Goal: Task Accomplishment & Management: Manage account settings

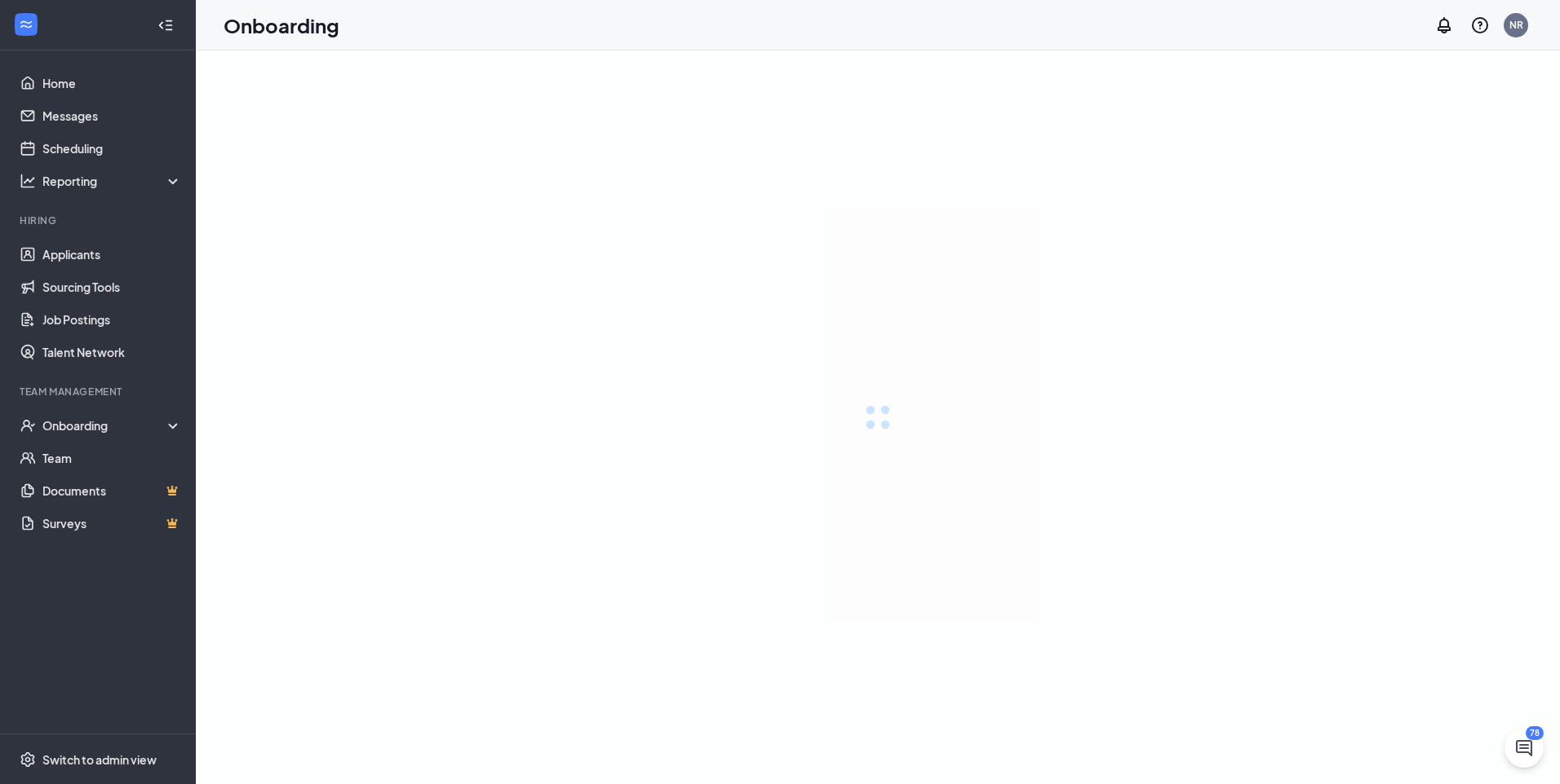
click at [1519, 28] on div "NR" at bounding box center [1516, 25] width 13 height 13
click at [1529, 27] on div "NR" at bounding box center [1516, 25] width 33 height 33
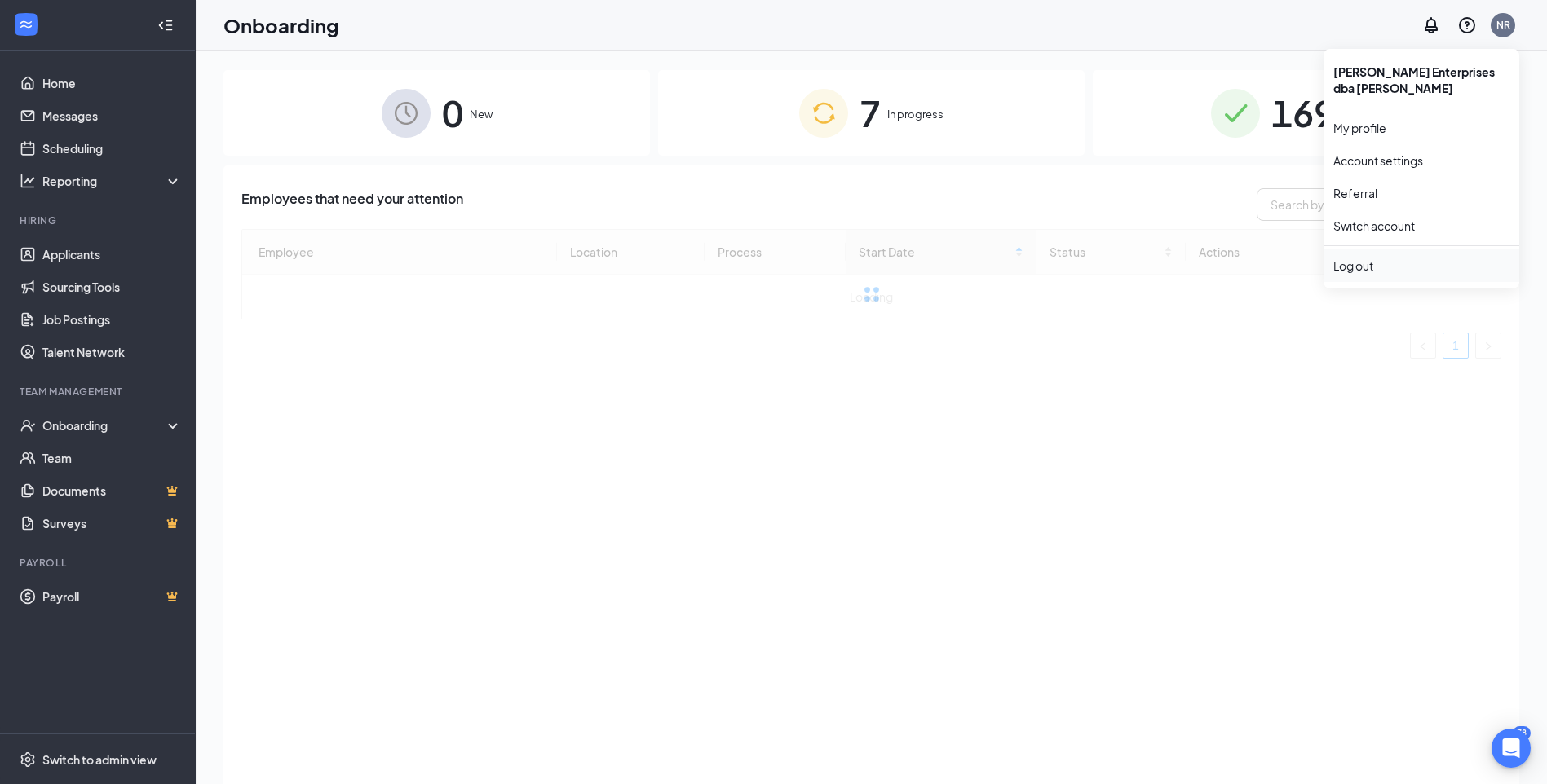
click at [1362, 275] on li "Log out" at bounding box center [1421, 266] width 196 height 33
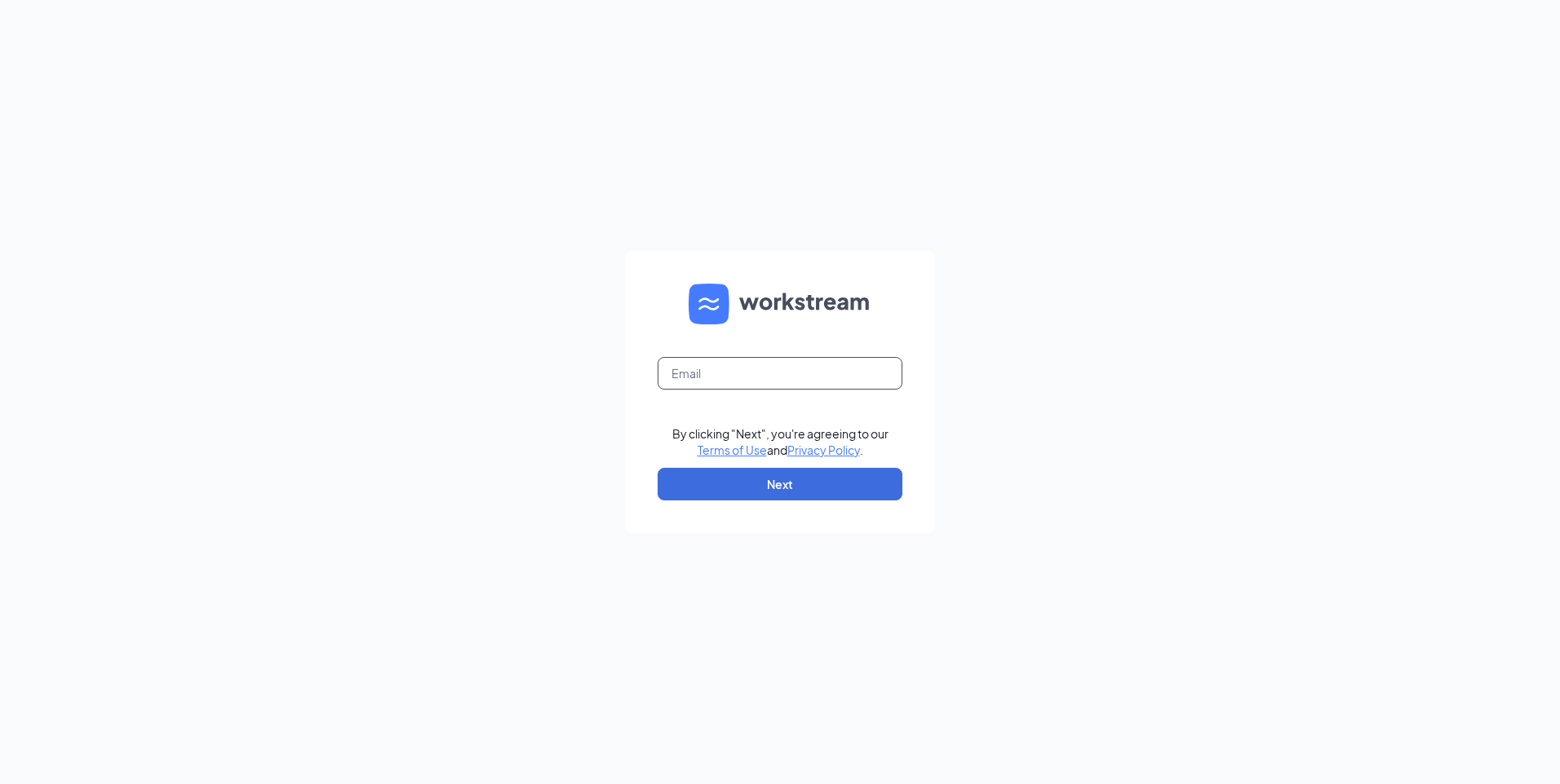
click at [733, 377] on input "text" at bounding box center [780, 373] width 245 height 33
type input "Yasminmculvers@gmail.com"
click at [757, 483] on button "Next" at bounding box center [780, 485] width 245 height 33
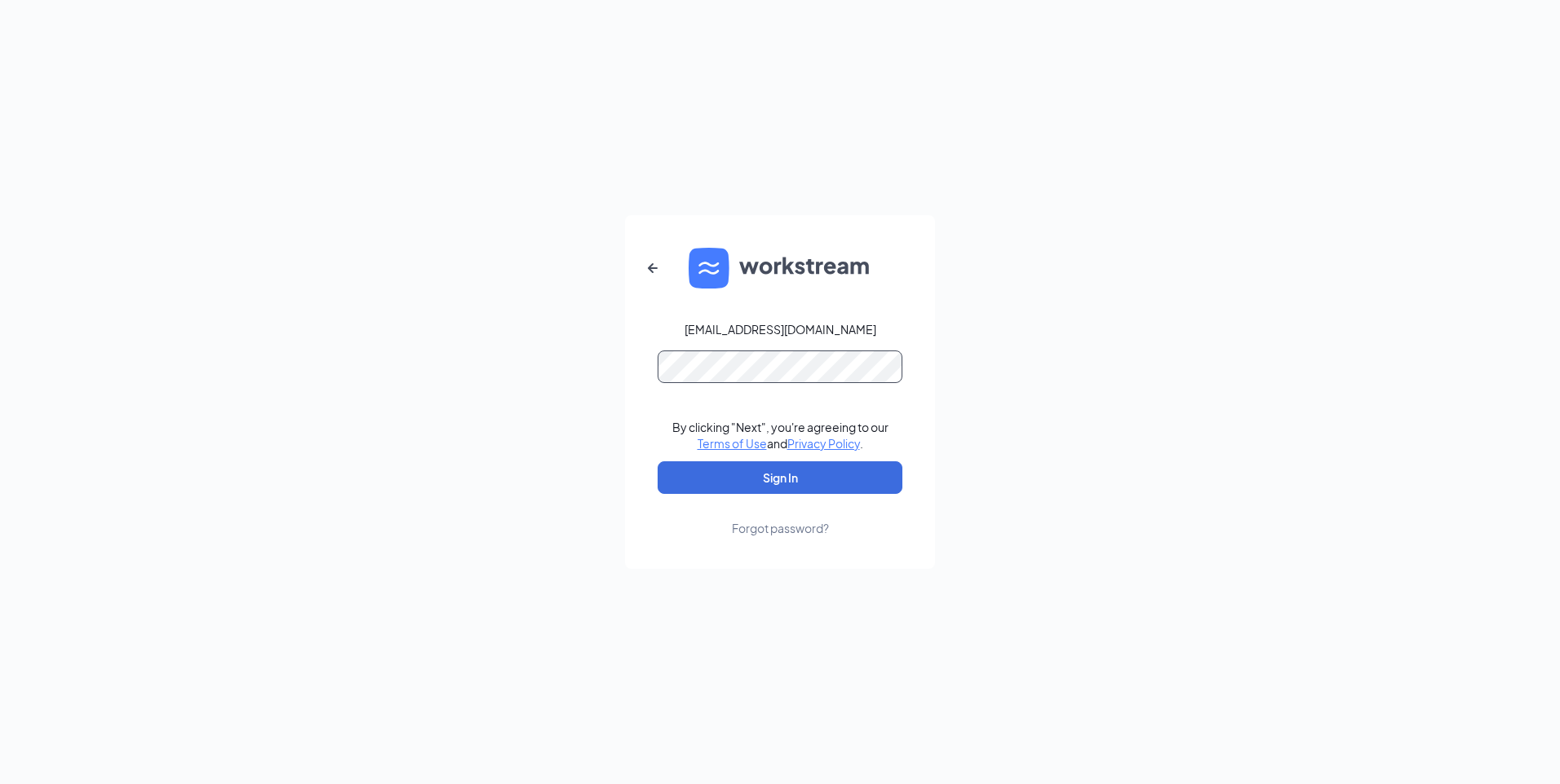
click at [658, 462] on button "Sign In" at bounding box center [780, 478] width 245 height 33
click at [813, 480] on button "Sign In" at bounding box center [780, 478] width 245 height 33
click at [658, 462] on button "Sign In" at bounding box center [780, 478] width 245 height 33
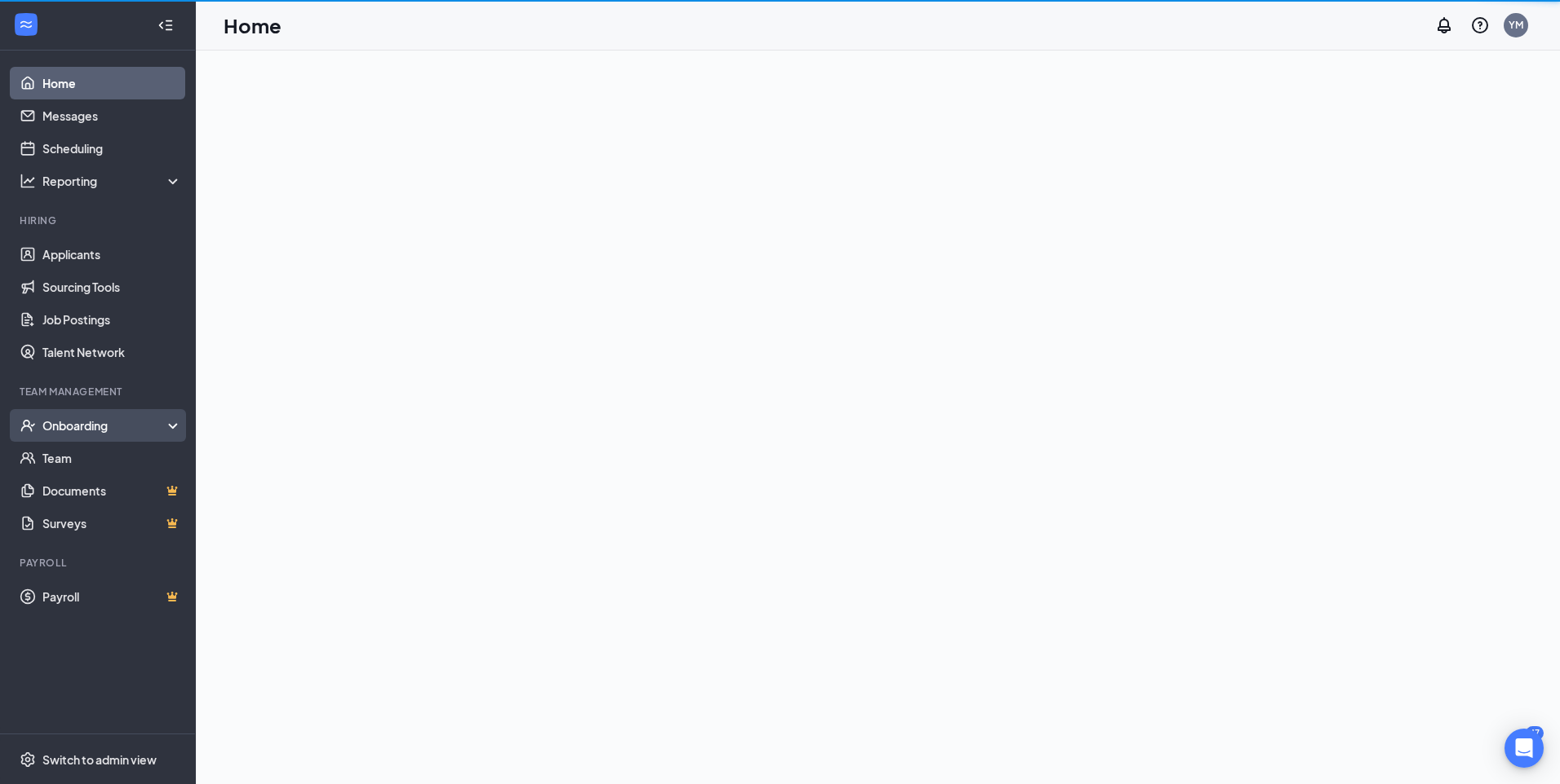
click at [122, 437] on div "Onboarding" at bounding box center [98, 426] width 196 height 33
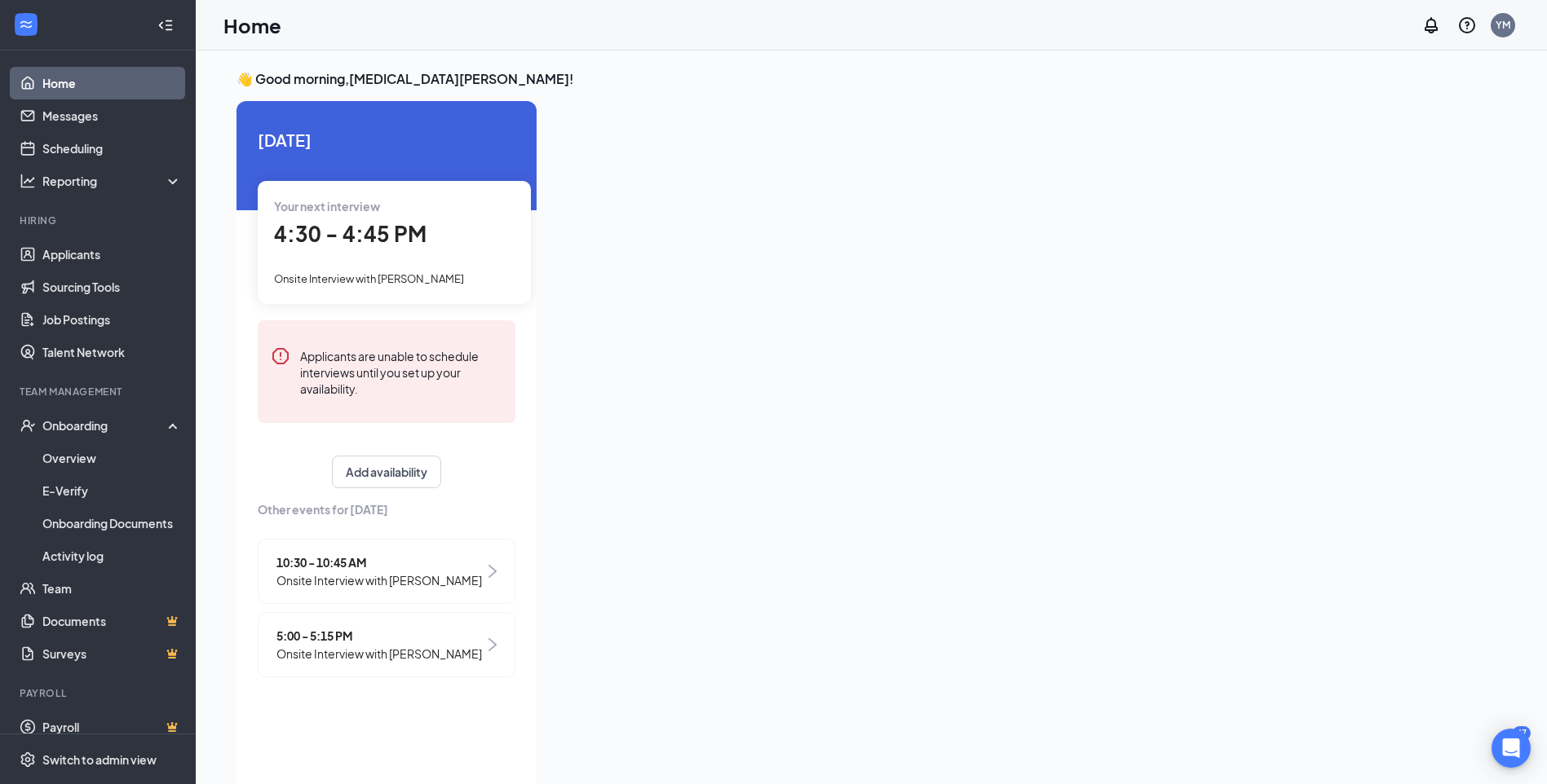
click at [329, 592] on div "10:30 - 10:45 AM Onsite Interview with Javell Macon" at bounding box center [387, 572] width 258 height 65
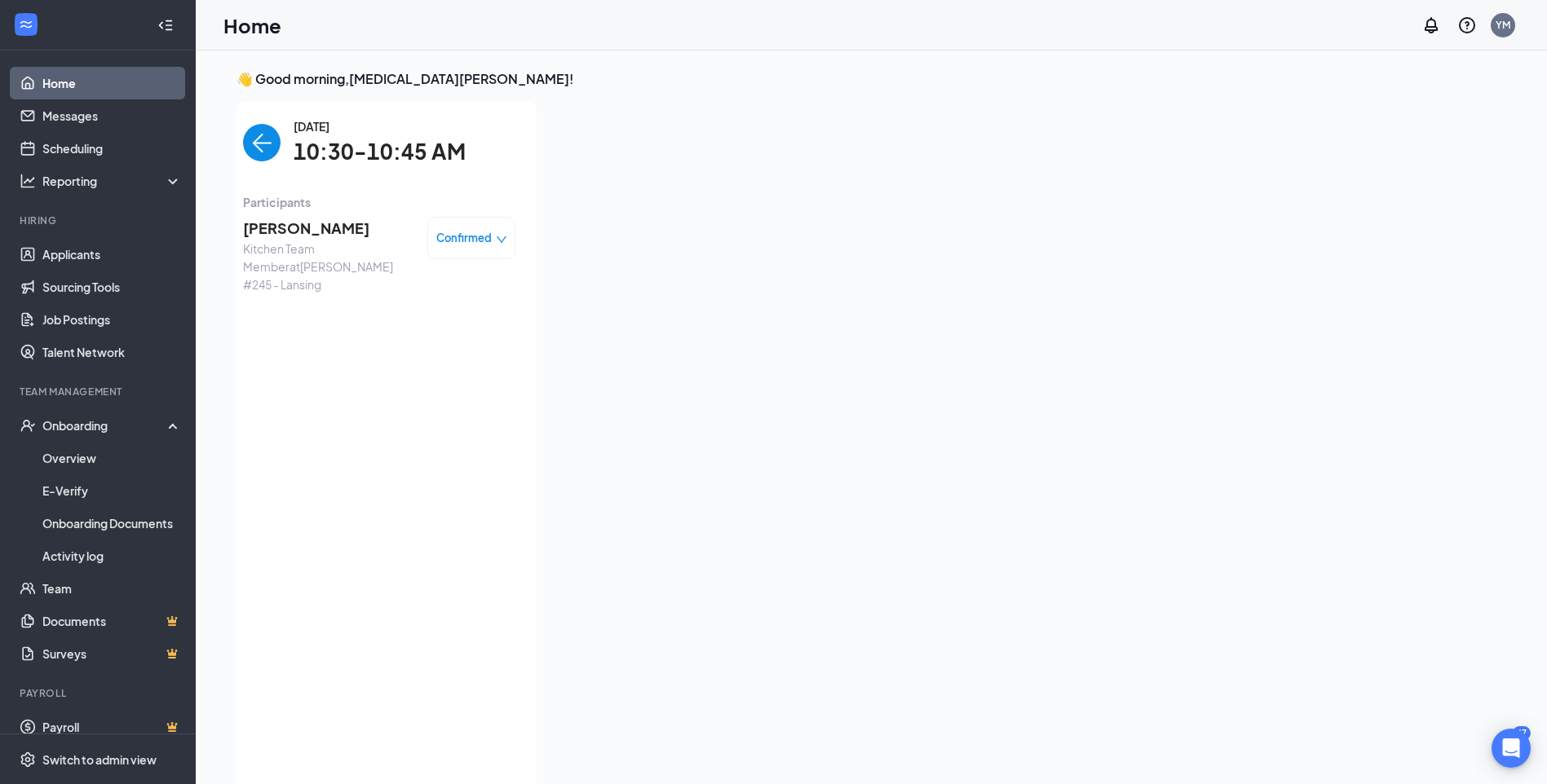
scroll to position [7, 0]
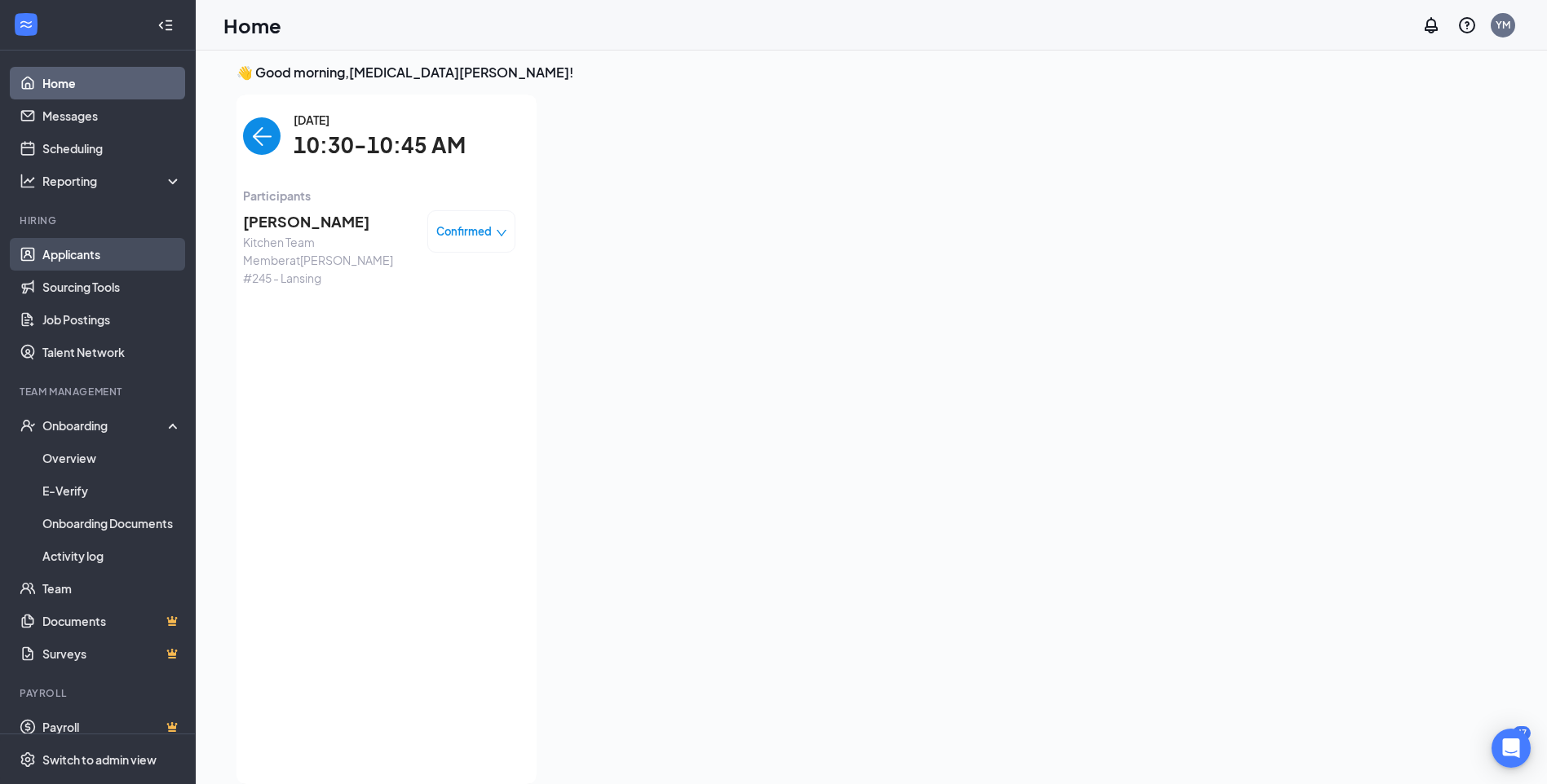
click at [107, 263] on link "Applicants" at bounding box center [111, 254] width 139 height 33
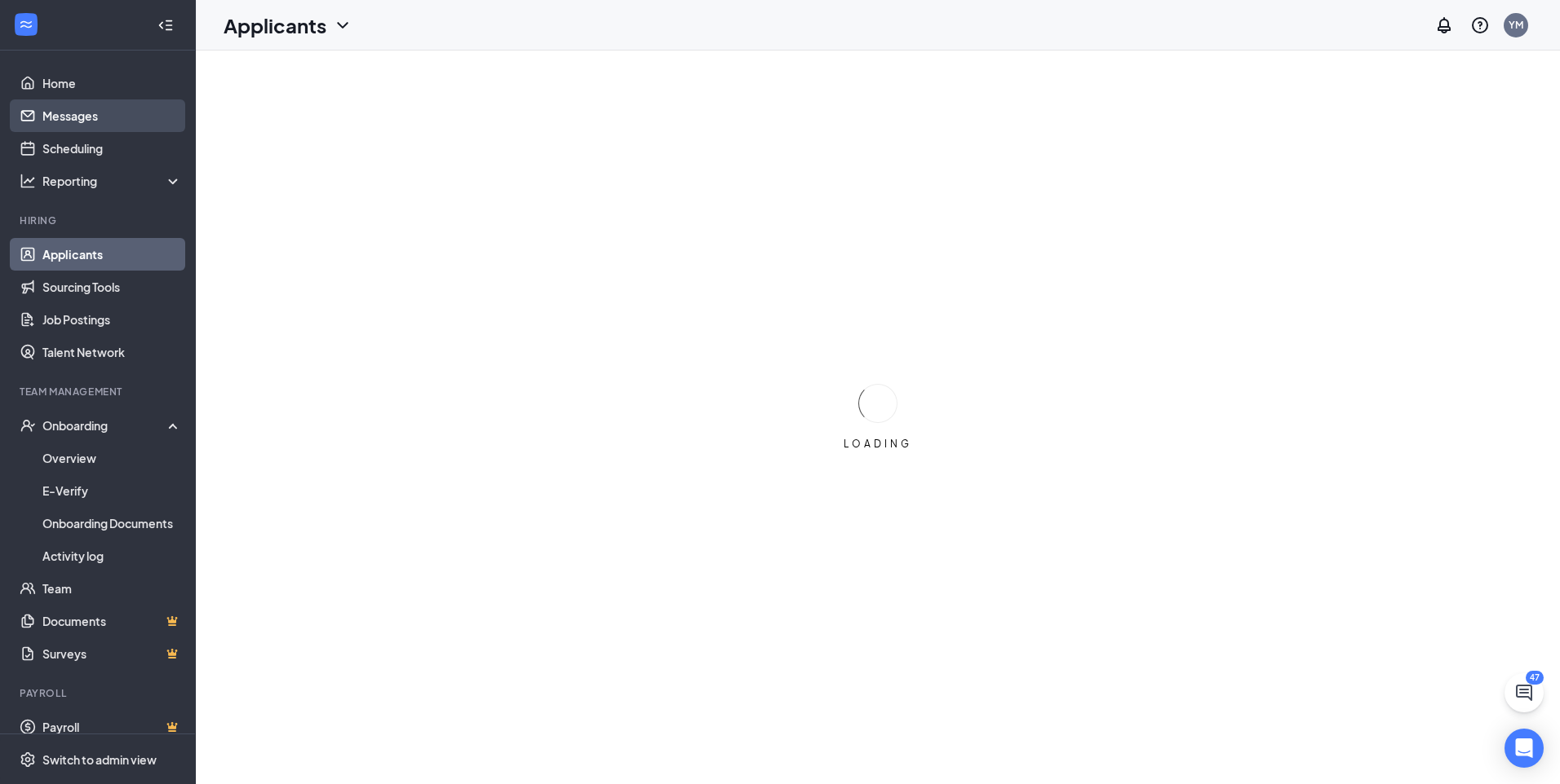
click at [94, 112] on link "Messages" at bounding box center [111, 116] width 139 height 33
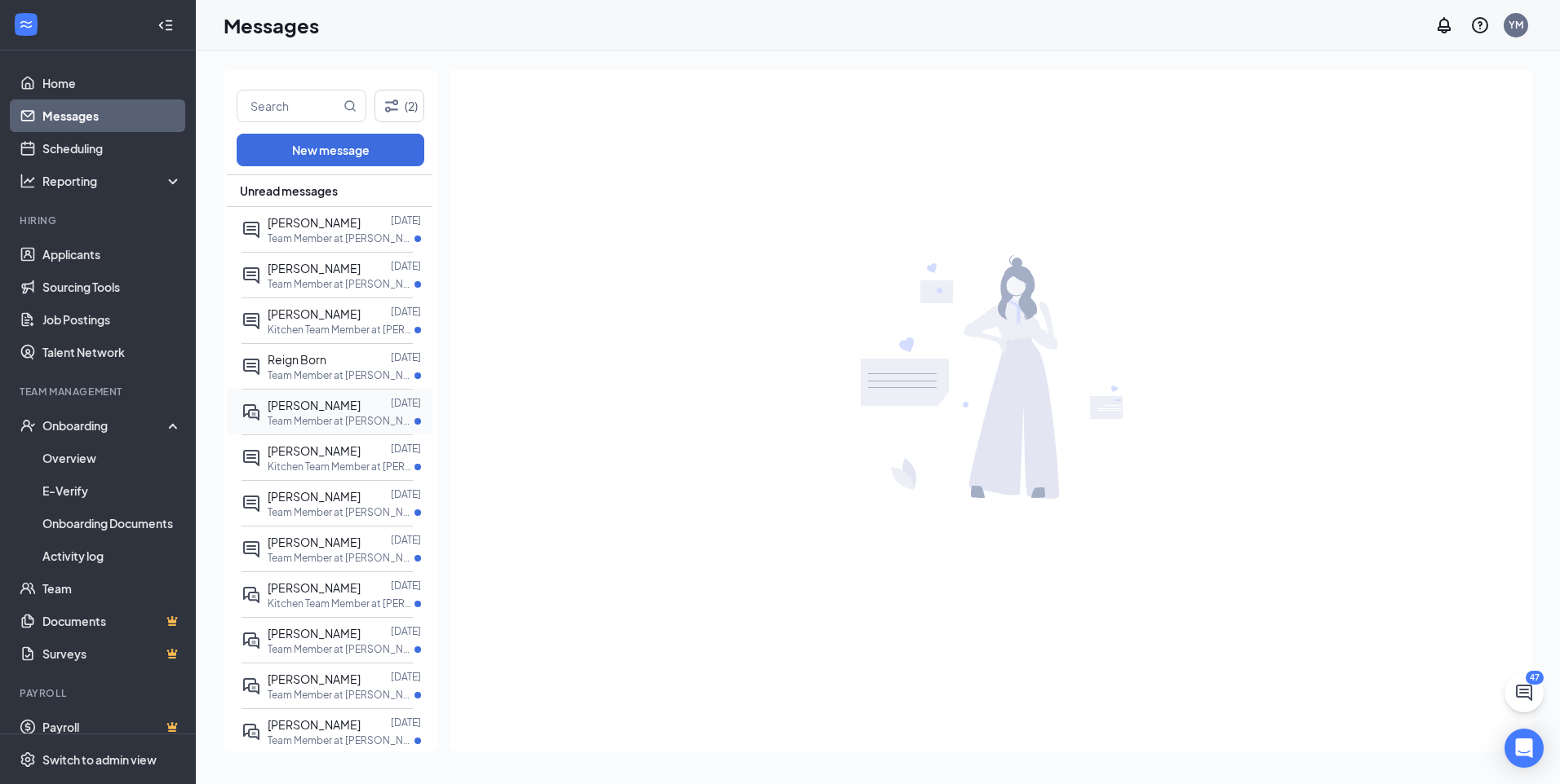
click at [361, 404] on div at bounding box center [375, 405] width 30 height 18
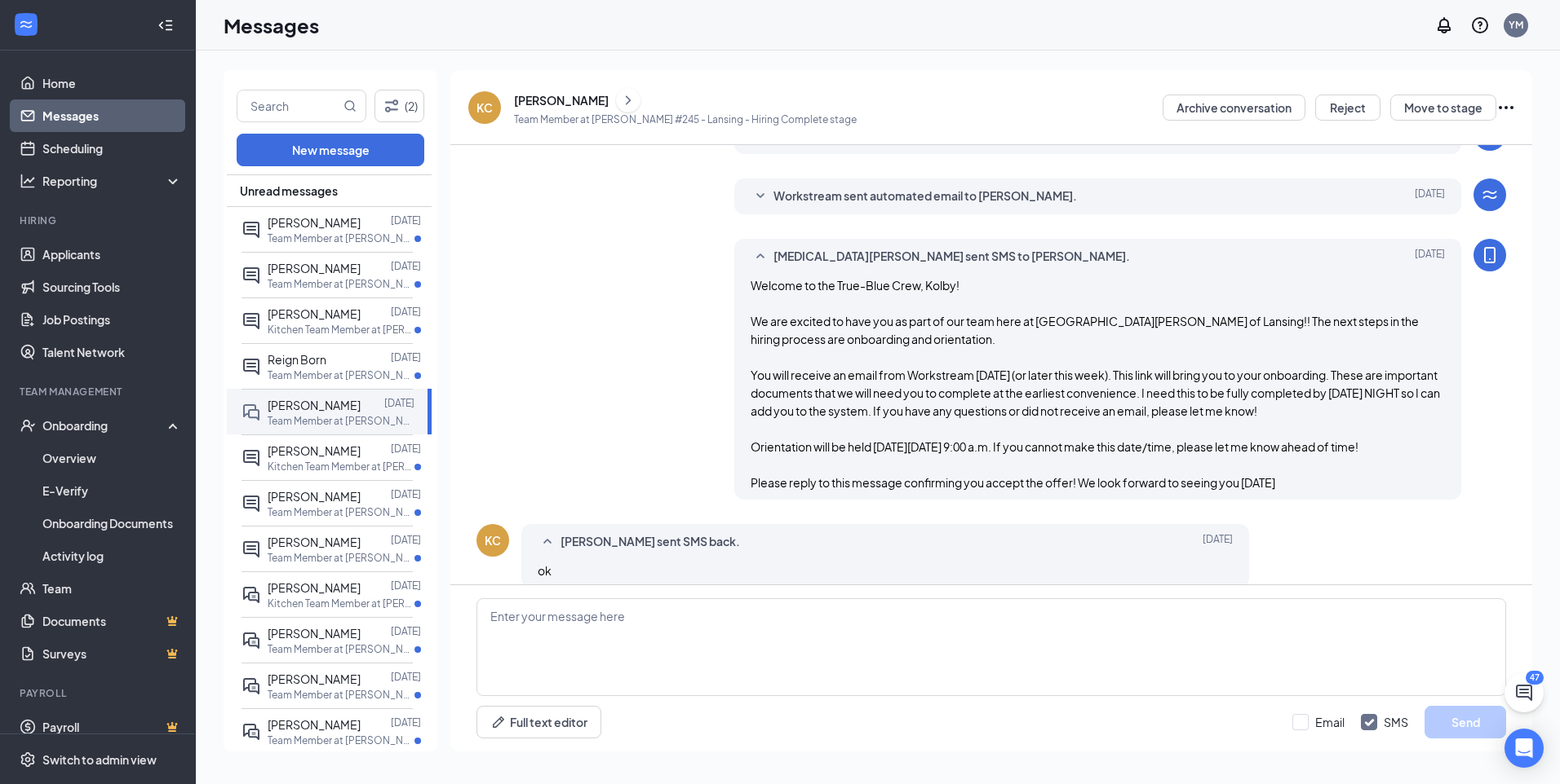
scroll to position [381, 0]
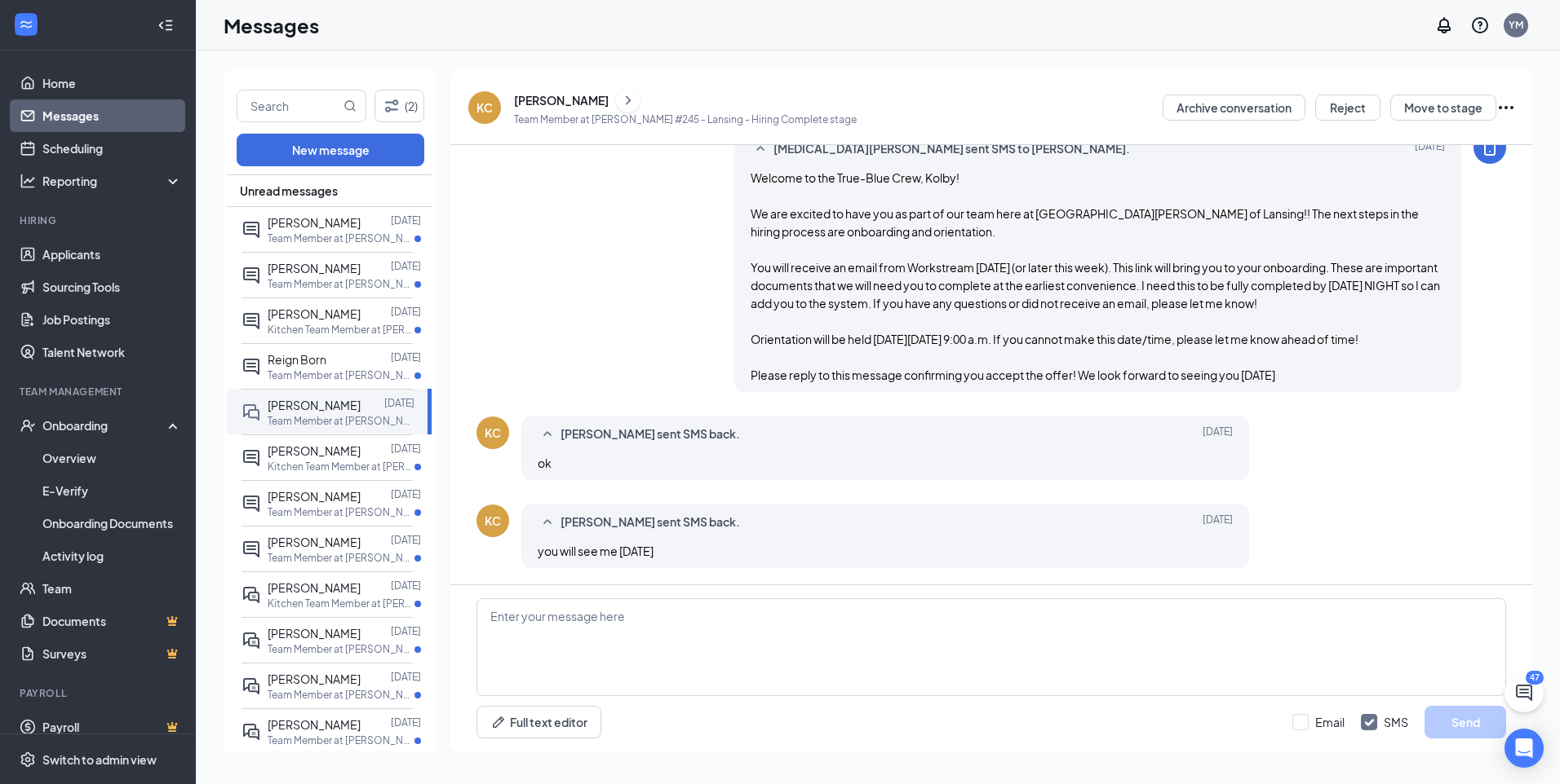
click at [532, 96] on div "kolby clay" at bounding box center [561, 100] width 95 height 16
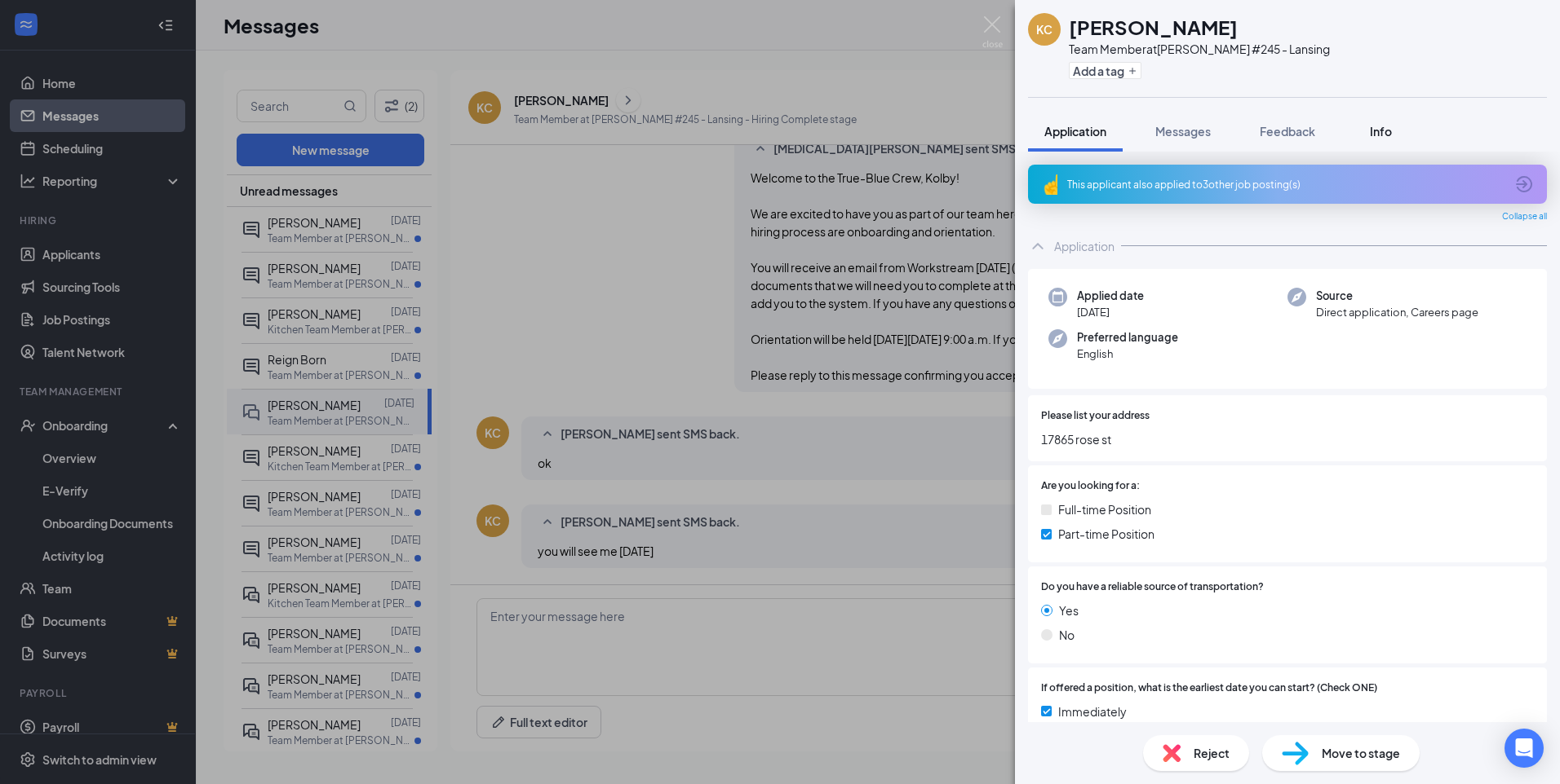
click at [1389, 148] on button "Info" at bounding box center [1380, 131] width 65 height 40
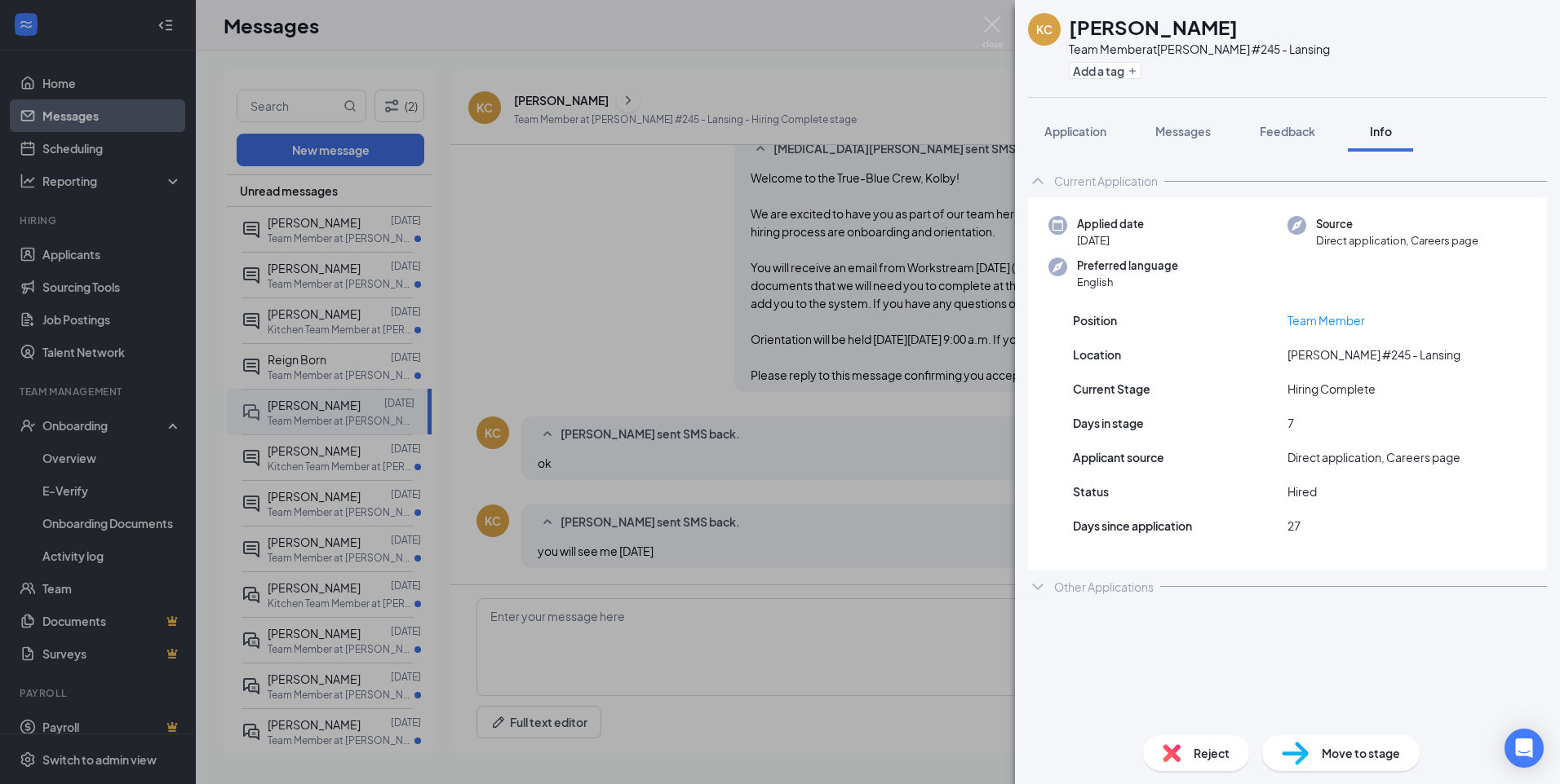
click at [985, 13] on div "KC kolby clay Team Member at Culver's #245 - Lansing Add a tag Application Mess…" at bounding box center [780, 392] width 1560 height 784
click at [989, 27] on div "Messages YM" at bounding box center [877, 25] width 1364 height 51
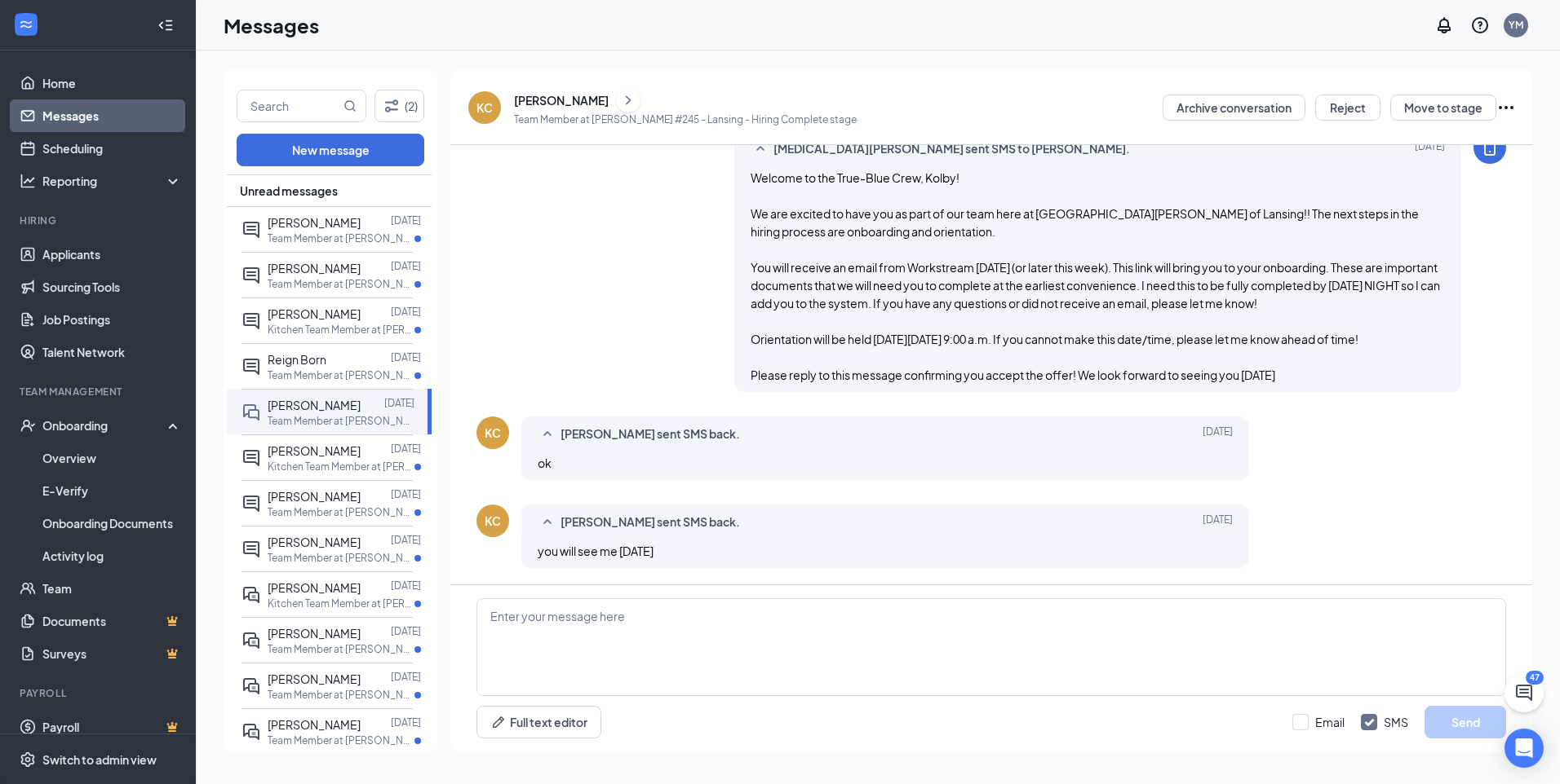
click at [1513, 111] on icon "Ellipses" at bounding box center [1505, 107] width 19 height 19
click at [735, 186] on div "Yasmin Morris sent SMS to kolby clay. Sep 12 Welcome to the True-Blue Crew, Kol…" at bounding box center [1098, 262] width 728 height 261
click at [529, 90] on div "kolby clay" at bounding box center [684, 100] width 343 height 24
click at [532, 102] on div "kolby clay" at bounding box center [561, 100] width 95 height 16
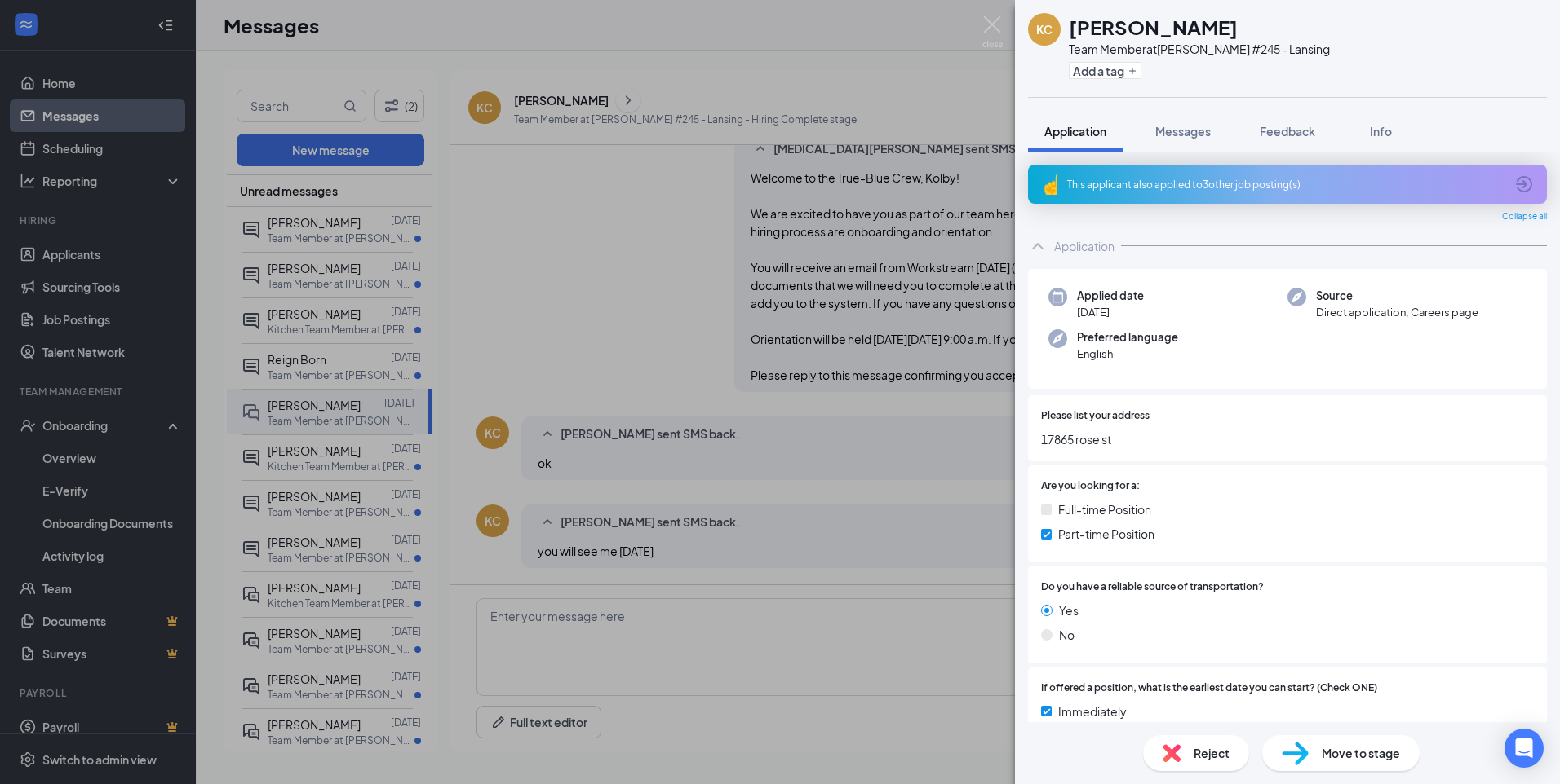
click at [426, 242] on div "KC kolby clay Team Member at Culver's #245 - Lansing Add a tag Application Mess…" at bounding box center [780, 392] width 1560 height 784
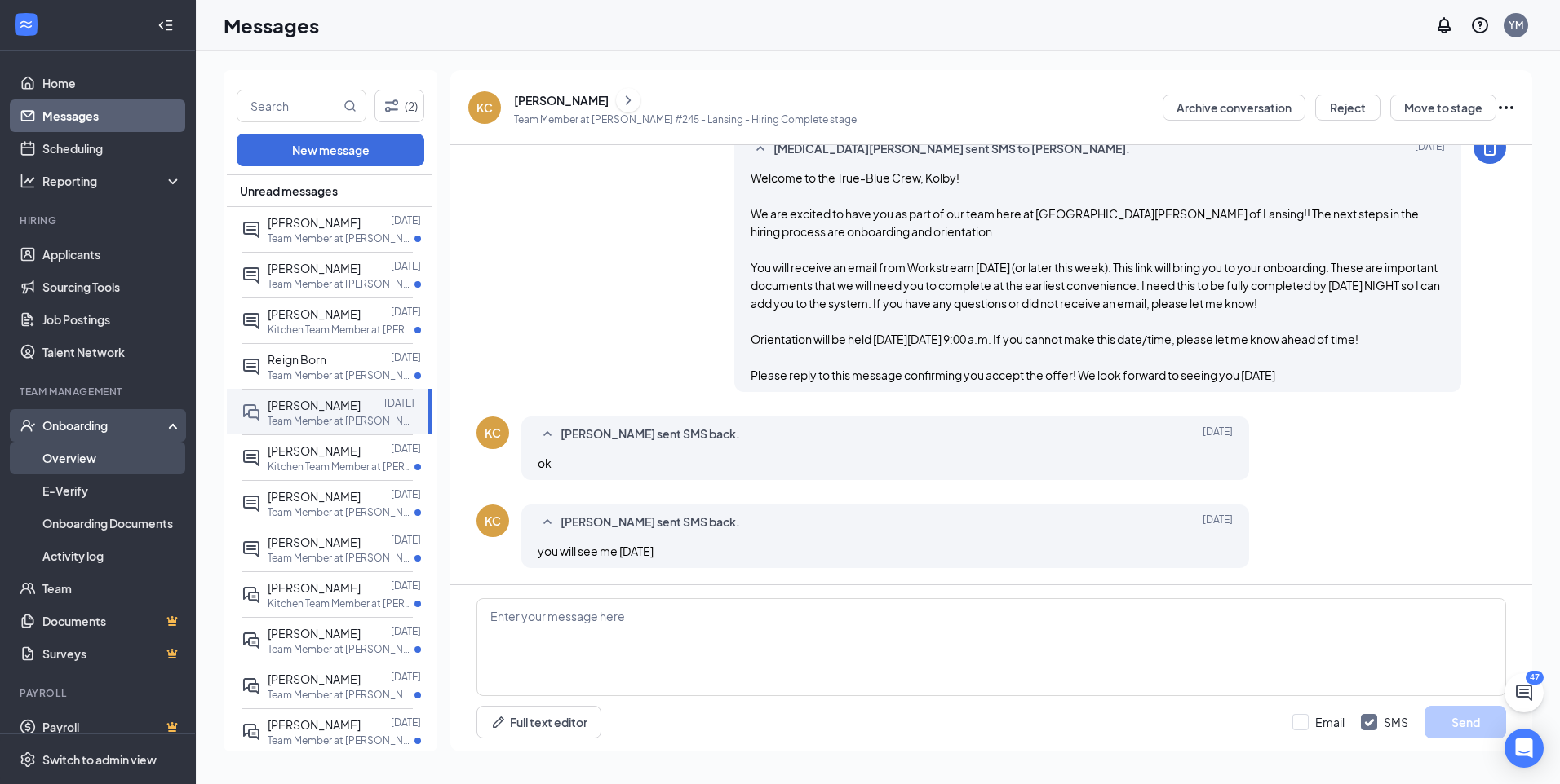
click at [115, 457] on link "Overview" at bounding box center [111, 459] width 139 height 33
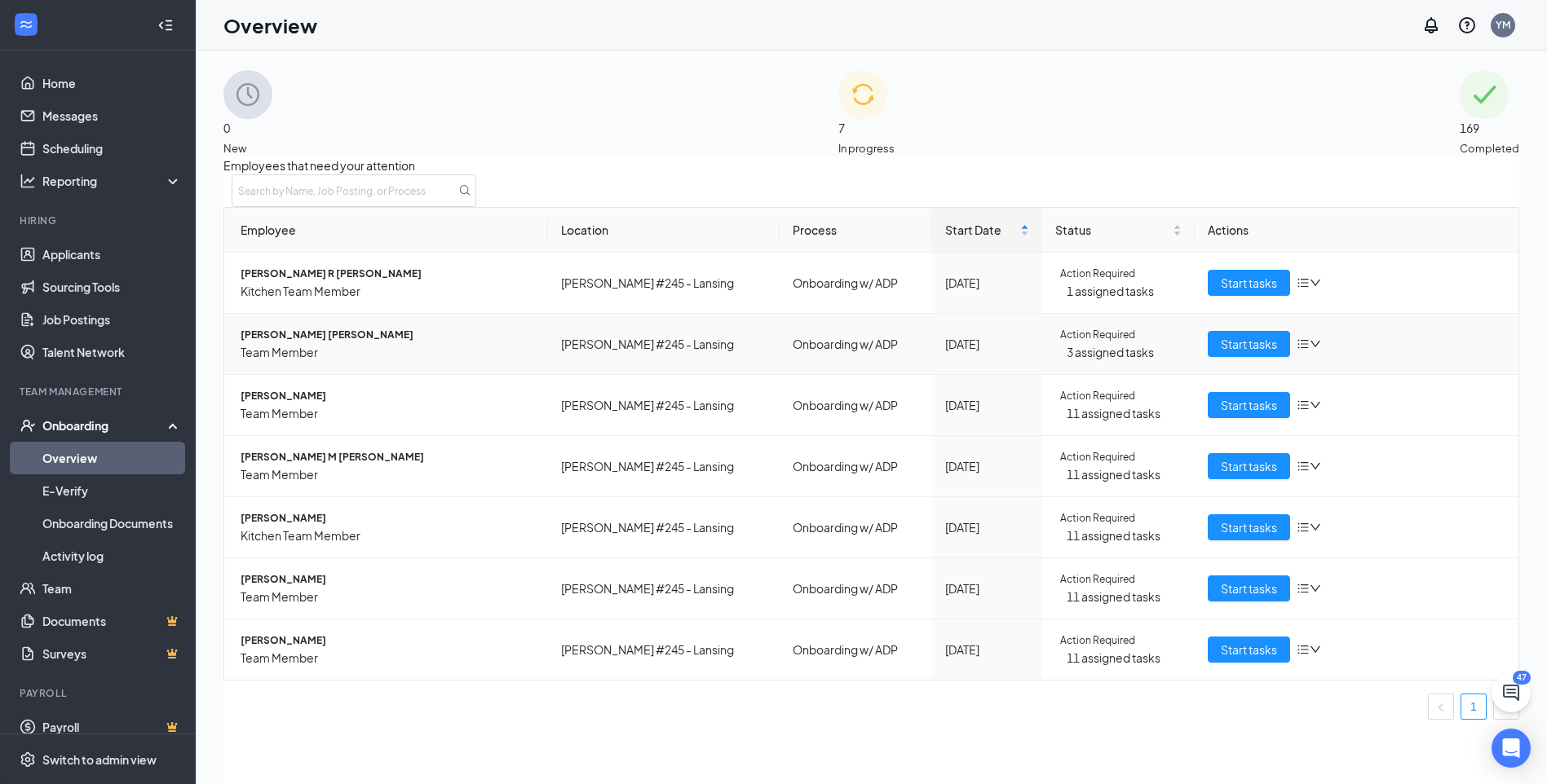
click at [346, 361] on span "Team Member" at bounding box center [388, 352] width 295 height 18
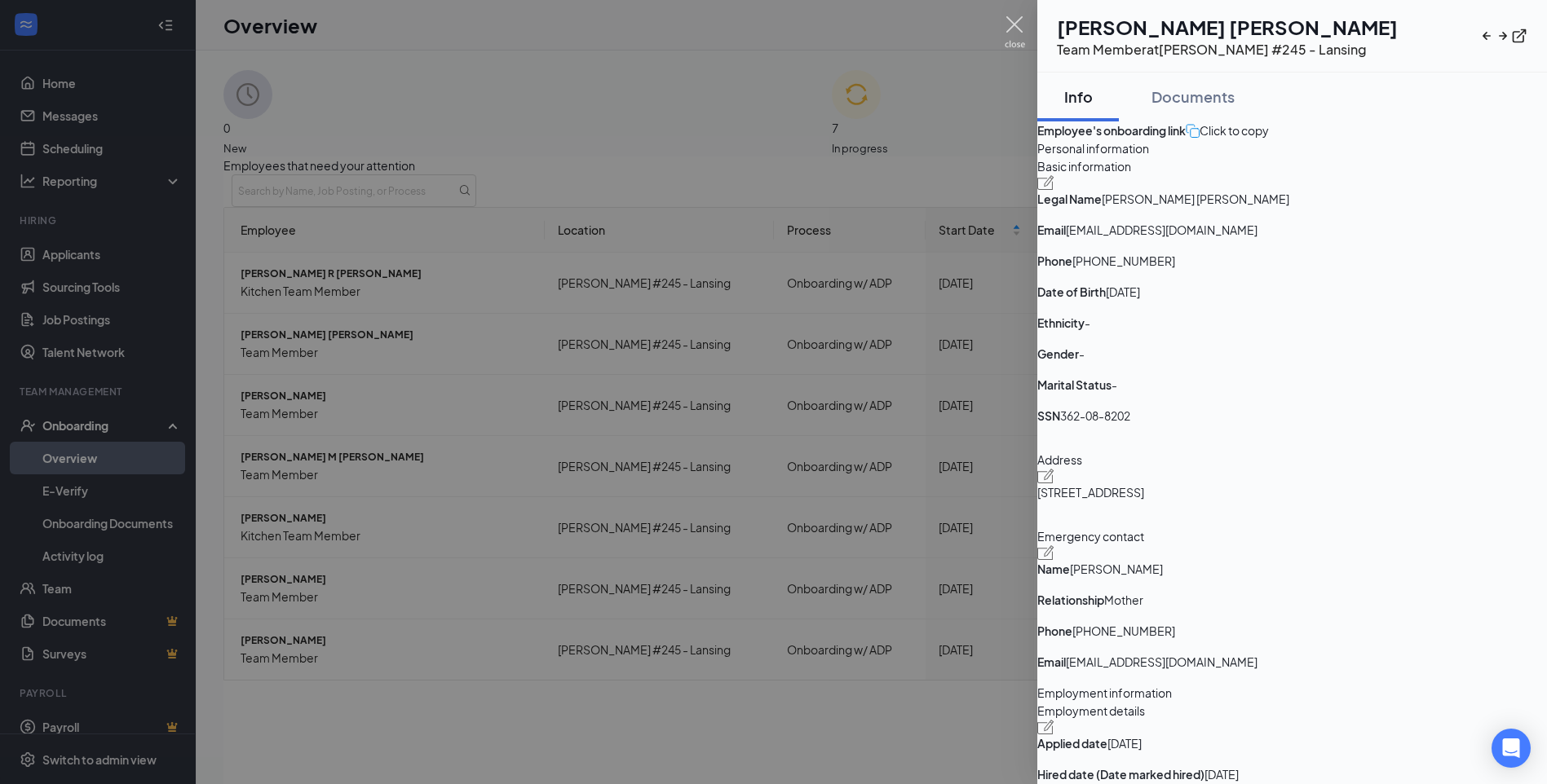
click at [1022, 22] on img at bounding box center [1014, 32] width 20 height 32
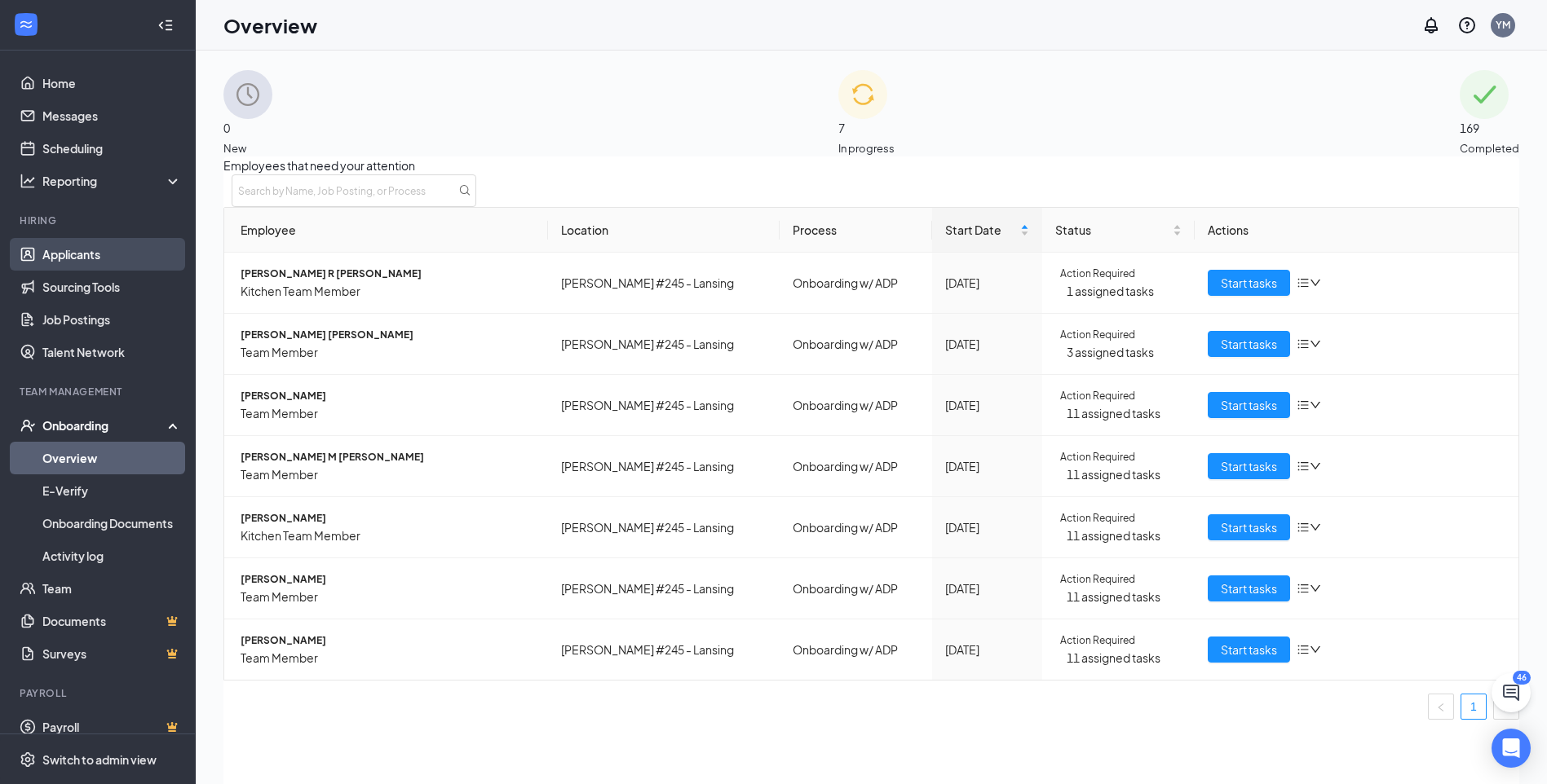
click at [103, 252] on link "Applicants" at bounding box center [111, 254] width 139 height 33
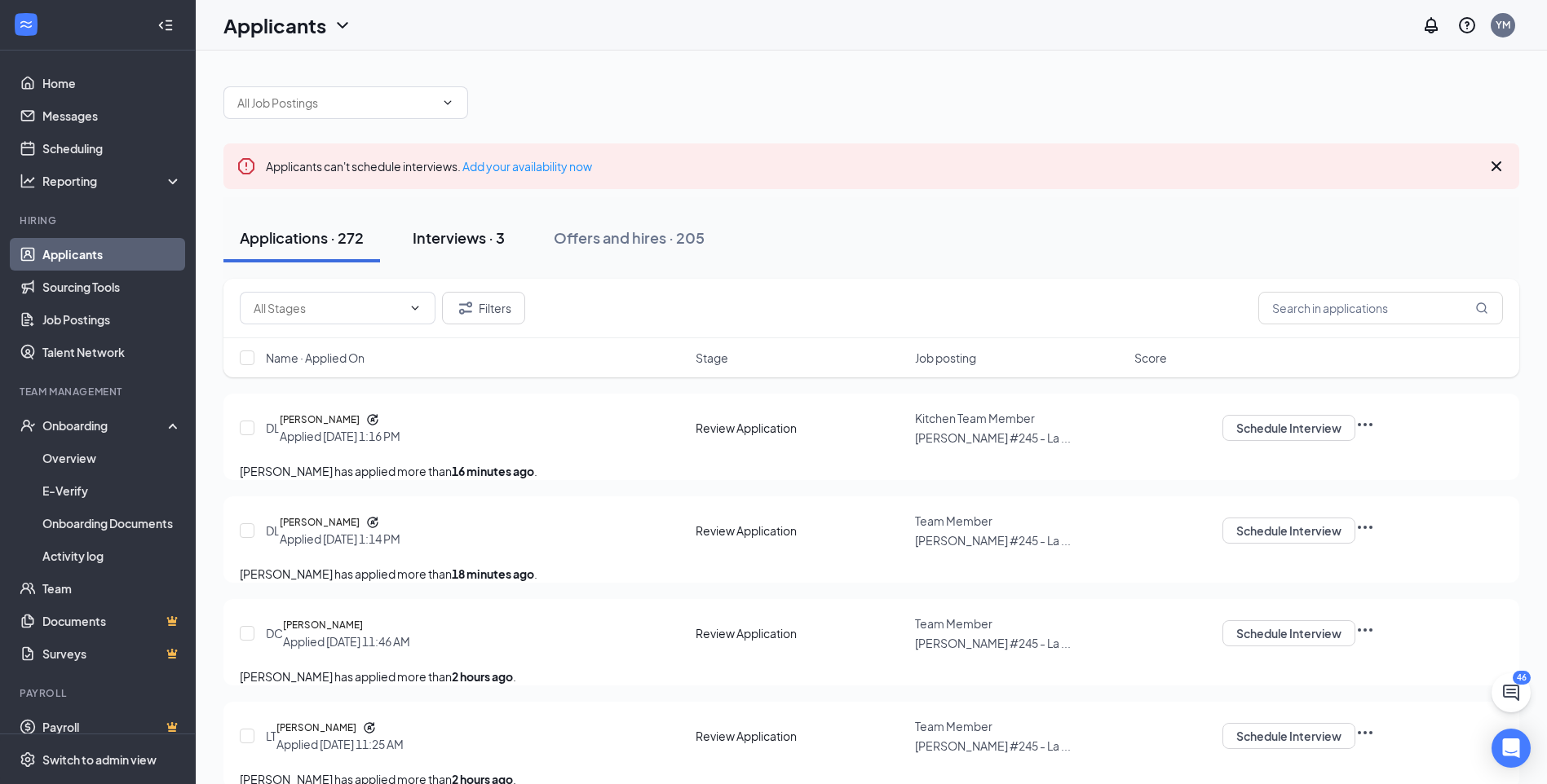
click at [486, 252] on button "Interviews · 3" at bounding box center [459, 238] width 125 height 49
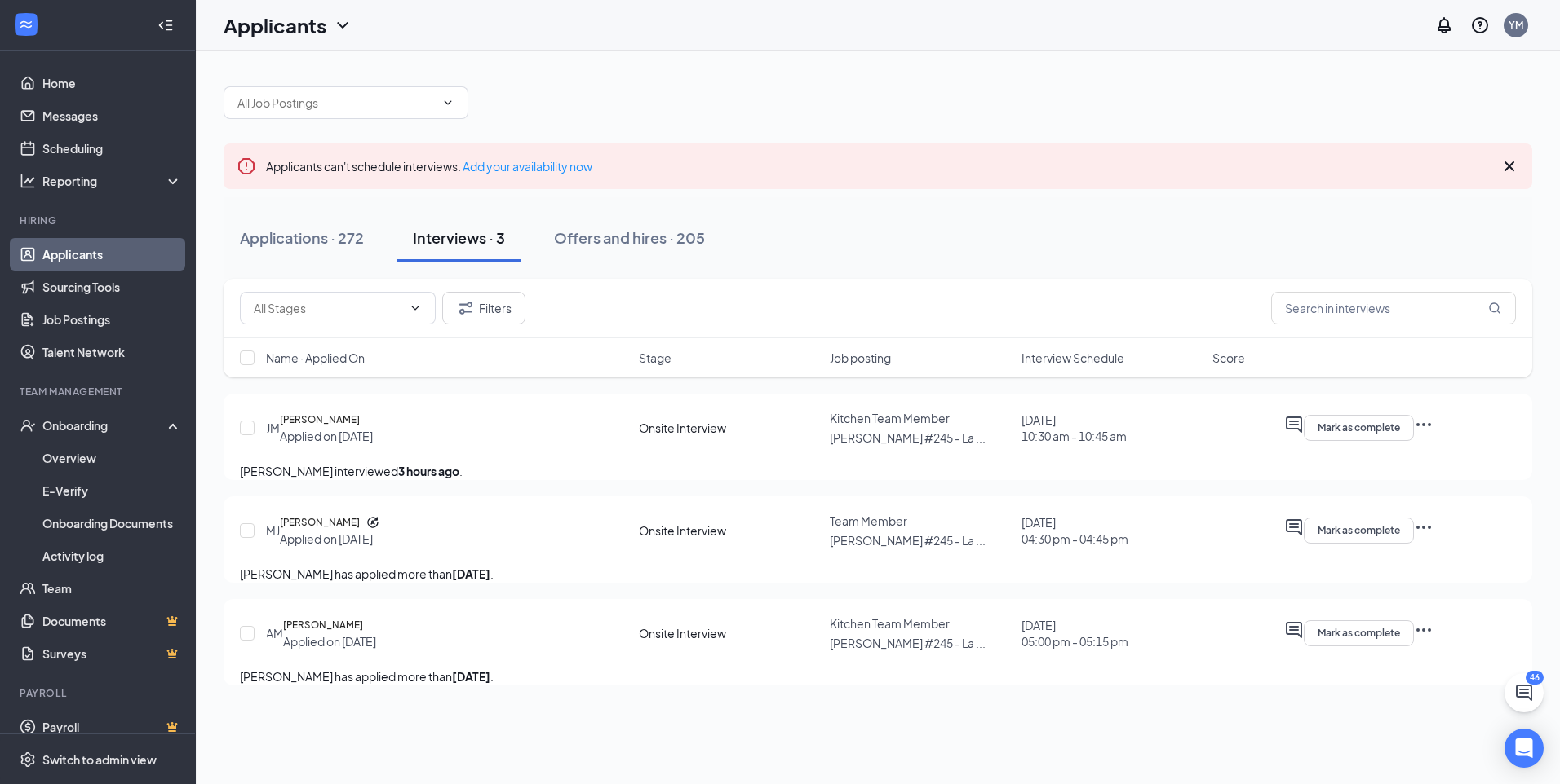
click at [1433, 435] on icon "Ellipses" at bounding box center [1424, 425] width 19 height 19
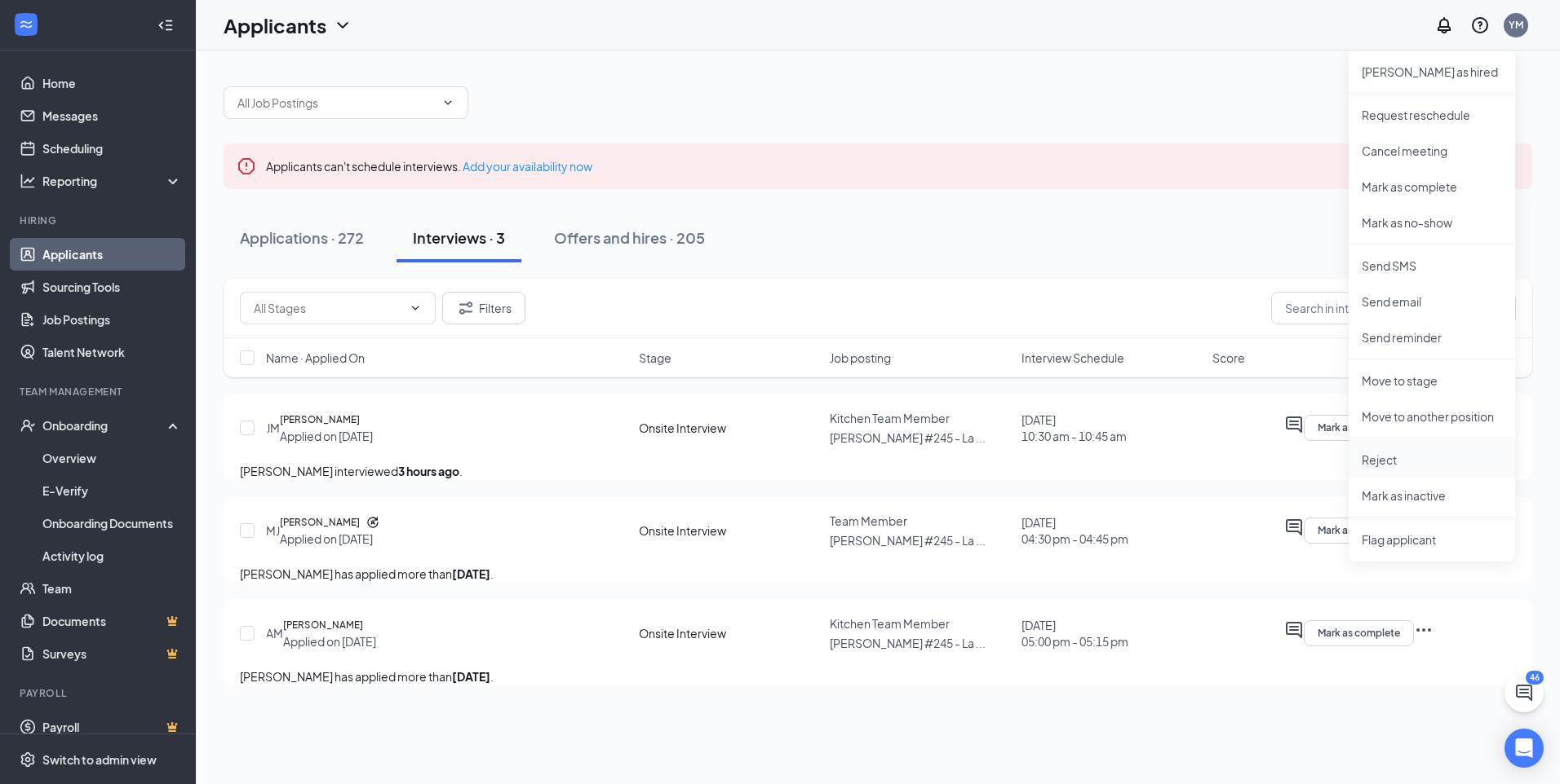
click at [1394, 469] on li "Reject" at bounding box center [1431, 460] width 166 height 36
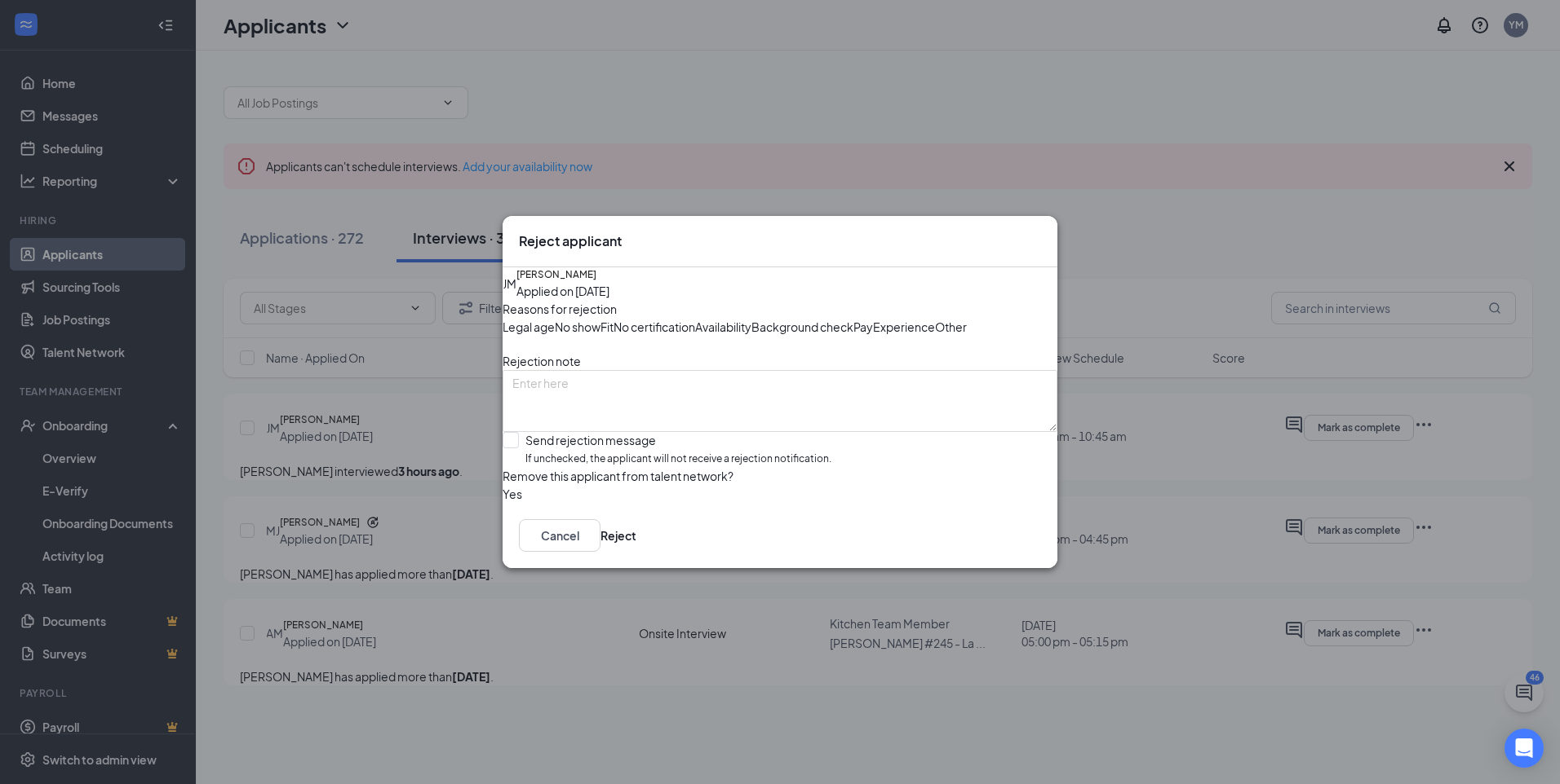
click at [600, 318] on span "No show" at bounding box center [578, 326] width 46 height 18
click at [526, 463] on div "Reasons for rejection Legal age No show Fit No certification Availability Backg…" at bounding box center [780, 402] width 555 height 203
click at [528, 467] on input "Send rejection message If unchecked, the applicant will not receive a rejection…" at bounding box center [666, 449] width 328 height 36
checkbox input "true"
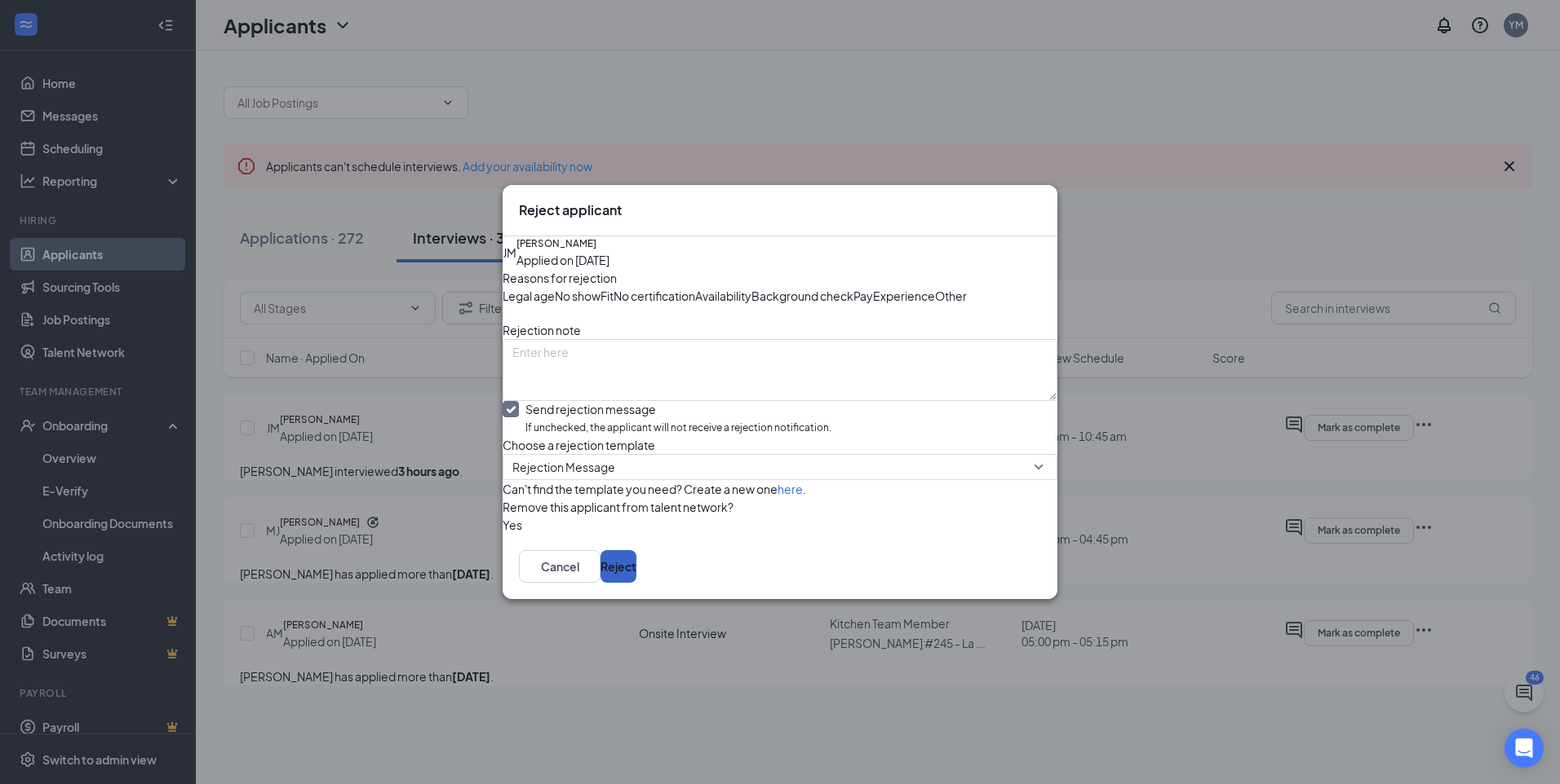
click at [636, 583] on button "Reject" at bounding box center [617, 567] width 36 height 33
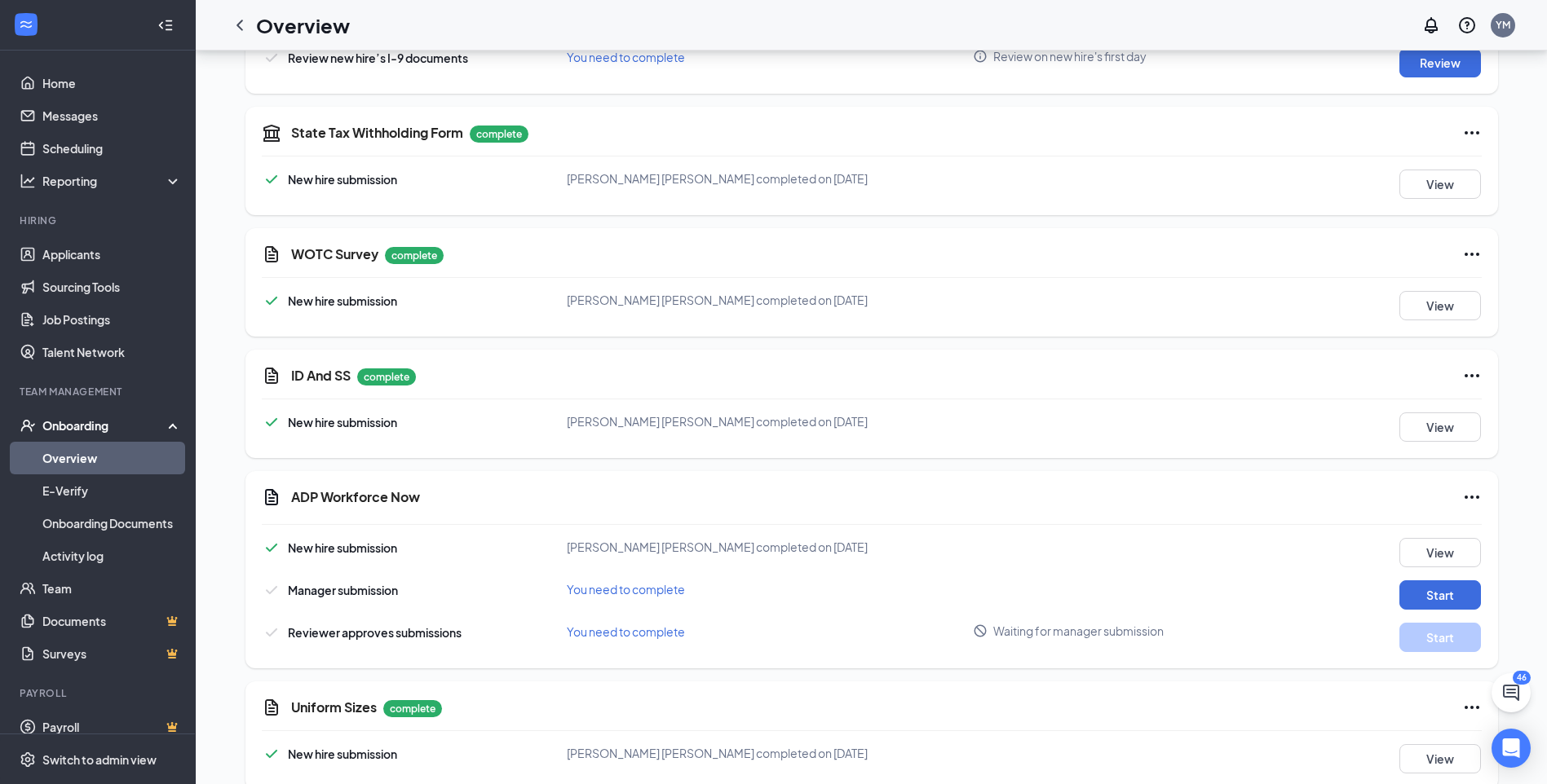
scroll to position [1696, 0]
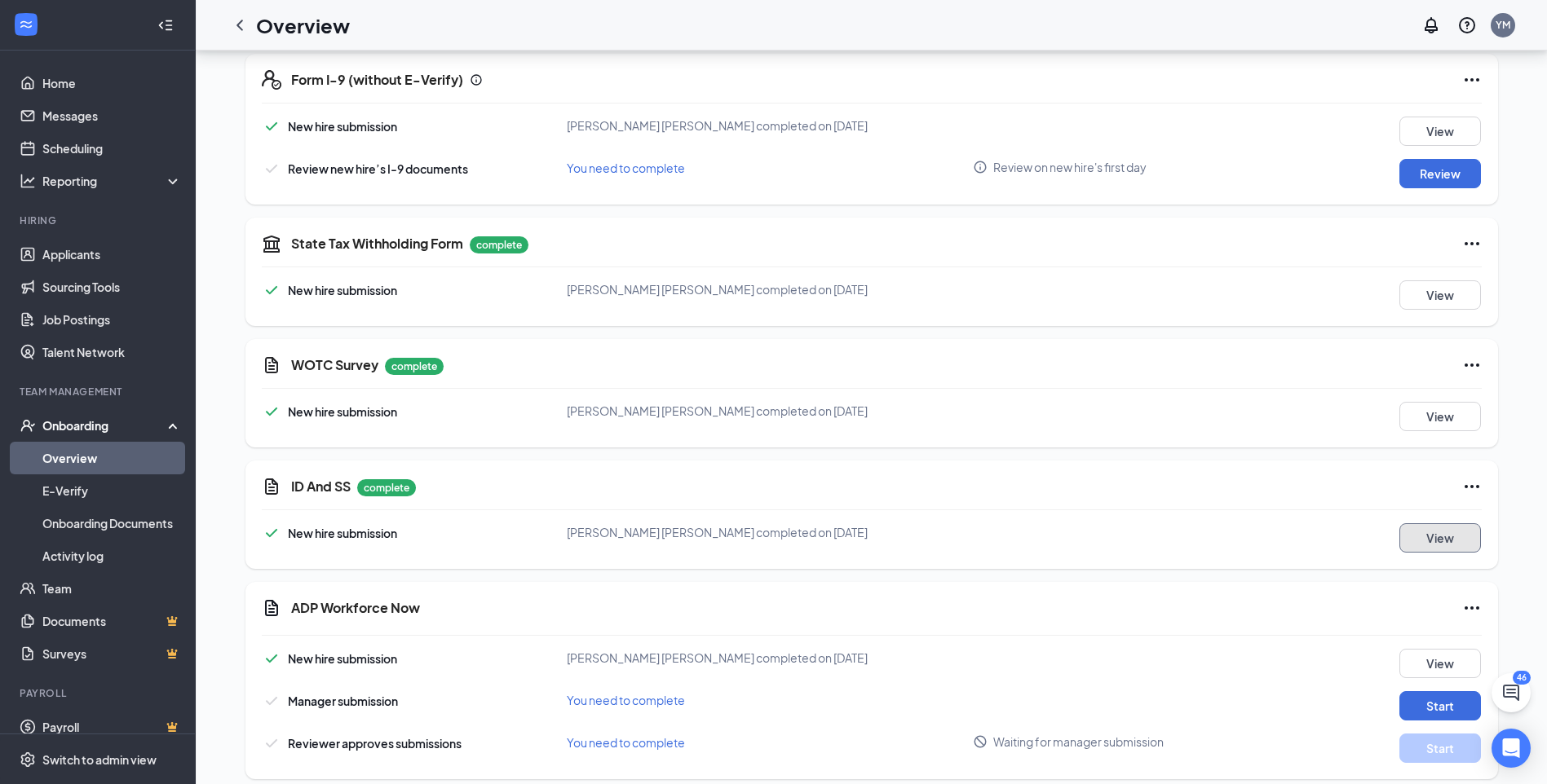
click at [1420, 524] on button "View" at bounding box center [1440, 538] width 82 height 30
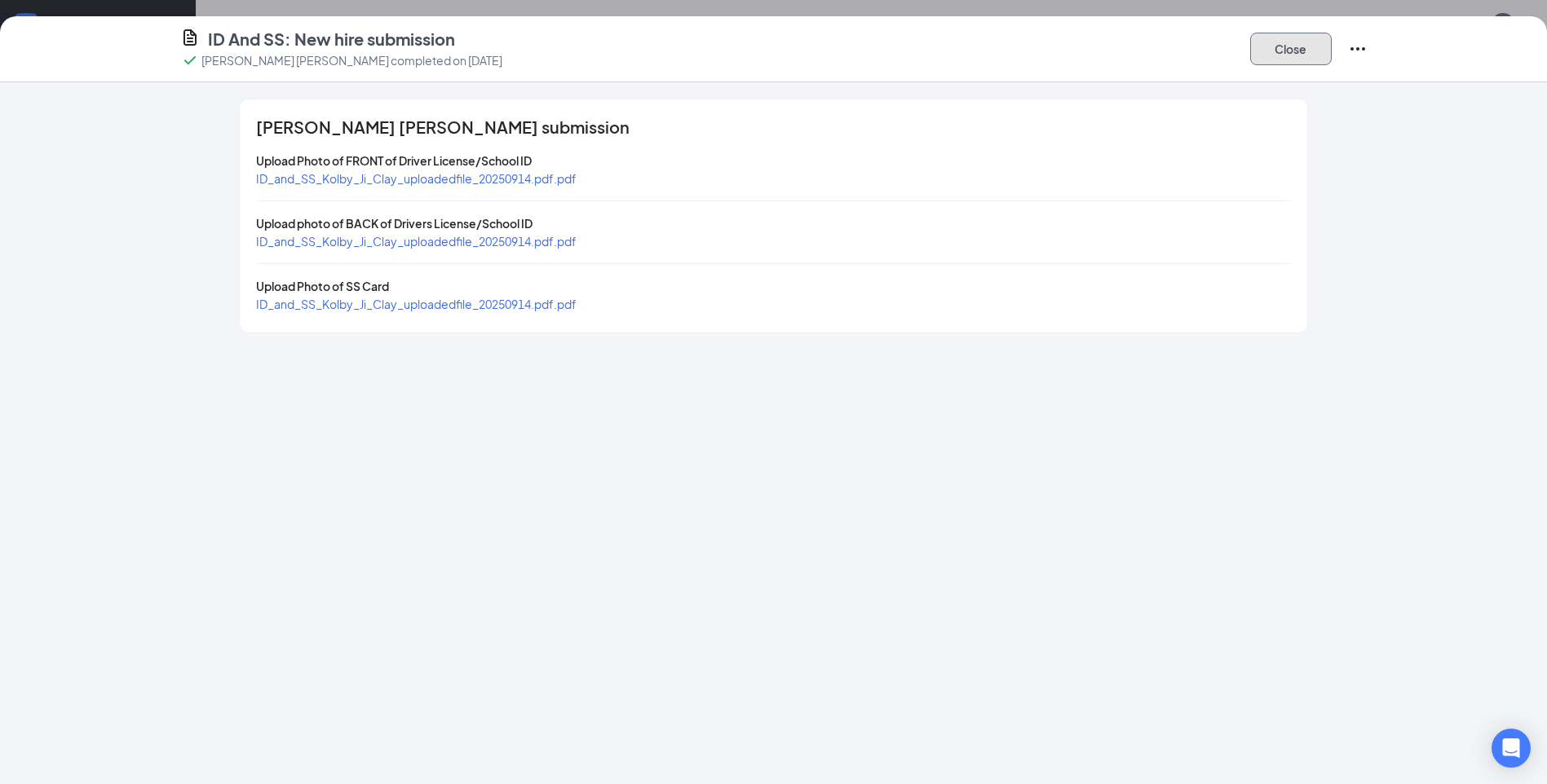
click at [1291, 54] on button "Close" at bounding box center [1291, 49] width 82 height 33
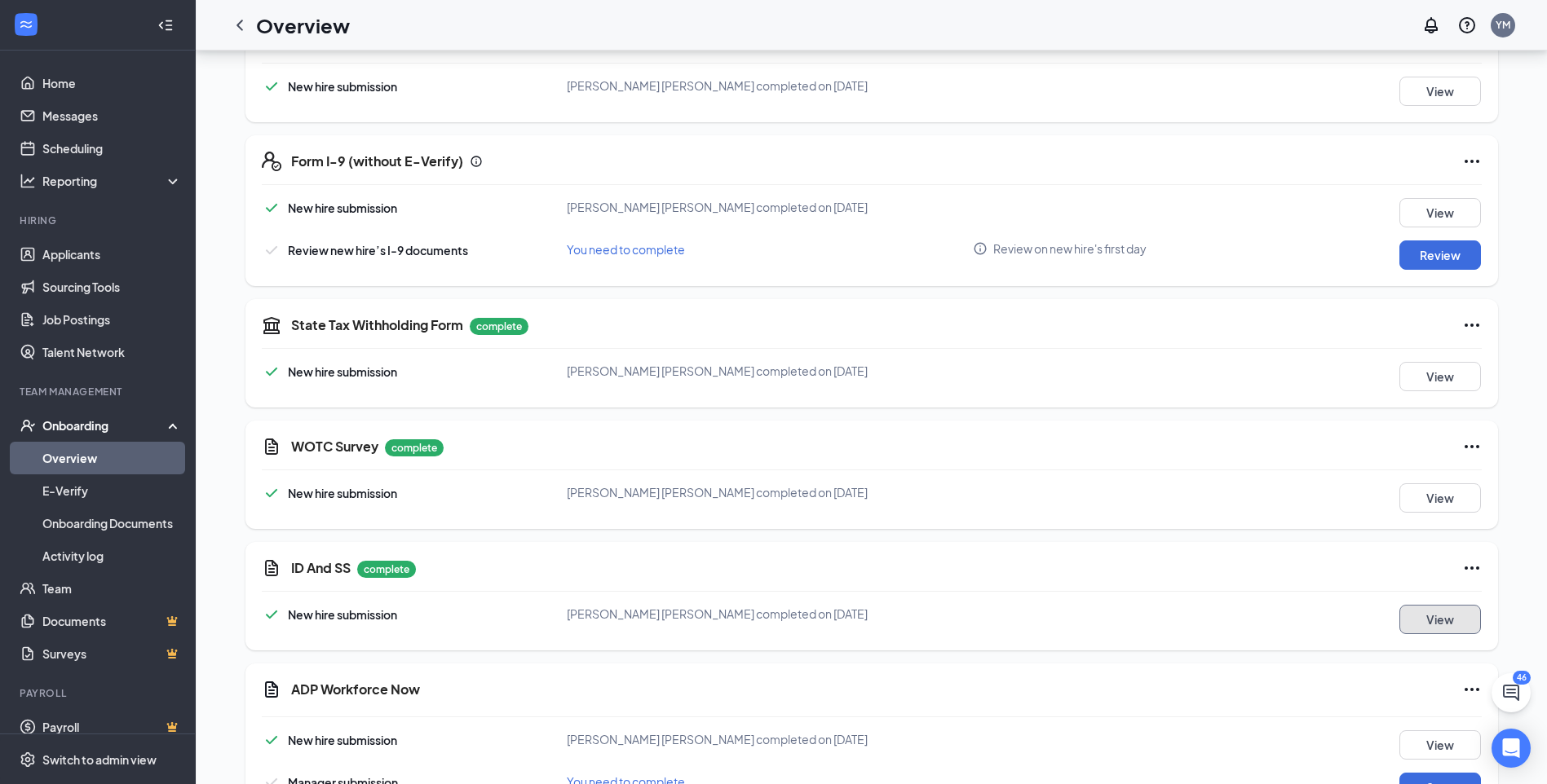
scroll to position [1533, 0]
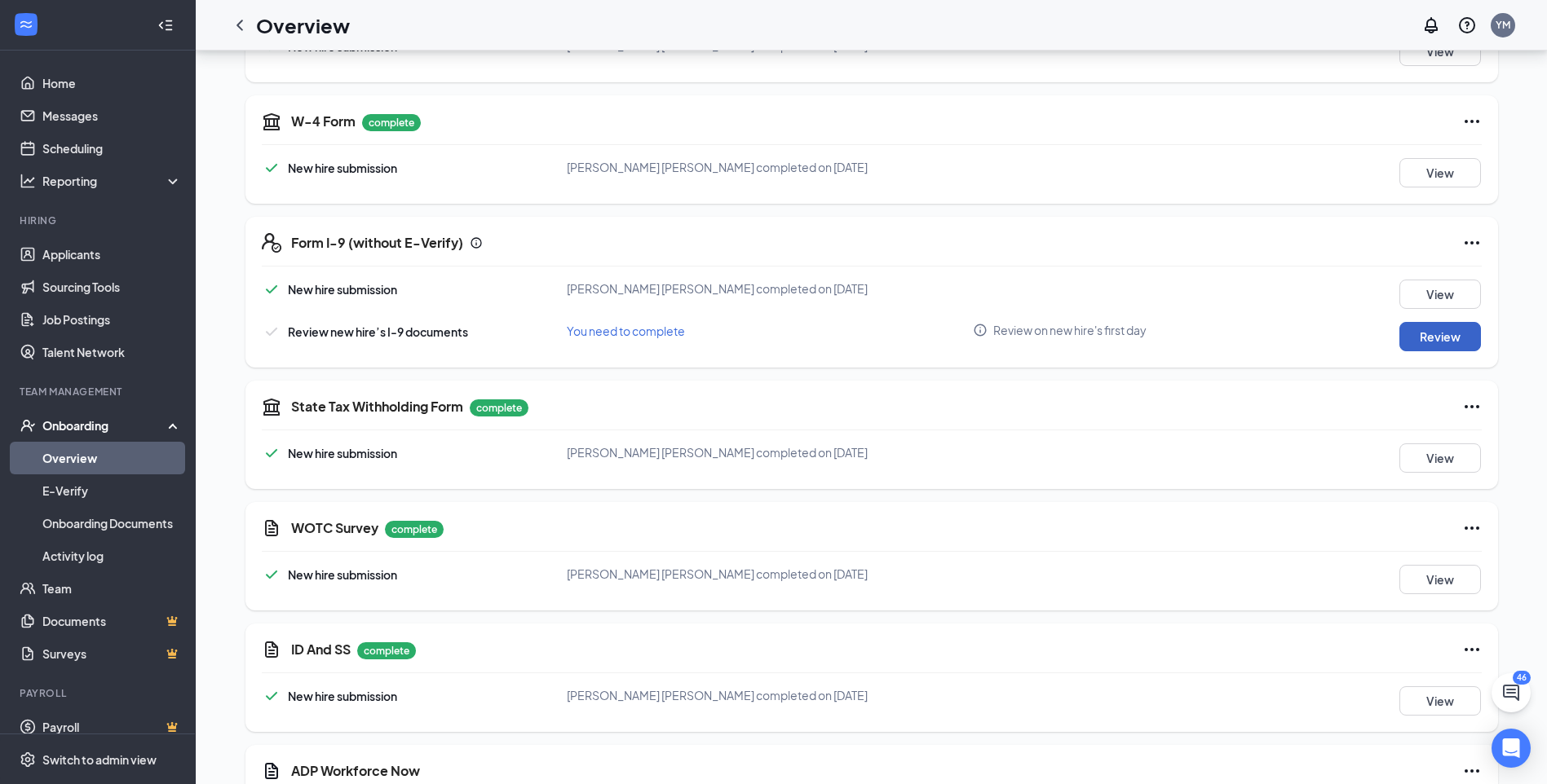
click at [1463, 325] on button "Review" at bounding box center [1440, 337] width 82 height 30
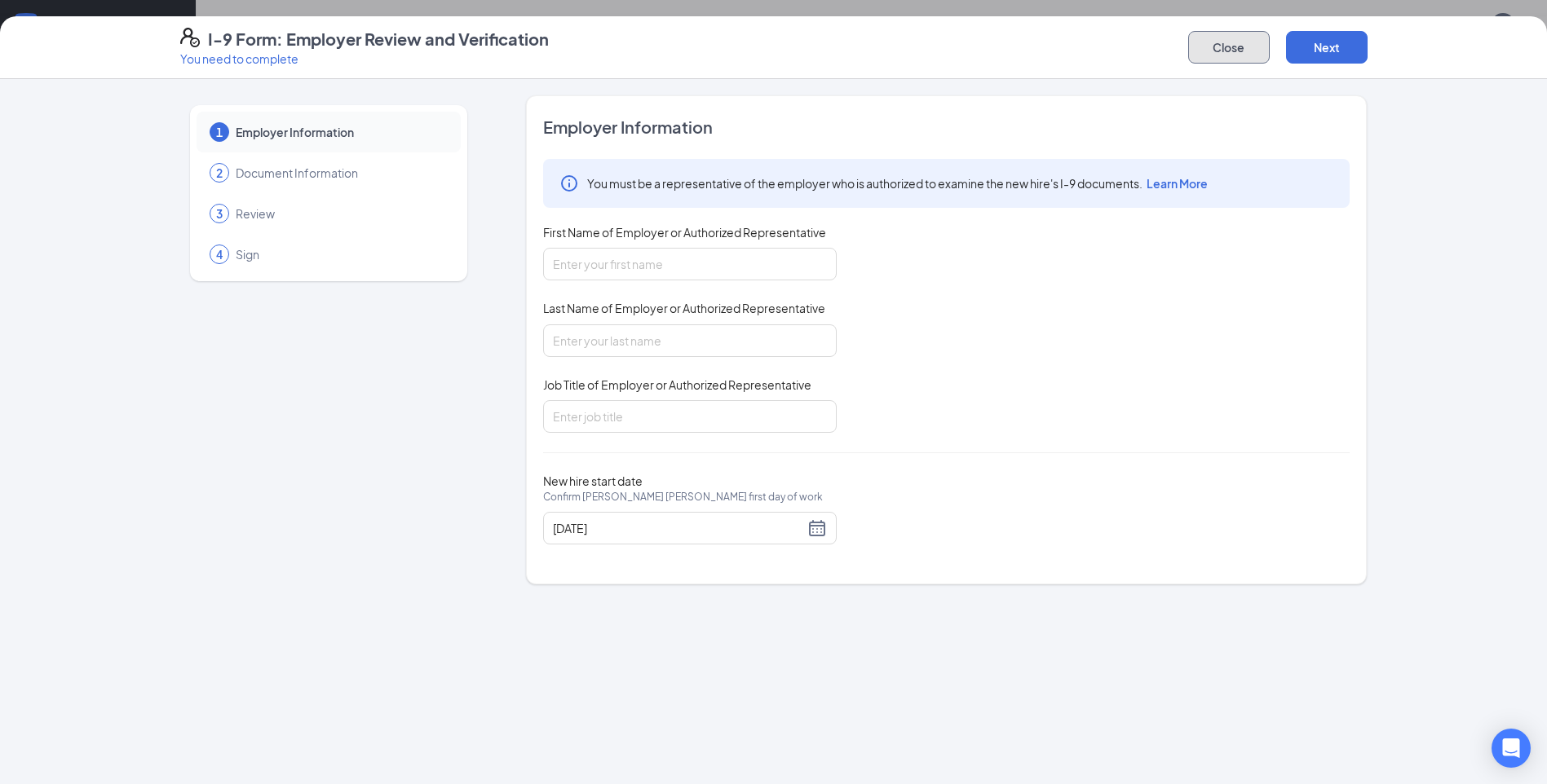
click at [1213, 38] on button "Close" at bounding box center [1228, 47] width 82 height 33
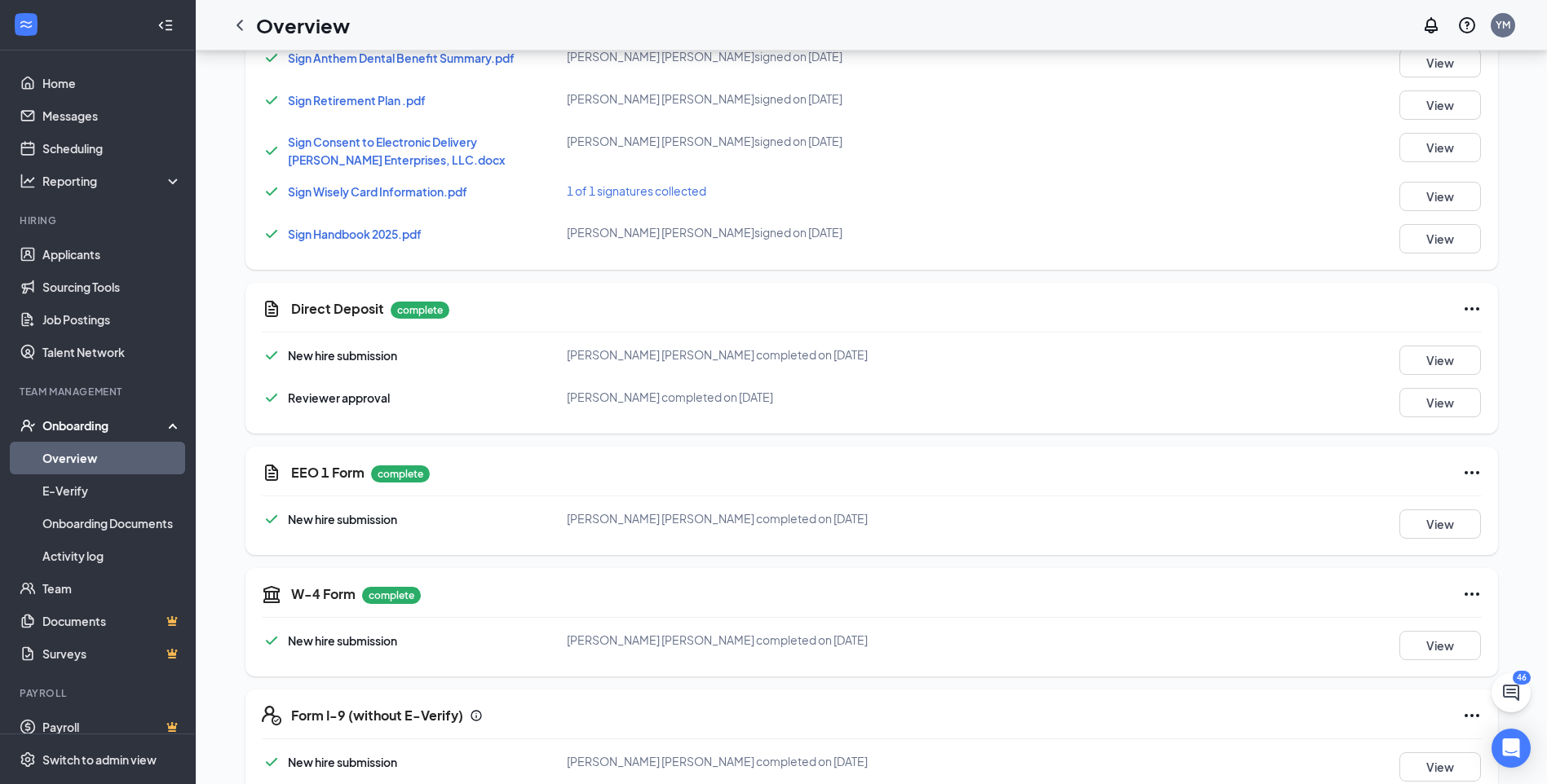
scroll to position [1387, 0]
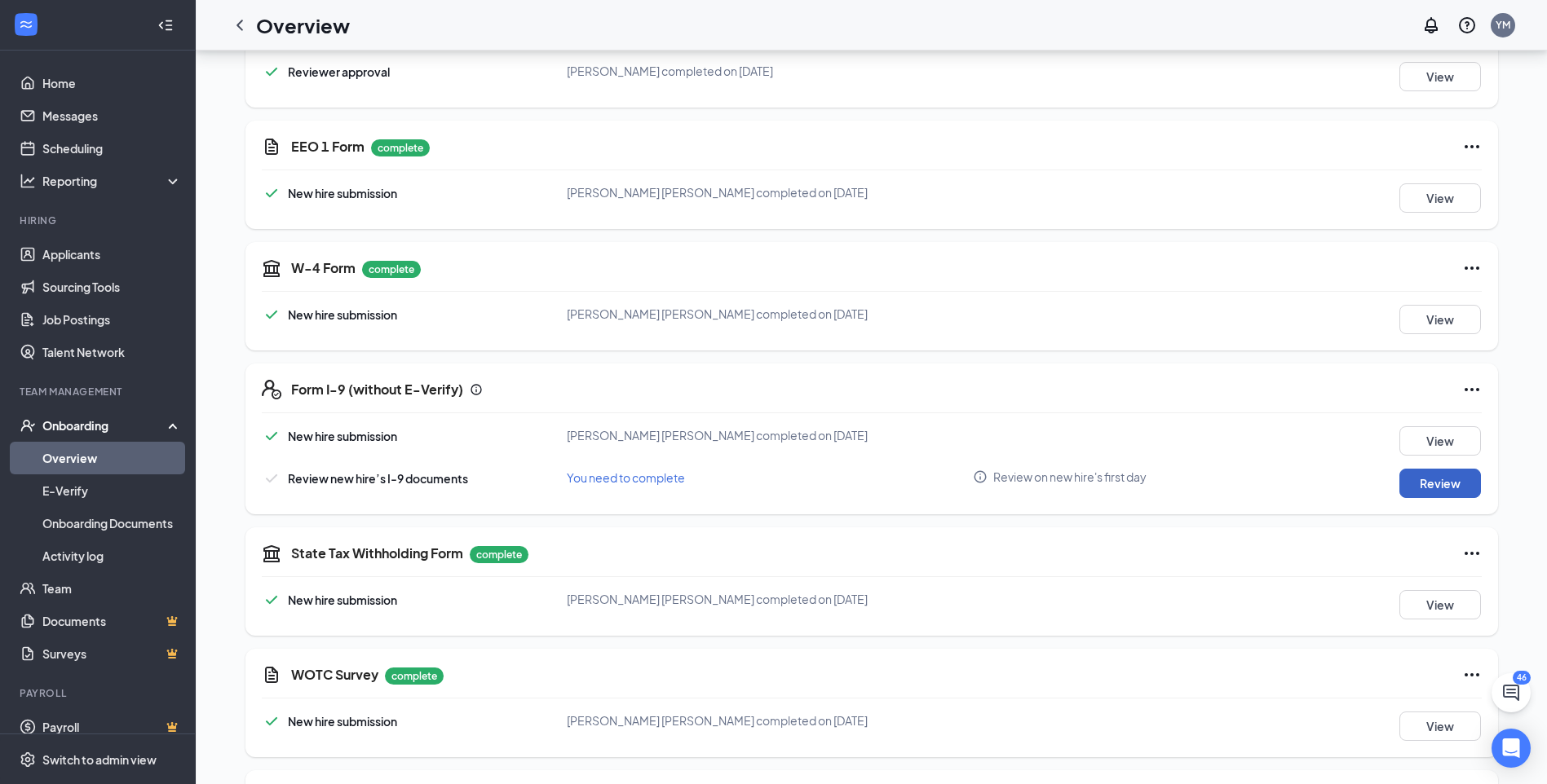
click at [1413, 473] on button "Review" at bounding box center [1440, 484] width 82 height 30
type input "09/20/2025"
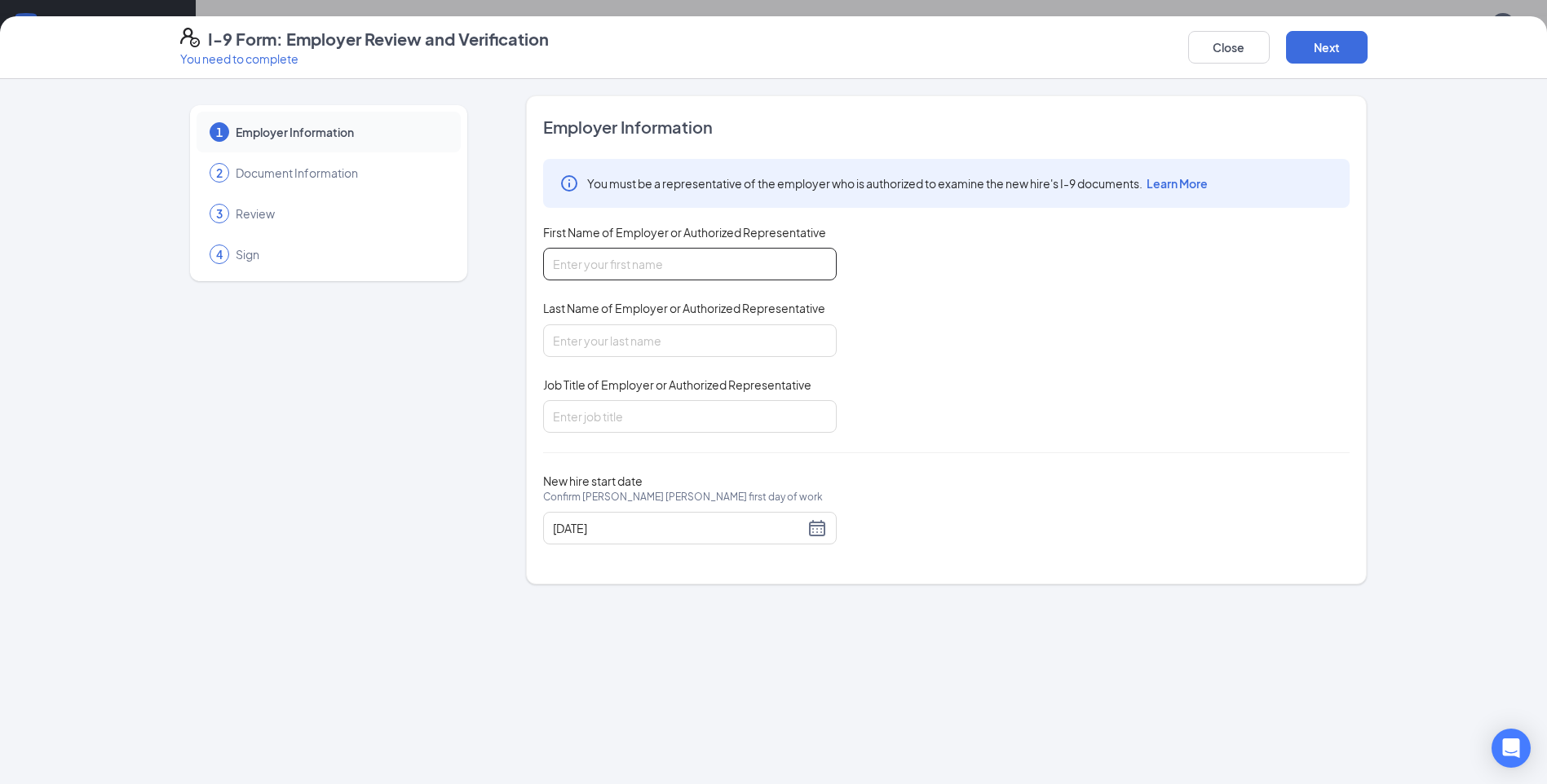
click at [653, 260] on input "First Name of Employer or Authorized Representative" at bounding box center [690, 264] width 294 height 33
type input "Kolby"
type input "Clay"
click at [589, 423] on input "Job Title of Employer or Authorized Representative" at bounding box center [690, 416] width 294 height 33
type input "Team member"
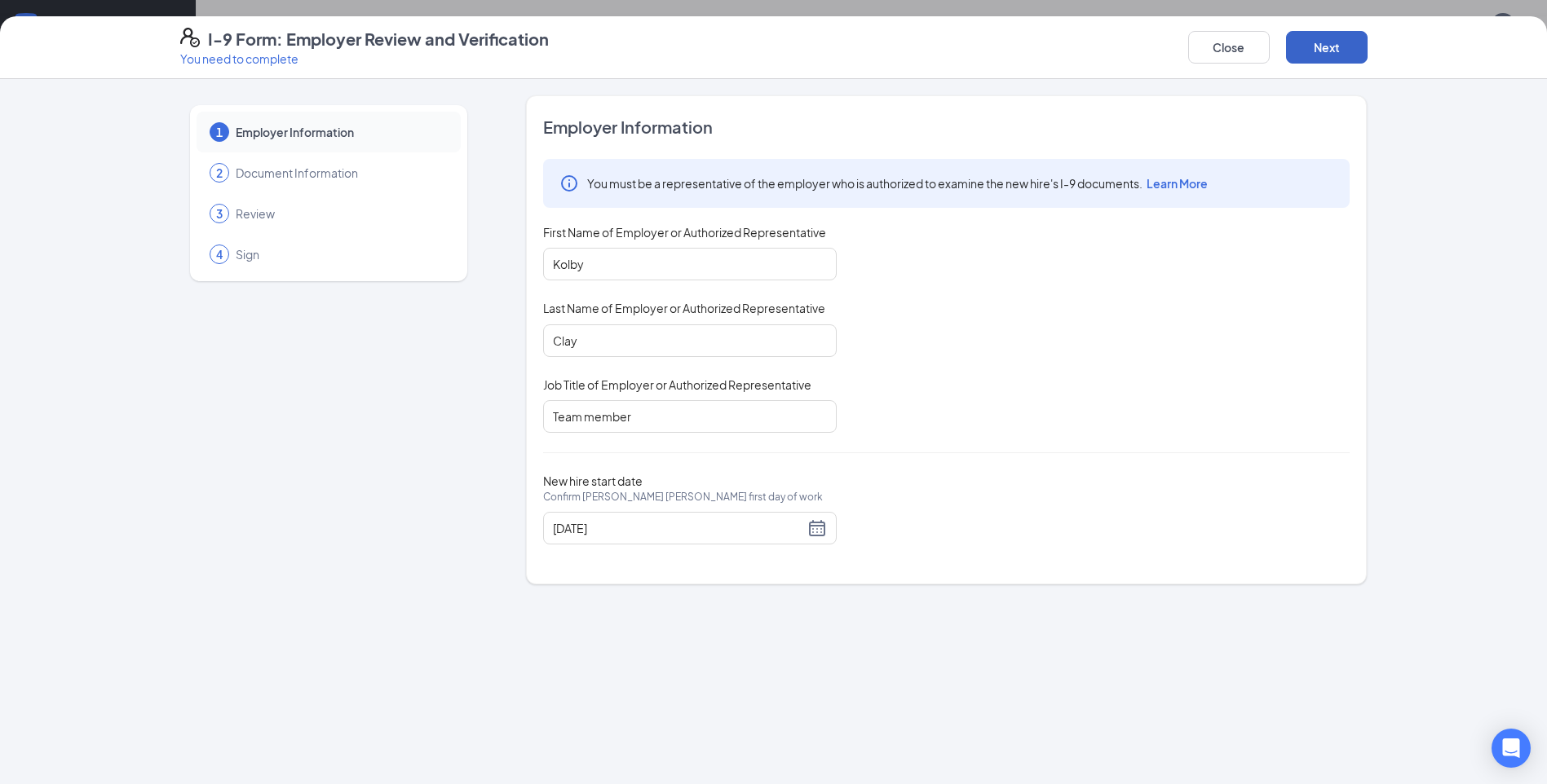
click at [1348, 52] on button "Next" at bounding box center [1326, 47] width 82 height 33
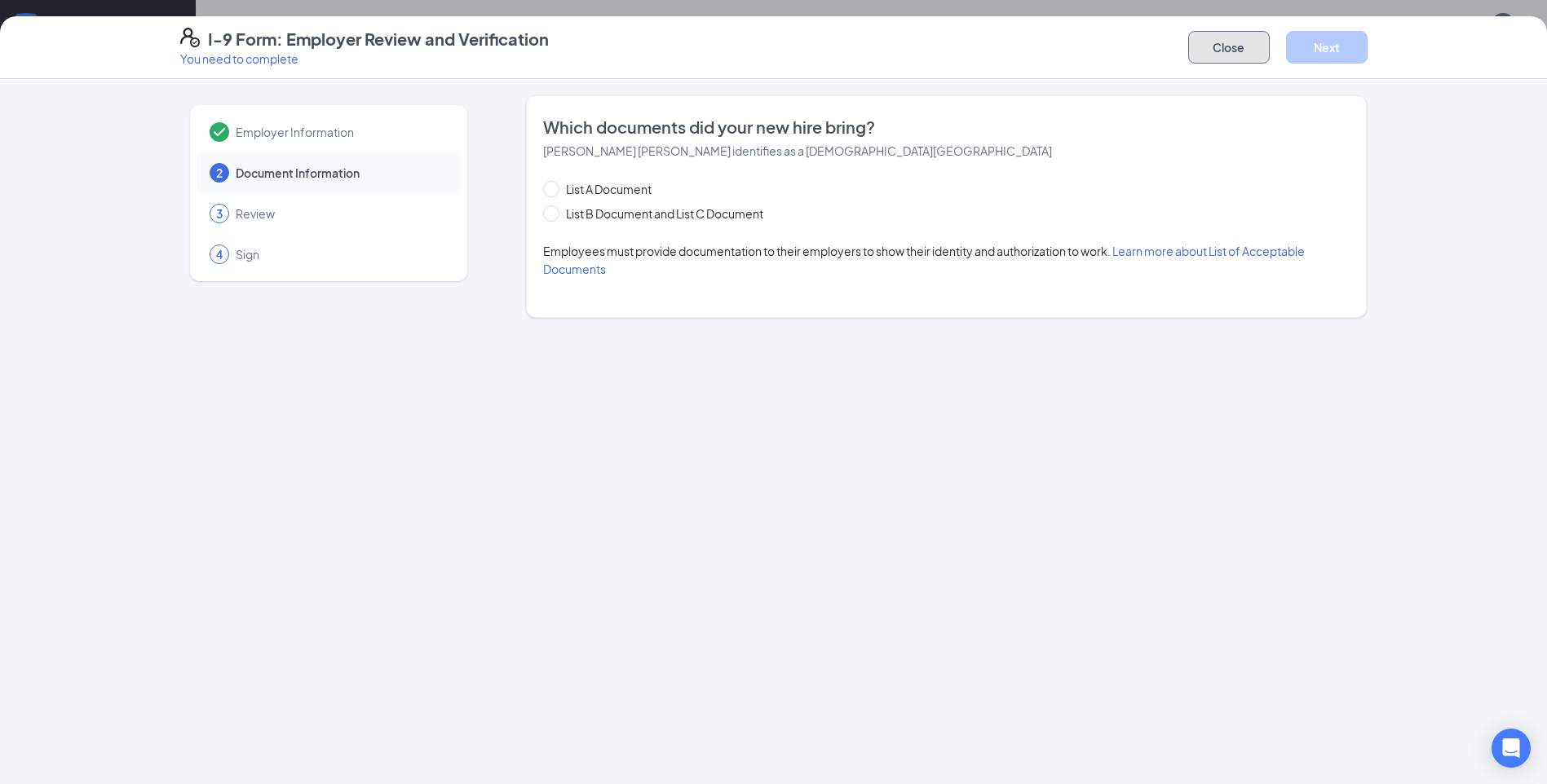
click at [1201, 55] on button "Close" at bounding box center [1228, 47] width 82 height 33
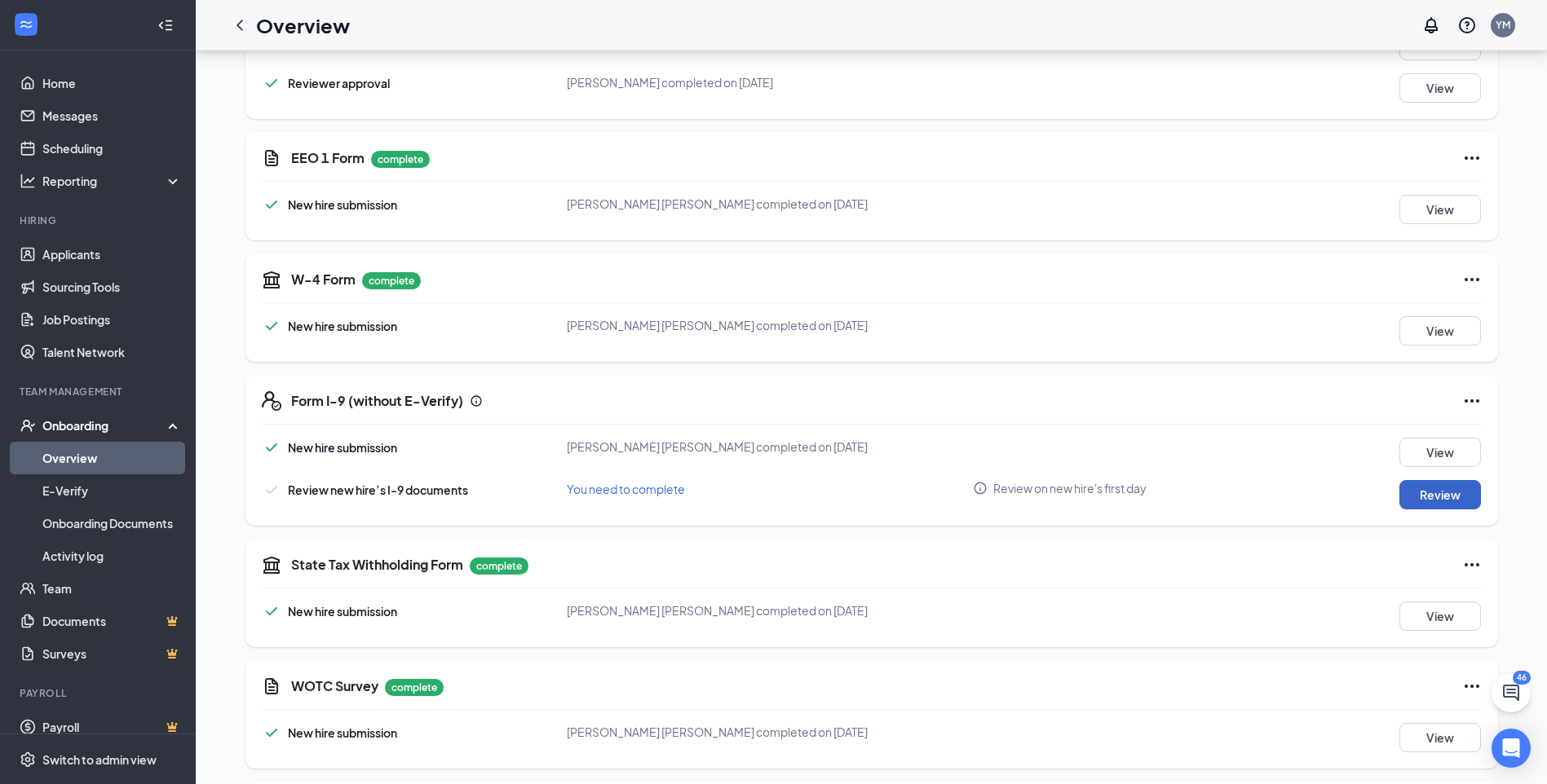
scroll to position [1289, 0]
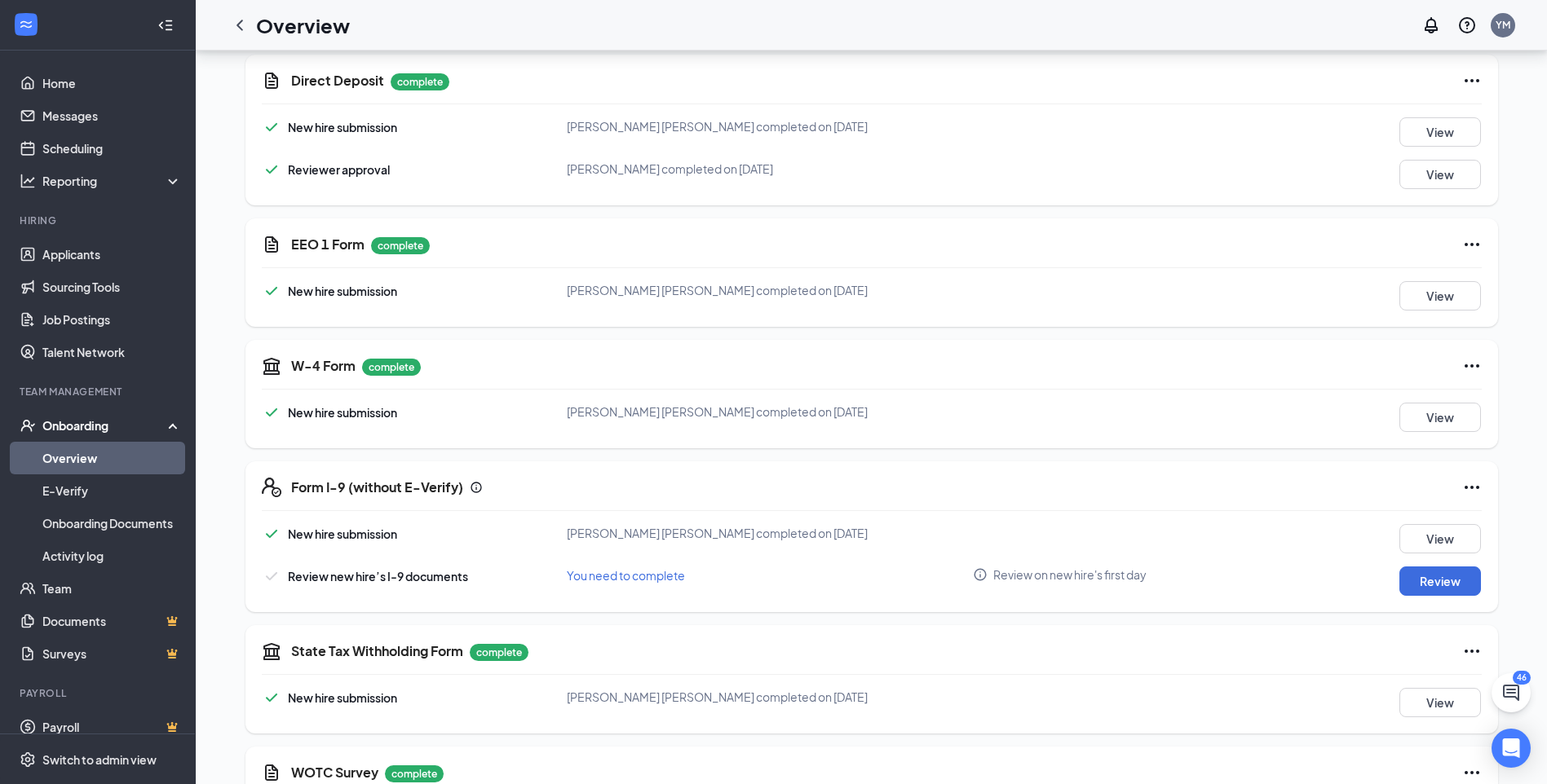
click at [242, 21] on icon "ChevronLeft" at bounding box center [239, 24] width 7 height 11
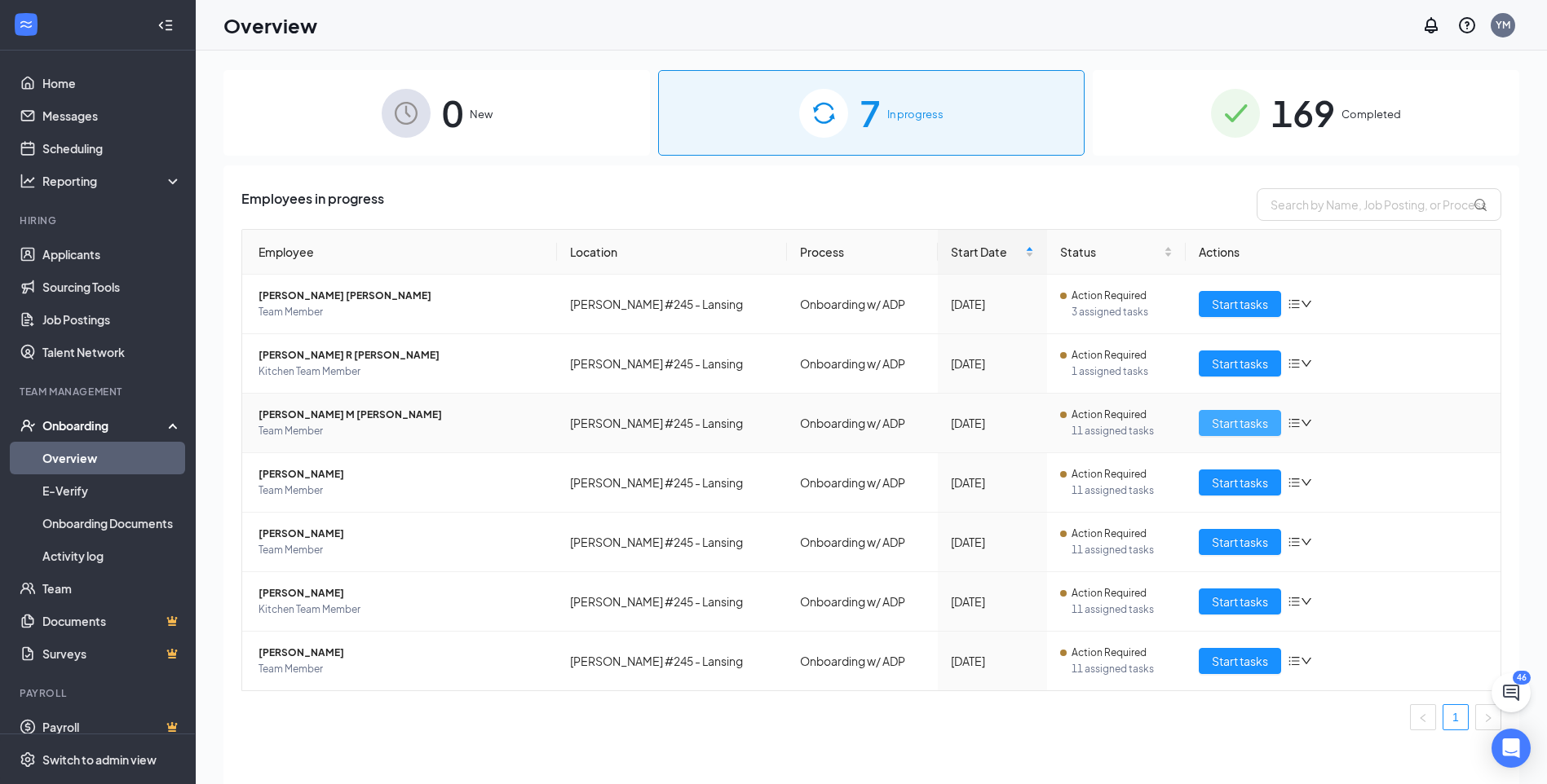
click at [1217, 417] on span "Start tasks" at bounding box center [1240, 423] width 57 height 18
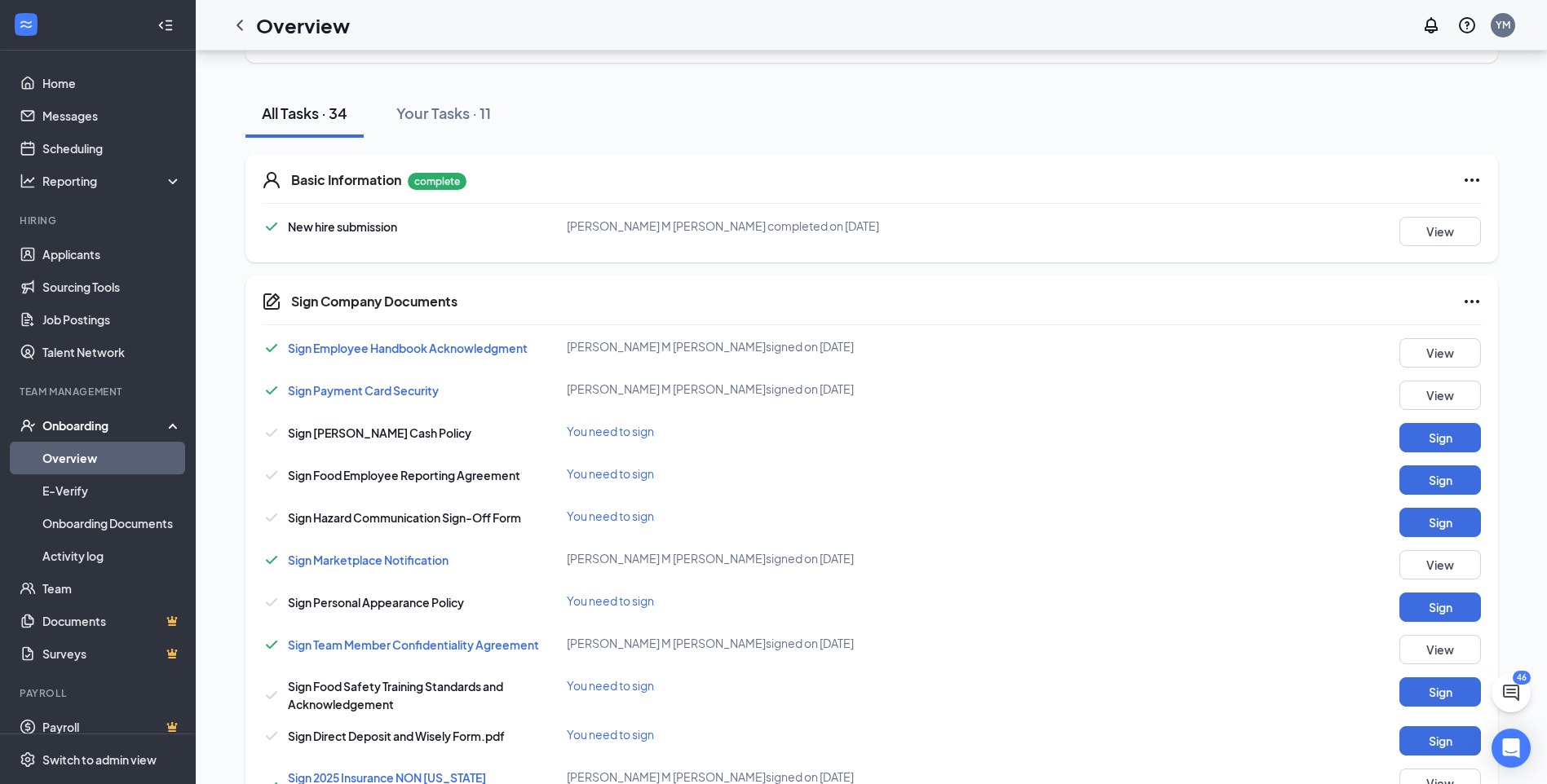
scroll to position [245, 0]
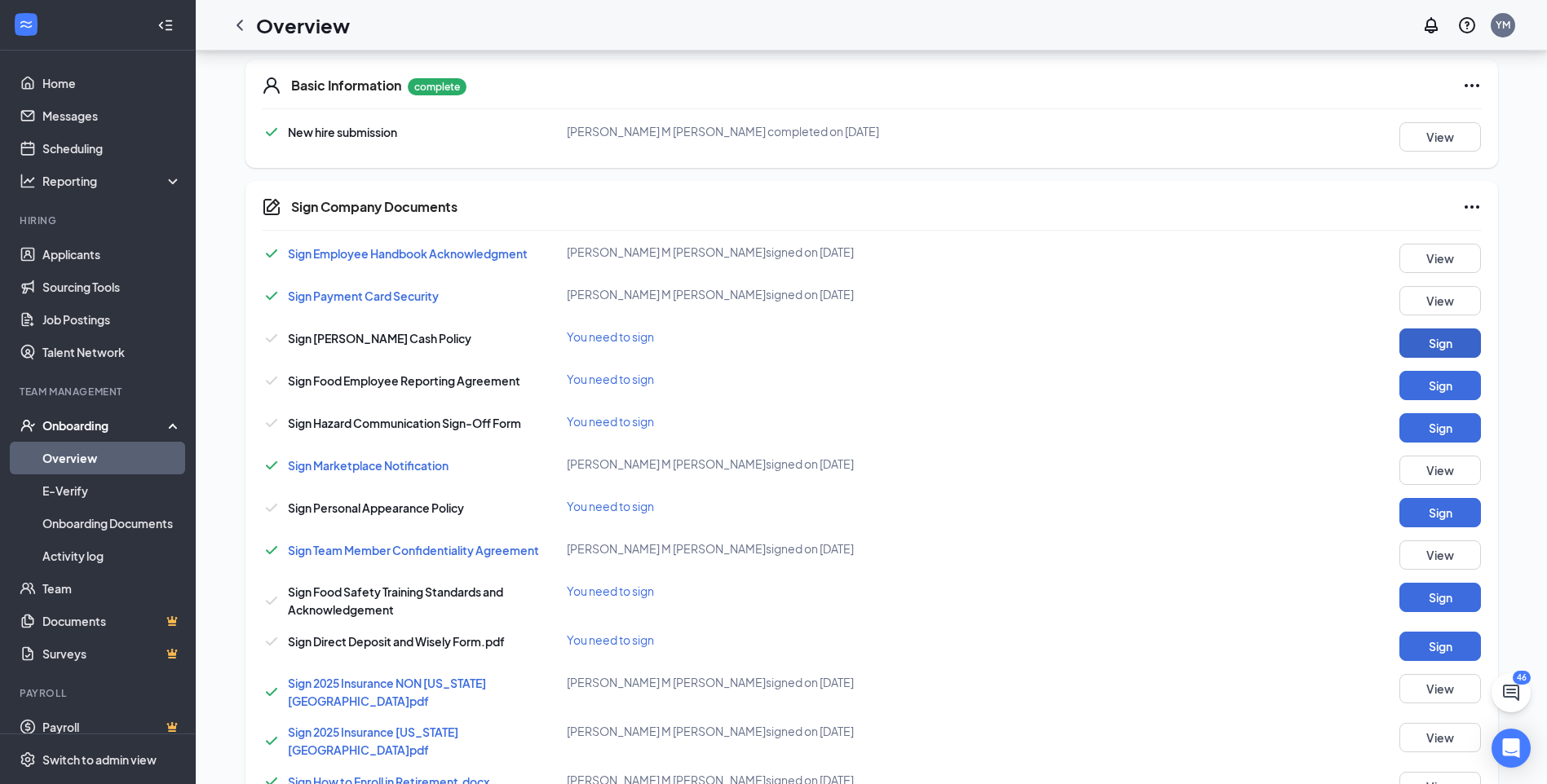
click at [1430, 343] on button "Sign" at bounding box center [1440, 343] width 82 height 30
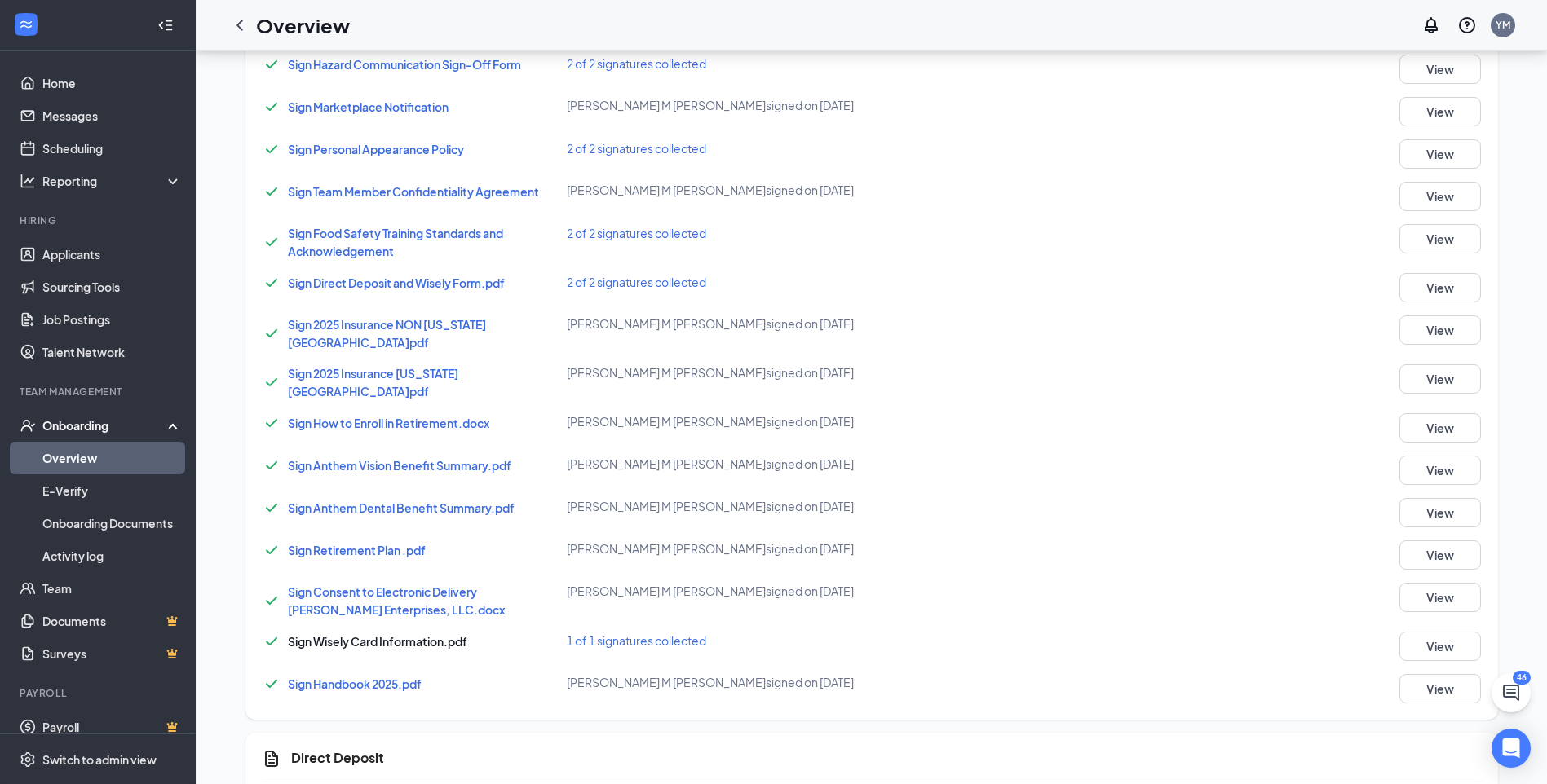
scroll to position [855, 0]
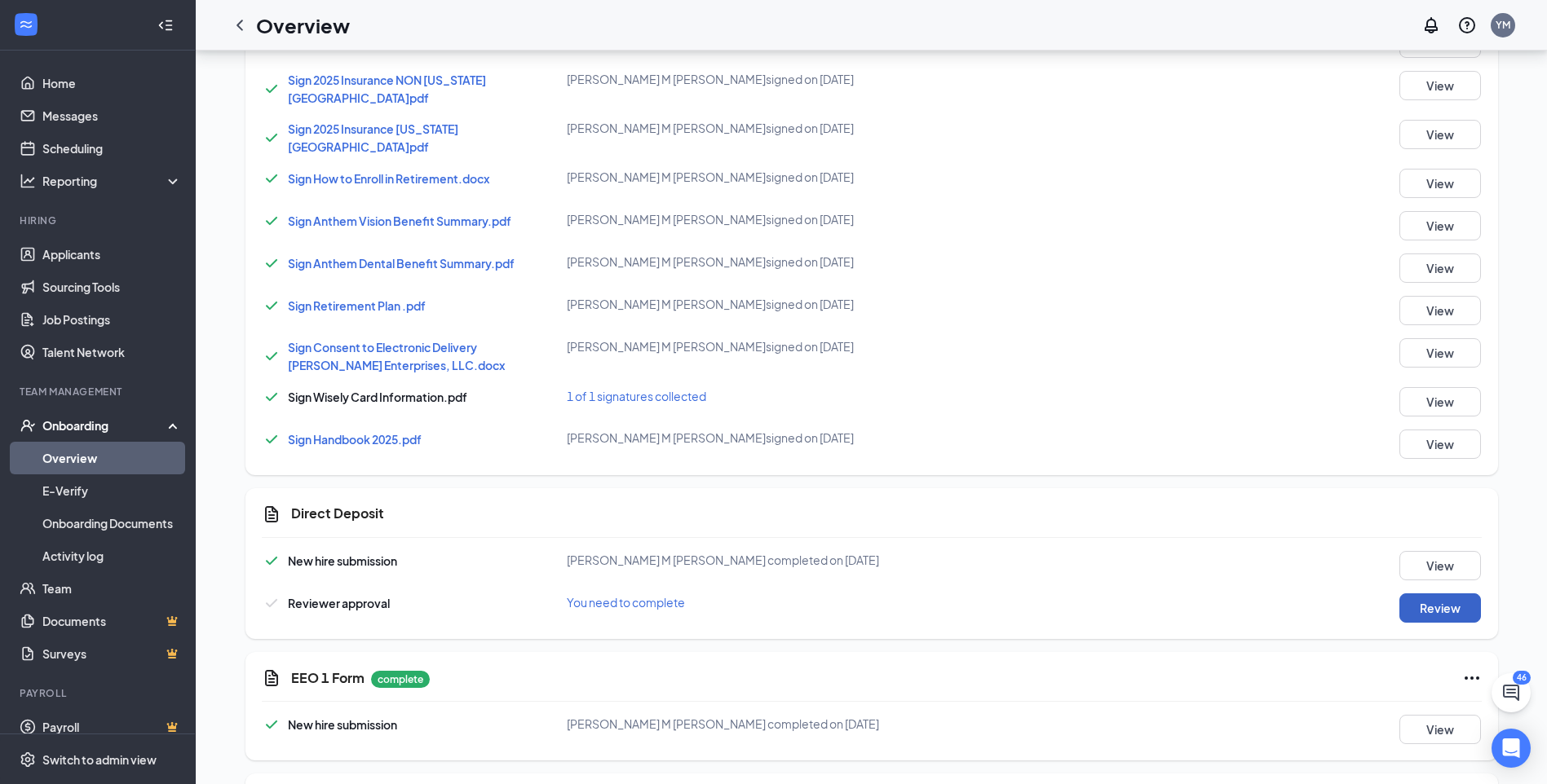
click at [1442, 594] on button "Review" at bounding box center [1440, 608] width 82 height 30
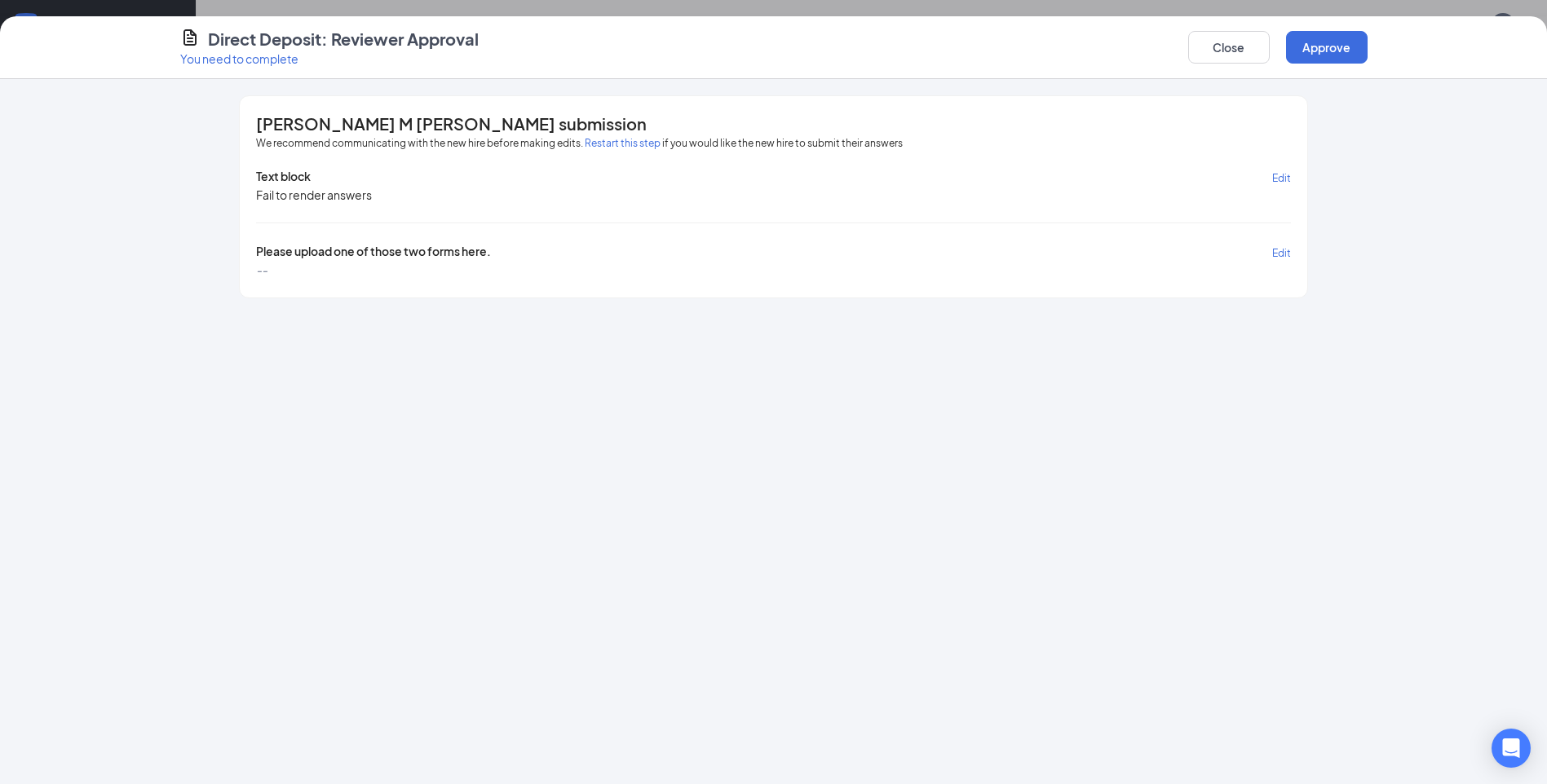
scroll to position [773, 0]
click at [1311, 46] on button "Approve" at bounding box center [1326, 47] width 82 height 33
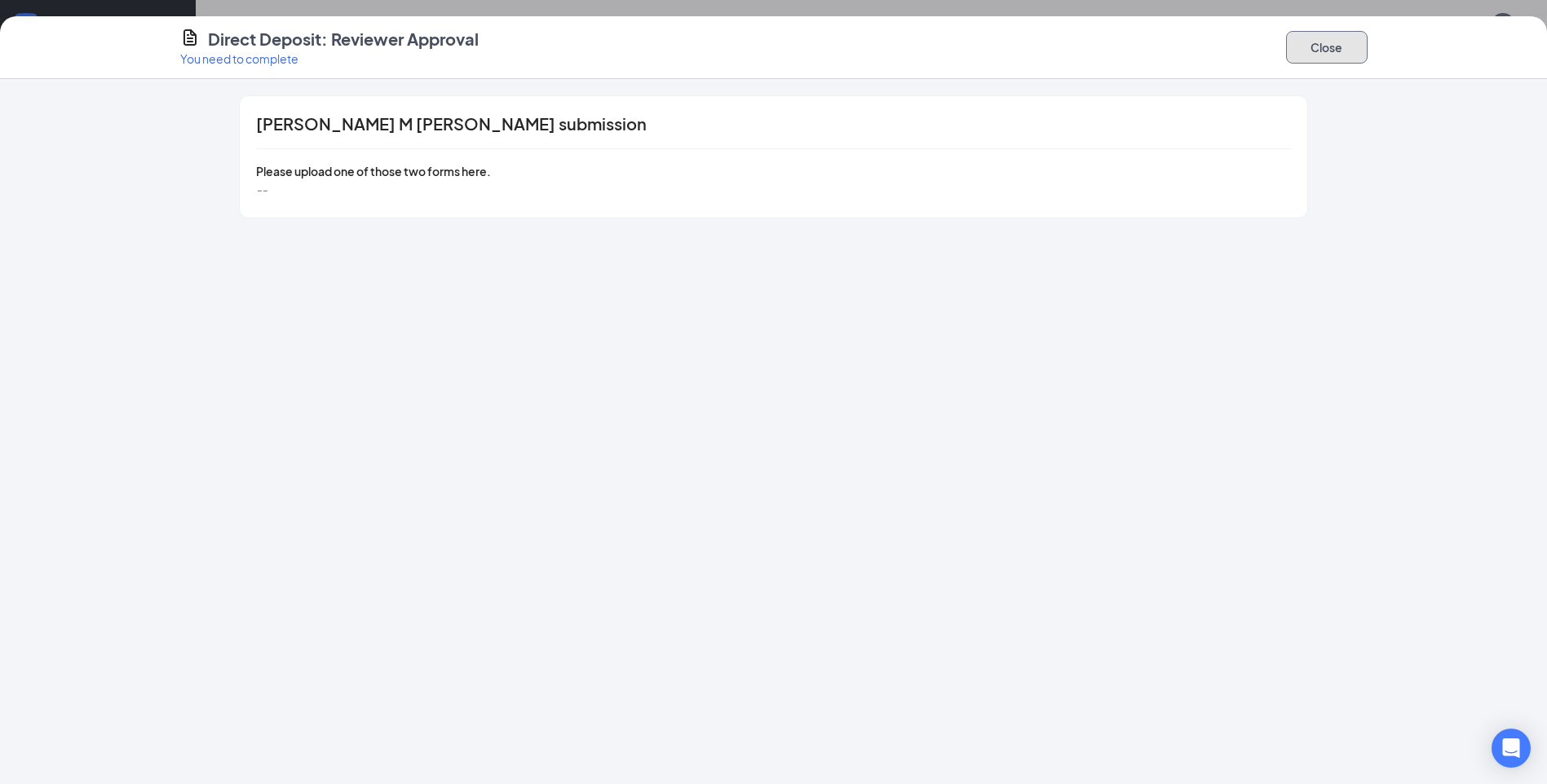
click at [1318, 56] on button "Close" at bounding box center [1326, 47] width 82 height 33
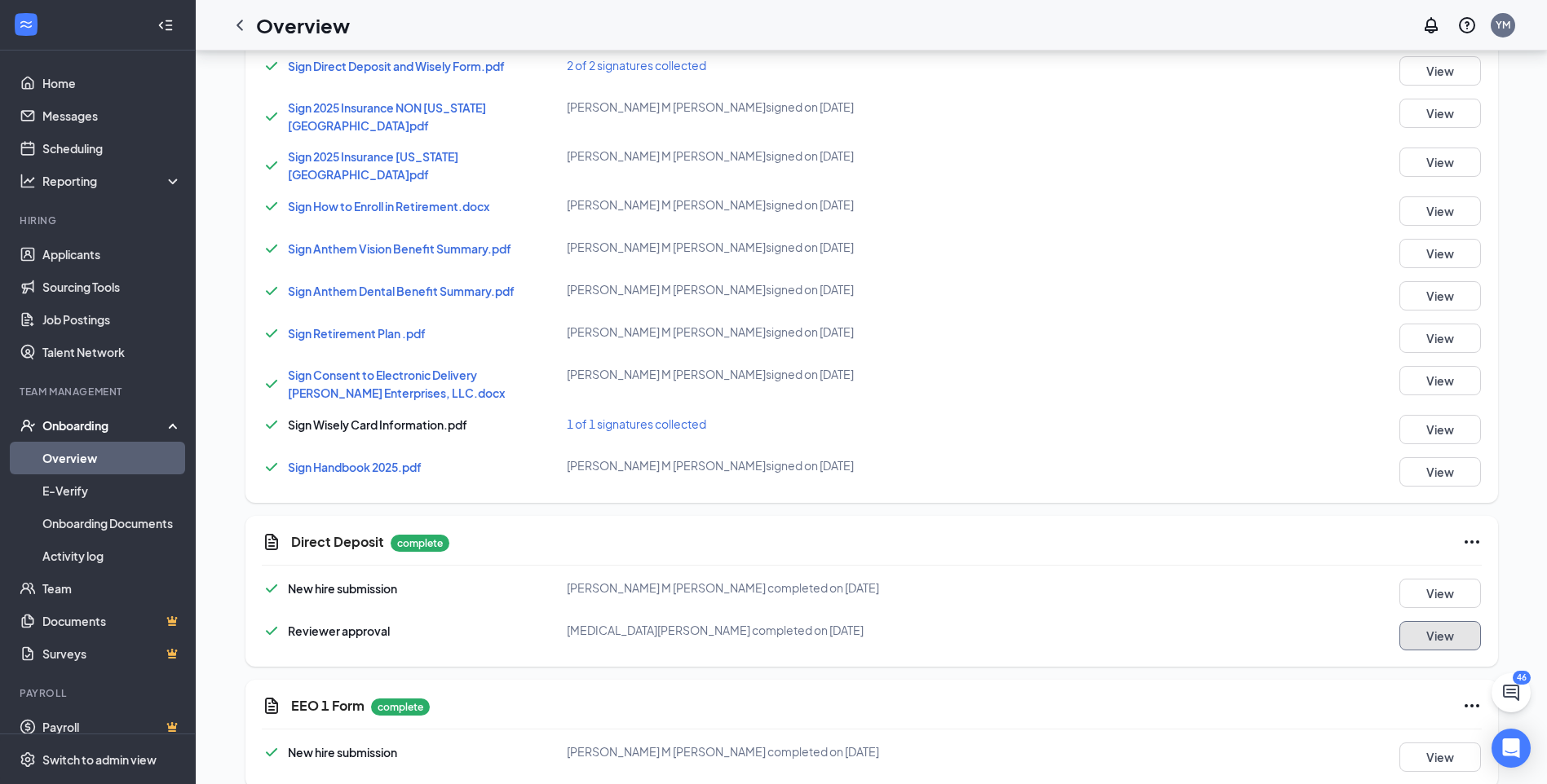
scroll to position [855, 0]
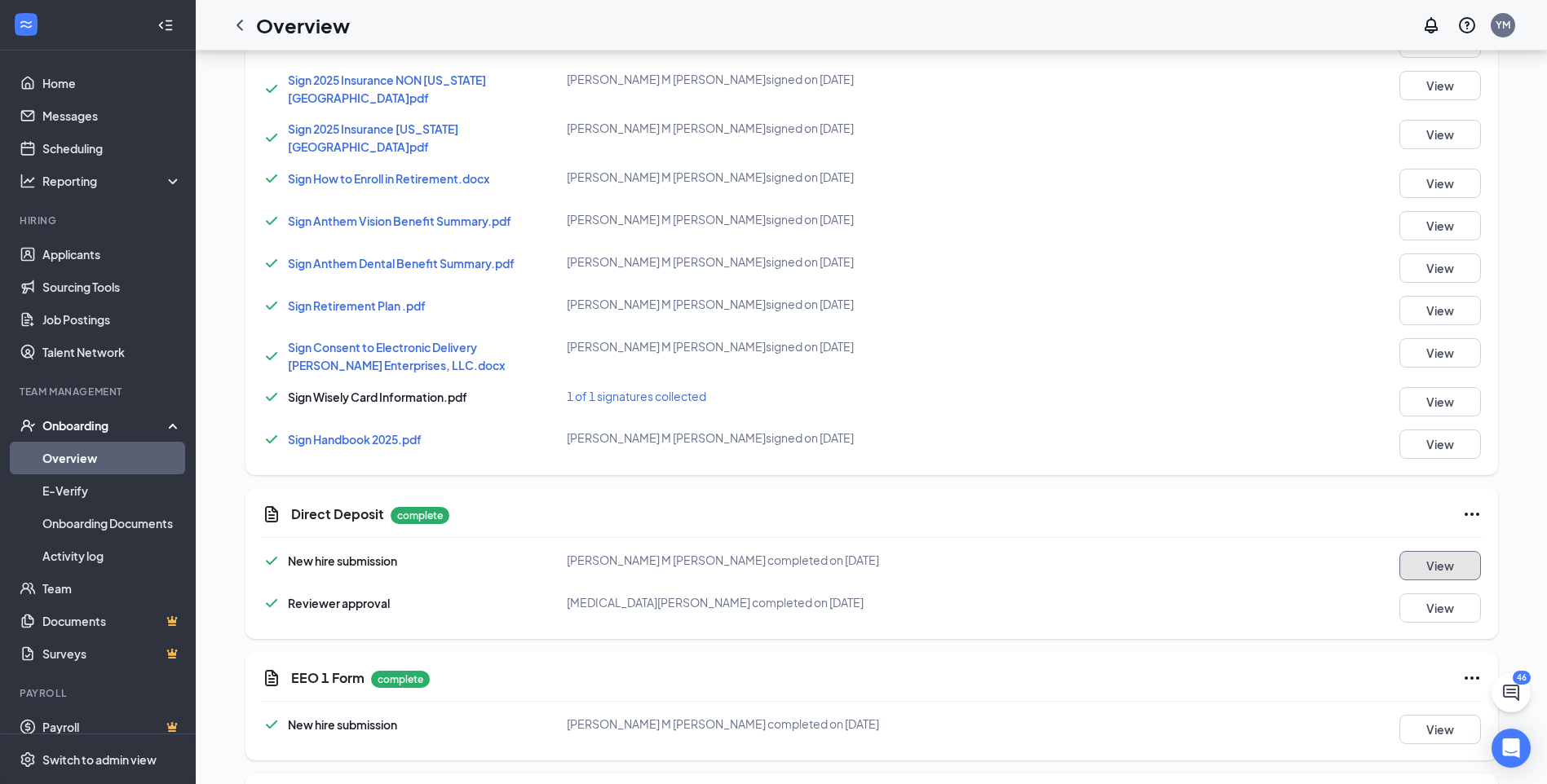
click at [1440, 551] on button "View" at bounding box center [1440, 565] width 82 height 30
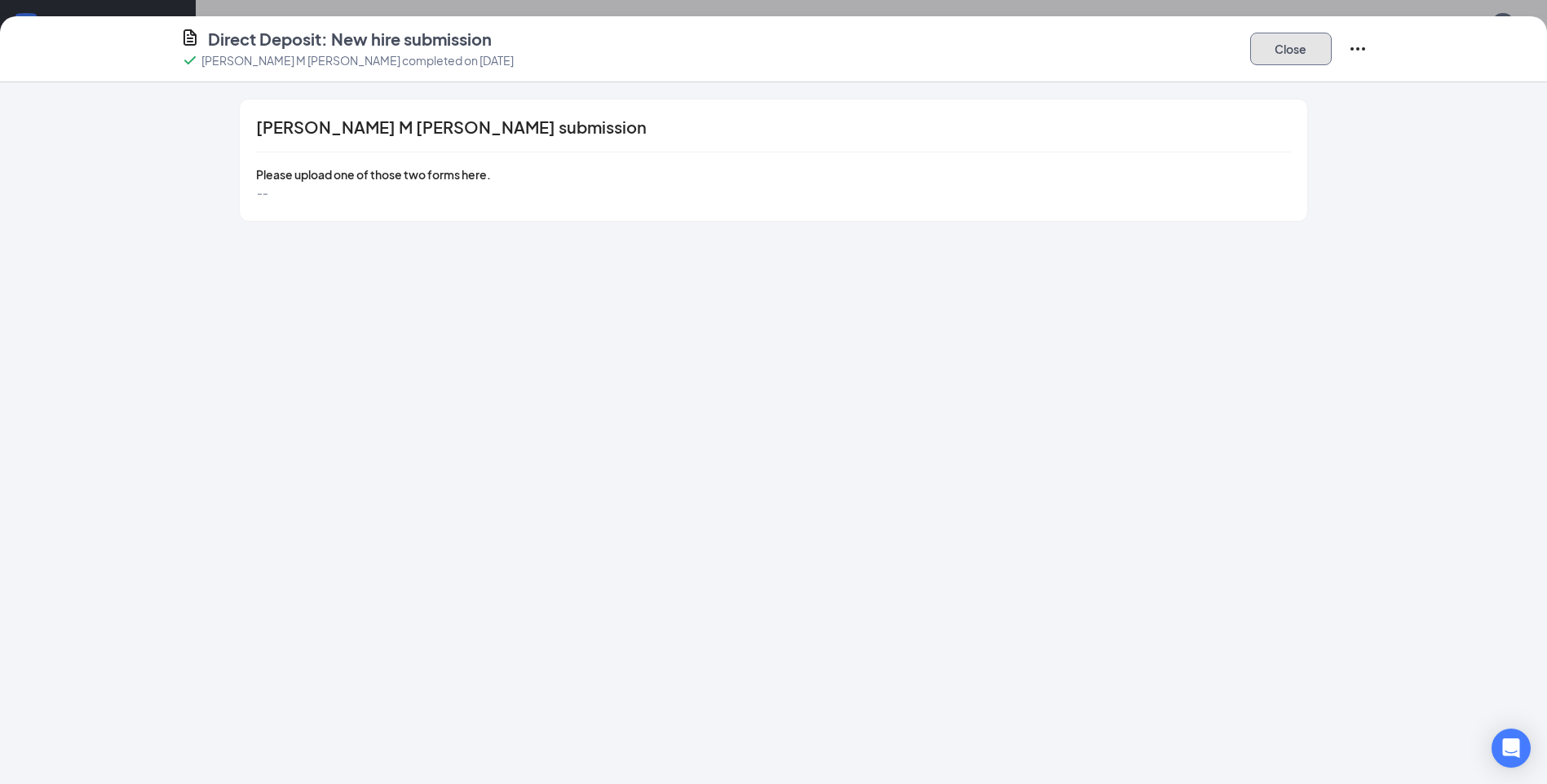
click at [1283, 51] on button "Close" at bounding box center [1291, 49] width 82 height 33
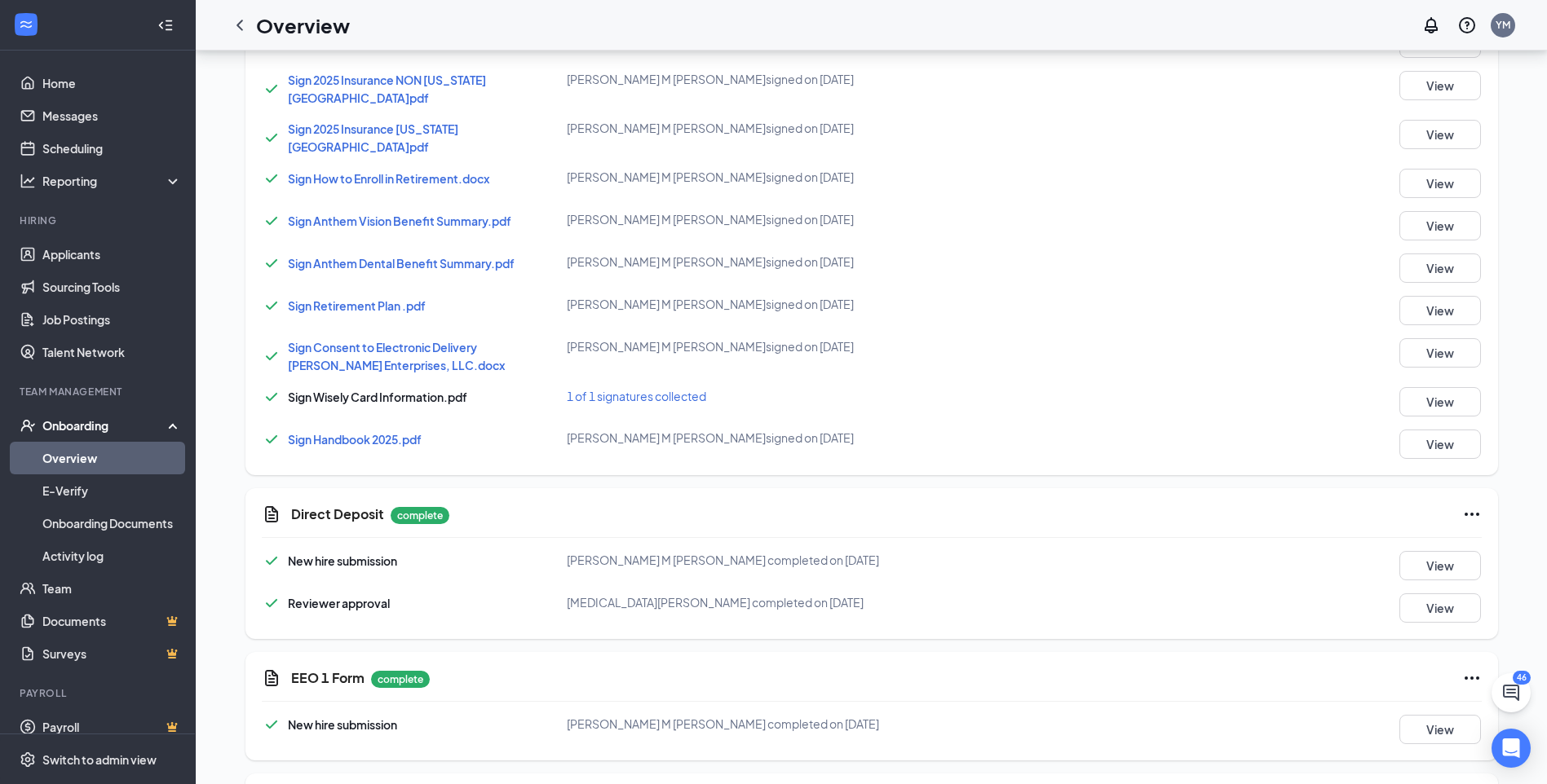
click at [586, 389] on span "1 of 1 signatures collected" at bounding box center [636, 395] width 139 height 14
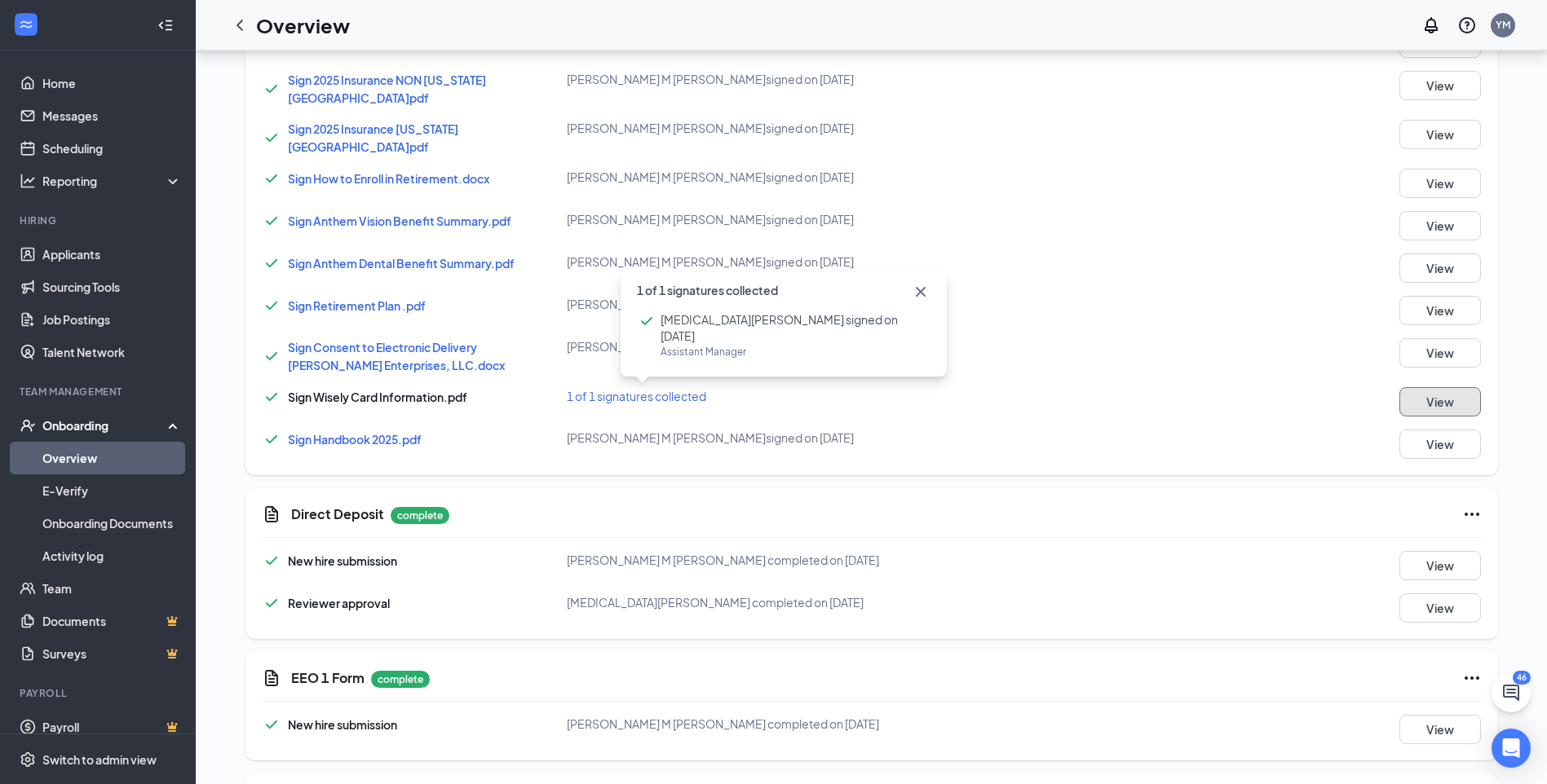
click at [1457, 390] on button "View" at bounding box center [1440, 402] width 82 height 30
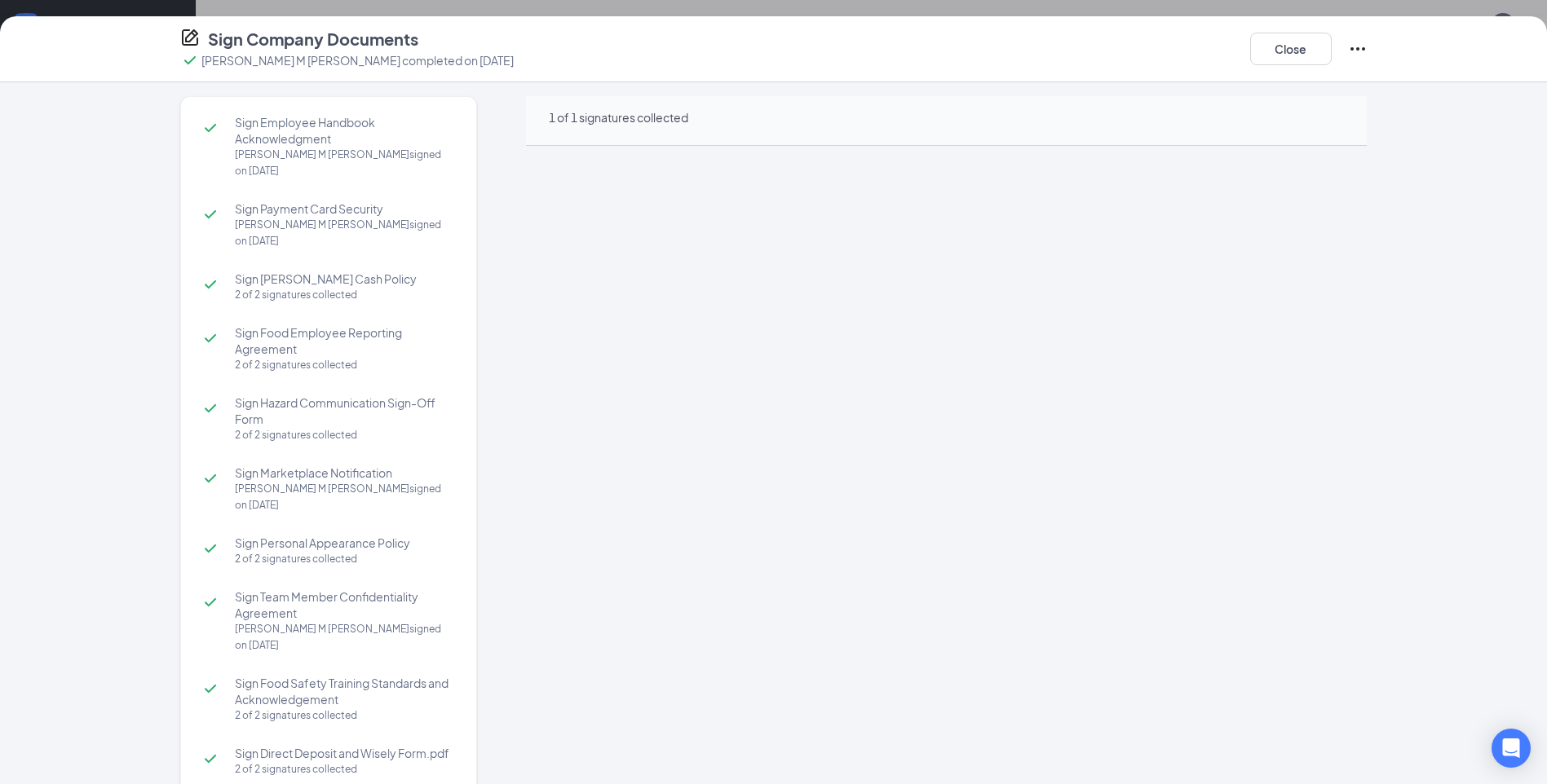
scroll to position [0, 0]
click at [1262, 52] on button "Close" at bounding box center [1291, 49] width 82 height 33
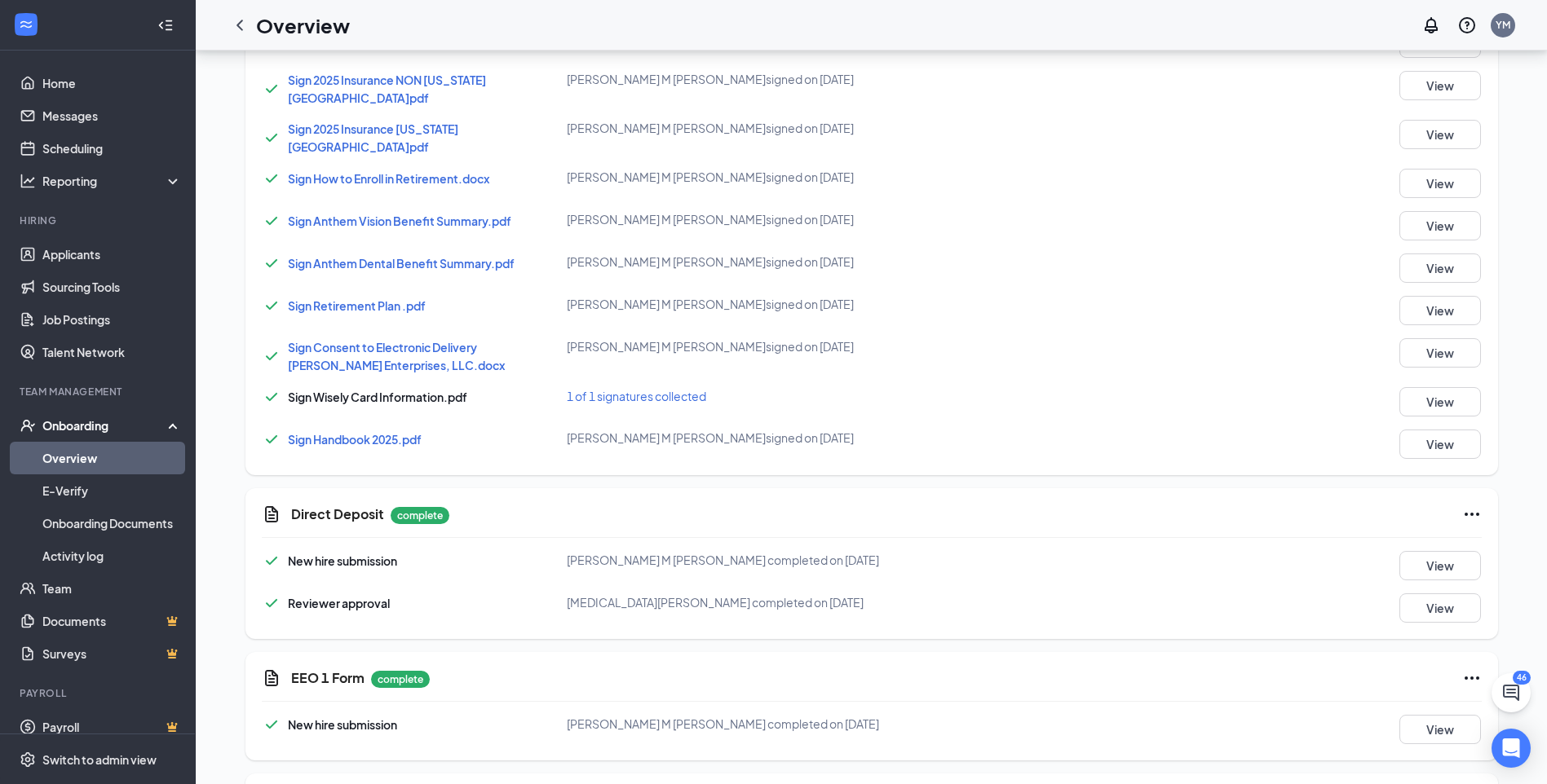
click at [659, 389] on span "1 of 1 signatures collected" at bounding box center [636, 395] width 139 height 14
click at [370, 390] on span "Sign Wisely Card Information.pdf" at bounding box center [377, 396] width 179 height 14
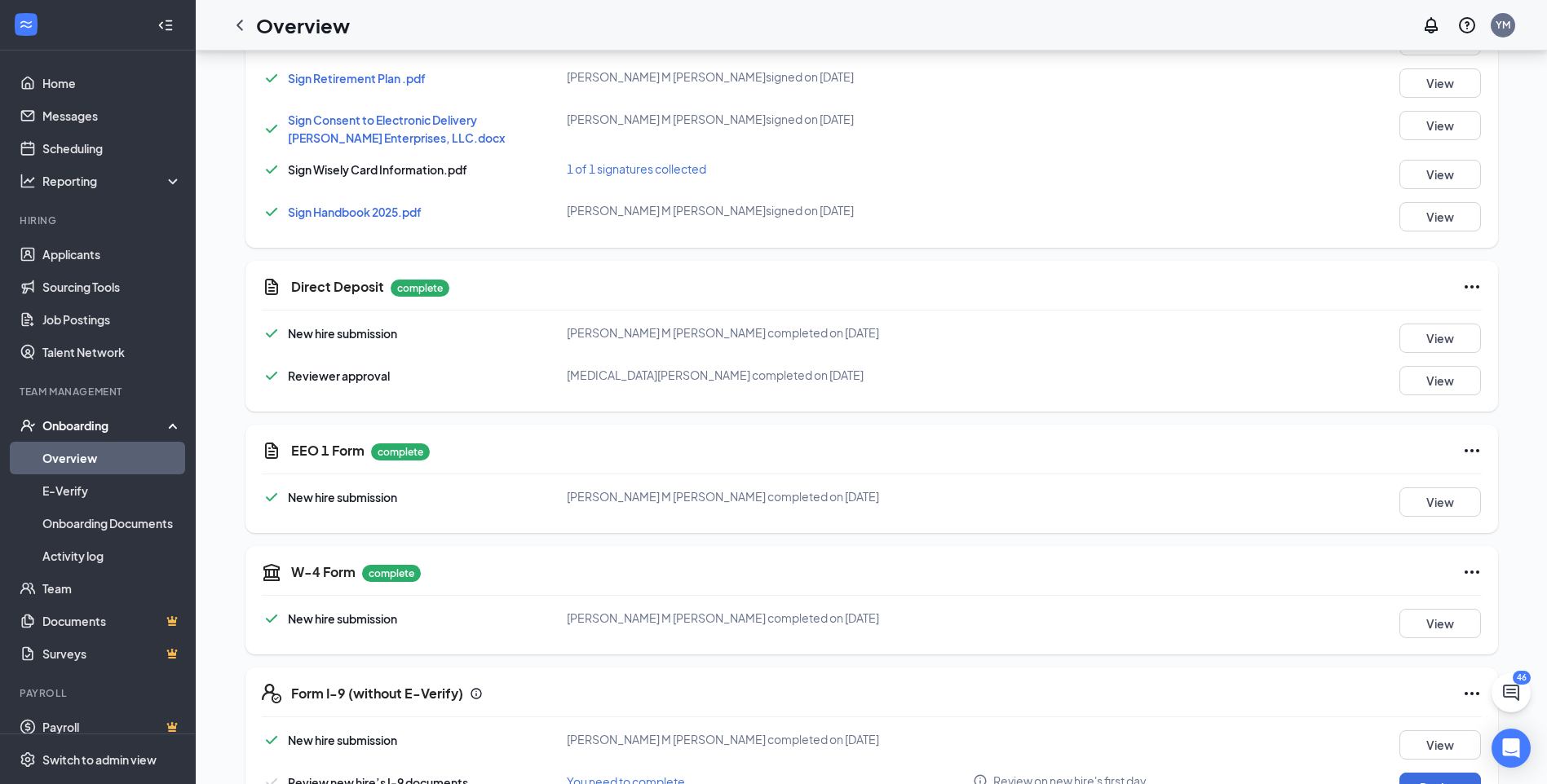
scroll to position [1099, 0]
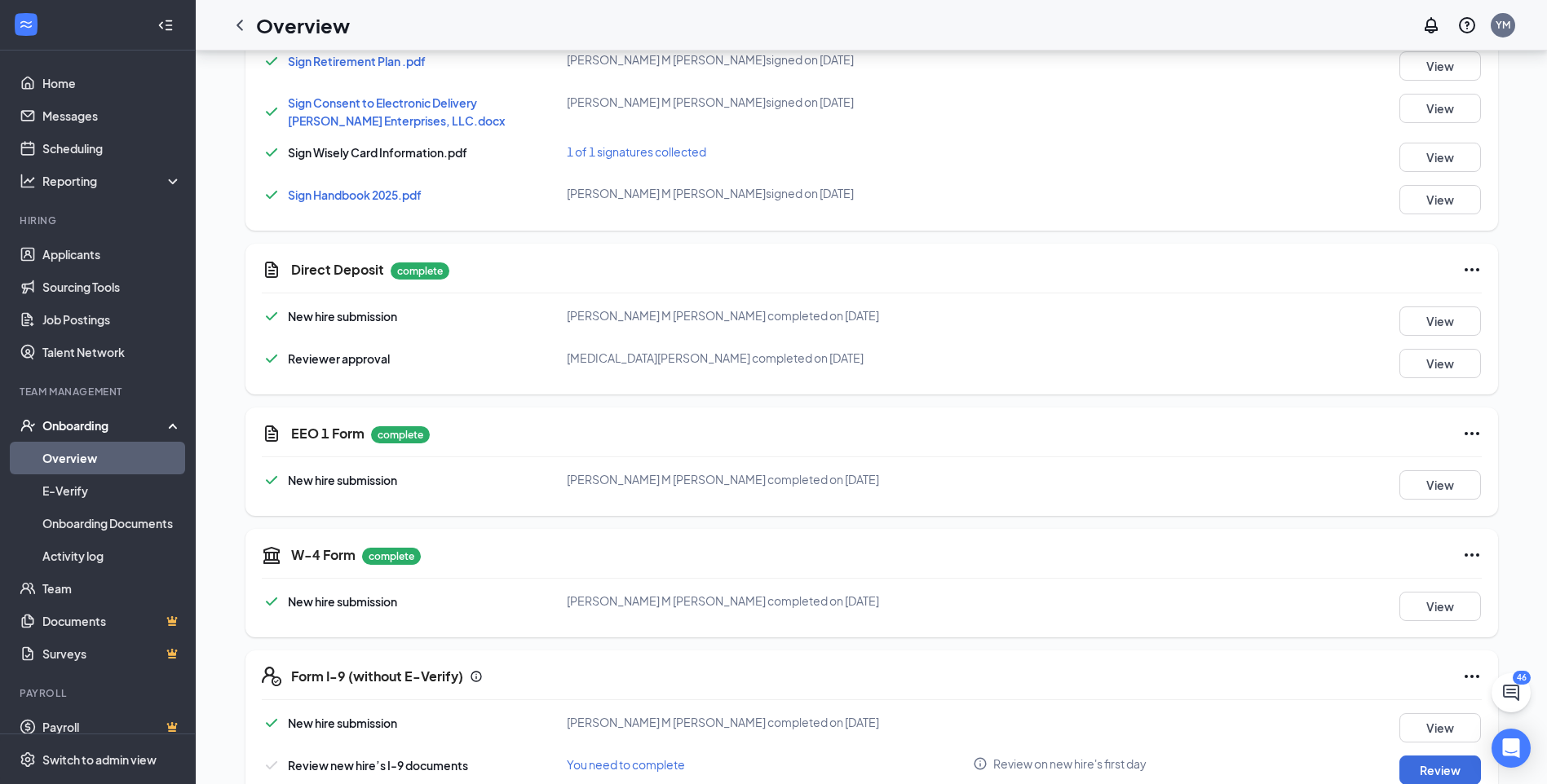
click at [406, 263] on p "complete" at bounding box center [419, 272] width 59 height 17
click at [1438, 147] on button "View" at bounding box center [1440, 157] width 82 height 30
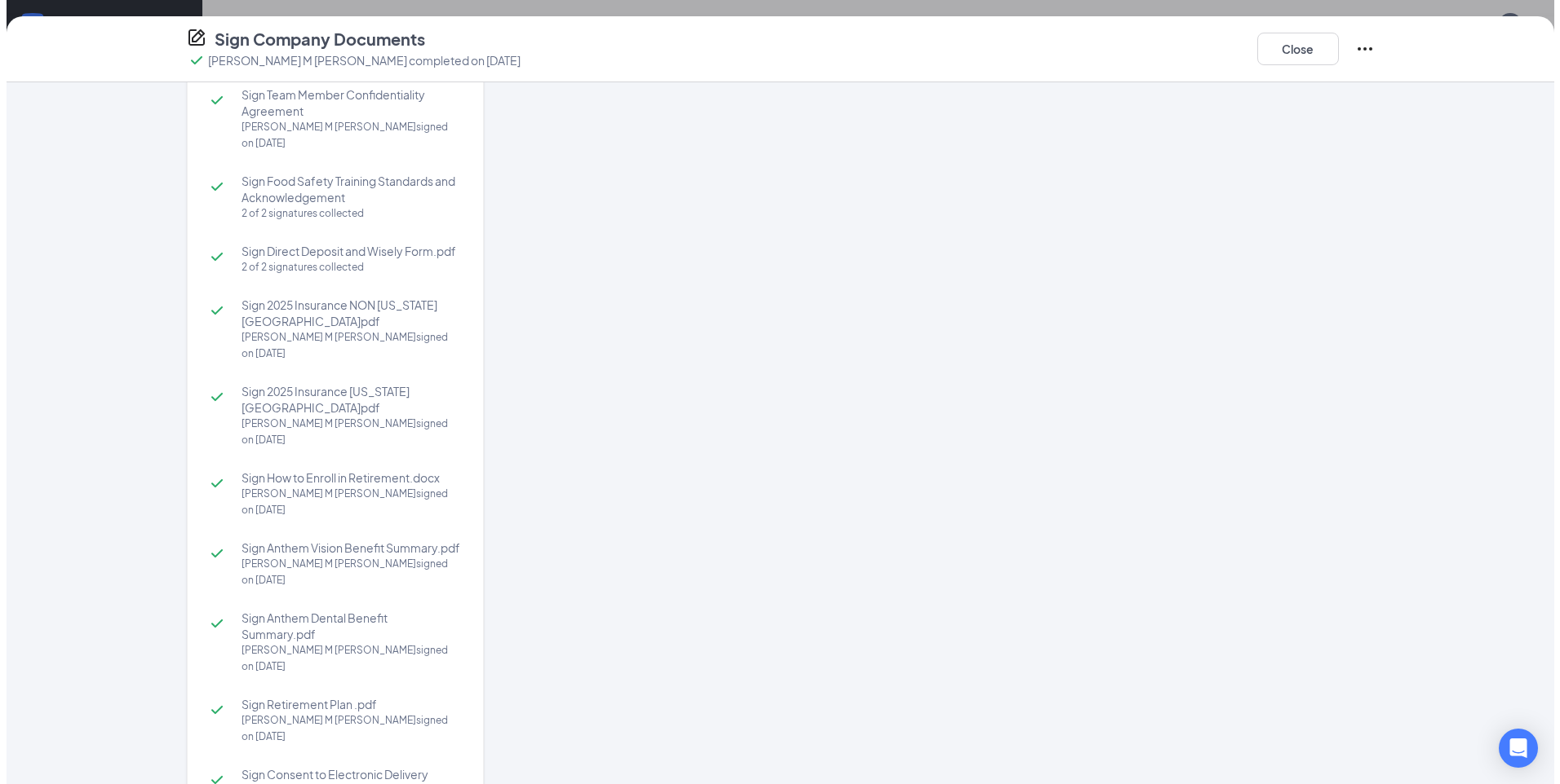
scroll to position [25, 0]
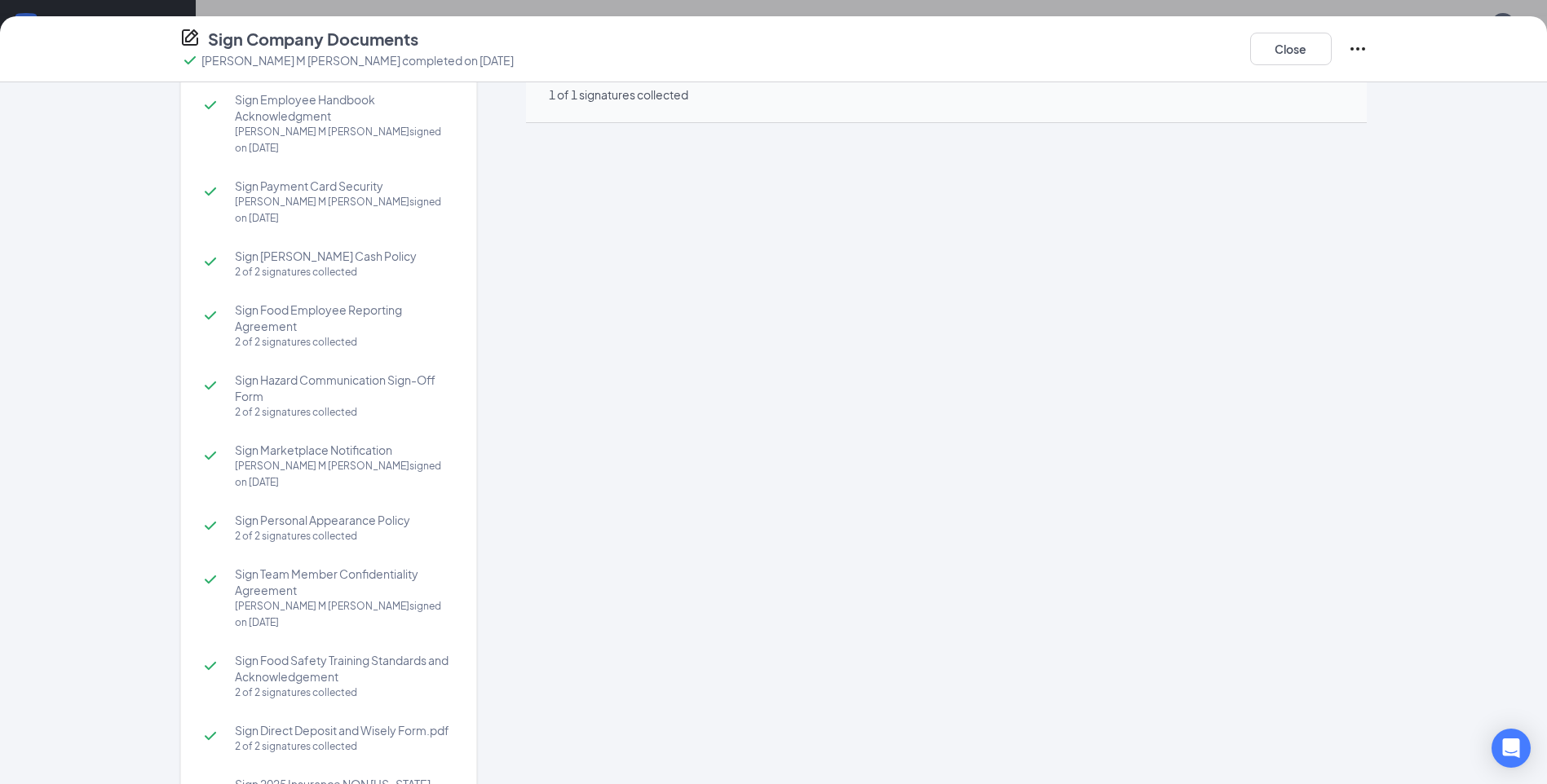
click at [1363, 48] on icon "Ellipses" at bounding box center [1357, 48] width 14 height 3
click at [1360, 47] on icon "Ellipses" at bounding box center [1358, 49] width 19 height 19
click at [1358, 47] on icon "Ellipses" at bounding box center [1358, 49] width 19 height 19
click at [1217, 109] on p "Select which documents need to be completed again" at bounding box center [1235, 107] width 219 height 33
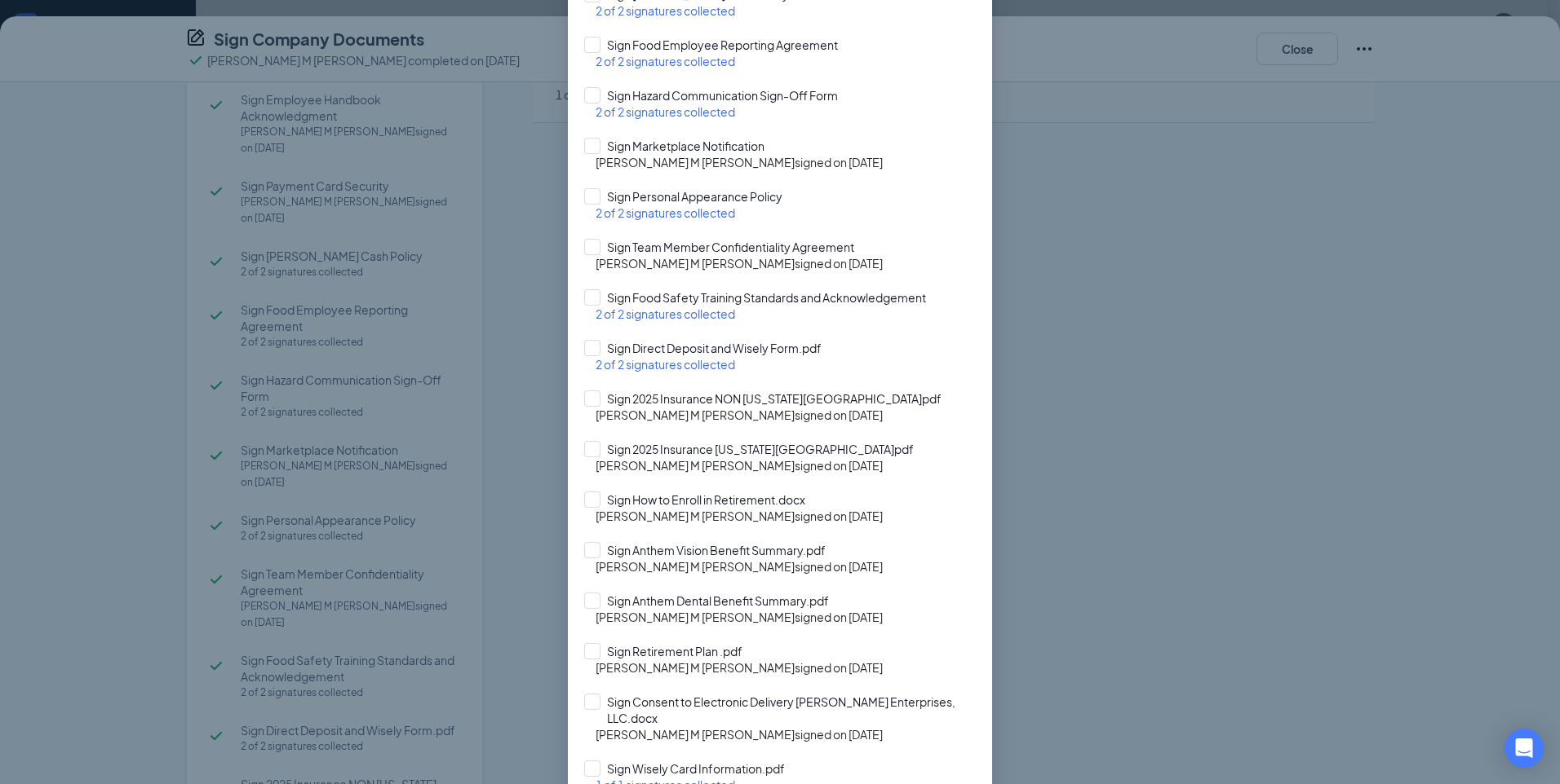
scroll to position [326, 0]
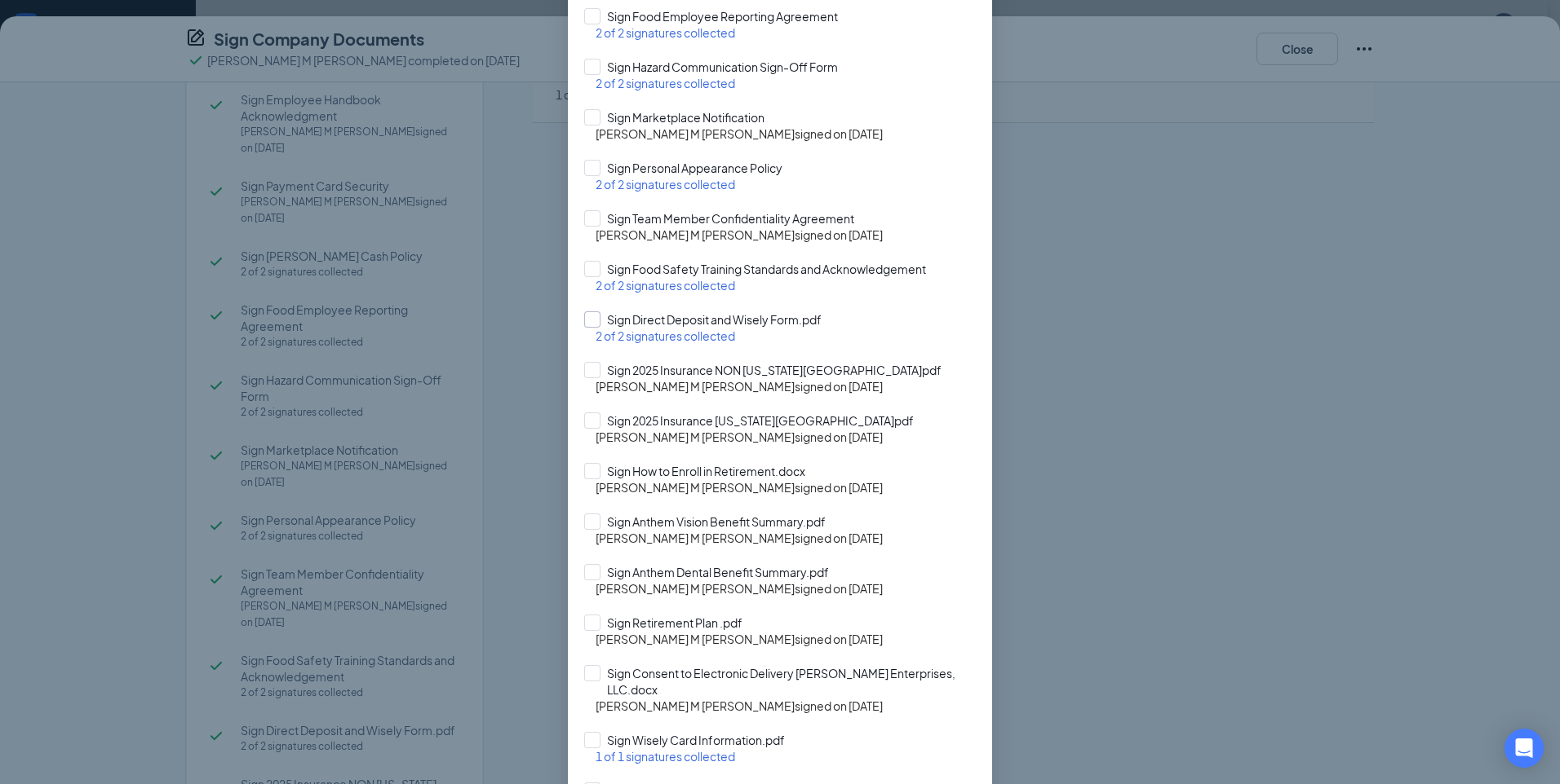
click at [588, 319] on input "Sign Direct Deposit and Wisely Form.pdf" at bounding box center [780, 320] width 392 height 16
checkbox input "true"
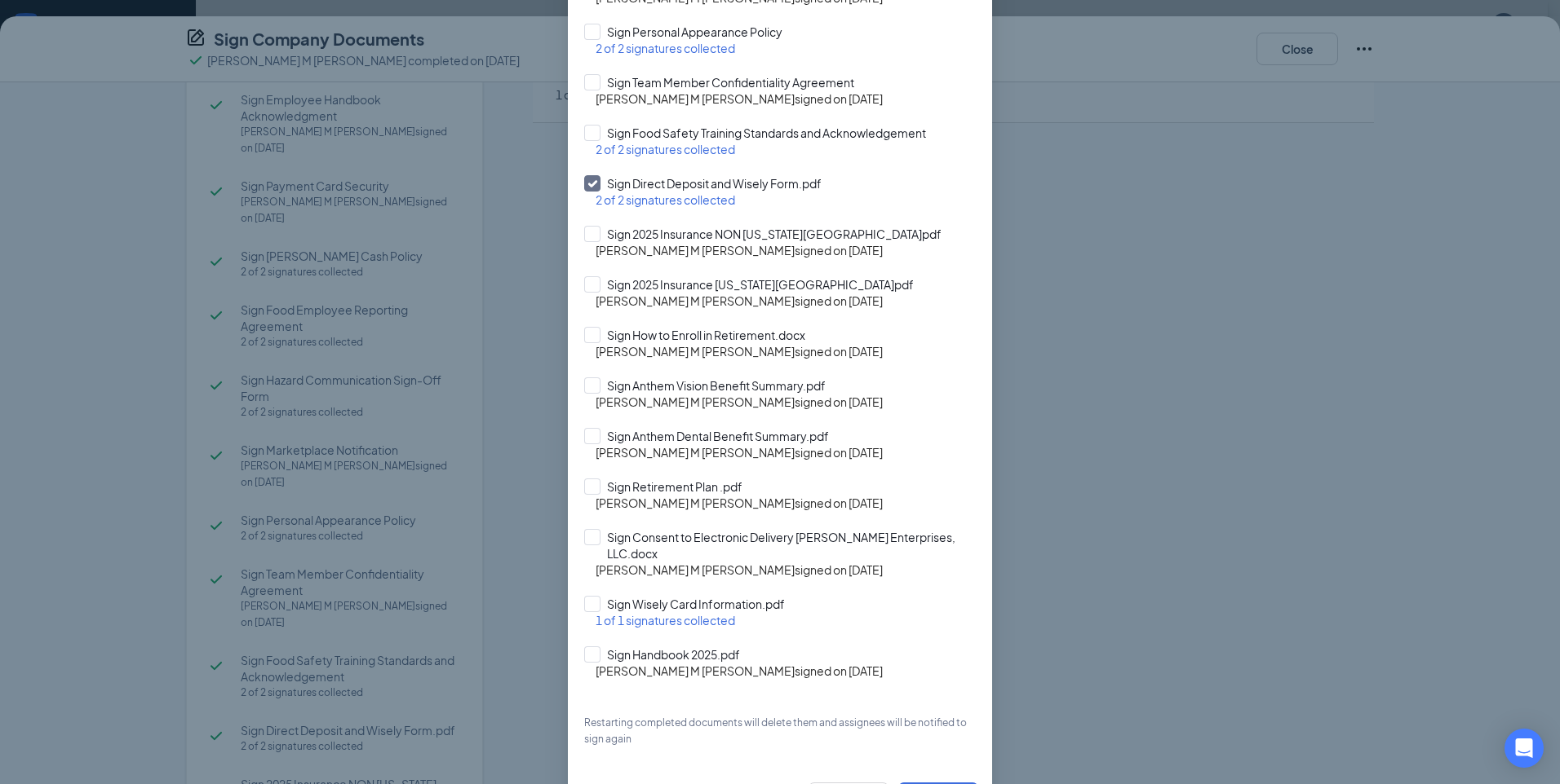
scroll to position [515, 0]
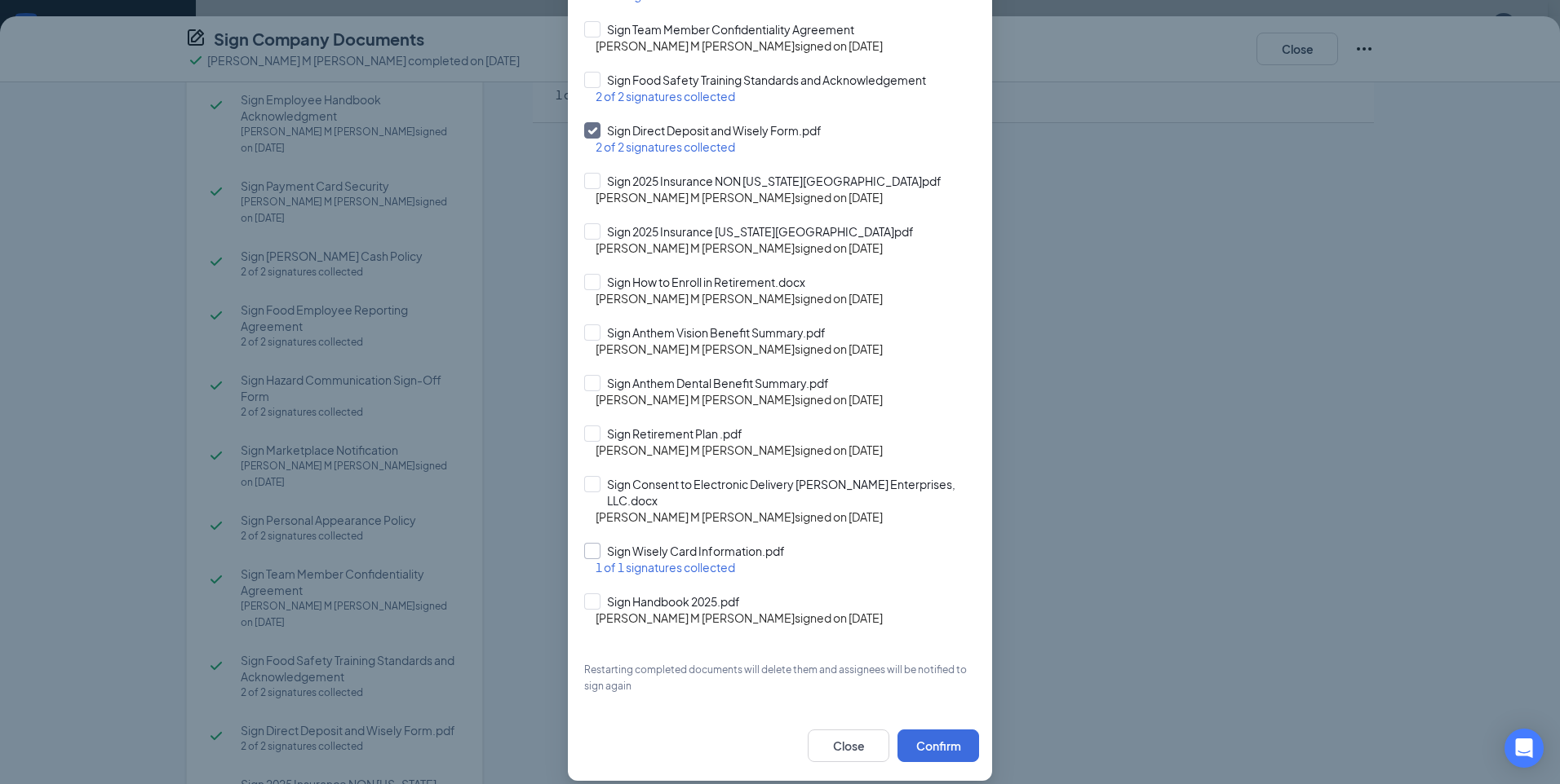
click at [588, 543] on input "Sign Wisely Card Information.pdf" at bounding box center [780, 551] width 392 height 16
checkbox input "true"
click at [966, 730] on button "Confirm" at bounding box center [938, 747] width 82 height 33
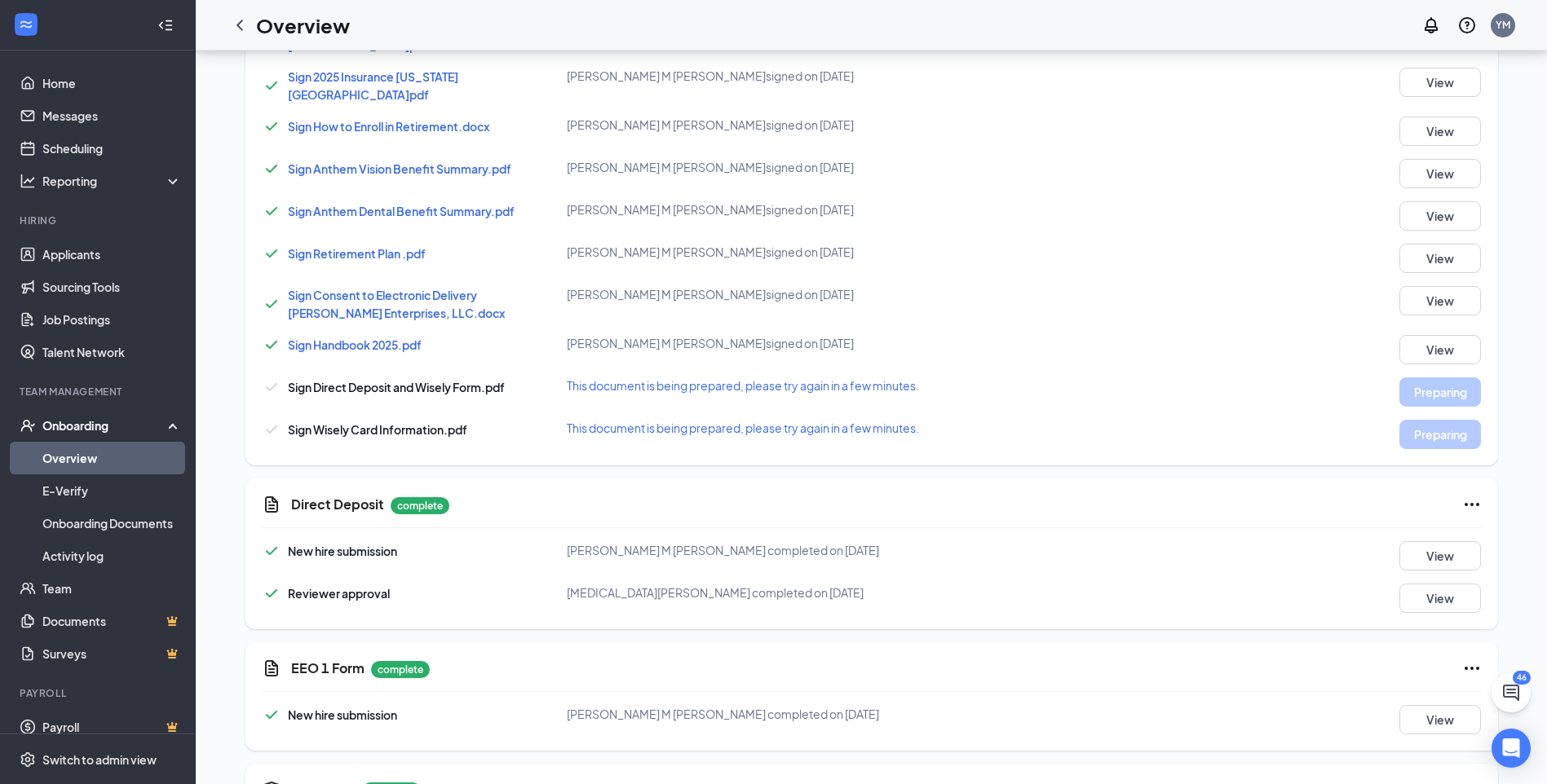
scroll to position [848, 0]
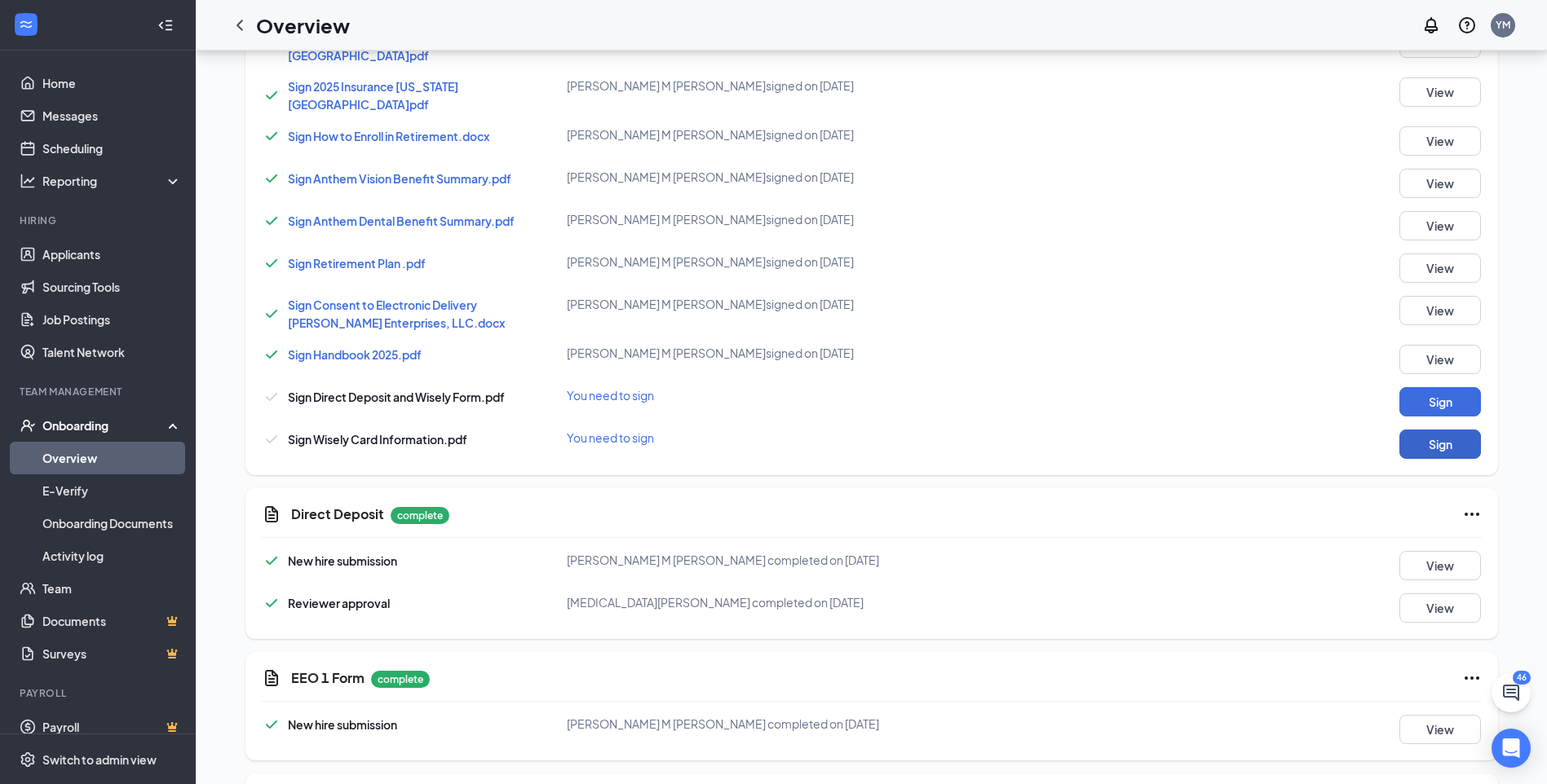
click at [1418, 431] on button "Sign" at bounding box center [1440, 444] width 82 height 30
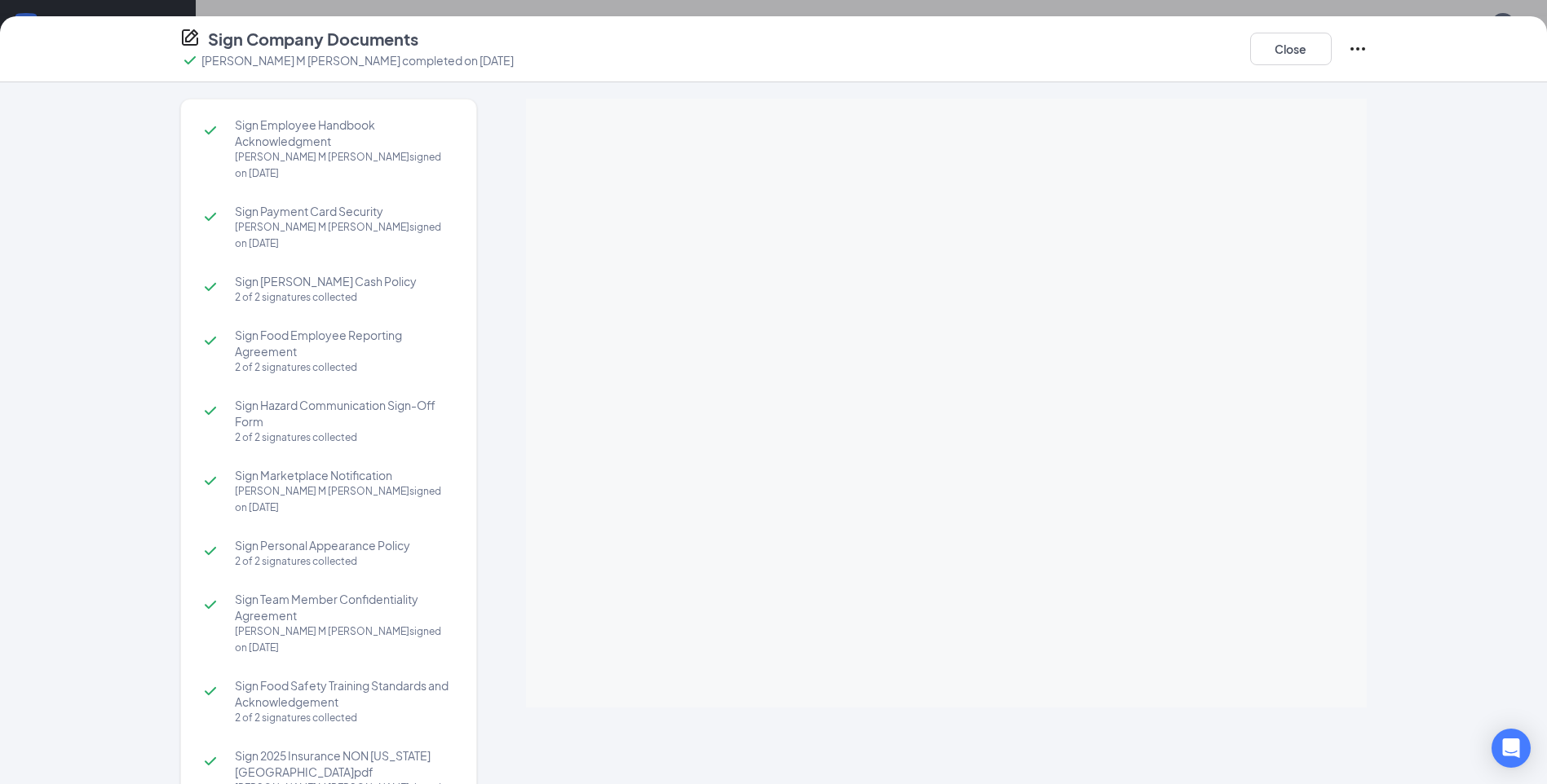
click at [1396, 475] on div "Sign Employee Handbook Acknowledgment Rihanna M Bailey signed on Sep 6 Sign Pay…" at bounding box center [774, 434] width 1547 height 702
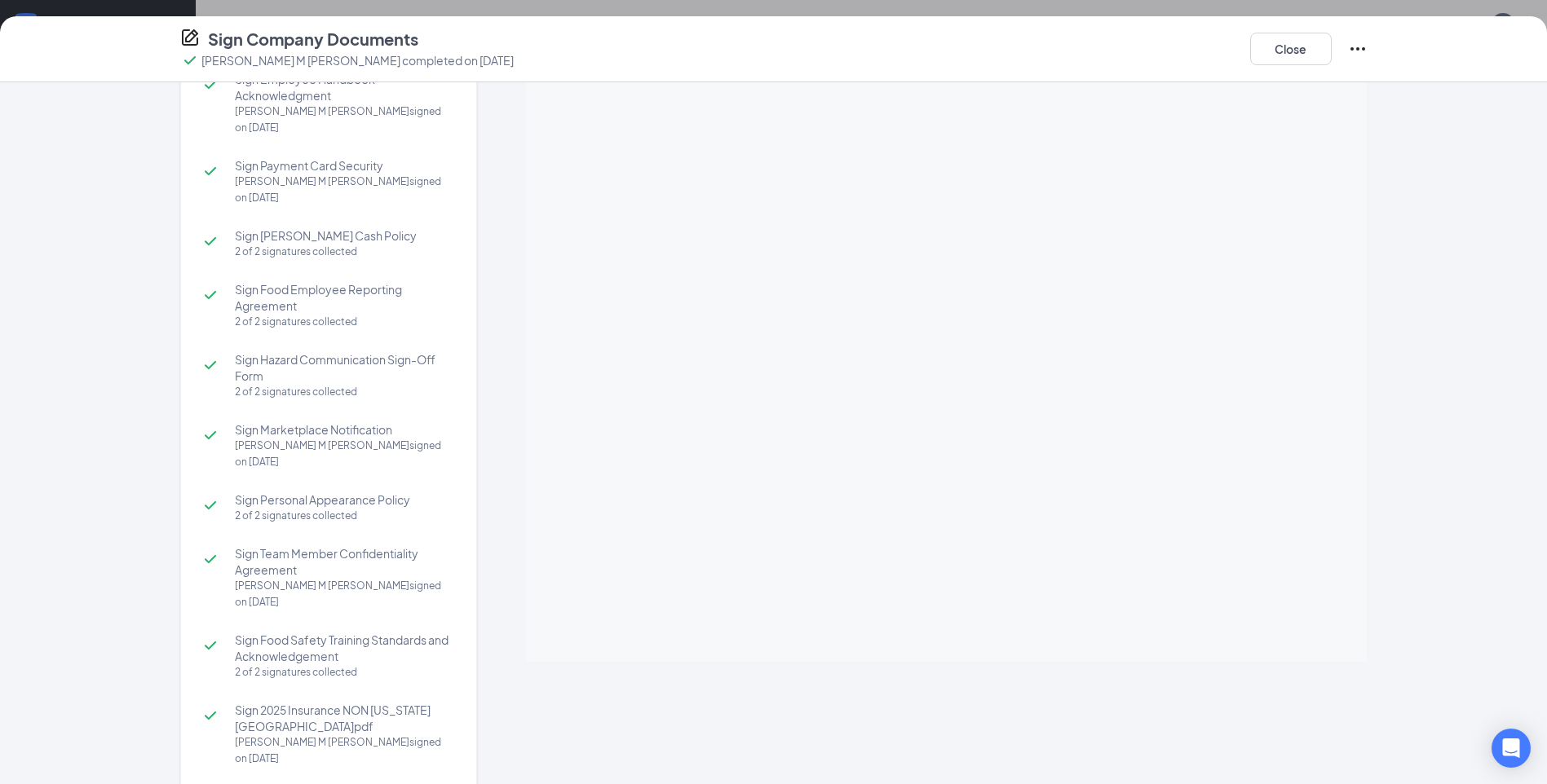
scroll to position [0, 0]
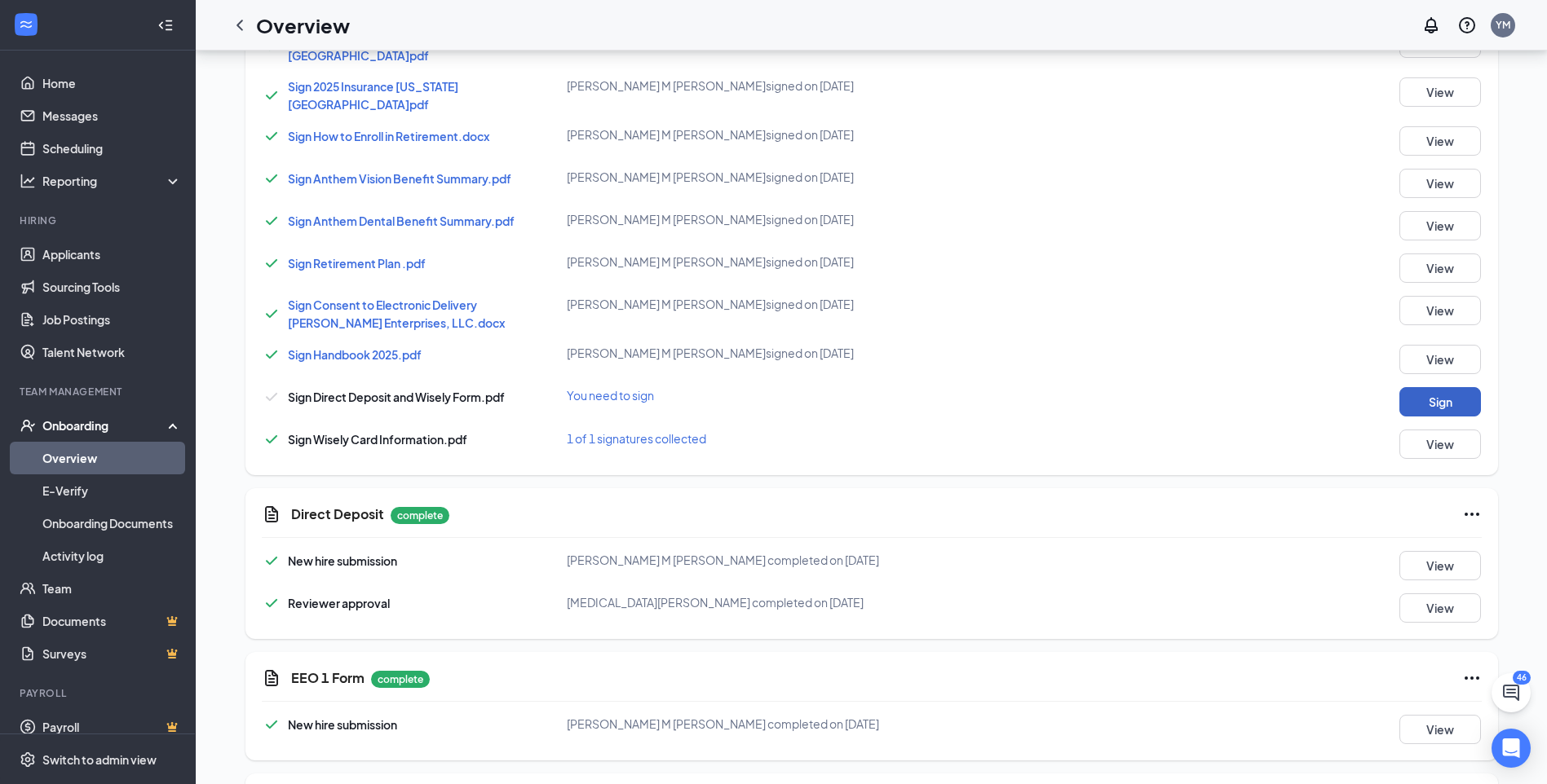
click at [1444, 388] on button "Sign" at bounding box center [1440, 402] width 82 height 30
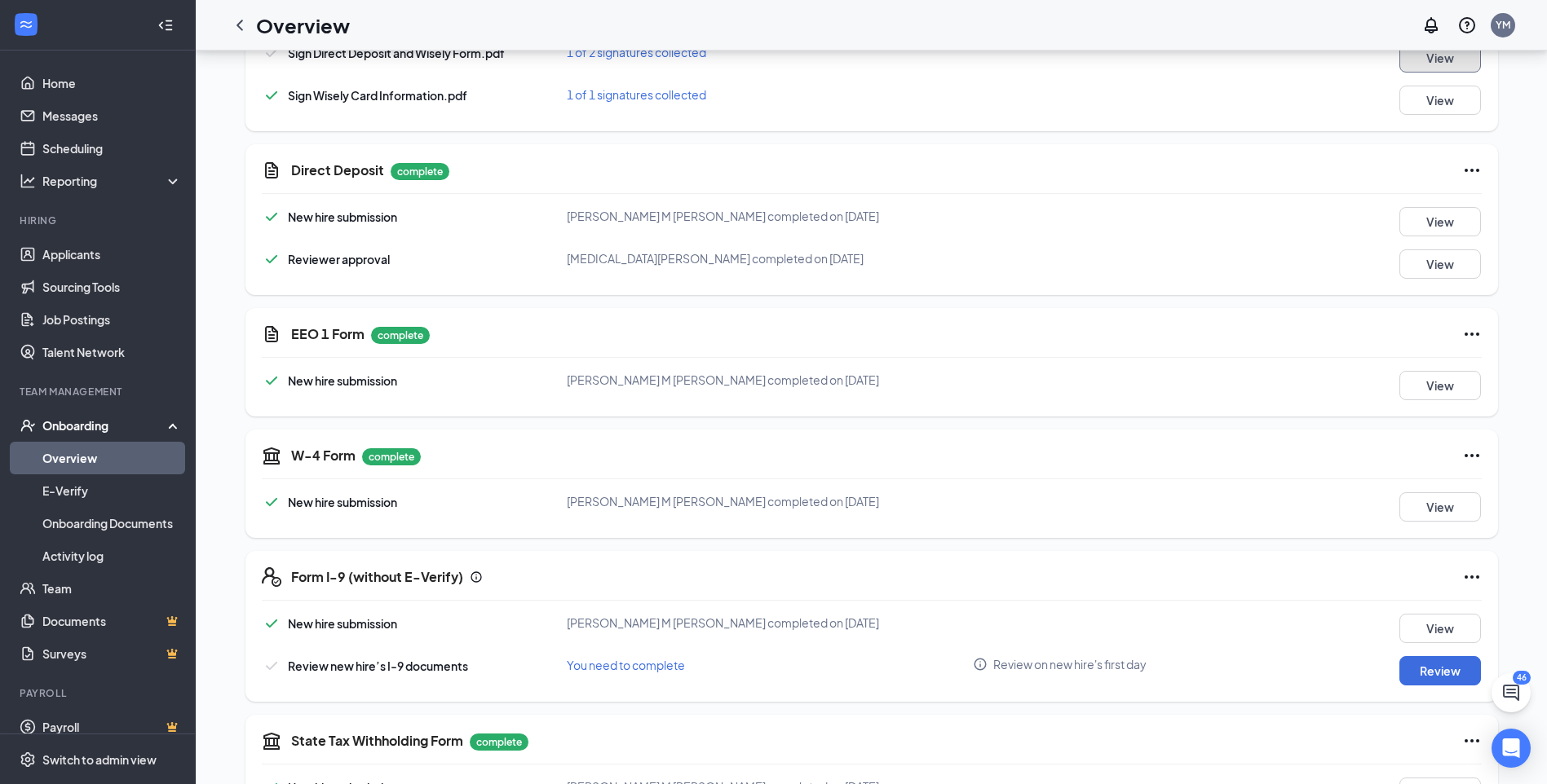
scroll to position [1338, 0]
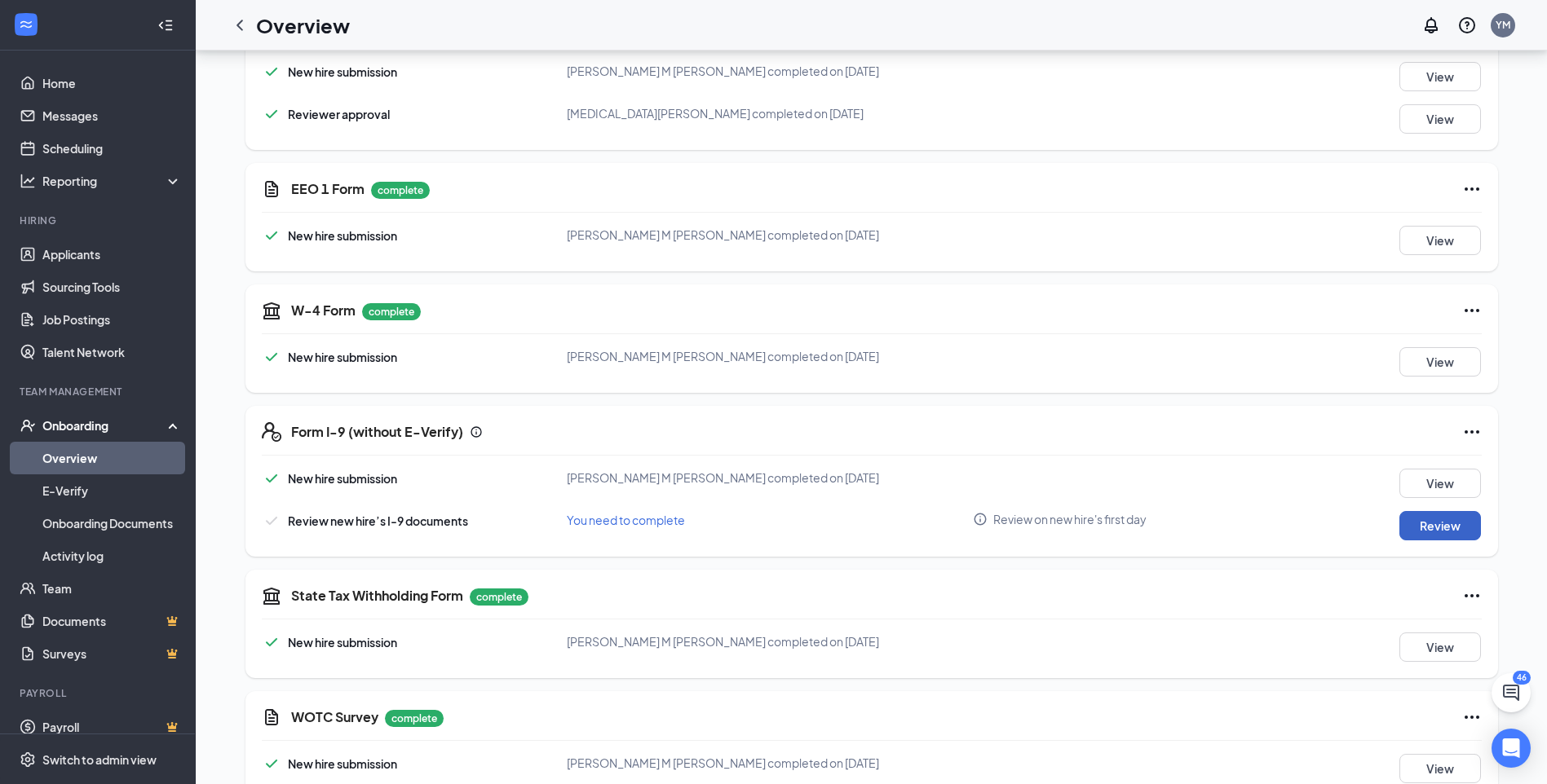
click at [1431, 517] on button "Review" at bounding box center [1440, 526] width 82 height 30
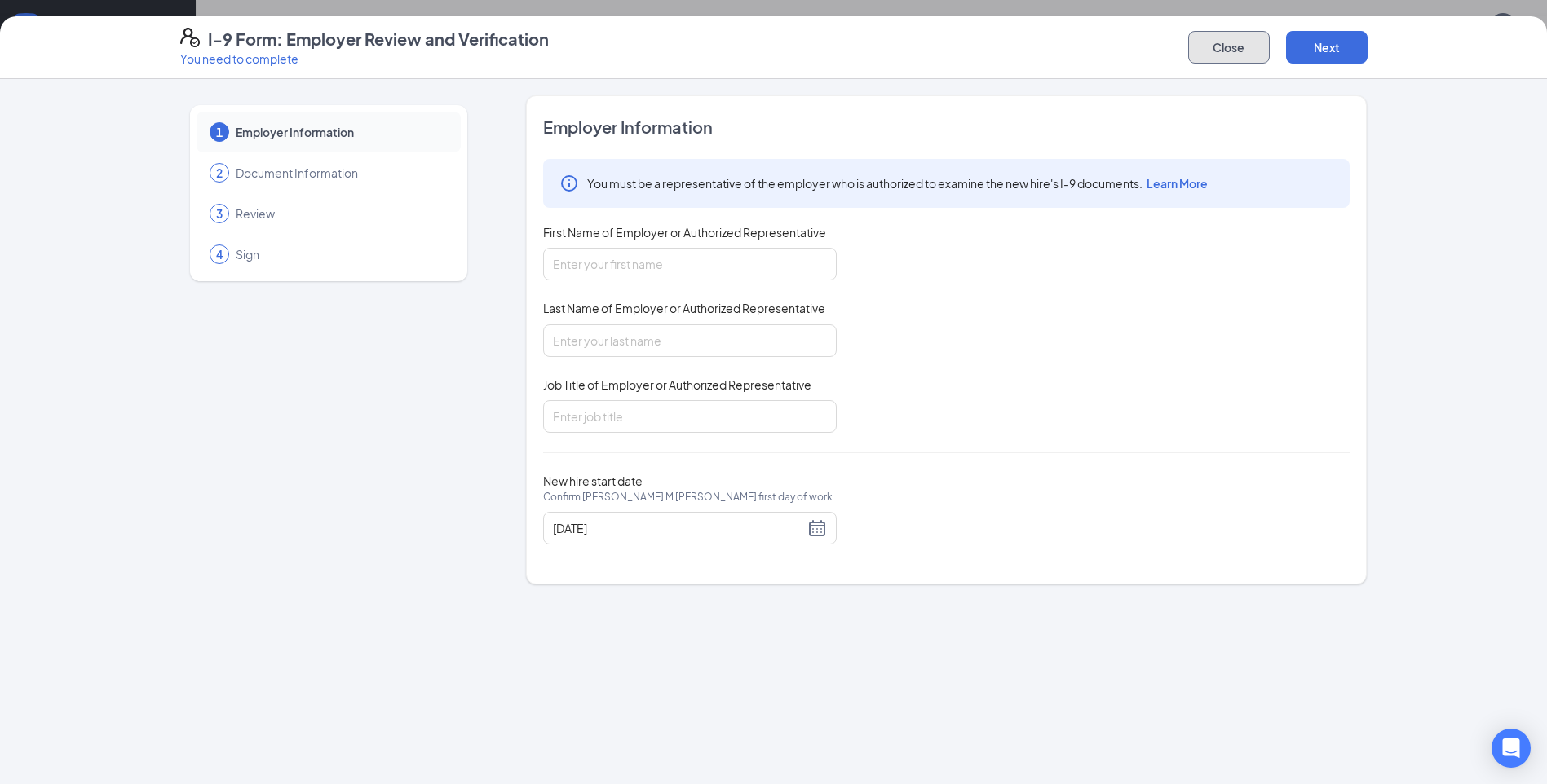
click at [1210, 45] on button "Close" at bounding box center [1228, 47] width 82 height 33
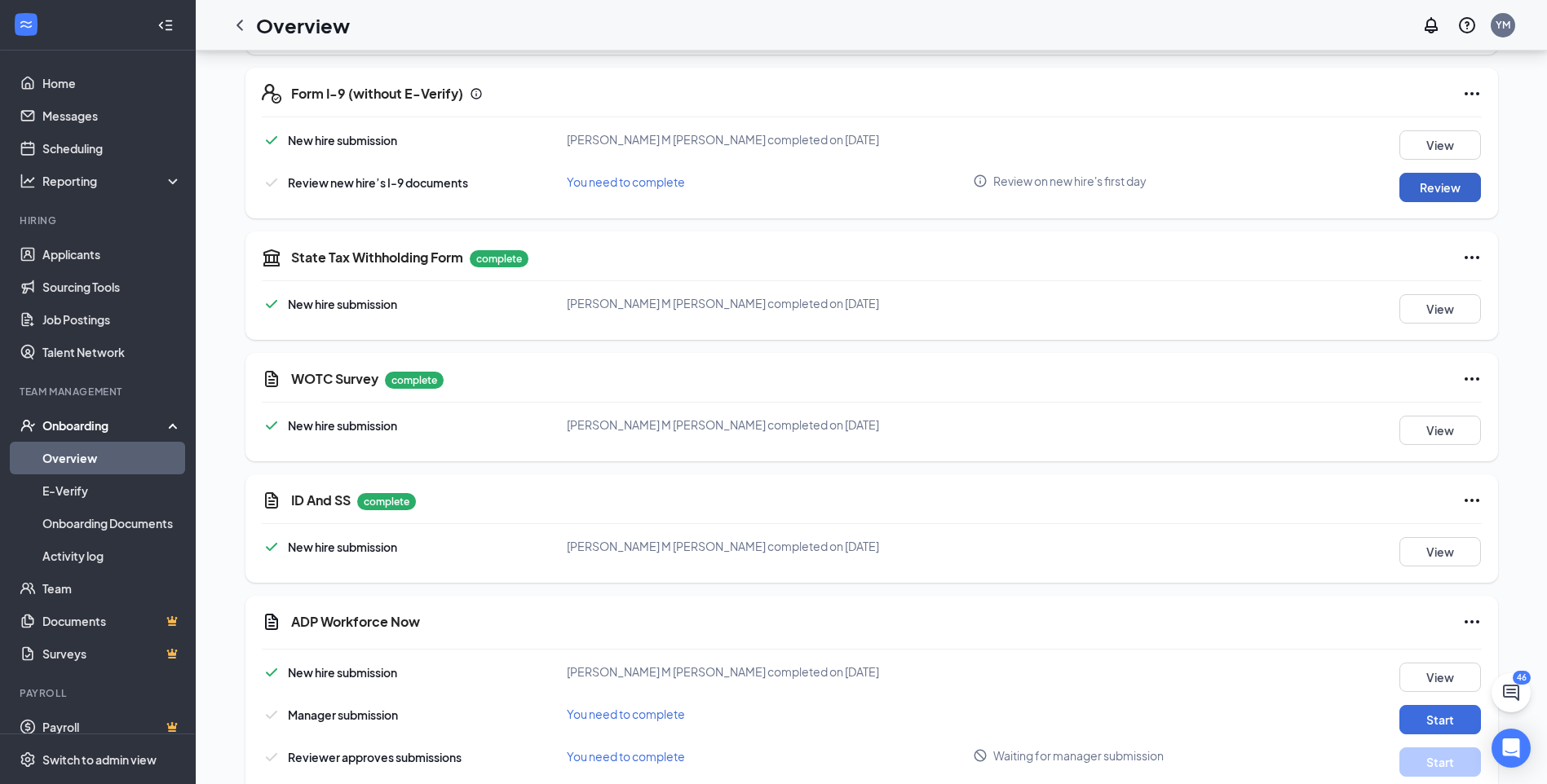
scroll to position [1745, 0]
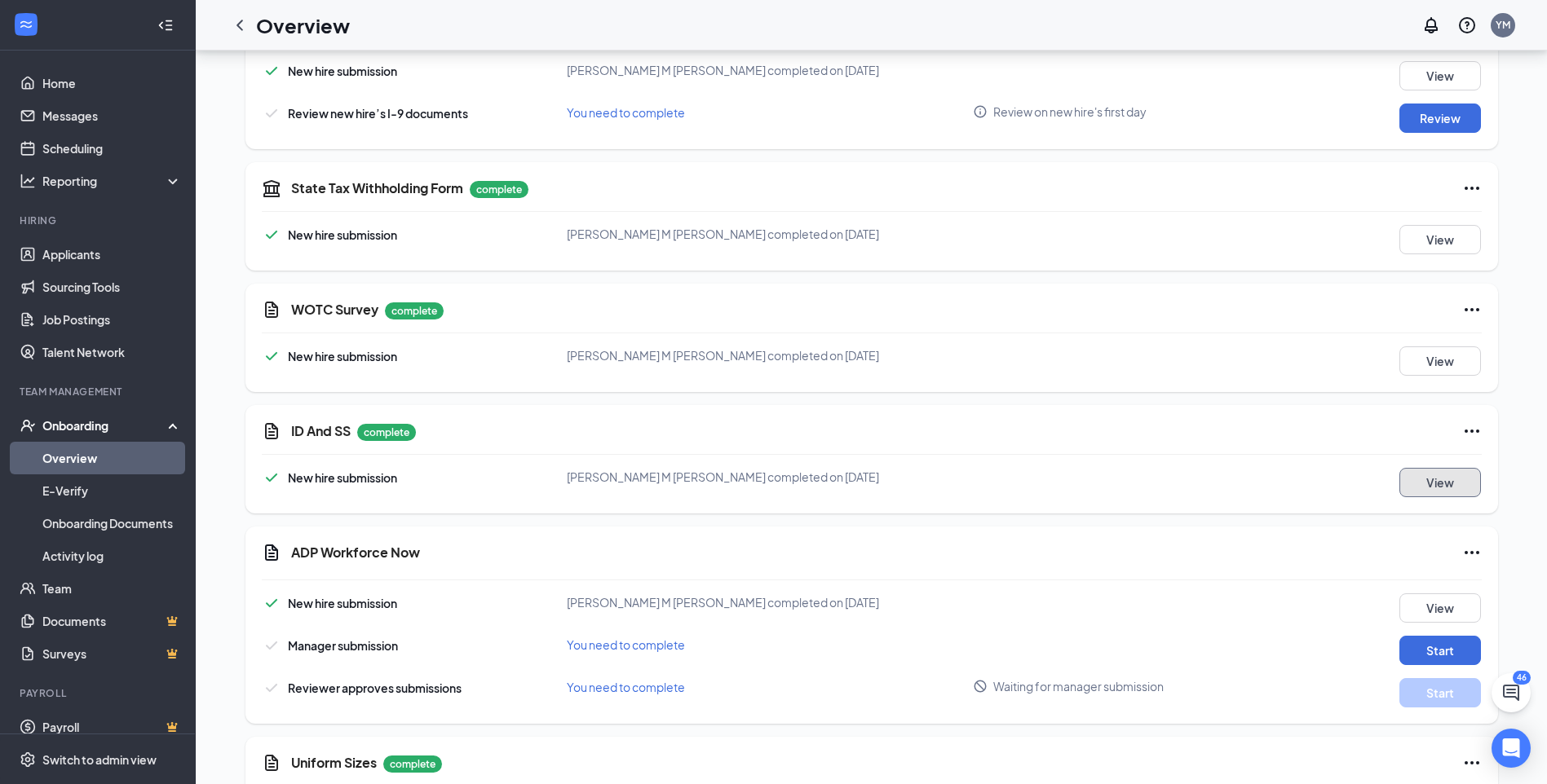
click at [1408, 468] on button "View" at bounding box center [1440, 483] width 82 height 30
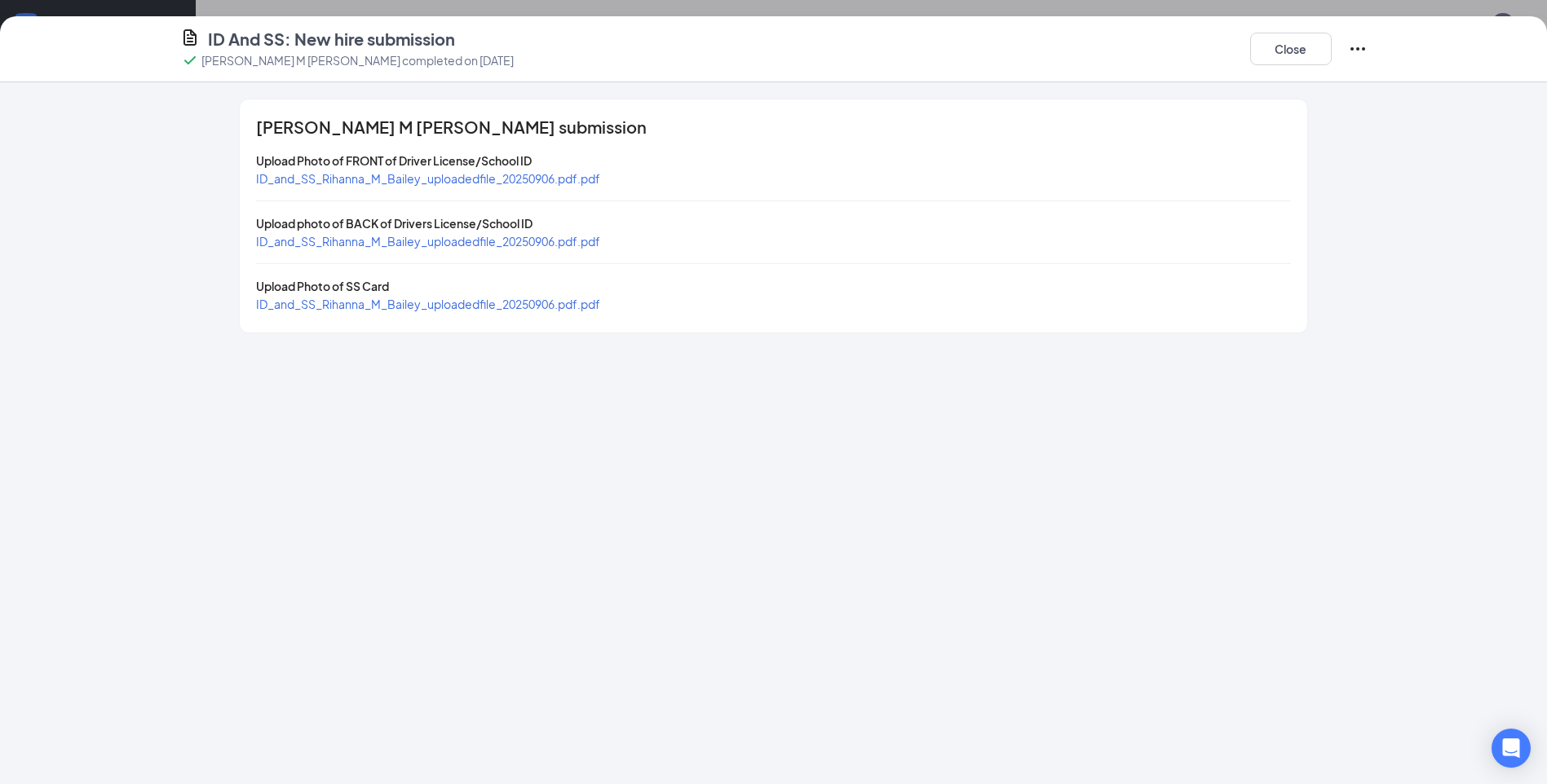
click at [355, 178] on span "ID_and_SS_Rihanna_M_Bailey_uploadedfile_20250906.pdf.pdf" at bounding box center [428, 178] width 345 height 14
click at [393, 240] on span "ID_and_SS_Rihanna_M_Bailey_uploadedfile_20250906.pdf.pdf" at bounding box center [428, 241] width 345 height 14
click at [418, 309] on span "ID_and_SS_Rihanna_M_Bailey_uploadedfile_20250906.pdf.pdf" at bounding box center [428, 303] width 345 height 14
click at [1308, 53] on button "Close" at bounding box center [1291, 49] width 82 height 33
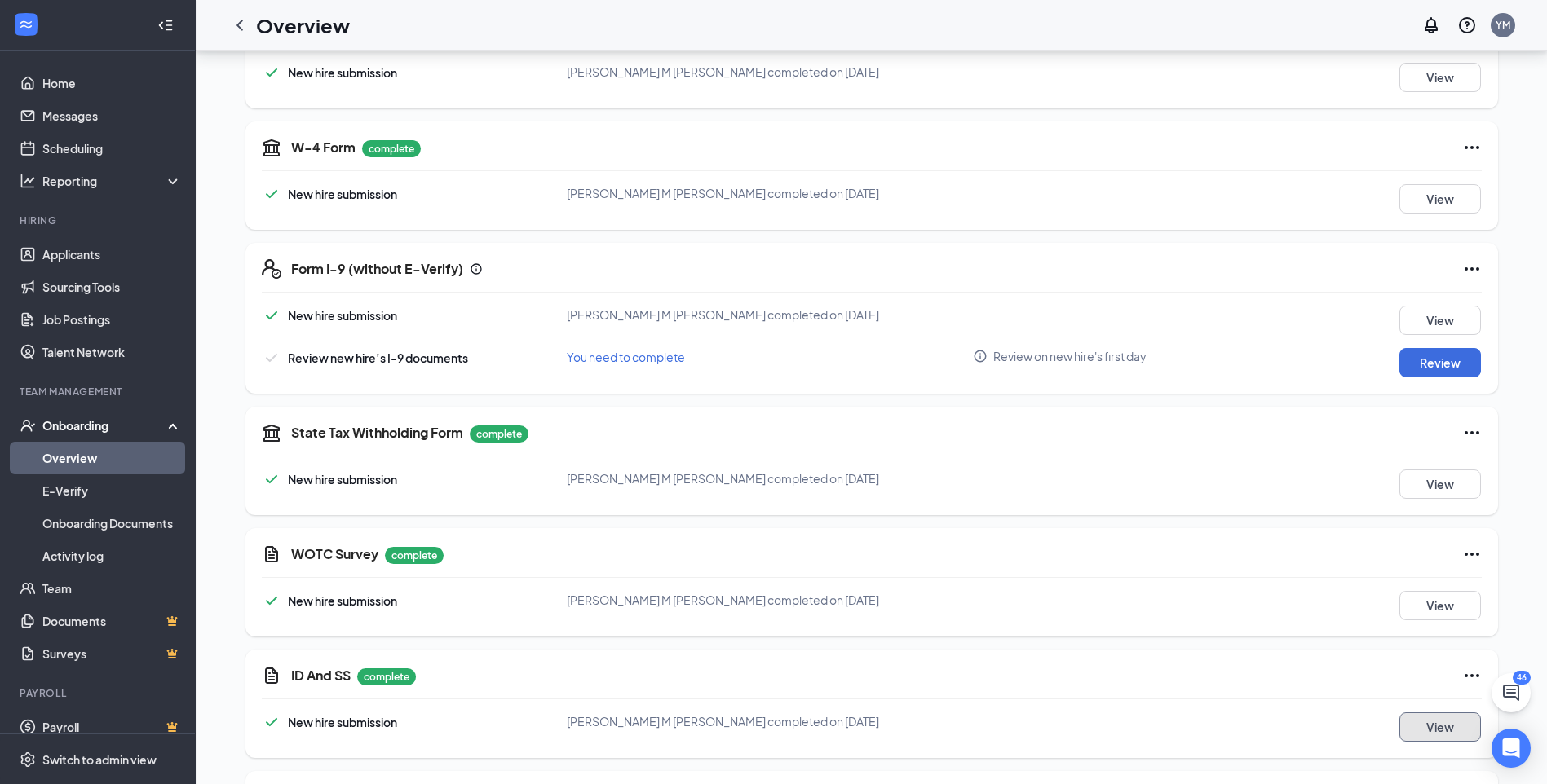
scroll to position [1256, 0]
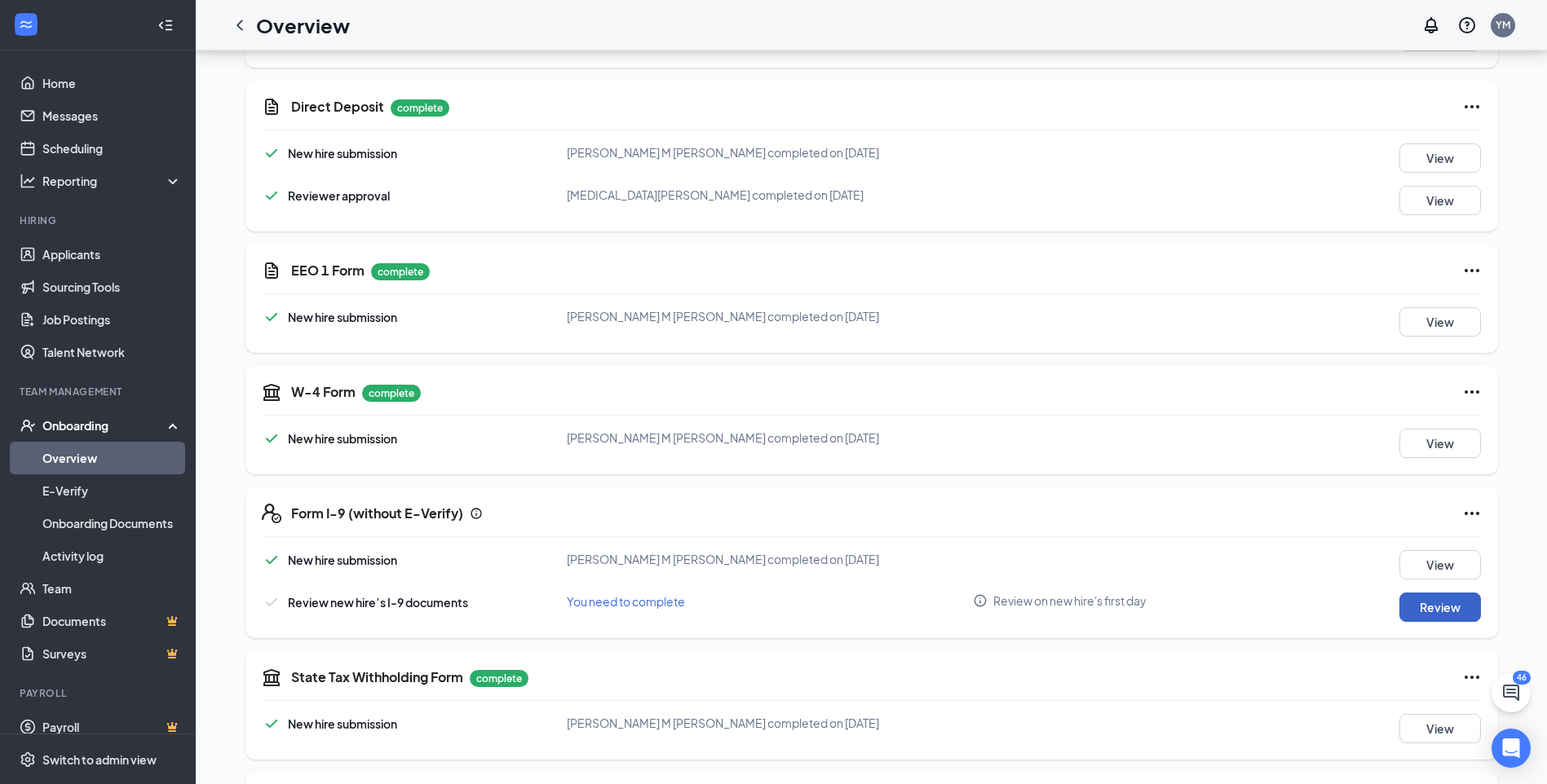
click at [1422, 595] on button "Review" at bounding box center [1440, 607] width 82 height 30
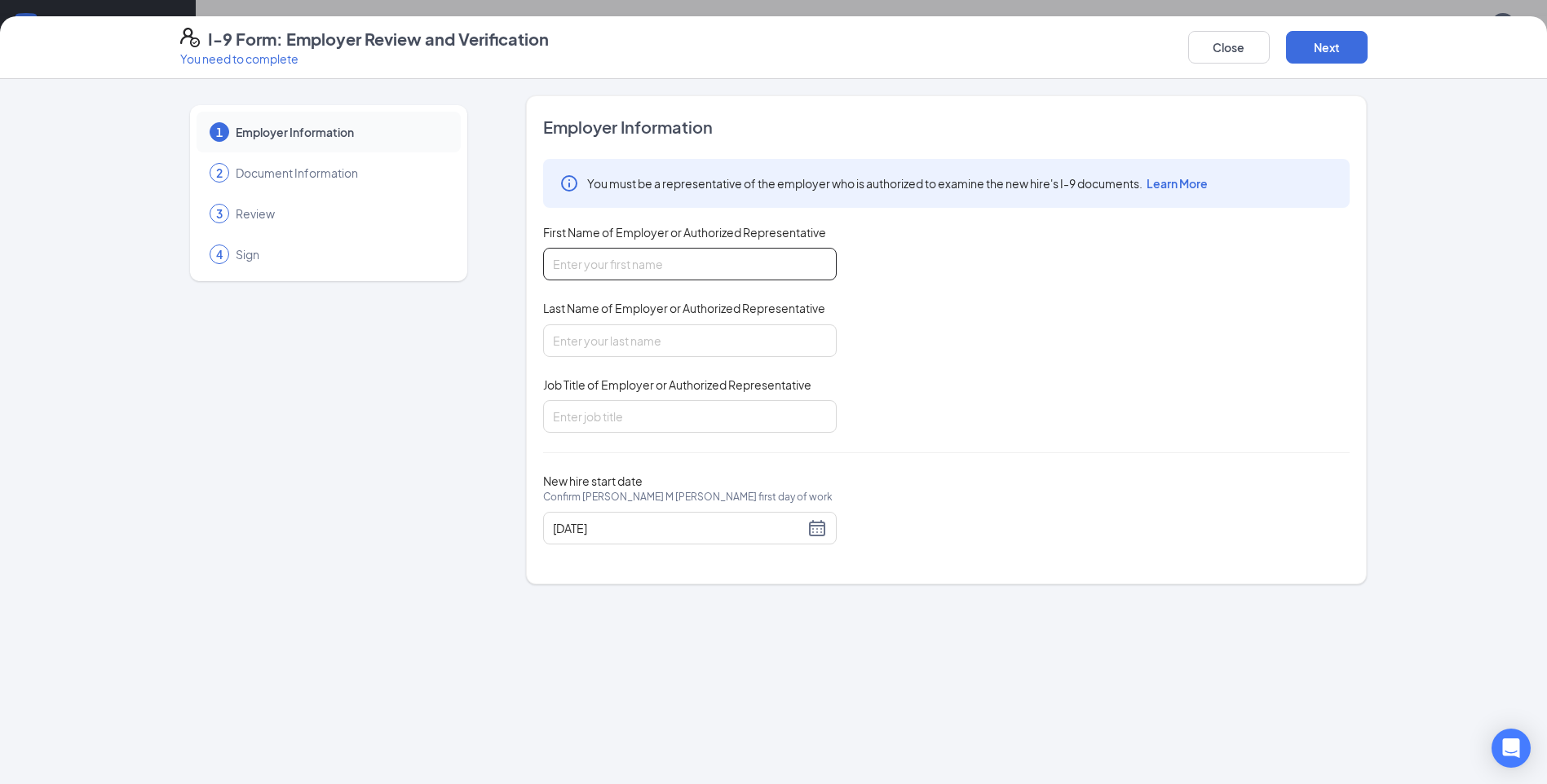
click at [640, 274] on input "First Name of Employer or Authorized Representative" at bounding box center [690, 264] width 294 height 33
type input "Rihanna"
click at [632, 342] on input "Last Name of Employer or Authorized Representative" at bounding box center [690, 341] width 294 height 33
type input "Bailey"
click at [646, 413] on input "Job Title of Employer or Authorized Representative" at bounding box center [690, 416] width 294 height 33
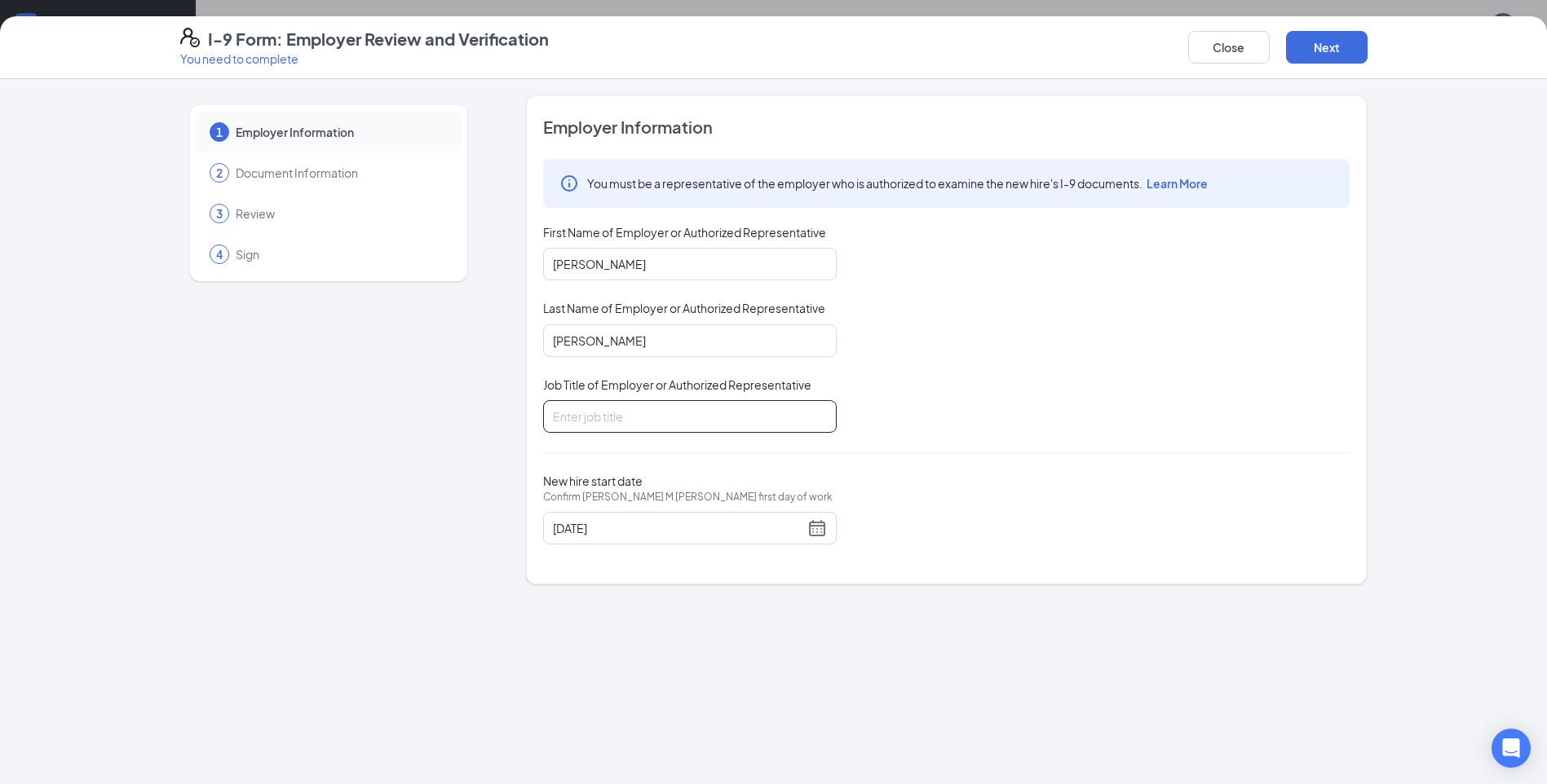
type input "Team member"
click at [1320, 50] on button "Next" at bounding box center [1326, 47] width 82 height 33
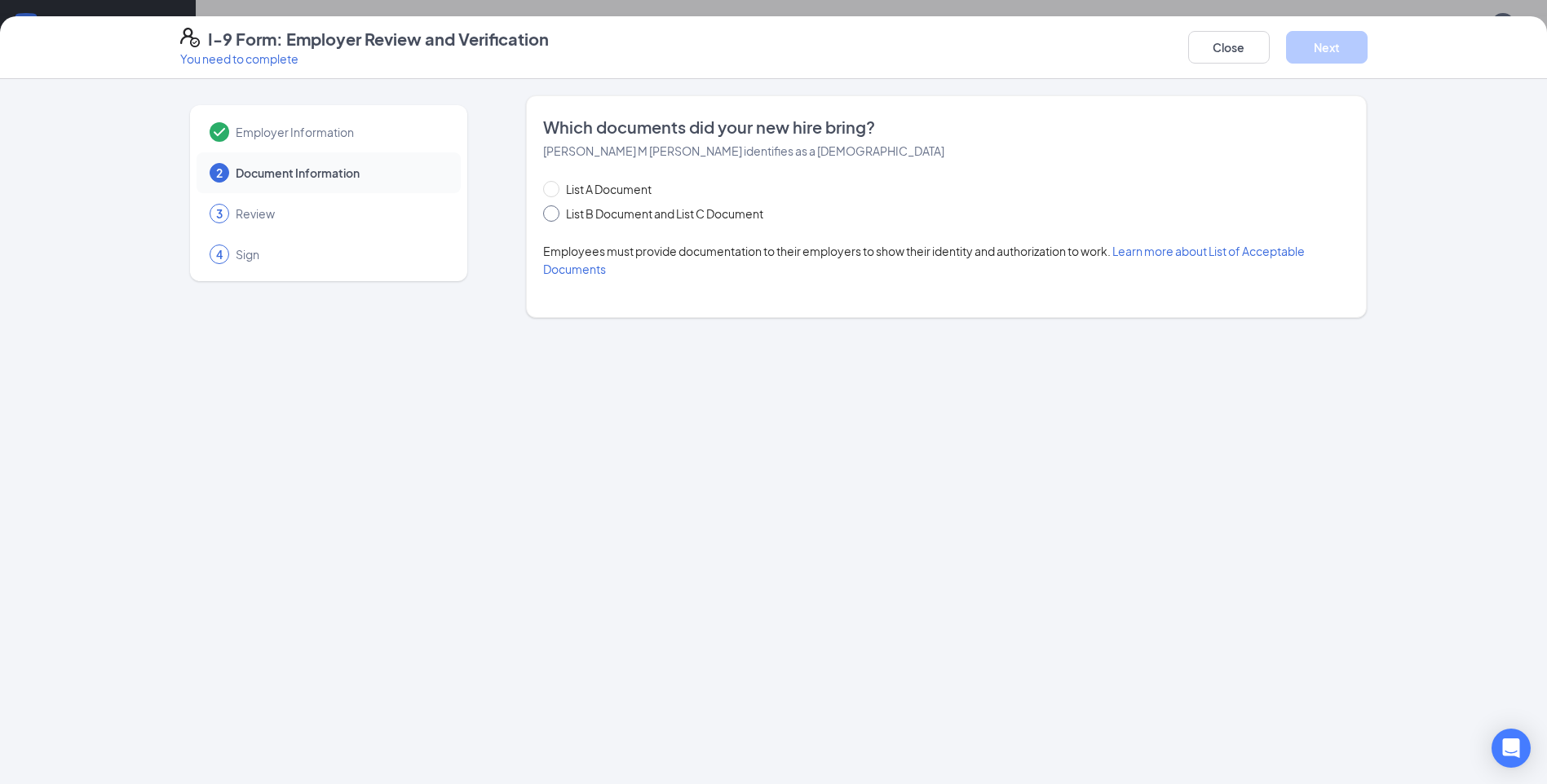
click at [549, 213] on input "List B Document and List C Document" at bounding box center [549, 211] width 12 height 12
radio input "true"
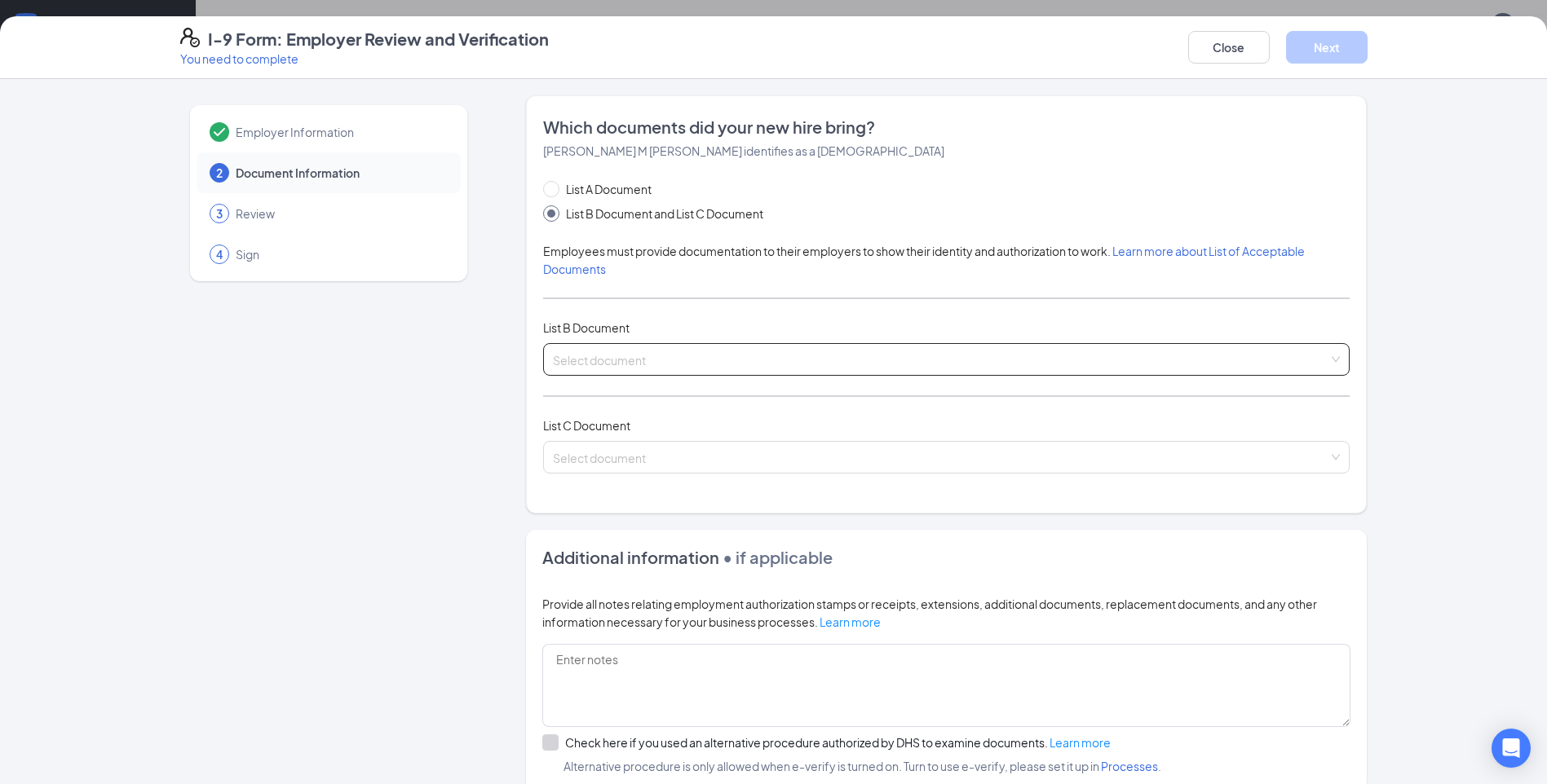
click at [688, 363] on input "search" at bounding box center [940, 356] width 775 height 24
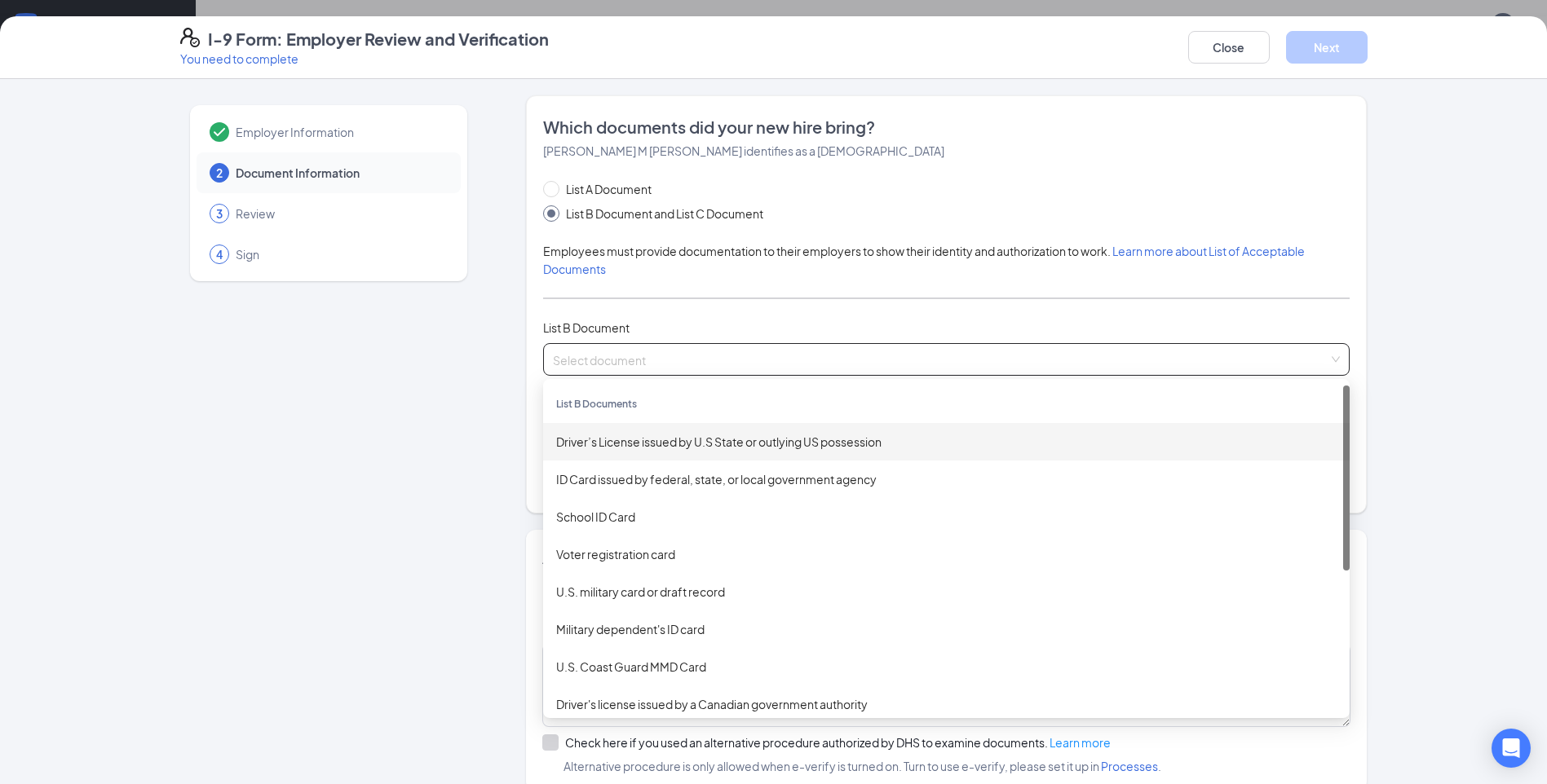
click at [710, 448] on div "Driver’s License issued by U.S State or outlying US possession" at bounding box center [946, 441] width 780 height 18
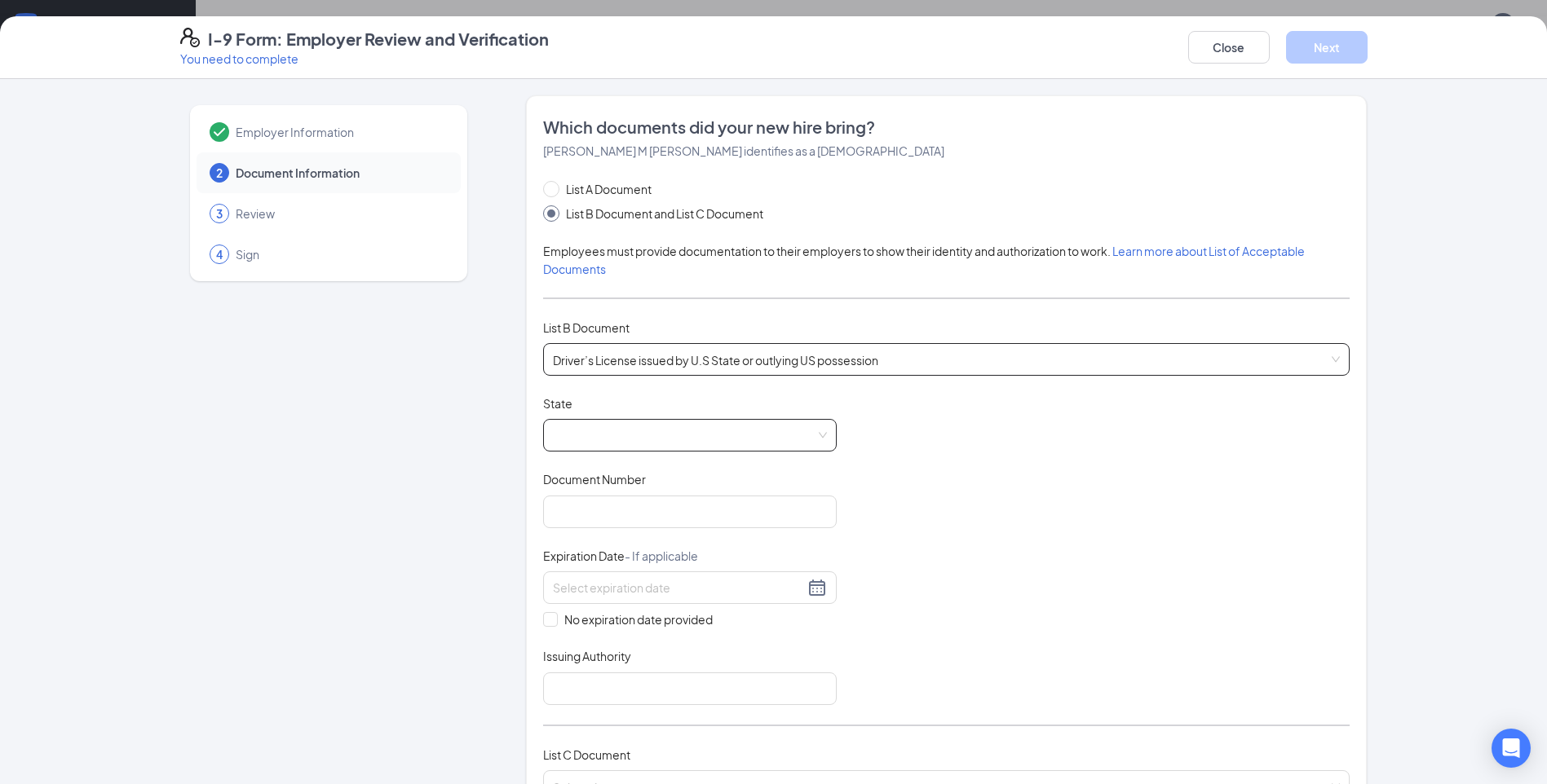
click at [705, 442] on span at bounding box center [690, 436] width 274 height 31
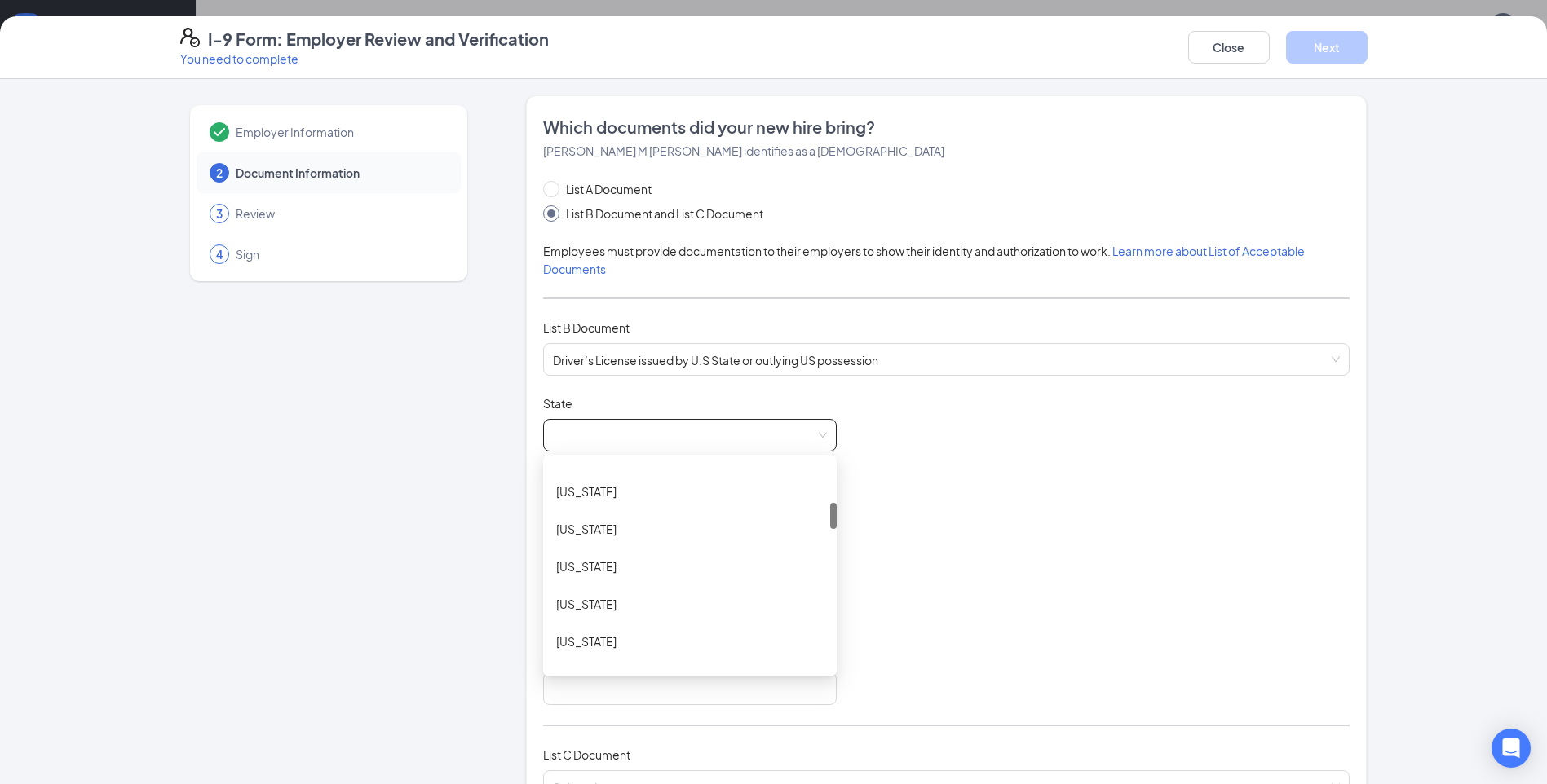
scroll to position [571, 0]
click at [595, 515] on div "Indiana" at bounding box center [690, 510] width 268 height 18
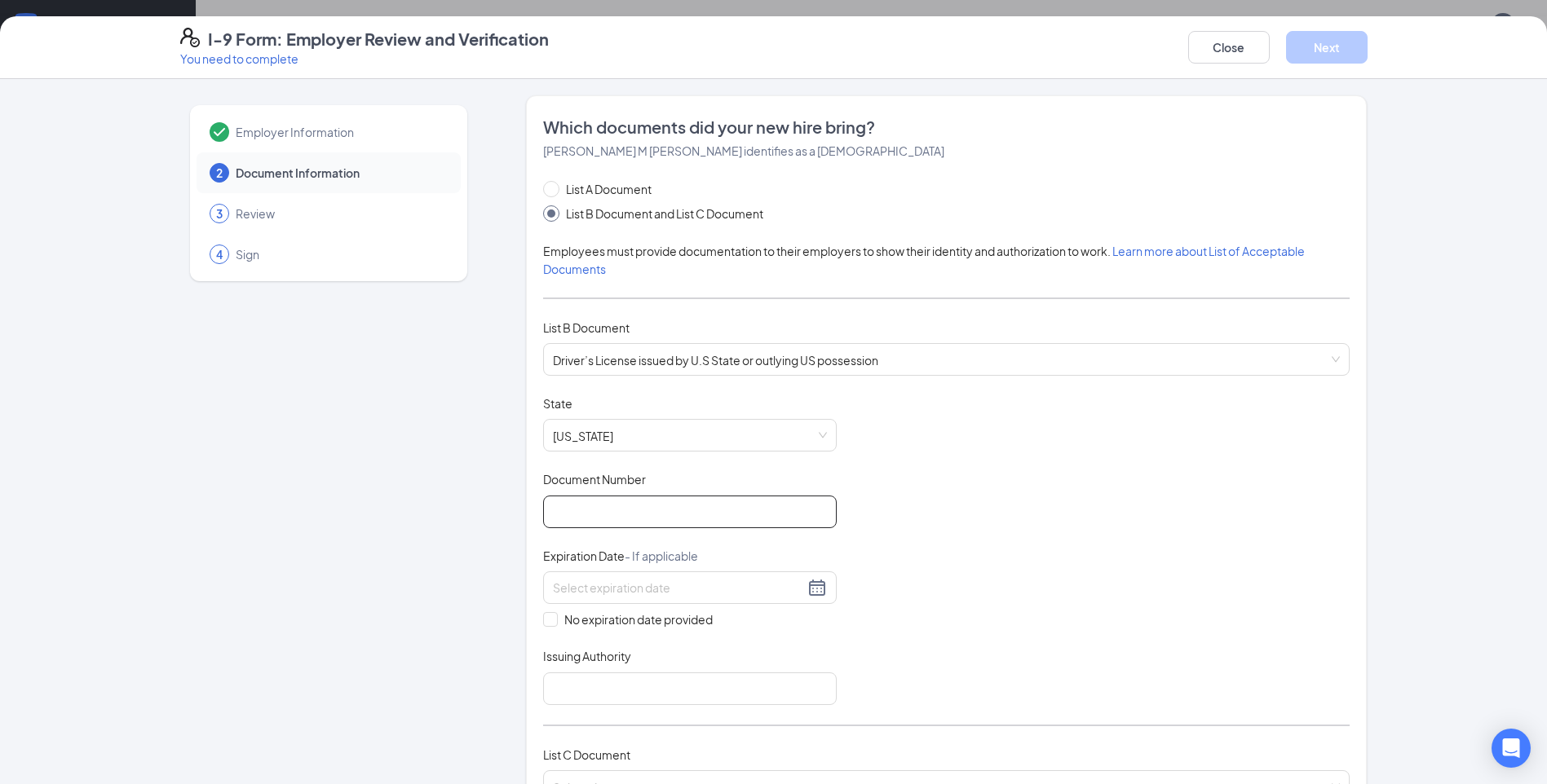
drag, startPoint x: 589, startPoint y: 521, endPoint x: 607, endPoint y: 474, distance: 50.3
click at [589, 521] on input "Document Number" at bounding box center [690, 512] width 294 height 33
click at [610, 518] on input "Document Number" at bounding box center [690, 512] width 294 height 33
type input "9370492382"
click at [915, 568] on div "Document Title Driver’s License issued by U.S State or outlying US possession S…" at bounding box center [946, 550] width 806 height 310
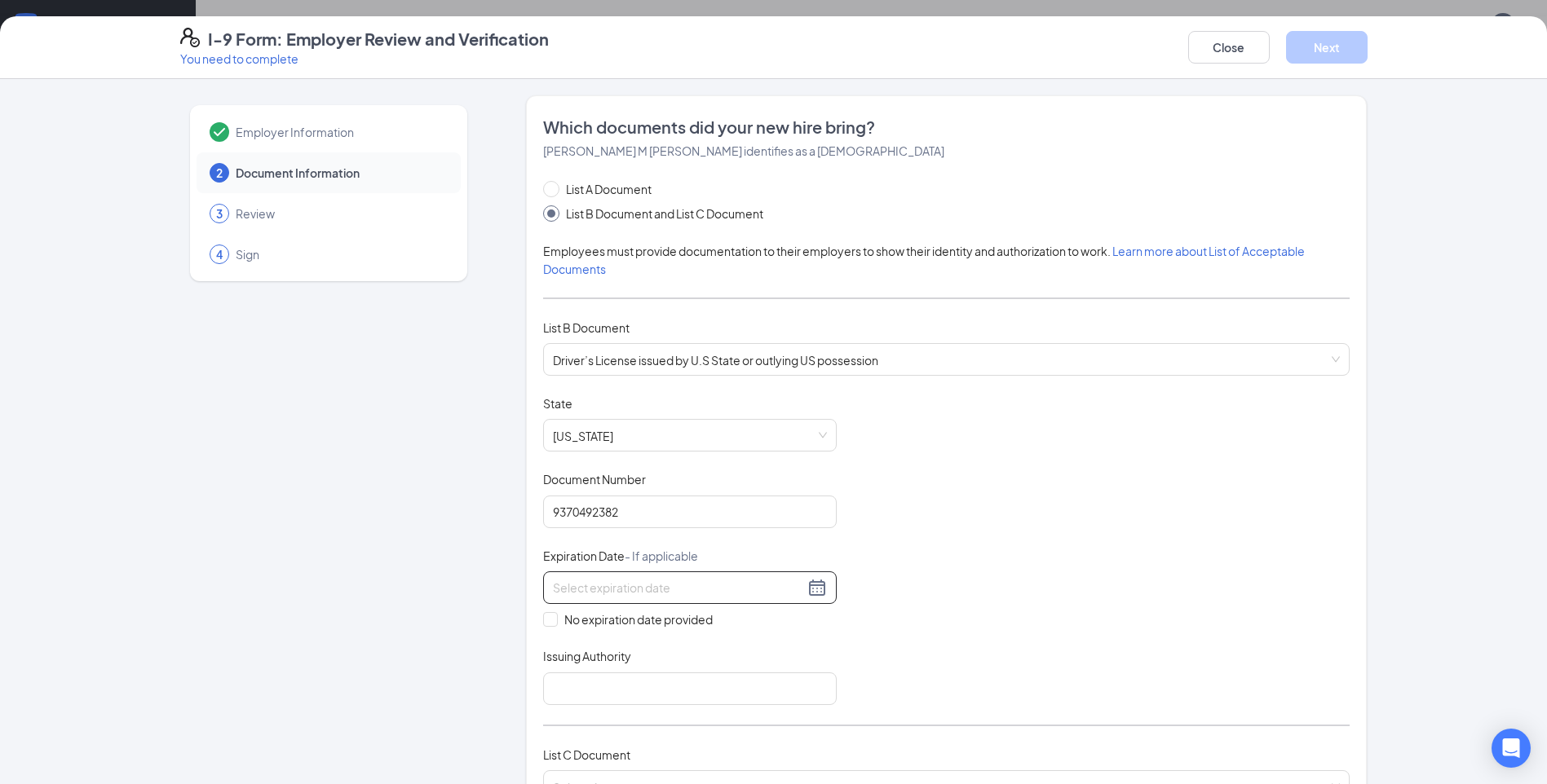
click at [663, 590] on input at bounding box center [678, 587] width 251 height 18
click at [599, 779] on div "28" at bounding box center [590, 782] width 19 height 19
type input "06/28/2027"
click at [1120, 561] on div "Document Title Driver’s License issued by U.S State or outlying US possession S…" at bounding box center [946, 550] width 806 height 310
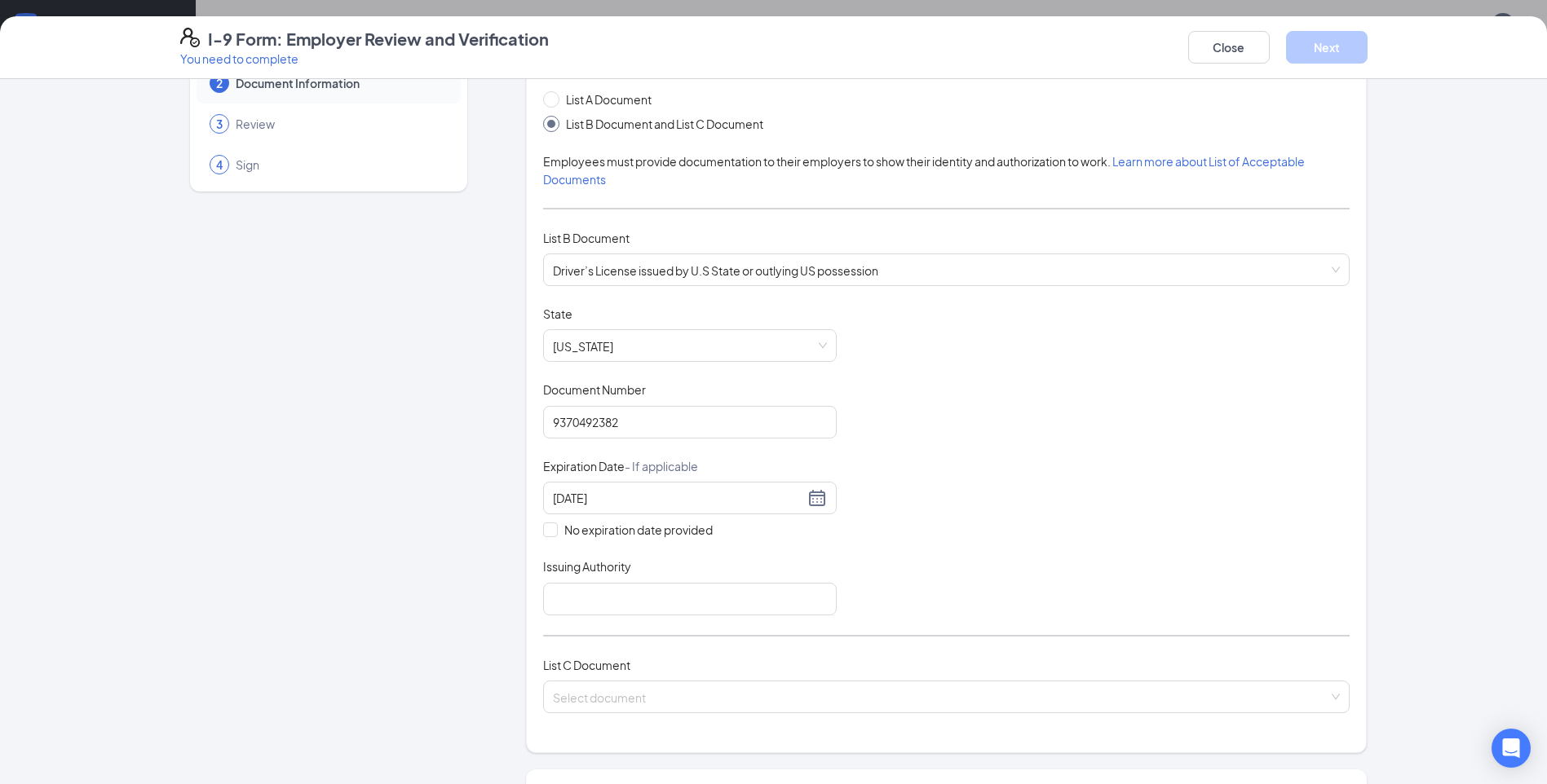
scroll to position [245, 0]
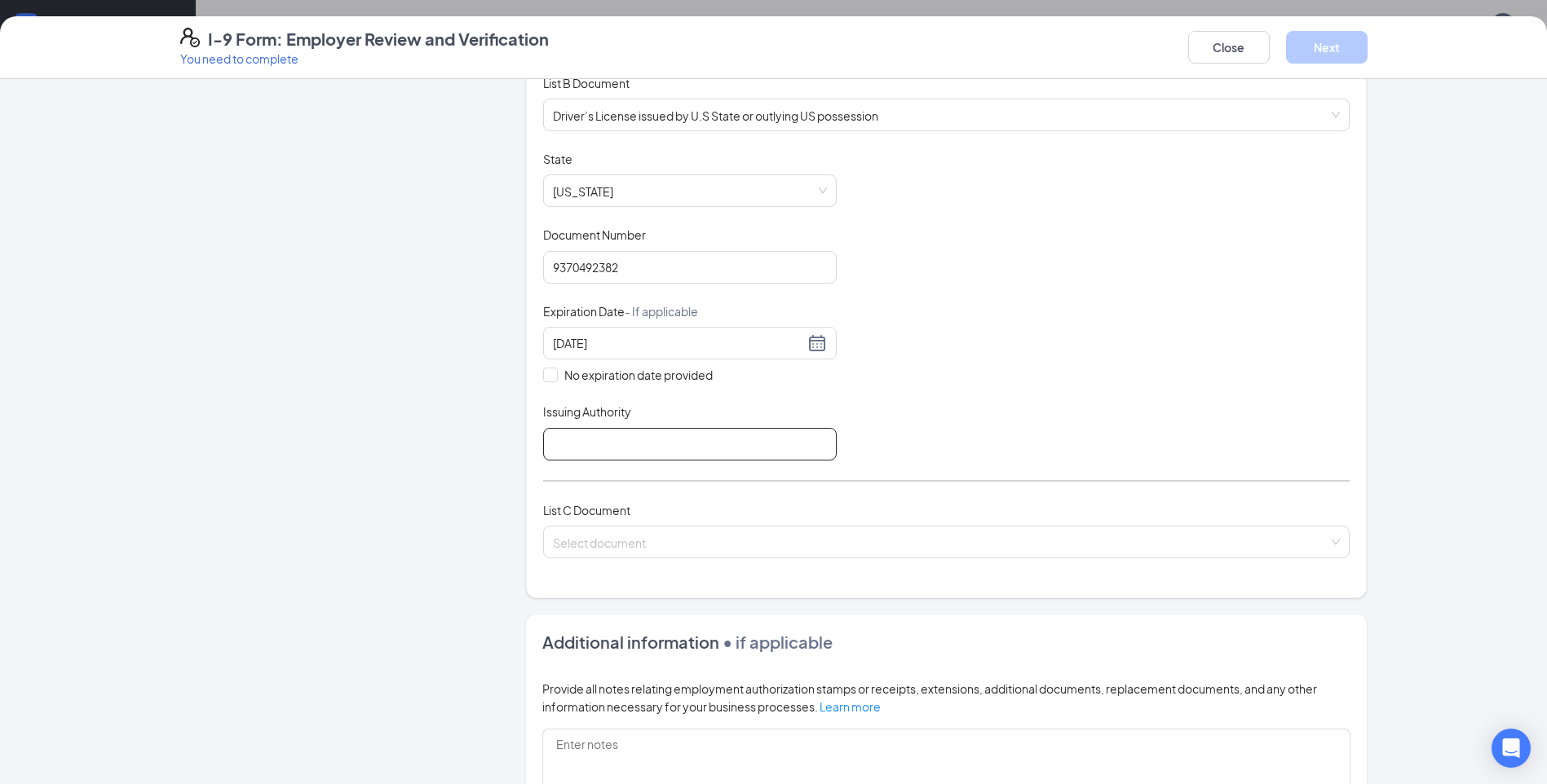
click at [716, 442] on input "Issuing Authority" at bounding box center [690, 444] width 294 height 33
type input "Indiana"
click at [957, 397] on div "Document Title Driver’s License issued by U.S State or outlying US possession S…" at bounding box center [946, 305] width 806 height 310
click at [898, 545] on input "search" at bounding box center [940, 538] width 775 height 24
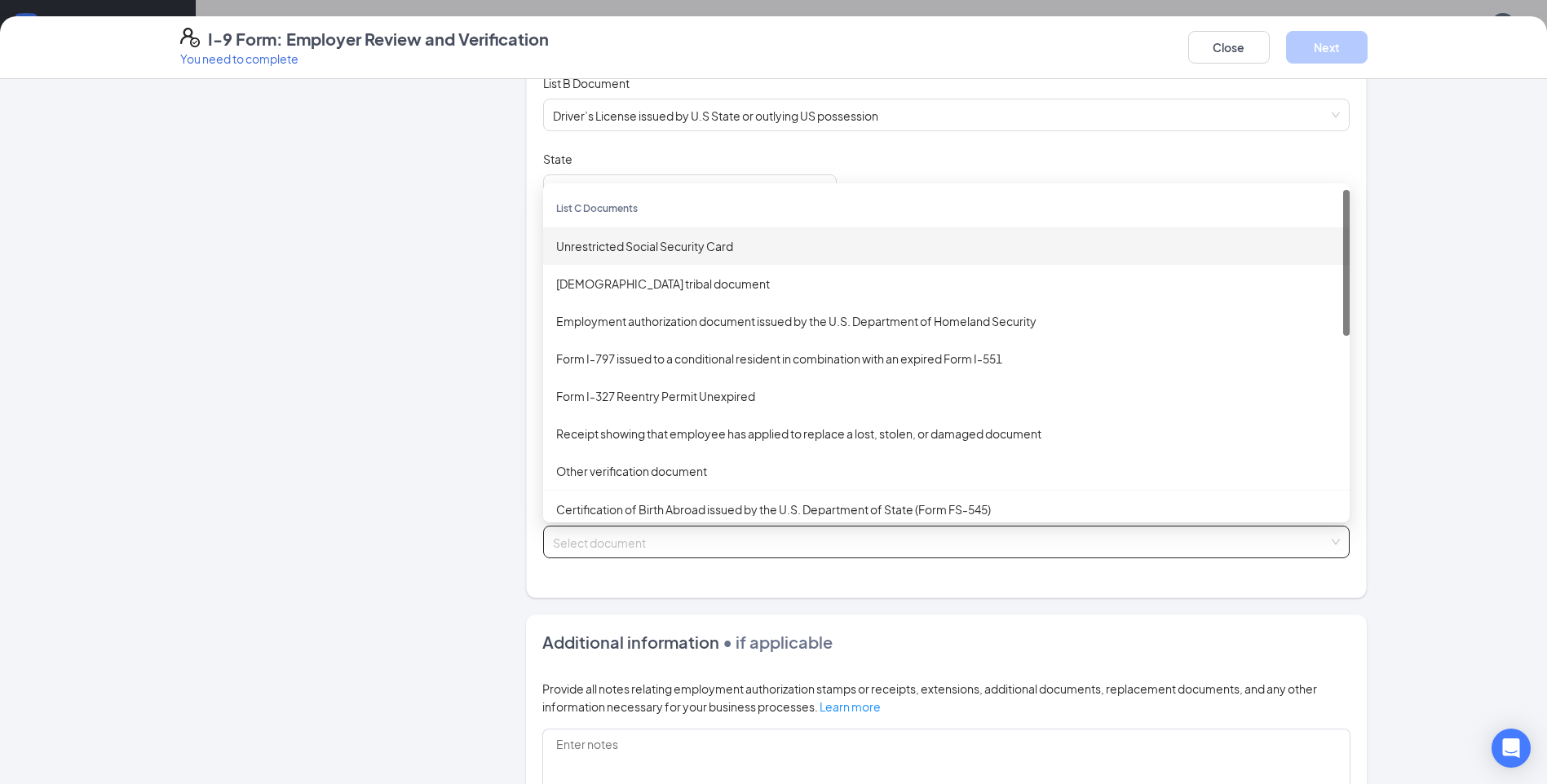
click at [614, 252] on div "Unrestricted Social Security Card" at bounding box center [946, 246] width 780 height 18
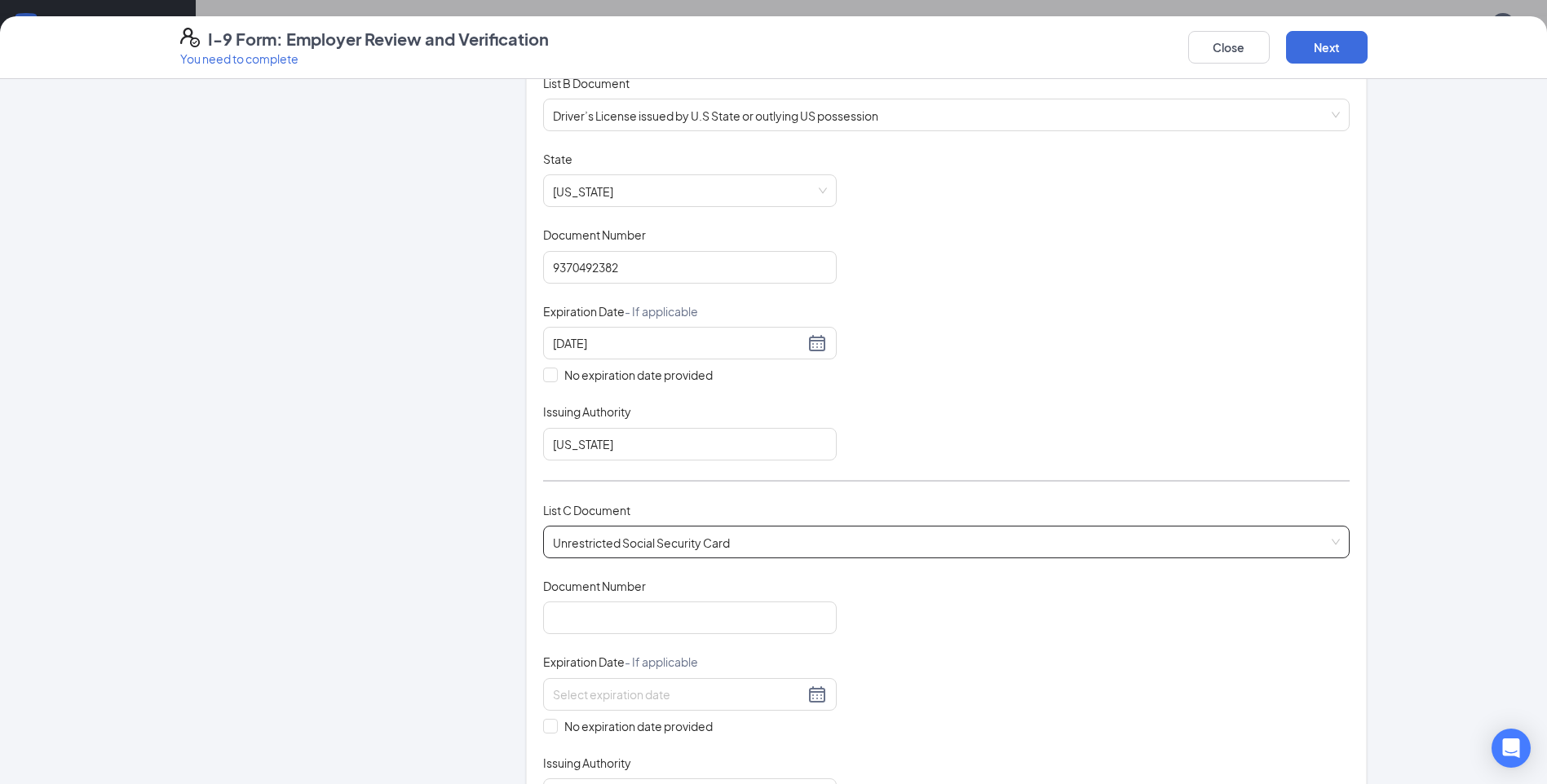
scroll to position [489, 0]
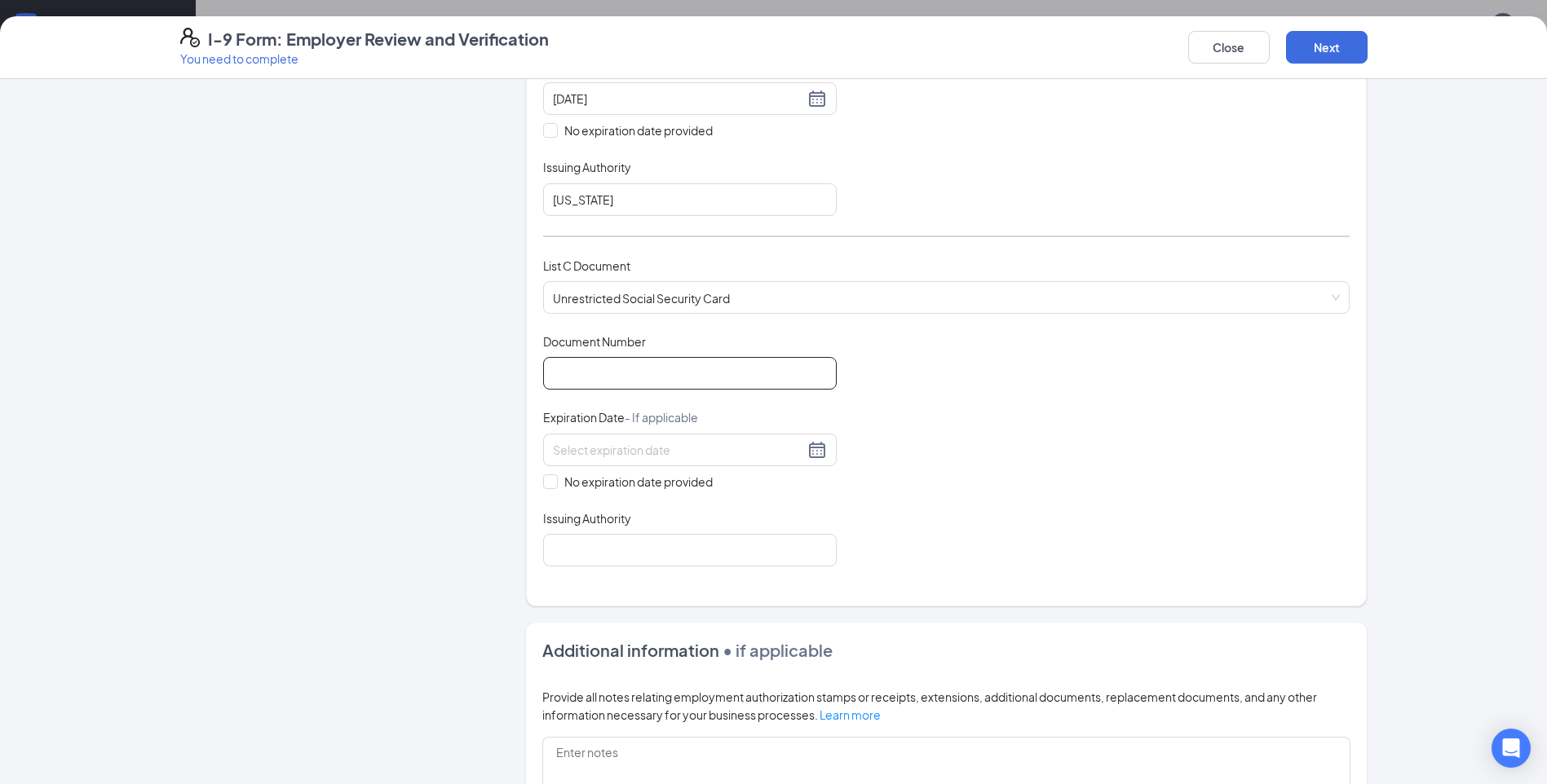
click at [652, 383] on input "Document Number" at bounding box center [690, 373] width 294 height 33
type input "169990556"
click at [551, 486] on span at bounding box center [550, 482] width 14 height 14
click at [551, 486] on input "No expiration date provided" at bounding box center [549, 481] width 12 height 12
checkbox input "true"
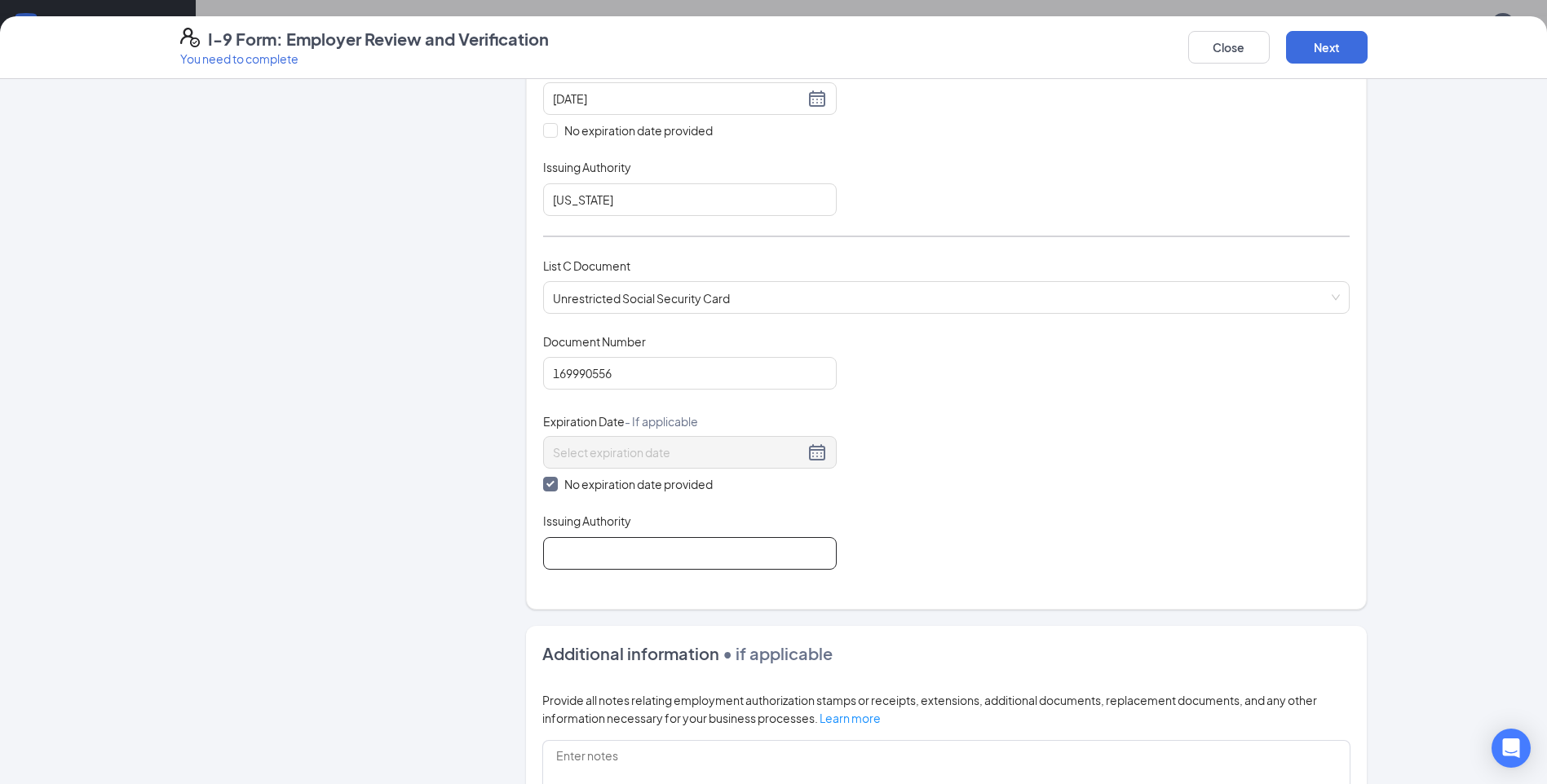
click at [618, 550] on input "Issuing Authority" at bounding box center [690, 554] width 294 height 33
type input "i"
click at [618, 550] on input "Issuing Authority" at bounding box center [690, 554] width 294 height 33
type input "Social Security Administration"
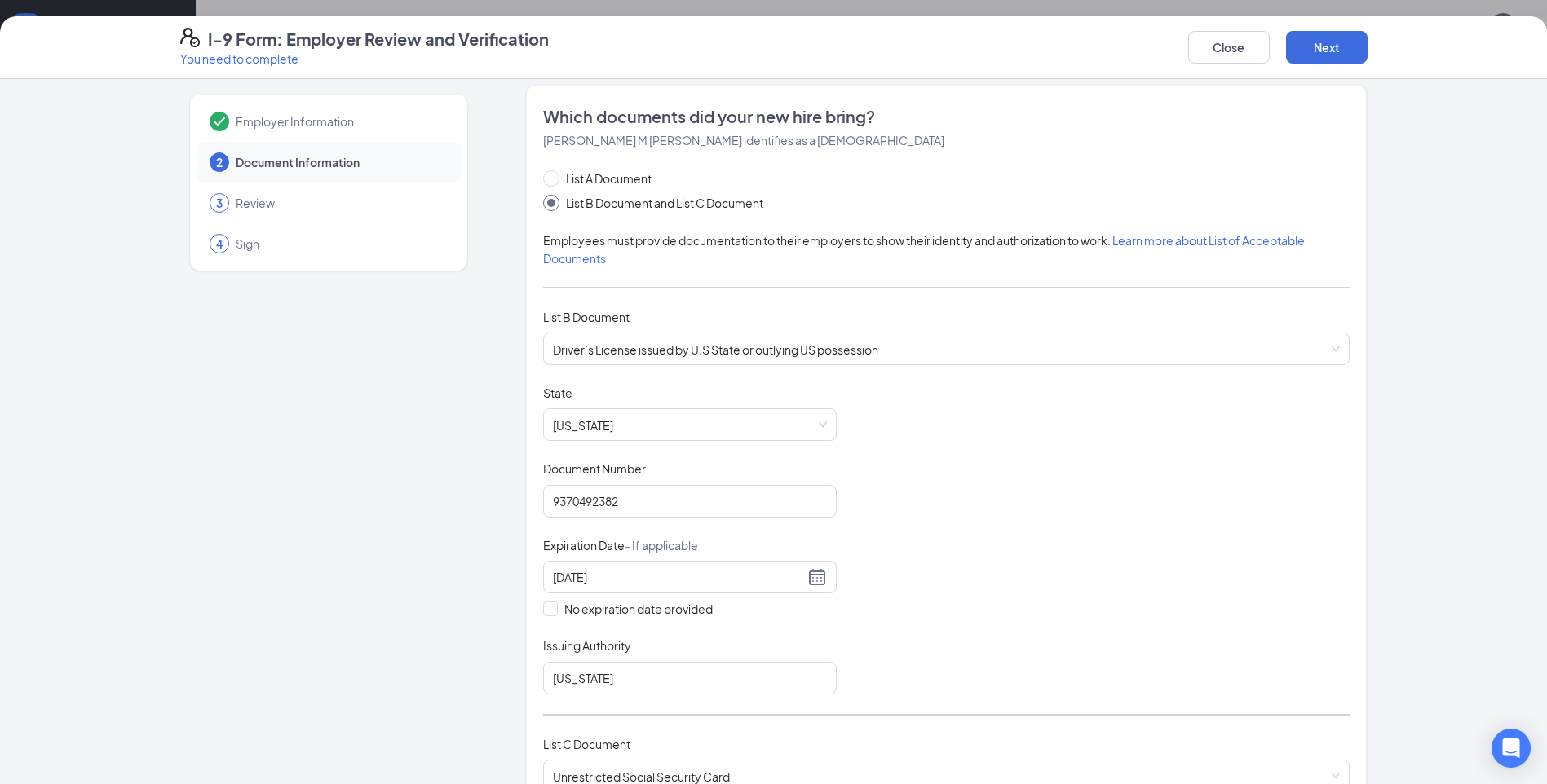
scroll to position [0, 0]
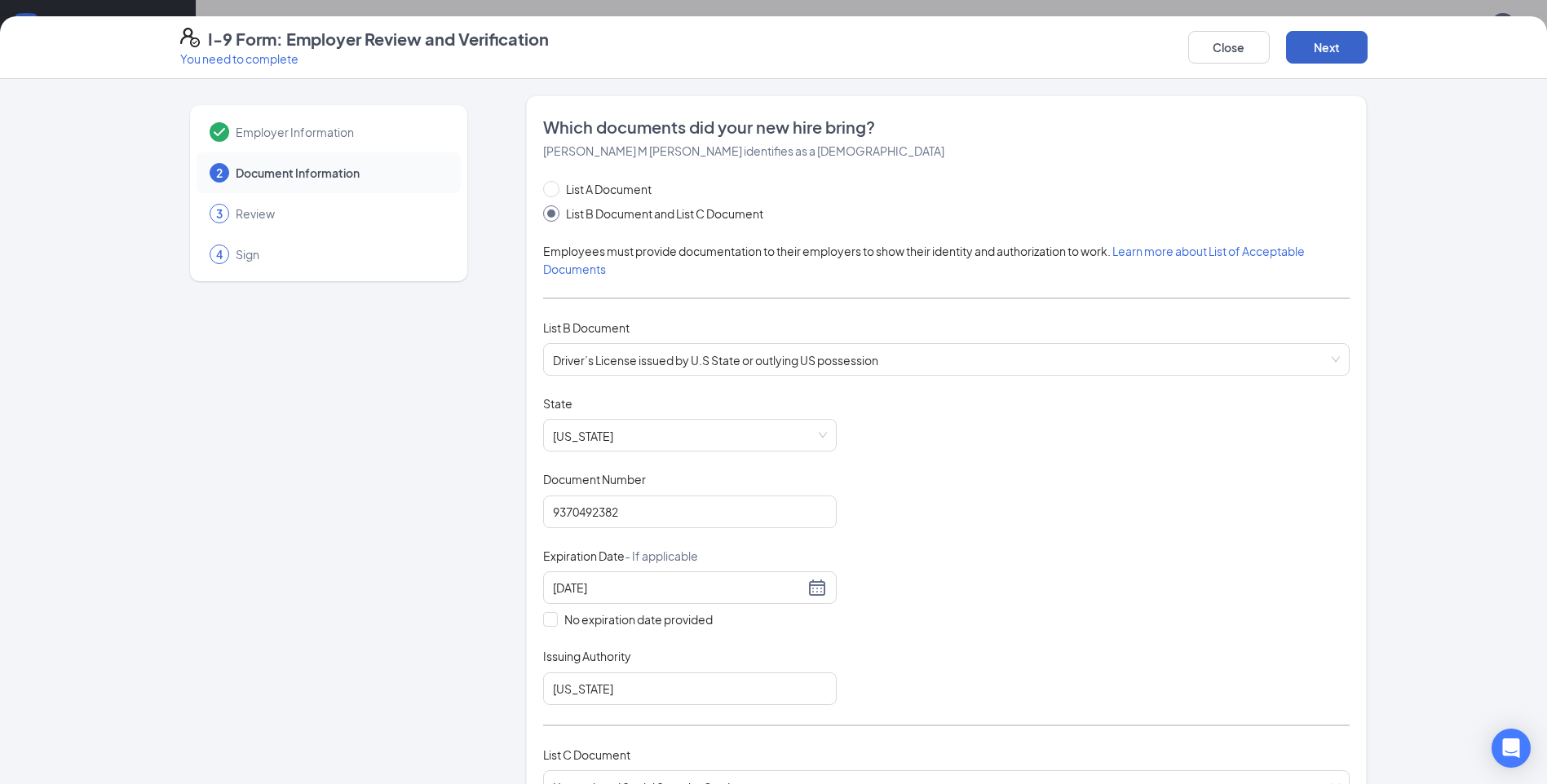
click at [1321, 48] on button "Next" at bounding box center [1326, 47] width 82 height 33
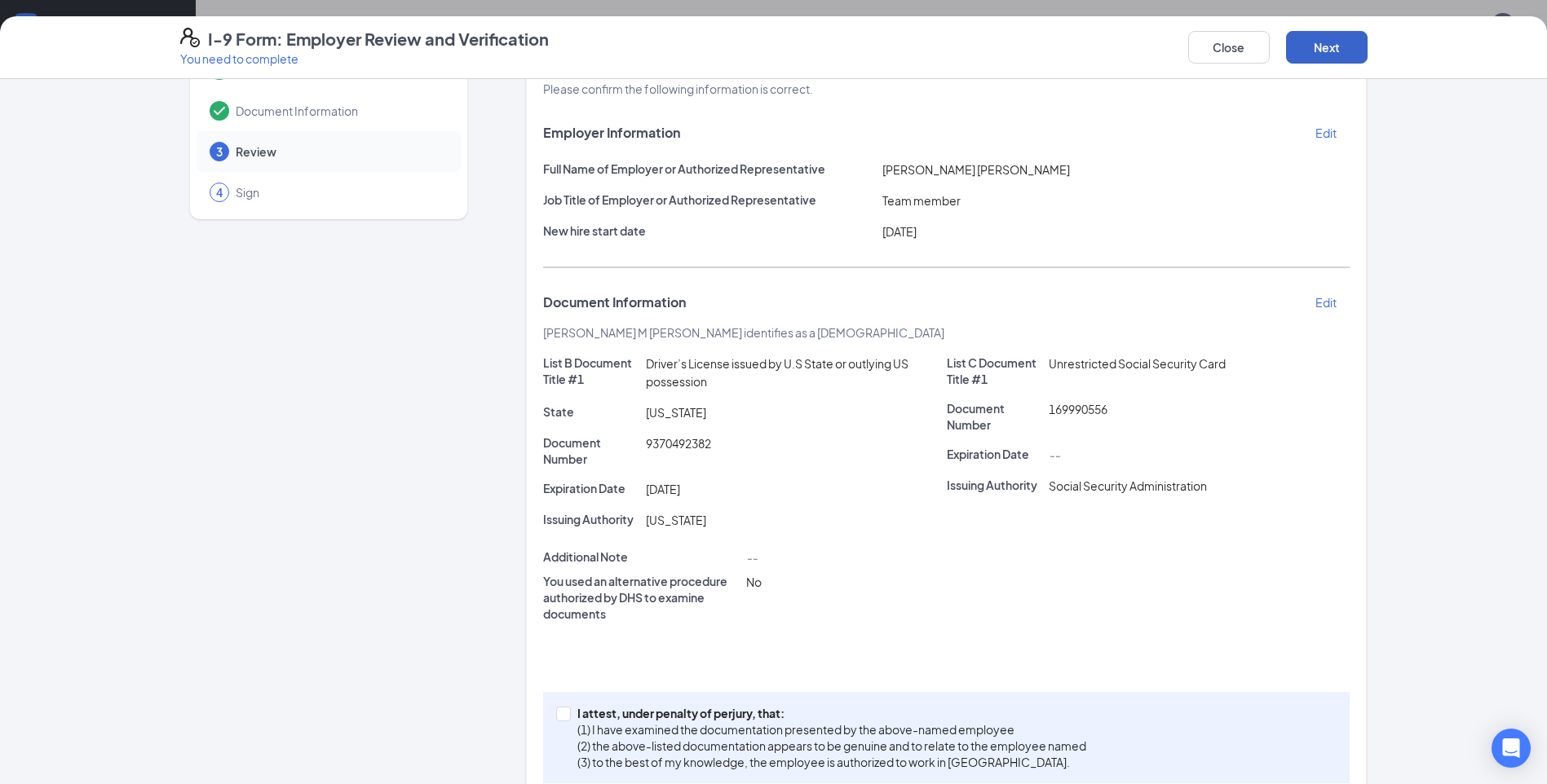
scroll to position [98, 0]
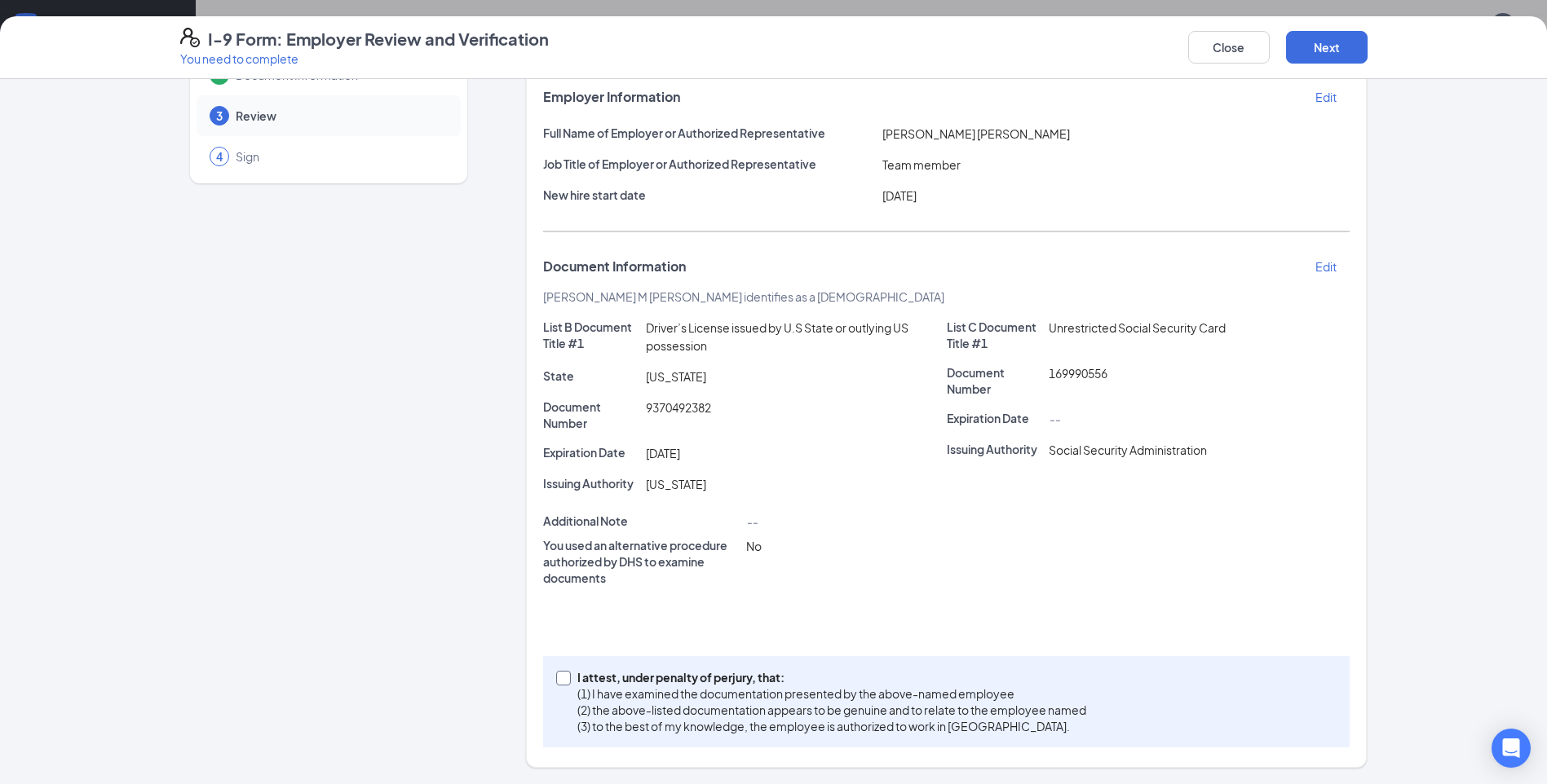
click at [561, 674] on span at bounding box center [563, 677] width 14 height 14
click at [561, 674] on input "I attest, under penalty of perjury, that: (1) I have examined the documentation…" at bounding box center [562, 677] width 12 height 12
checkbox input "true"
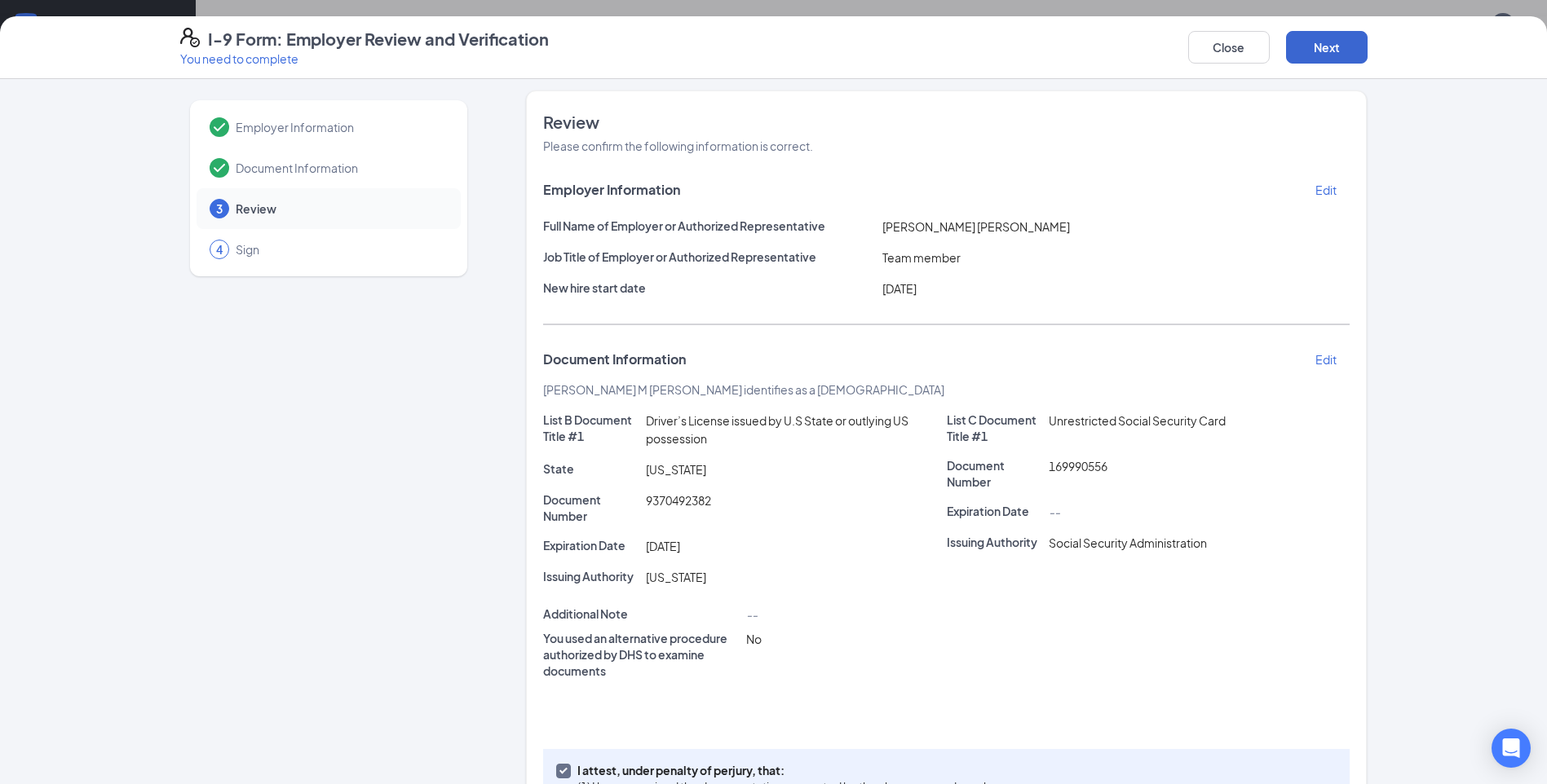
scroll to position [0, 0]
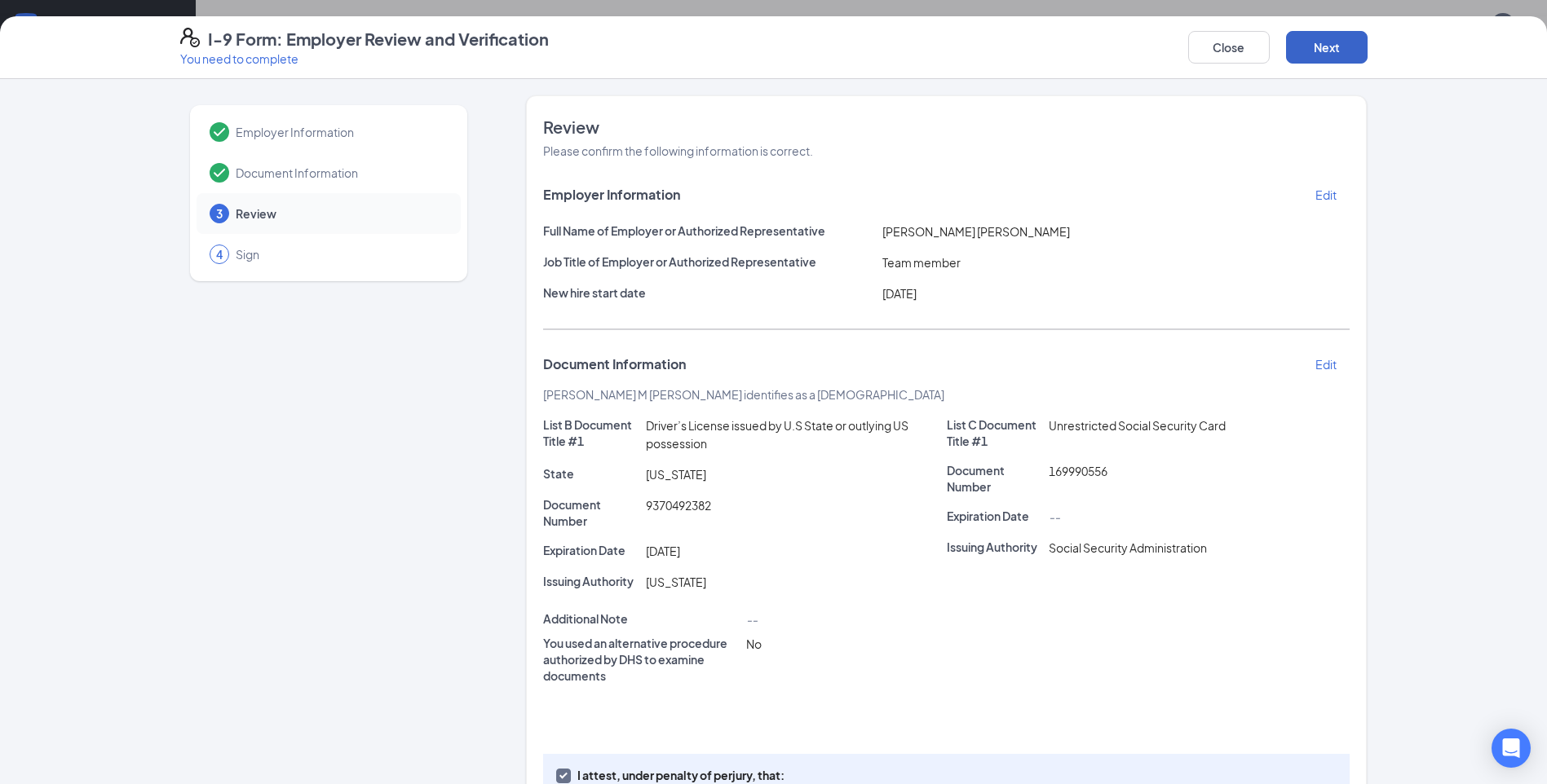
click at [1327, 39] on button "Next" at bounding box center [1326, 47] width 82 height 33
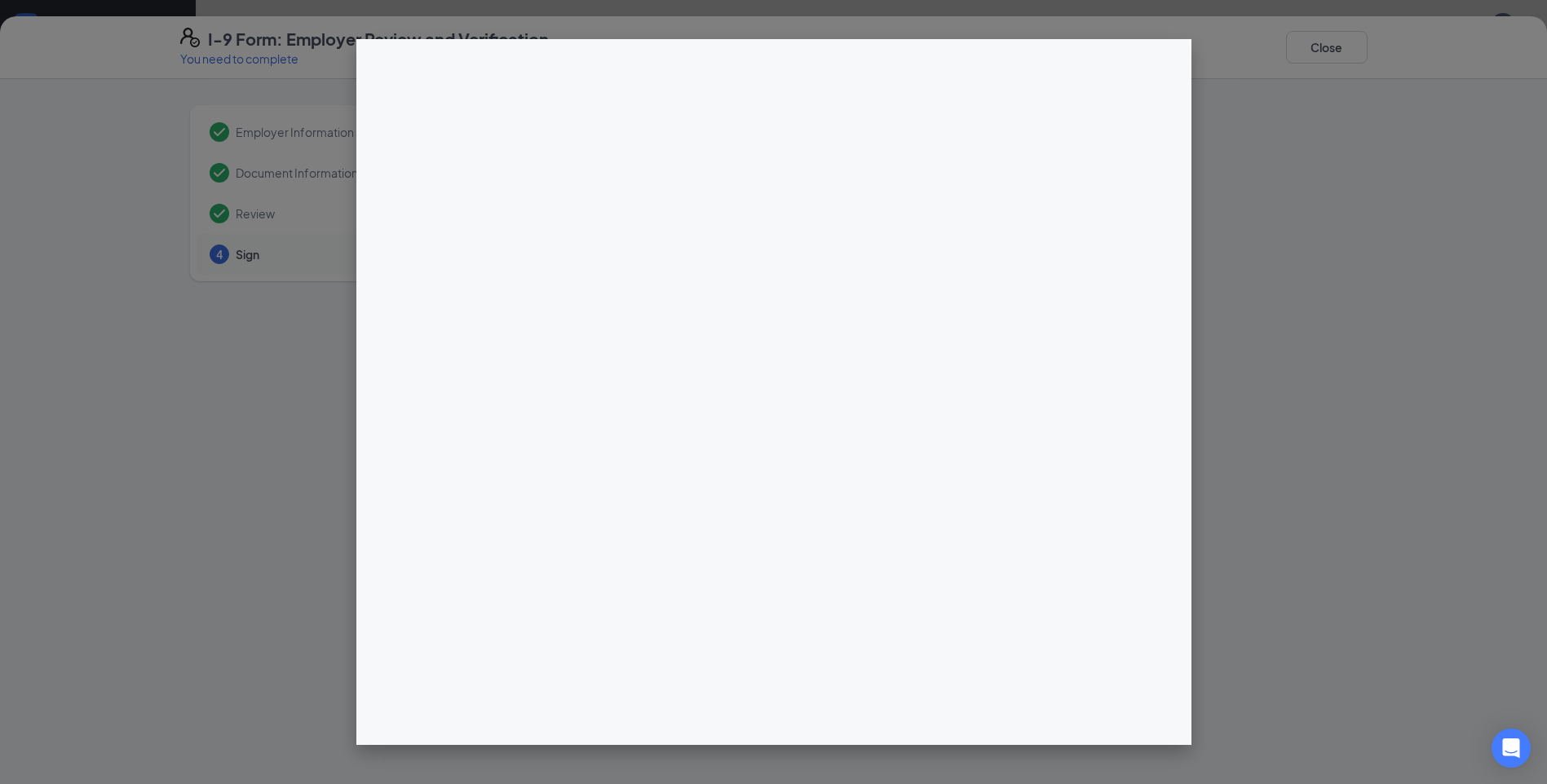
click at [774, 246] on div at bounding box center [946, 421] width 841 height 653
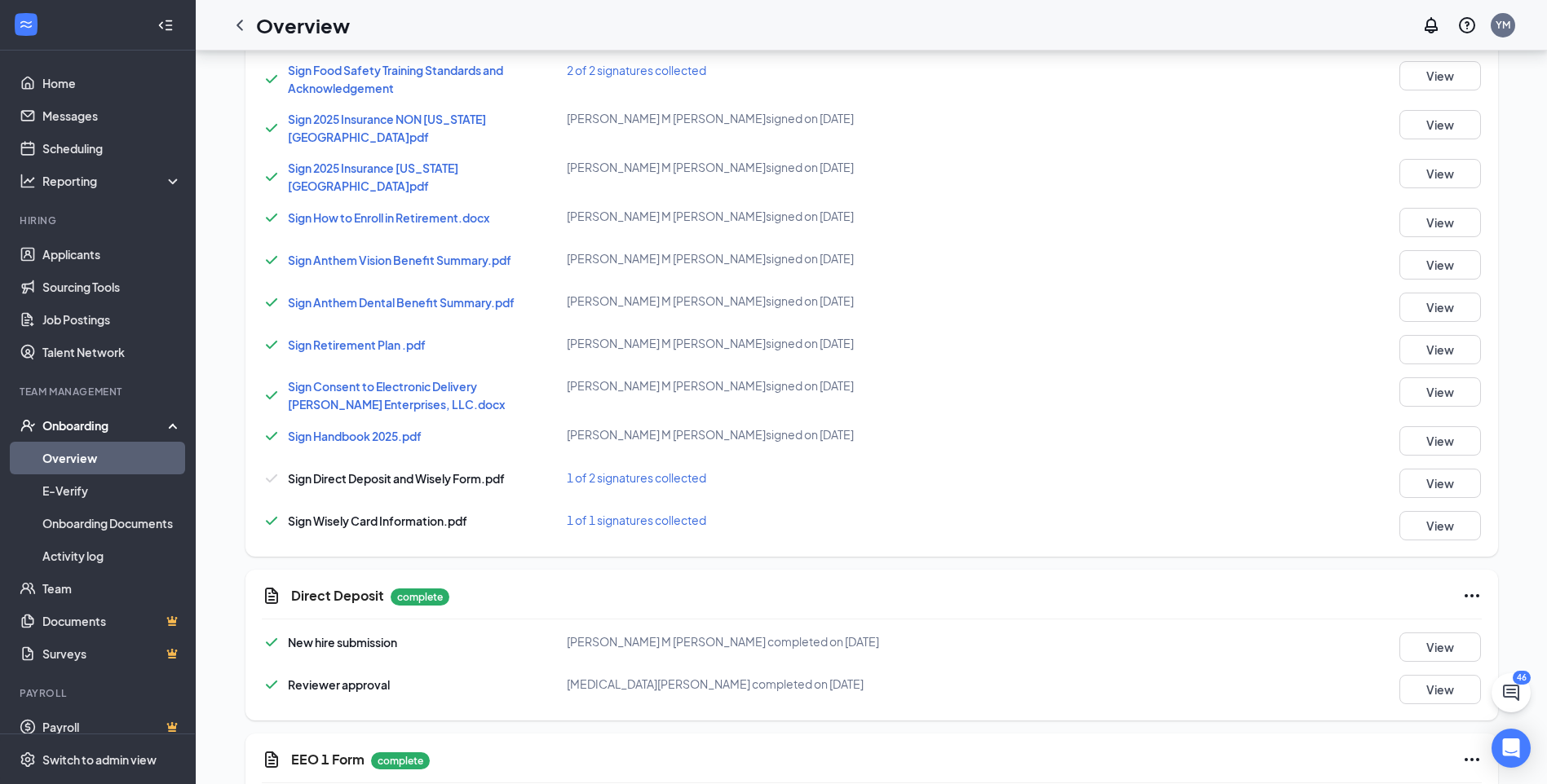
scroll to position [1458, 0]
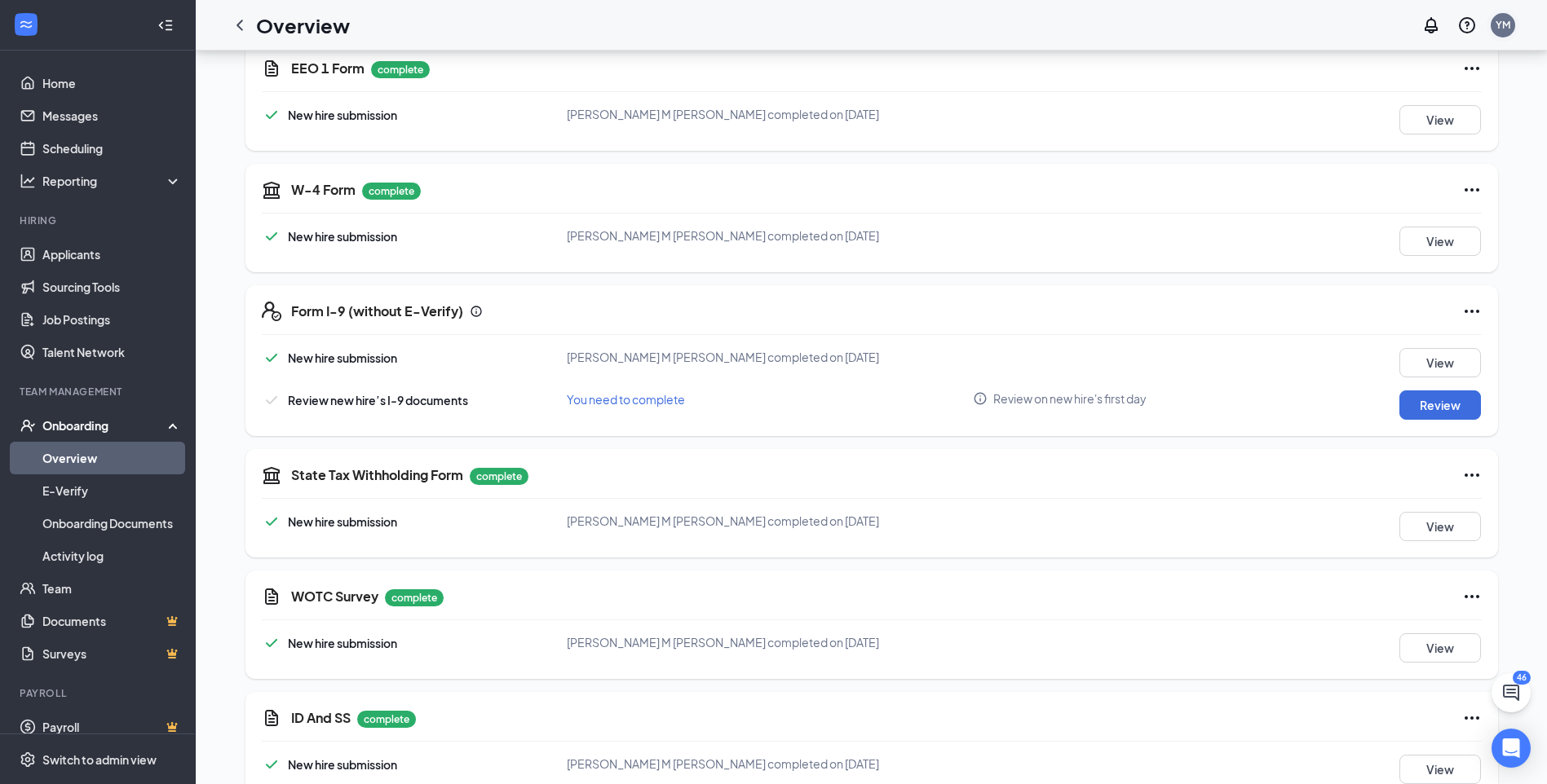
click at [1500, 20] on div "YM" at bounding box center [1502, 25] width 14 height 13
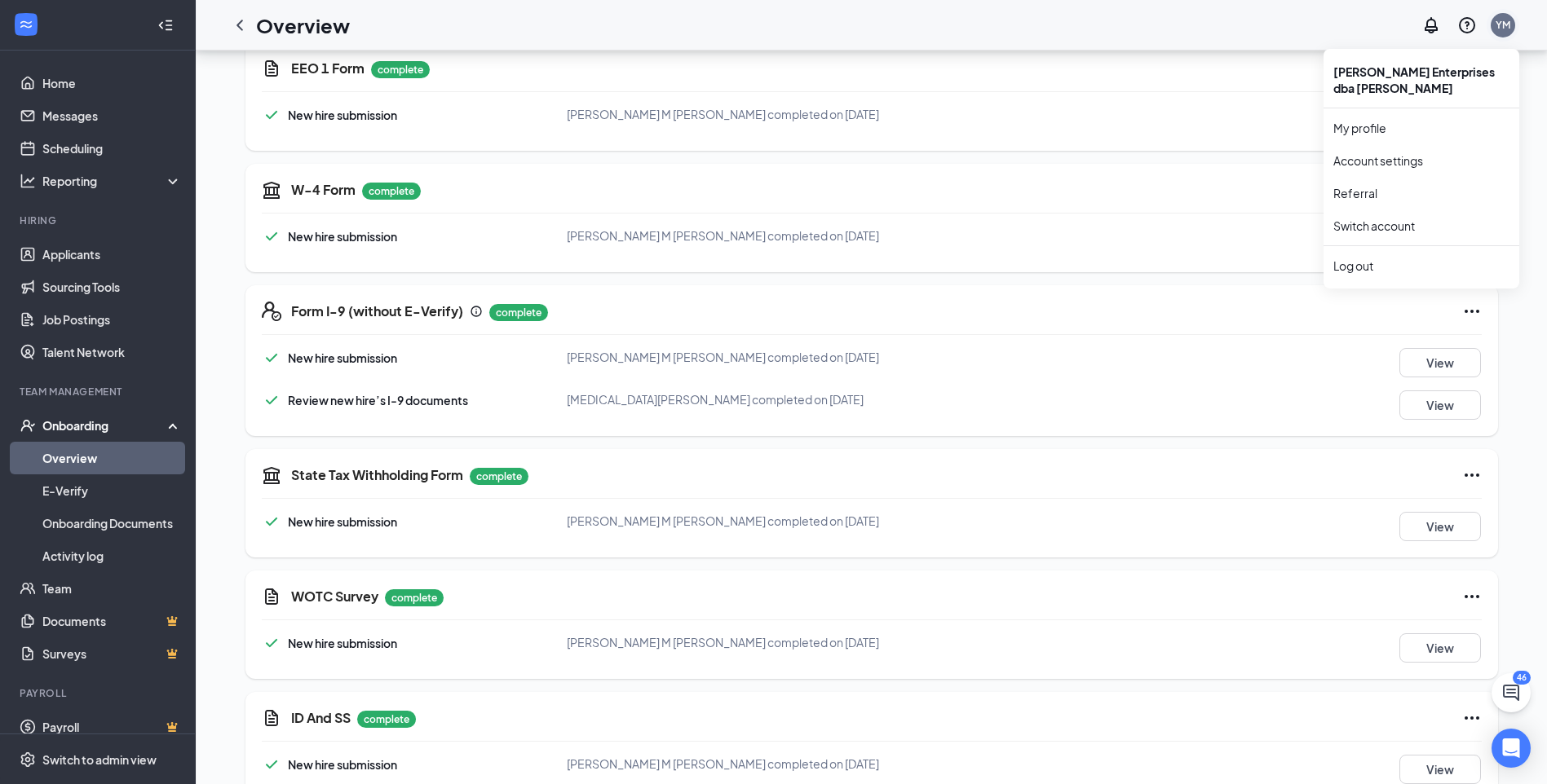
click at [1506, 27] on div "YM" at bounding box center [1502, 25] width 14 height 13
click at [1371, 263] on div "Log out" at bounding box center [1421, 266] width 177 height 16
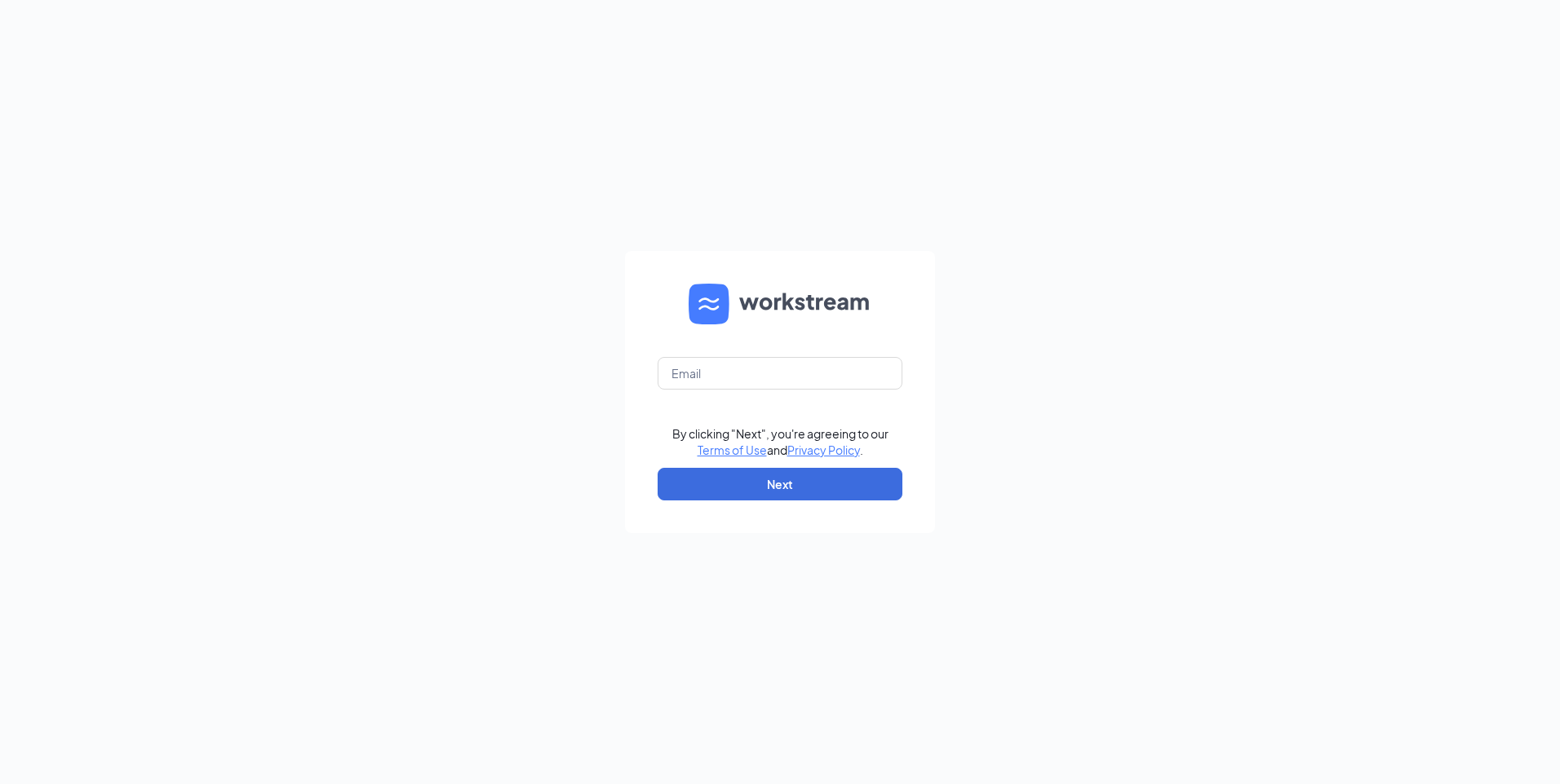
click at [801, 355] on form "By clicking "Next", you're agreeing to our Terms of Use and Privacy Policy . Ne…" at bounding box center [780, 392] width 310 height 282
click at [802, 368] on input "text" at bounding box center [780, 373] width 245 height 33
type input "nicholasrule@culvers.biz"
click at [757, 486] on button "Next" at bounding box center [780, 485] width 245 height 33
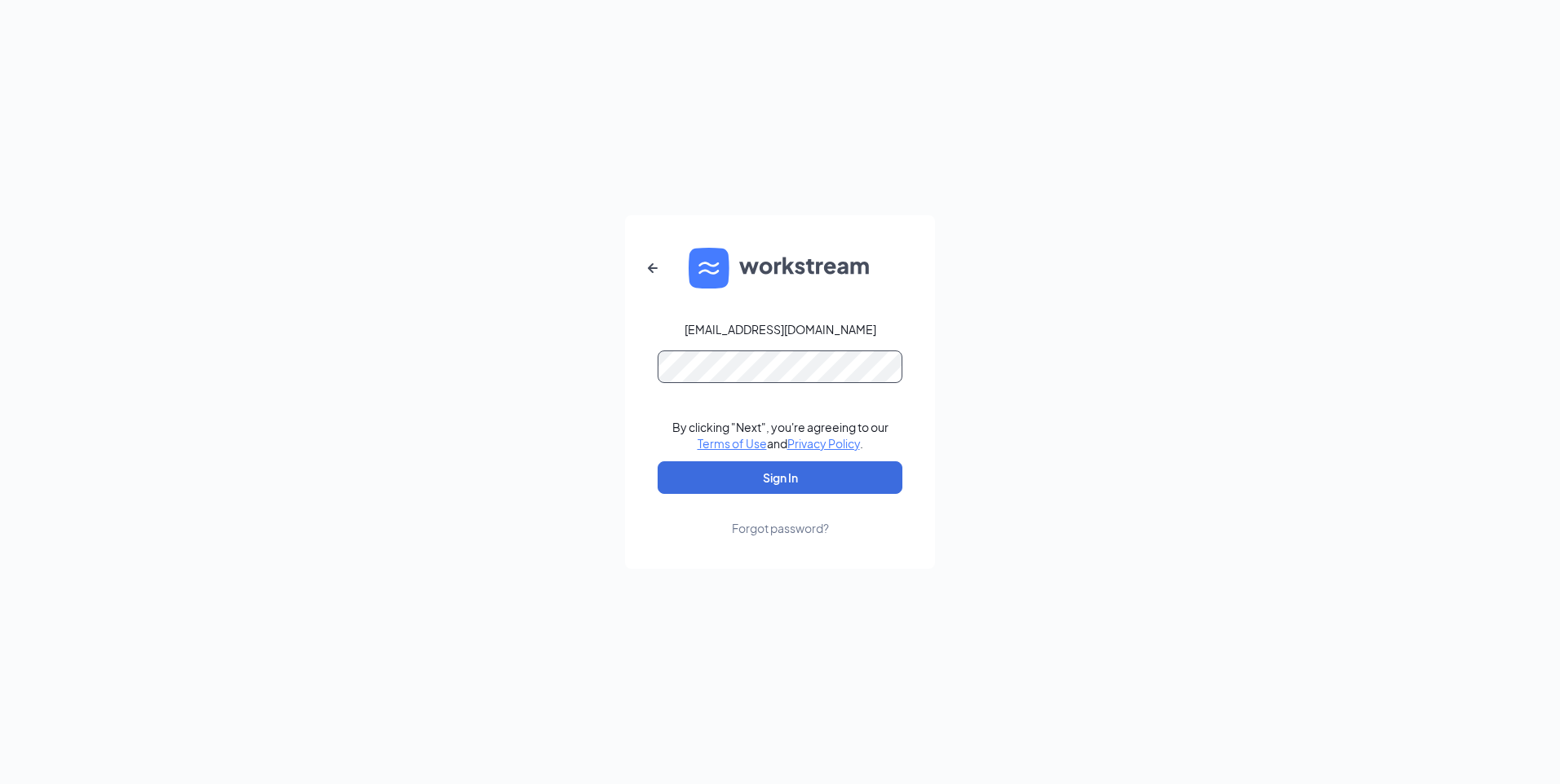
click at [658, 462] on button "Sign In" at bounding box center [780, 478] width 245 height 33
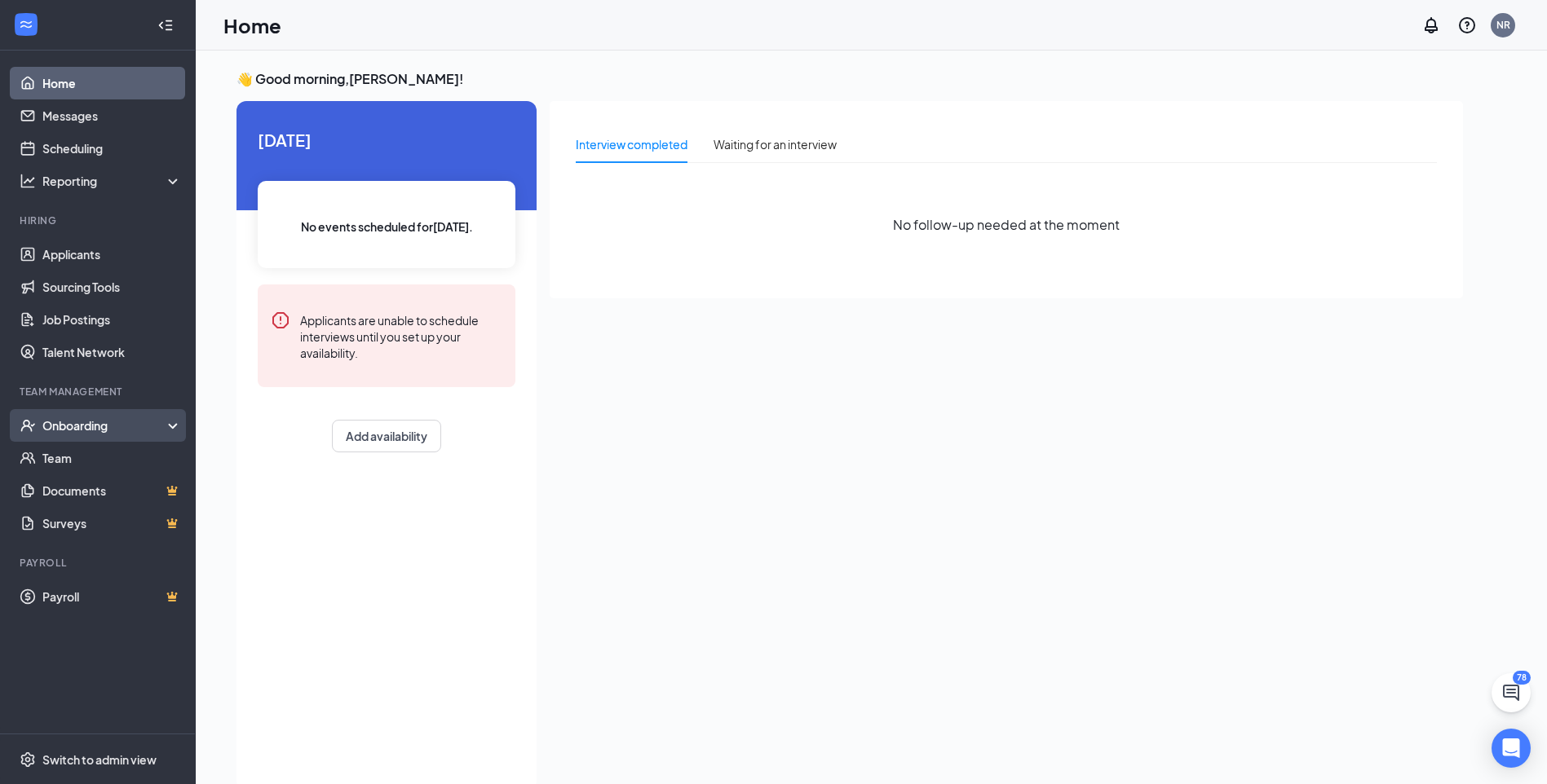
click at [84, 416] on div "Onboarding" at bounding box center [98, 426] width 196 height 33
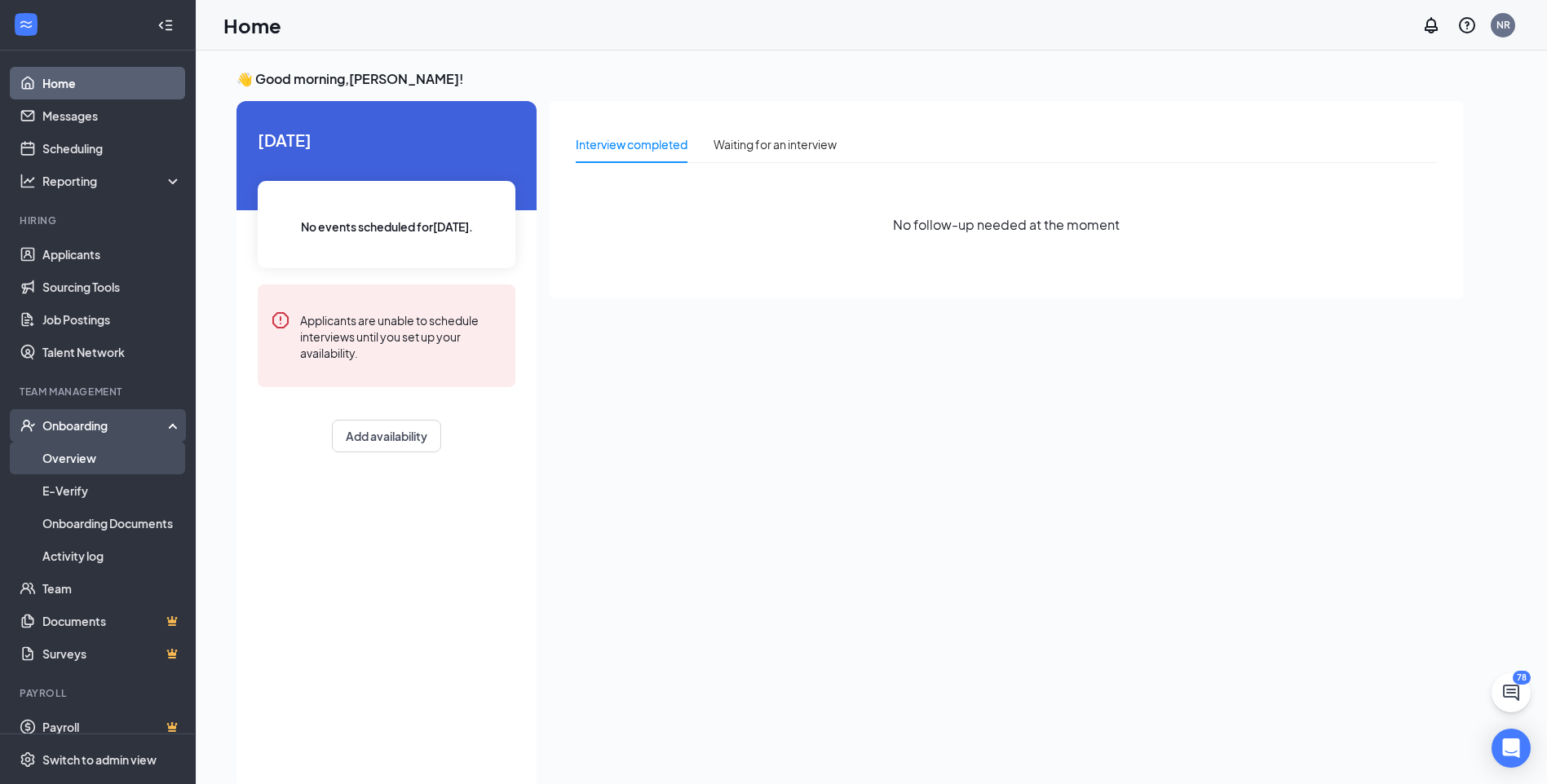
click at [73, 473] on link "Overview" at bounding box center [111, 459] width 139 height 33
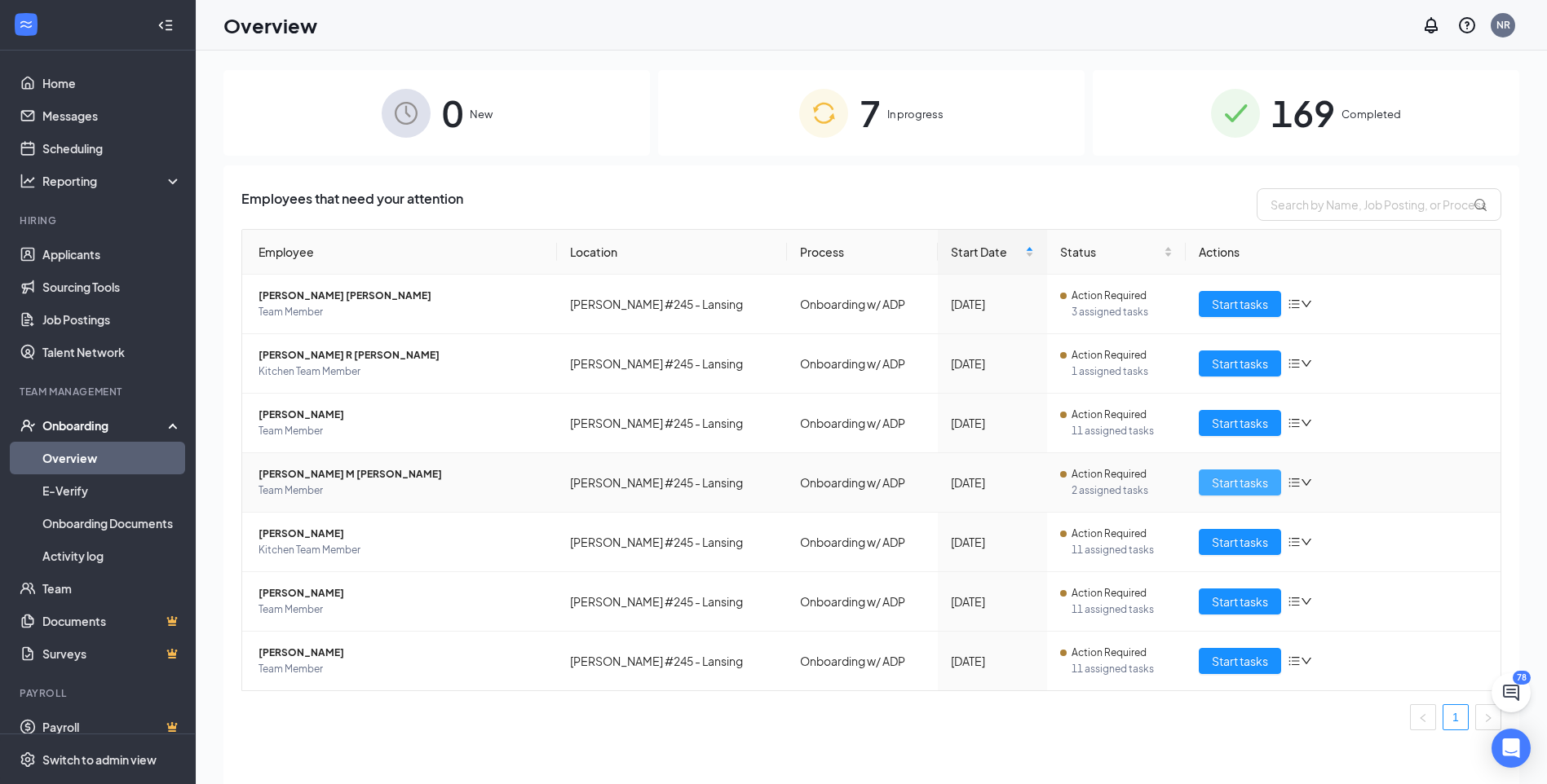
click at [1225, 484] on span "Start tasks" at bounding box center [1240, 483] width 57 height 18
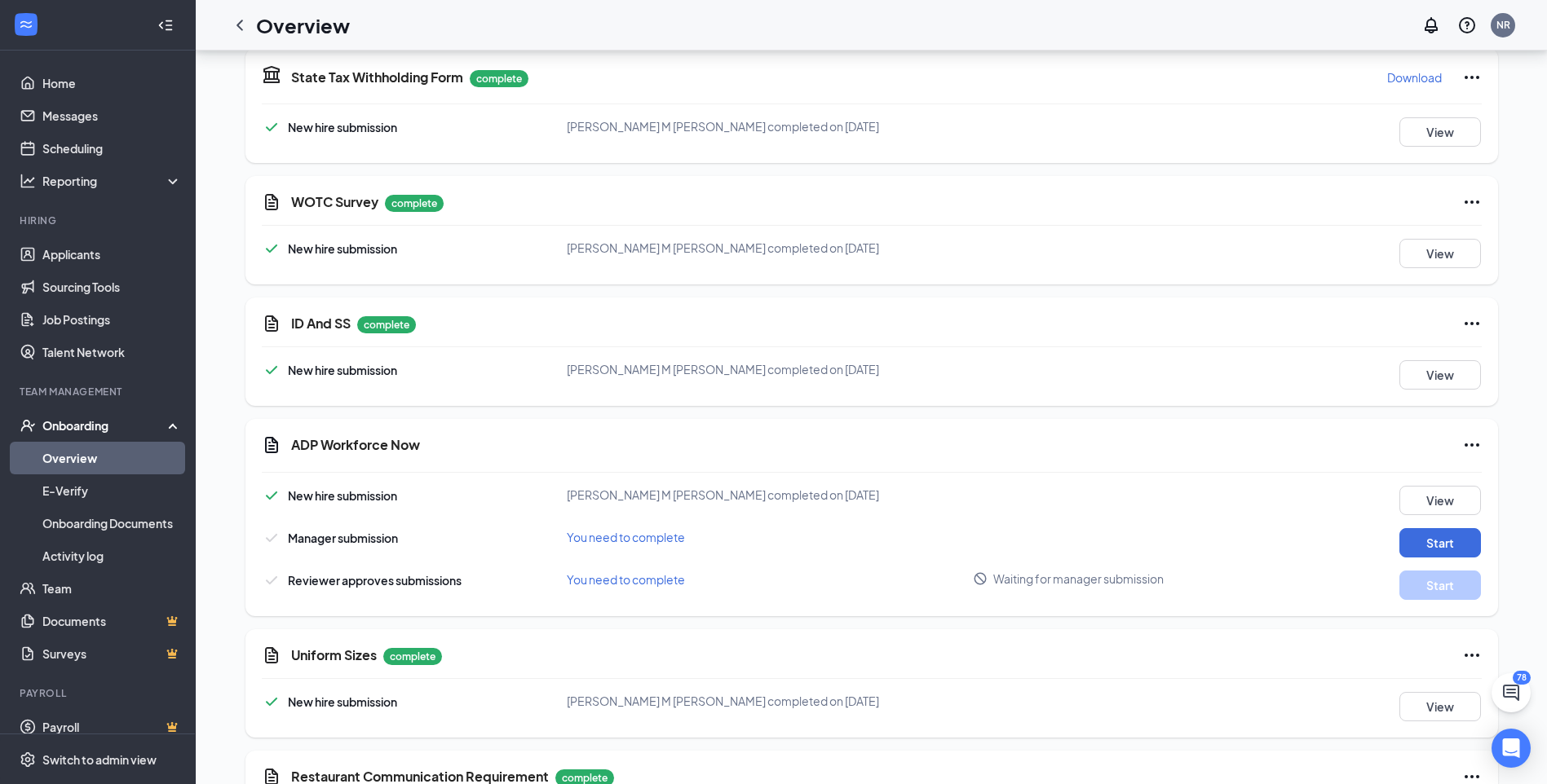
scroll to position [1947, 0]
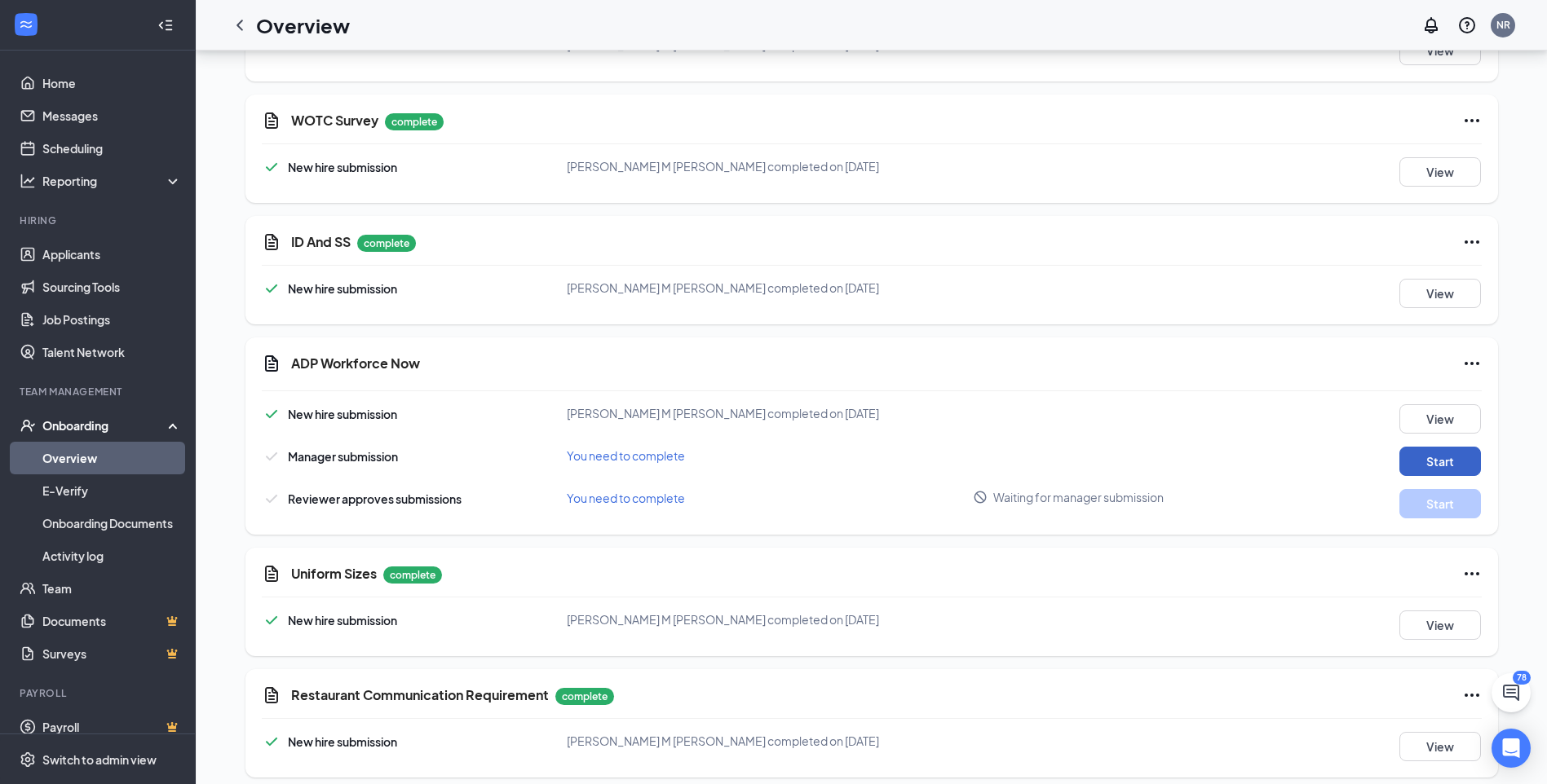
click at [1441, 450] on button "Start" at bounding box center [1440, 462] width 82 height 30
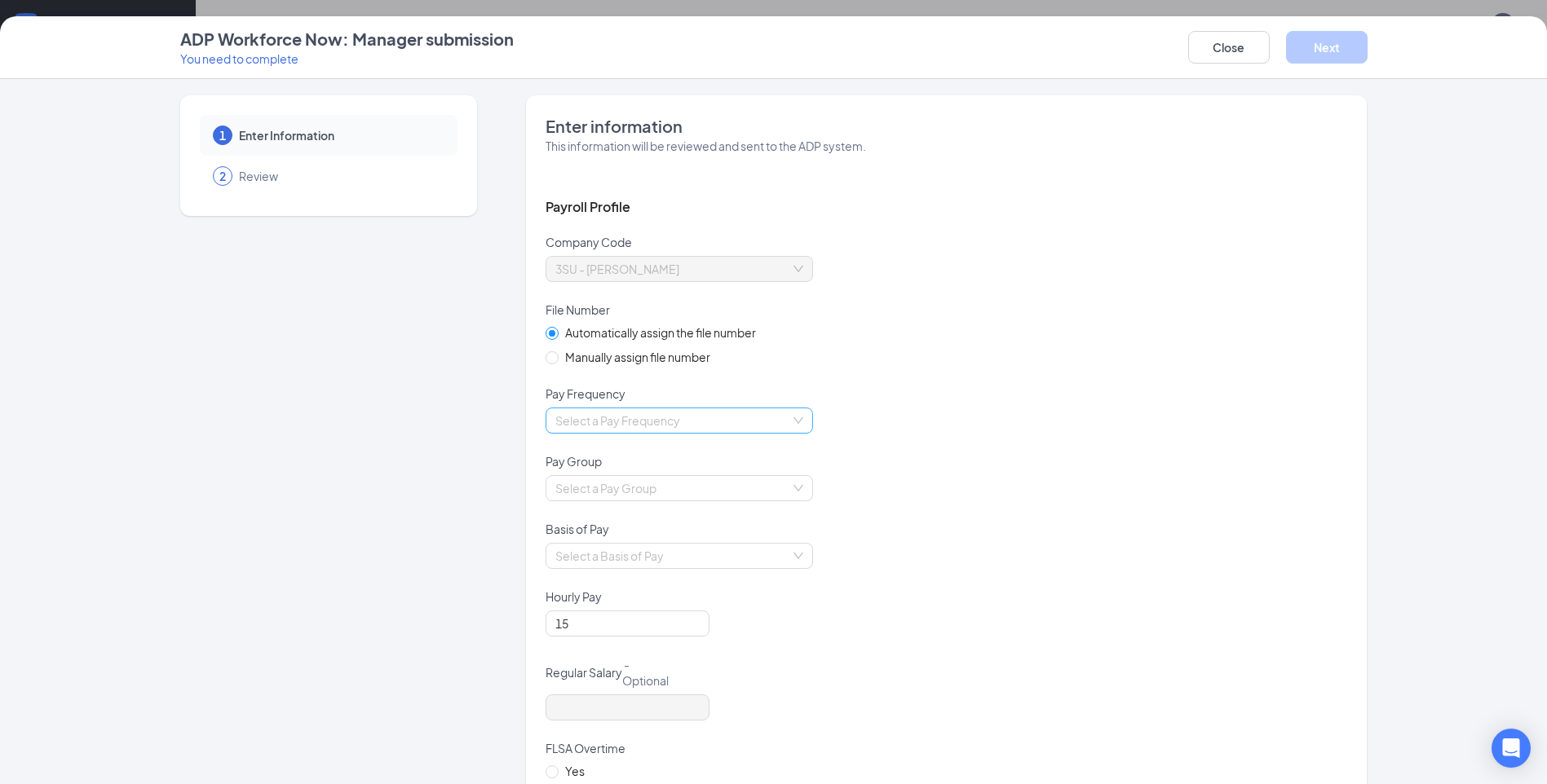
click at [773, 418] on input "search" at bounding box center [674, 420] width 236 height 24
click at [621, 531] on div "Biweekly" at bounding box center [673, 532] width 248 height 18
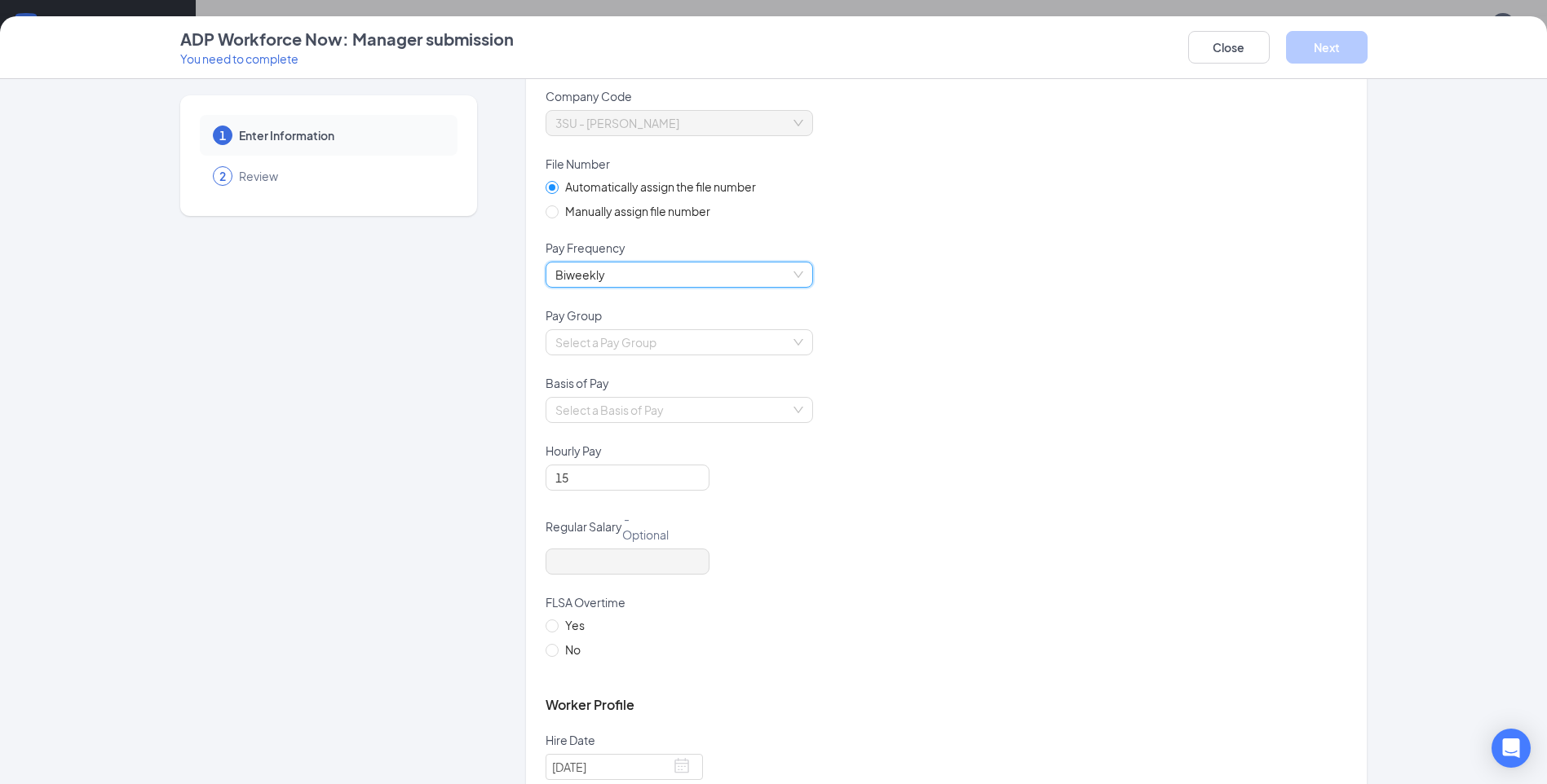
scroll to position [163, 0]
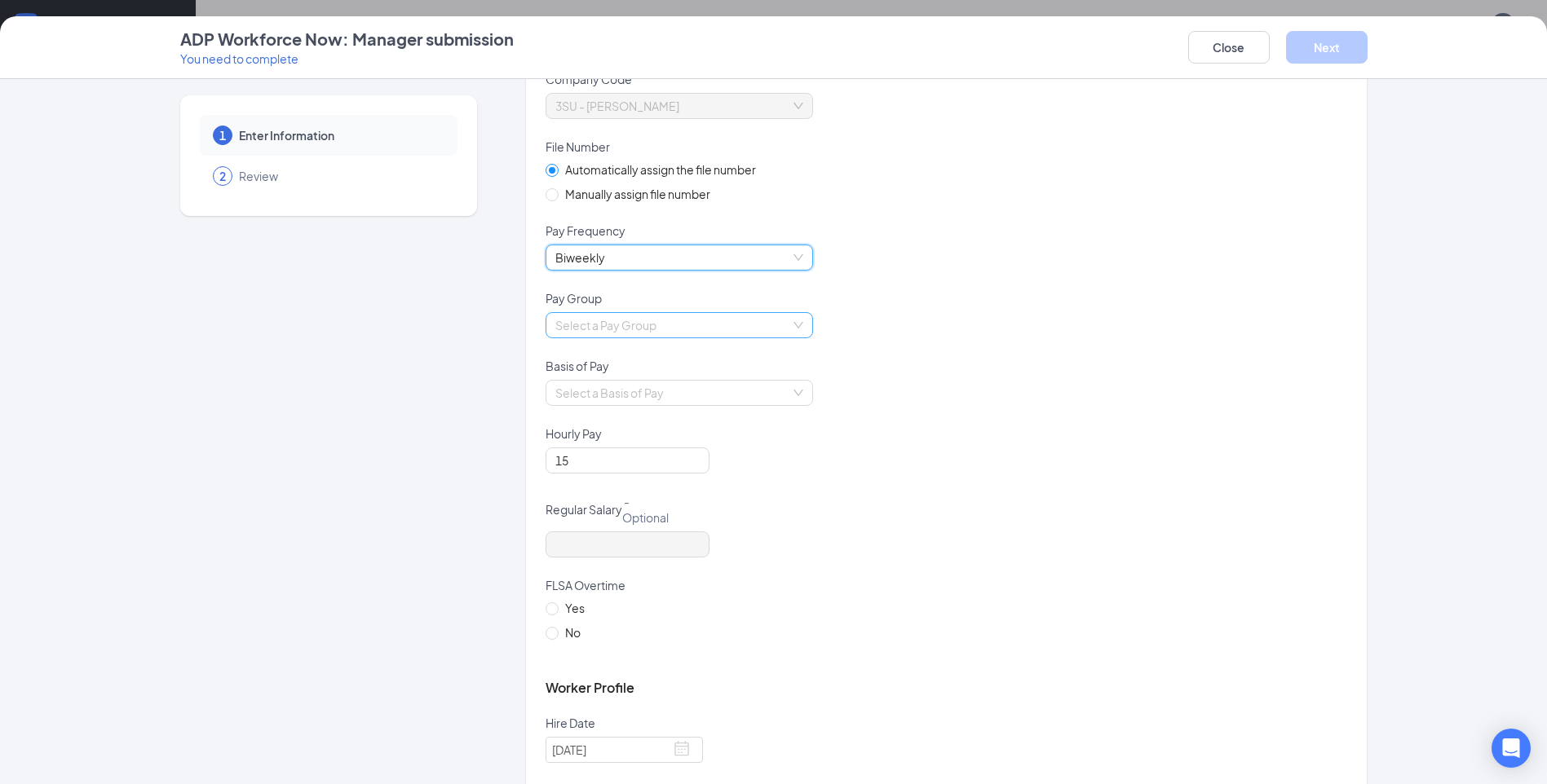
click at [755, 319] on input "search" at bounding box center [674, 324] width 236 height 24
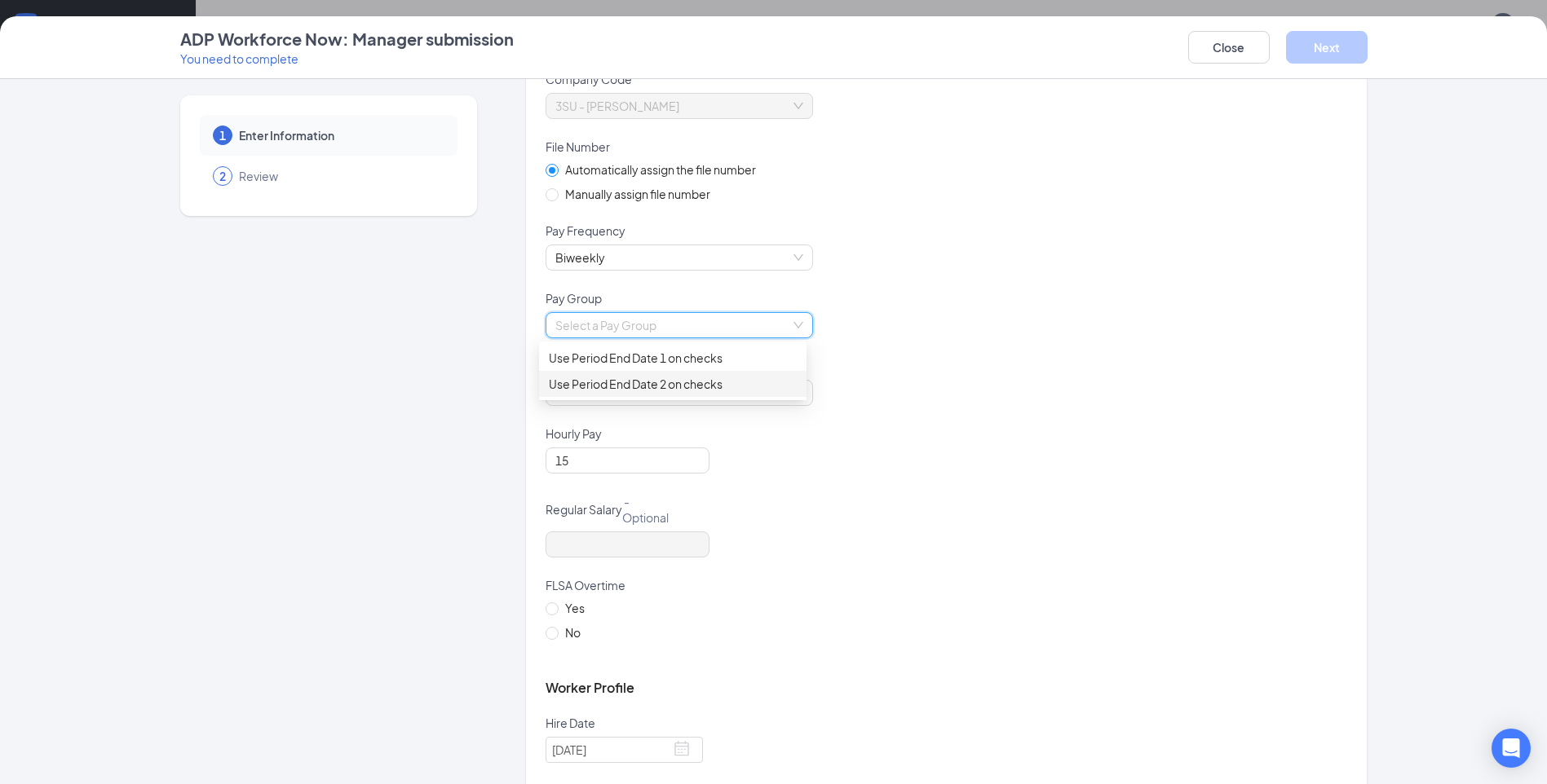
click at [714, 385] on div "Use Period End Date 2 on checks" at bounding box center [673, 384] width 248 height 18
click at [920, 418] on div "Select a Basis of Pay" at bounding box center [945, 403] width 801 height 46
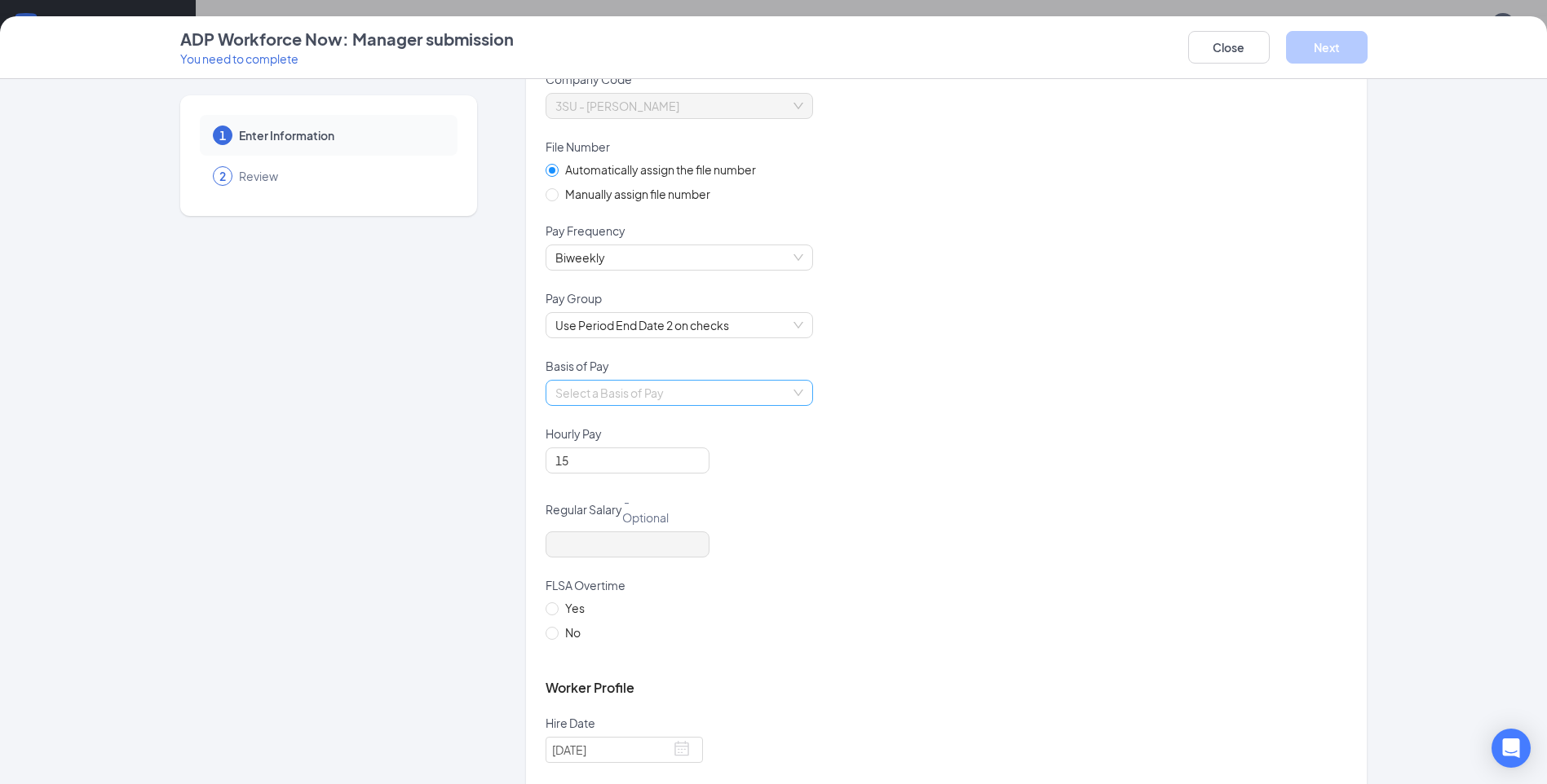
click at [762, 390] on input "search" at bounding box center [674, 392] width 236 height 24
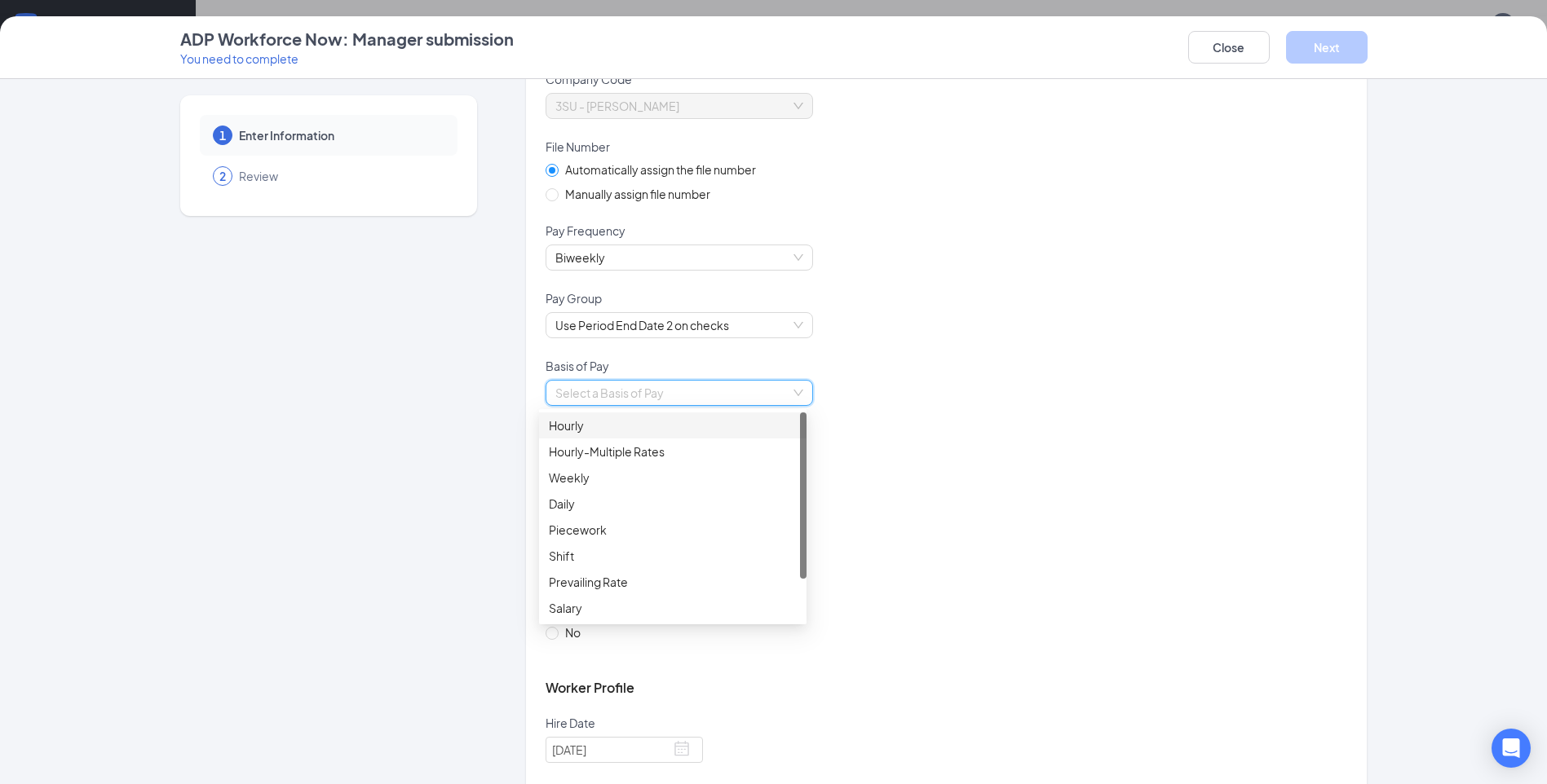
click at [574, 430] on div "Hourly" at bounding box center [673, 425] width 248 height 18
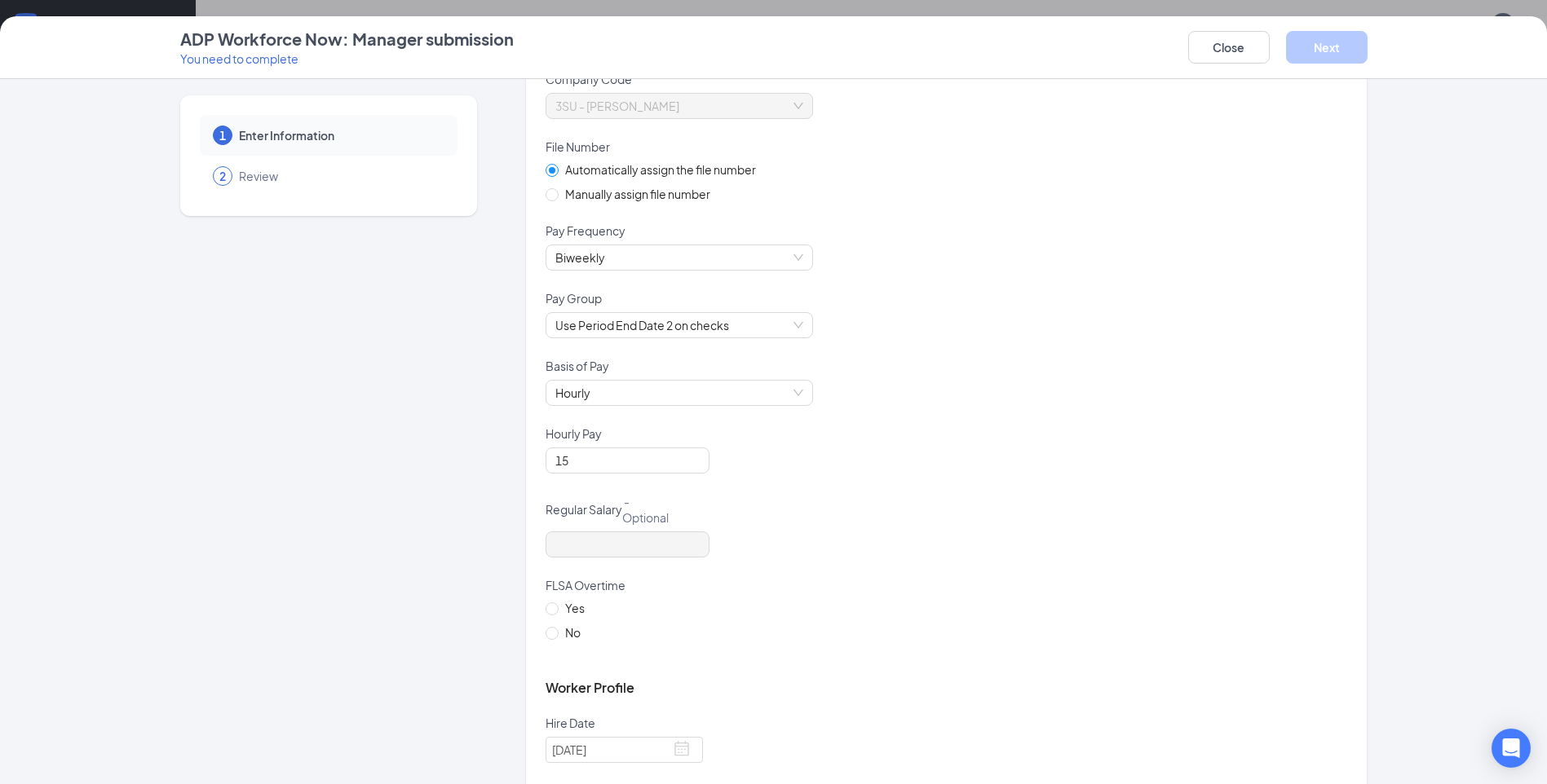
click at [1062, 501] on div "Regular Salary - Optional" at bounding box center [945, 512] width 801 height 38
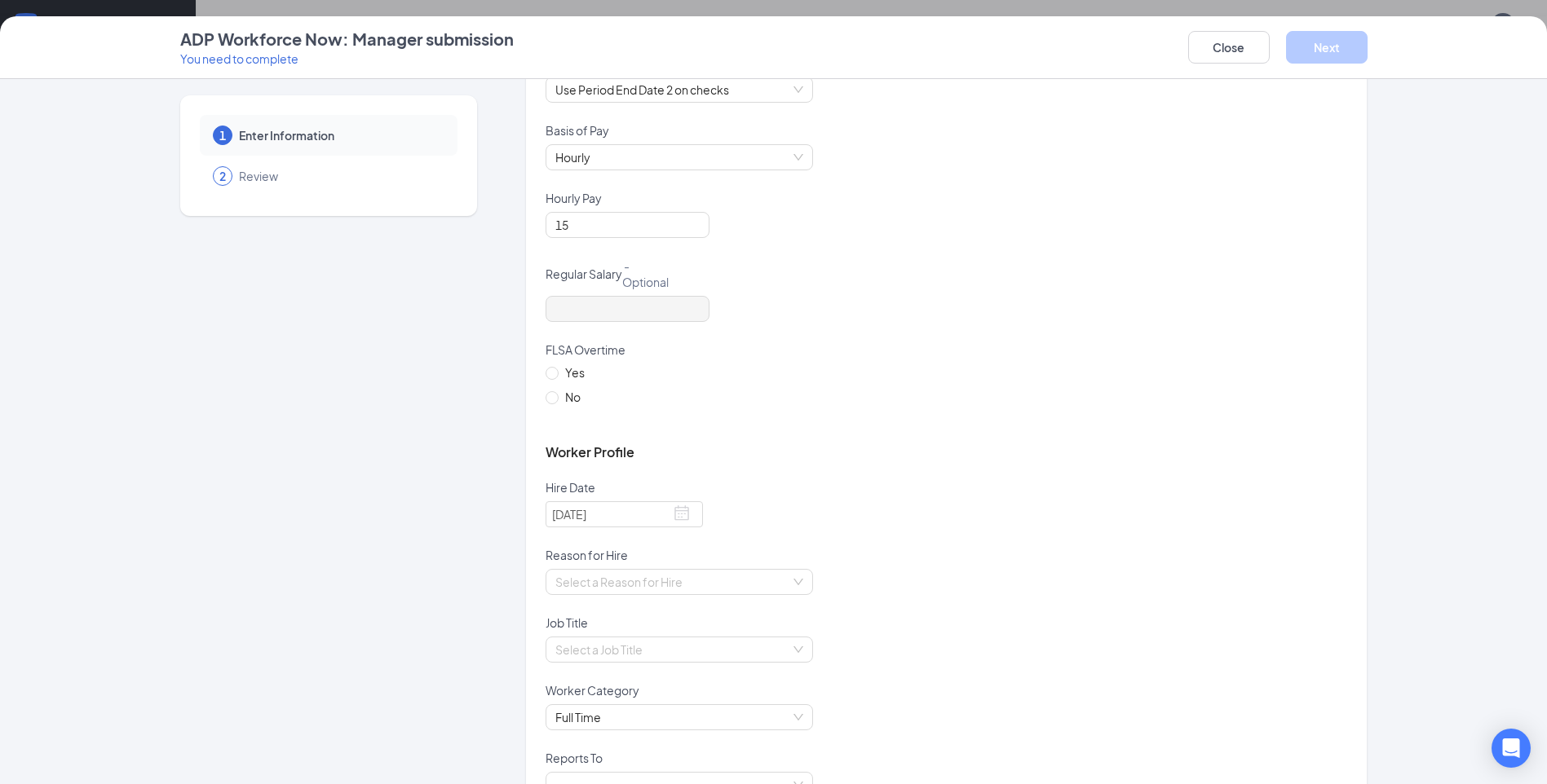
scroll to position [408, 0]
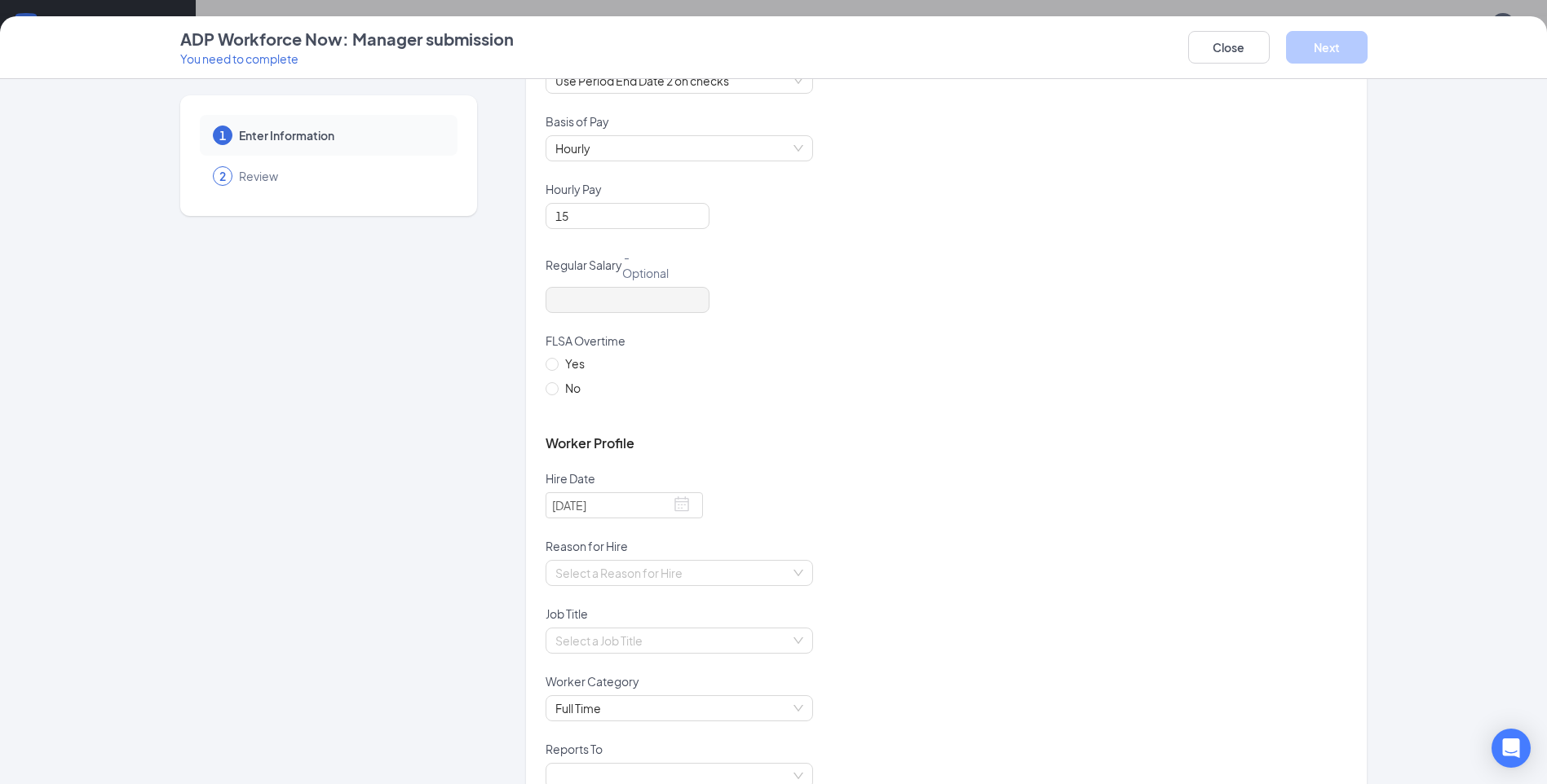
click at [545, 371] on label "Yes" at bounding box center [568, 364] width 46 height 18
click at [545, 369] on input "Yes" at bounding box center [551, 364] width 12 height 12
radio input "true"
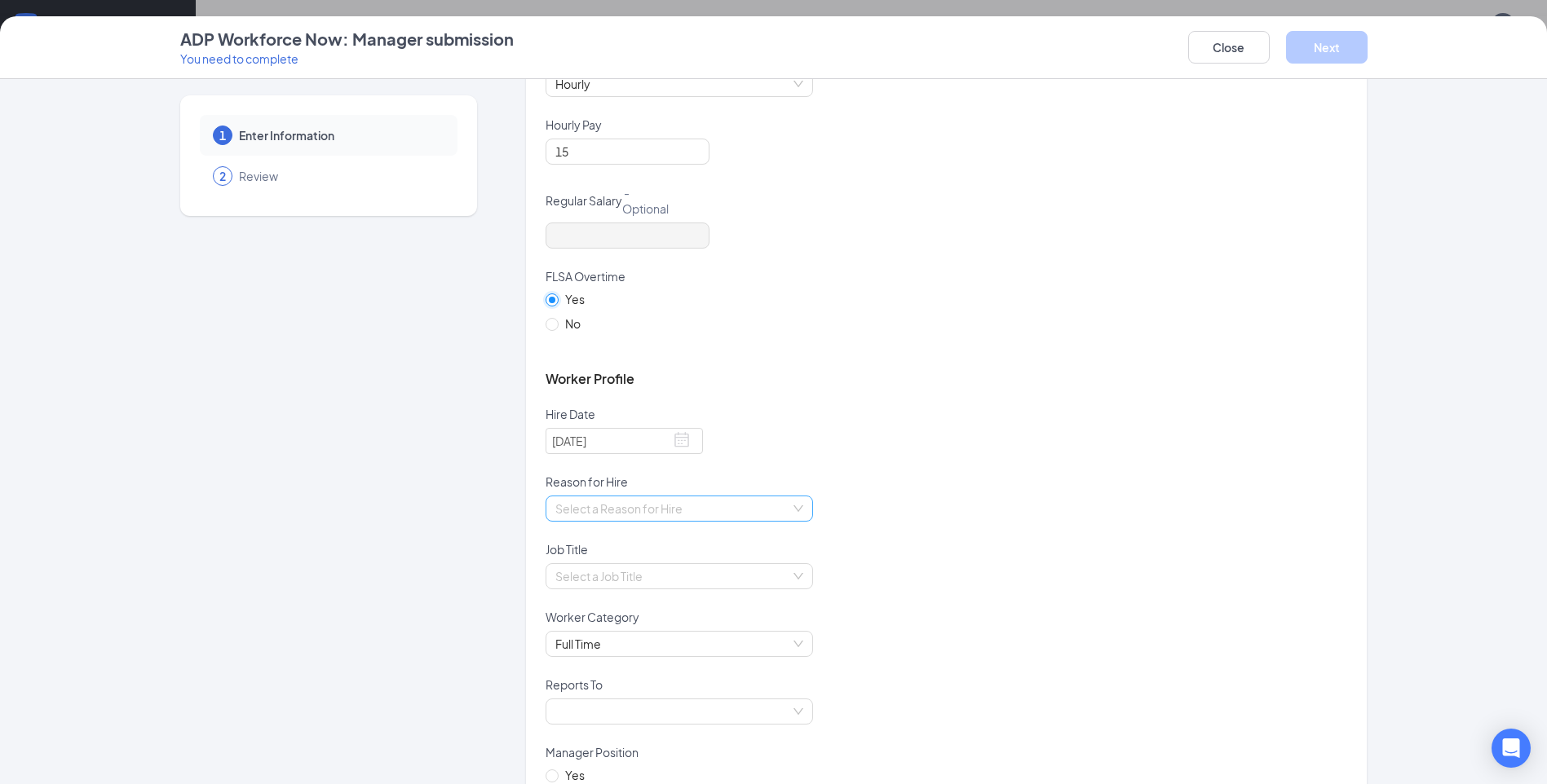
scroll to position [571, 0]
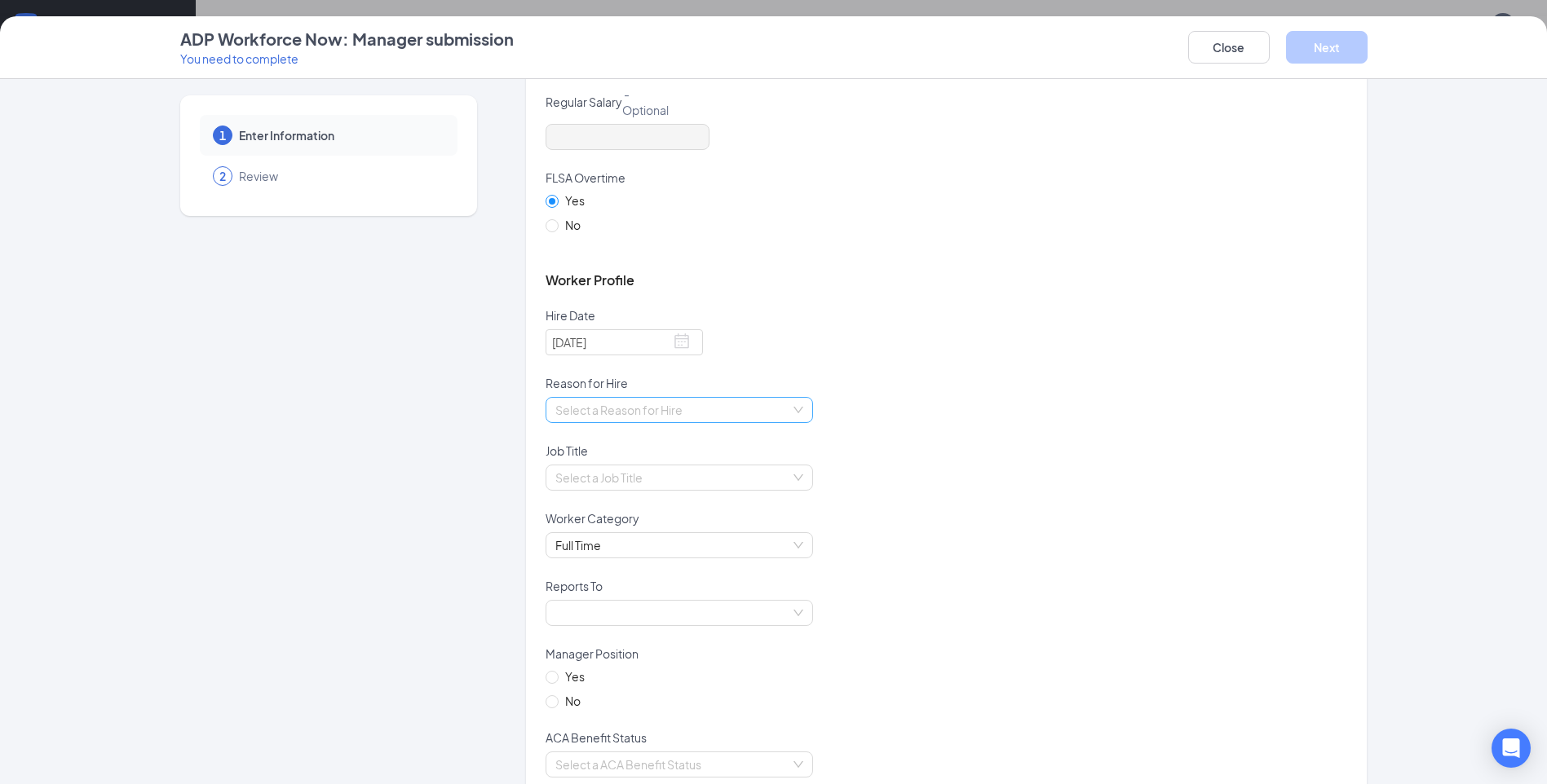
click at [741, 414] on input "search" at bounding box center [674, 410] width 236 height 24
click at [659, 462] on div "New Position" at bounding box center [673, 468] width 248 height 18
click at [951, 462] on div "Job Title" at bounding box center [945, 453] width 801 height 22
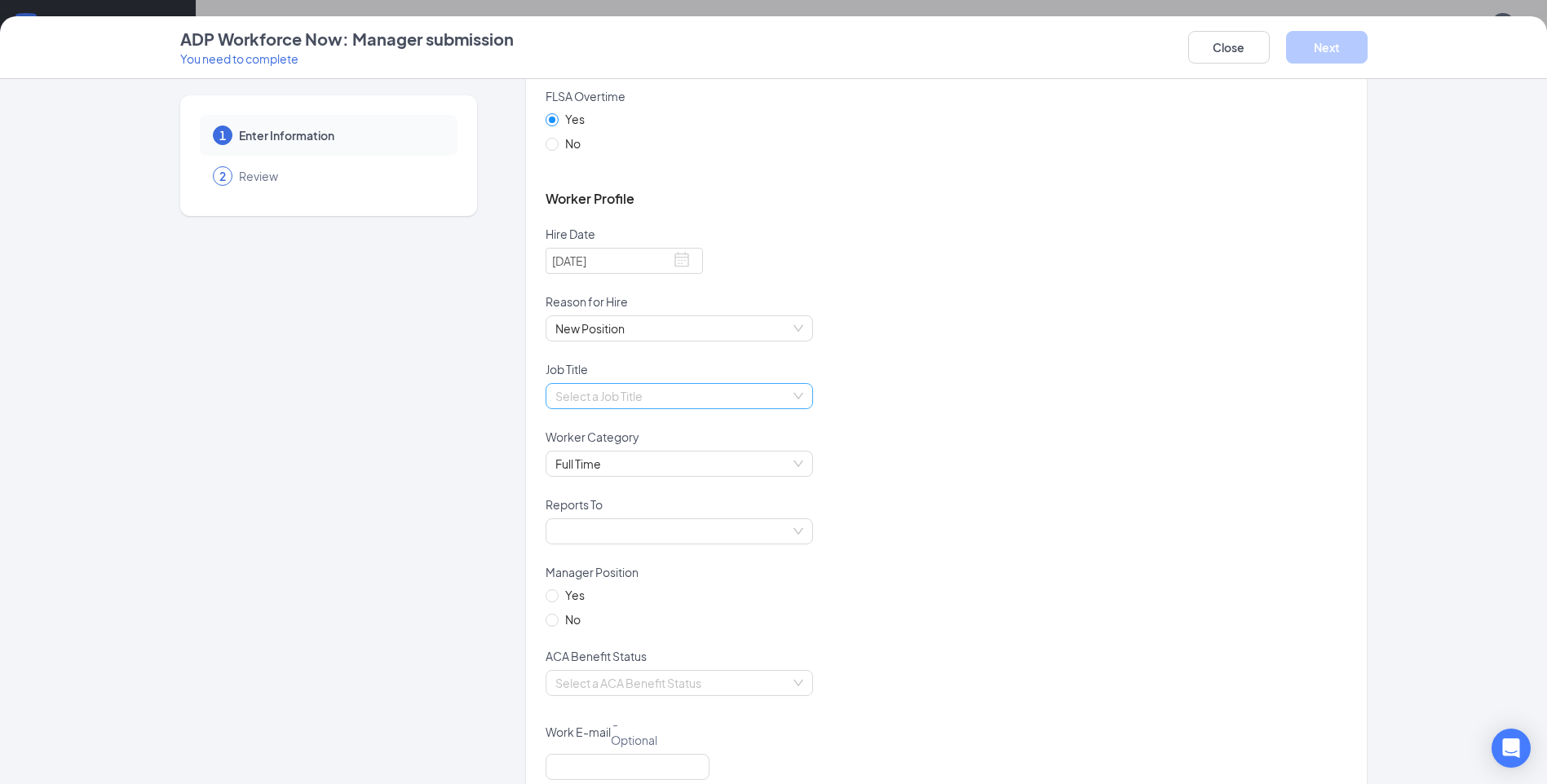
click at [789, 389] on div "Select a Job Title" at bounding box center [678, 395] width 268 height 26
click at [616, 430] on div "Crew" at bounding box center [673, 429] width 248 height 18
click at [1051, 445] on div "Worker Category" at bounding box center [945, 440] width 801 height 22
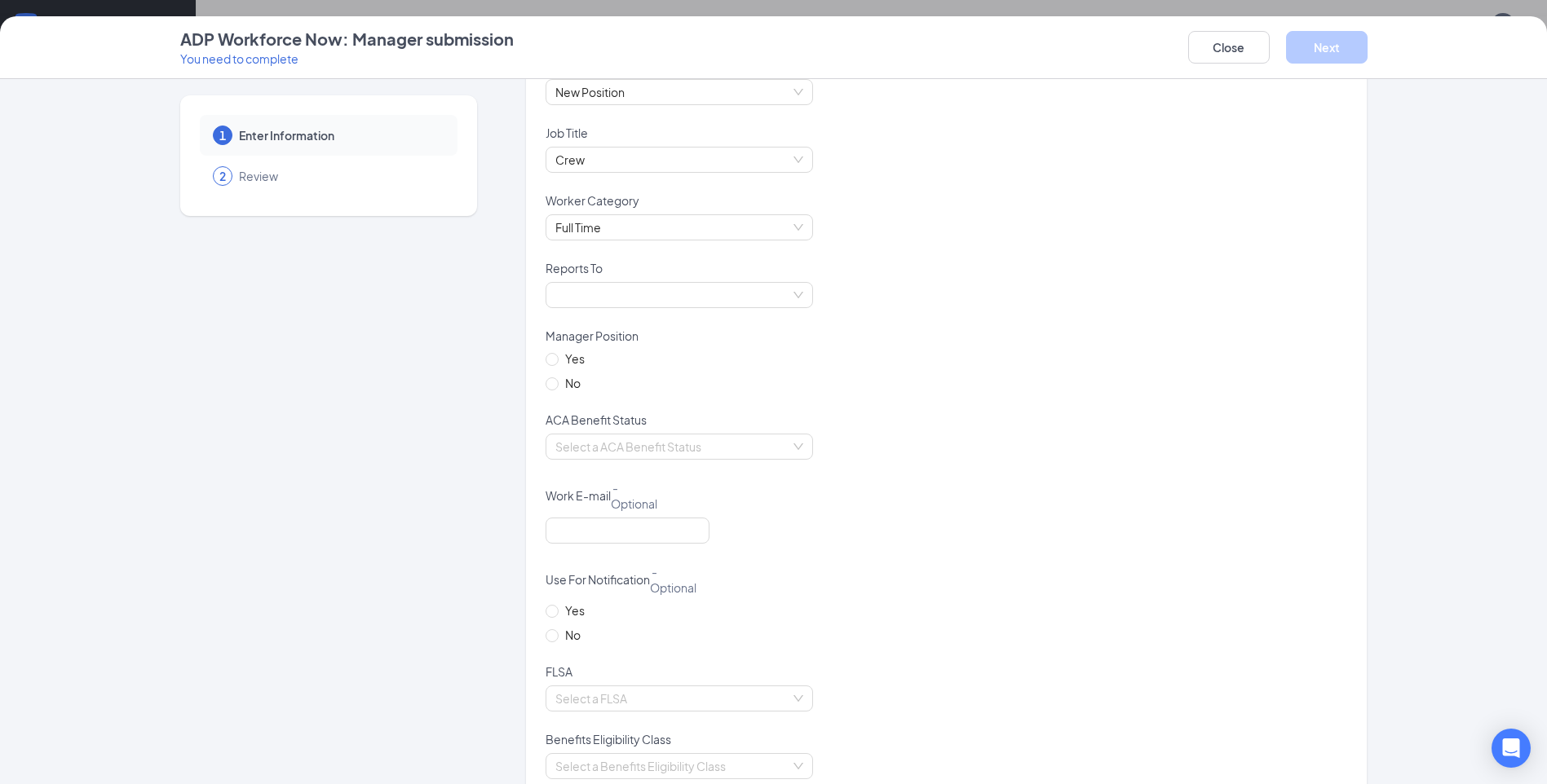
scroll to position [897, 0]
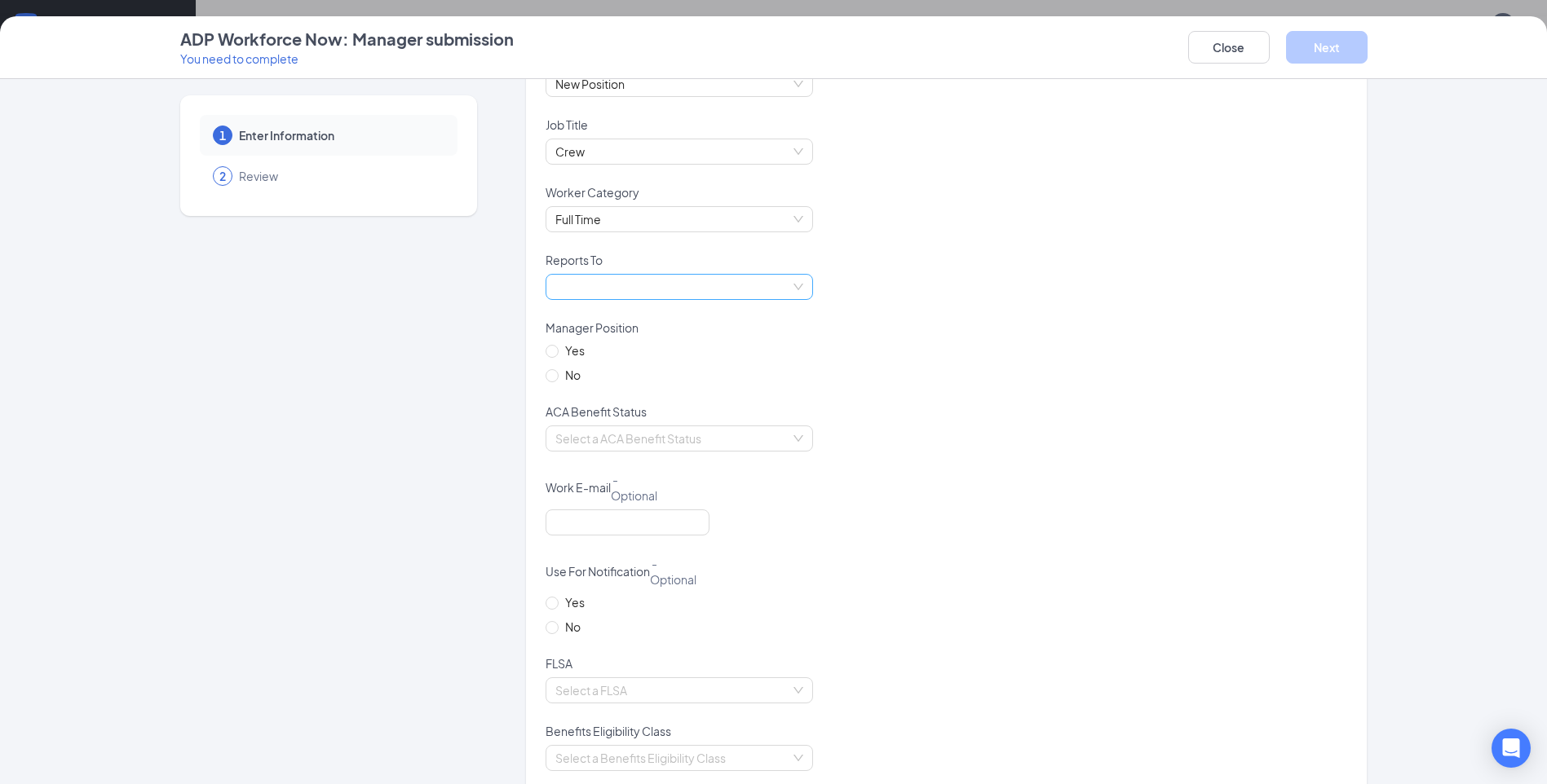
click at [760, 285] on span at bounding box center [679, 286] width 248 height 24
click at [662, 345] on div "Rule, Nicholas" at bounding box center [673, 345] width 248 height 18
click at [892, 403] on div "Yes No" at bounding box center [945, 372] width 801 height 62
click at [545, 369] on input "No" at bounding box center [551, 375] width 12 height 12
radio input "true"
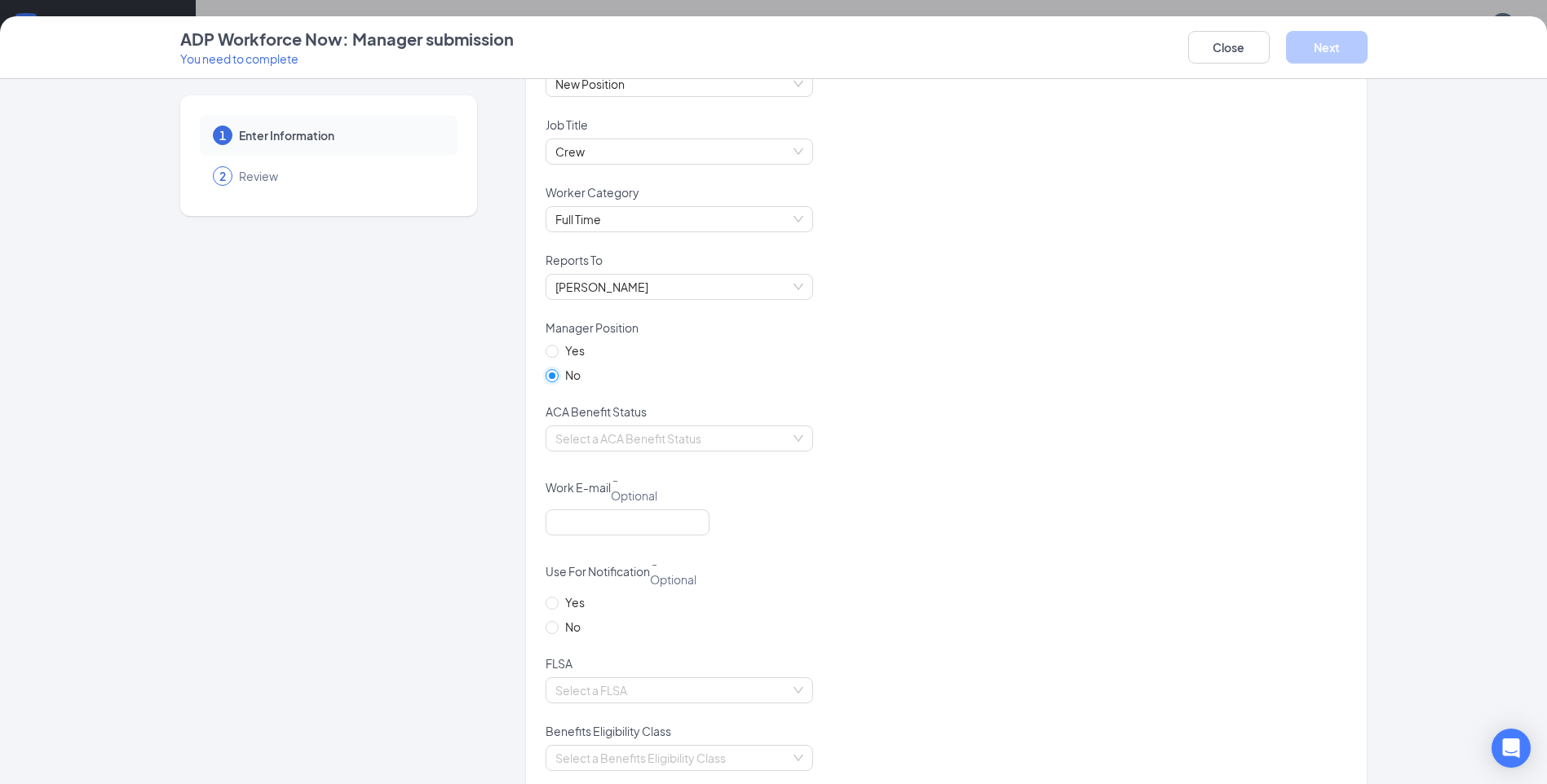
scroll to position [979, 0]
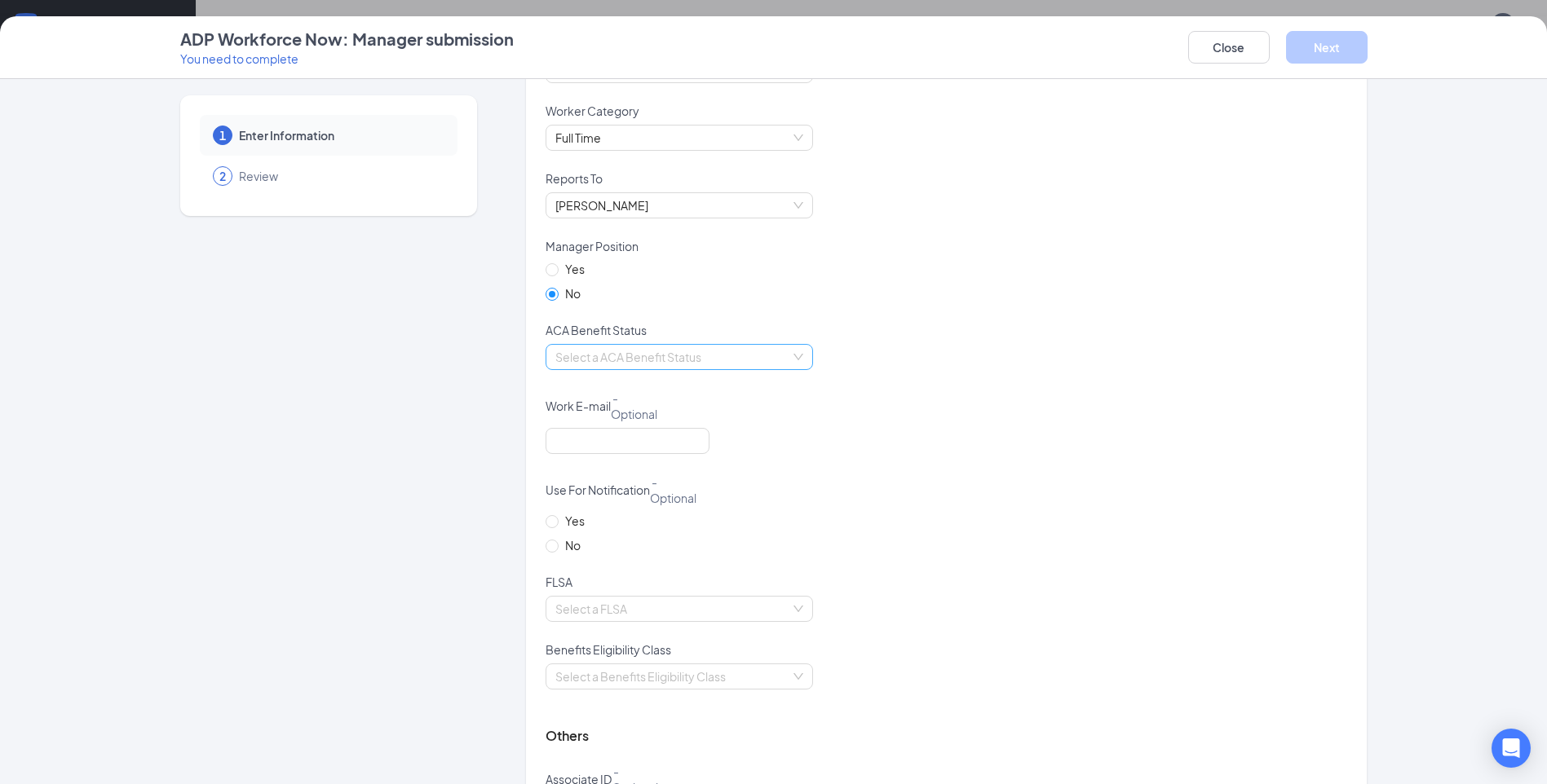
click at [735, 349] on input "search" at bounding box center [674, 356] width 236 height 24
click at [734, 392] on div "Calculate Using Measurement Periods" at bounding box center [673, 390] width 248 height 18
click at [1177, 431] on div at bounding box center [945, 451] width 801 height 46
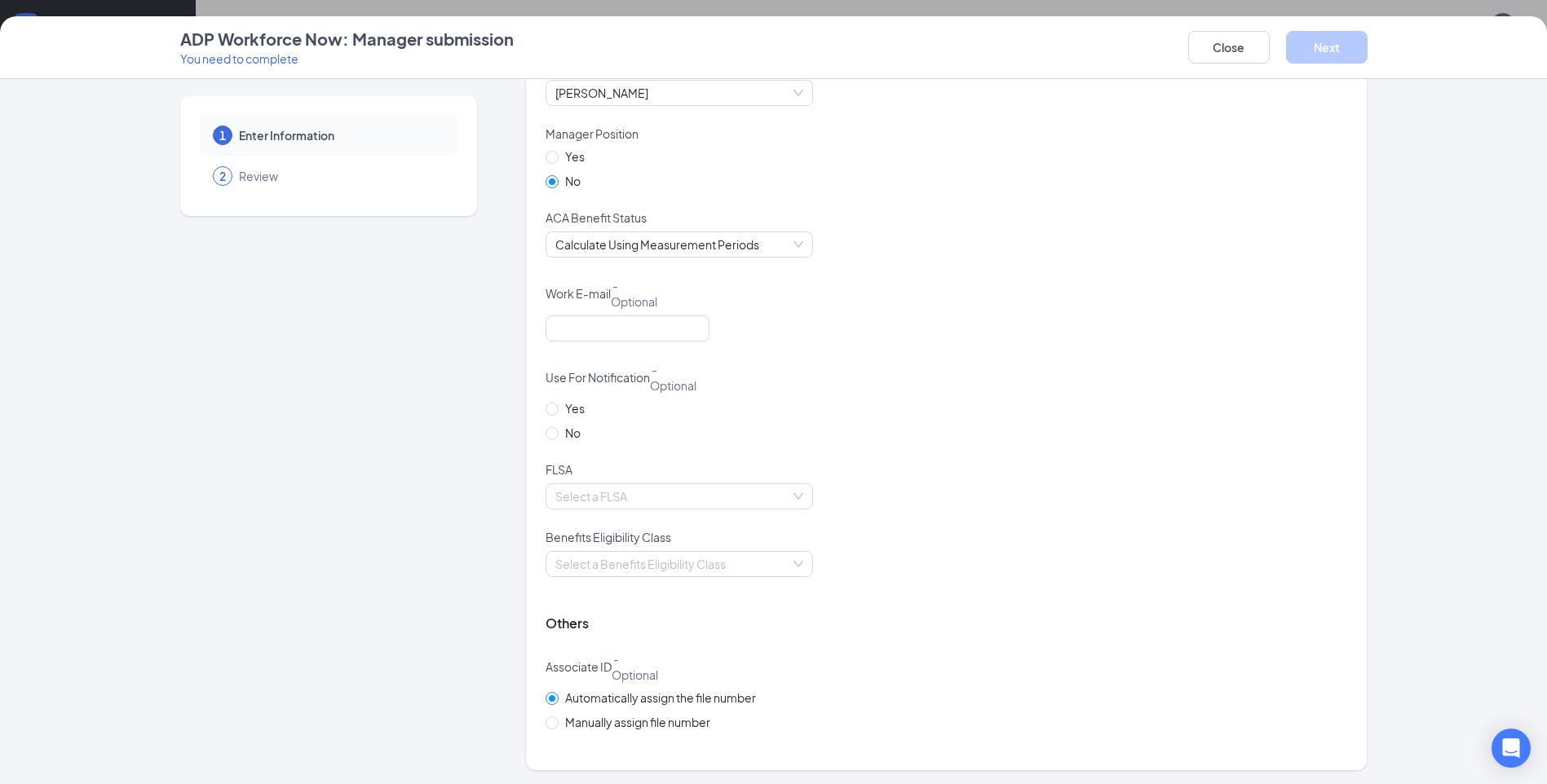
scroll to position [1094, 0]
click at [547, 431] on input "No" at bounding box center [551, 431] width 12 height 12
radio input "true"
click at [1082, 475] on div "FLSA" at bounding box center [945, 469] width 801 height 22
click at [782, 491] on input "search" at bounding box center [674, 493] width 236 height 24
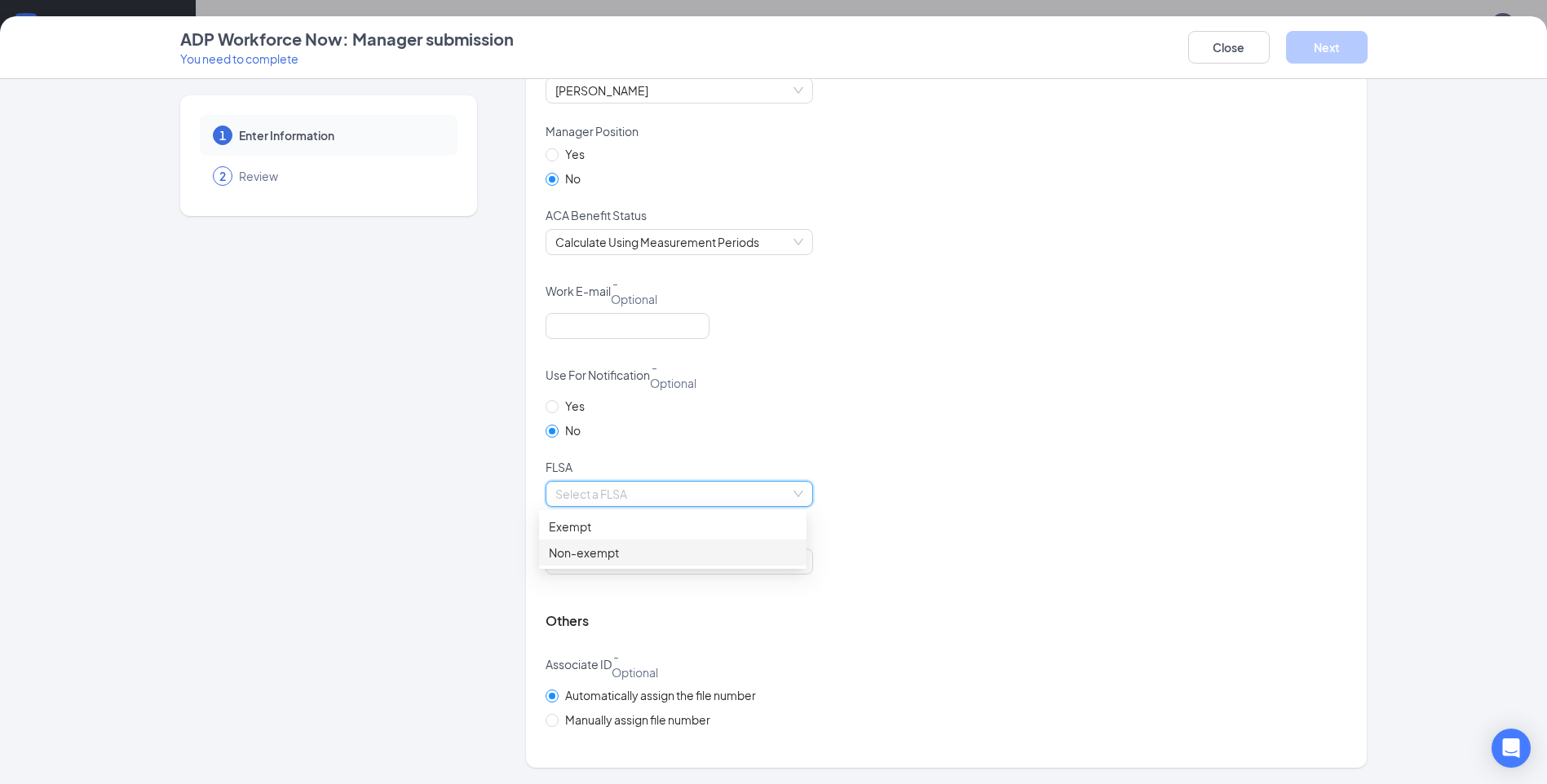
click at [659, 561] on div "Non-exempt" at bounding box center [673, 553] width 248 height 18
click at [1177, 557] on div "Select a Benefits Eligibility Class" at bounding box center [945, 572] width 801 height 46
click at [703, 553] on input "search" at bounding box center [674, 561] width 236 height 24
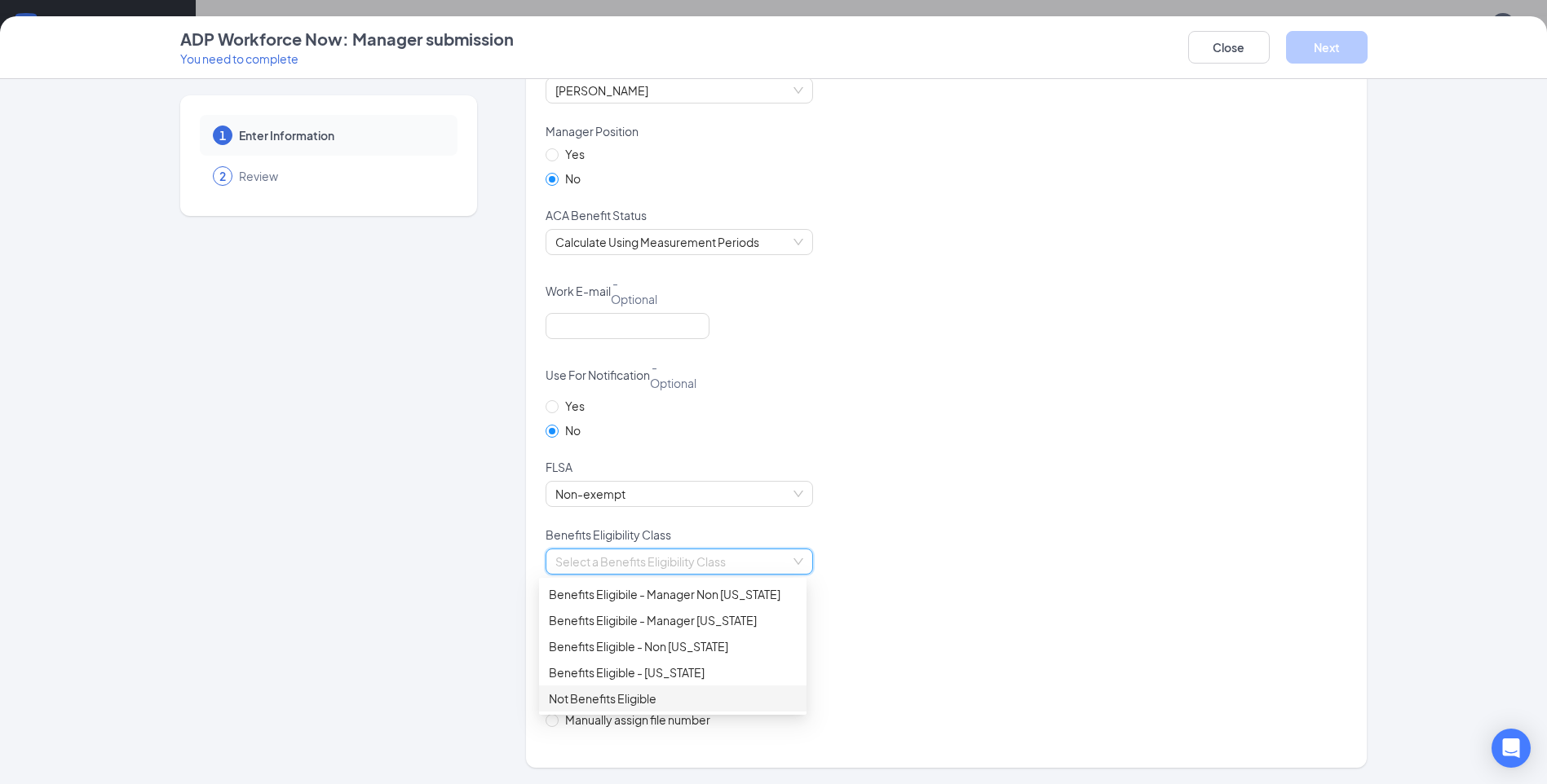
click at [610, 707] on div "Not Benefits Eligible" at bounding box center [673, 699] width 248 height 18
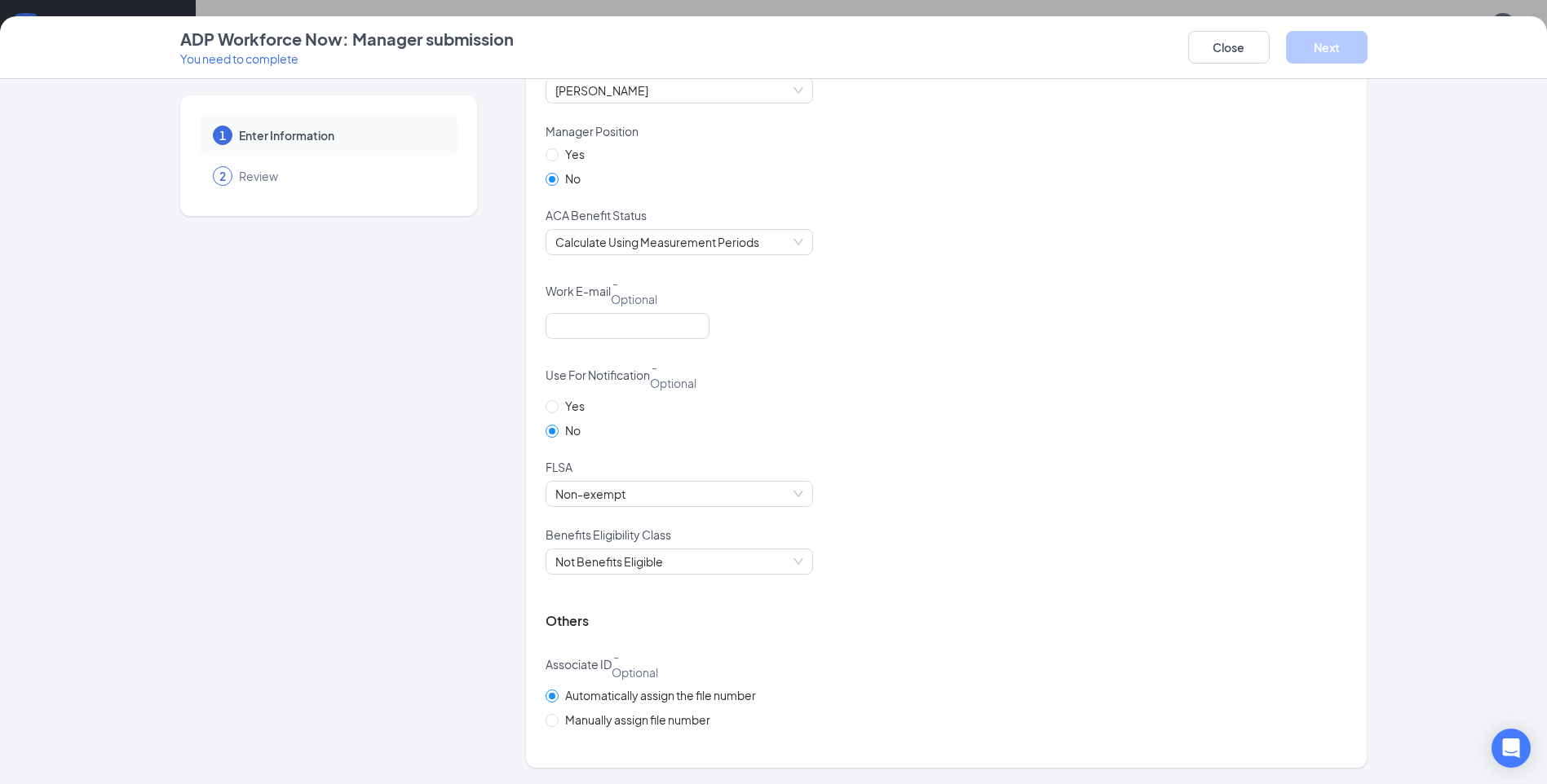
click at [1241, 564] on div "Not Benefits Eligible" at bounding box center [945, 572] width 801 height 46
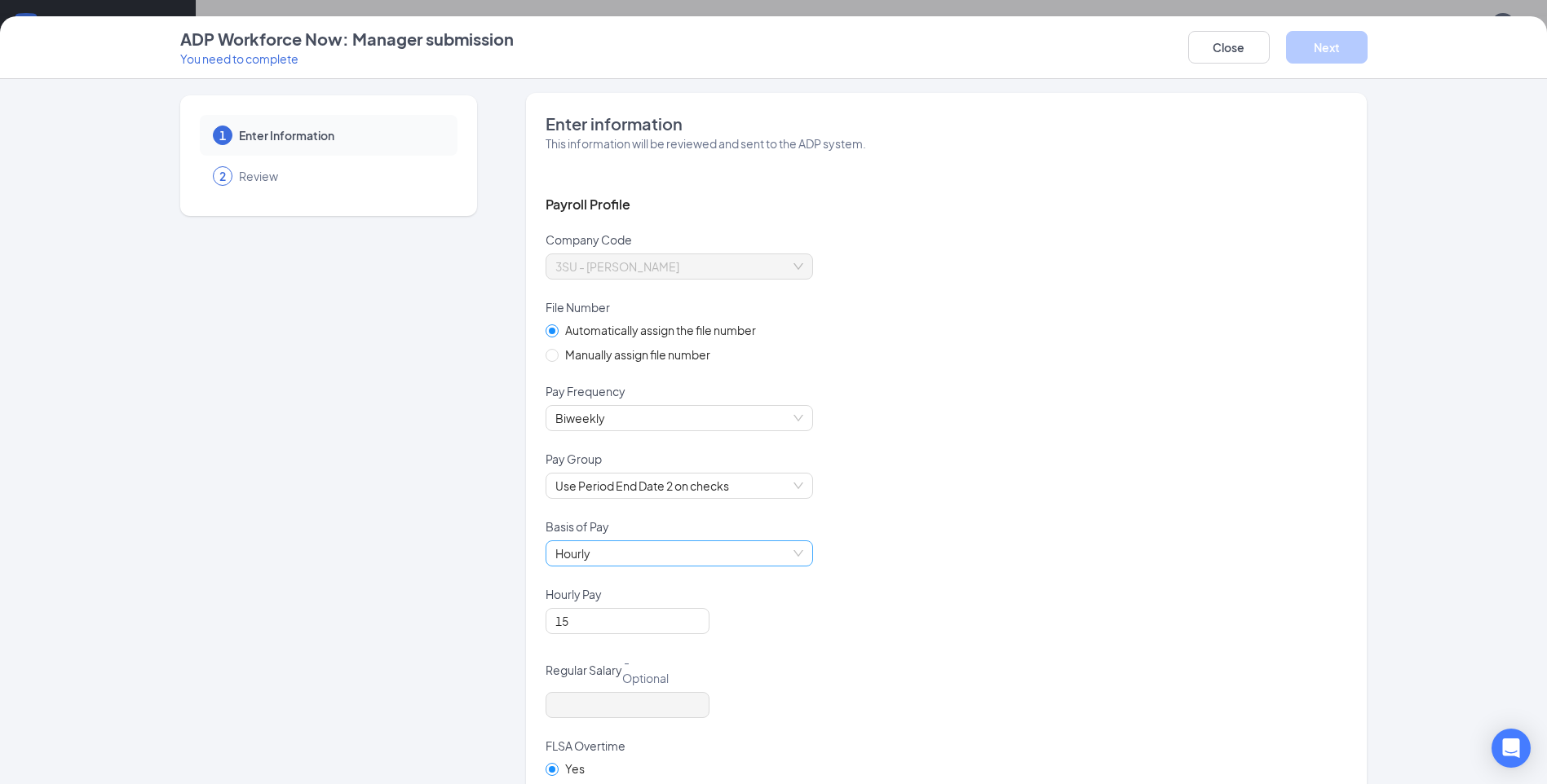
scroll to position [0, 0]
click at [549, 355] on input "Manually assign file number" at bounding box center [551, 357] width 12 height 12
radio input "true"
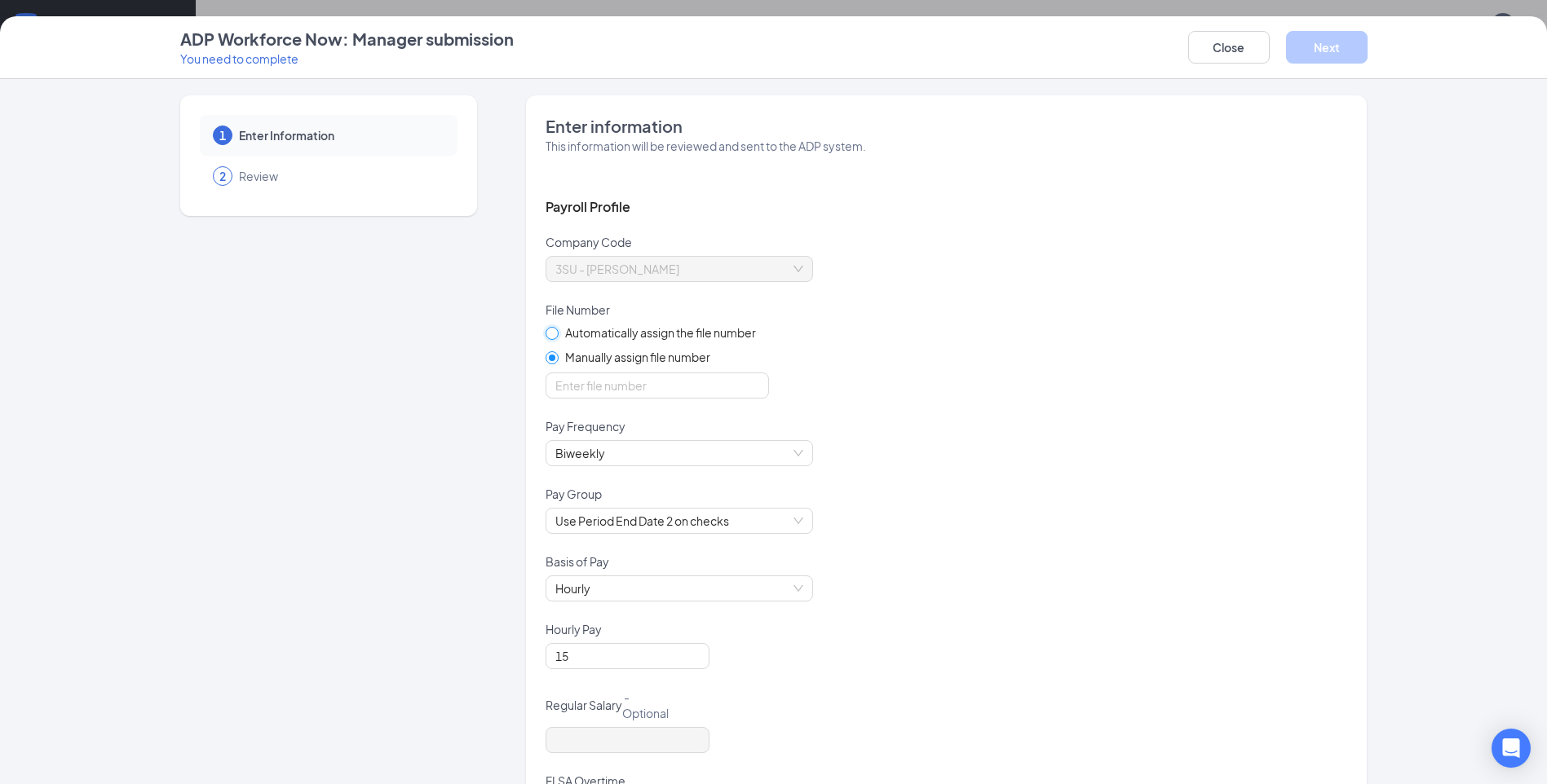
click at [545, 329] on input "Automatically assign the file number" at bounding box center [551, 333] width 12 height 12
radio input "true"
radio input "false"
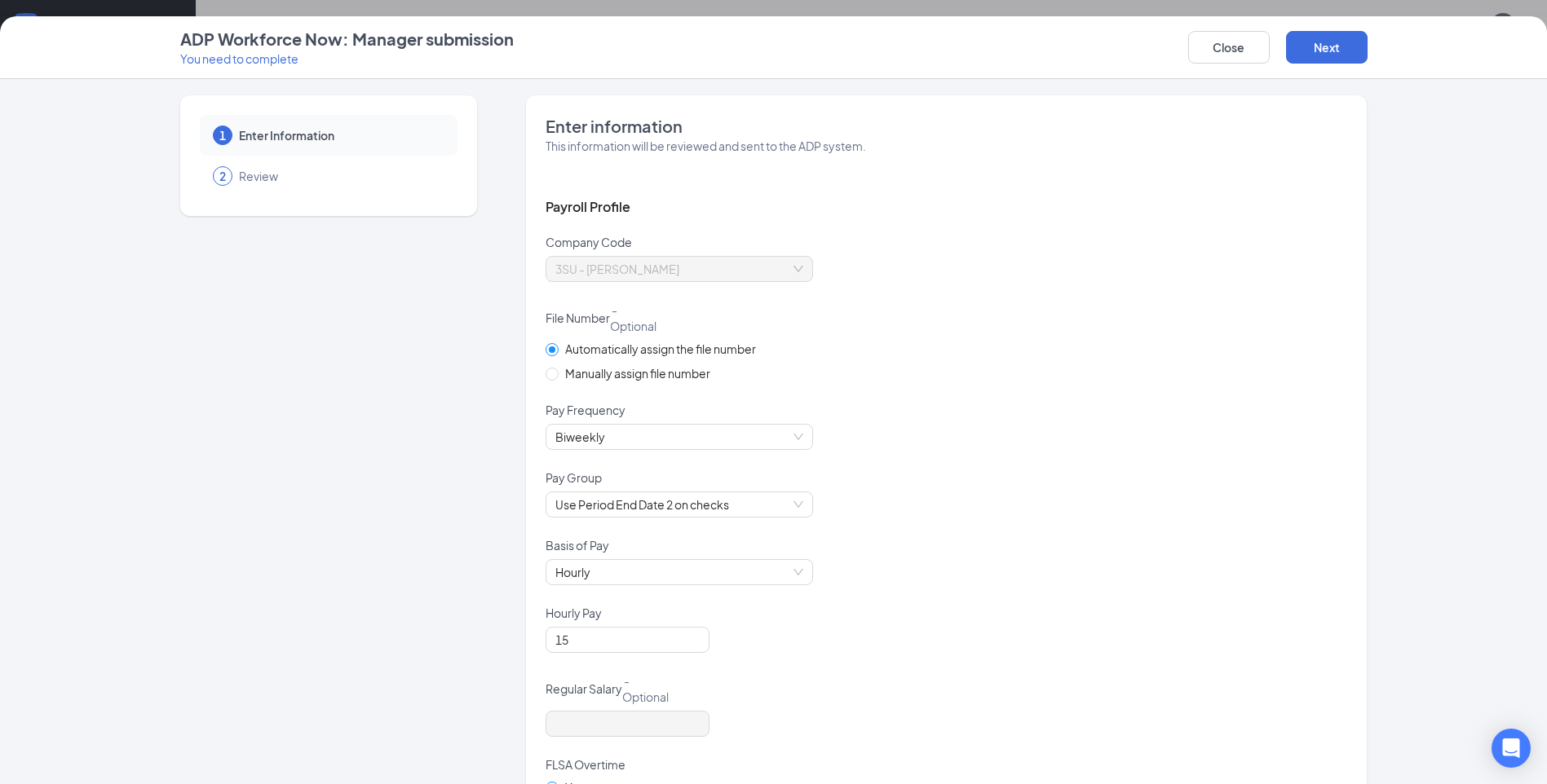
click at [990, 361] on div "Automatically assign the file number Manually assign file number" at bounding box center [945, 370] width 801 height 62
click at [1338, 35] on button "Next" at bounding box center [1326, 47] width 82 height 33
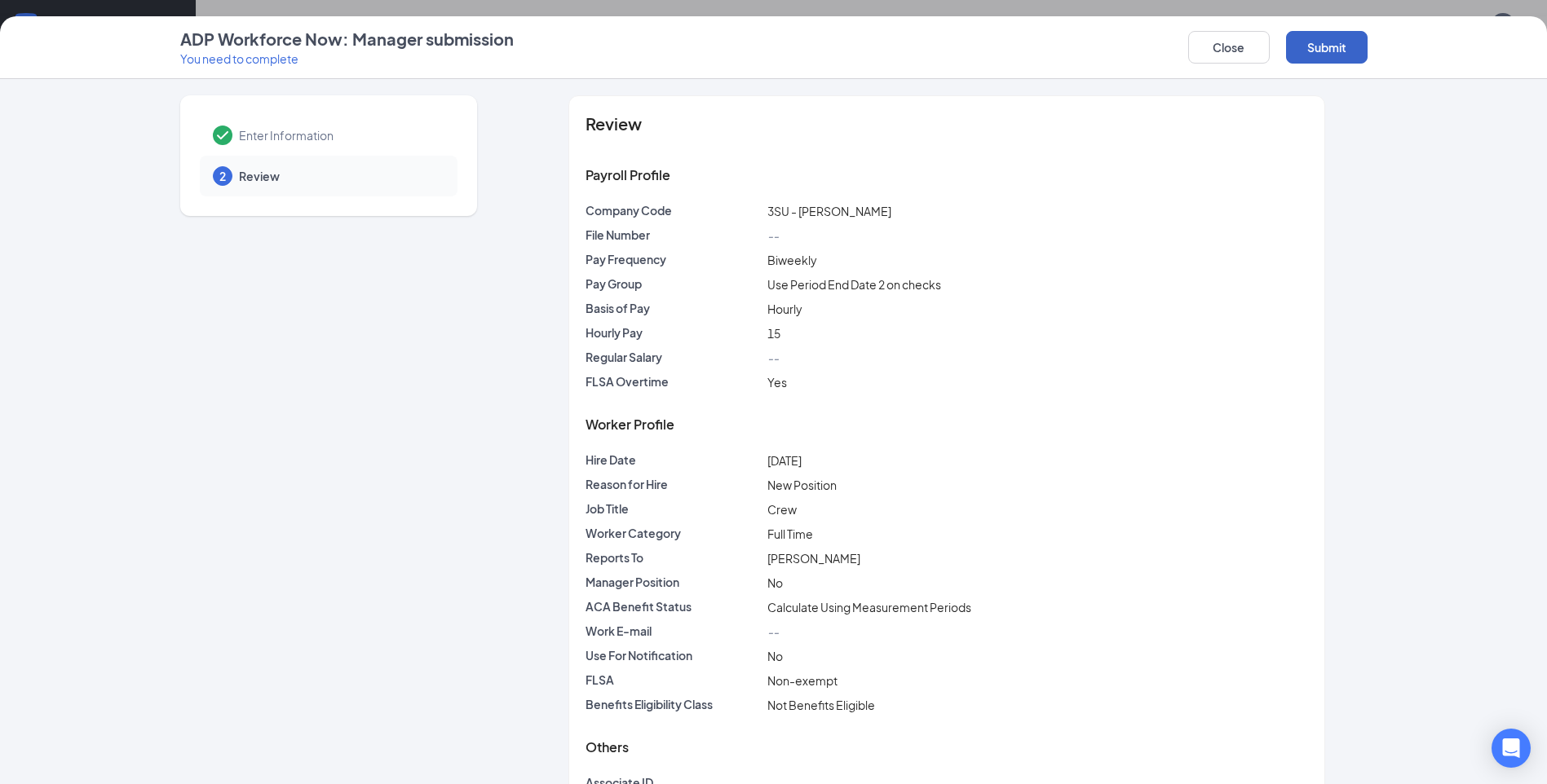
click at [1342, 39] on button "Submit" at bounding box center [1326, 47] width 82 height 33
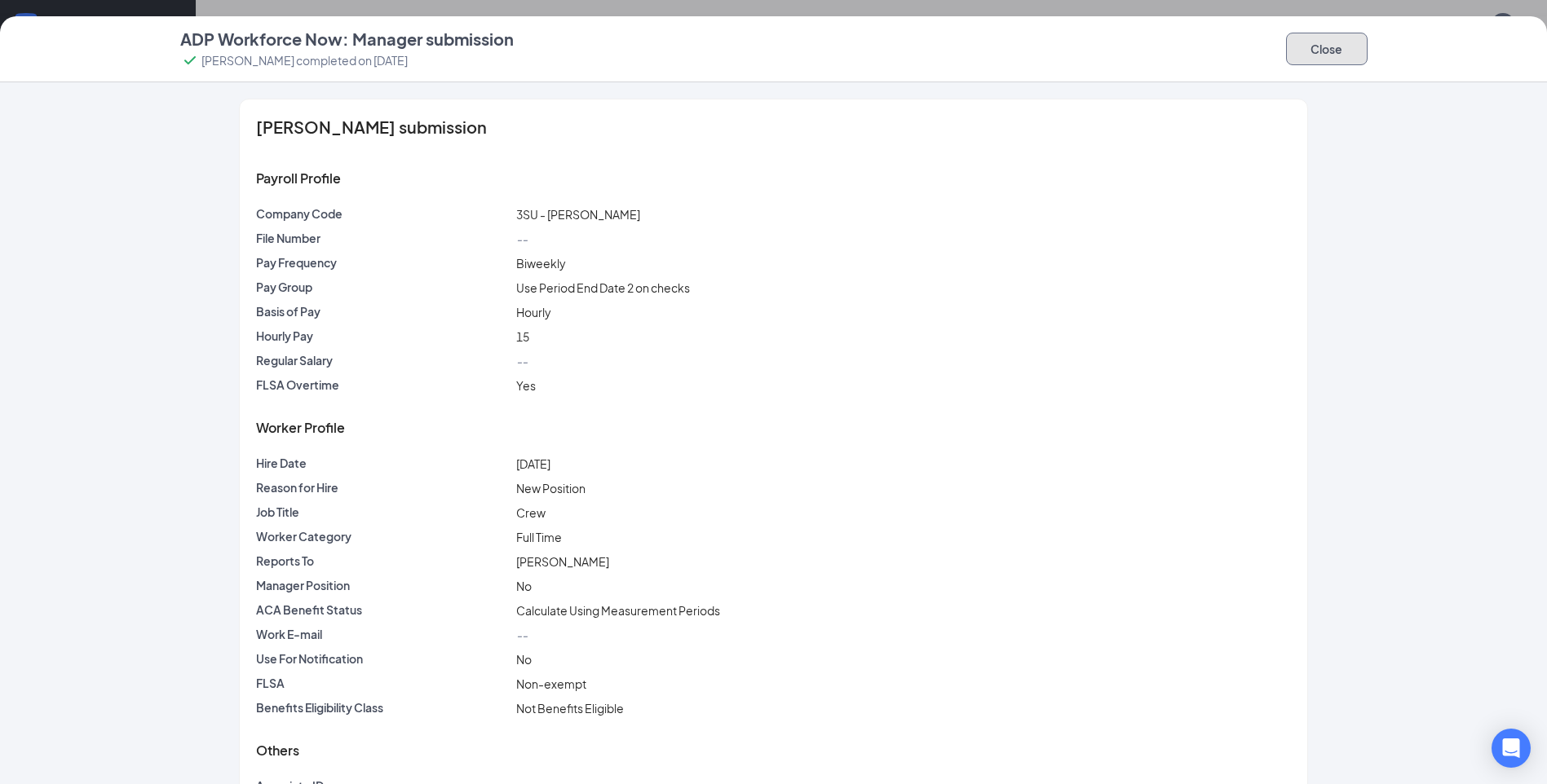
click at [1353, 57] on button "Close" at bounding box center [1326, 49] width 82 height 33
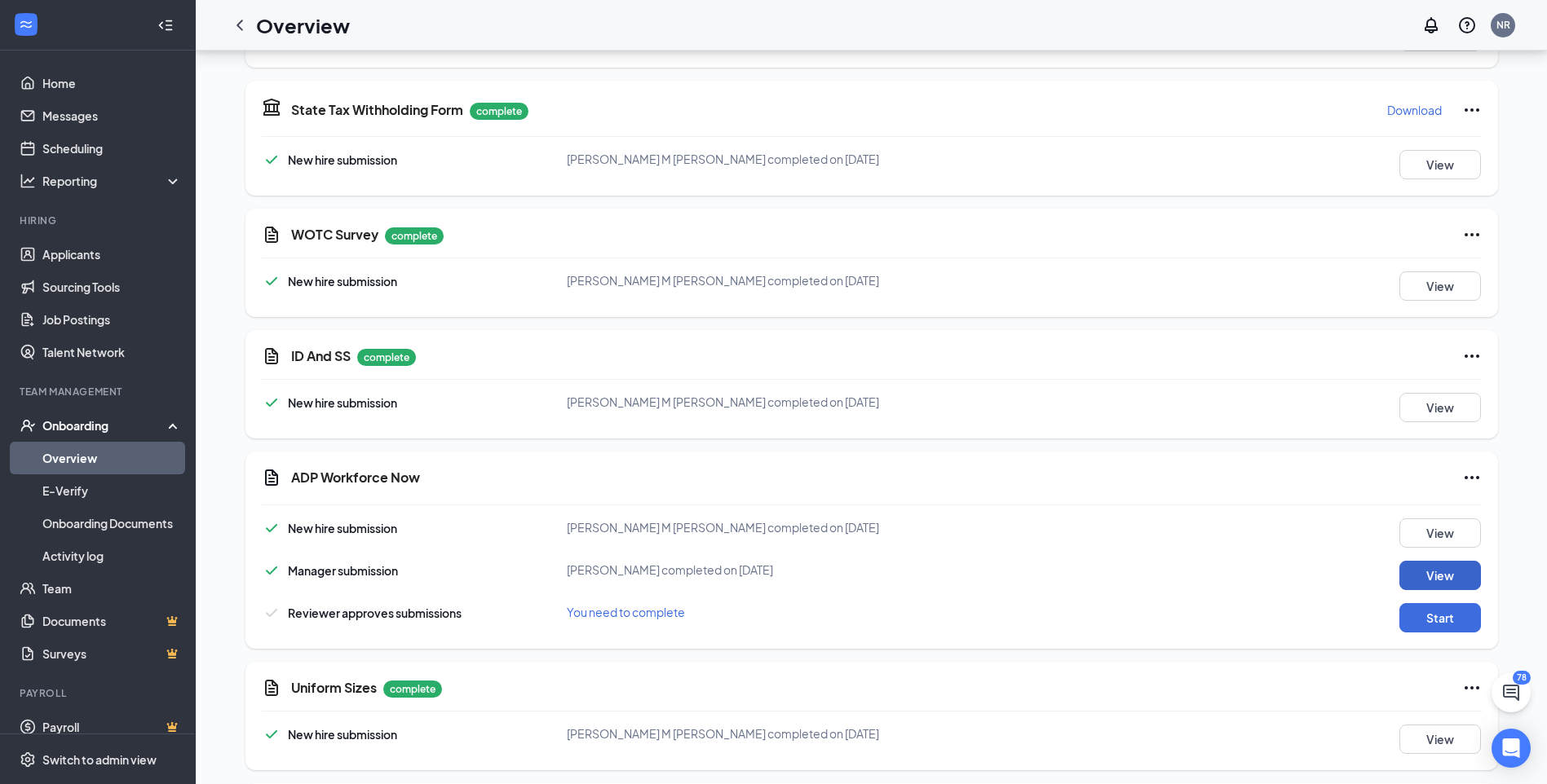
scroll to position [1947, 0]
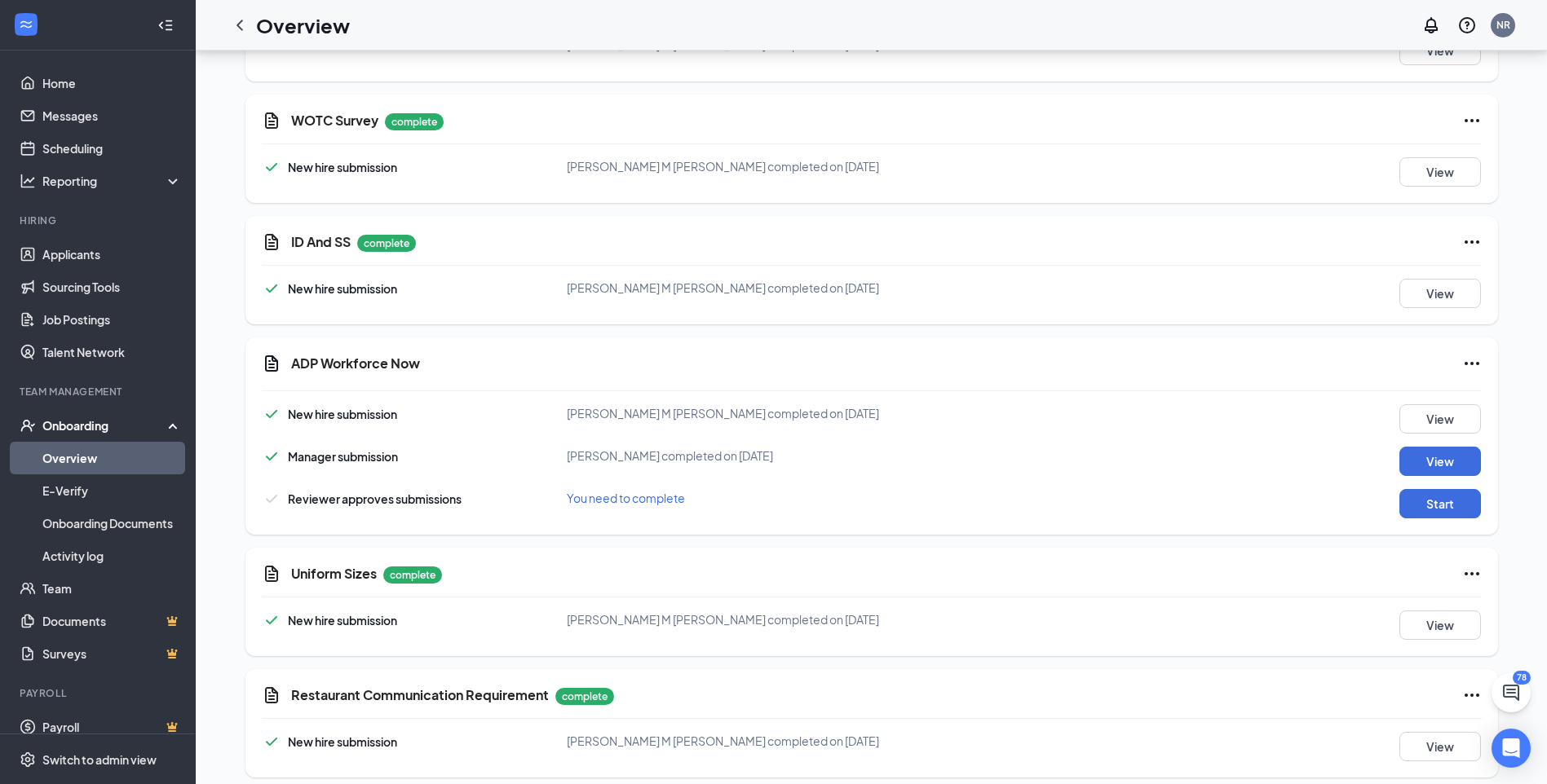
click at [1449, 473] on div "New hire submission Rihanna M Bailey completed on Sep 6, 2025 View Manager subm…" at bounding box center [871, 461] width 1220 height 114
click at [1448, 489] on button "Start" at bounding box center [1440, 504] width 82 height 30
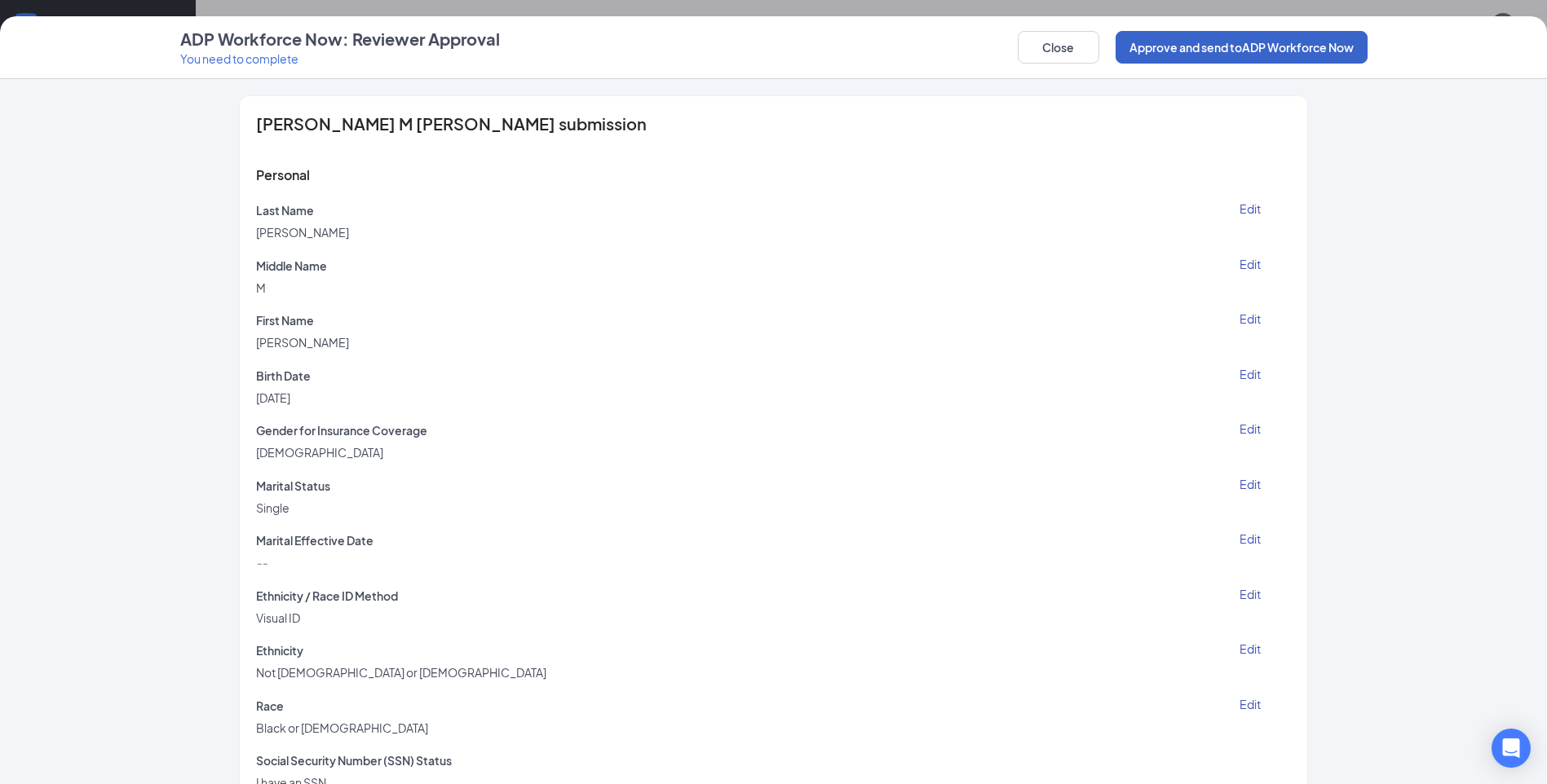
click at [1205, 53] on button "Approve and send to ADP Workforce Now" at bounding box center [1241, 47] width 252 height 33
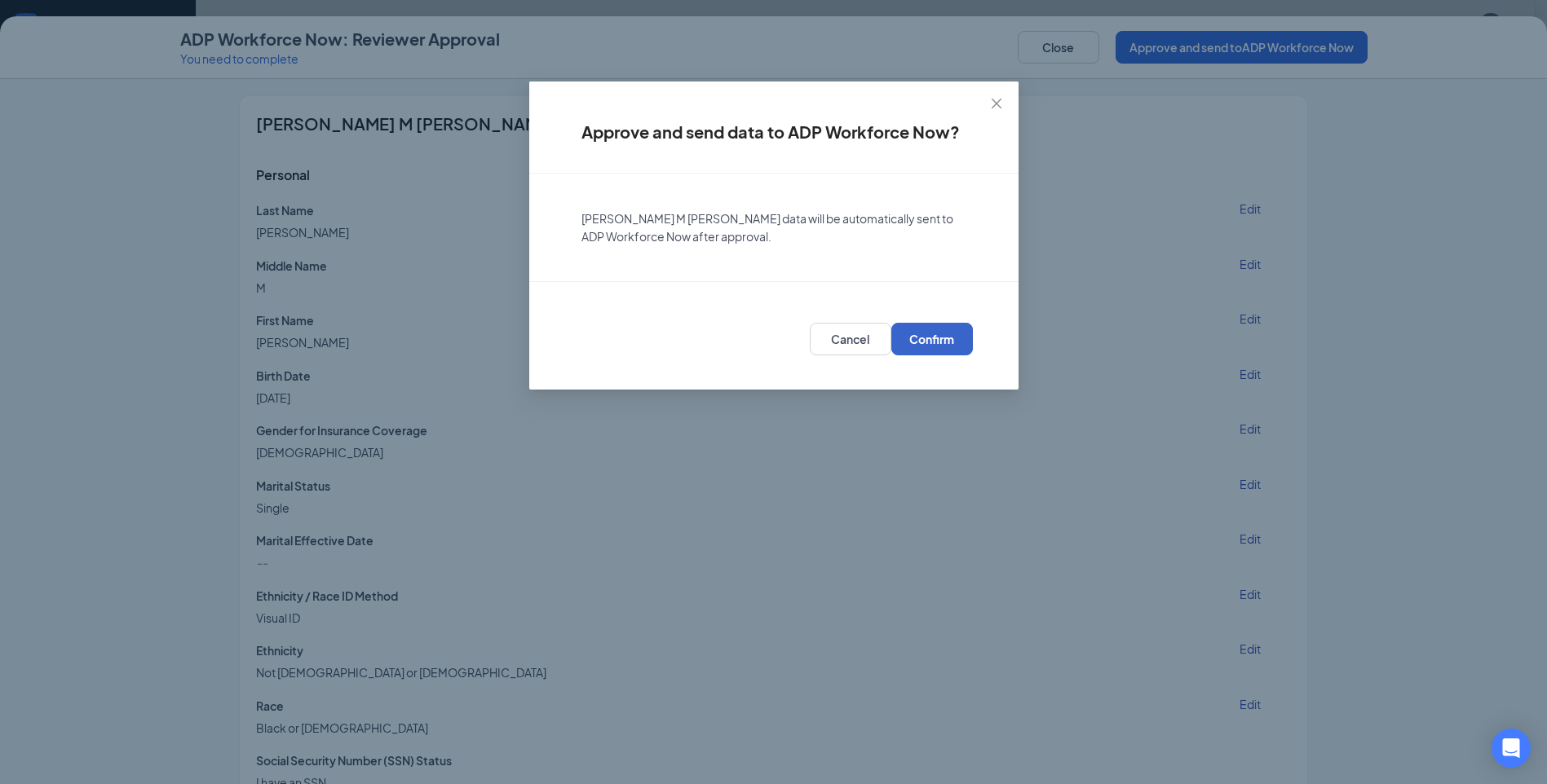
click at [922, 330] on button "Confirm" at bounding box center [932, 339] width 82 height 33
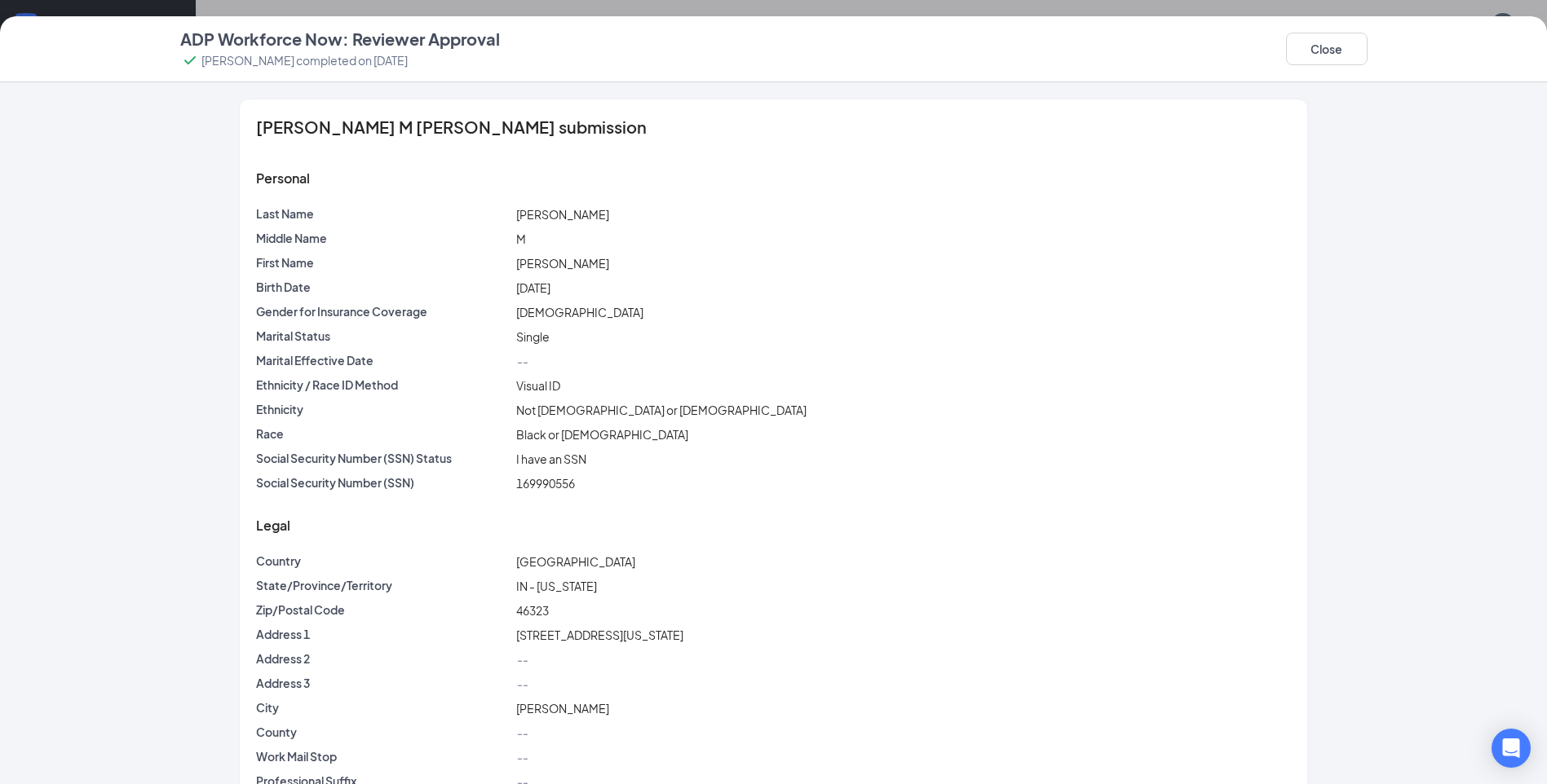
click at [1299, 68] on div "Close" at bounding box center [1326, 49] width 82 height 42
click at [1306, 57] on button "Close" at bounding box center [1326, 49] width 82 height 33
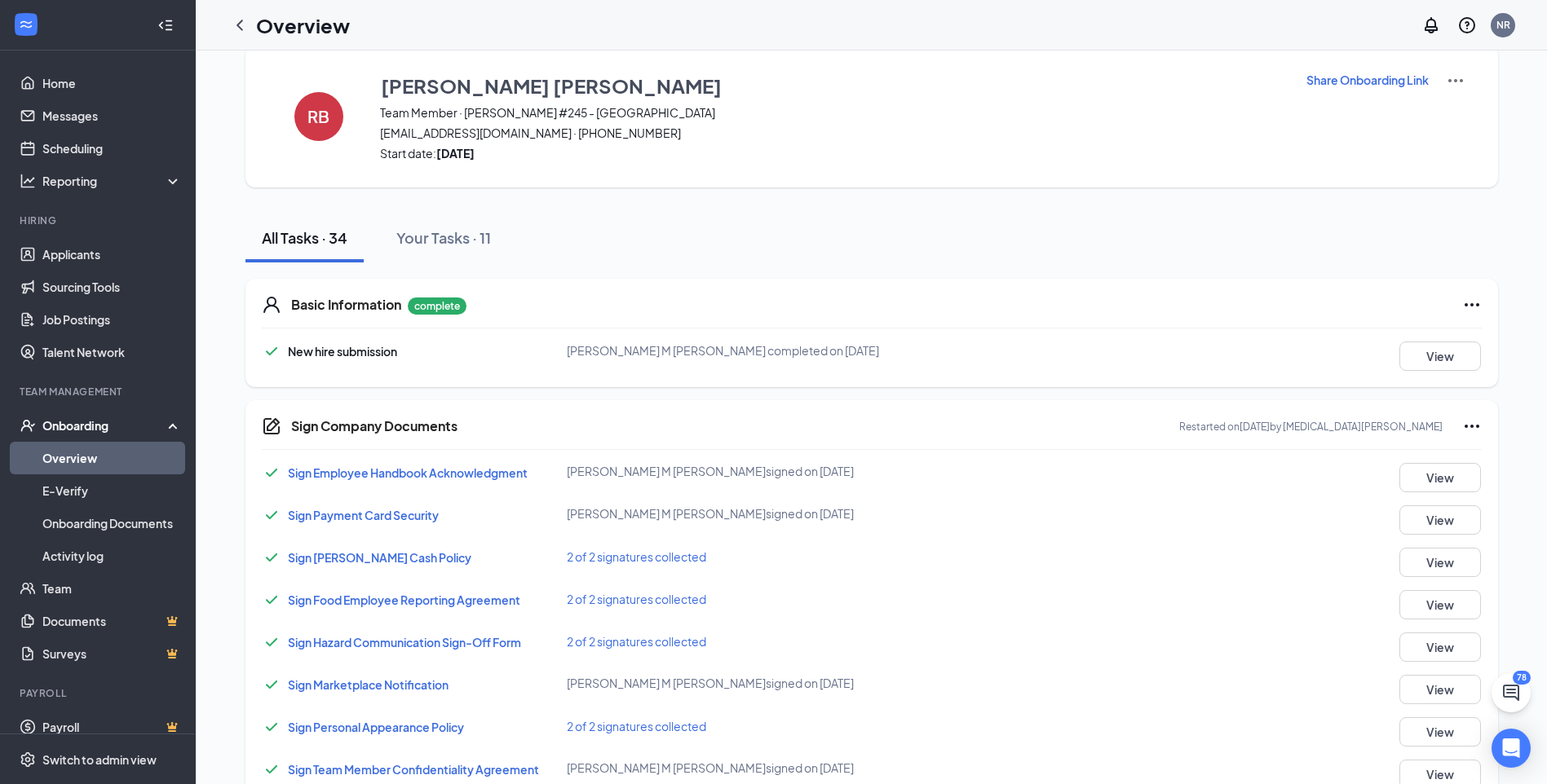
scroll to position [0, 0]
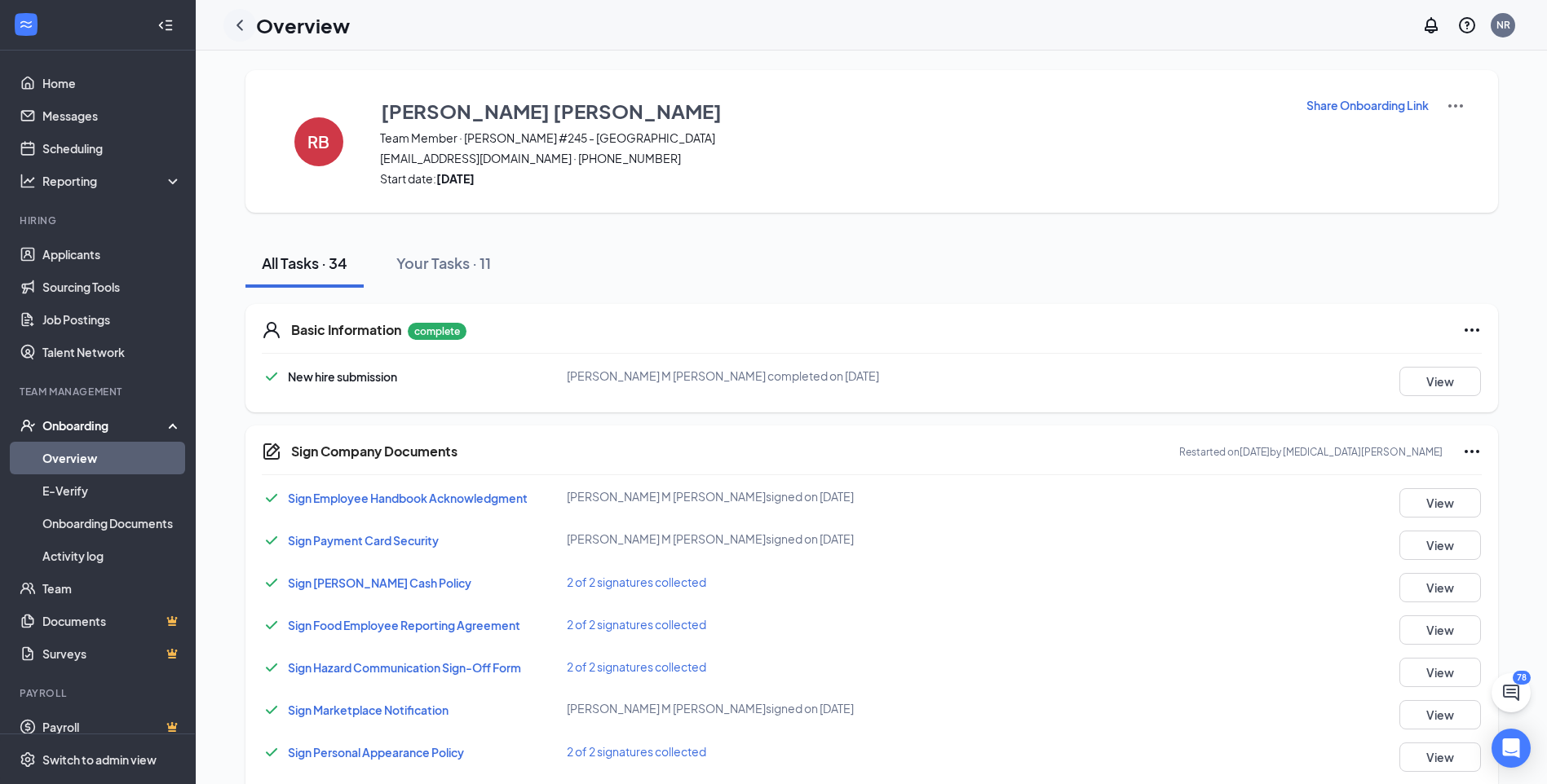
click at [236, 24] on icon "ChevronLeft" at bounding box center [240, 25] width 19 height 19
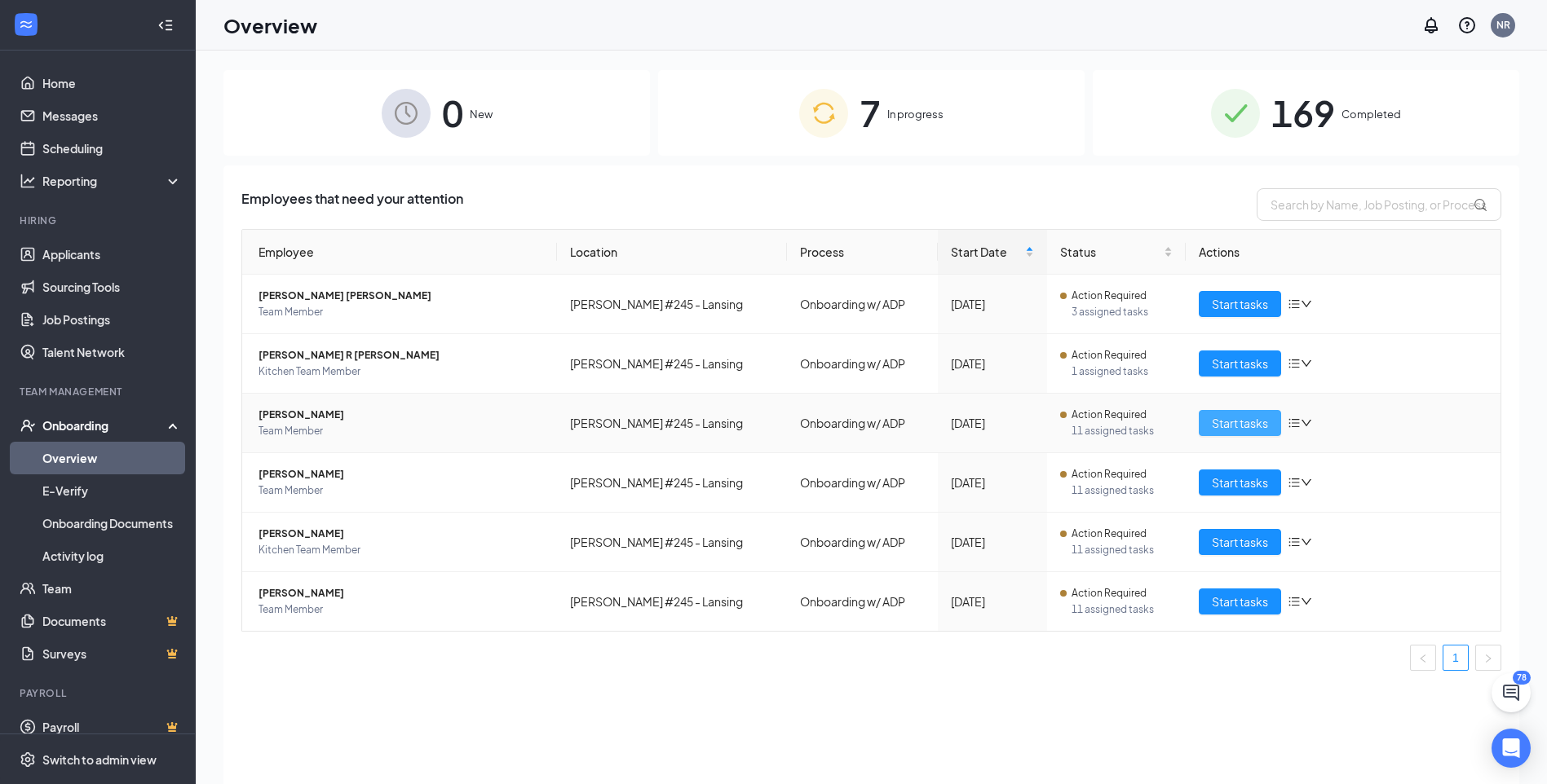
click at [1213, 418] on span "Start tasks" at bounding box center [1240, 423] width 57 height 18
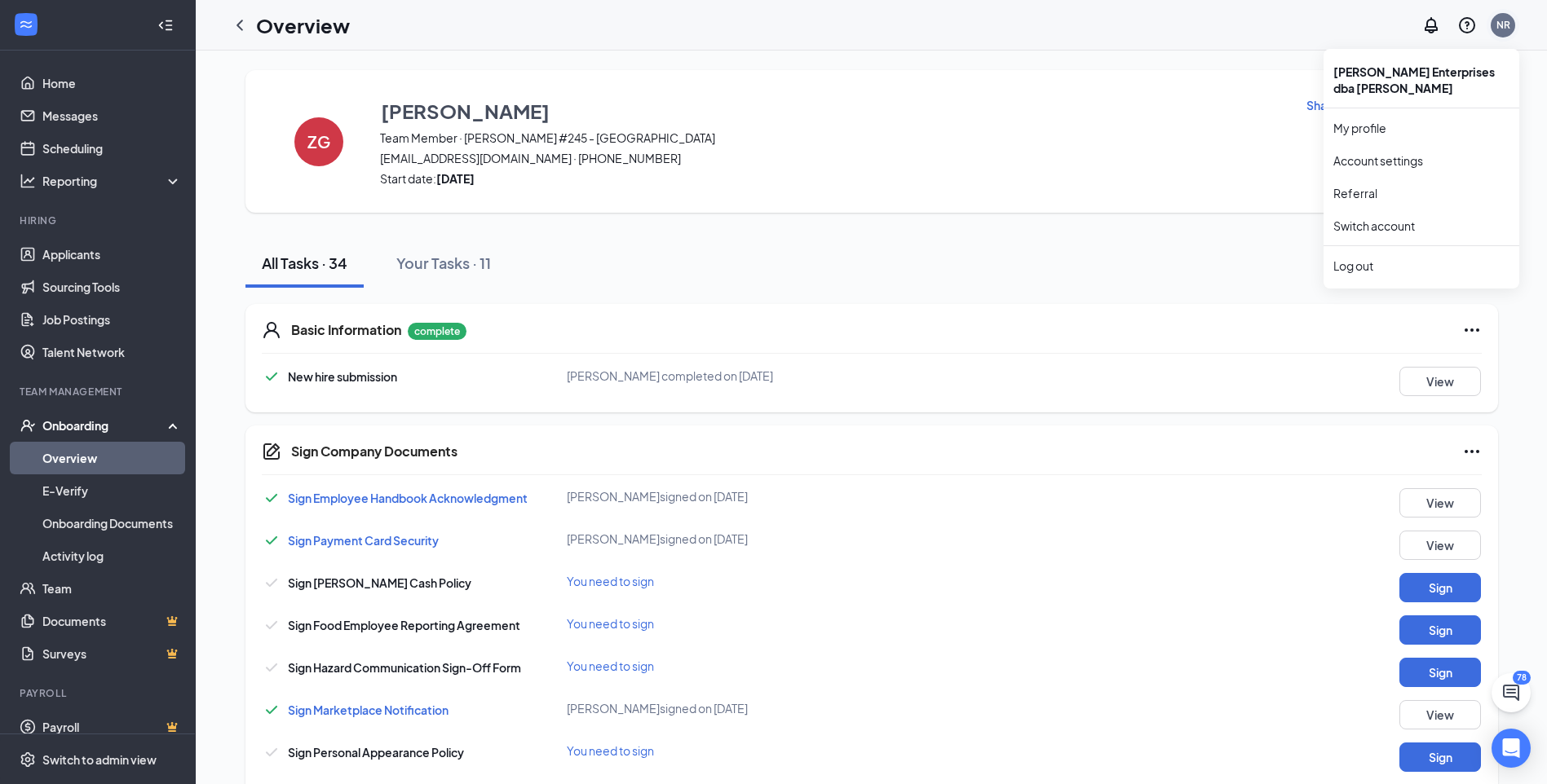
click at [1508, 36] on div "NR" at bounding box center [1502, 25] width 24 height 24
click at [1501, 19] on div "NR" at bounding box center [1503, 25] width 13 height 13
click at [1364, 273] on div "Log out" at bounding box center [1421, 266] width 177 height 16
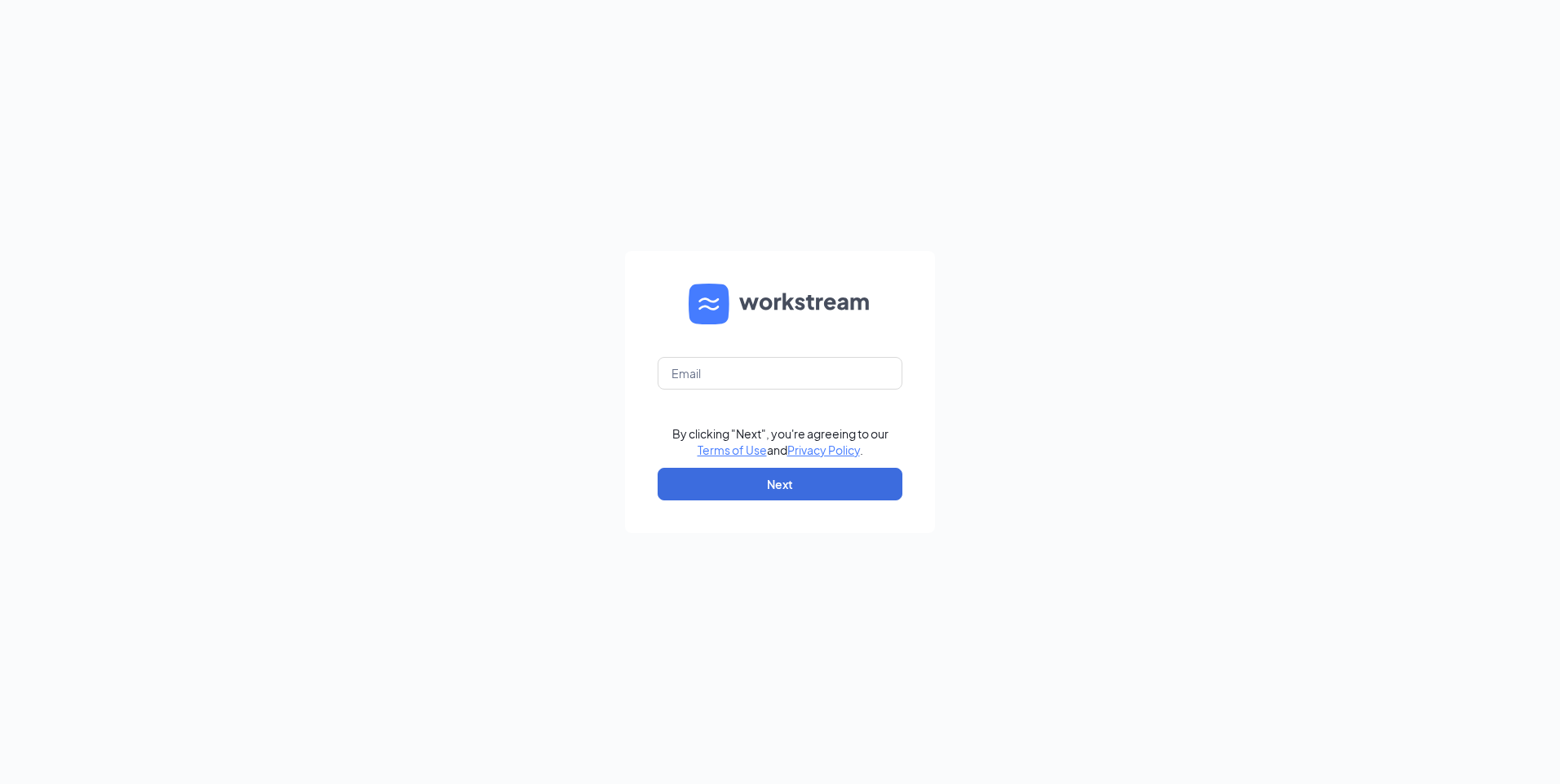
click at [840, 400] on form "By clicking "Next", you're agreeing to our Terms of Use and Privacy Policy . Ne…" at bounding box center [780, 392] width 310 height 282
click at [839, 381] on input "text" at bounding box center [780, 373] width 245 height 33
type input "[EMAIL_ADDRESS][DOMAIN_NAME]"
click at [731, 487] on button "Next" at bounding box center [780, 485] width 245 height 33
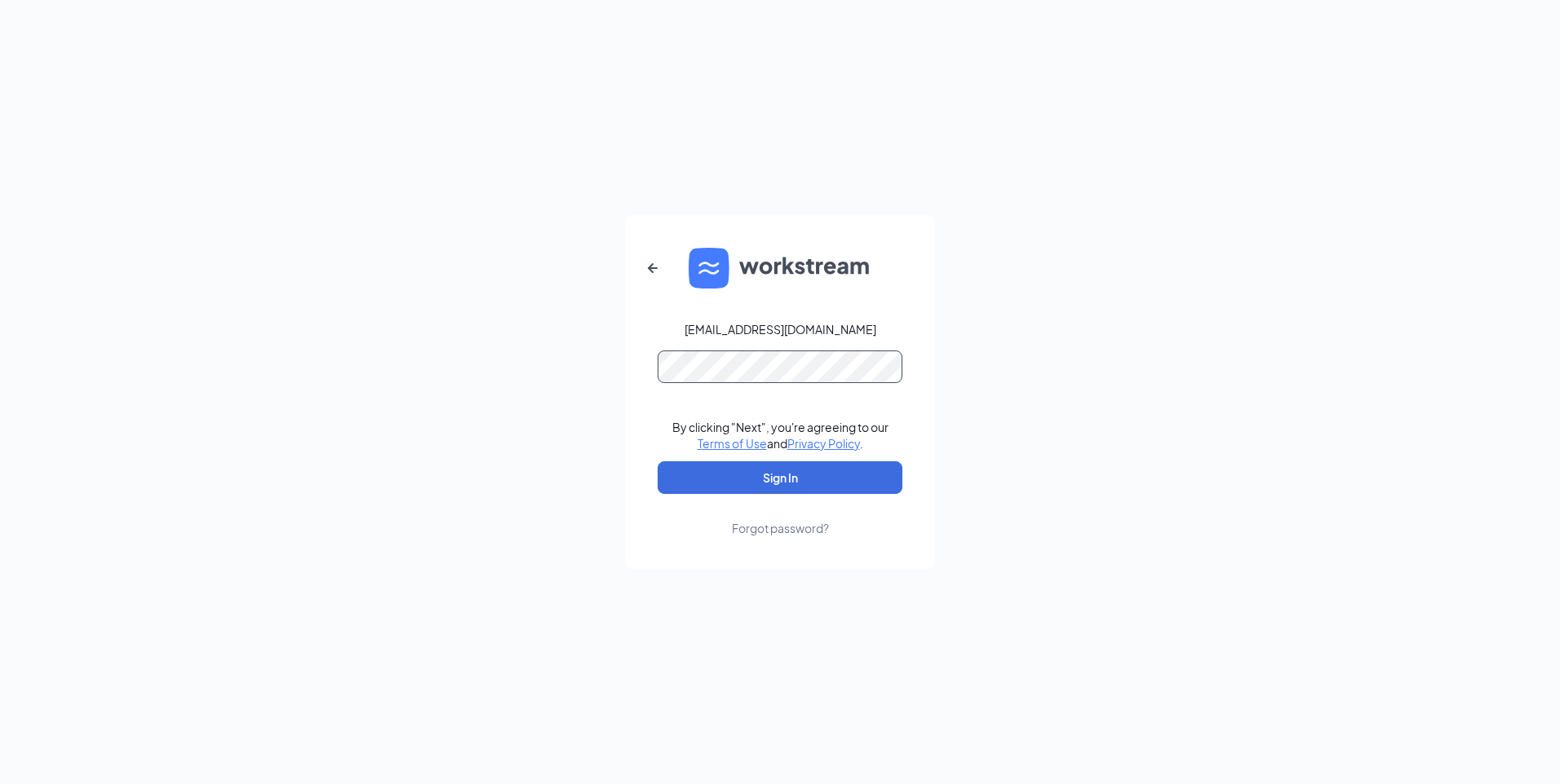
click at [658, 462] on button "Sign In" at bounding box center [780, 478] width 245 height 33
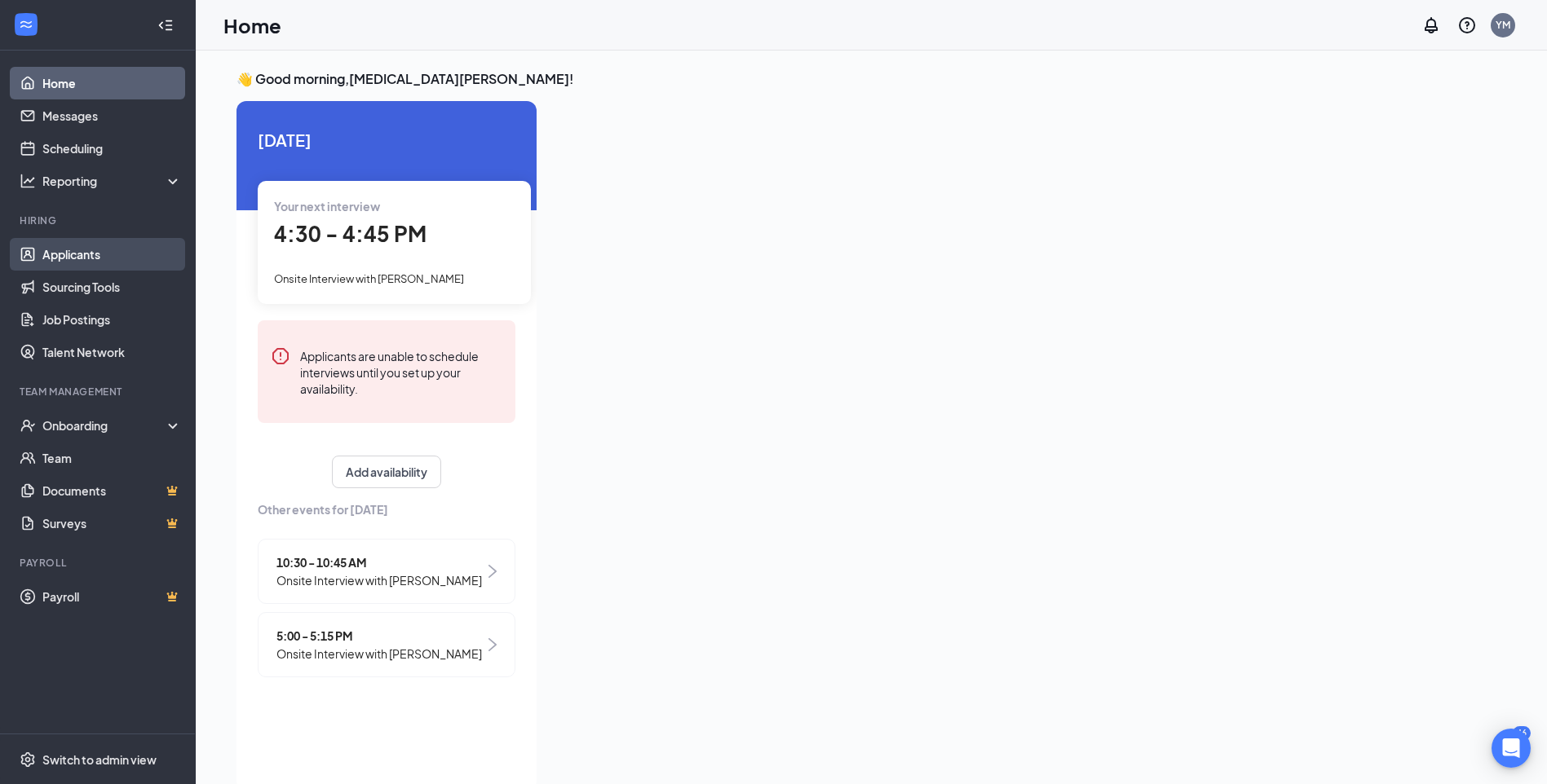
click at [83, 258] on link "Applicants" at bounding box center [111, 254] width 139 height 33
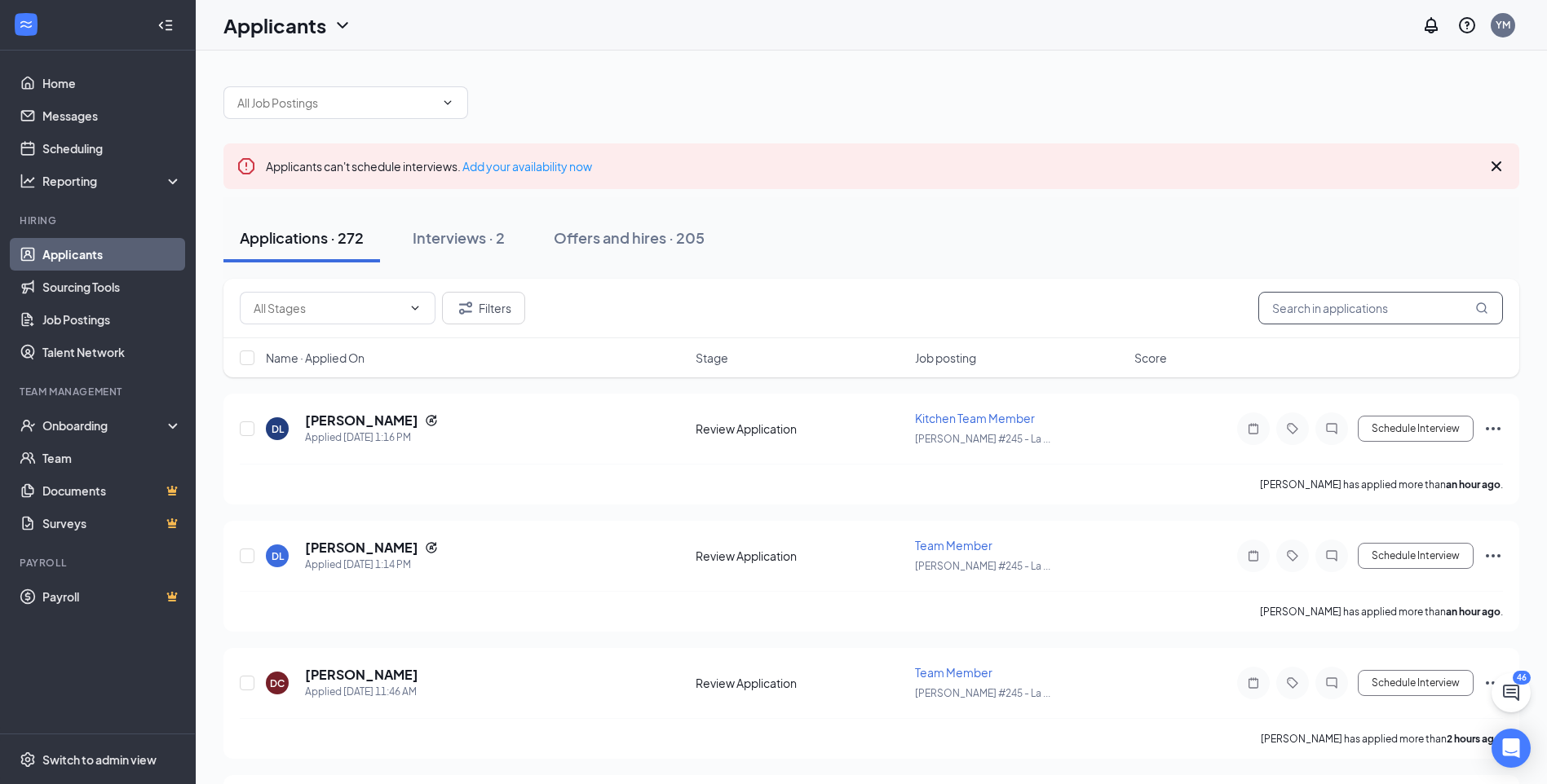
click at [1397, 306] on input "text" at bounding box center [1380, 308] width 245 height 33
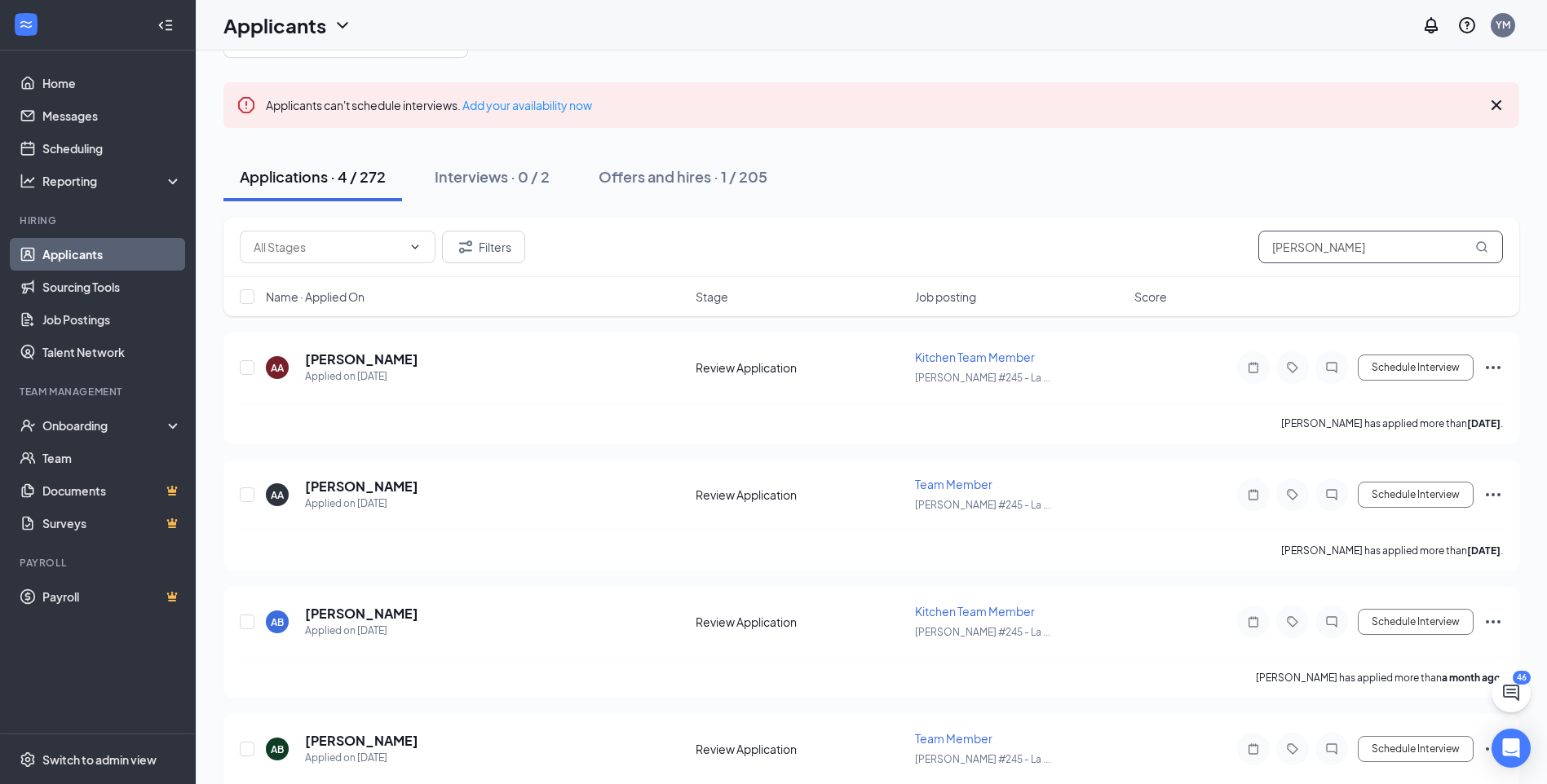
scroll to position [122, 0]
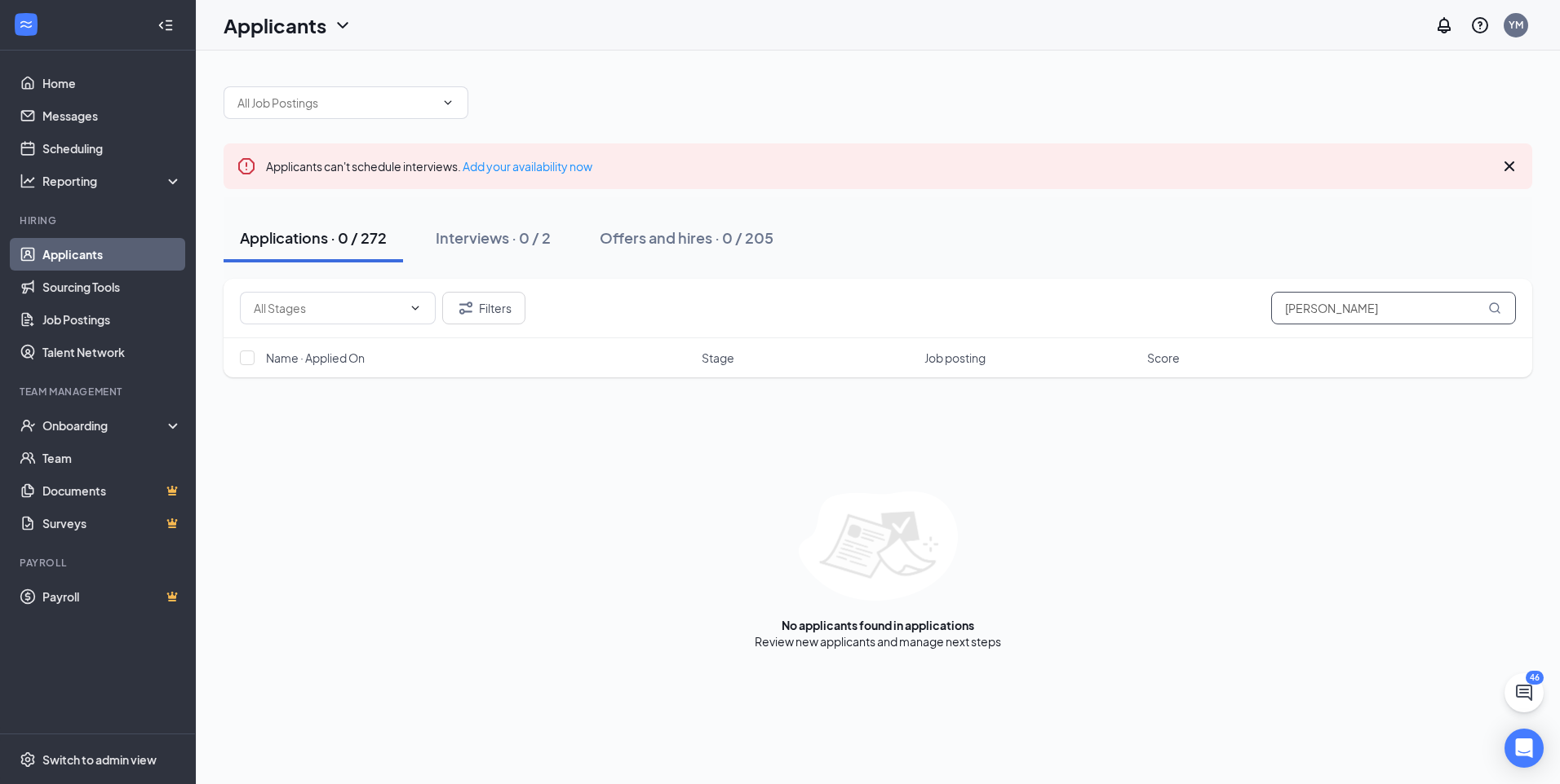
drag, startPoint x: 1309, startPoint y: 306, endPoint x: 1249, endPoint y: 306, distance: 60.0
click at [1249, 306] on div "Filters [PERSON_NAME]" at bounding box center [877, 308] width 1276 height 33
type input "[PERSON_NAME]"
click at [1279, 307] on input "[PERSON_NAME]" at bounding box center [1393, 308] width 245 height 33
drag, startPoint x: 1427, startPoint y: 314, endPoint x: 1097, endPoint y: 357, distance: 332.8
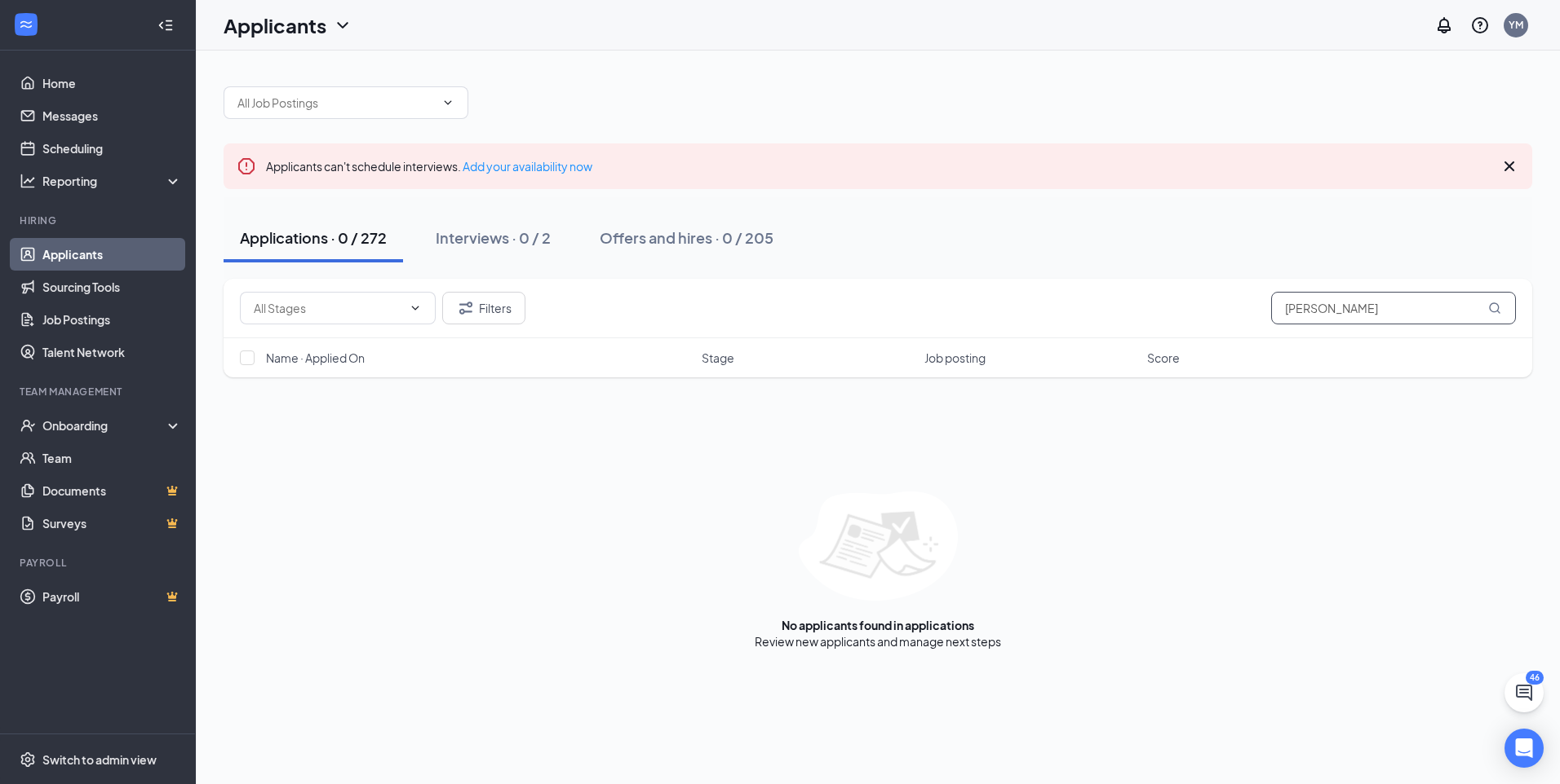
click at [1097, 357] on div "Filters [PERSON_NAME] Name · Applied On Stage Job posting Score" at bounding box center [877, 328] width 1308 height 99
type input "G"
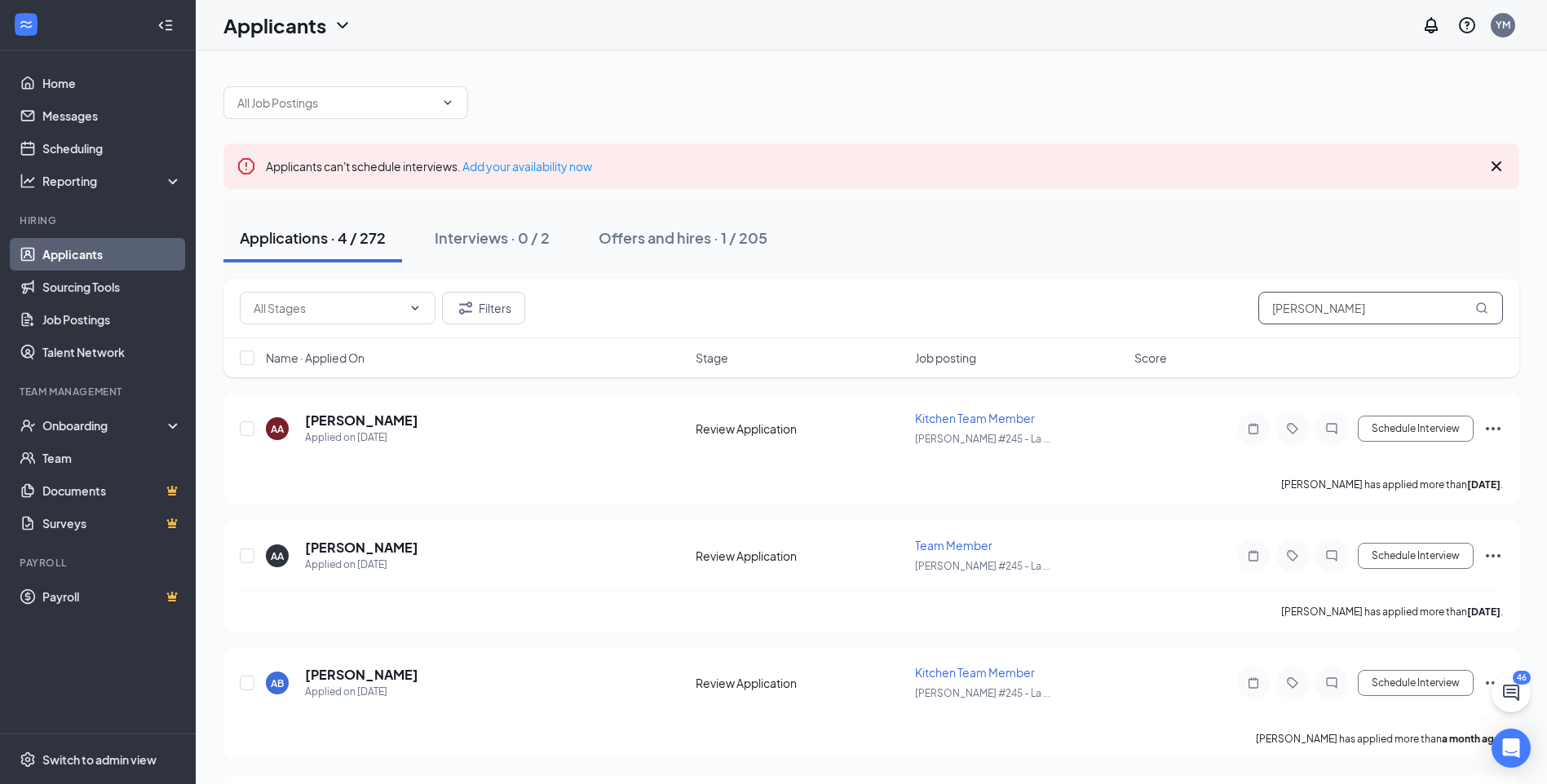
type input "[PERSON_NAME]"
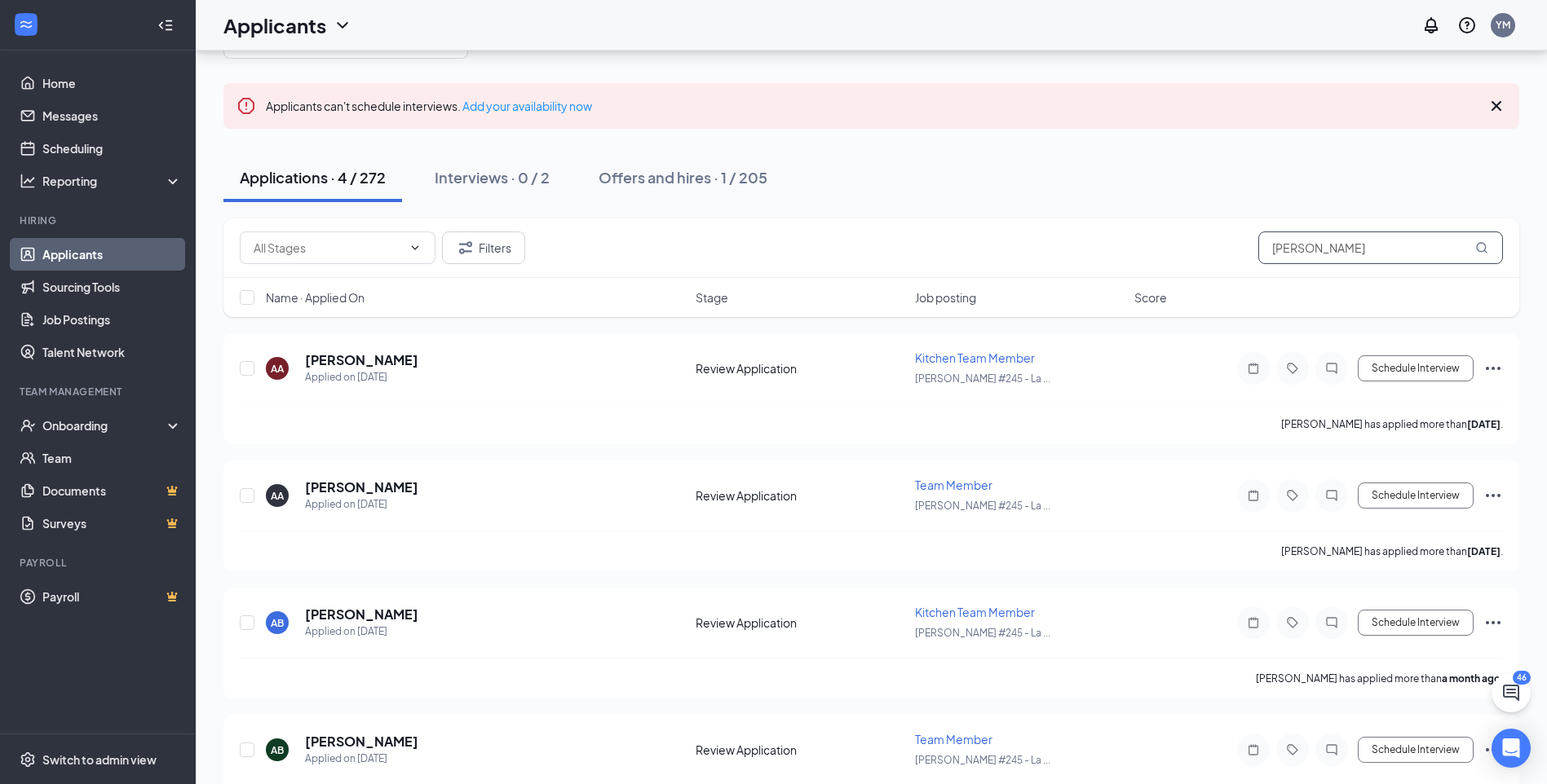
scroll to position [122, 0]
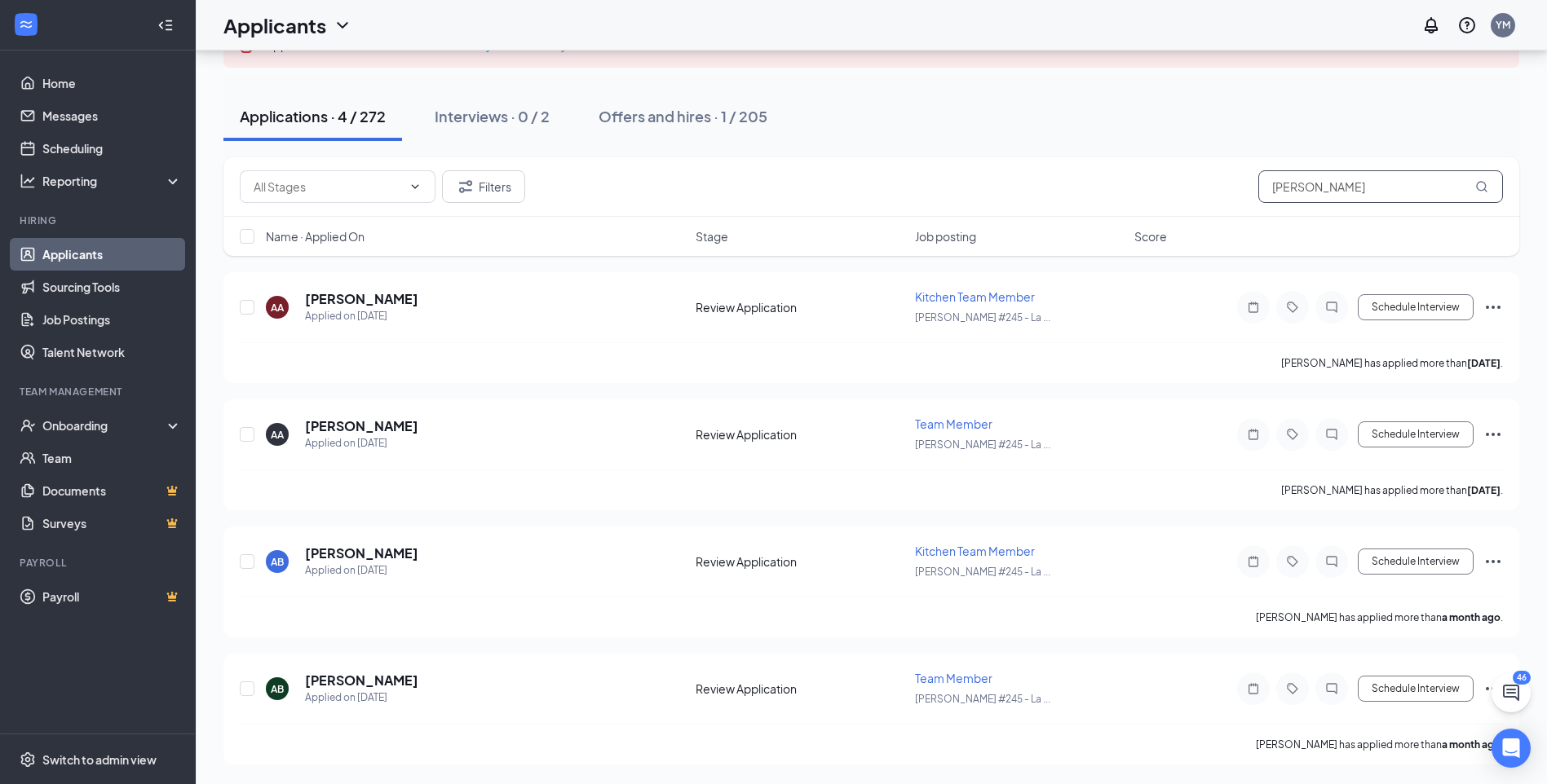
drag, startPoint x: 1347, startPoint y: 195, endPoint x: 996, endPoint y: 203, distance: 351.1
click at [996, 203] on div "Filters Ariel" at bounding box center [871, 187] width 1296 height 59
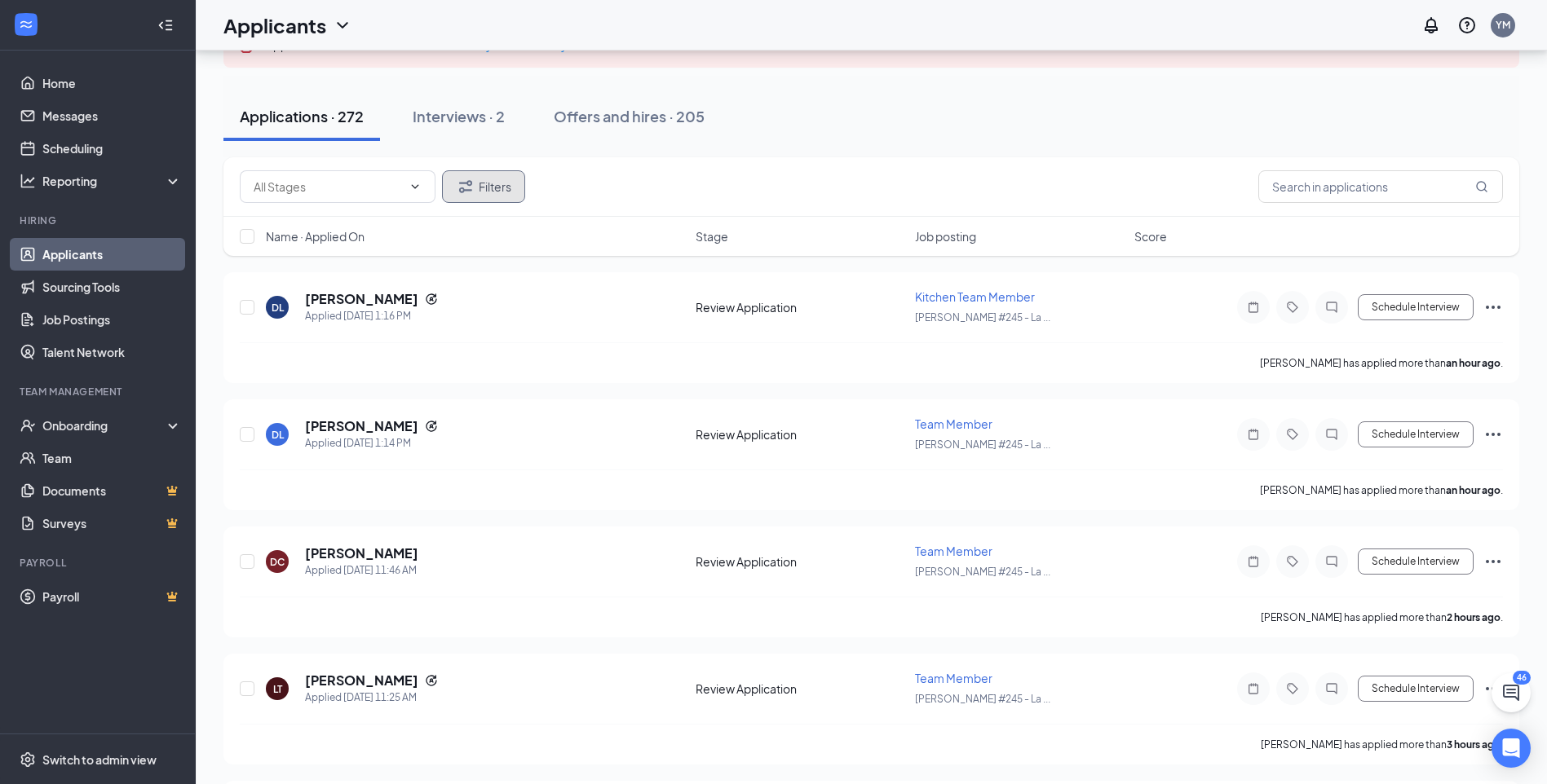
click at [507, 191] on button "Filters" at bounding box center [484, 187] width 83 height 33
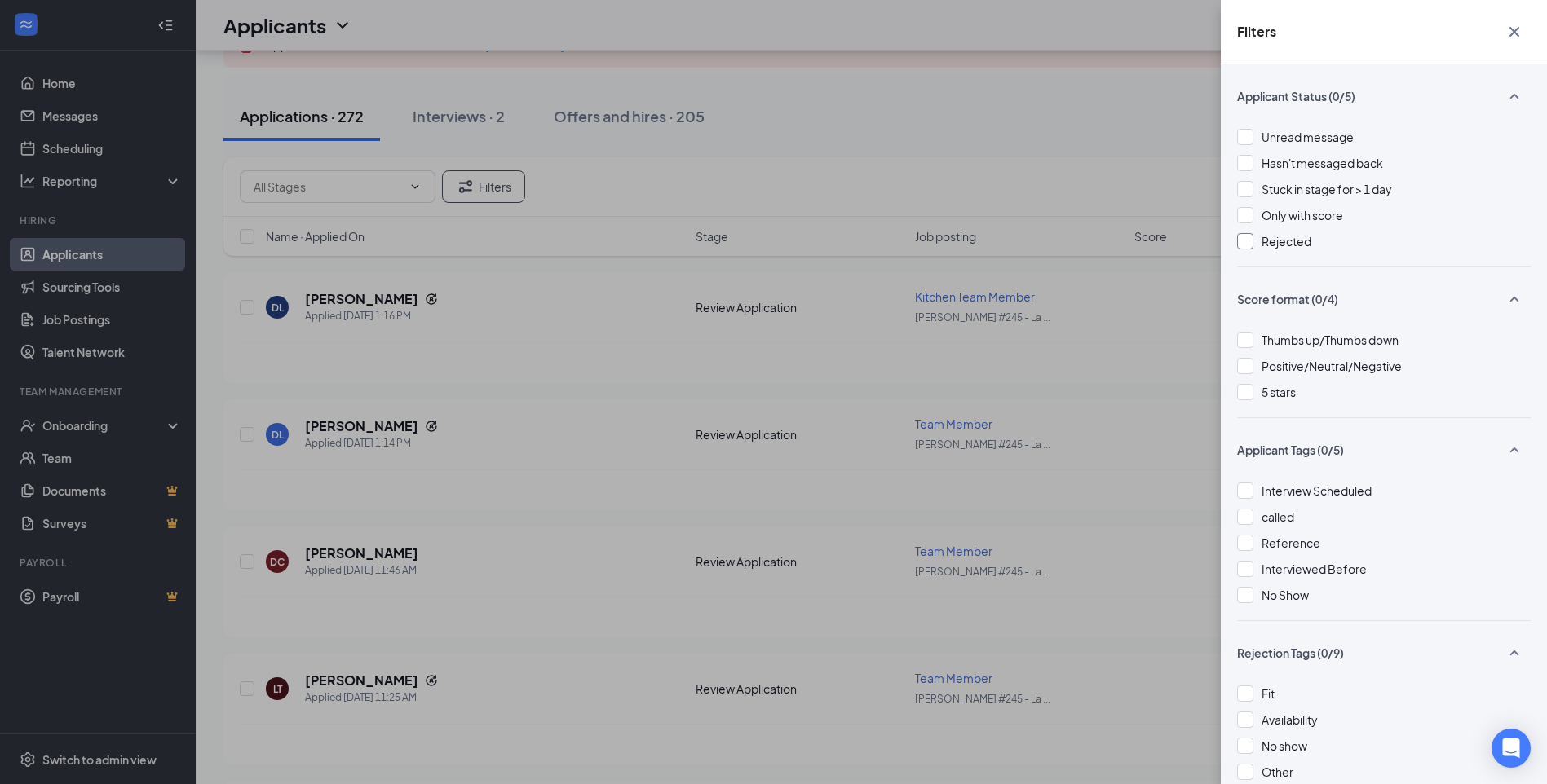
click at [1249, 247] on div at bounding box center [1245, 241] width 16 height 16
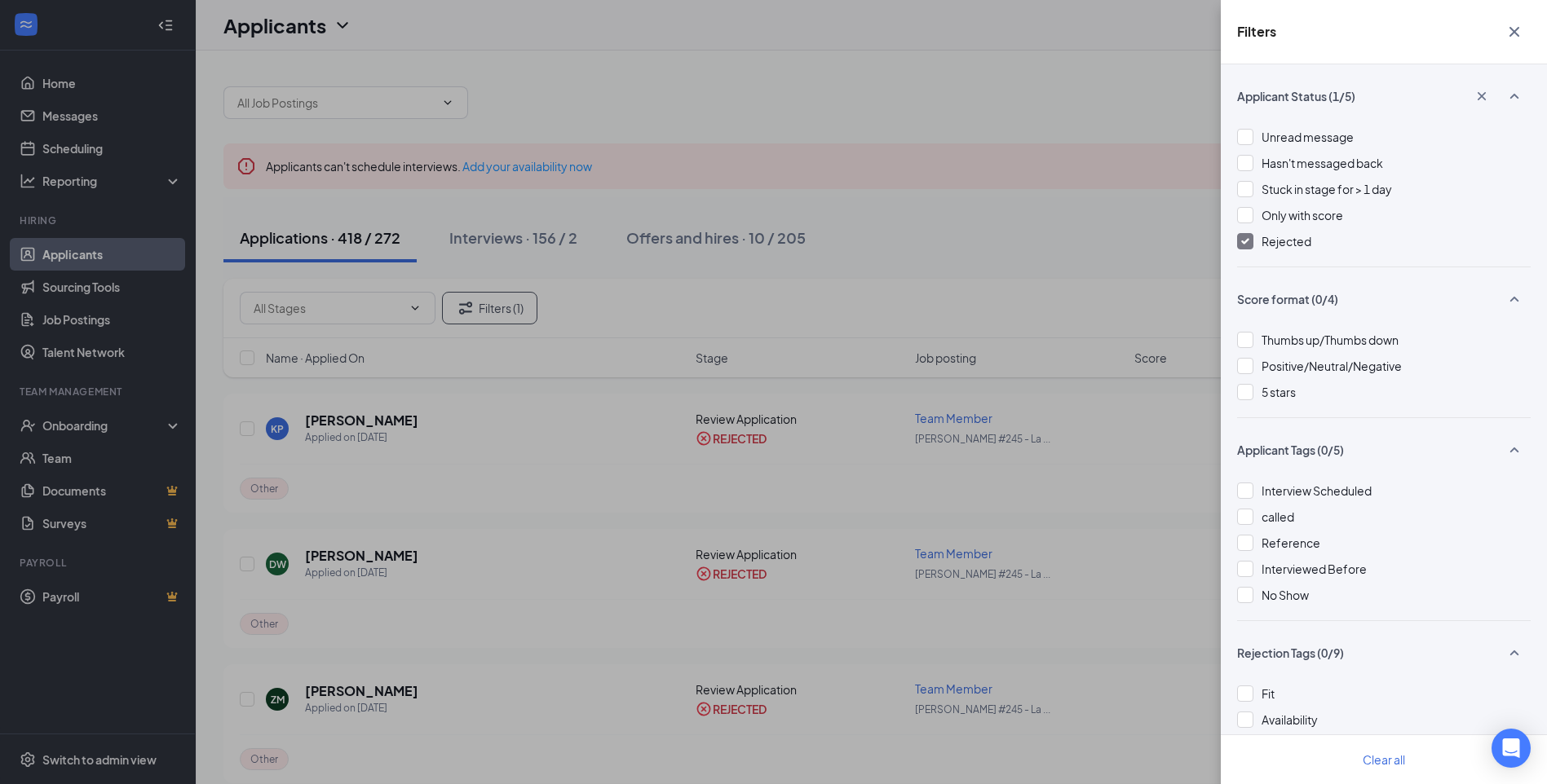
drag, startPoint x: 839, startPoint y: 531, endPoint x: 1074, endPoint y: 368, distance: 286.0
click at [839, 530] on div "Filters Applicant Status (1/5) Unread message Hasn't messaged back Stuck in sta…" at bounding box center [774, 392] width 1547 height 784
click at [1522, 34] on icon "Cross" at bounding box center [1514, 32] width 19 height 19
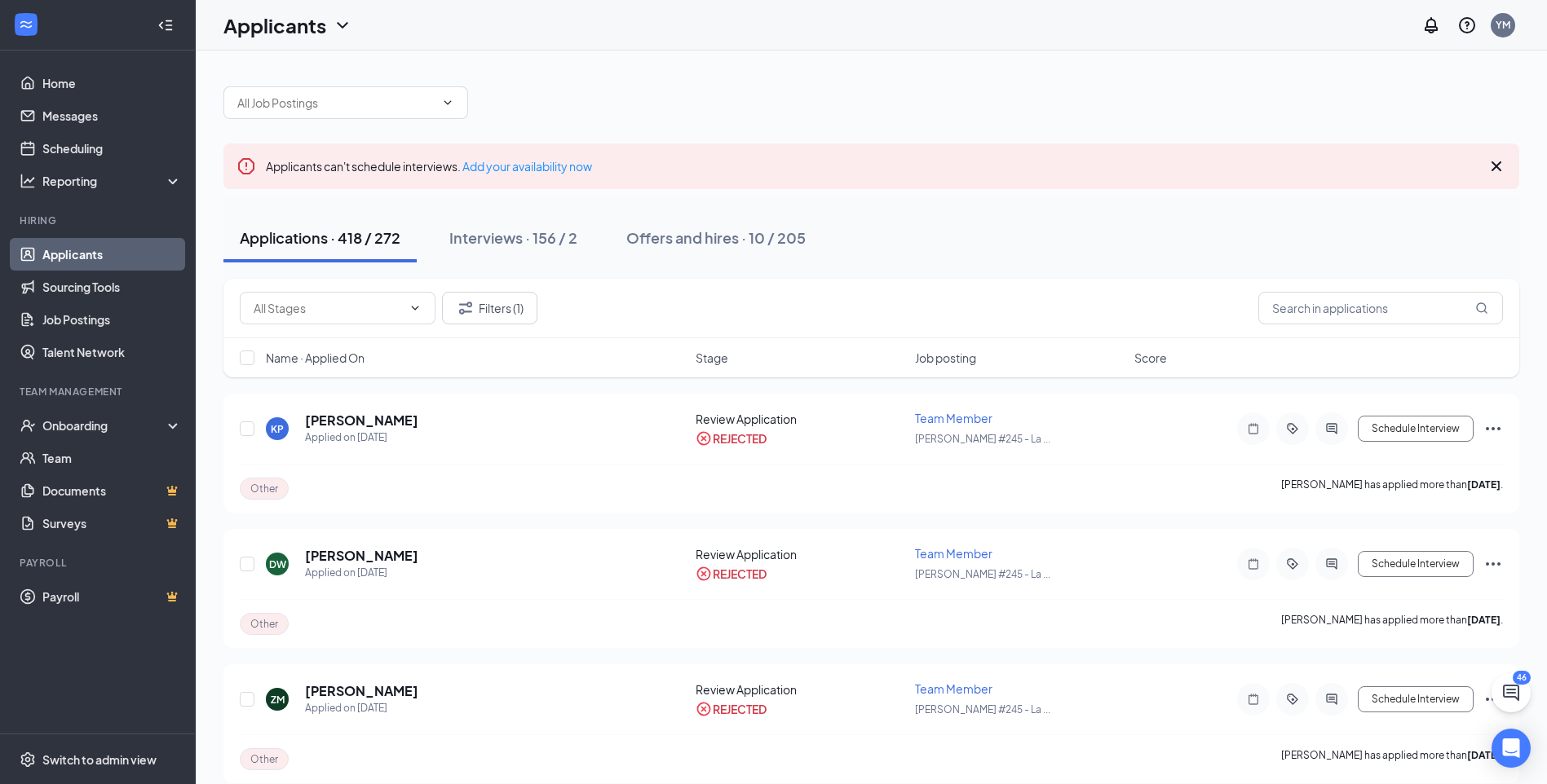
click at [1321, 327] on div "Filters (1)" at bounding box center [871, 309] width 1296 height 59
click at [1328, 314] on input "text" at bounding box center [1380, 308] width 245 height 33
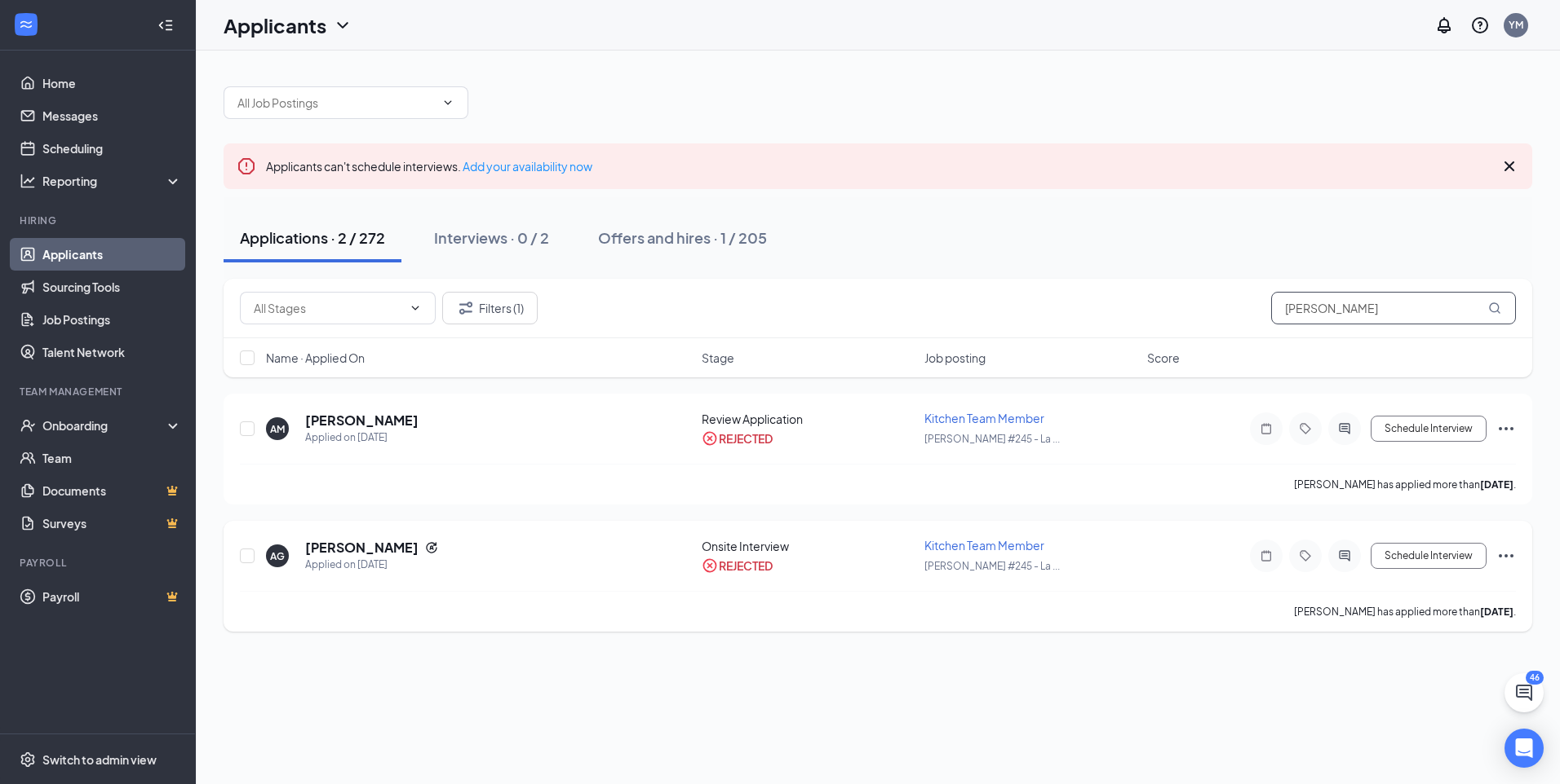
type input "[PERSON_NAME]"
click at [1496, 559] on icon "Ellipses" at bounding box center [1505, 556] width 19 height 19
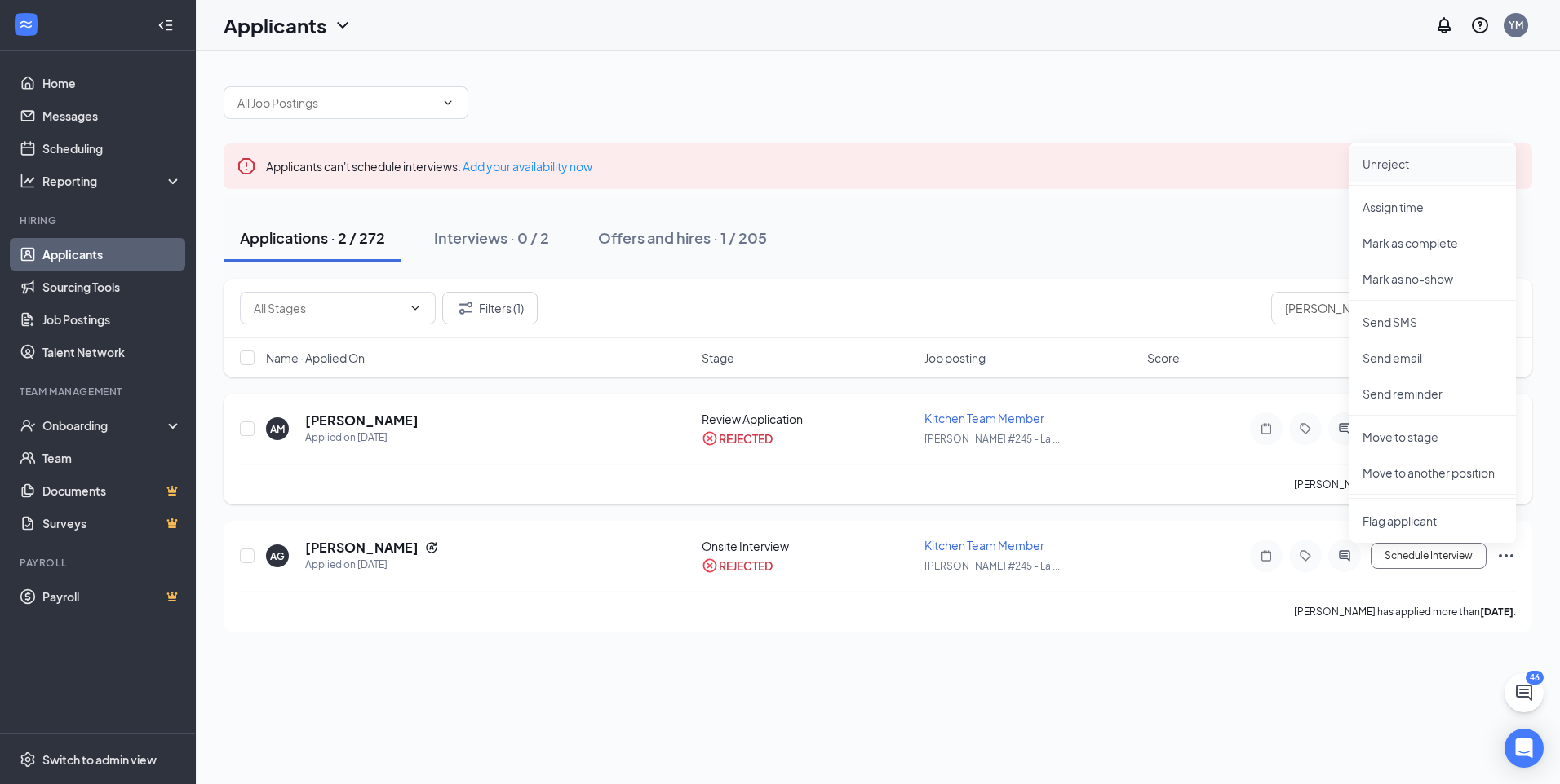
click at [1436, 180] on li "Unreject" at bounding box center [1431, 163] width 166 height 36
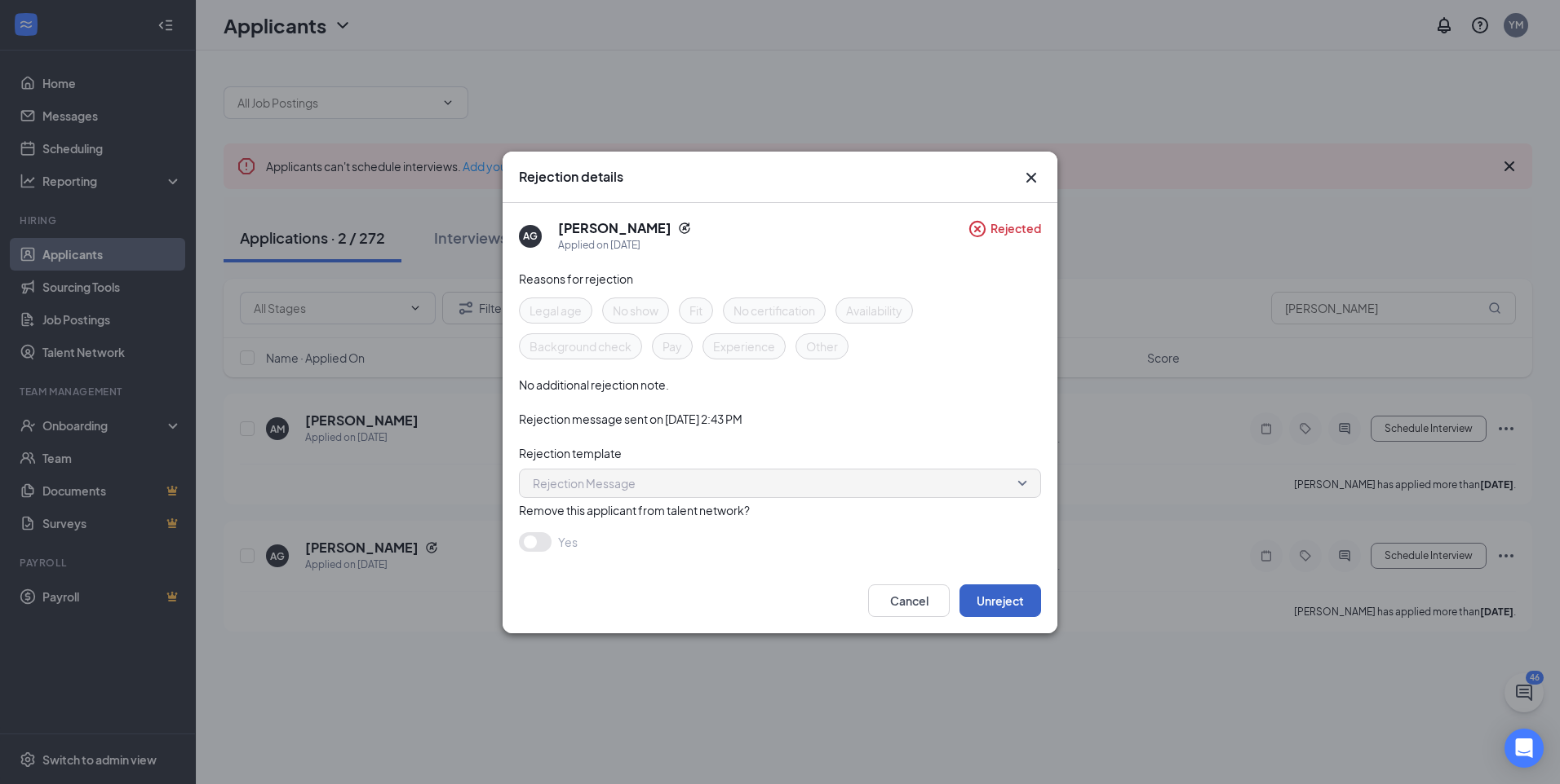
click at [1000, 606] on button "Unreject" at bounding box center [999, 601] width 82 height 33
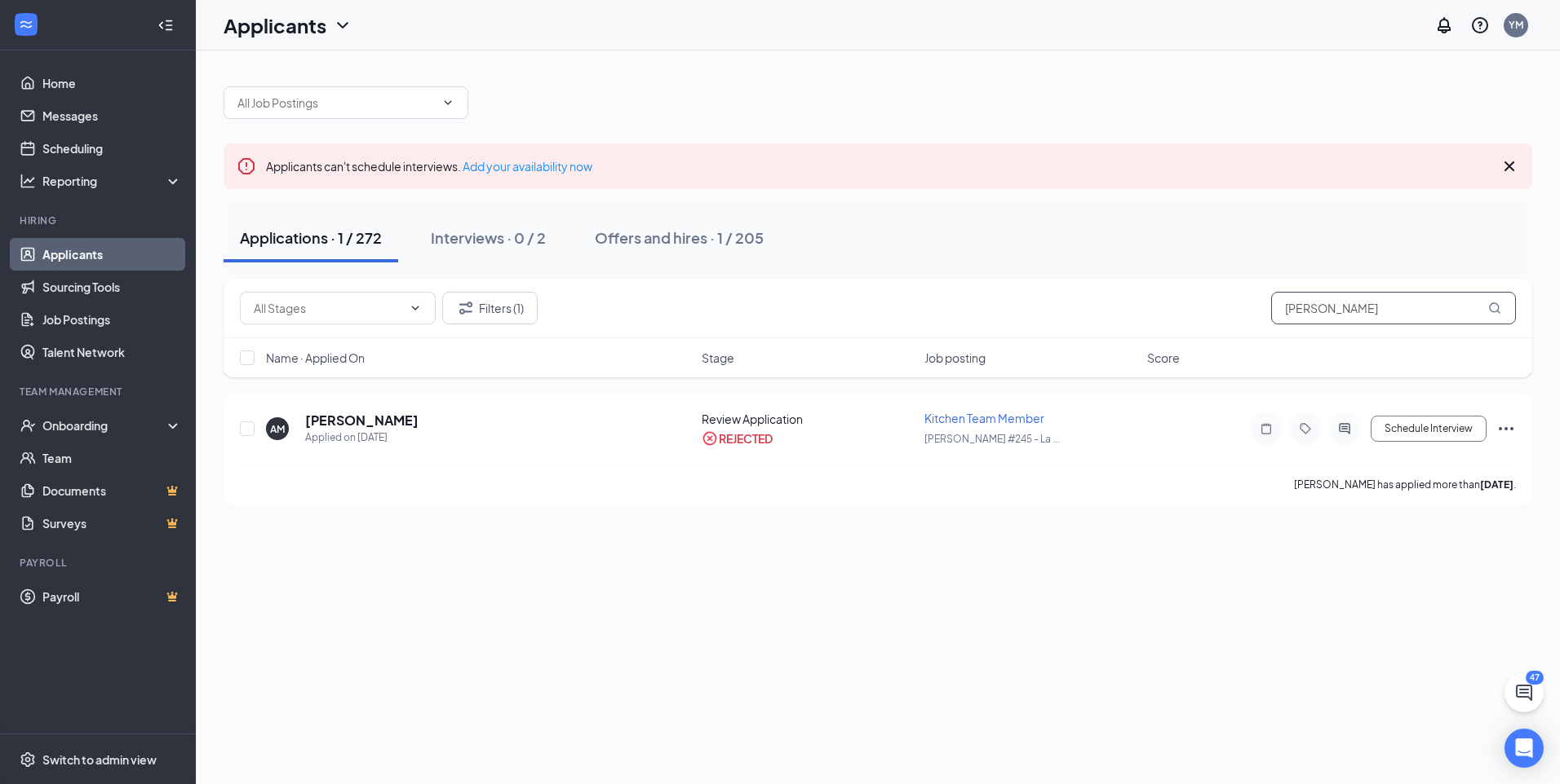
drag, startPoint x: 1351, startPoint y: 297, endPoint x: 982, endPoint y: 258, distance: 371.1
click at [1056, 268] on div "Applicants can't schedule interviews. Add your availability now Applications · …" at bounding box center [877, 287] width 1308 height 435
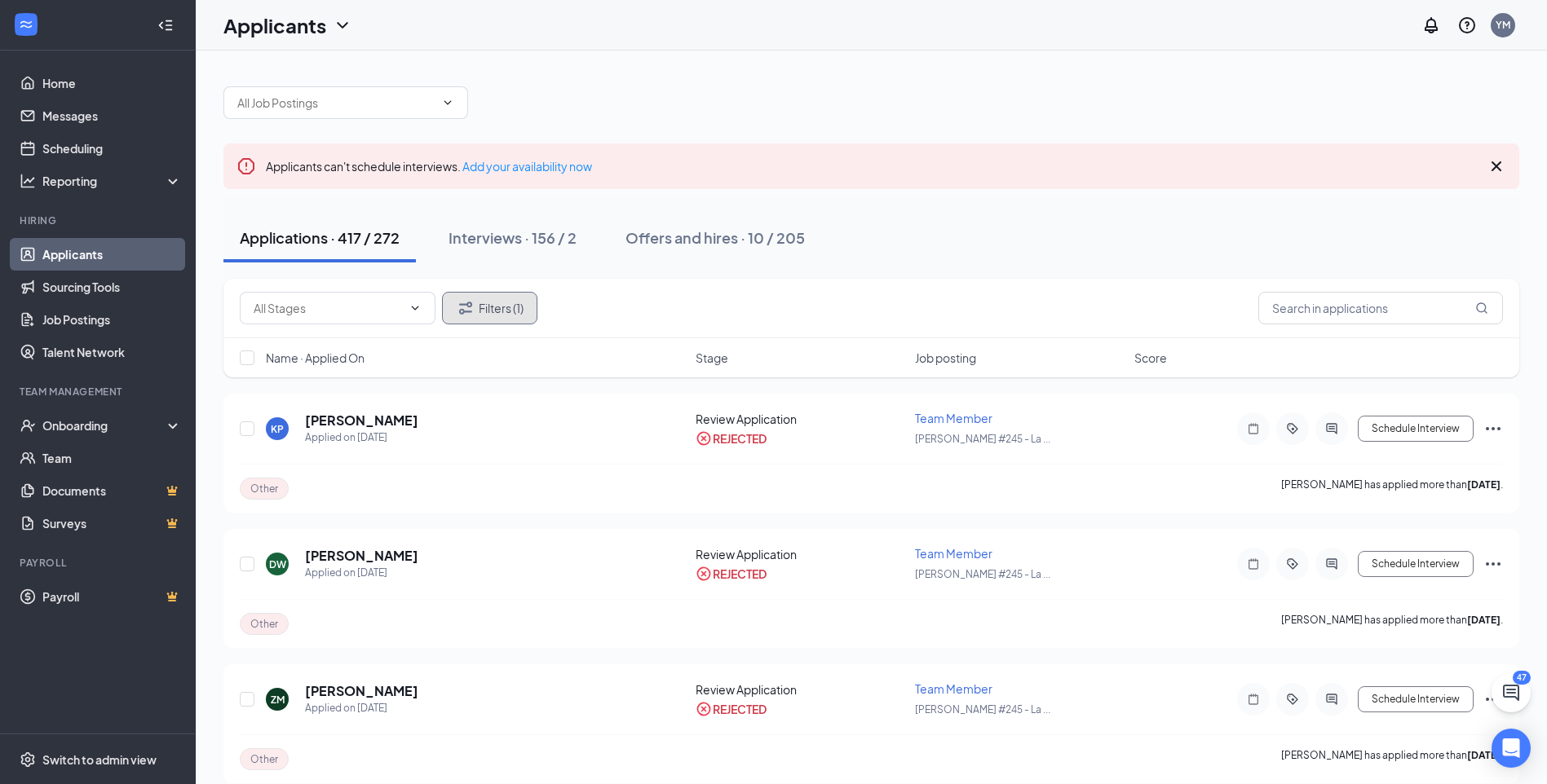
click at [518, 313] on button "Filters (1)" at bounding box center [489, 308] width 95 height 33
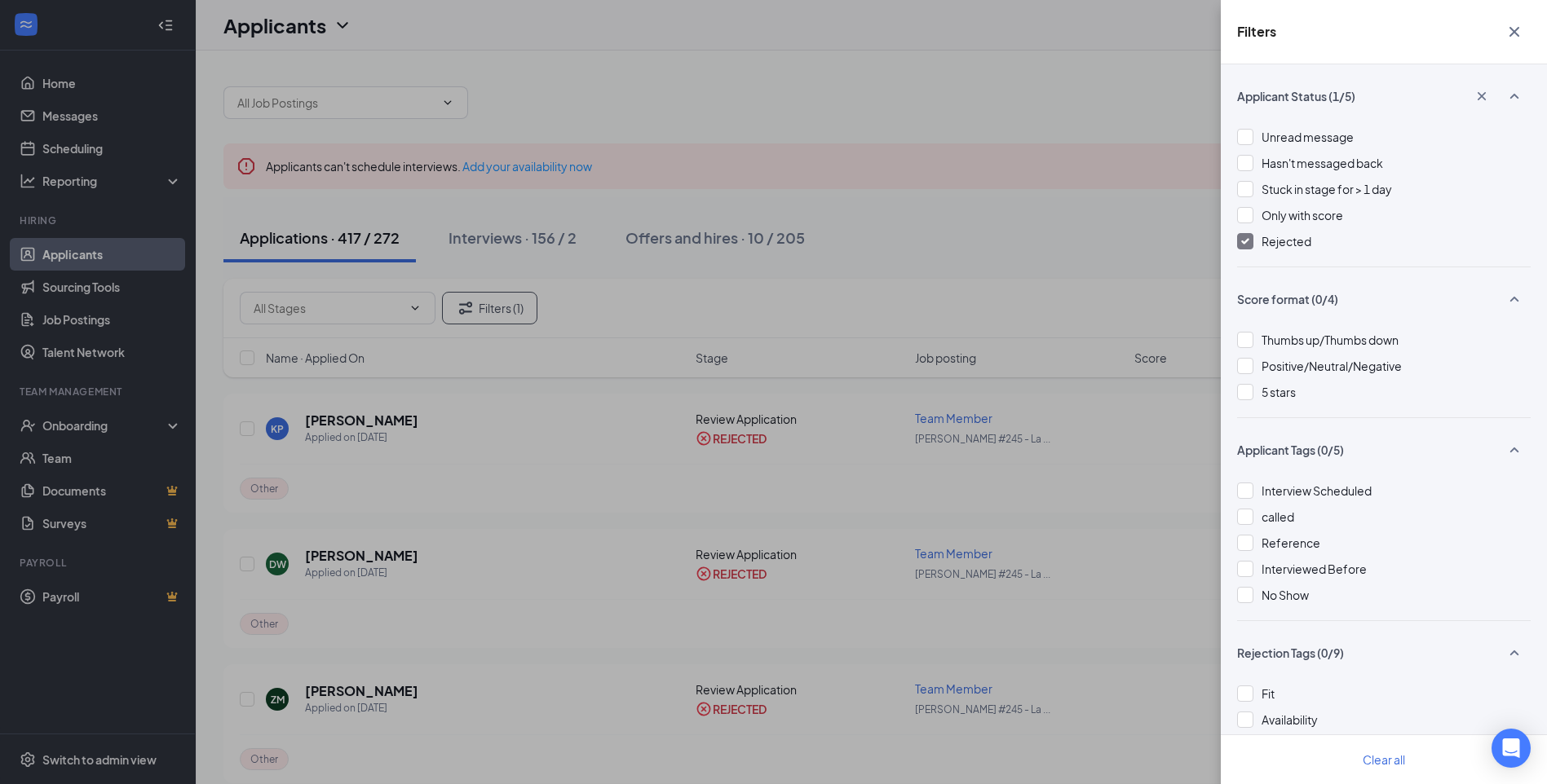
click at [1232, 249] on div "Applicant Status (1/5) Unread message Hasn't messaged back Stuck in stage for >…" at bounding box center [1384, 424] width 326 height 720
click at [1246, 243] on img at bounding box center [1245, 241] width 8 height 7
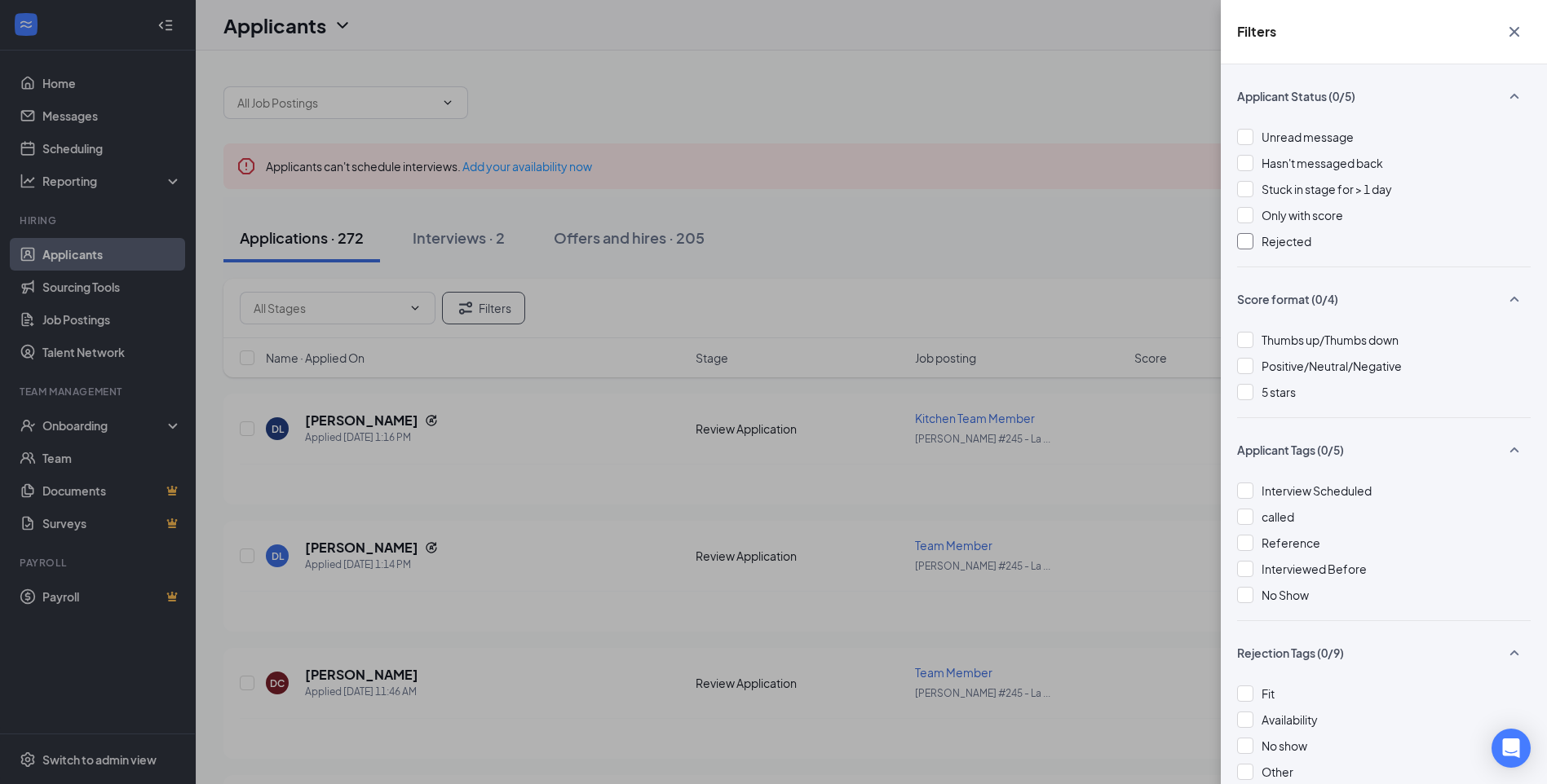
click at [1520, 25] on icon "Cross" at bounding box center [1514, 32] width 19 height 19
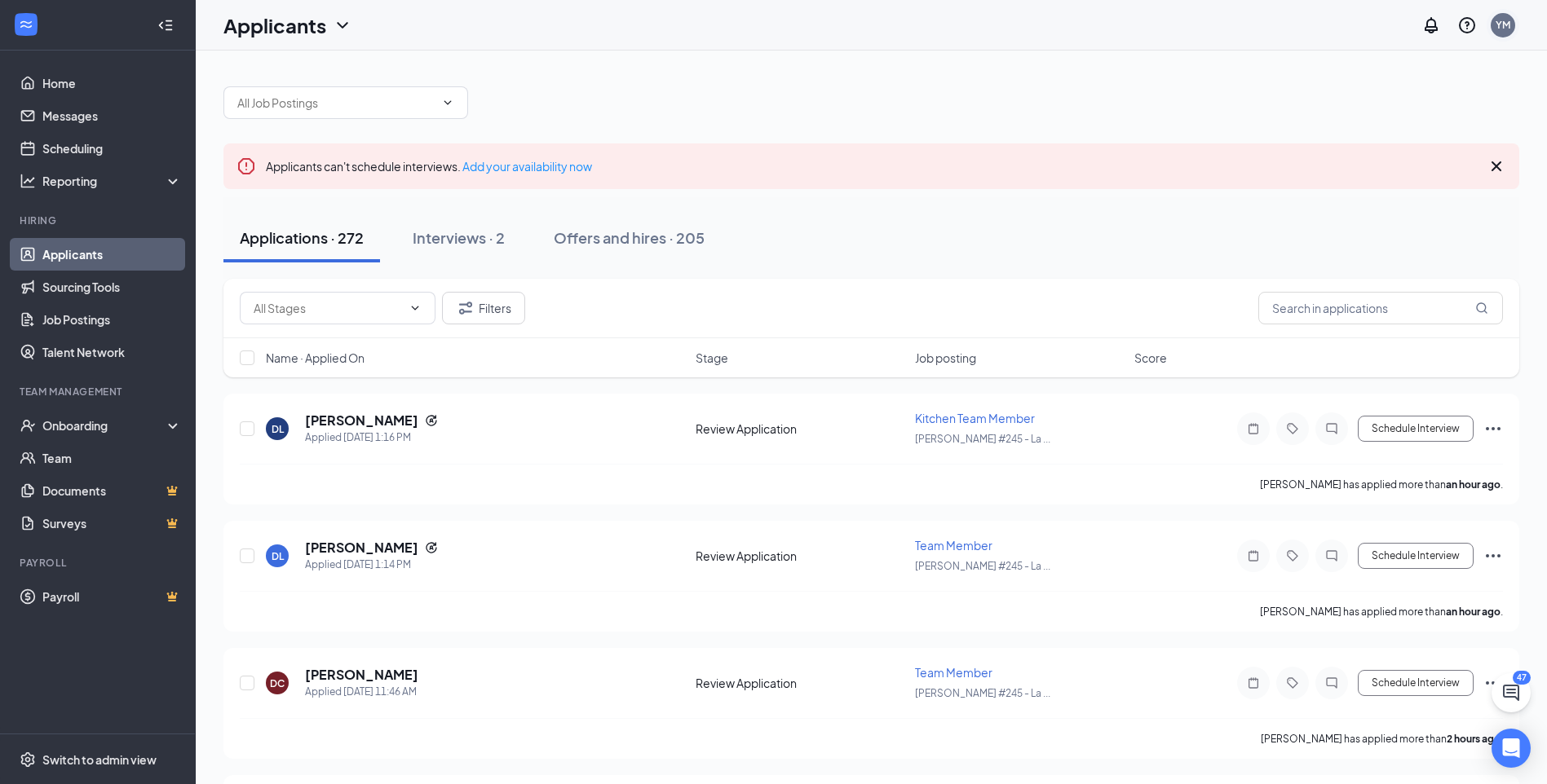
click at [1503, 18] on div "YM" at bounding box center [1502, 25] width 14 height 13
click at [1403, 334] on div "Filters" at bounding box center [871, 309] width 1296 height 59
click at [1425, 305] on input "text" at bounding box center [1380, 308] width 245 height 33
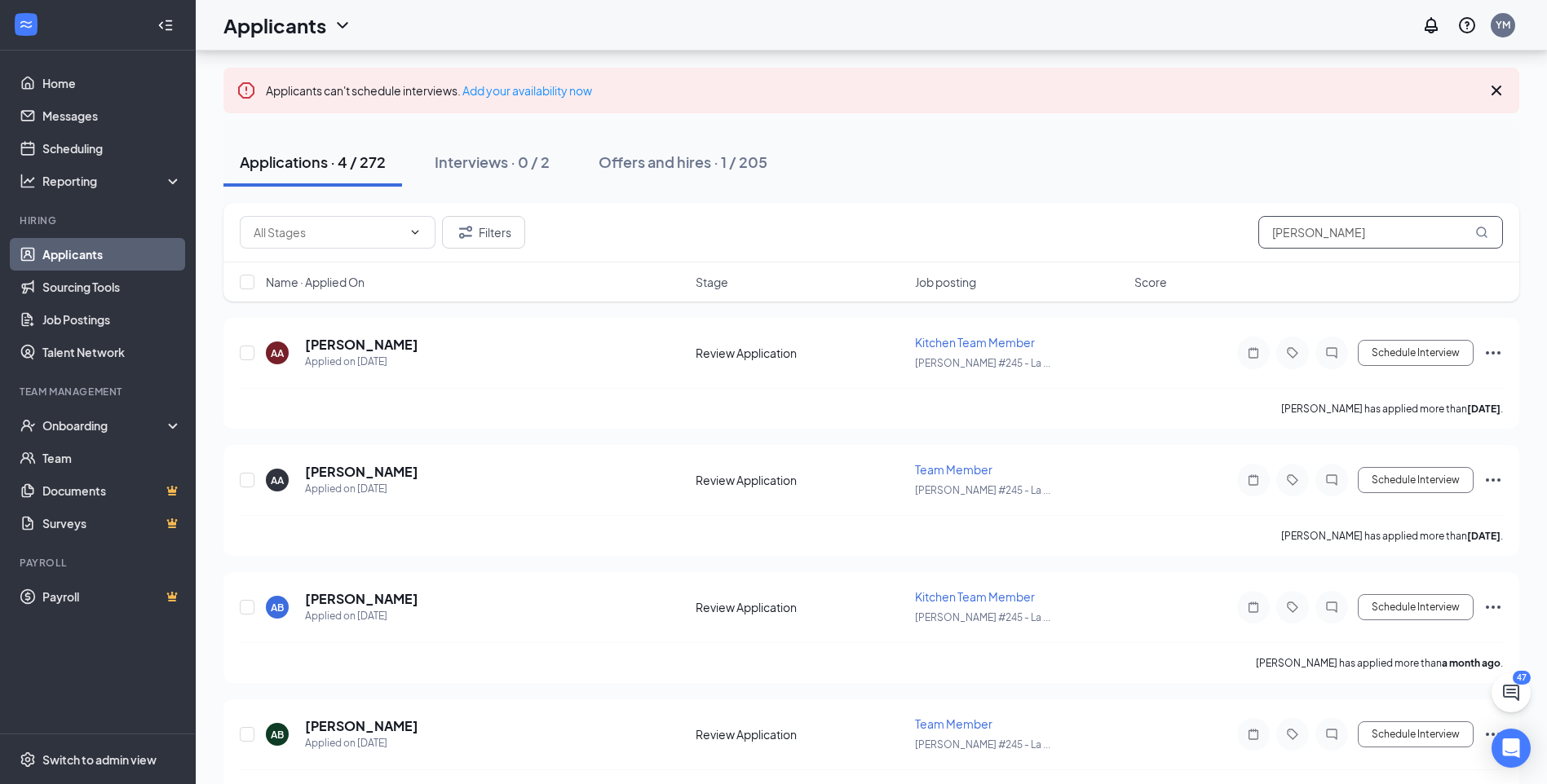
scroll to position [122, 0]
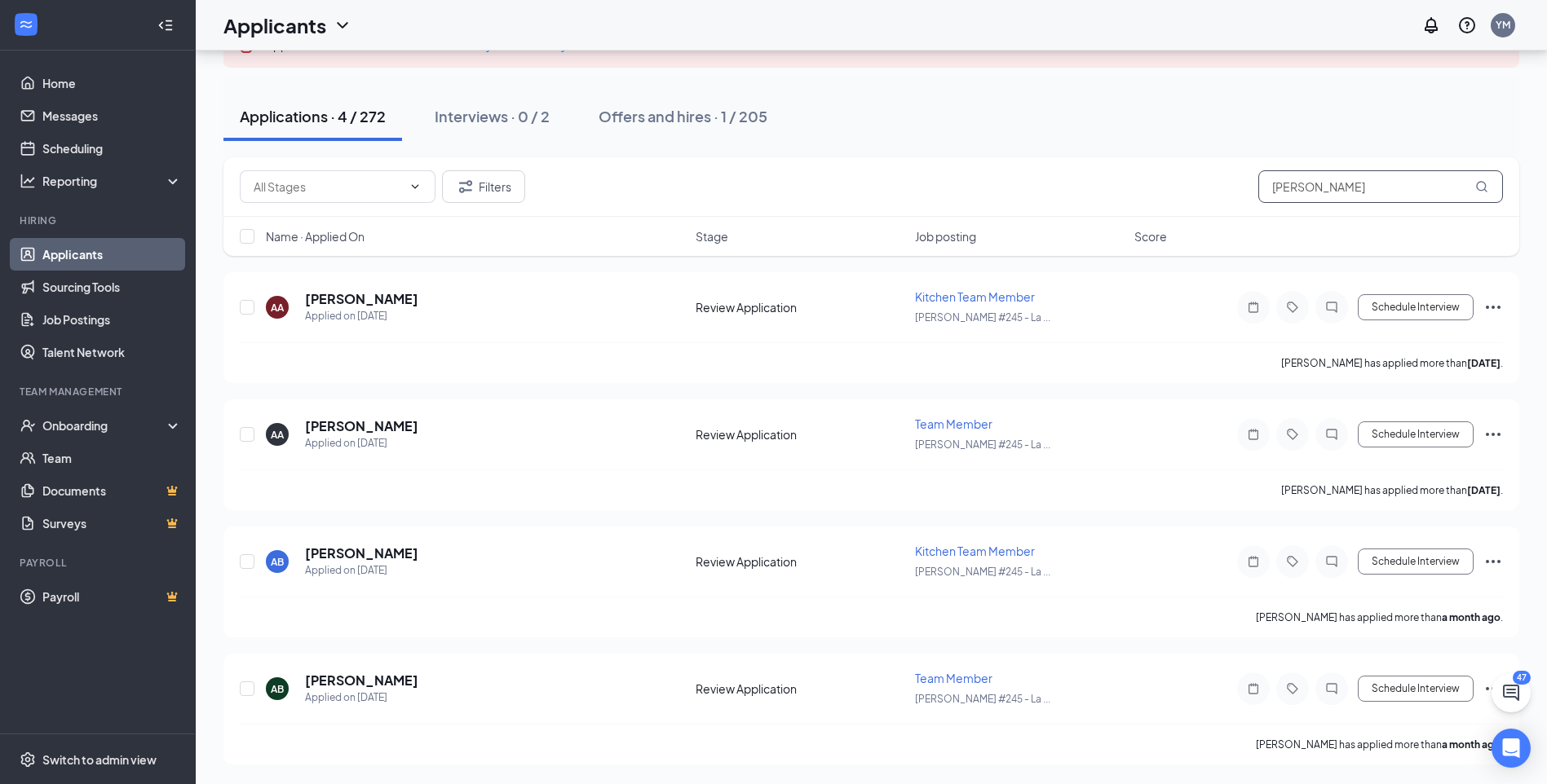
type input "[PERSON_NAME]"
click at [1361, 180] on div "Filters Ariel" at bounding box center [871, 187] width 1296 height 59
drag, startPoint x: 1361, startPoint y: 181, endPoint x: 1098, endPoint y: 221, distance: 266.0
click at [1098, 221] on div "Filters Ariel Name · Applied On Stage Job posting Score" at bounding box center [871, 206] width 1296 height 99
click at [519, 106] on button "Interviews · 1 / 2" at bounding box center [489, 116] width 143 height 49
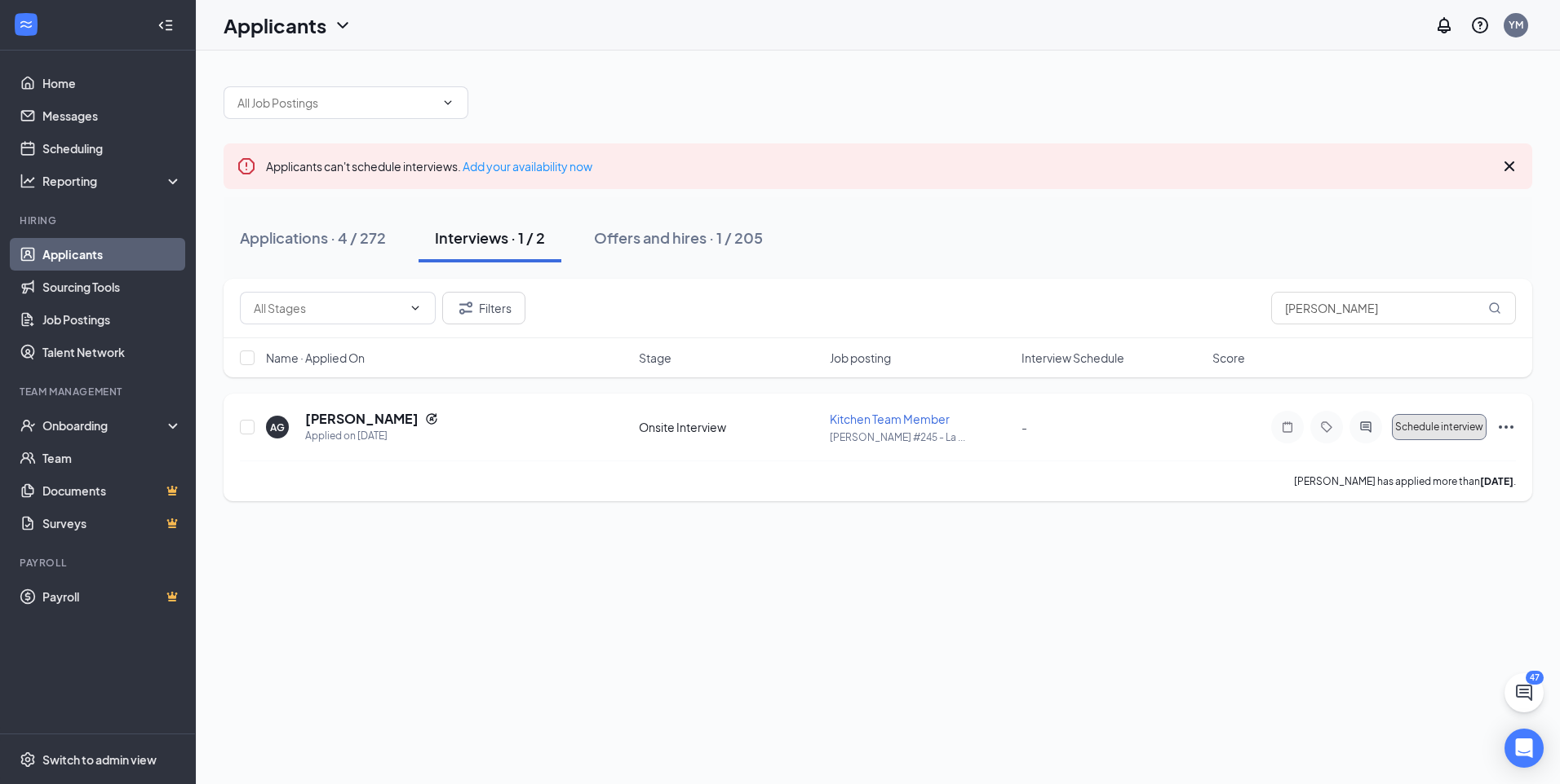
click at [1452, 429] on span "Schedule interview" at bounding box center [1439, 427] width 88 height 12
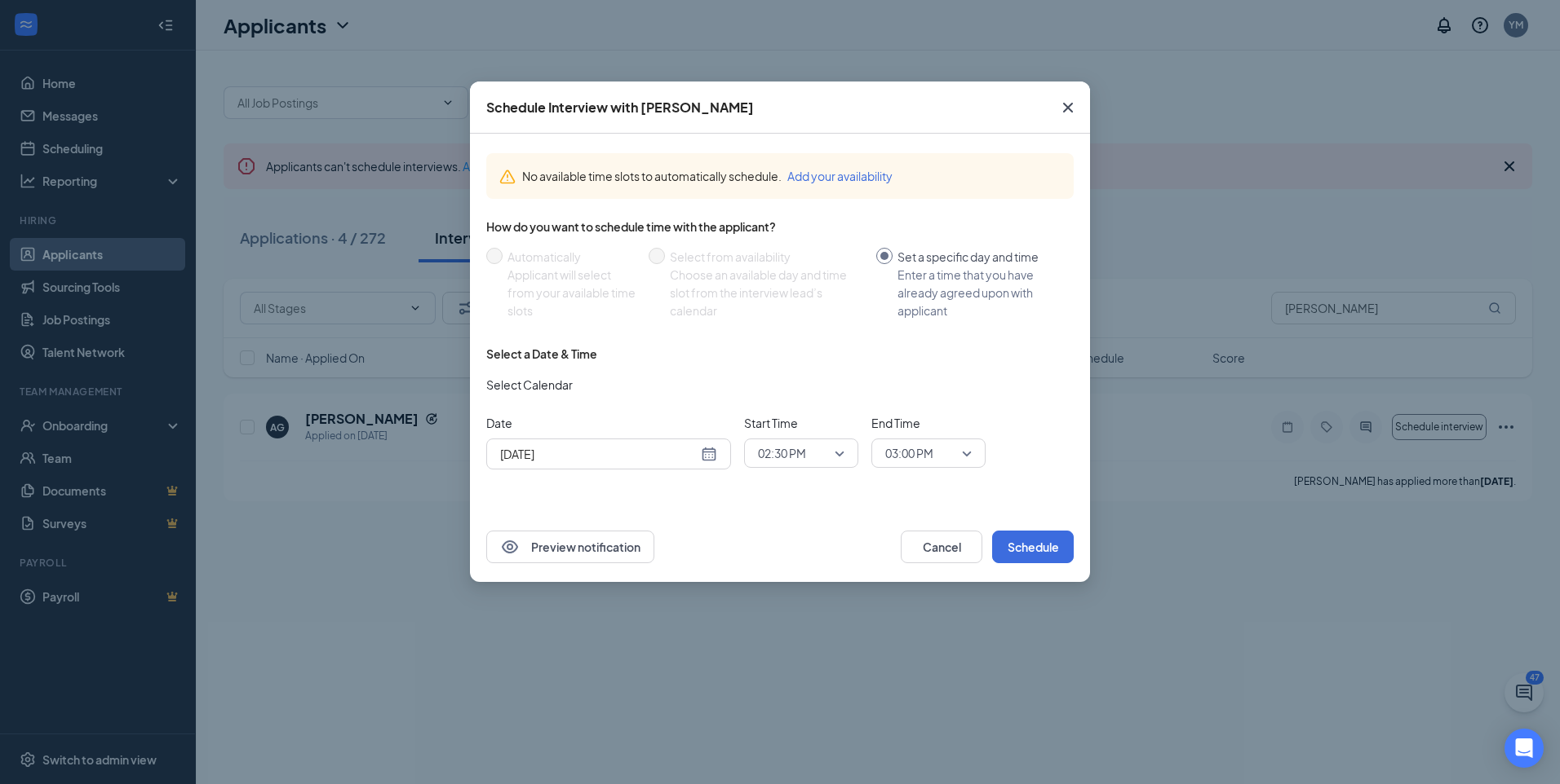
click at [703, 460] on div "[DATE]" at bounding box center [609, 454] width 217 height 18
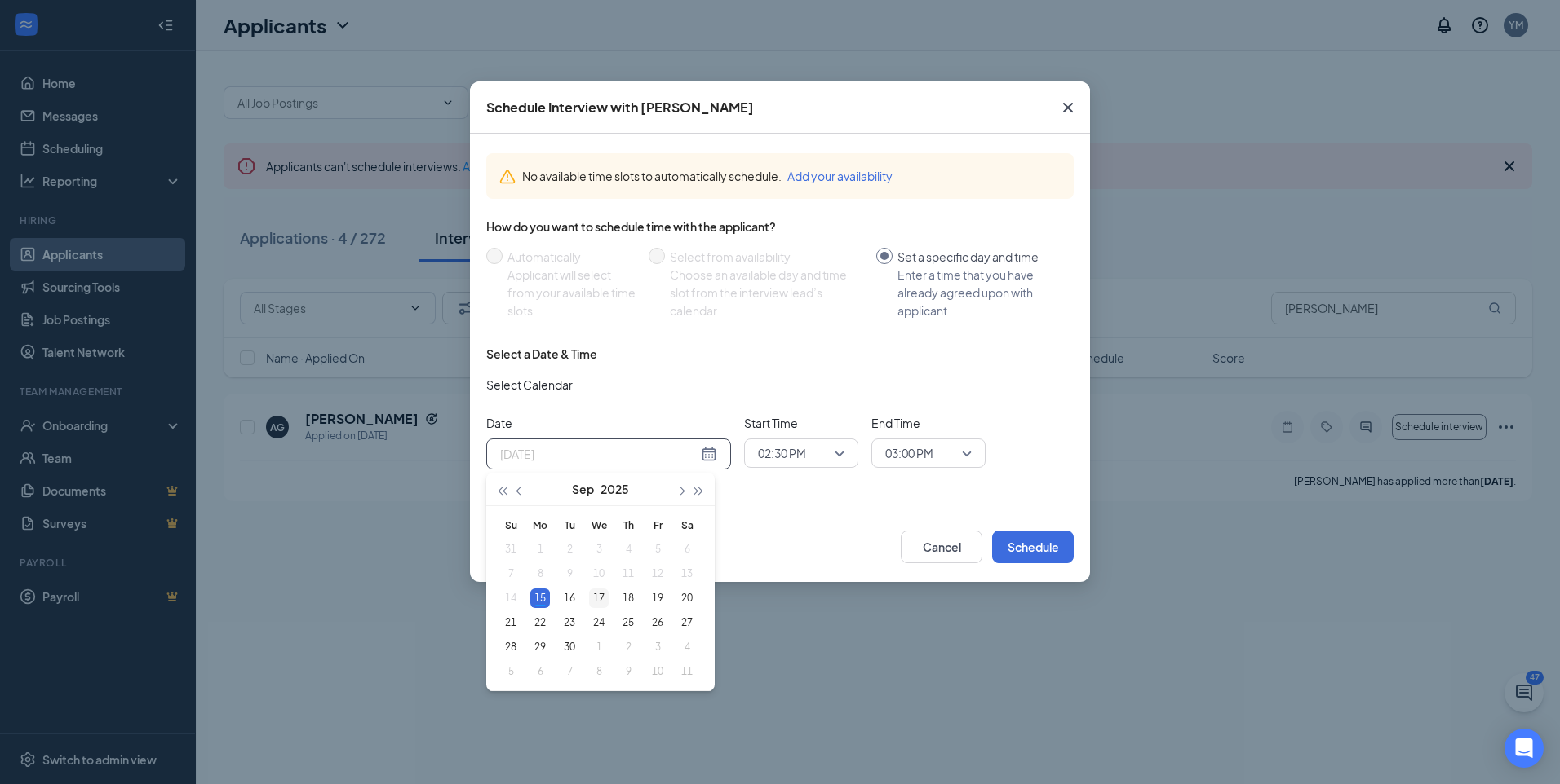
type input "[DATE]"
drag, startPoint x: 603, startPoint y: 596, endPoint x: 613, endPoint y: 583, distance: 16.4
click at [604, 595] on div "17" at bounding box center [599, 599] width 19 height 19
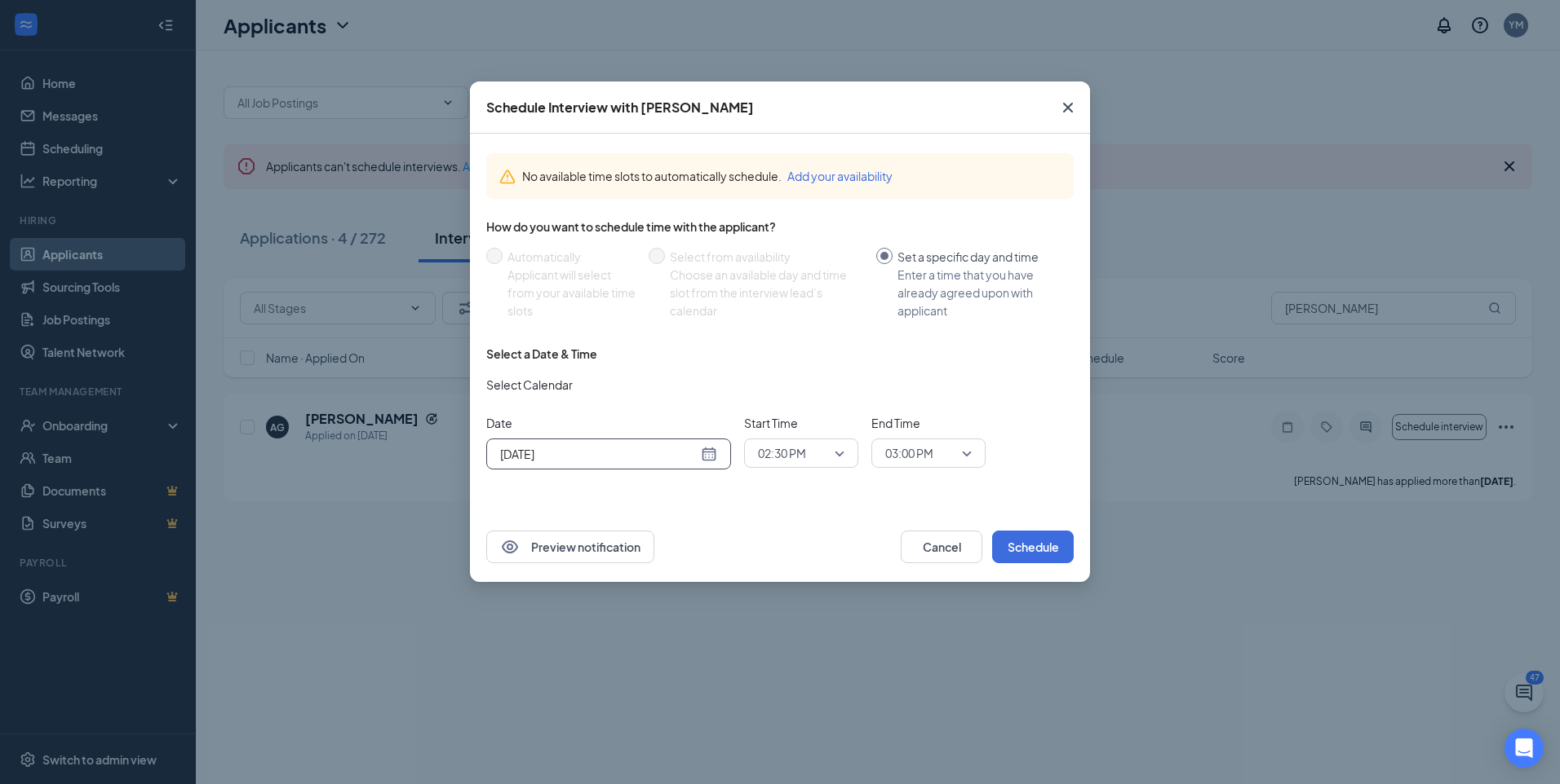
drag, startPoint x: 834, startPoint y: 464, endPoint x: 791, endPoint y: 299, distance: 170.5
click at [833, 464] on span "02:30 PM" at bounding box center [801, 453] width 86 height 24
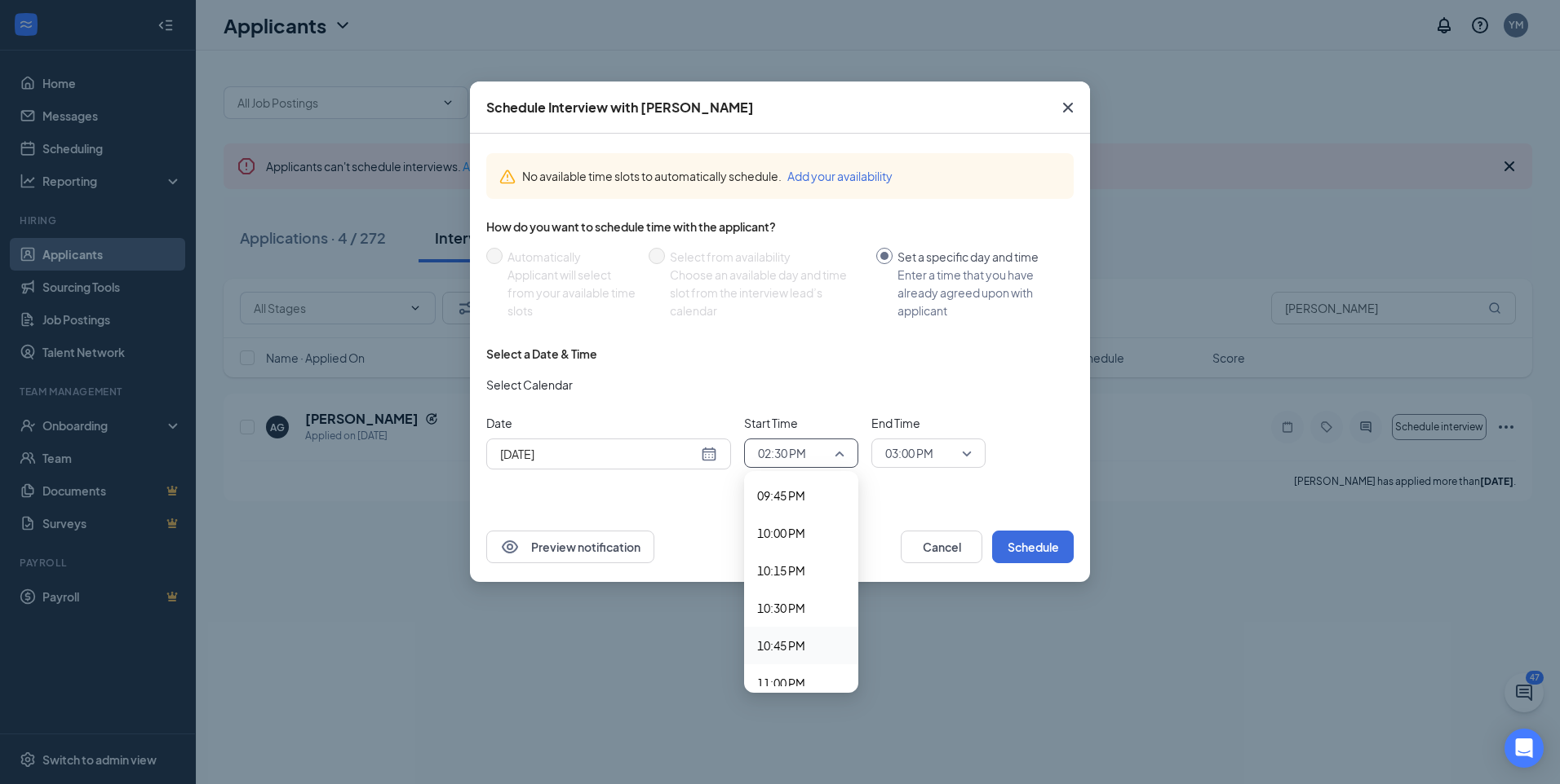
scroll to position [3235, 0]
click at [780, 638] on span "10:30 PM" at bounding box center [781, 639] width 48 height 18
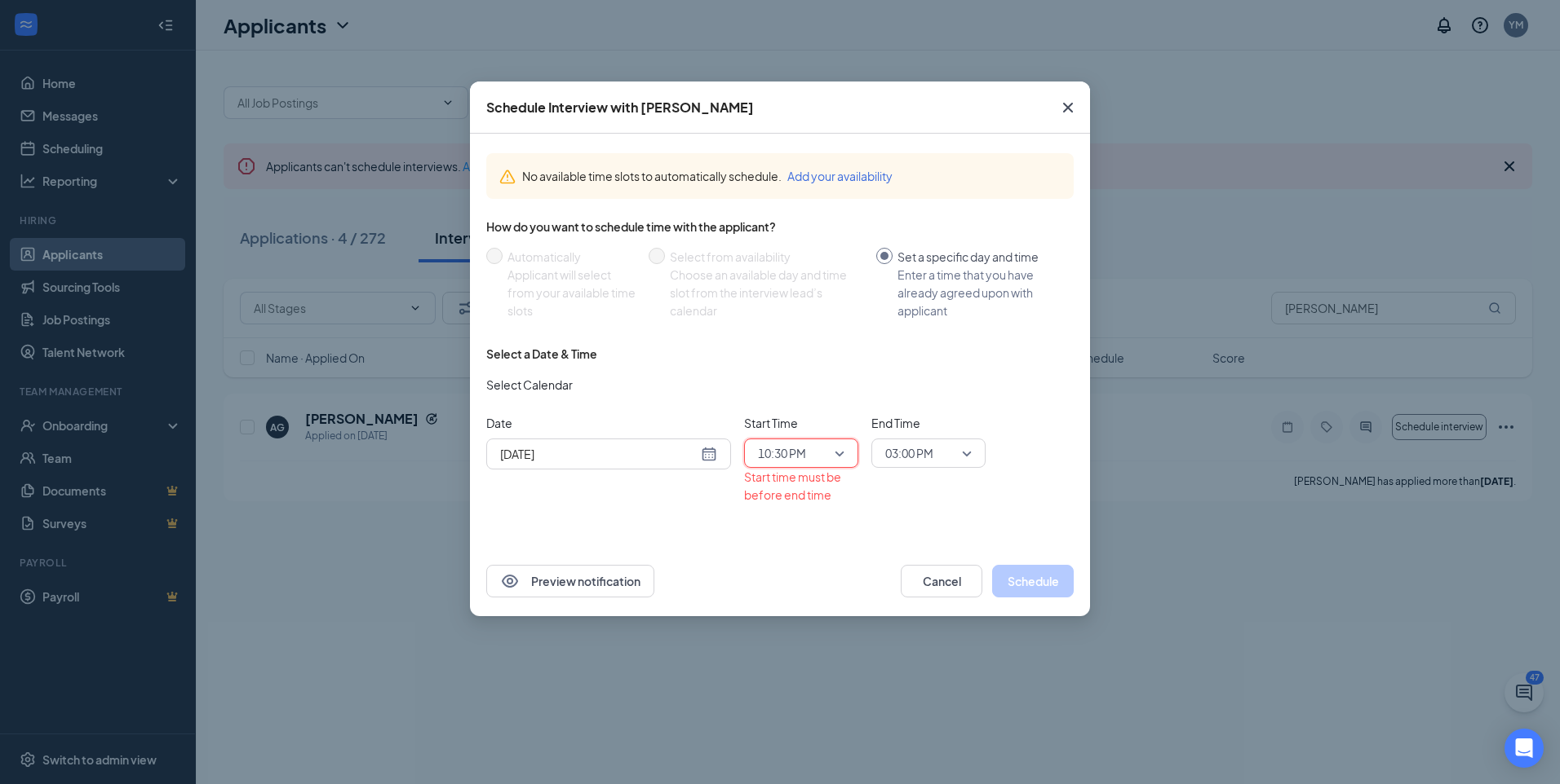
click at [939, 461] on span "03:00 PM" at bounding box center [921, 453] width 72 height 24
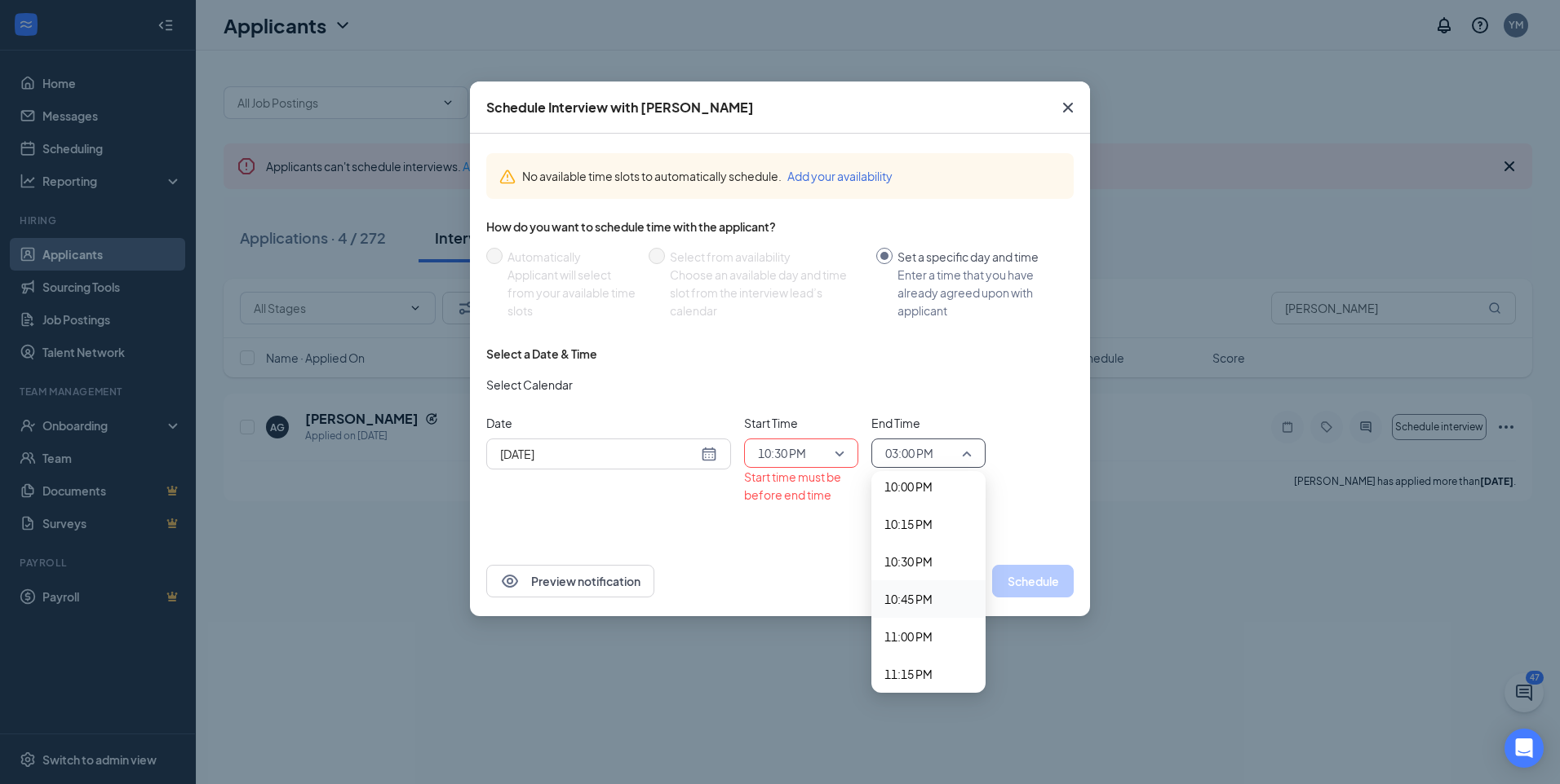
click at [917, 591] on span "10:45 PM" at bounding box center [908, 599] width 48 height 18
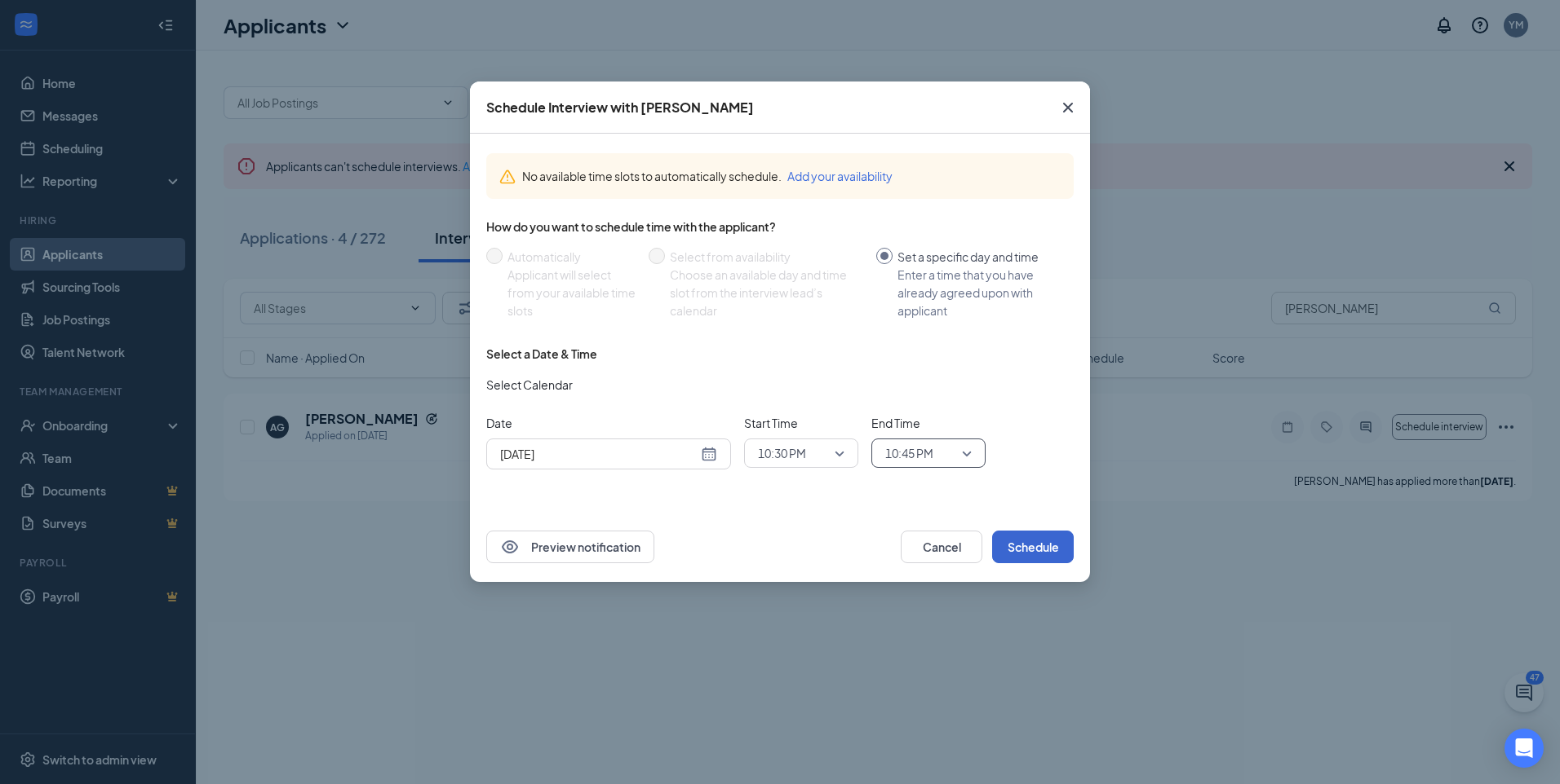
click at [1042, 592] on div "Schedule Interview with [PERSON_NAME] No available time slots to automatically …" at bounding box center [780, 392] width 1560 height 784
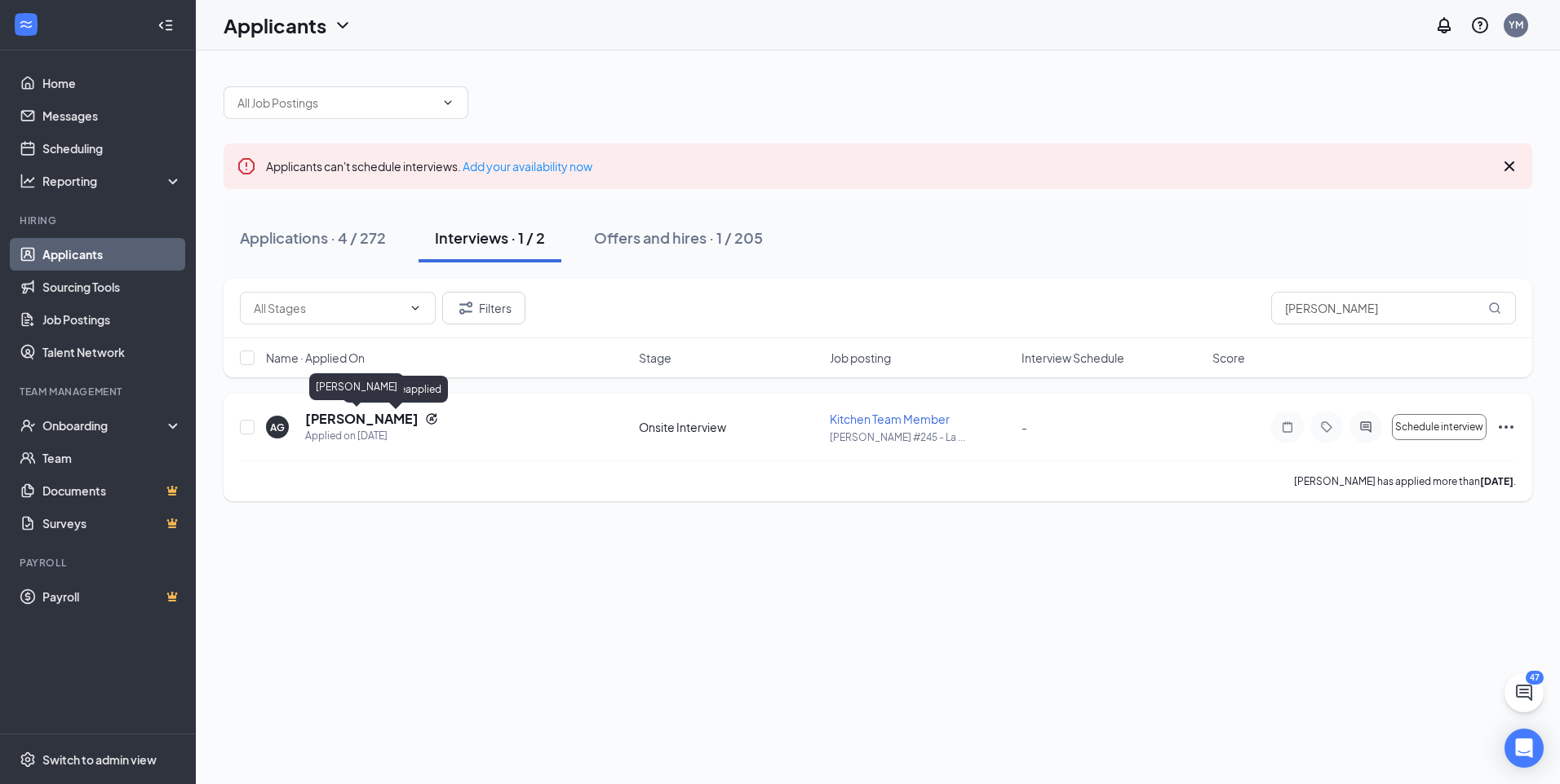
click at [377, 419] on h5 "[PERSON_NAME]" at bounding box center [362, 418] width 113 height 18
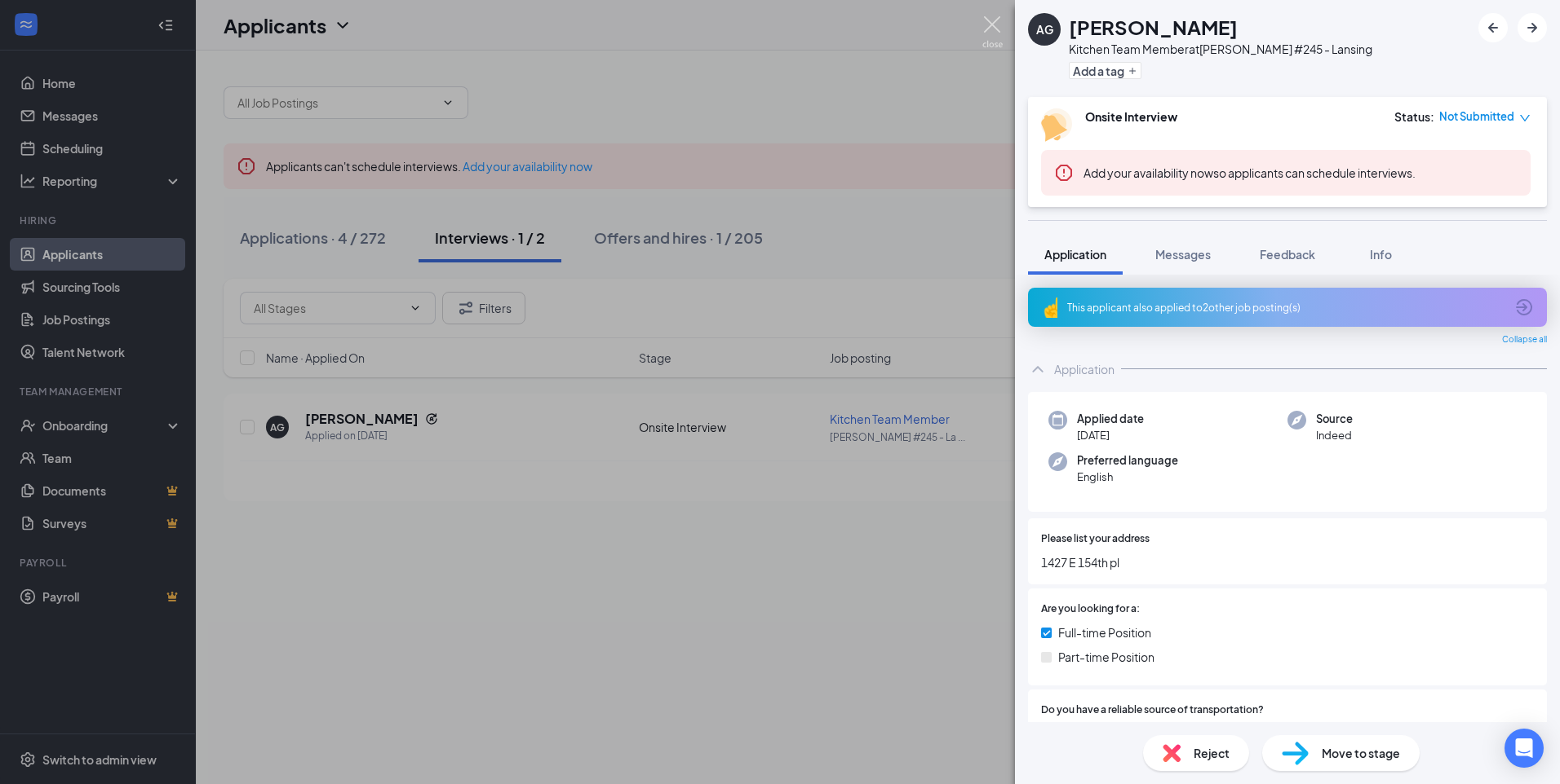
click at [982, 27] on img at bounding box center [992, 32] width 20 height 32
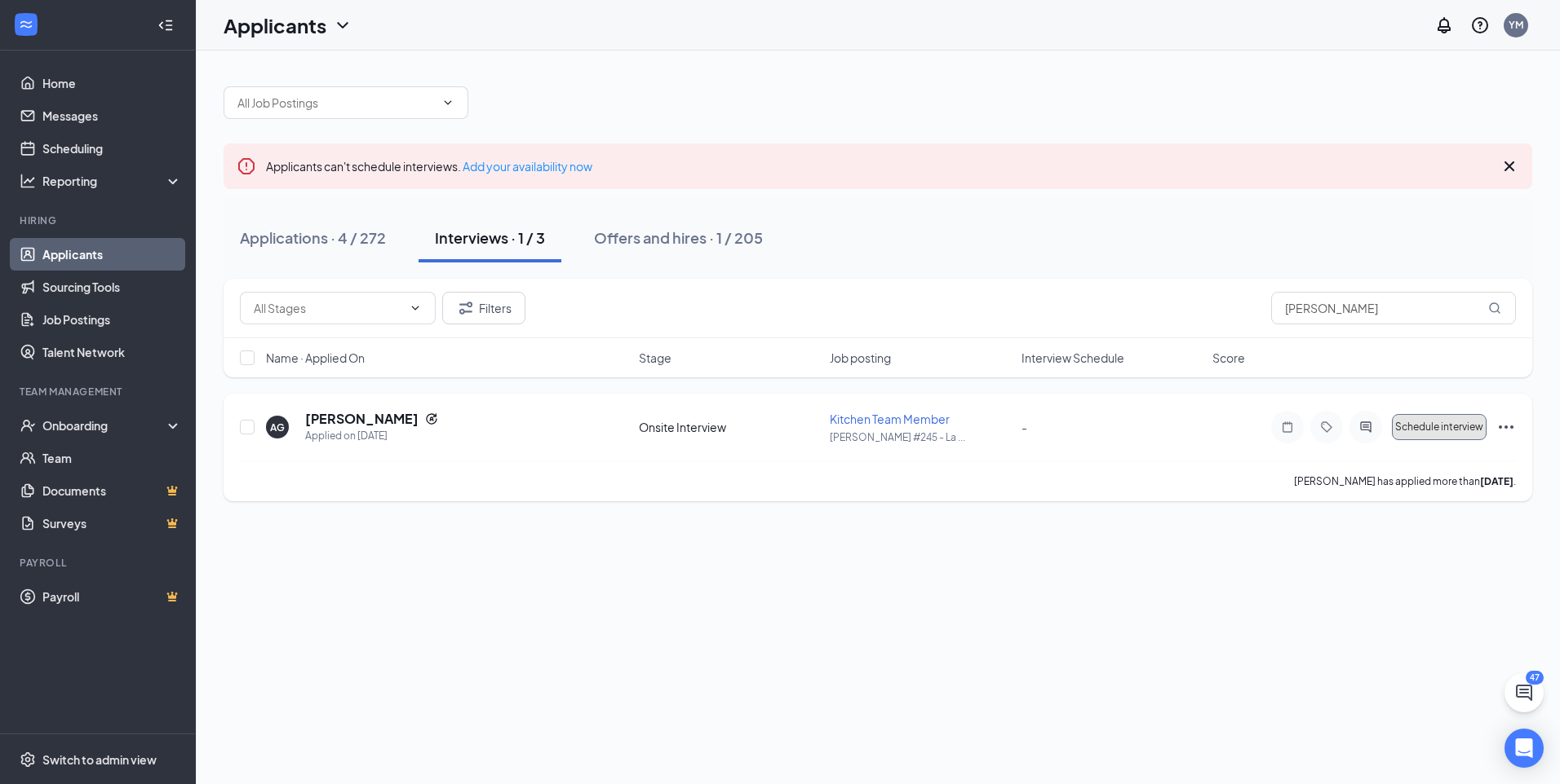
click at [1457, 432] on span "Schedule interview" at bounding box center [1439, 427] width 88 height 12
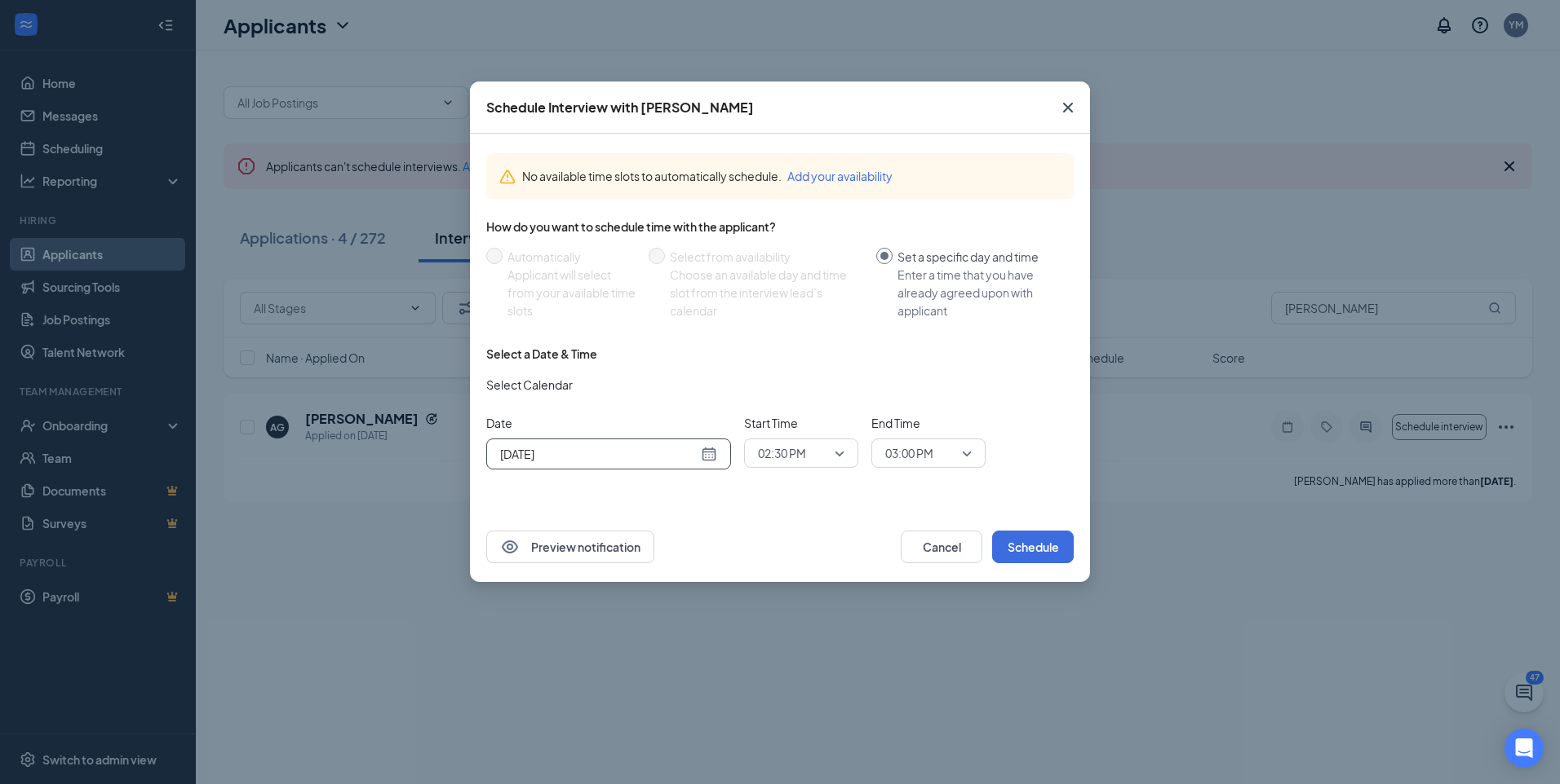
click at [713, 462] on div "[DATE]" at bounding box center [609, 454] width 217 height 18
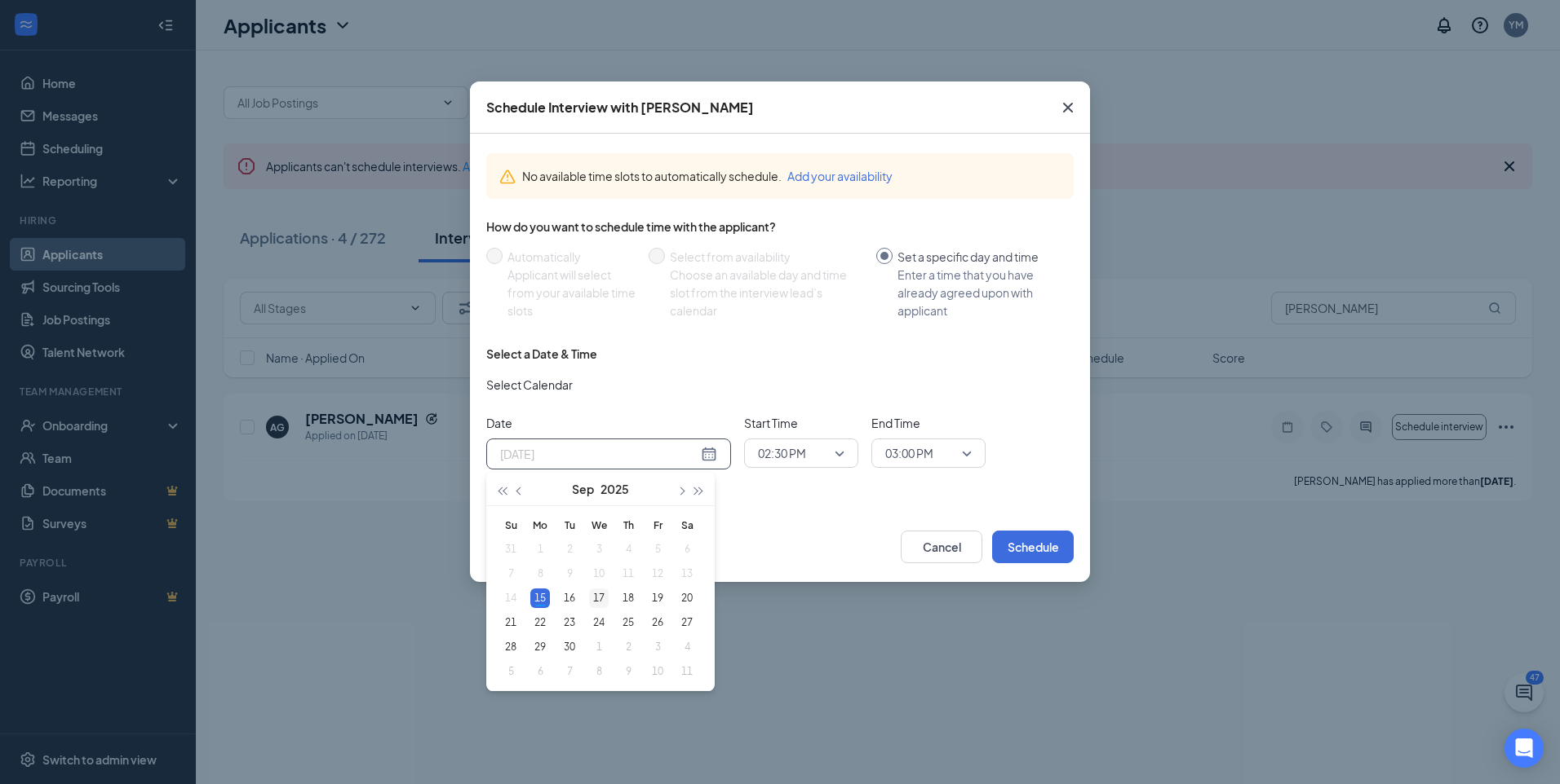
click at [598, 597] on div "17" at bounding box center [599, 599] width 19 height 19
type input "[DATE]"
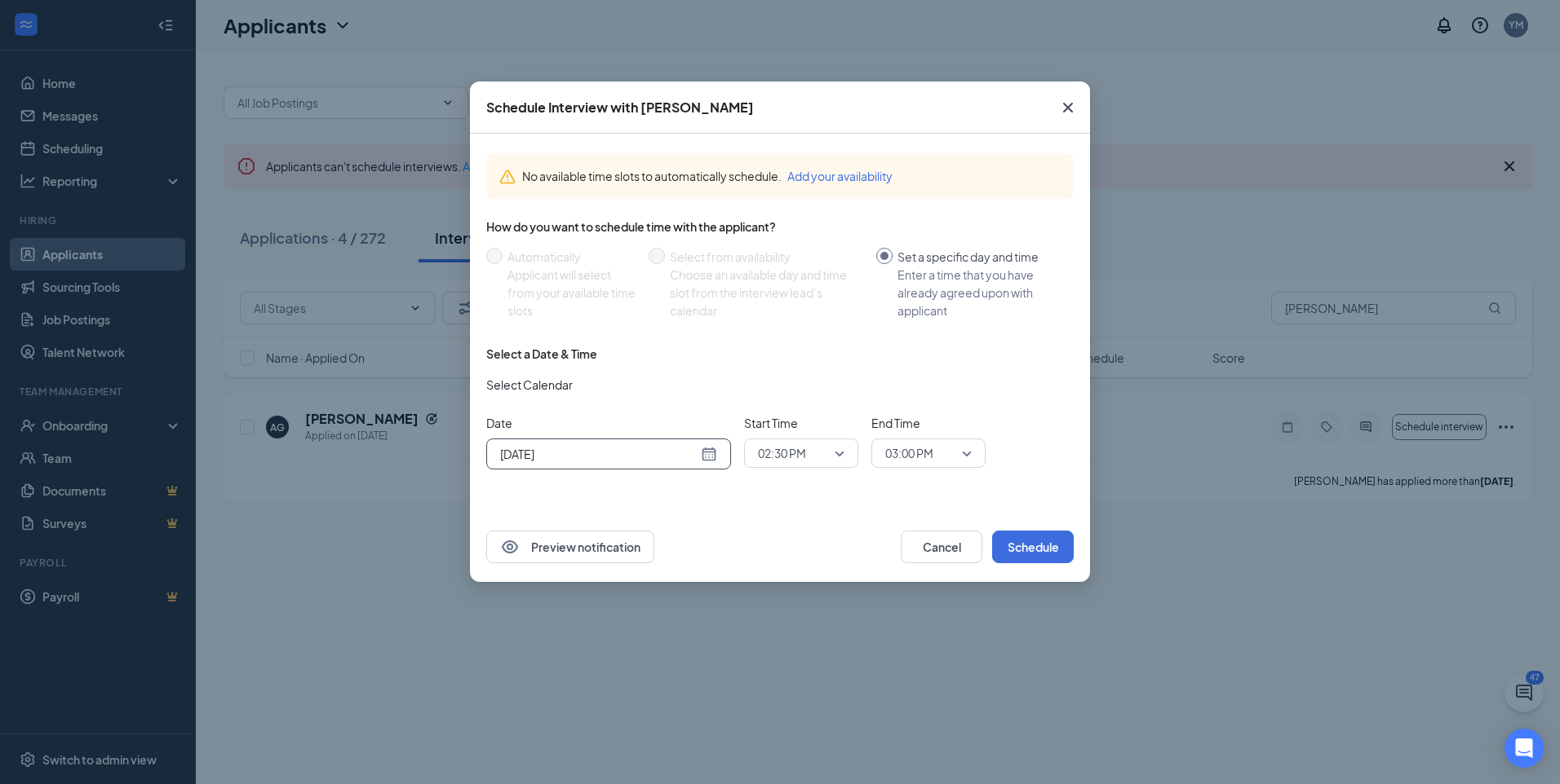
click at [850, 453] on div "02:30 PM" at bounding box center [801, 453] width 114 height 30
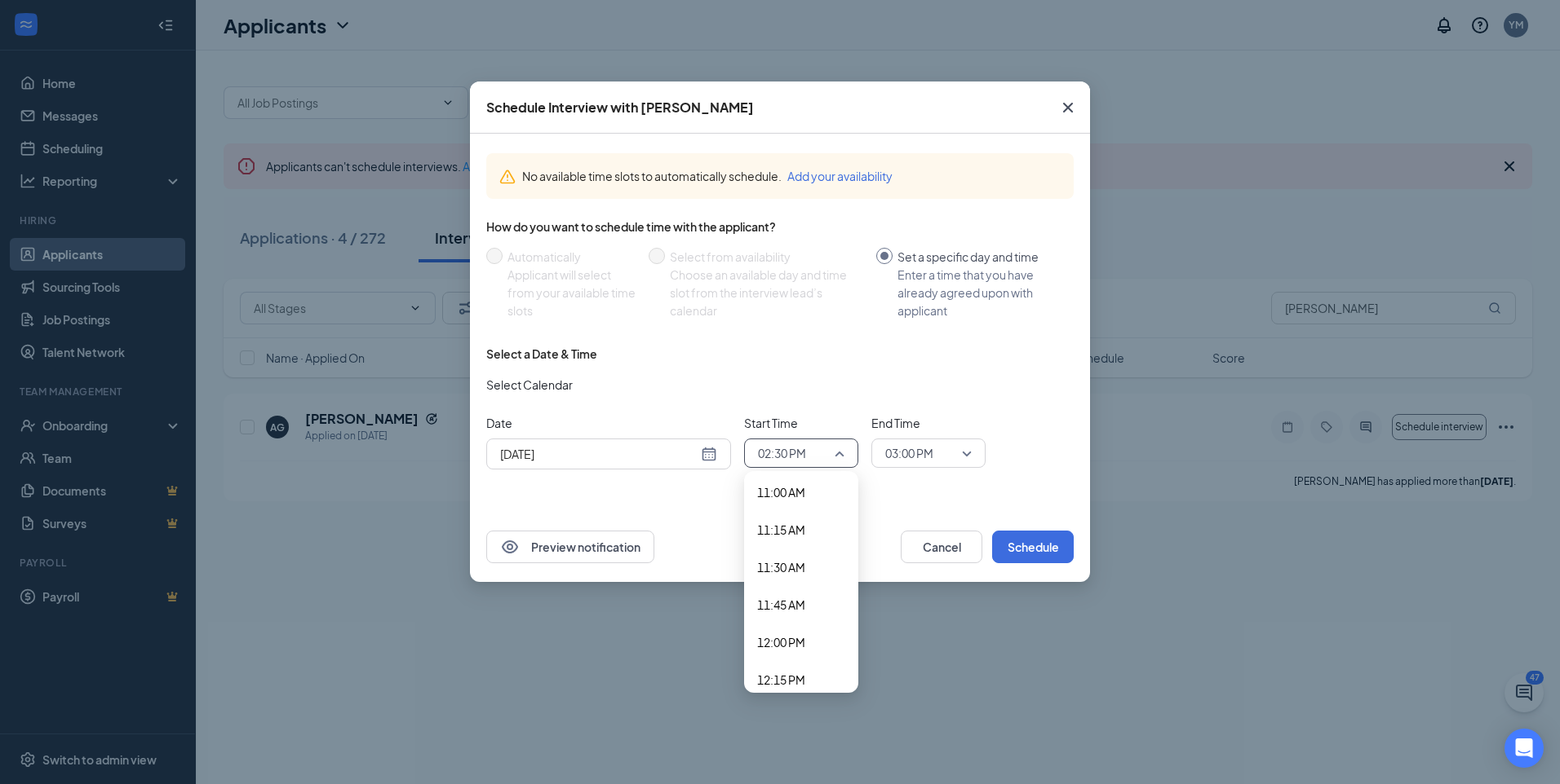
scroll to position [1583, 0]
click at [774, 487] on span "10:30 AM" at bounding box center [781, 488] width 48 height 18
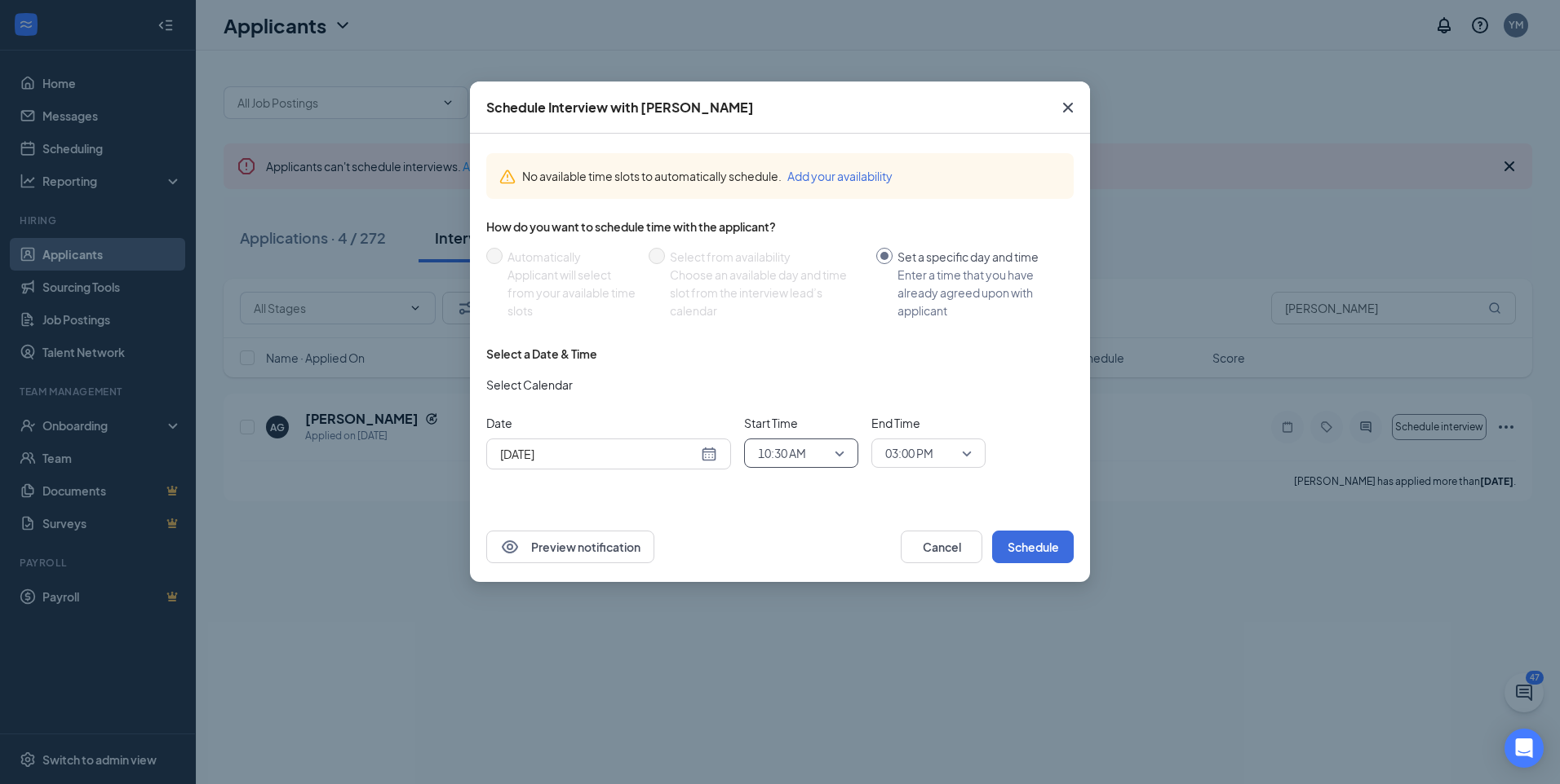
click at [948, 460] on span "03:00 PM" at bounding box center [921, 453] width 72 height 24
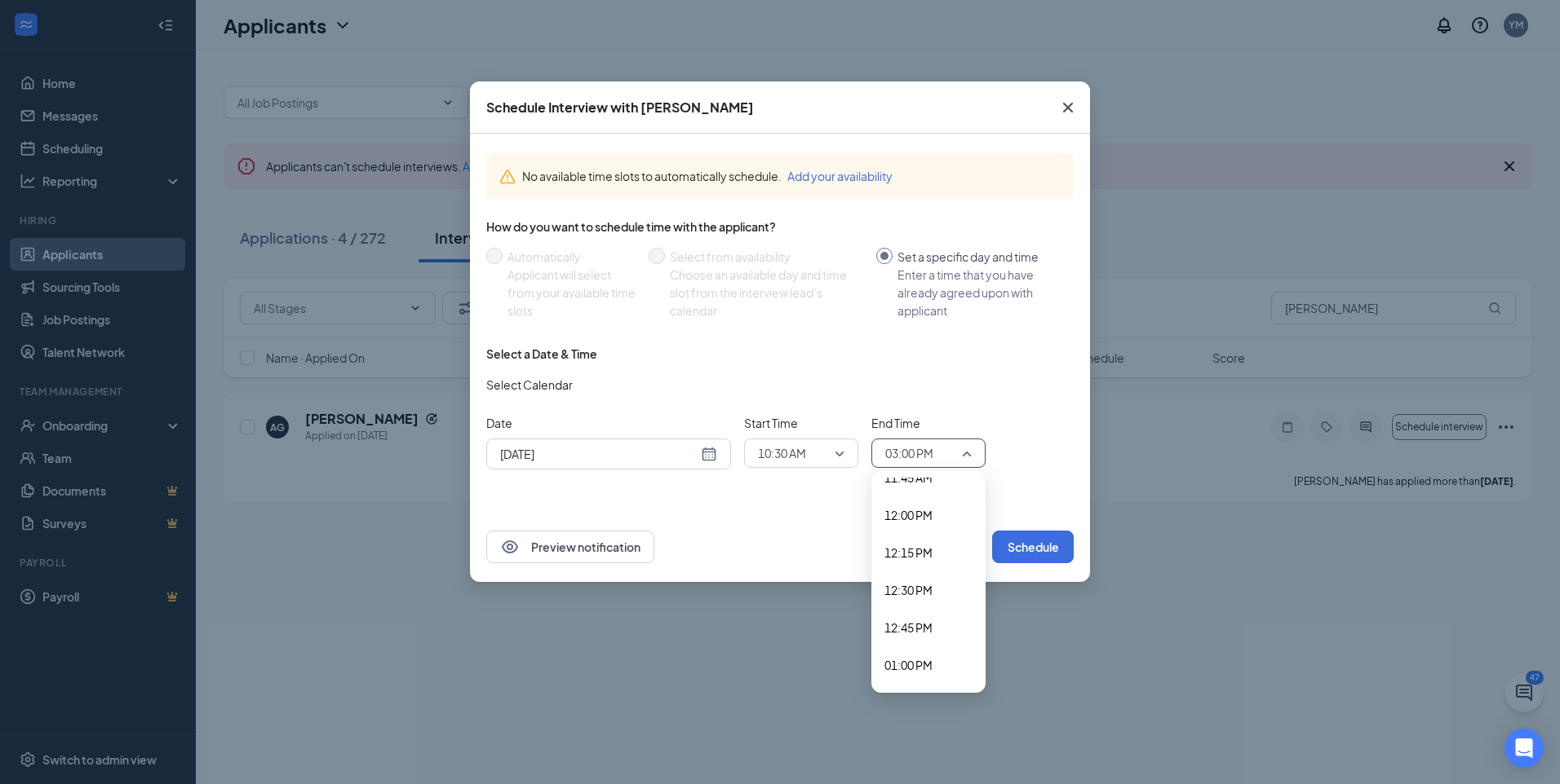
scroll to position [1624, 0]
click at [938, 489] on span "10:45 AM" at bounding box center [928, 486] width 88 height 18
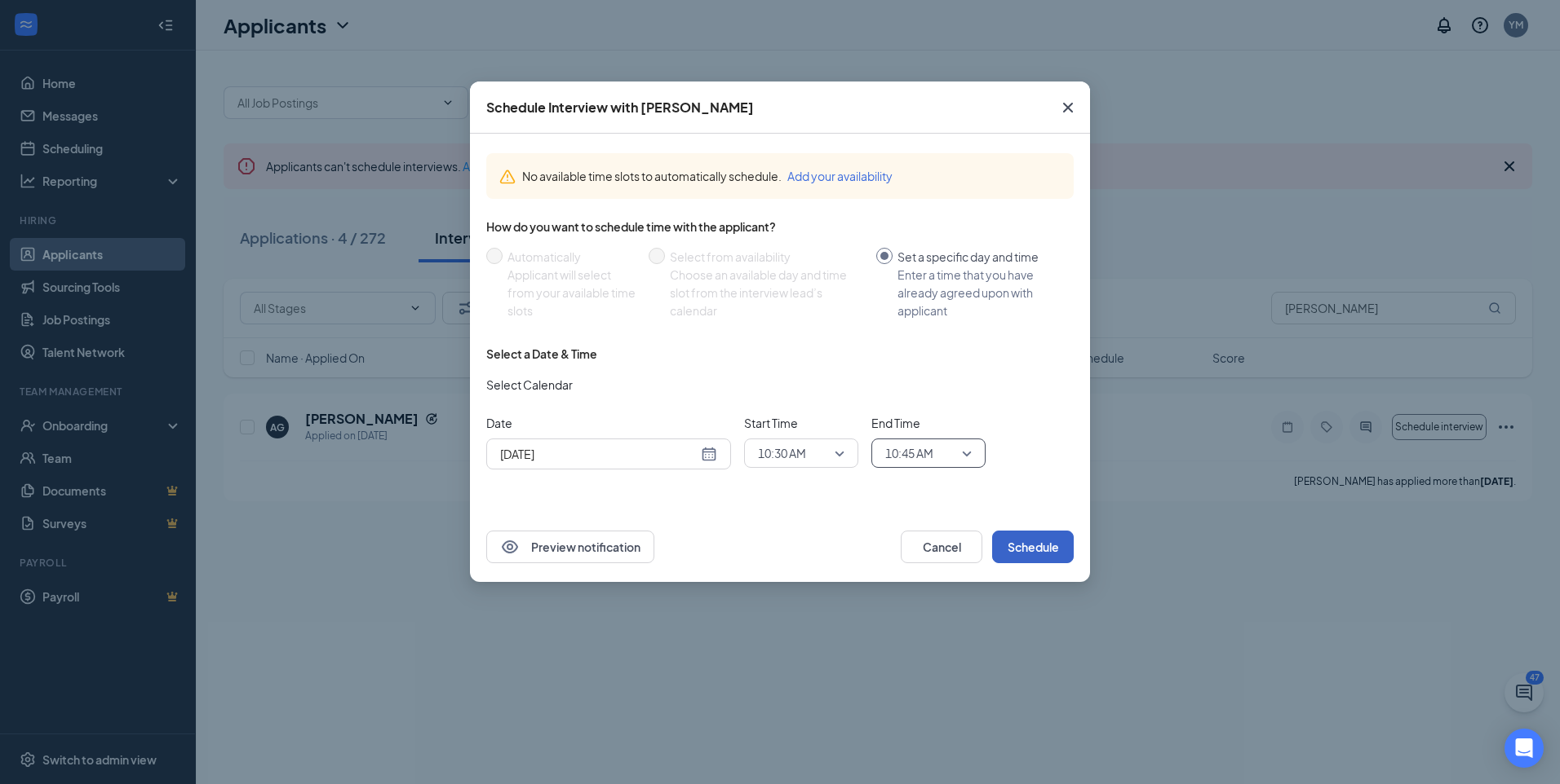
click at [1053, 541] on button "Schedule" at bounding box center [1032, 547] width 82 height 33
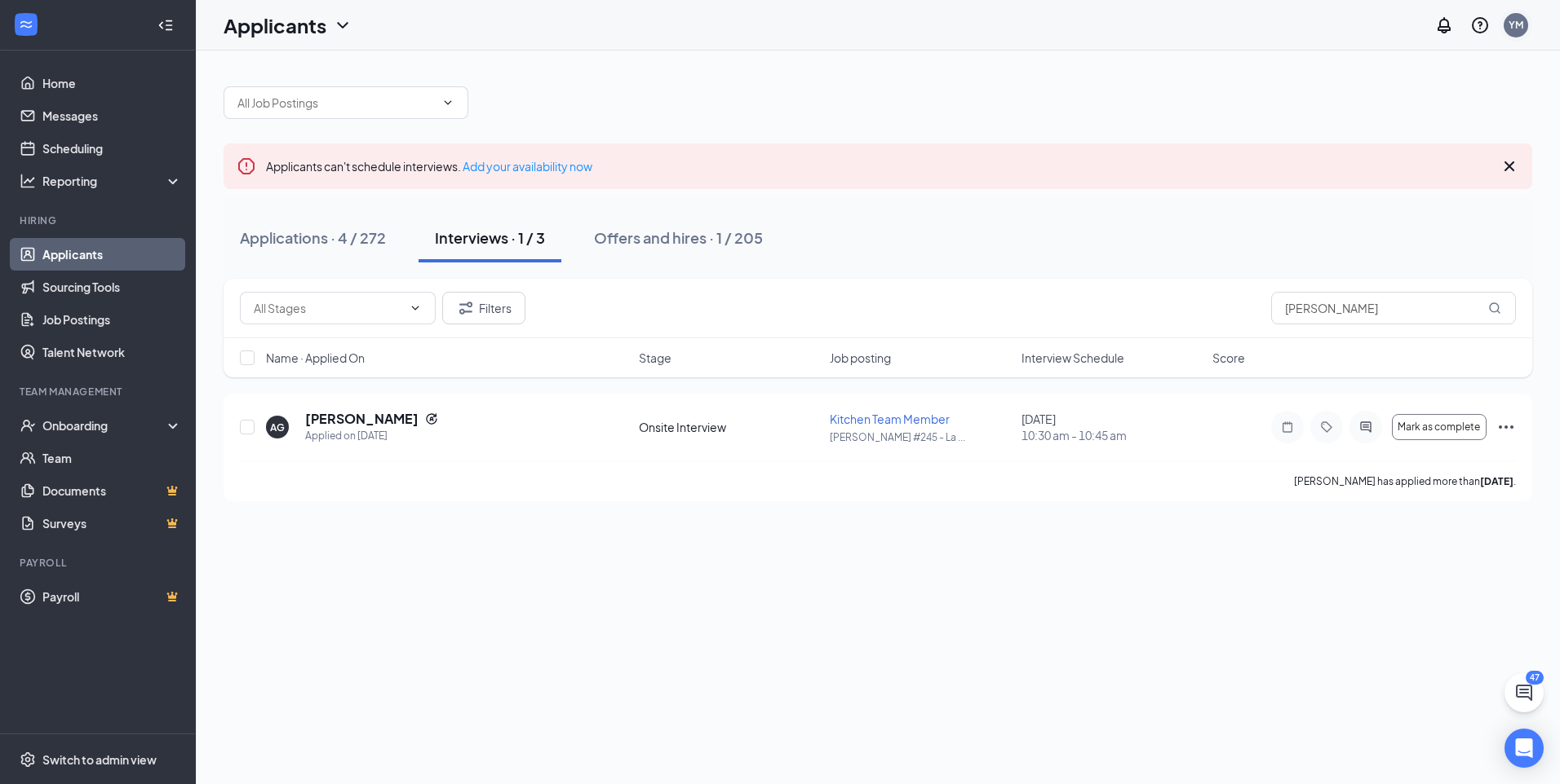
click at [1505, 24] on div "YM" at bounding box center [1515, 25] width 24 height 24
click at [1512, 19] on div "YM" at bounding box center [1515, 25] width 14 height 13
click at [1369, 267] on div "Log out" at bounding box center [1434, 266] width 177 height 16
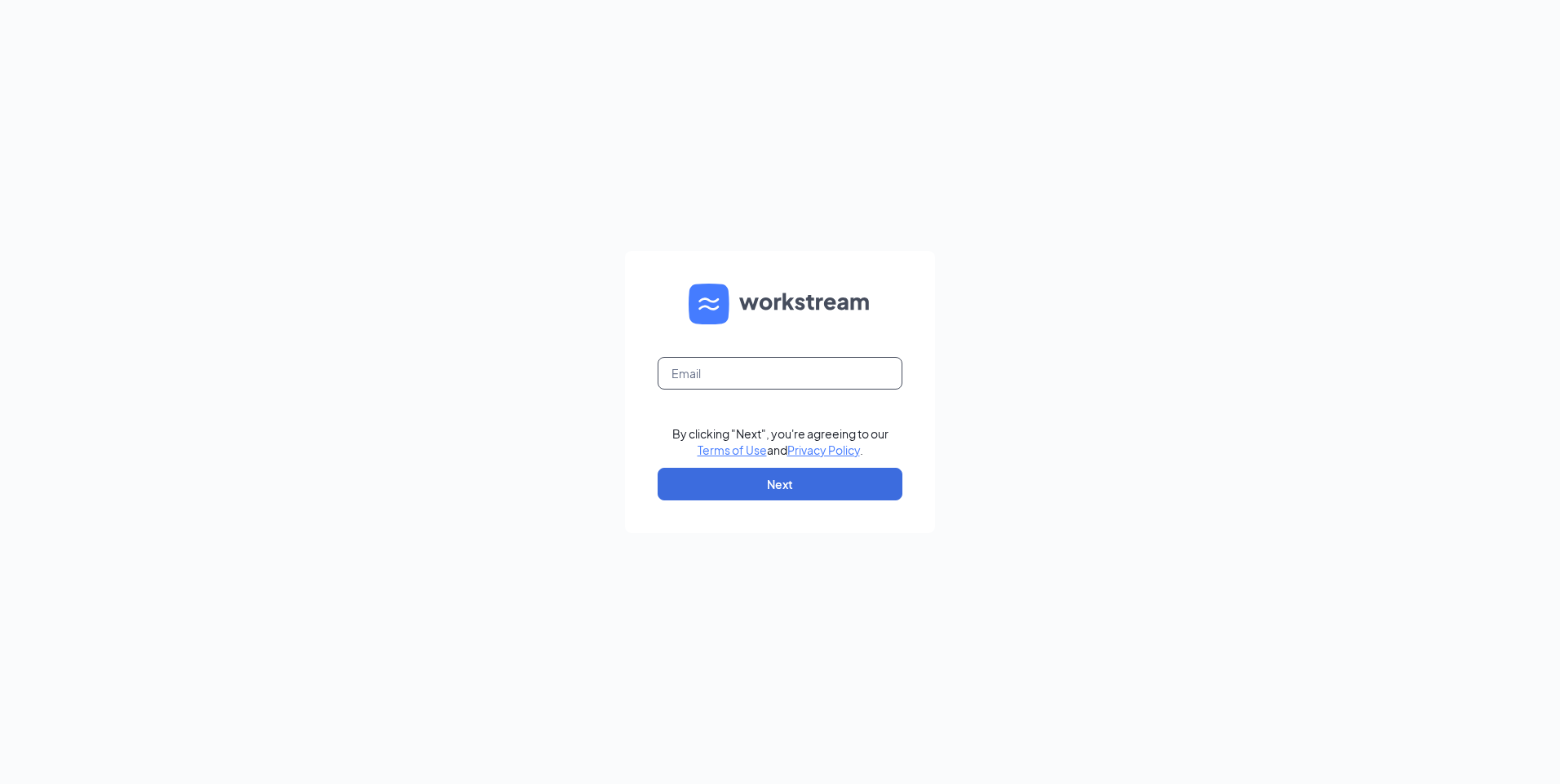
click at [735, 361] on input "text" at bounding box center [780, 373] width 245 height 33
type input "nicholasrule@culvers.biz"
click at [724, 491] on button "Next" at bounding box center [780, 485] width 245 height 33
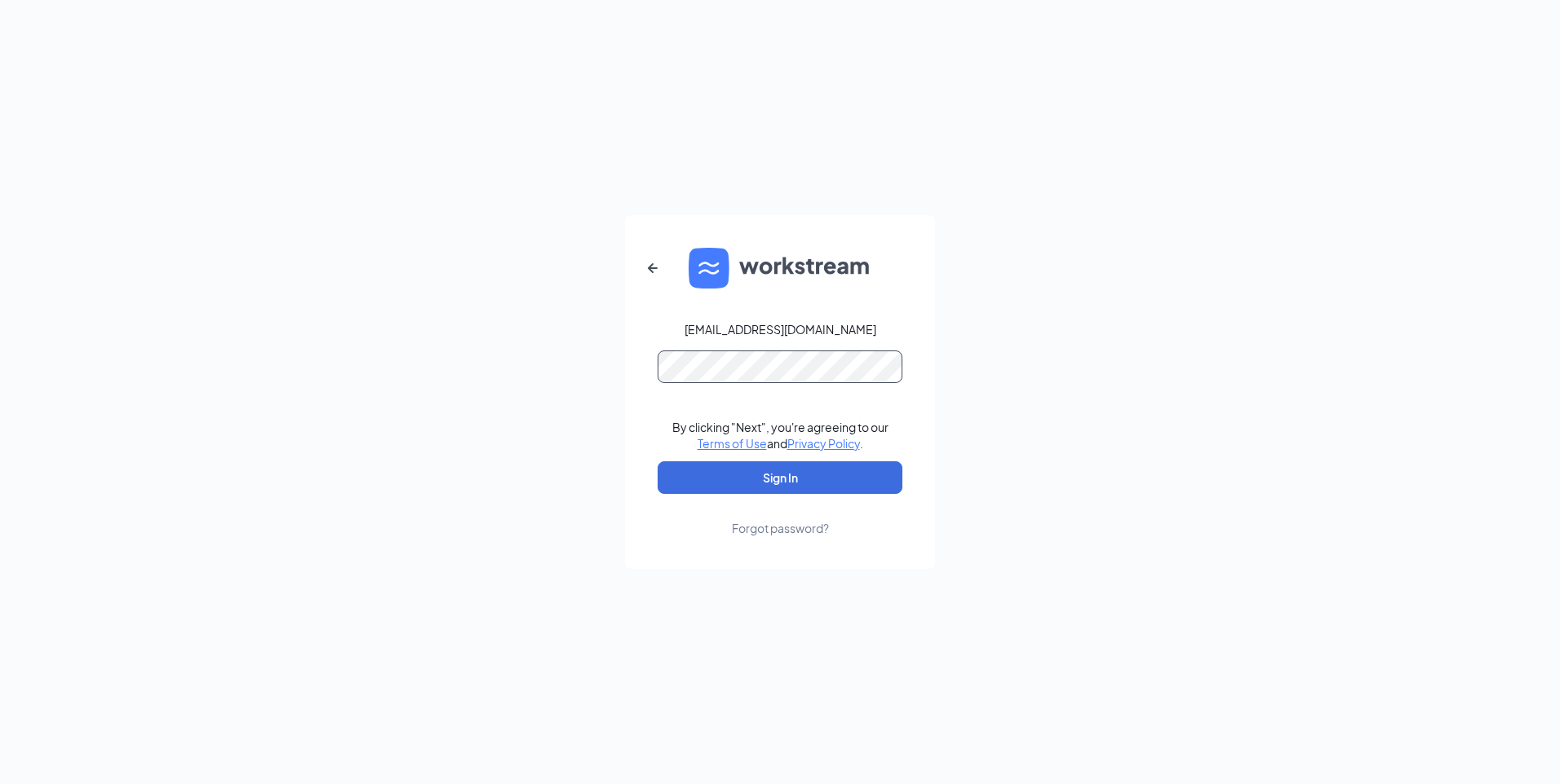
click at [658, 462] on button "Sign In" at bounding box center [780, 478] width 245 height 33
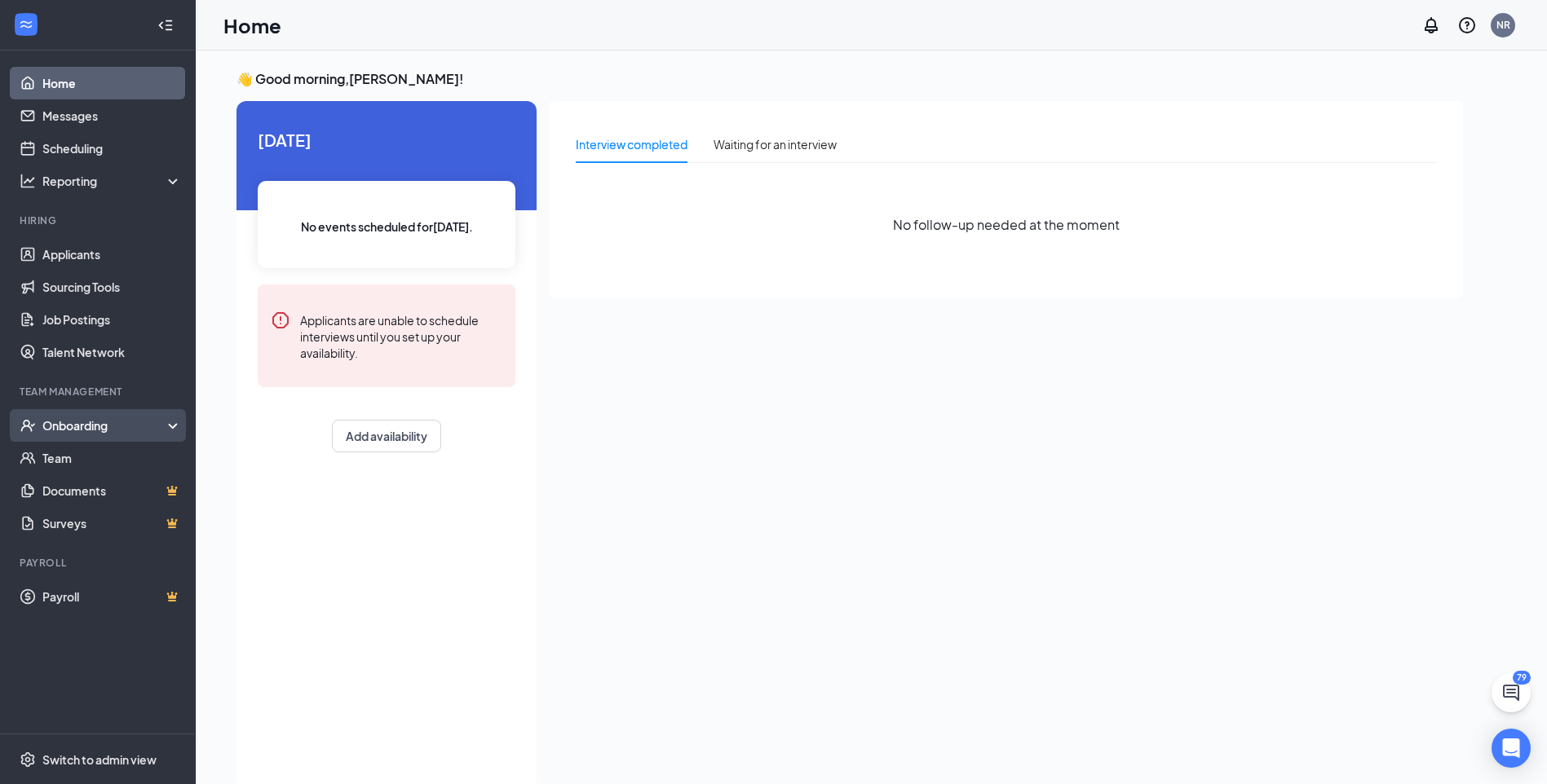
click at [144, 428] on div "Onboarding" at bounding box center [105, 425] width 126 height 16
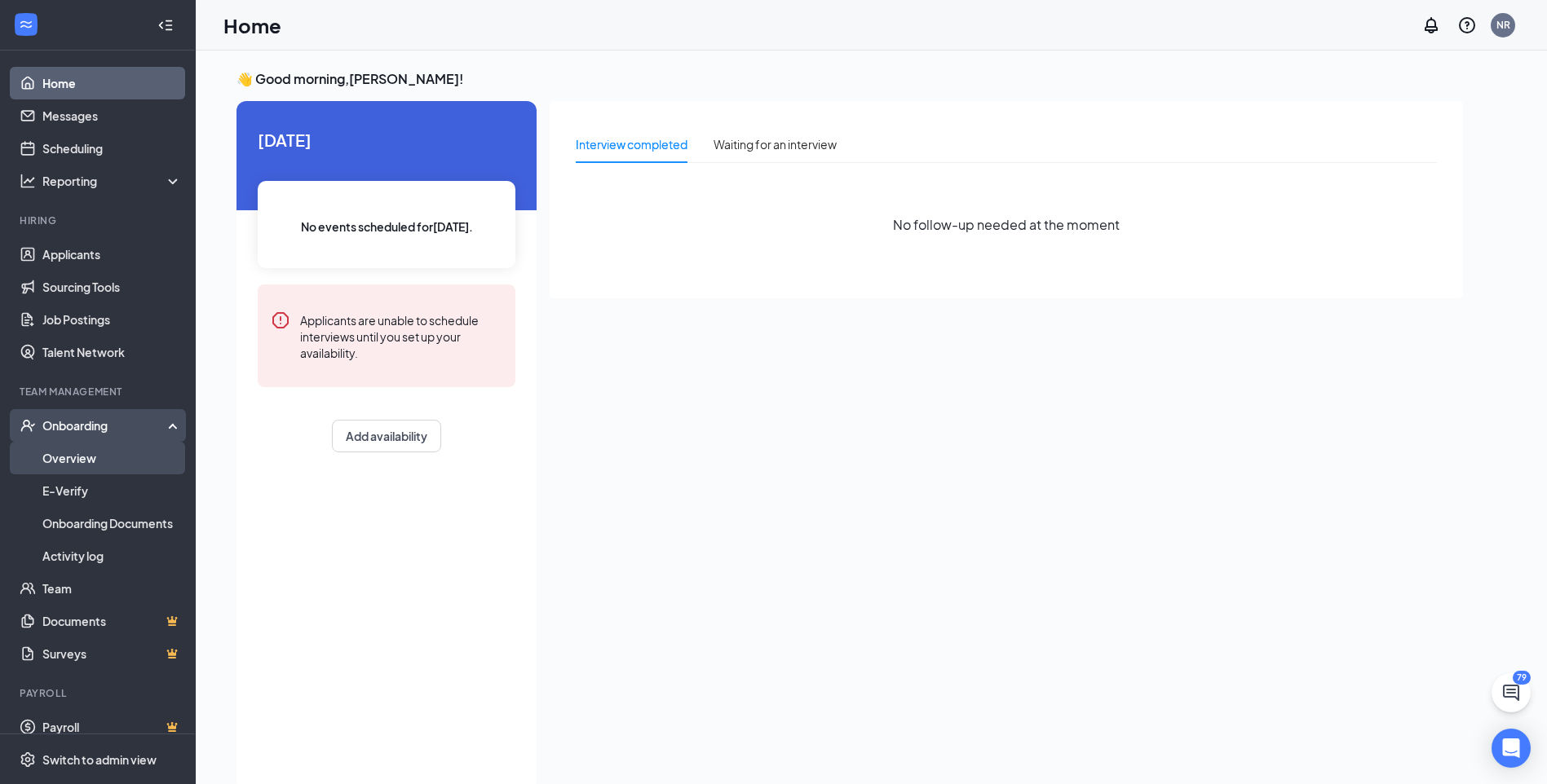
click at [86, 464] on link "Overview" at bounding box center [111, 459] width 139 height 33
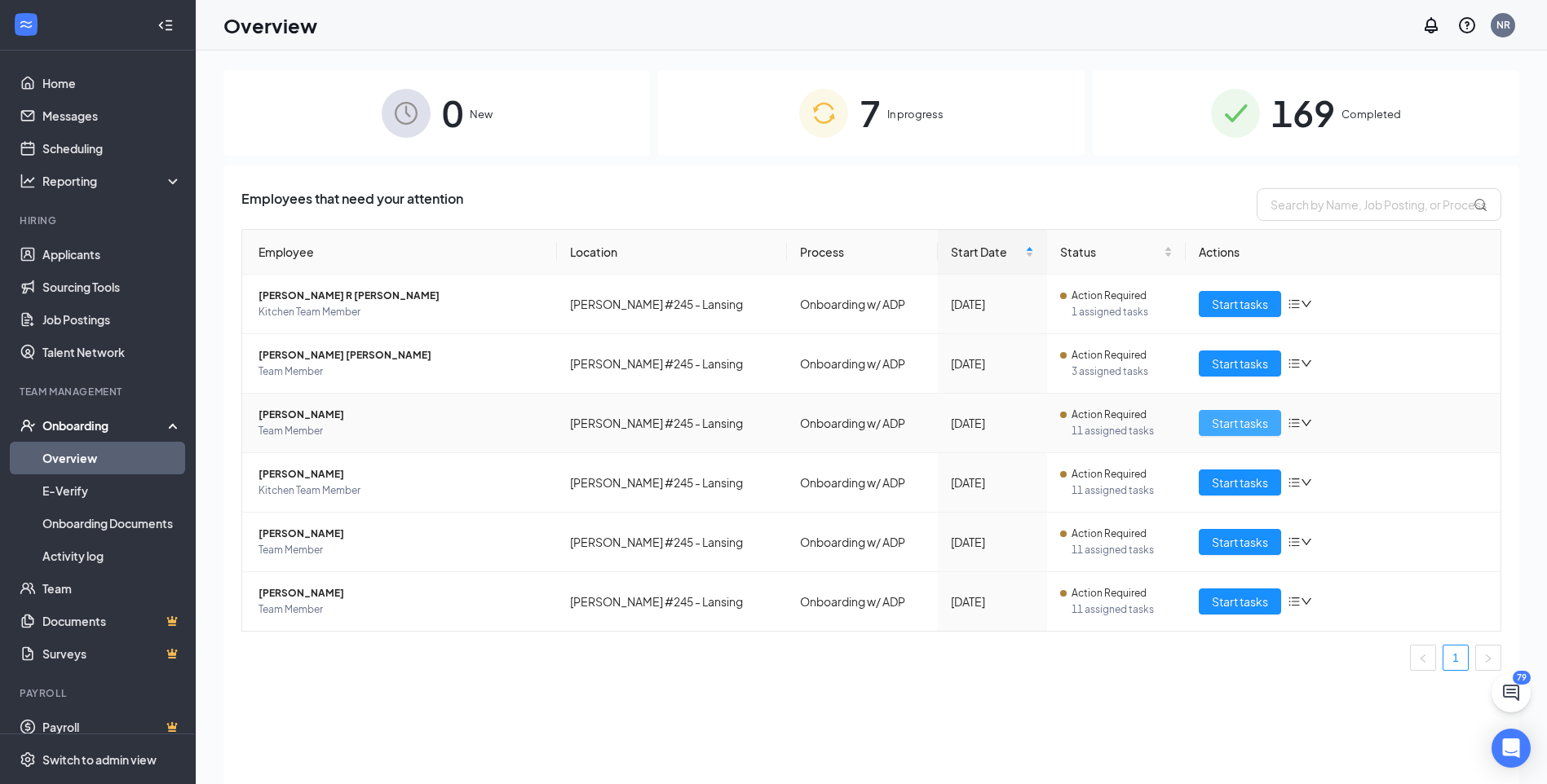
click at [1236, 434] on button "Start tasks" at bounding box center [1240, 422] width 83 height 26
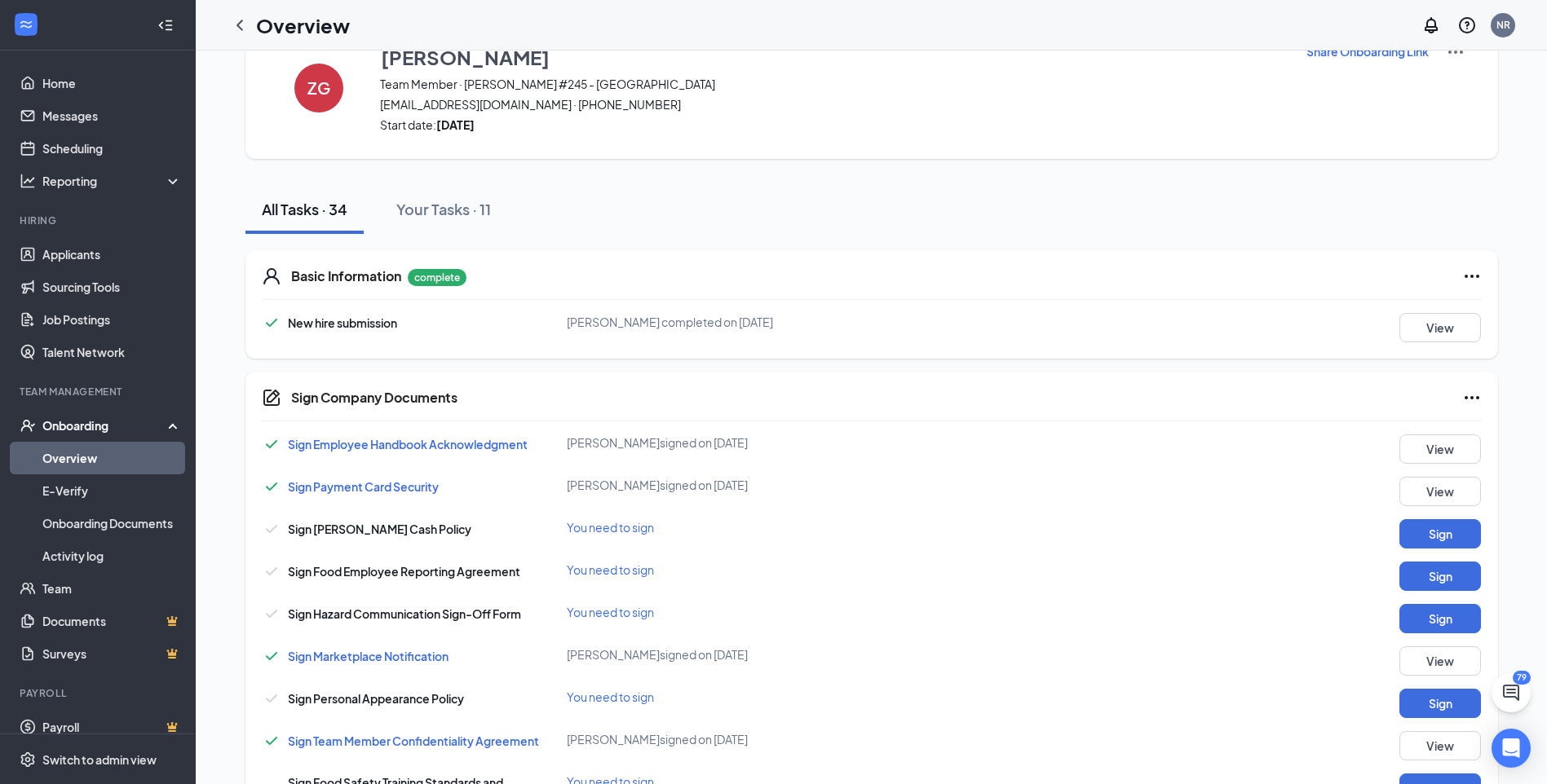
scroll to position [245, 0]
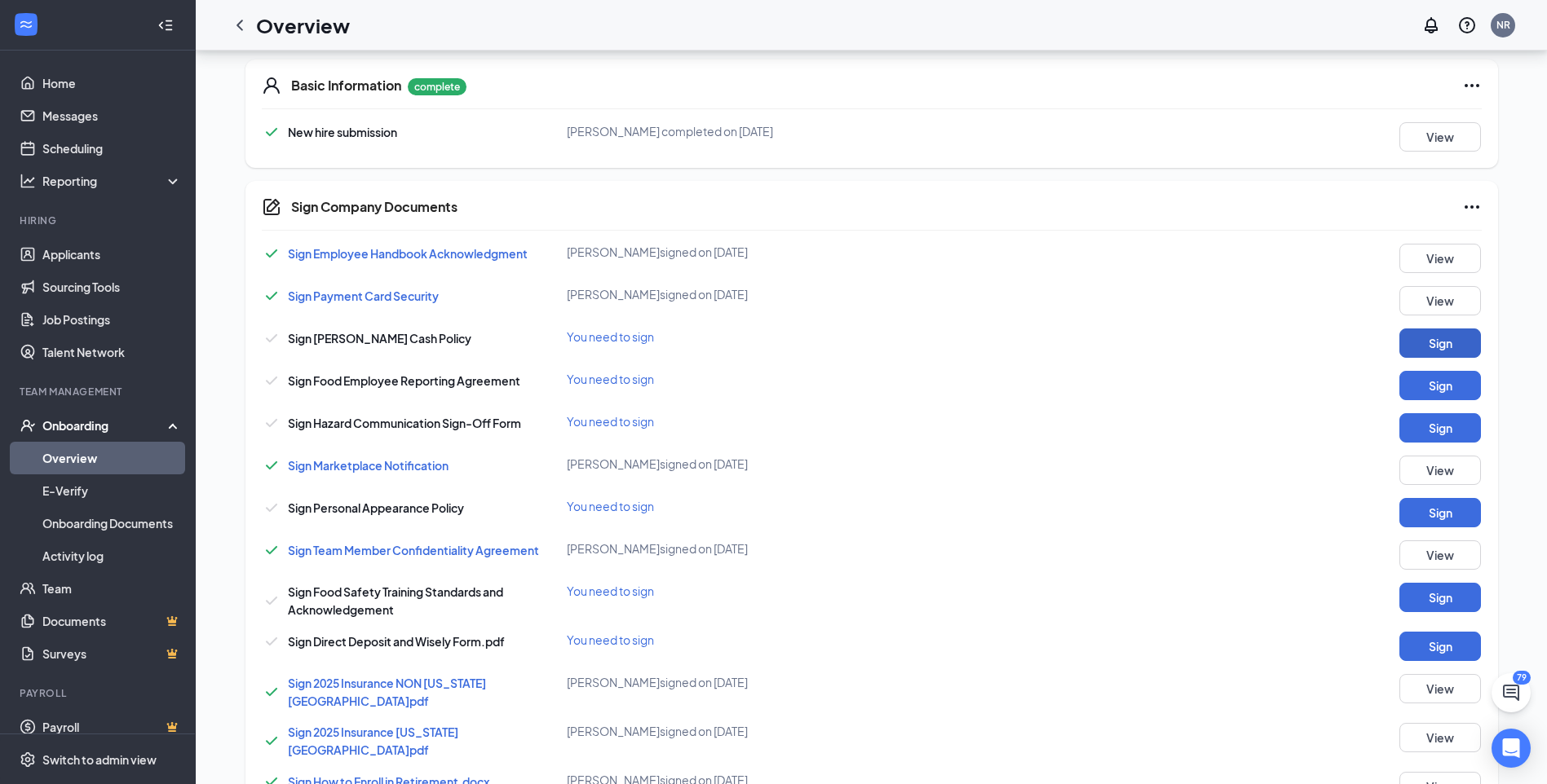
click at [1413, 353] on button "Sign" at bounding box center [1440, 343] width 82 height 30
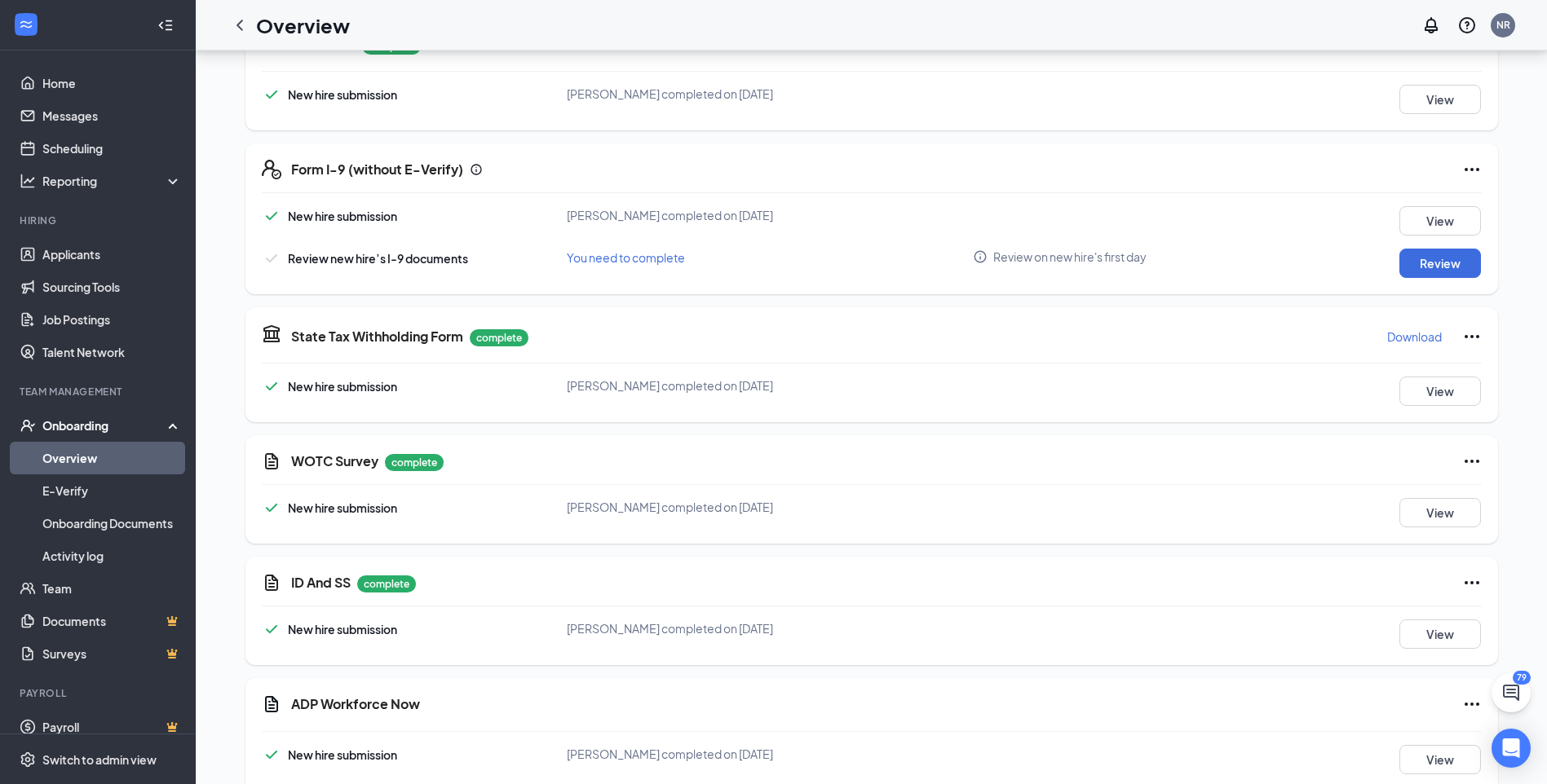
scroll to position [1712, 0]
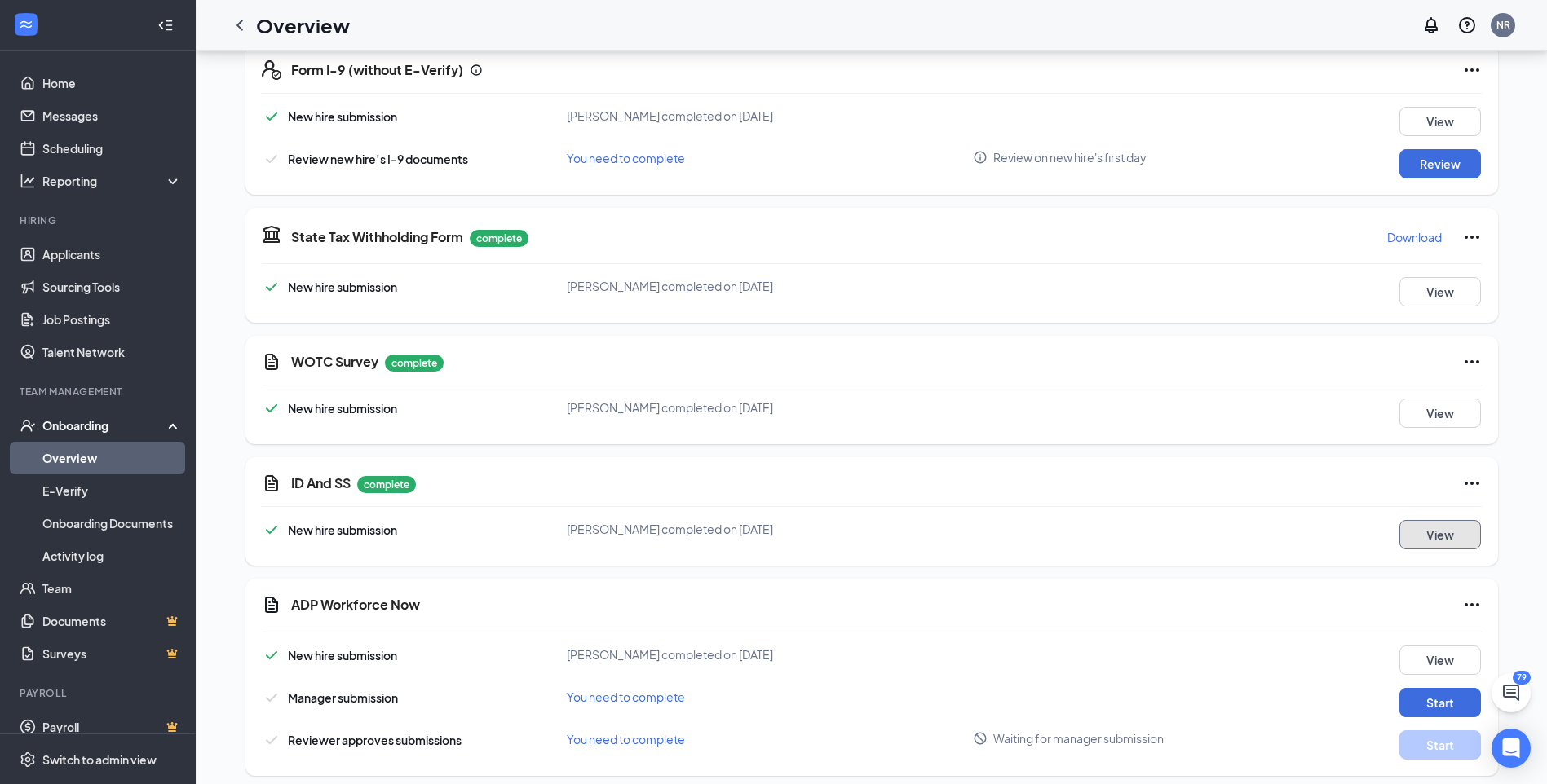
click at [1475, 520] on button "View" at bounding box center [1440, 535] width 82 height 30
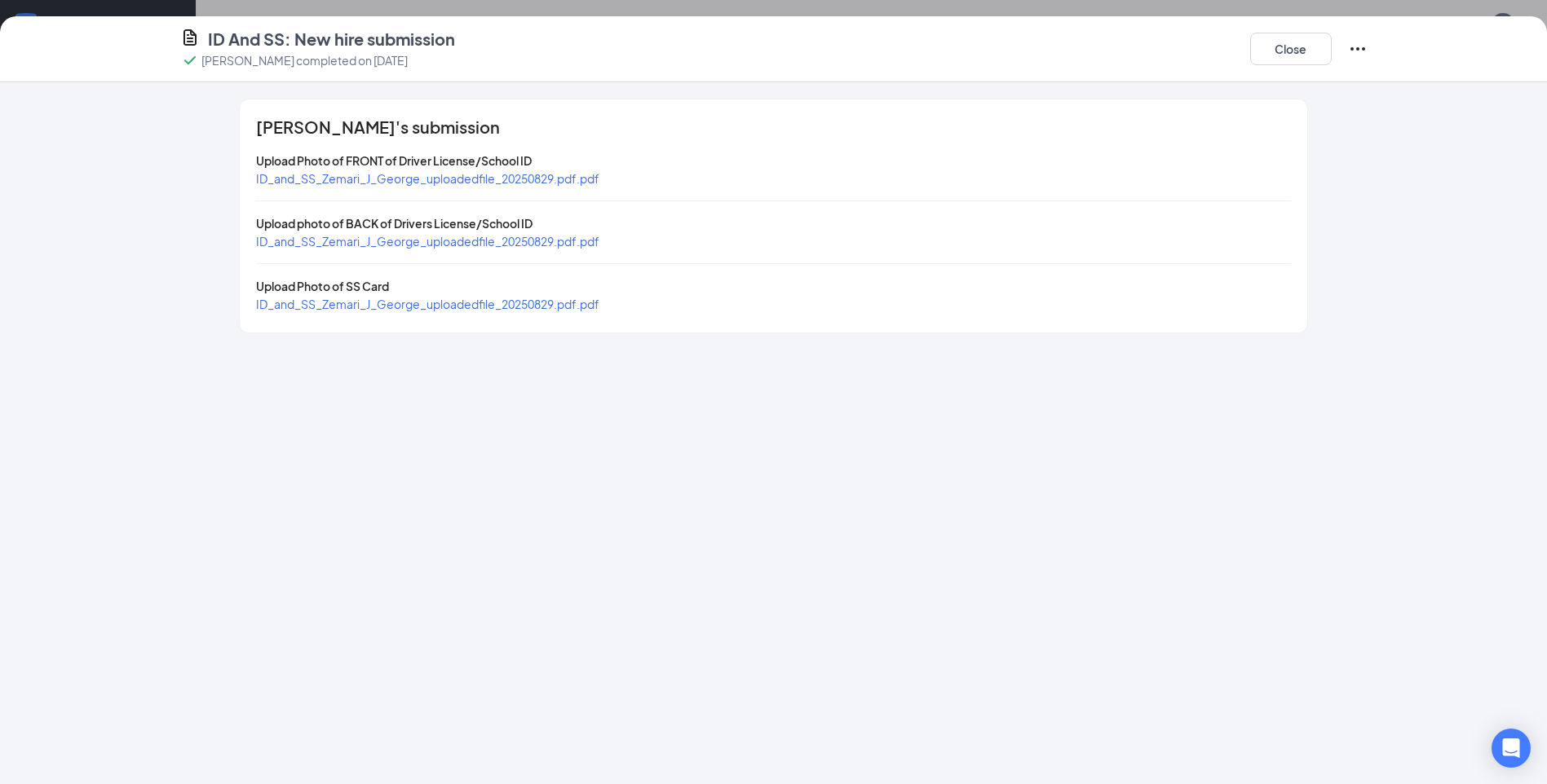
click at [416, 171] on div "ID_and_SS_Zemari_J_George_uploadedfile_20250829.pdf.pdf" at bounding box center [428, 178] width 344 height 18
click at [416, 178] on span "ID_and_SS_Zemari_J_George_uploadedfile_20250829.pdf.pdf" at bounding box center [428, 178] width 344 height 14
click at [442, 243] on span "ID_and_SS_Zemari_J_George_uploadedfile_20250829.pdf.pdf" at bounding box center [428, 241] width 344 height 14
click at [417, 297] on span "ID_and_SS_Zemari_J_George_uploadedfile_20250829.pdf.pdf" at bounding box center [428, 303] width 344 height 14
click at [1291, 50] on button "Close" at bounding box center [1291, 49] width 82 height 33
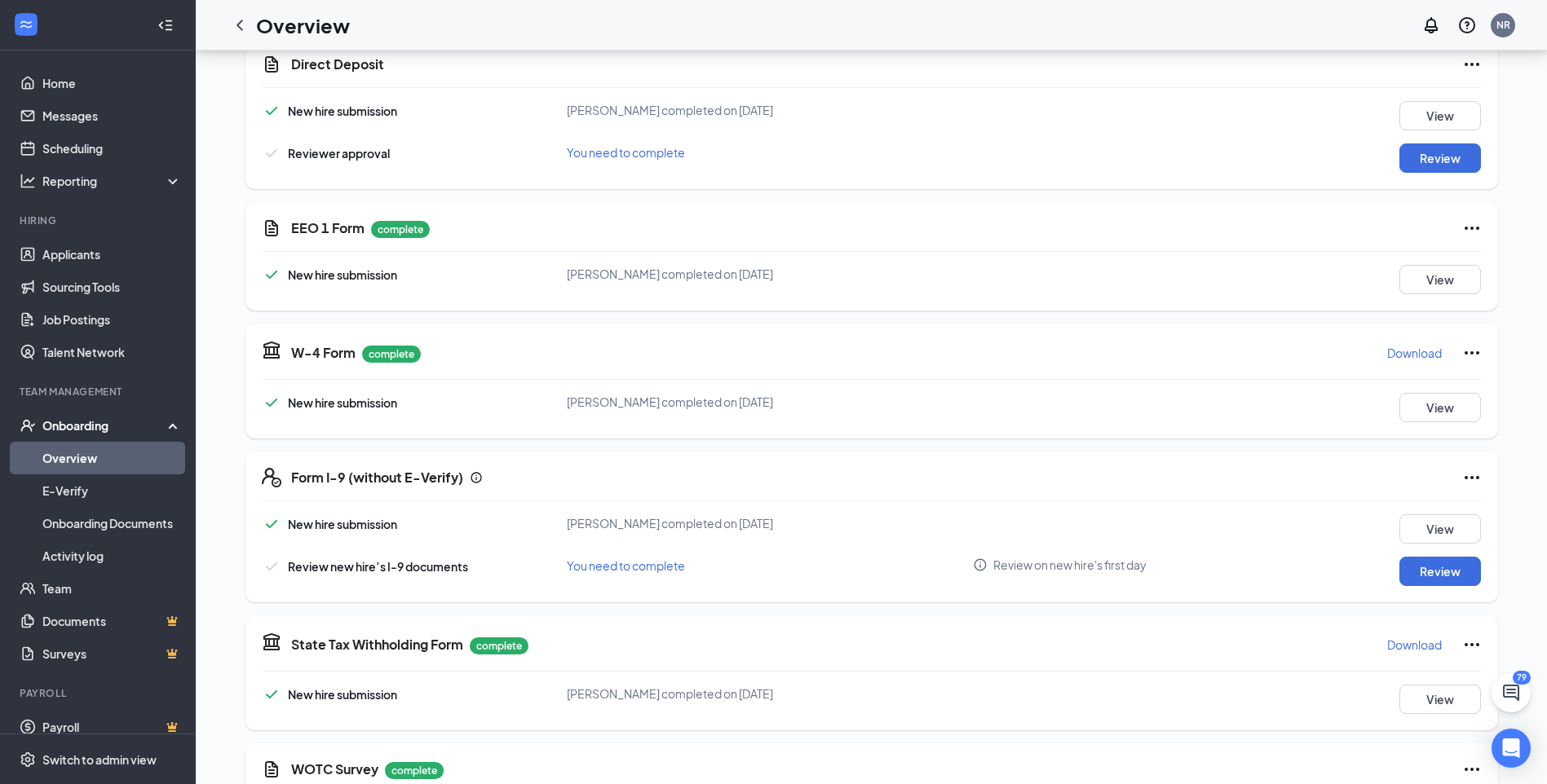
scroll to position [1060, 0]
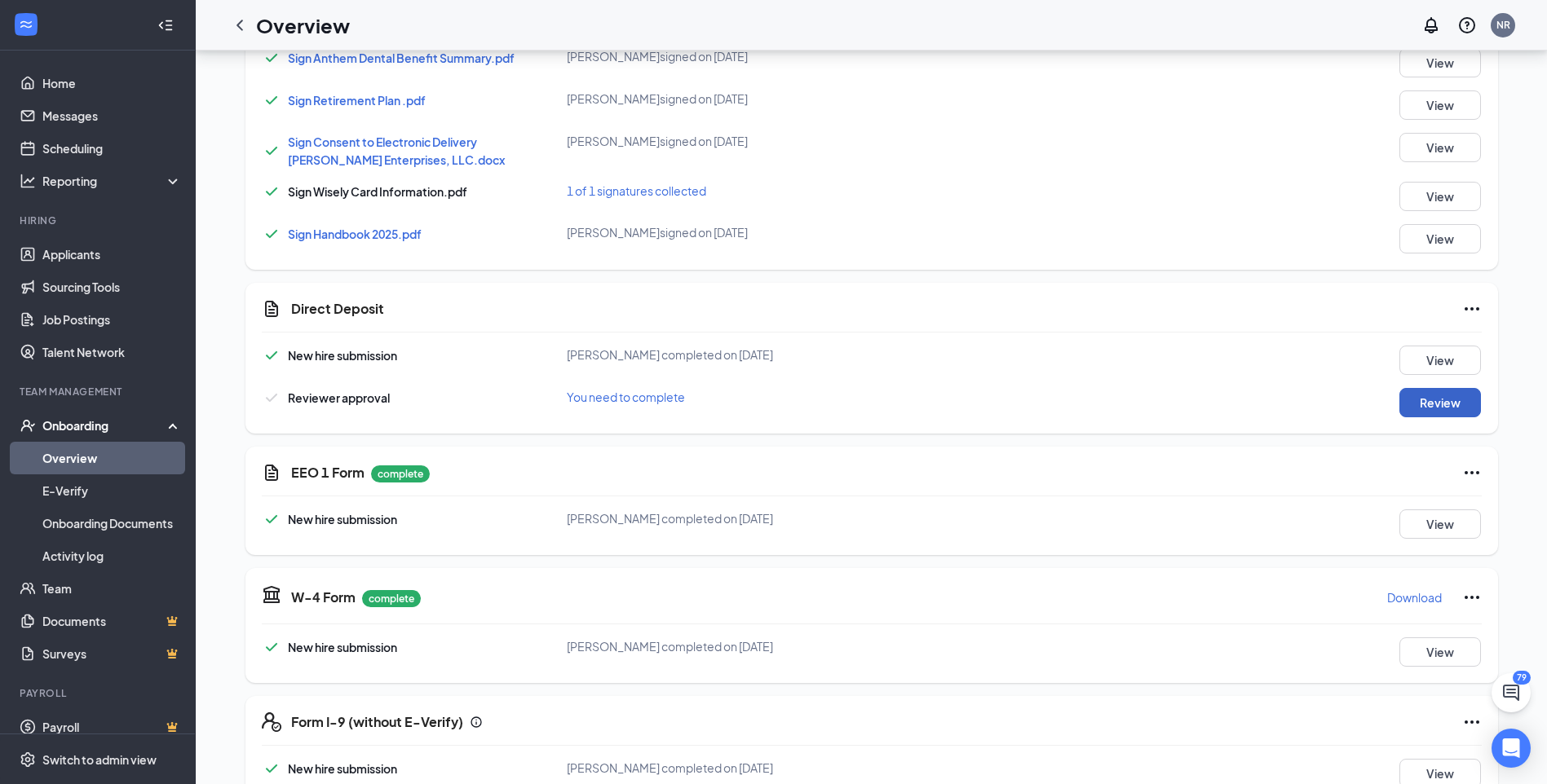
click at [1445, 388] on button "Review" at bounding box center [1440, 402] width 82 height 30
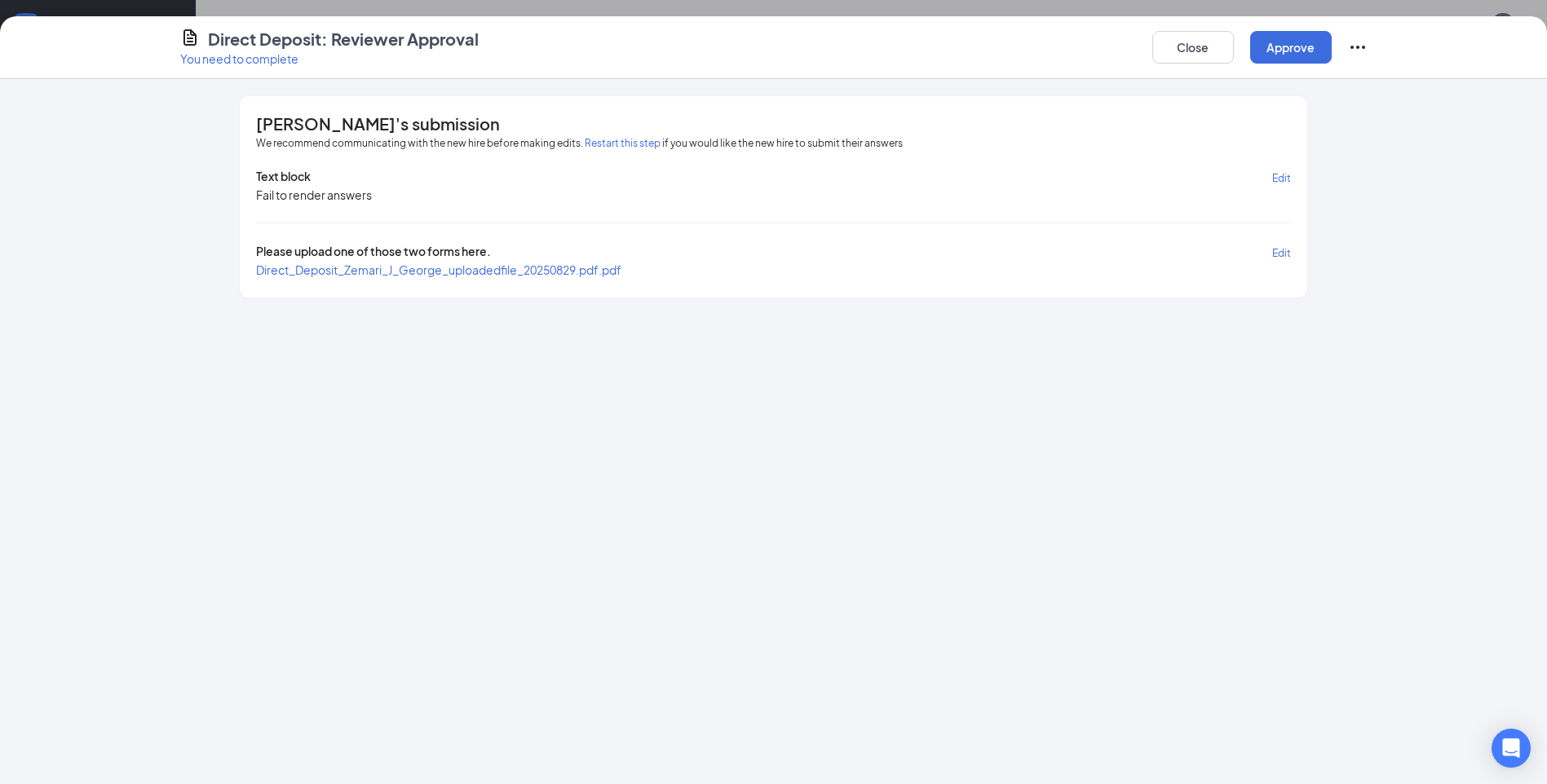
click at [551, 263] on span "Direct_Deposit_Zemari_J_George_uploadedfile_20250829.pdf.pdf" at bounding box center [439, 270] width 366 height 14
click at [1264, 40] on button "Approve" at bounding box center [1291, 47] width 82 height 33
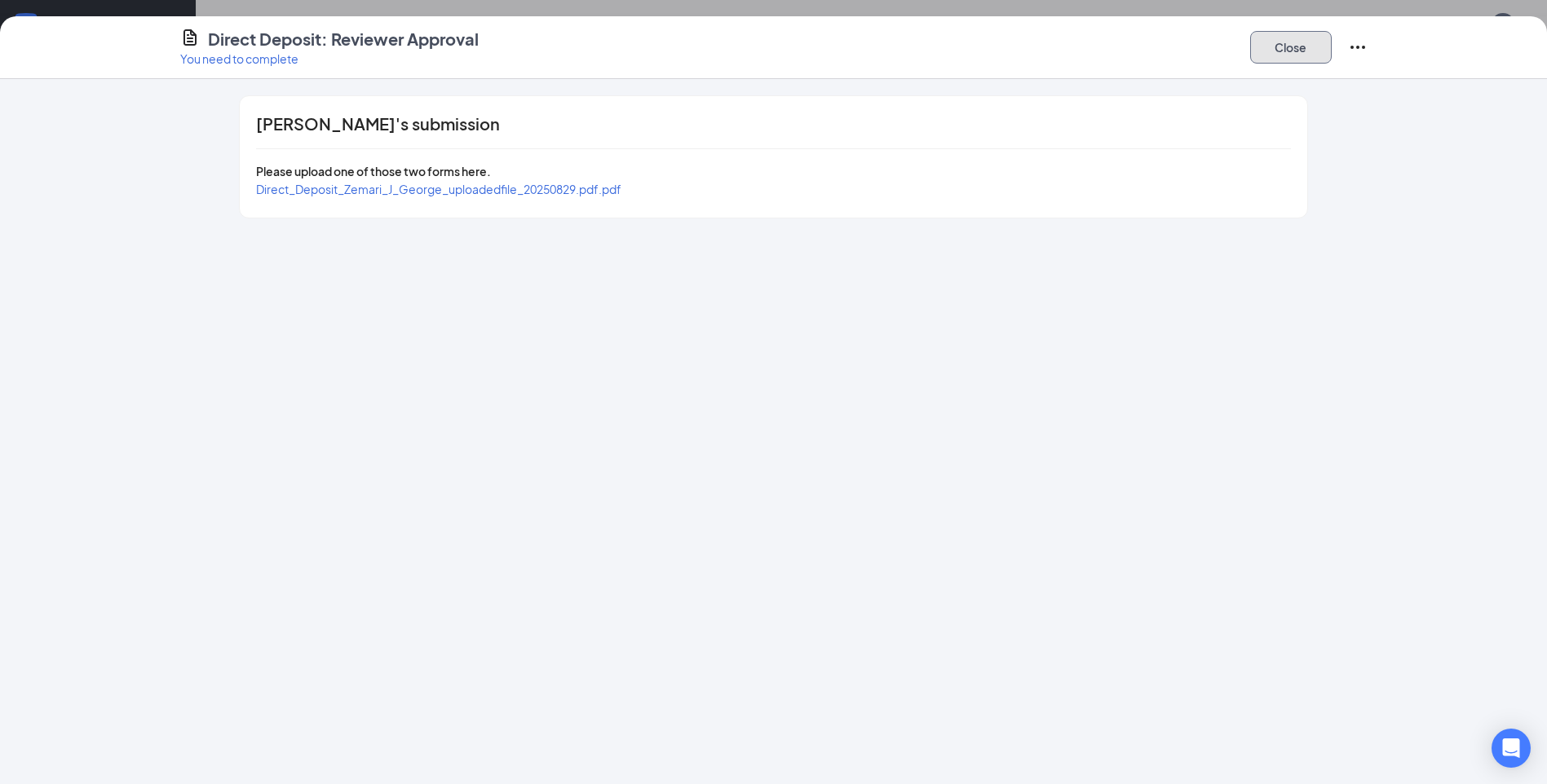
click at [1303, 36] on button "Close" at bounding box center [1291, 47] width 82 height 33
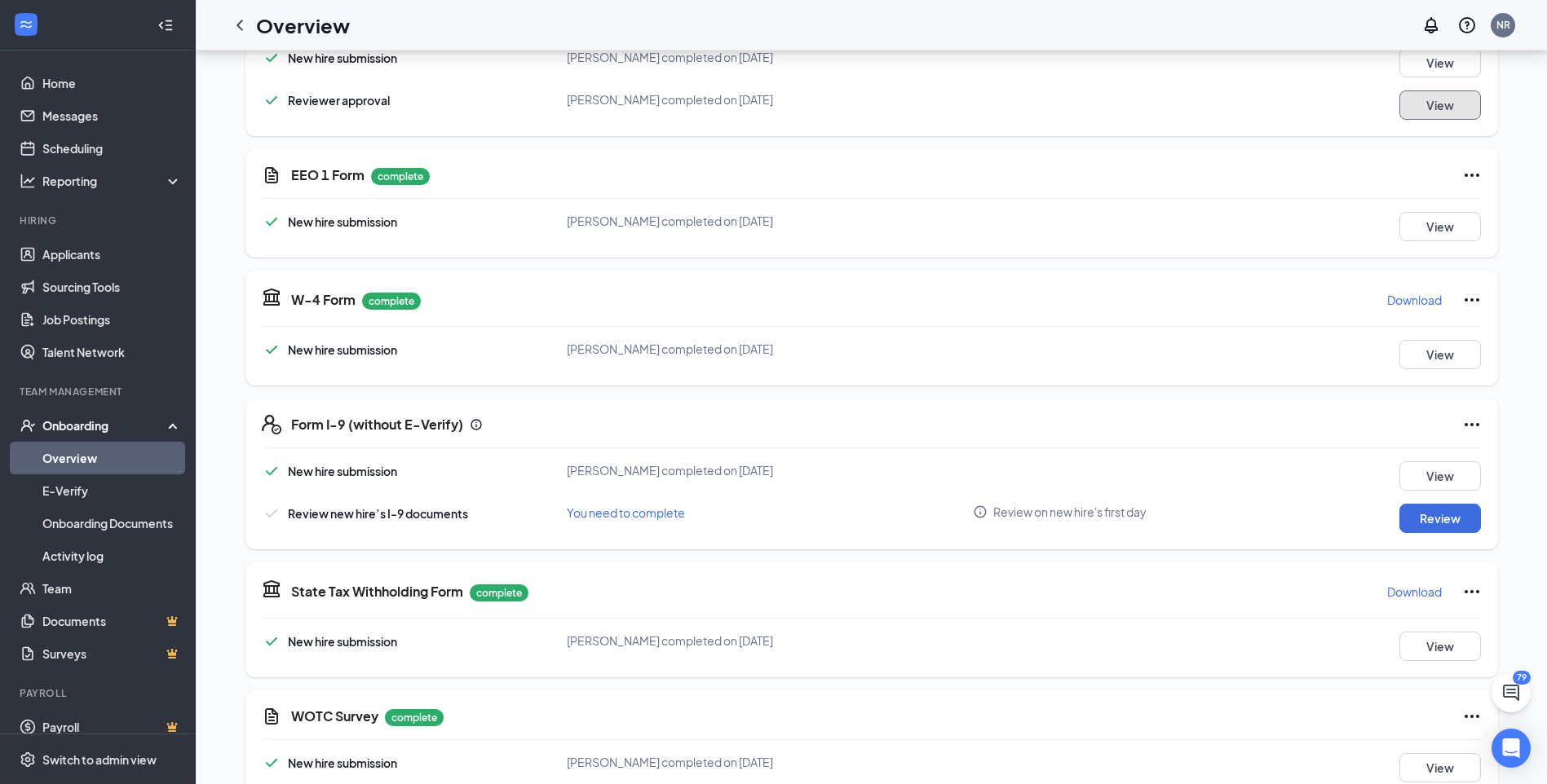
scroll to position [1387, 0]
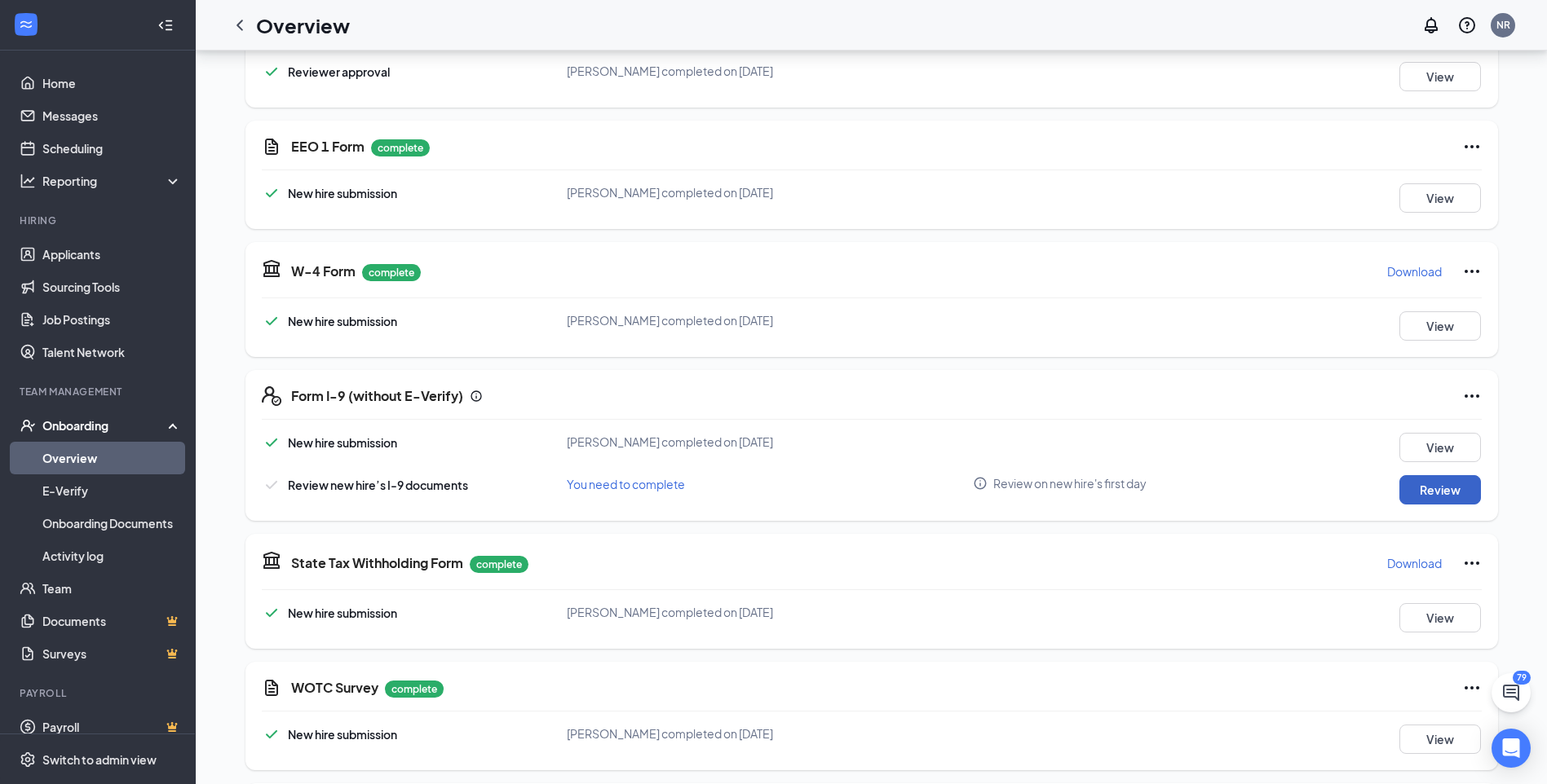
click at [1409, 475] on button "Review" at bounding box center [1440, 489] width 82 height 30
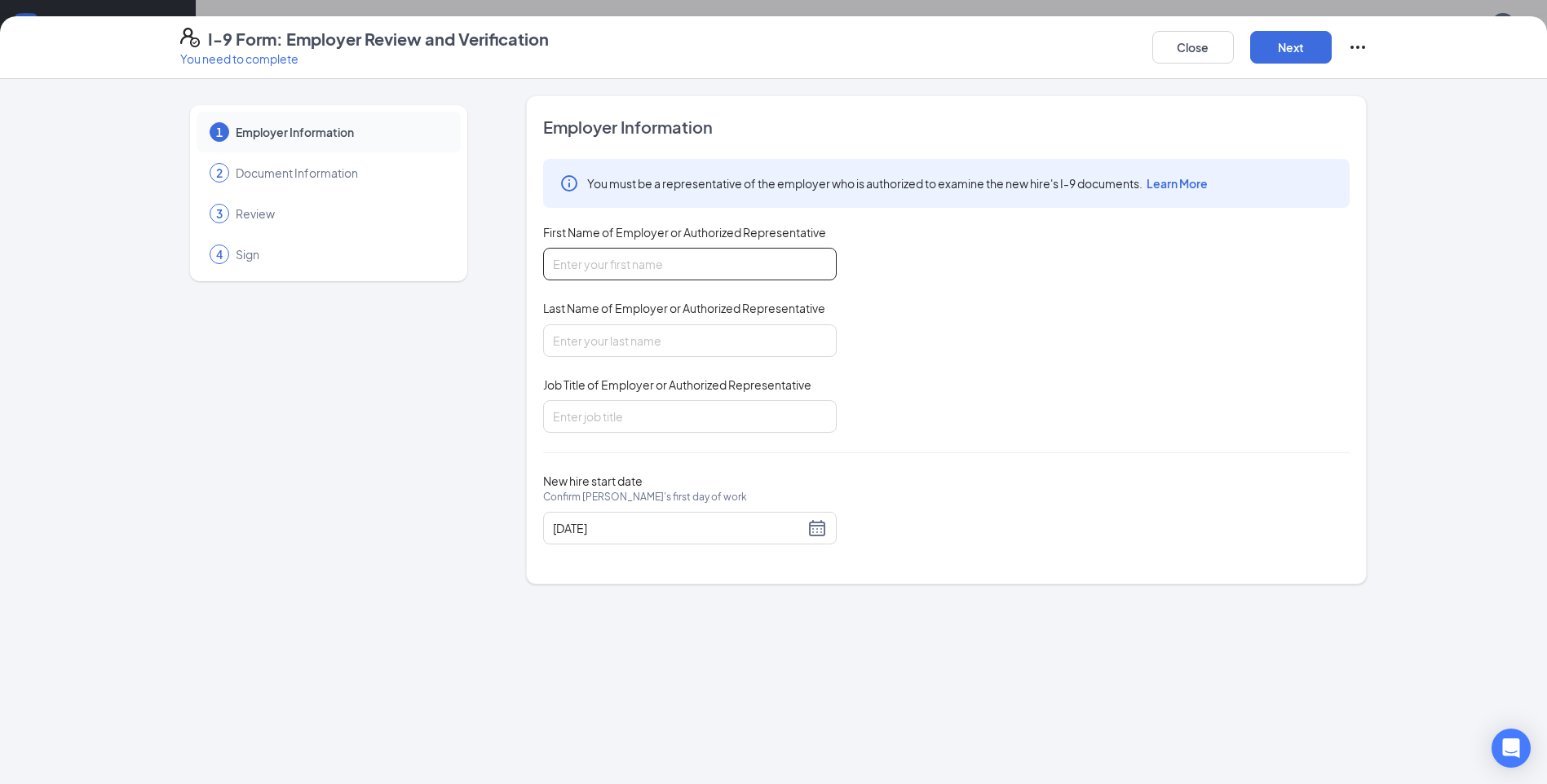
click at [627, 258] on input "First Name of Employer or Authorized Representative" at bounding box center [690, 264] width 294 height 33
type input "Zemari"
click at [642, 337] on input "Last Name of Employer or Authorized Representative" at bounding box center [690, 341] width 294 height 33
type input "George"
click at [680, 395] on div "Job Title of Employer or Authorized Representative" at bounding box center [690, 389] width 294 height 24
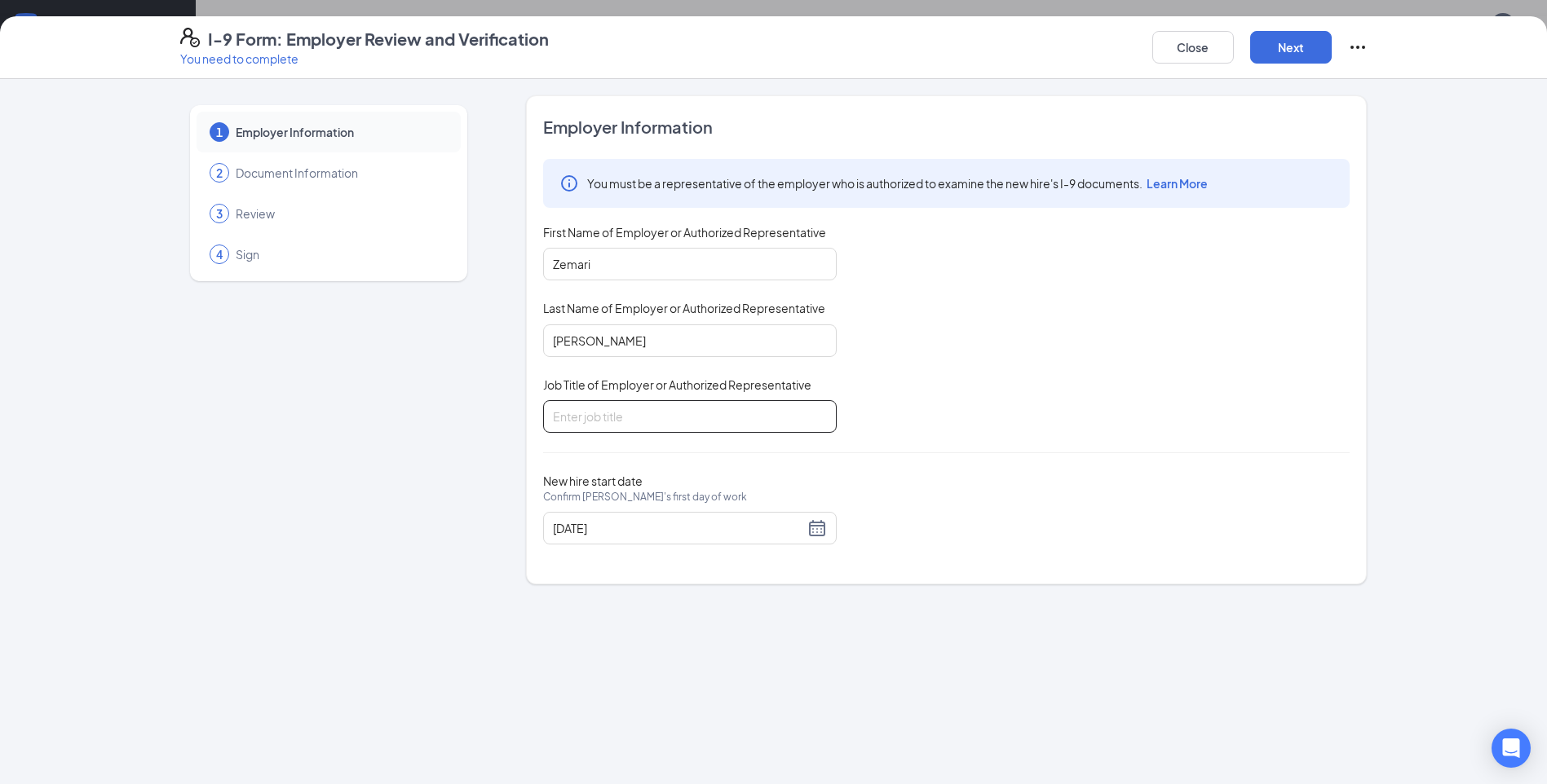
click at [680, 410] on input "Job Title of Employer or Authorized Representative" at bounding box center [690, 416] width 294 height 33
type input "Team member"
click at [1307, 52] on button "Next" at bounding box center [1291, 47] width 82 height 33
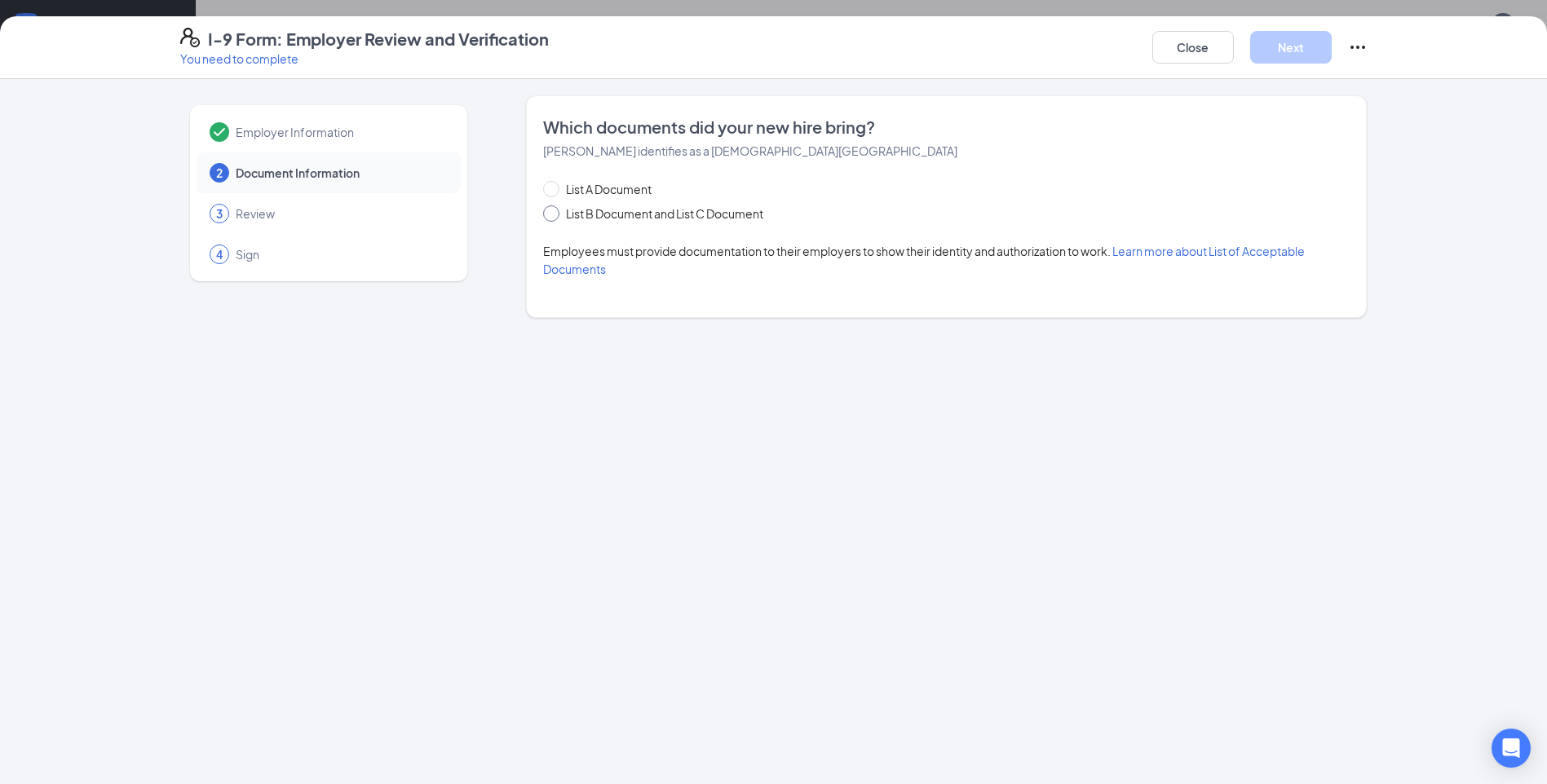
click at [550, 215] on input "List B Document and List C Document" at bounding box center [549, 211] width 12 height 12
radio input "true"
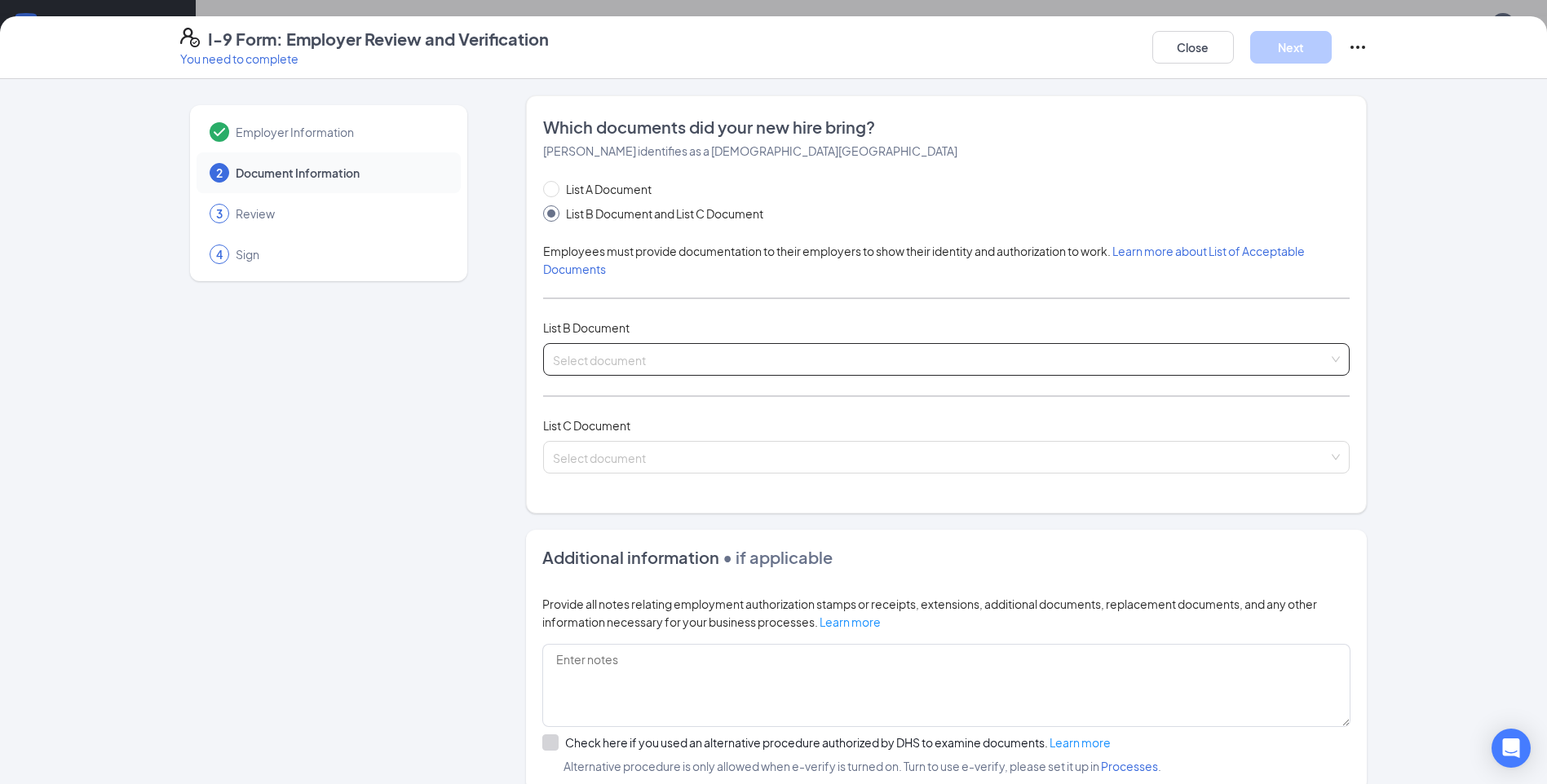
click at [708, 364] on input "search" at bounding box center [940, 356] width 775 height 24
click at [626, 344] on input "search" at bounding box center [940, 356] width 775 height 24
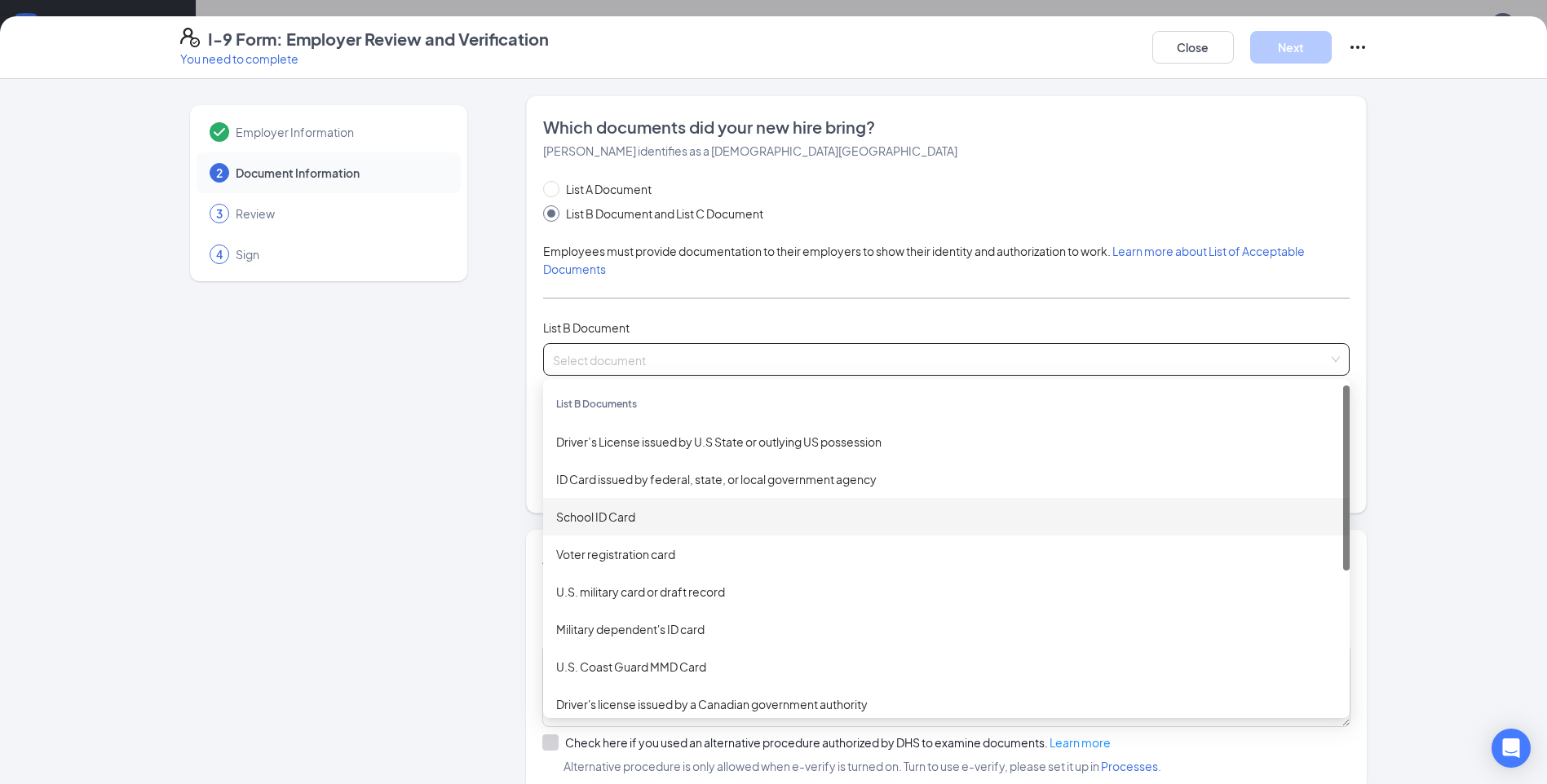
click at [586, 504] on div "School ID Card" at bounding box center [946, 516] width 806 height 37
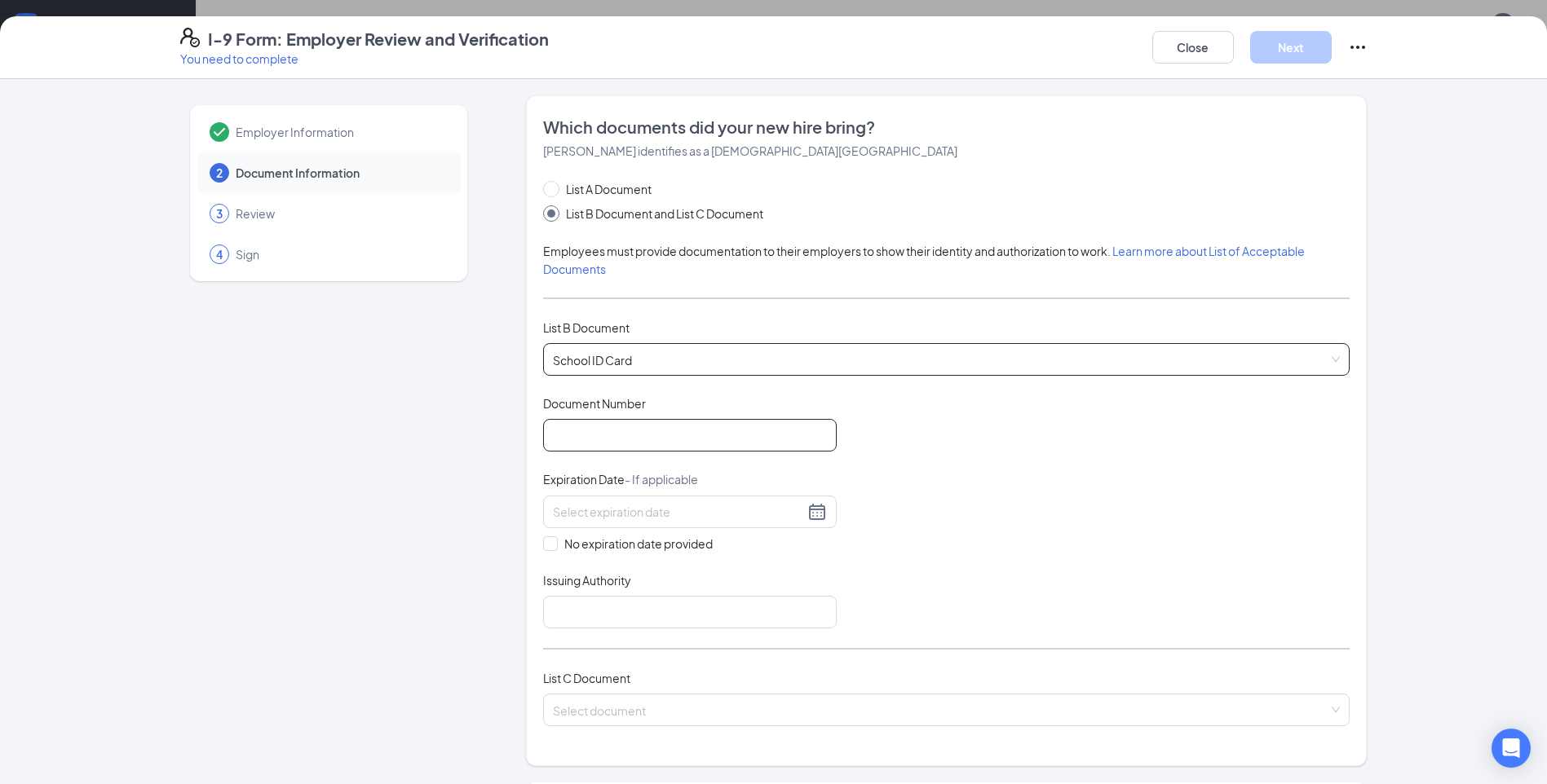
click at [632, 438] on input "Document Number" at bounding box center [690, 436] width 294 height 33
type input "2760382"
click at [545, 546] on input "No expiration date provided" at bounding box center [549, 542] width 12 height 12
checkbox input "true"
click at [632, 603] on input "Issuing Authority" at bounding box center [690, 616] width 294 height 33
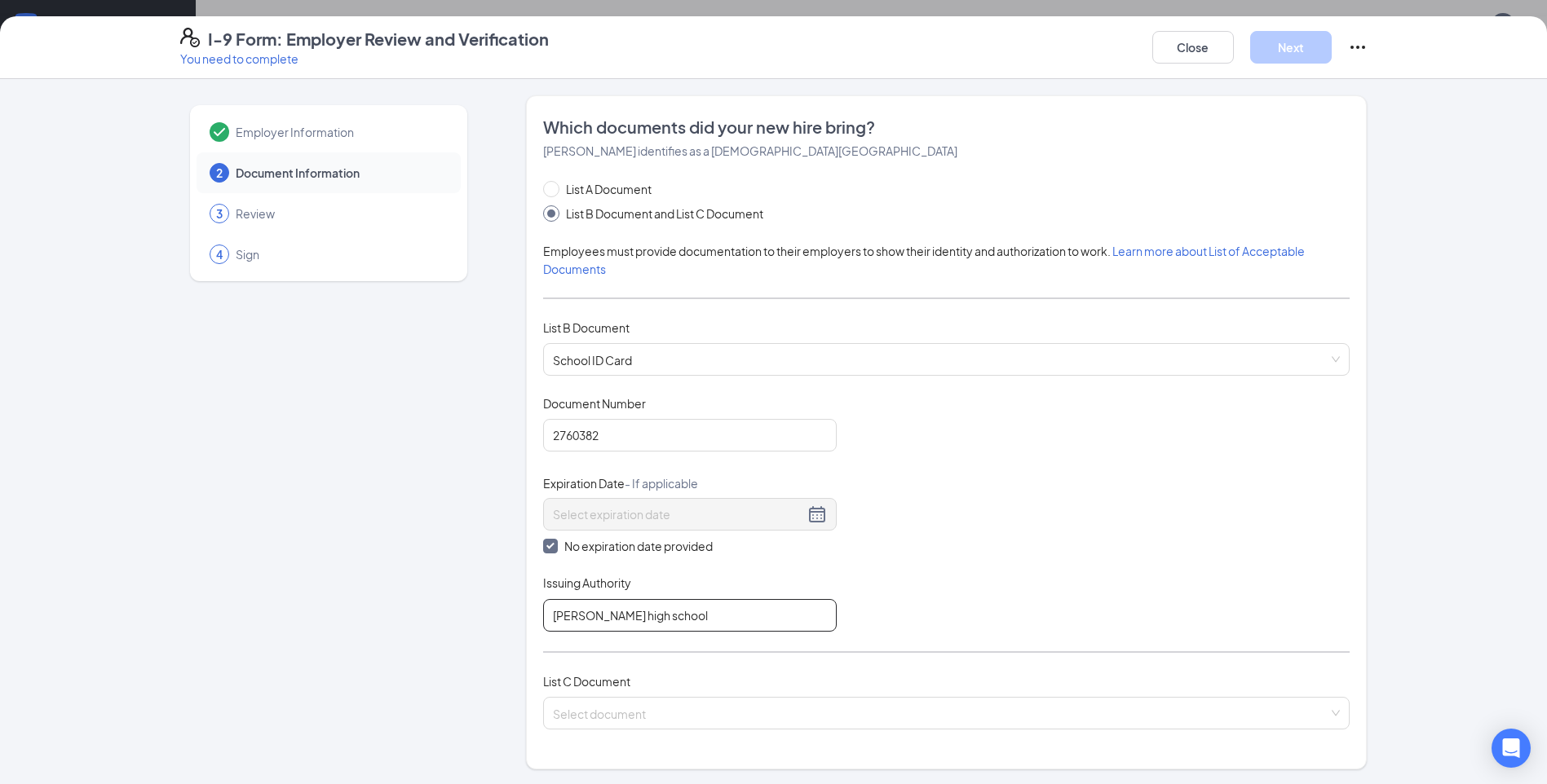
type input "Richards high school"
click at [1145, 442] on div "Document Title School ID Card Document Number 2760382 Expiration Date - If appl…" at bounding box center [946, 513] width 806 height 236
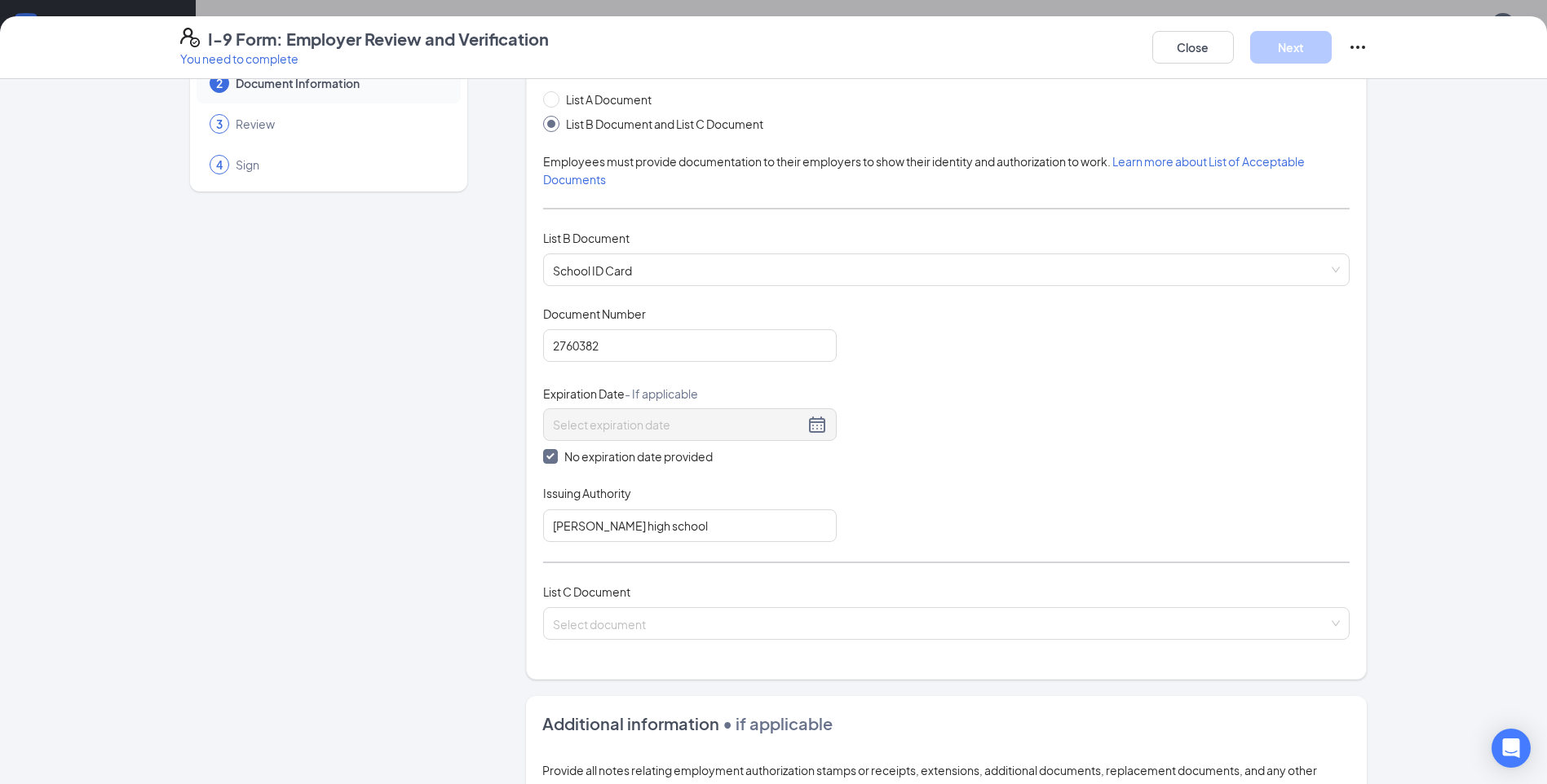
scroll to position [245, 0]
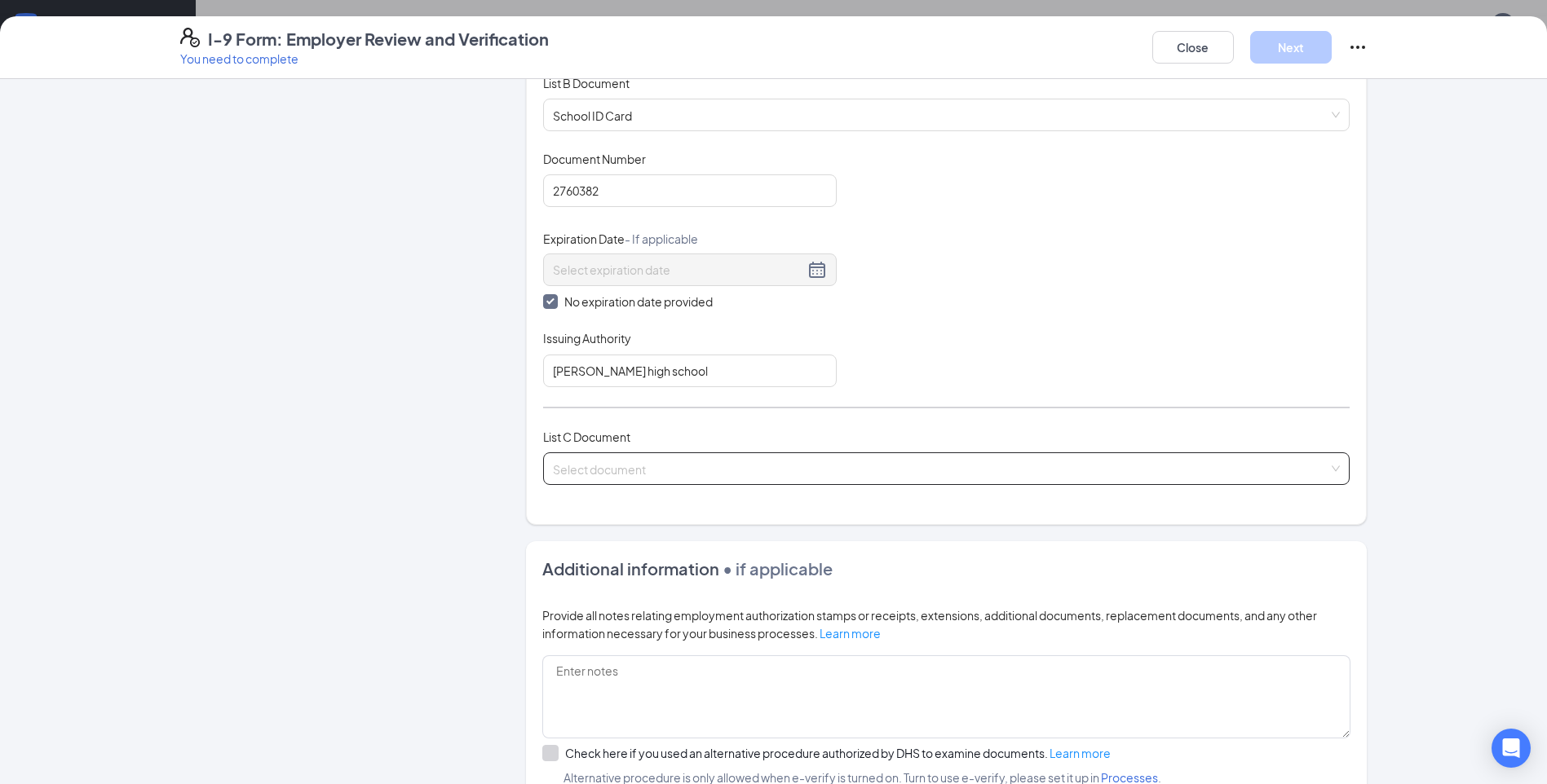
click at [976, 463] on input "search" at bounding box center [940, 464] width 775 height 24
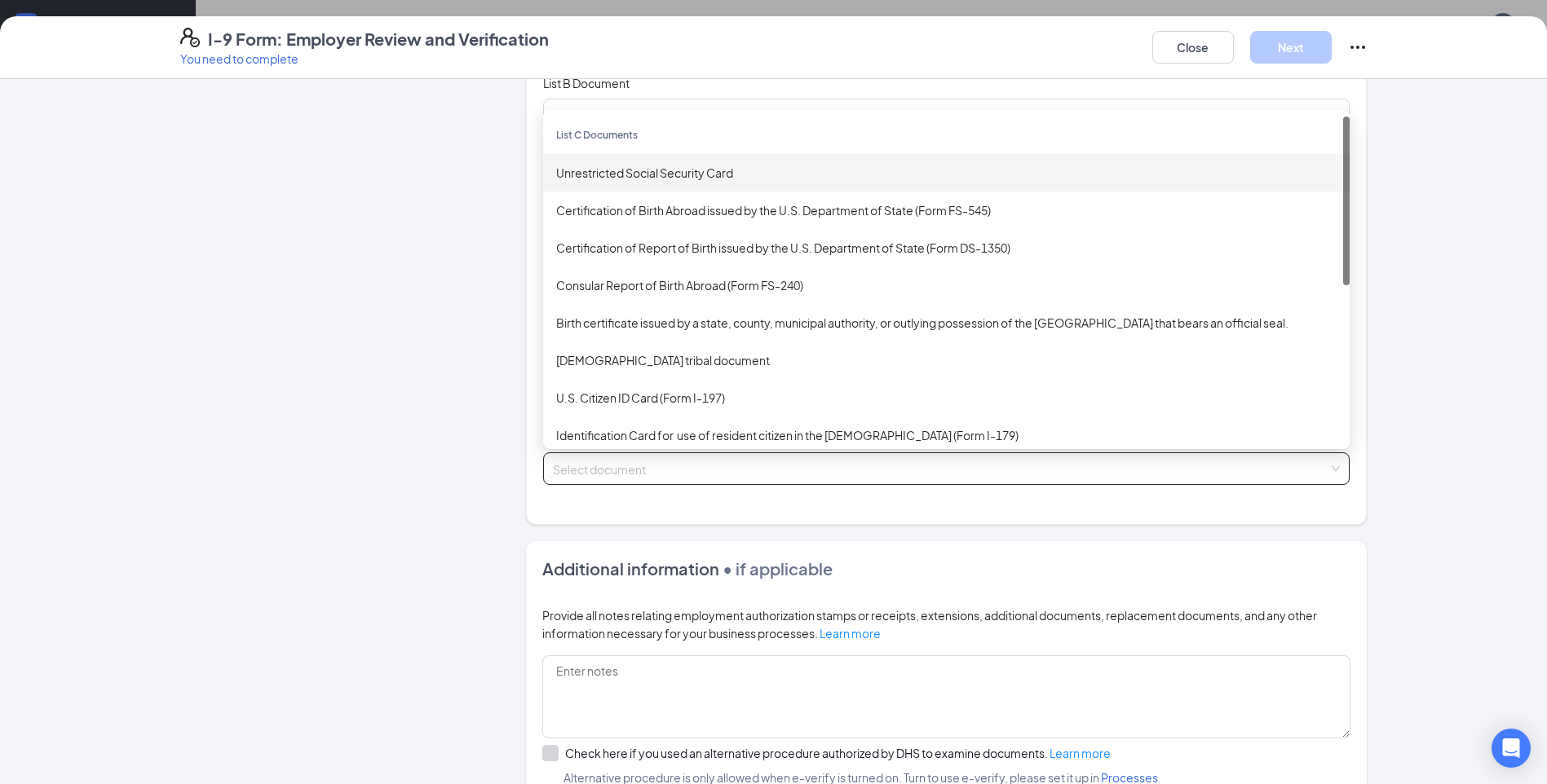
click at [686, 164] on div "Unrestricted Social Security Card" at bounding box center [946, 173] width 780 height 18
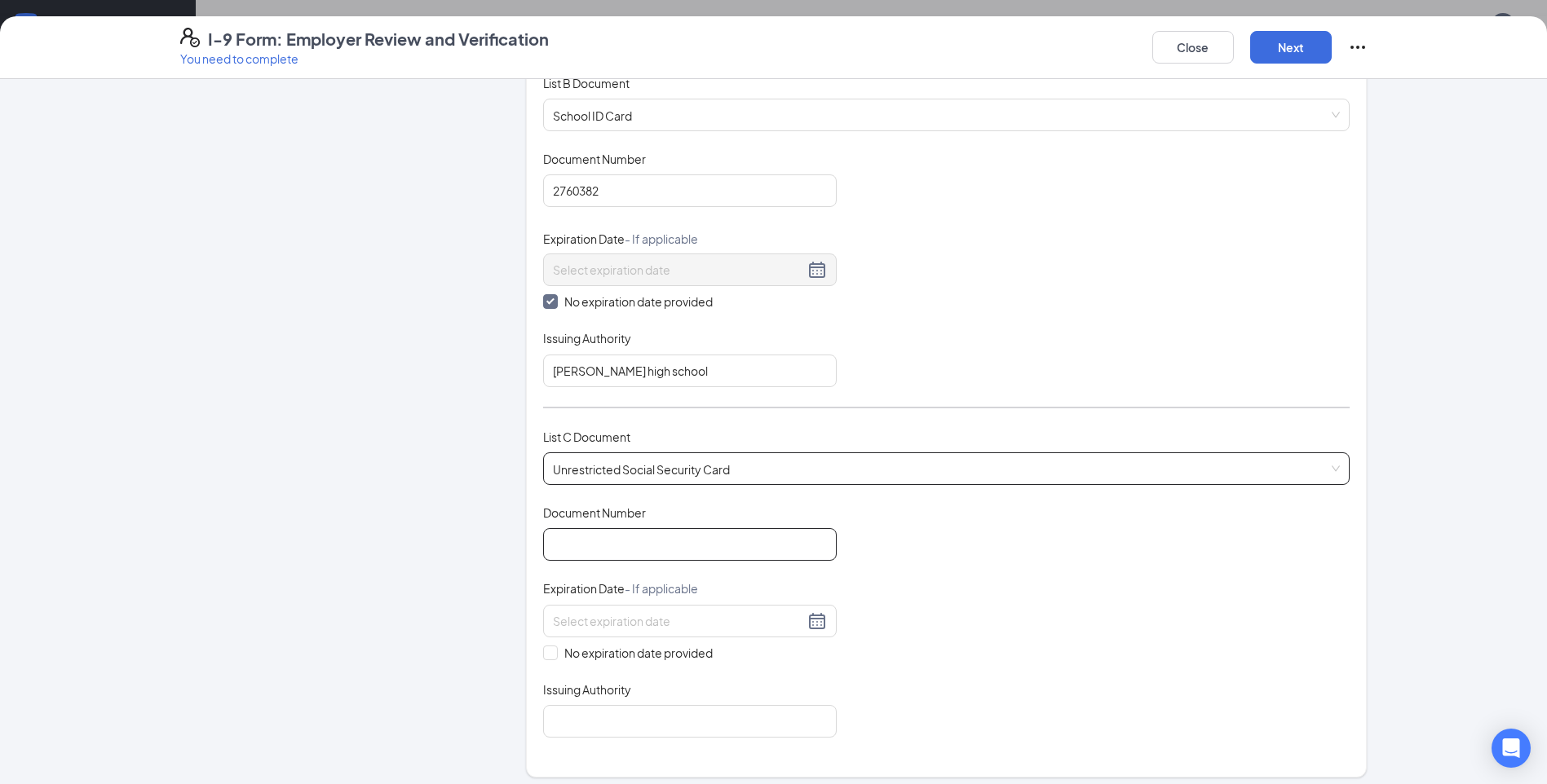
click at [635, 543] on input "Document Number" at bounding box center [690, 545] width 294 height 33
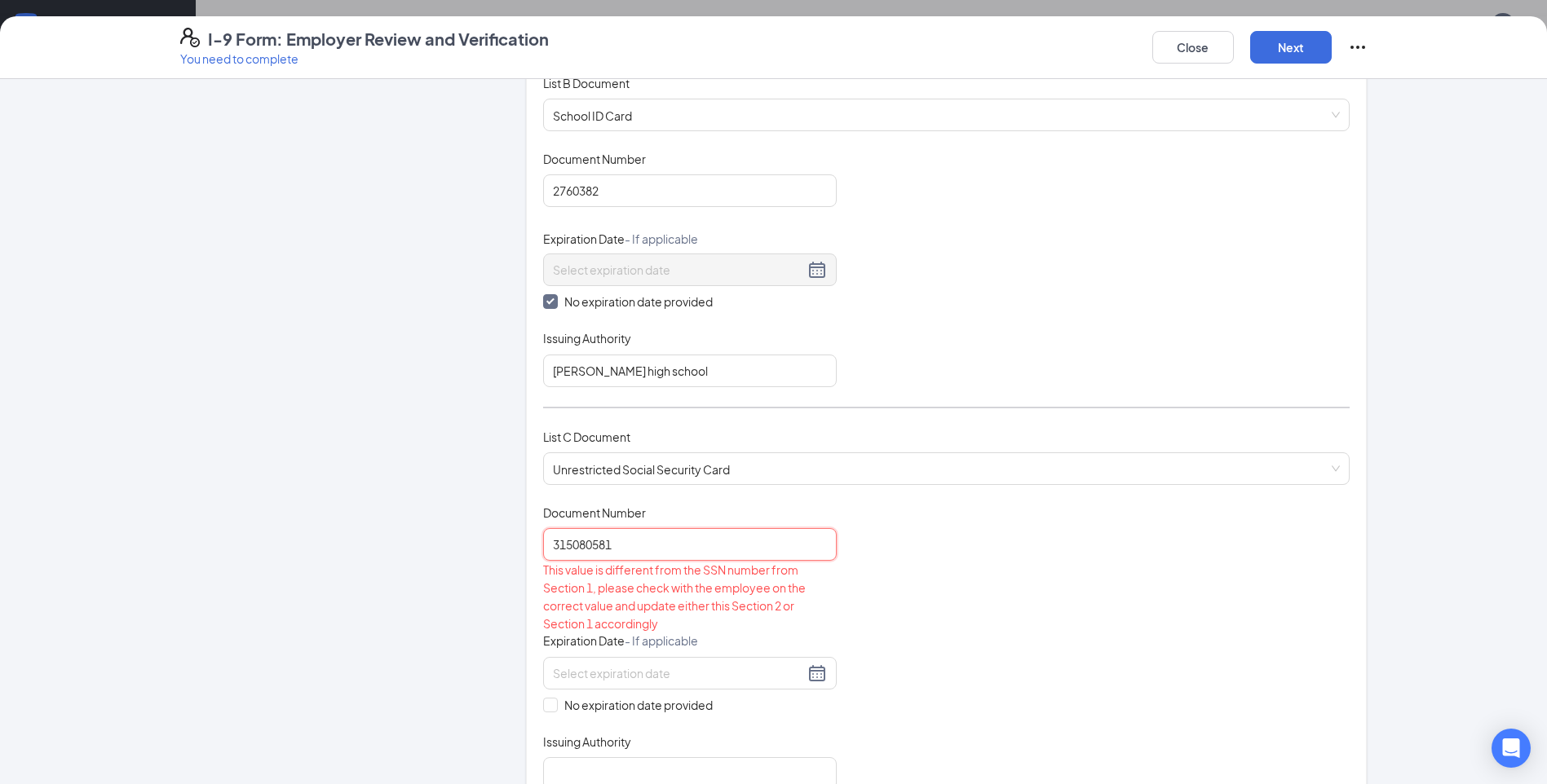
type input "315080581"
click at [1015, 573] on div "Document Title Unrestricted Social Security Card Document Number 315080581 This…" at bounding box center [946, 647] width 806 height 285
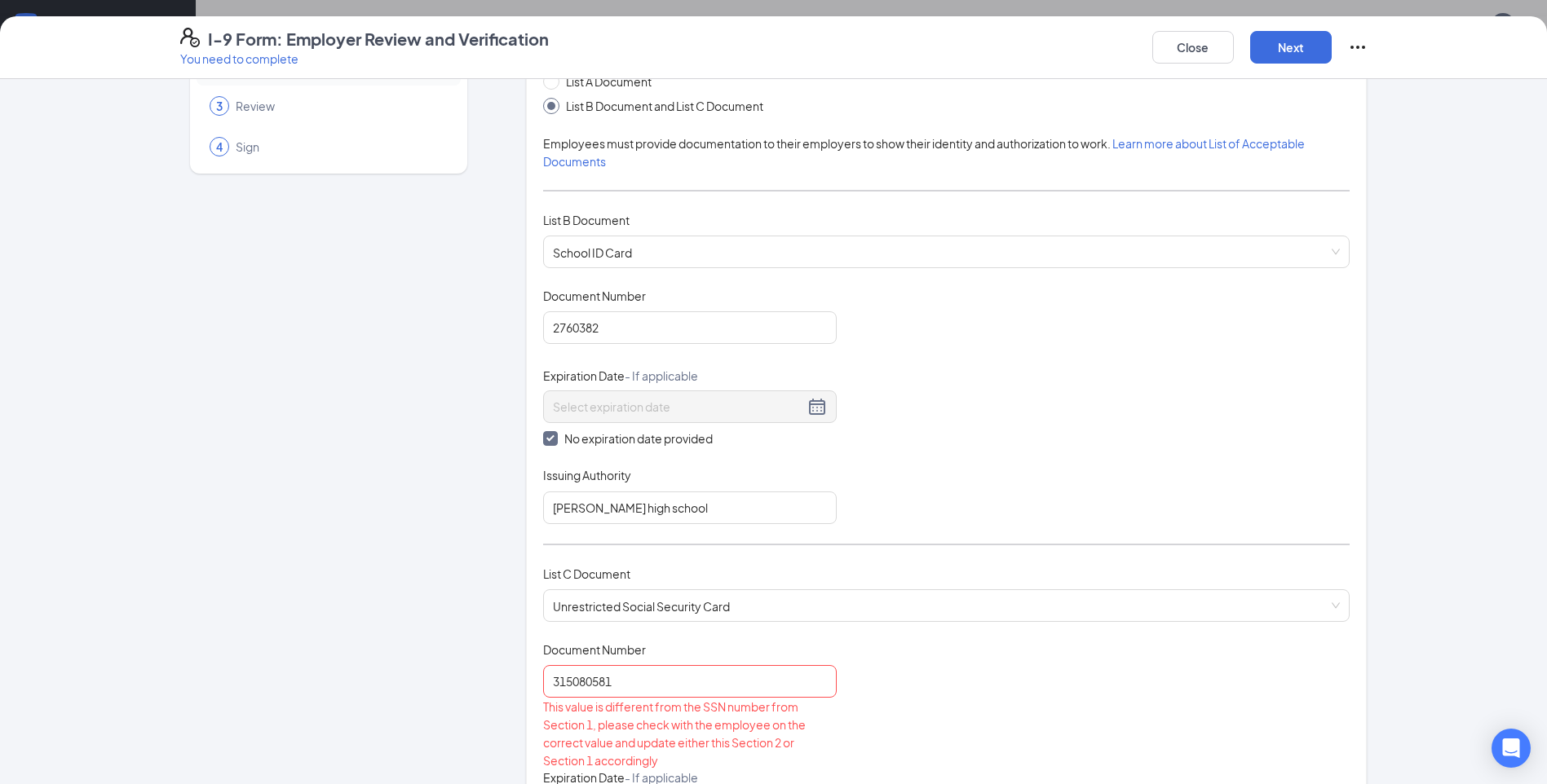
scroll to position [0, 0]
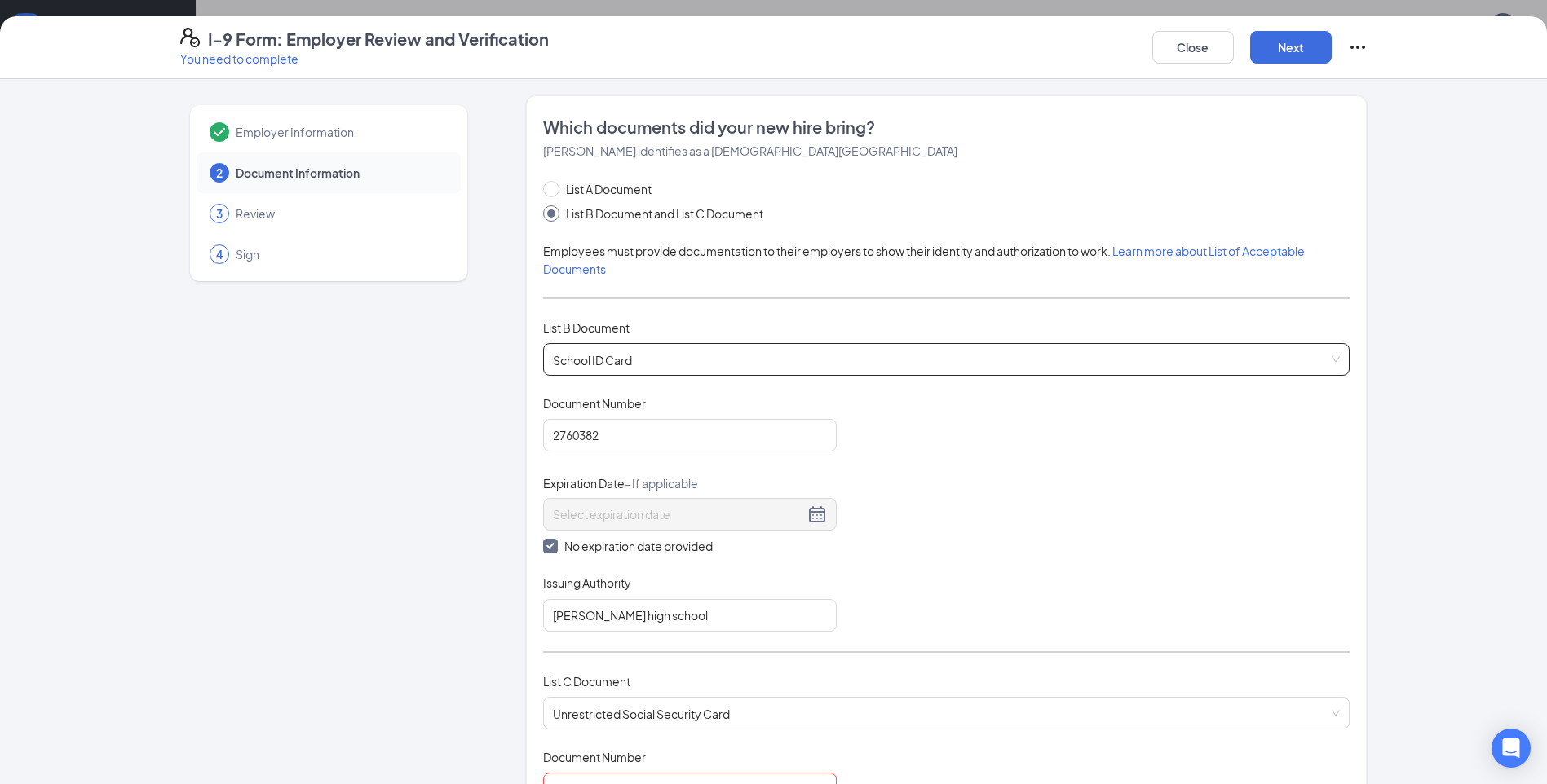
click at [722, 362] on span "School ID Card" at bounding box center [946, 360] width 787 height 31
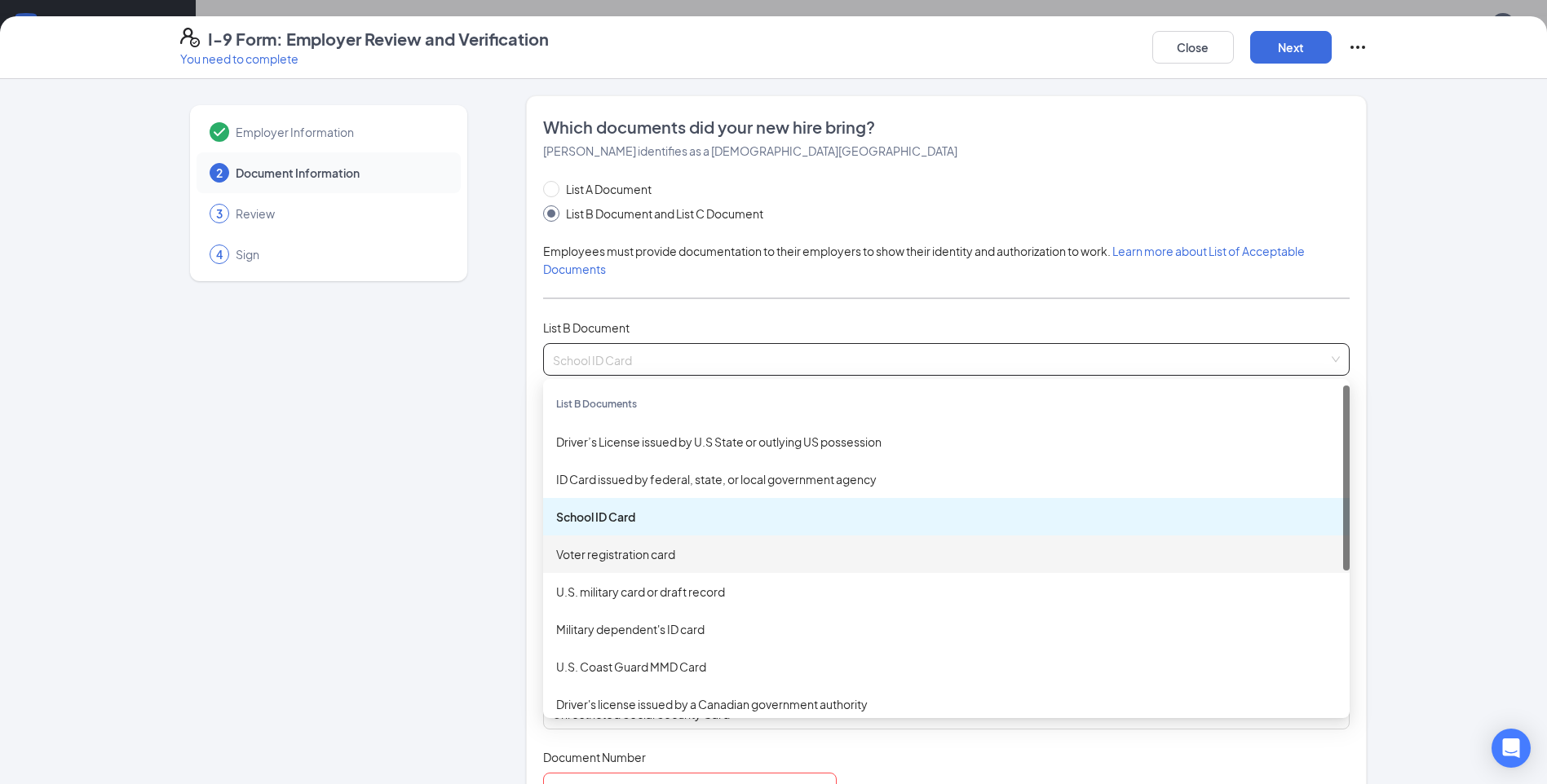
scroll to position [1224, 0]
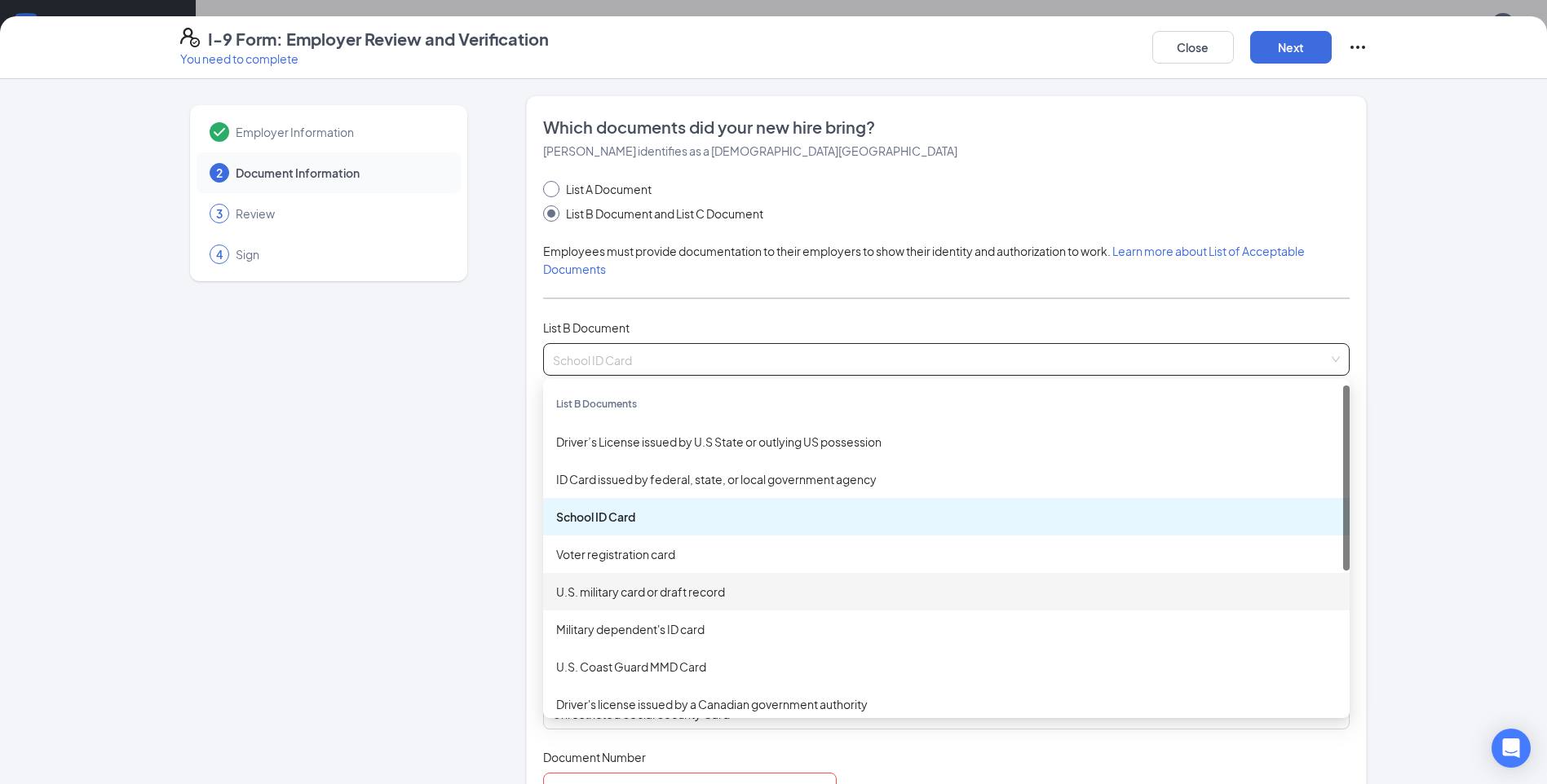
click at [543, 183] on input "List A Document" at bounding box center [549, 187] width 12 height 12
radio input "true"
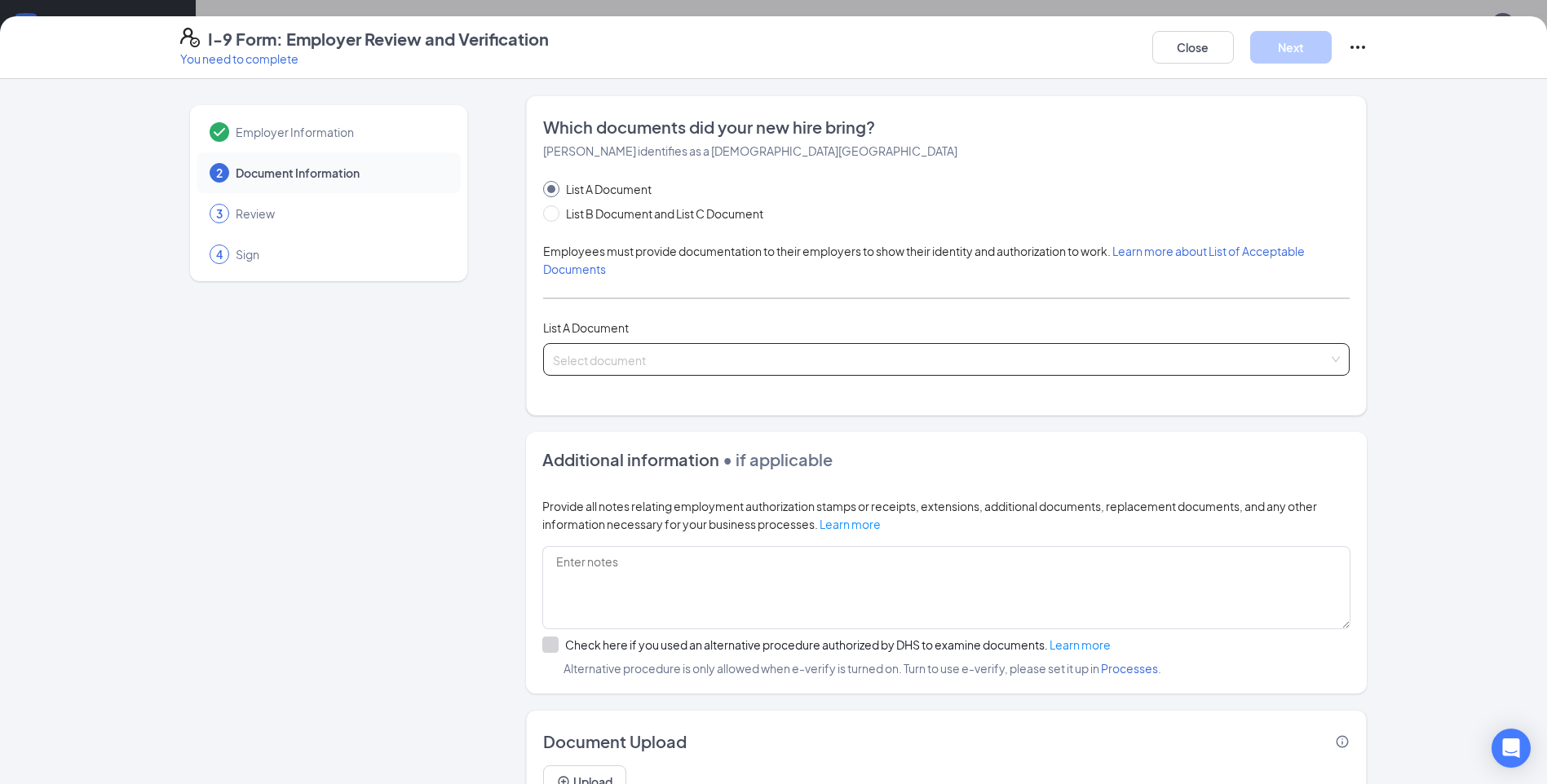
click at [718, 368] on input "search" at bounding box center [940, 356] width 775 height 24
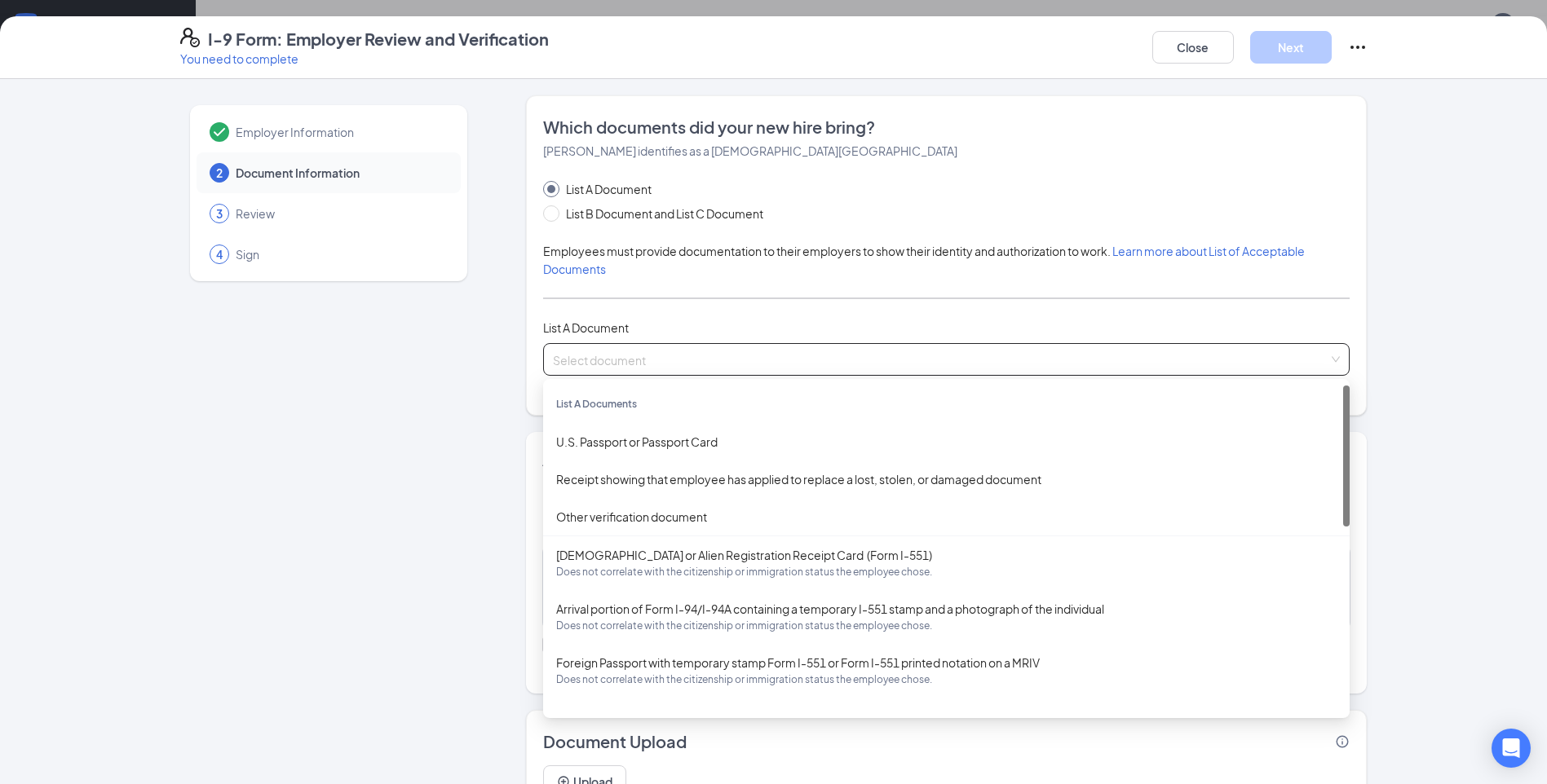
click at [680, 365] on input "search" at bounding box center [940, 356] width 775 height 24
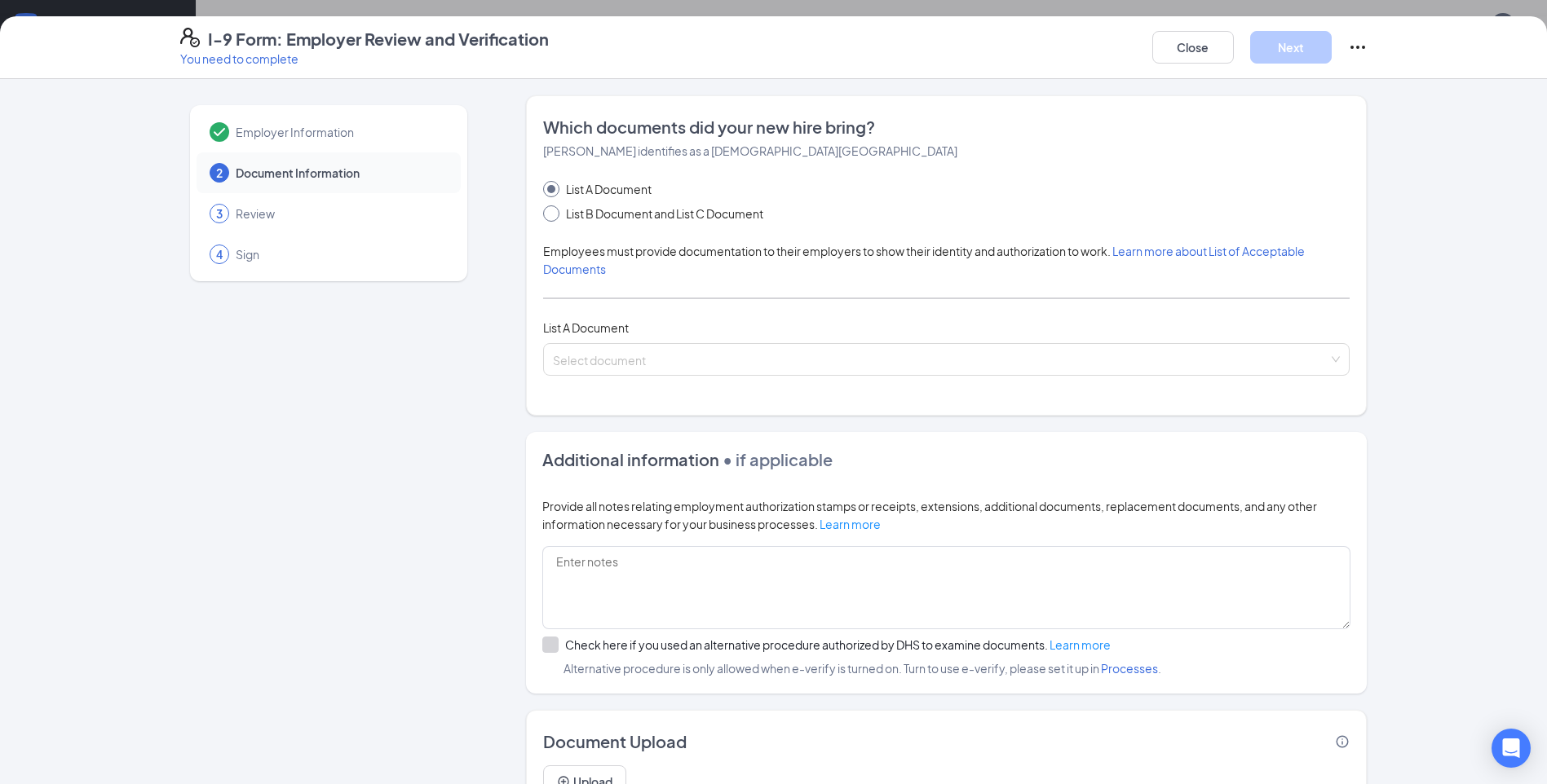
click at [546, 215] on input "List B Document and List C Document" at bounding box center [549, 211] width 12 height 12
radio input "true"
radio input "false"
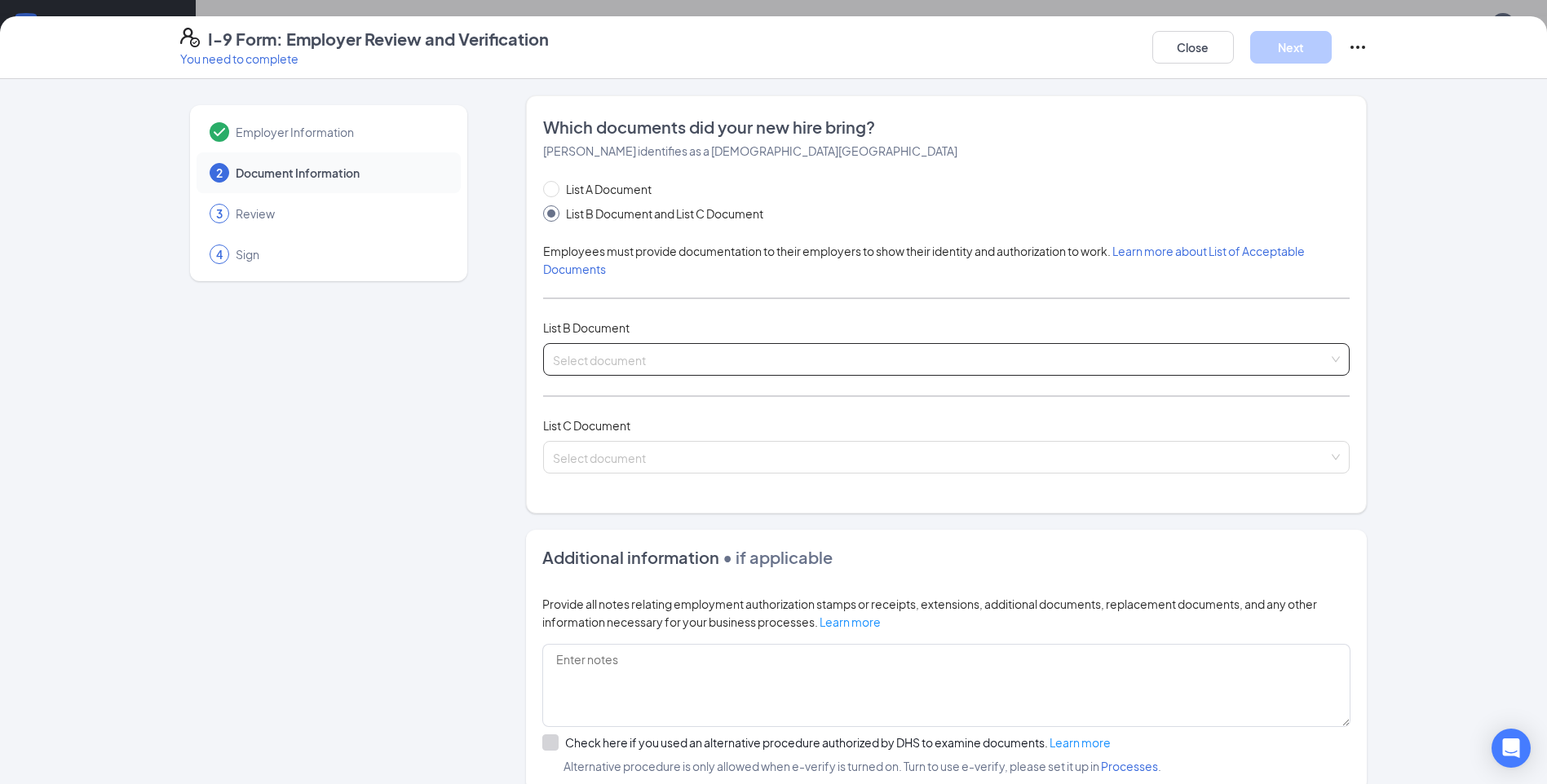
click at [735, 355] on input "search" at bounding box center [940, 356] width 775 height 24
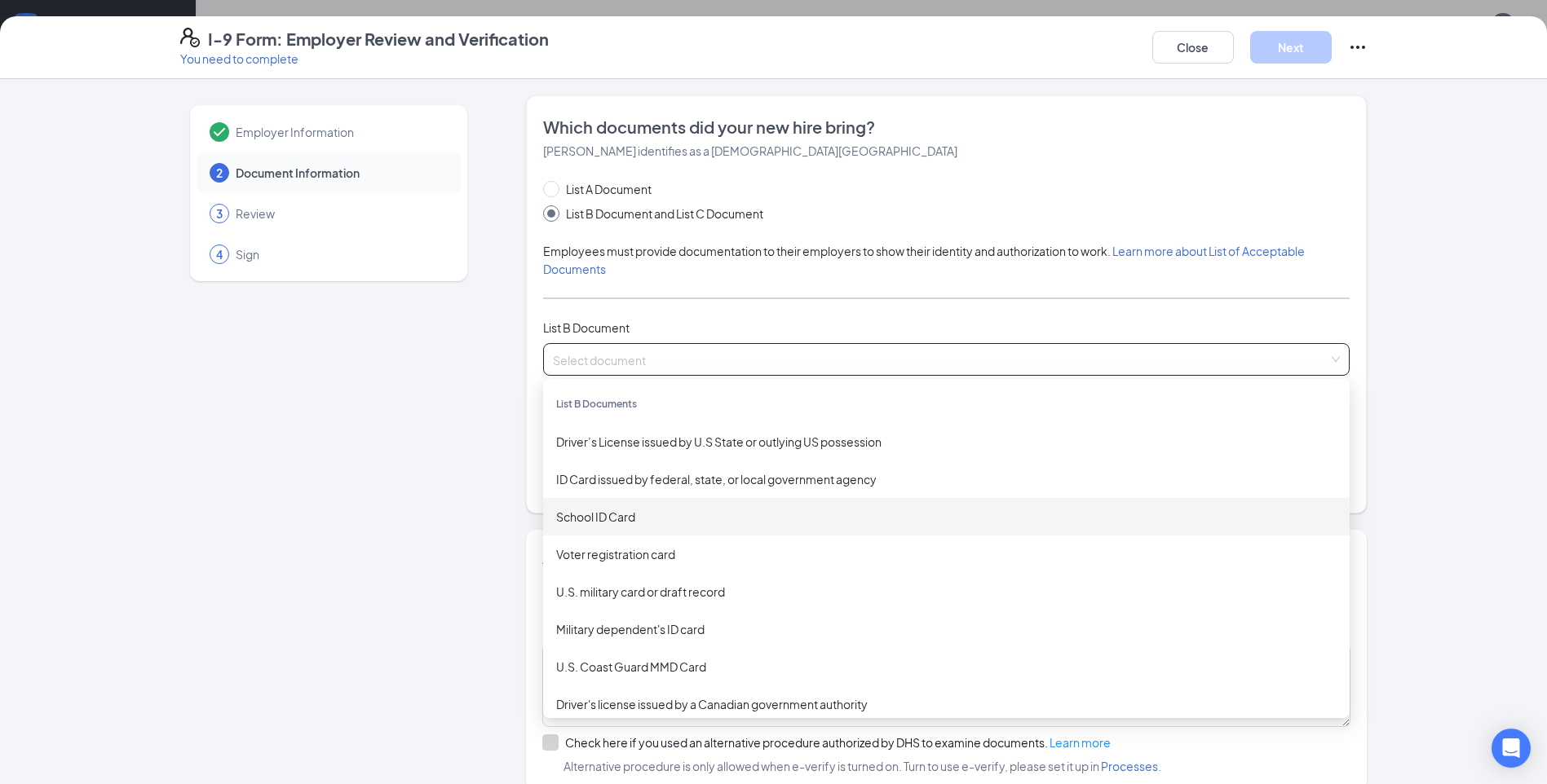
click at [612, 518] on div "School ID Card" at bounding box center [946, 516] width 780 height 18
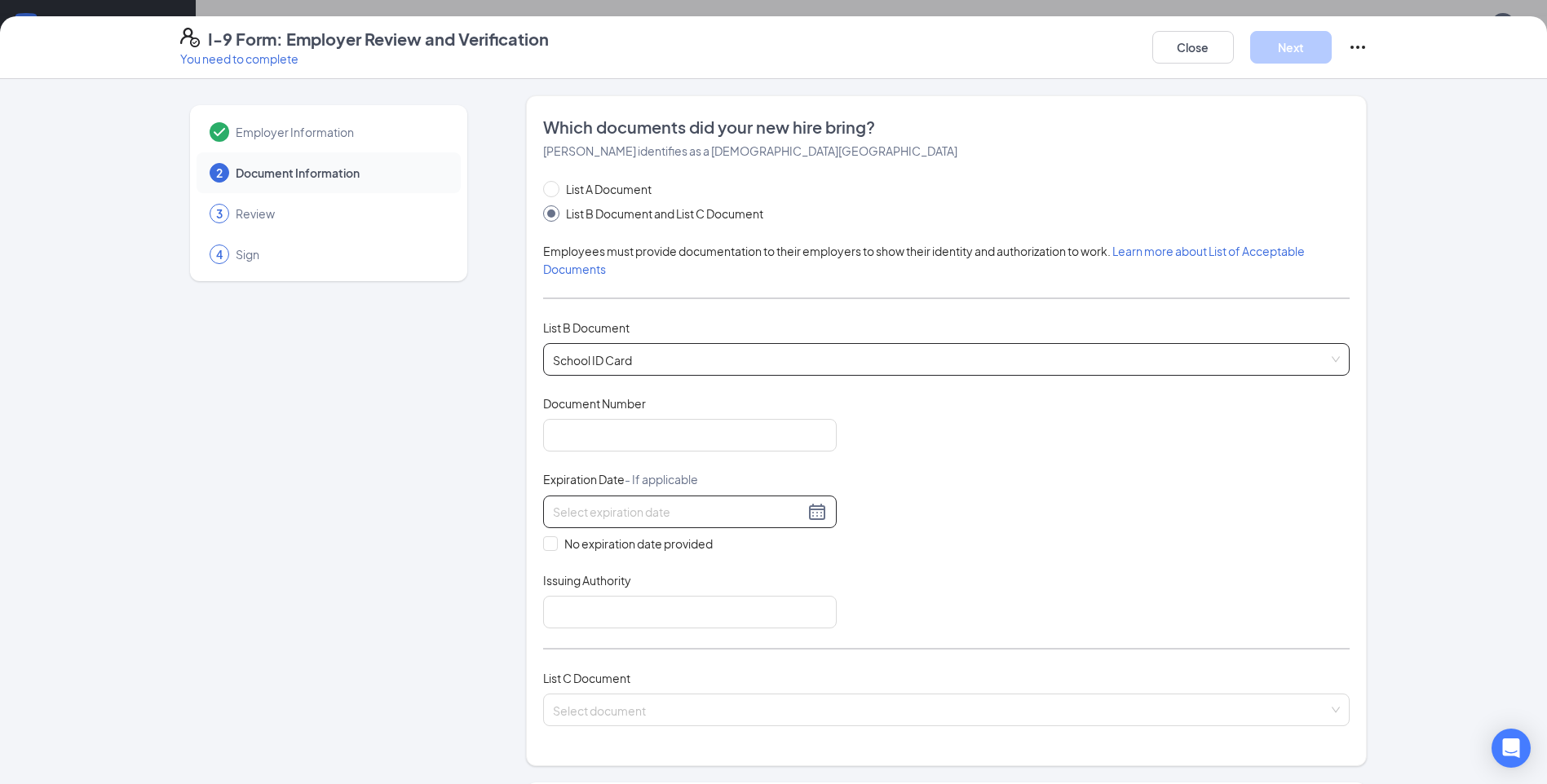
click at [807, 512] on div at bounding box center [690, 511] width 274 height 19
click at [1001, 533] on div "Document Title School ID Card Document Number Expiration Date - If applicable N…" at bounding box center [946, 511] width 806 height 233
click at [546, 542] on input "No expiration date provided" at bounding box center [549, 542] width 12 height 12
checkbox input "true"
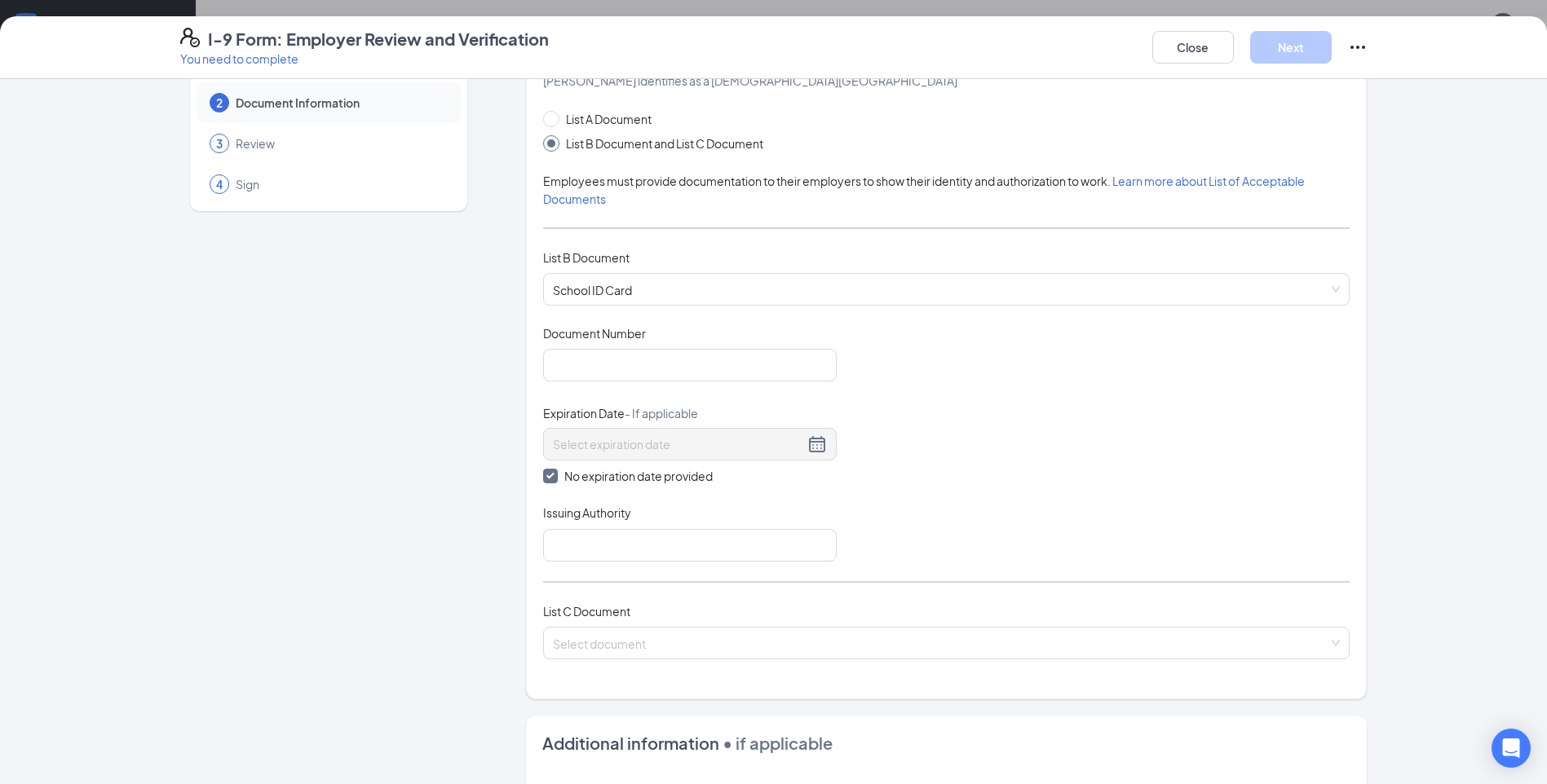
scroll to position [163, 0]
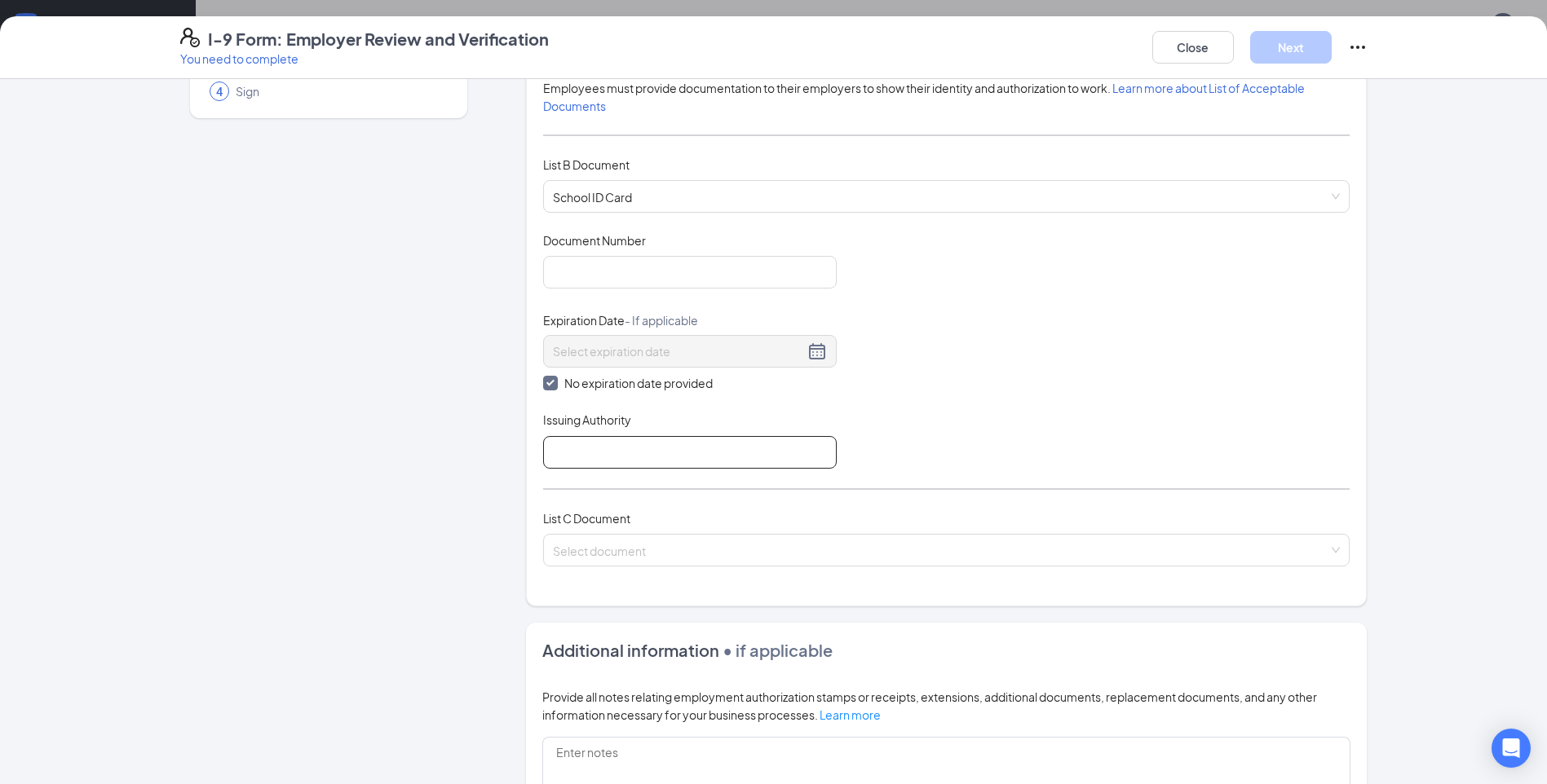
click at [662, 458] on input "Issuing Authority" at bounding box center [690, 453] width 294 height 33
type input "T.F North"
type input "01003152"
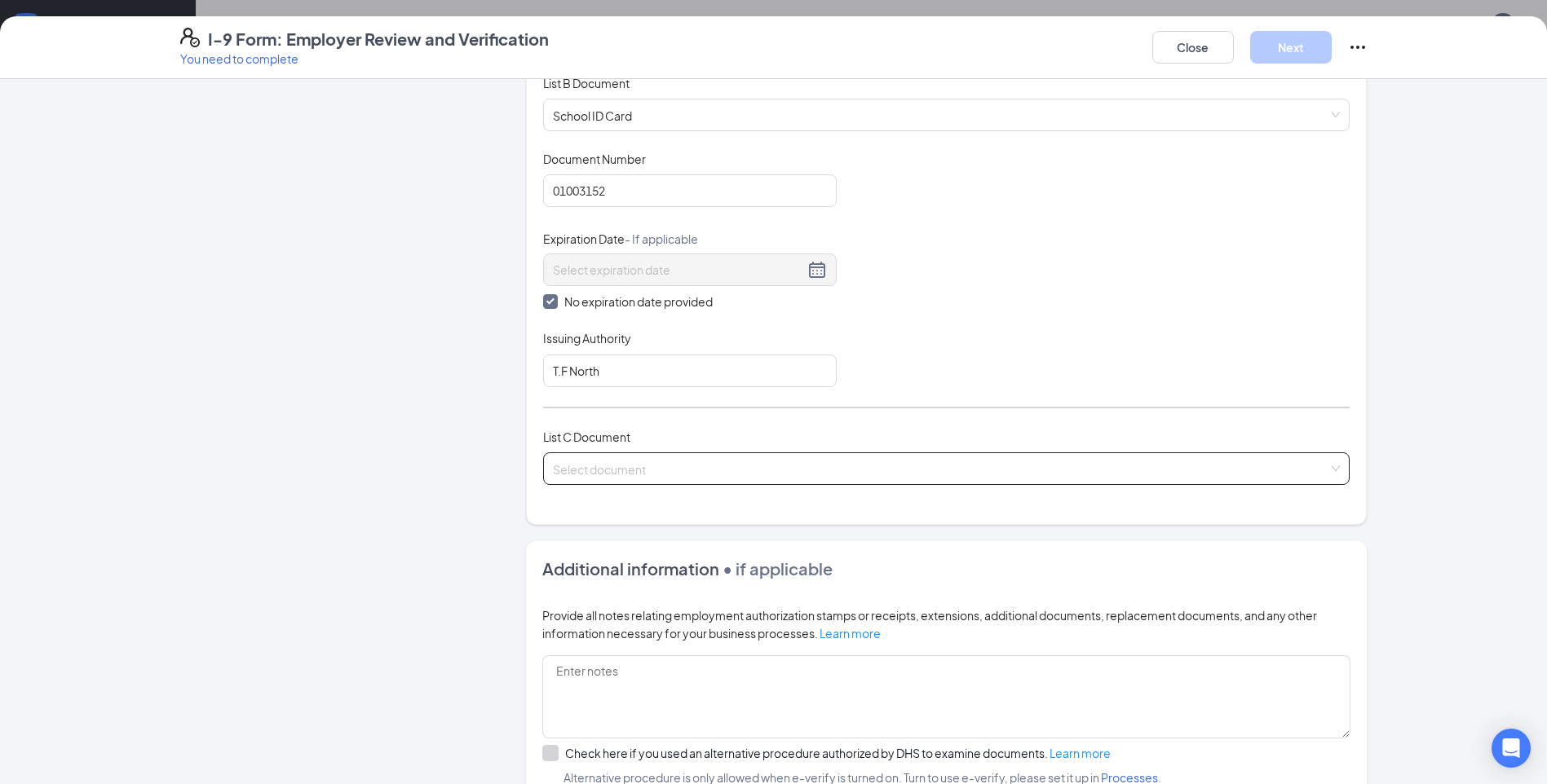
click at [729, 475] on input "search" at bounding box center [940, 464] width 775 height 24
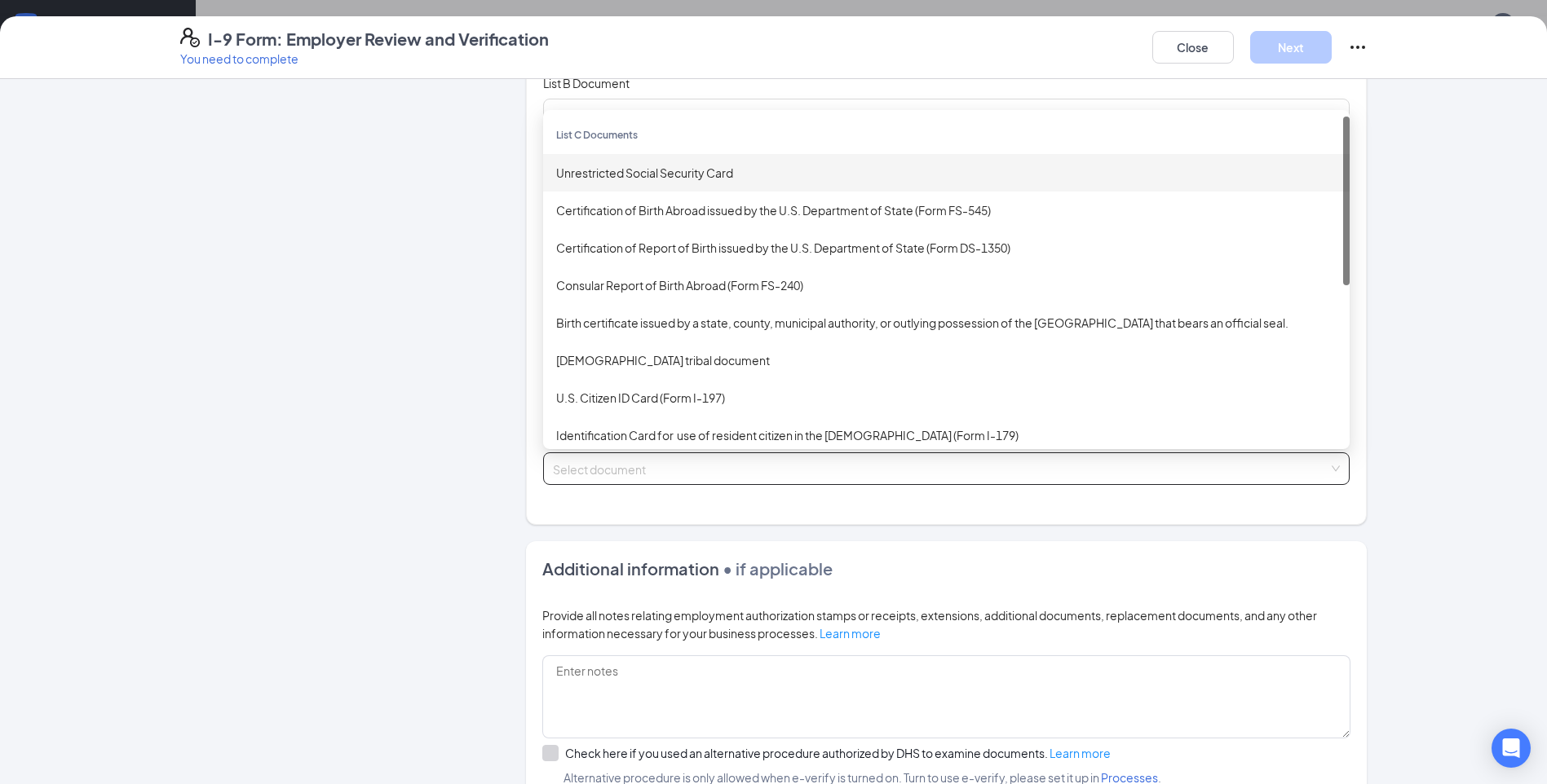
click at [680, 177] on div "Unrestricted Social Security Card" at bounding box center [946, 173] width 780 height 18
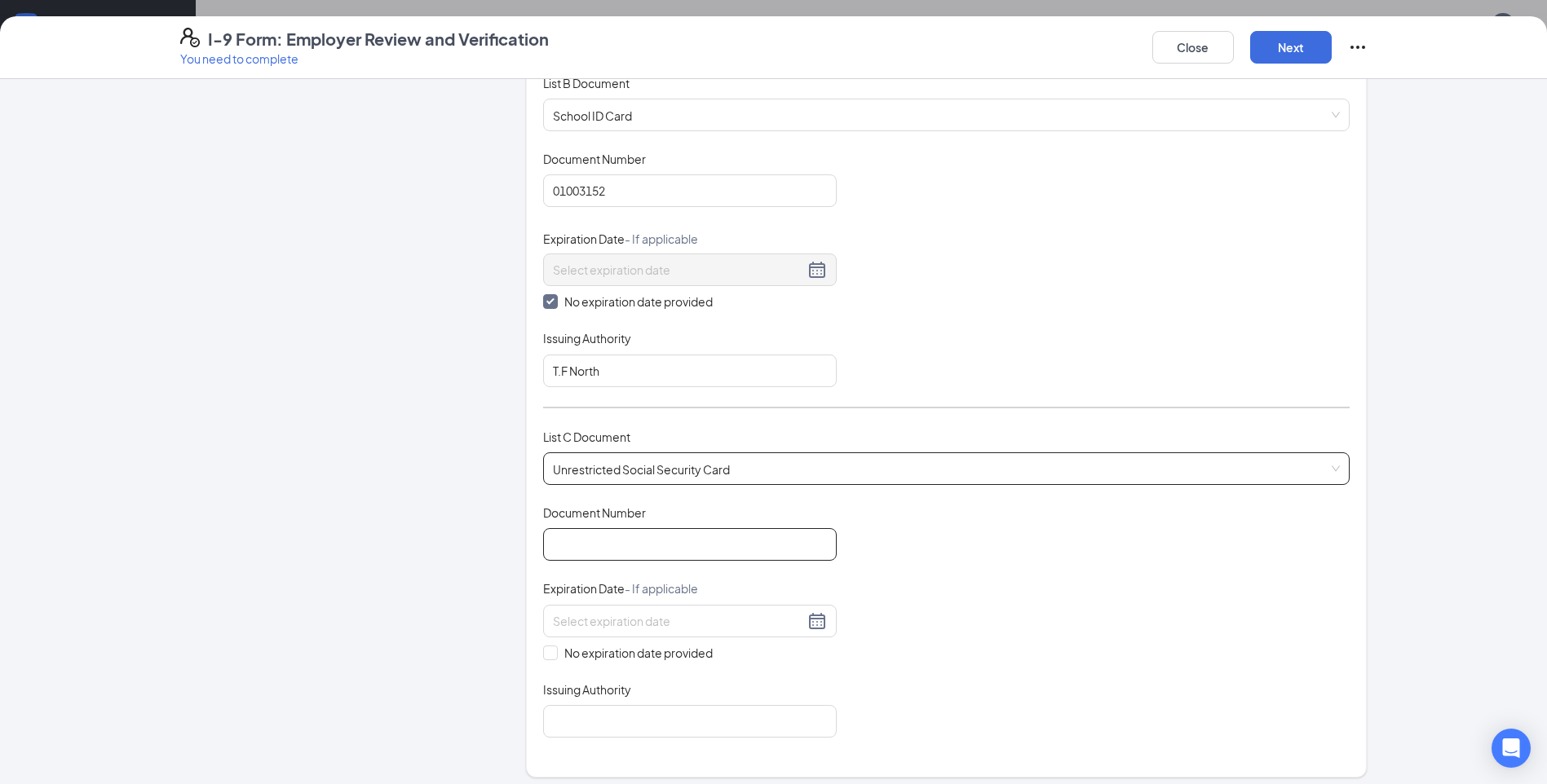
click at [657, 546] on input "Document Number" at bounding box center [690, 545] width 294 height 33
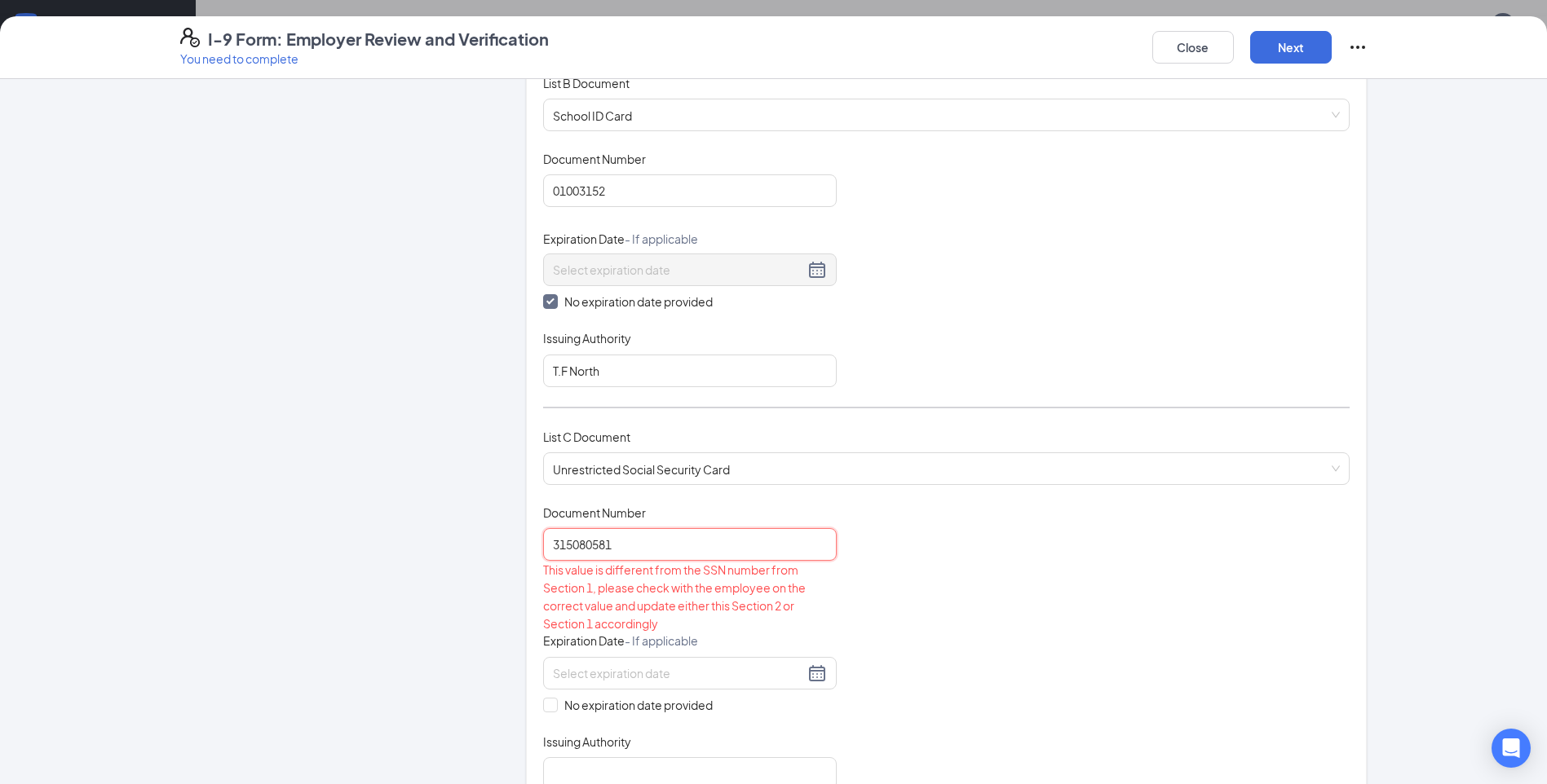
type input "315080581"
click at [996, 548] on div "Document Title Unrestricted Social Security Card Document Number 315080581 This…" at bounding box center [946, 647] width 806 height 285
drag, startPoint x: 647, startPoint y: 546, endPoint x: 415, endPoint y: 547, distance: 232.0
click at [415, 547] on div "Employer Information 2 Document Information 3 Review 4 Sign Which documents did…" at bounding box center [774, 557] width 1187 height 1413
type input "315-08-0581"
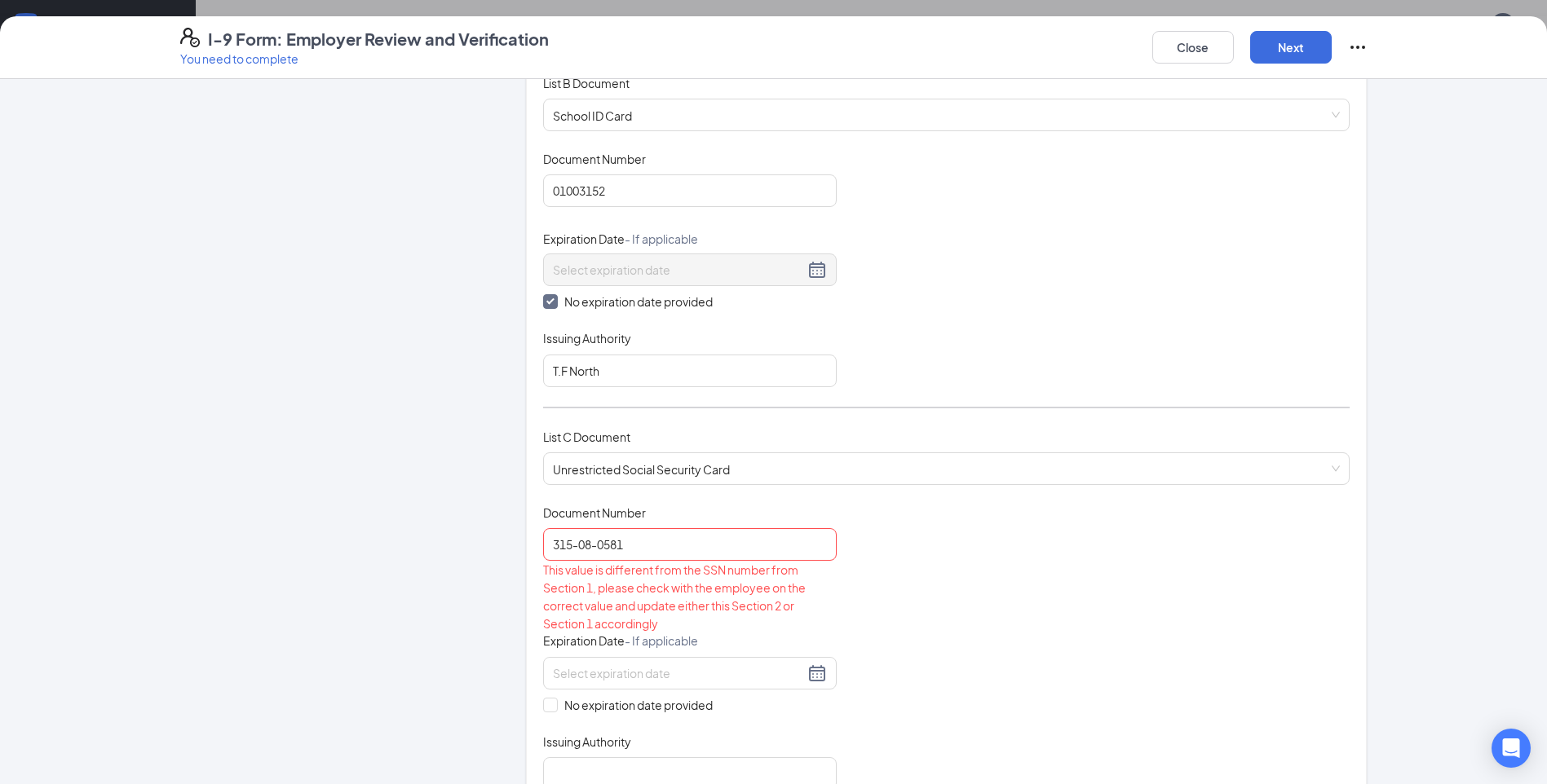
click at [1278, 600] on div "Document Title Unrestricted Social Security Card Document Number 315-08-0581 Th…" at bounding box center [946, 647] width 806 height 285
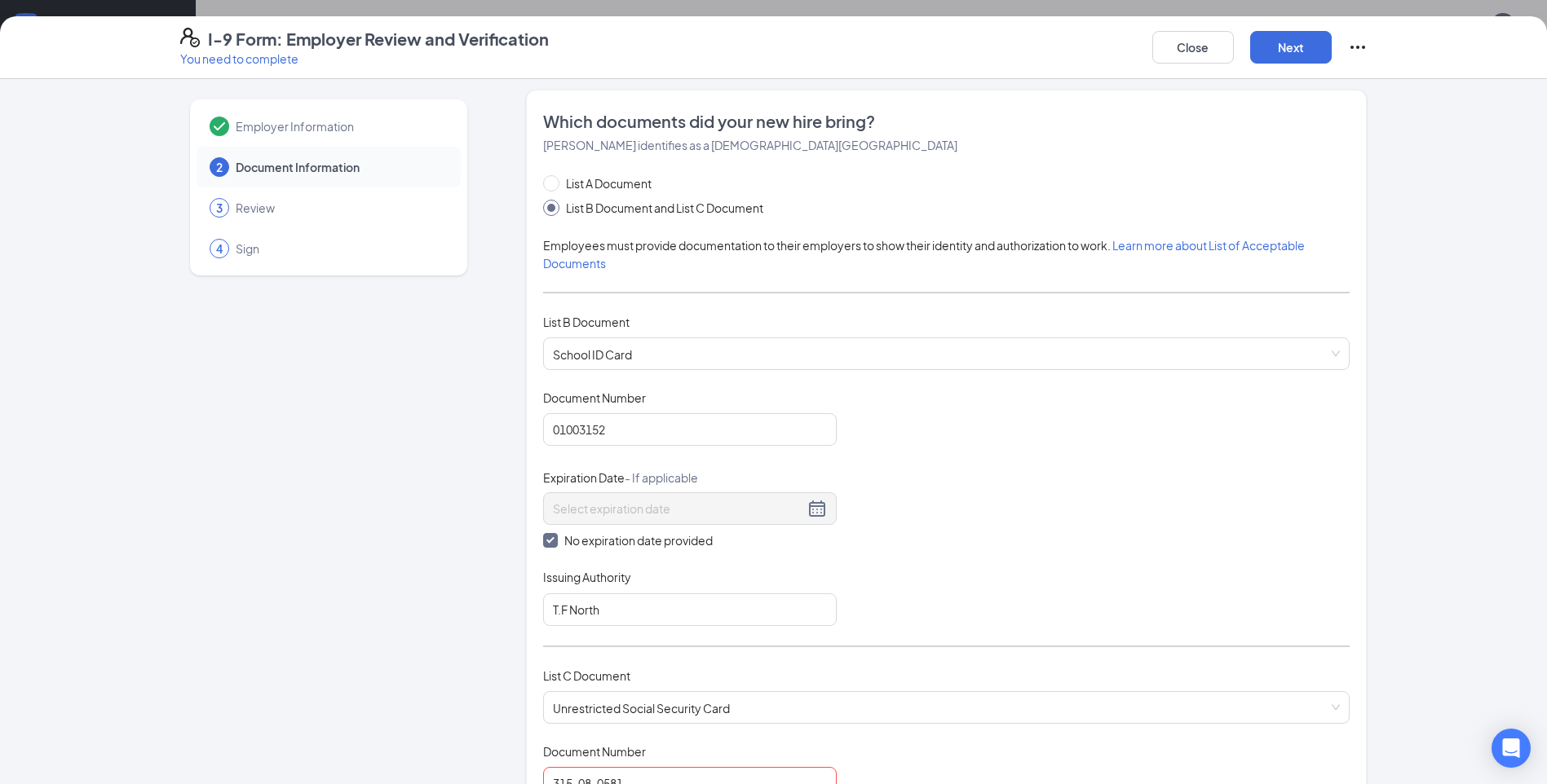
scroll to position [0, 0]
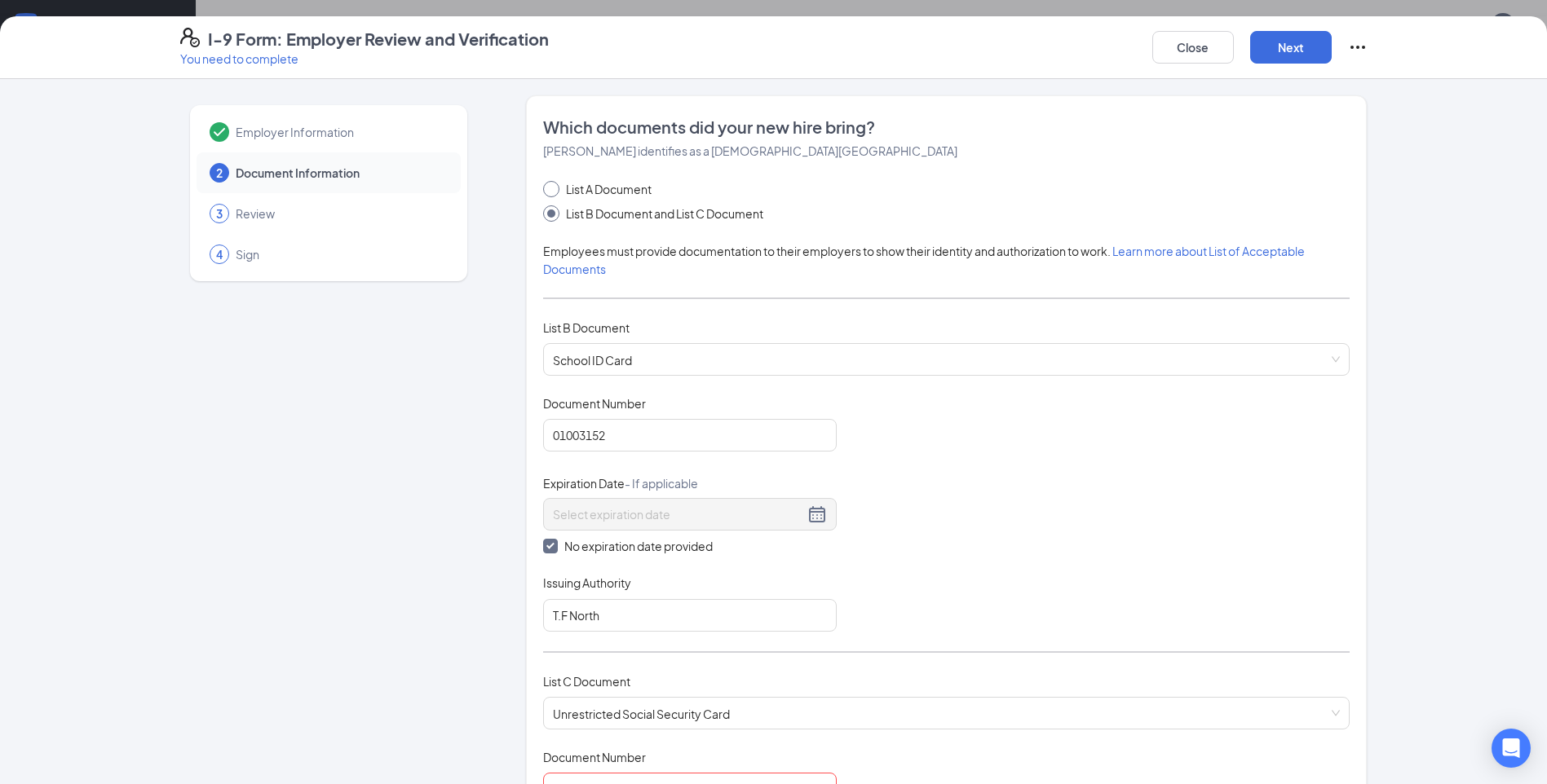
click at [545, 187] on input "List A Document" at bounding box center [549, 187] width 12 height 12
radio input "true"
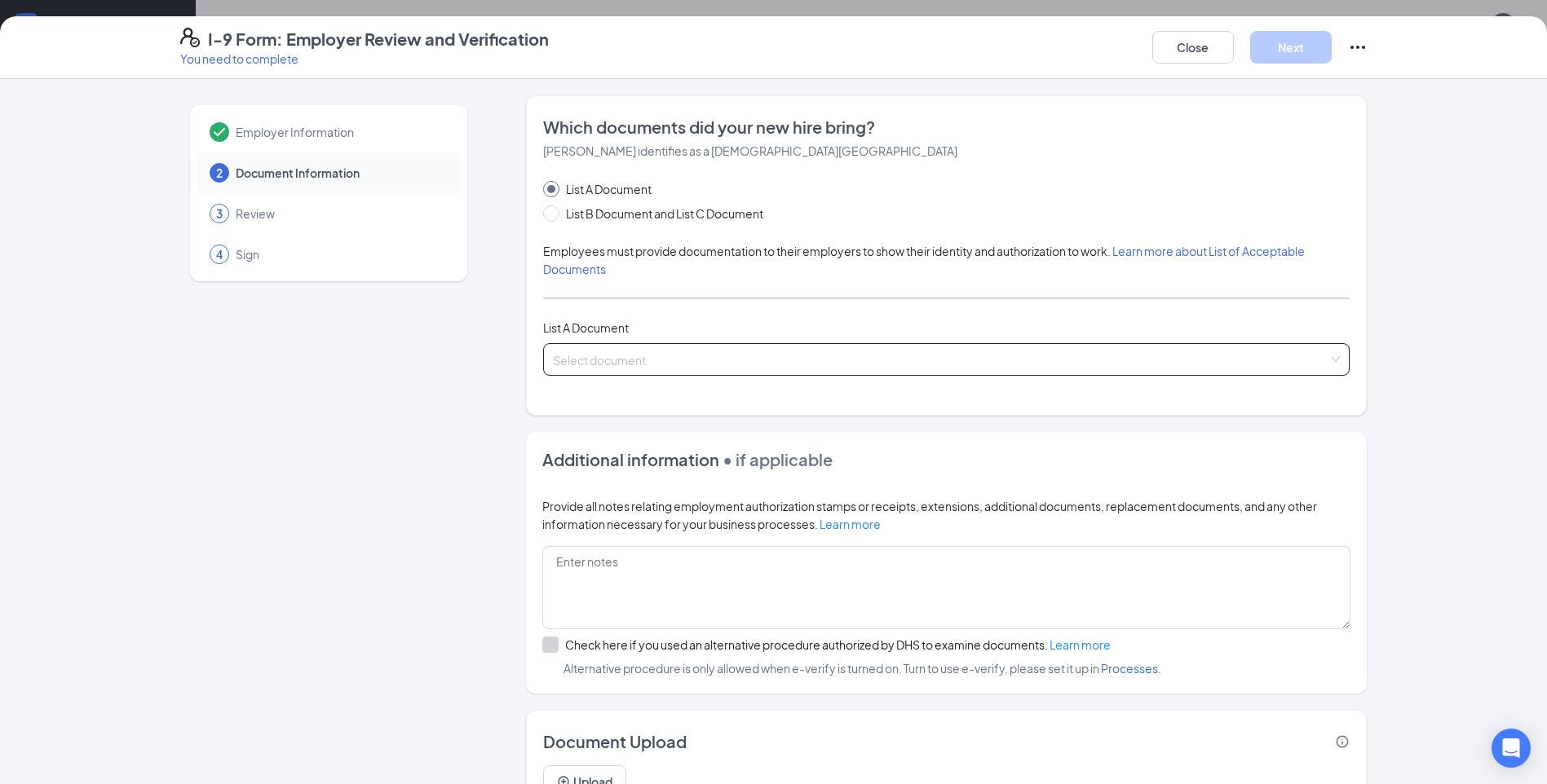
click at [715, 369] on span at bounding box center [940, 360] width 775 height 31
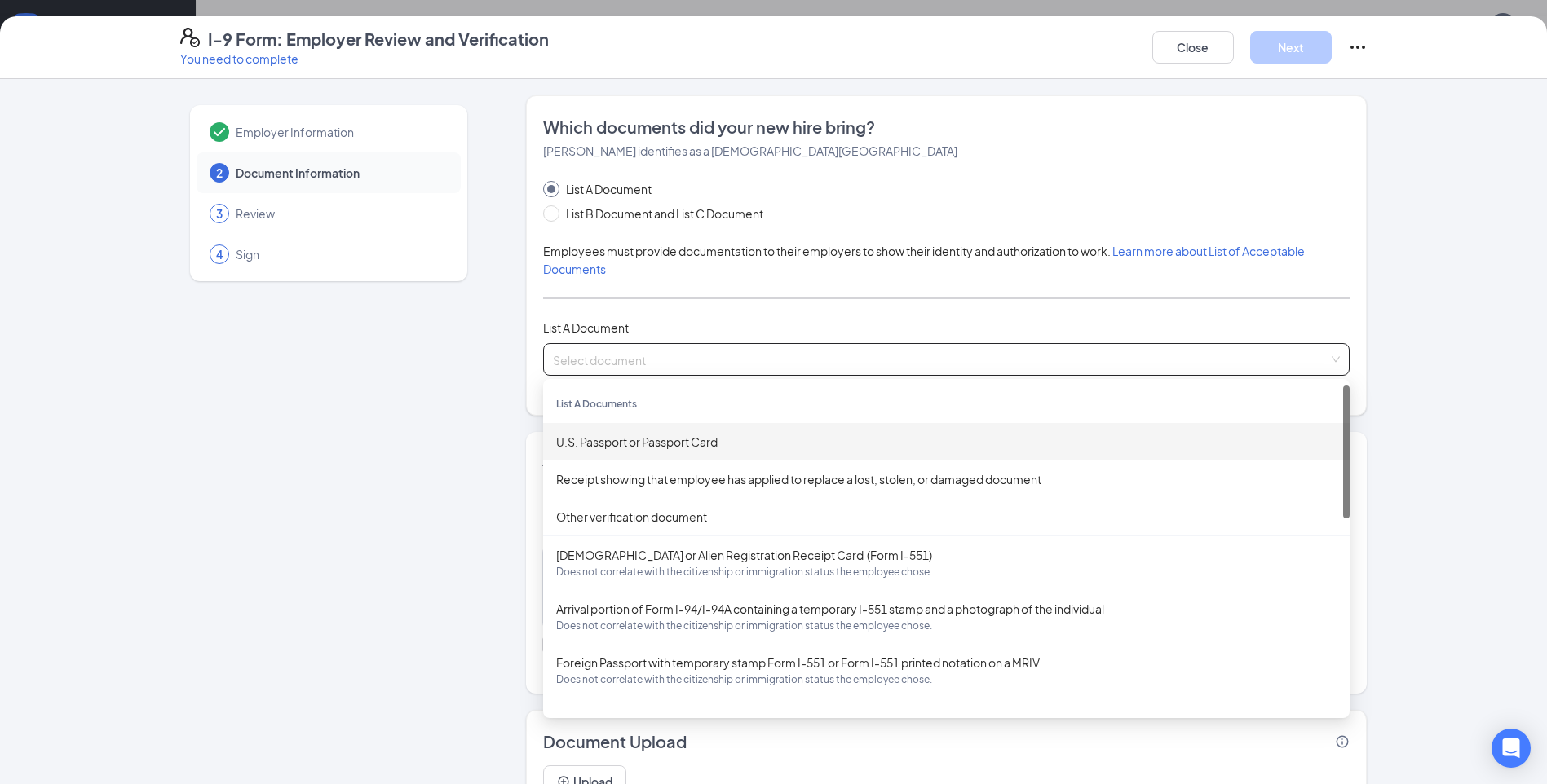
click at [698, 346] on input "search" at bounding box center [940, 356] width 775 height 24
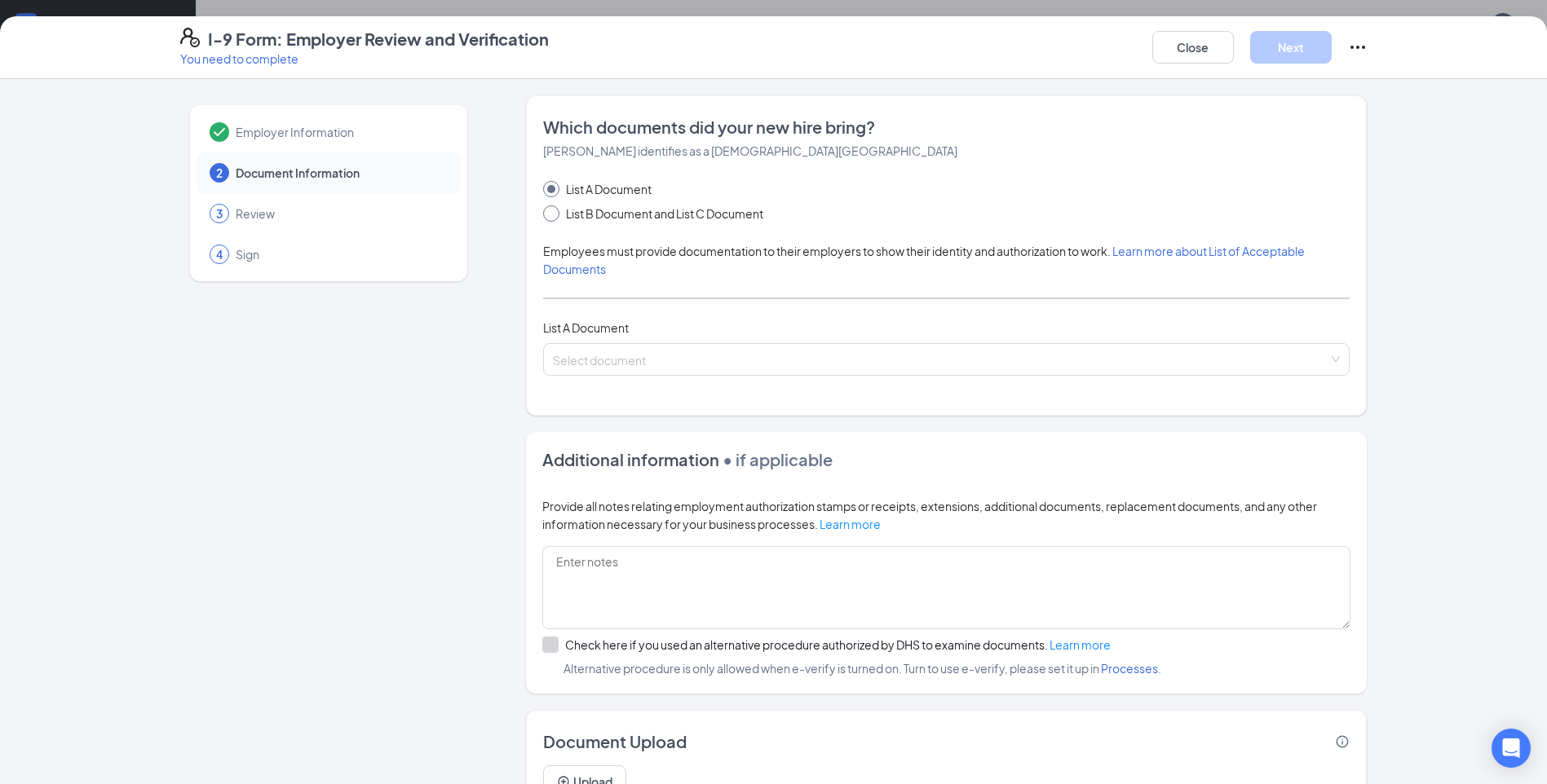
click at [543, 214] on input "List B Document and List C Document" at bounding box center [549, 211] width 12 height 12
radio input "true"
radio input "false"
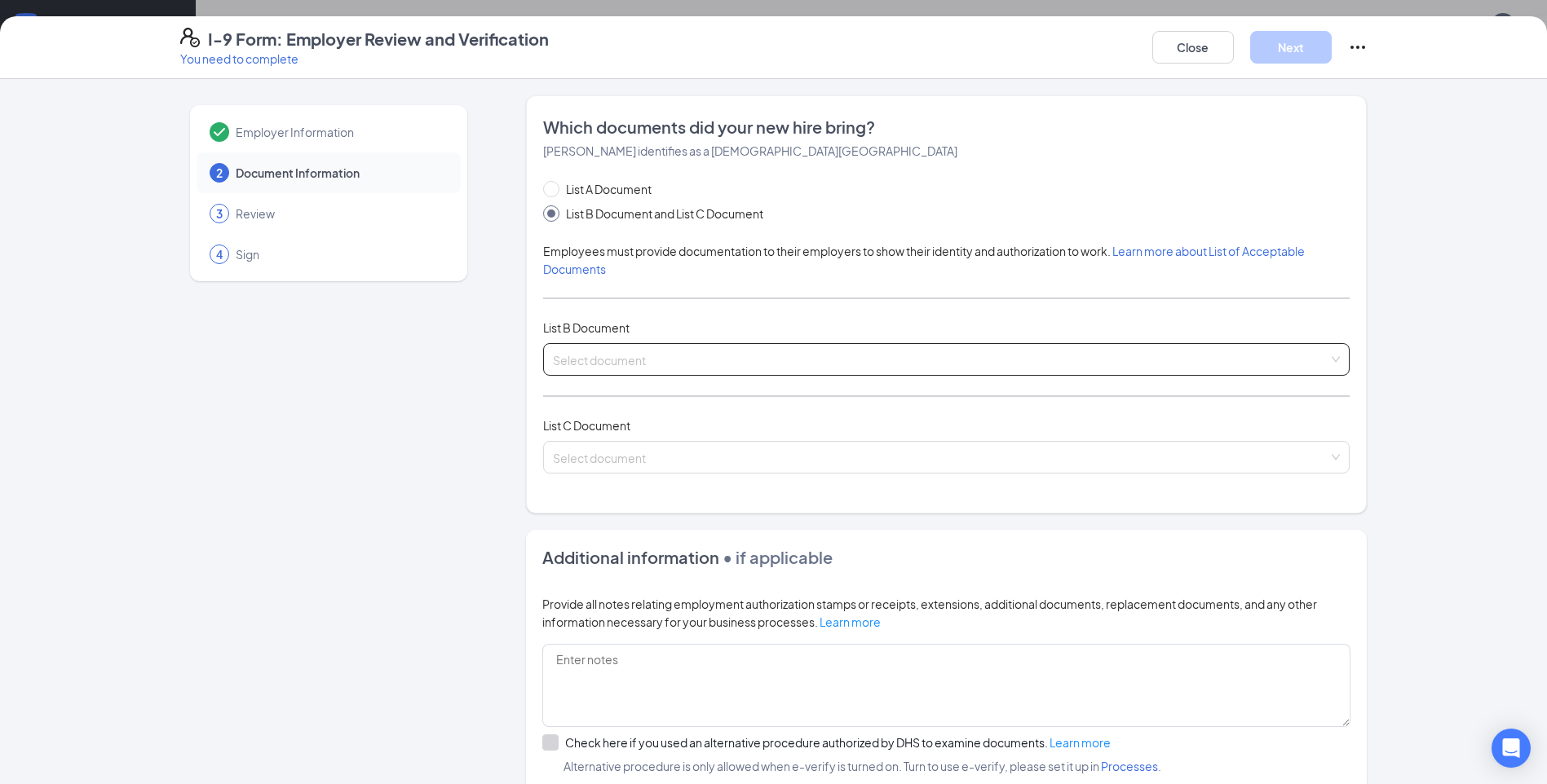
click at [661, 351] on input "search" at bounding box center [940, 356] width 775 height 24
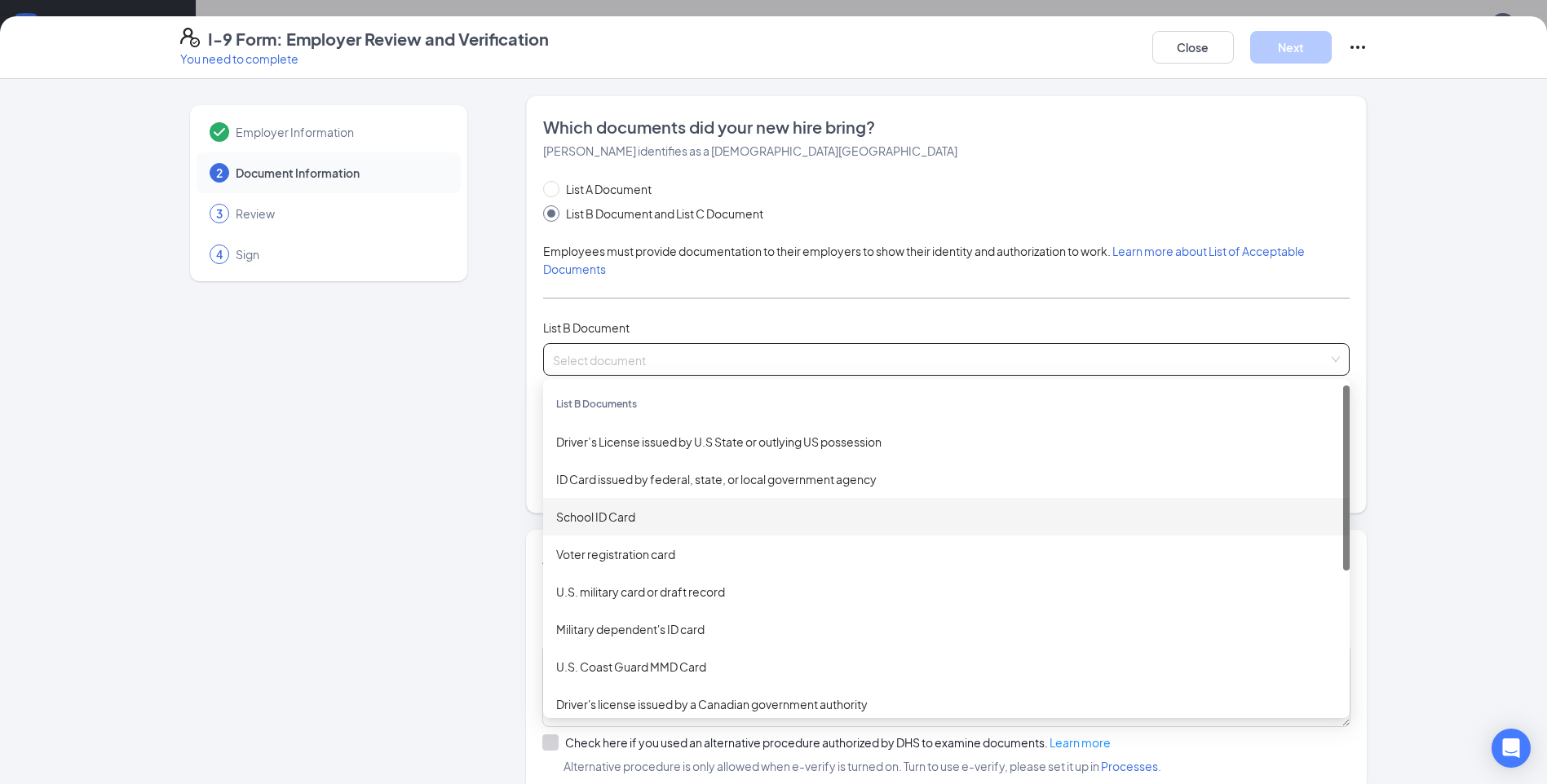
click at [626, 514] on div "School ID Card" at bounding box center [946, 516] width 780 height 18
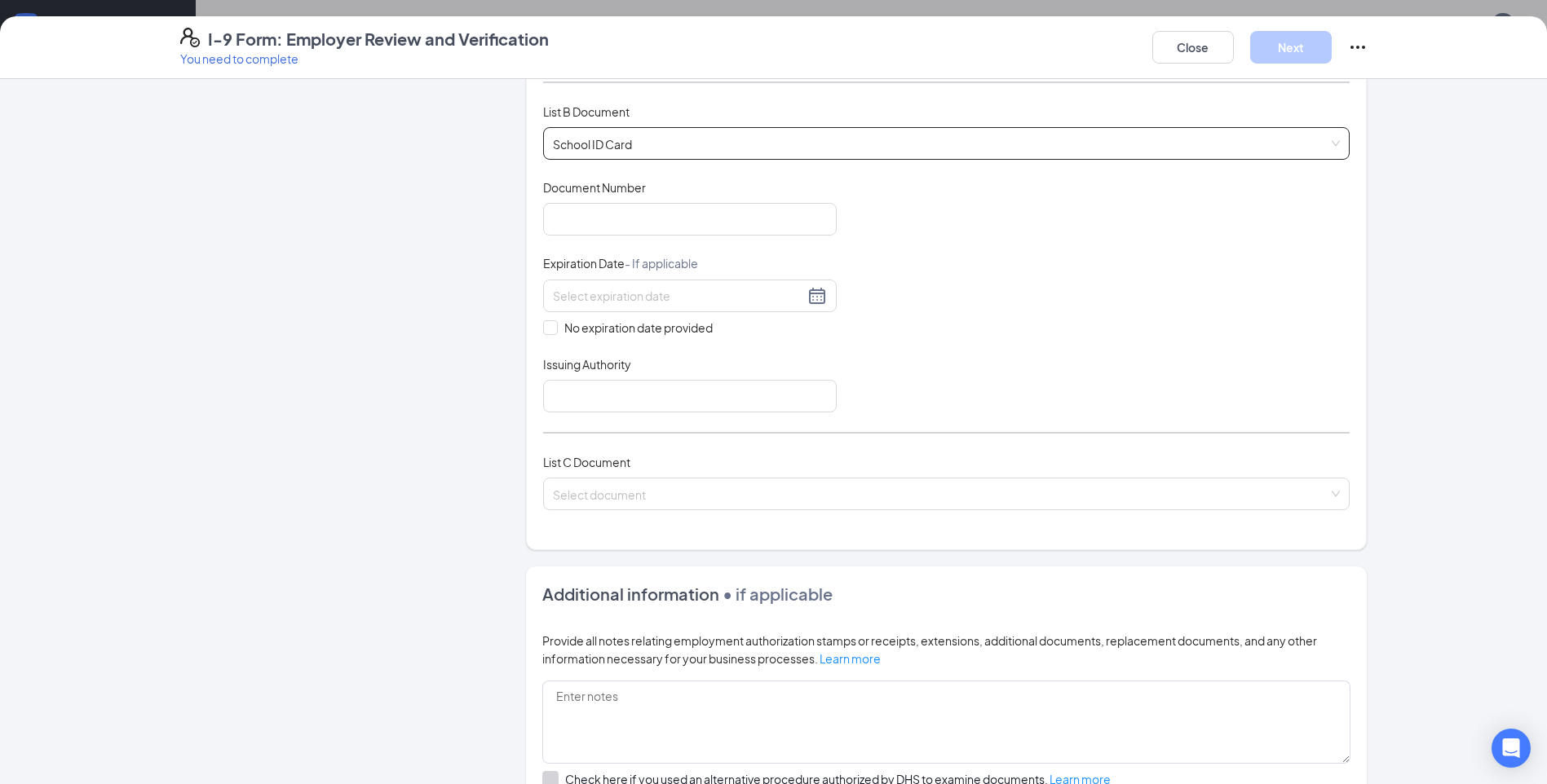
scroll to position [245, 0]
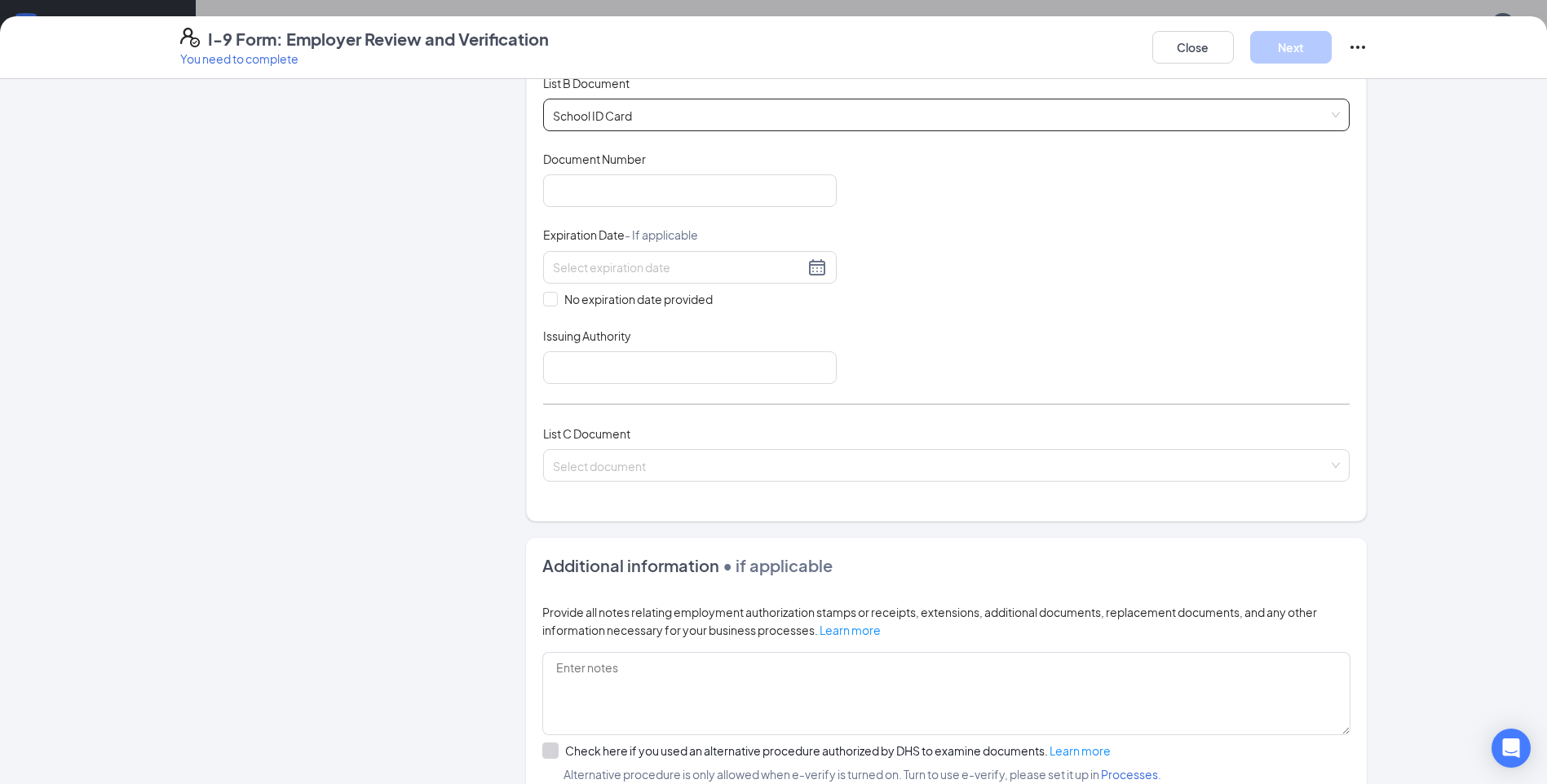
click at [609, 496] on div "List C Document Select document" at bounding box center [946, 463] width 806 height 77
click at [612, 461] on input "search" at bounding box center [940, 462] width 775 height 24
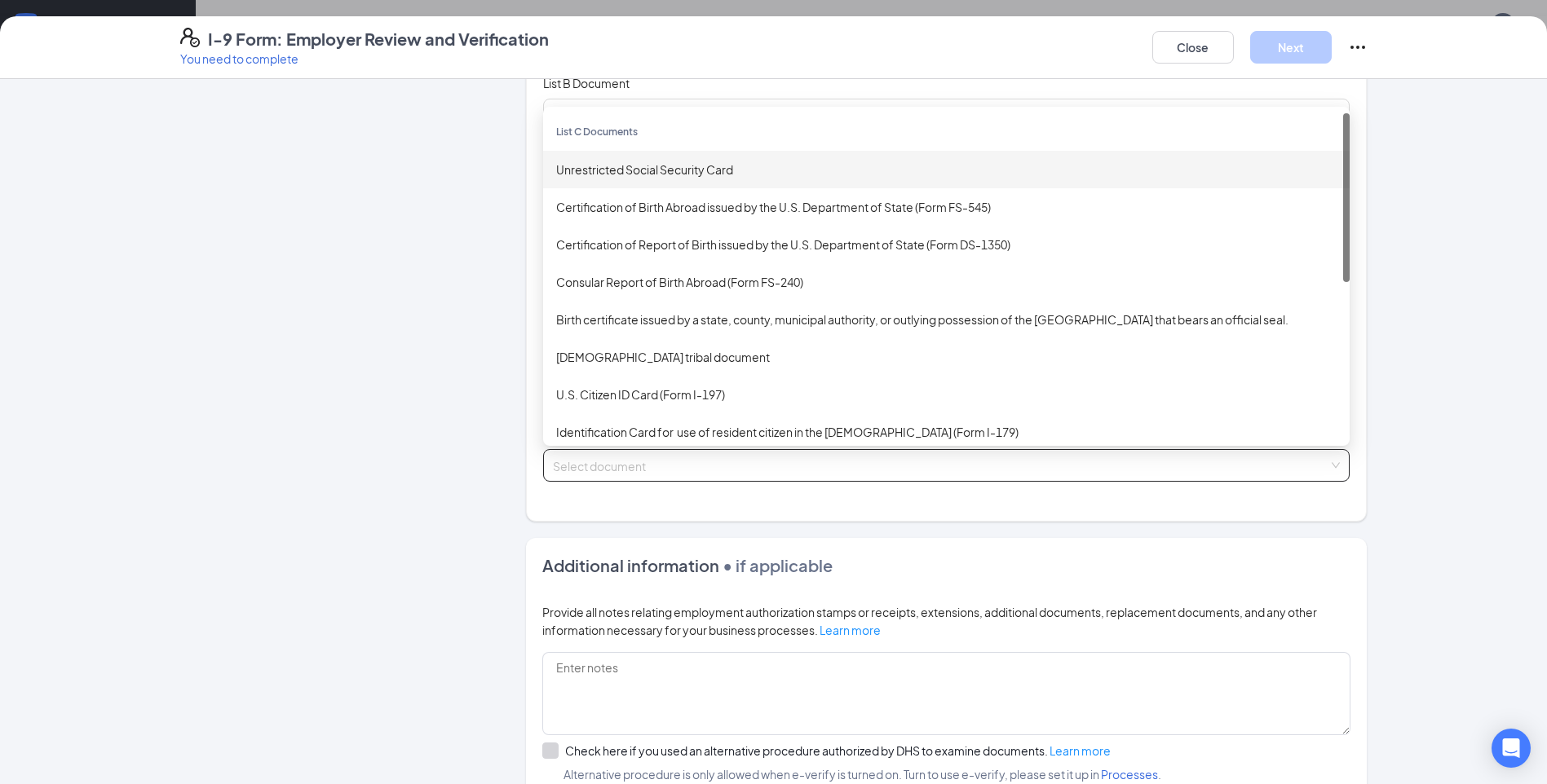
click at [632, 167] on div "Unrestricted Social Security Card" at bounding box center [946, 169] width 780 height 18
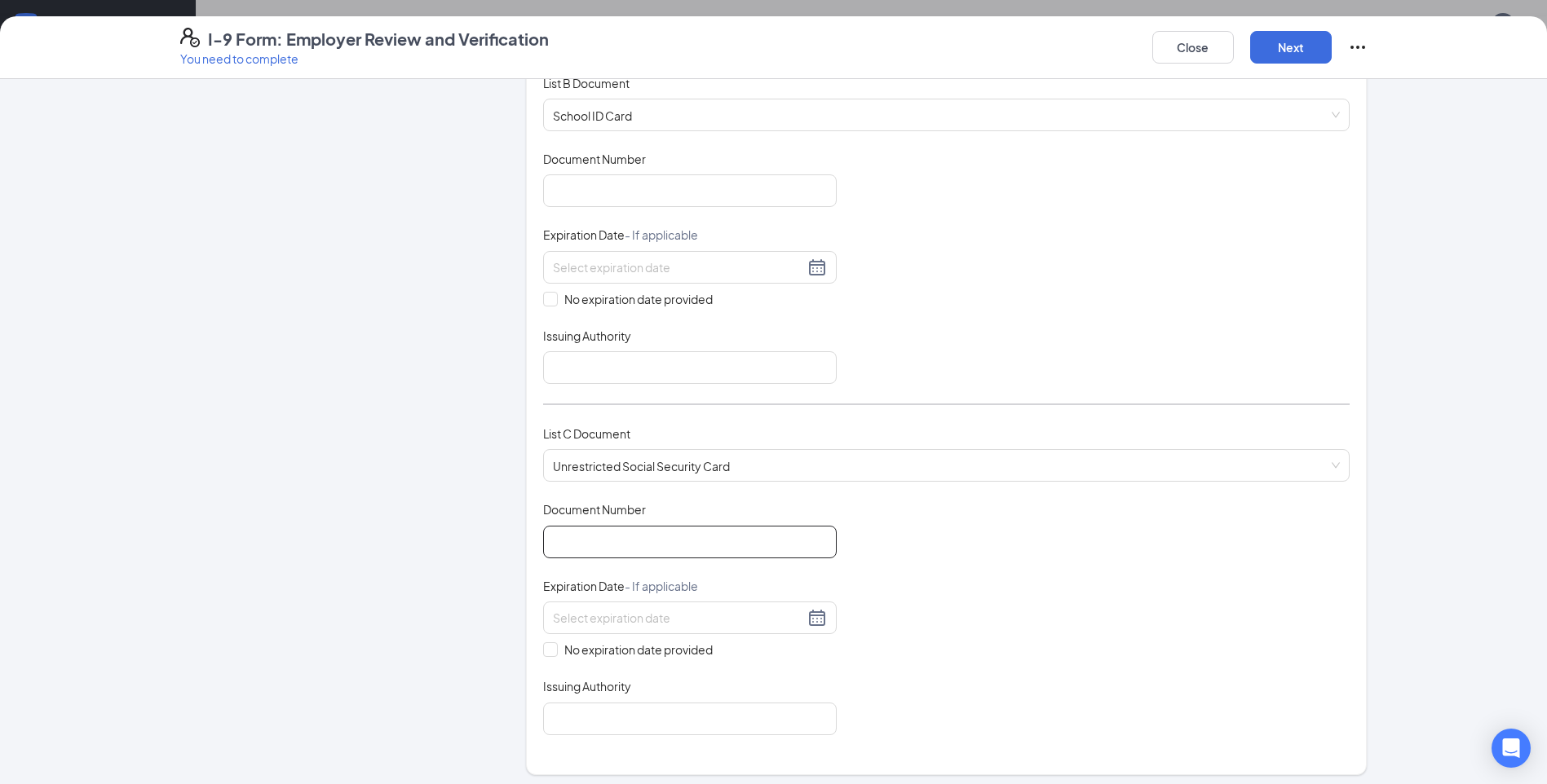
drag, startPoint x: 589, startPoint y: 495, endPoint x: 590, endPoint y: 546, distance: 51.0
click at [587, 496] on div "List C Document Unrestricted Social Security Card Unrestricted Social Security …" at bounding box center [946, 463] width 806 height 77
click at [593, 551] on input "Document Number" at bounding box center [690, 542] width 294 height 33
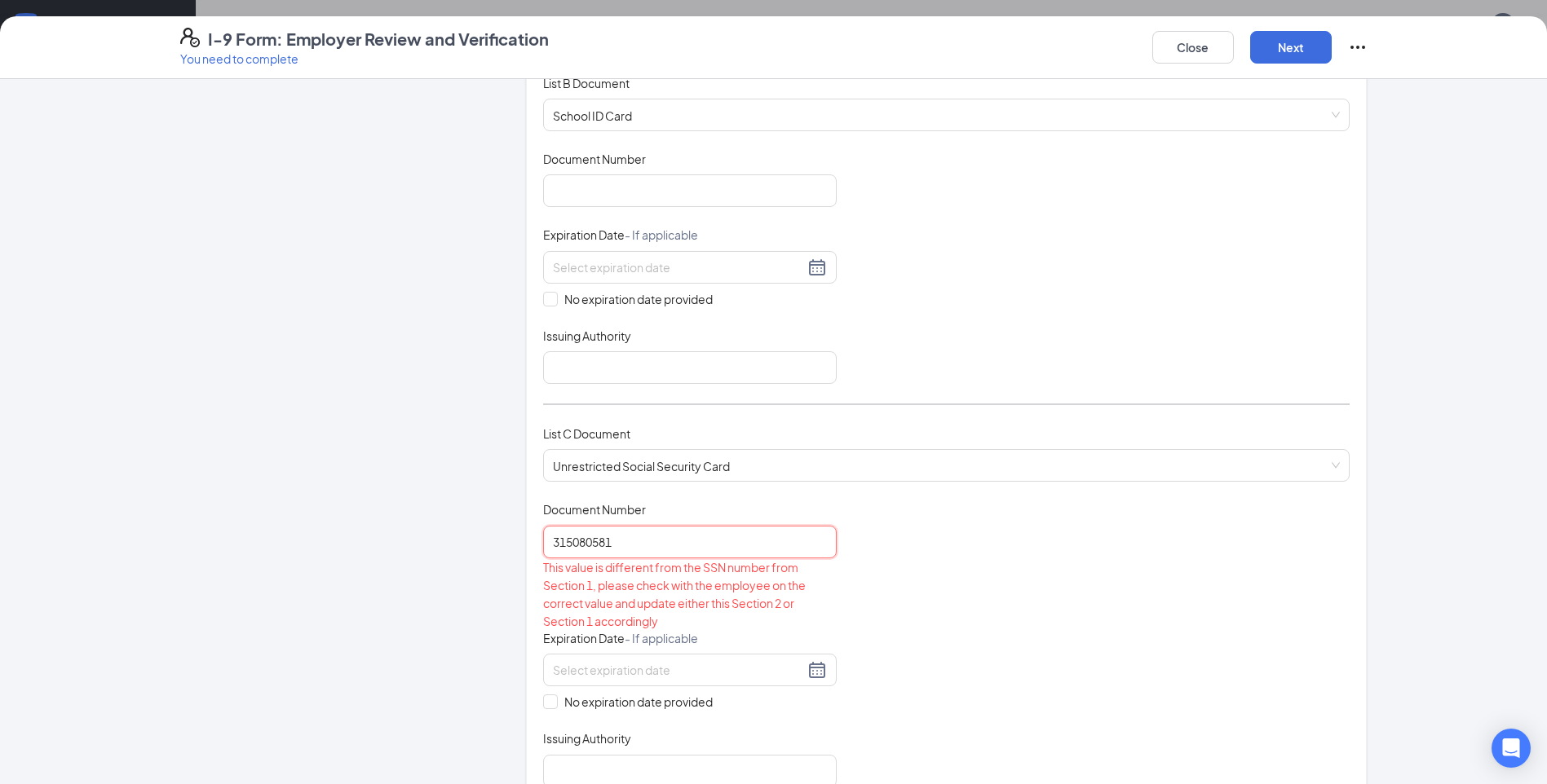
type input "315080581"
click at [1066, 557] on div "Document Title Unrestricted Social Security Card Document Number 315080581 This…" at bounding box center [946, 644] width 806 height 285
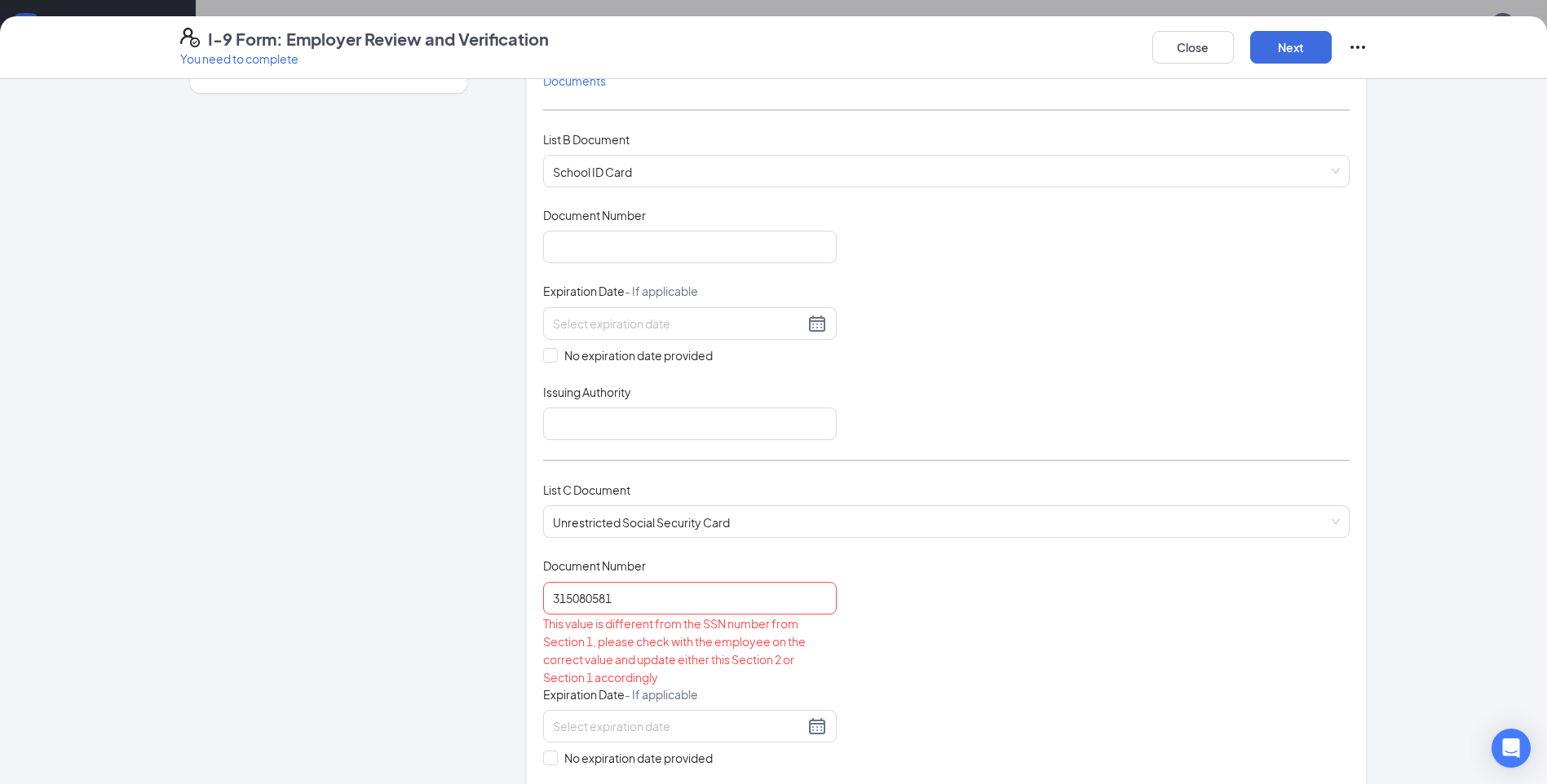
scroll to position [163, 0]
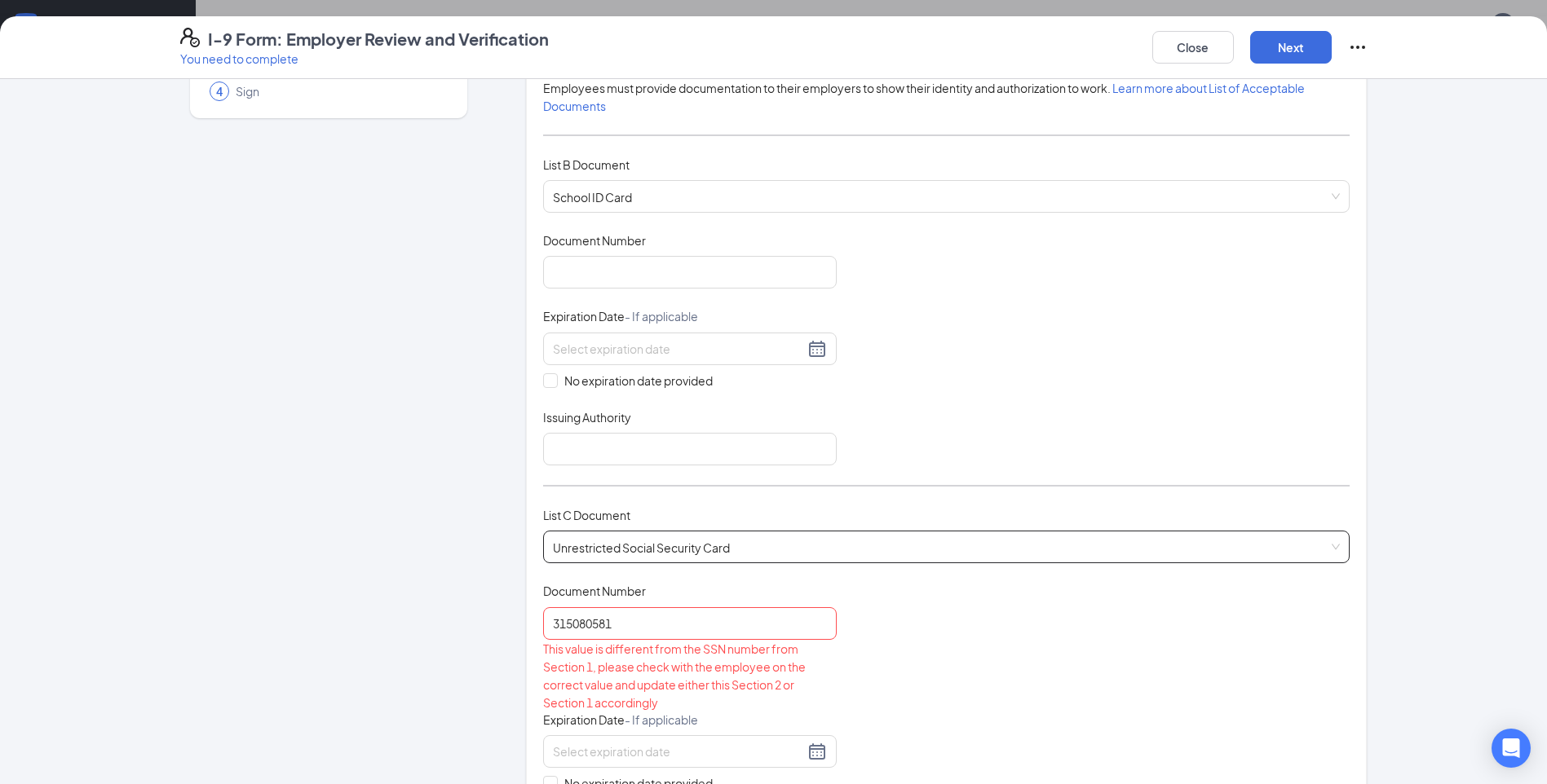
click at [1066, 557] on span "Unrestricted Social Security Card" at bounding box center [946, 547] width 787 height 31
click at [1078, 561] on span "Unrestricted Social Security Card" at bounding box center [946, 547] width 787 height 31
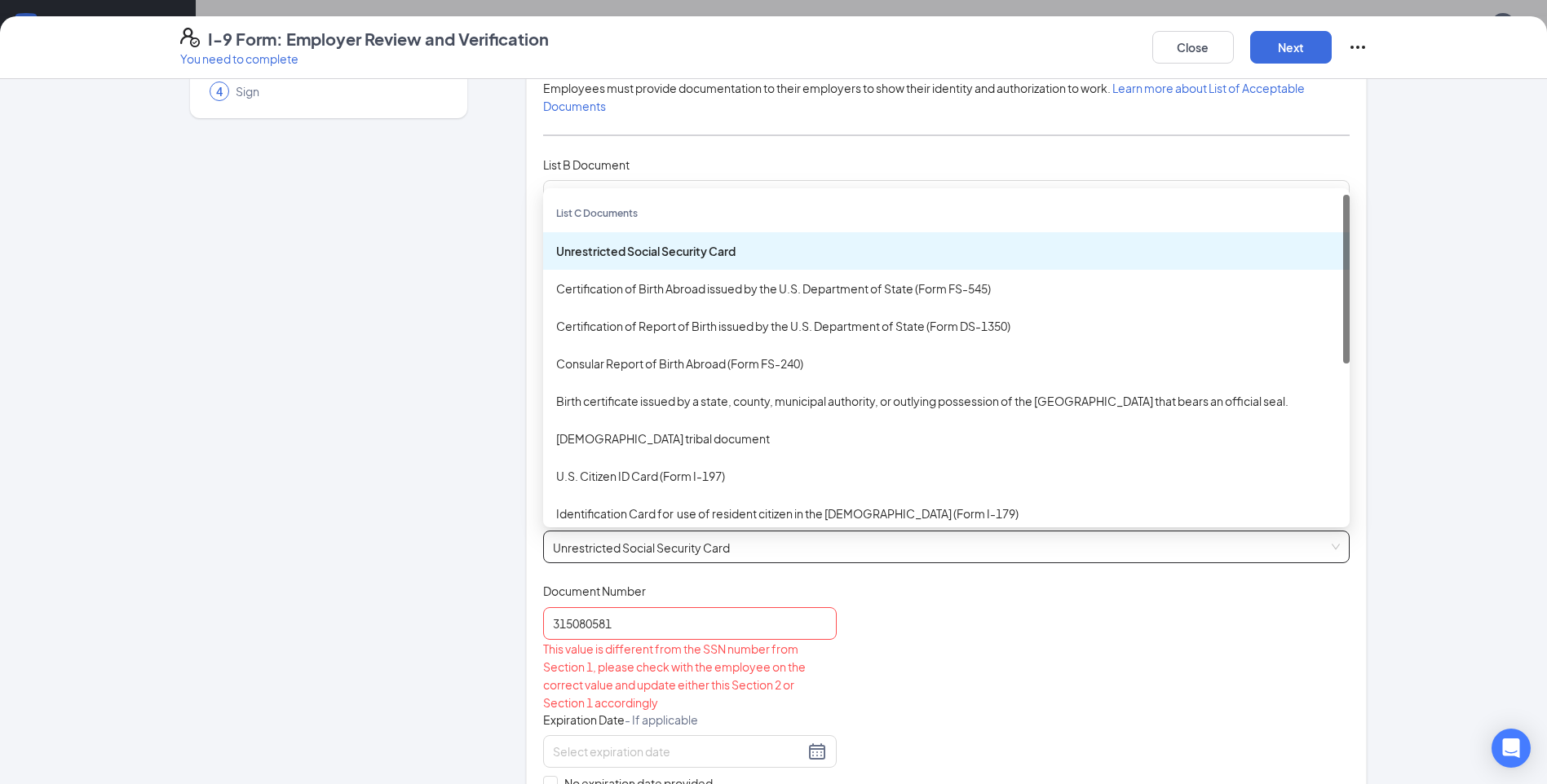
click at [1078, 561] on span "Unrestricted Social Security Card" at bounding box center [946, 547] width 787 height 31
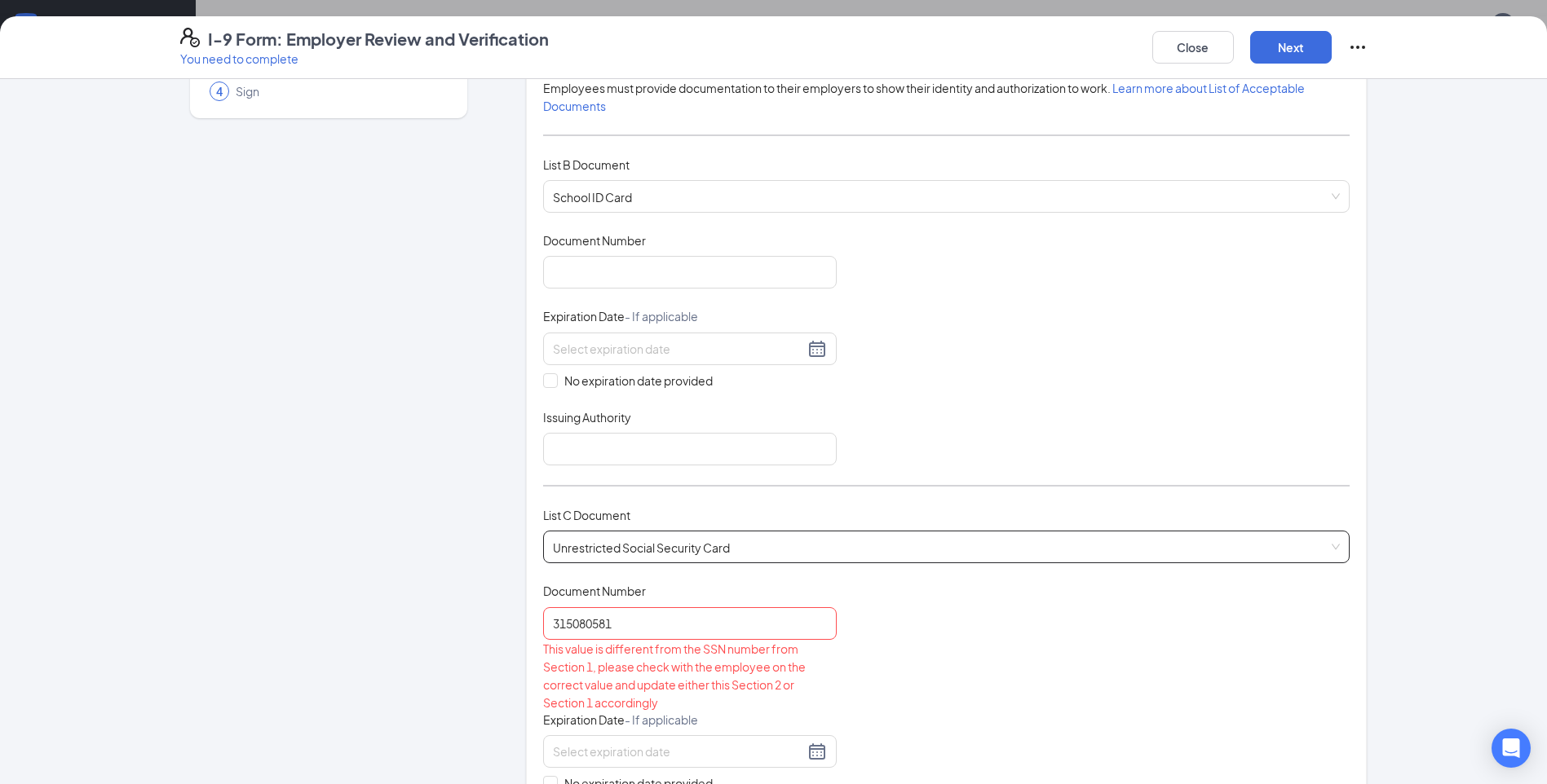
click at [1072, 646] on div "Document Title Unrestricted Social Security Card Document Number 315080581 This…" at bounding box center [946, 725] width 806 height 285
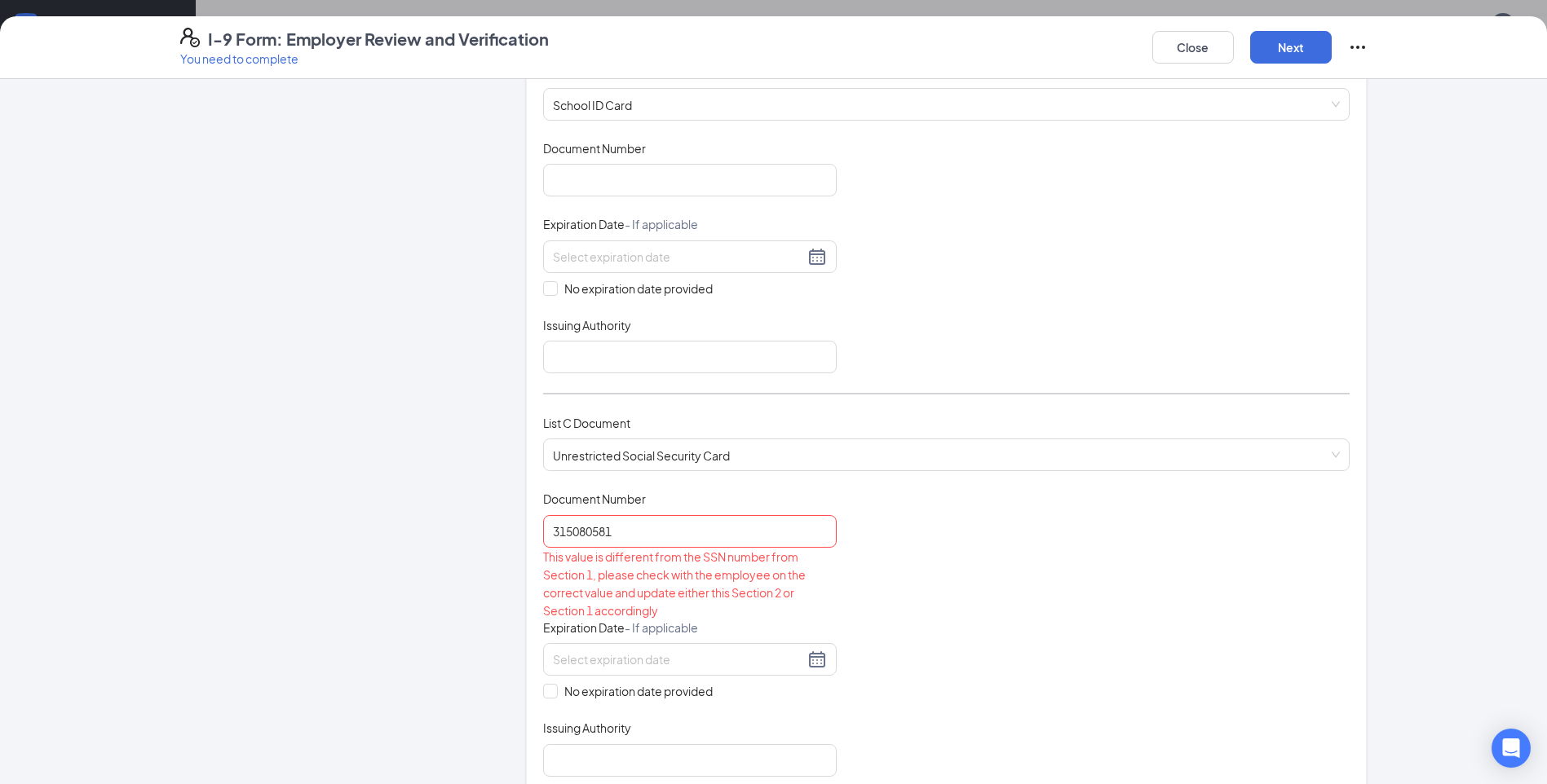
scroll to position [489, 0]
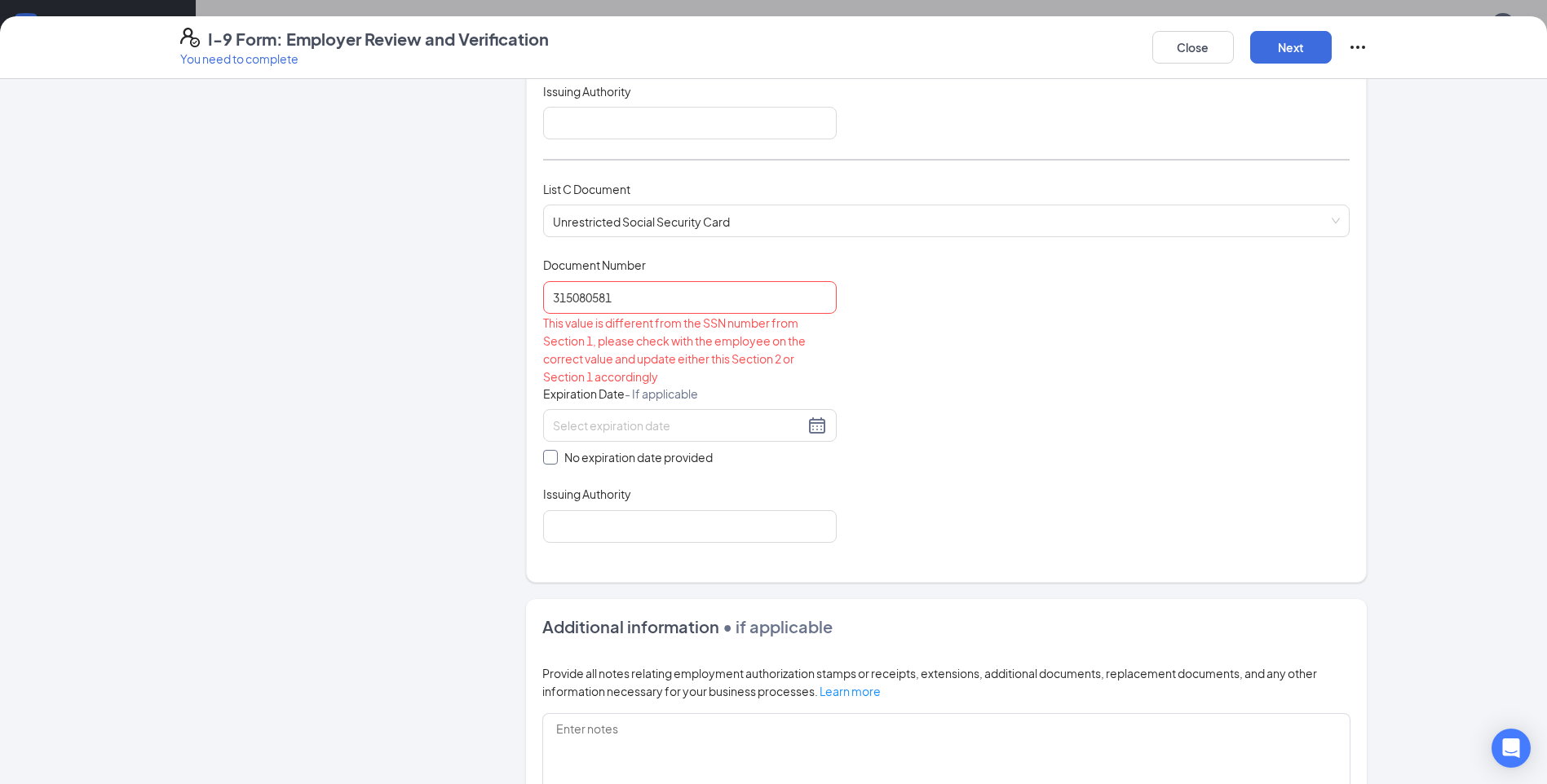
click at [545, 453] on input "No expiration date provided" at bounding box center [549, 456] width 12 height 12
checkbox input "true"
click at [793, 529] on input "Issuing Authority" at bounding box center [690, 529] width 294 height 33
type input "Social Security Administration"
type input "01003152"
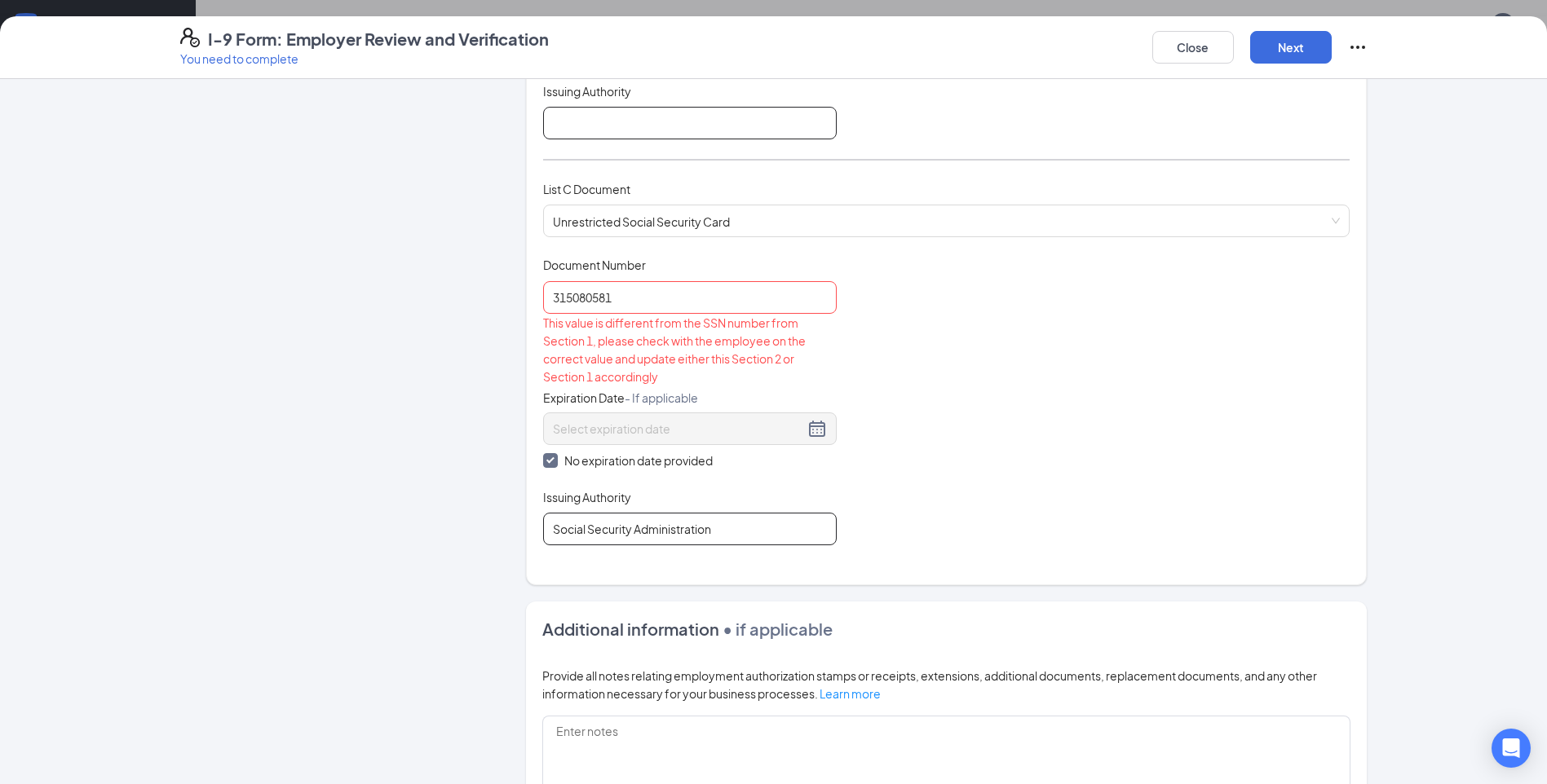
type input "T.F North"
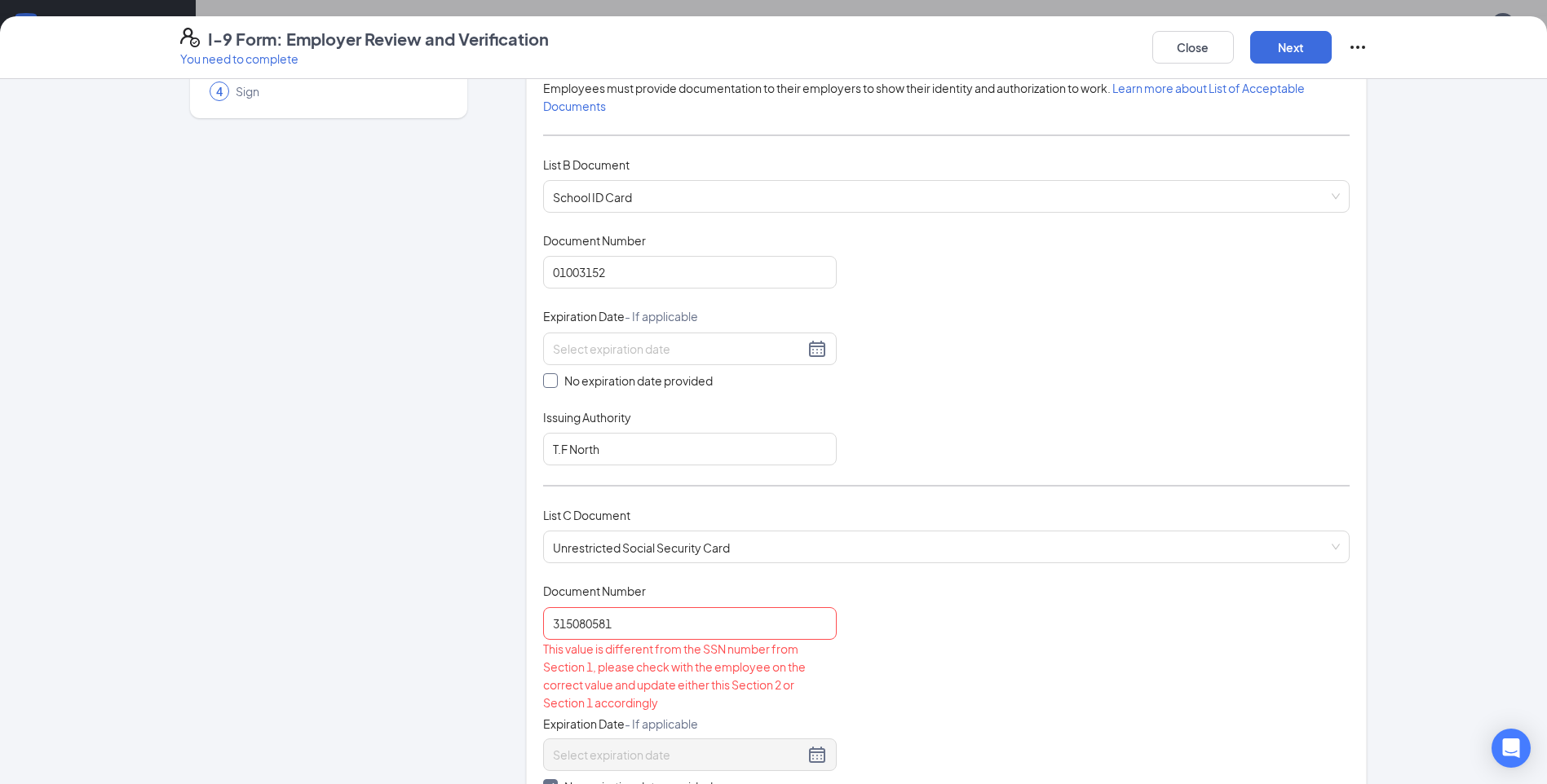
click at [543, 389] on label "No expiration date provided" at bounding box center [690, 380] width 294 height 18
click at [543, 385] on input "No expiration date provided" at bounding box center [549, 379] width 12 height 12
checkbox input "true"
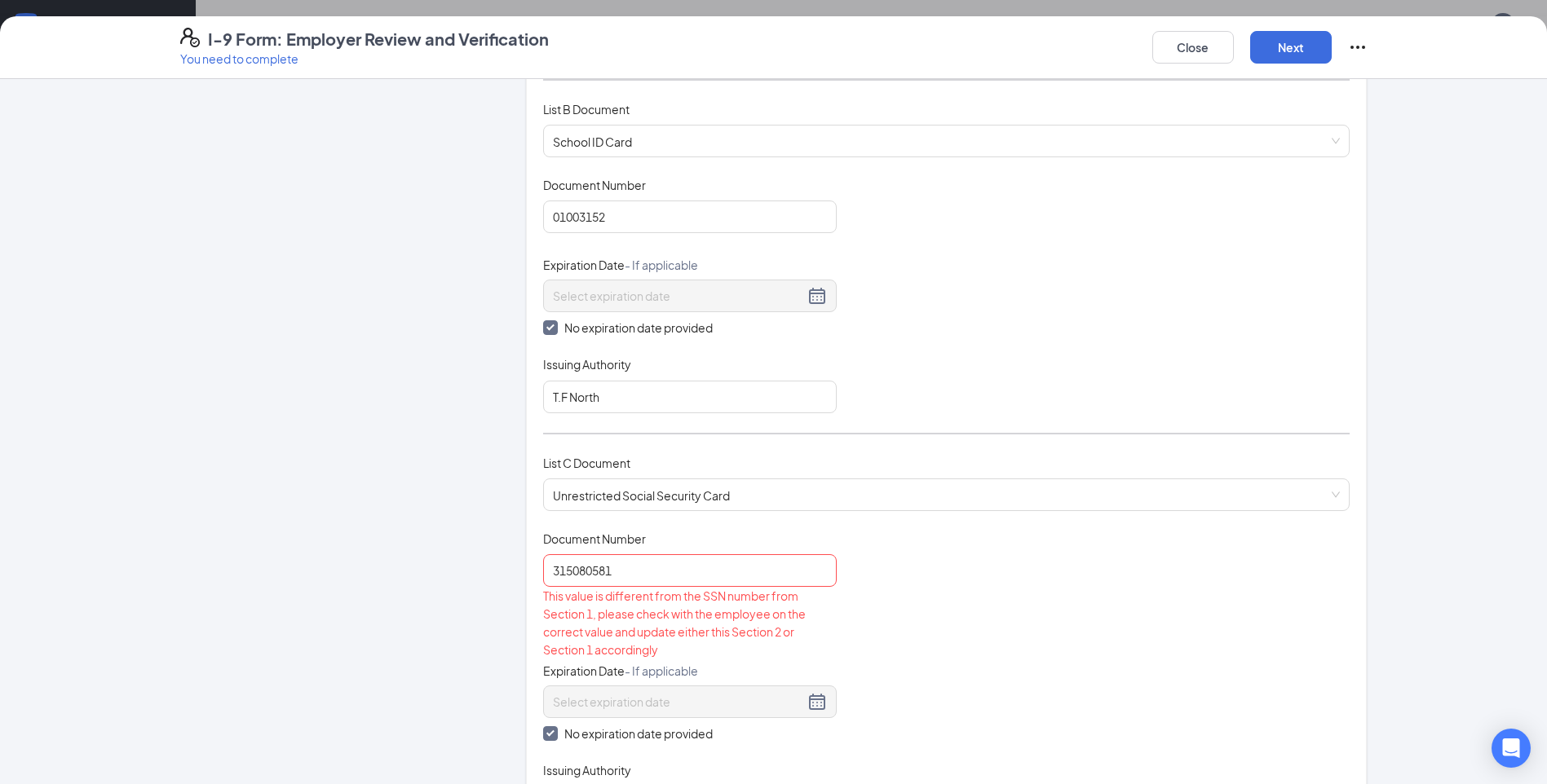
scroll to position [0, 0]
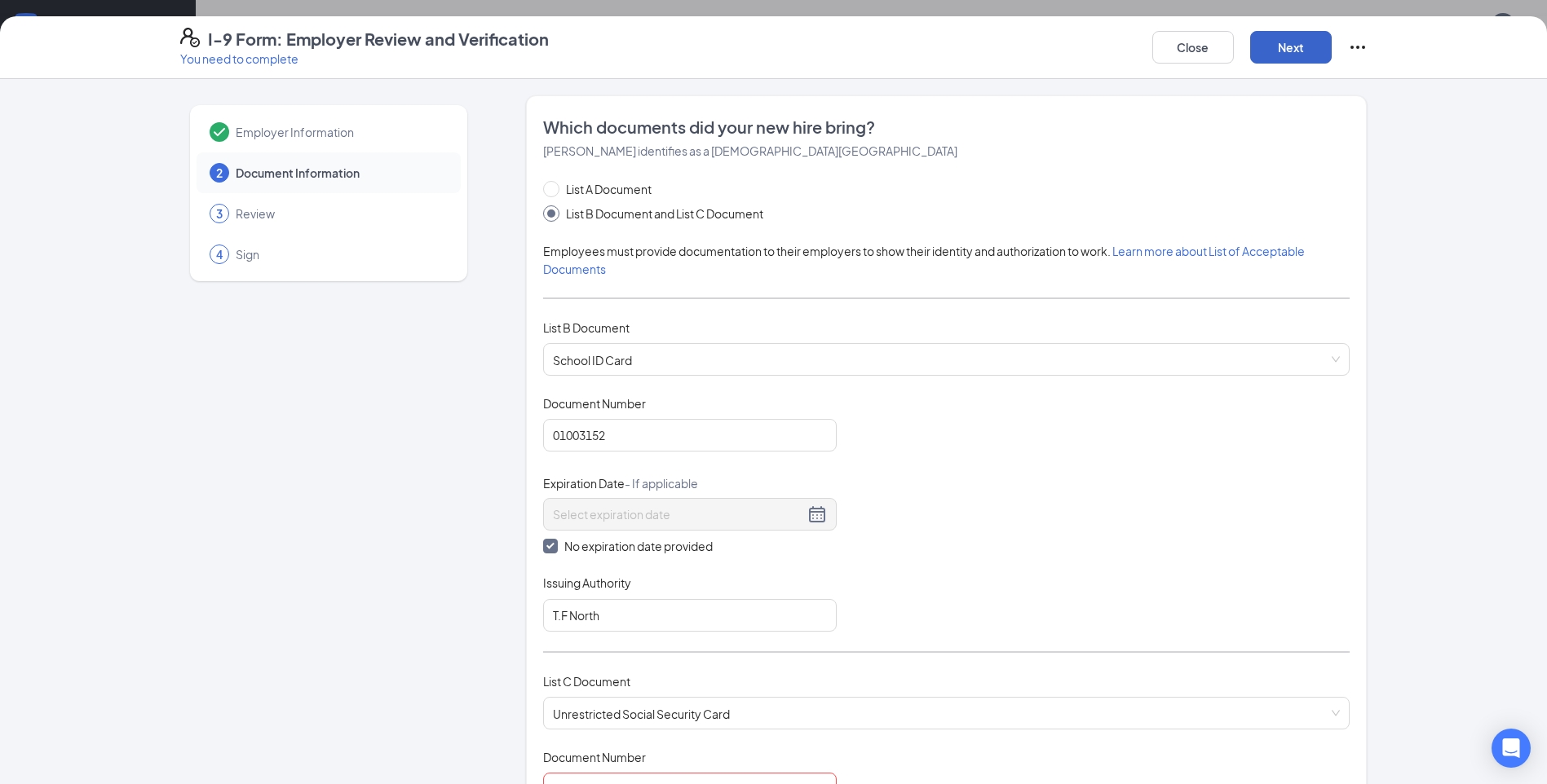
click at [1308, 37] on button "Next" at bounding box center [1291, 47] width 82 height 33
click at [1299, 38] on button "Next" at bounding box center [1291, 47] width 82 height 33
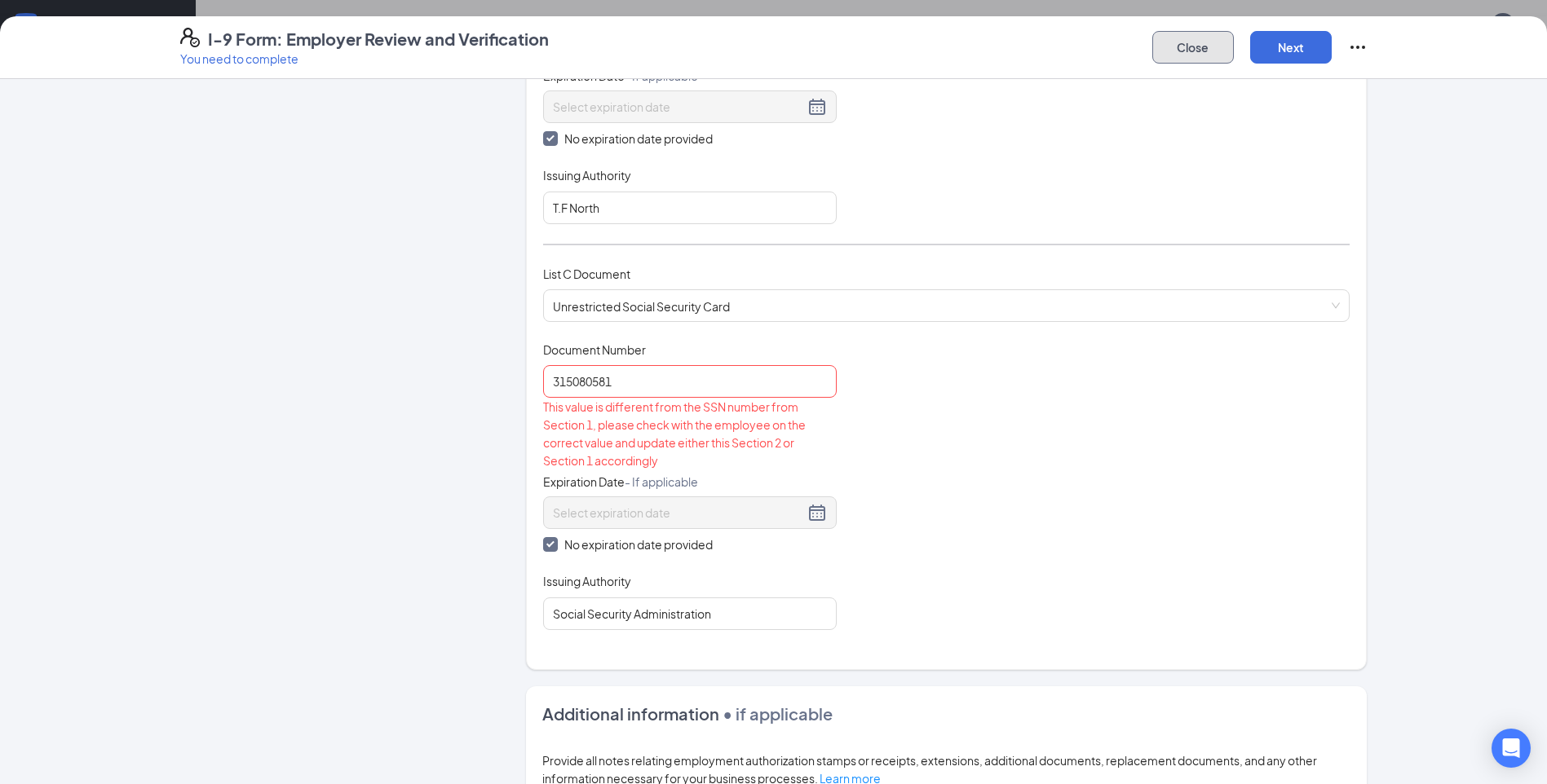
click at [1170, 41] on button "Close" at bounding box center [1193, 47] width 82 height 33
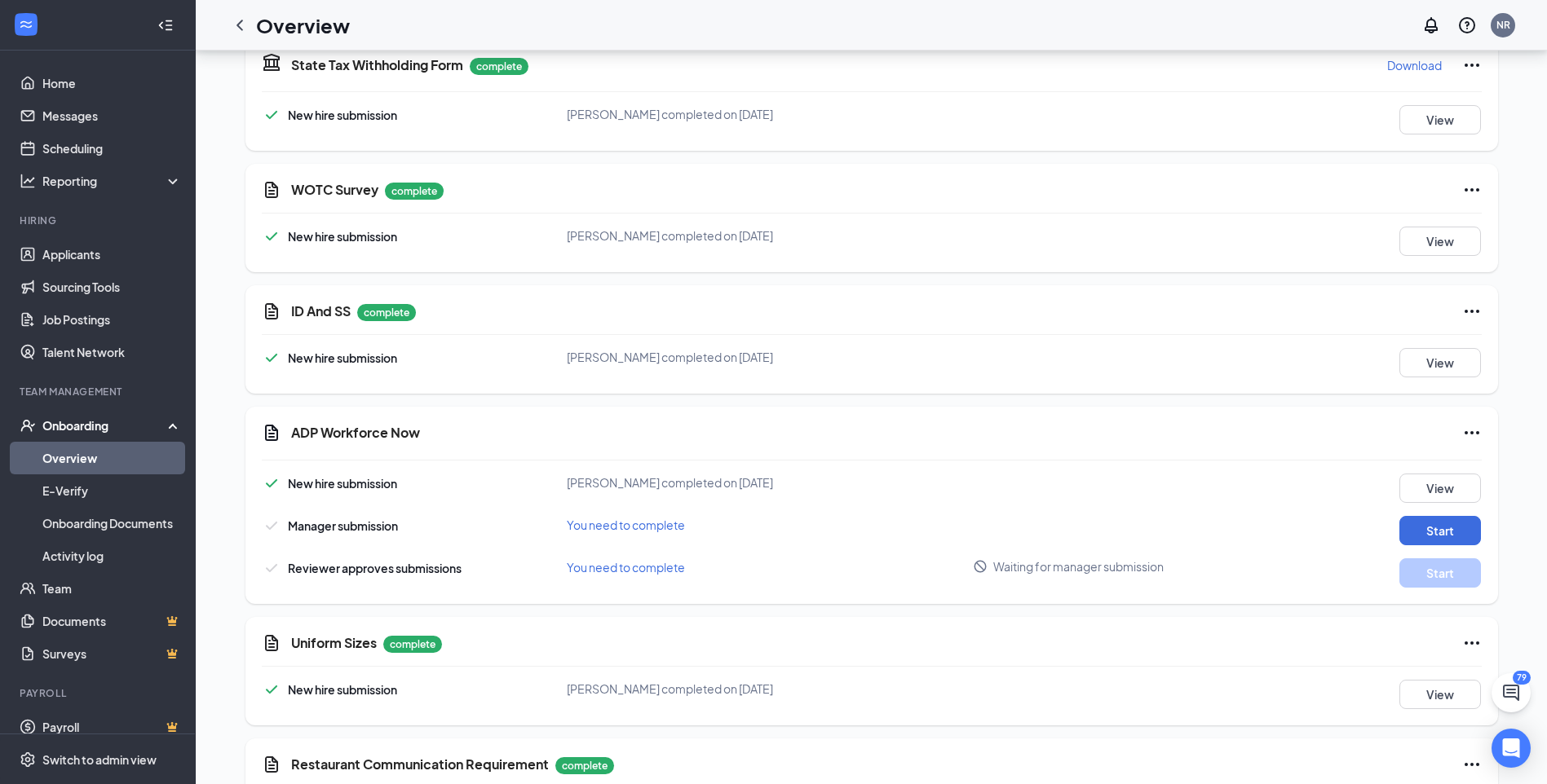
scroll to position [1954, 0]
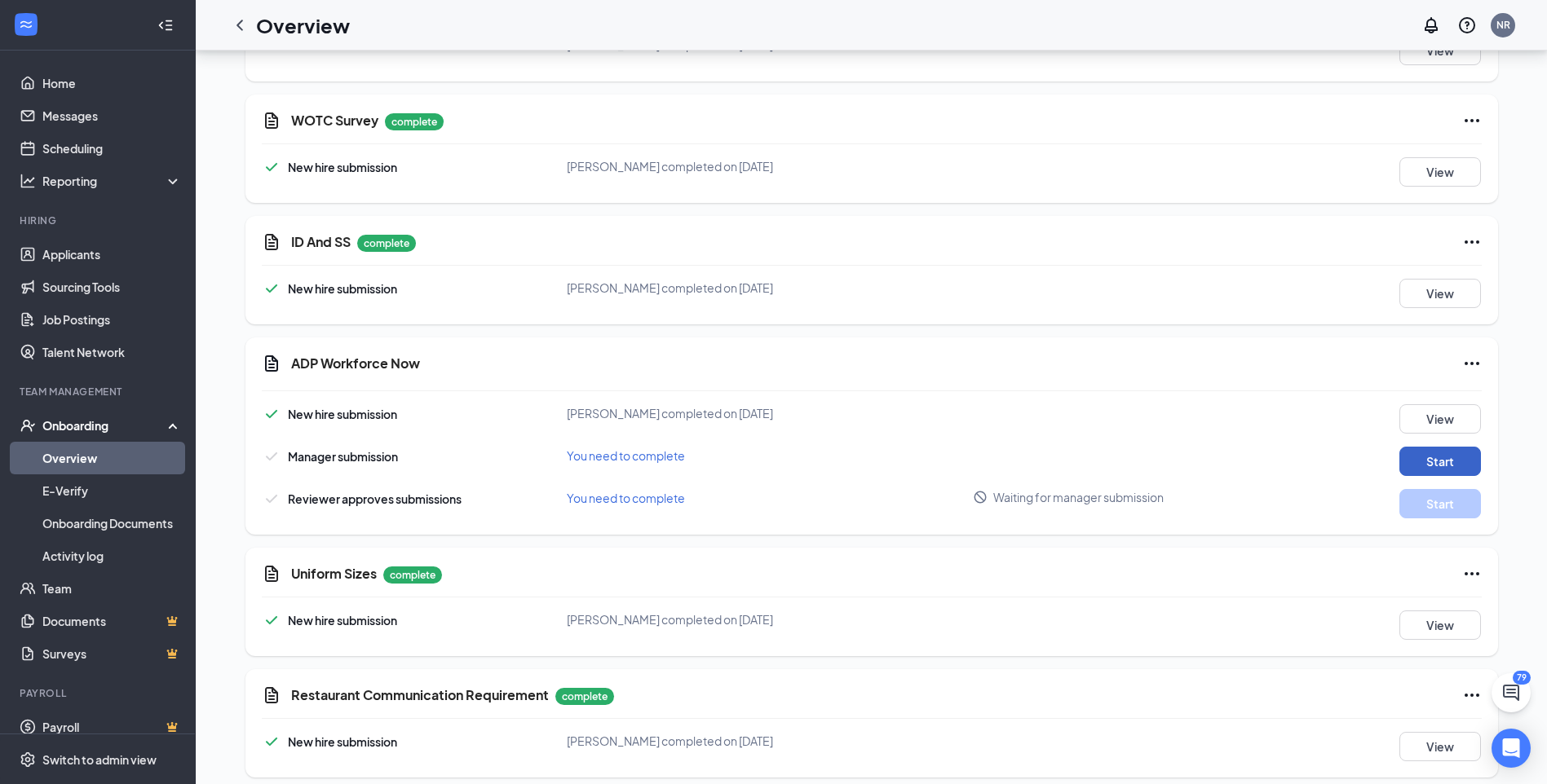
click at [1431, 447] on button "Start" at bounding box center [1440, 462] width 82 height 30
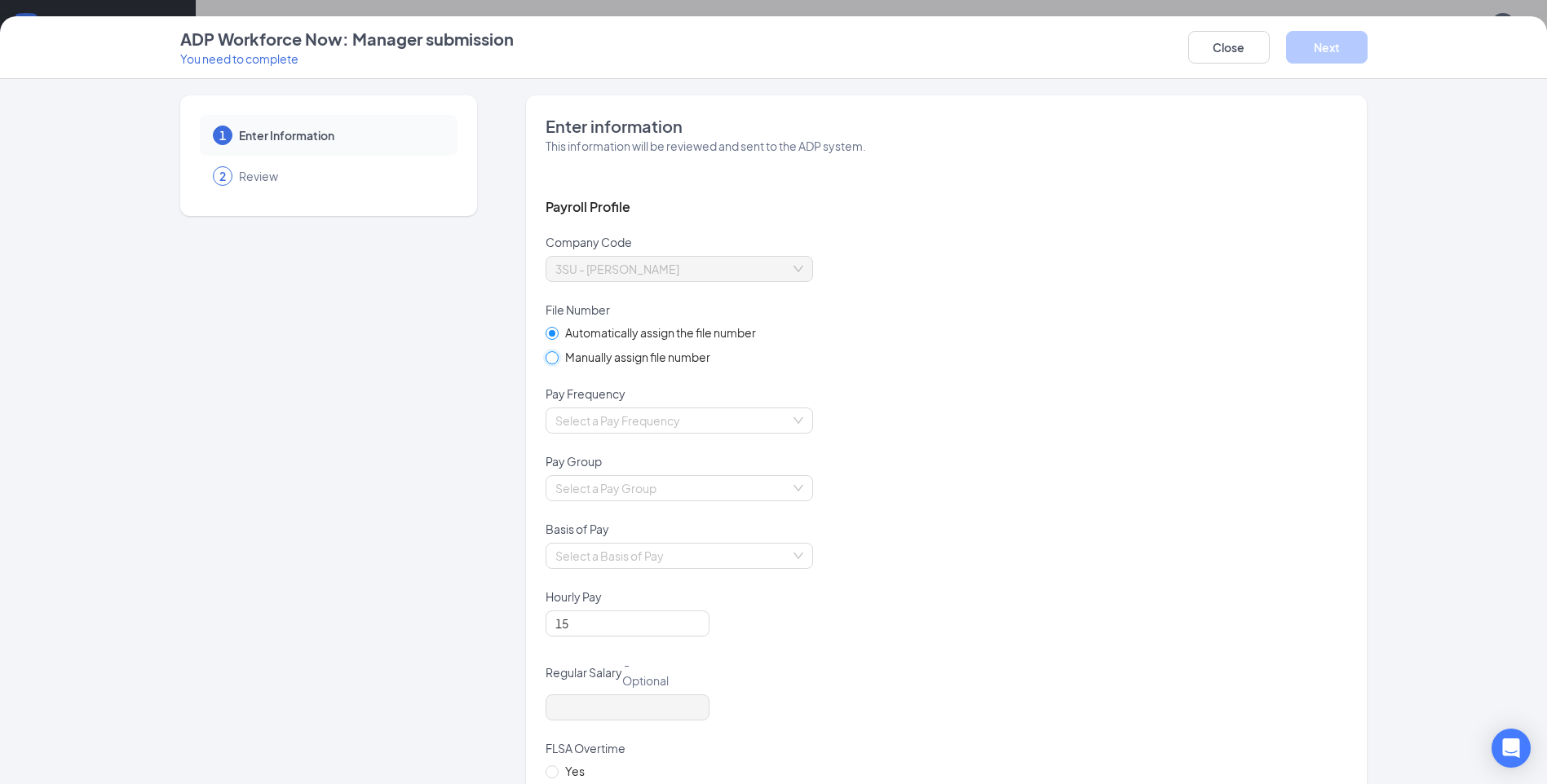
click at [545, 355] on input "Manually assign file number" at bounding box center [551, 357] width 12 height 12
radio input "true"
click at [545, 335] on input "Automatically assign the file number" at bounding box center [551, 333] width 12 height 12
radio input "true"
radio input "false"
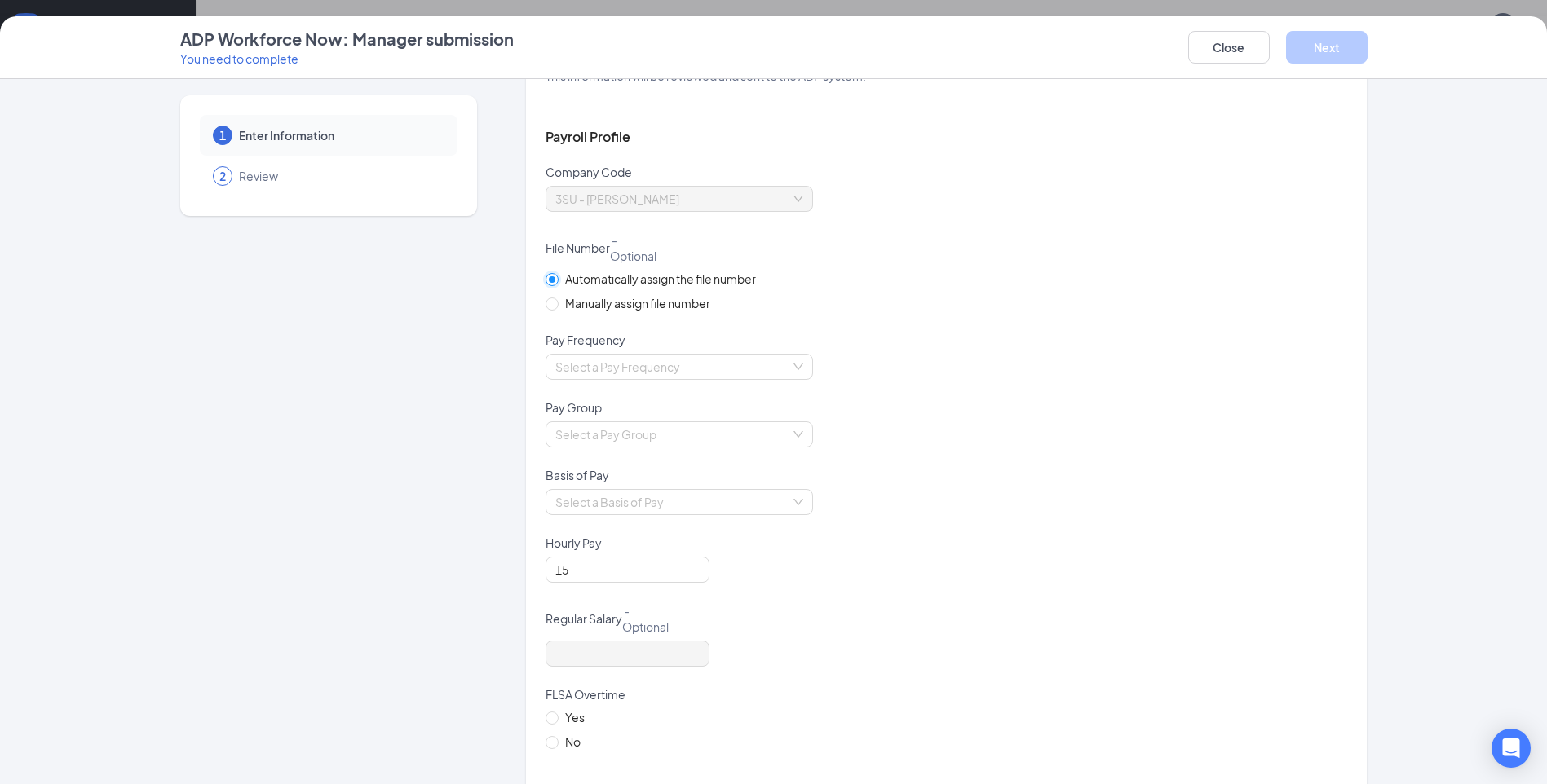
scroll to position [163, 0]
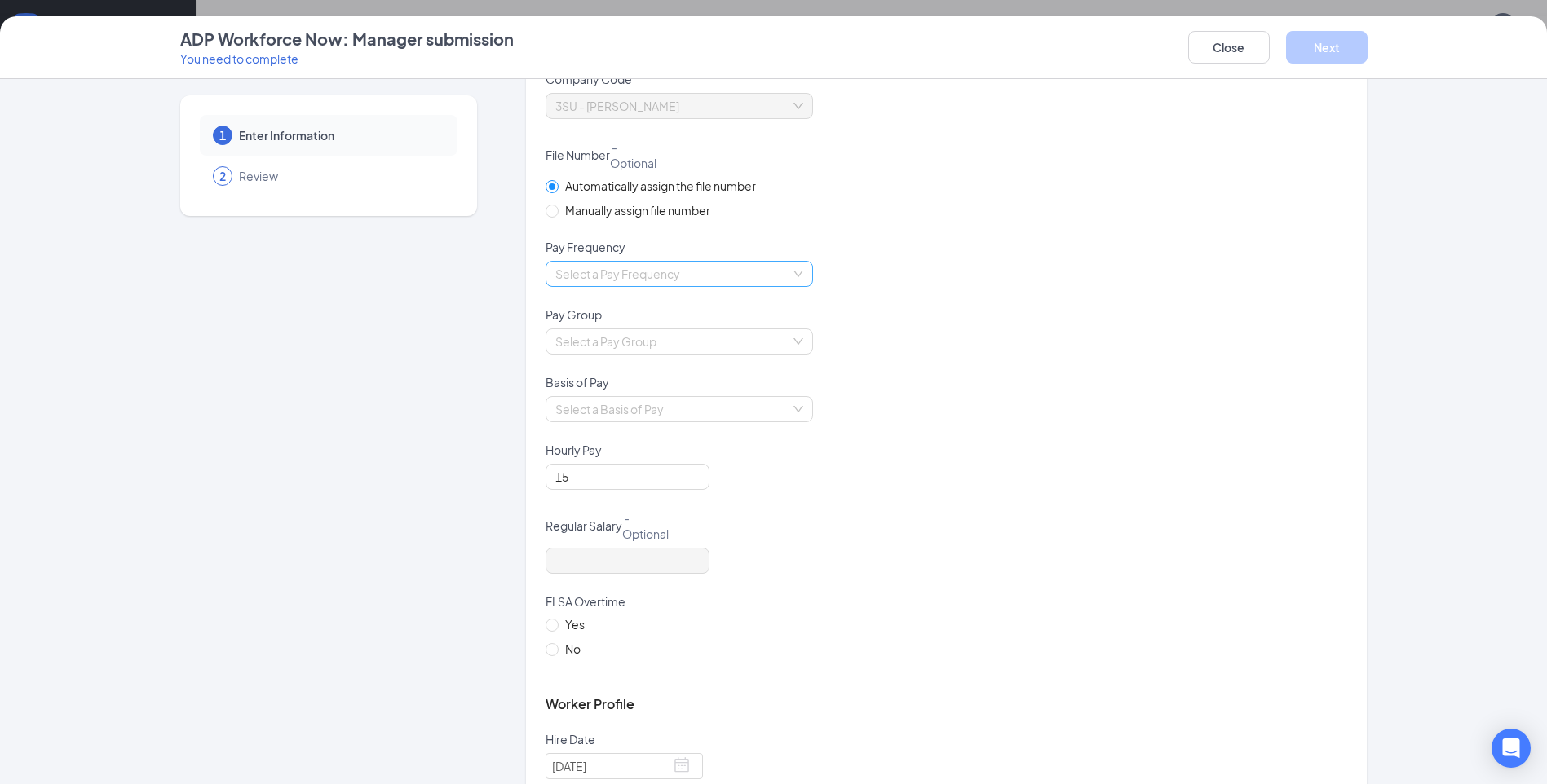
click at [776, 277] on input "search" at bounding box center [674, 273] width 236 height 24
click at [608, 380] on div "Biweekly" at bounding box center [673, 385] width 248 height 18
click at [719, 339] on input "search" at bounding box center [674, 341] width 236 height 24
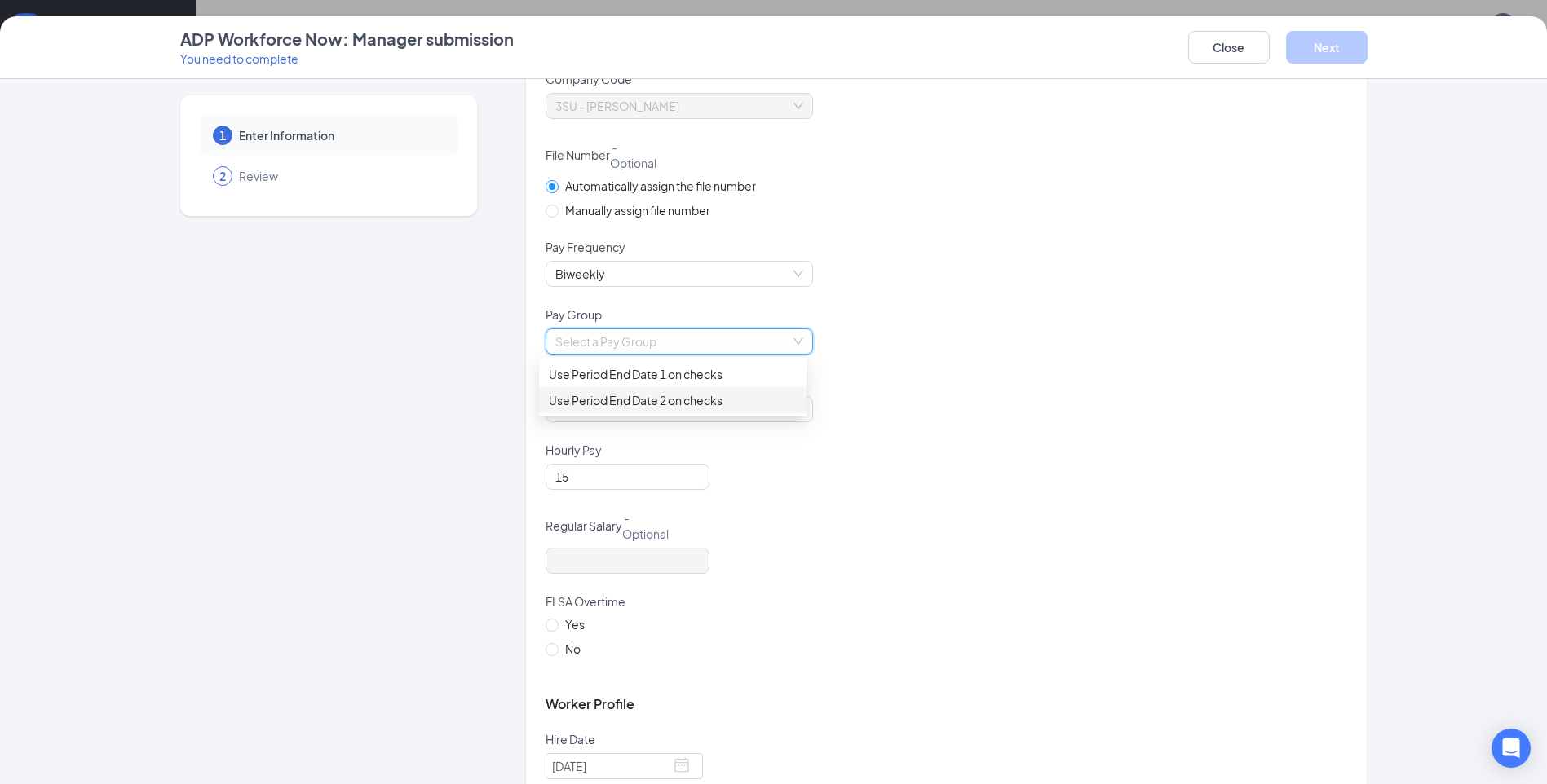
click at [704, 393] on div "Use Period End Date 2 on checks" at bounding box center [673, 400] width 248 height 18
click at [729, 404] on input "search" at bounding box center [674, 409] width 236 height 24
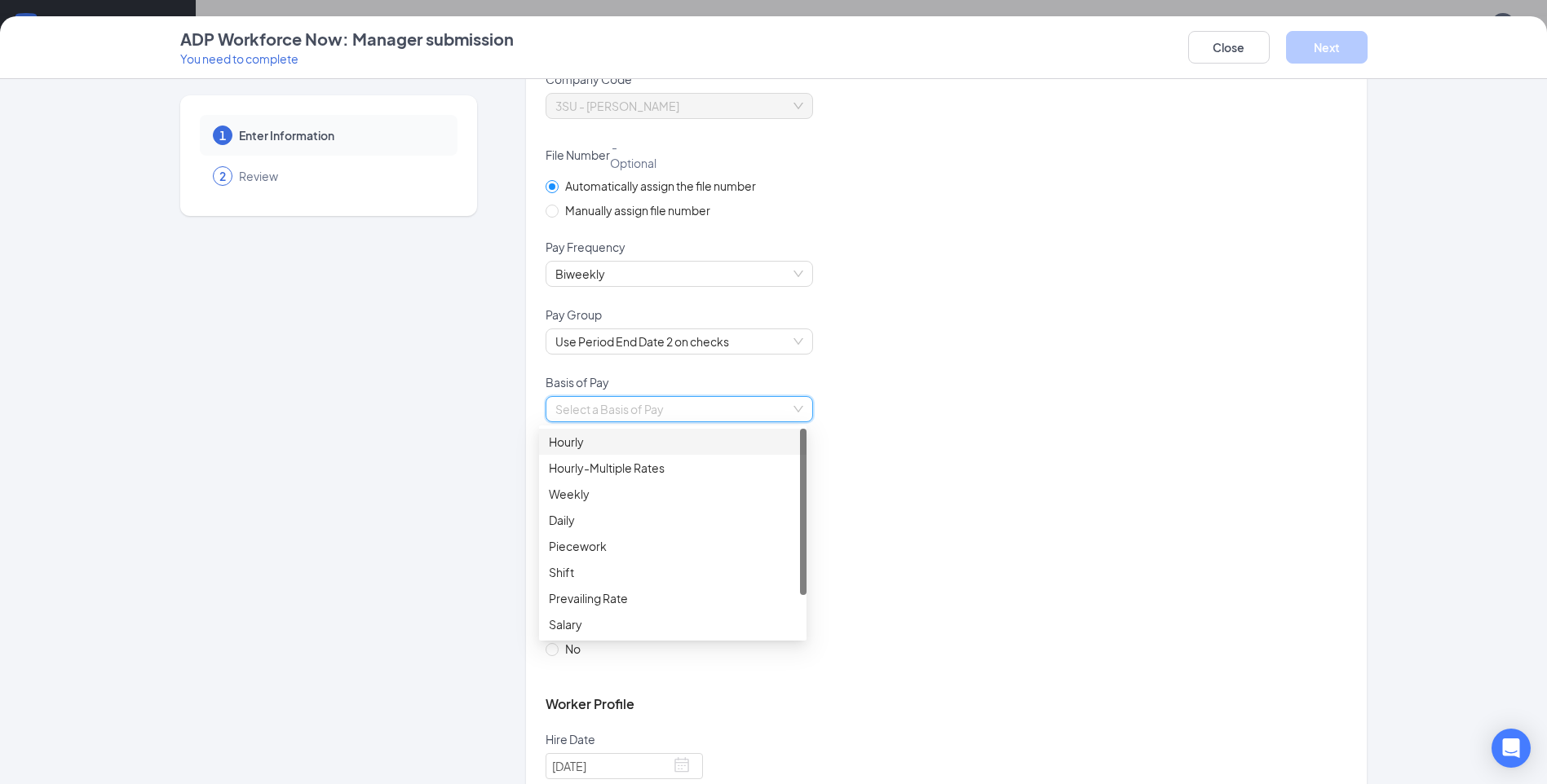
click at [583, 437] on div "Hourly" at bounding box center [673, 441] width 248 height 18
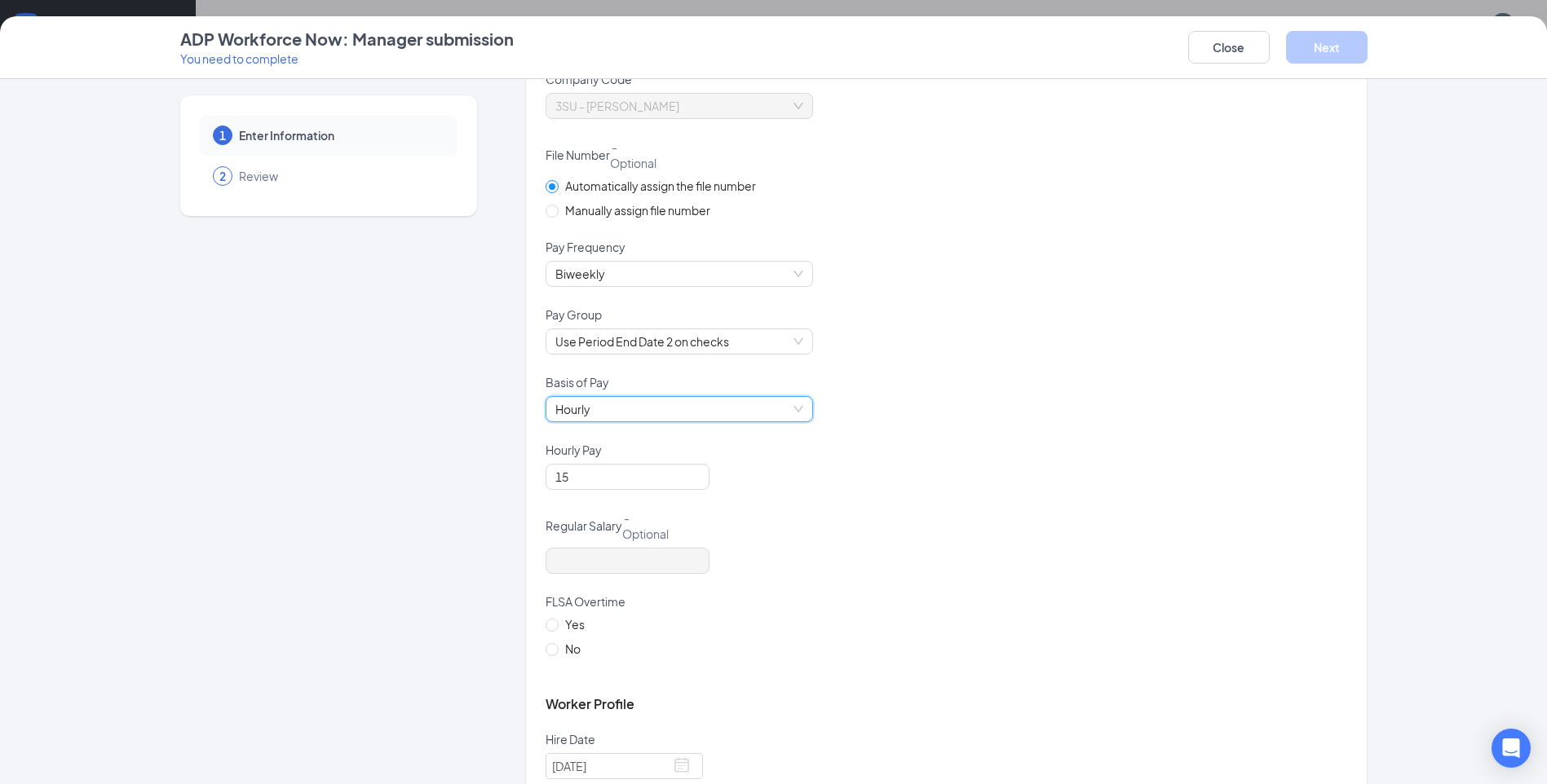
click at [961, 398] on div "Hourly Hourly" at bounding box center [945, 419] width 801 height 46
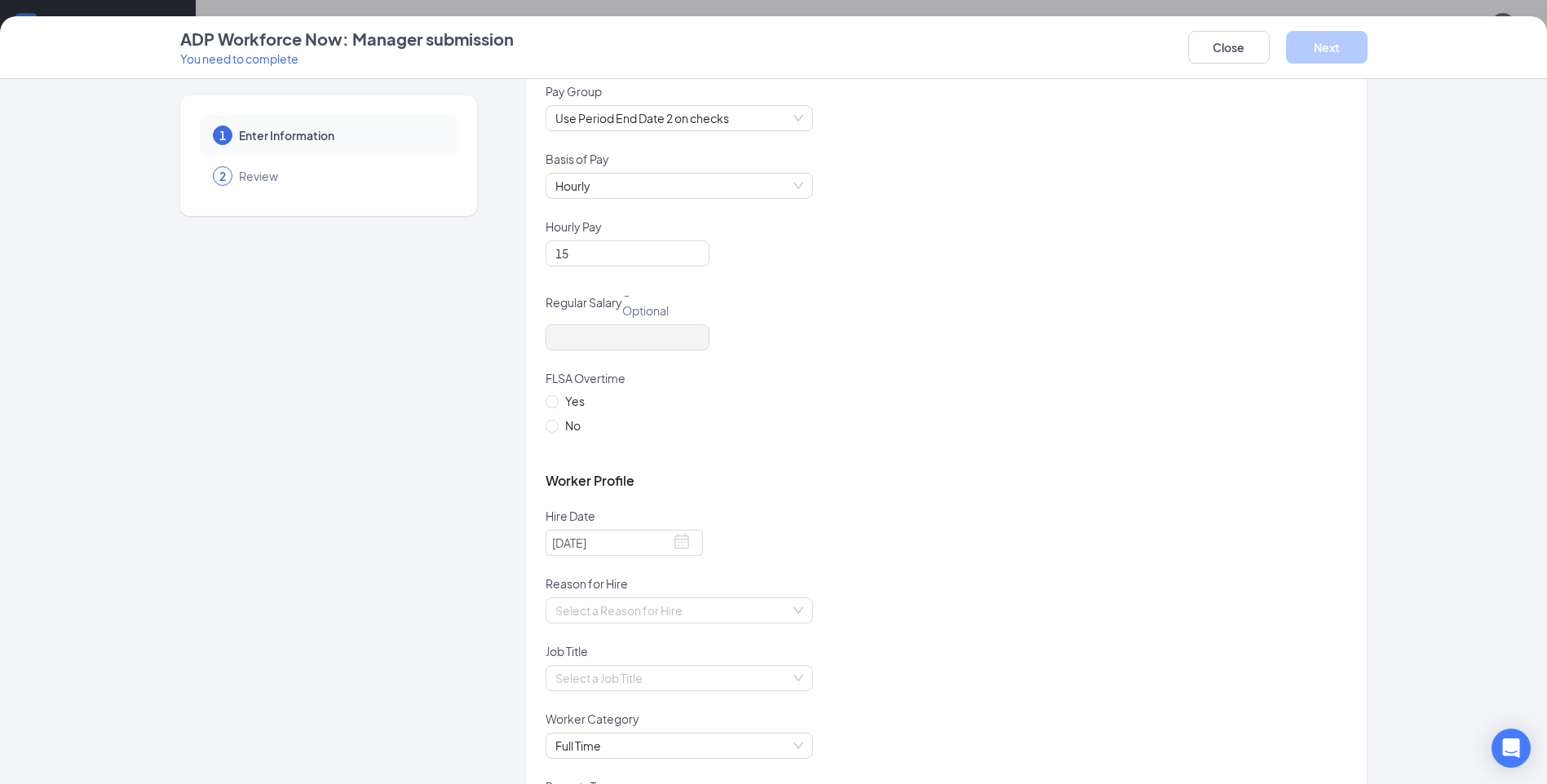
scroll to position [489, 0]
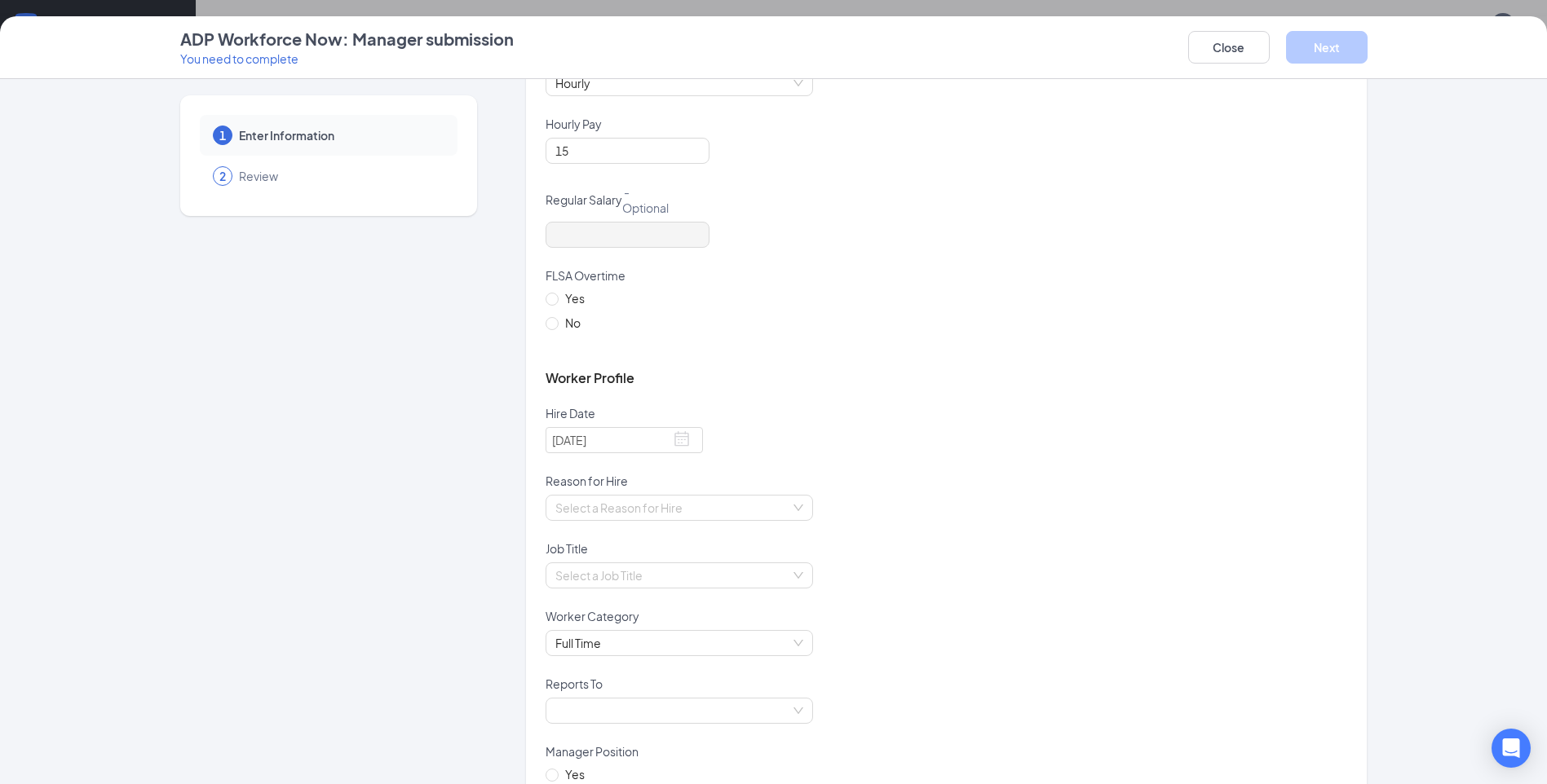
click at [559, 299] on span "Yes" at bounding box center [575, 298] width 33 height 18
click at [553, 299] on input "Yes" at bounding box center [551, 298] width 12 height 12
radio input "true"
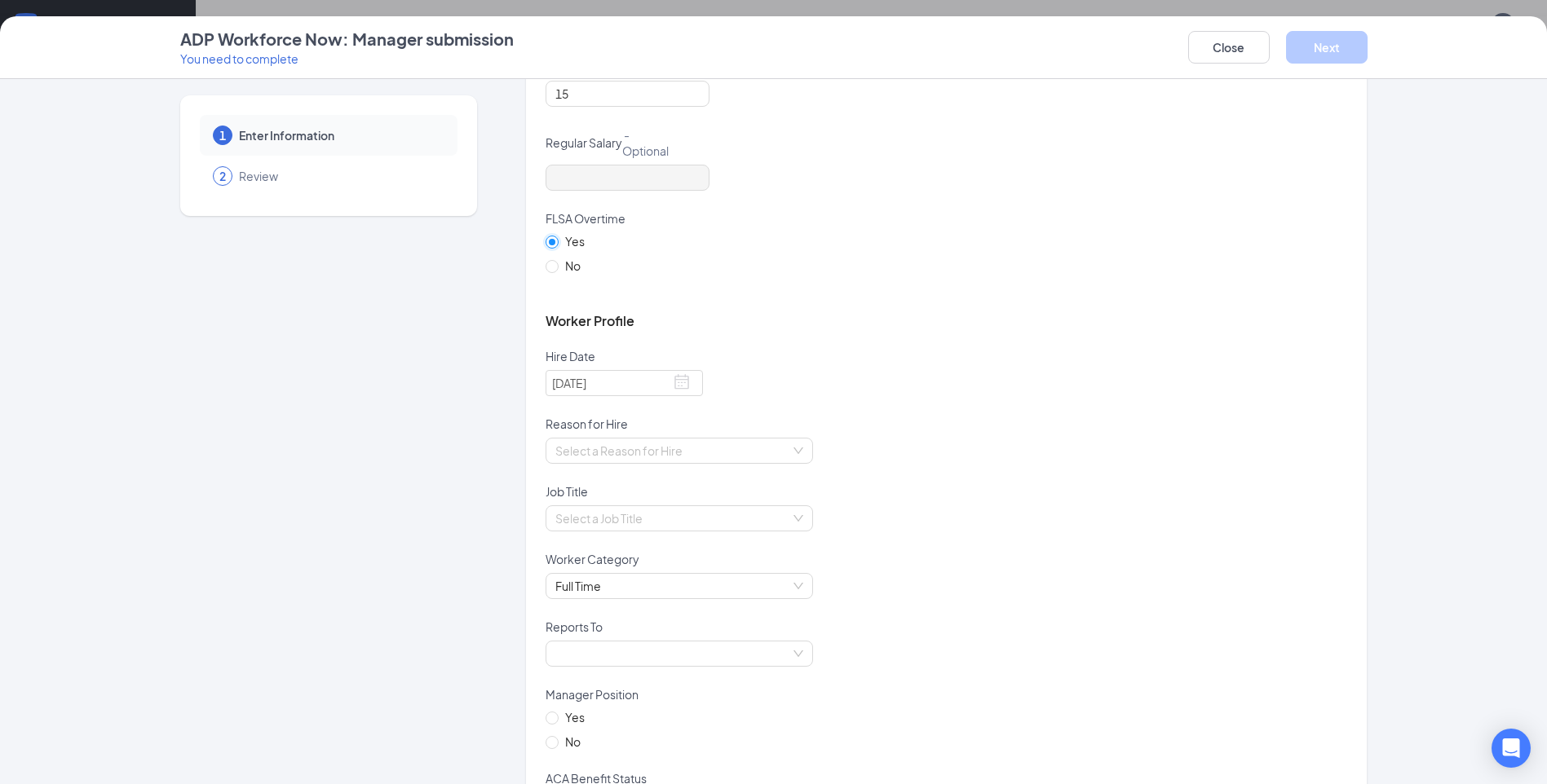
scroll to position [571, 0]
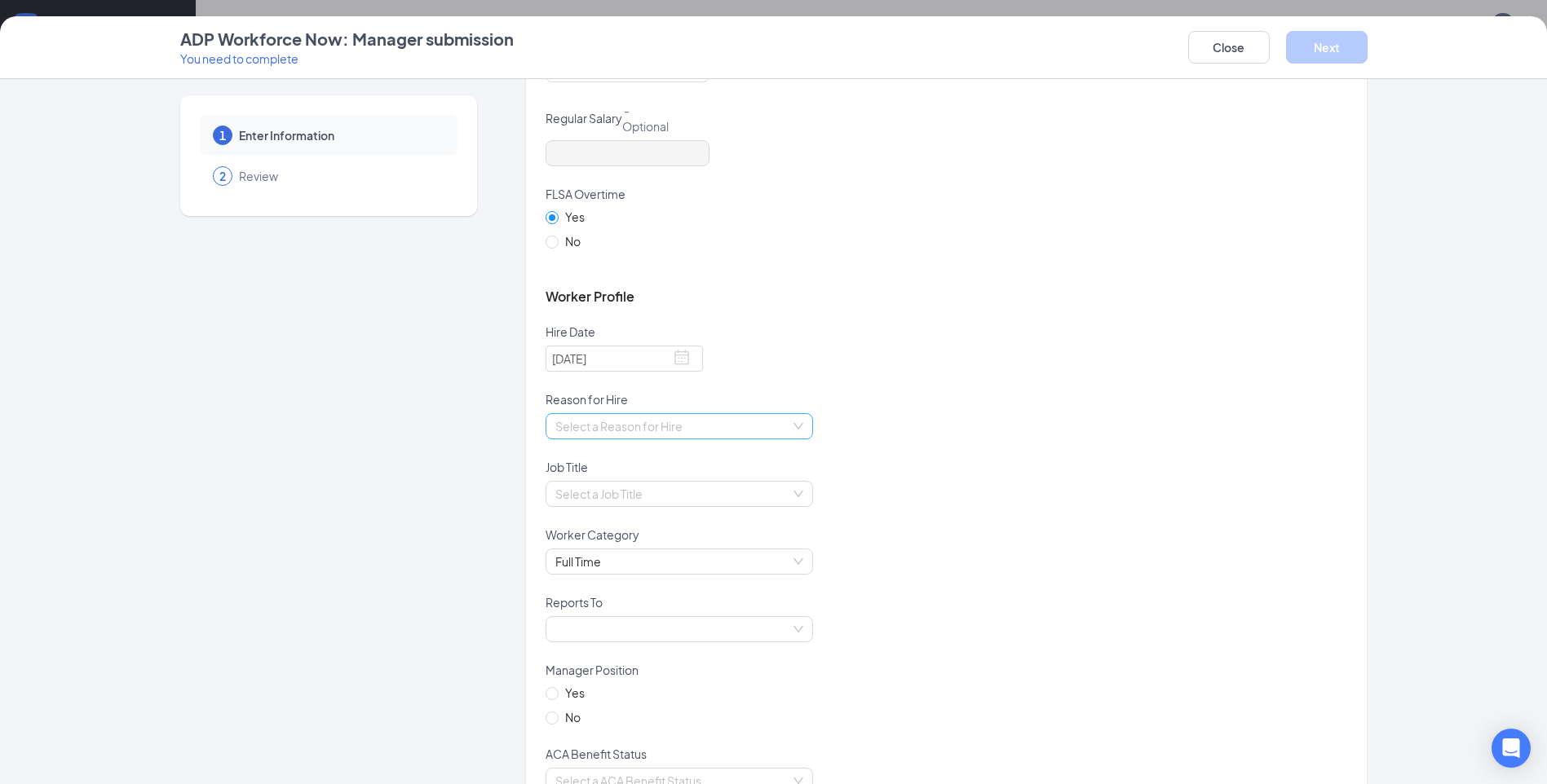
click at [774, 416] on input "search" at bounding box center [674, 426] width 236 height 24
click at [673, 486] on div "New Position" at bounding box center [673, 485] width 248 height 18
click at [1055, 411] on div "Reason for Hire" at bounding box center [945, 402] width 801 height 22
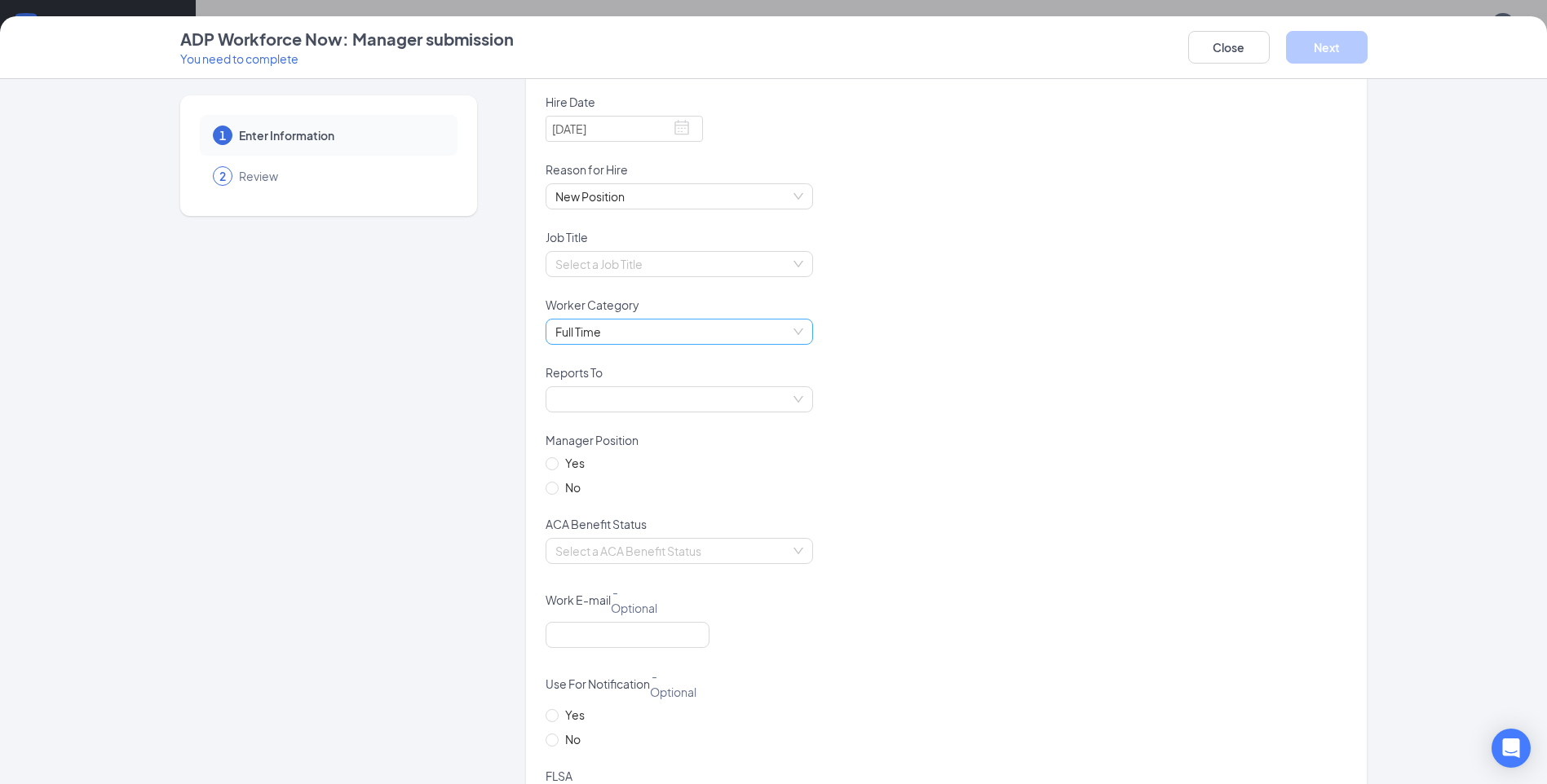
scroll to position [816, 0]
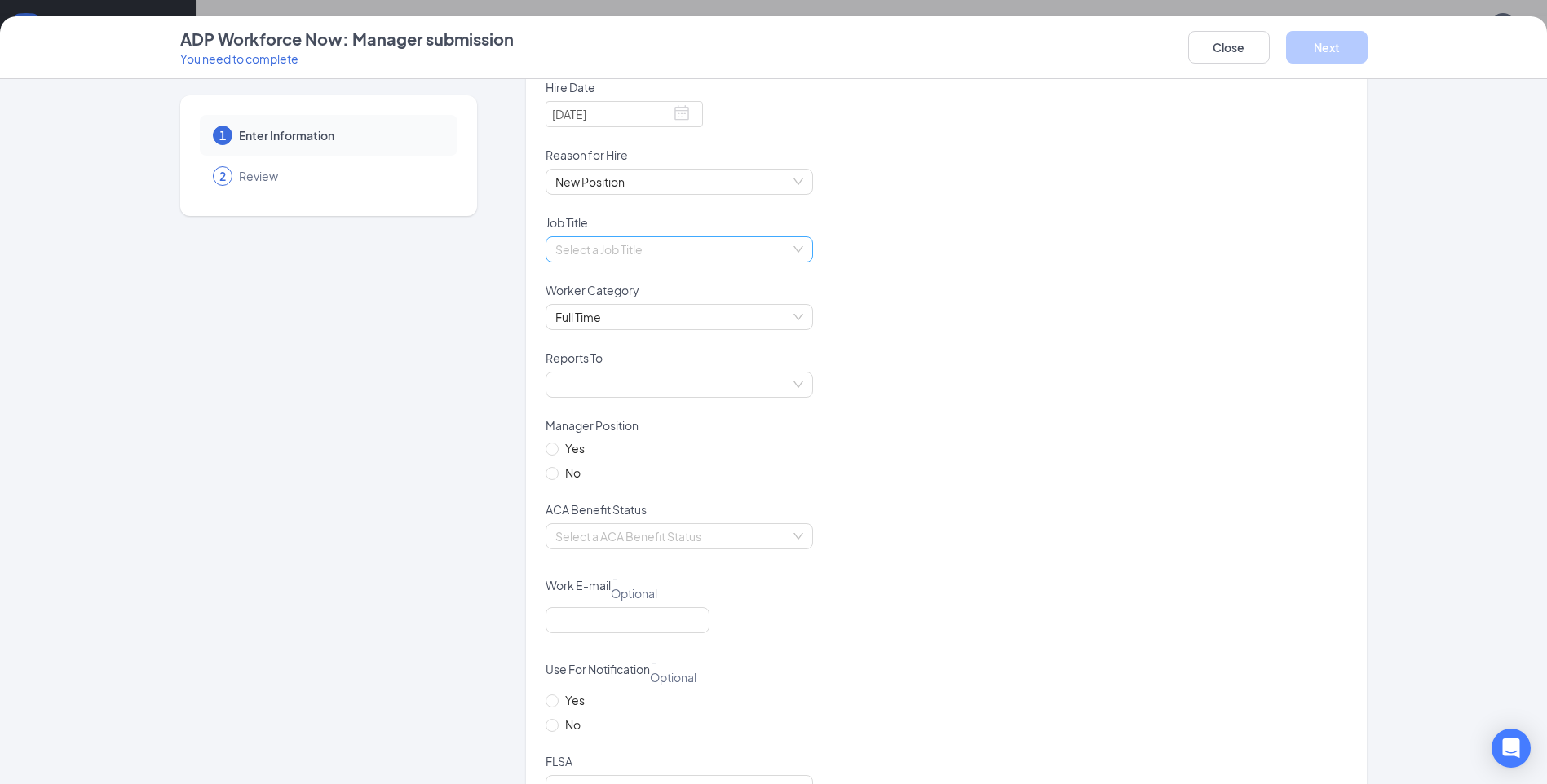
click at [755, 258] on input "search" at bounding box center [674, 249] width 236 height 24
click at [593, 282] on div "Crew" at bounding box center [673, 282] width 248 height 18
click at [1022, 252] on div "Crew Crew" at bounding box center [945, 259] width 801 height 46
click at [769, 392] on span at bounding box center [679, 384] width 248 height 24
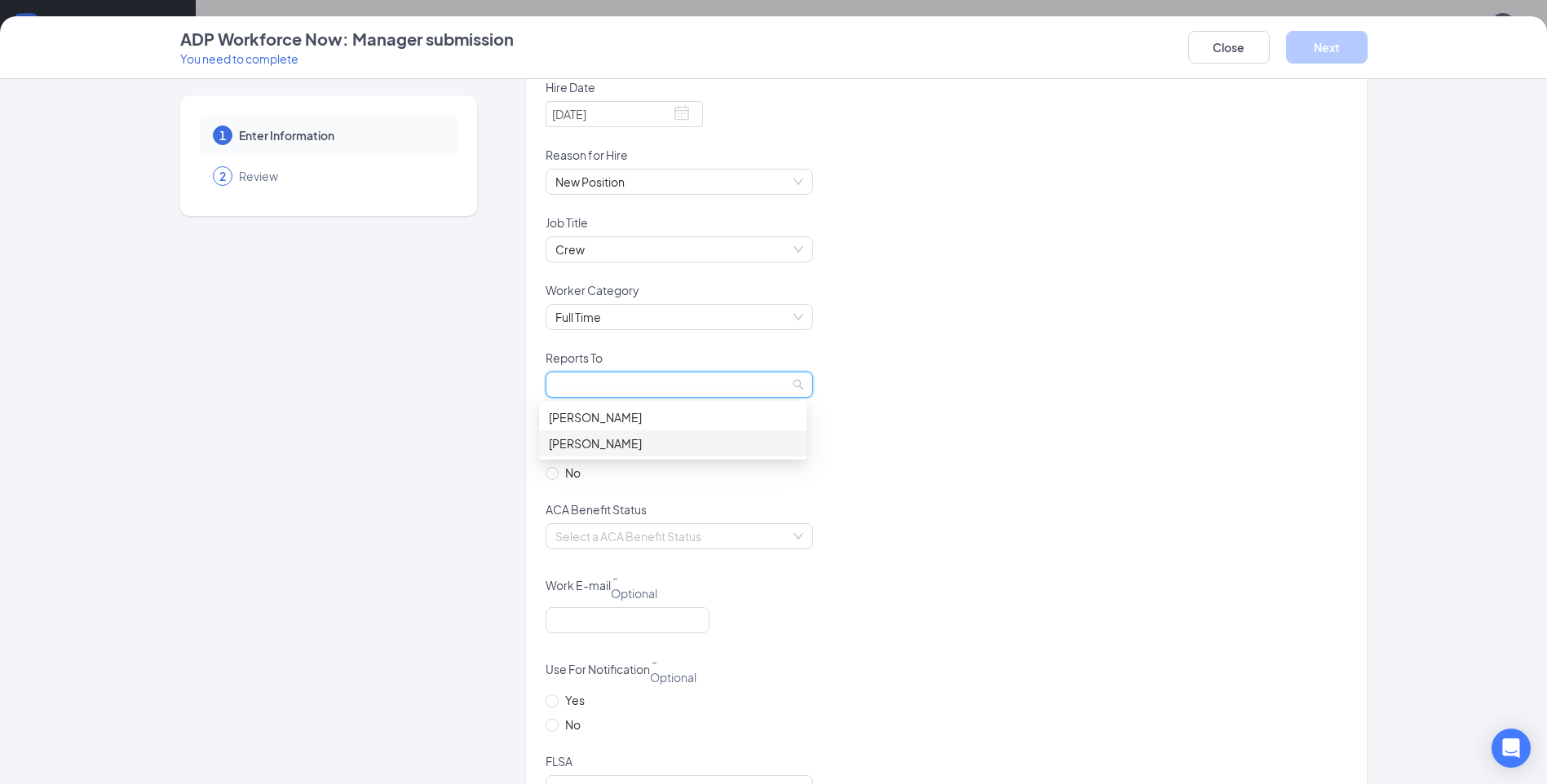
click at [631, 447] on div "[PERSON_NAME]" at bounding box center [673, 443] width 248 height 18
click at [918, 481] on div "Yes No" at bounding box center [945, 470] width 801 height 62
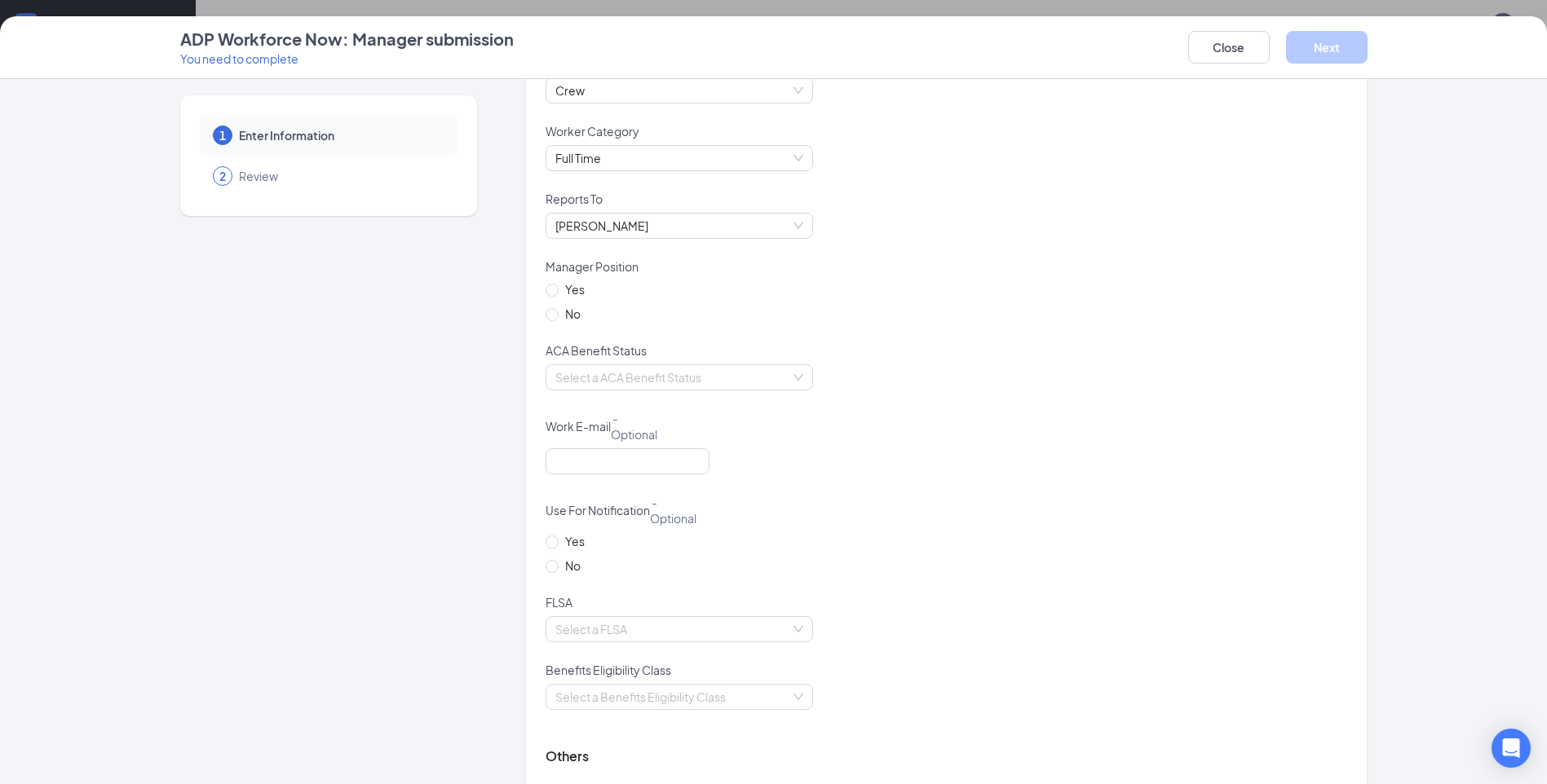
scroll to position [979, 0]
click at [545, 312] on input "No" at bounding box center [551, 310] width 12 height 12
radio input "true"
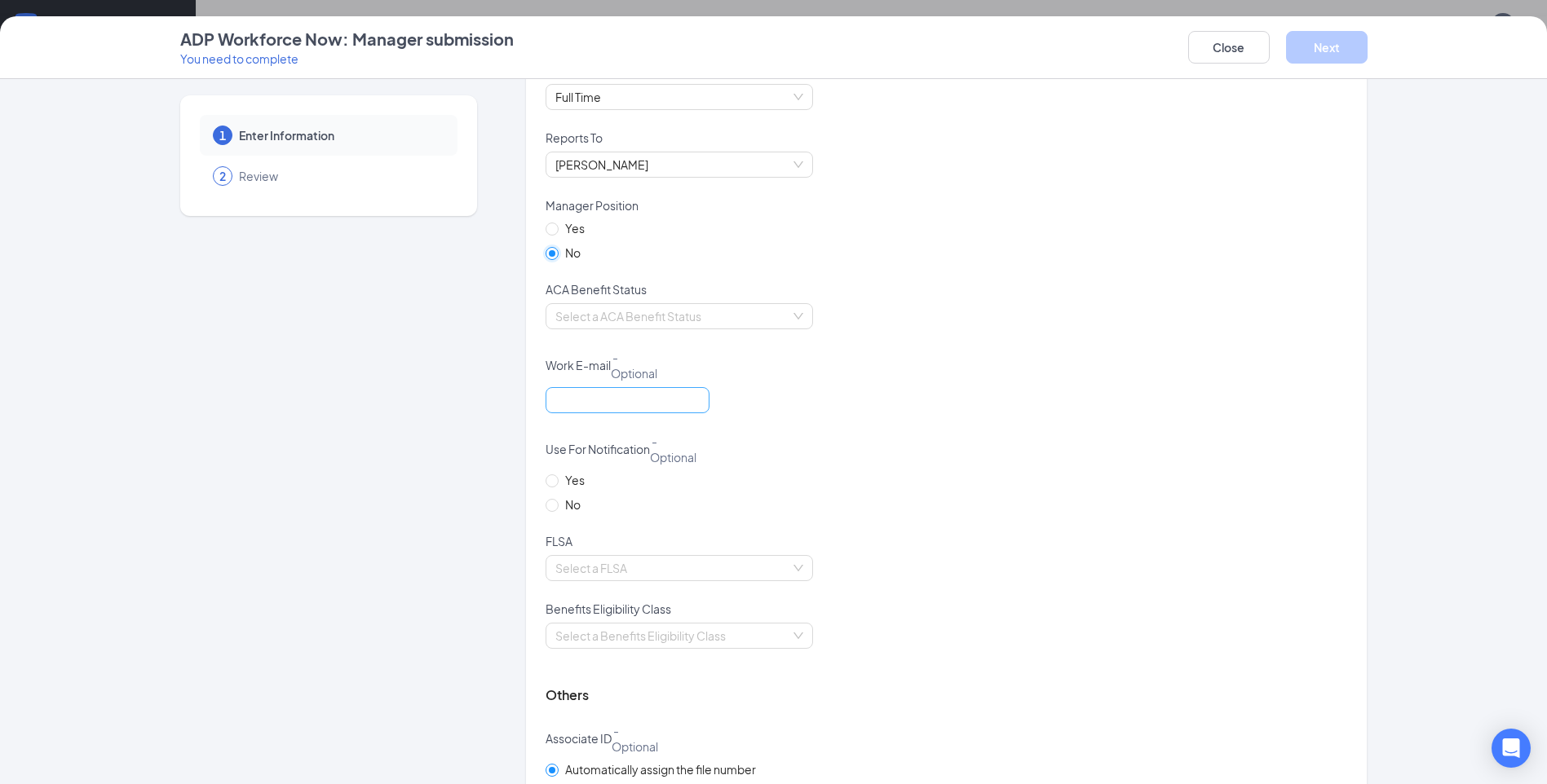
scroll to position [1110, 0]
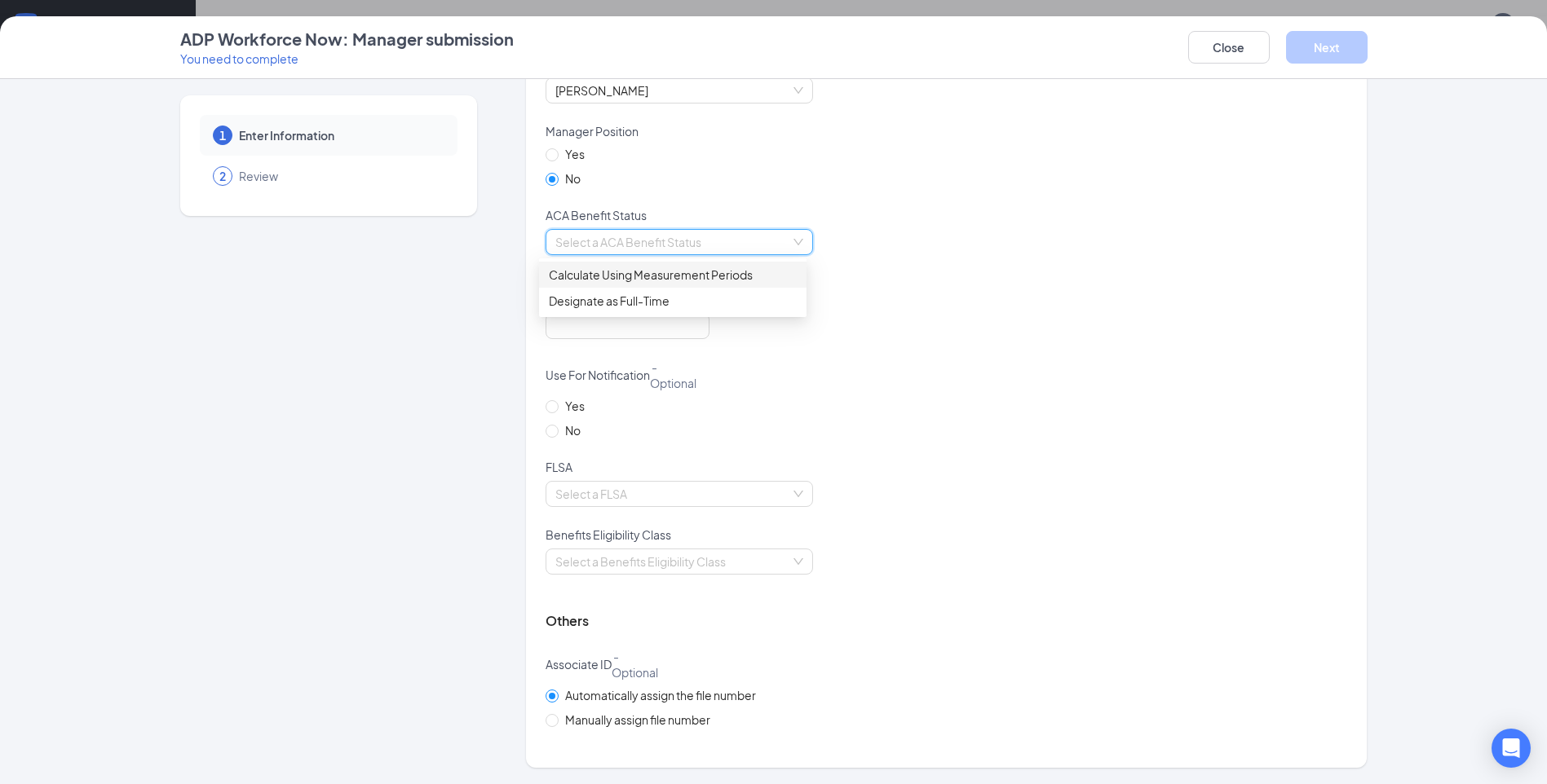
click at [708, 239] on input "search" at bounding box center [674, 242] width 236 height 24
click at [640, 281] on div "Calculate Using Measurement Periods" at bounding box center [673, 274] width 248 height 18
click at [785, 238] on span "Calculate Using Measurement Periods" at bounding box center [679, 242] width 248 height 24
click at [727, 274] on div "Calculate Using Measurement Periods" at bounding box center [673, 274] width 248 height 18
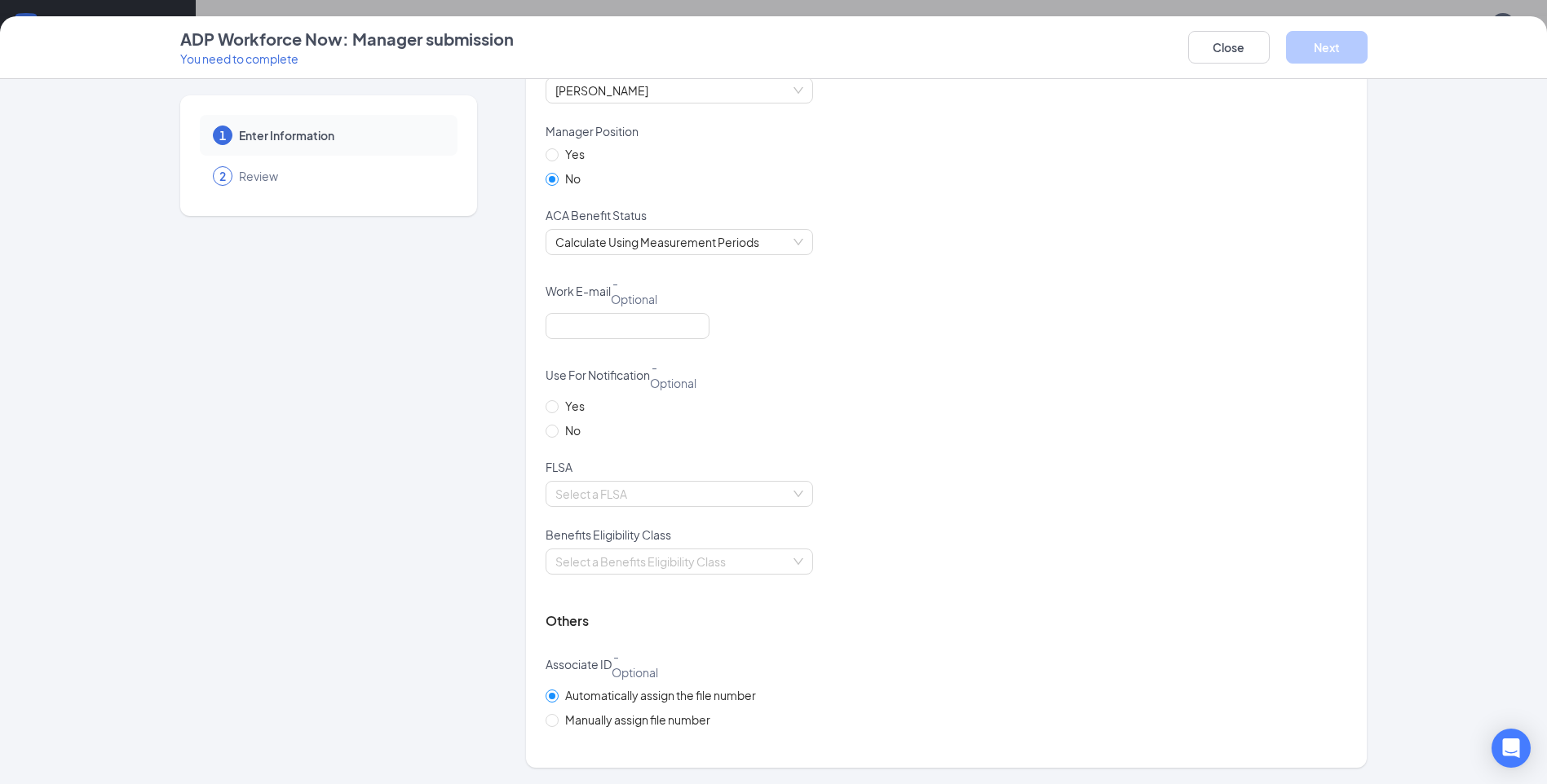
click at [881, 317] on div at bounding box center [945, 336] width 801 height 46
click at [749, 483] on input "search" at bounding box center [674, 493] width 236 height 24
click at [655, 551] on div "Non-exempt" at bounding box center [673, 553] width 248 height 18
click at [850, 475] on div "FLSA" at bounding box center [945, 469] width 801 height 22
click at [768, 558] on input "search" at bounding box center [674, 561] width 236 height 24
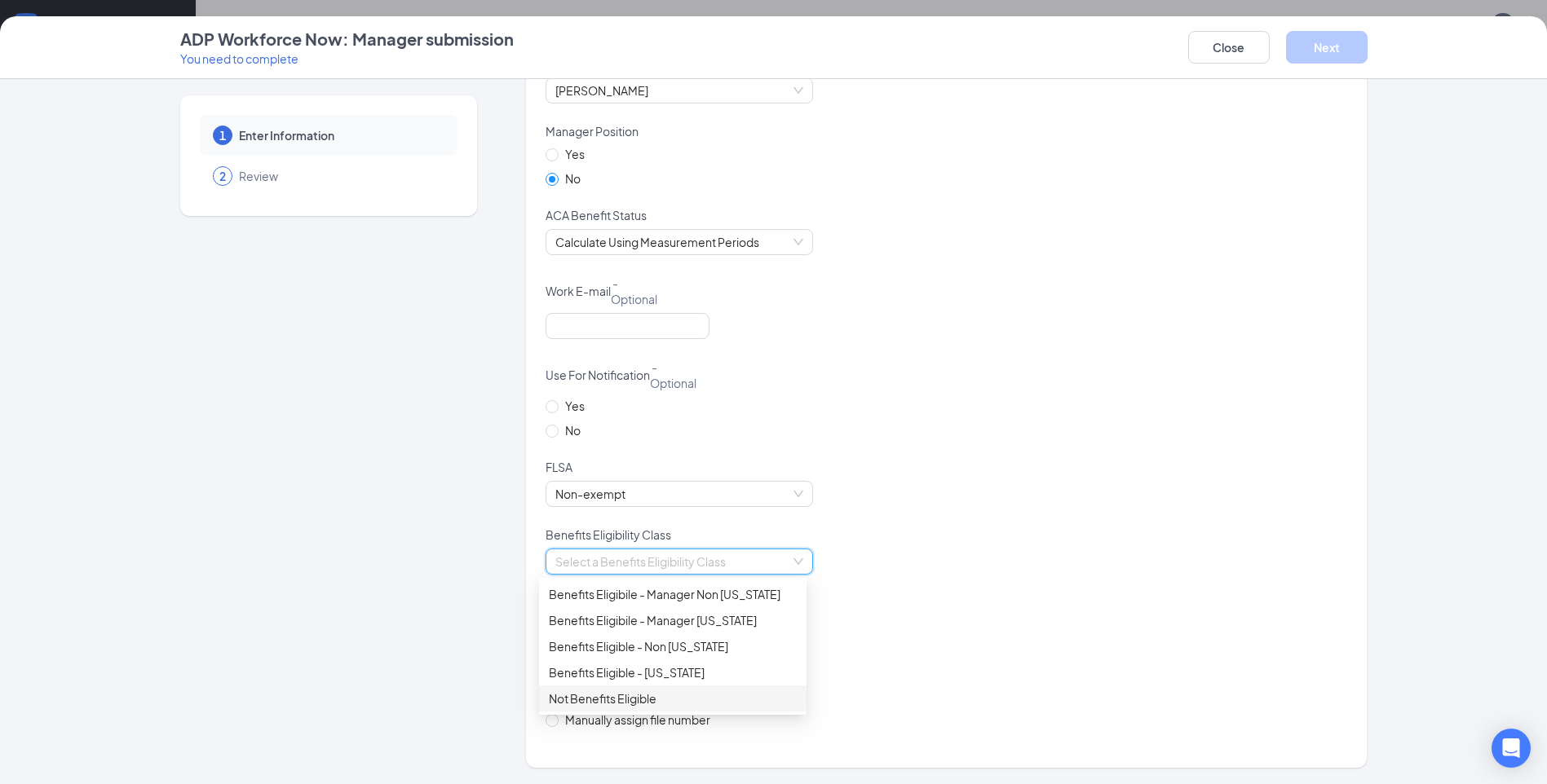
click at [612, 699] on div "Not Benefits Eligible" at bounding box center [673, 699] width 248 height 18
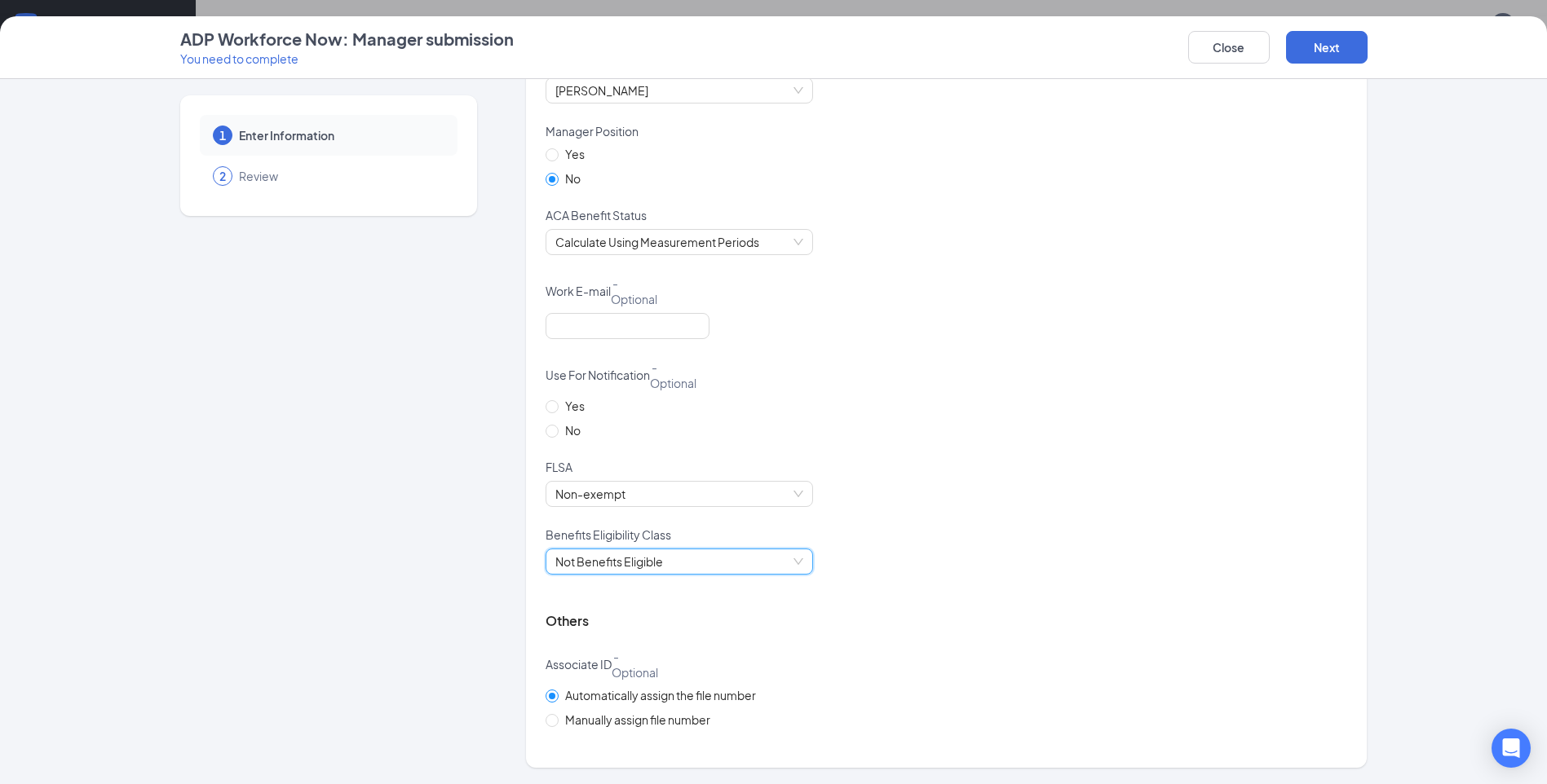
click at [1078, 640] on div "Others" at bounding box center [945, 621] width 801 height 54
click at [1311, 59] on button "Next" at bounding box center [1326, 47] width 82 height 33
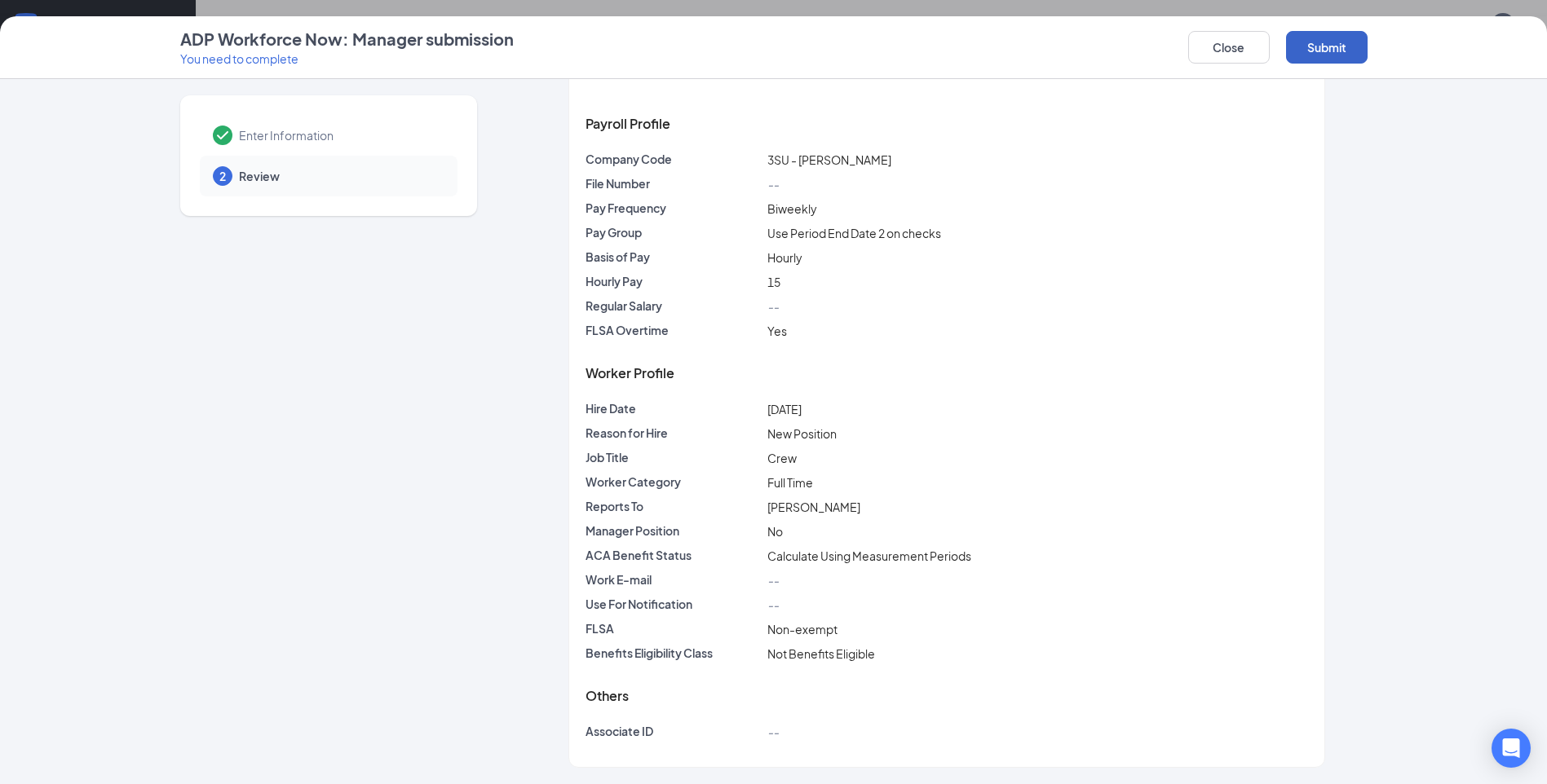
scroll to position [52, 0]
click at [1311, 59] on button "Submit" at bounding box center [1326, 47] width 82 height 33
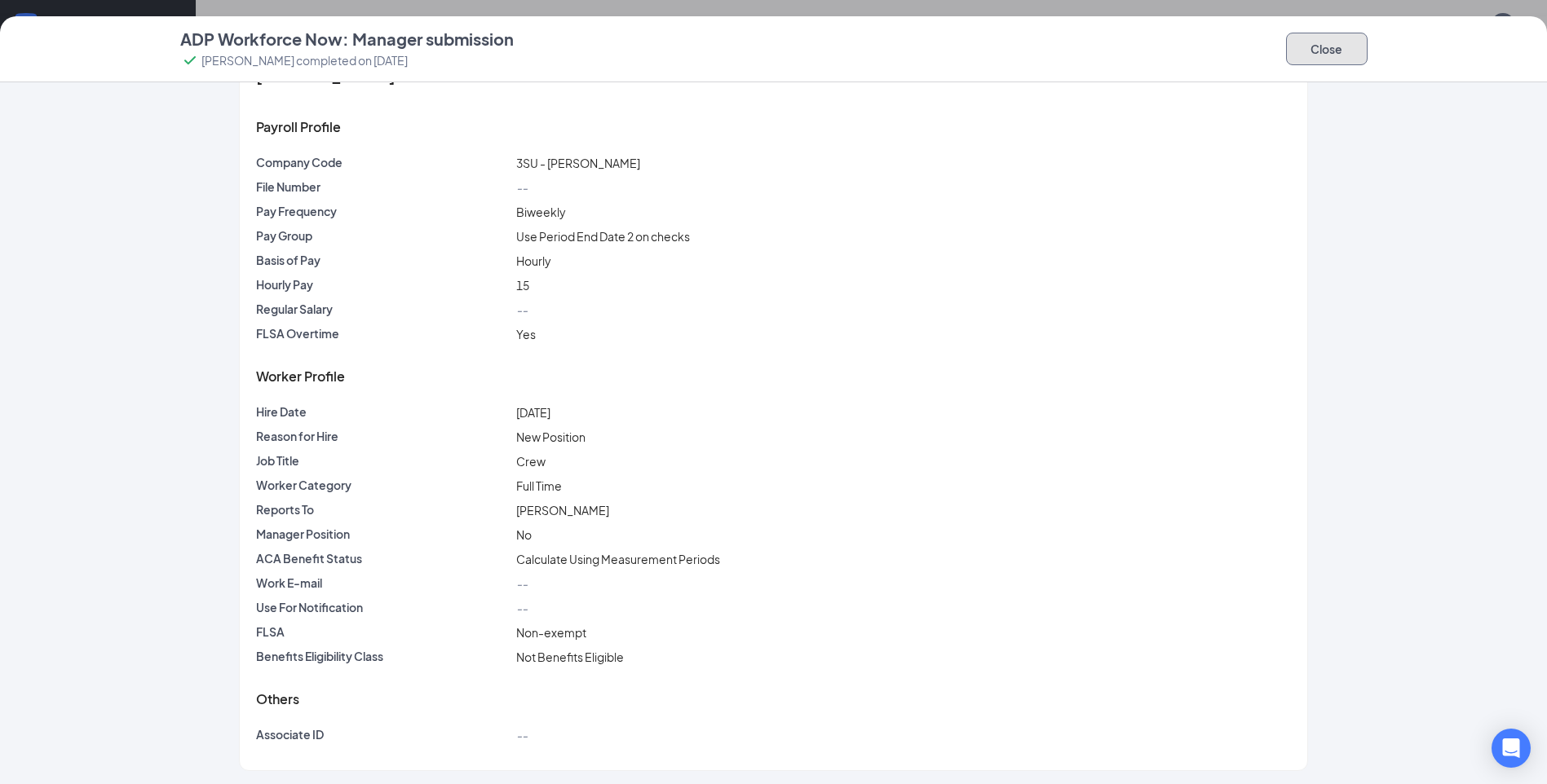
click at [1312, 49] on button "Close" at bounding box center [1326, 49] width 82 height 33
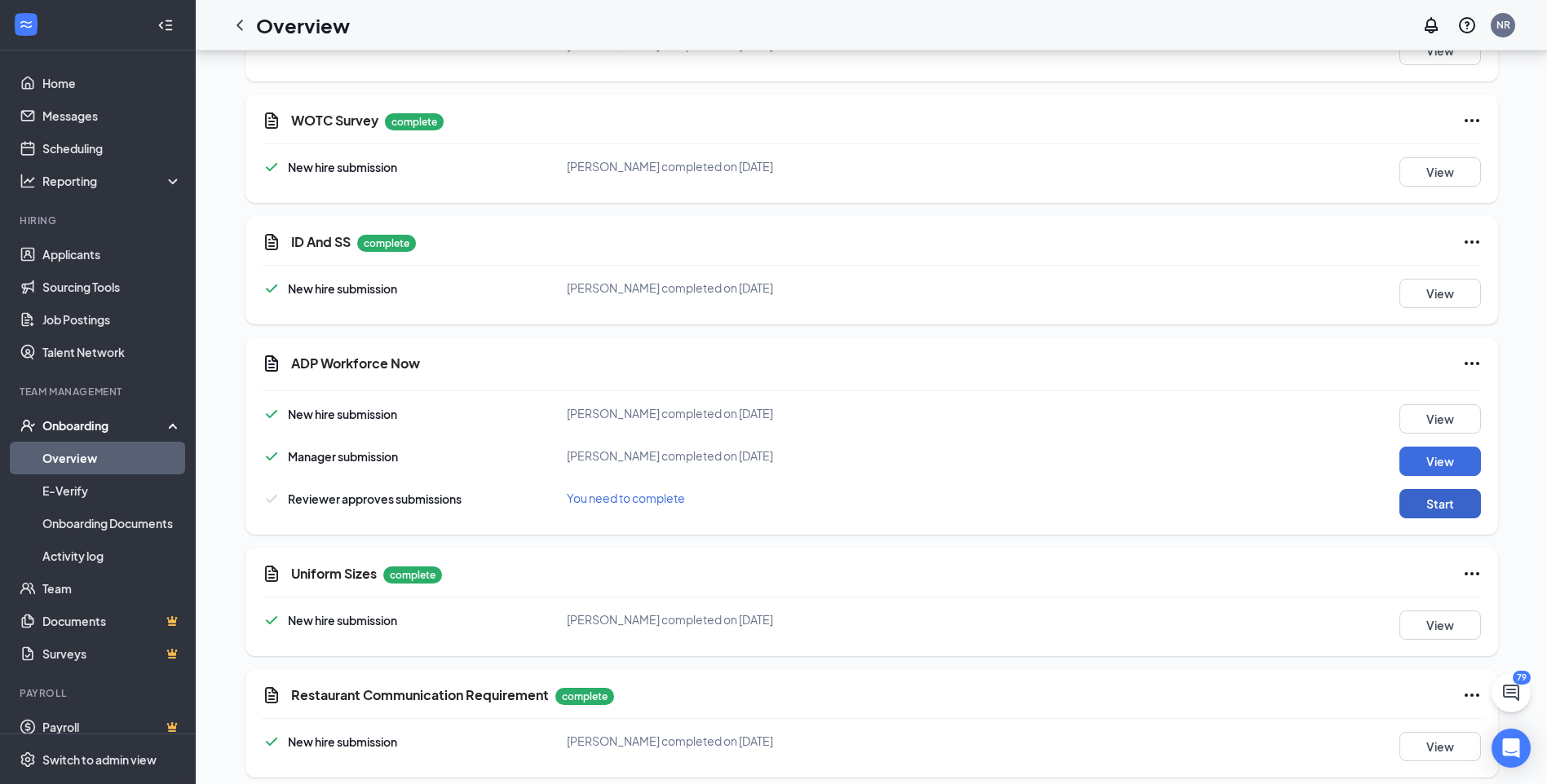
click at [1434, 489] on button "Start" at bounding box center [1440, 504] width 82 height 30
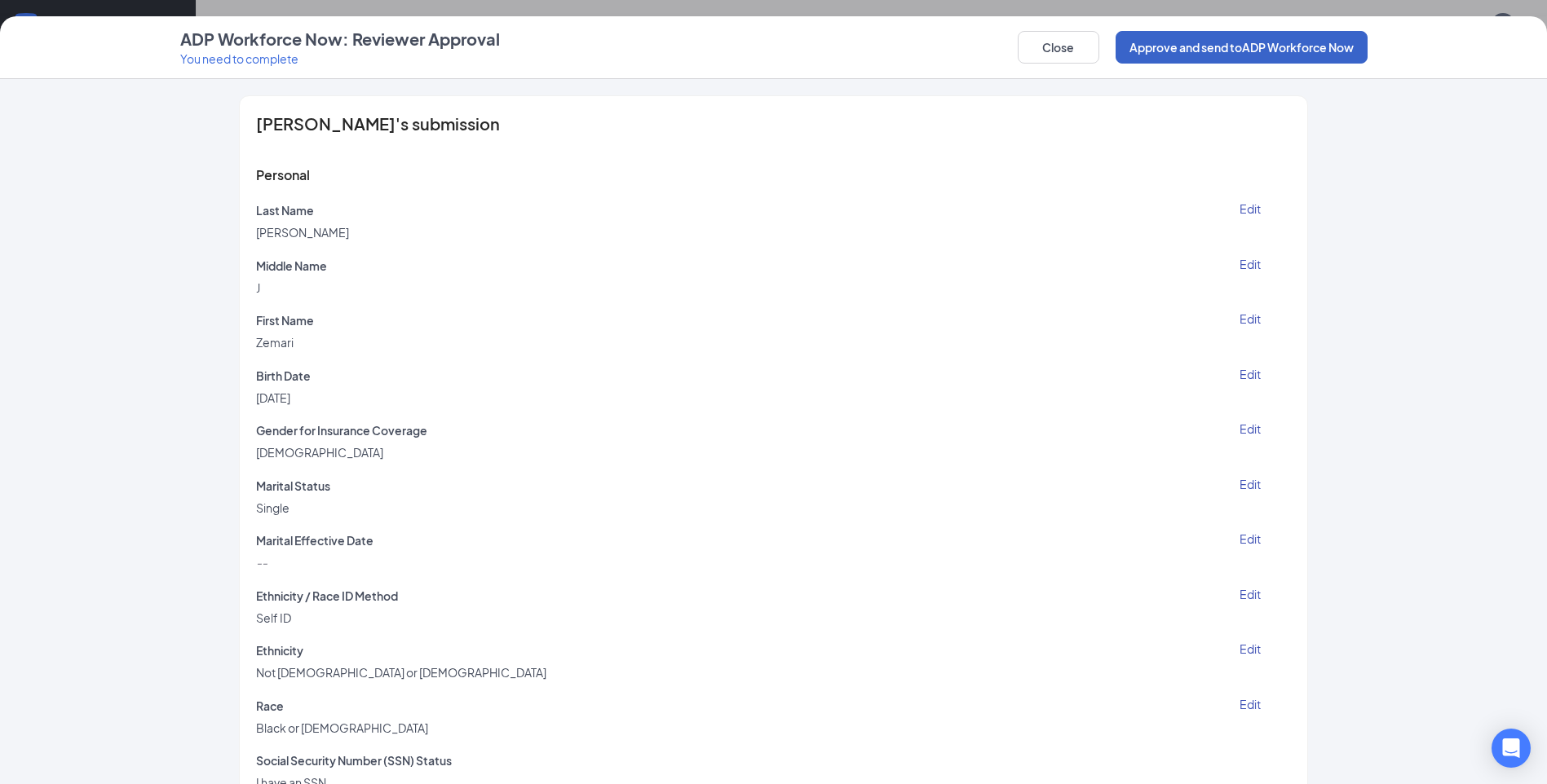
click at [1154, 56] on button "Approve and send to ADP Workforce Now" at bounding box center [1241, 47] width 252 height 33
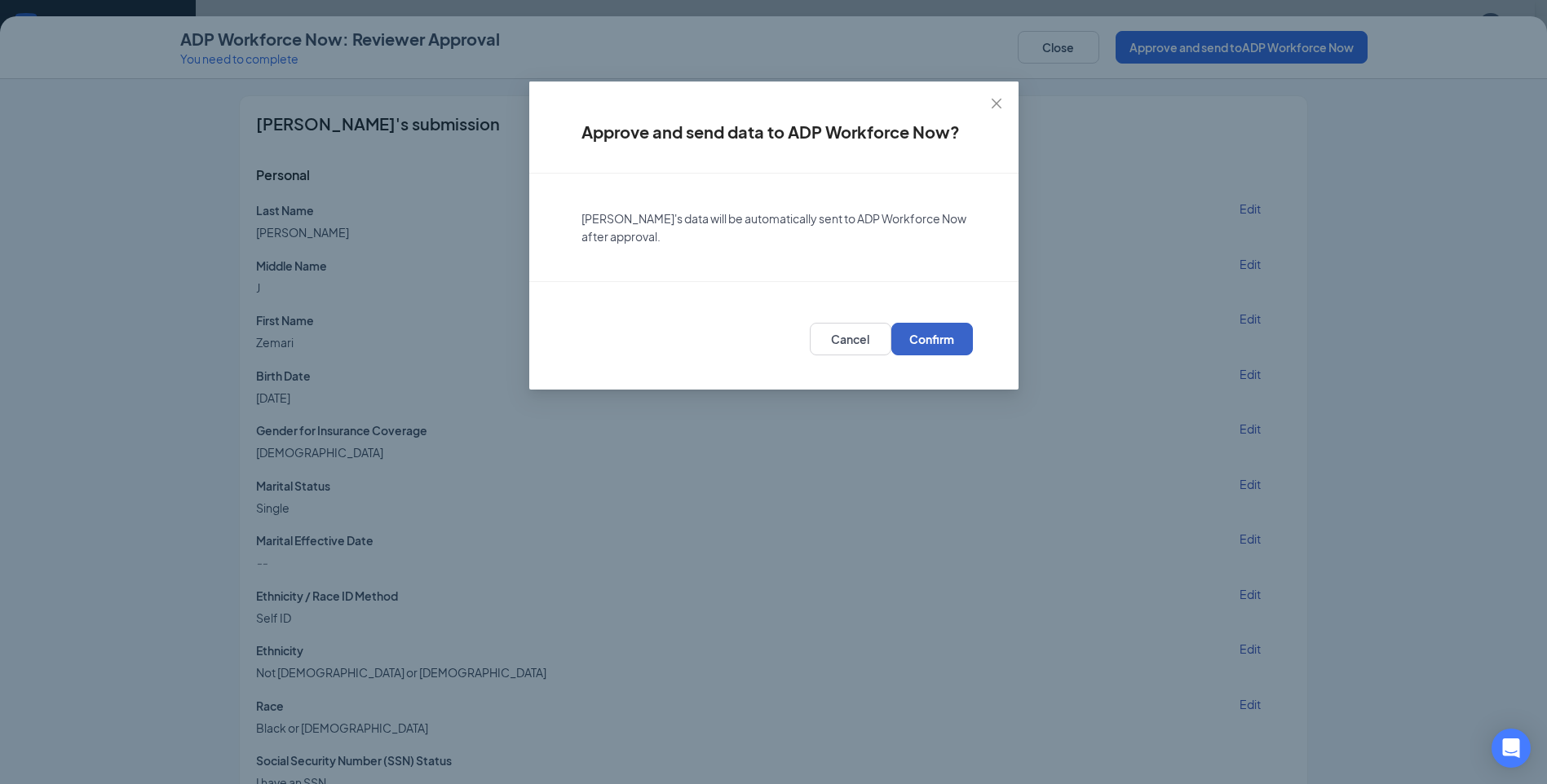
click at [923, 333] on span "Confirm" at bounding box center [931, 339] width 45 height 16
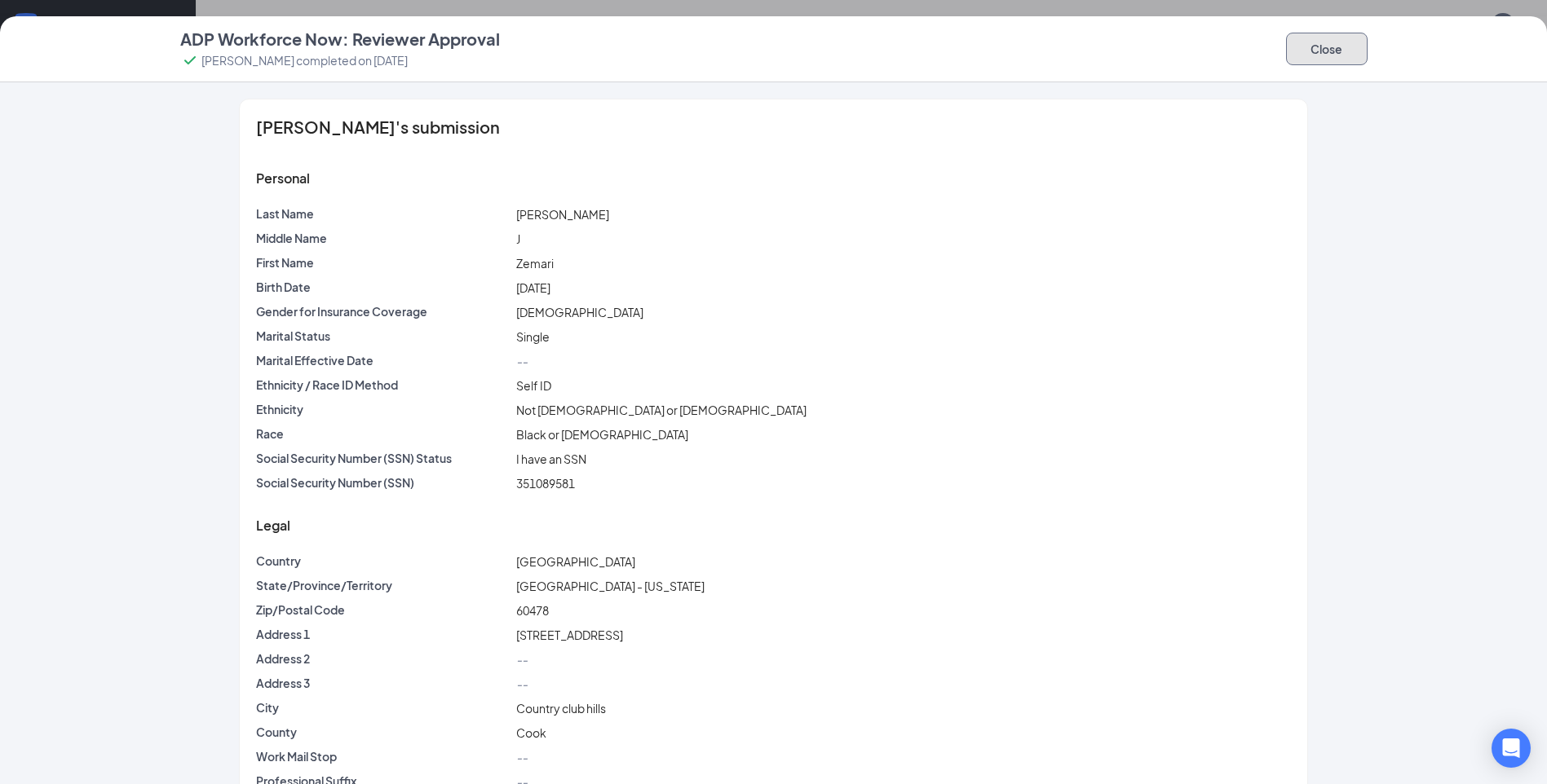
click at [1328, 54] on button "Close" at bounding box center [1326, 49] width 82 height 33
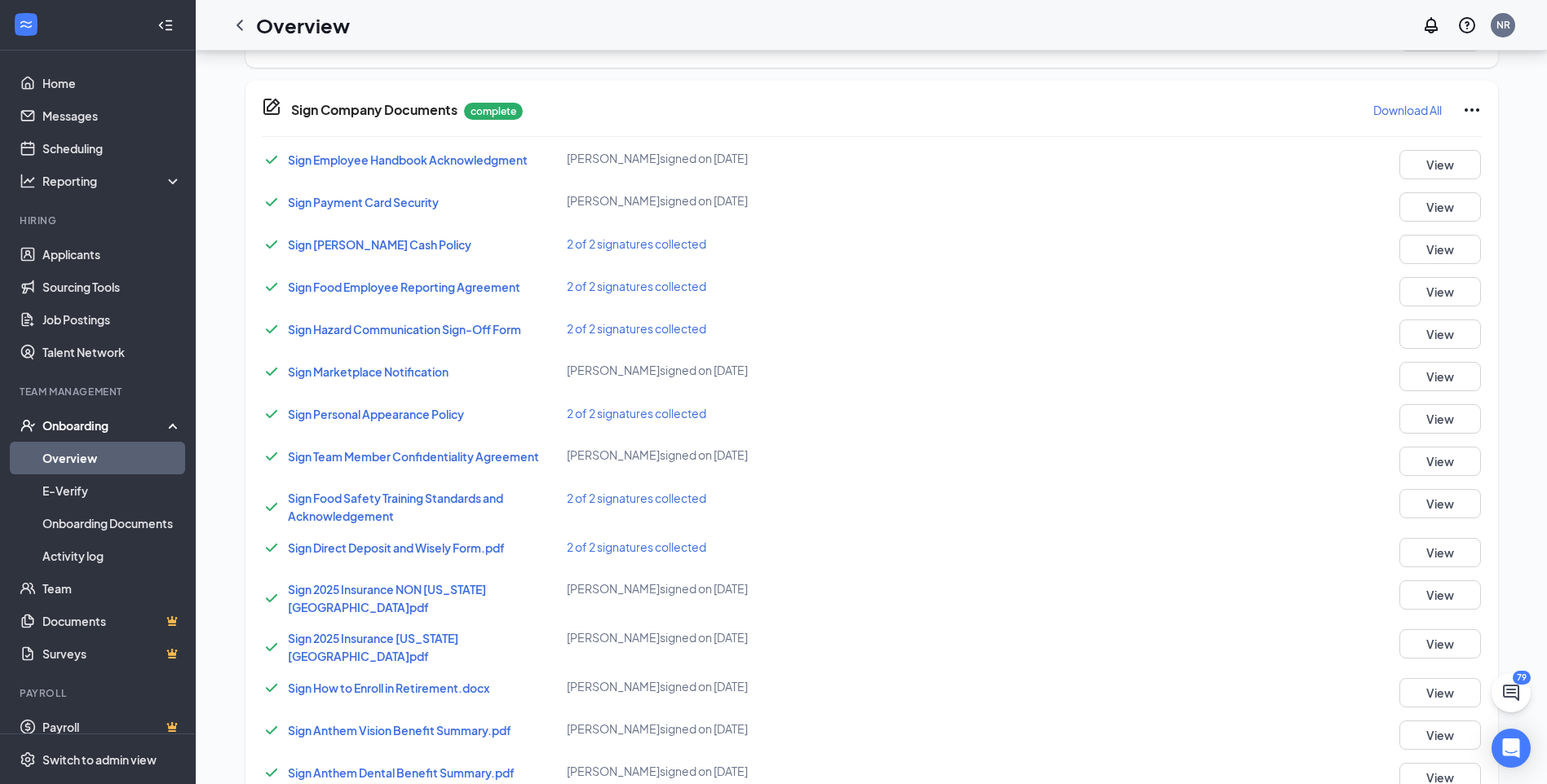
scroll to position [0, 0]
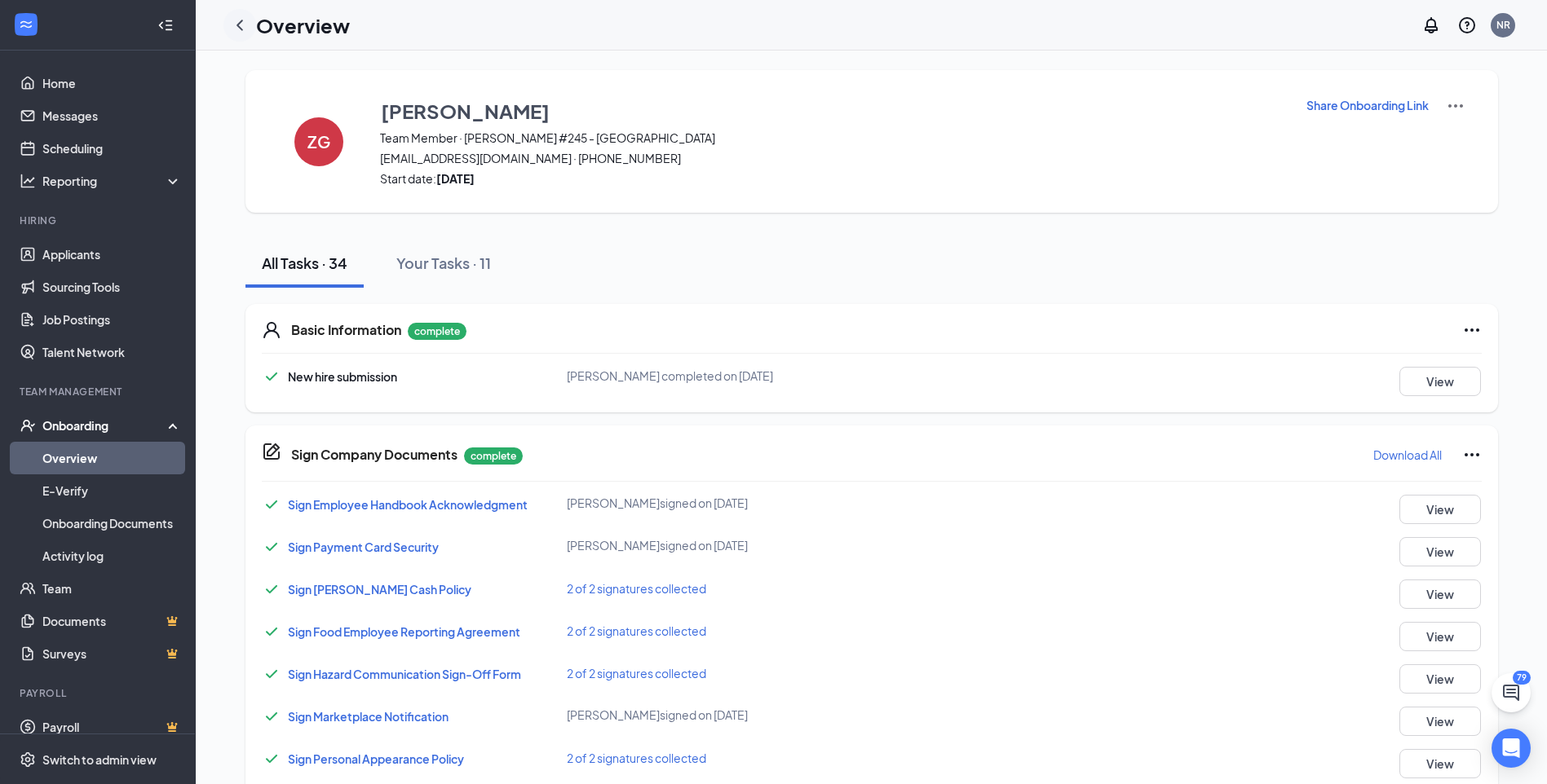
click at [240, 17] on icon "ChevronLeft" at bounding box center [240, 25] width 19 height 19
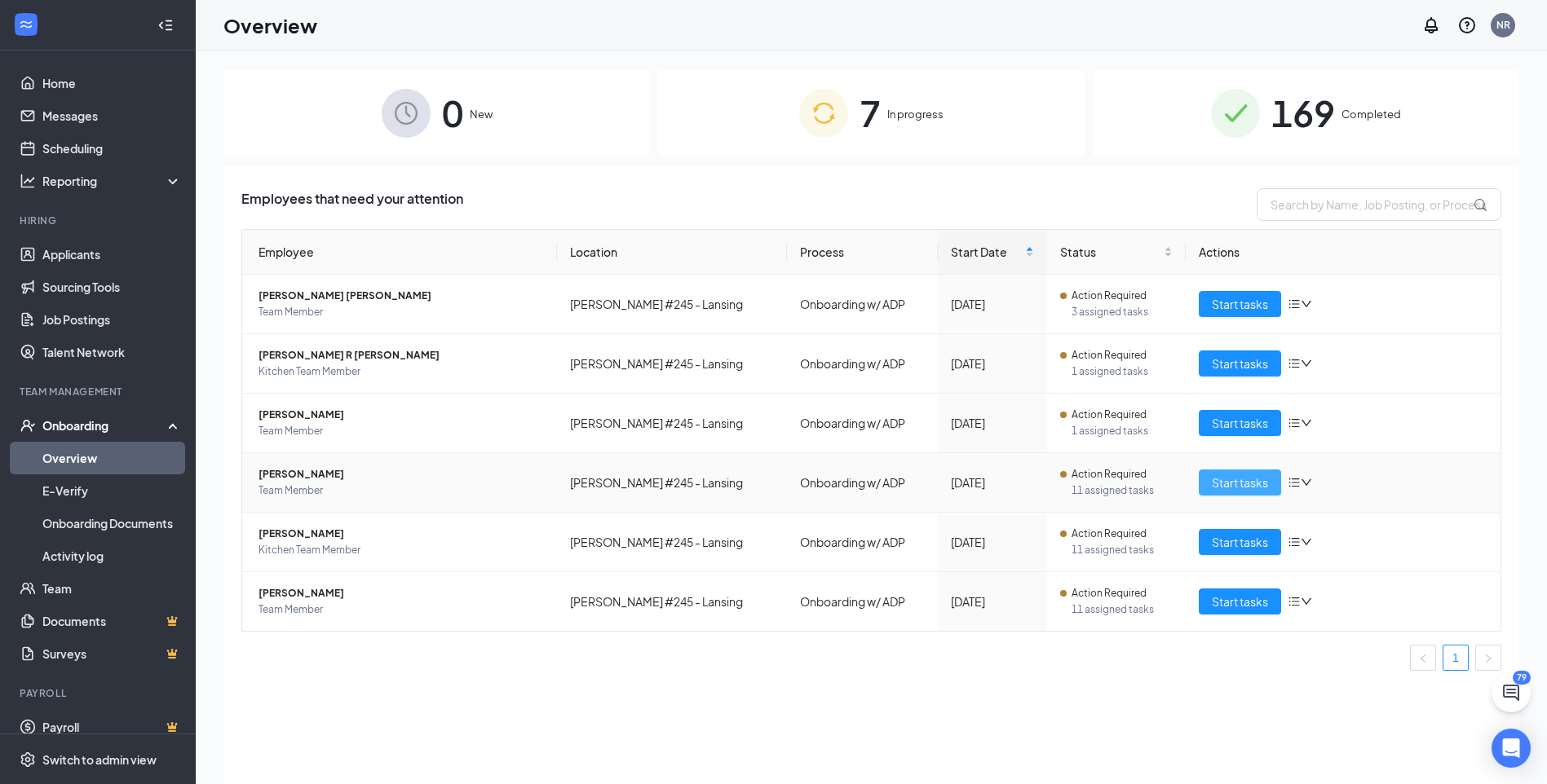
click at [1235, 479] on span "Start tasks" at bounding box center [1240, 483] width 57 height 18
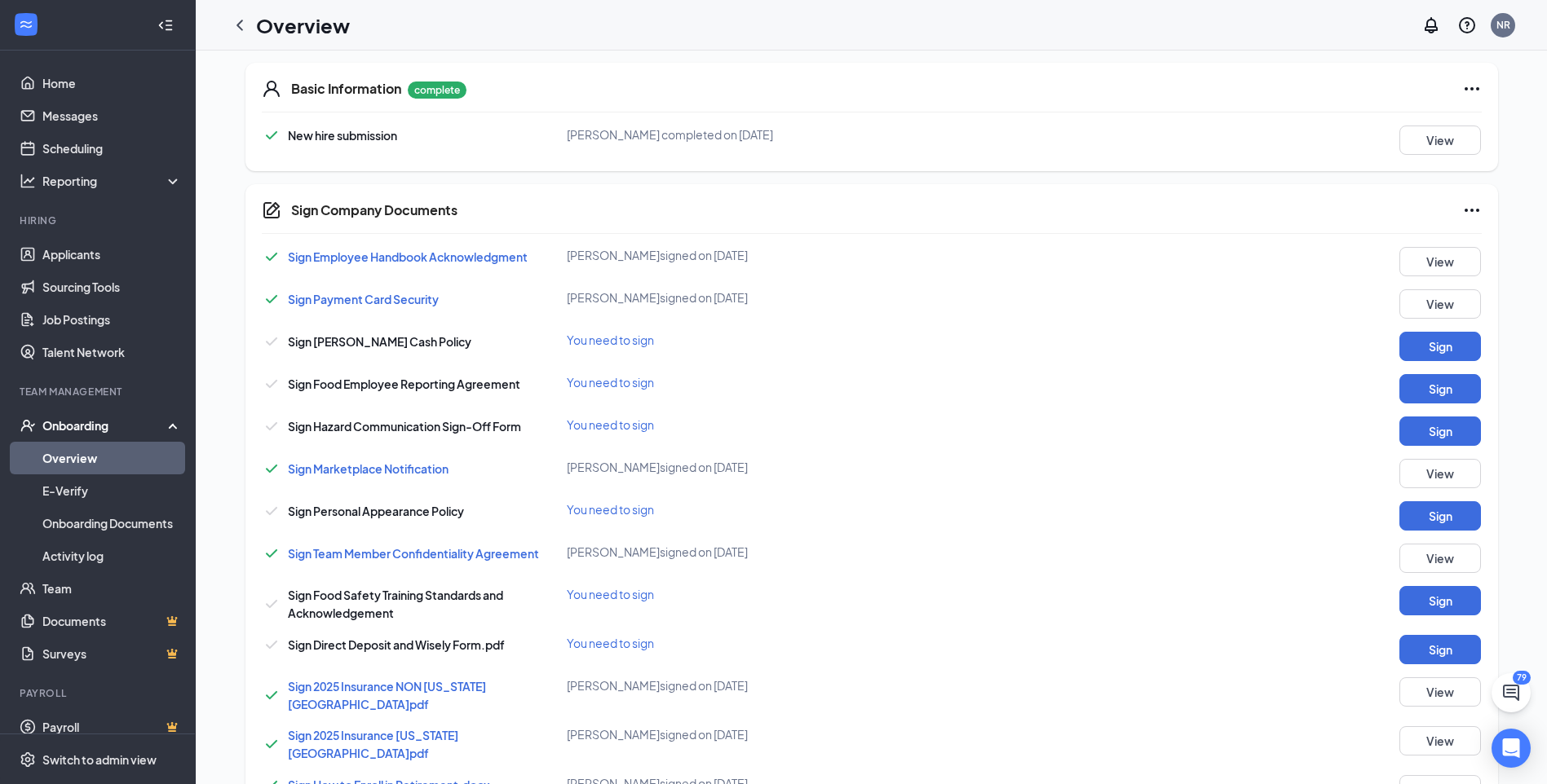
scroll to position [245, 0]
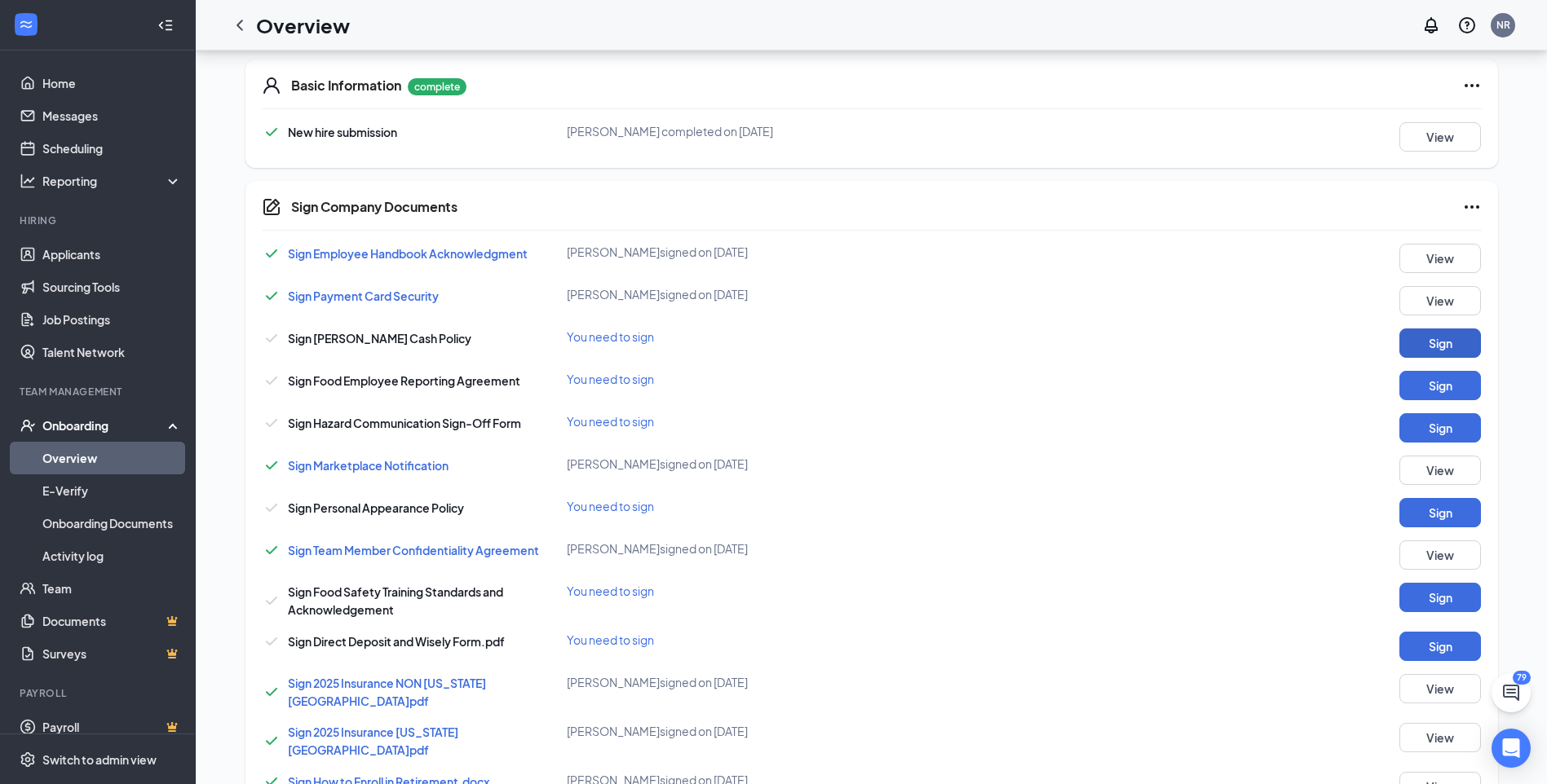
click at [1428, 344] on button "Sign" at bounding box center [1440, 343] width 82 height 30
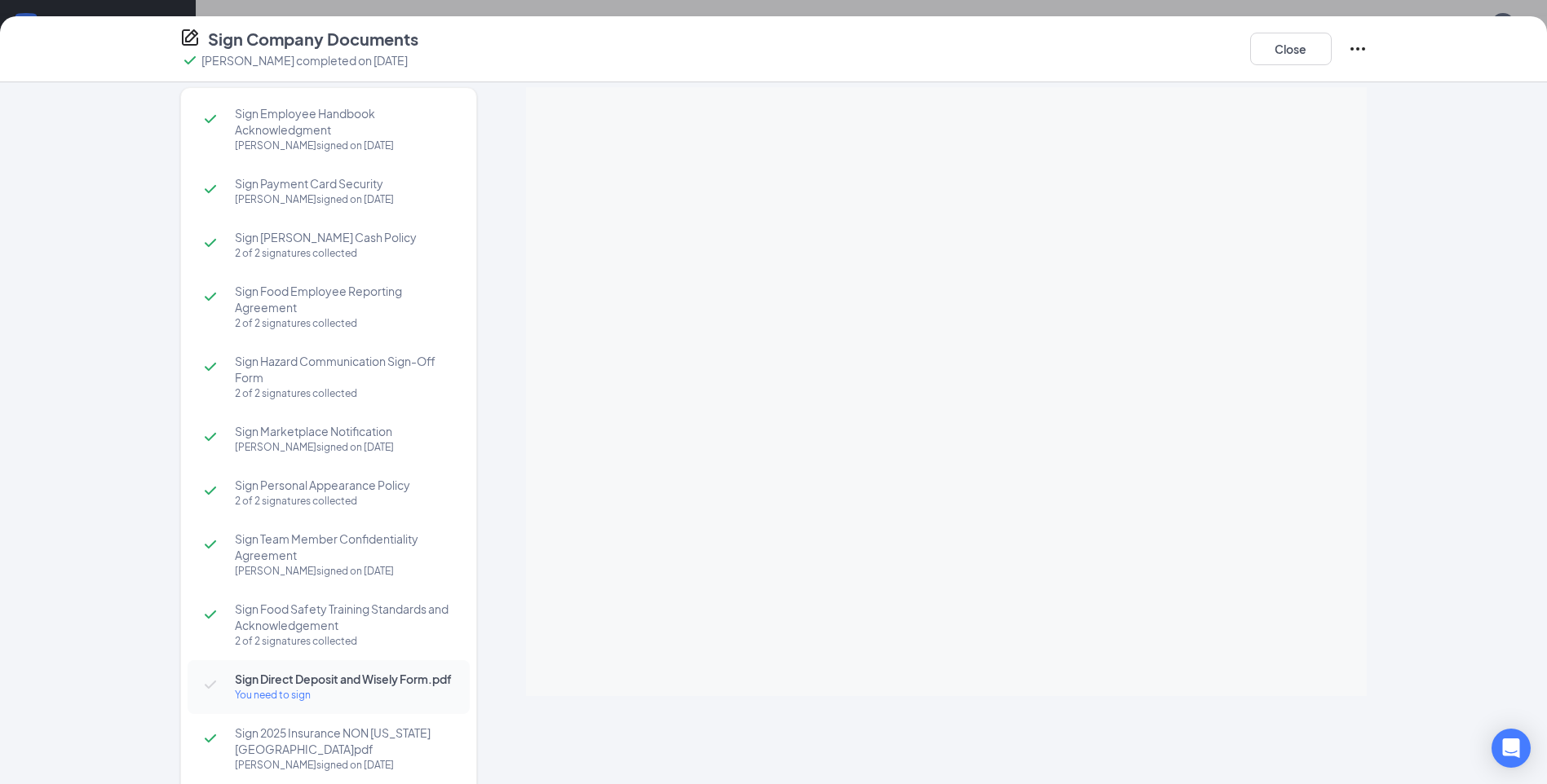
scroll to position [0, 0]
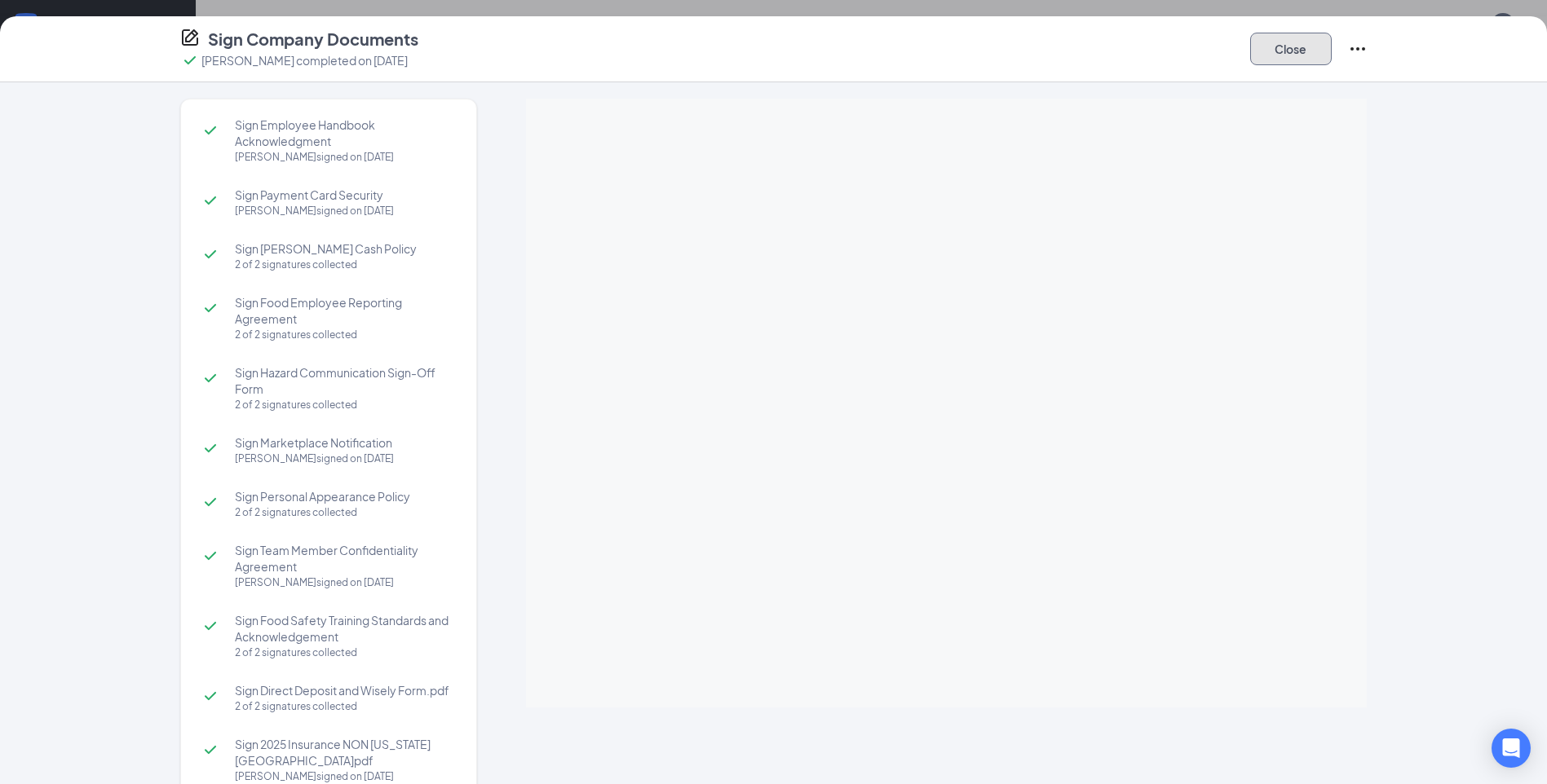
drag, startPoint x: 1312, startPoint y: 41, endPoint x: 1320, endPoint y: 36, distance: 9.4
click at [1320, 36] on button "Close" at bounding box center [1291, 49] width 82 height 33
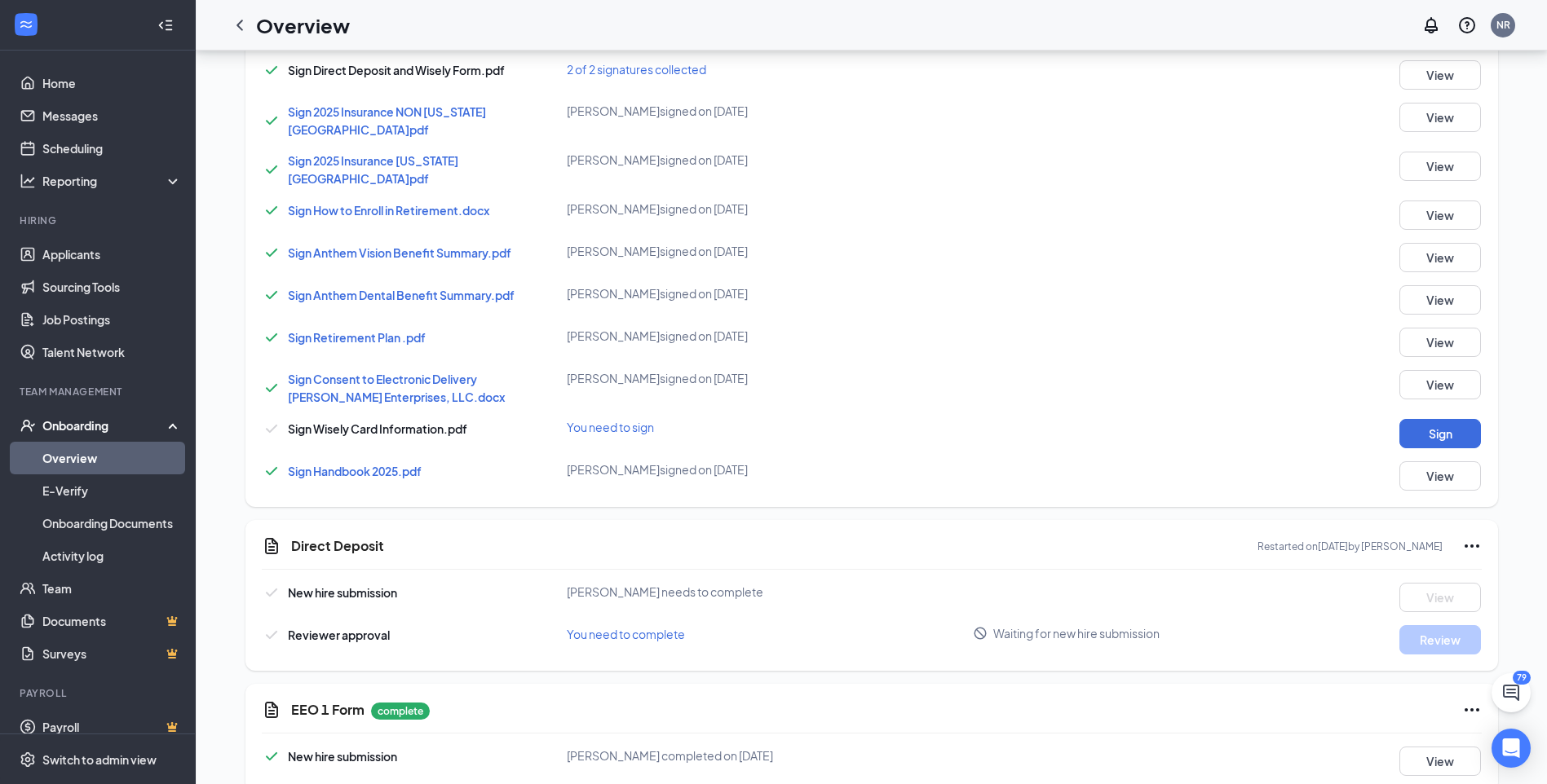
scroll to position [816, 0]
click at [1442, 420] on button "Sign" at bounding box center [1440, 435] width 82 height 30
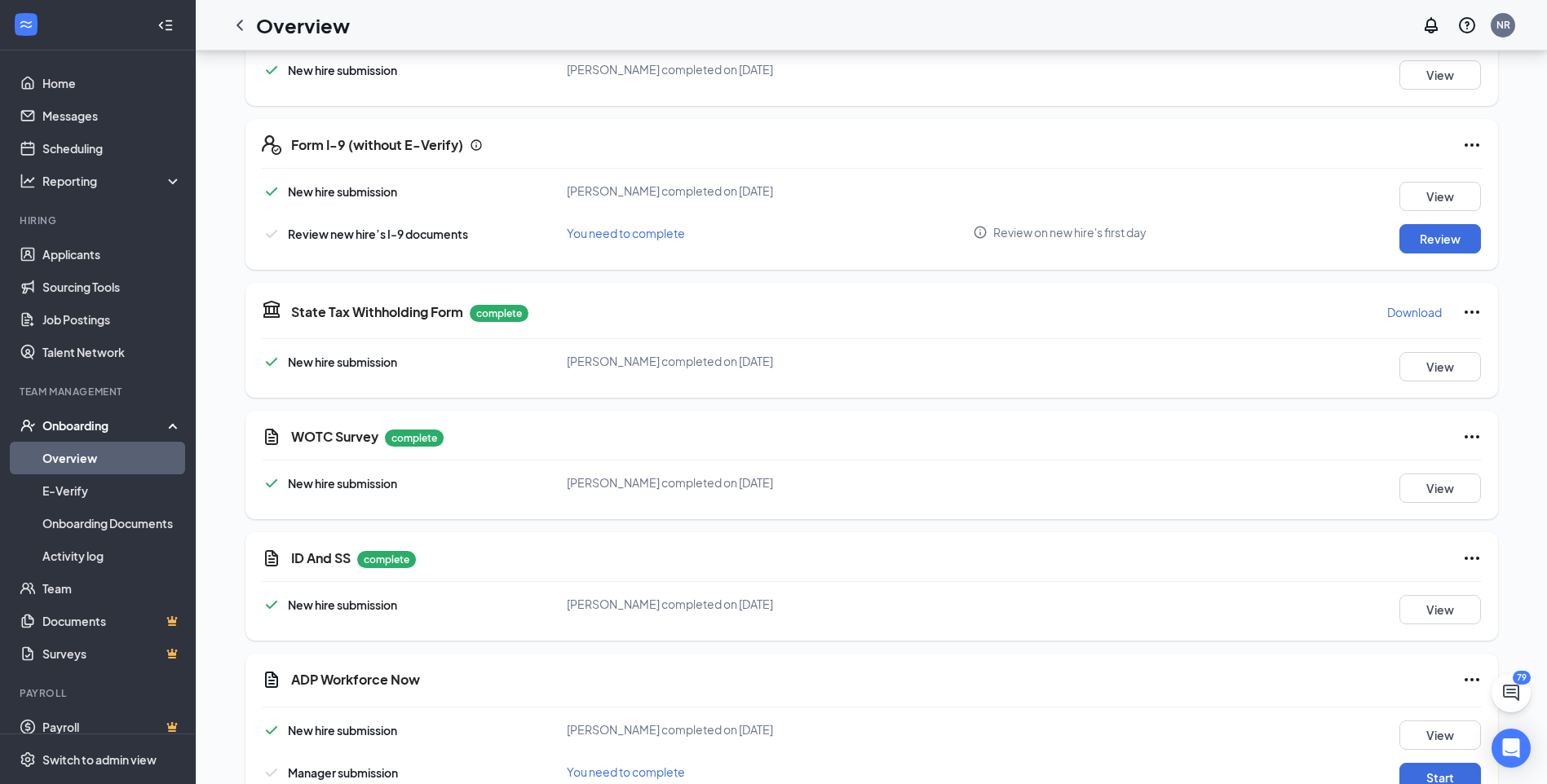
scroll to position [1882, 0]
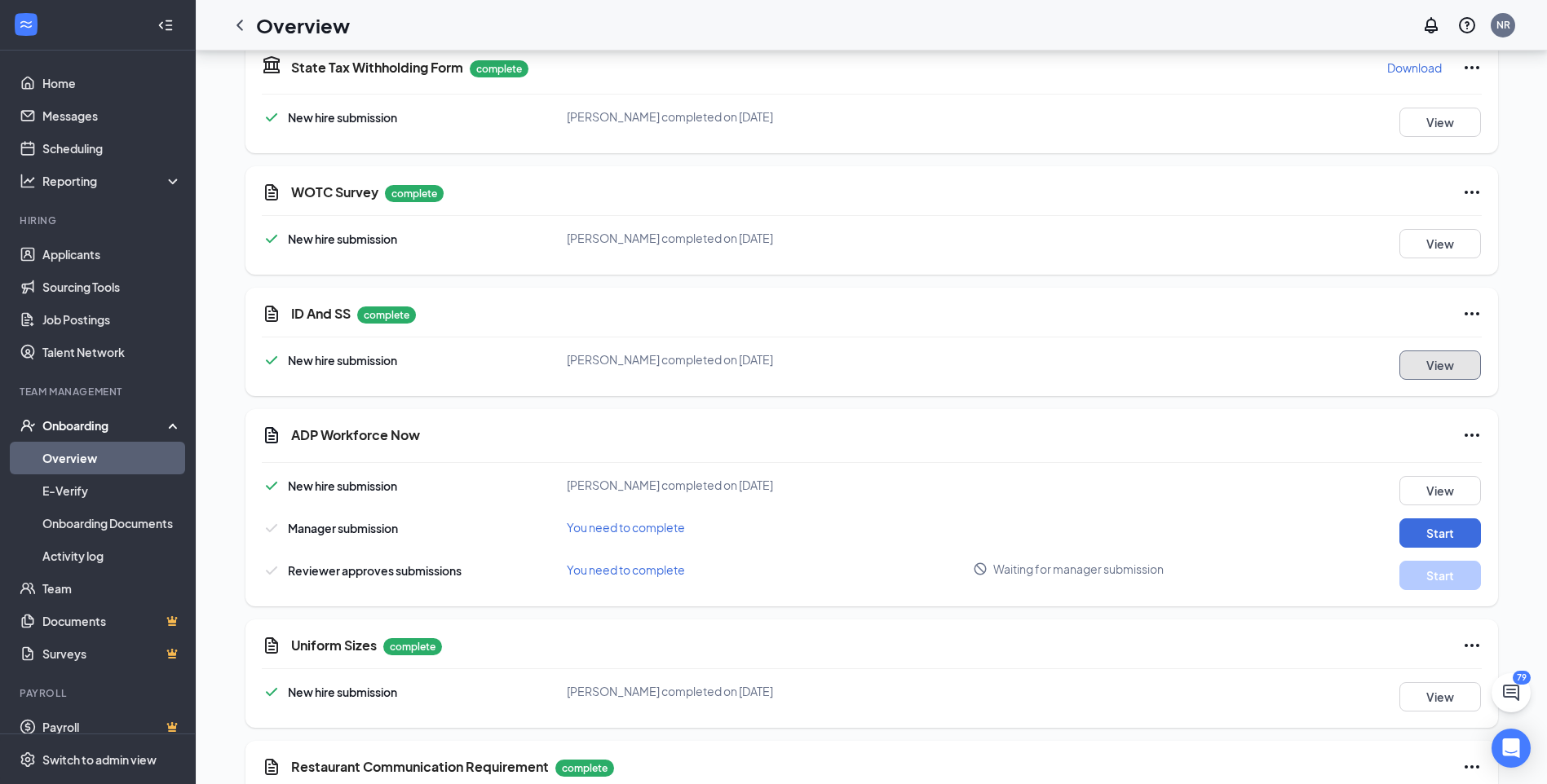
click at [1444, 350] on button "View" at bounding box center [1440, 365] width 82 height 30
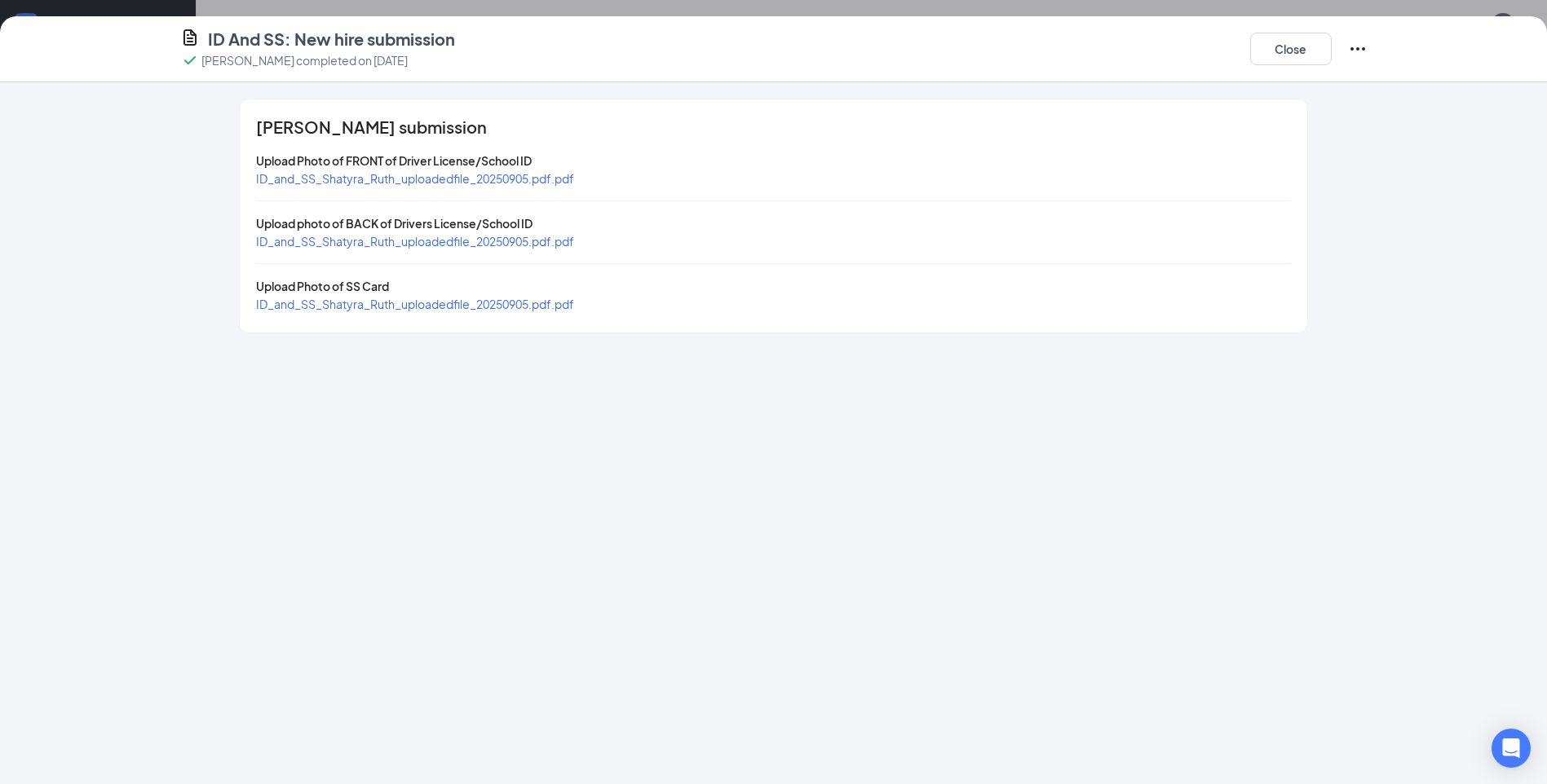
click at [440, 176] on span "ID_and_SS_Shatyra_Ruth_uploadedfile_20250905.pdf.pdf" at bounding box center [415, 178] width 318 height 14
click at [391, 245] on span "ID_and_SS_Shatyra_Ruth_uploadedfile_20250905.pdf.pdf" at bounding box center [415, 241] width 318 height 14
click at [452, 306] on span "ID_and_SS_Shatyra_Ruth_uploadedfile_20250905.pdf.pdf" at bounding box center [415, 303] width 318 height 14
click at [1289, 66] on div "Close" at bounding box center [1309, 49] width 117 height 42
click at [1289, 50] on button "Close" at bounding box center [1291, 49] width 82 height 33
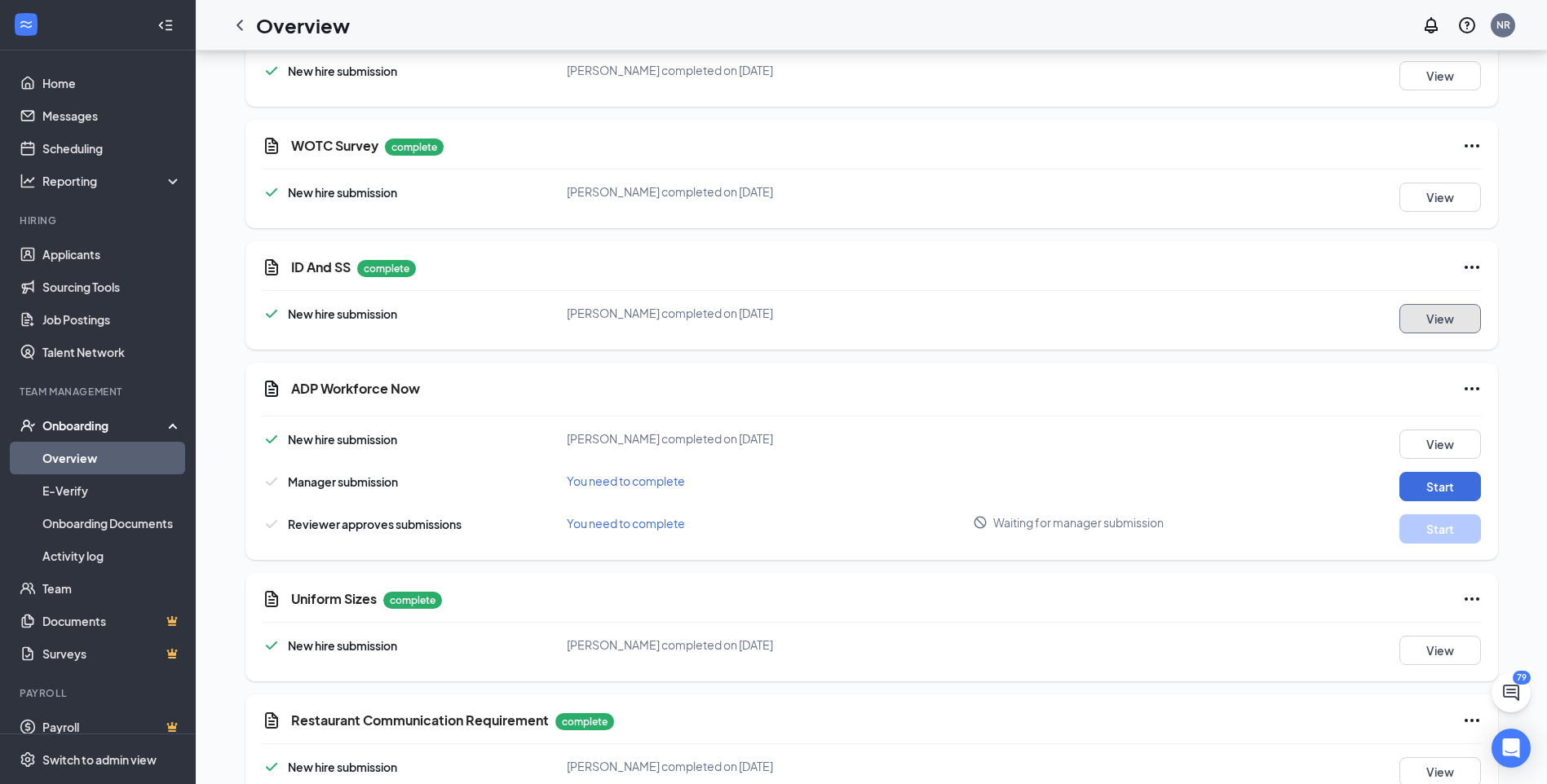
scroll to position [1954, 0]
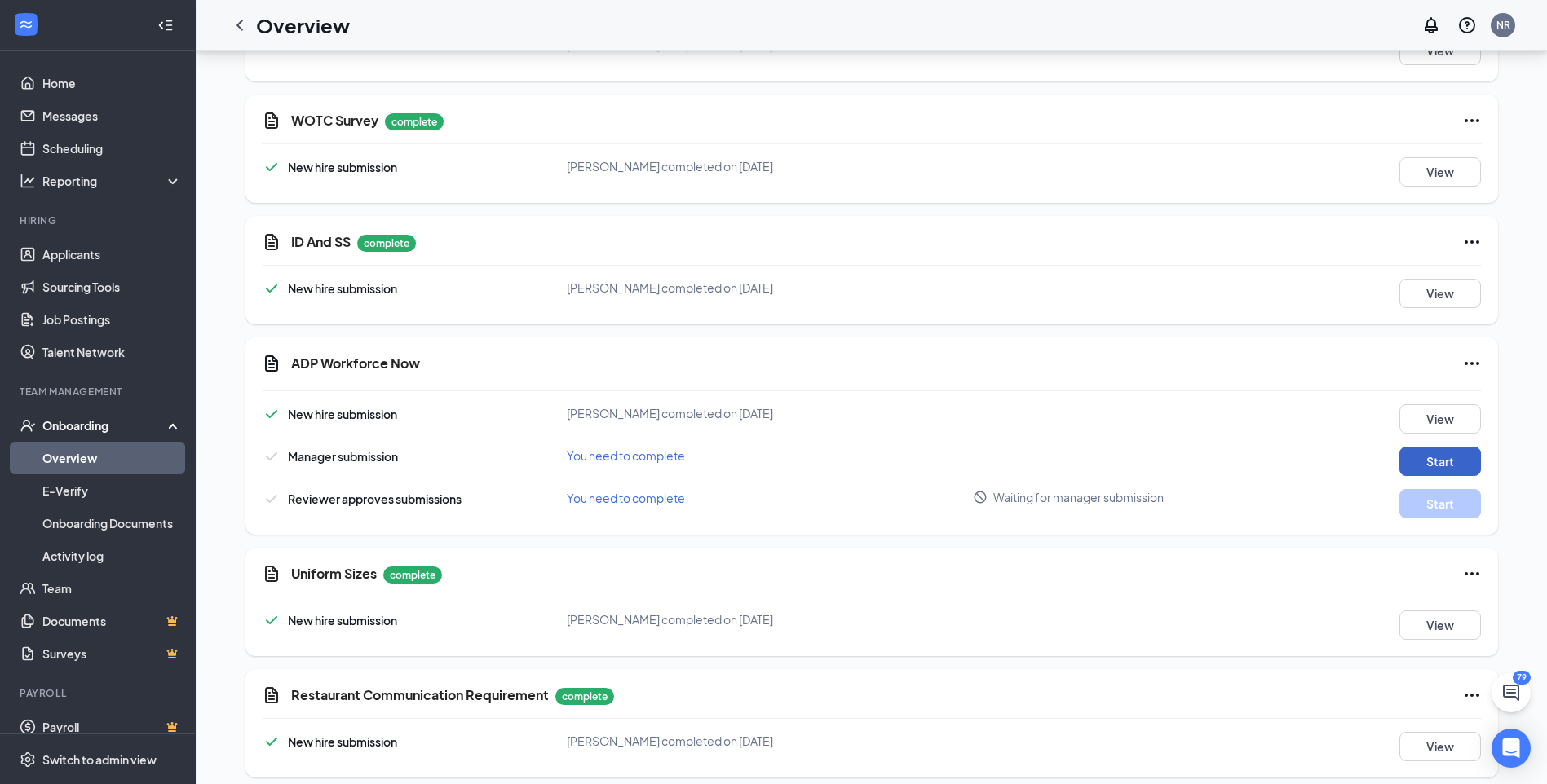
click at [1429, 447] on button "Start" at bounding box center [1440, 462] width 82 height 30
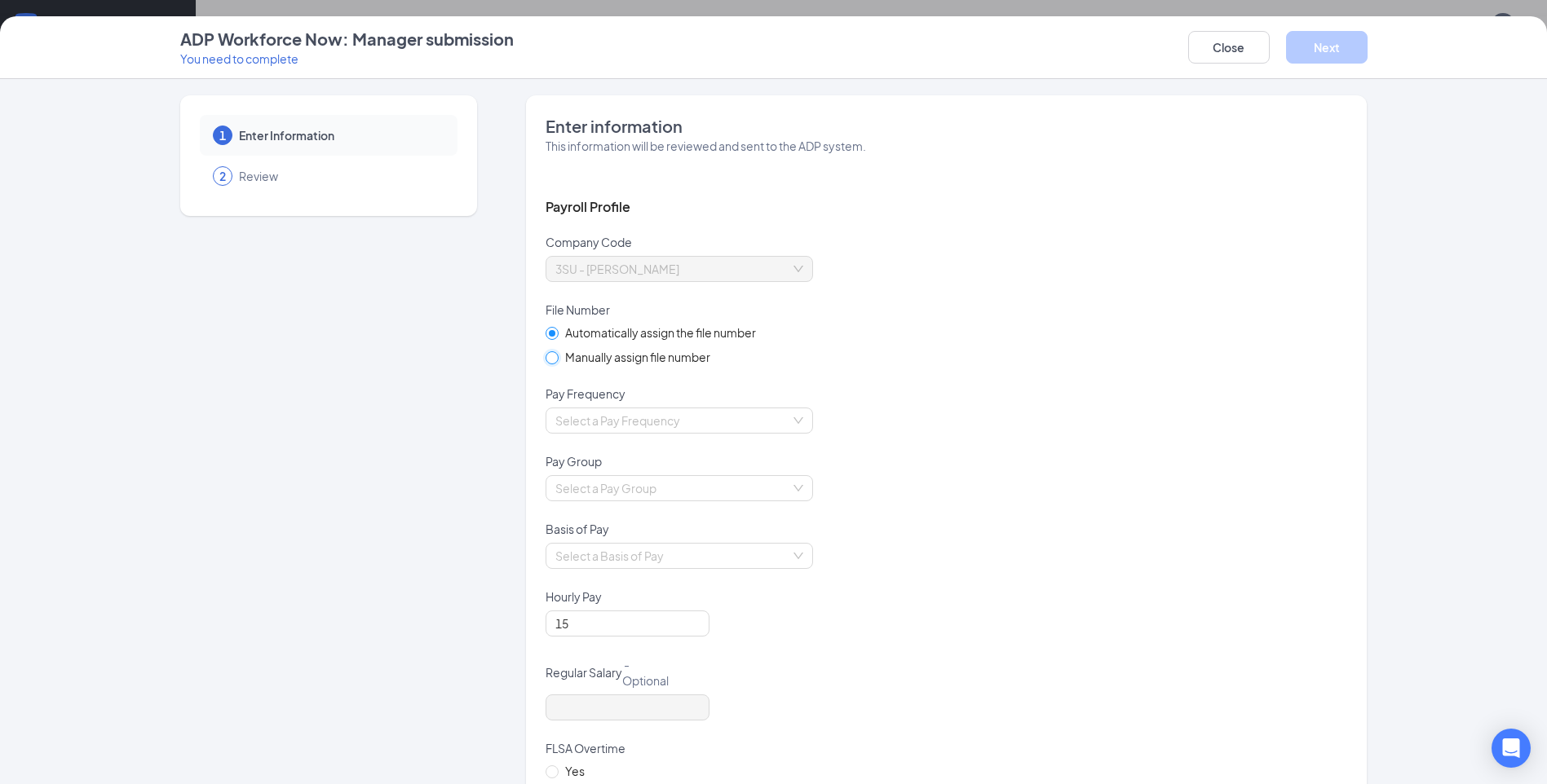
click at [547, 356] on input "Manually assign file number" at bounding box center [551, 357] width 12 height 12
radio input "true"
click at [549, 331] on input "Automatically assign the file number" at bounding box center [551, 333] width 12 height 12
radio input "true"
radio input "false"
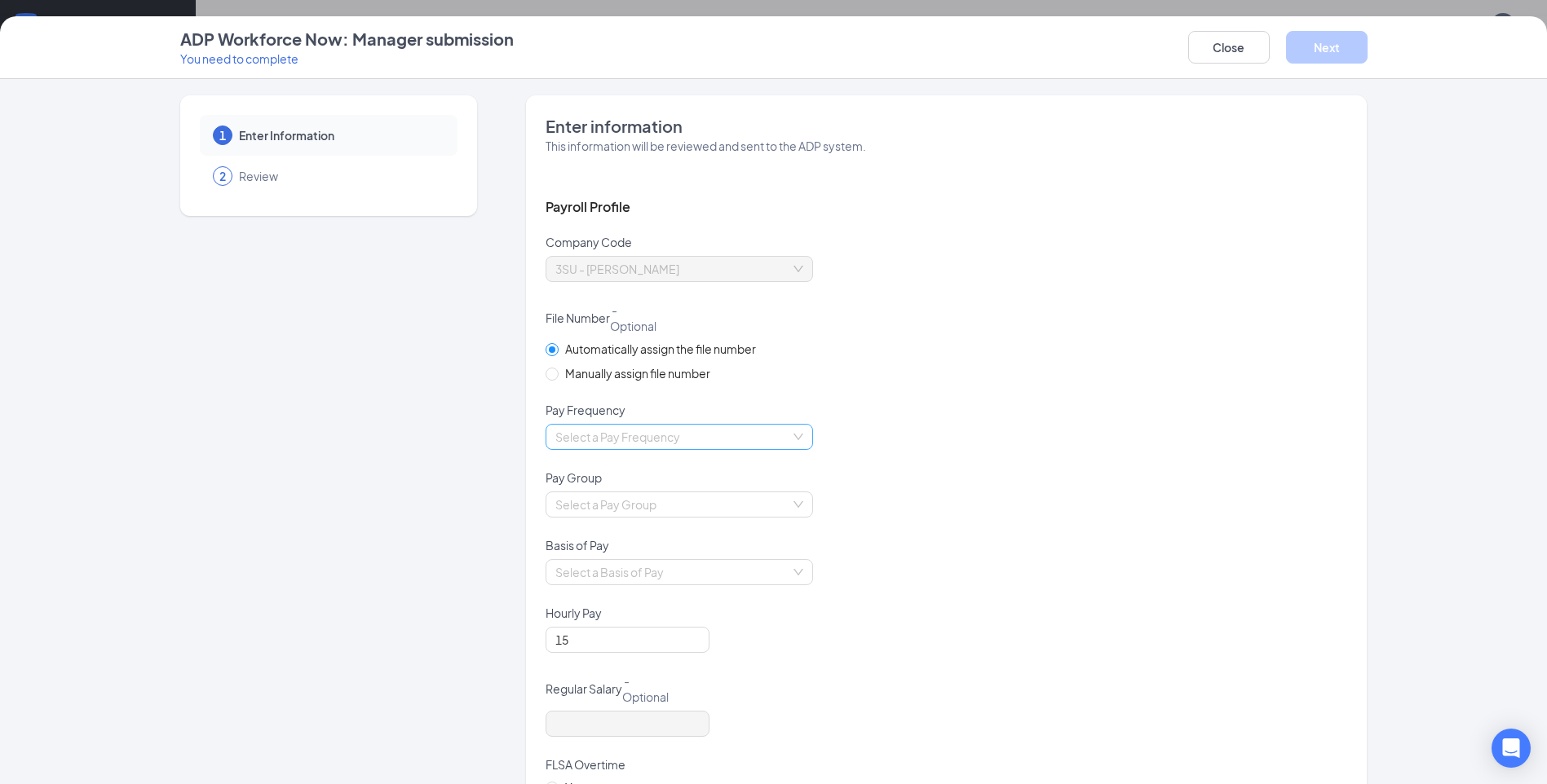
click at [779, 434] on input "search" at bounding box center [674, 437] width 236 height 24
click at [608, 554] on div "Biweekly" at bounding box center [673, 548] width 248 height 18
click at [960, 506] on div "Select a Pay Group" at bounding box center [945, 514] width 801 height 46
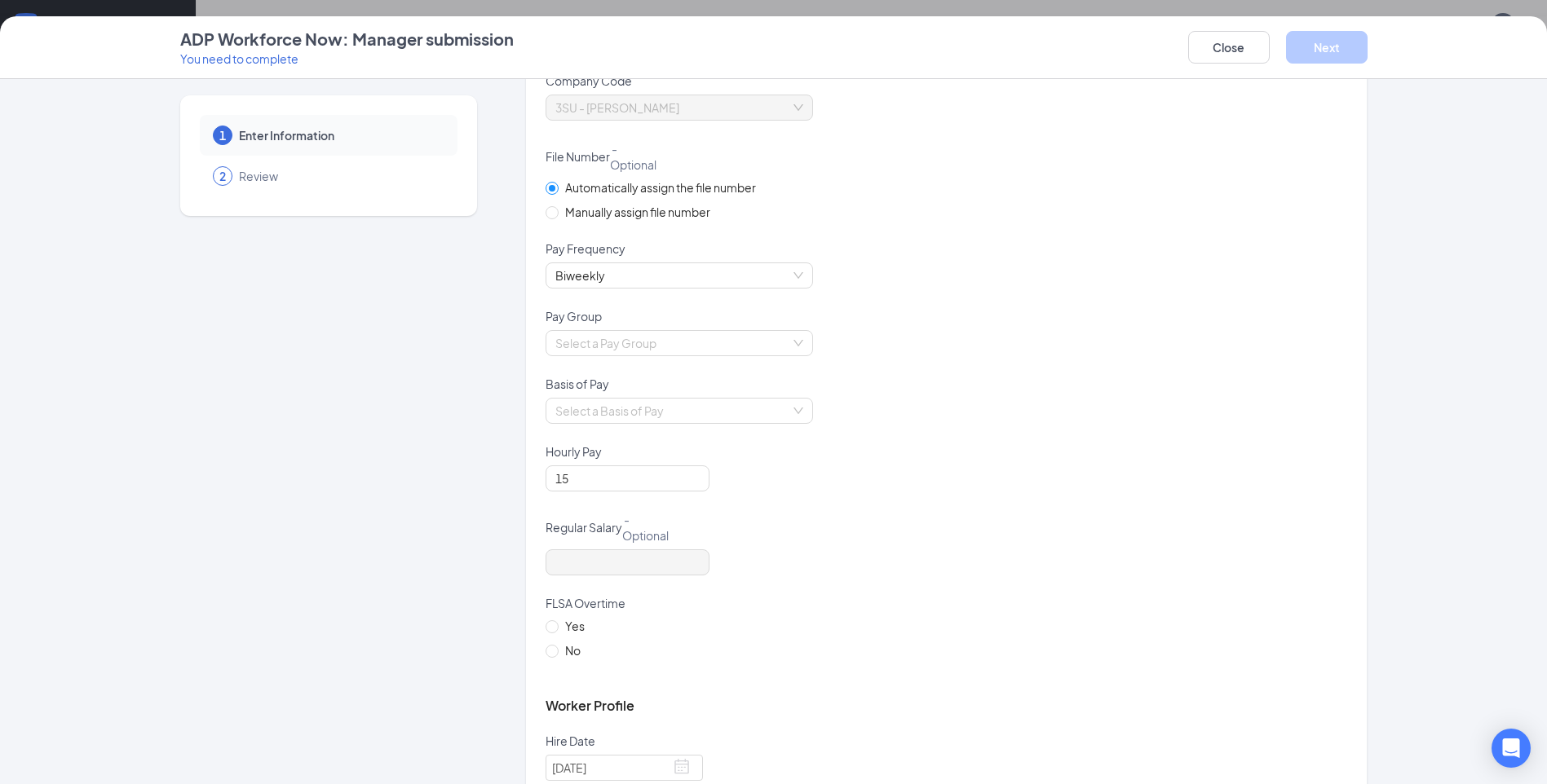
scroll to position [163, 0]
click at [790, 340] on div "Select a Pay Group" at bounding box center [678, 341] width 268 height 26
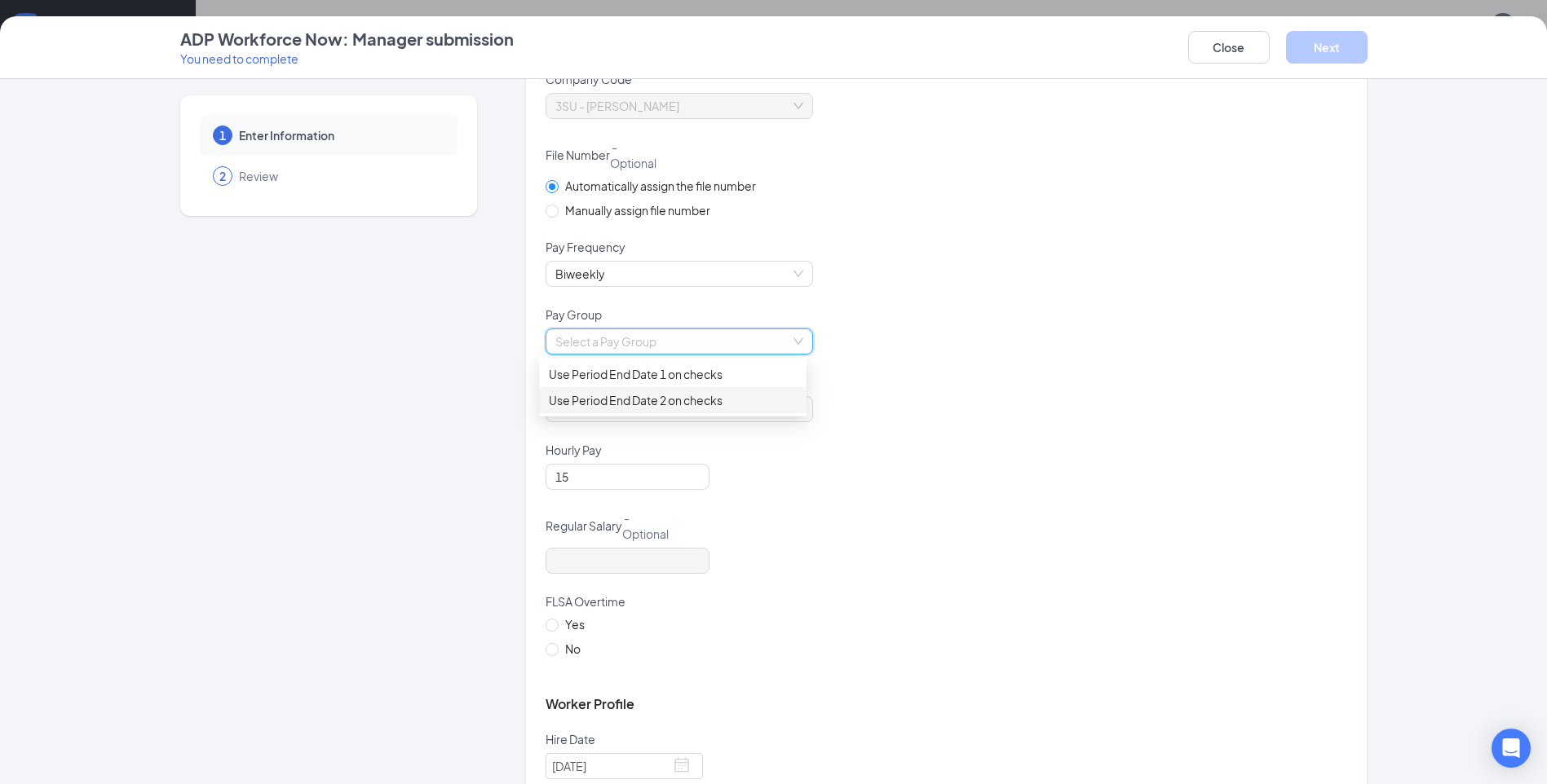
click at [720, 396] on div "Use Period End Date 2 on checks" at bounding box center [673, 400] width 248 height 18
click at [1056, 432] on div "Select a Basis of Pay" at bounding box center [945, 419] width 801 height 46
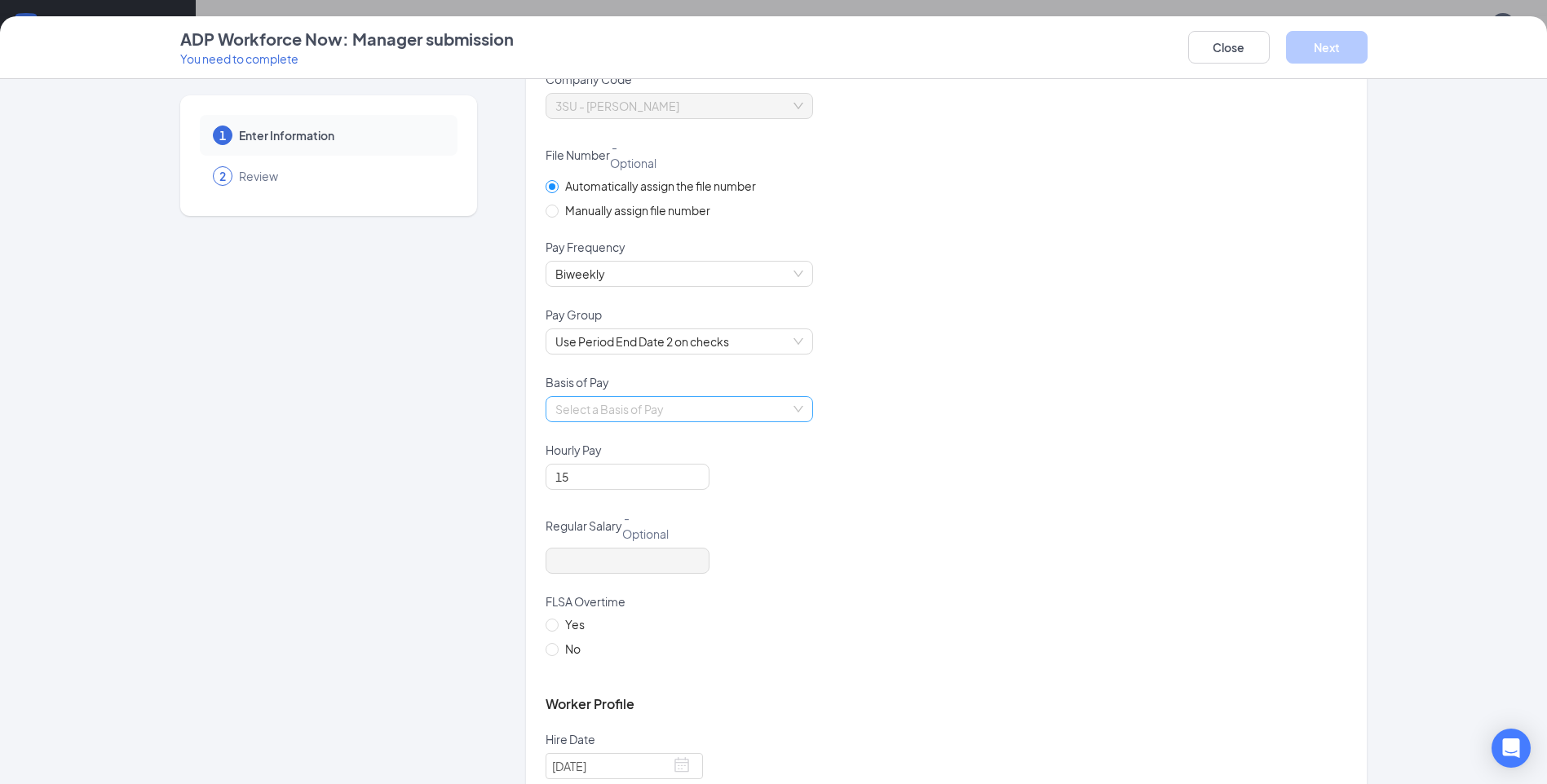
click at [794, 415] on div "Select a Basis of Pay" at bounding box center [678, 409] width 268 height 26
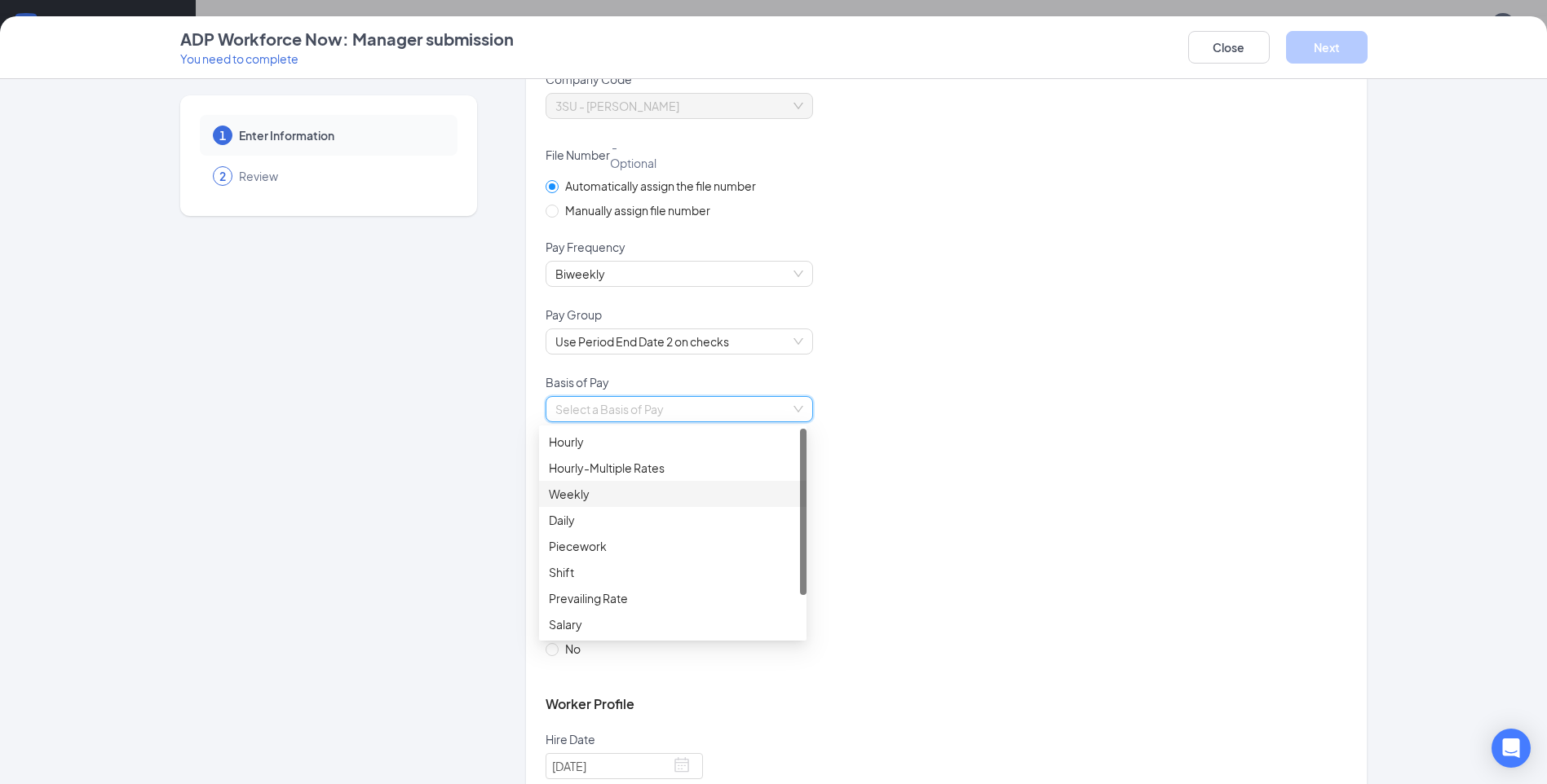
click at [616, 496] on div "Weekly" at bounding box center [673, 494] width 248 height 18
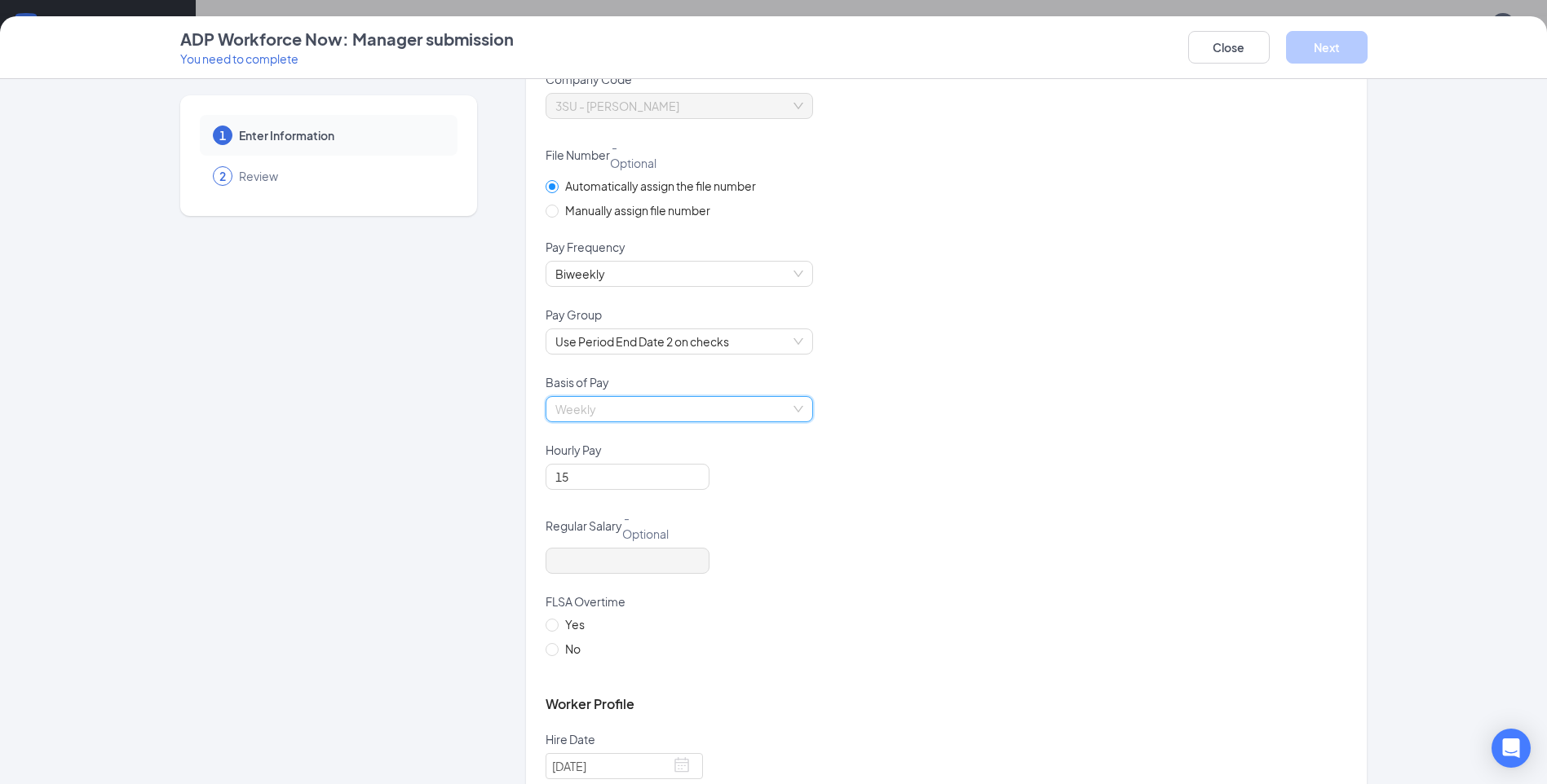
click at [794, 405] on span "Weekly" at bounding box center [679, 409] width 248 height 24
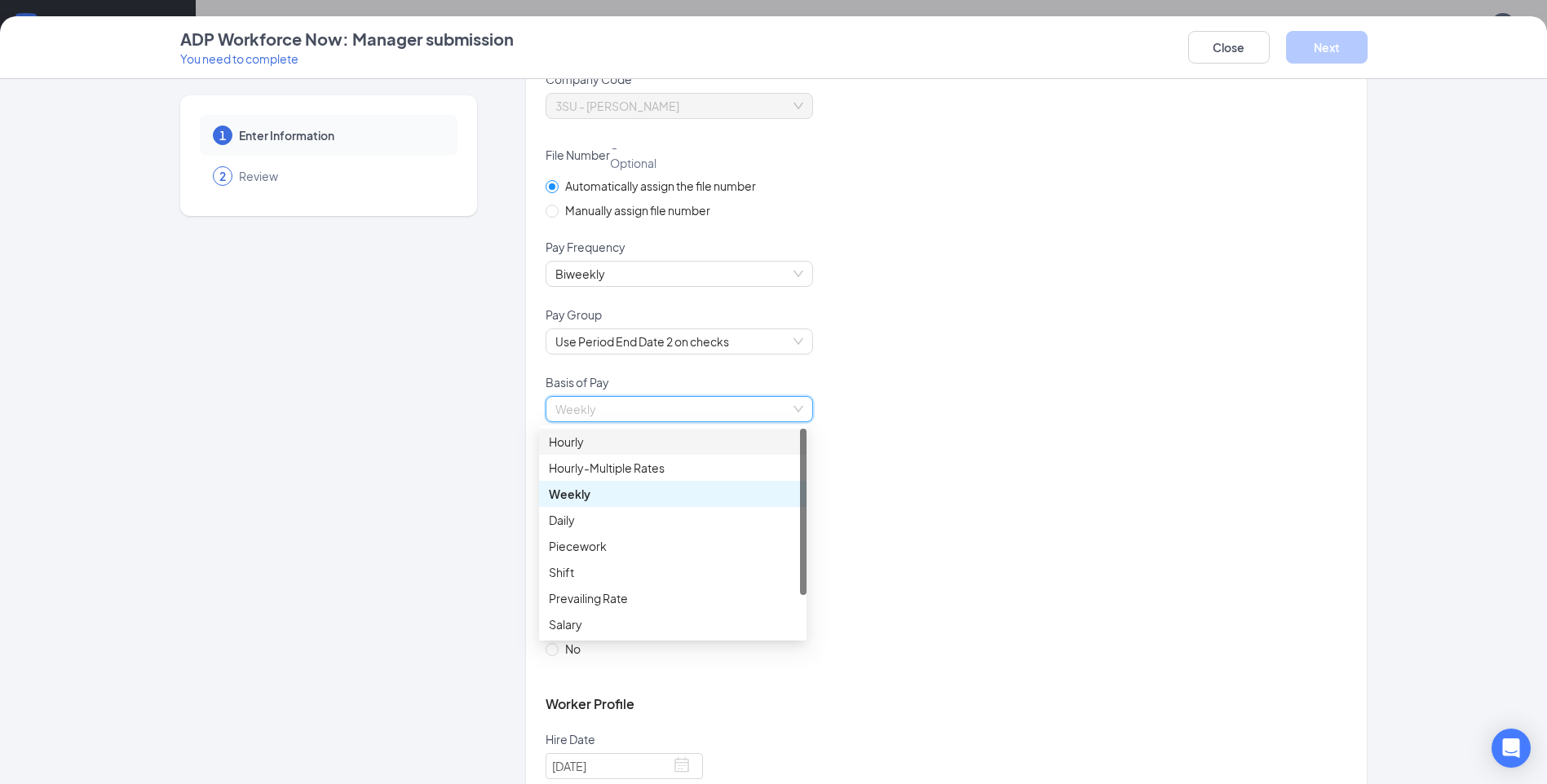
click at [629, 446] on div "Hourly" at bounding box center [673, 441] width 248 height 18
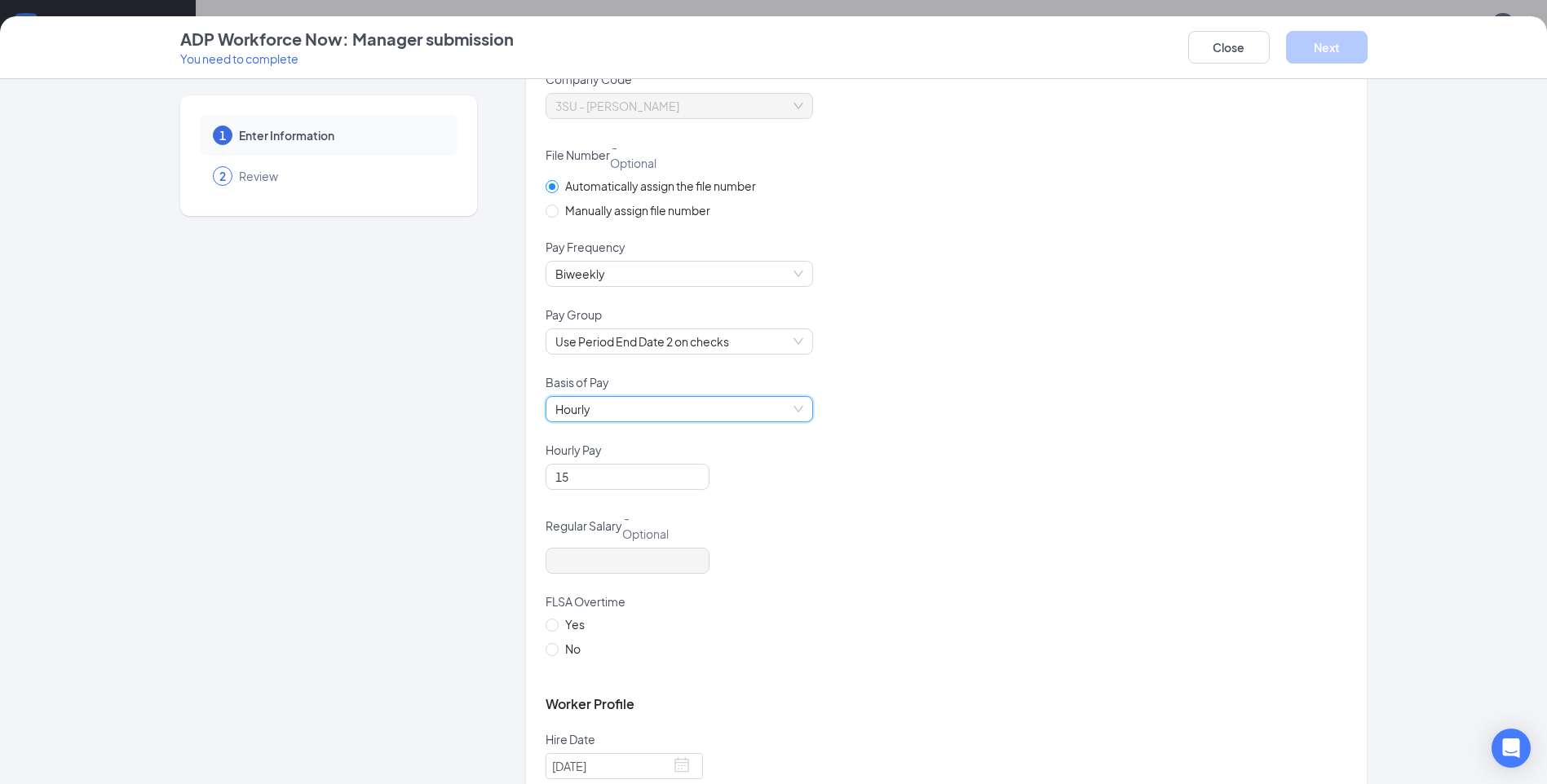
click at [1002, 453] on div "Hourly Pay" at bounding box center [945, 453] width 801 height 22
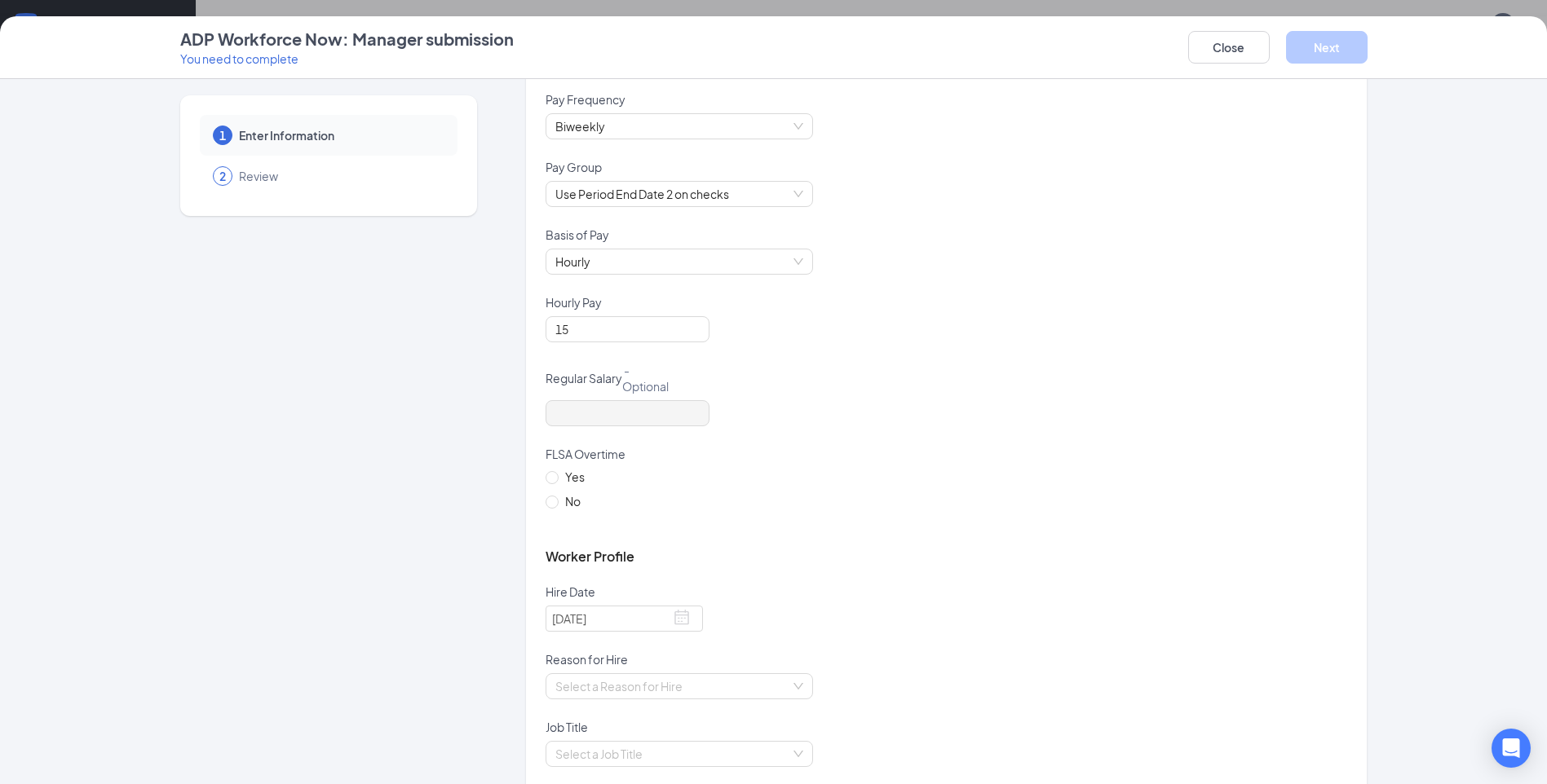
scroll to position [326, 0]
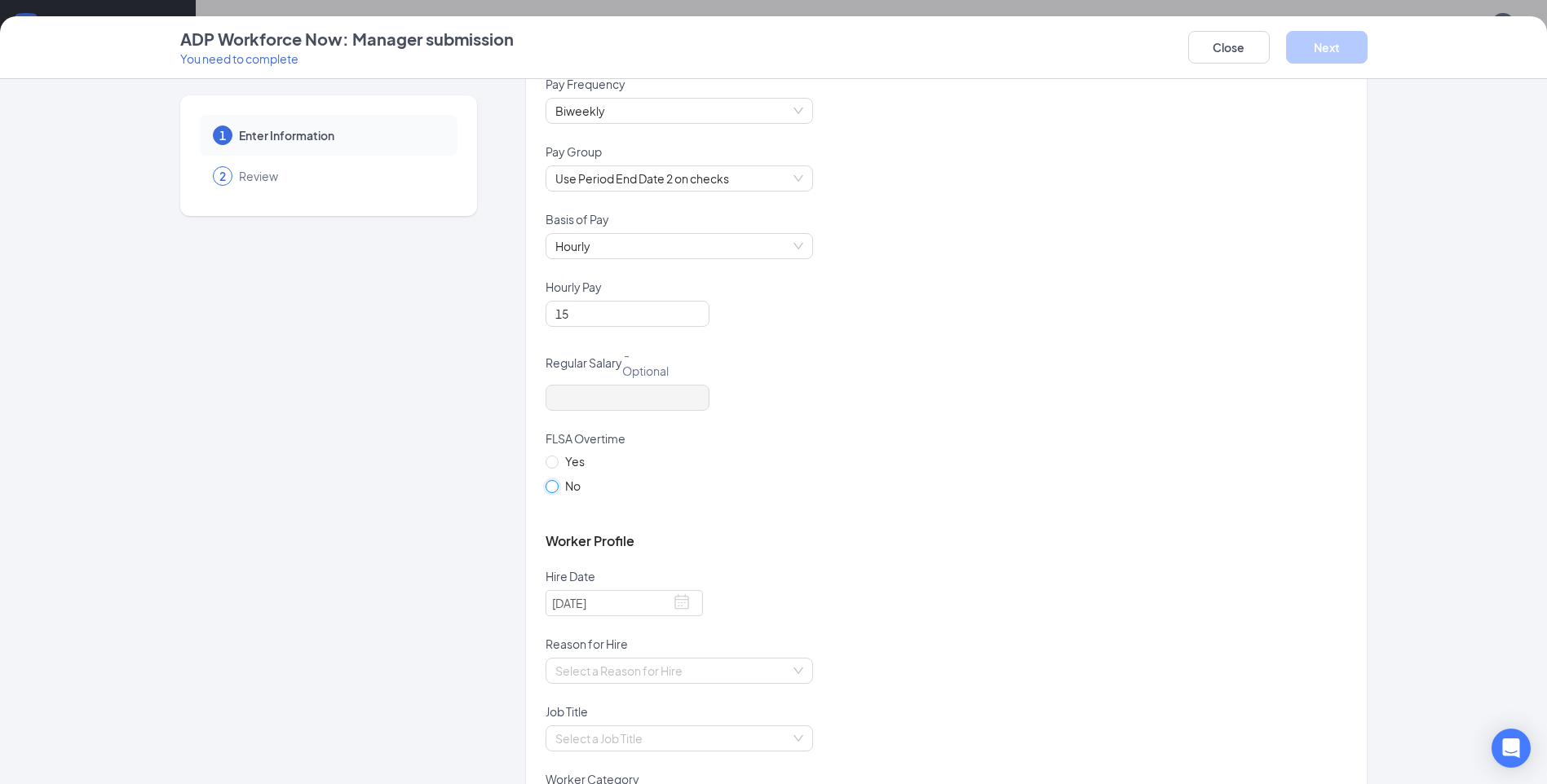
click at [548, 485] on input "No" at bounding box center [551, 487] width 12 height 12
radio input "true"
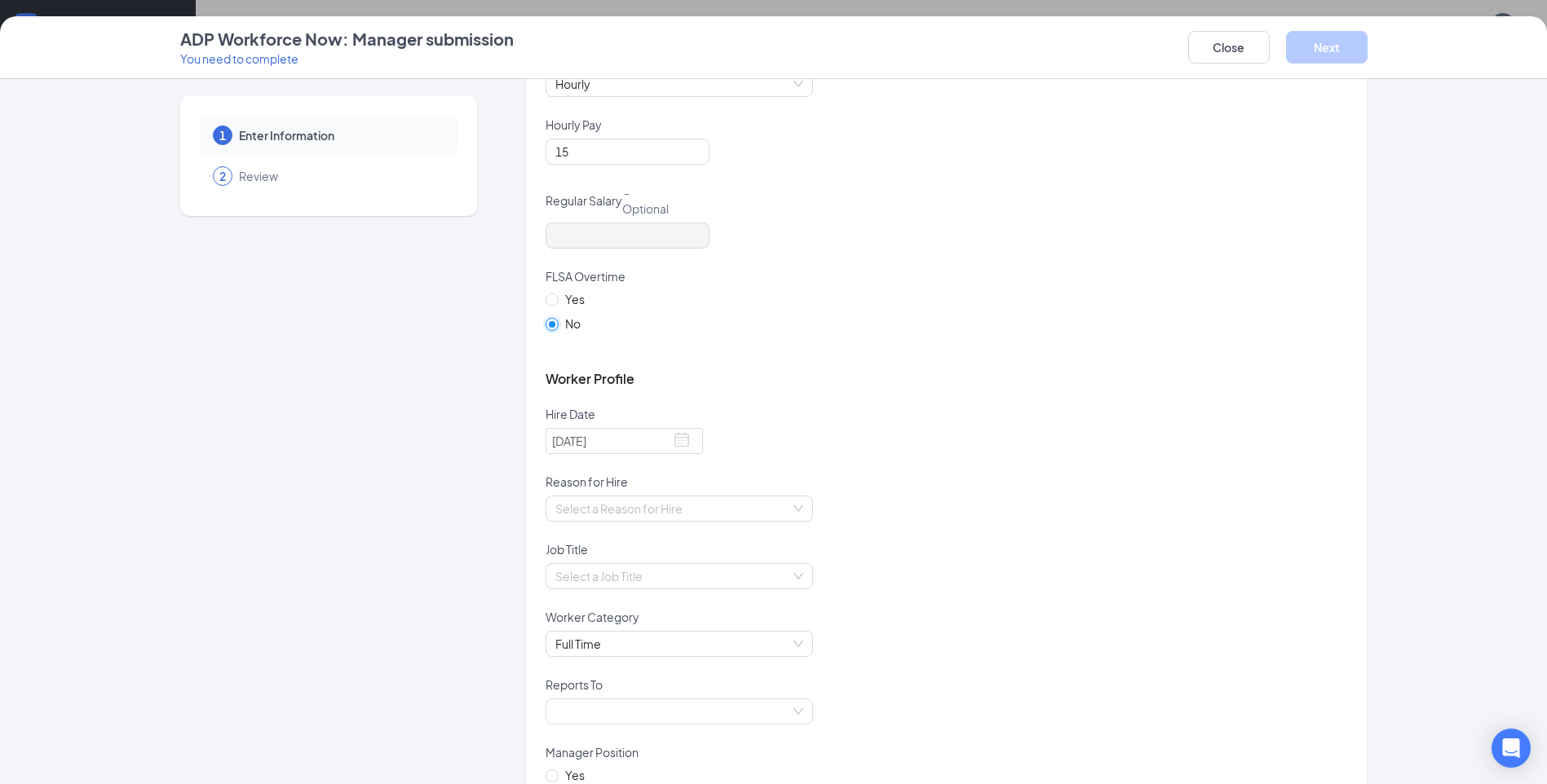
scroll to position [489, 0]
click at [545, 301] on input "Yes" at bounding box center [551, 298] width 12 height 12
radio input "true"
radio input "false"
click at [799, 497] on div "Select a Reason for Hire" at bounding box center [678, 508] width 268 height 26
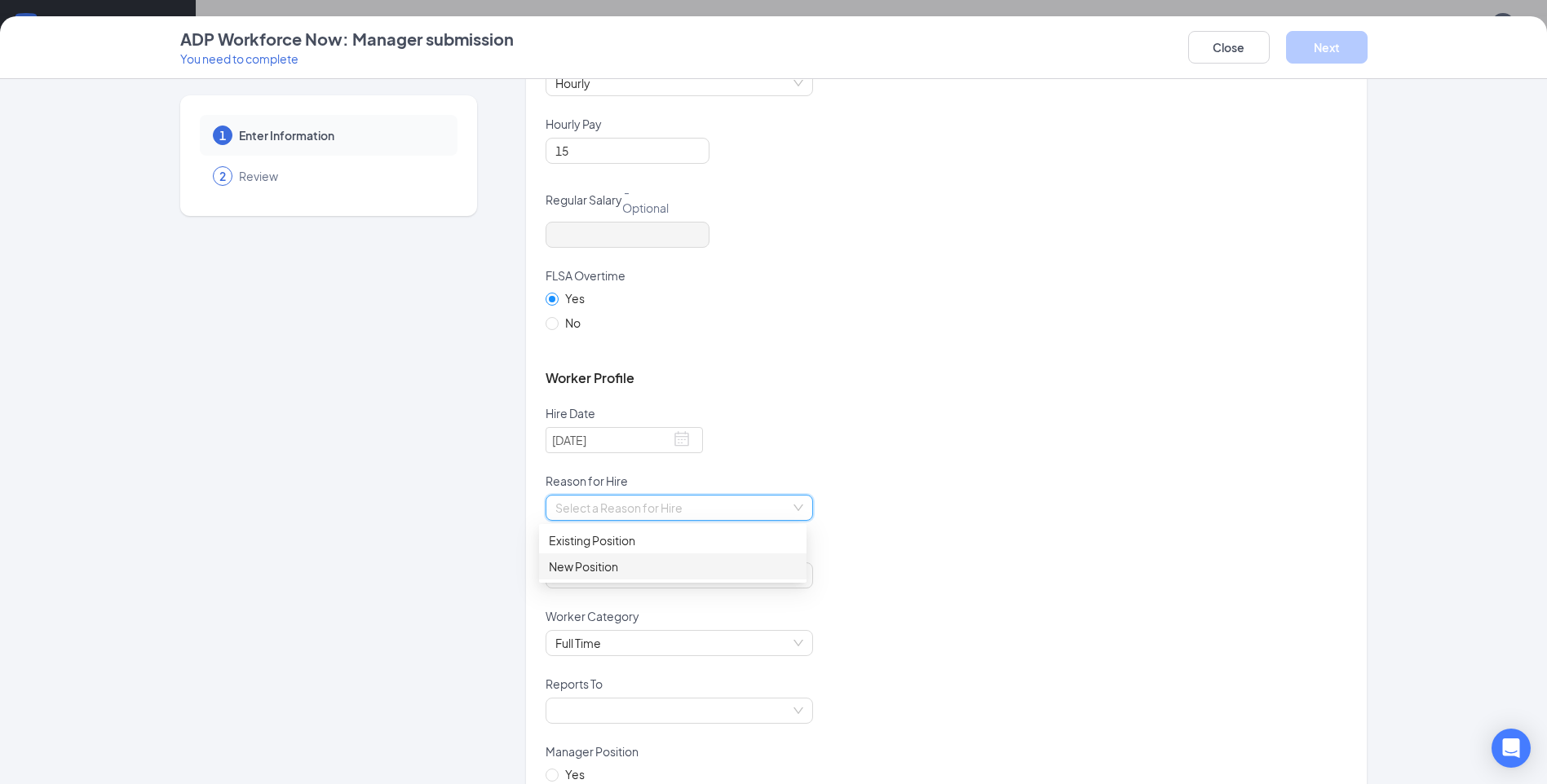
click at [623, 565] on div "New Position" at bounding box center [673, 566] width 248 height 18
click at [1068, 512] on div "New Position New Position" at bounding box center [945, 518] width 801 height 46
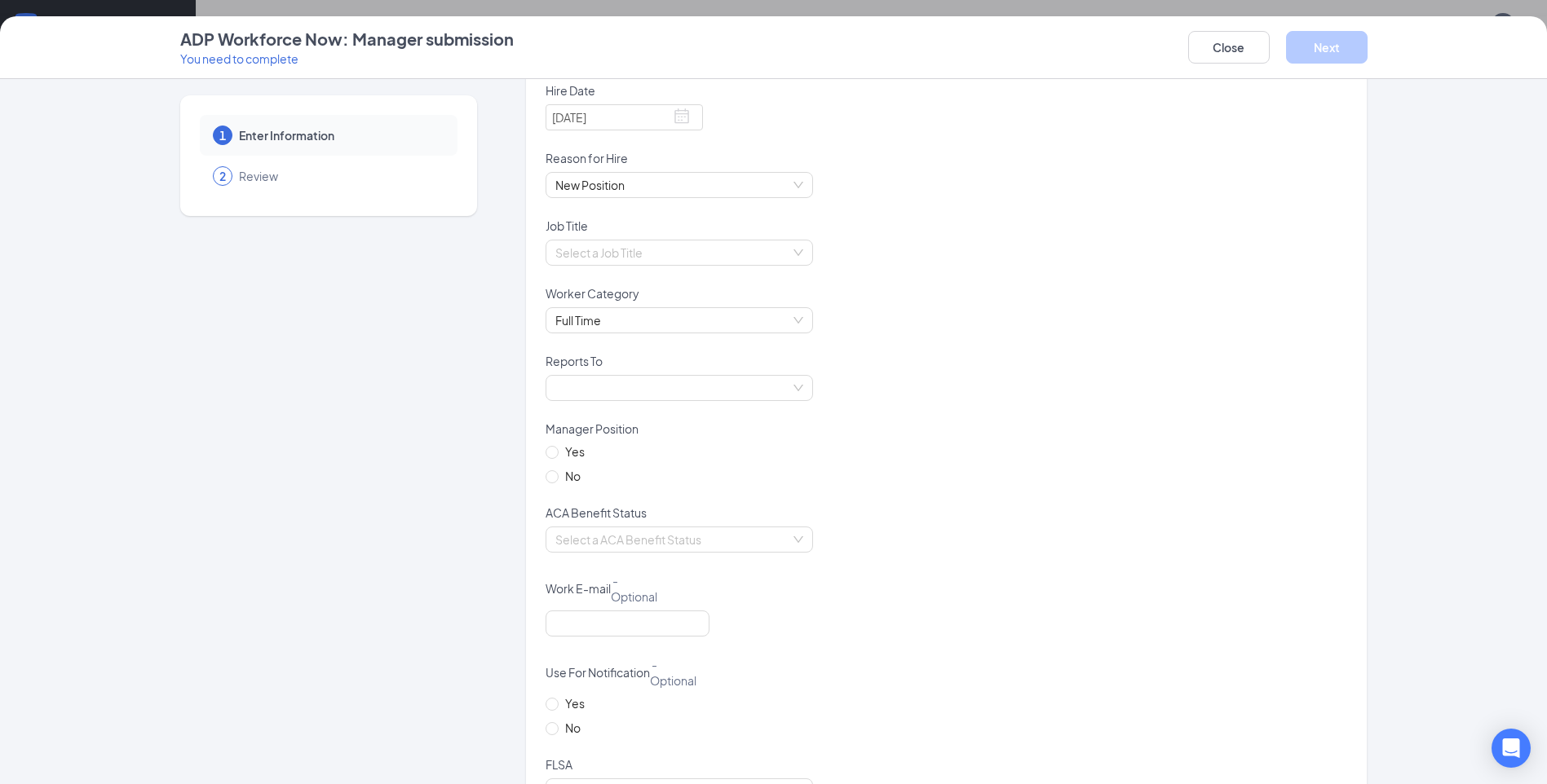
scroll to position [816, 0]
click at [765, 246] on input "search" at bounding box center [674, 249] width 236 height 24
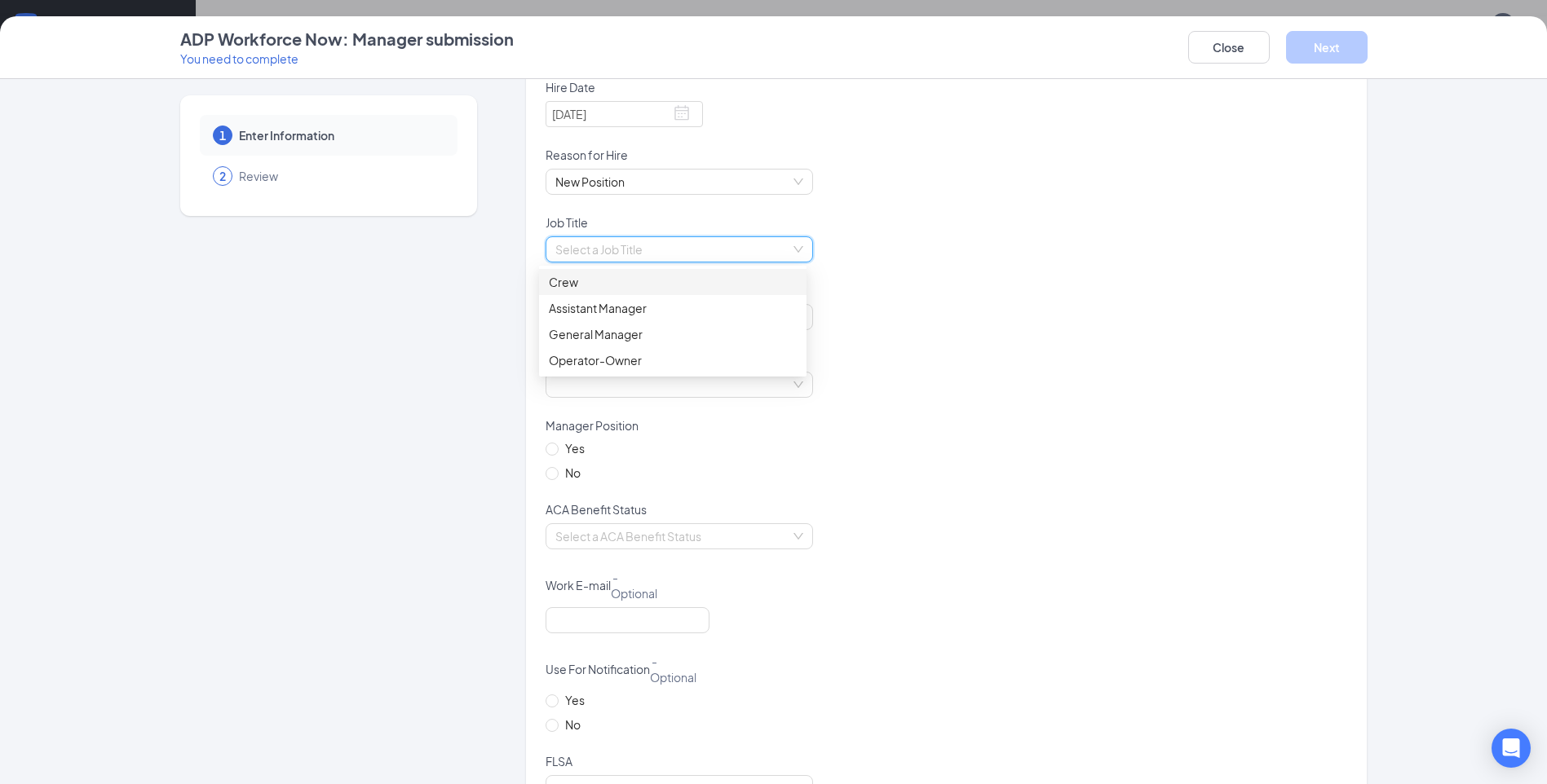
click at [654, 285] on div "Crew" at bounding box center [673, 282] width 248 height 18
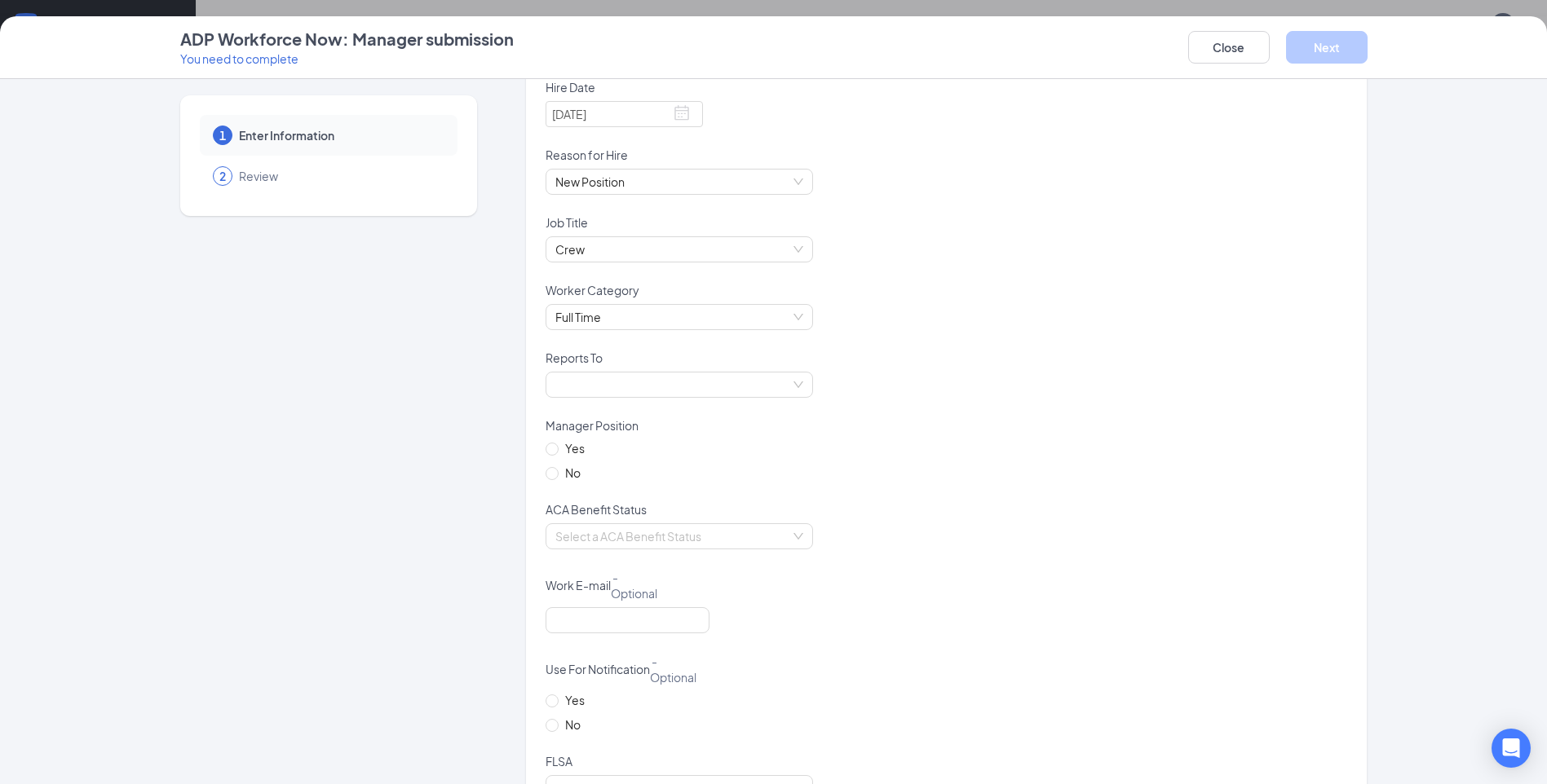
click at [1128, 376] on div at bounding box center [945, 394] width 801 height 46
click at [776, 383] on span at bounding box center [679, 384] width 248 height 24
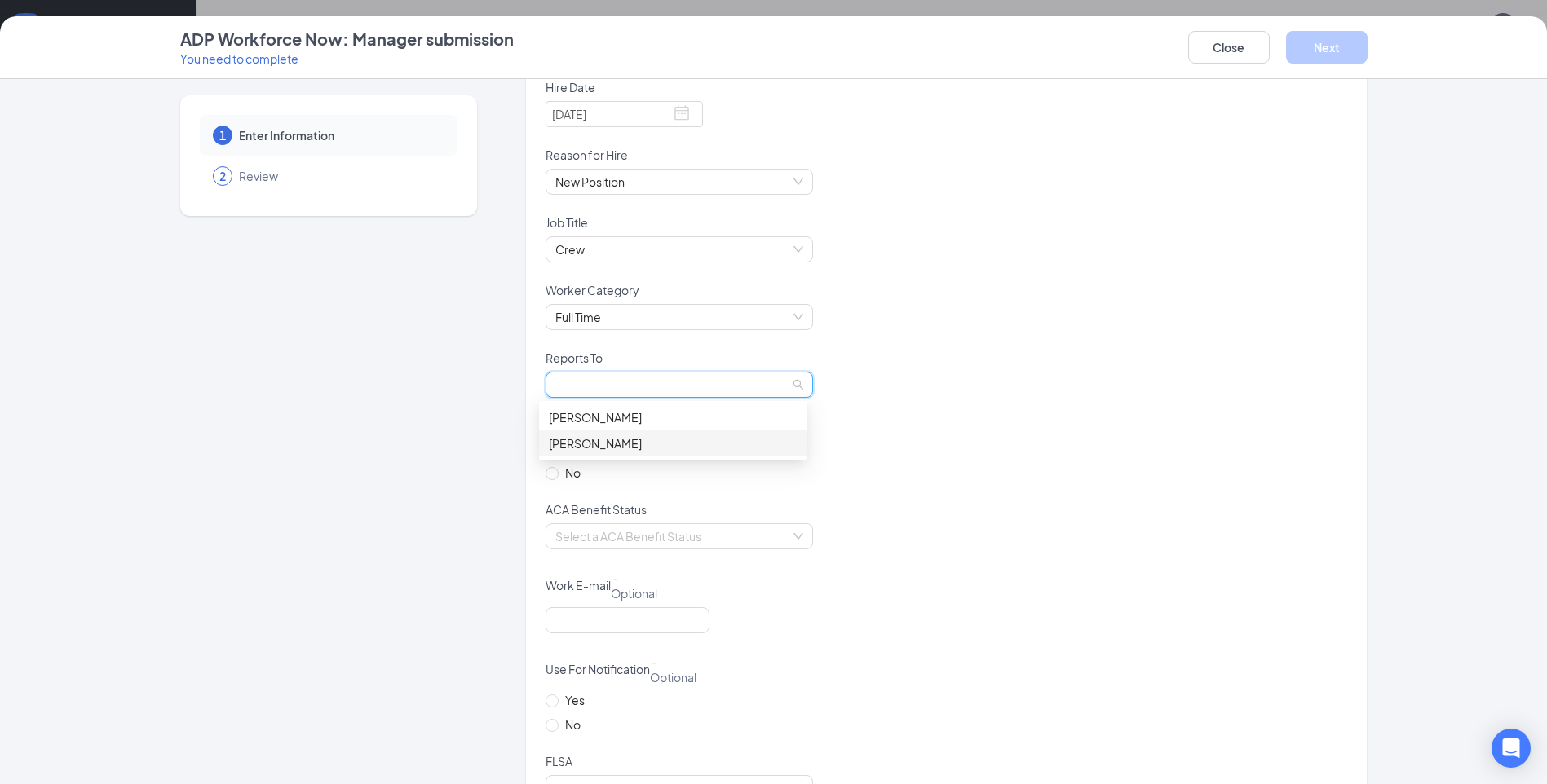
click at [676, 443] on div "Rule, Nicholas" at bounding box center [673, 443] width 248 height 18
click at [1116, 454] on div "Yes No" at bounding box center [945, 470] width 801 height 62
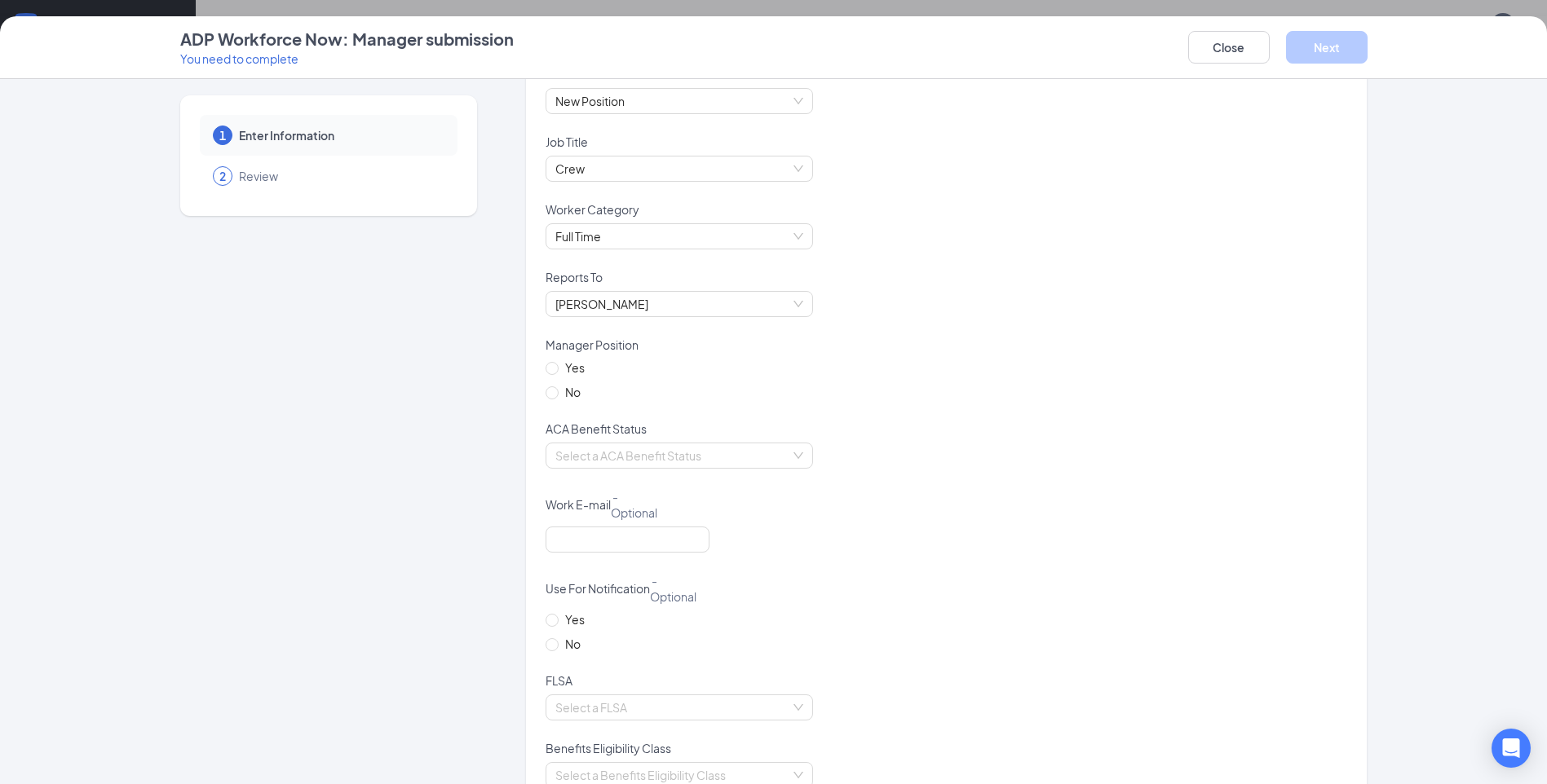
scroll to position [897, 0]
click at [545, 388] on input "No" at bounding box center [551, 392] width 12 height 12
radio input "true"
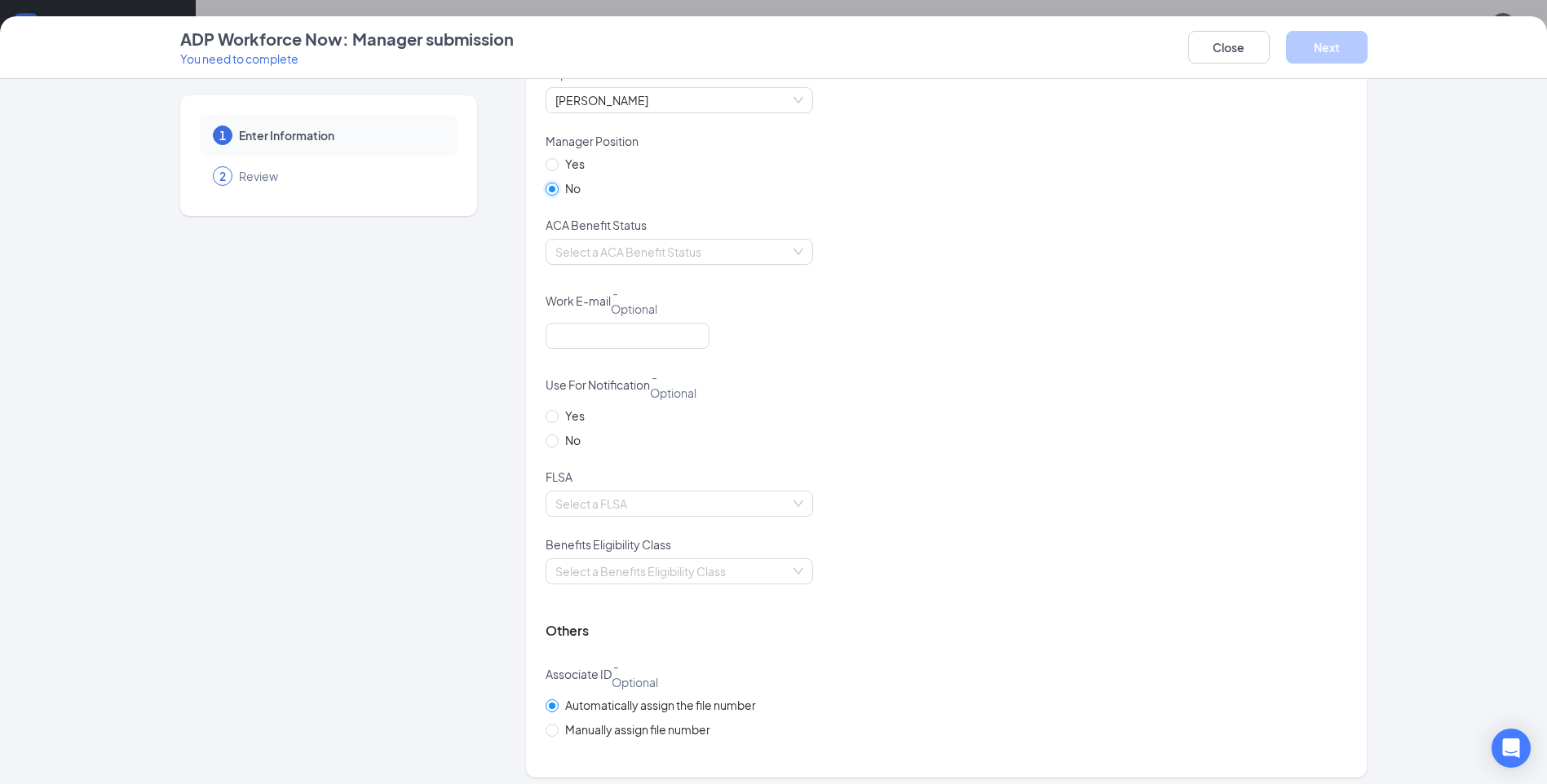
scroll to position [1110, 0]
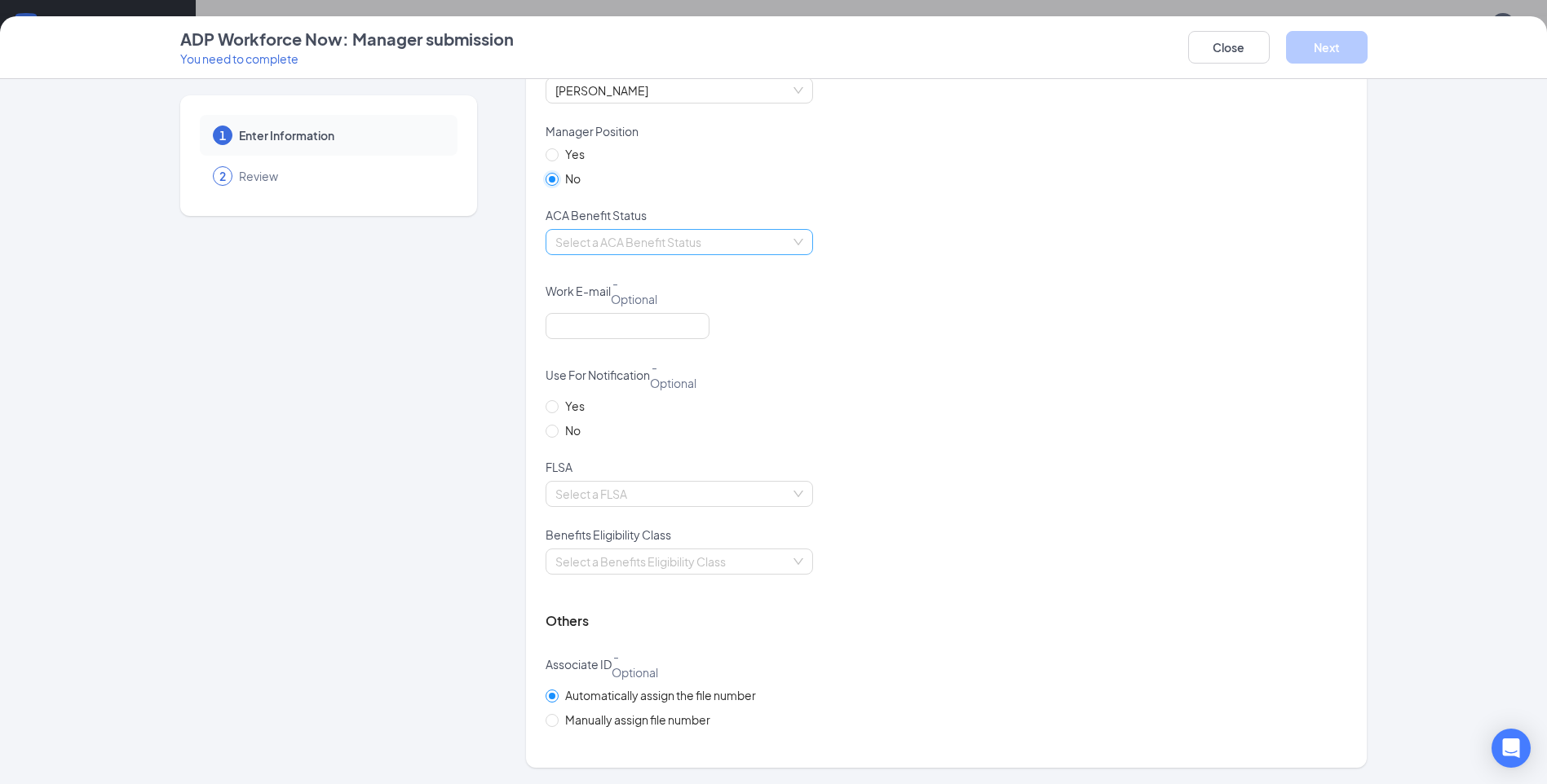
click at [794, 247] on div "Select a ACA Benefit Status" at bounding box center [678, 242] width 268 height 26
click at [699, 271] on div "Calculate Using Measurement Periods" at bounding box center [673, 274] width 248 height 18
click at [925, 265] on div "Calculate Using Measurement Periods Calculate Using Measurement Periods" at bounding box center [945, 252] width 801 height 46
click at [801, 498] on div "Select a FLSA" at bounding box center [678, 493] width 268 height 26
click at [641, 553] on div "Non-exempt" at bounding box center [673, 553] width 248 height 18
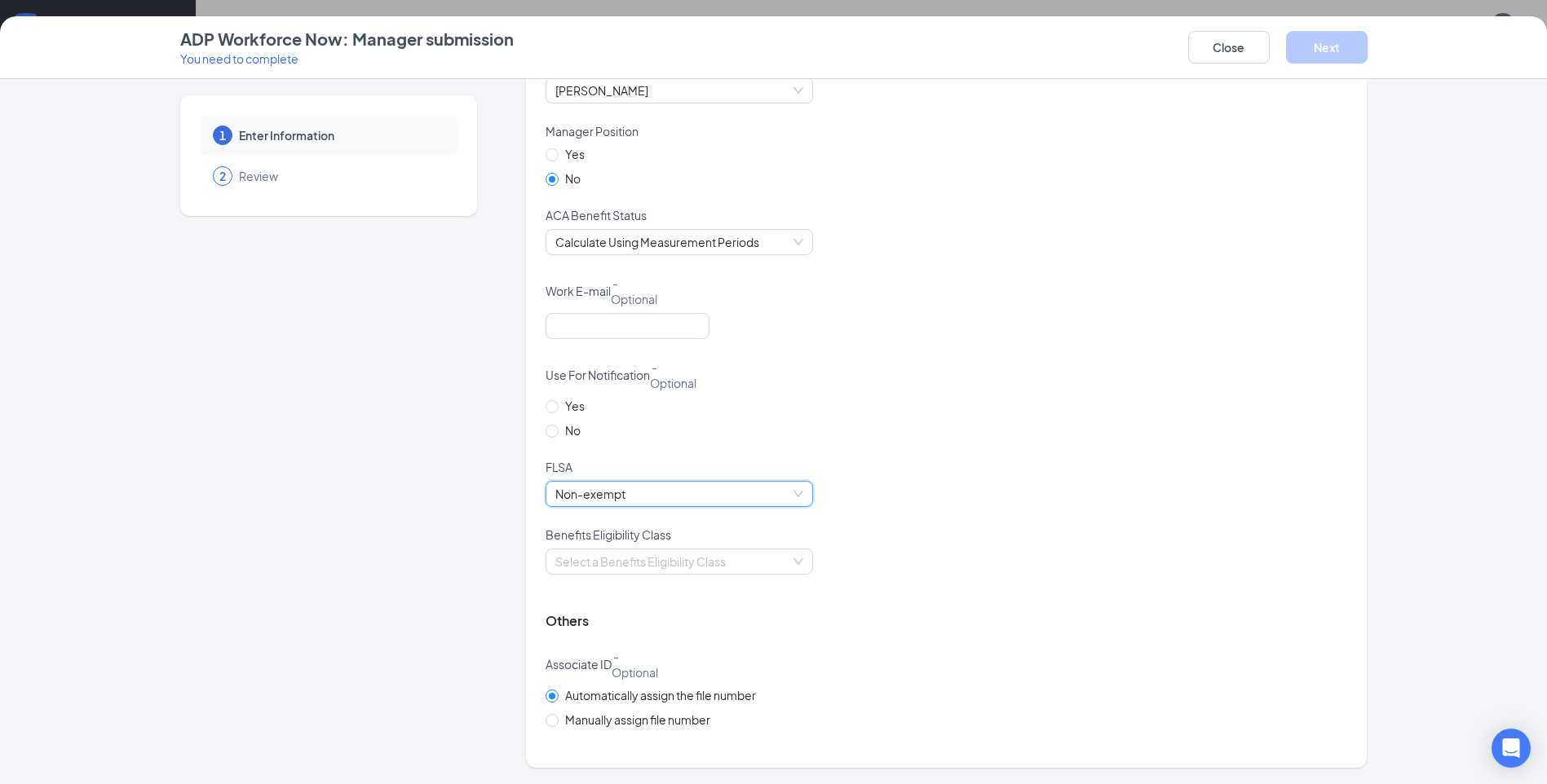
click at [961, 539] on div "Benefits Eligibility Class" at bounding box center [945, 537] width 801 height 22
click at [793, 558] on div "Select a Benefits Eligibility Class" at bounding box center [678, 561] width 268 height 26
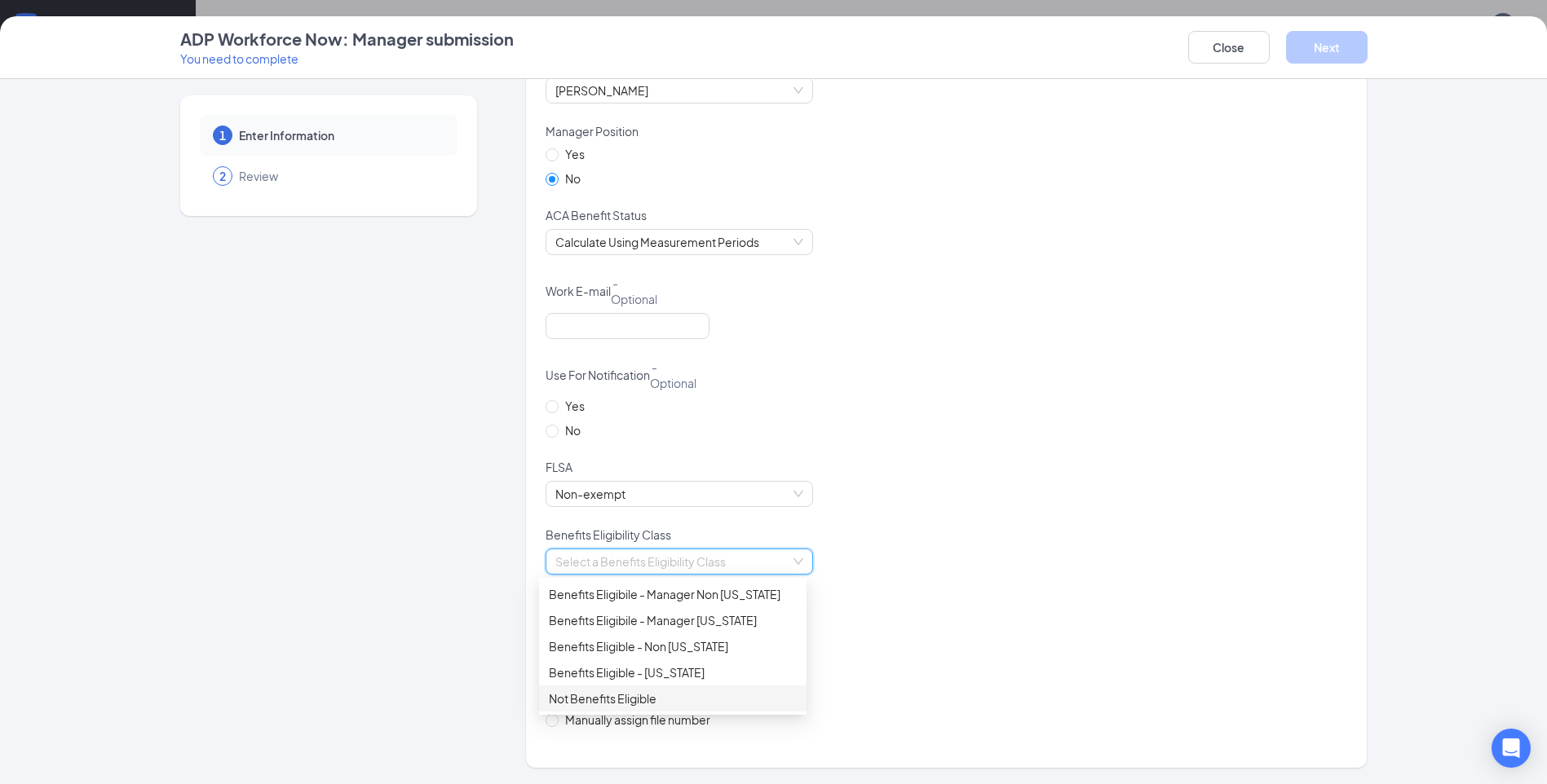
click at [642, 697] on div "Not Benefits Eligible" at bounding box center [673, 699] width 248 height 18
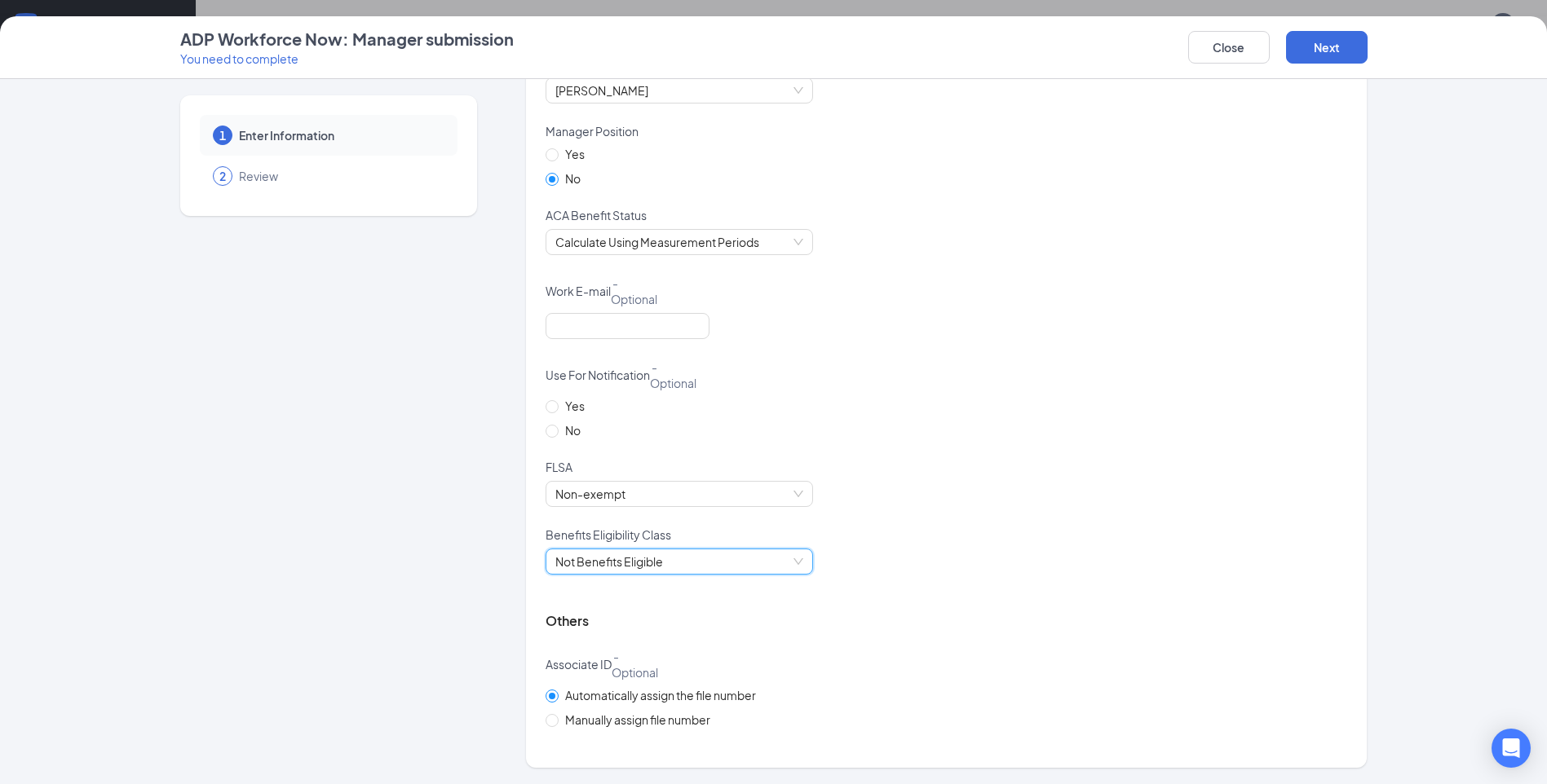
click at [1023, 695] on div "Automatically assign the file number Manually assign file number" at bounding box center [945, 717] width 801 height 62
click at [1323, 46] on button "Next" at bounding box center [1326, 47] width 82 height 33
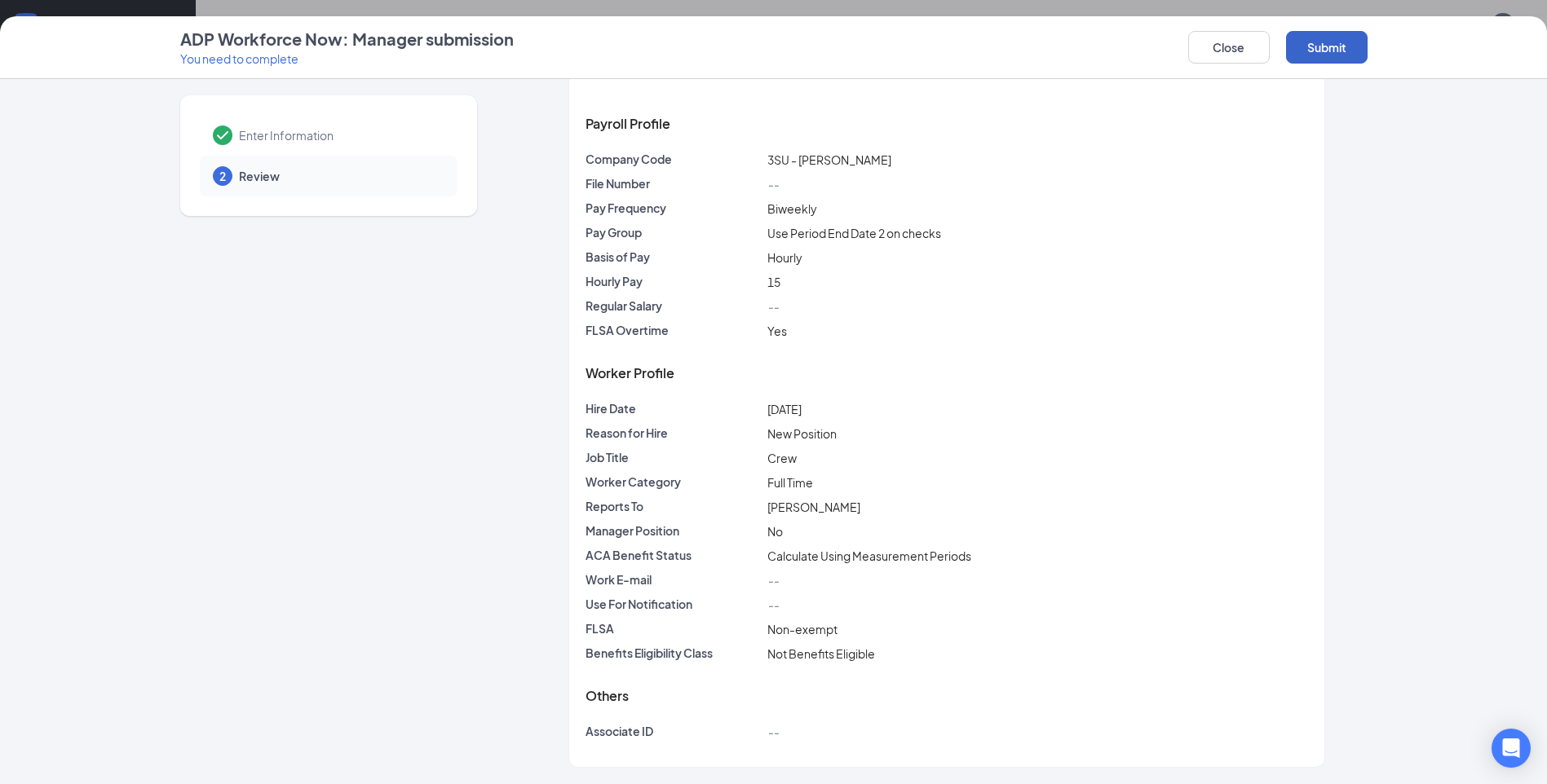
scroll to position [52, 0]
click at [1323, 46] on button "Submit" at bounding box center [1326, 47] width 82 height 33
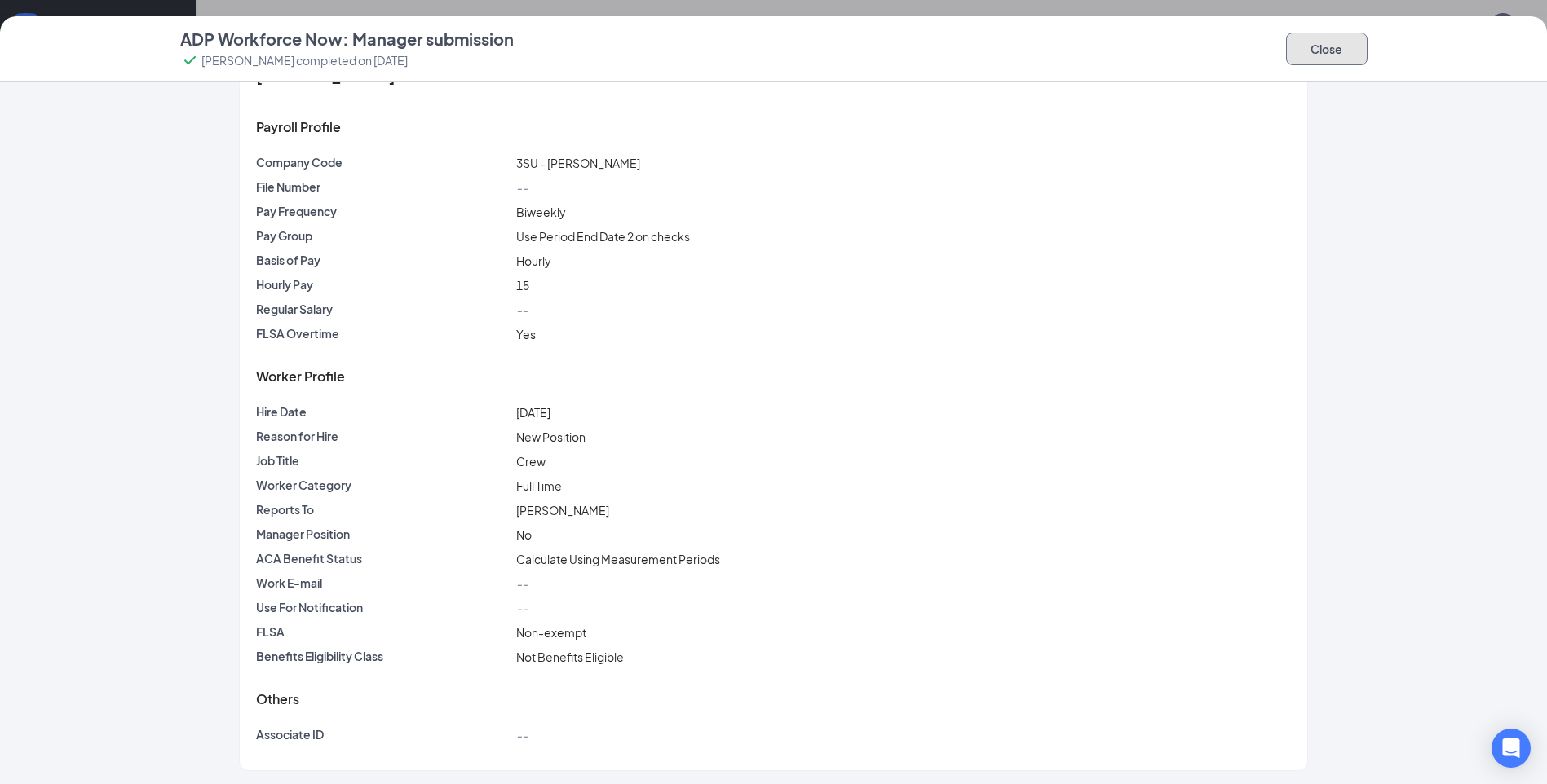
click at [1323, 46] on button "Close" at bounding box center [1326, 49] width 82 height 33
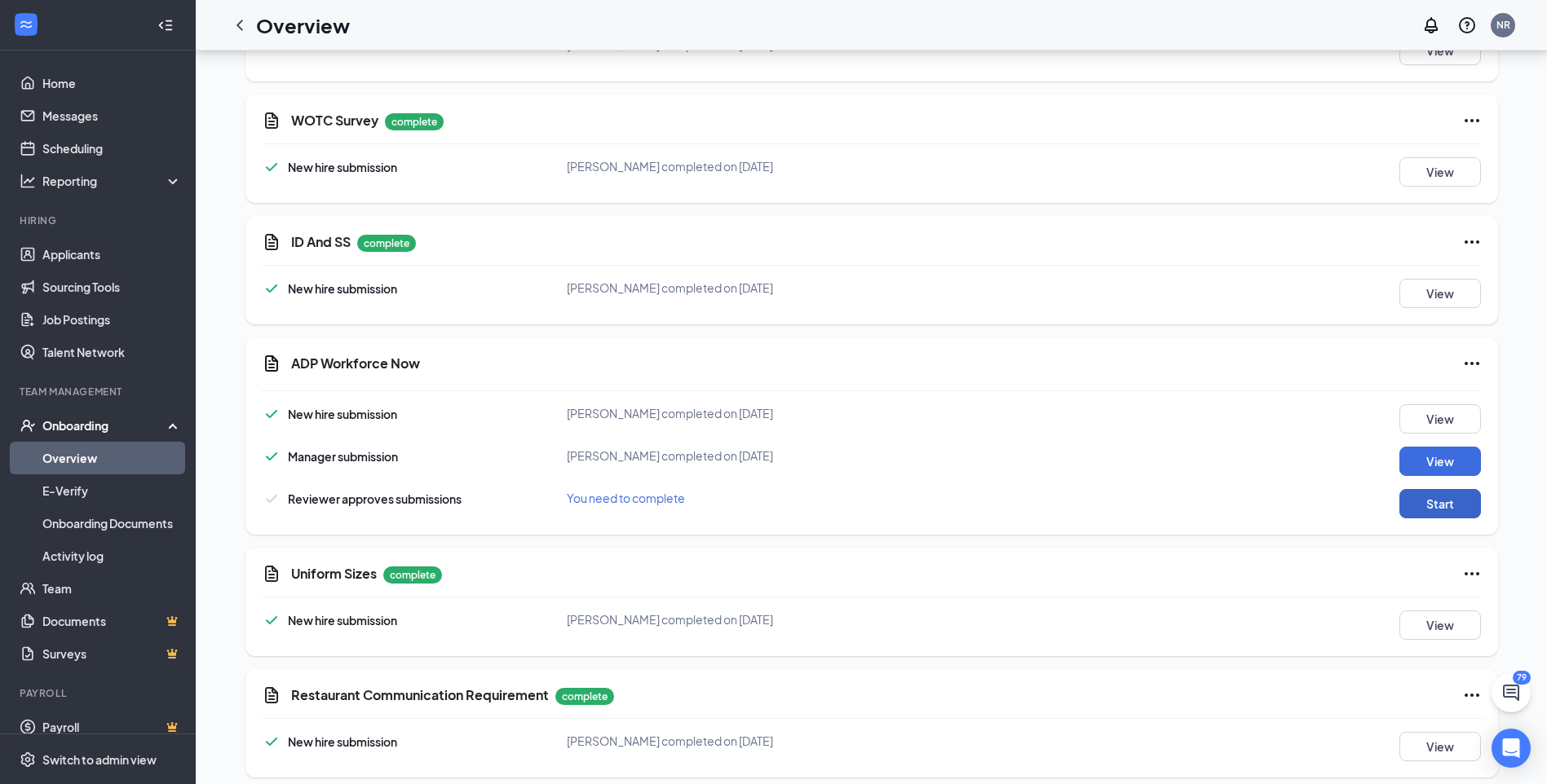
click at [1417, 491] on button "Start" at bounding box center [1440, 504] width 82 height 30
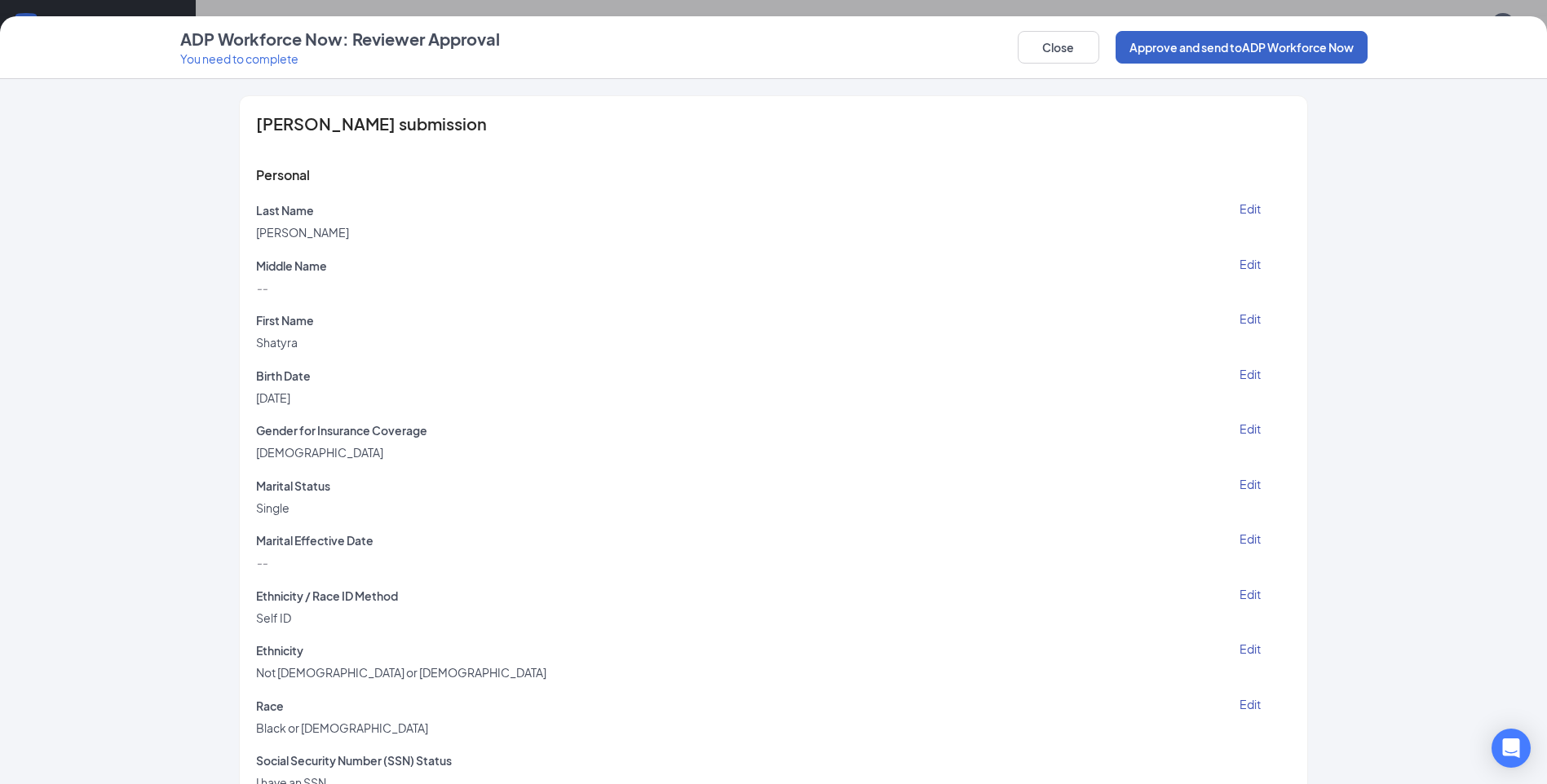
click at [1260, 55] on button "Approve and send to ADP Workforce Now" at bounding box center [1241, 47] width 252 height 33
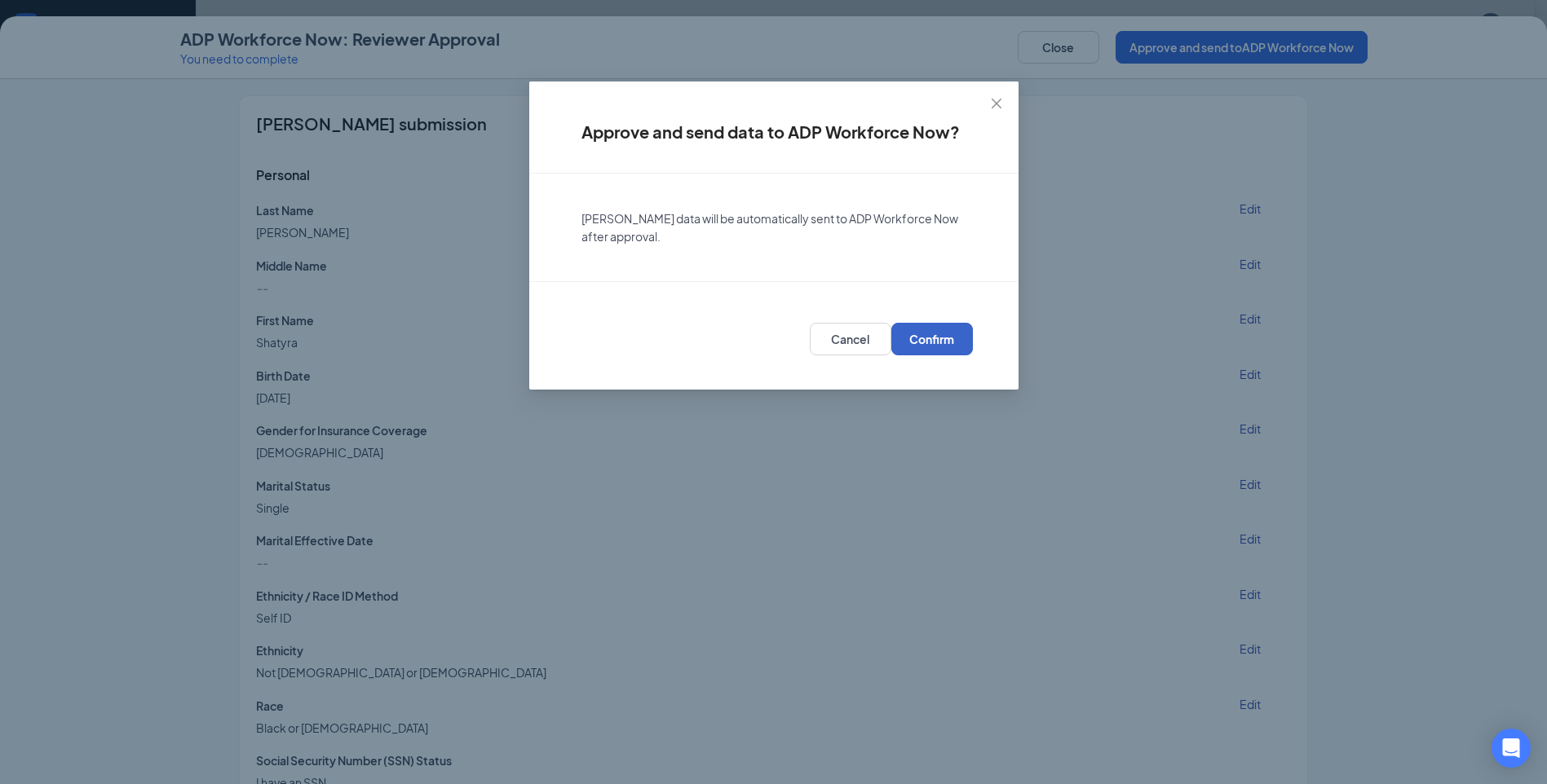
click at [951, 338] on span "Confirm" at bounding box center [931, 339] width 45 height 16
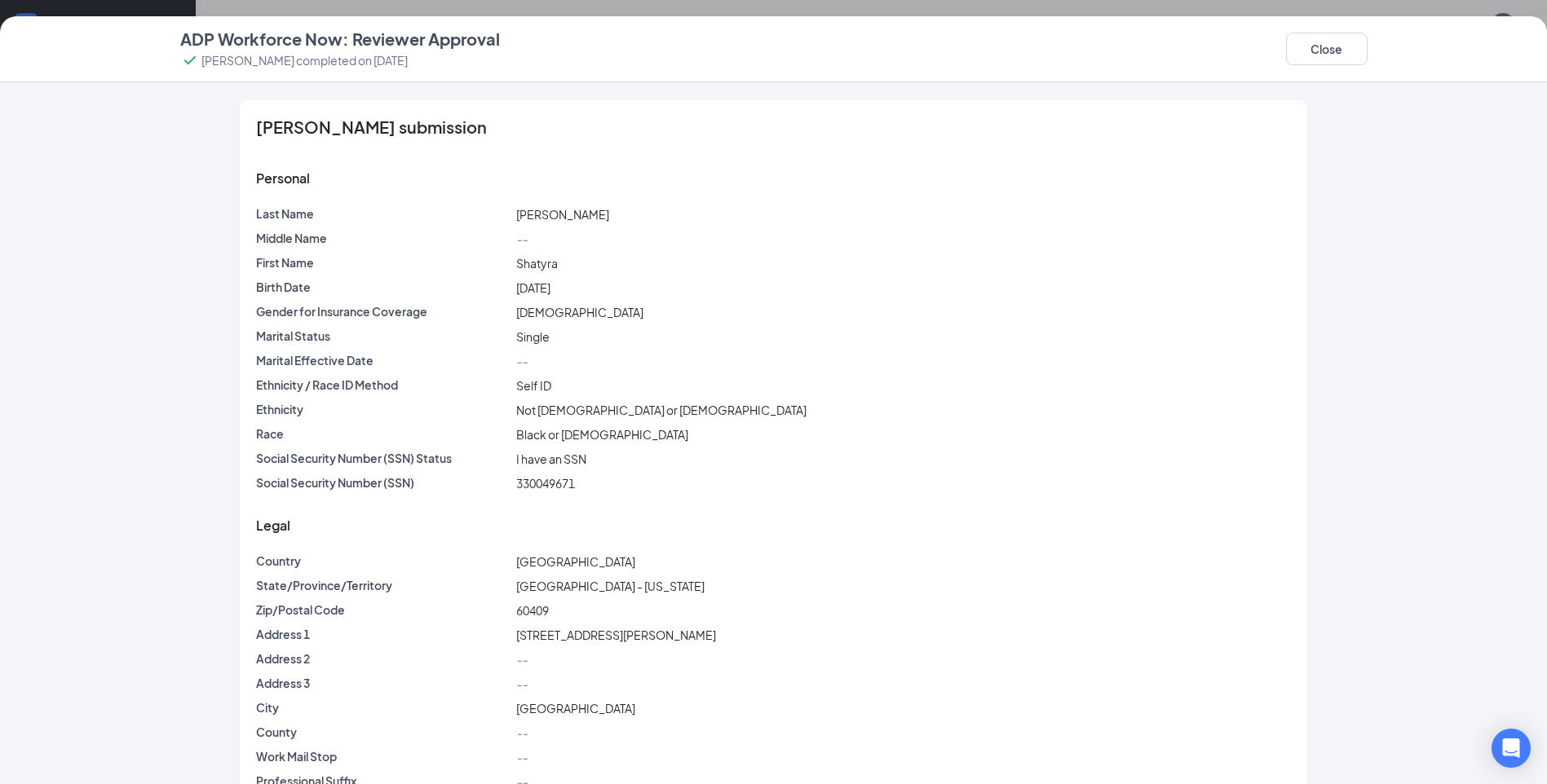
scroll to position [1791, 0]
click at [1322, 42] on button "Close" at bounding box center [1326, 49] width 82 height 33
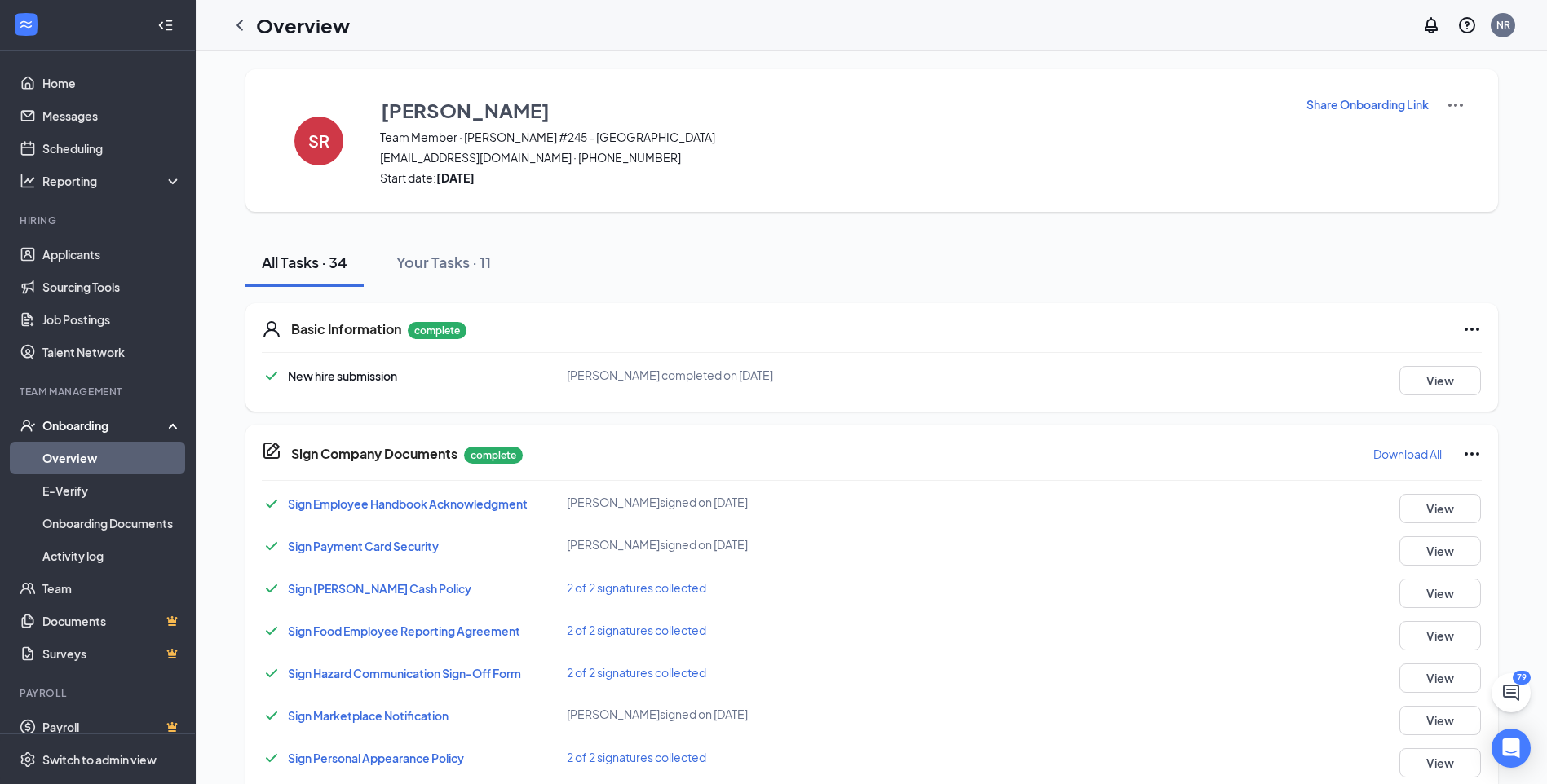
scroll to position [0, 0]
click at [233, 22] on icon "ChevronLeft" at bounding box center [240, 25] width 19 height 19
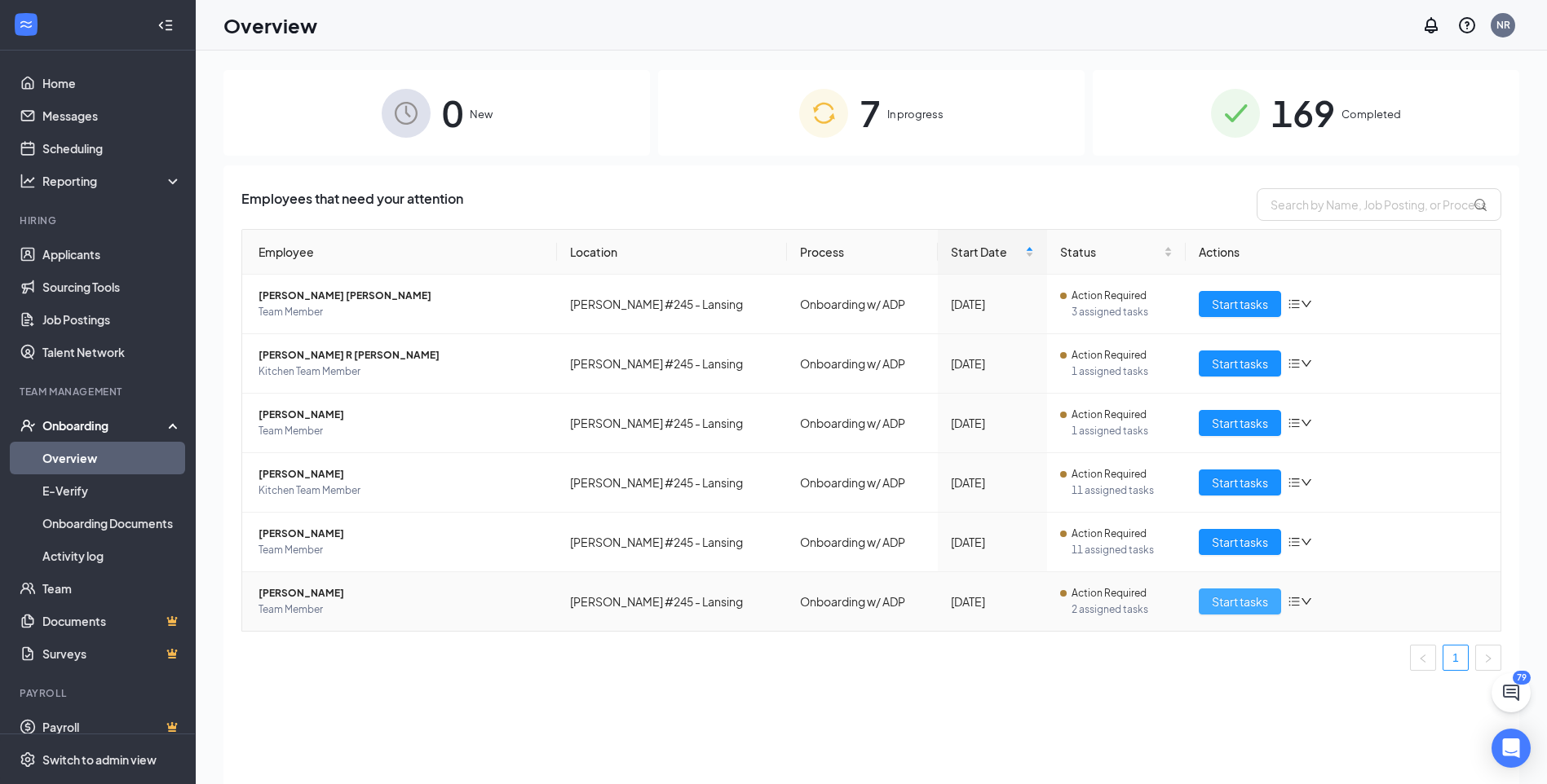
click at [1220, 609] on span "Start tasks" at bounding box center [1240, 602] width 57 height 18
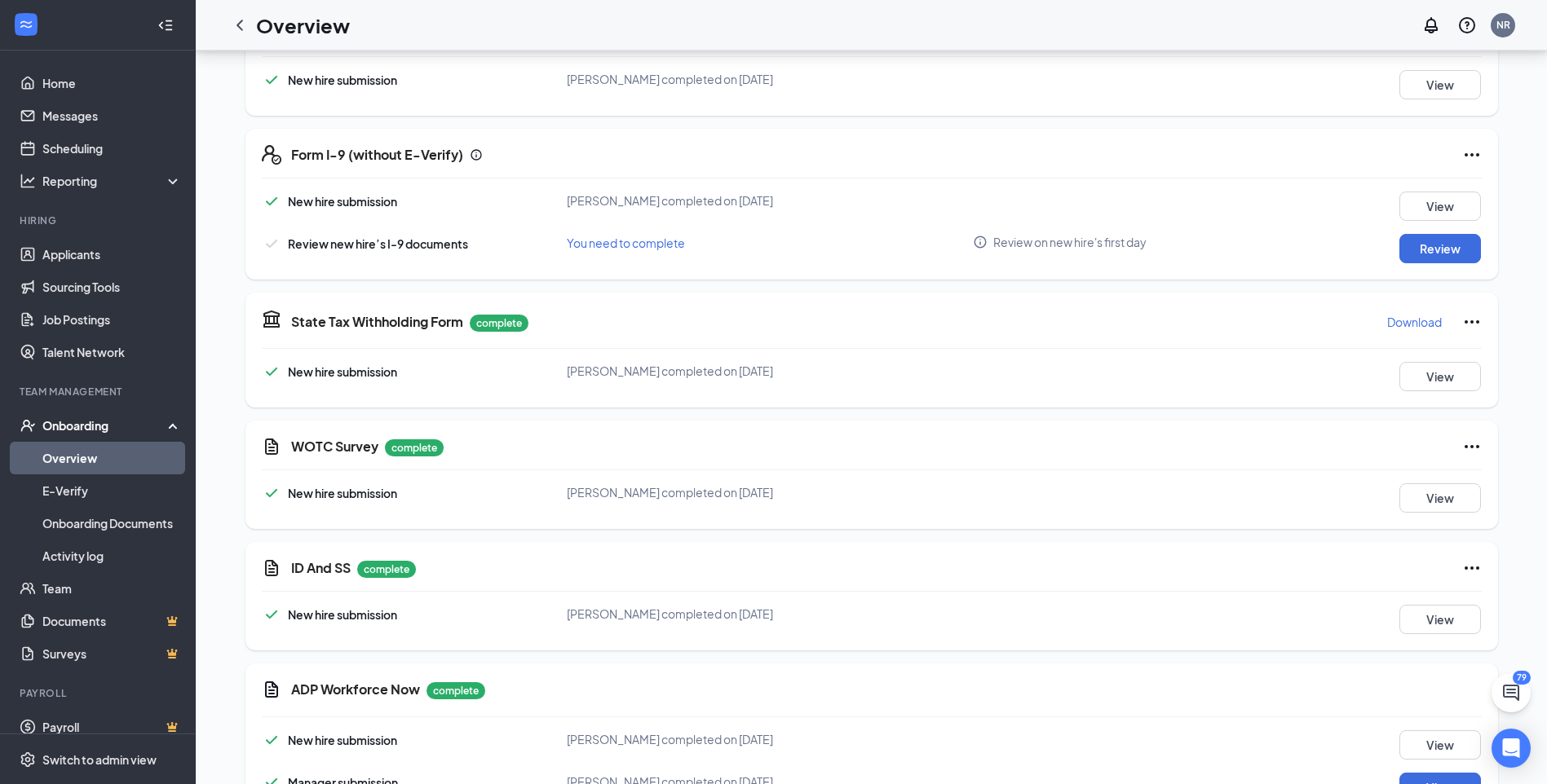
scroll to position [1546, 0]
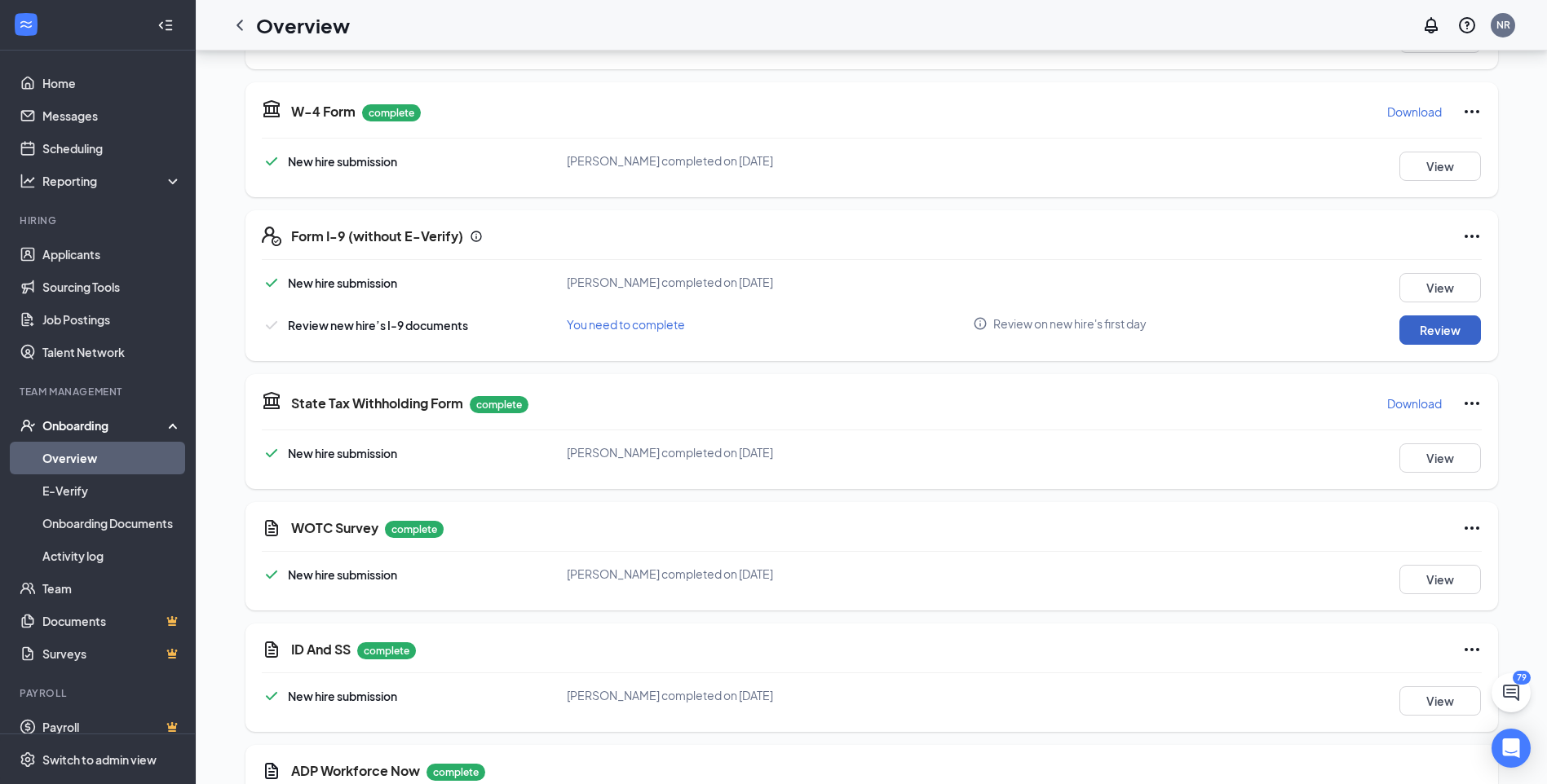
click at [1451, 316] on button "Review" at bounding box center [1440, 330] width 82 height 30
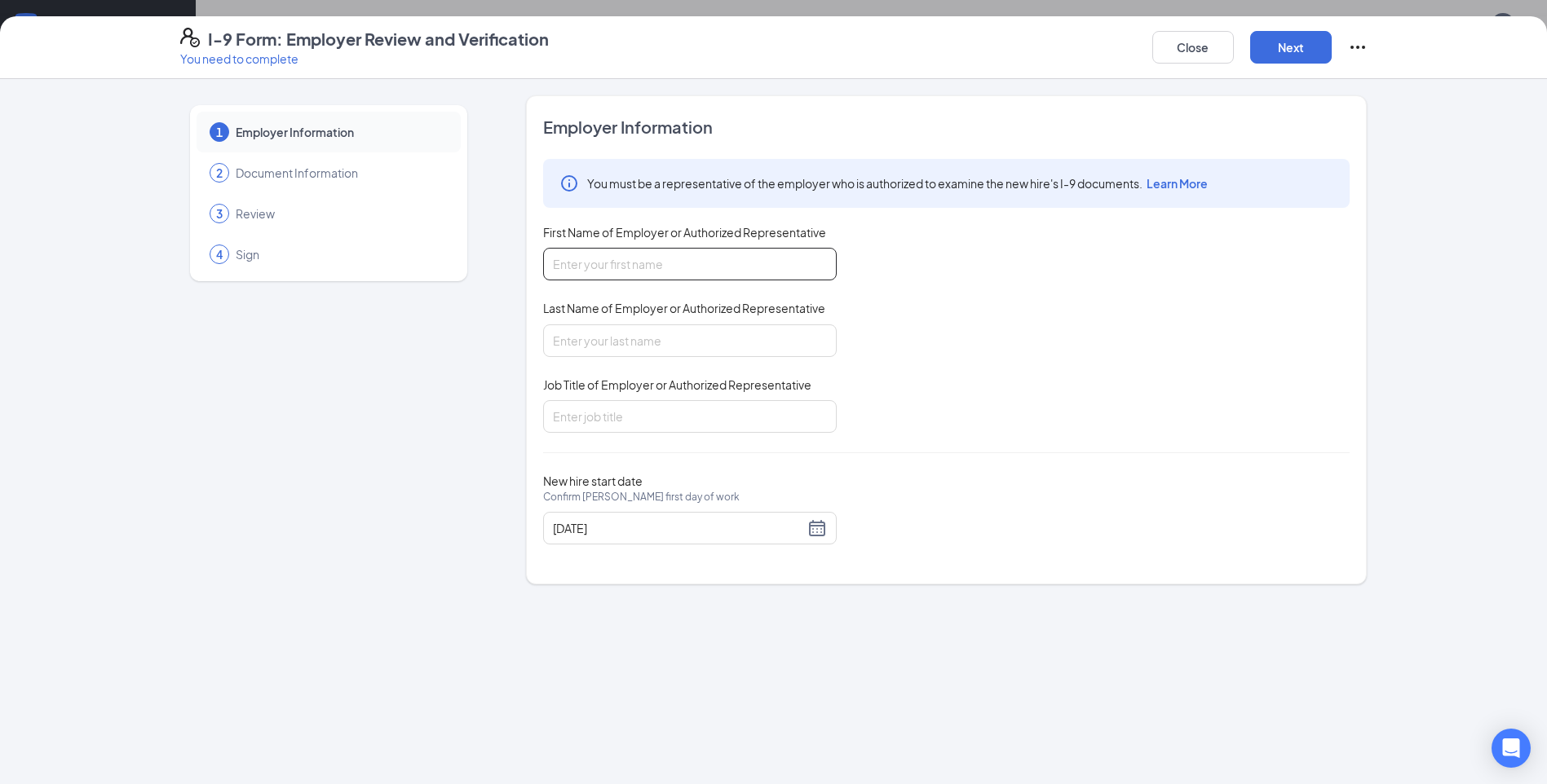
click at [751, 277] on input "First Name of Employer or Authorized Representative" at bounding box center [690, 264] width 294 height 33
type input "Shatyra"
click at [609, 338] on input "Last Name of Employer or Authorized Representative" at bounding box center [690, 341] width 294 height 33
type input "Ruth"
click at [716, 406] on input "Job Title of Employer or Authorized Representative" at bounding box center [690, 416] width 294 height 33
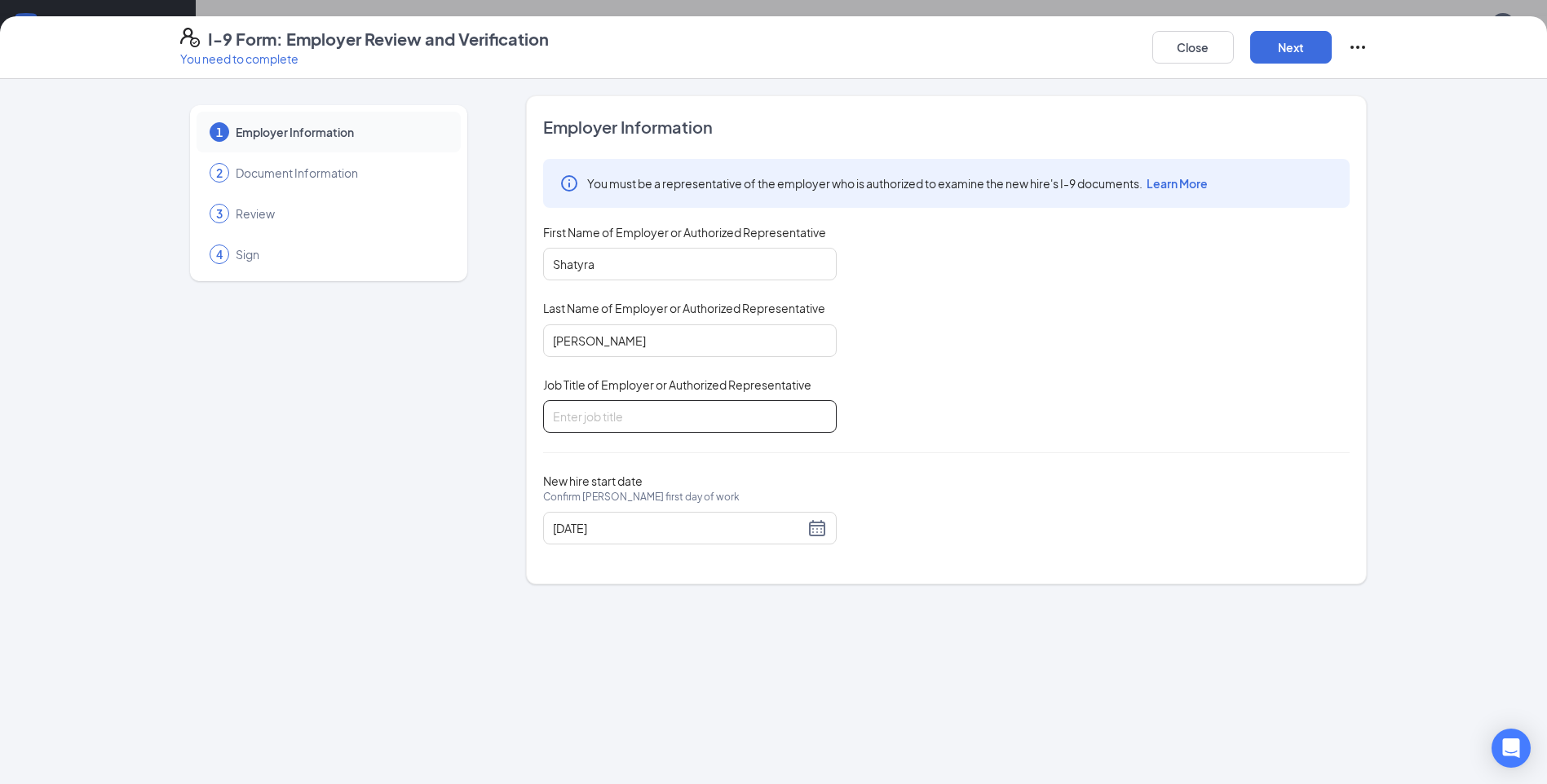
type input "Team member"
click at [1302, 38] on button "Next" at bounding box center [1291, 47] width 82 height 33
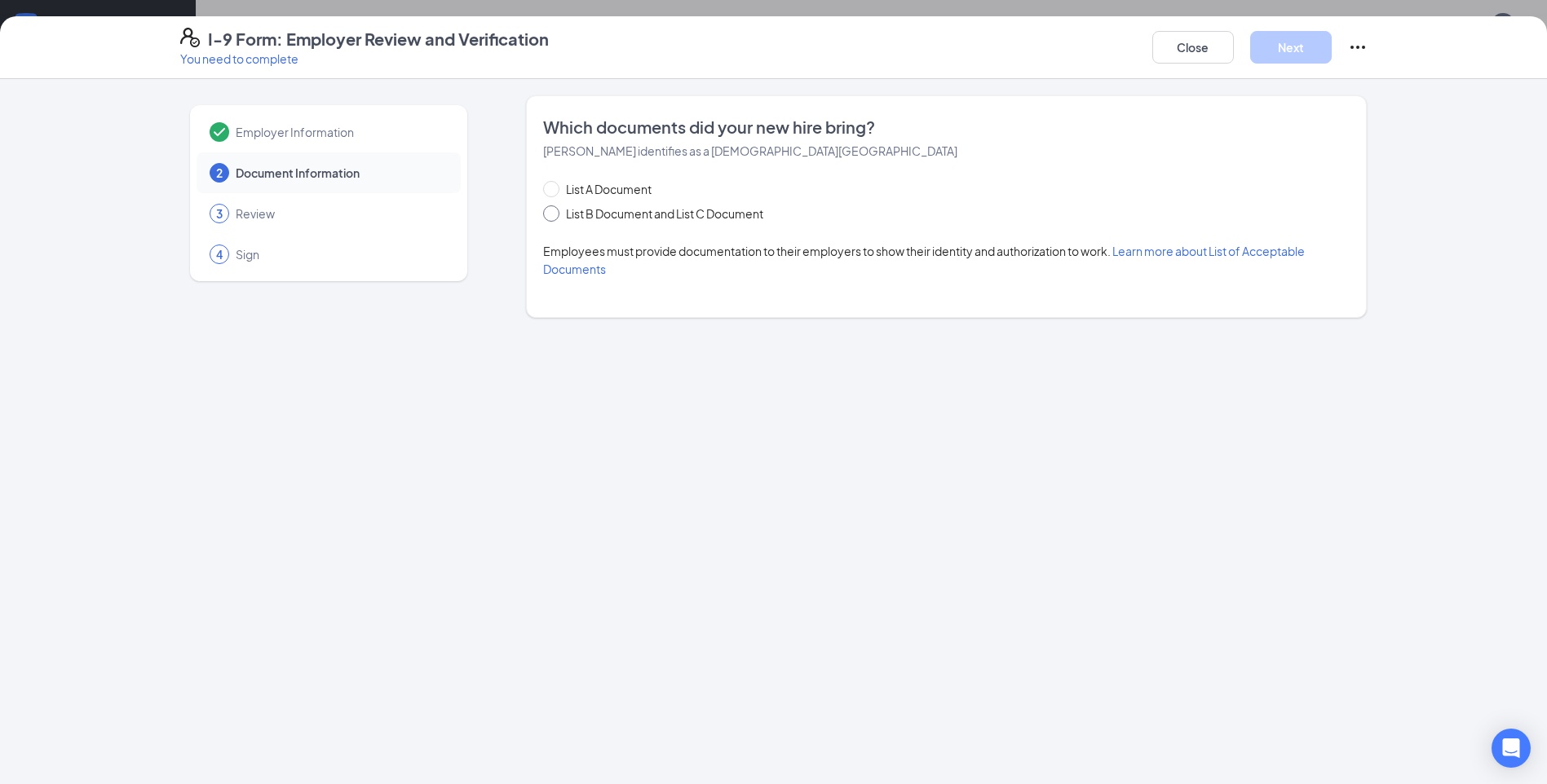
click at [562, 216] on span "List B Document and List C Document" at bounding box center [664, 213] width 210 height 18
click at [555, 216] on input "List B Document and List C Document" at bounding box center [549, 211] width 12 height 12
radio input "true"
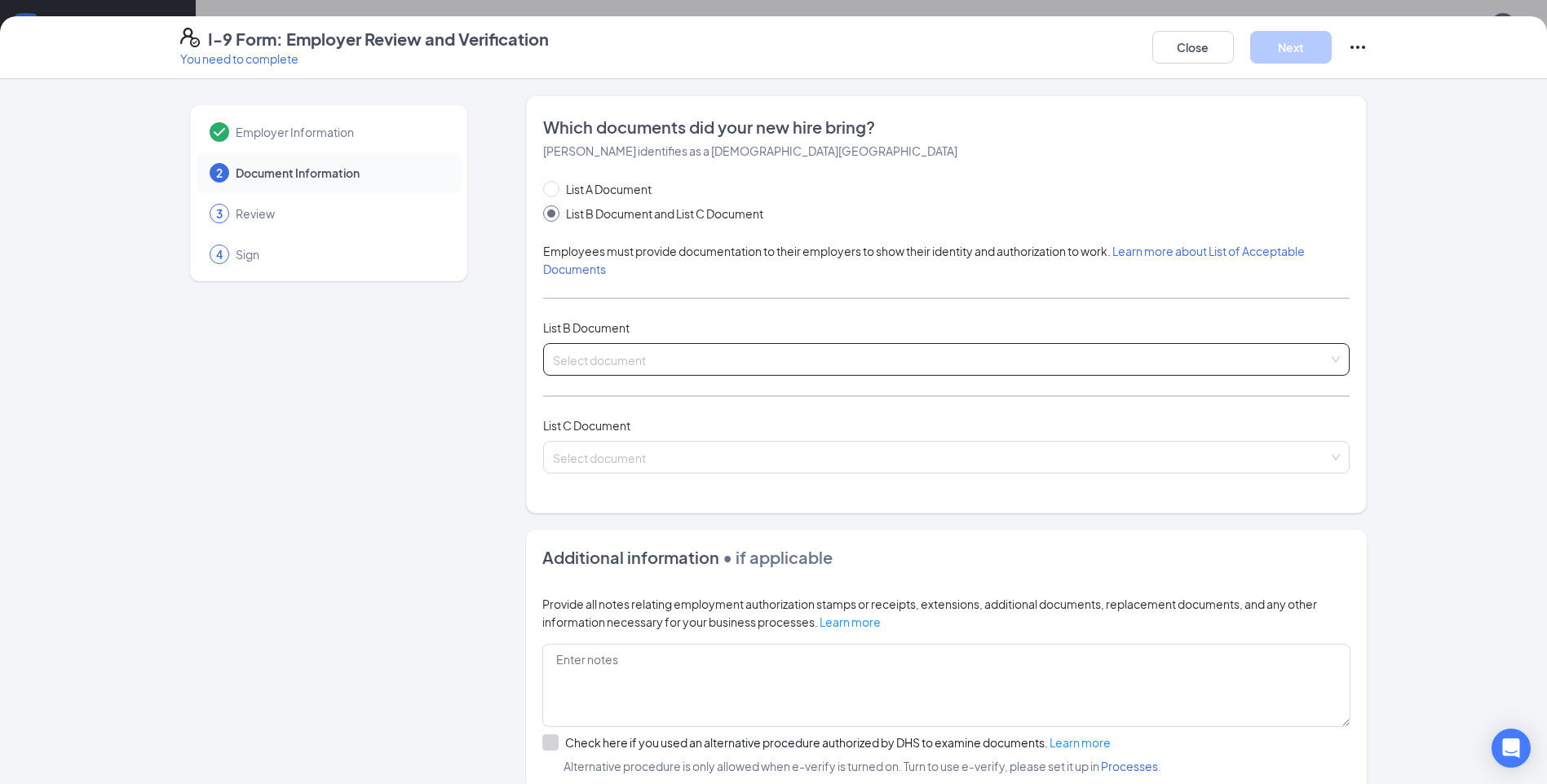
click at [660, 354] on input "search" at bounding box center [940, 356] width 775 height 24
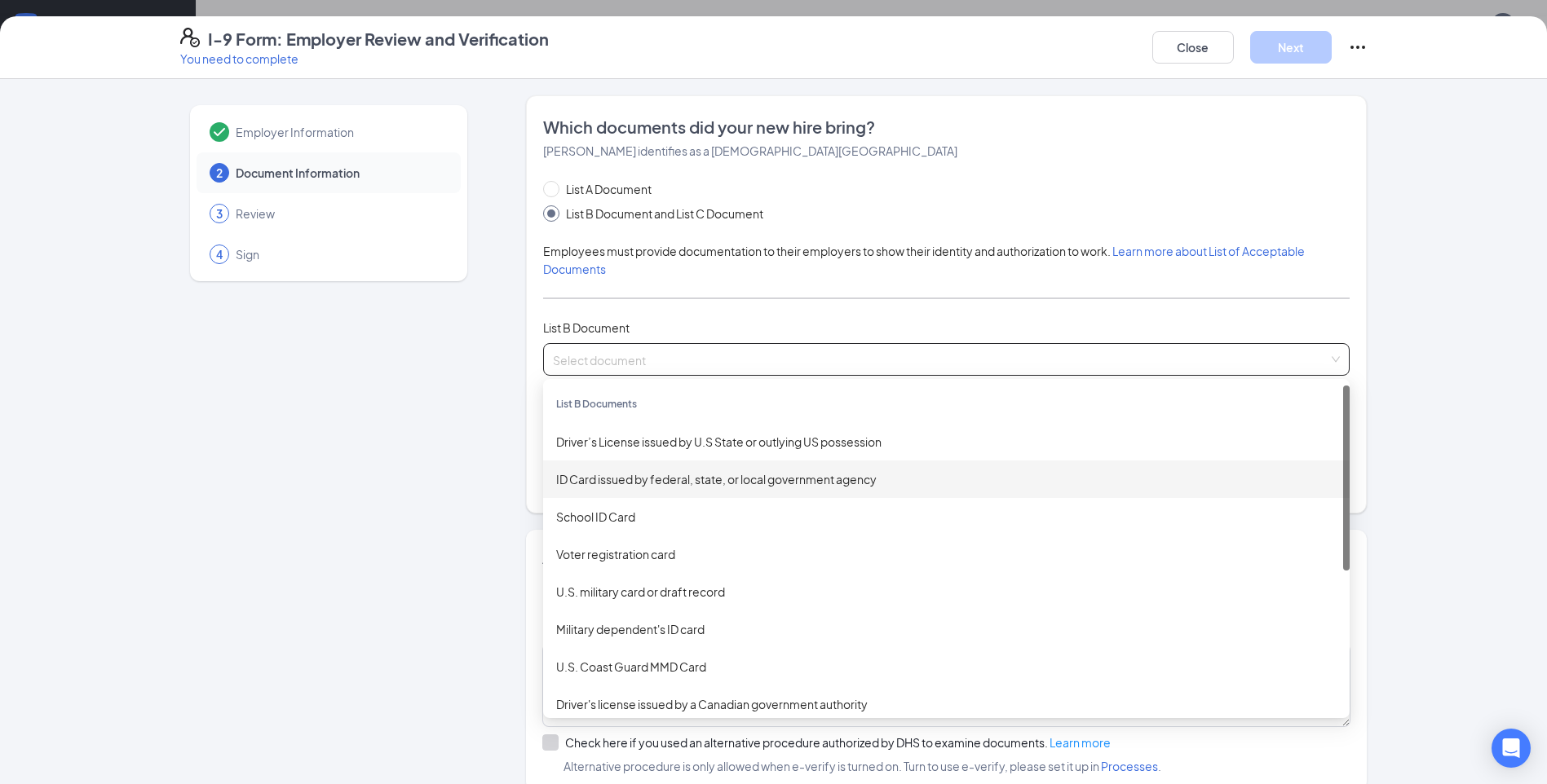
click at [658, 480] on div "ID Card issued by federal, state, or local government agency" at bounding box center [946, 479] width 780 height 18
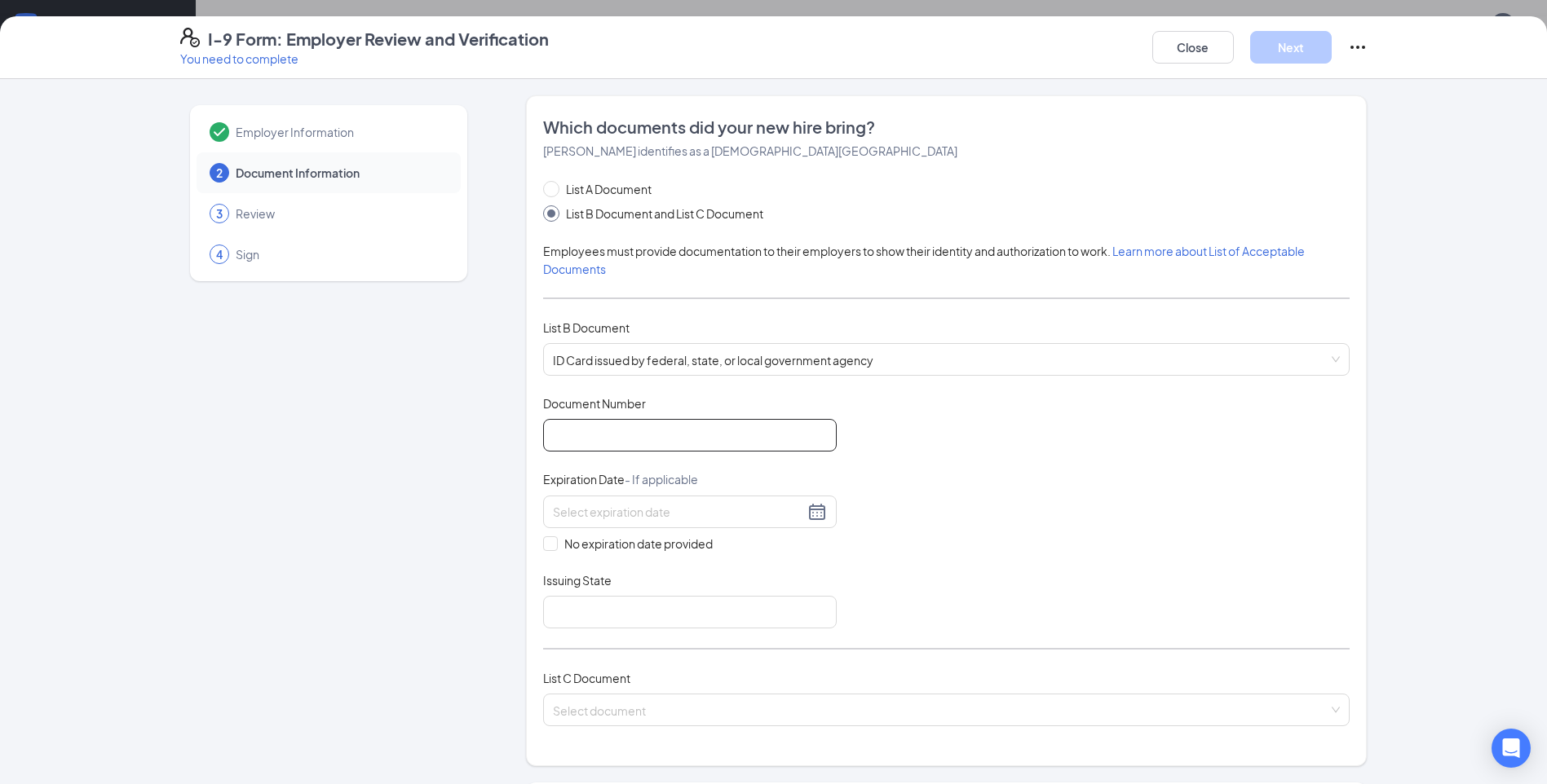
drag, startPoint x: 600, startPoint y: 430, endPoint x: 616, endPoint y: 401, distance: 33.1
click at [600, 430] on input "Document Number" at bounding box center [690, 436] width 294 height 33
type input "30078404868R"
click at [1049, 518] on div "Document Title ID Card issued by federal, state, or local government agency Doc…" at bounding box center [946, 511] width 806 height 233
click at [708, 508] on input at bounding box center [678, 511] width 251 height 18
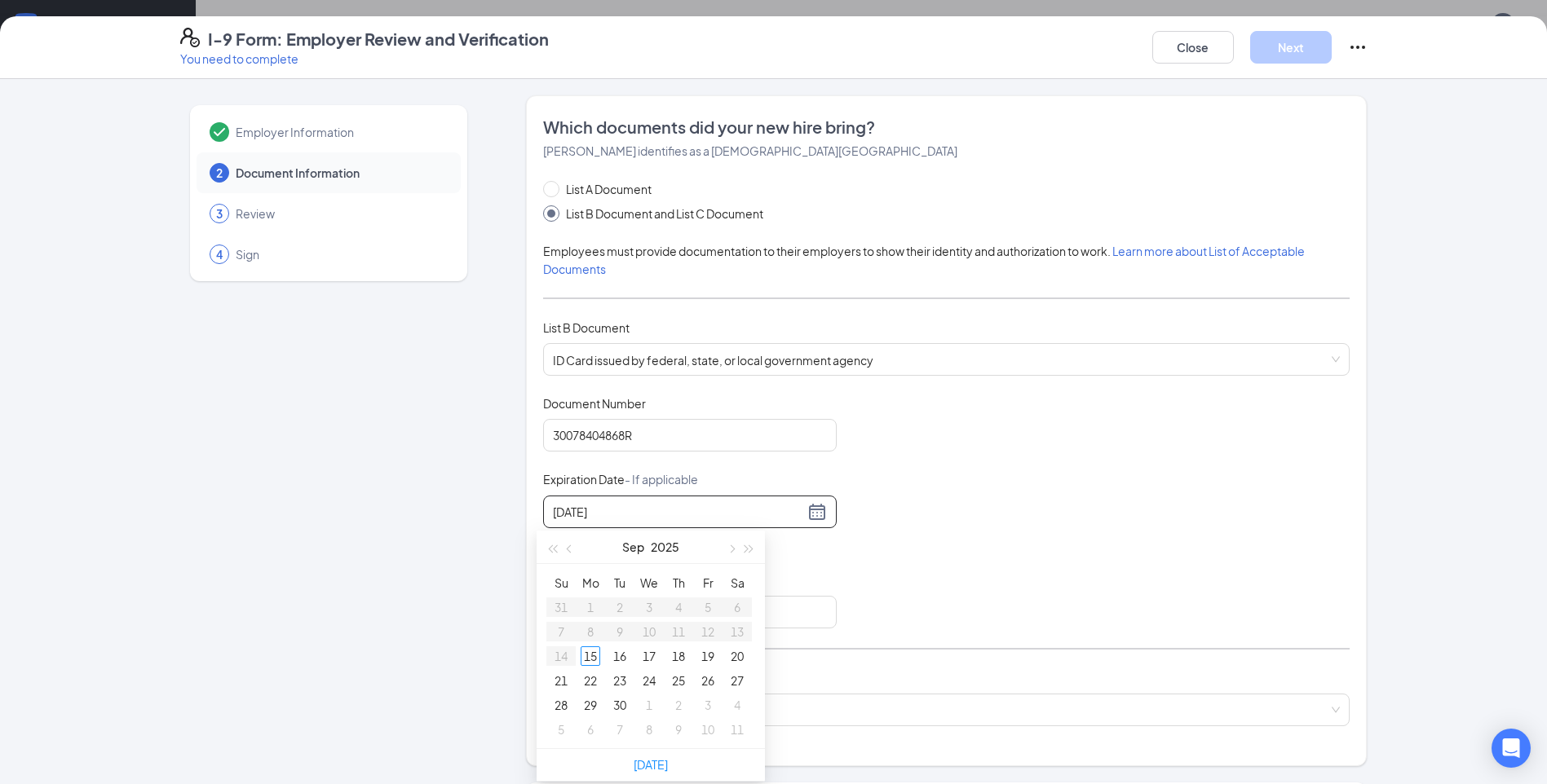
click at [708, 508] on input "12-20-2025" at bounding box center [678, 511] width 251 height 18
type input "12-20-2025"
click at [964, 508] on div "Document Title ID Card issued by federal, state, or local government agency Doc…" at bounding box center [946, 511] width 806 height 233
click at [627, 517] on input at bounding box center [678, 511] width 251 height 18
click at [741, 658] on div "20" at bounding box center [737, 656] width 19 height 19
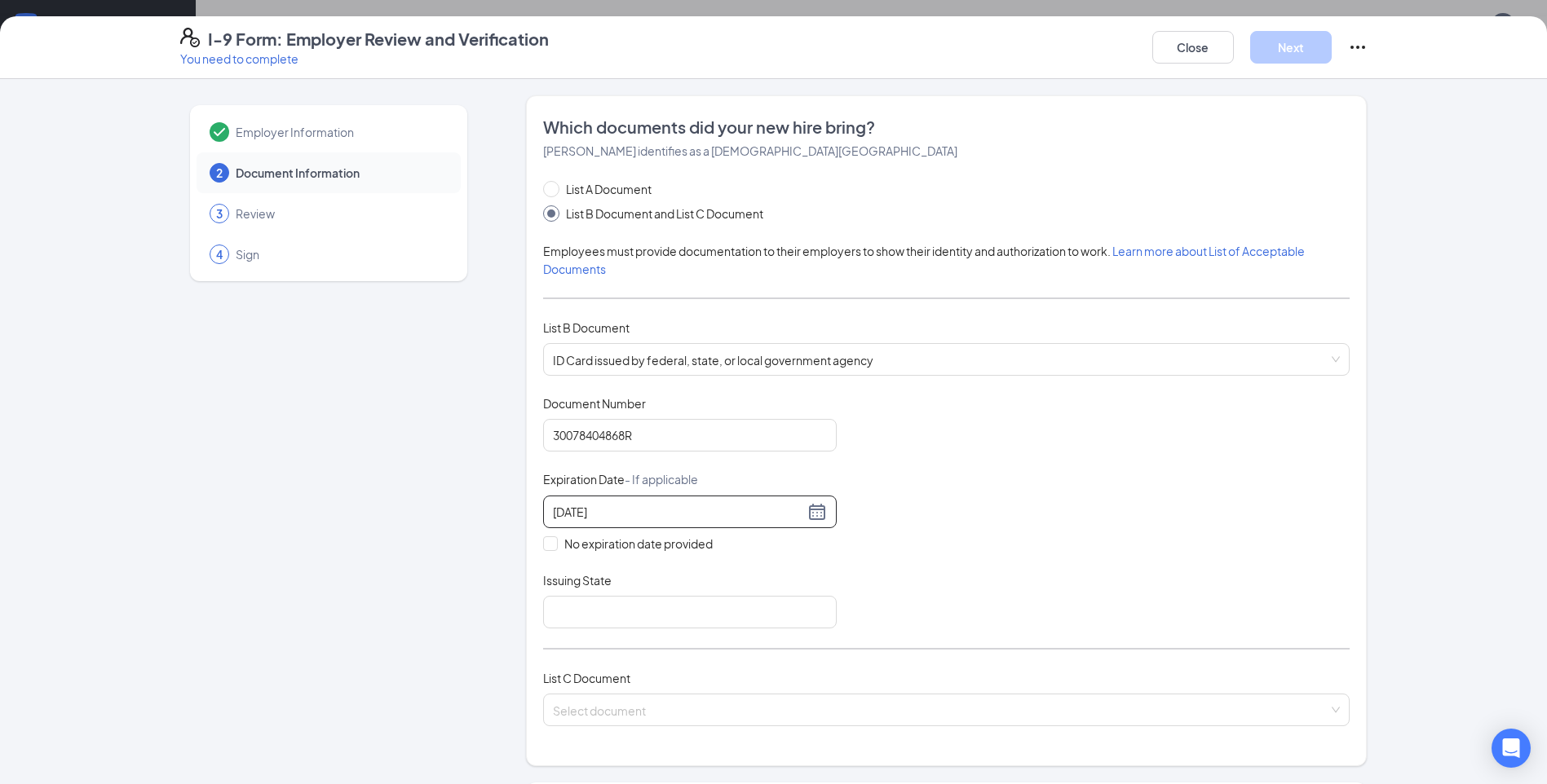
scroll to position [82, 0]
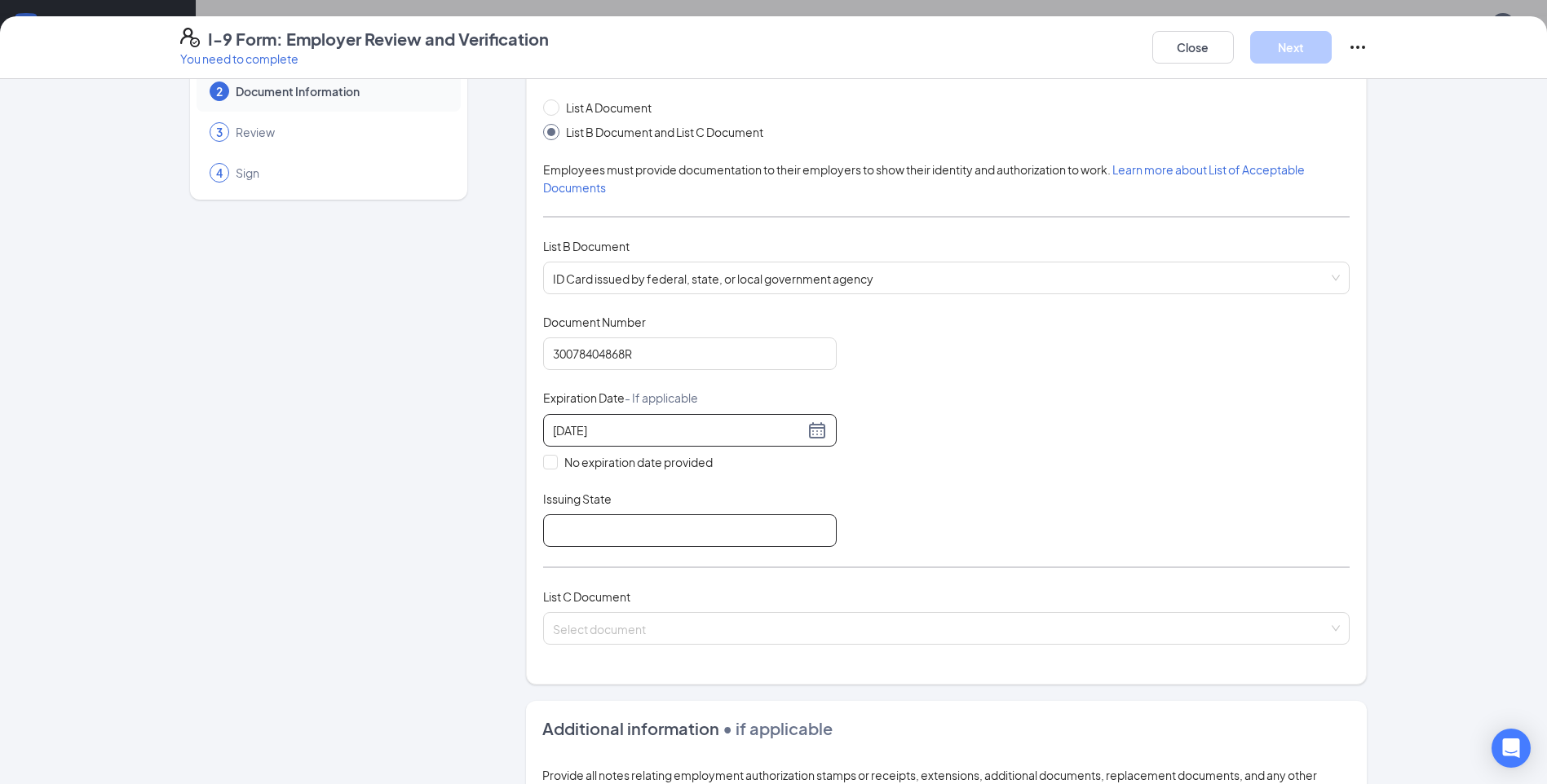
type input "12/20/2025"
click at [622, 526] on input "Issuing State" at bounding box center [690, 531] width 294 height 33
type input "Illinois"
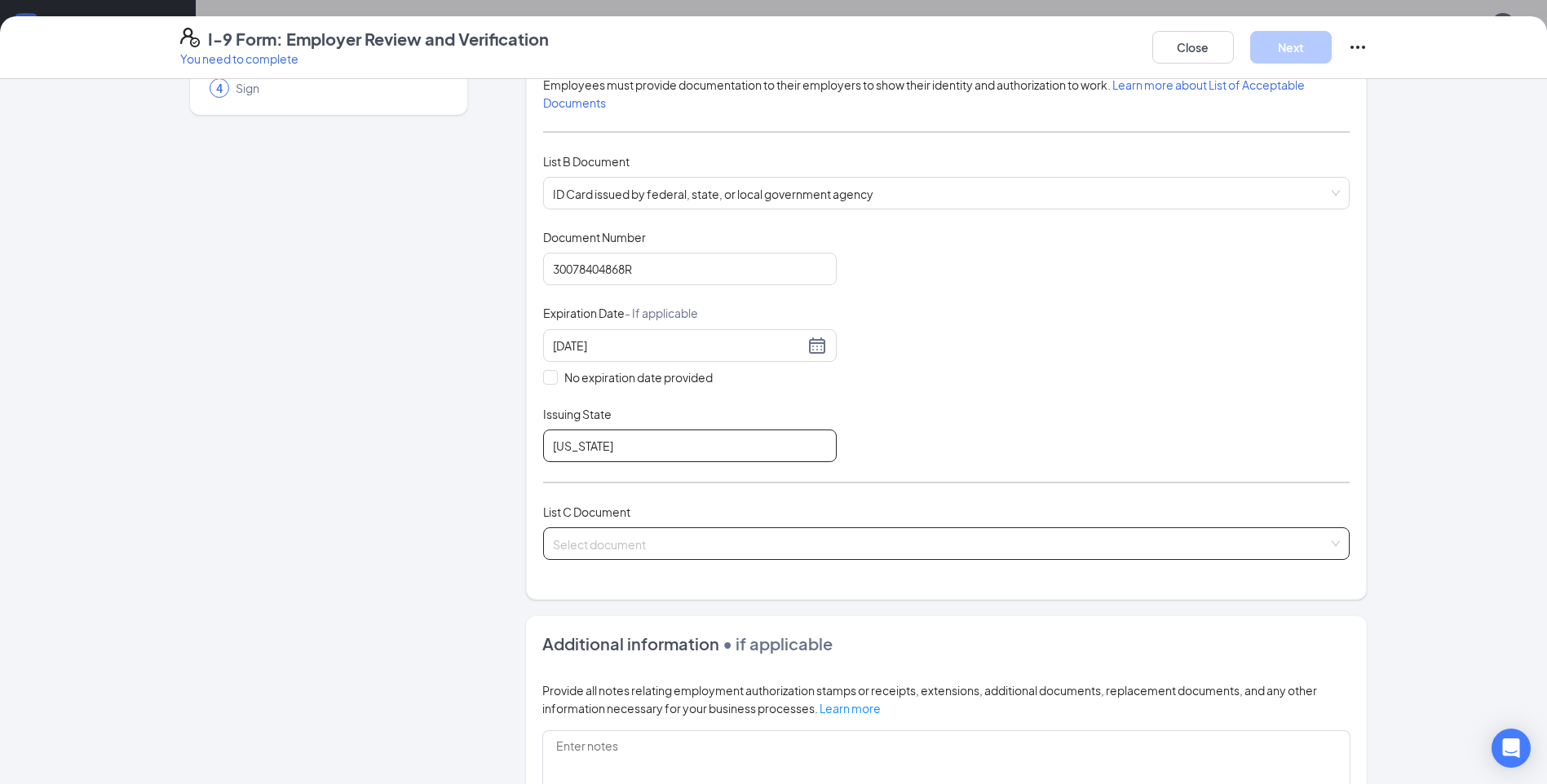
scroll to position [245, 0]
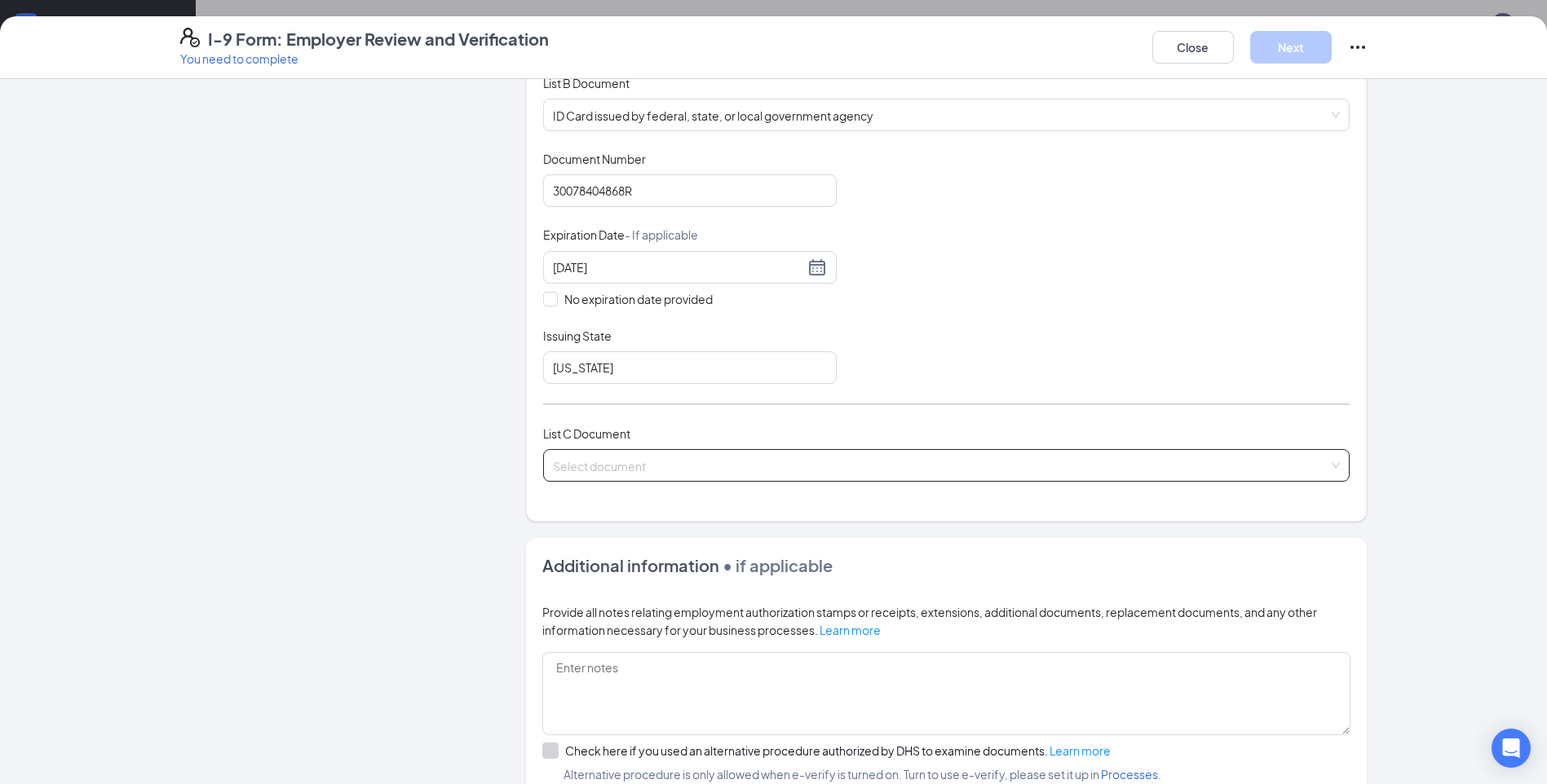
click at [680, 455] on input "search" at bounding box center [940, 462] width 775 height 24
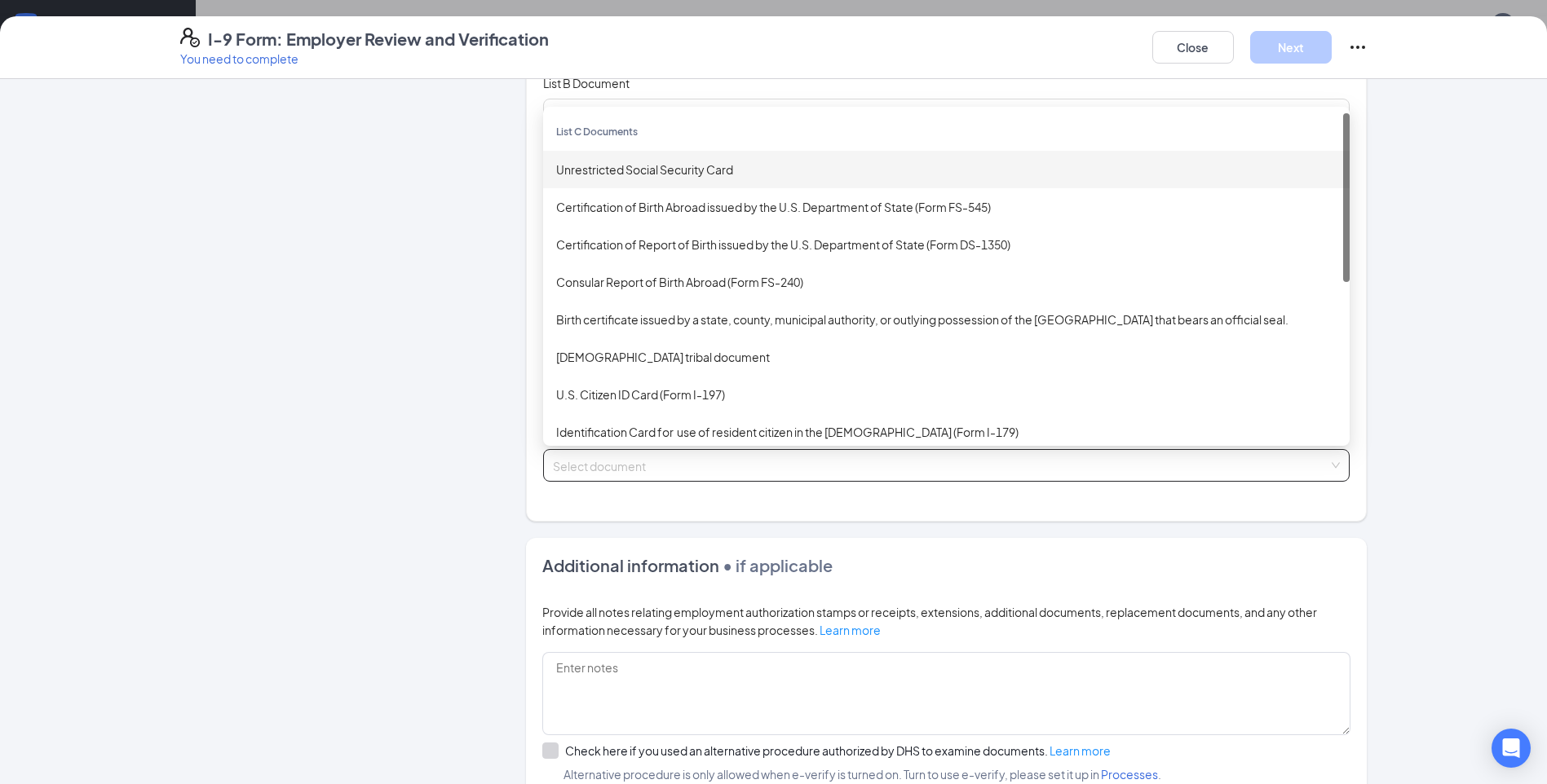
click at [641, 169] on div "Unrestricted Social Security Card" at bounding box center [946, 169] width 780 height 18
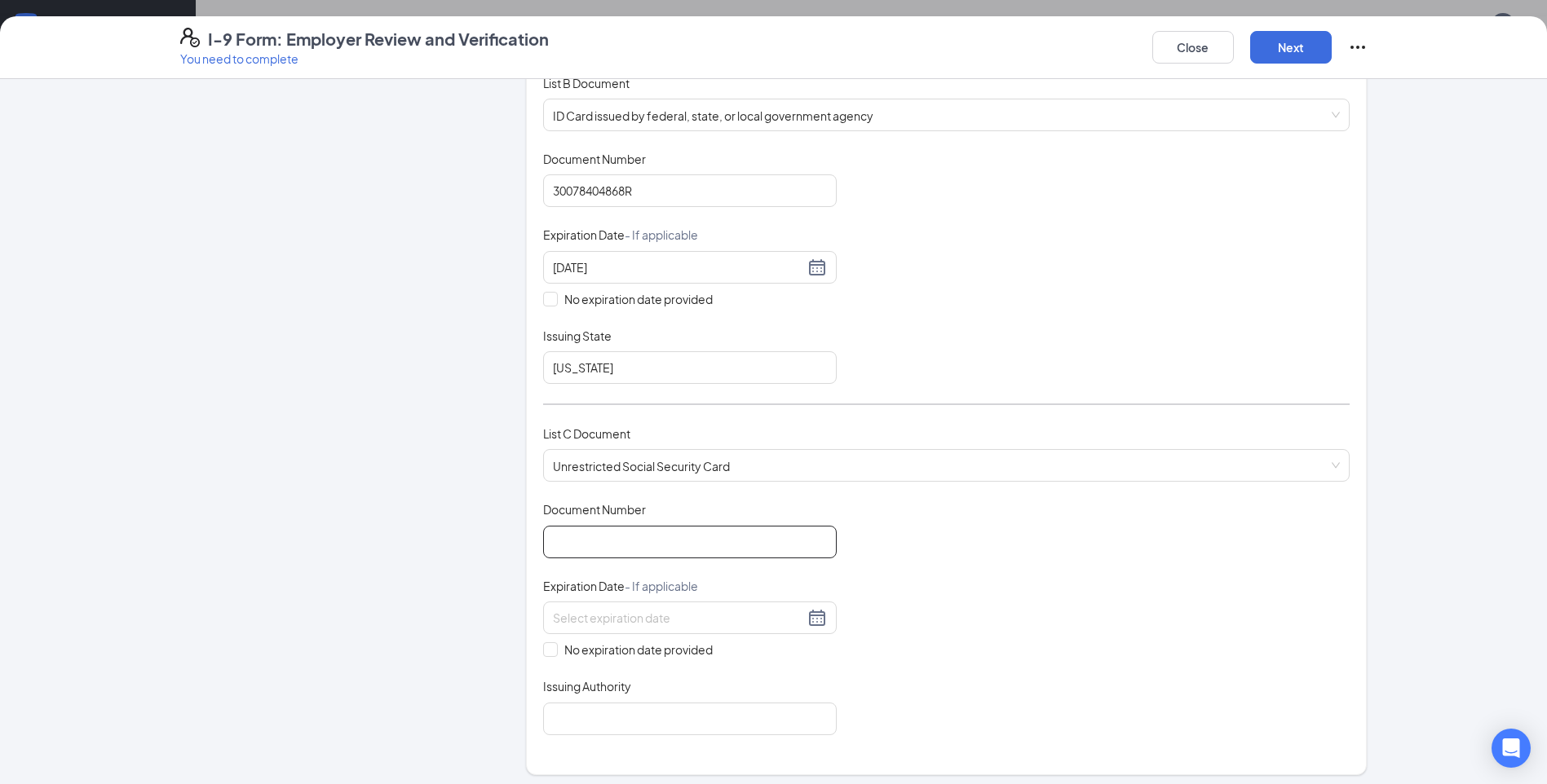
click at [638, 529] on input "Document Number" at bounding box center [690, 542] width 294 height 33
type input "330049671"
click at [1316, 618] on div "Document Title Unrestricted Social Security Card Document Number 330049671 Expi…" at bounding box center [946, 618] width 806 height 233
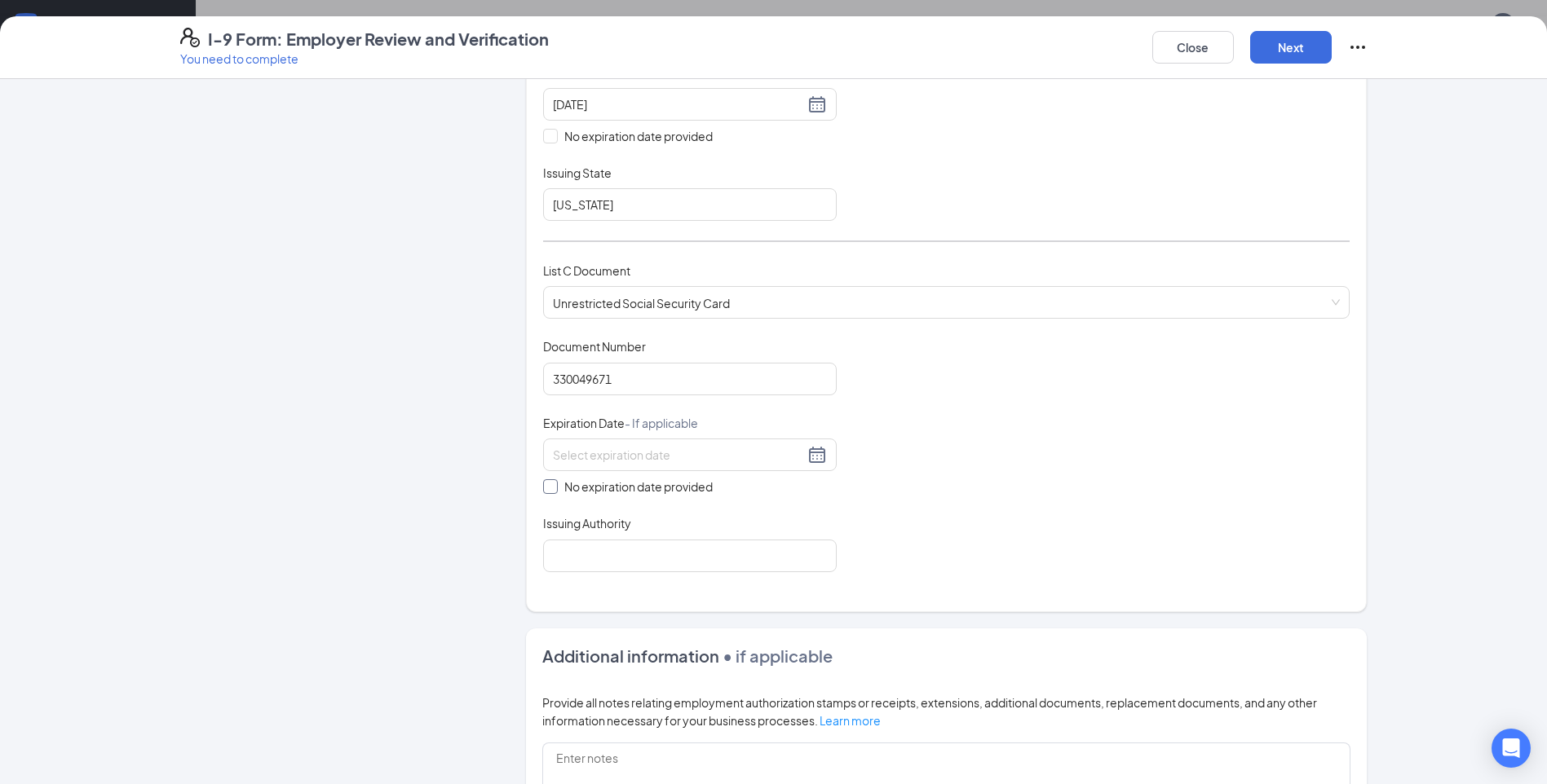
click at [543, 481] on input "No expiration date provided" at bounding box center [549, 486] width 12 height 12
checkbox input "true"
click at [673, 569] on input "Issuing Authority" at bounding box center [690, 558] width 294 height 33
type input "Social Security Administration"
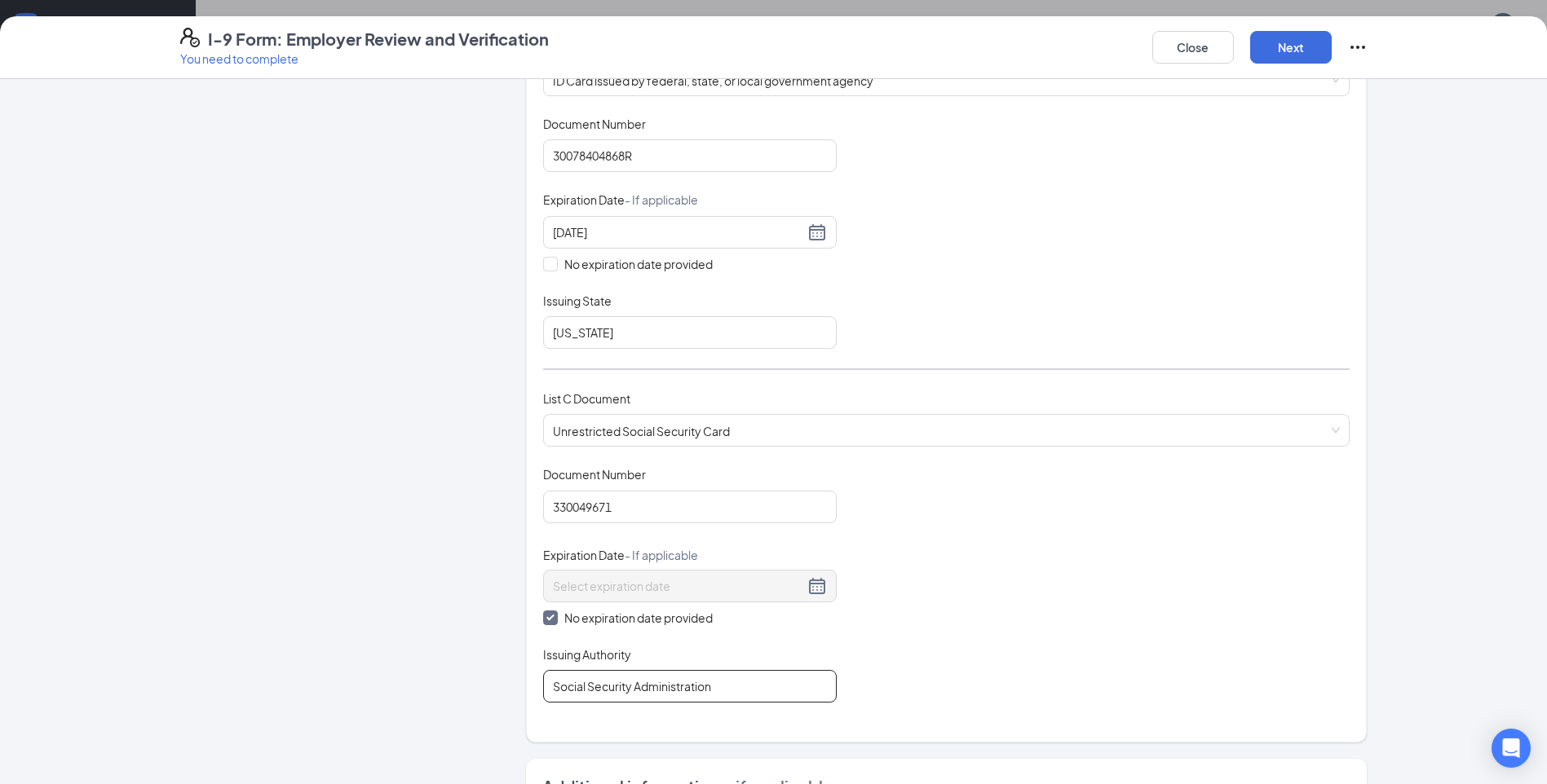
scroll to position [0, 0]
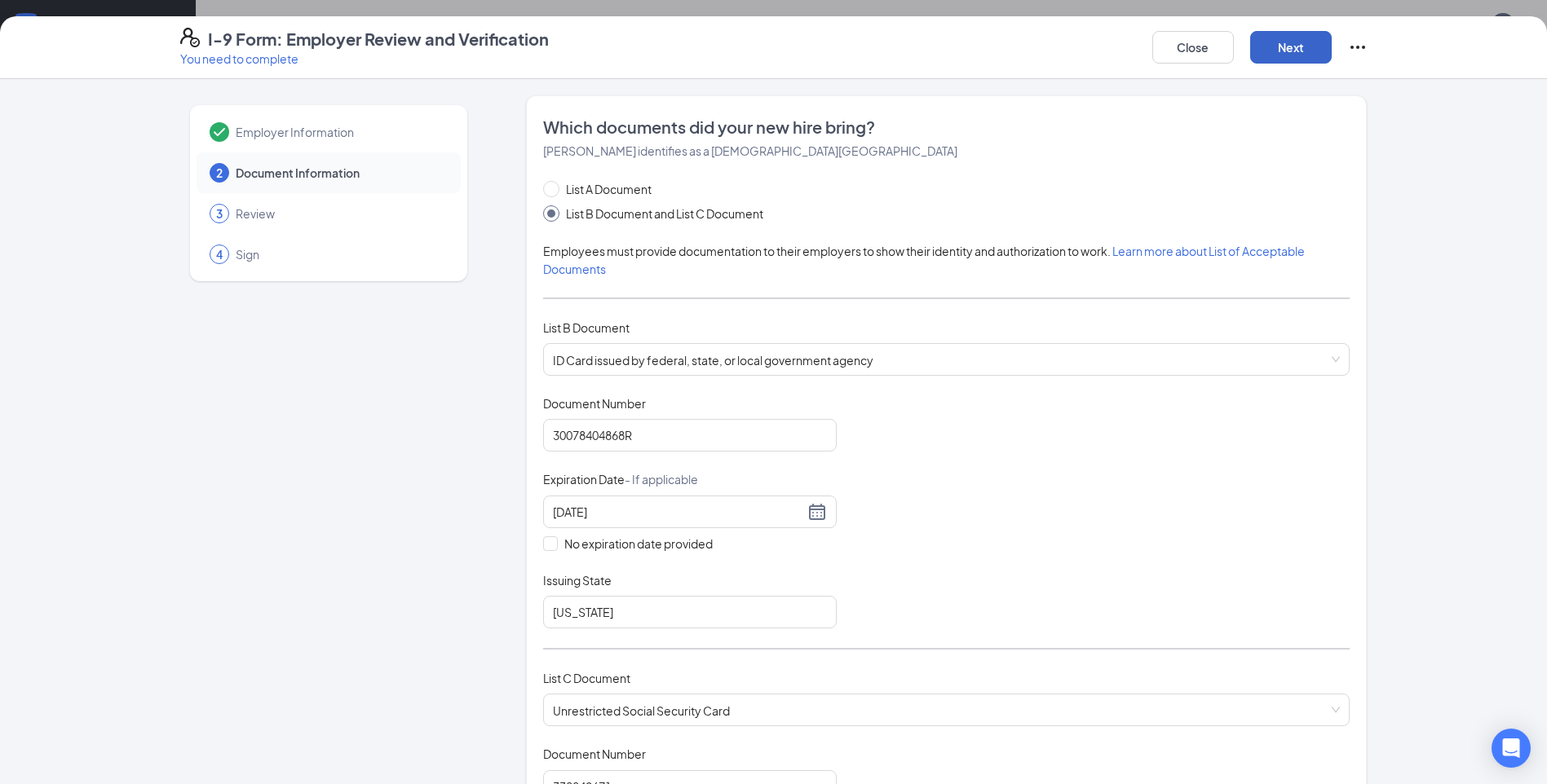
click at [1319, 40] on button "Next" at bounding box center [1291, 47] width 82 height 33
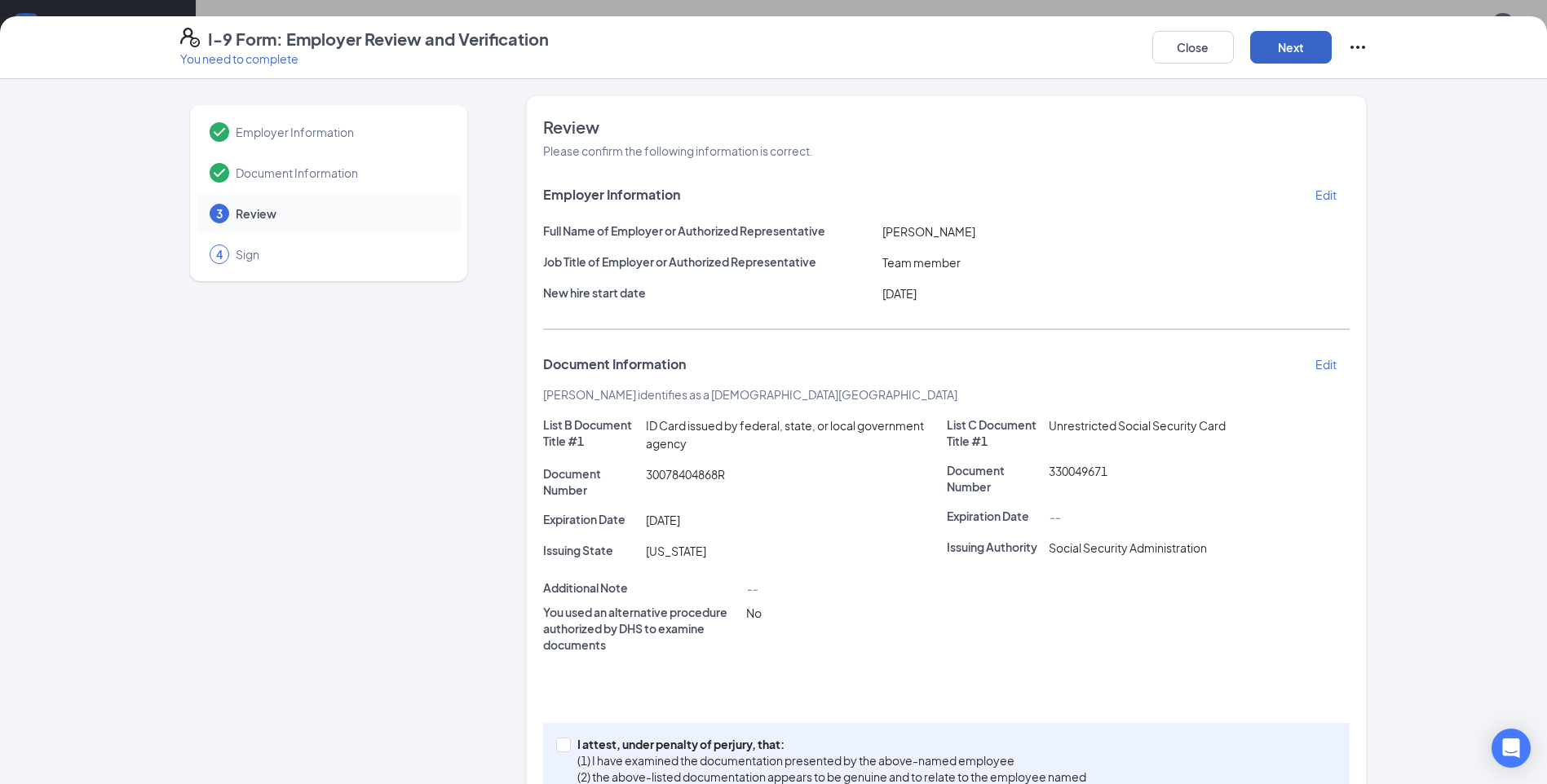
click at [1318, 40] on button "Next" at bounding box center [1291, 47] width 82 height 33
click at [1305, 59] on button "Next" at bounding box center [1291, 47] width 82 height 33
click at [1249, 52] on div "Close Next" at bounding box center [1260, 47] width 215 height 39
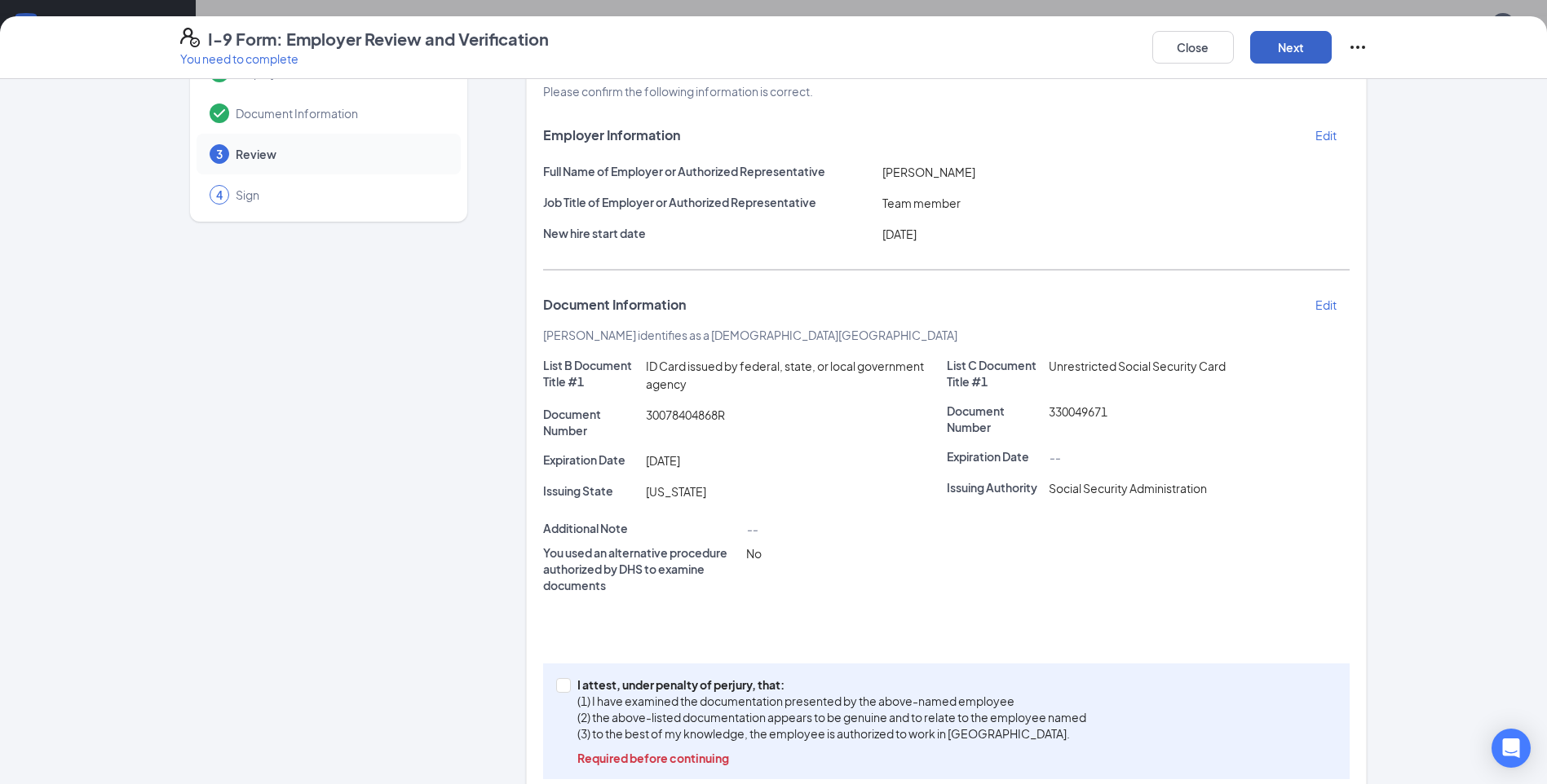
scroll to position [91, 0]
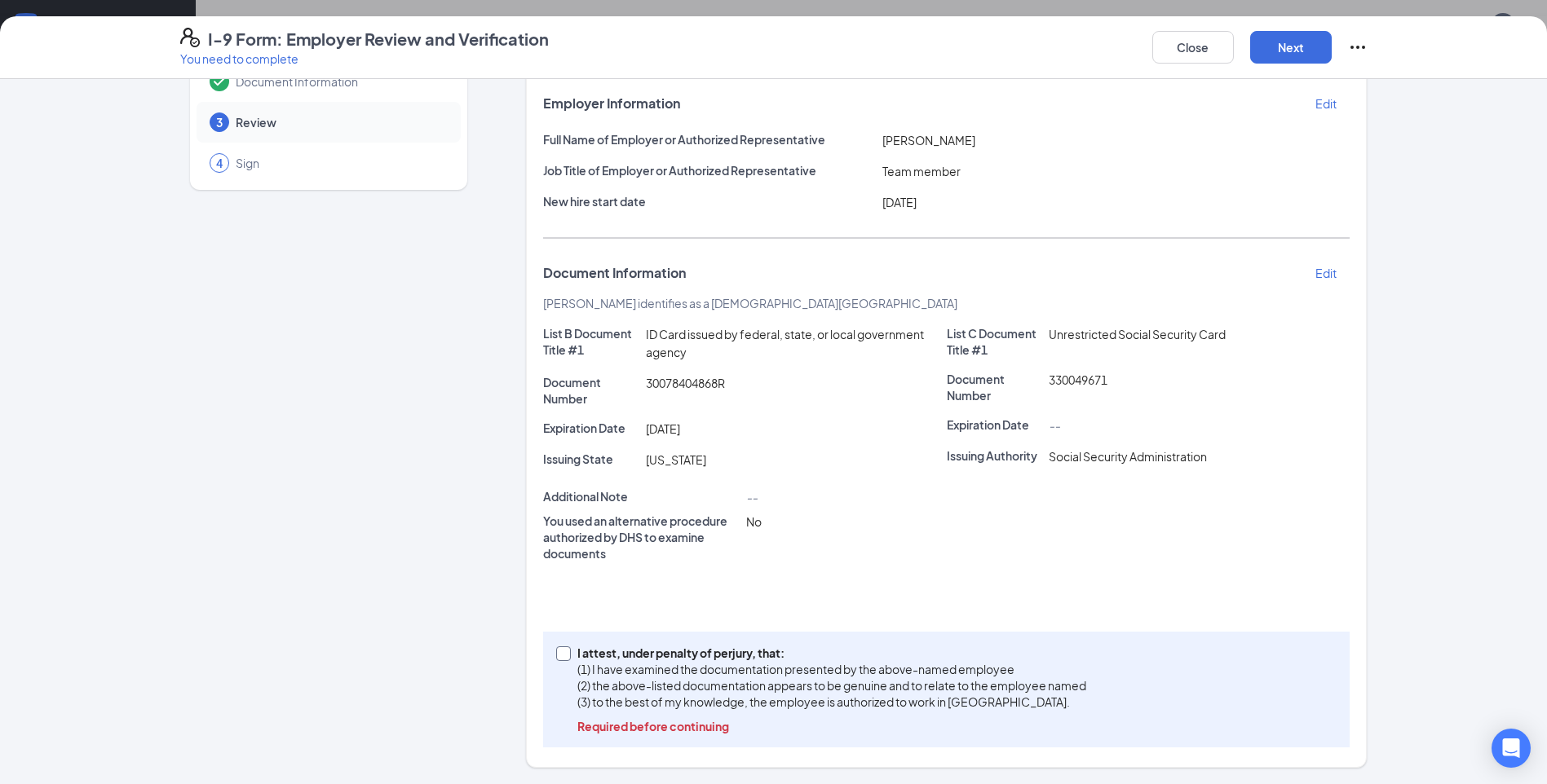
click at [558, 653] on input "I attest, under penalty of perjury, that: (1) I have examined the documentation…" at bounding box center [562, 653] width 12 height 12
checkbox input "true"
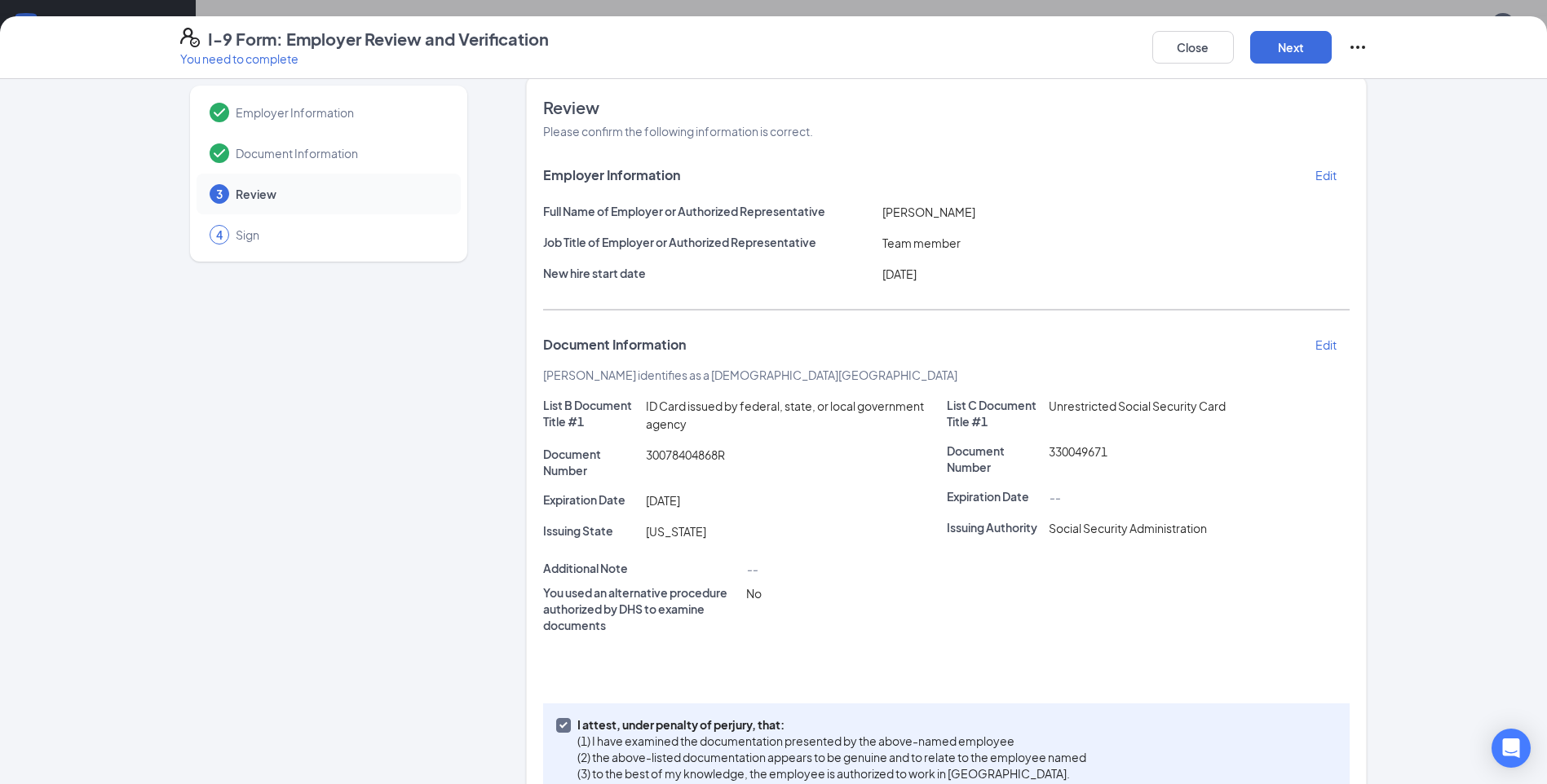
scroll to position [0, 0]
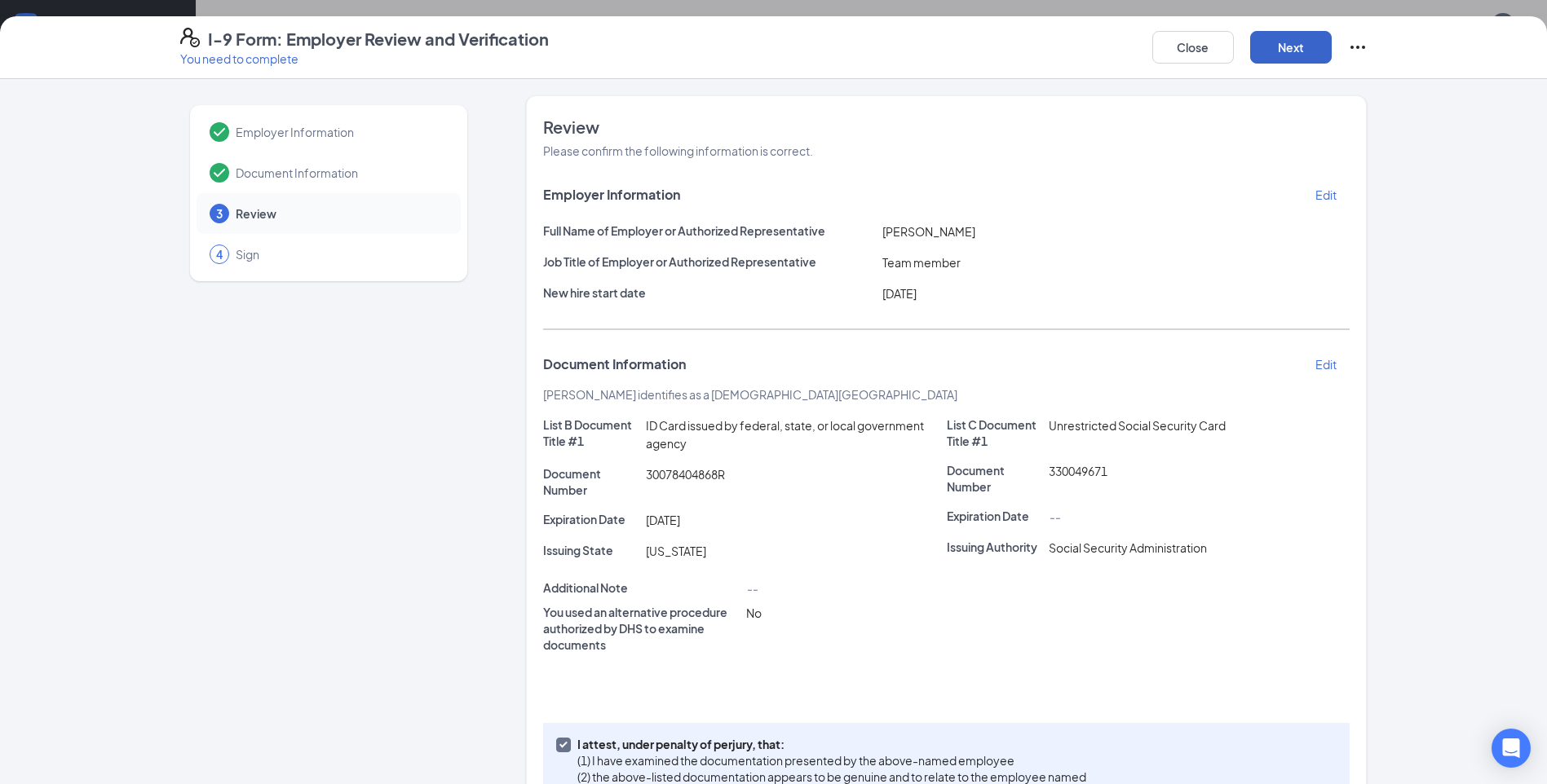
click at [1319, 53] on button "Next" at bounding box center [1291, 47] width 82 height 33
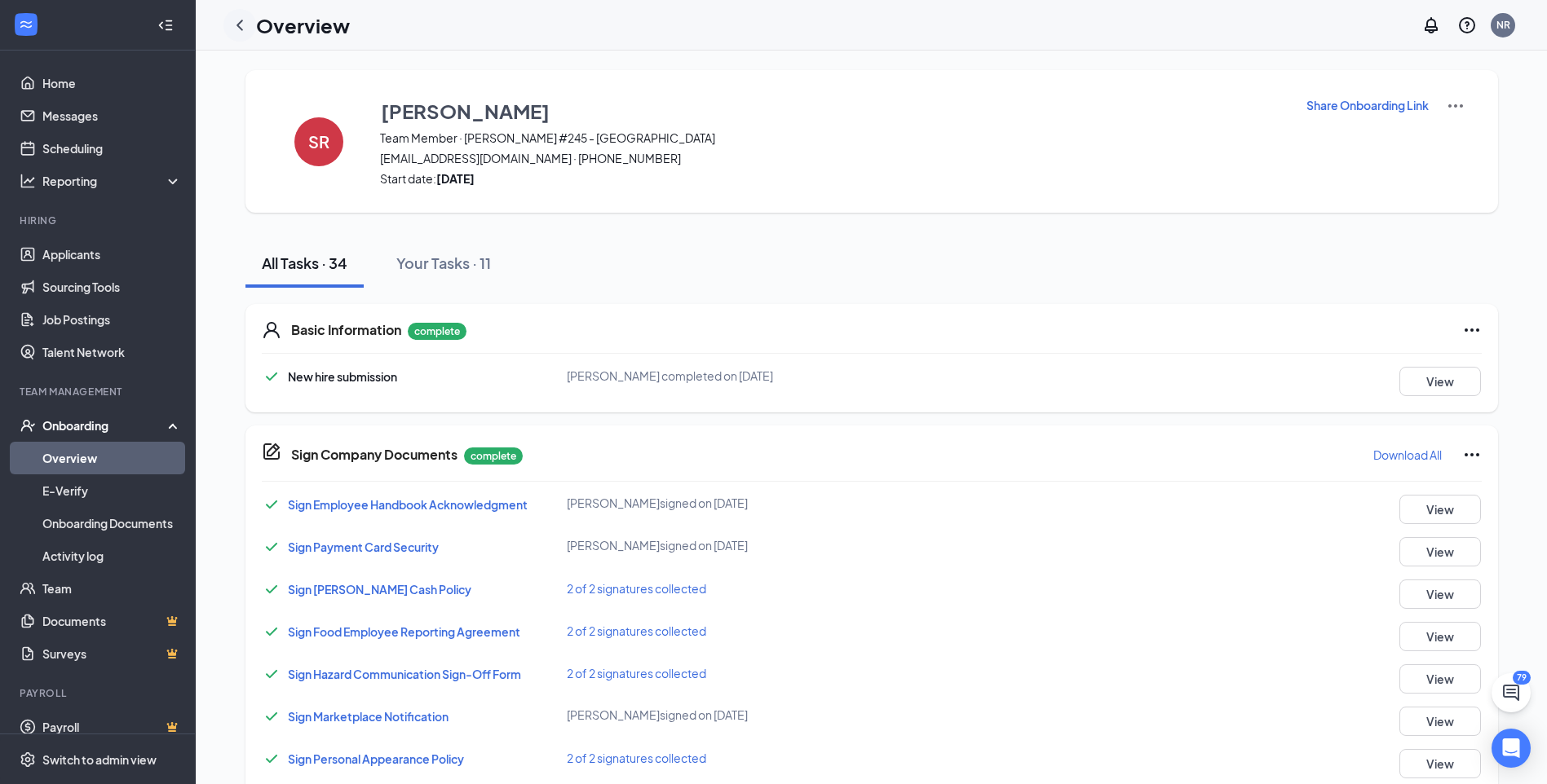
click at [238, 30] on icon "ChevronLeft" at bounding box center [240, 25] width 19 height 19
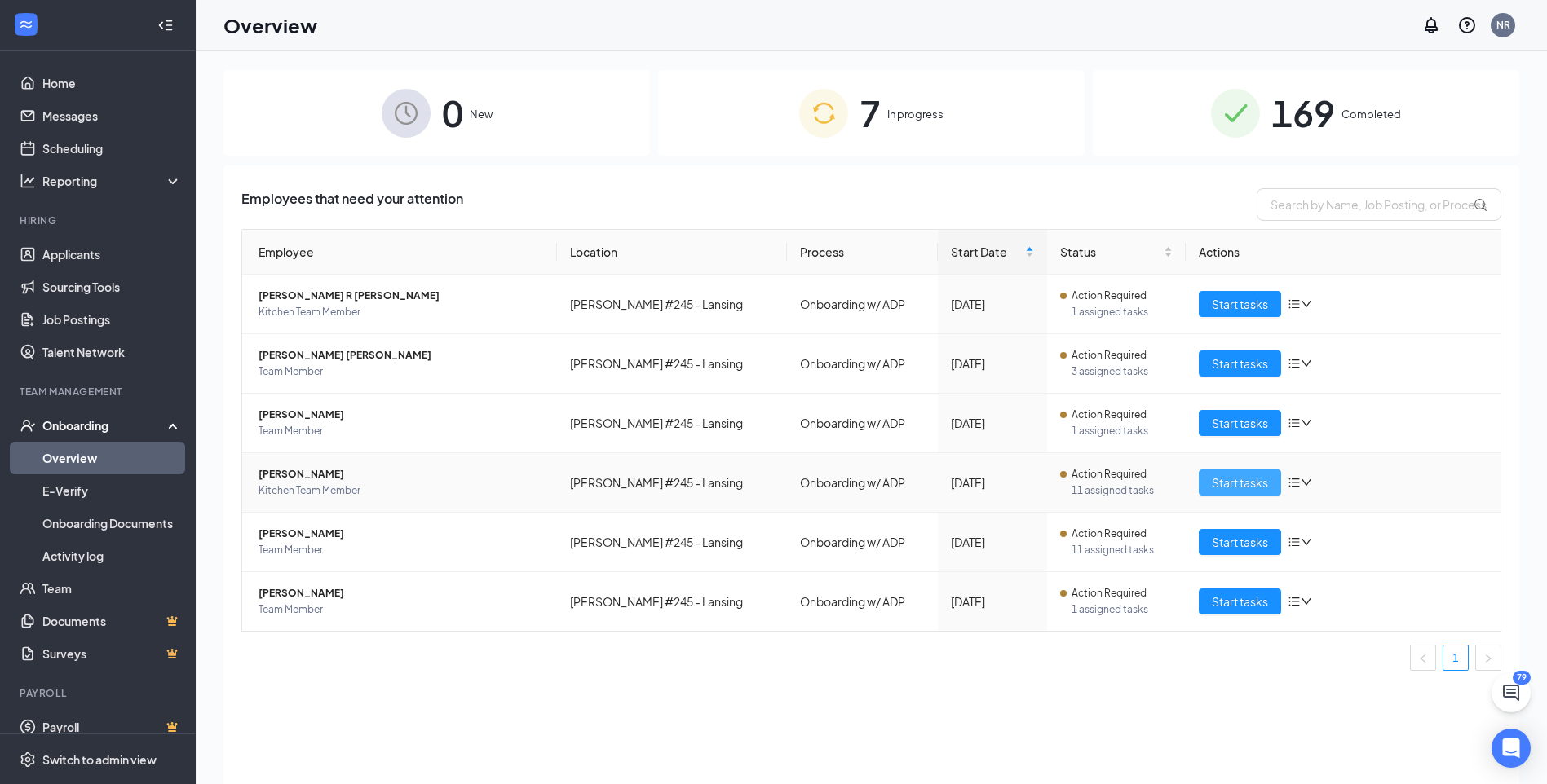
click at [1255, 489] on span "Start tasks" at bounding box center [1240, 483] width 57 height 18
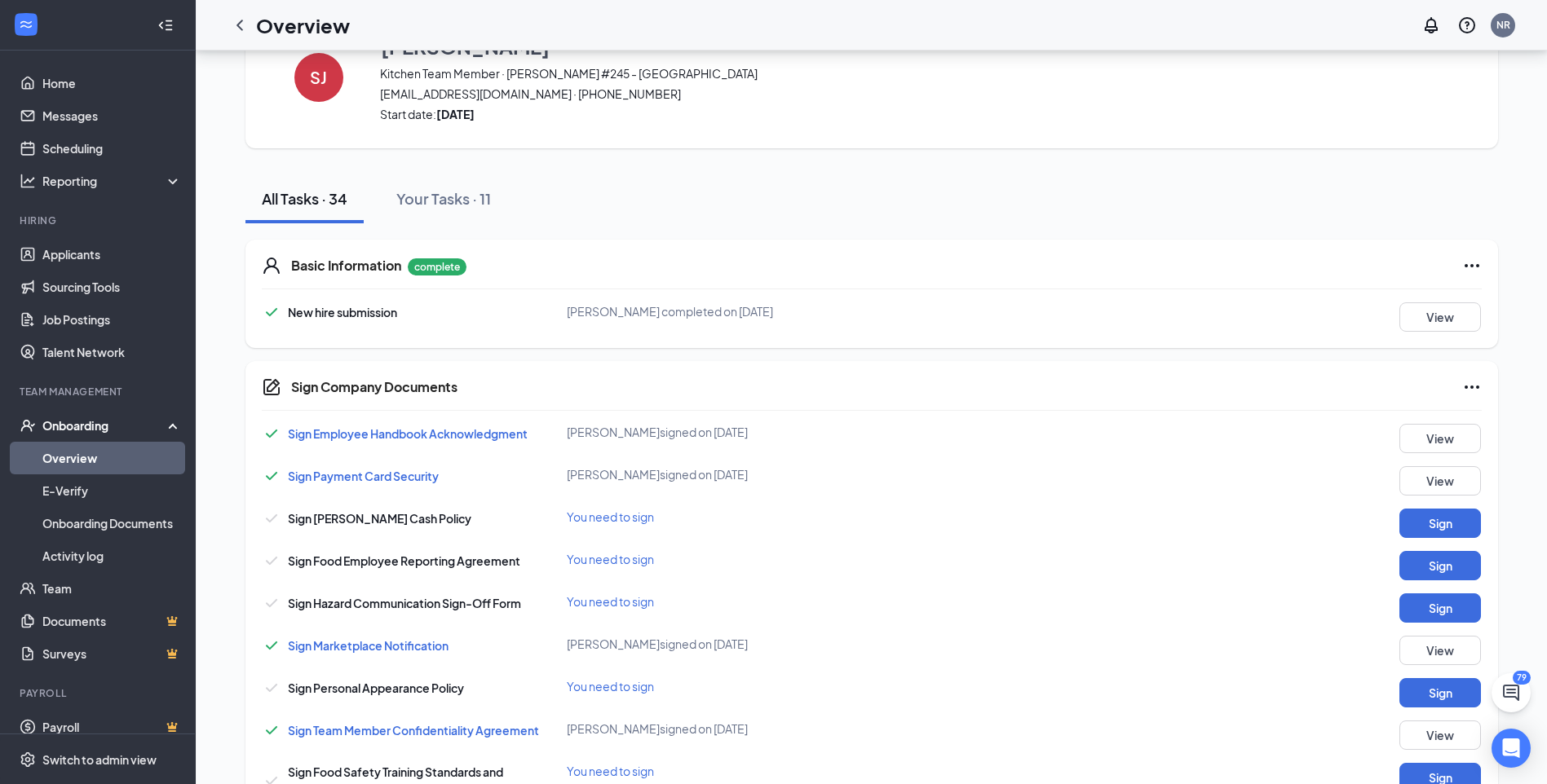
scroll to position [163, 0]
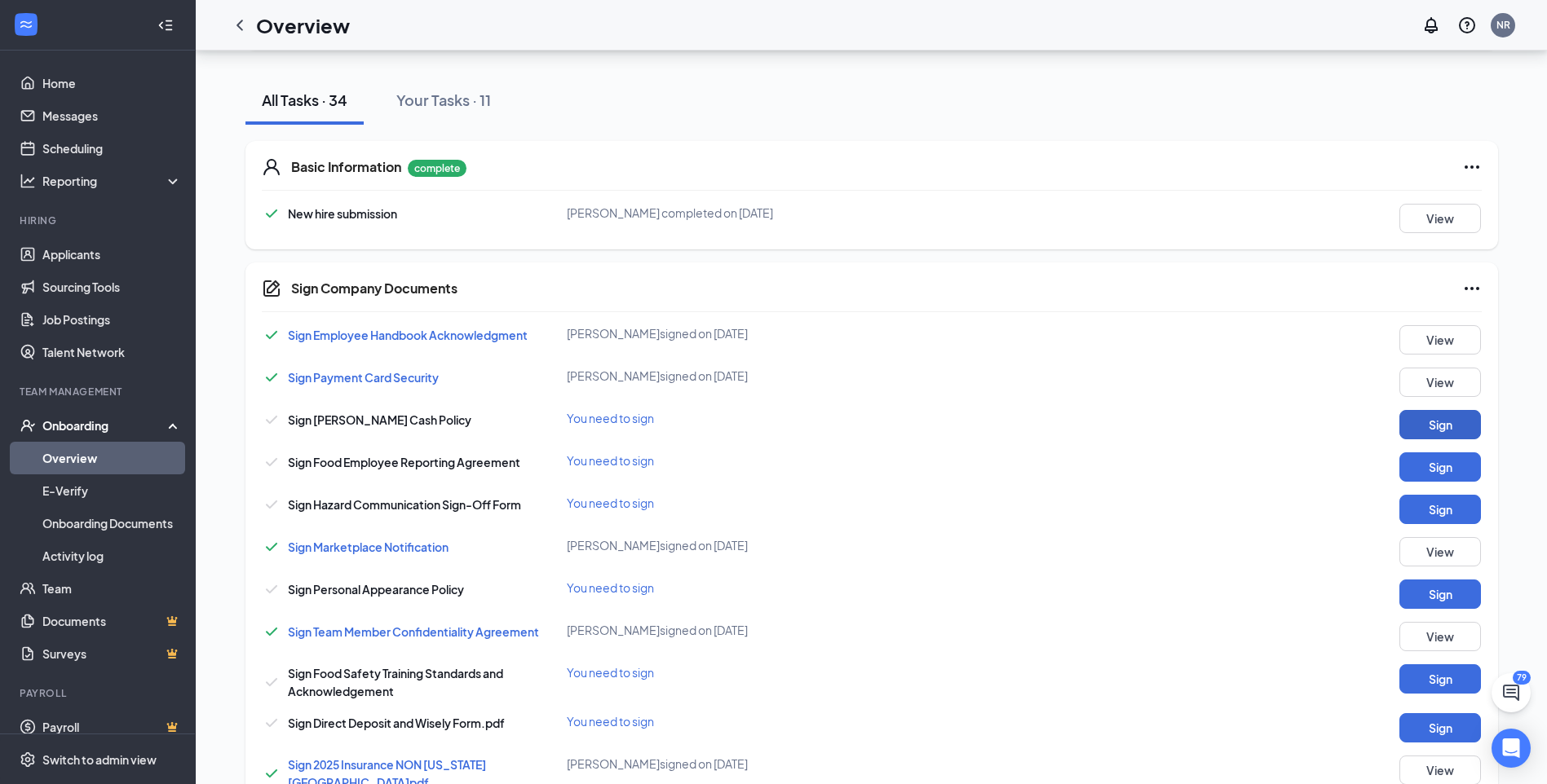
click at [1445, 416] on button "Sign" at bounding box center [1440, 424] width 82 height 30
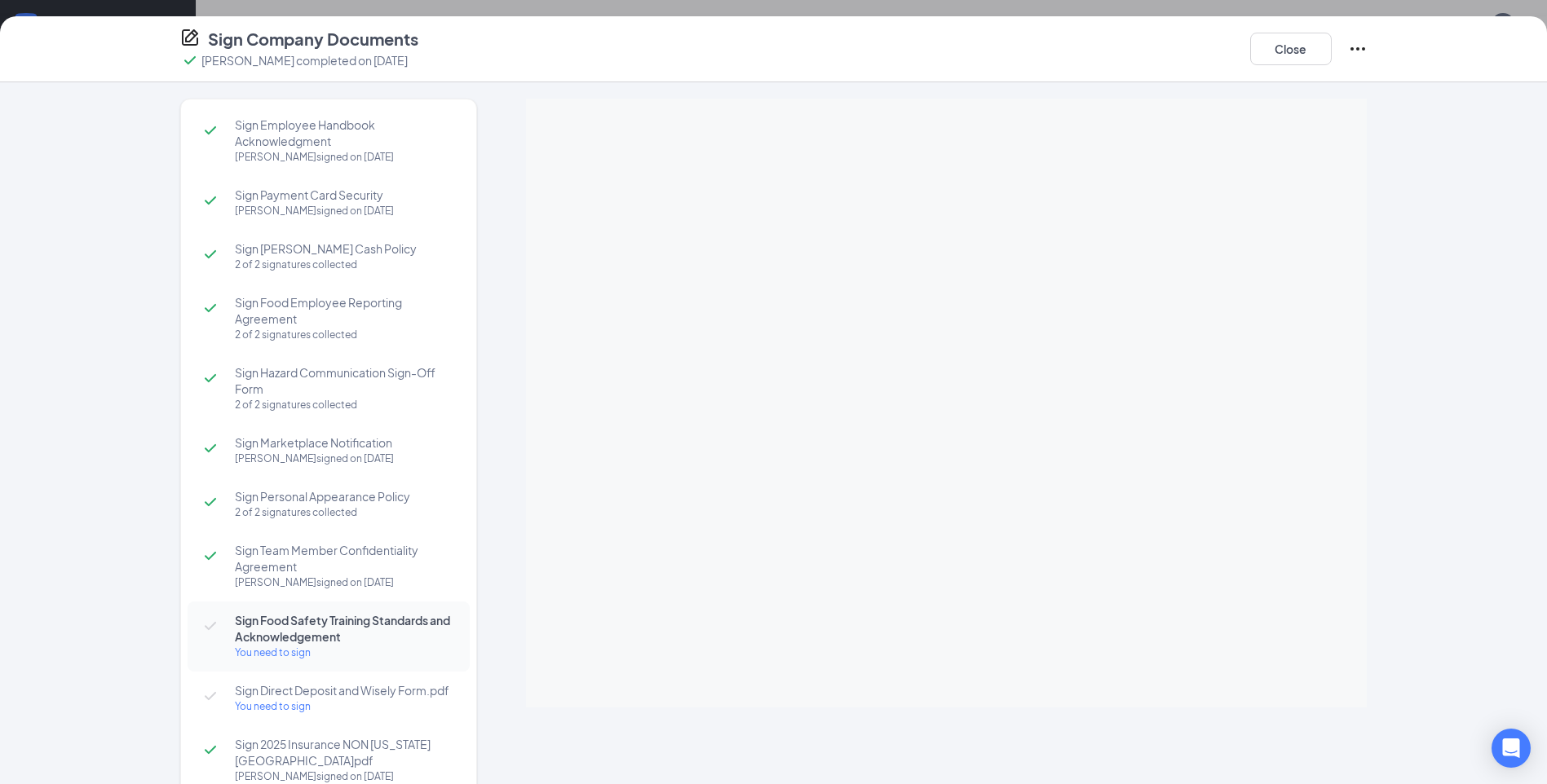
click at [1380, 292] on div "Sign Employee Handbook Acknowledgment Serenity Johnson signed on Sep 6 Sign Pay…" at bounding box center [774, 699] width 1252 height 1200
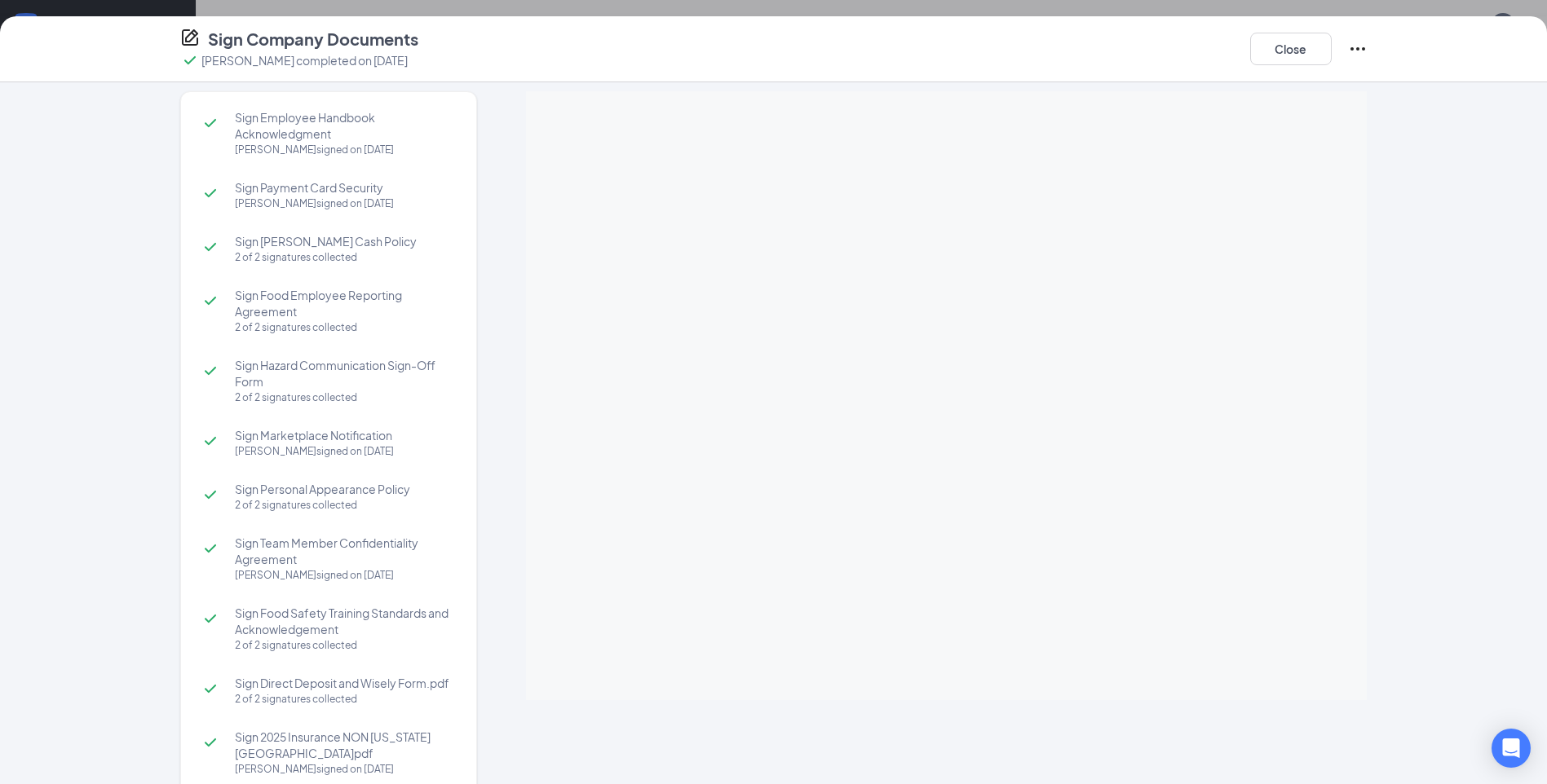
scroll to position [0, 0]
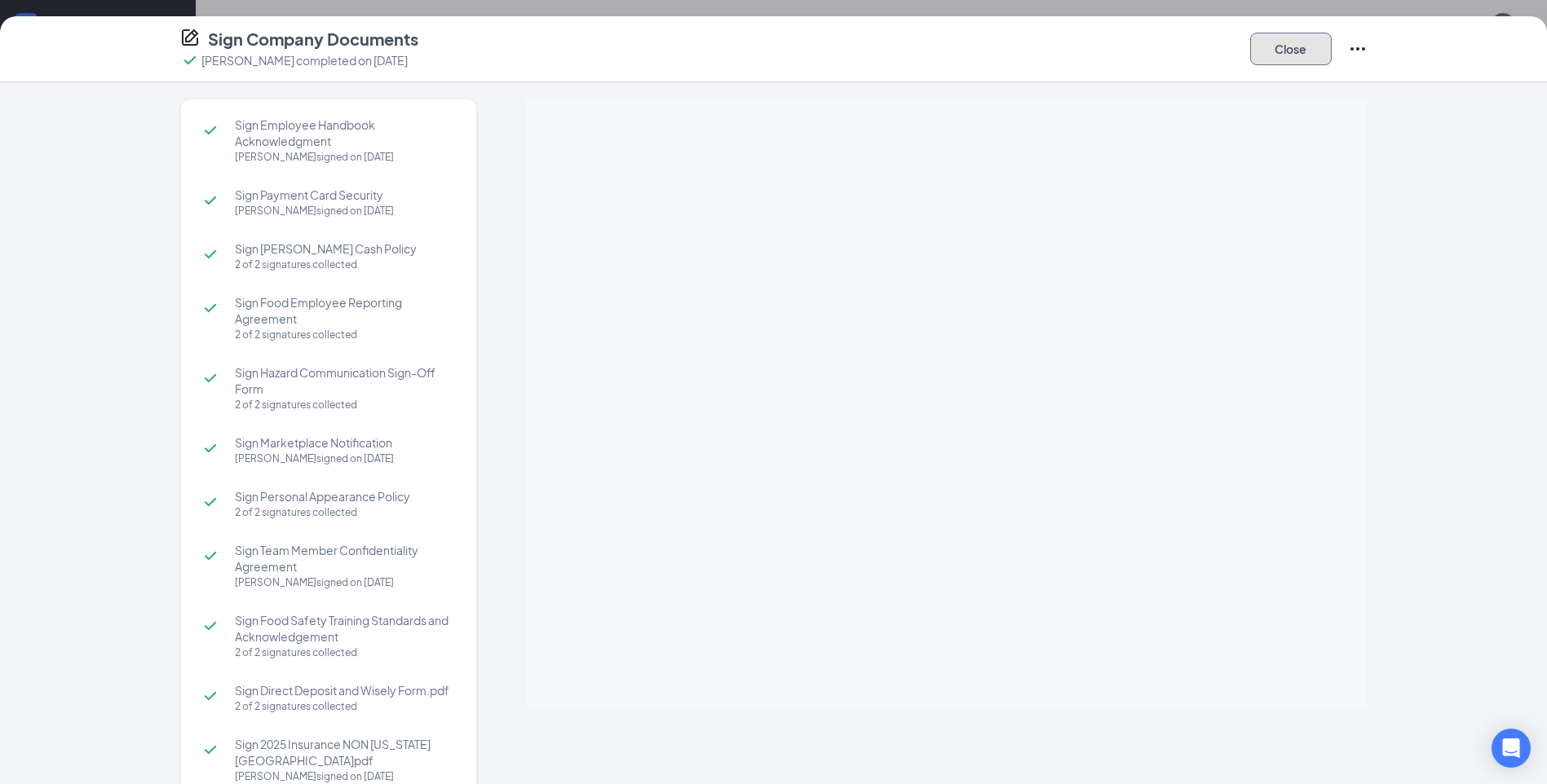
click at [1307, 46] on button "Close" at bounding box center [1291, 49] width 82 height 33
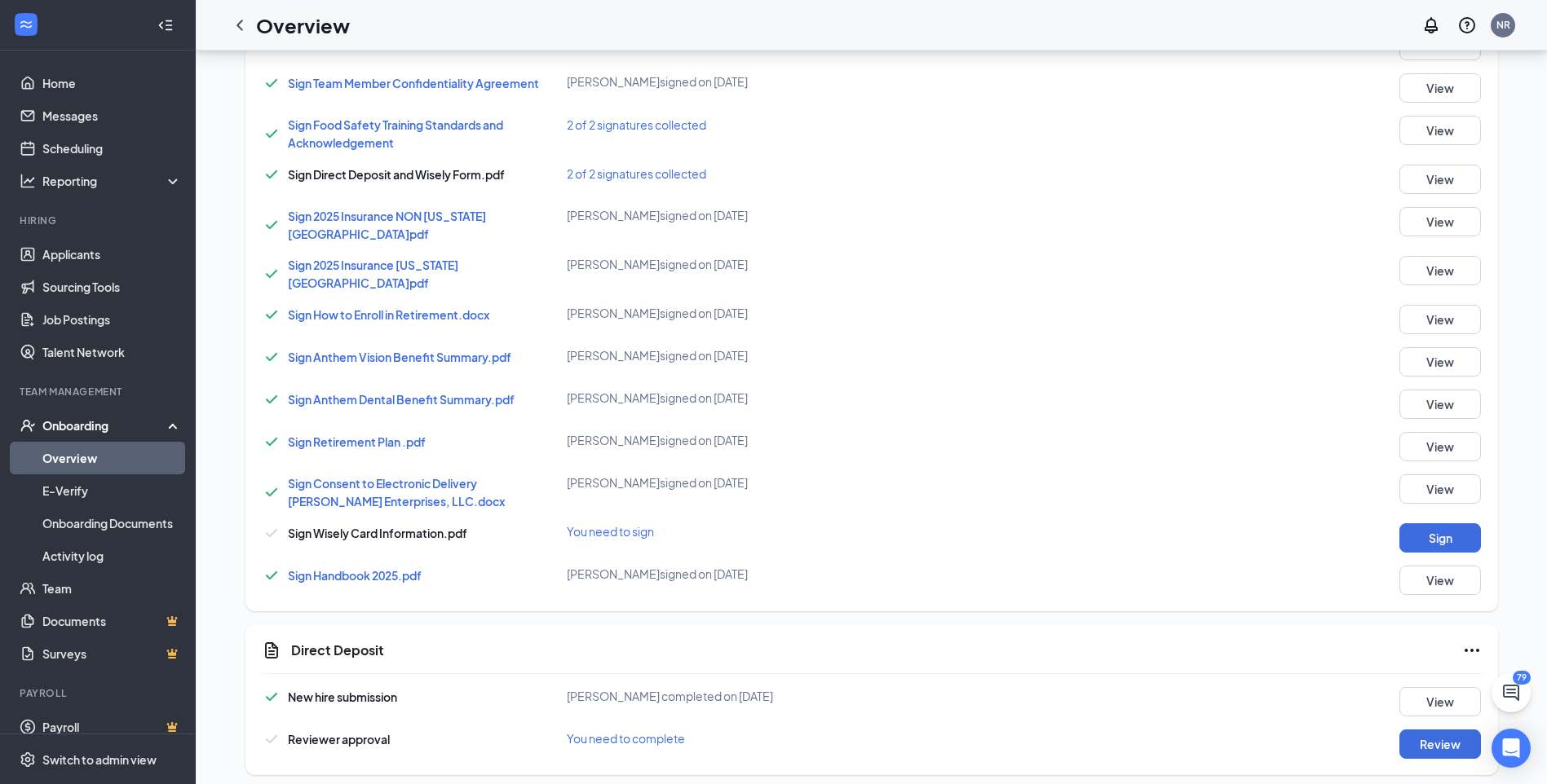
scroll to position [734, 0]
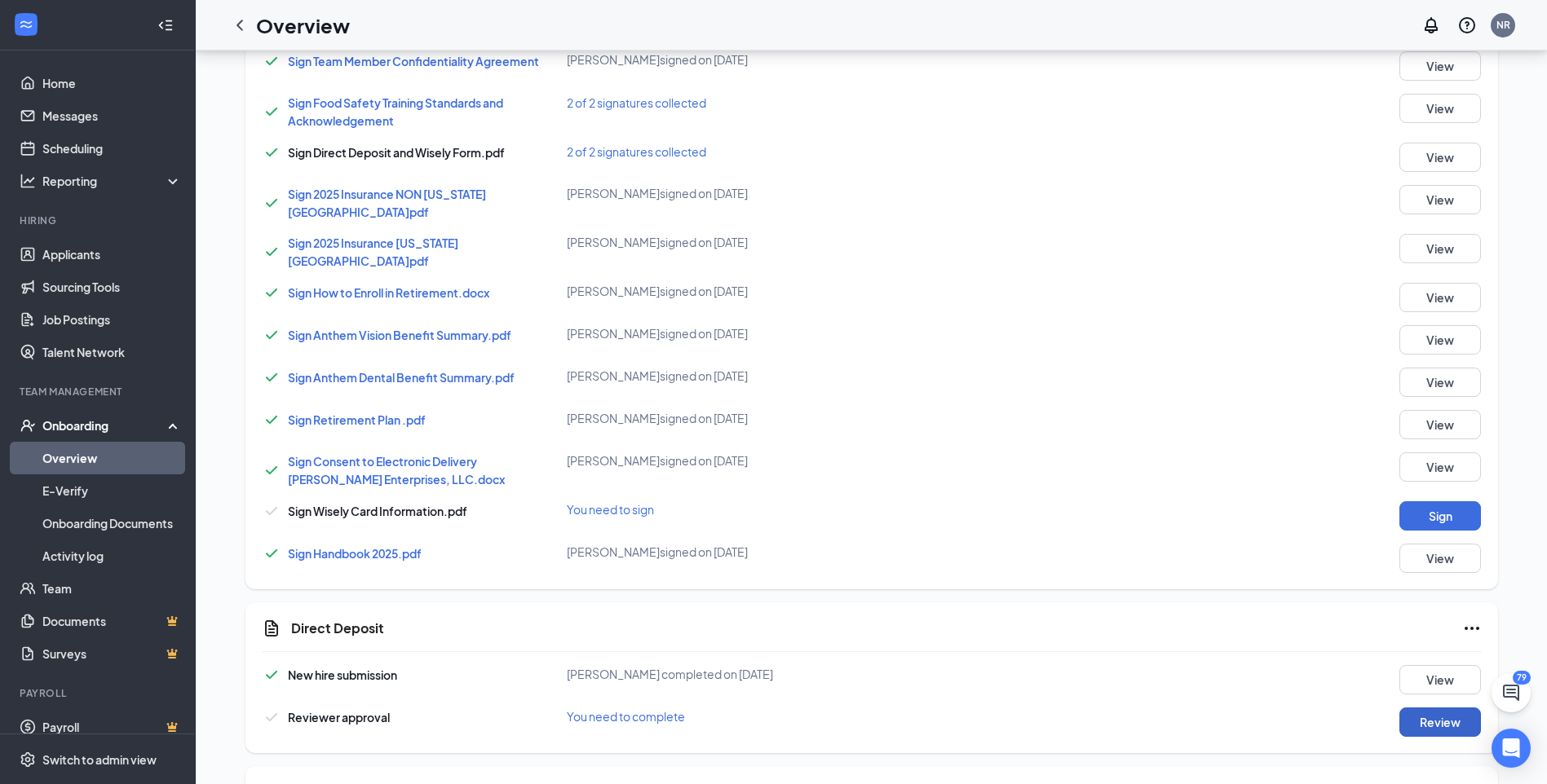
click at [1423, 708] on button "Review" at bounding box center [1440, 723] width 82 height 30
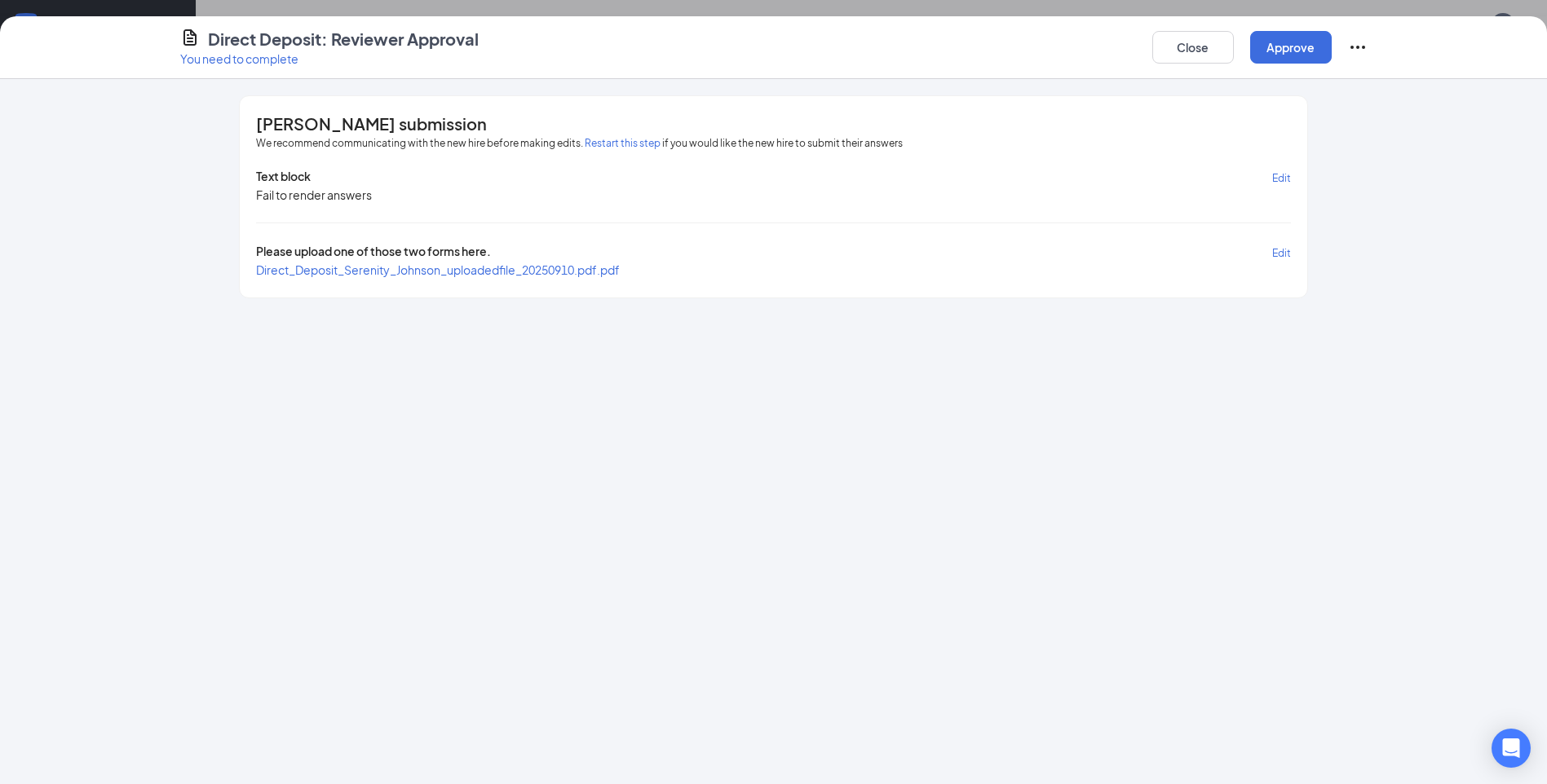
click at [437, 258] on span "Please upload one of those two forms here." at bounding box center [373, 252] width 235 height 19
click at [437, 269] on span "Direct_Deposit_Serenity_Johnson_uploadedfile_20250910.pdf.pdf" at bounding box center [438, 270] width 364 height 14
click at [1268, 51] on button "Approve" at bounding box center [1291, 47] width 82 height 33
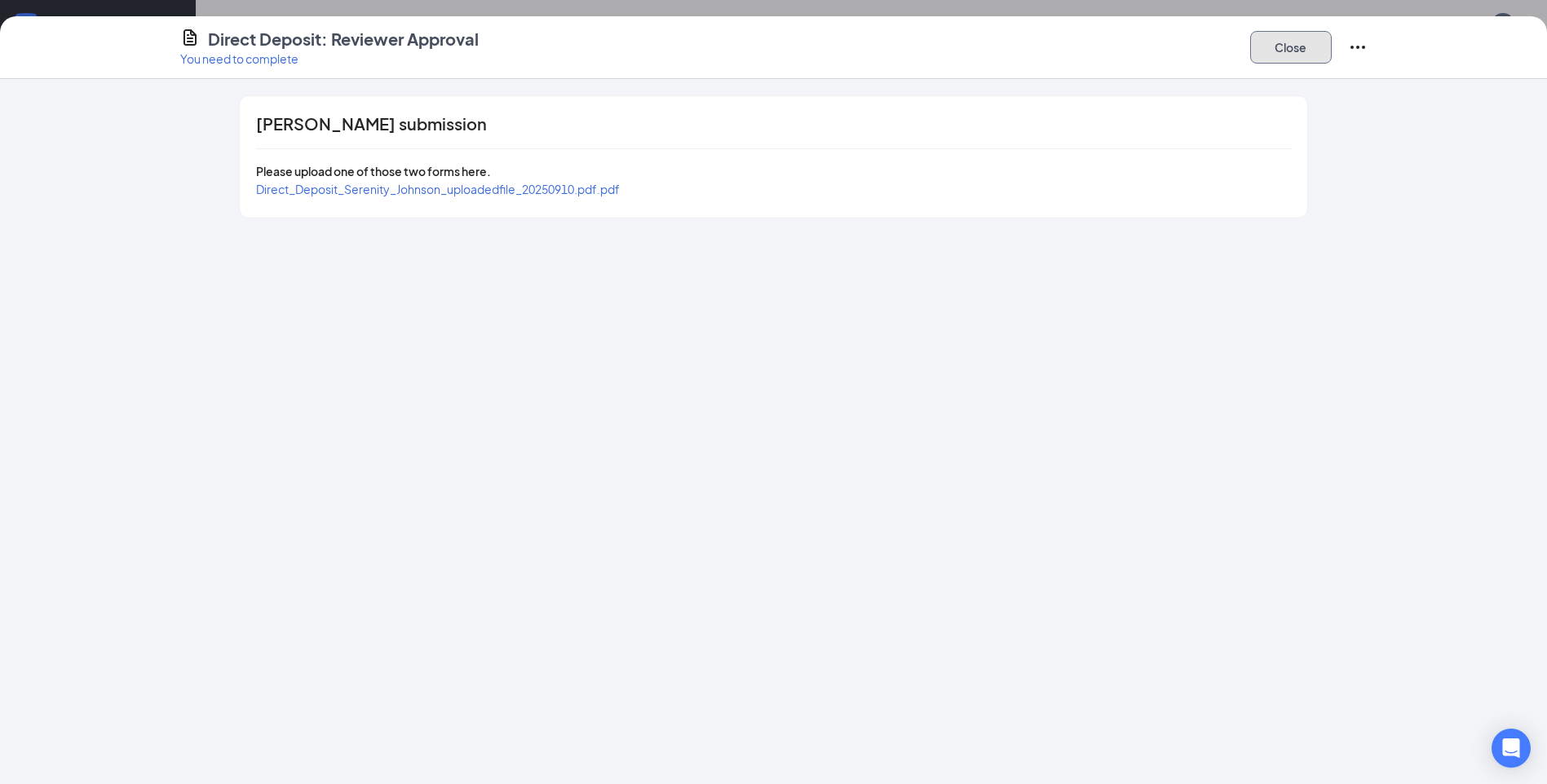
click at [1255, 44] on button "Close" at bounding box center [1291, 47] width 82 height 33
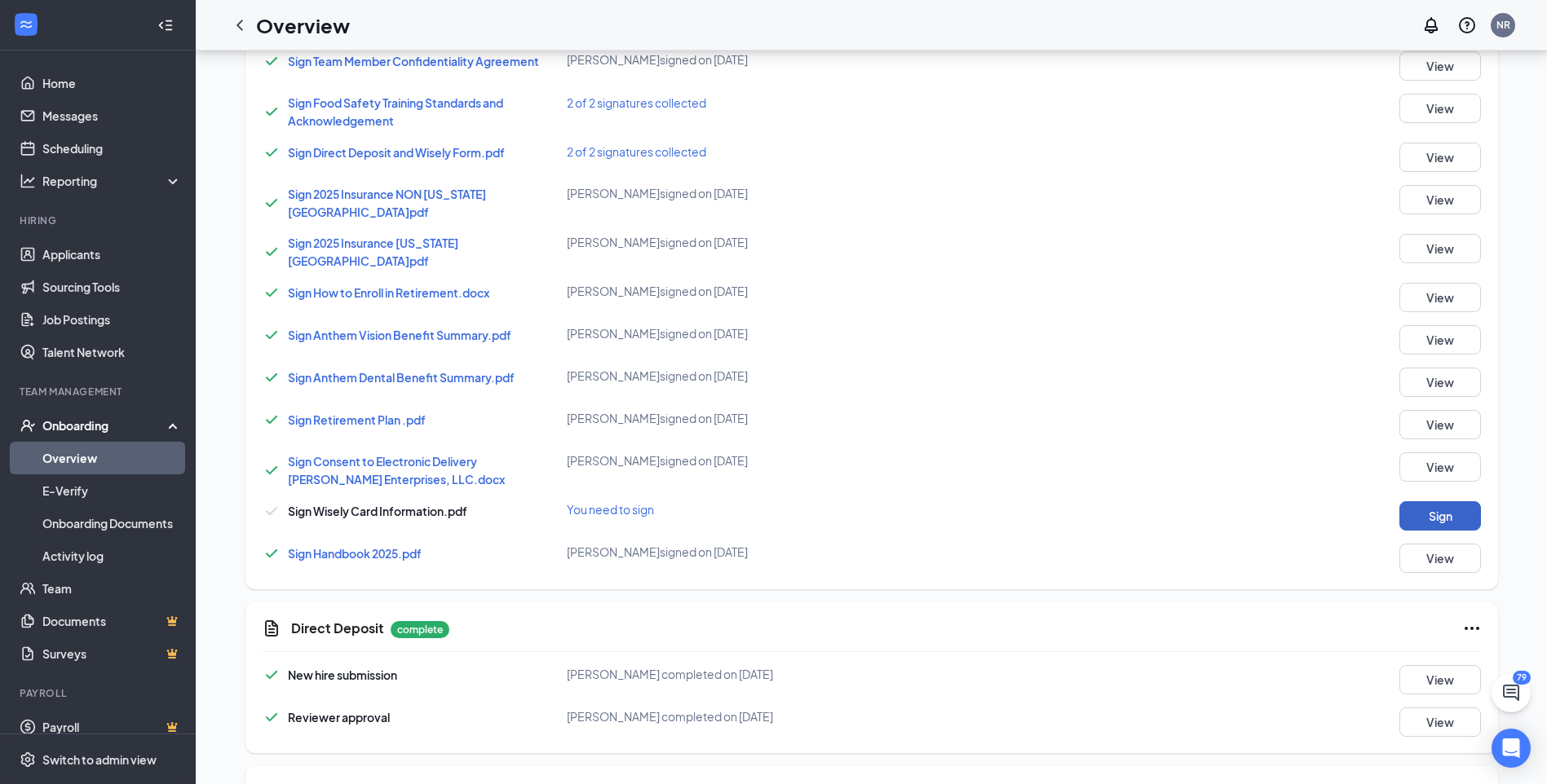
click at [1433, 502] on button "Sign" at bounding box center [1440, 516] width 82 height 30
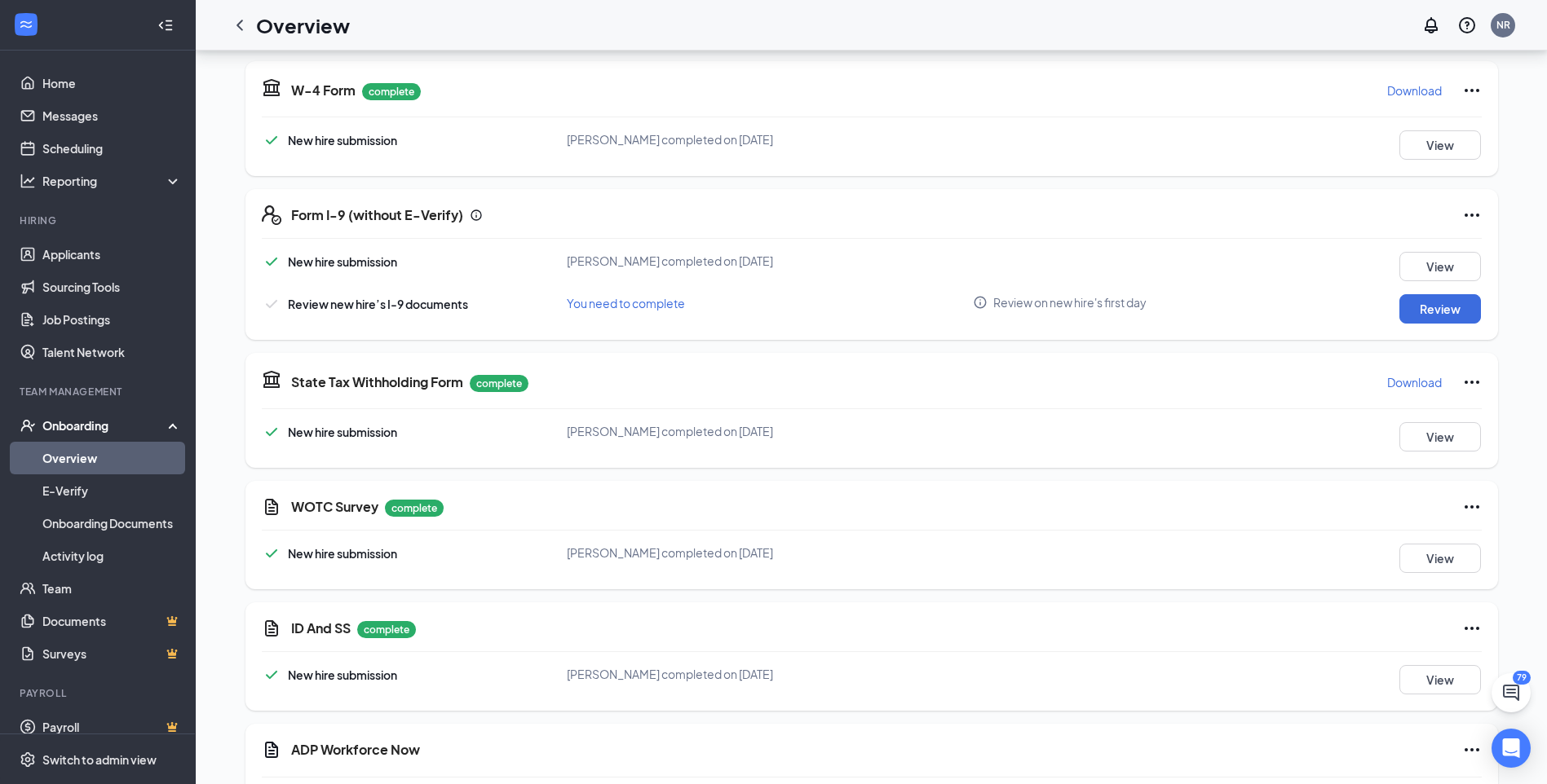
scroll to position [1556, 0]
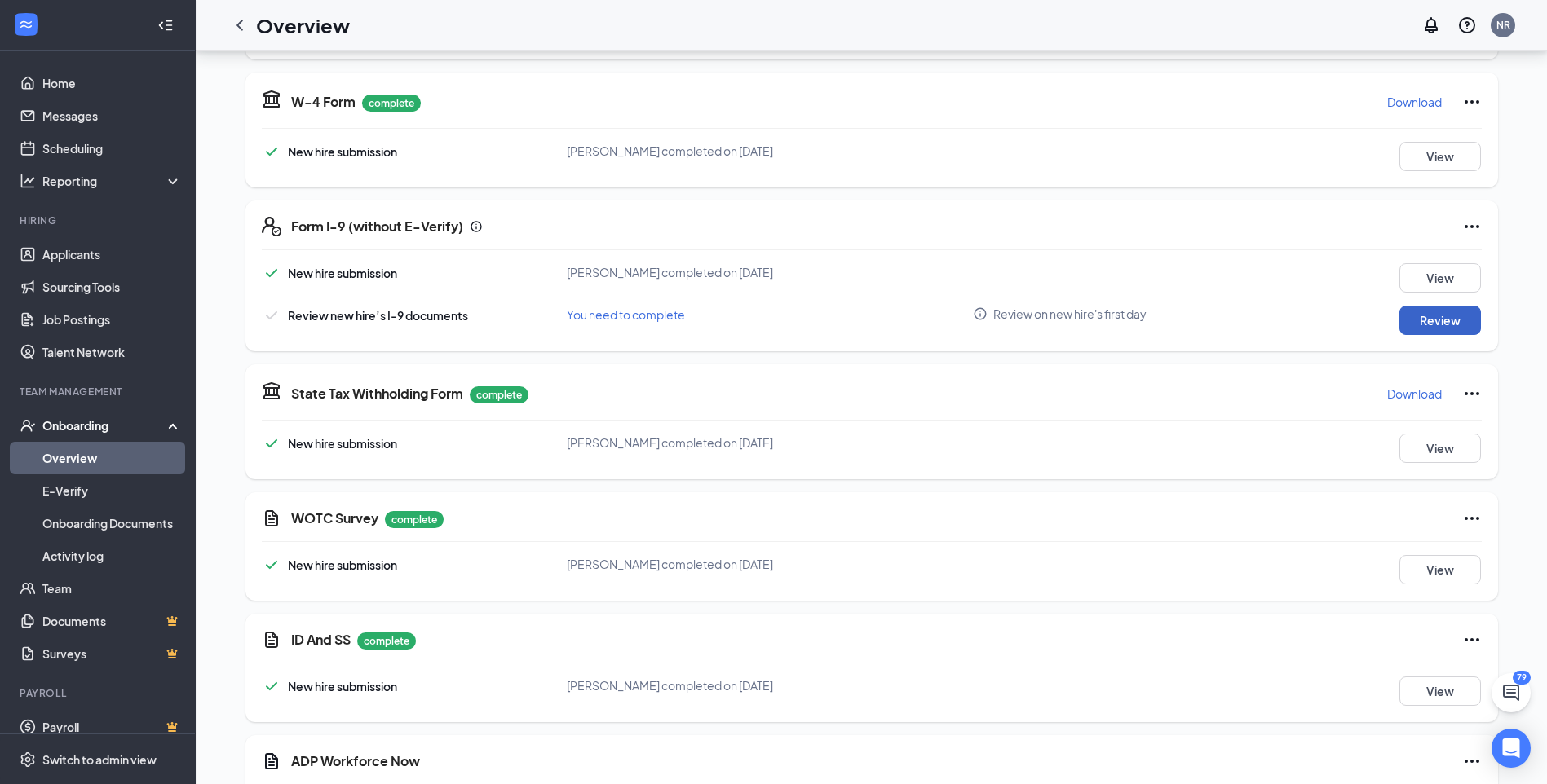
click at [1428, 306] on button "Review" at bounding box center [1440, 321] width 82 height 30
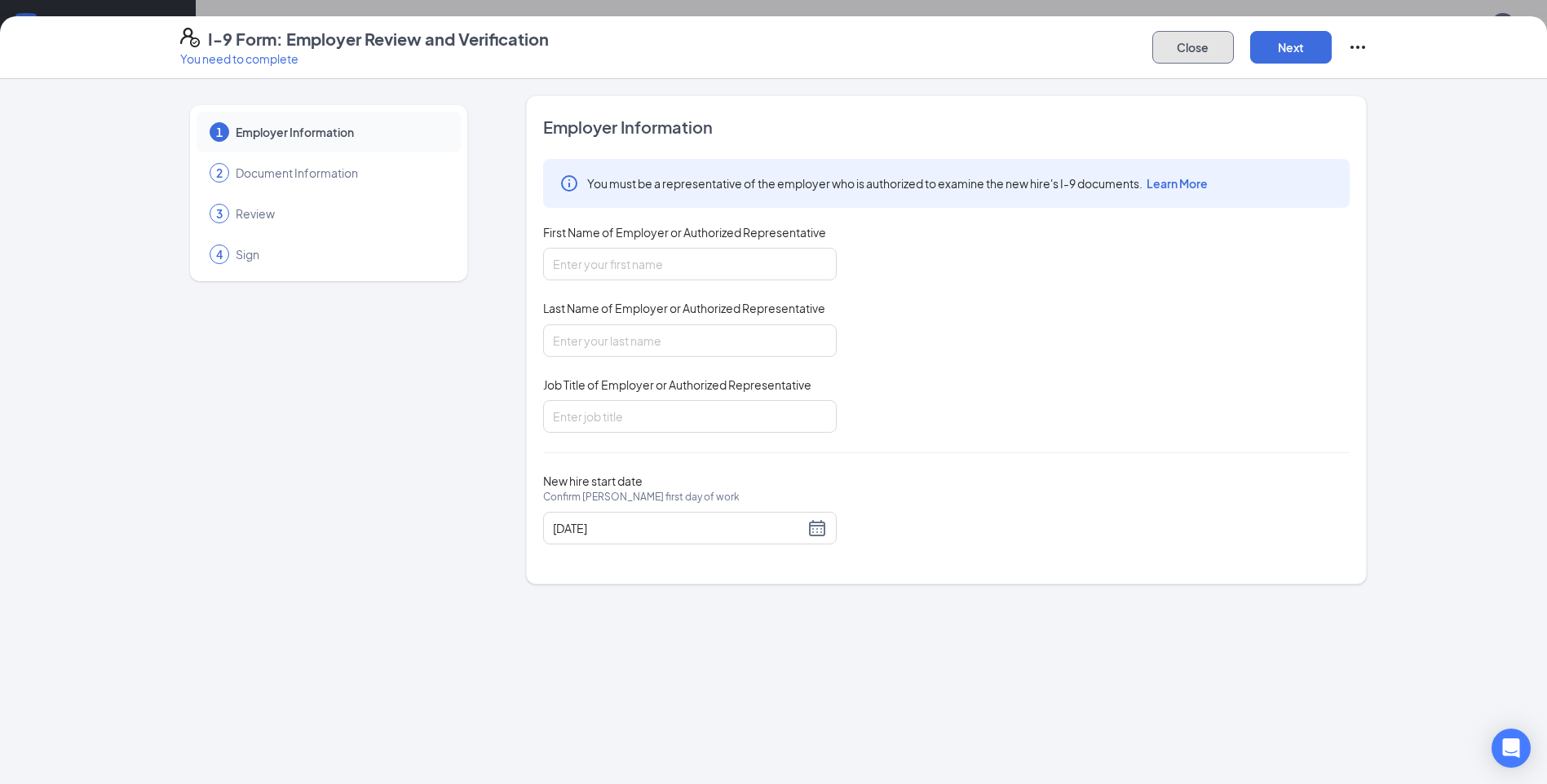
click at [1178, 55] on button "Close" at bounding box center [1193, 47] width 82 height 33
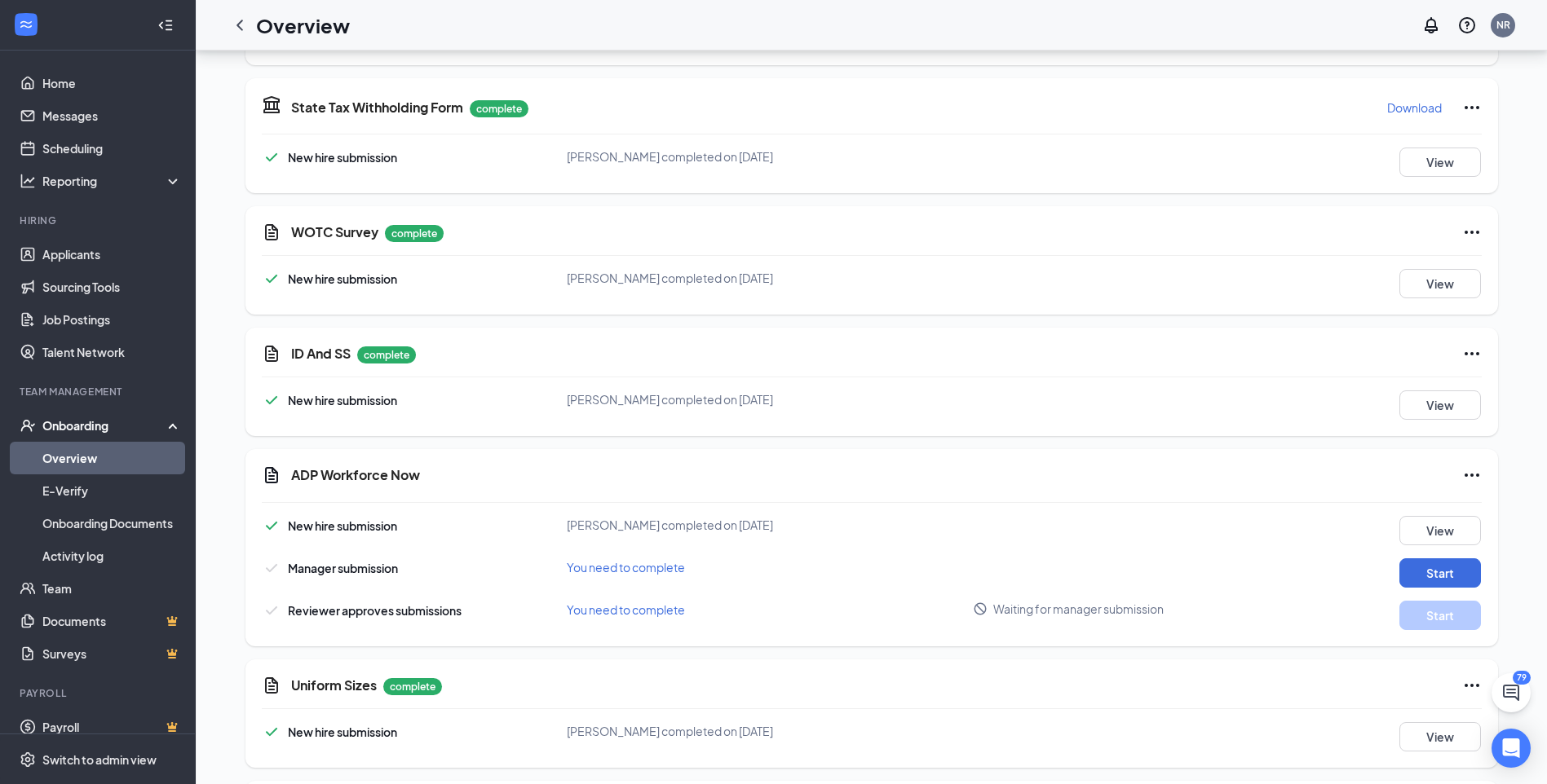
scroll to position [1882, 0]
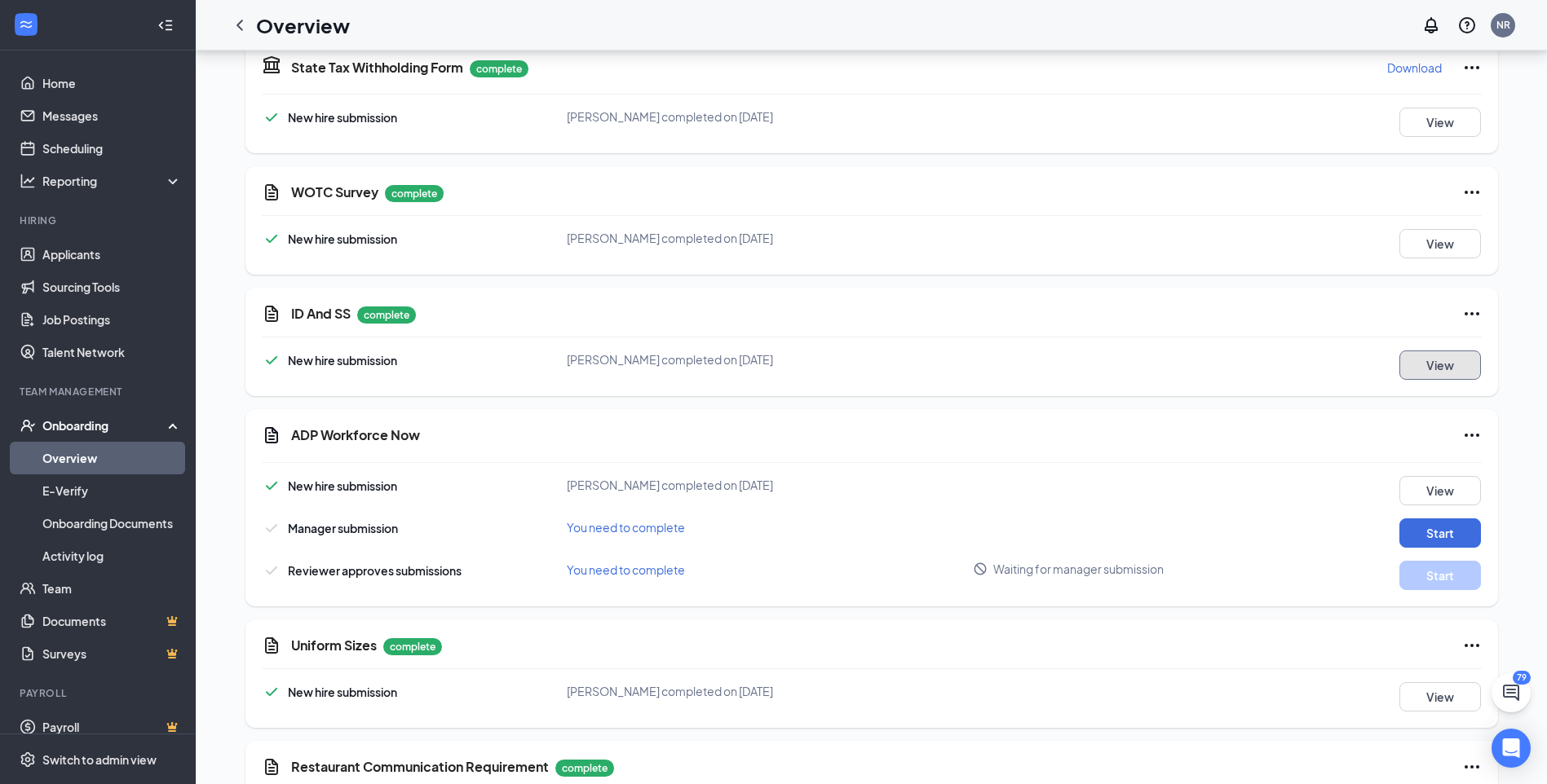
click at [1452, 352] on button "View" at bounding box center [1440, 365] width 82 height 30
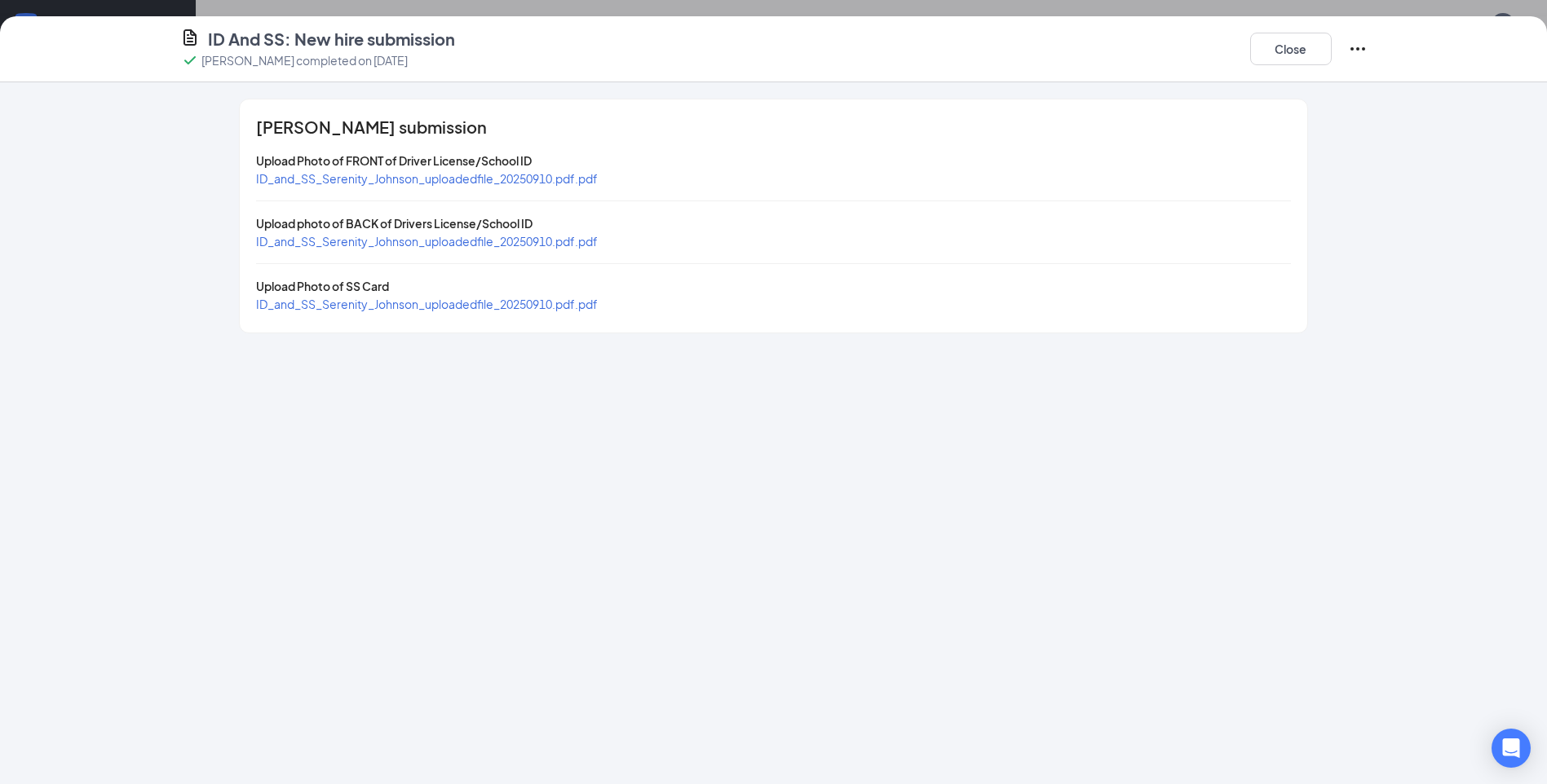
click at [371, 182] on span "ID_and_SS_Serenity_Johnson_uploadedfile_20250910.pdf.pdf" at bounding box center [427, 178] width 342 height 14
click at [385, 247] on span "ID_and_SS_Serenity_Johnson_uploadedfile_20250910.pdf.pdf" at bounding box center [427, 241] width 342 height 14
click at [388, 306] on span "ID_and_SS_Serenity_Johnson_uploadedfile_20250910.pdf.pdf" at bounding box center [427, 303] width 342 height 14
click at [1295, 61] on button "Close" at bounding box center [1291, 49] width 82 height 33
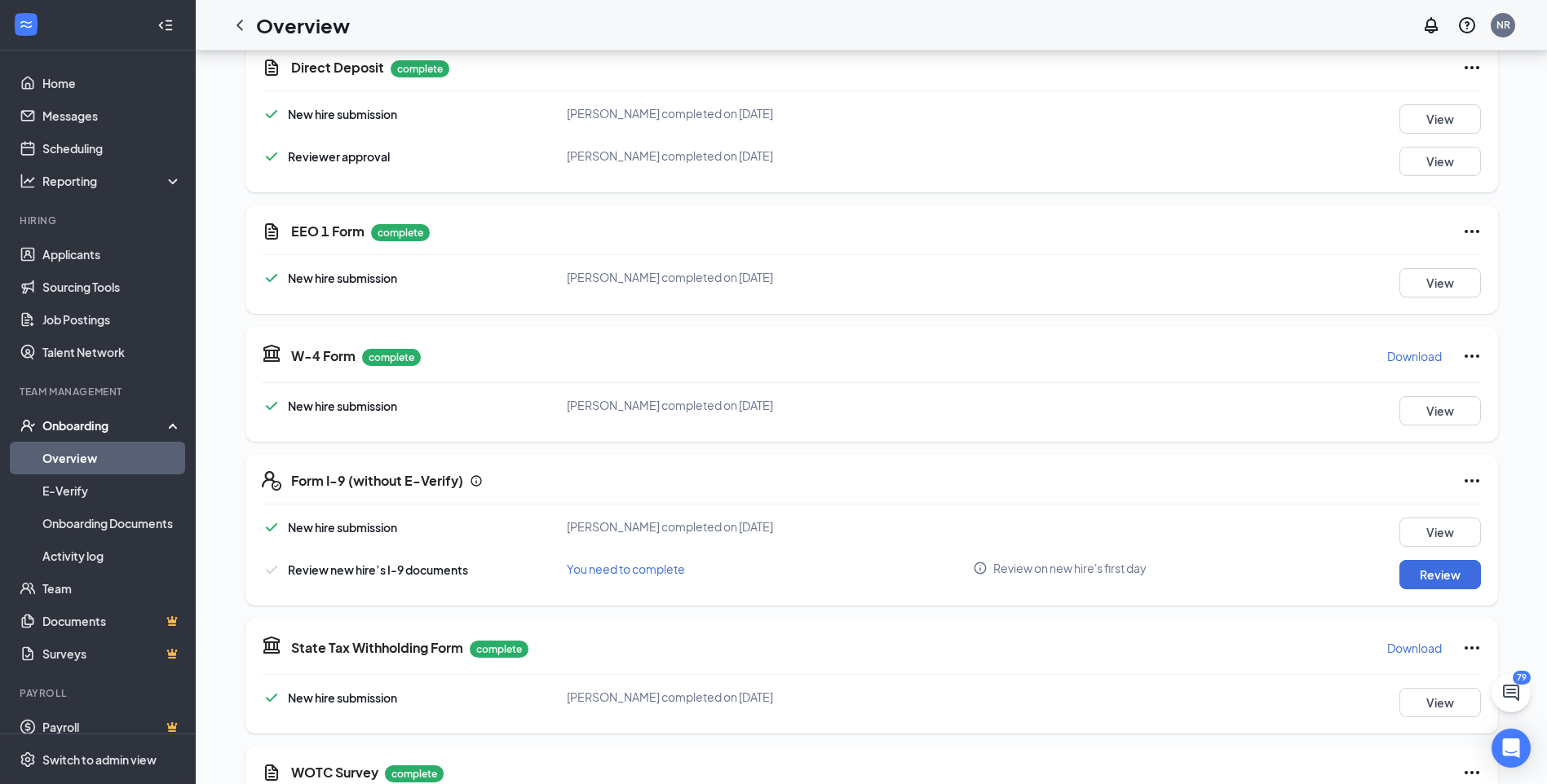
scroll to position [1305, 0]
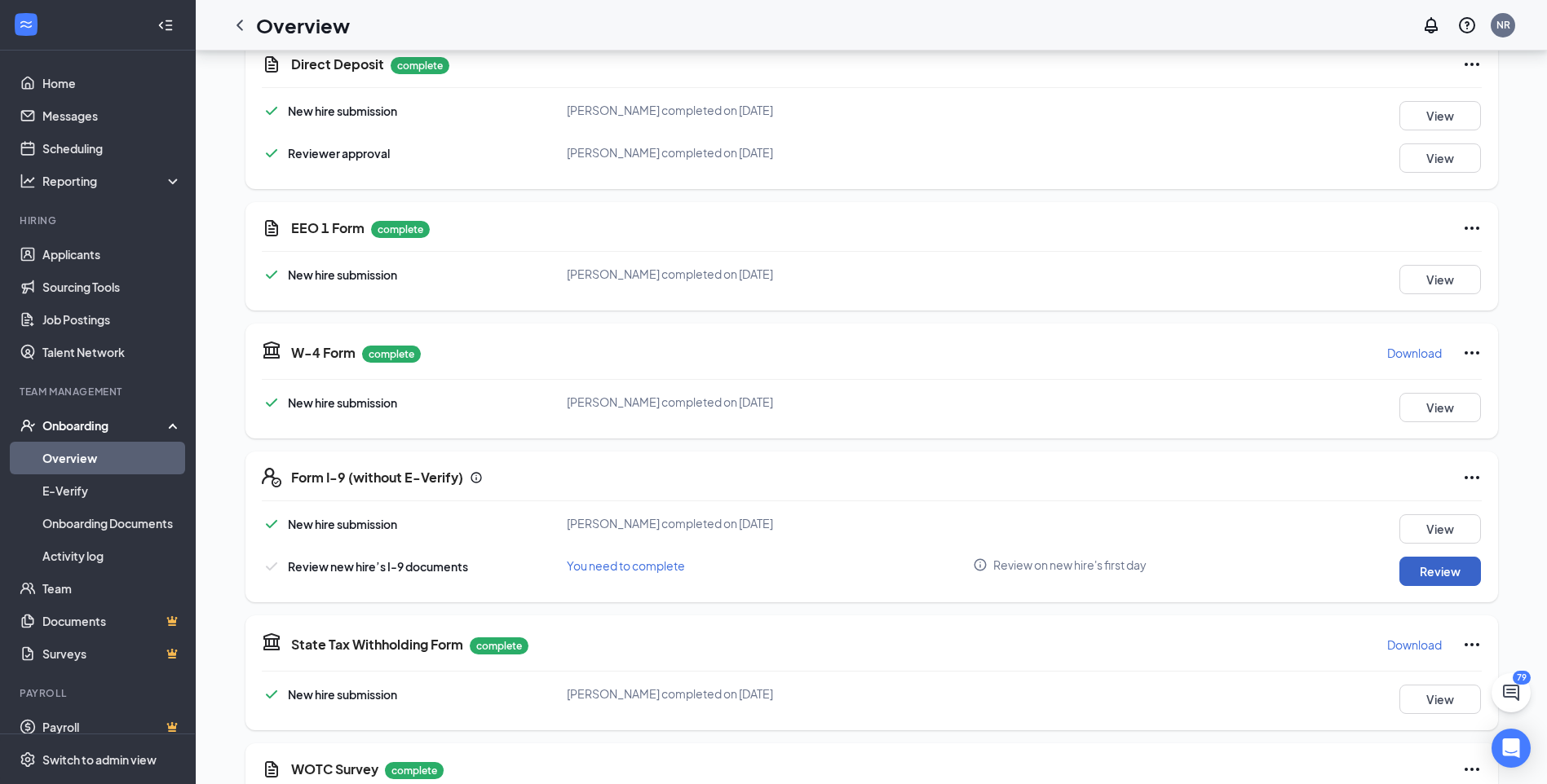
click at [1446, 557] on button "Review" at bounding box center [1440, 571] width 82 height 30
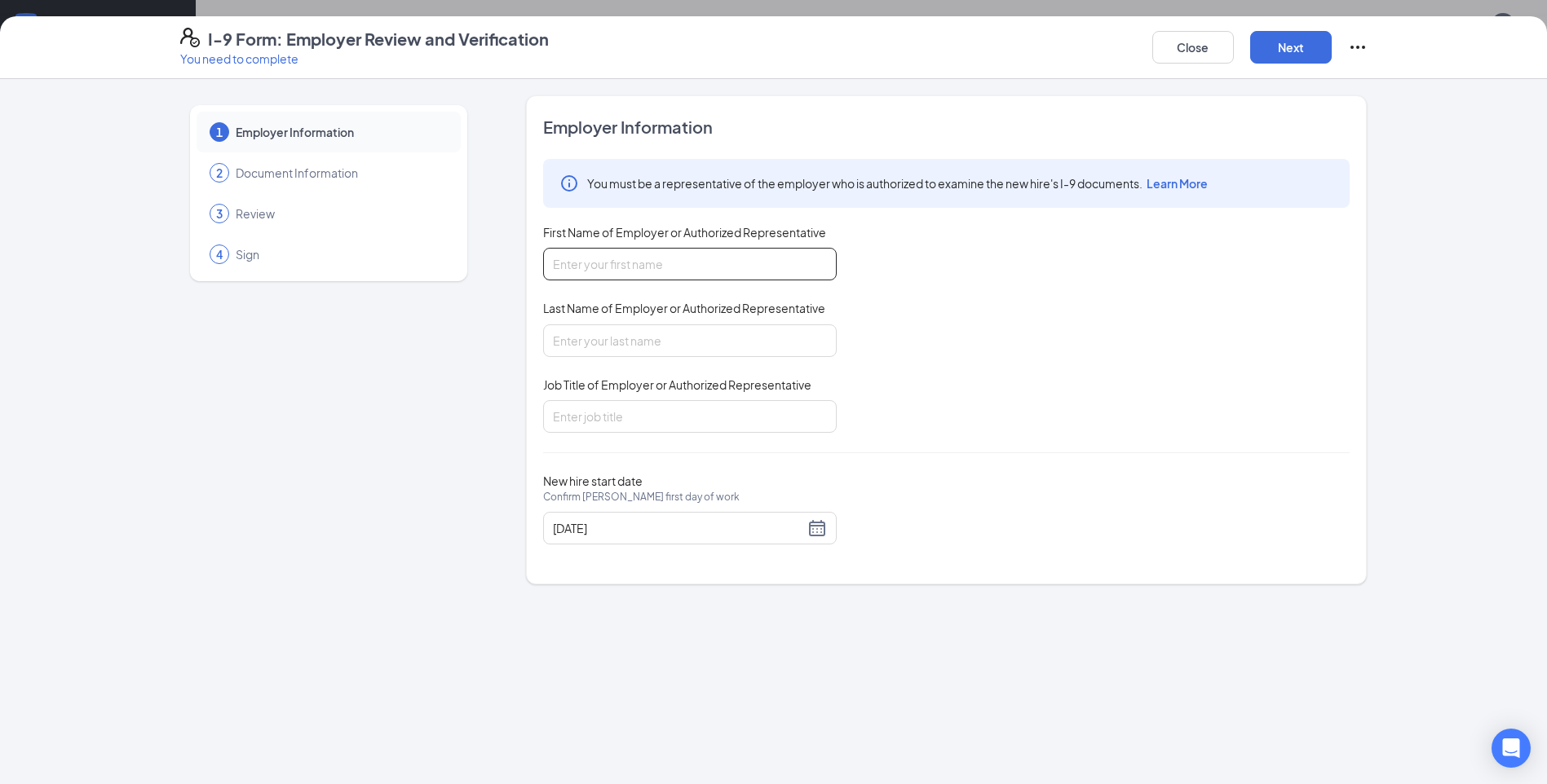
click at [714, 263] on input "First Name of Employer or Authorized Representative" at bounding box center [690, 264] width 294 height 33
type input "S"
click at [1213, 37] on button "Close" at bounding box center [1193, 47] width 82 height 33
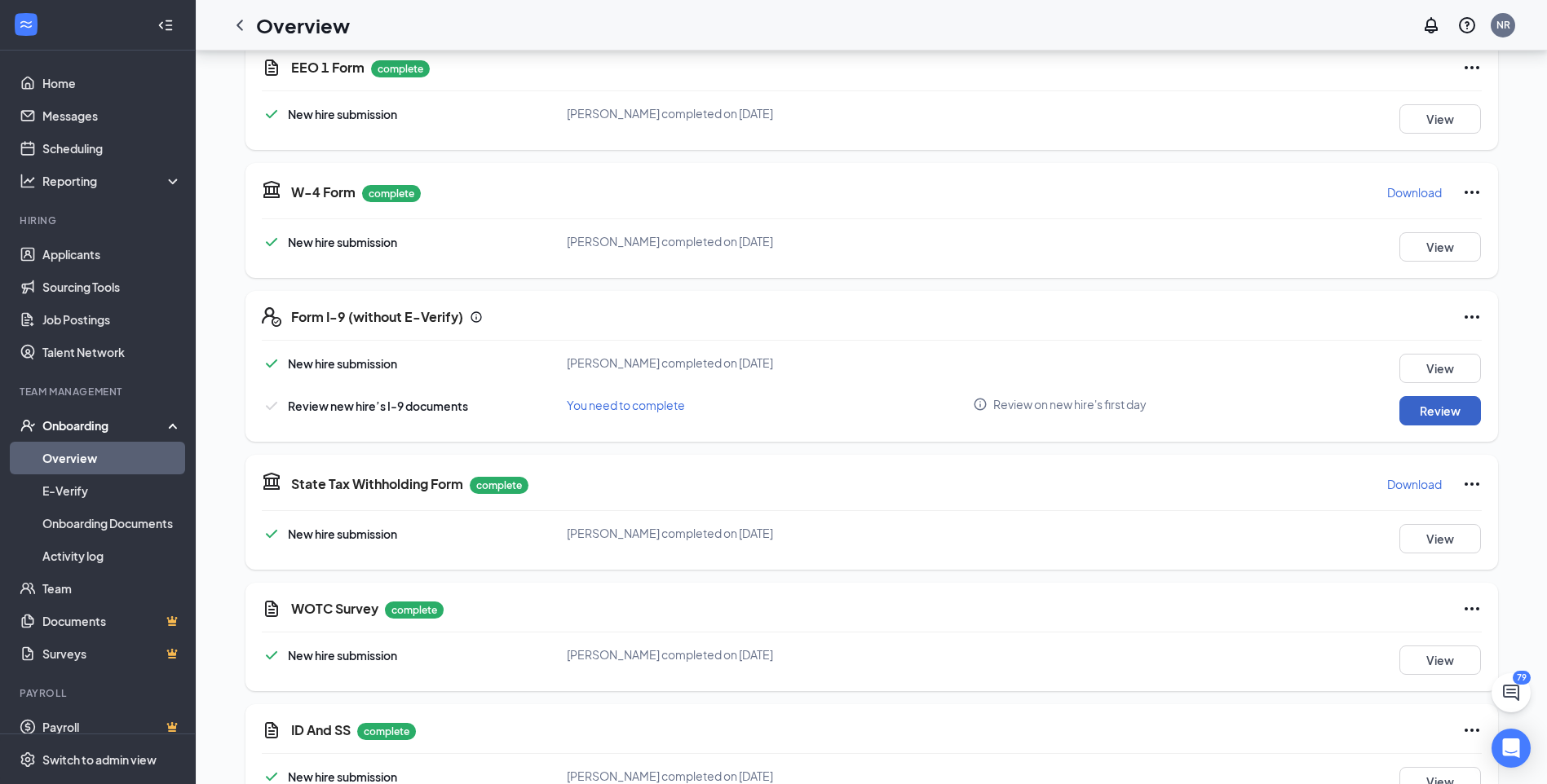
scroll to position [1468, 0]
click at [1439, 393] on button "Review" at bounding box center [1440, 408] width 82 height 30
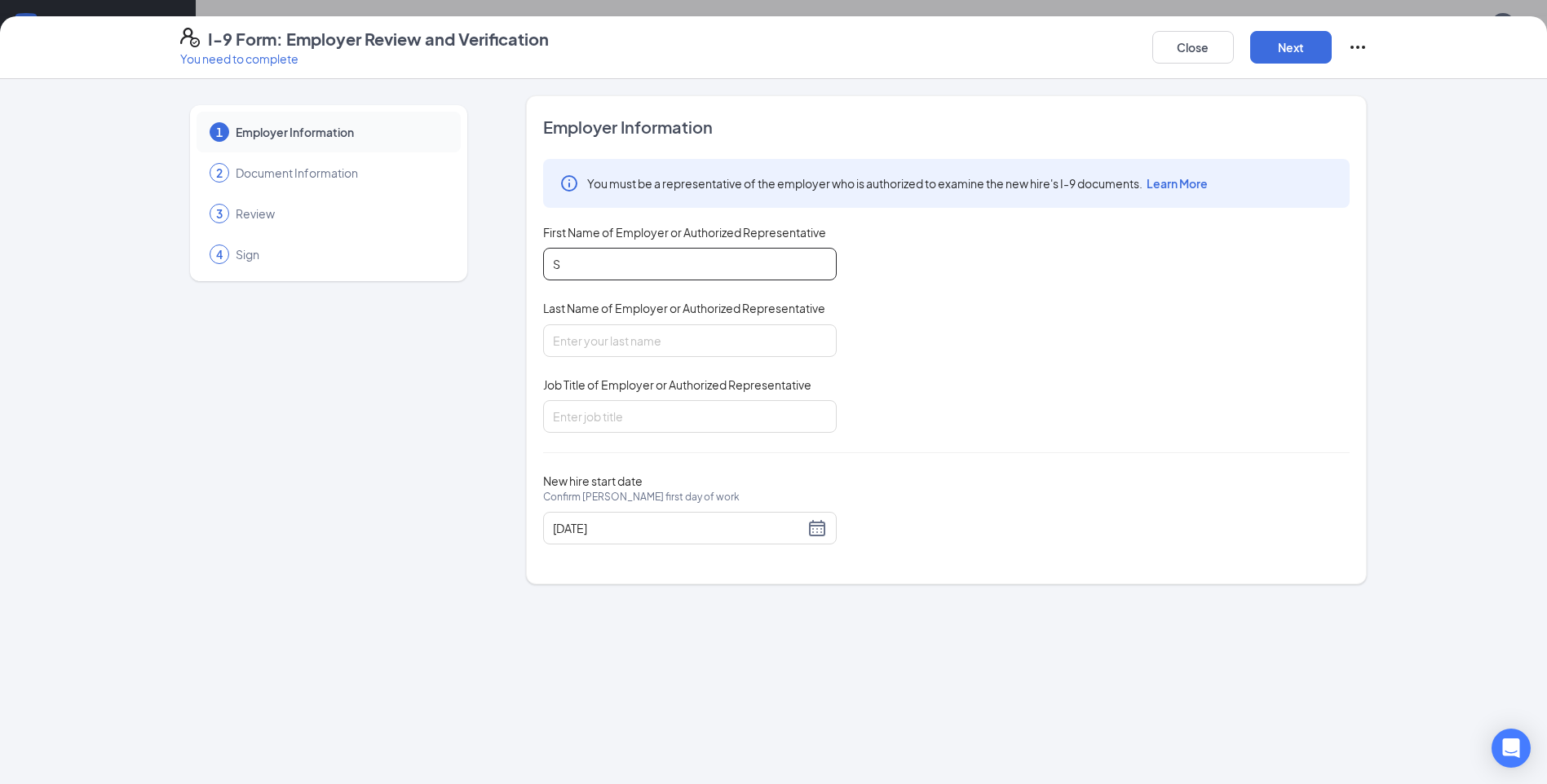
click at [654, 254] on input "S" at bounding box center [690, 264] width 294 height 33
type input "Serenity"
click at [646, 339] on input "Last Name of Employer or Authorized Representative" at bounding box center [690, 341] width 294 height 33
type input "Johnson"
click at [665, 416] on input "Job Title of Employer or Authorized Representative" at bounding box center [690, 416] width 294 height 33
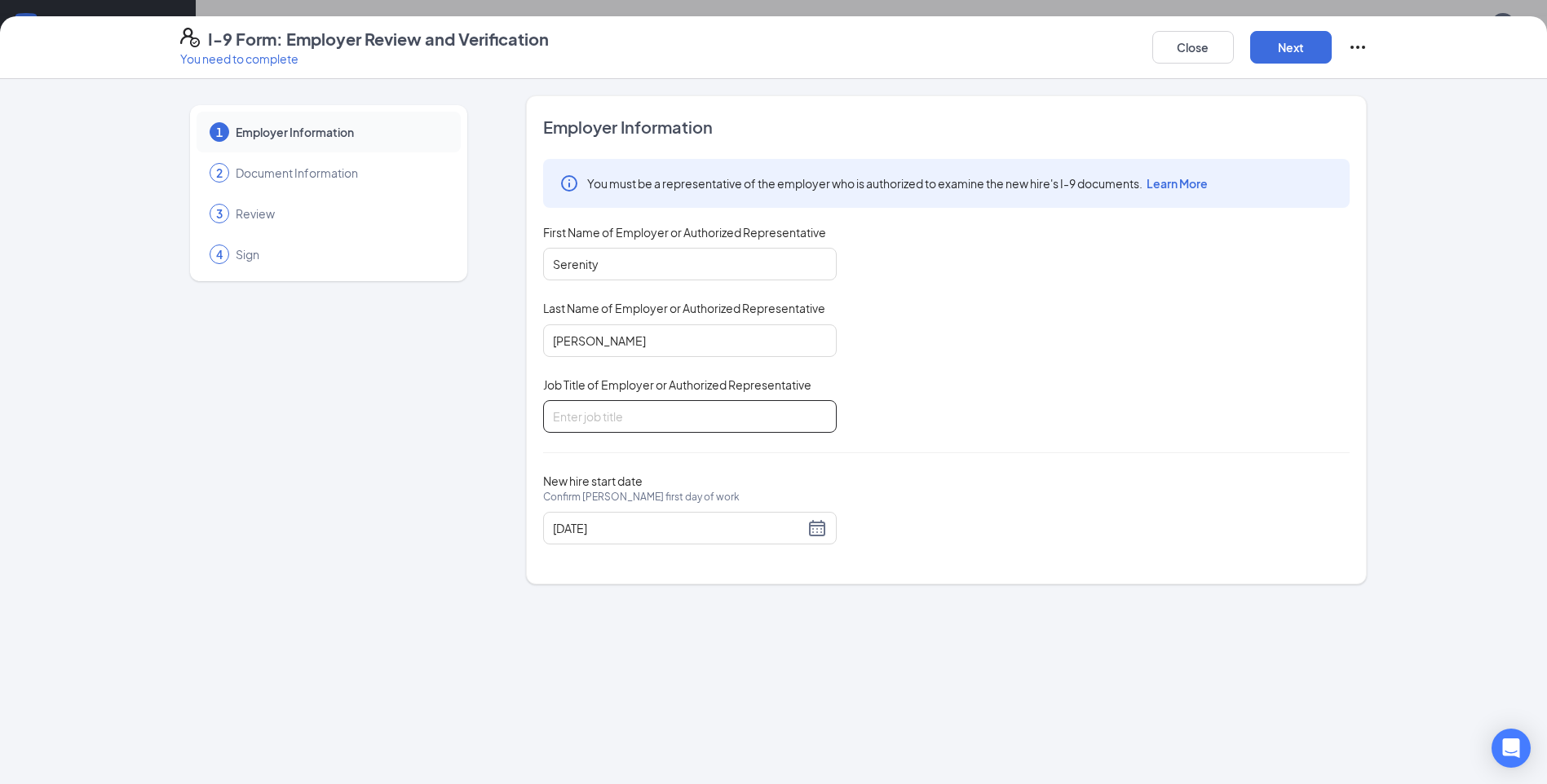
type input "Team member"
click at [1321, 53] on button "Next" at bounding box center [1291, 47] width 82 height 33
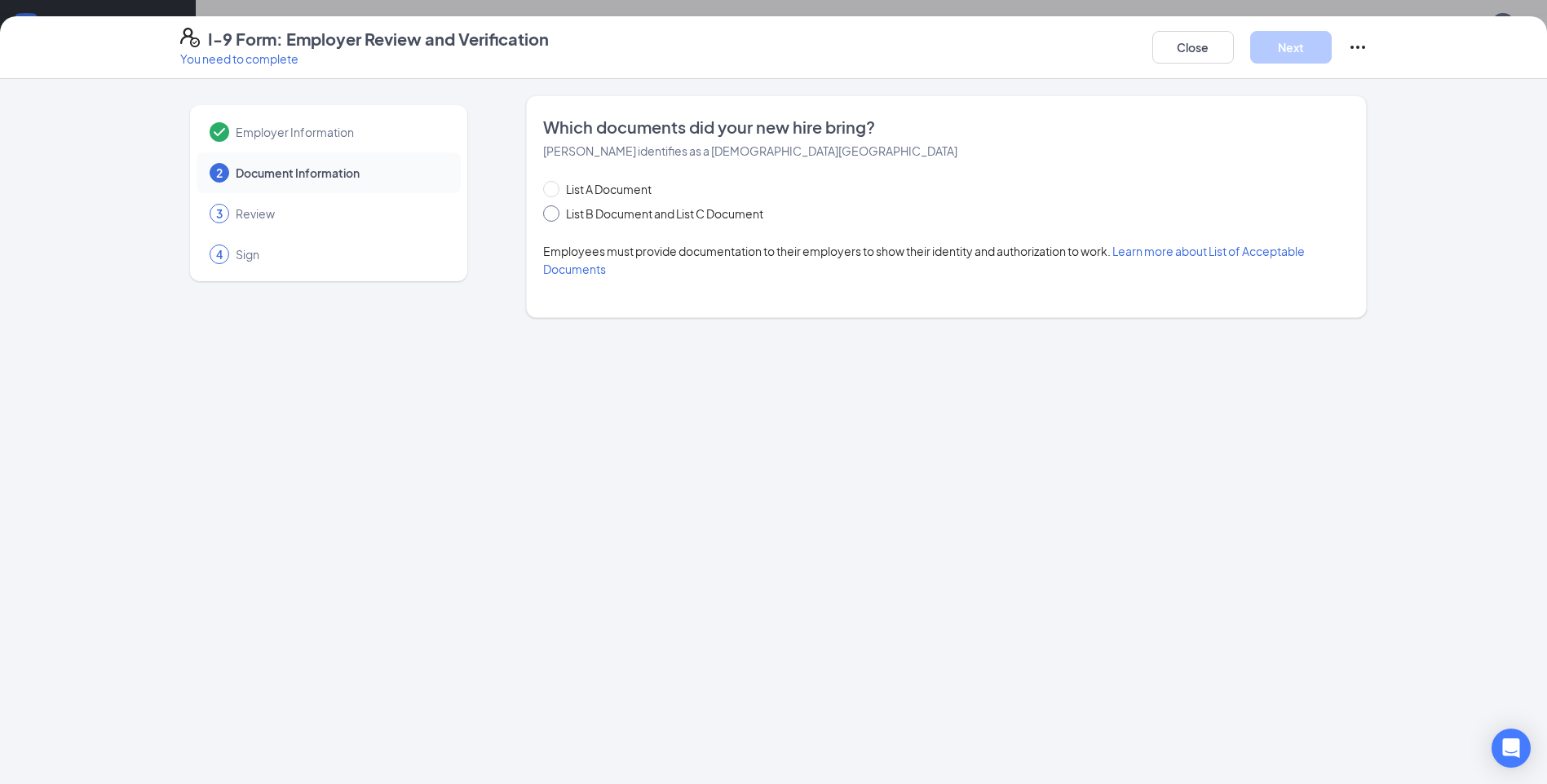
click at [551, 218] on span at bounding box center [551, 213] width 16 height 16
click at [551, 217] on input "List B Document and List C Document" at bounding box center [549, 211] width 12 height 12
radio input "true"
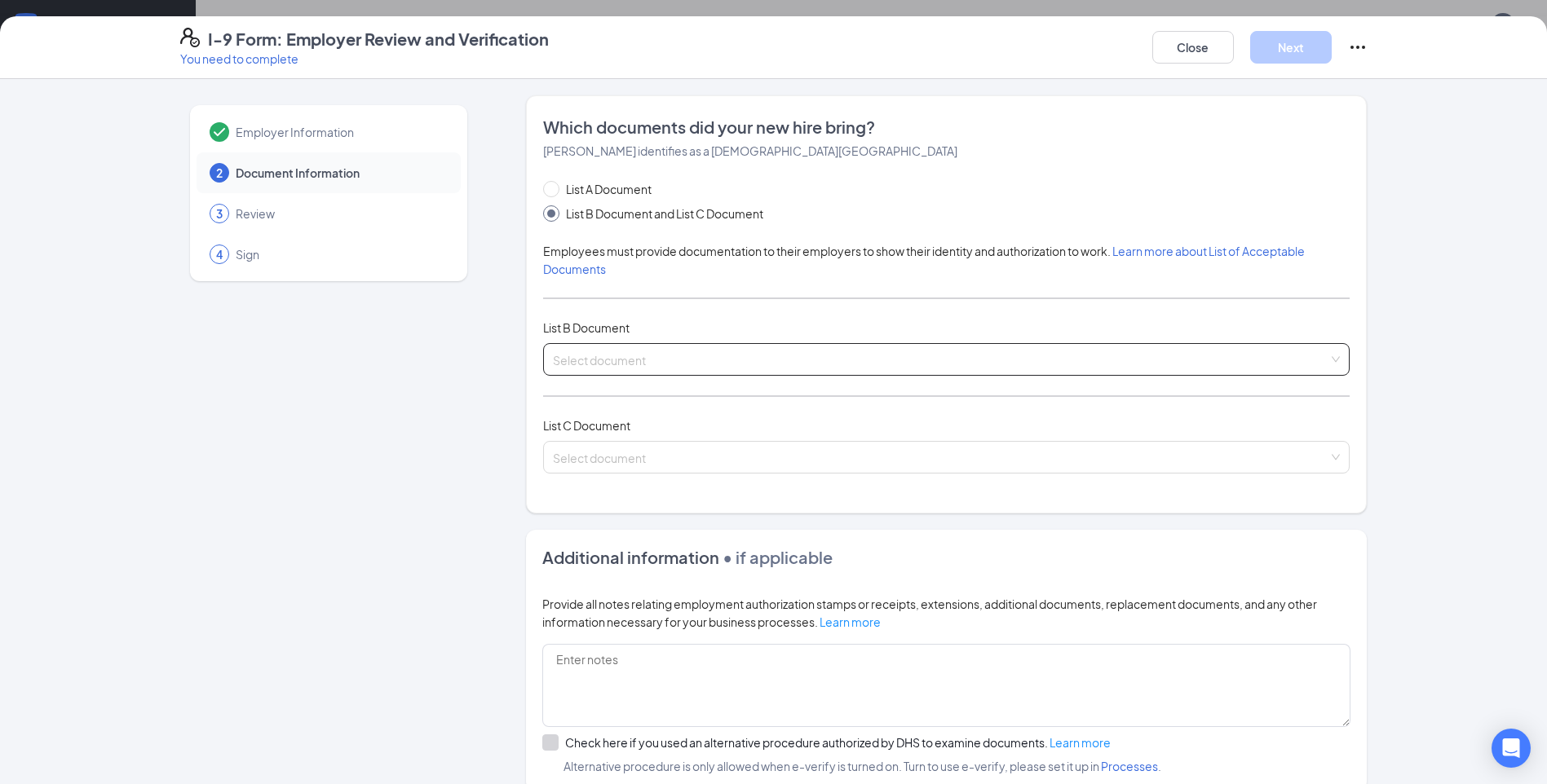
click at [679, 360] on input "search" at bounding box center [940, 356] width 775 height 24
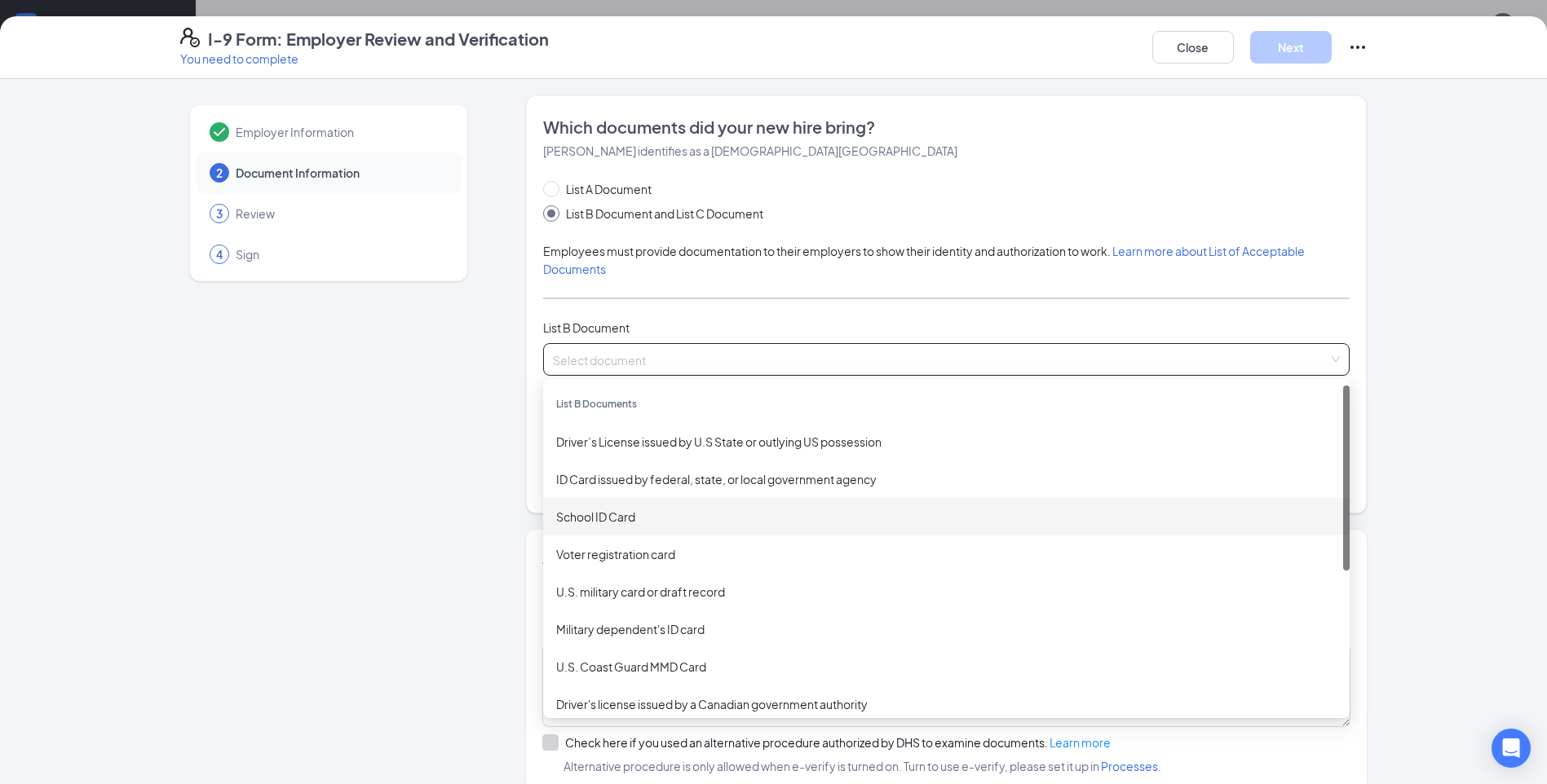
click at [625, 519] on div "School ID Card" at bounding box center [946, 516] width 780 height 18
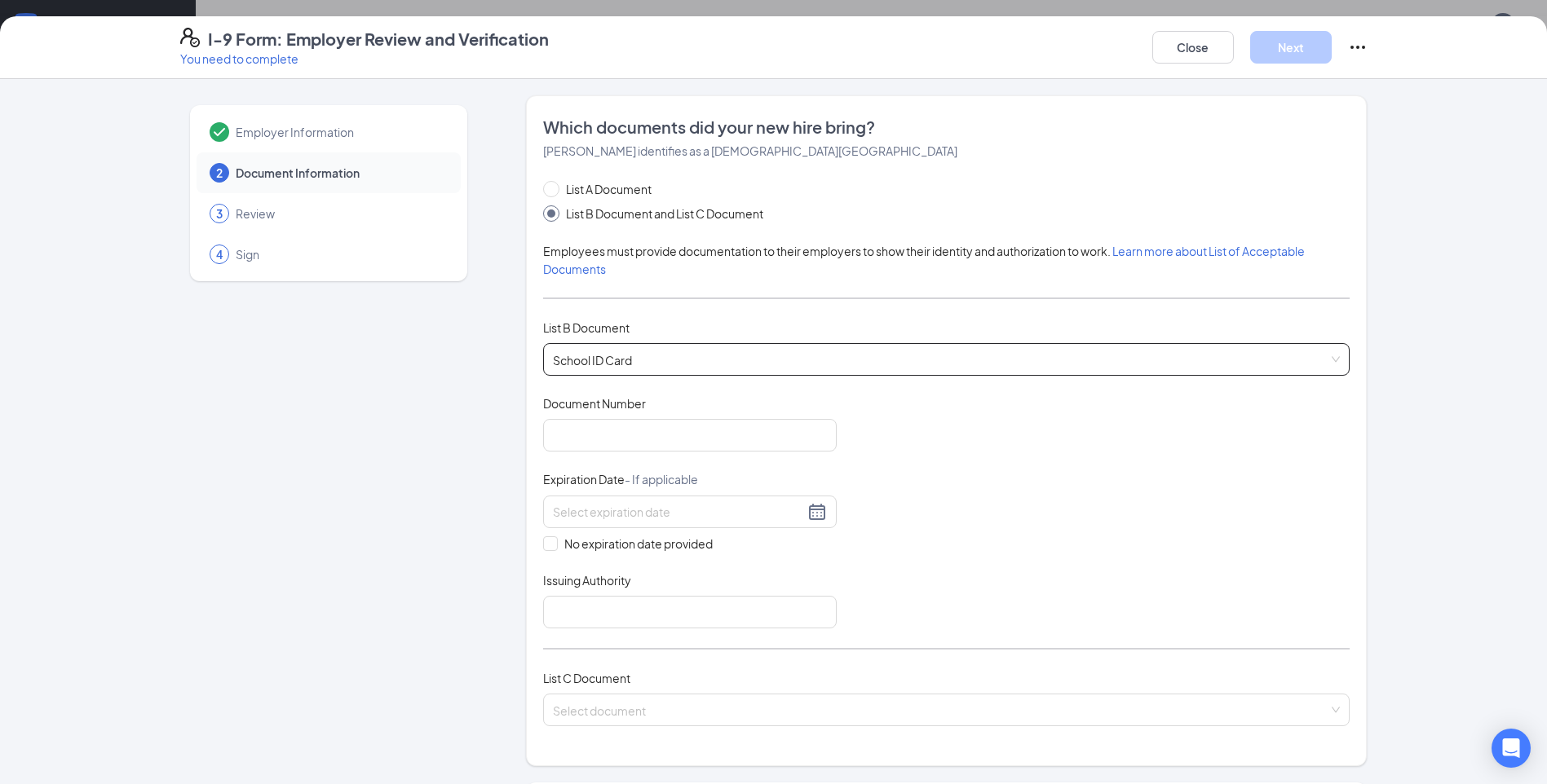
click at [630, 453] on div "Document Title School ID Card Document Number Expiration Date - If applicable N…" at bounding box center [946, 511] width 806 height 233
drag, startPoint x: 633, startPoint y: 433, endPoint x: 624, endPoint y: 433, distance: 9.0
click at [633, 433] on input "Document Number" at bounding box center [690, 436] width 294 height 33
type input "5040309"
drag, startPoint x: 1109, startPoint y: 532, endPoint x: 902, endPoint y: 472, distance: 215.5
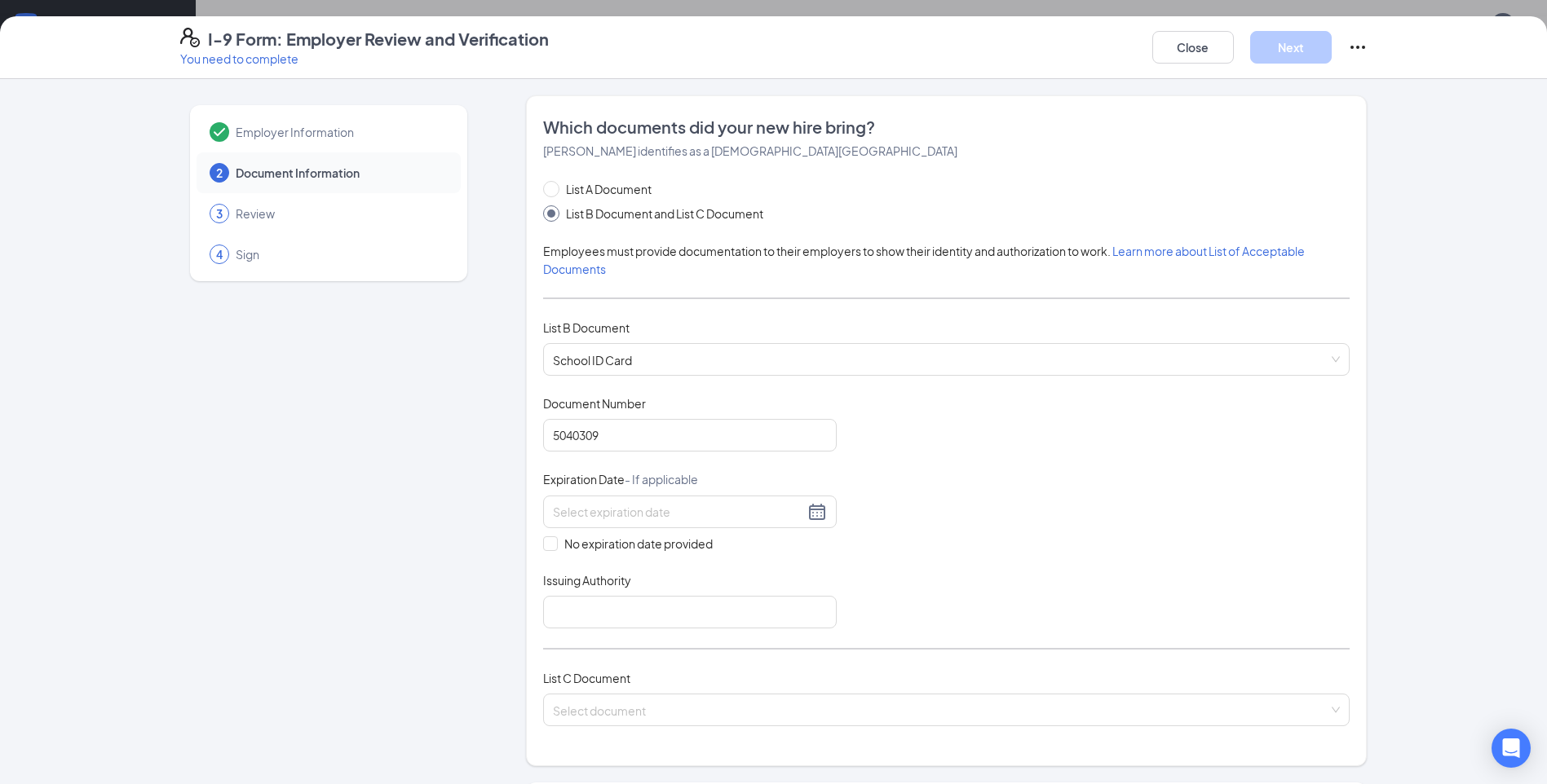
click at [1109, 531] on div "Document Title School ID Card Document Number 5040309 Expiration Date - If appl…" at bounding box center [946, 511] width 806 height 233
click at [549, 542] on span at bounding box center [550, 543] width 14 height 14
click at [549, 542] on input "No expiration date provided" at bounding box center [549, 542] width 12 height 12
checkbox input "true"
click at [670, 620] on input "Issuing Authority" at bounding box center [690, 616] width 294 height 33
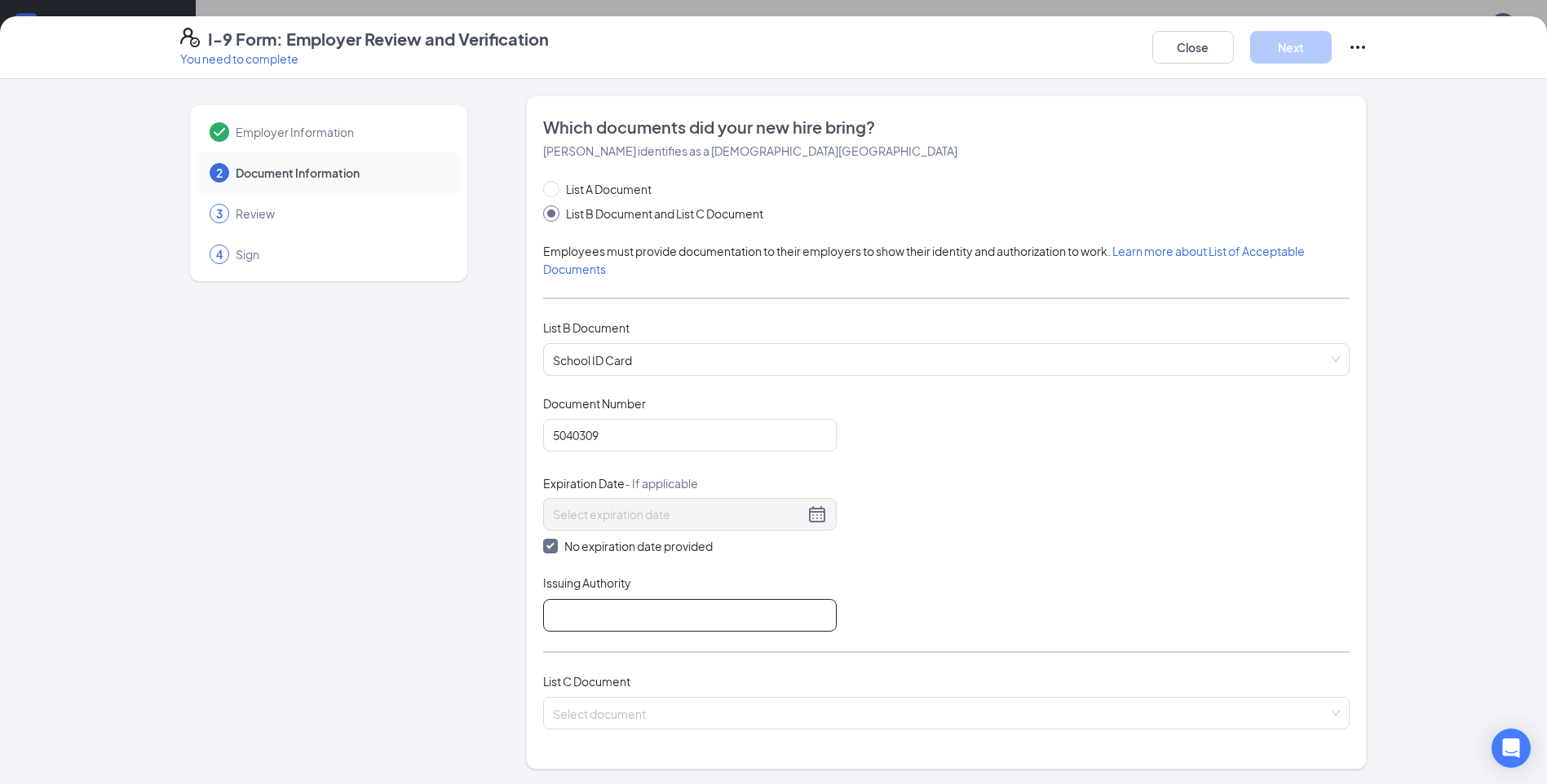
click at [670, 620] on input "Issuing Authority" at bounding box center [690, 616] width 294 height 33
click at [1056, 538] on div "Document Title School ID Card Document Number 5040309 Expiration Date - If appl…" at bounding box center [946, 513] width 806 height 236
click at [606, 604] on input "Issuing Authority" at bounding box center [690, 616] width 294 height 33
click at [1055, 552] on div "Document Title School ID Card Document Number 5040309 Expiration Date - If appl…" at bounding box center [946, 513] width 806 height 236
drag, startPoint x: 663, startPoint y: 616, endPoint x: 339, endPoint y: 610, distance: 324.1
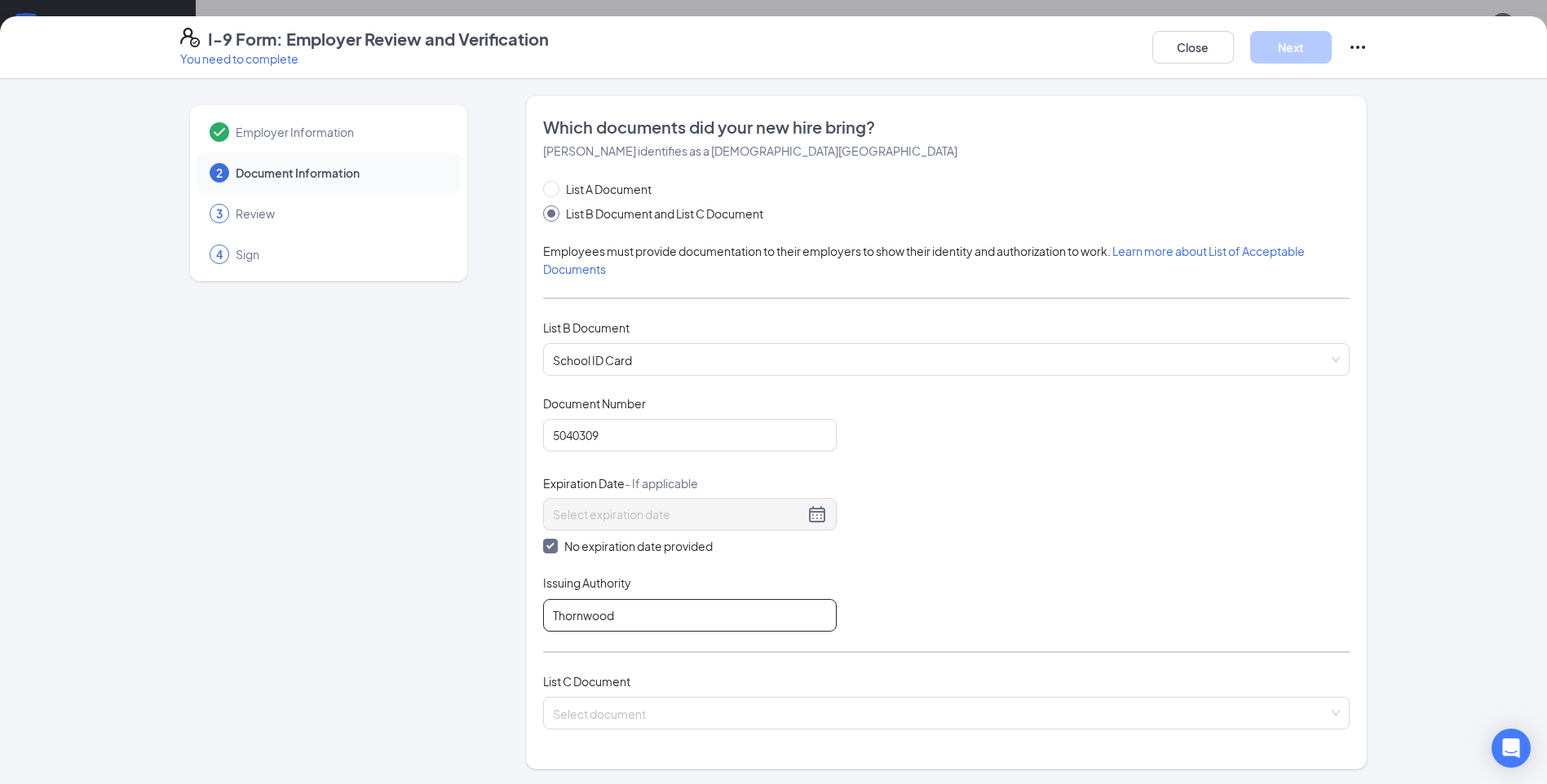
click at [339, 610] on div "Employer Information 2 Document Information 3 Review 4 Sign Which documents did…" at bounding box center [774, 649] width 1187 height 1107
type input "Thornwood High School"
click at [938, 580] on div "Document Title School ID Card Document Number 5040309 Expiration Date - If appl…" at bounding box center [946, 513] width 806 height 236
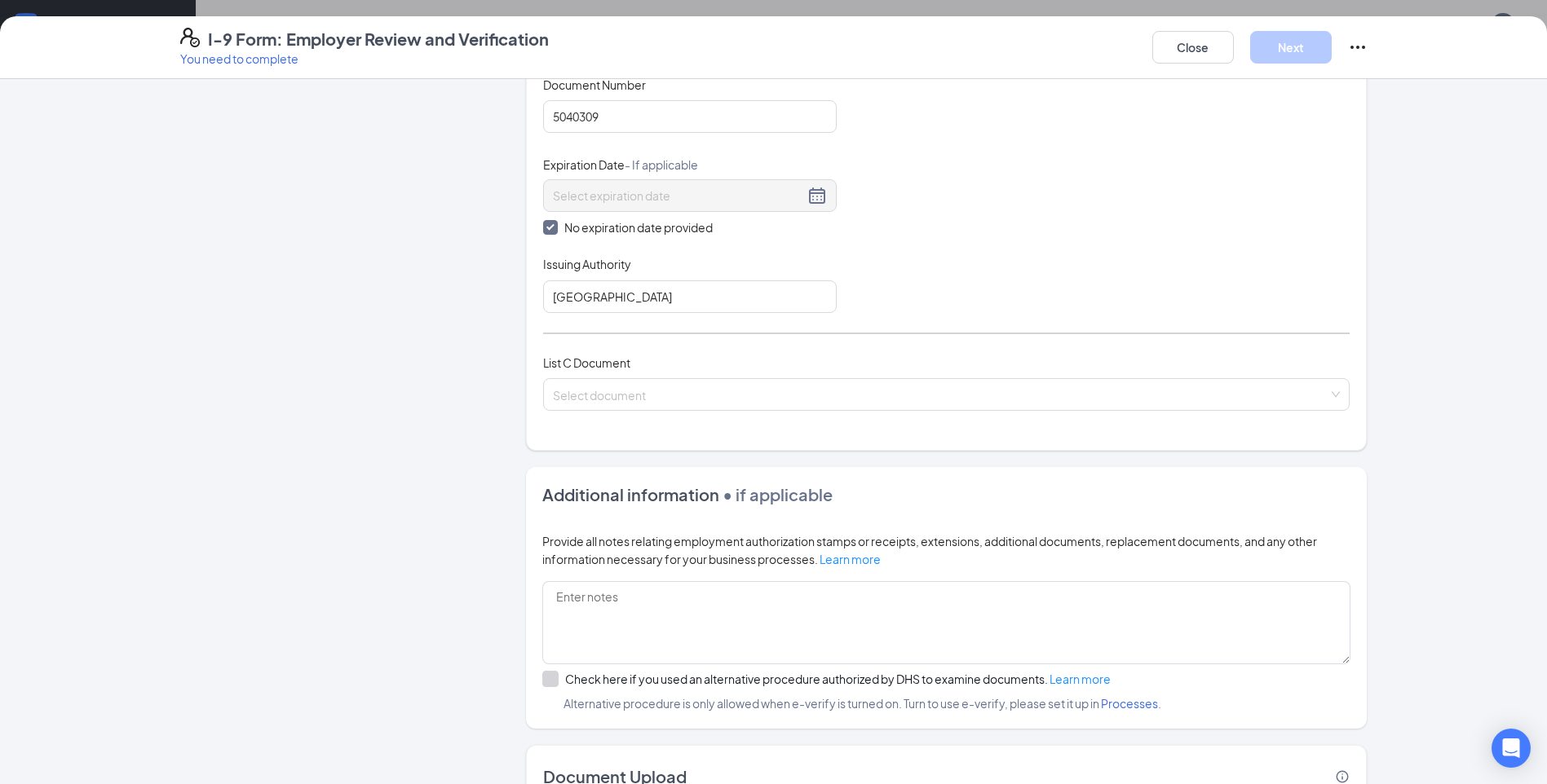
scroll to position [326, 0]
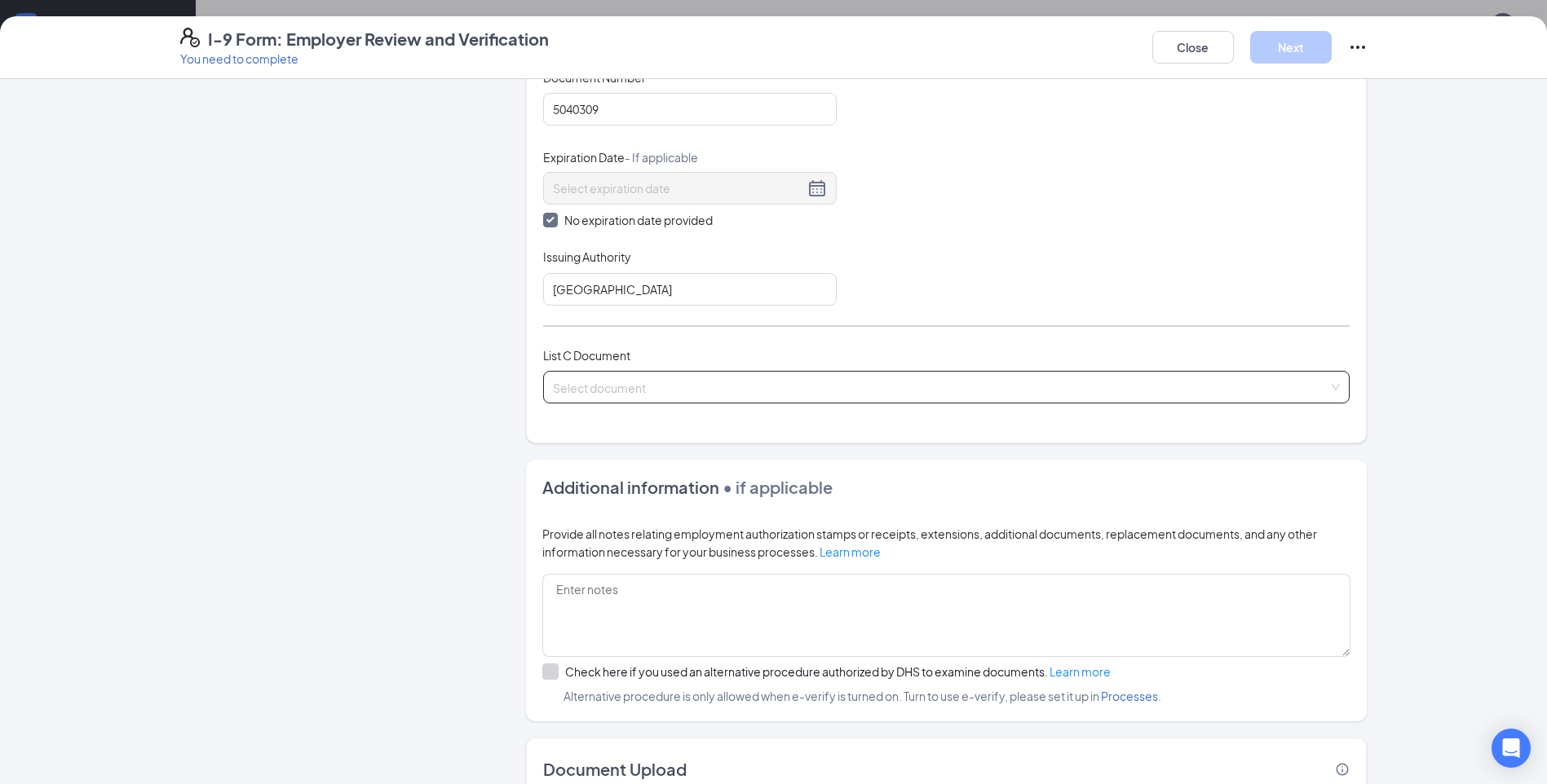
click at [702, 385] on input "search" at bounding box center [940, 383] width 775 height 24
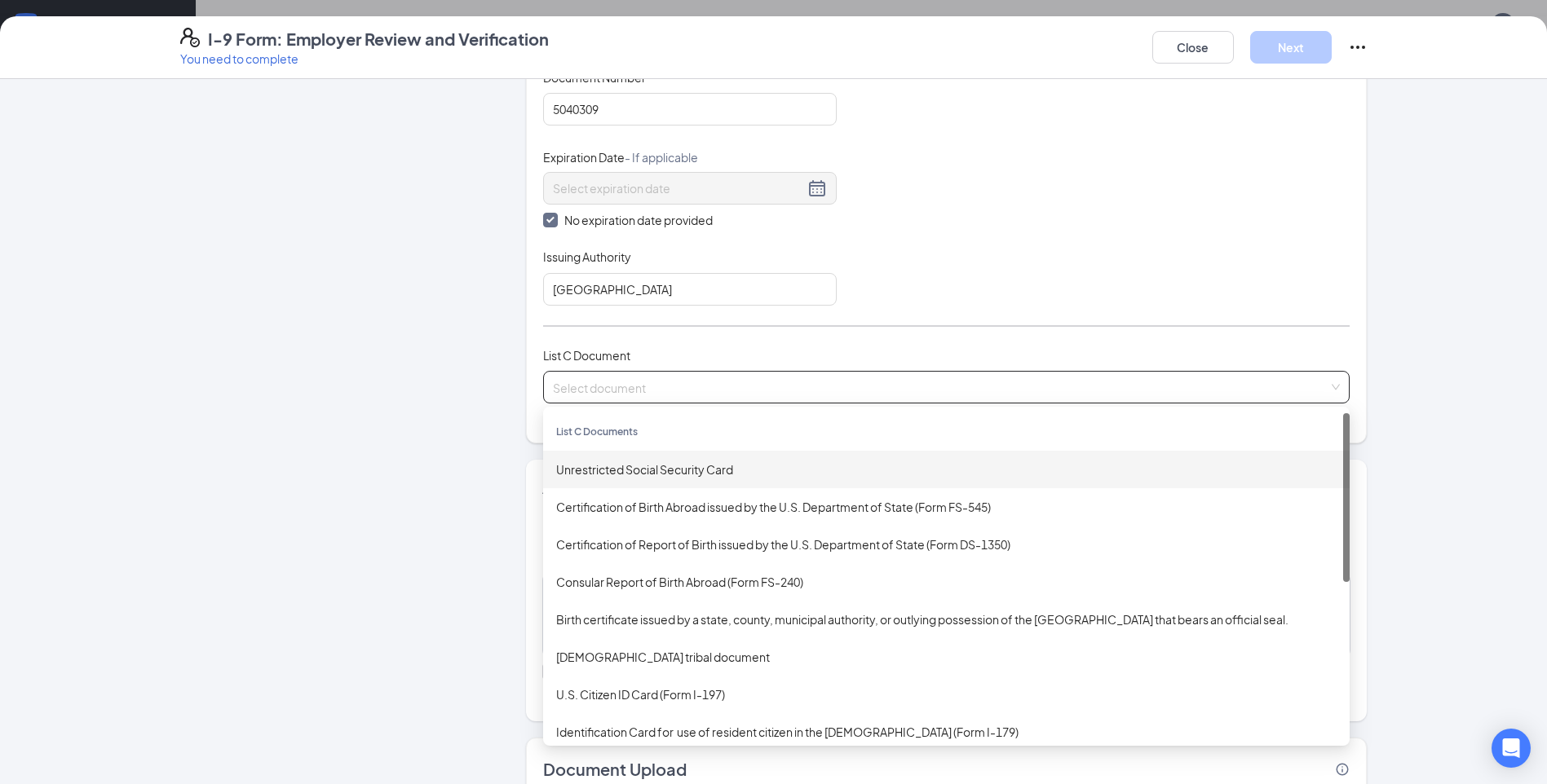
click at [663, 462] on div "Unrestricted Social Security Card" at bounding box center [946, 469] width 780 height 18
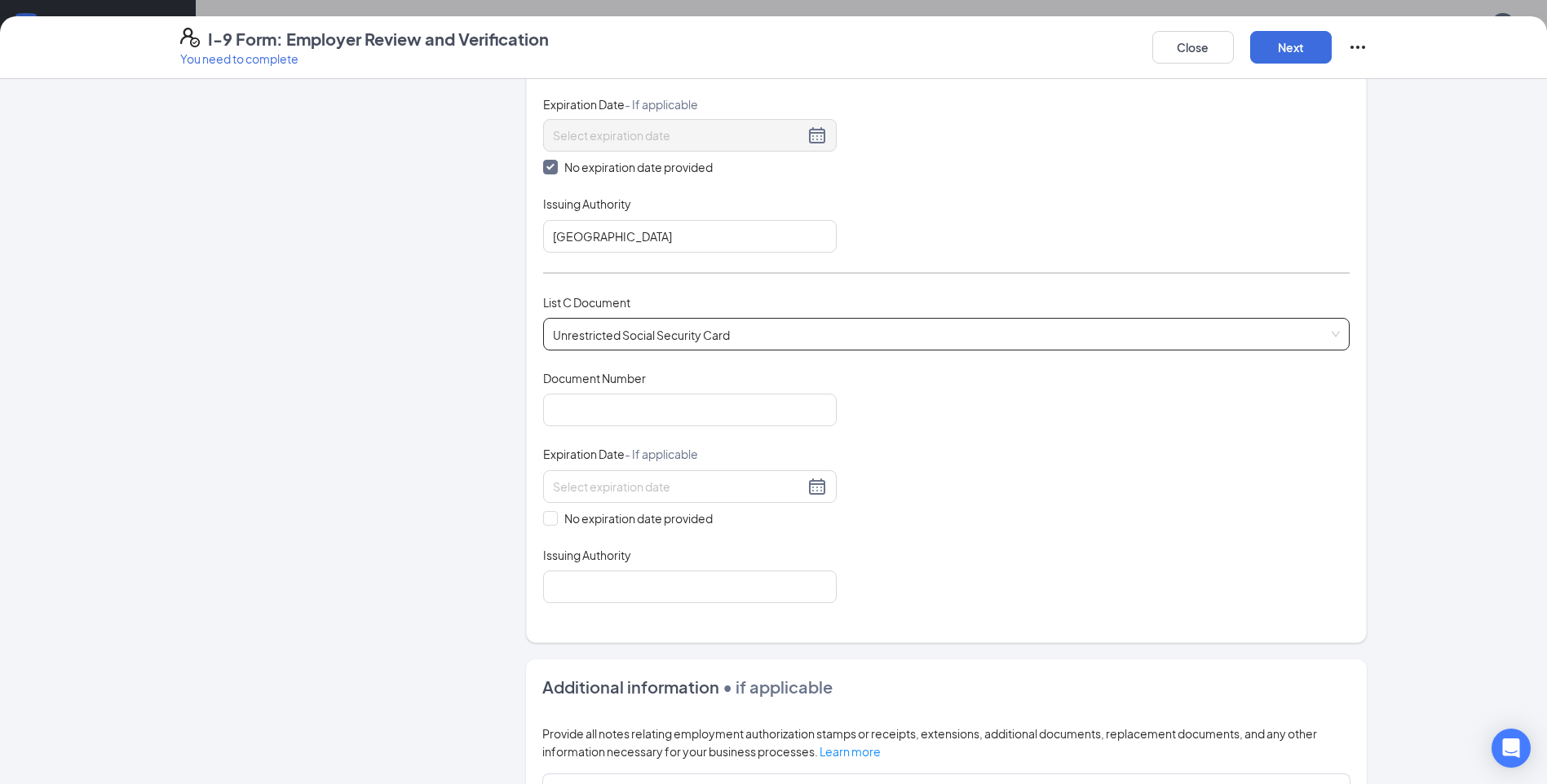
scroll to position [408, 0]
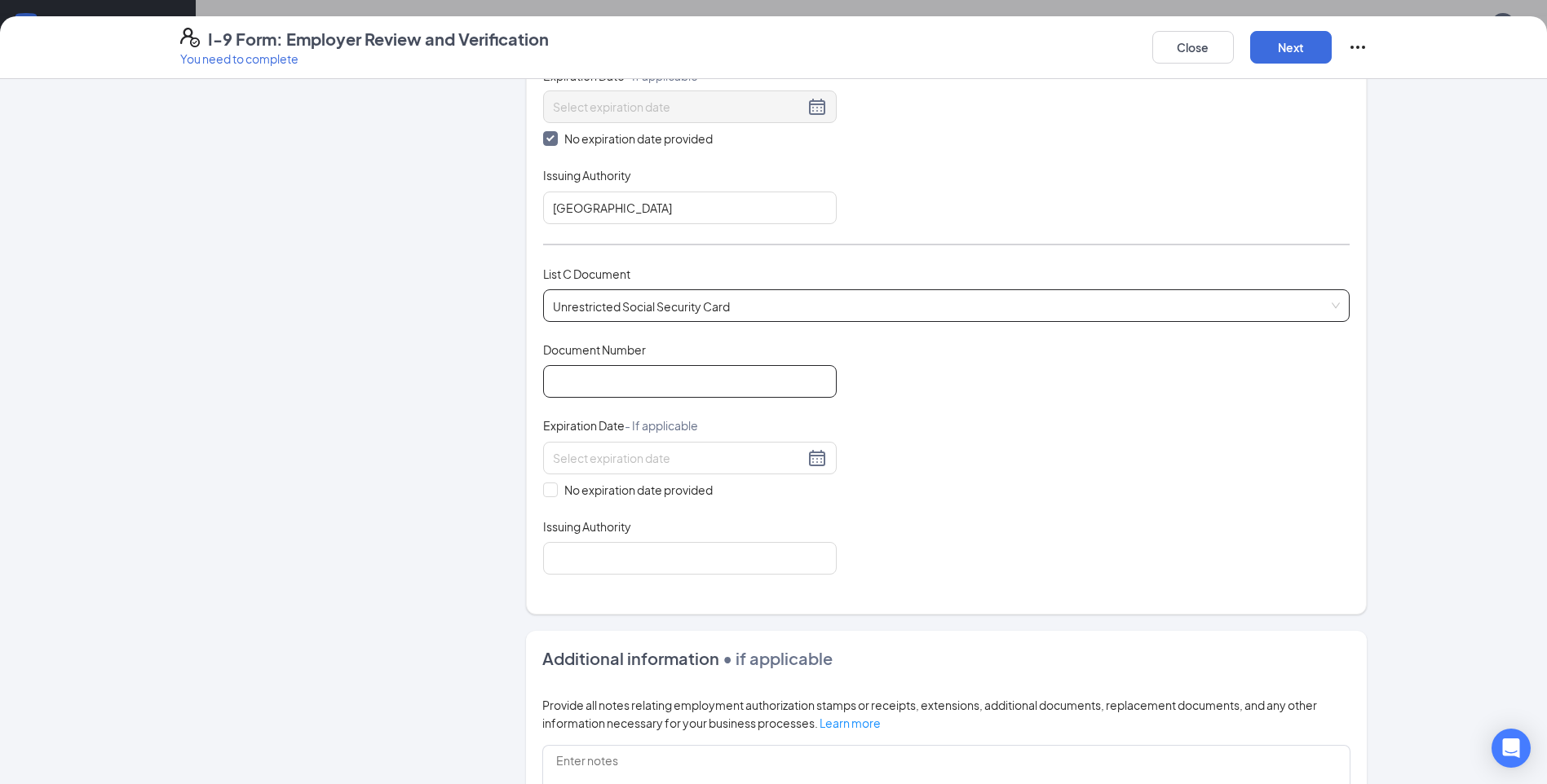
click at [658, 372] on input "Document Number" at bounding box center [690, 382] width 294 height 33
click at [583, 378] on input "Document Number" at bounding box center [690, 382] width 294 height 33
type input "353062789"
click at [543, 489] on input "No expiration date provided" at bounding box center [549, 488] width 12 height 12
checkbox input "true"
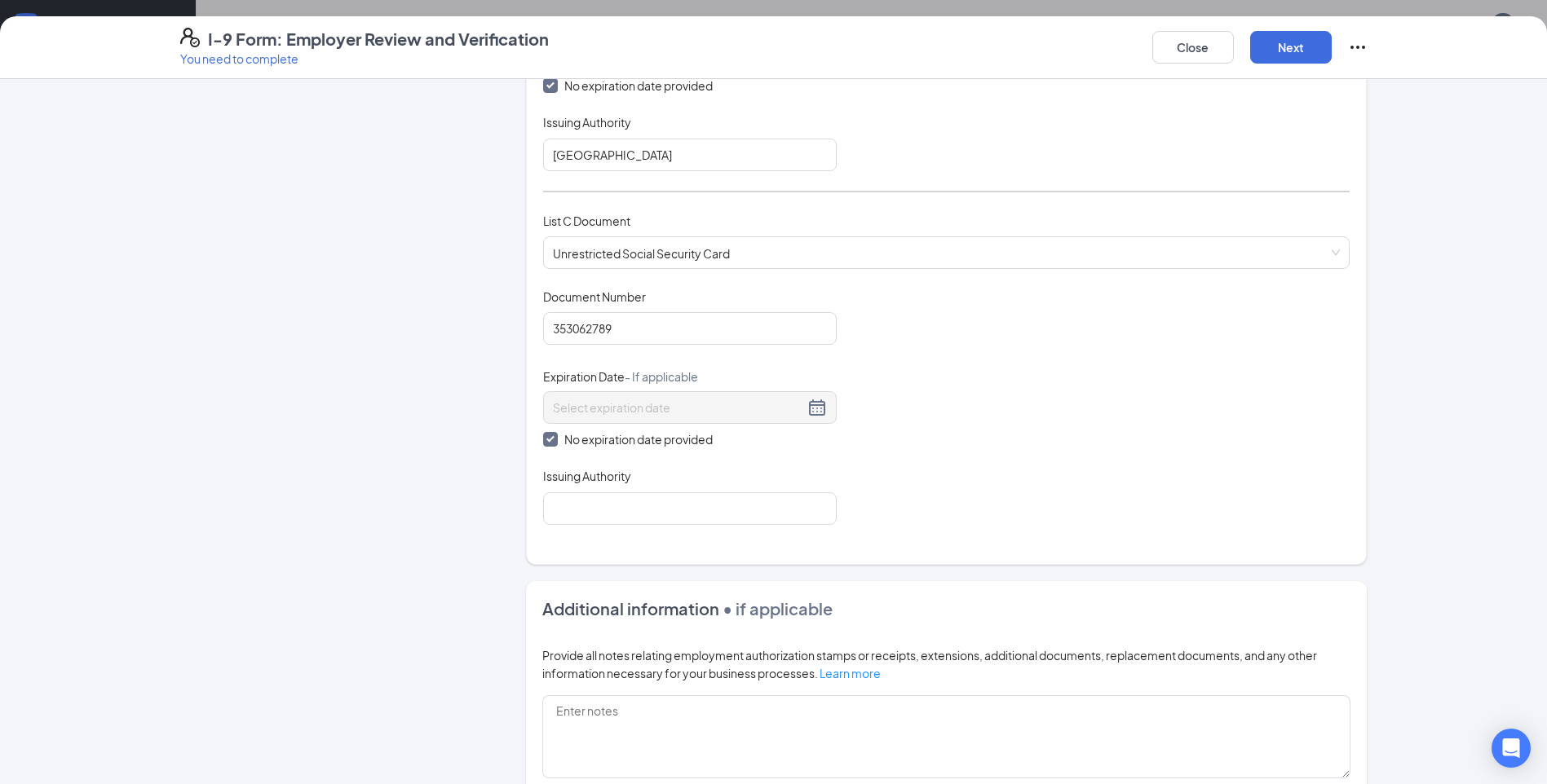
scroll to position [489, 0]
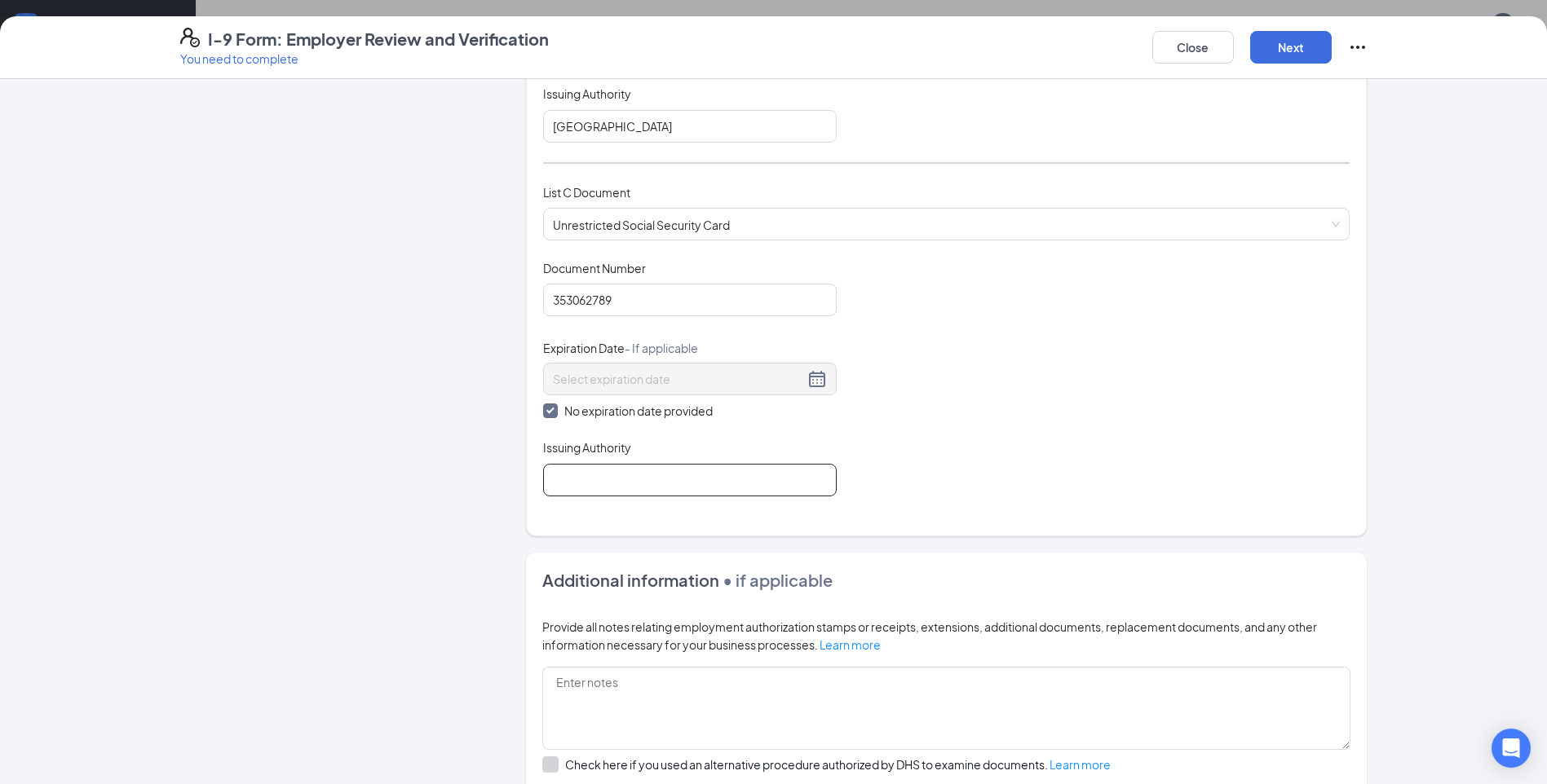
click at [630, 484] on input "Issuing Authority" at bounding box center [690, 481] width 294 height 33
type input "Social Security Administration"
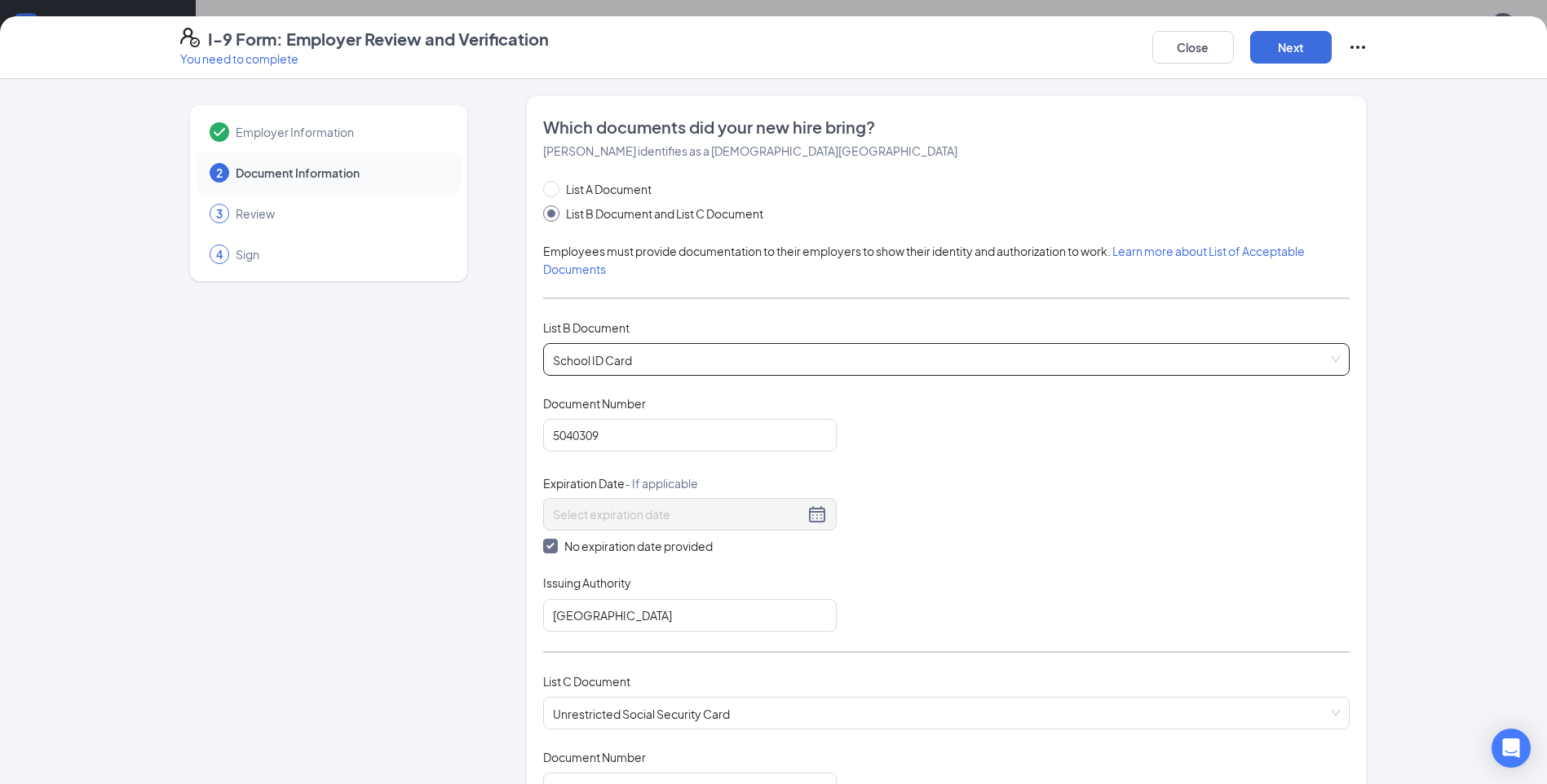
scroll to position [1060, 0]
click at [1284, 46] on button "Next" at bounding box center [1291, 47] width 82 height 33
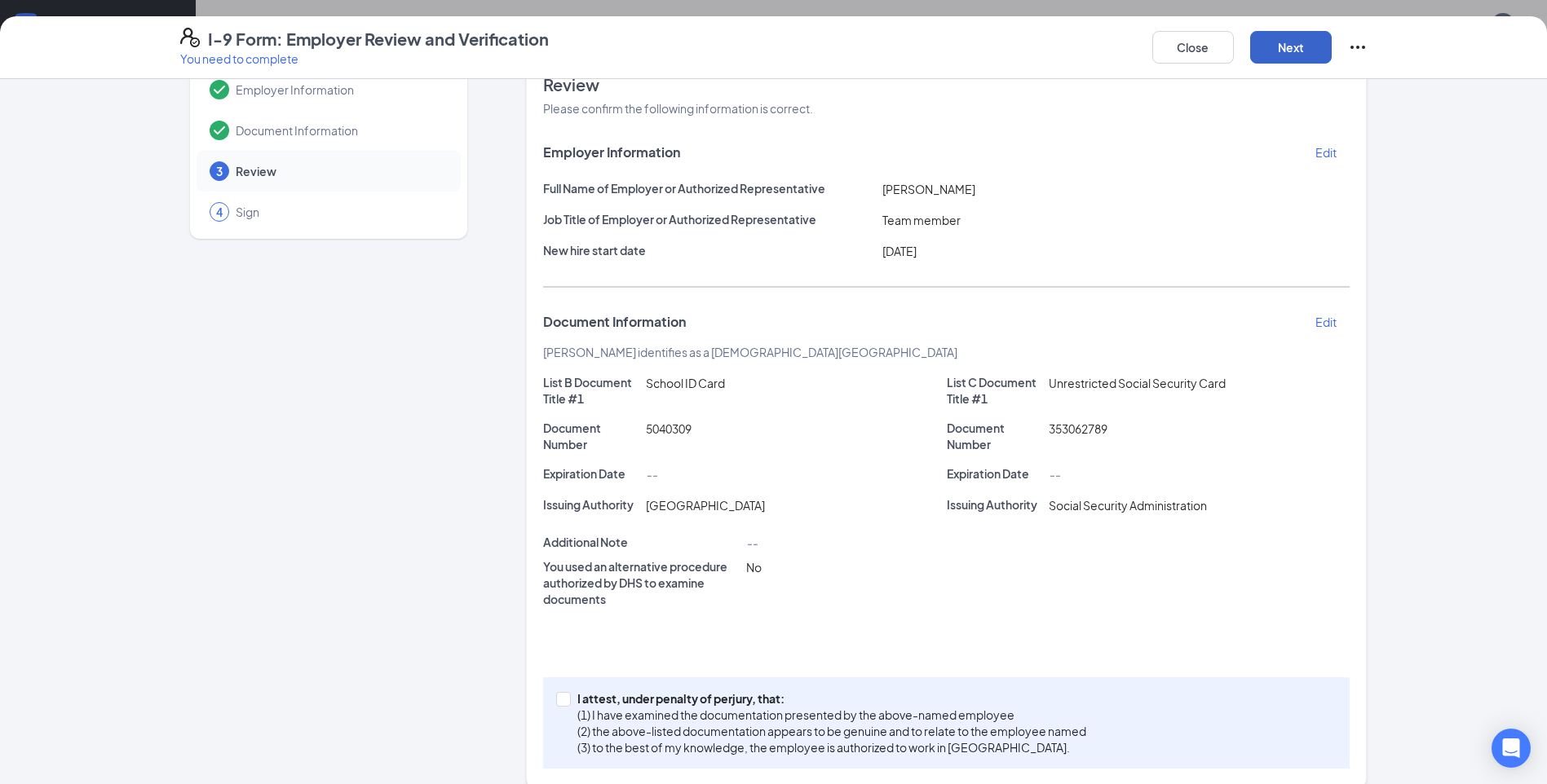
scroll to position [63, 0]
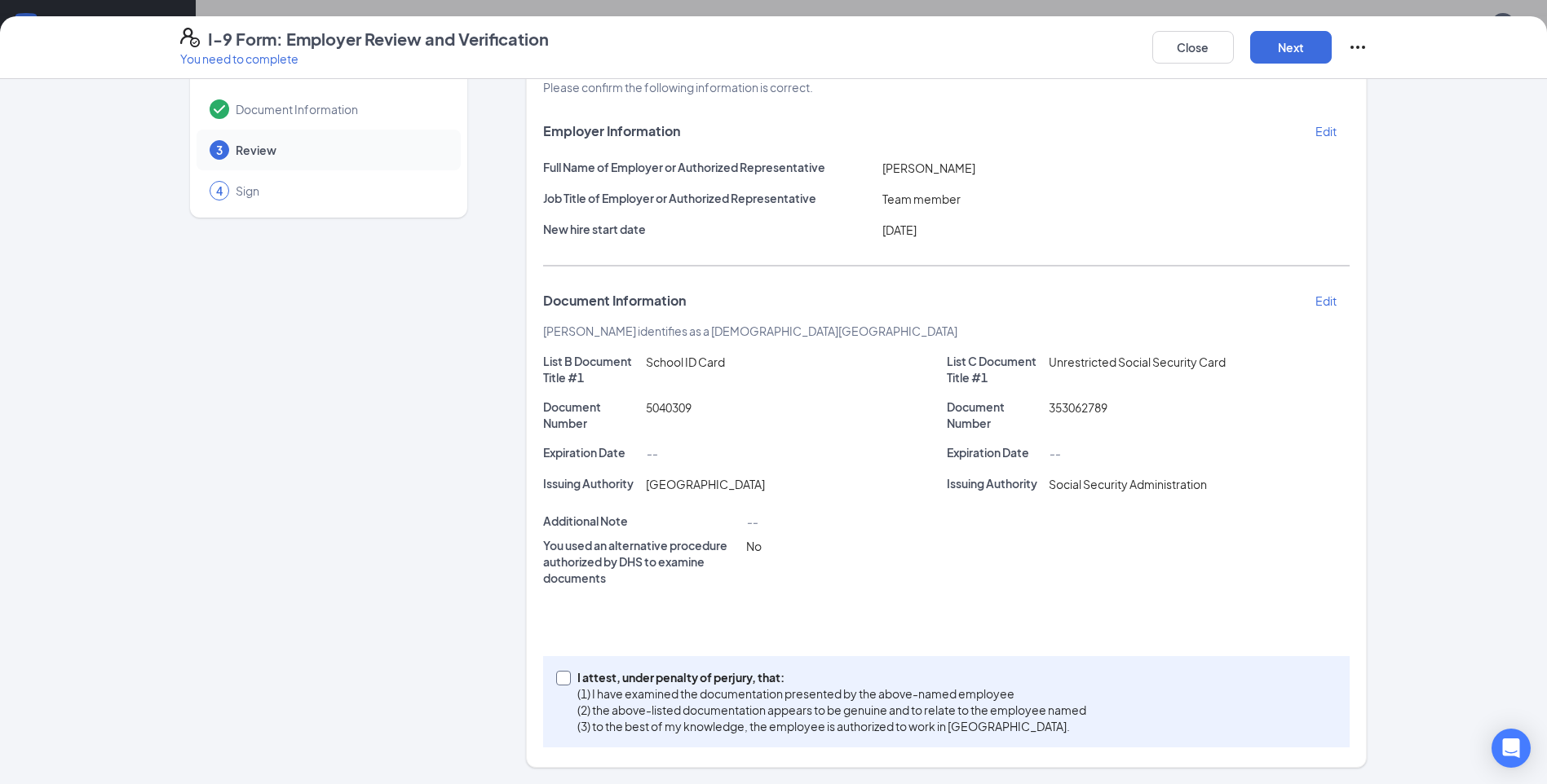
click at [561, 682] on span at bounding box center [563, 677] width 14 height 14
click at [561, 682] on input "I attest, under penalty of perjury, that: (1) I have examined the documentation…" at bounding box center [562, 677] width 12 height 12
checkbox input "true"
click at [1289, 54] on button "Next" at bounding box center [1291, 47] width 82 height 33
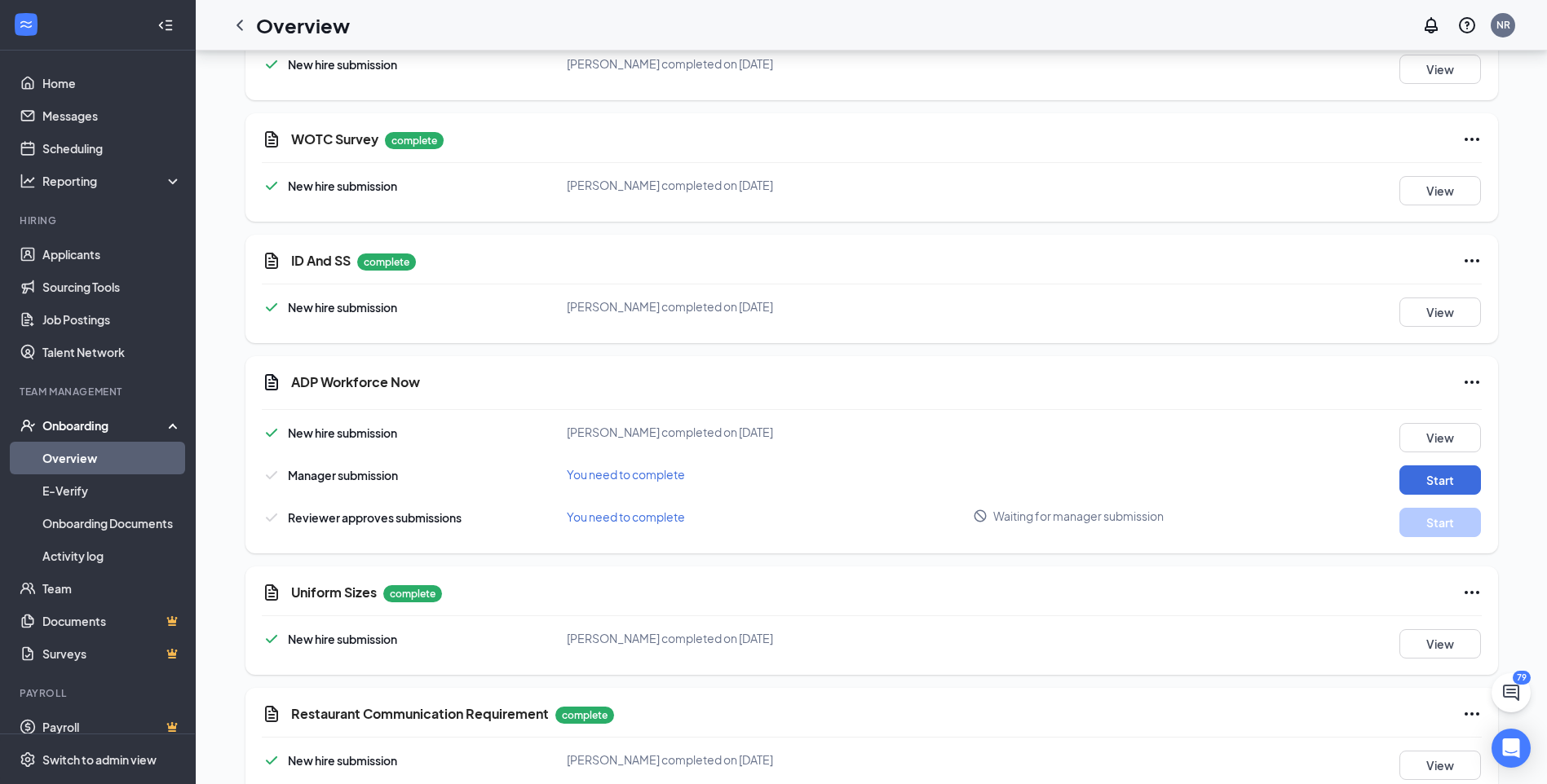
scroll to position [1954, 0]
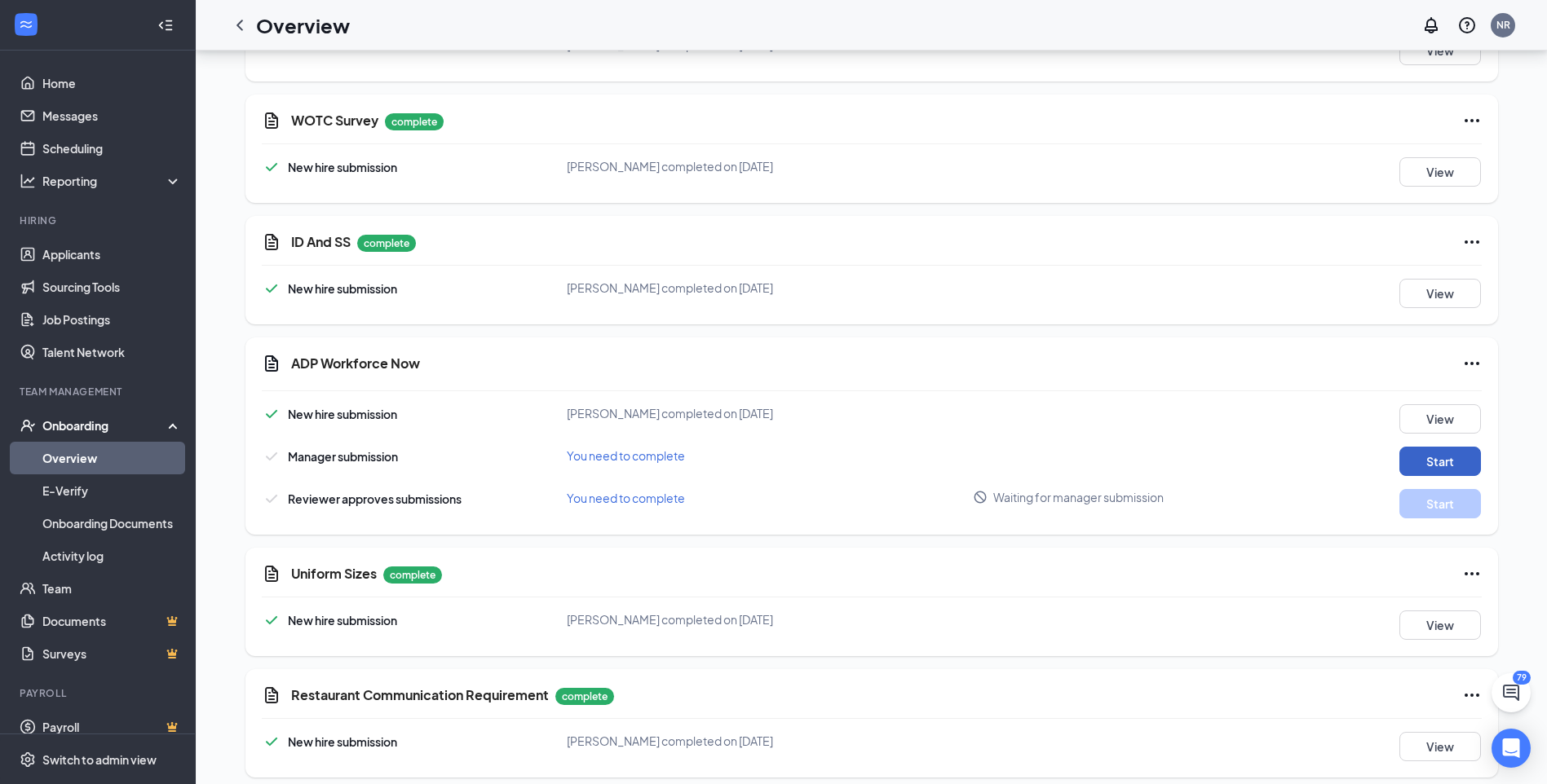
click at [1437, 449] on button "Start" at bounding box center [1440, 462] width 82 height 30
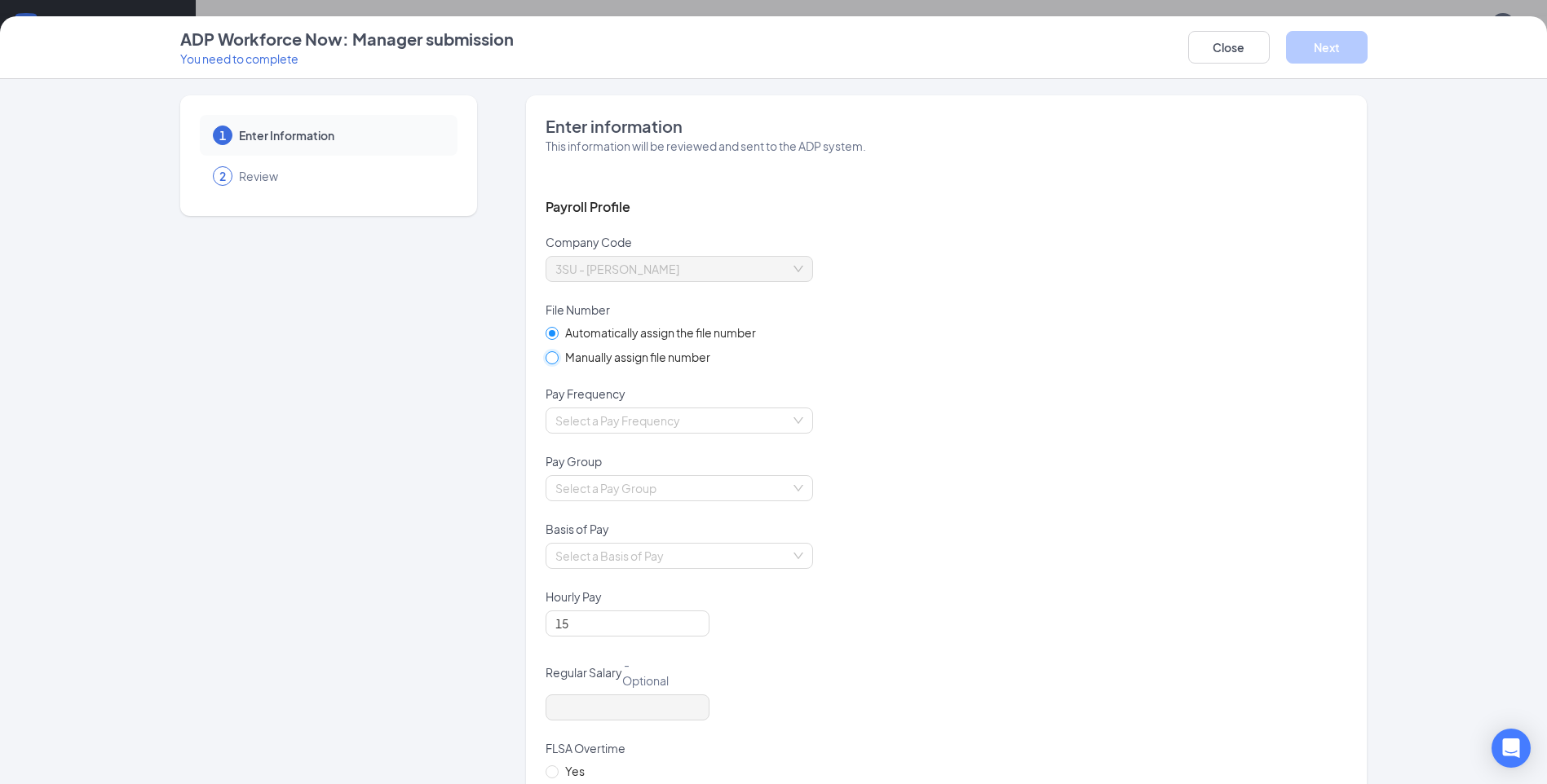
click at [545, 355] on input "Manually assign file number" at bounding box center [551, 357] width 12 height 12
radio input "true"
click at [546, 333] on input "Automatically assign the file number" at bounding box center [551, 333] width 12 height 12
radio input "true"
radio input "false"
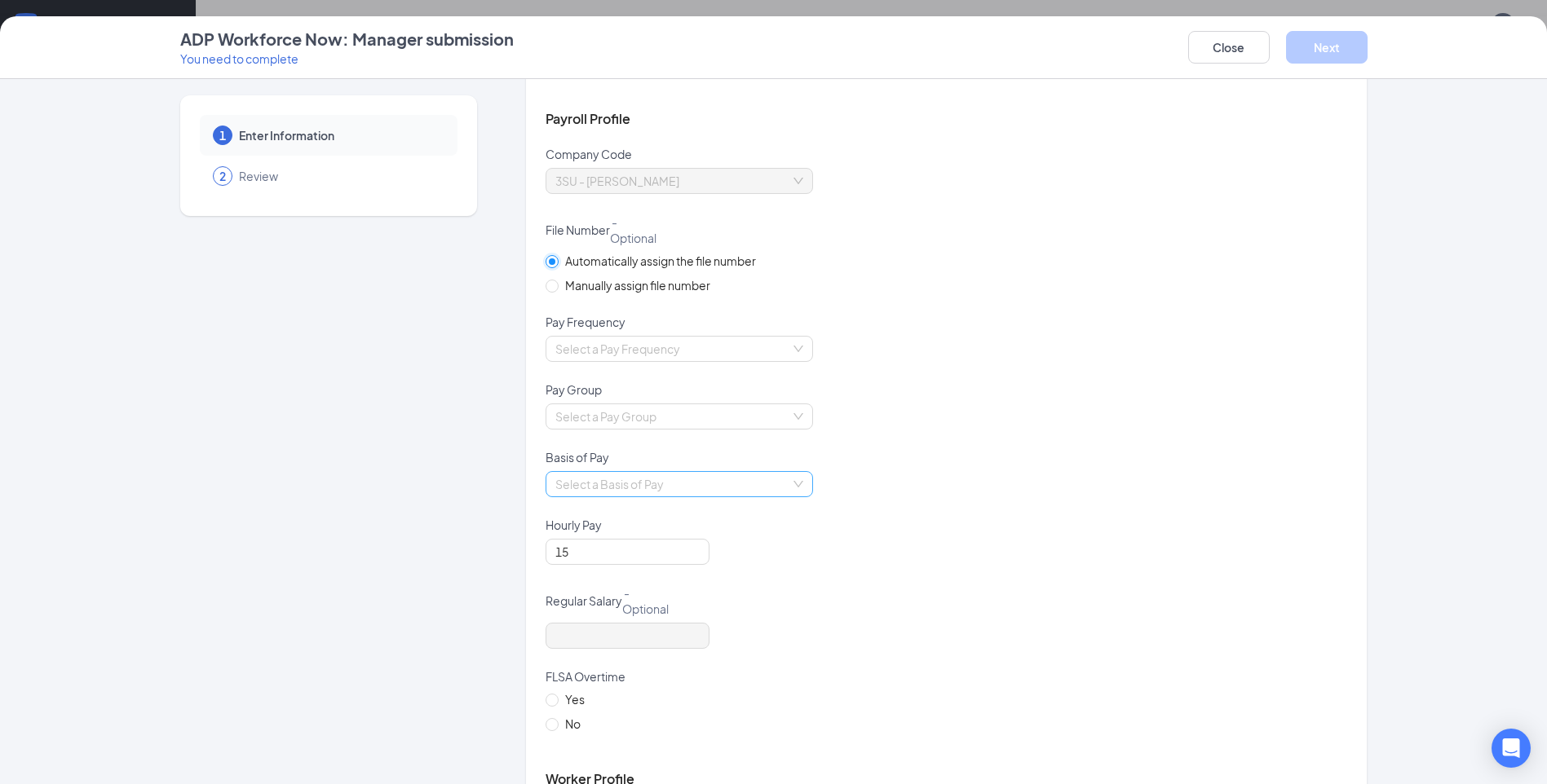
scroll to position [245, 0]
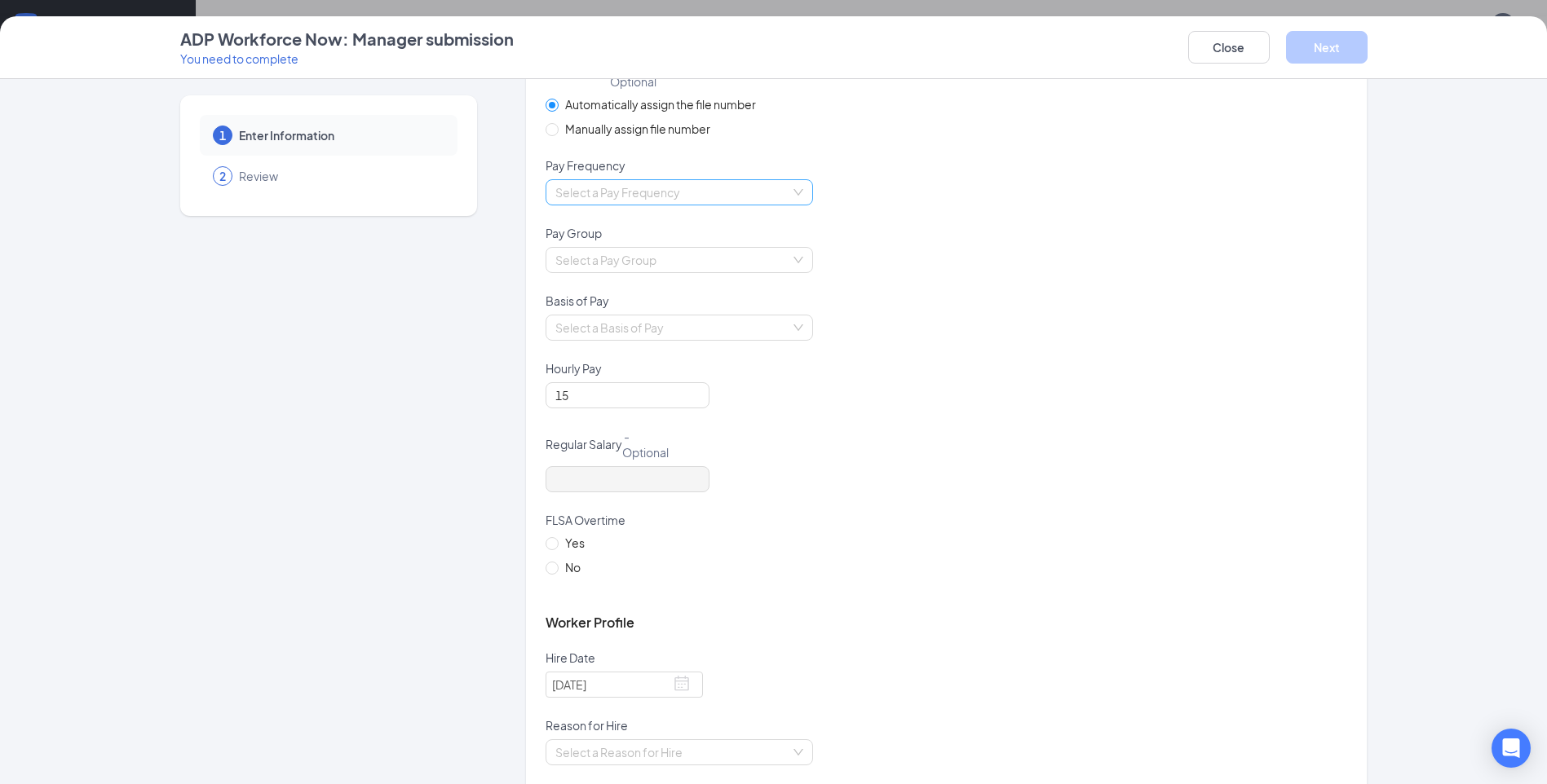
click at [768, 190] on input "search" at bounding box center [674, 192] width 236 height 24
click at [618, 310] on div "Biweekly" at bounding box center [673, 303] width 248 height 18
click at [964, 307] on div "Basis of Pay" at bounding box center [945, 303] width 801 height 22
click at [791, 262] on div "Select a Pay Group" at bounding box center [678, 259] width 268 height 26
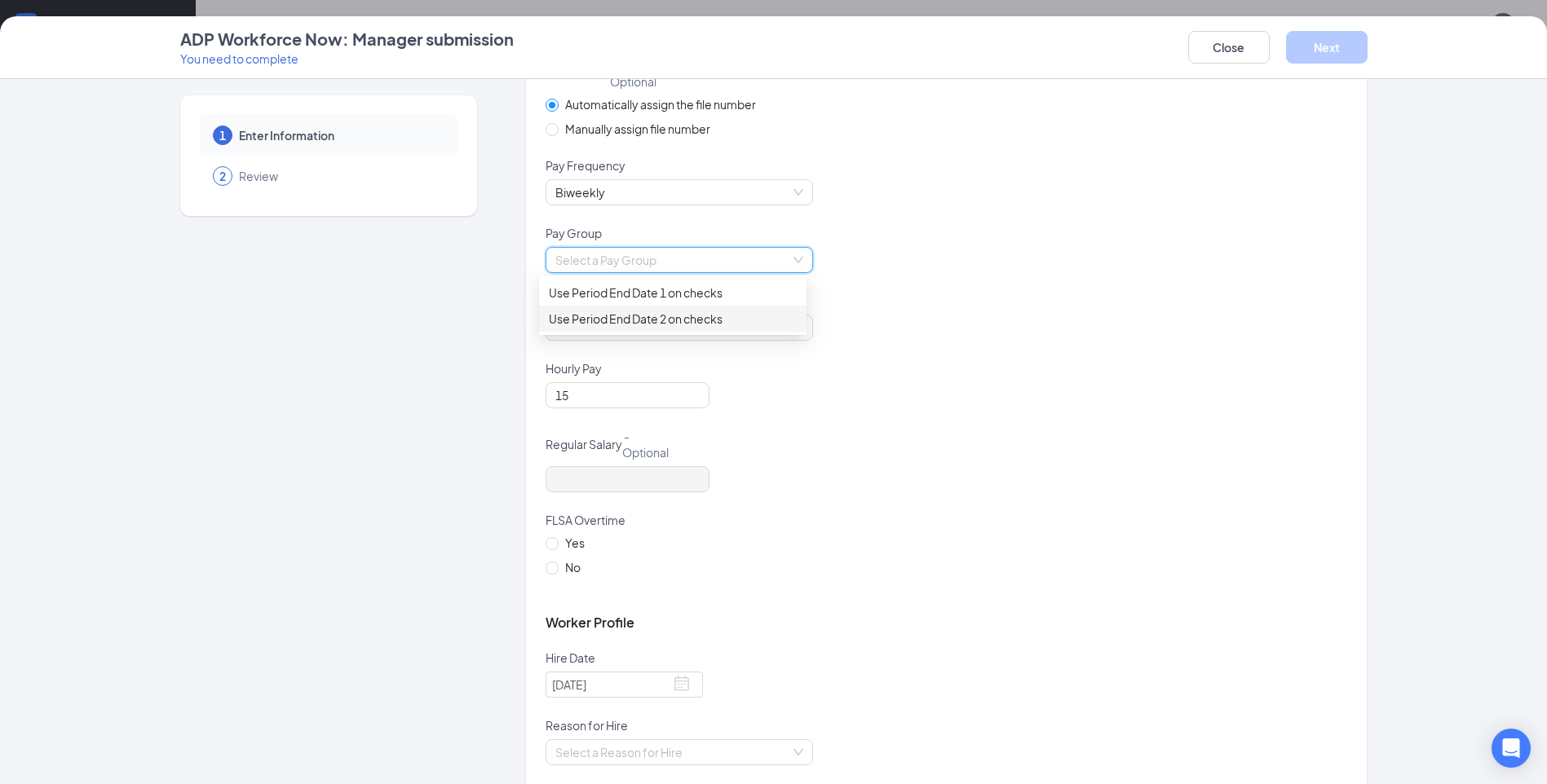
click at [716, 331] on div "Use Period End Date 2 on checks" at bounding box center [673, 319] width 268 height 26
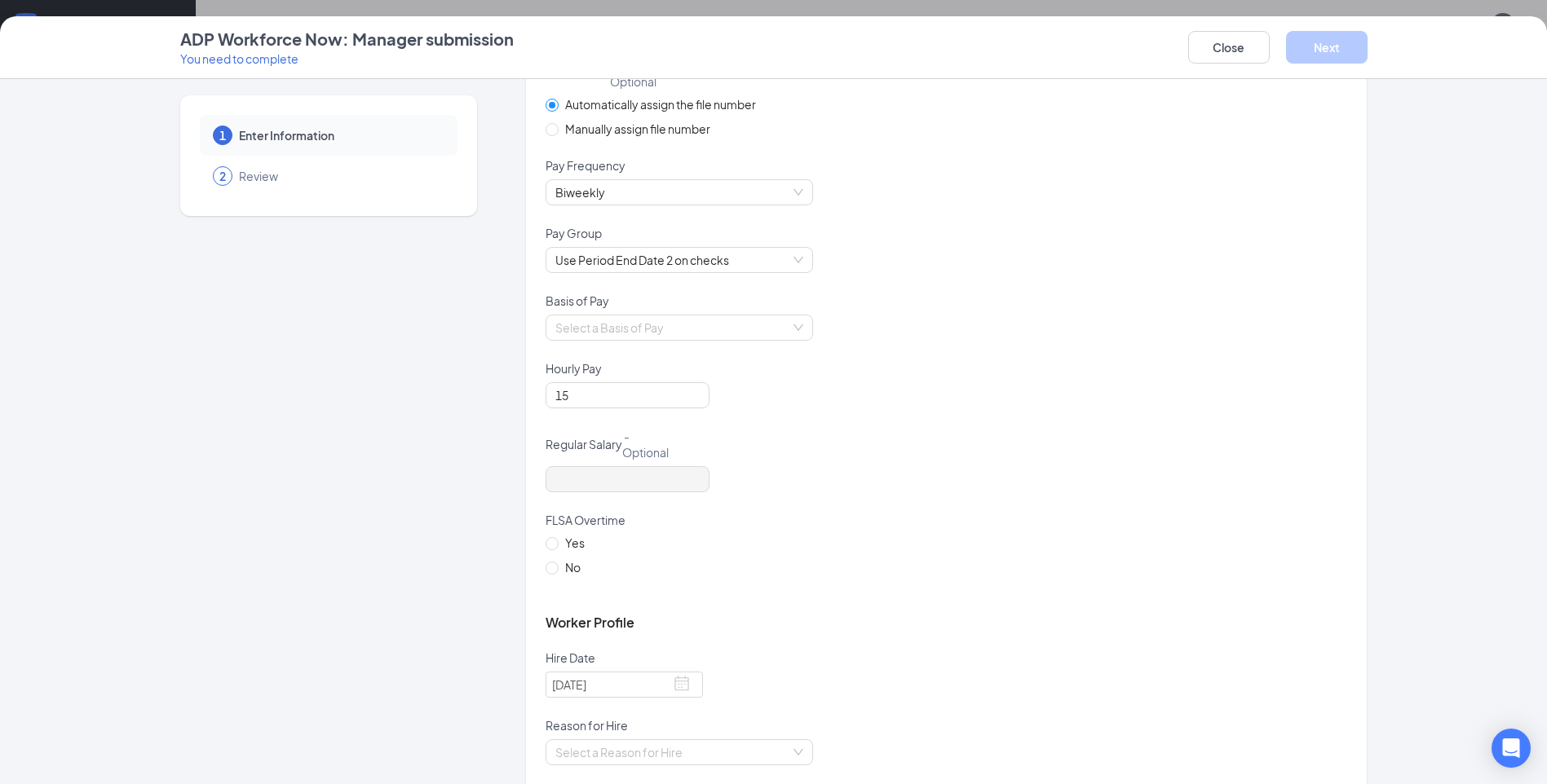
drag, startPoint x: 889, startPoint y: 377, endPoint x: 807, endPoint y: 353, distance: 85.4
click at [888, 377] on div "Hourly Pay" at bounding box center [945, 371] width 801 height 22
click at [803, 333] on div "Select a Basis of Pay" at bounding box center [678, 327] width 268 height 26
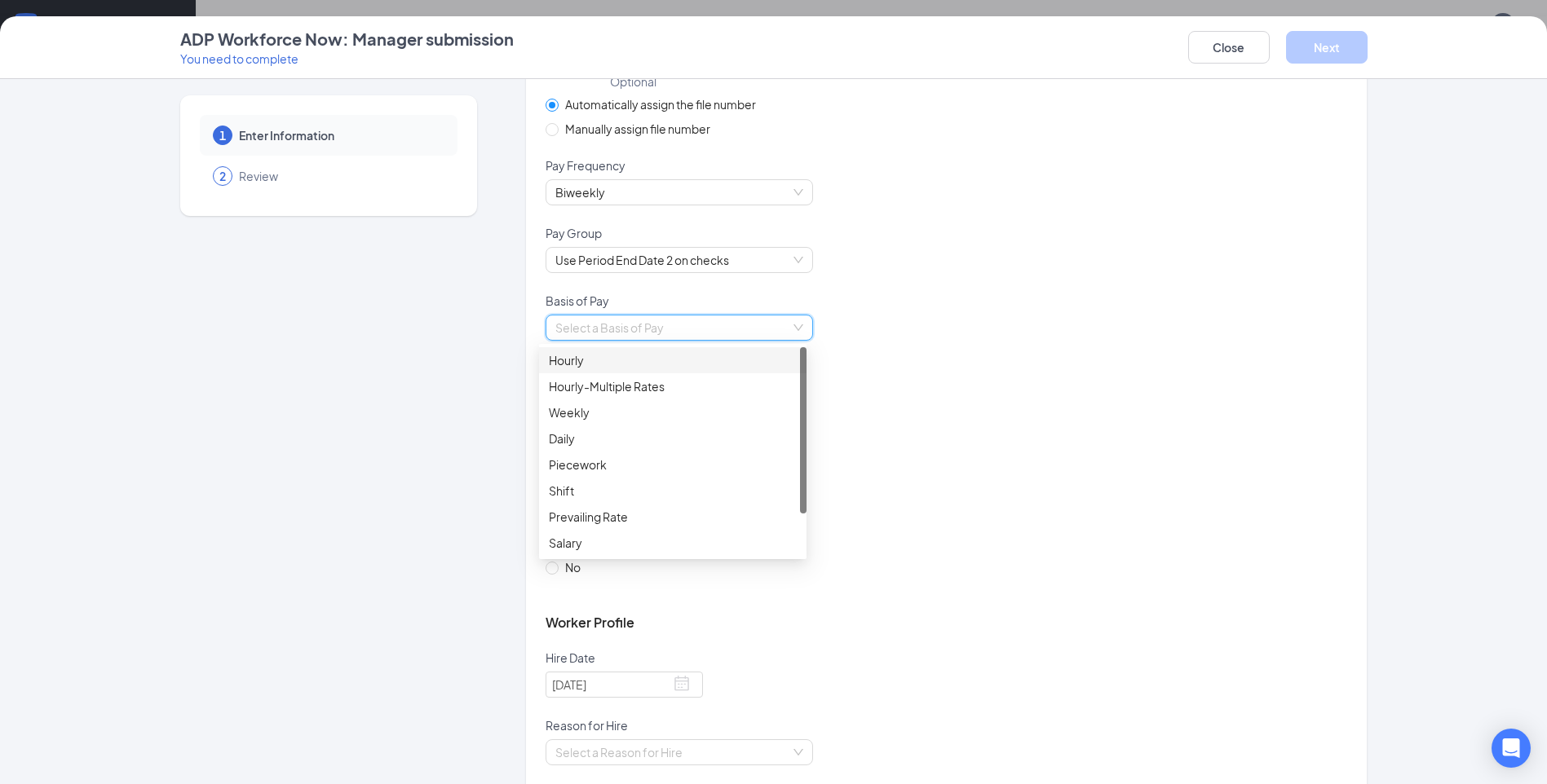
click at [628, 361] on div "Hourly" at bounding box center [673, 360] width 248 height 18
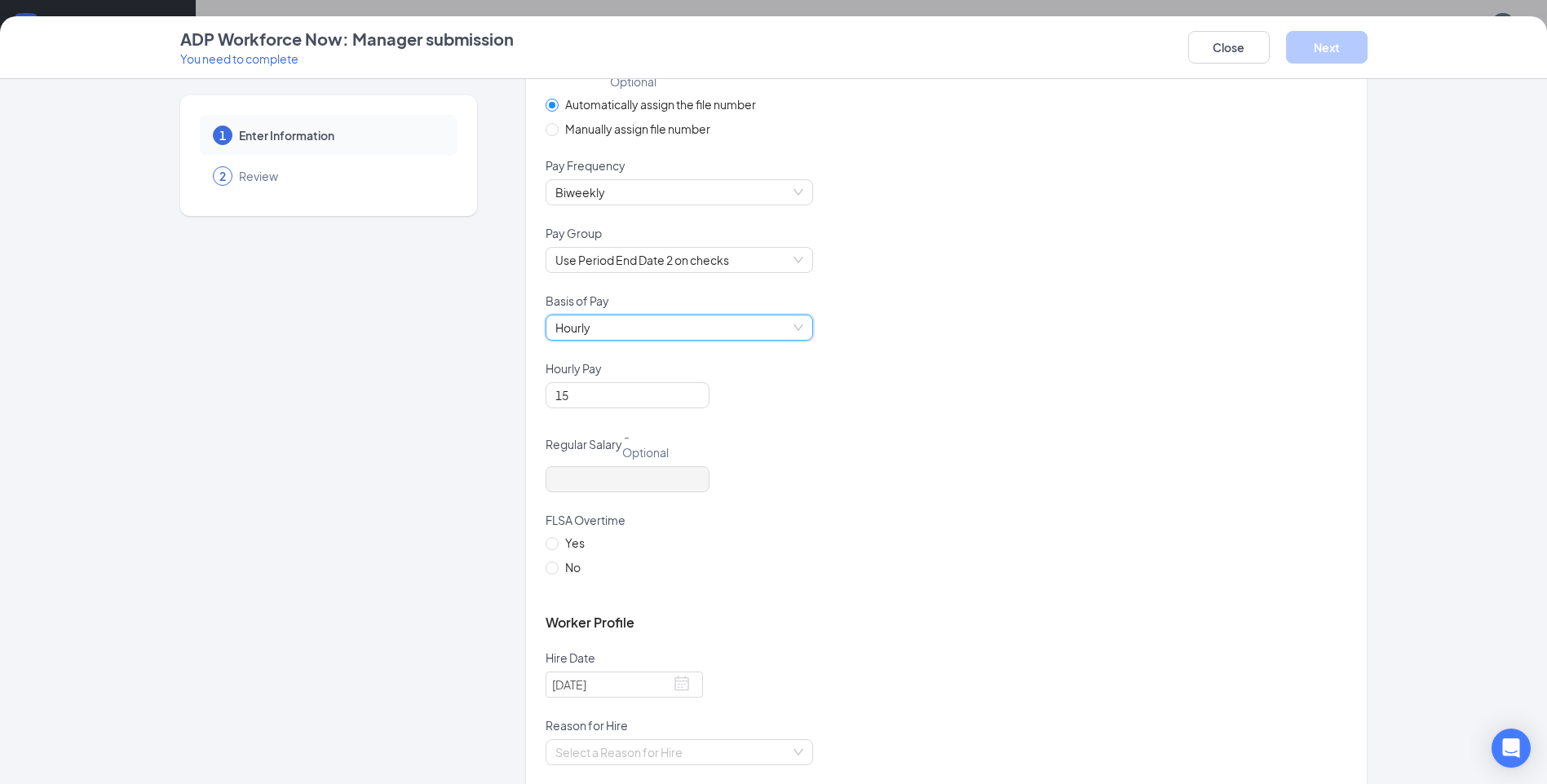
click at [942, 328] on div "Hourly Hourly" at bounding box center [945, 338] width 801 height 46
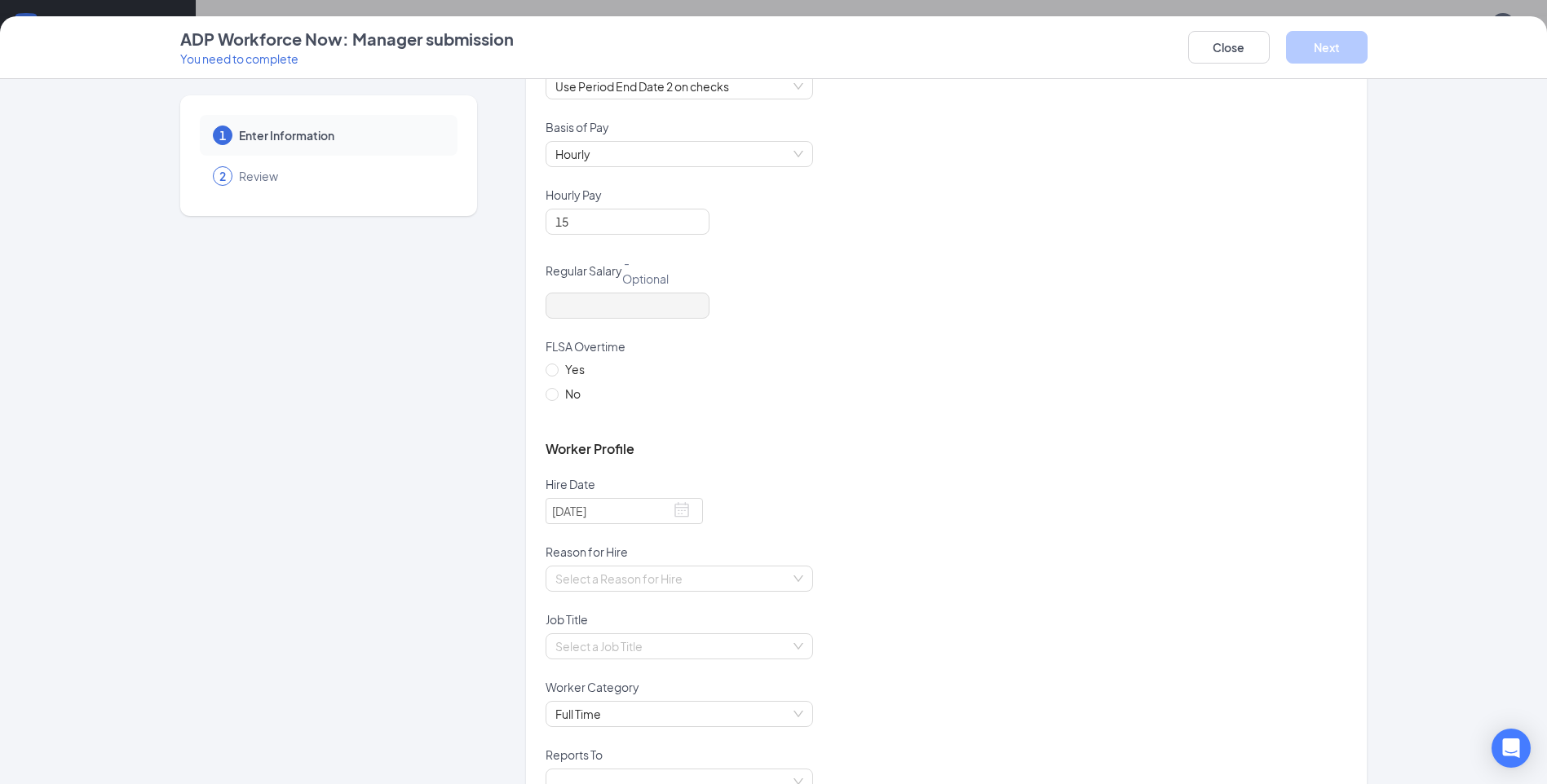
scroll to position [489, 0]
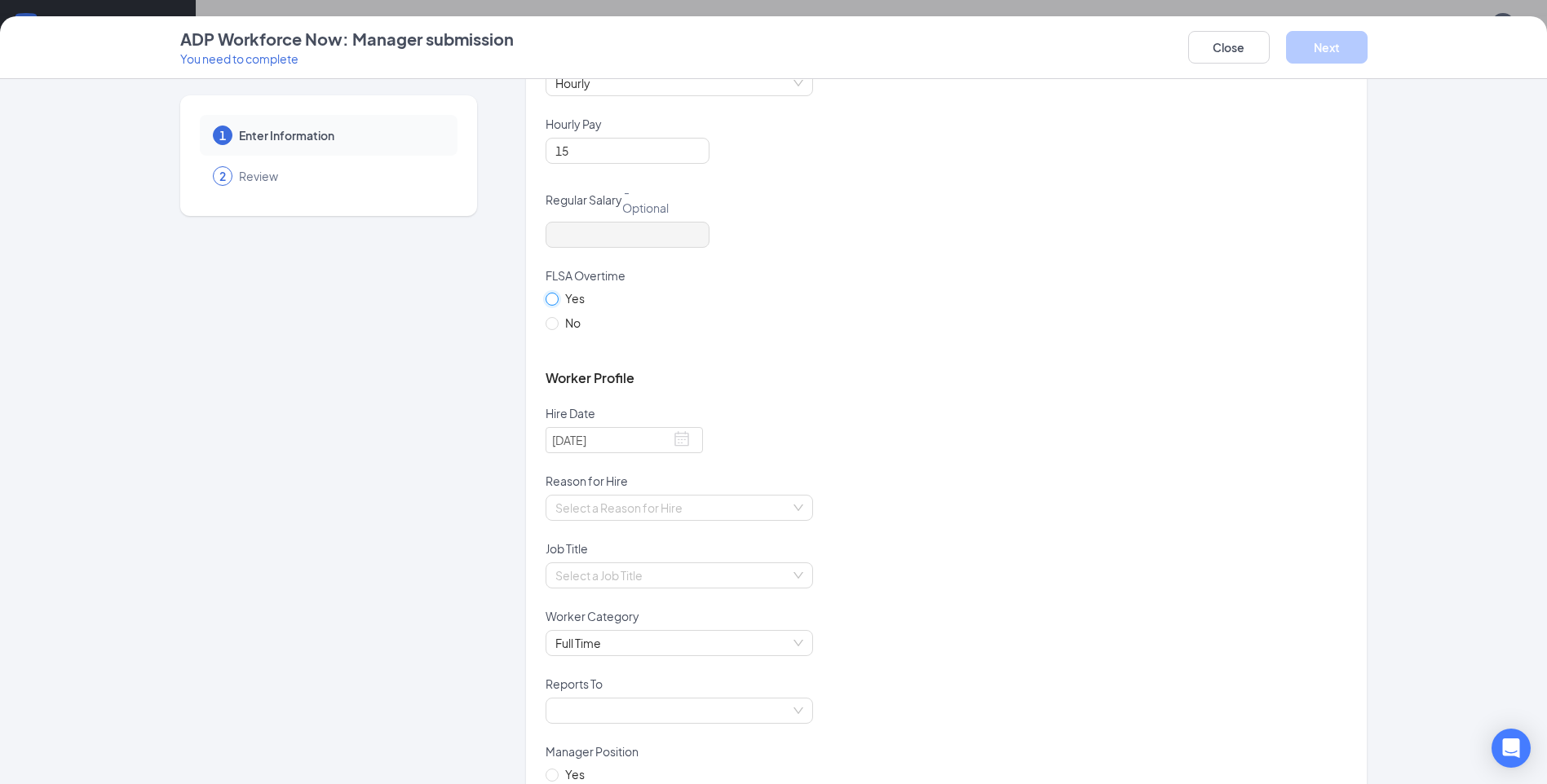
click at [545, 297] on input "Yes" at bounding box center [551, 298] width 12 height 12
radio input "true"
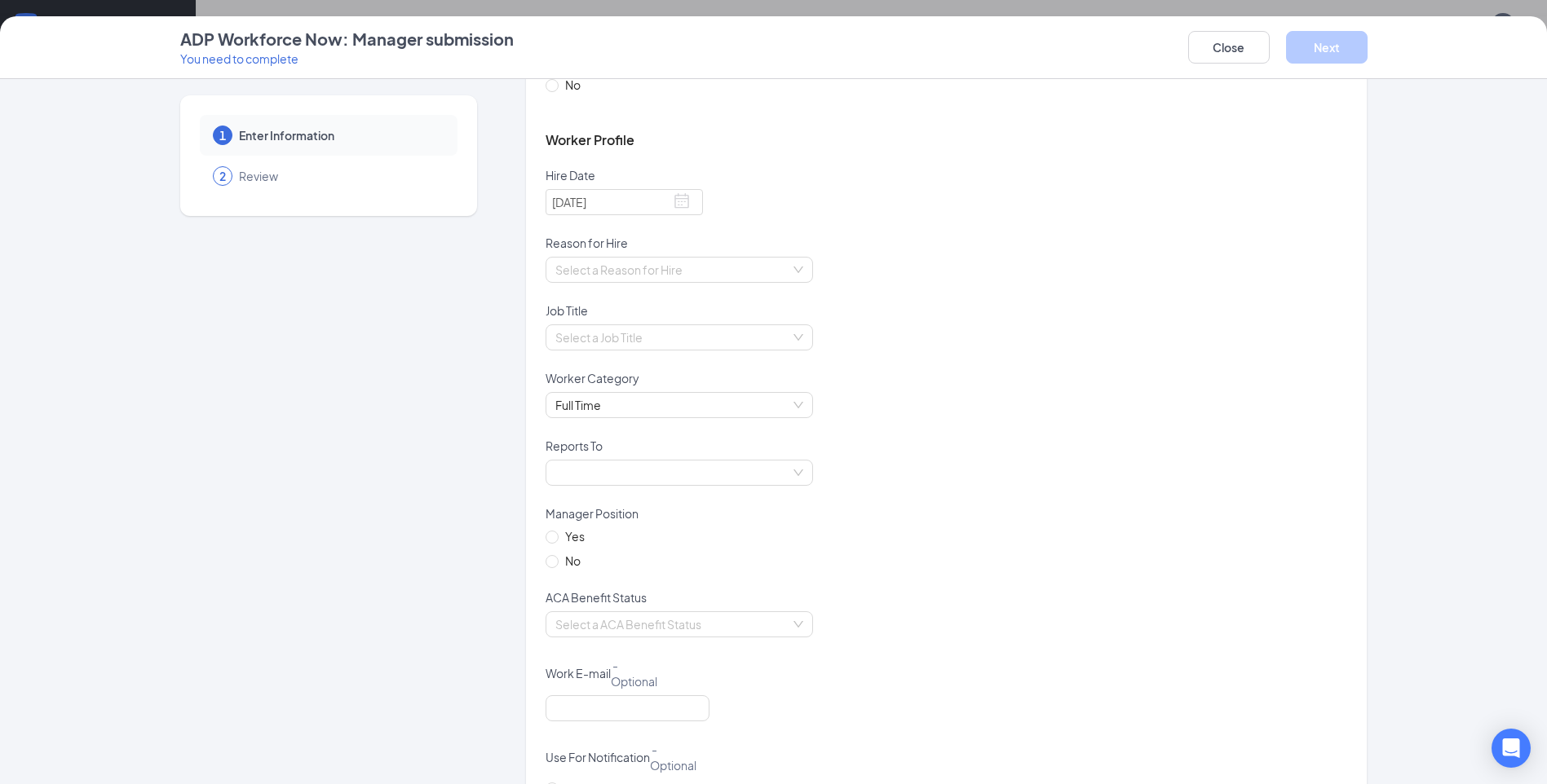
scroll to position [734, 0]
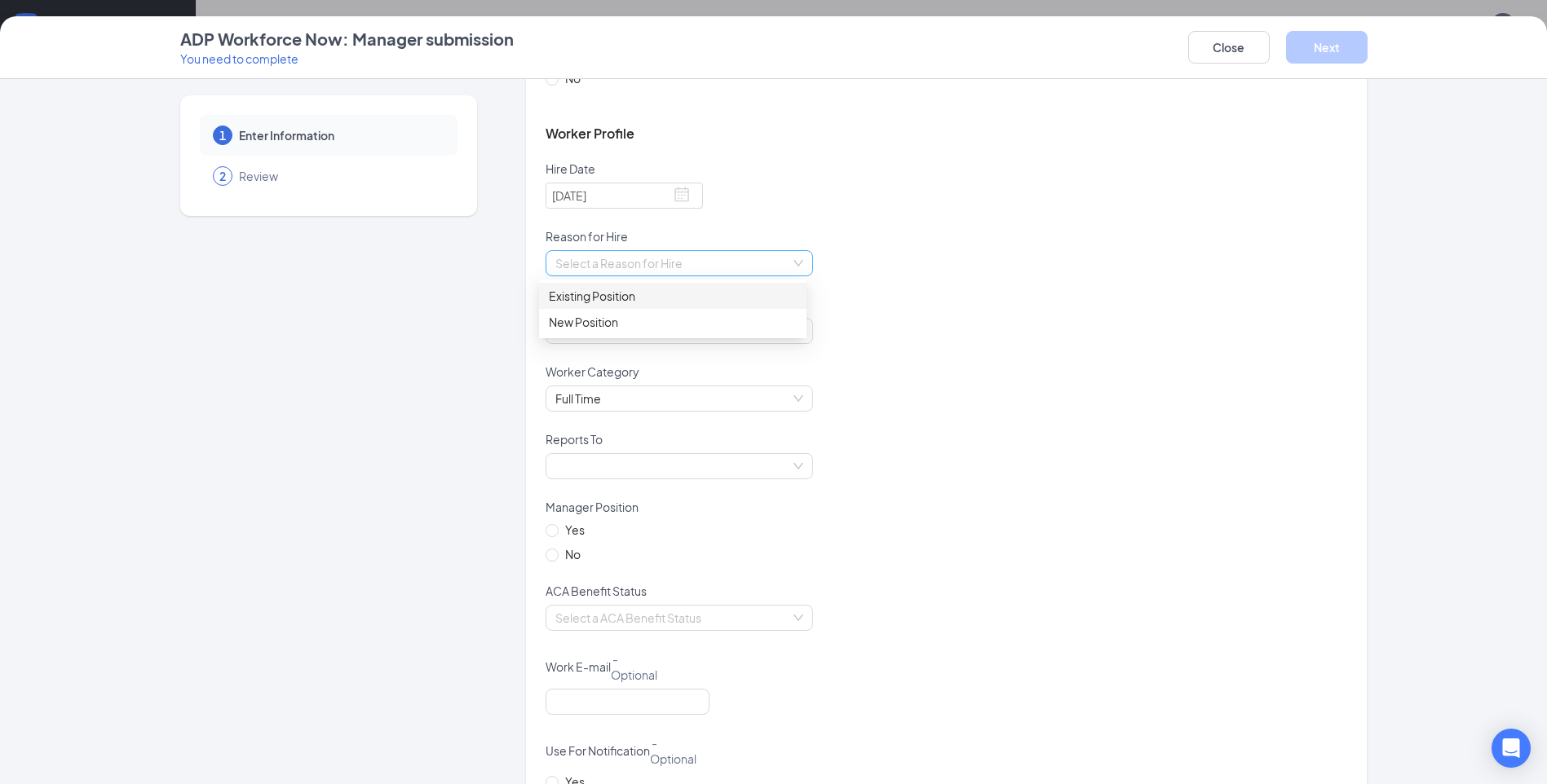
click at [796, 265] on div "Select a Reason for Hire" at bounding box center [678, 263] width 268 height 26
click at [665, 321] on div "New Position" at bounding box center [673, 321] width 248 height 18
click at [681, 322] on input "search" at bounding box center [674, 330] width 236 height 24
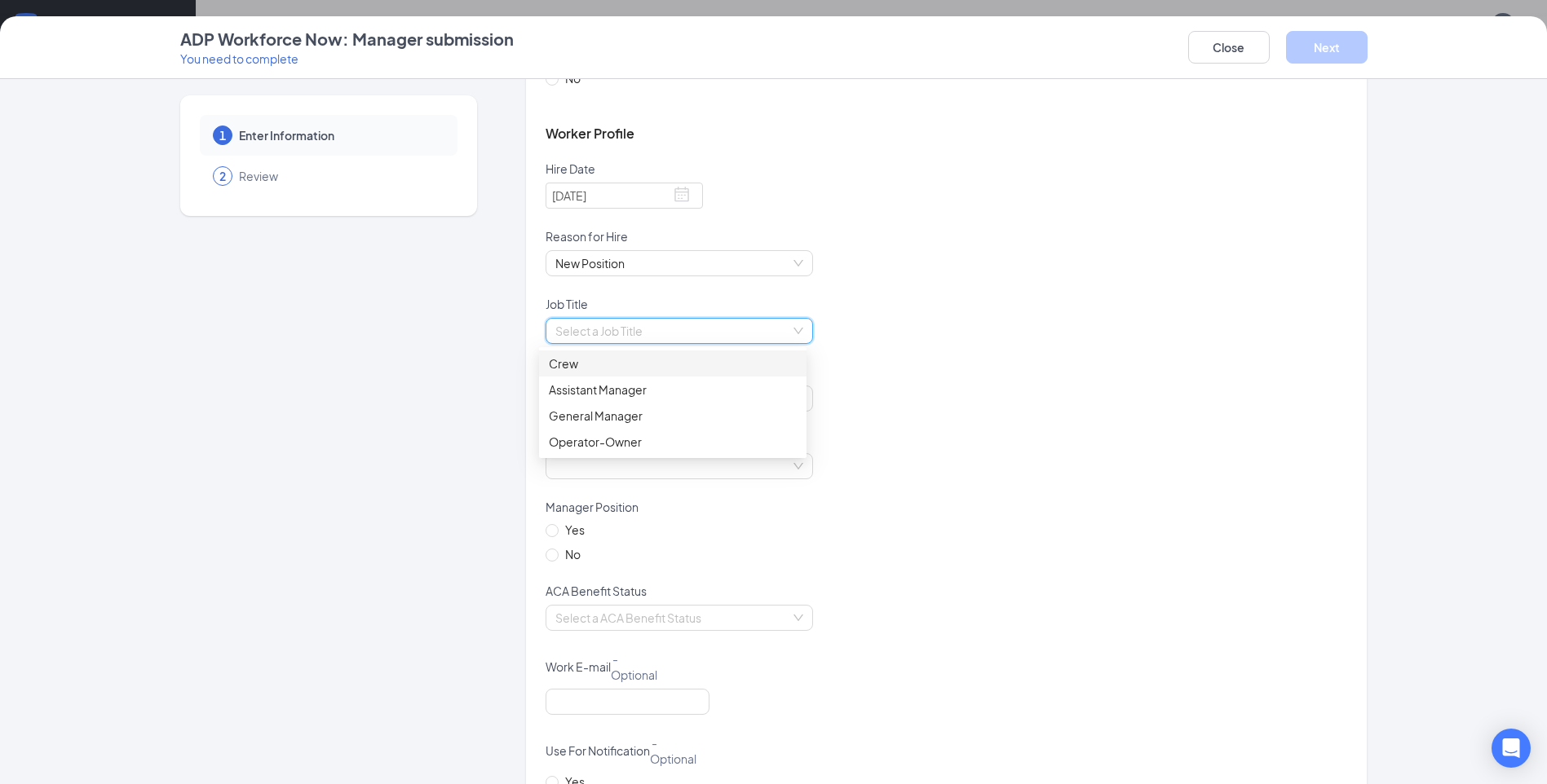
click at [607, 365] on div "Crew" at bounding box center [673, 364] width 248 height 18
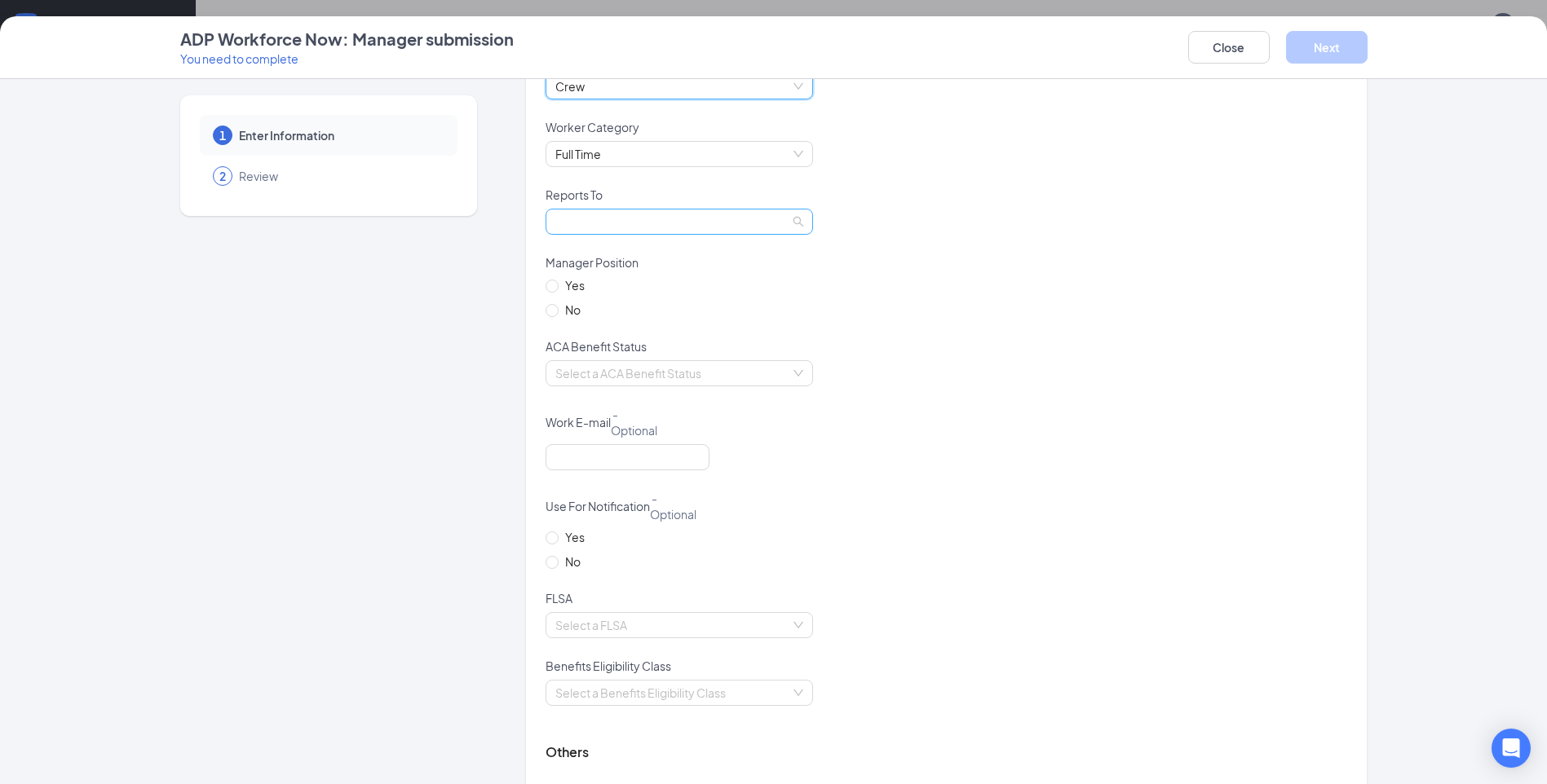
click at [793, 217] on span at bounding box center [679, 221] width 248 height 24
click at [605, 272] on div "Rule, Nicholas" at bounding box center [673, 280] width 248 height 18
click at [559, 313] on span "No" at bounding box center [573, 310] width 29 height 18
click at [554, 313] on input "No" at bounding box center [551, 310] width 12 height 12
radio input "true"
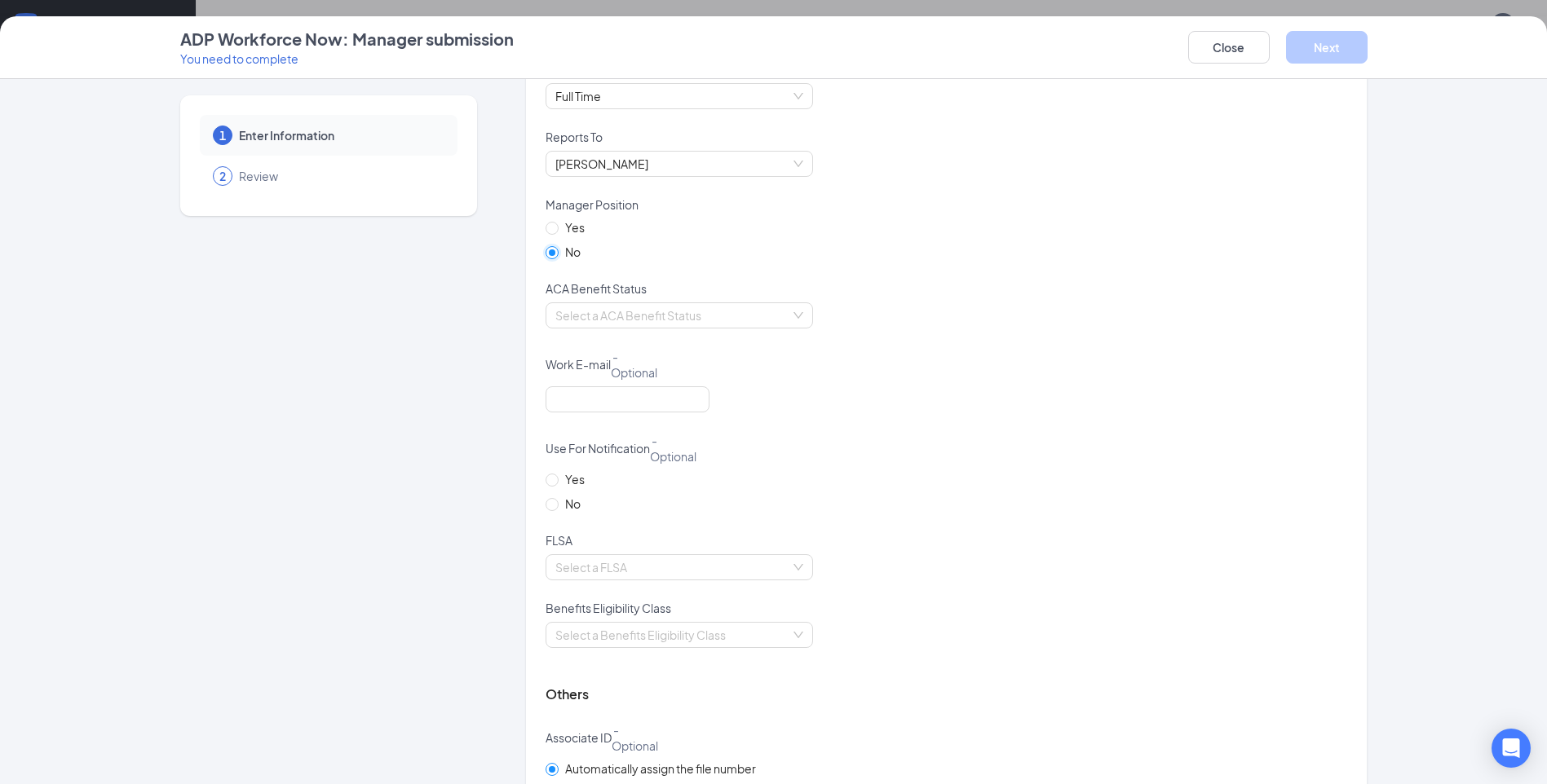
scroll to position [1110, 0]
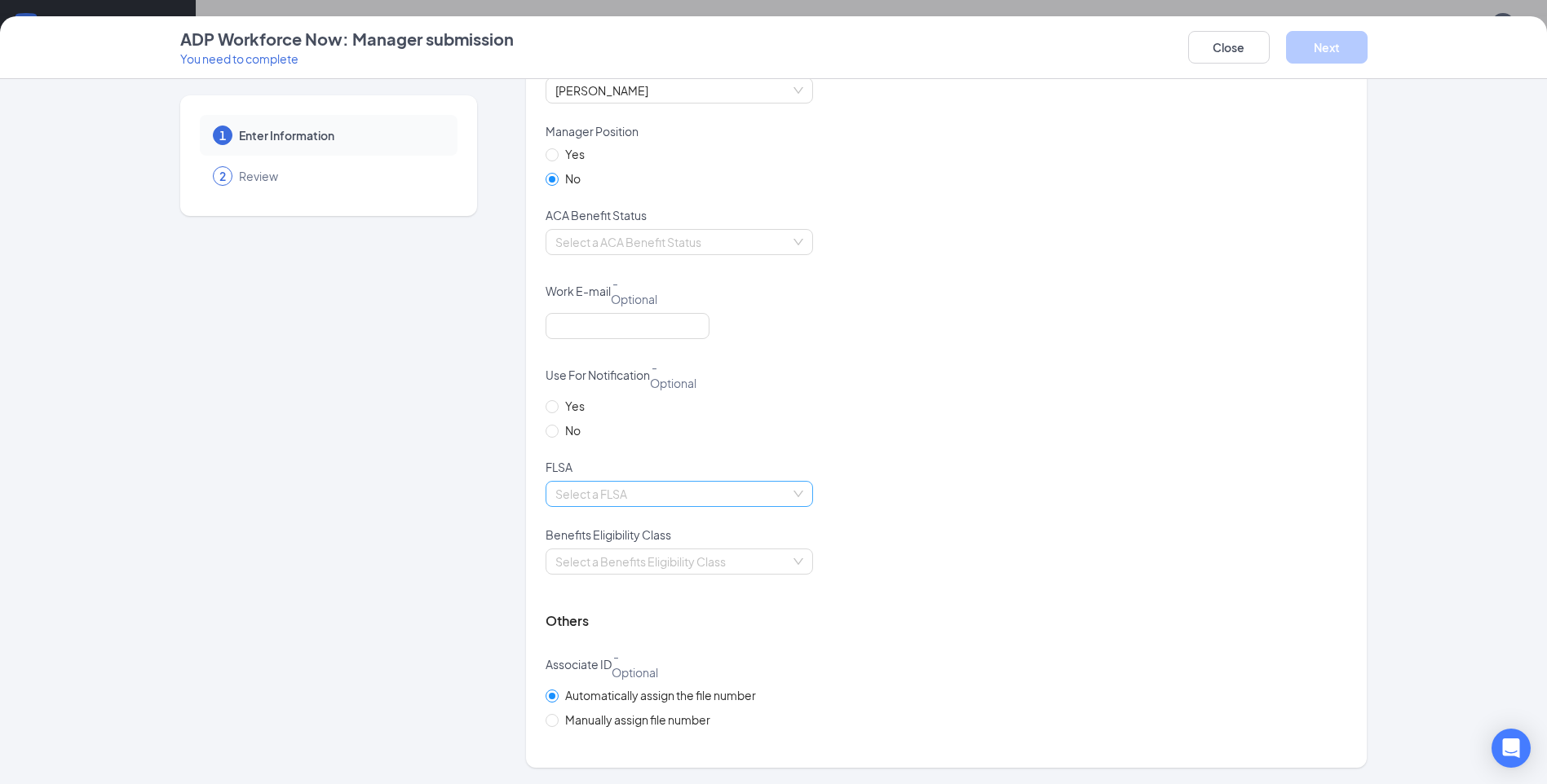
click at [751, 486] on input "search" at bounding box center [674, 493] width 236 height 24
click at [621, 548] on div "Non-exempt" at bounding box center [673, 553] width 248 height 18
click at [1041, 545] on div "Benefits Eligibility Class" at bounding box center [945, 537] width 801 height 22
drag, startPoint x: 785, startPoint y: 557, endPoint x: 776, endPoint y: 573, distance: 18.4
click at [786, 557] on div "Select a Benefits Eligibility Class" at bounding box center [678, 561] width 268 height 26
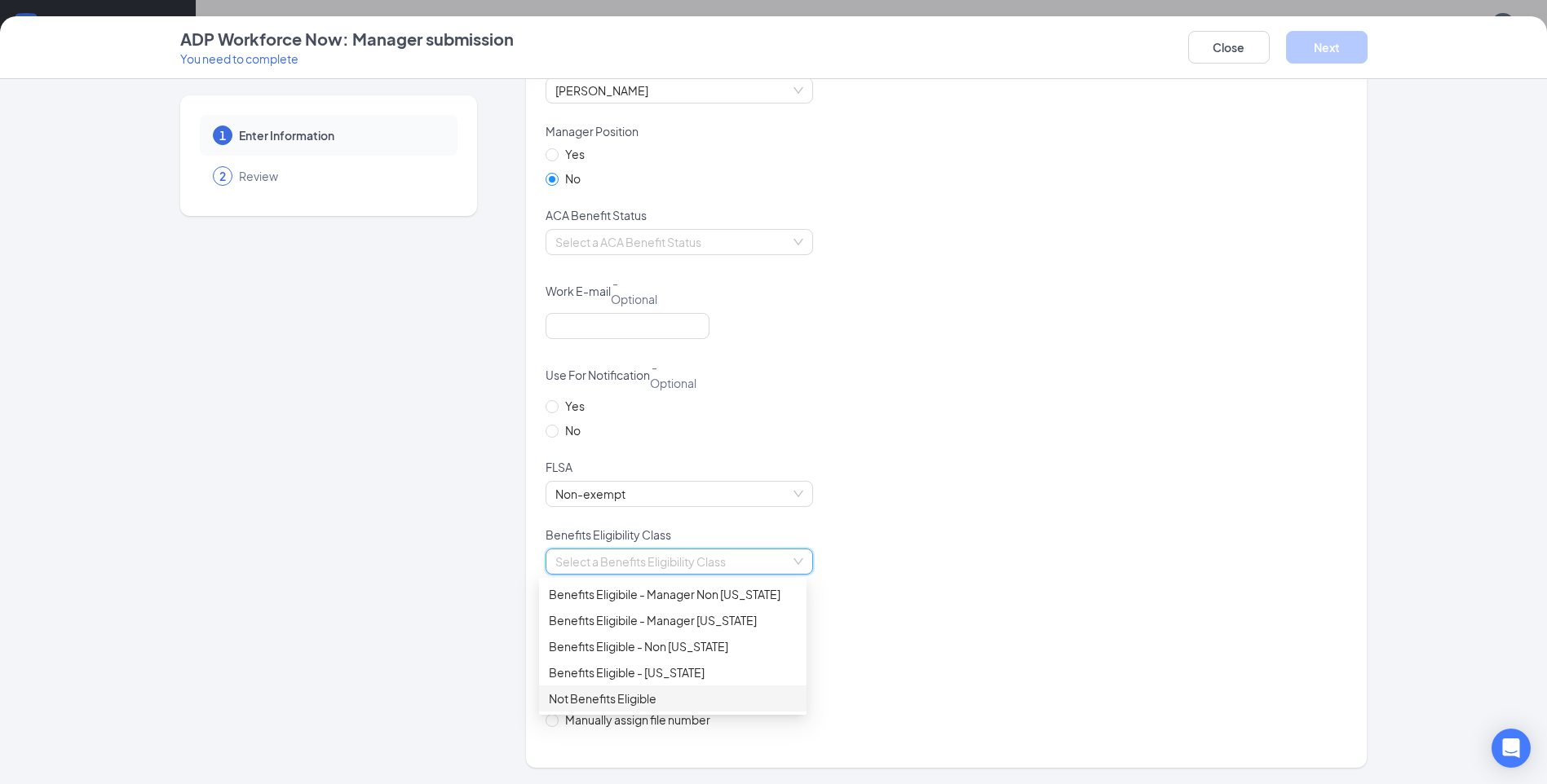
click at [654, 700] on div "Not Benefits Eligible" at bounding box center [673, 699] width 248 height 18
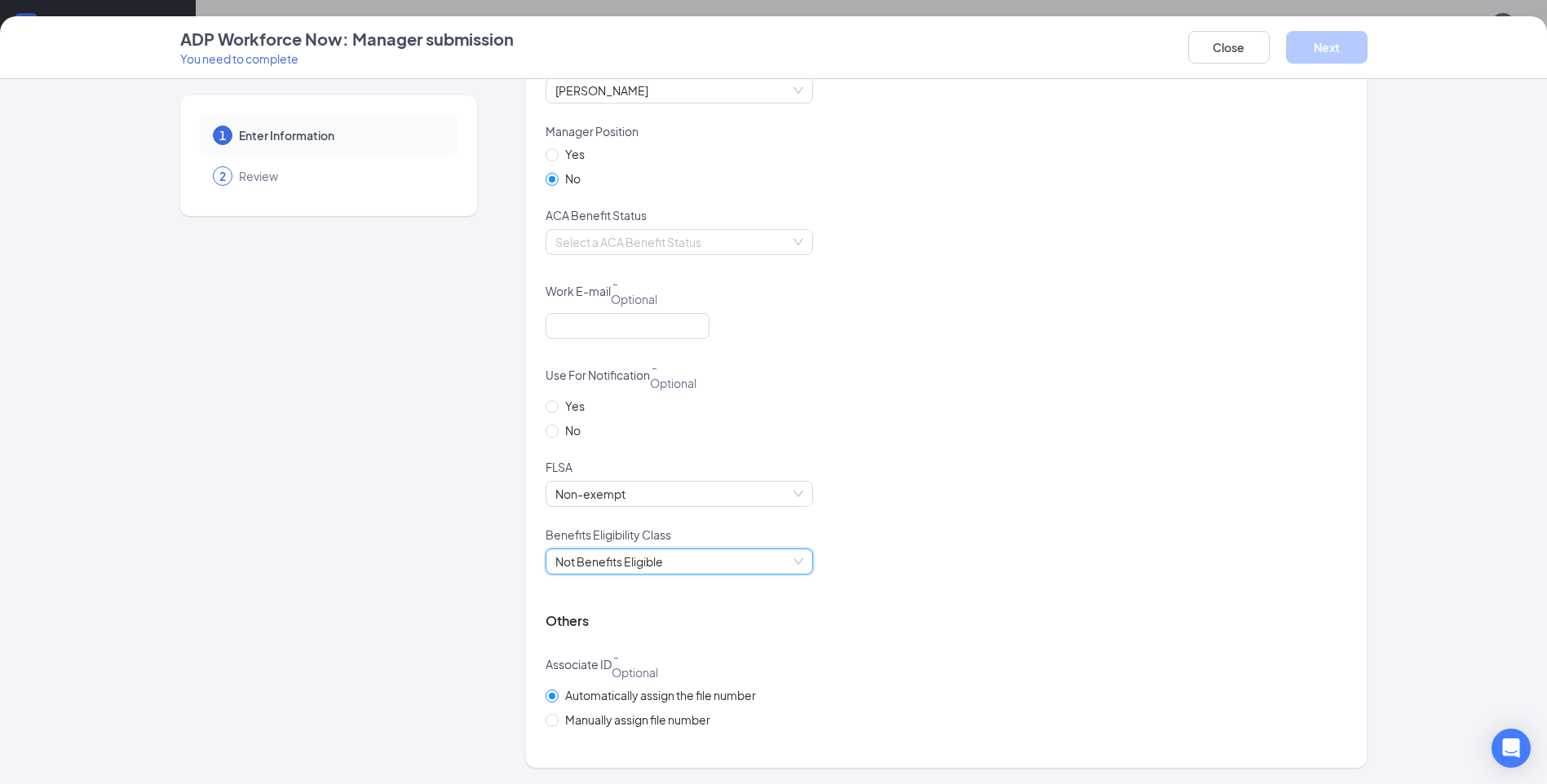
click at [929, 676] on div "Associate ID - Optional" at bounding box center [945, 668] width 801 height 38
drag, startPoint x: 549, startPoint y: 719, endPoint x: 546, endPoint y: 703, distance: 16.3
click at [548, 718] on input "Manually assign file number" at bounding box center [551, 720] width 12 height 12
radio input "true"
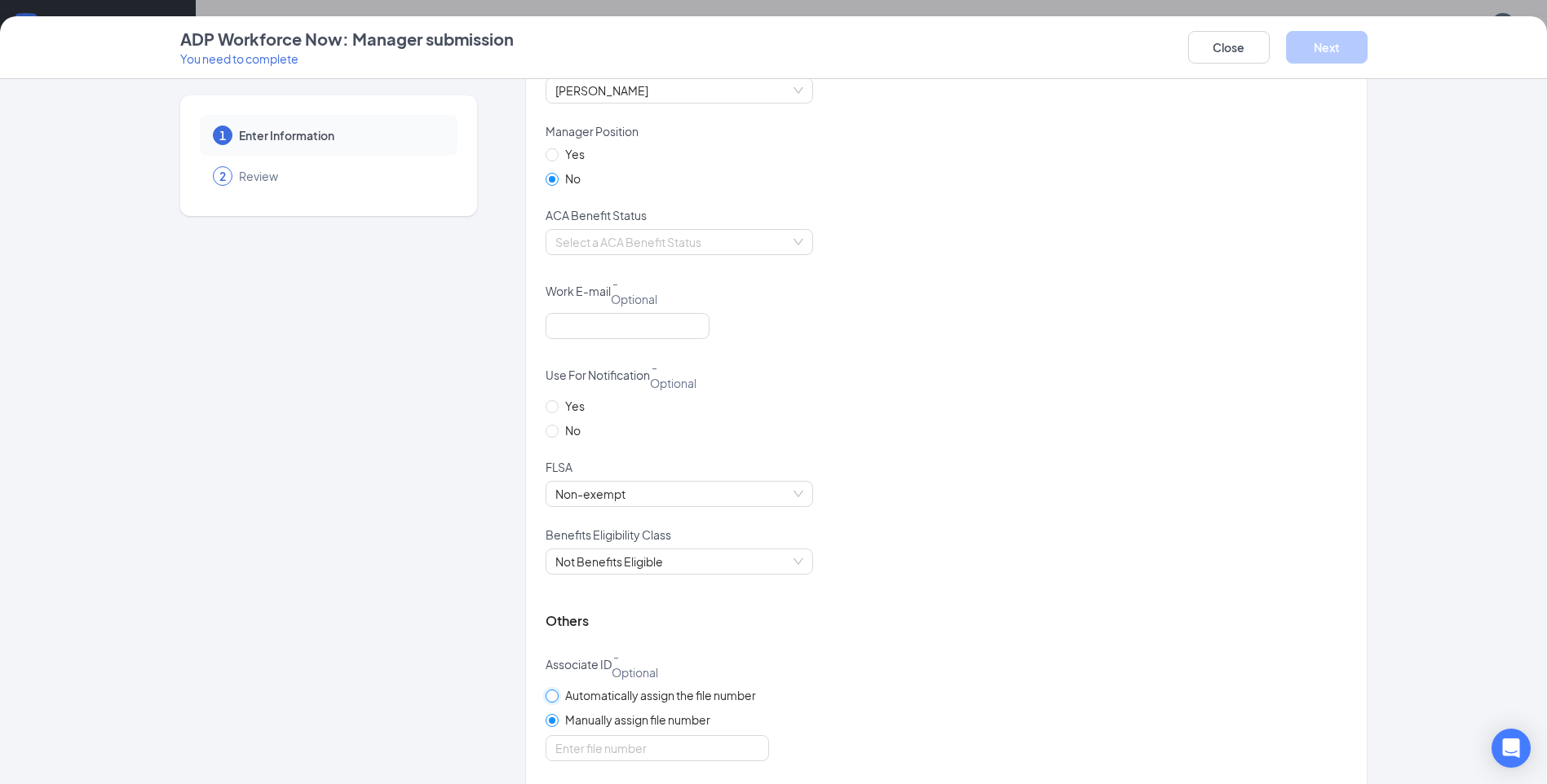
click at [545, 693] on input "Automatically assign the file number" at bounding box center [551, 696] width 12 height 12
radio input "true"
radio input "false"
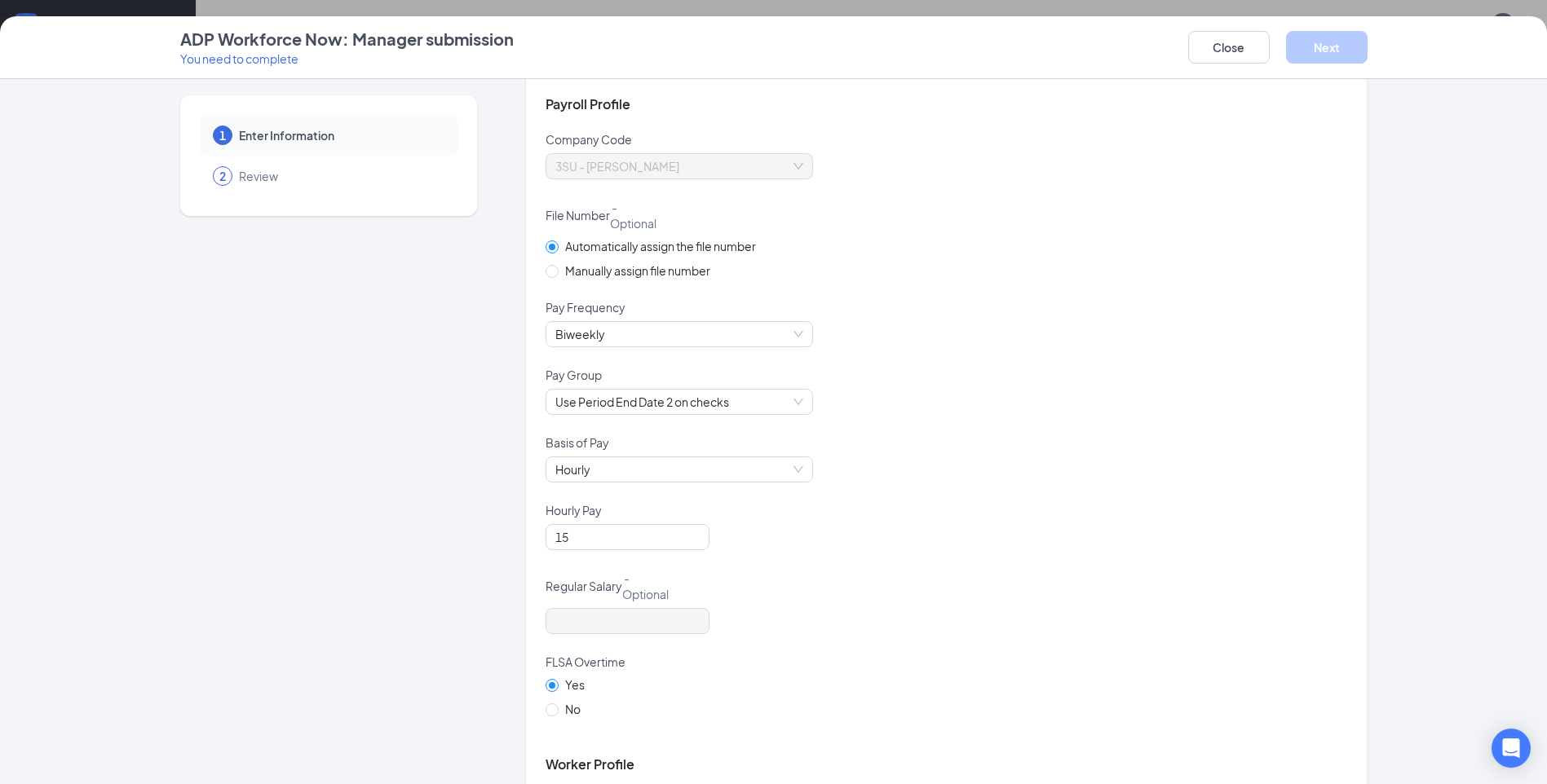
scroll to position [0, 0]
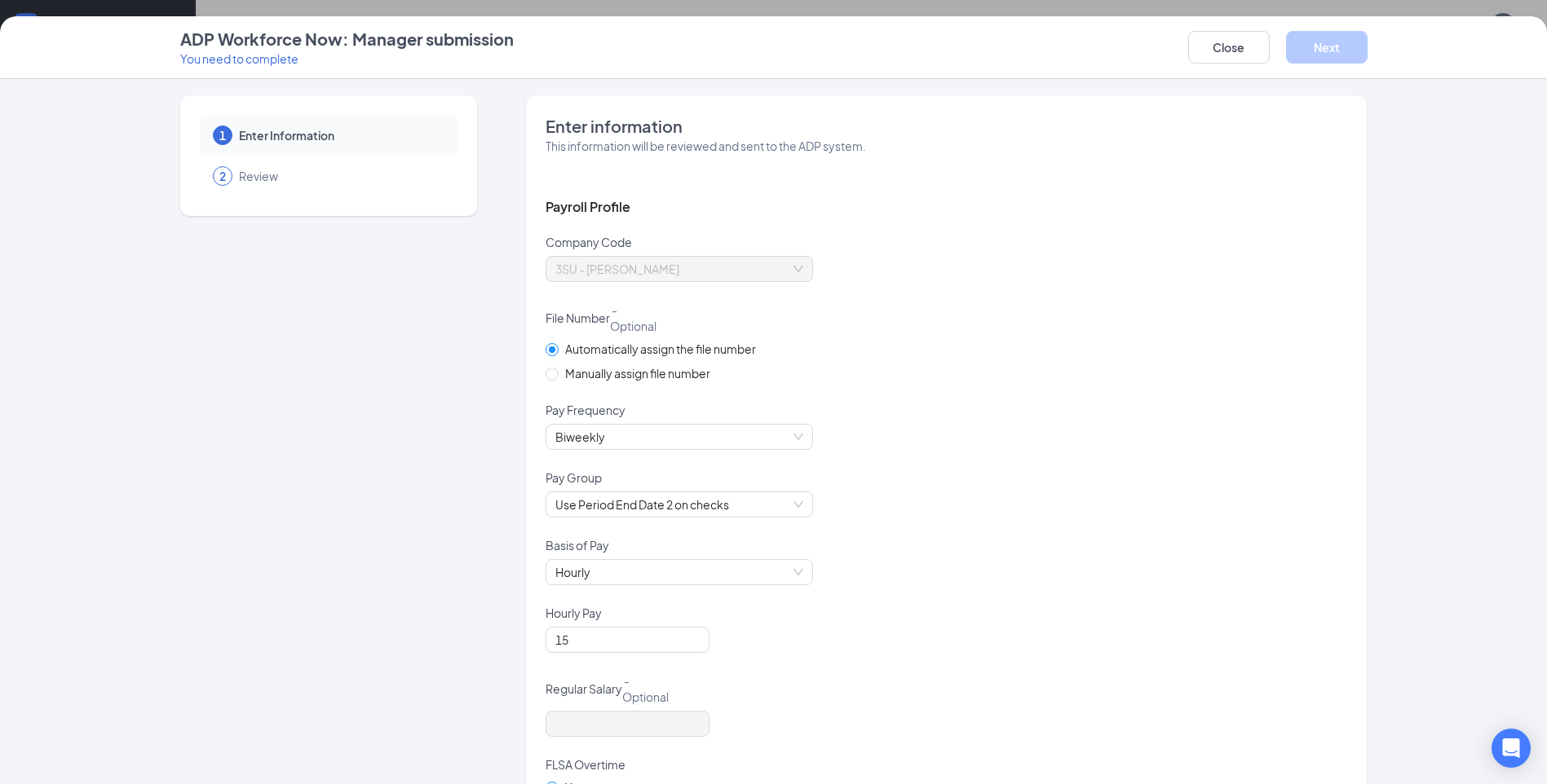
click at [559, 377] on span "Manually assign file number" at bounding box center [637, 373] width 158 height 18
click at [557, 377] on input "Manually assign file number" at bounding box center [551, 373] width 12 height 12
radio input "true"
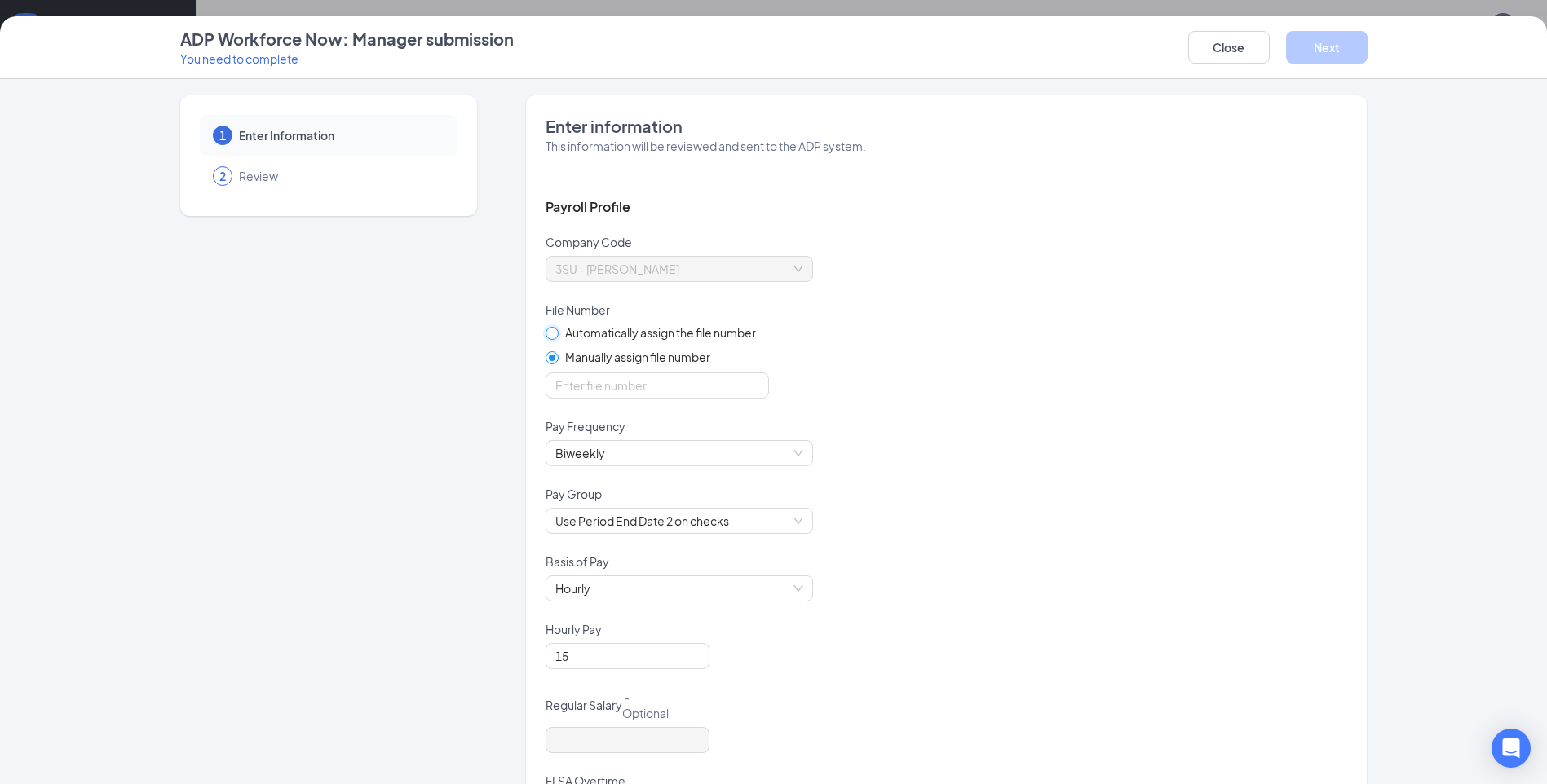
click at [551, 338] on input "Automatically assign the file number" at bounding box center [551, 333] width 12 height 12
radio input "true"
radio input "false"
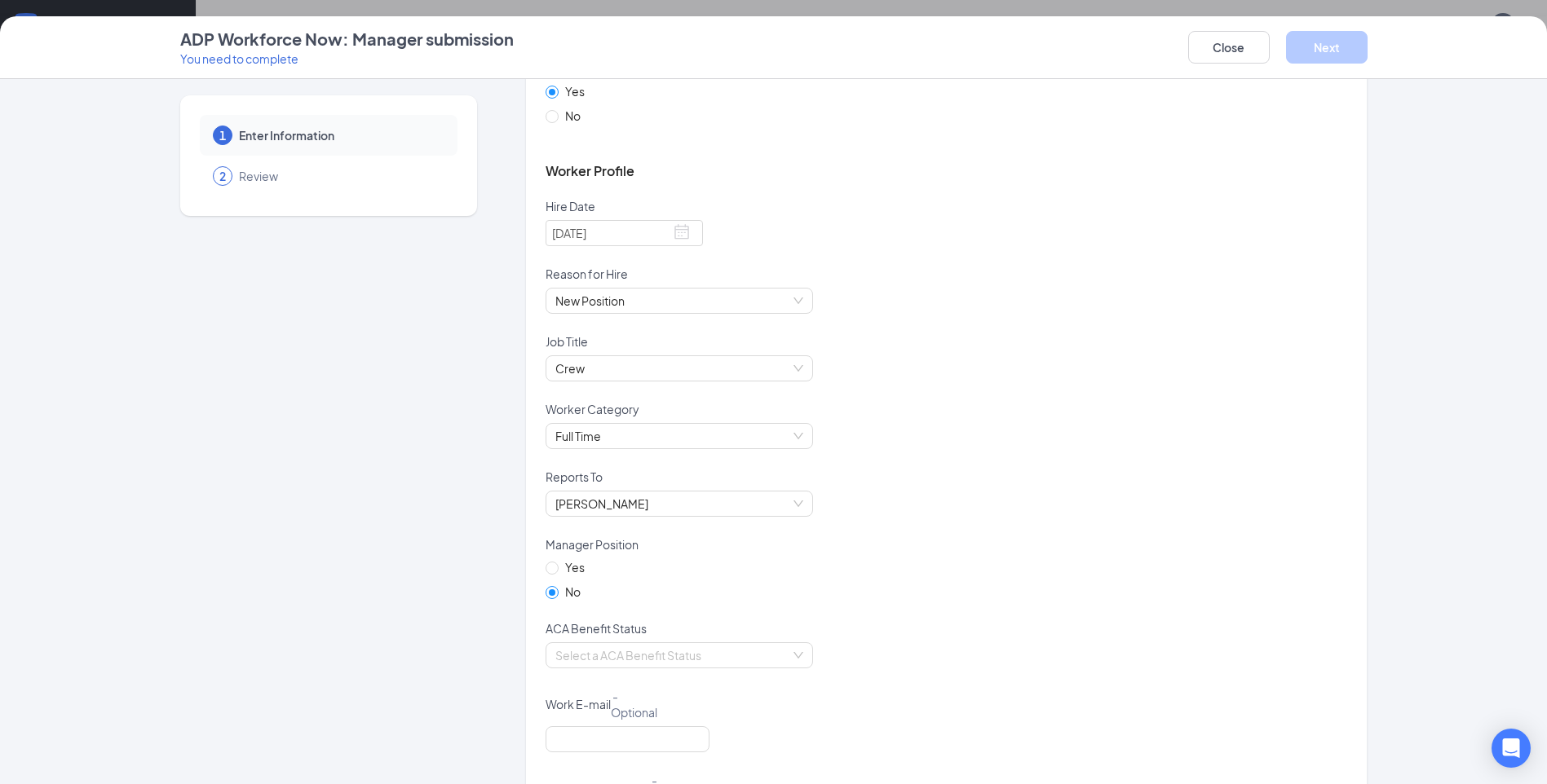
scroll to position [734, 0]
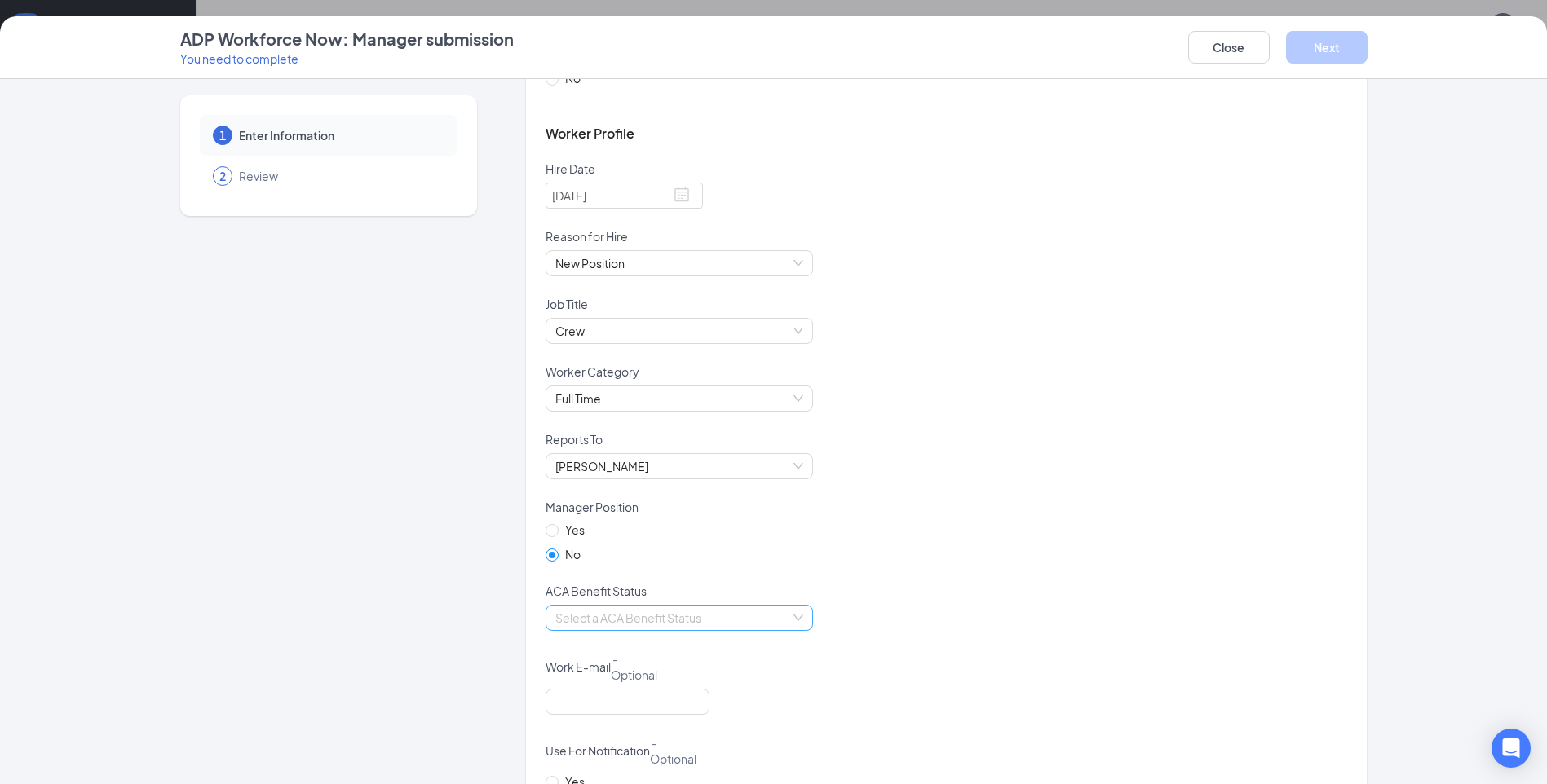
click at [777, 626] on input "search" at bounding box center [674, 617] width 236 height 24
click at [709, 657] on div "Calculate Using Measurement Periods" at bounding box center [673, 651] width 248 height 18
click at [956, 645] on div "Calculate Using Measurement Periods Calculate Using Measurement Periods" at bounding box center [945, 629] width 801 height 46
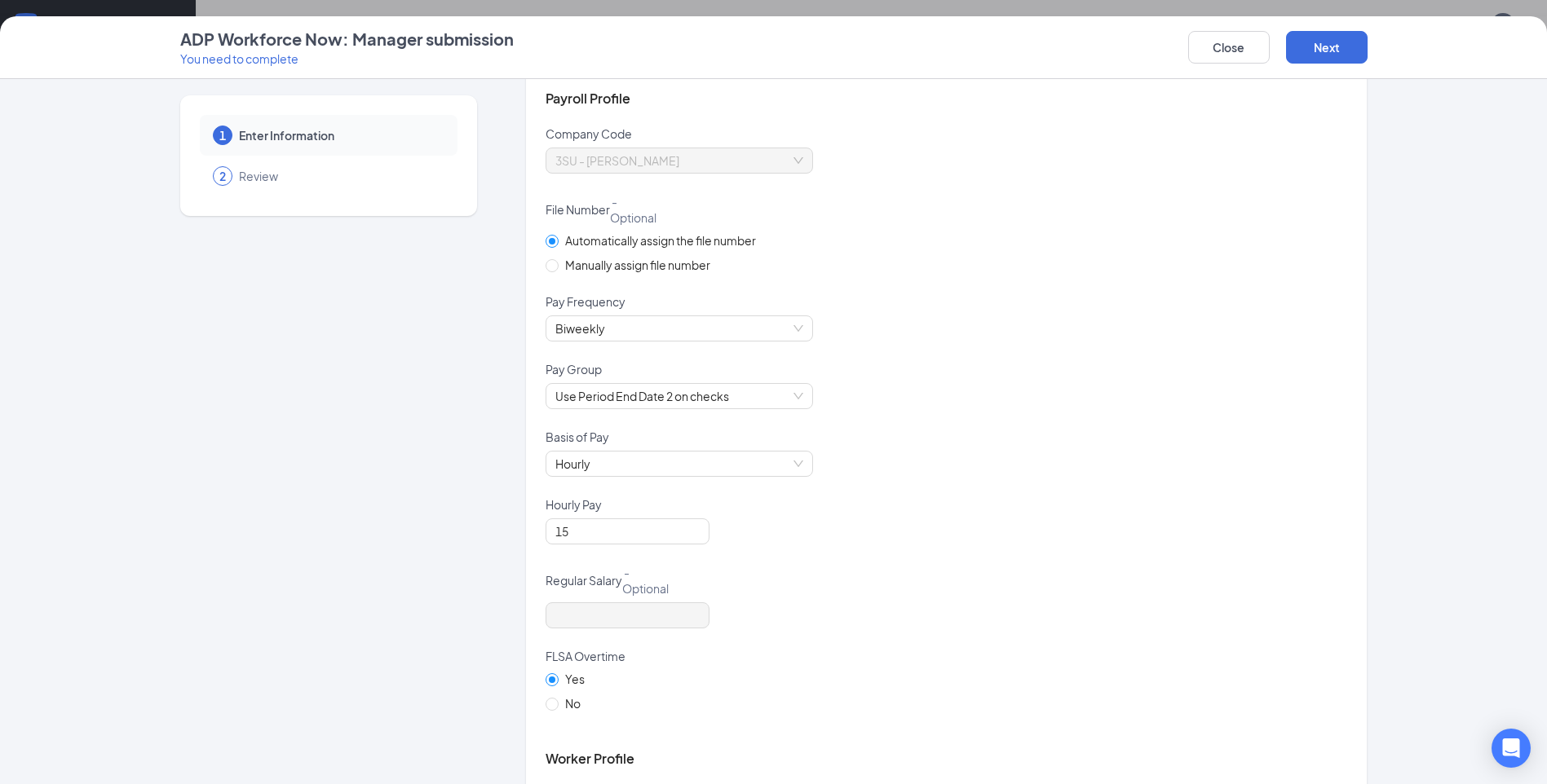
scroll to position [0, 0]
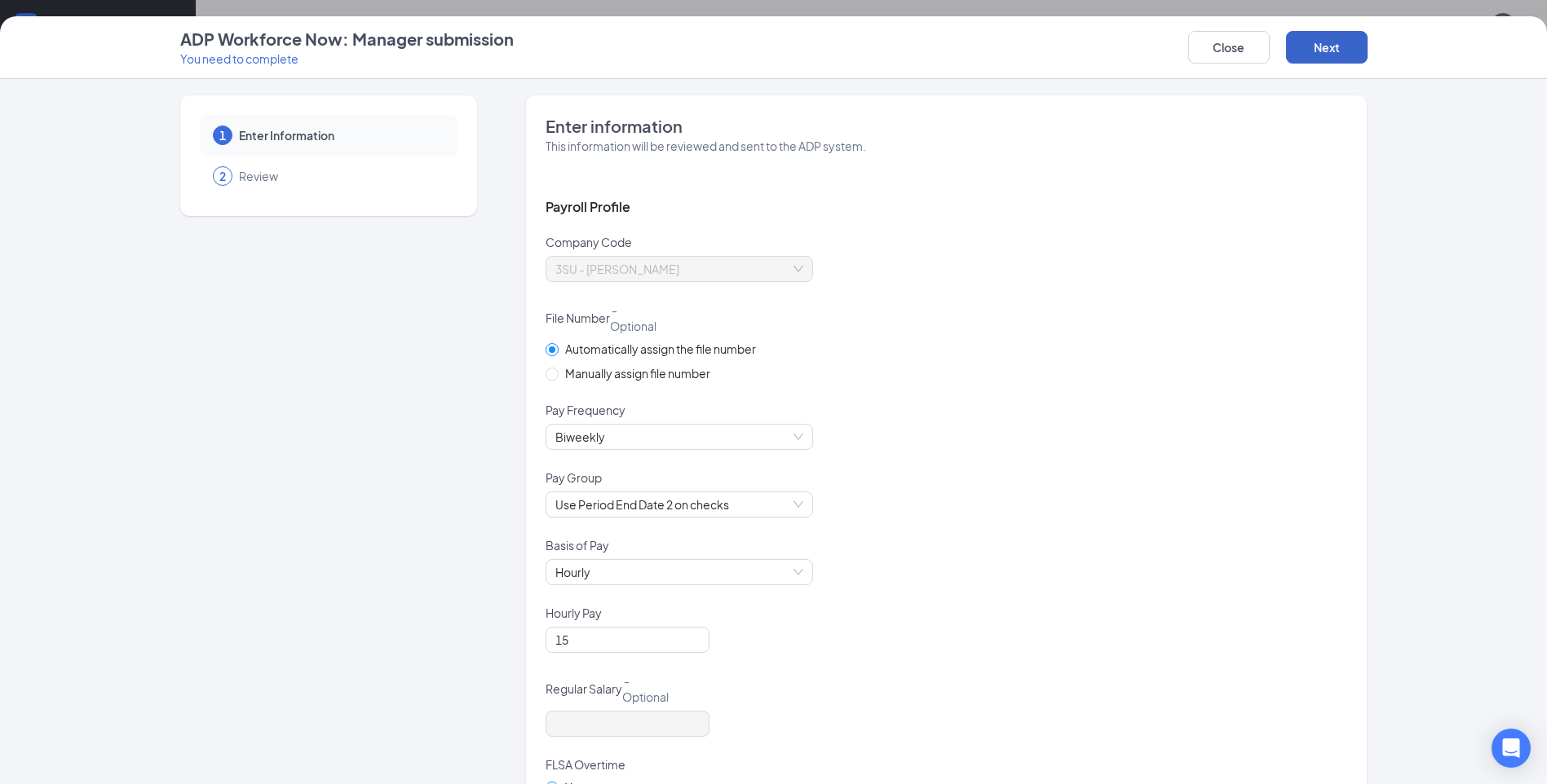
click at [1348, 47] on button "Next" at bounding box center [1326, 47] width 82 height 33
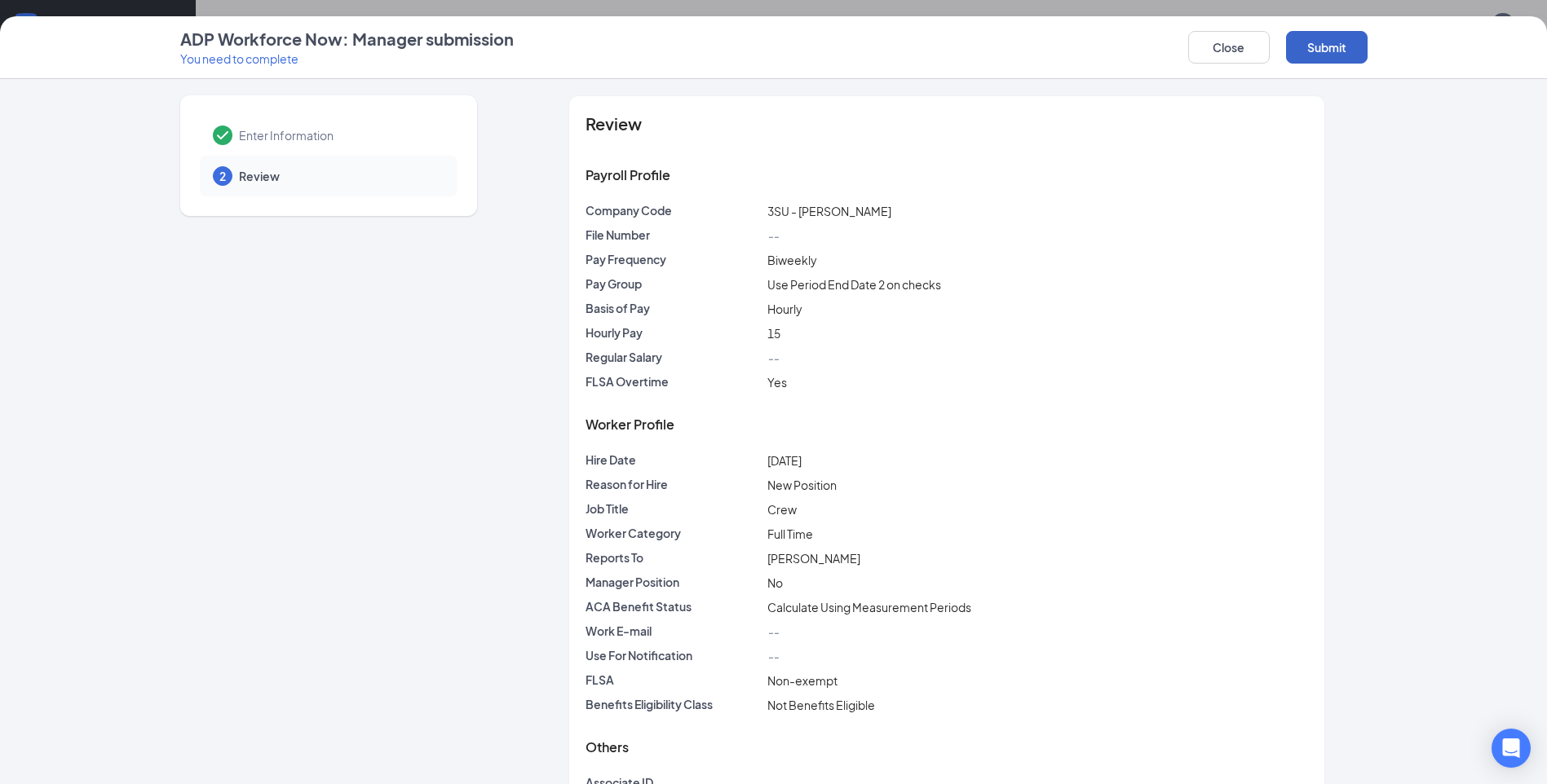
click at [1348, 47] on button "Submit" at bounding box center [1326, 47] width 82 height 33
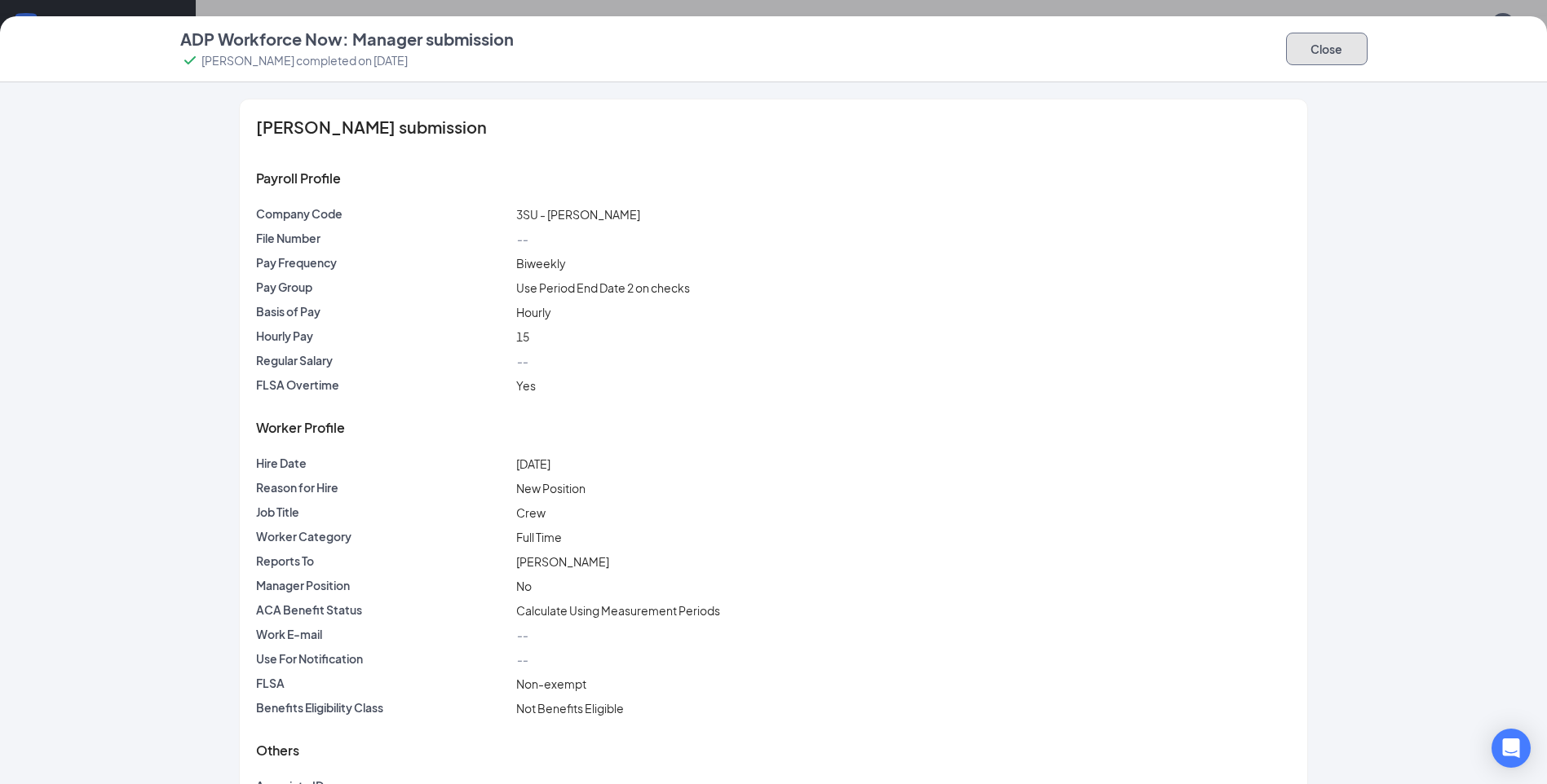
click at [1316, 50] on button "Close" at bounding box center [1326, 49] width 82 height 33
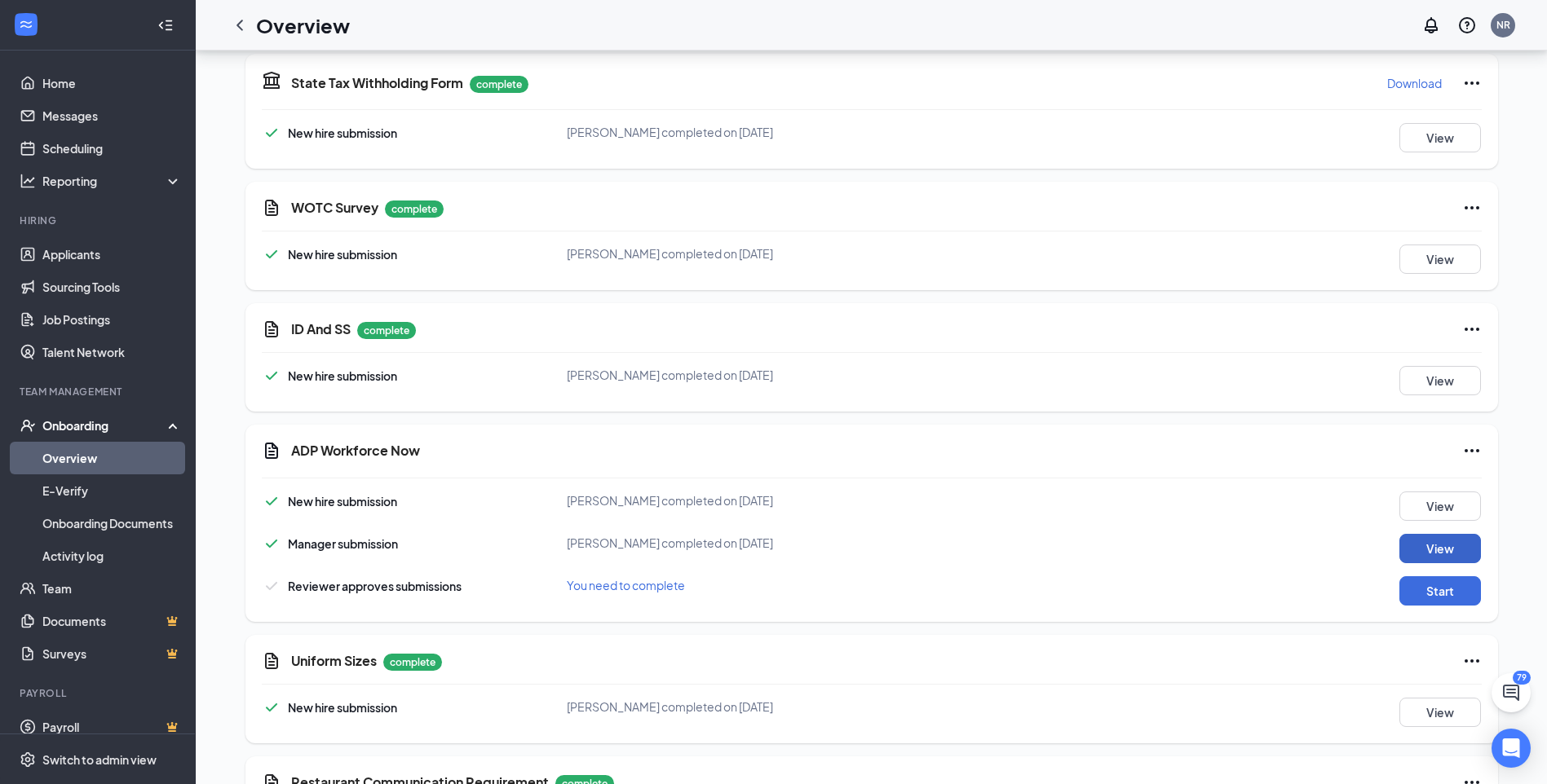
scroll to position [1960, 0]
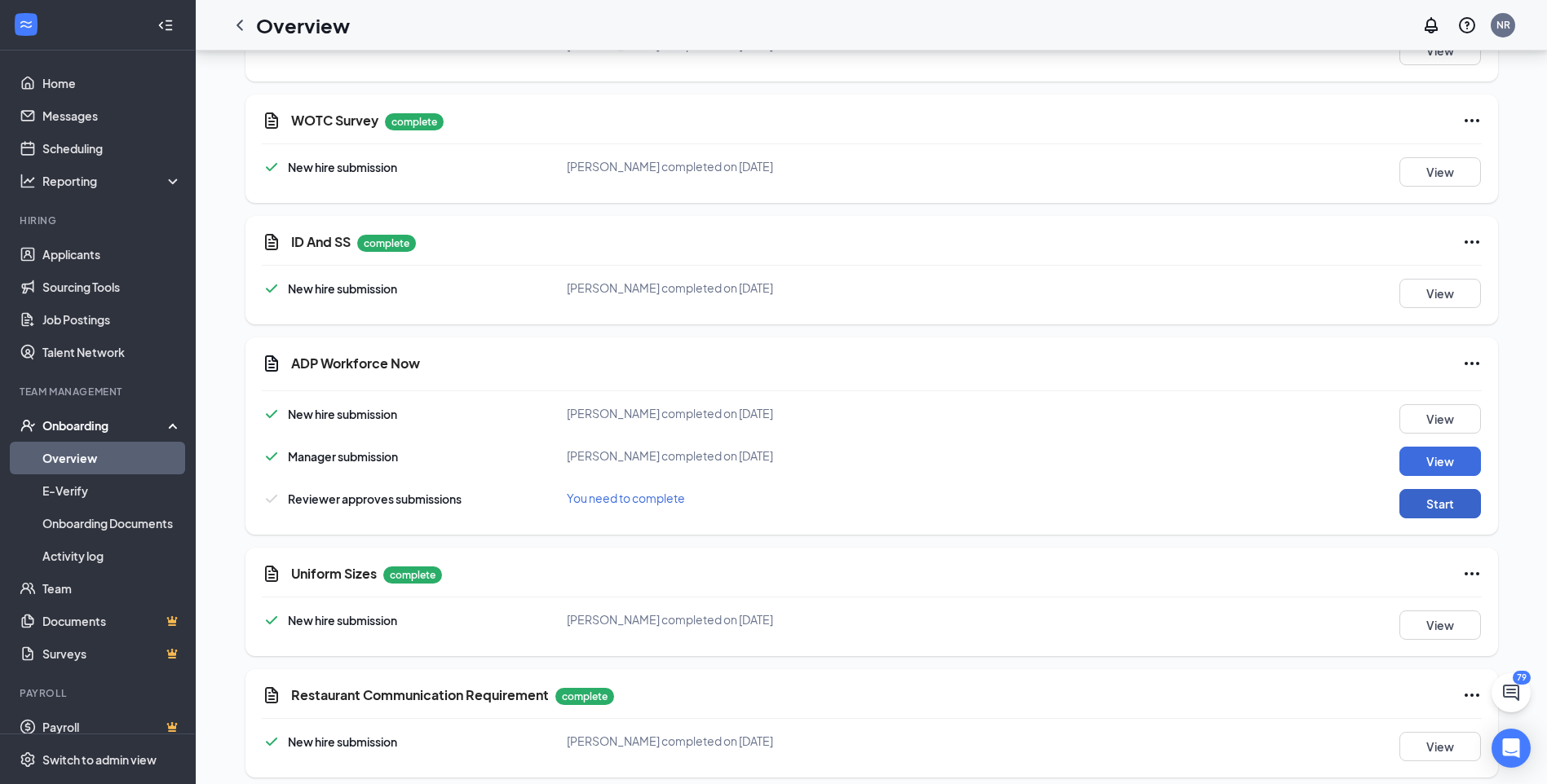
click at [1464, 502] on button "Start" at bounding box center [1440, 504] width 82 height 30
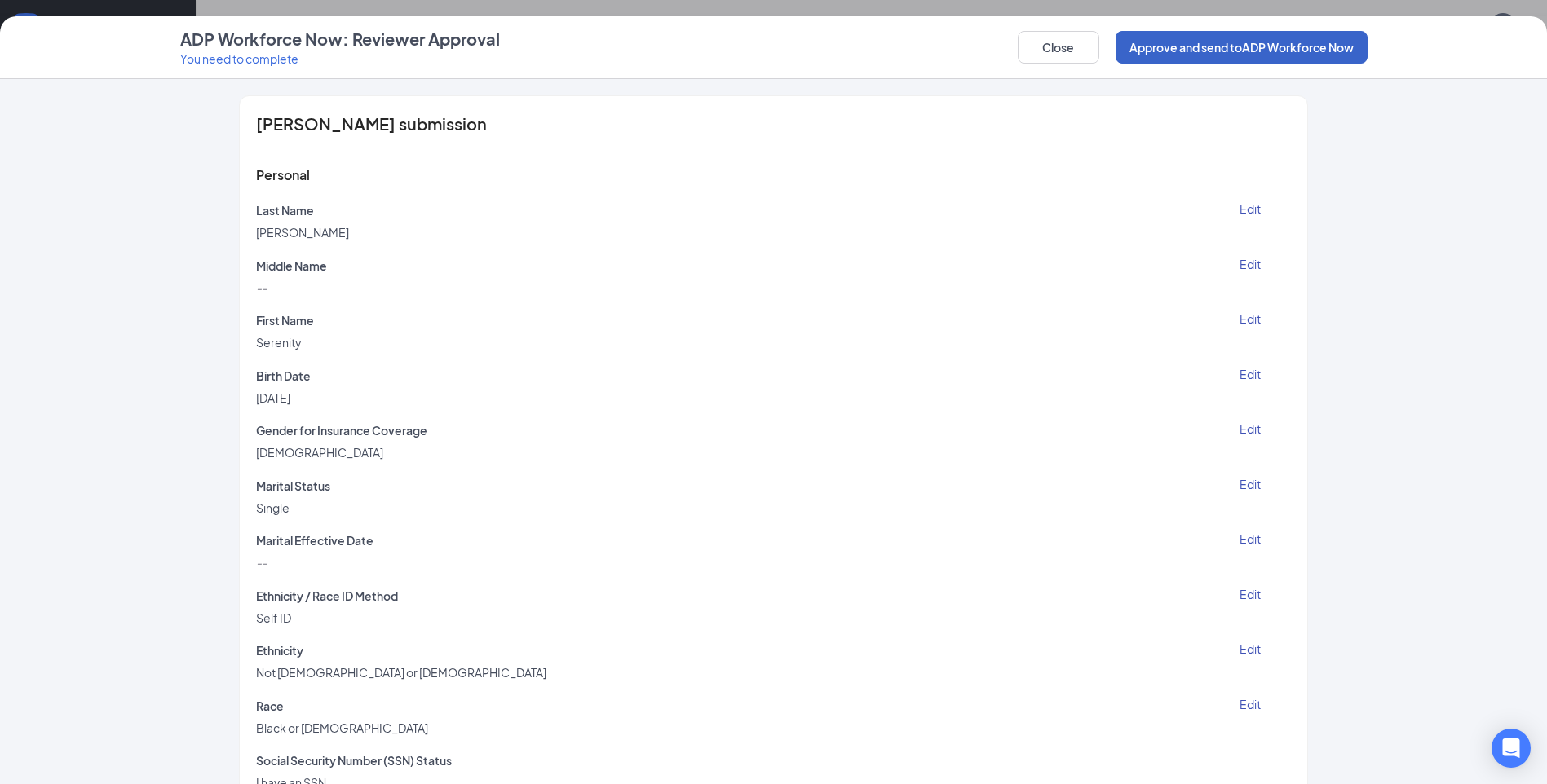
click at [1287, 58] on button "Approve and send to ADP Workforce Now" at bounding box center [1241, 47] width 252 height 33
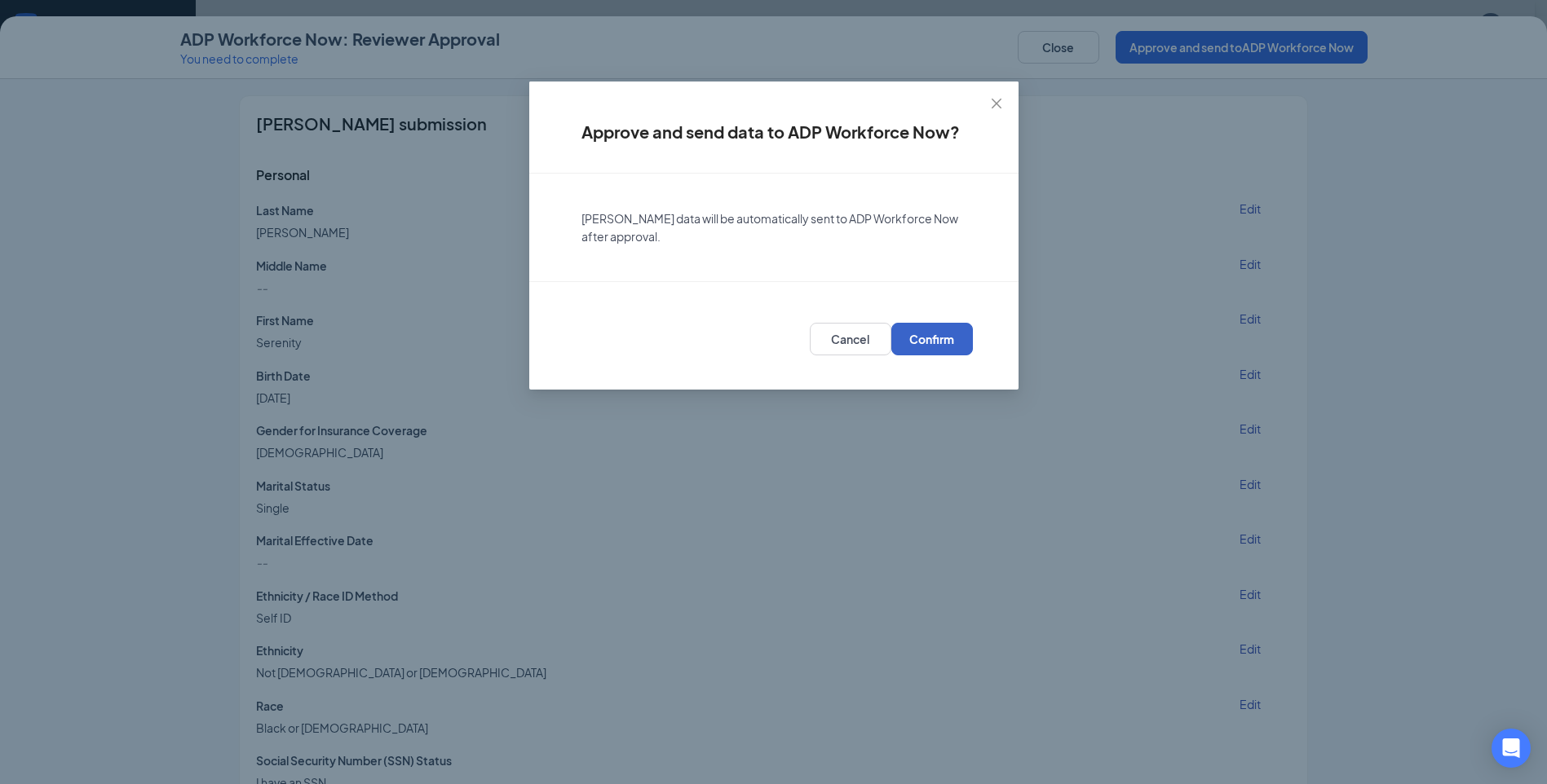
click at [941, 341] on span "Confirm" at bounding box center [931, 339] width 45 height 16
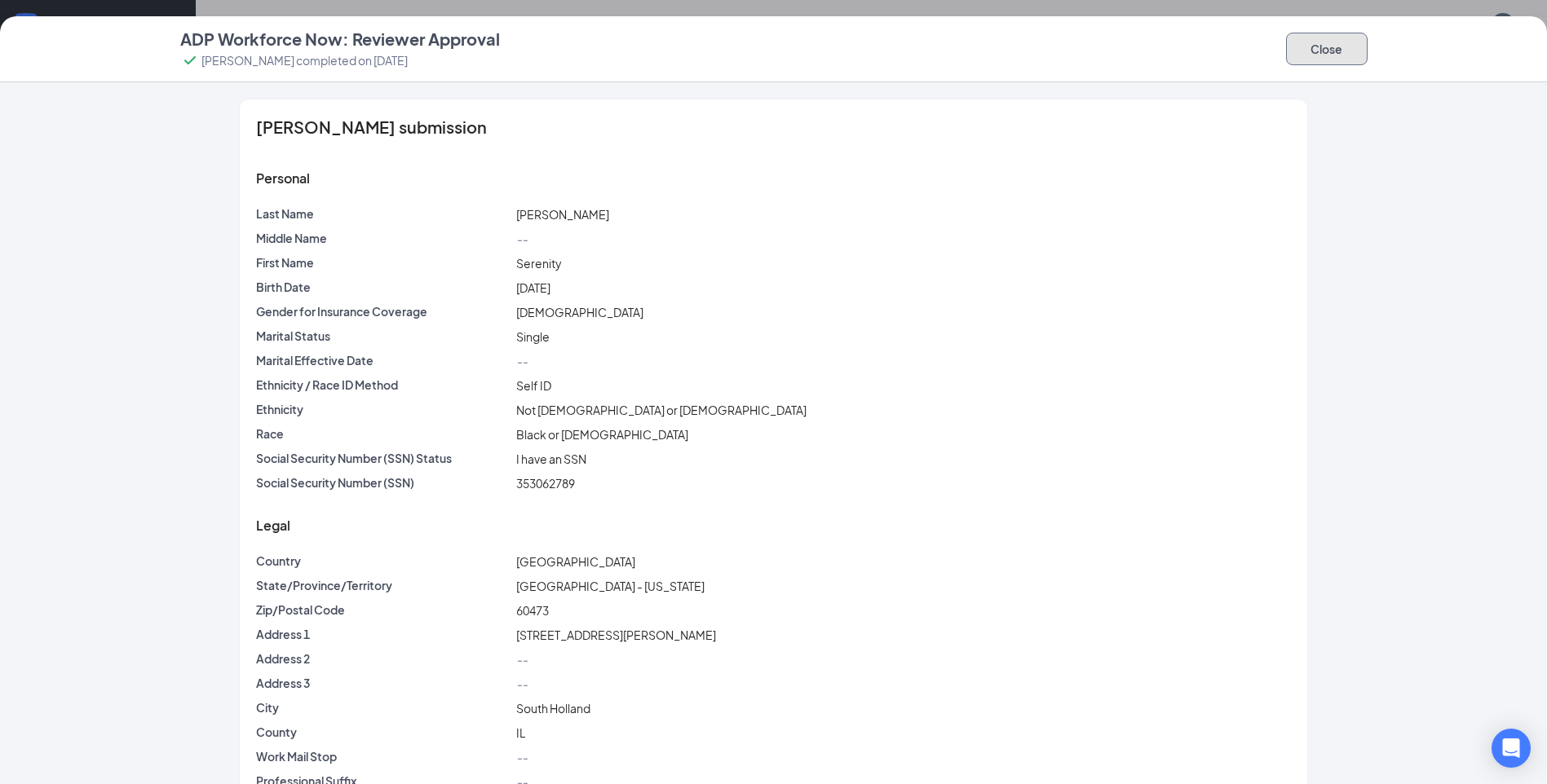
click at [1327, 60] on button "Close" at bounding box center [1326, 49] width 82 height 33
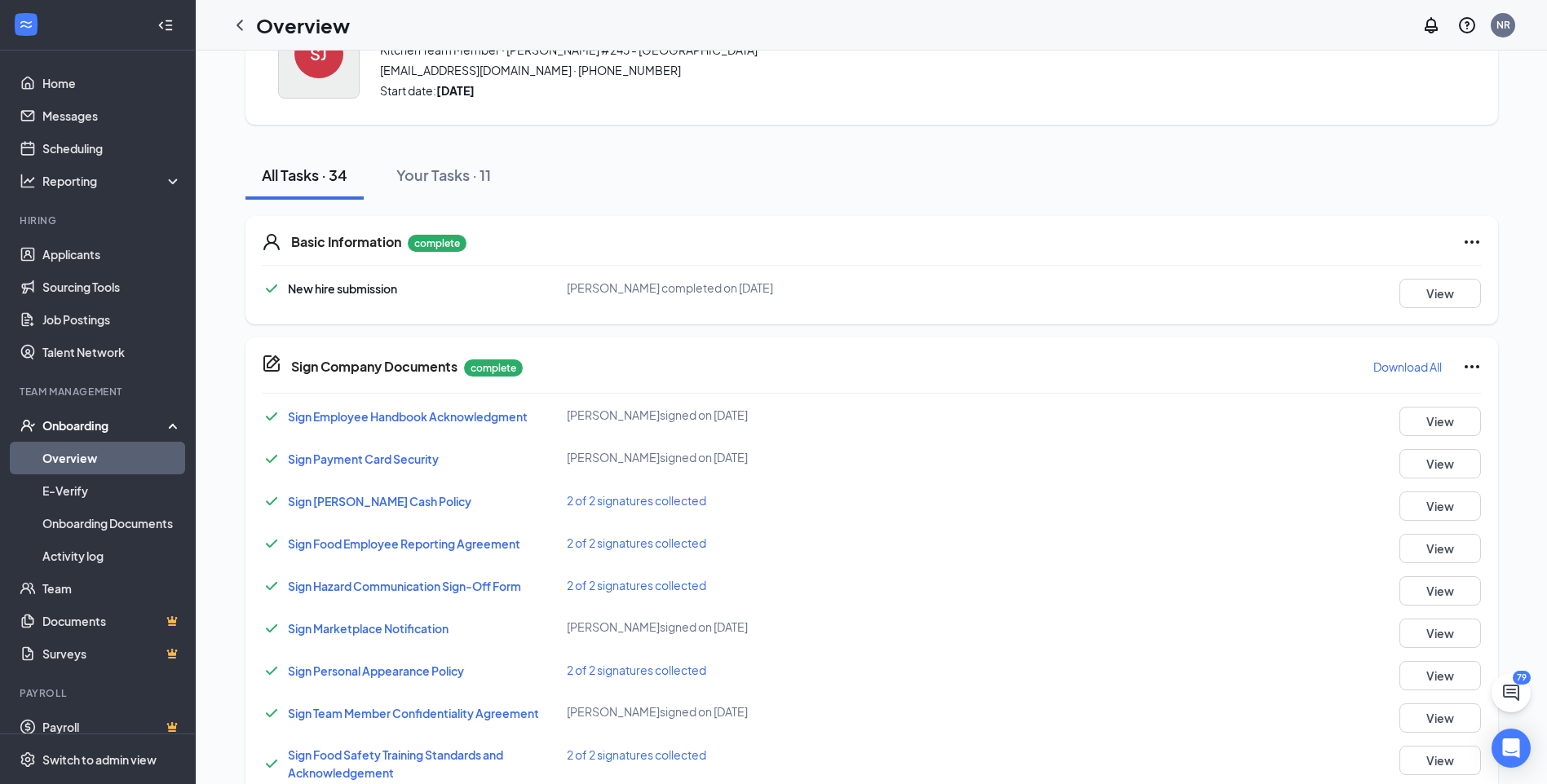
scroll to position [0, 0]
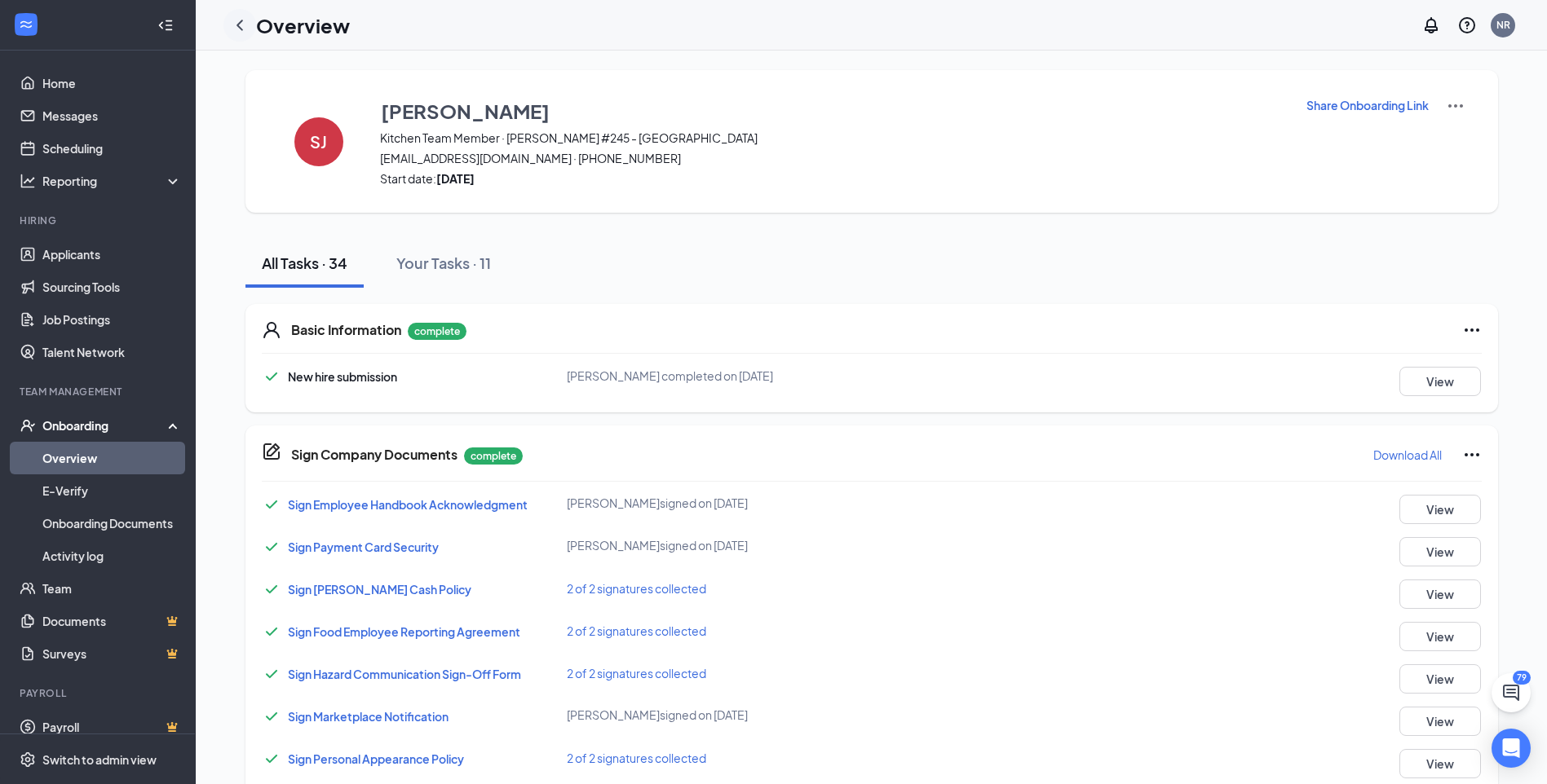
click at [242, 25] on icon "ChevronLeft" at bounding box center [240, 25] width 19 height 19
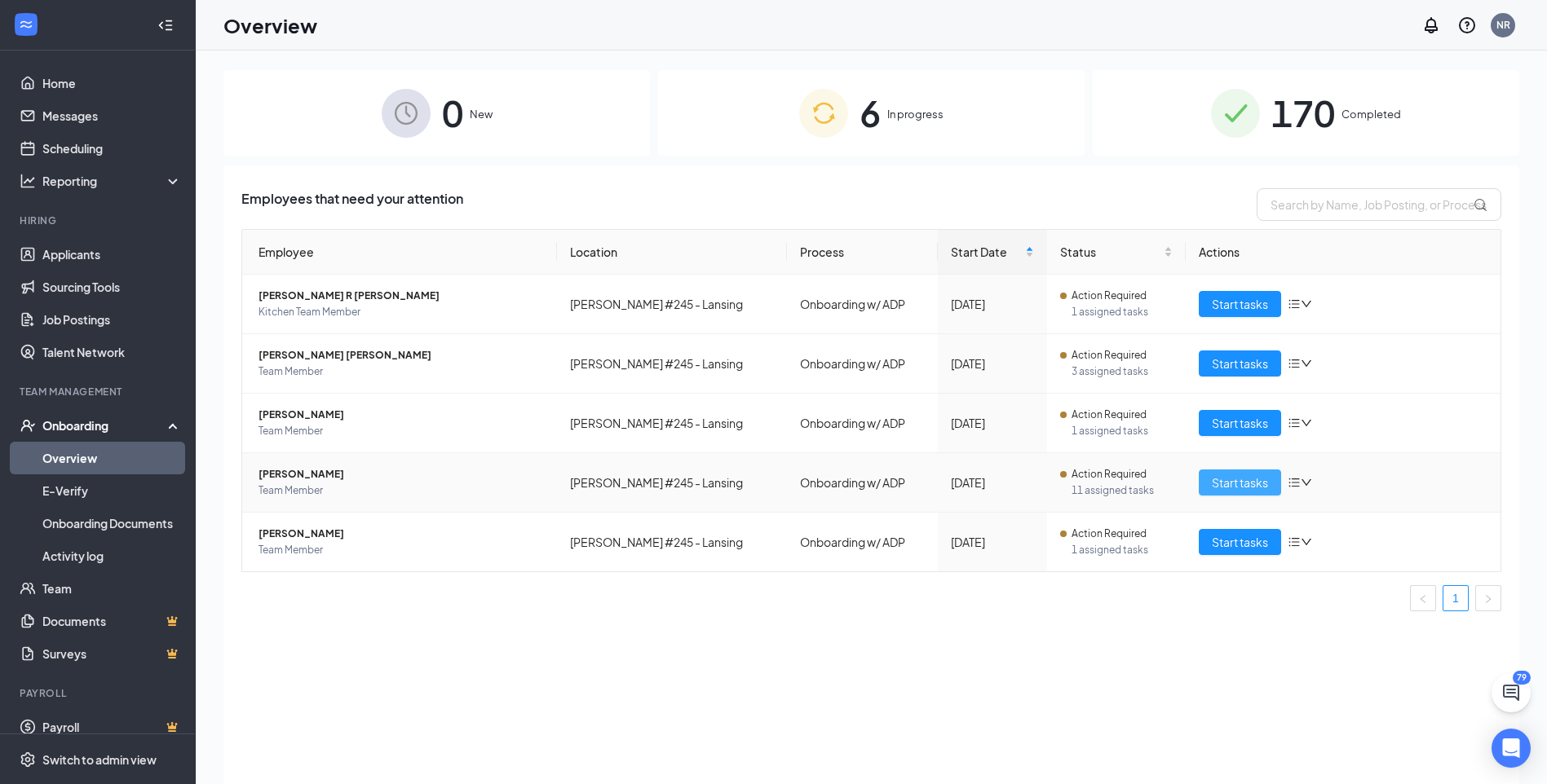
click at [1217, 481] on span "Start tasks" at bounding box center [1240, 483] width 57 height 18
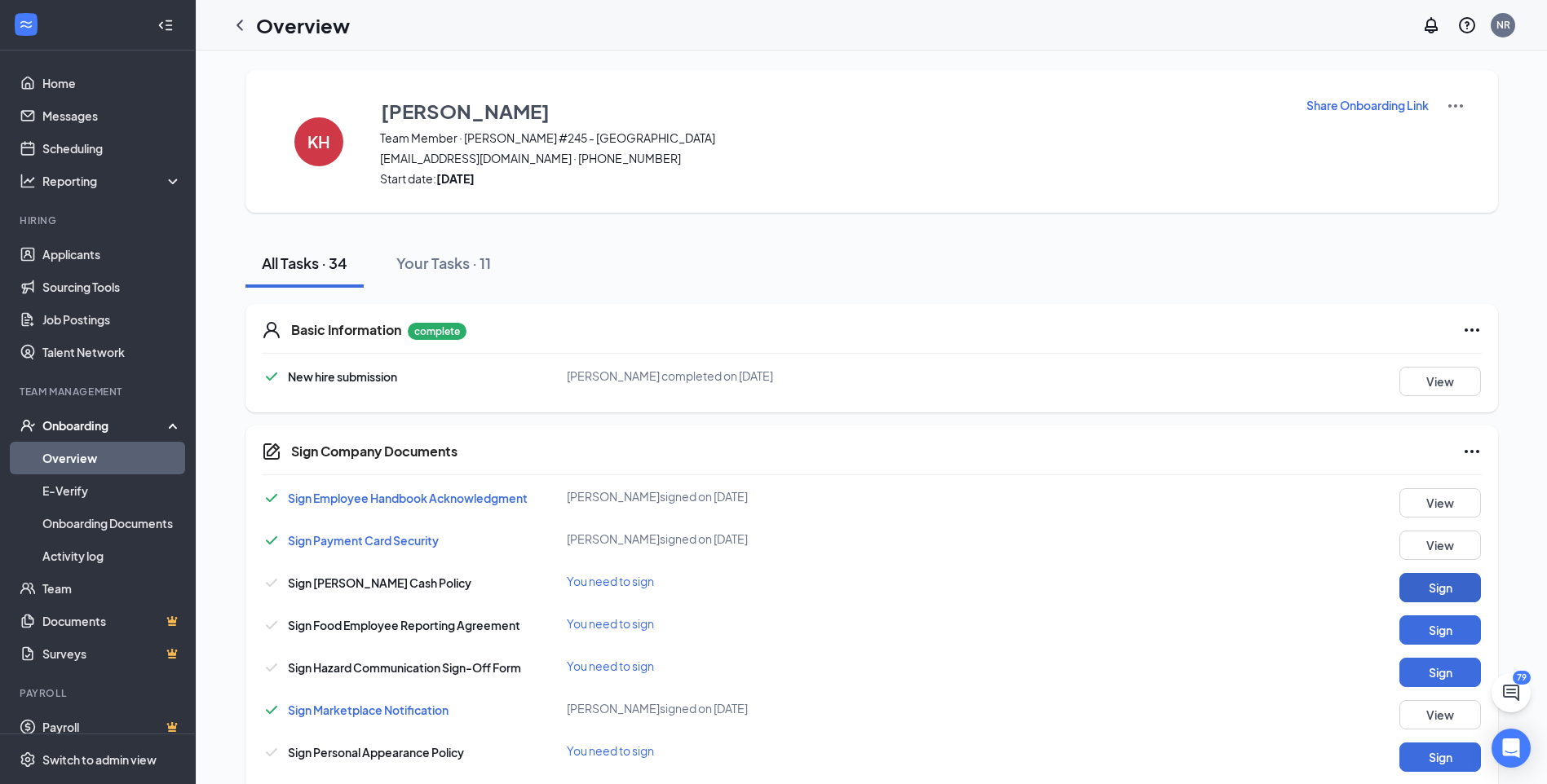
click at [1434, 589] on button "Sign" at bounding box center [1440, 587] width 82 height 30
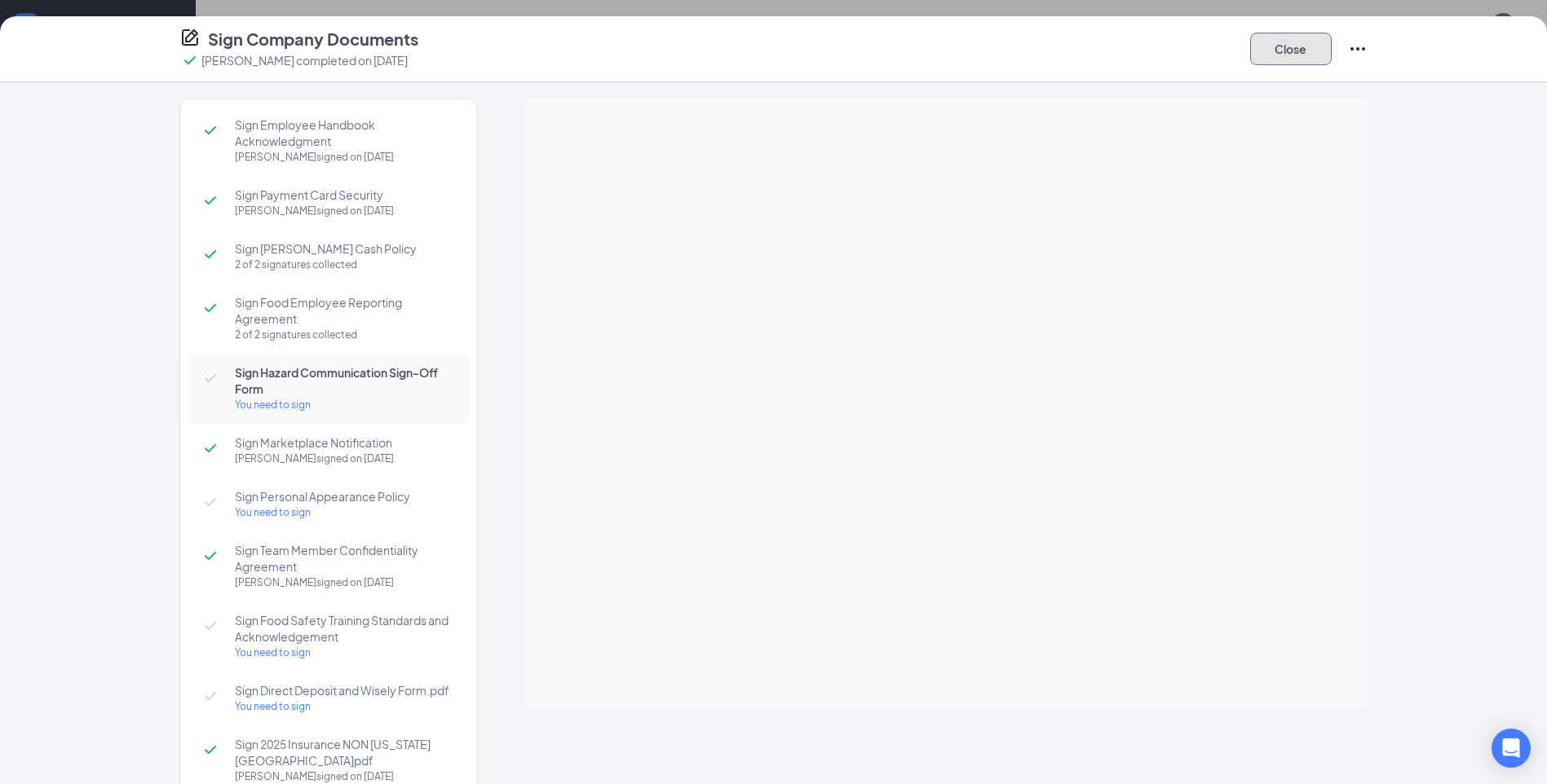
click at [1288, 36] on button "Close" at bounding box center [1291, 49] width 82 height 33
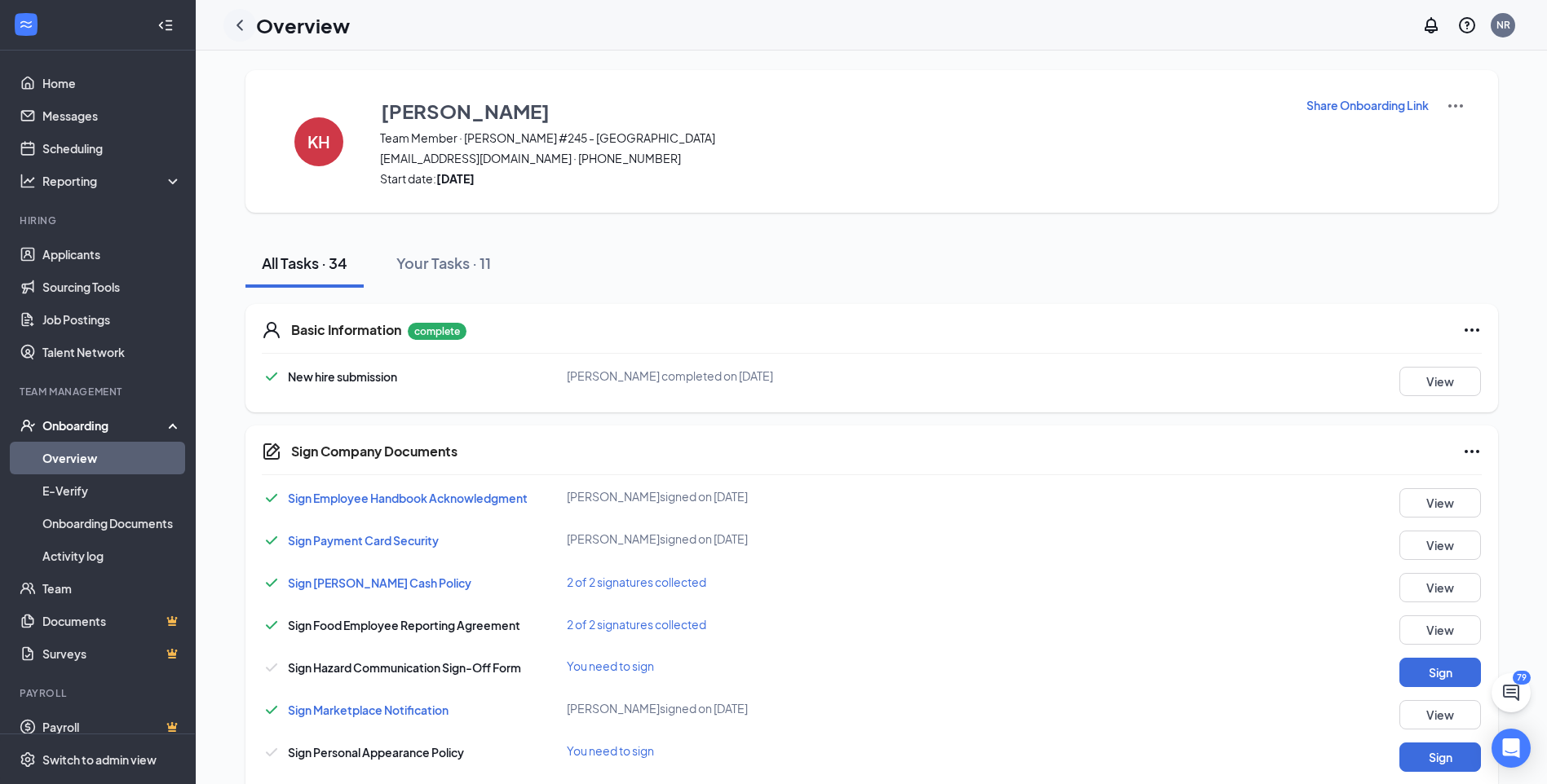
click at [240, 24] on icon "ChevronLeft" at bounding box center [240, 25] width 19 height 19
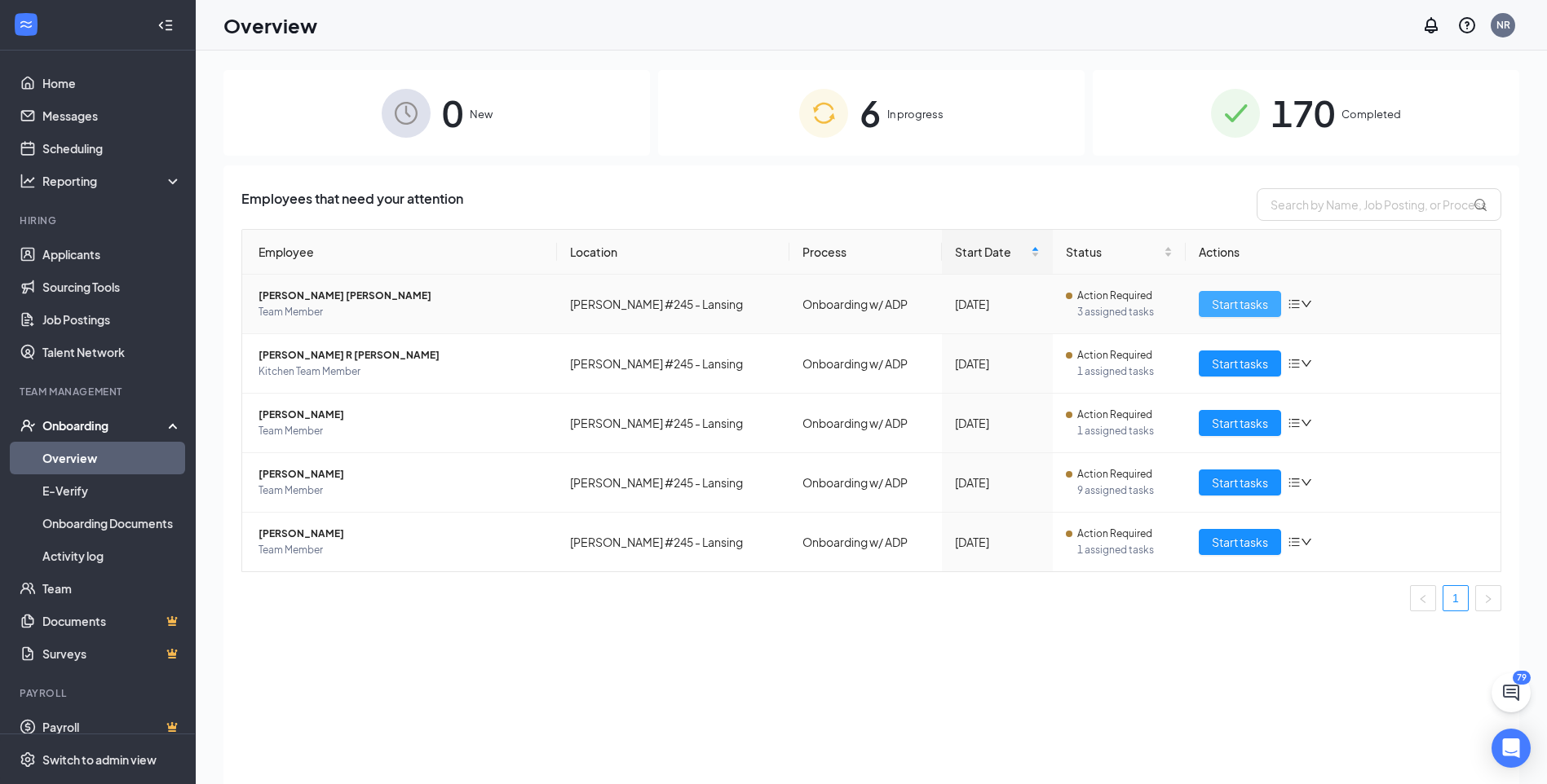
click at [1244, 303] on span "Start tasks" at bounding box center [1240, 304] width 57 height 18
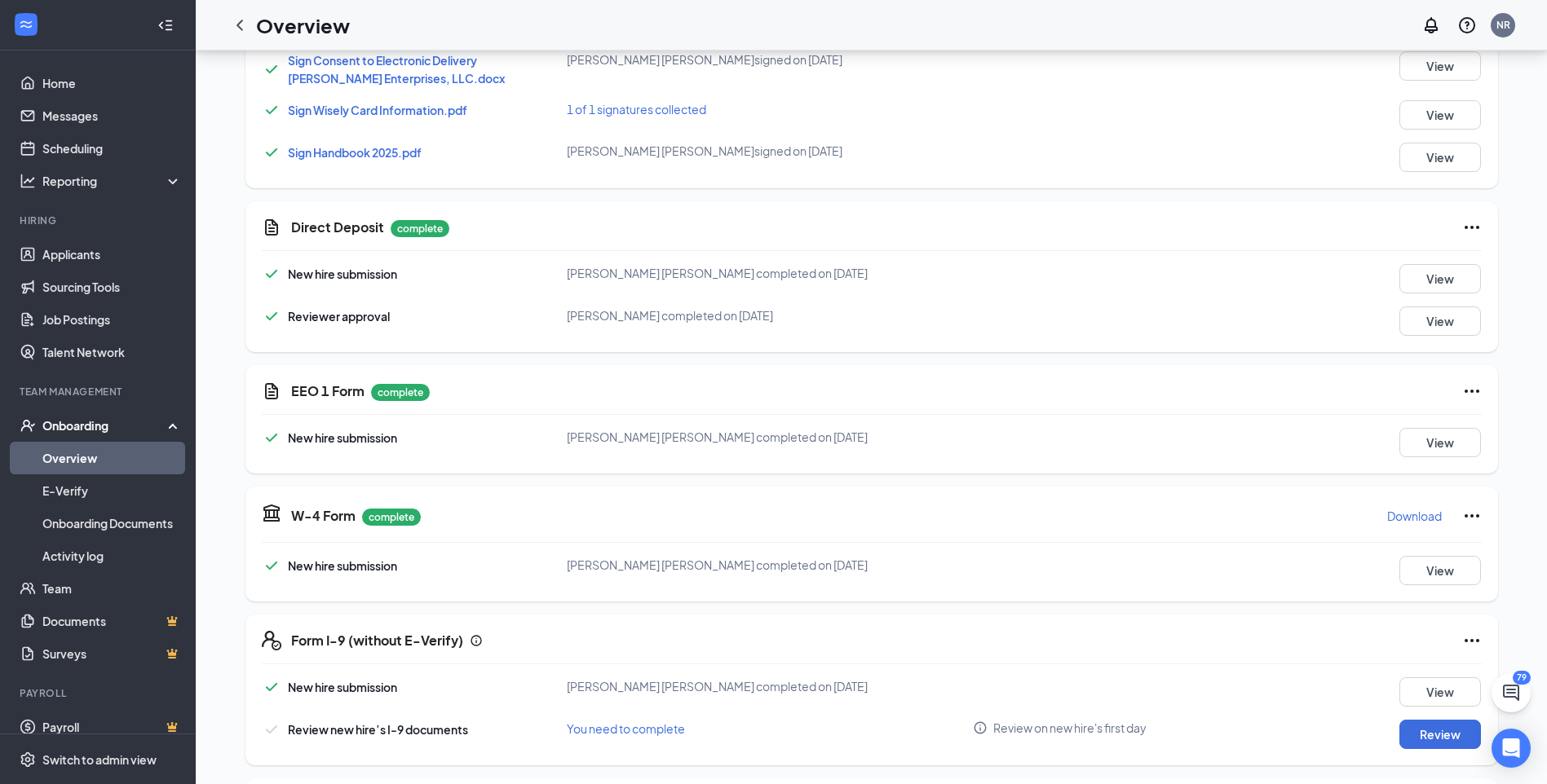
scroll to position [1387, 0]
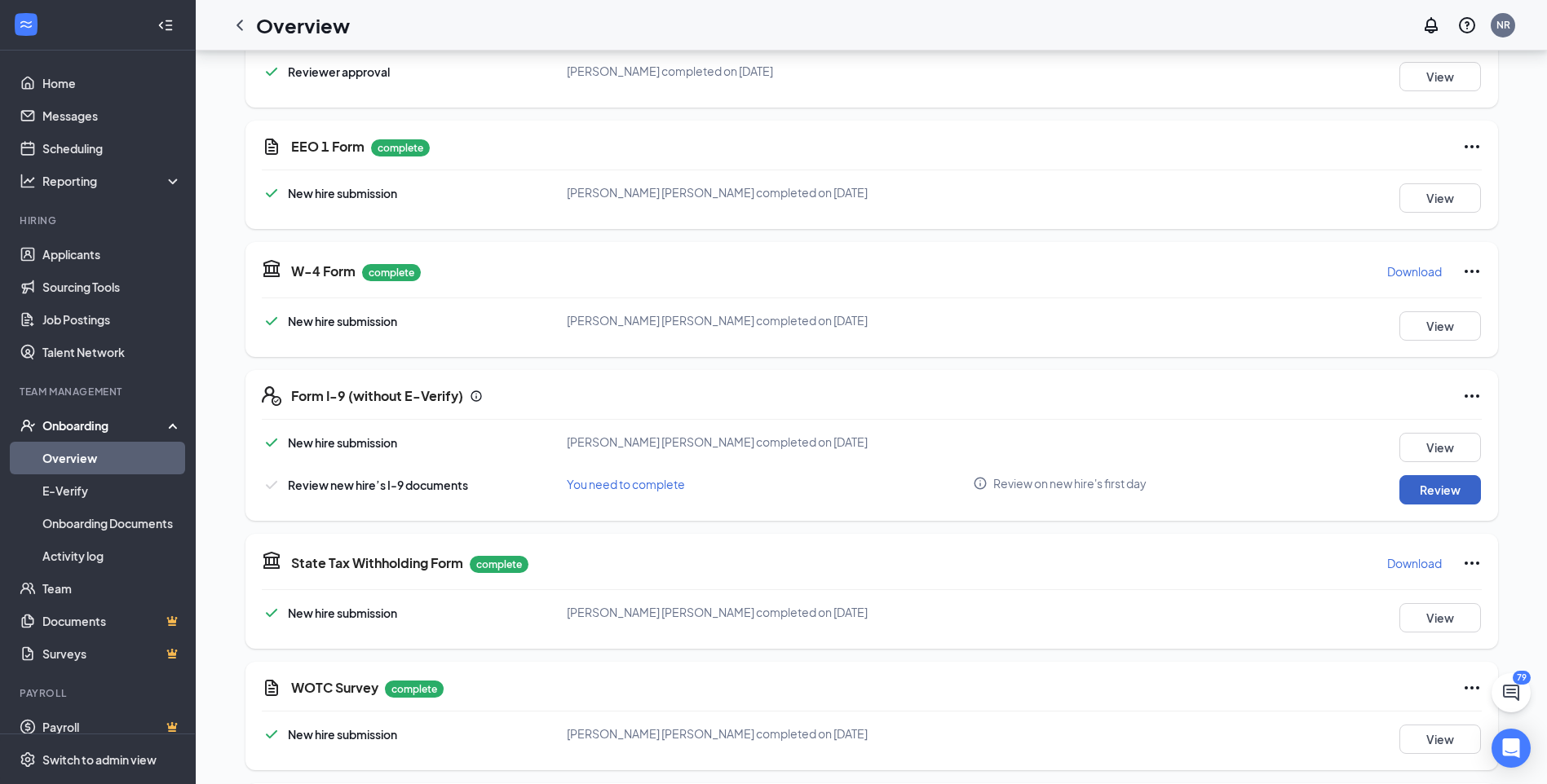
click at [1461, 481] on button "Review" at bounding box center [1440, 489] width 82 height 30
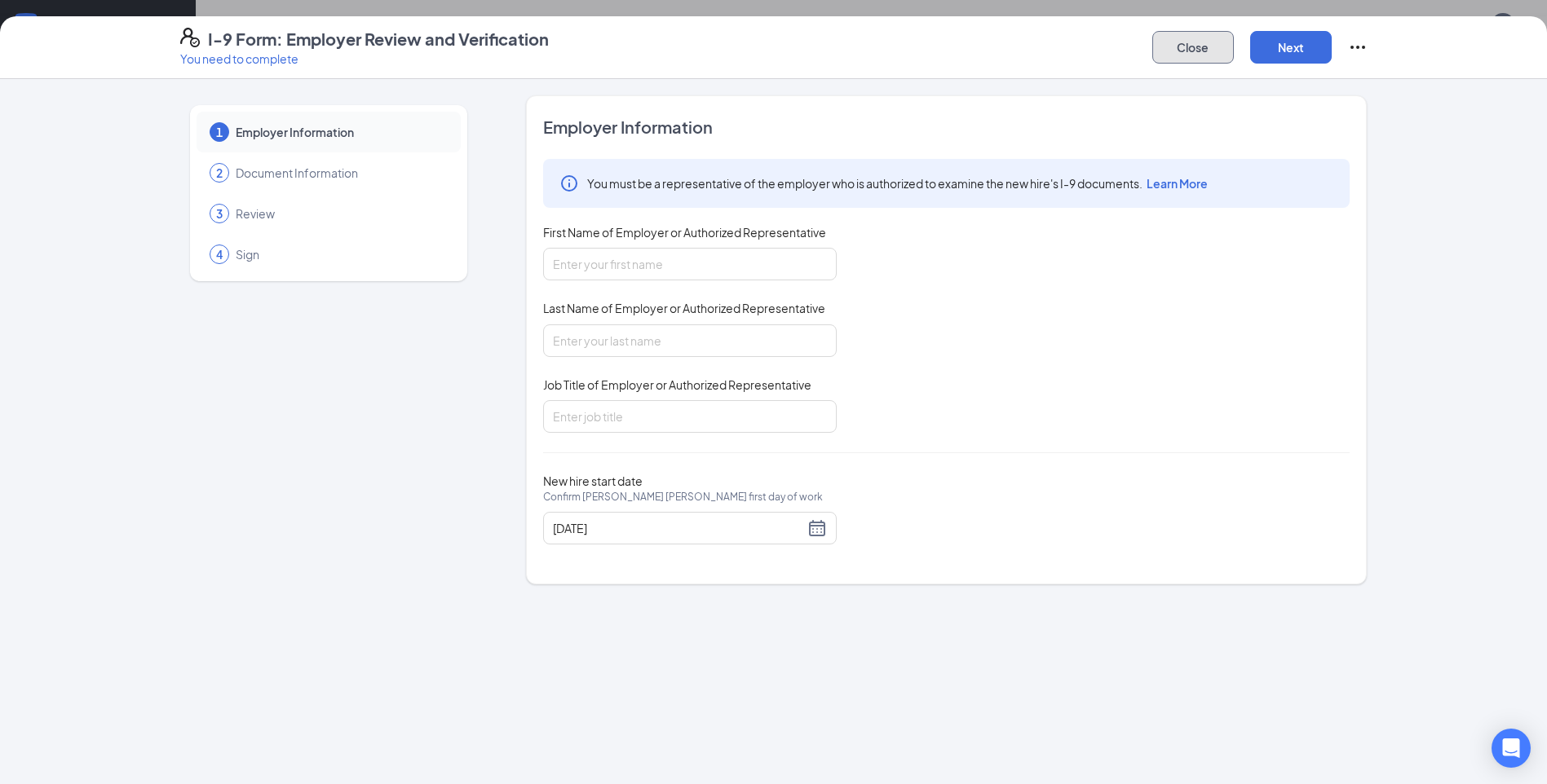
click at [1202, 46] on button "Close" at bounding box center [1193, 47] width 82 height 33
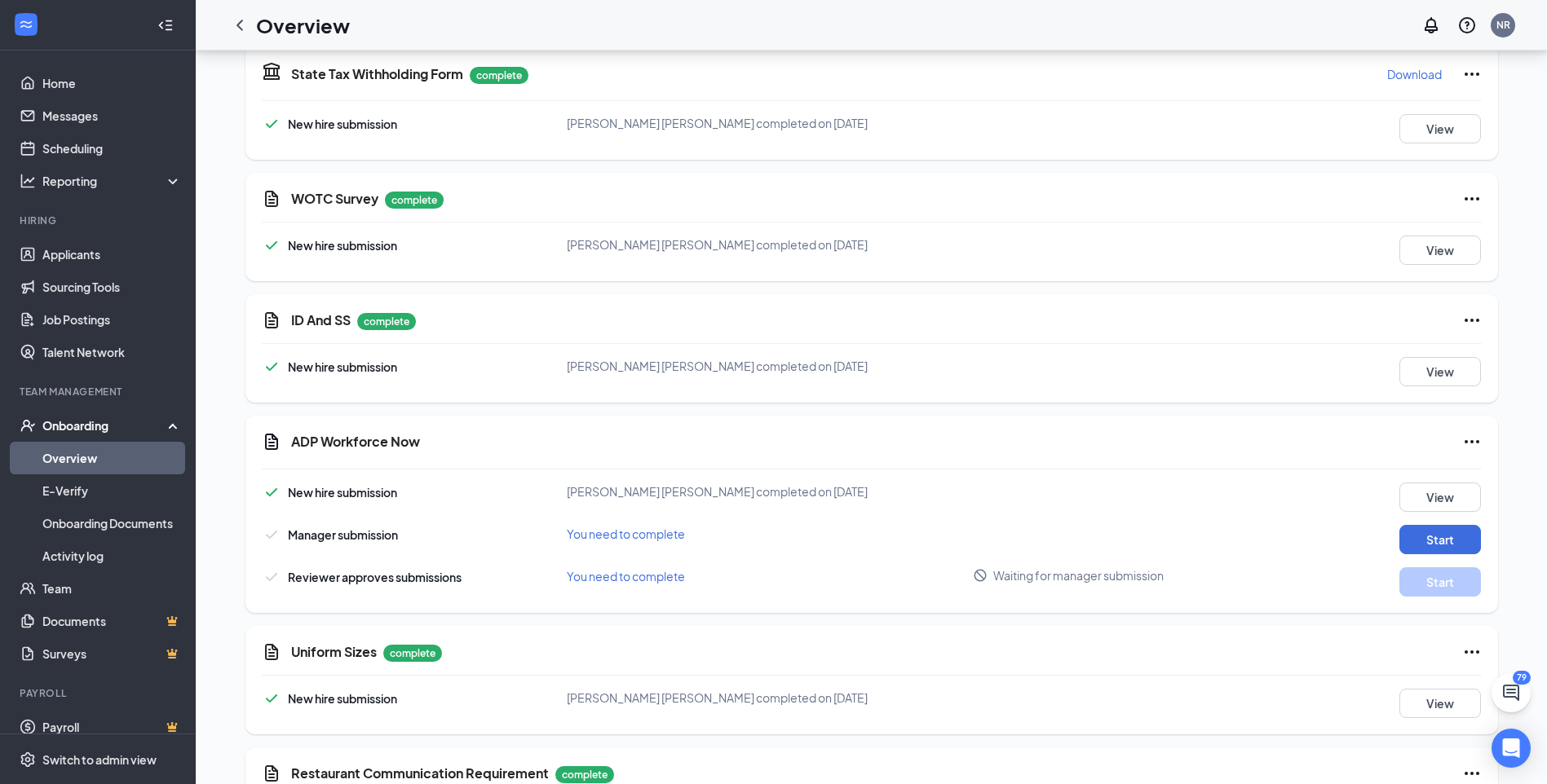
scroll to position [1954, 0]
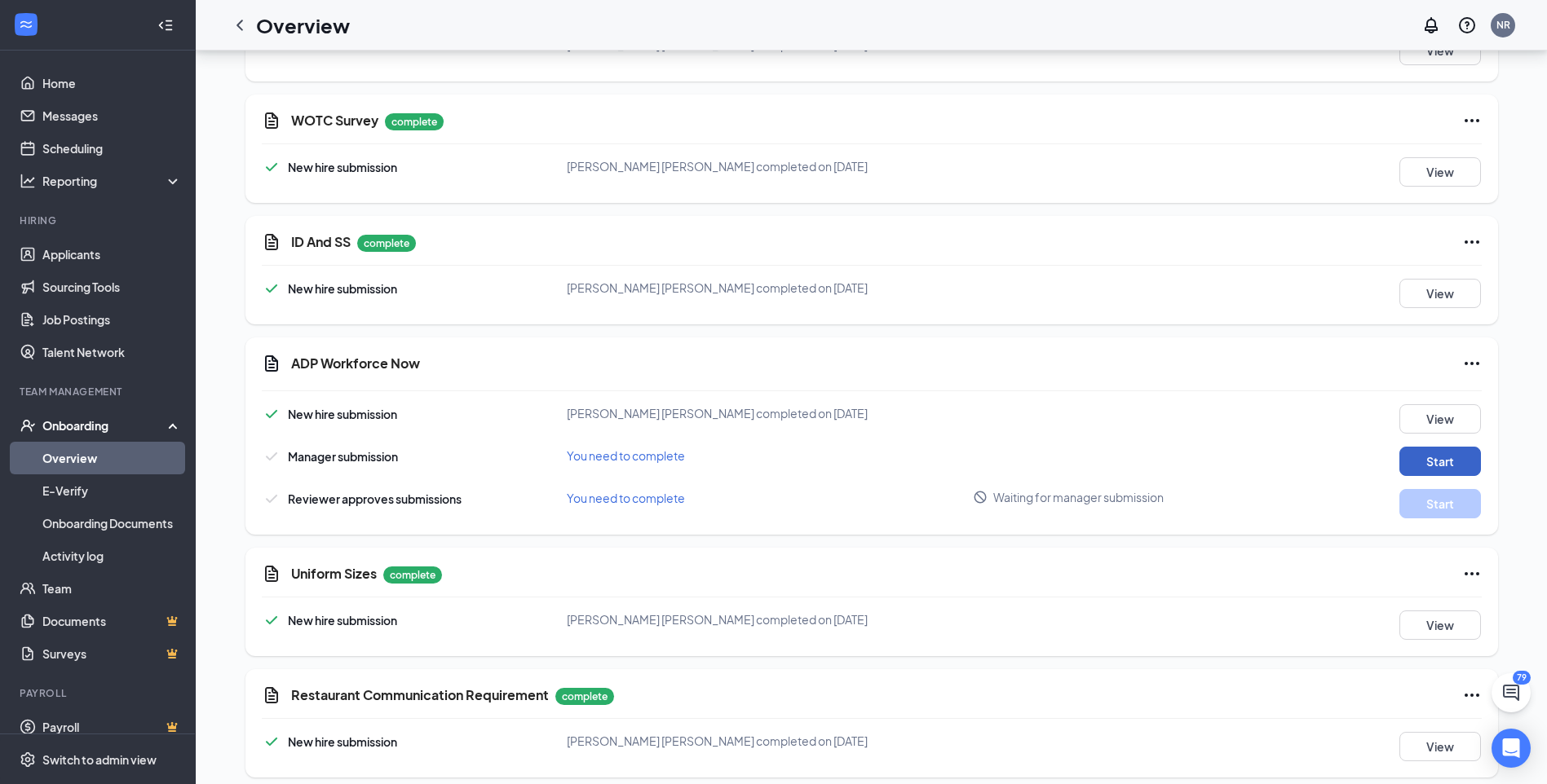
click at [1440, 447] on button "Start" at bounding box center [1440, 462] width 82 height 30
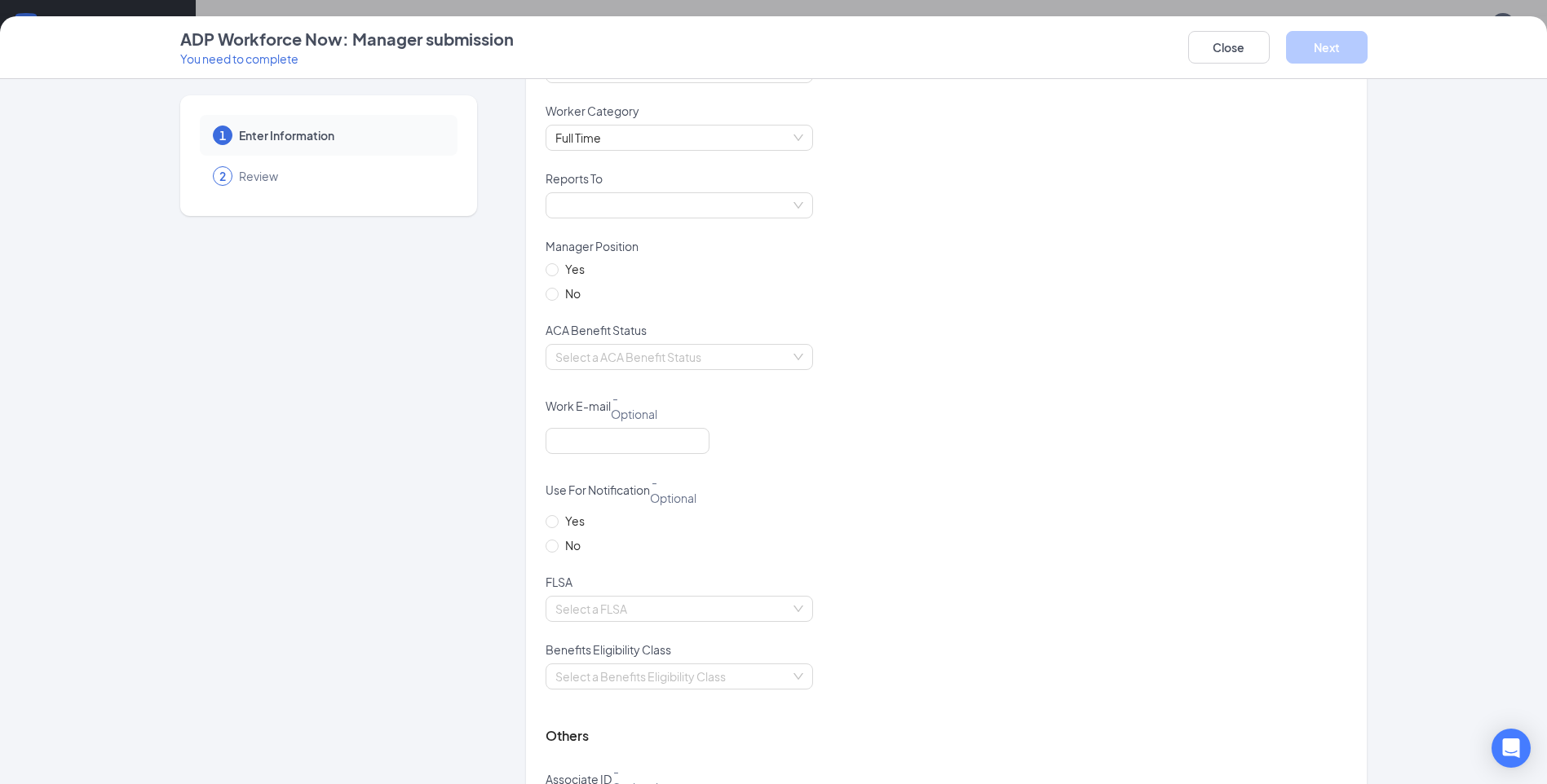
scroll to position [408, 0]
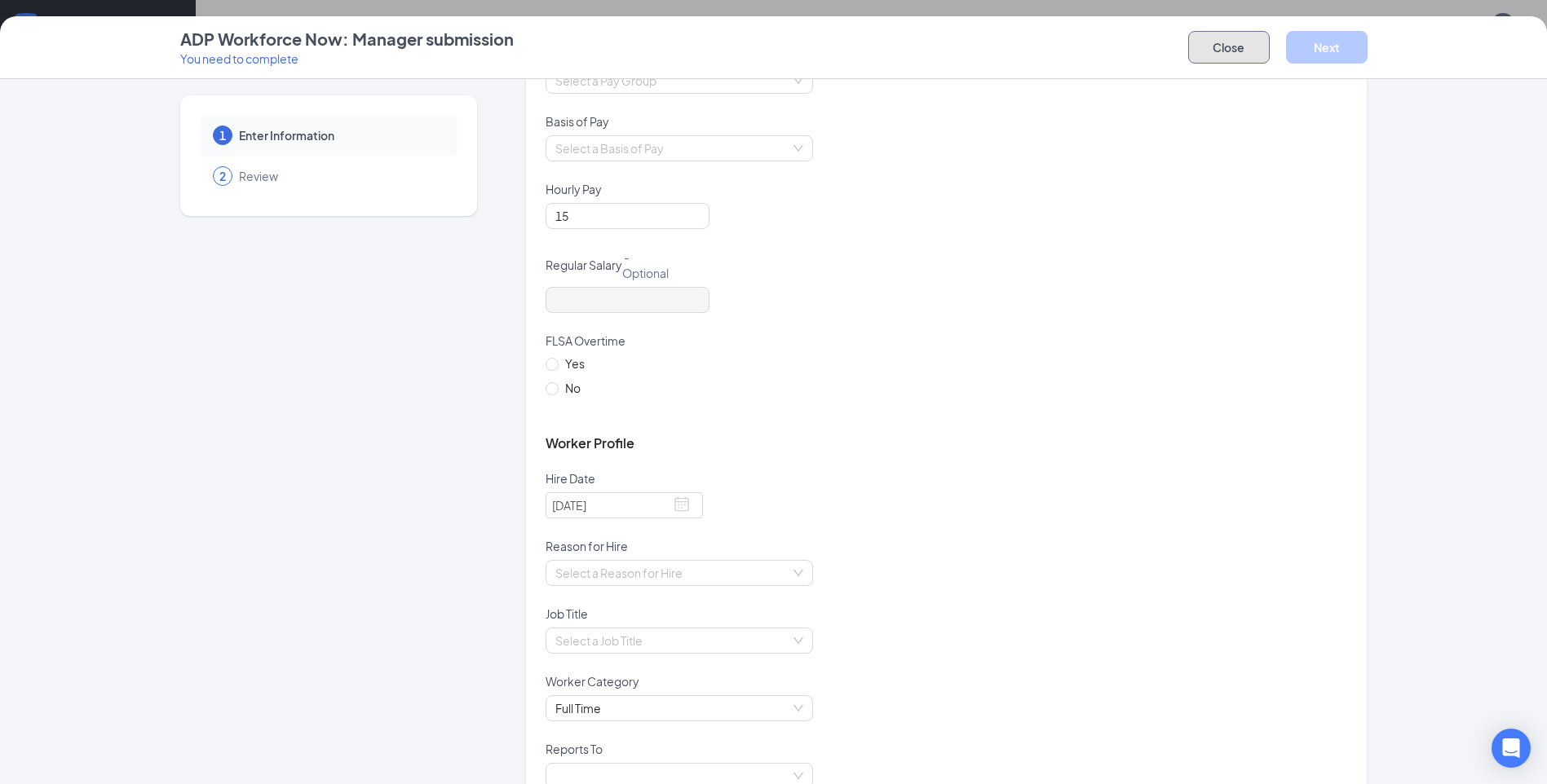
click at [1207, 55] on button "Close" at bounding box center [1228, 47] width 82 height 33
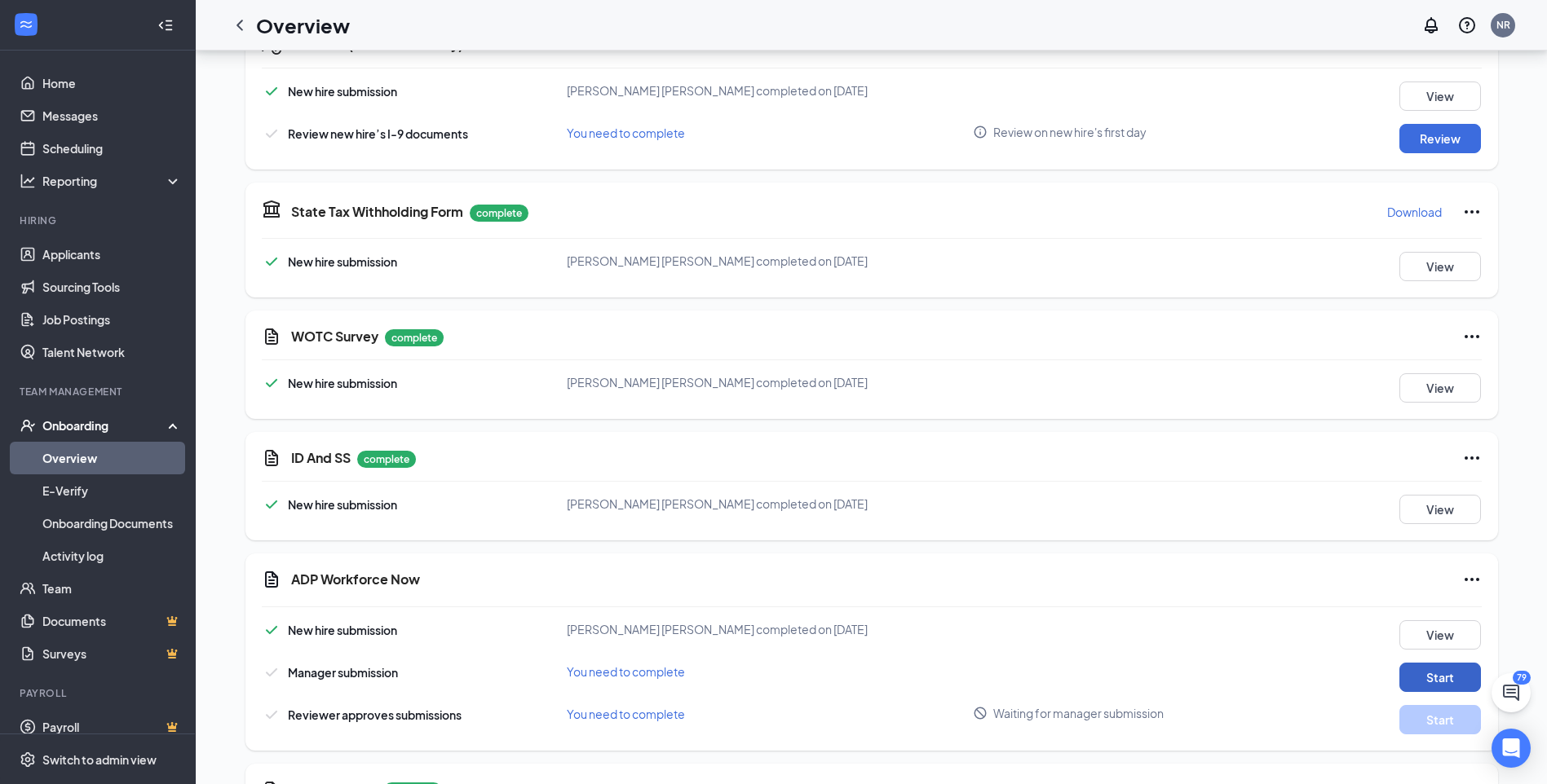
scroll to position [1709, 0]
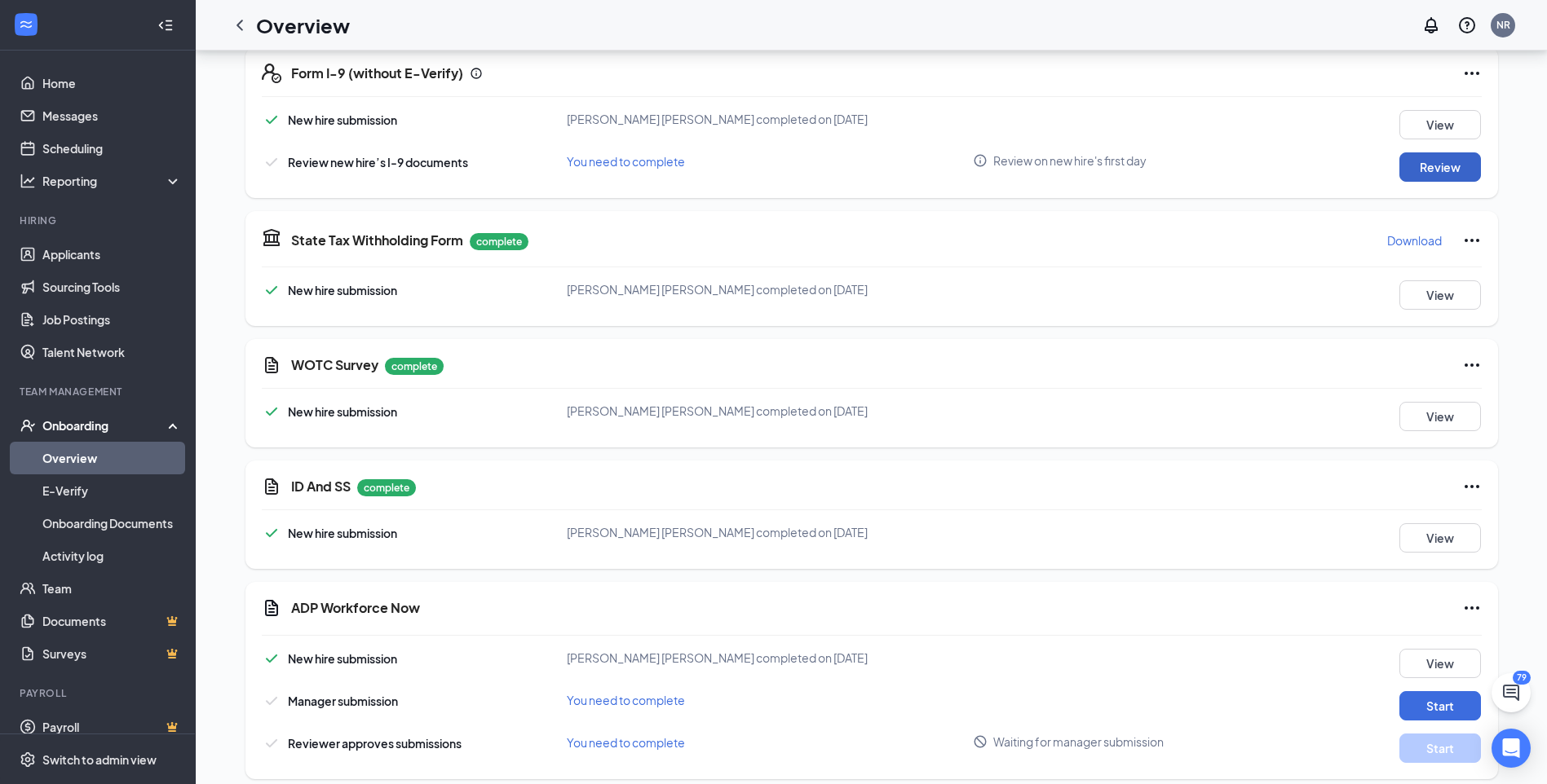
click at [1463, 160] on button "Review" at bounding box center [1440, 167] width 82 height 30
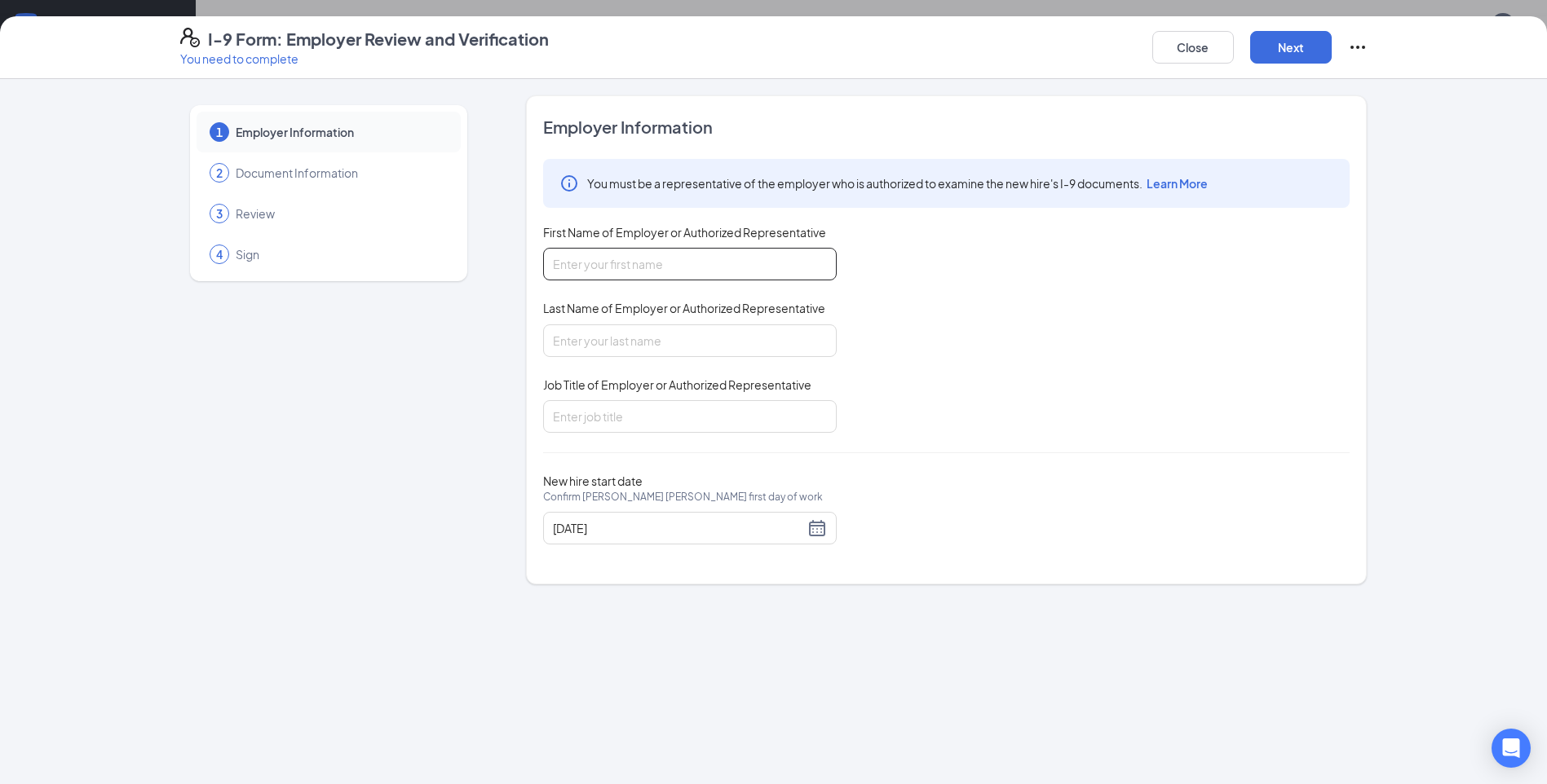
click at [638, 267] on input "First Name of Employer or Authorized Representative" at bounding box center [690, 264] width 294 height 33
type input "Kolby"
click at [606, 344] on input "Last Name of Employer or Authorized Representative" at bounding box center [690, 341] width 294 height 33
type input "Clay"
click at [705, 413] on input "Job Title of Employer or Authorized Representative" at bounding box center [690, 416] width 294 height 33
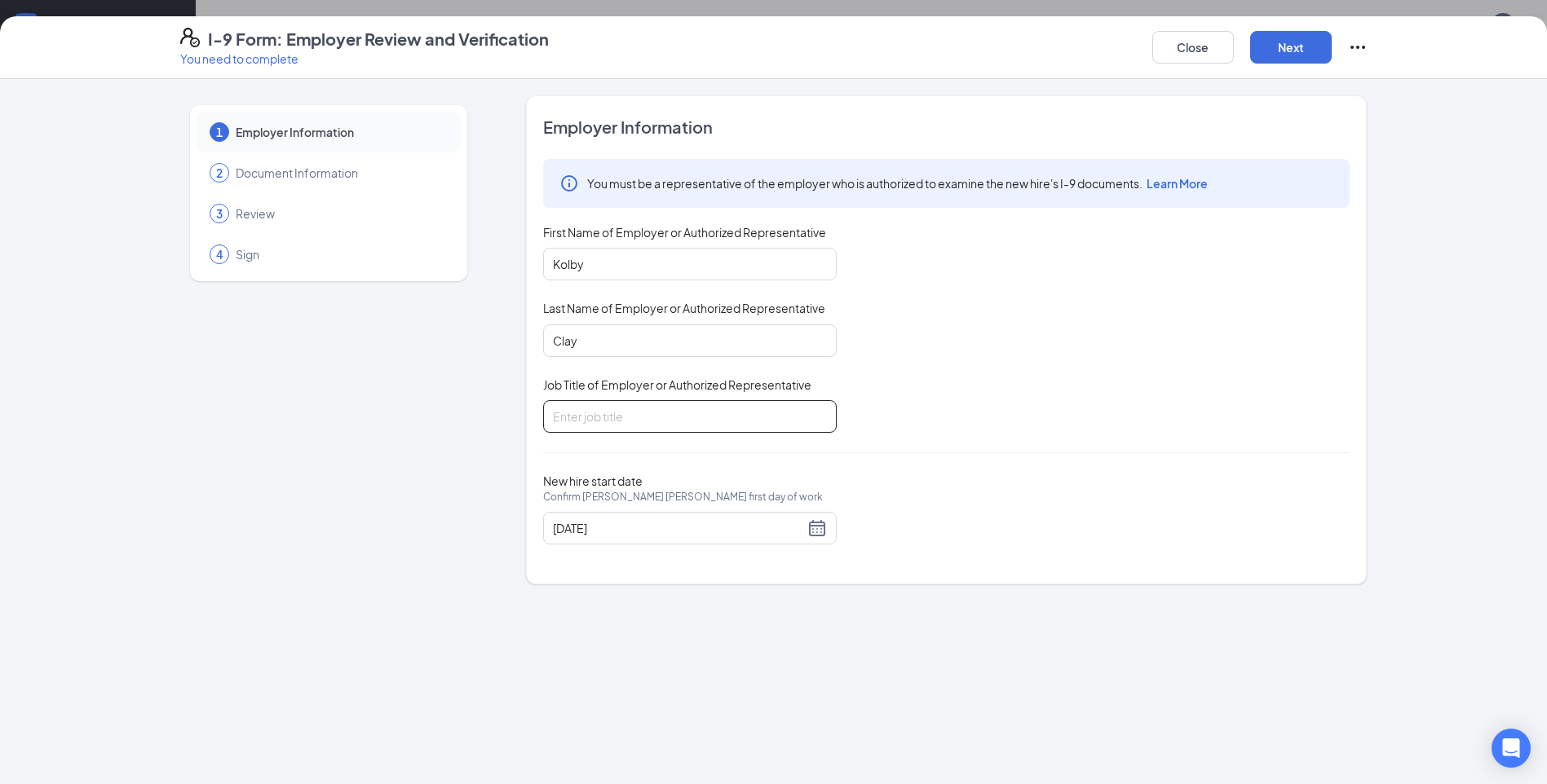
type input "Team member"
click at [1282, 48] on button "Next" at bounding box center [1291, 47] width 82 height 33
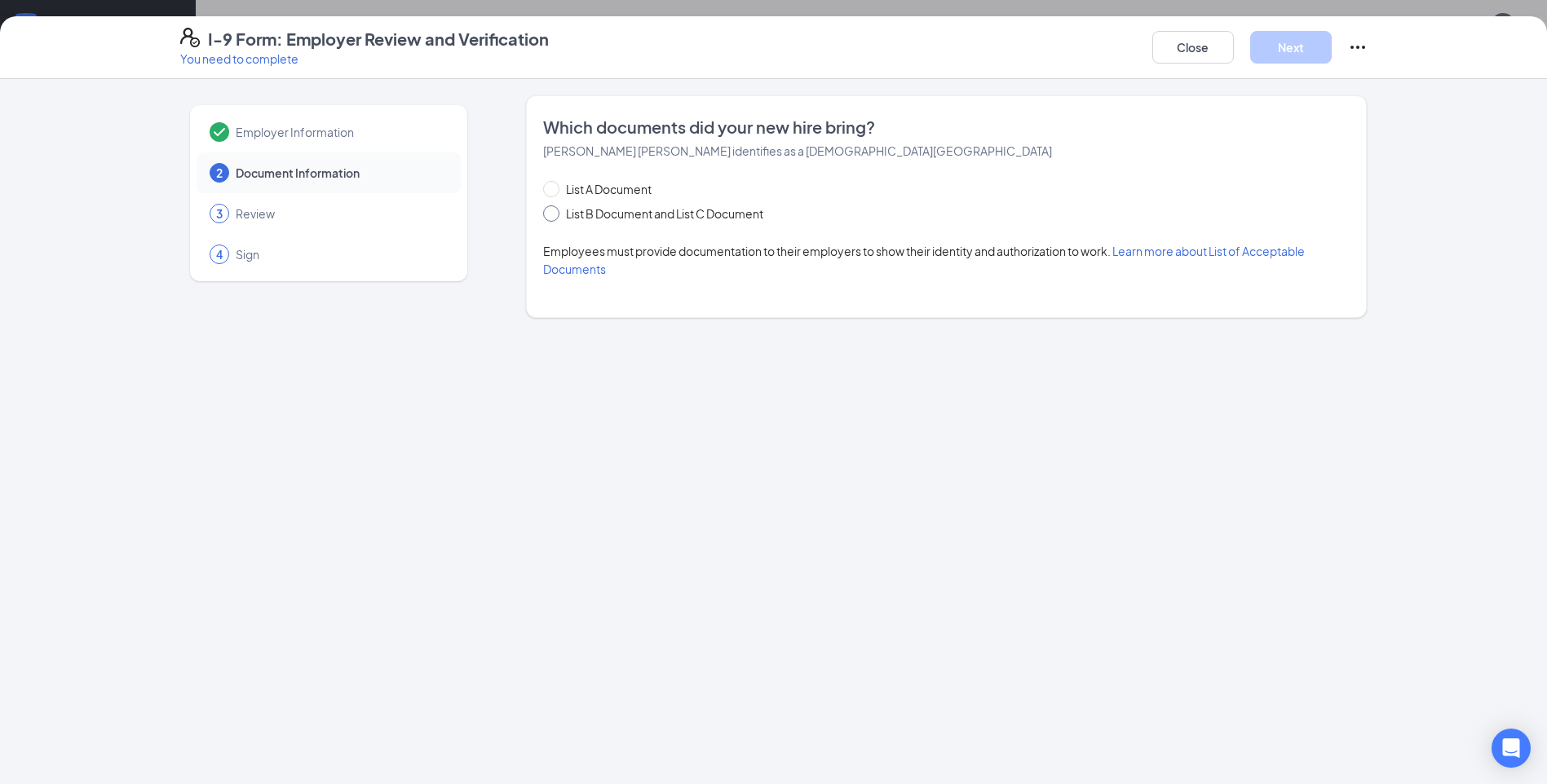
click at [550, 209] on input "List B Document and List C Document" at bounding box center [549, 211] width 12 height 12
radio input "true"
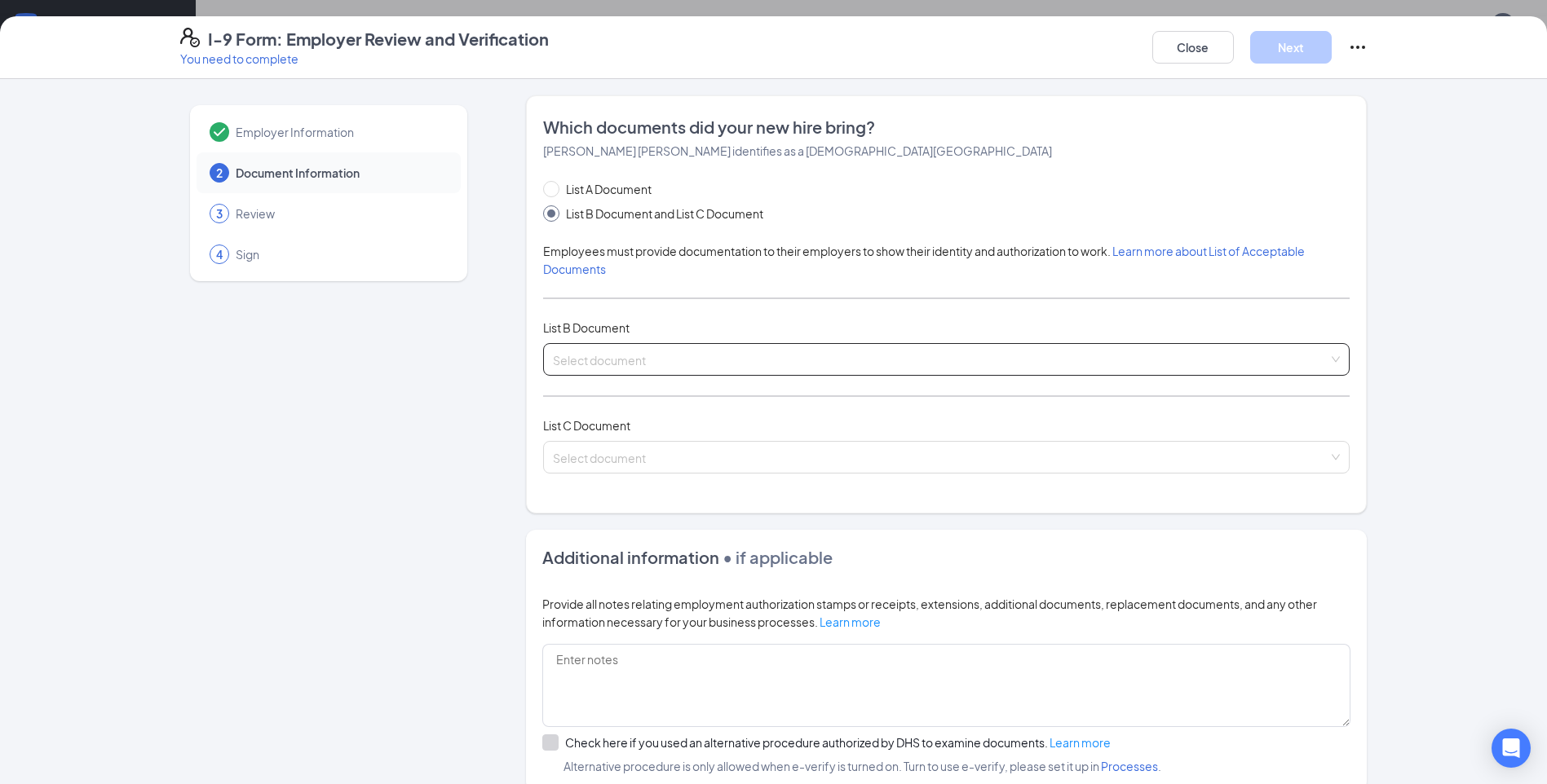
click at [676, 361] on input "search" at bounding box center [940, 356] width 775 height 24
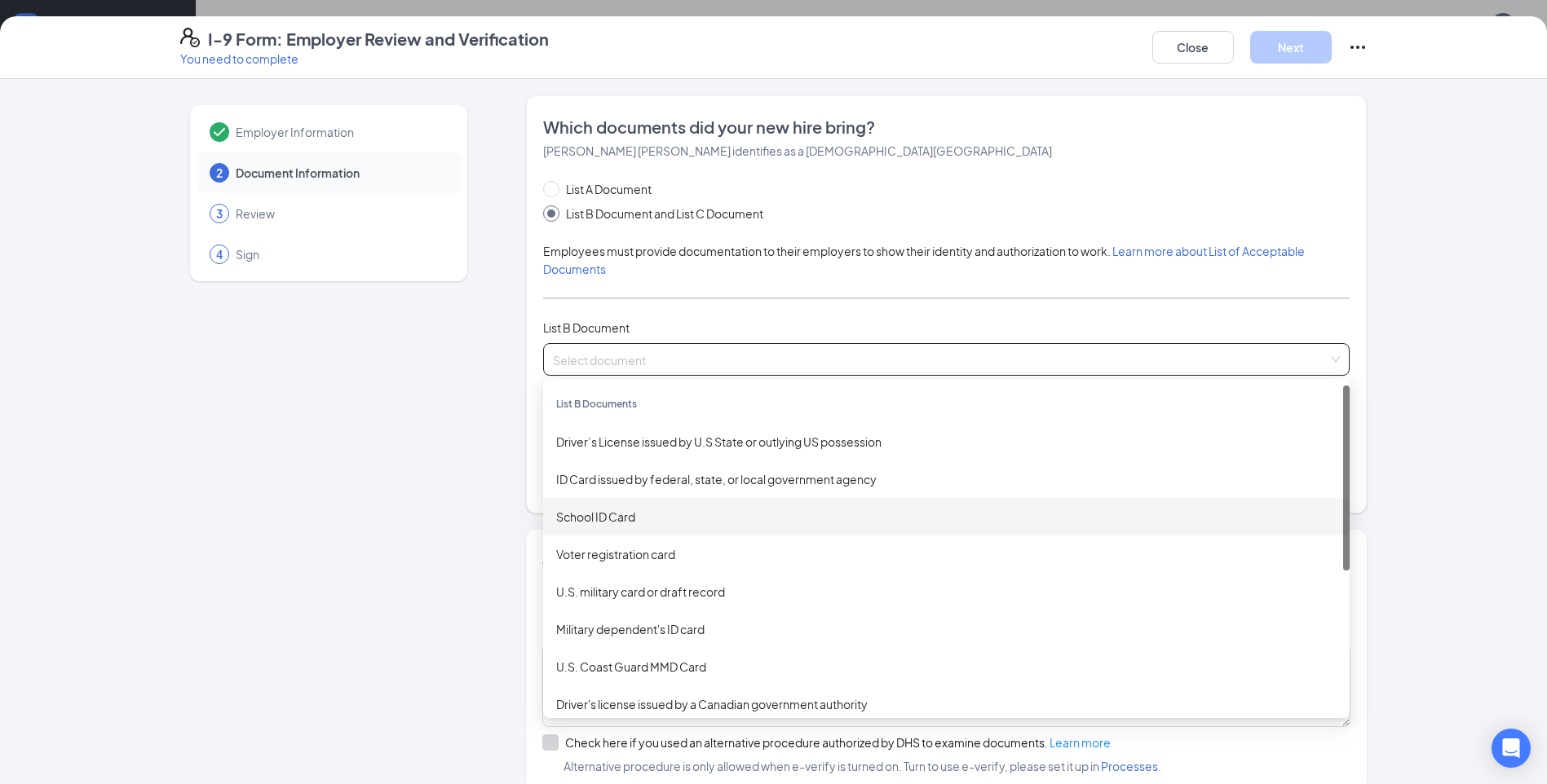
click at [628, 514] on div "School ID Card" at bounding box center [946, 516] width 780 height 18
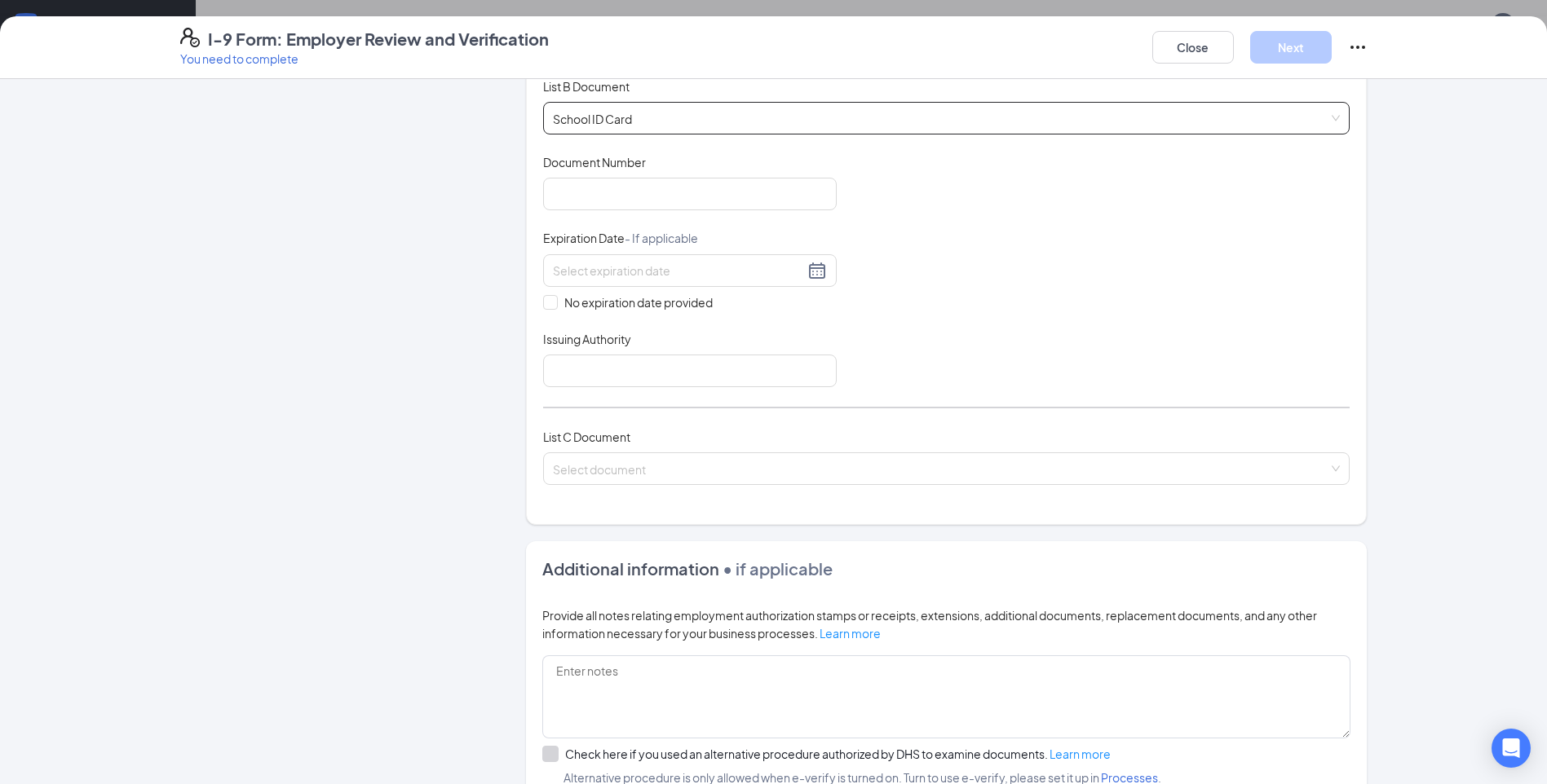
scroll to position [408, 0]
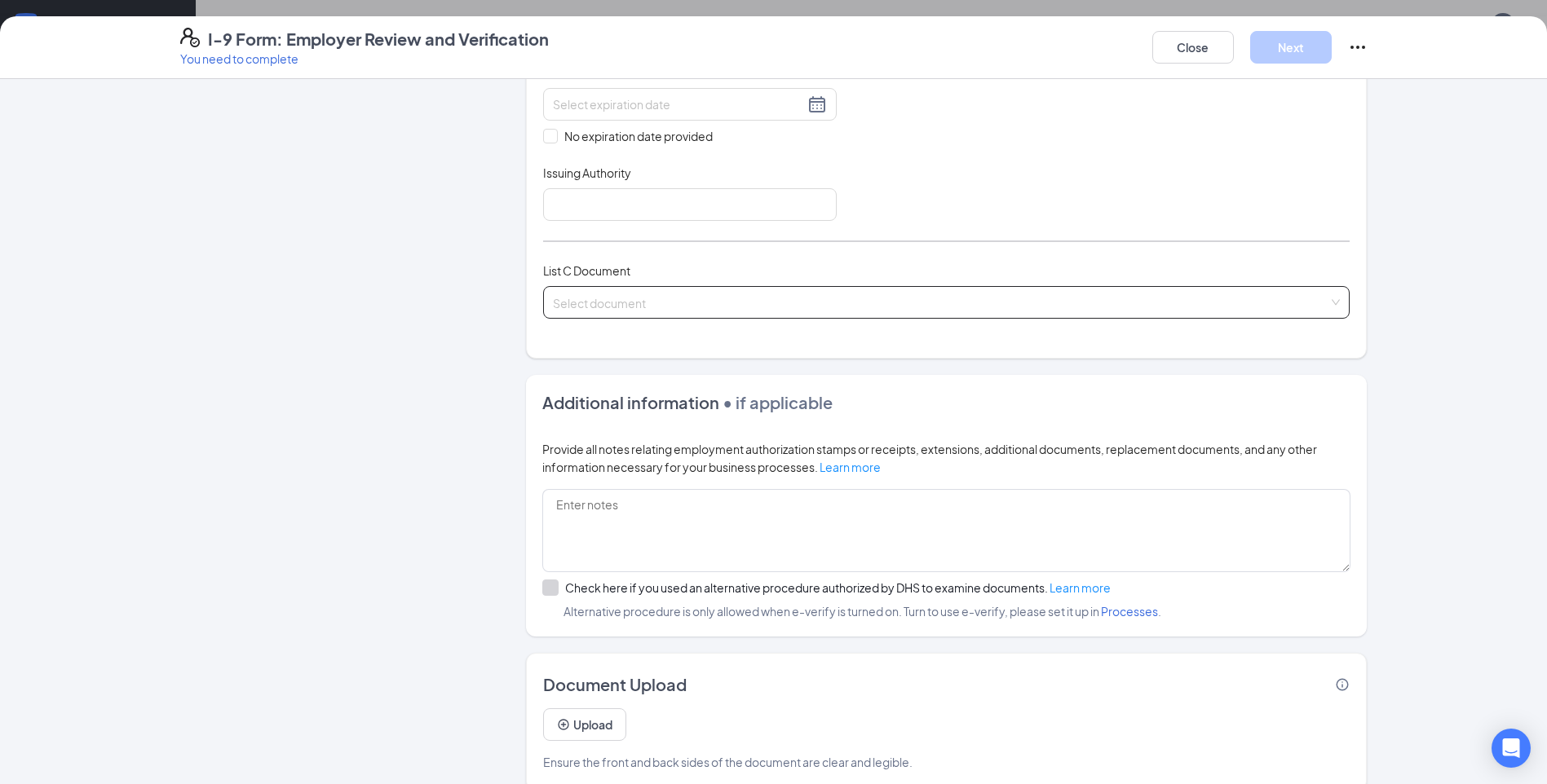
click at [779, 293] on input "search" at bounding box center [940, 298] width 775 height 24
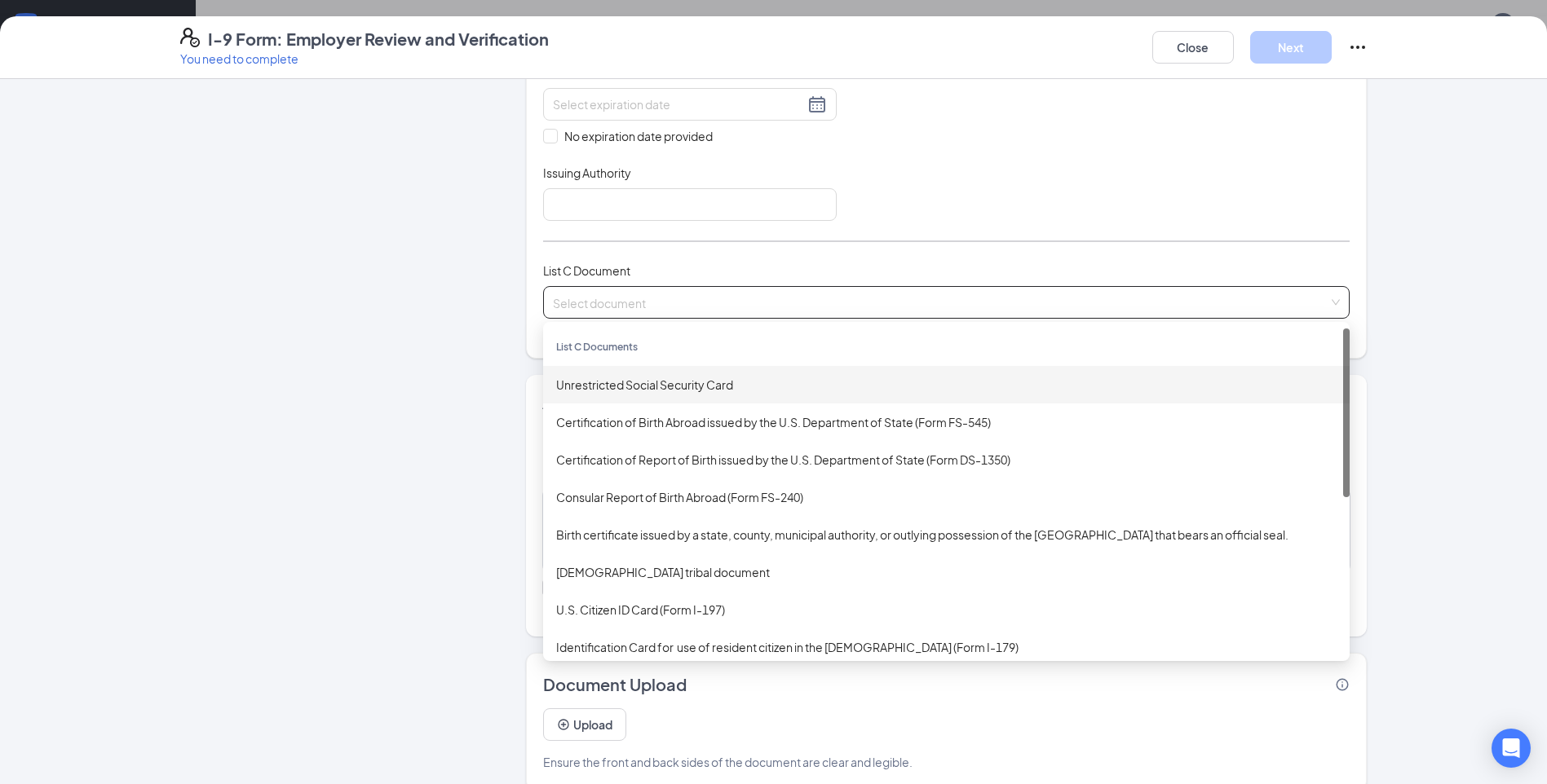
click at [702, 377] on div "Unrestricted Social Security Card" at bounding box center [946, 385] width 780 height 18
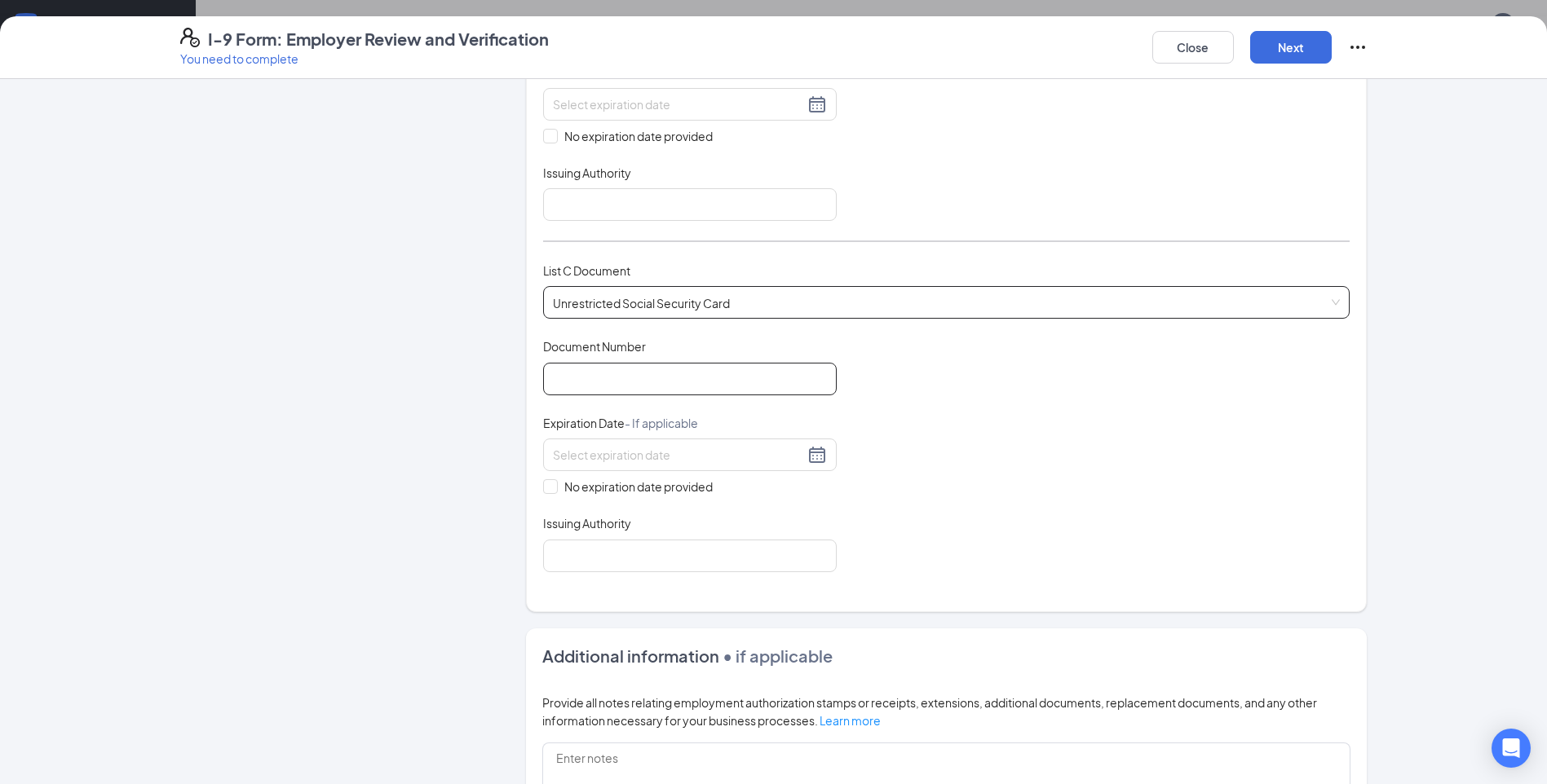
drag, startPoint x: 657, startPoint y: 383, endPoint x: 653, endPoint y: 376, distance: 8.1
click at [658, 383] on input "Document Number" at bounding box center [690, 379] width 294 height 33
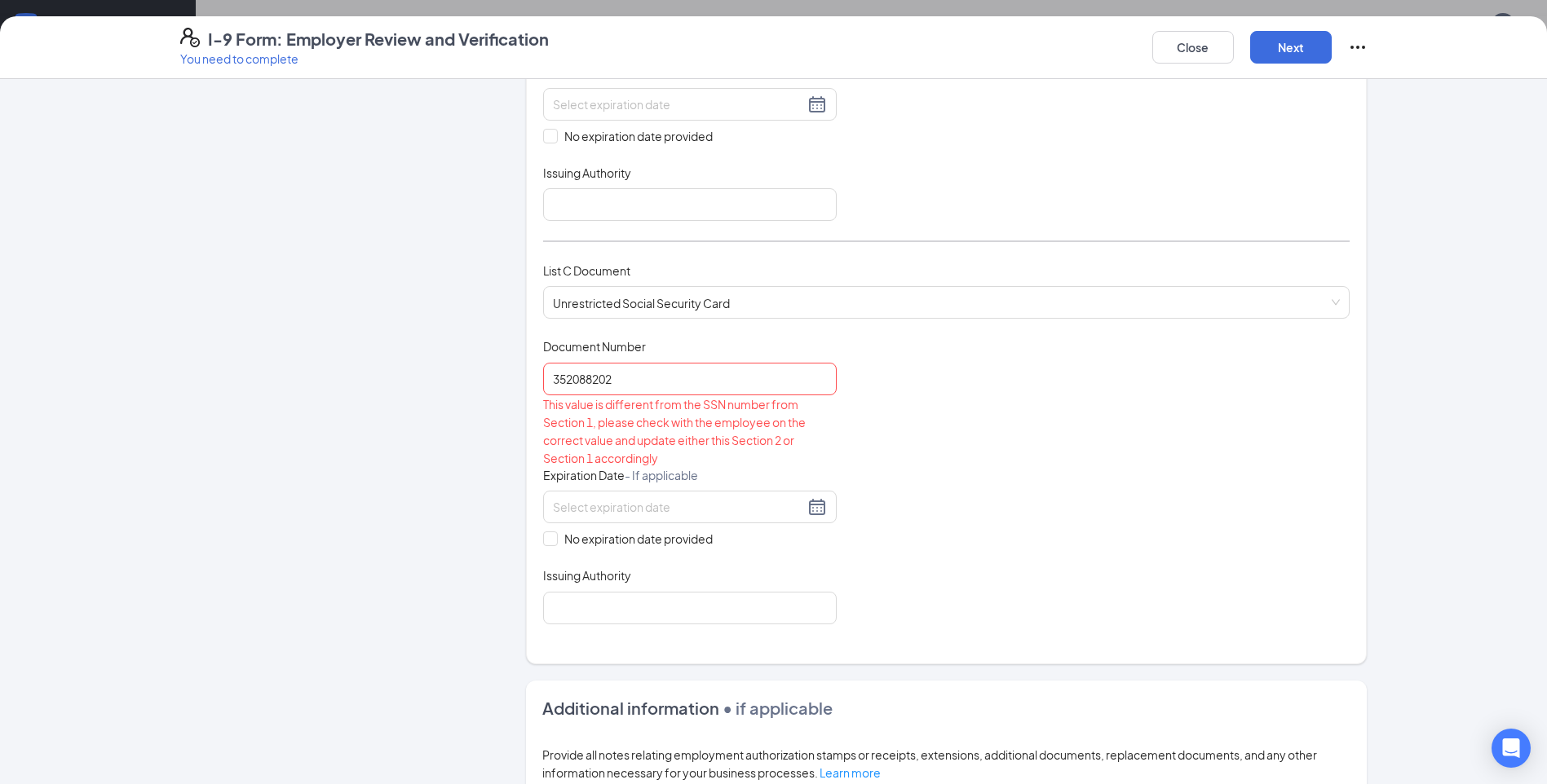
click at [980, 367] on div "Document Title Unrestricted Social Security Card Document Number 352088202 This…" at bounding box center [946, 481] width 806 height 285
click at [568, 381] on input "352088202" at bounding box center [690, 379] width 294 height 33
click at [586, 377] on input "352-088202" at bounding box center [690, 379] width 294 height 33
type input "352-08-8202"
click at [1242, 529] on div "Document Title Unrestricted Social Security Card Document Number 352-08-8202 Th…" at bounding box center [946, 481] width 806 height 285
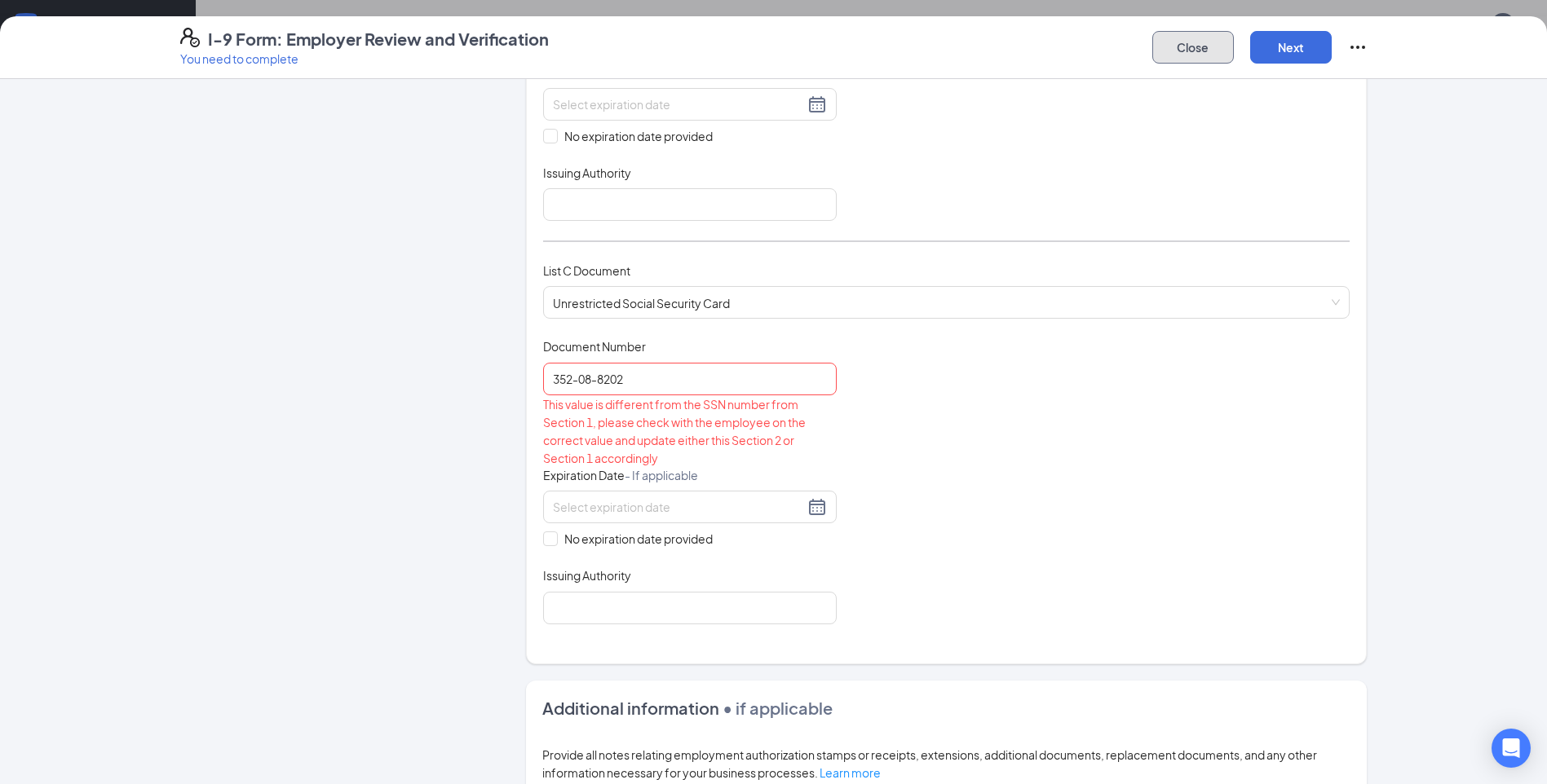
click at [1197, 41] on button "Close" at bounding box center [1193, 47] width 82 height 33
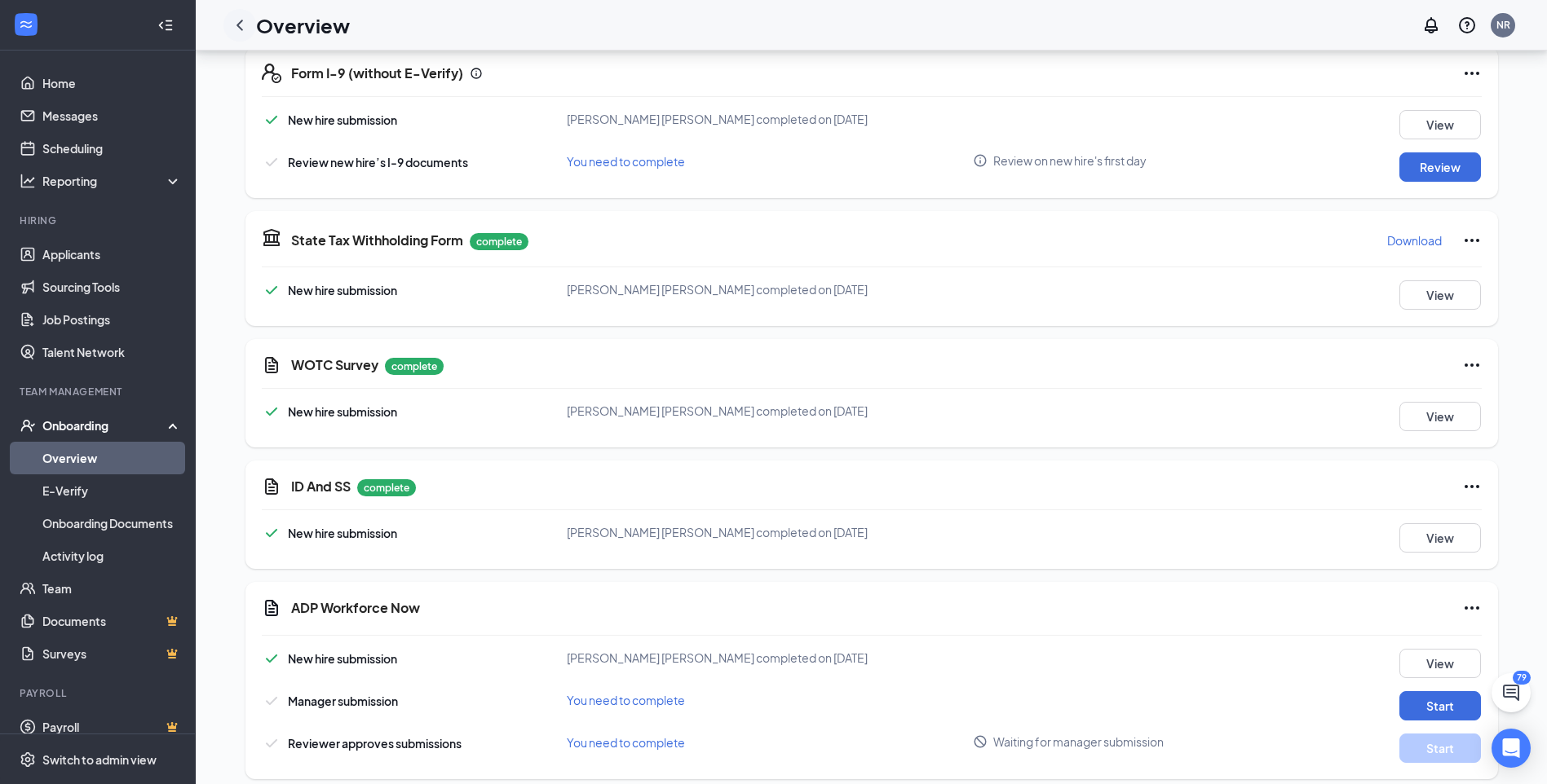
click at [239, 13] on div at bounding box center [240, 25] width 33 height 33
click at [240, 19] on icon "ChevronLeft" at bounding box center [240, 25] width 19 height 19
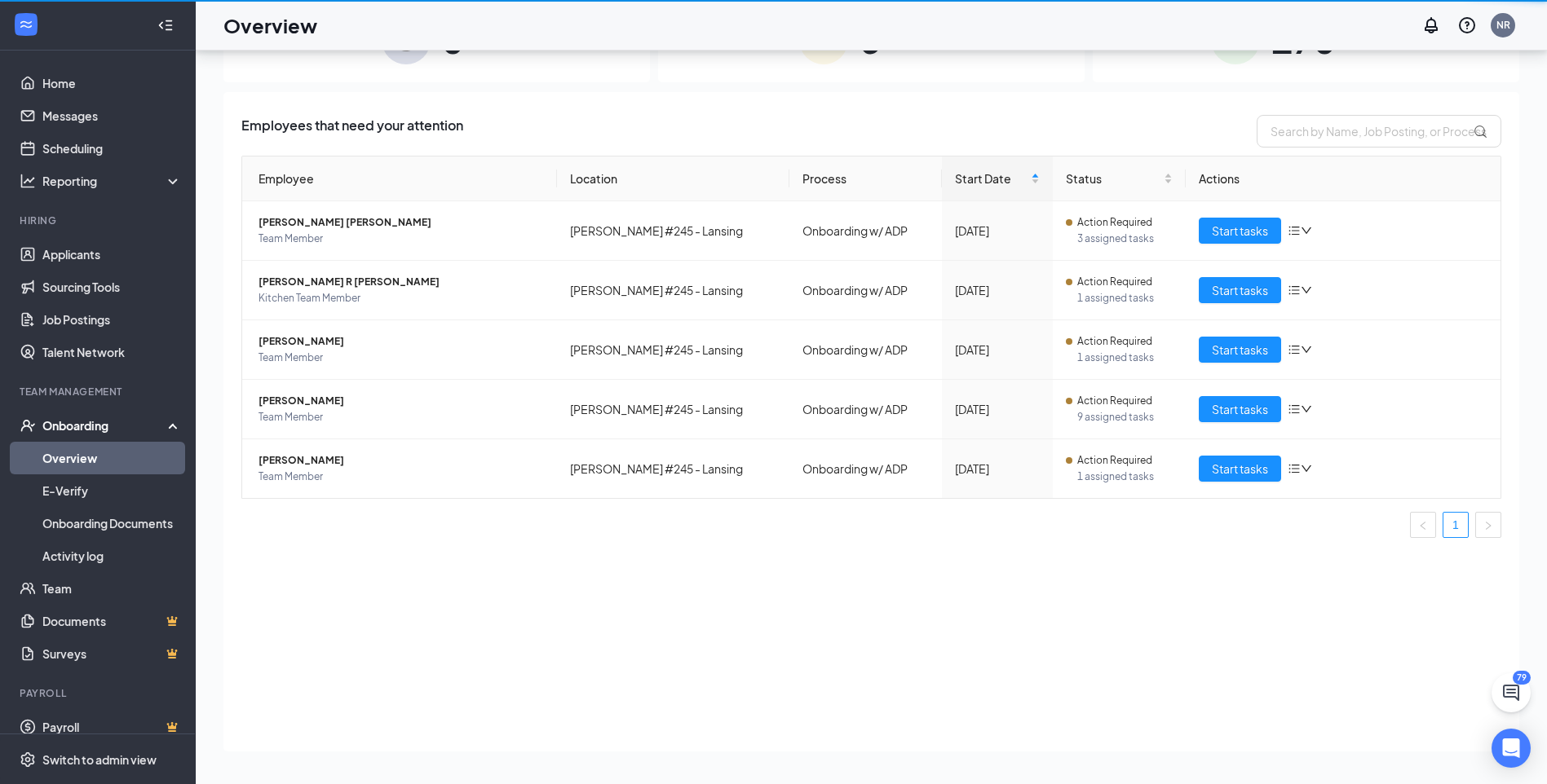
scroll to position [73, 0]
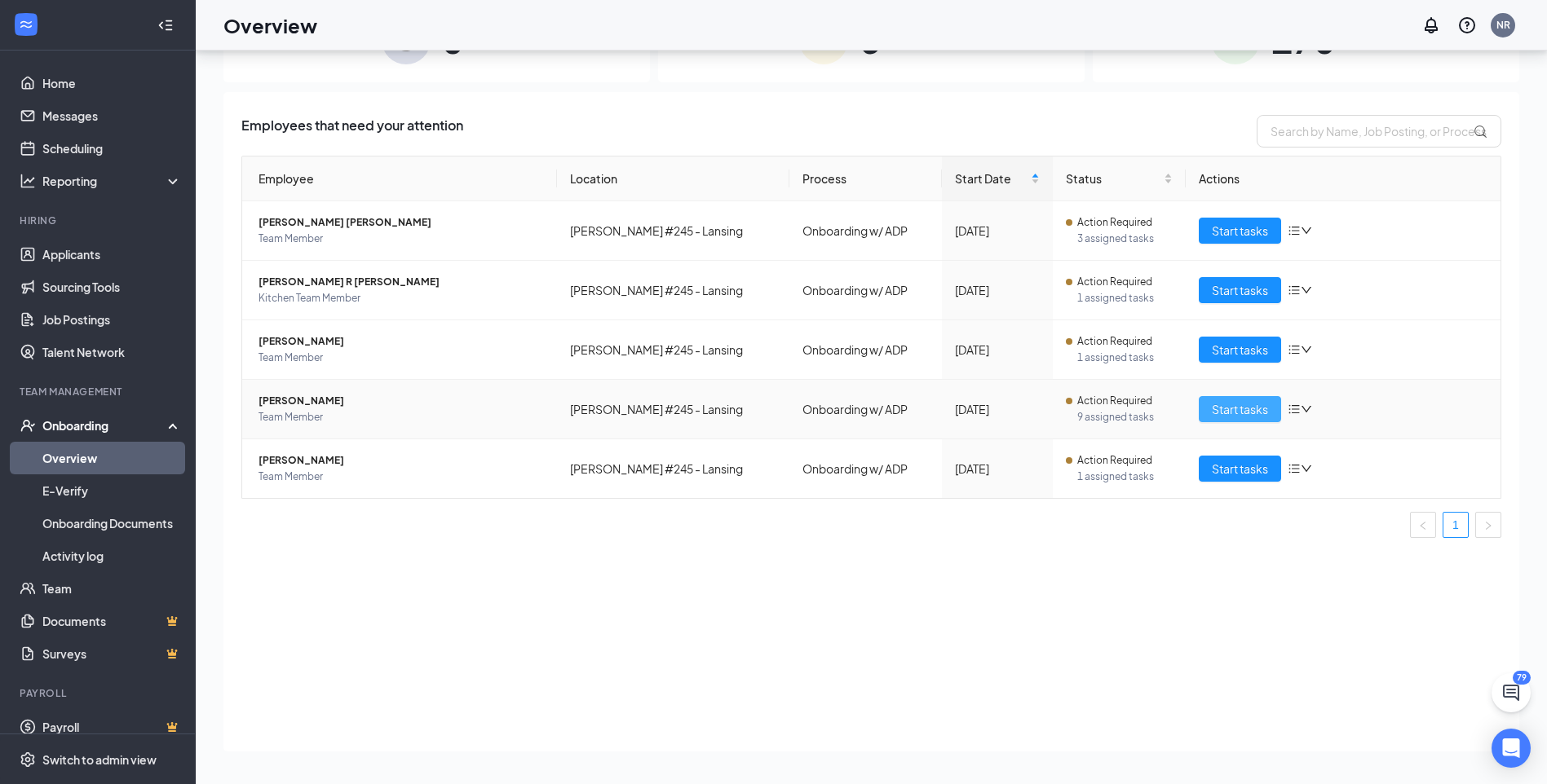
click at [1225, 411] on span "Start tasks" at bounding box center [1240, 409] width 57 height 18
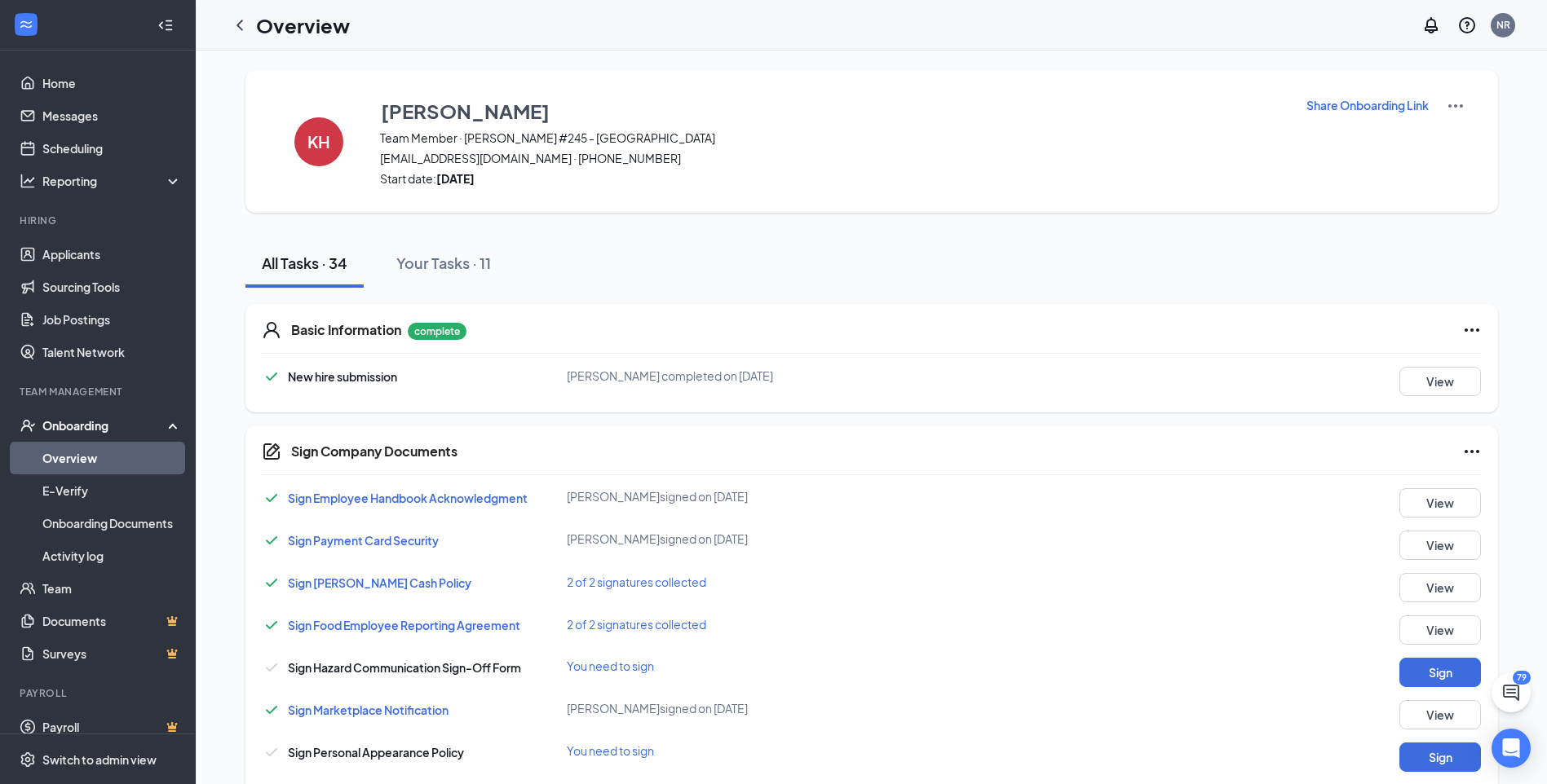
scroll to position [163, 0]
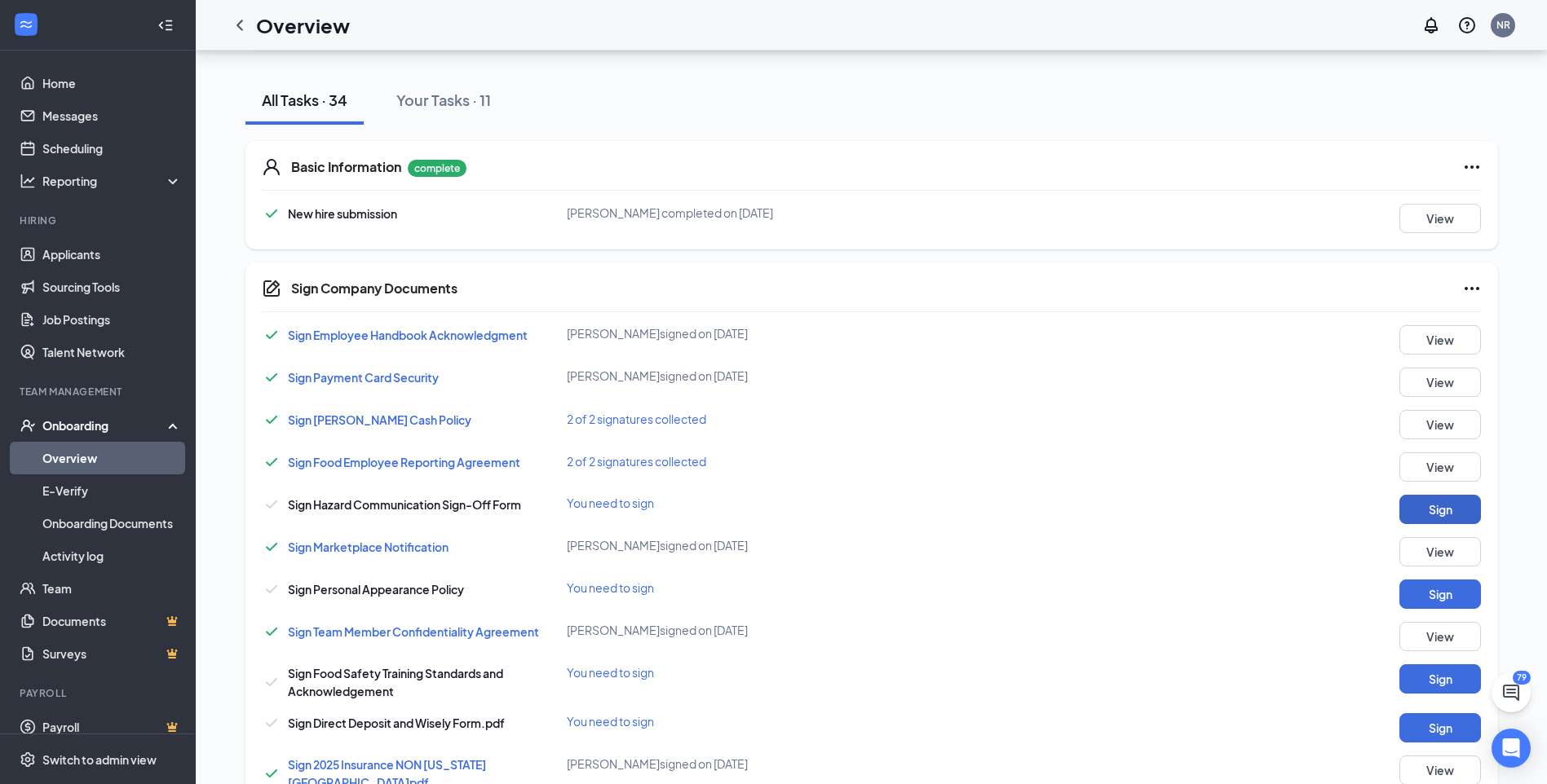
click at [1432, 517] on button "Sign" at bounding box center [1440, 510] width 82 height 30
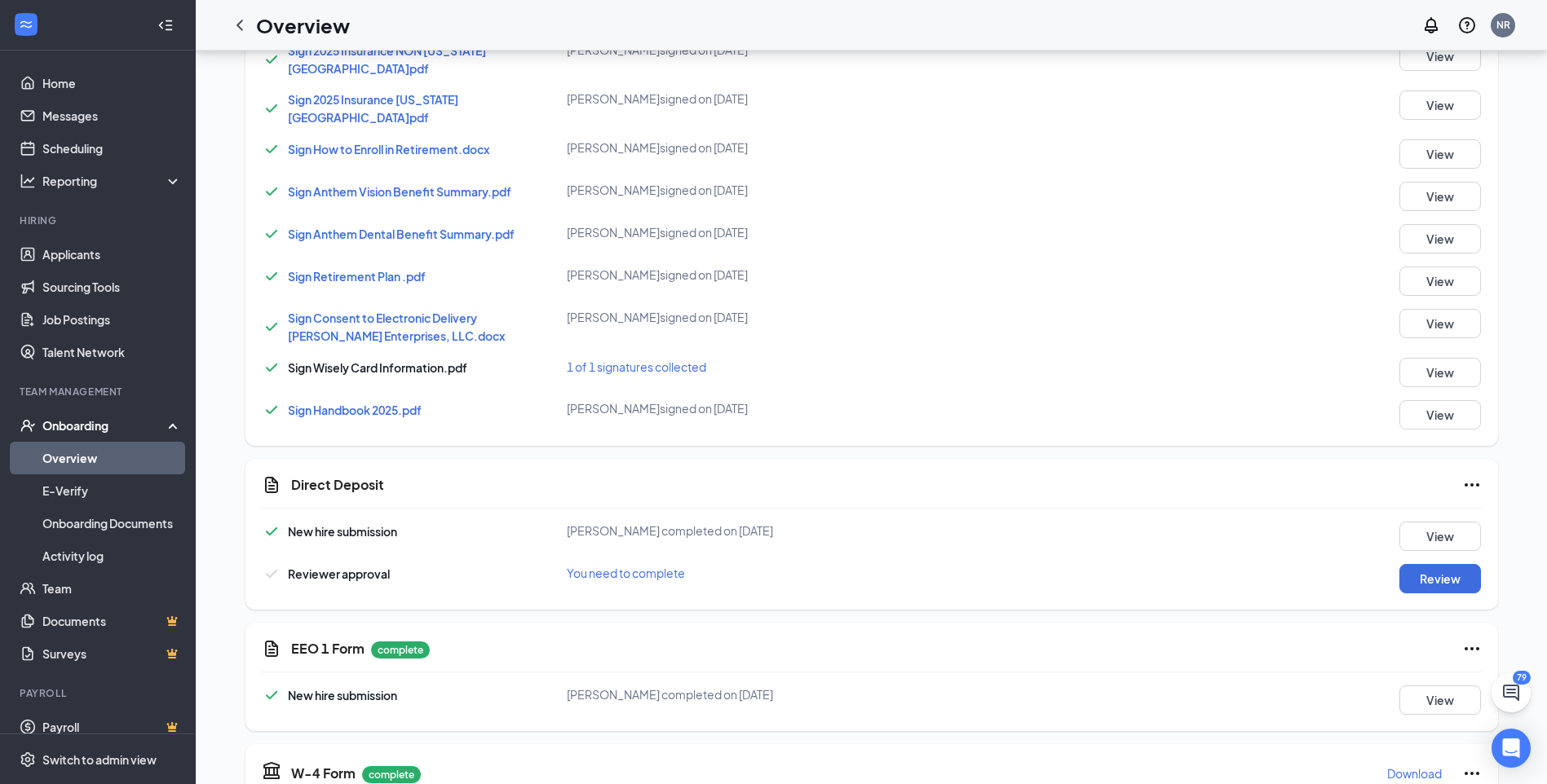
scroll to position [979, 0]
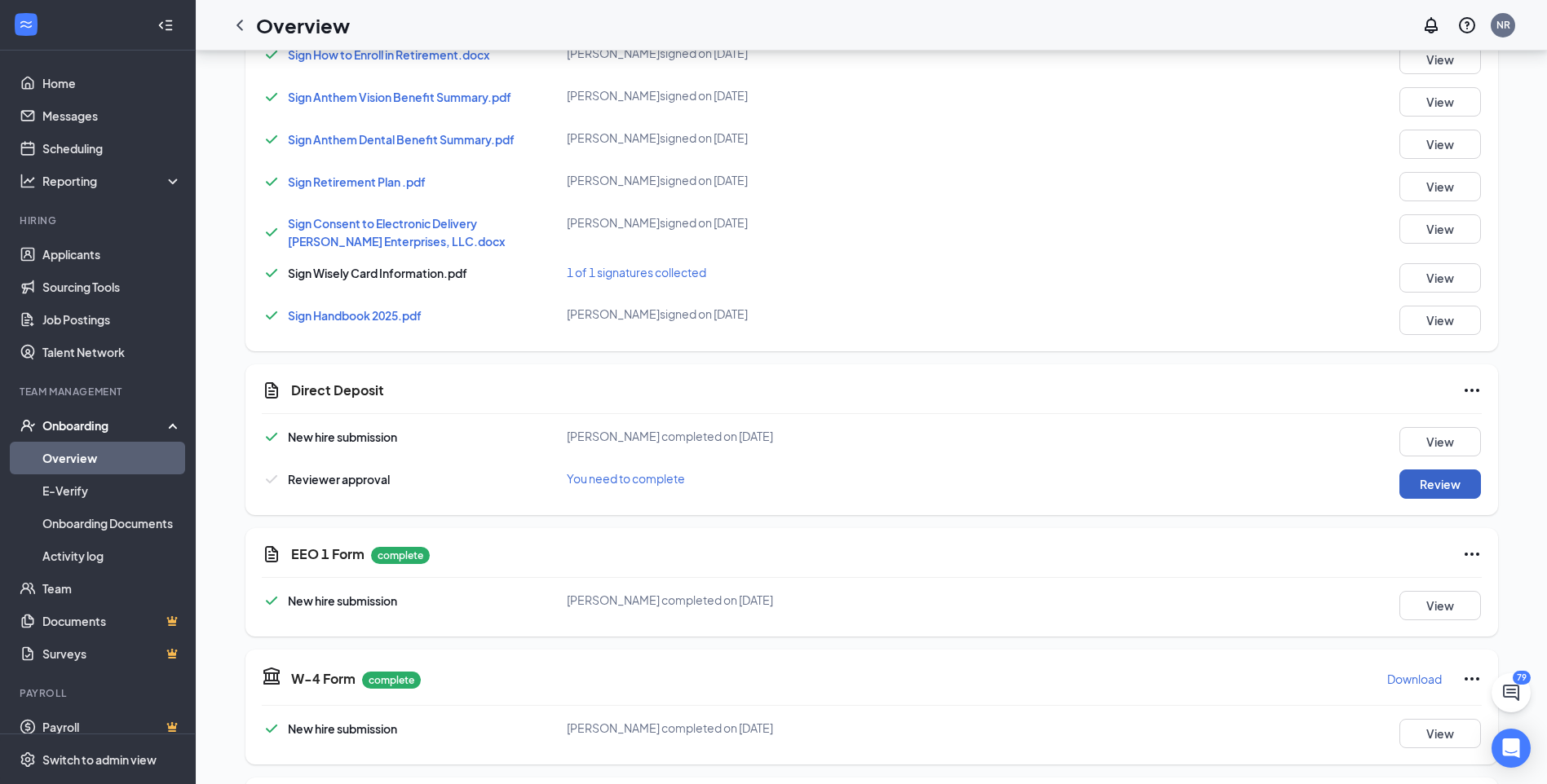
click at [1461, 475] on button "Review" at bounding box center [1440, 484] width 82 height 30
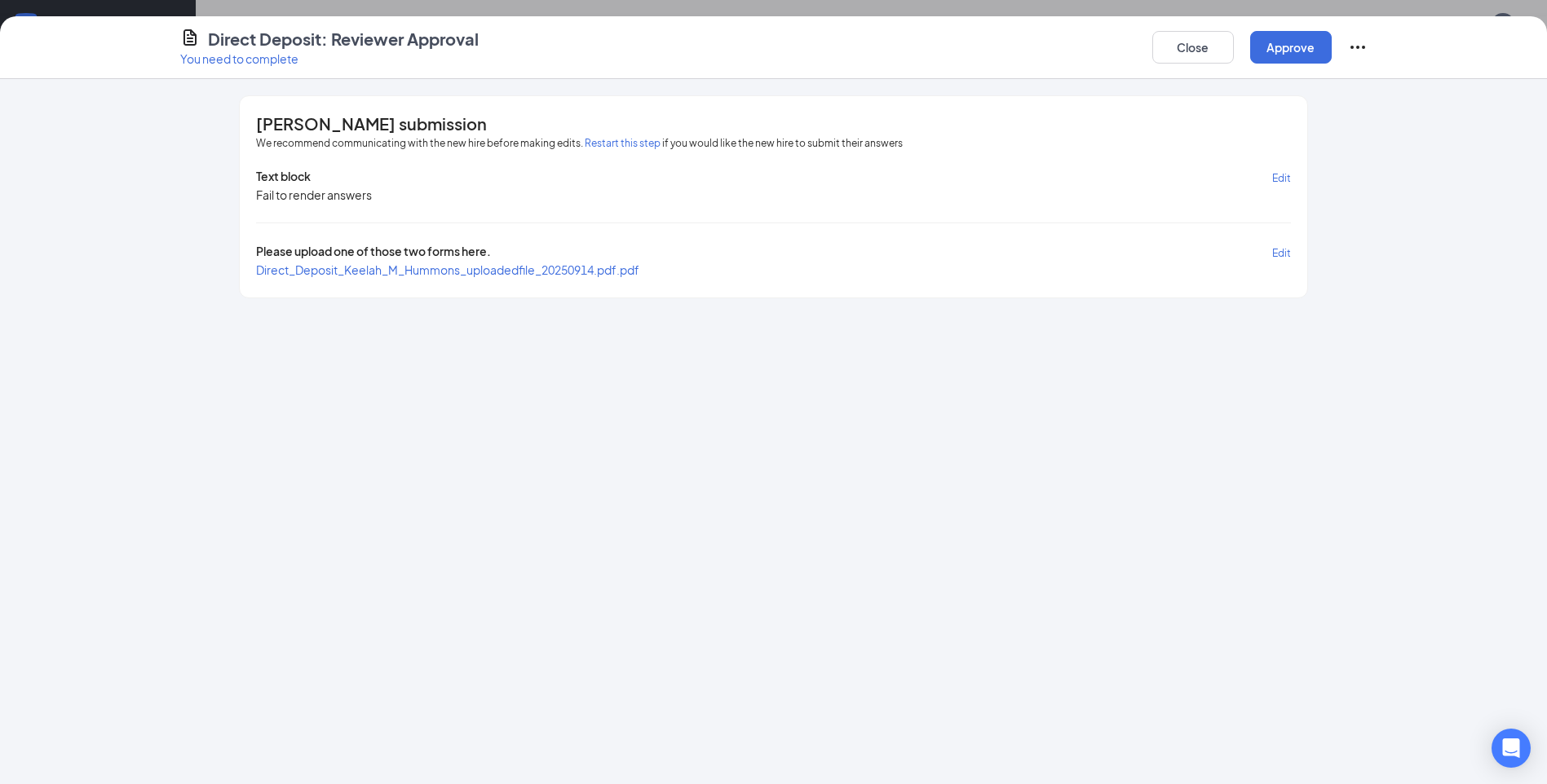
click at [549, 273] on span "Direct_Deposit_Keelah_M_Hummons_uploadedfile_20250914.pdf.pdf" at bounding box center [447, 270] width 383 height 14
click at [1281, 47] on button "Approve" at bounding box center [1291, 47] width 82 height 33
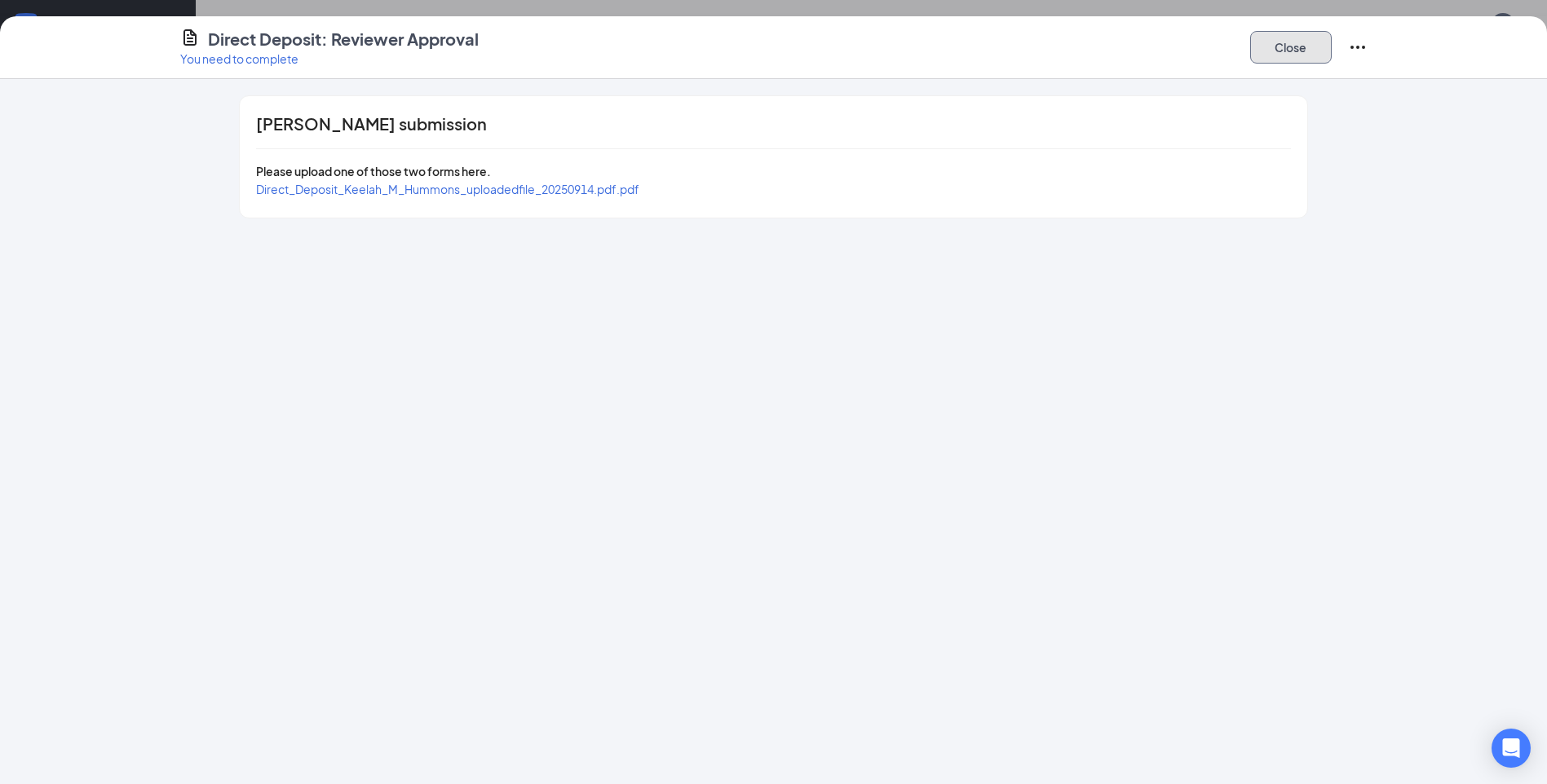
click at [1300, 50] on button "Close" at bounding box center [1291, 47] width 82 height 33
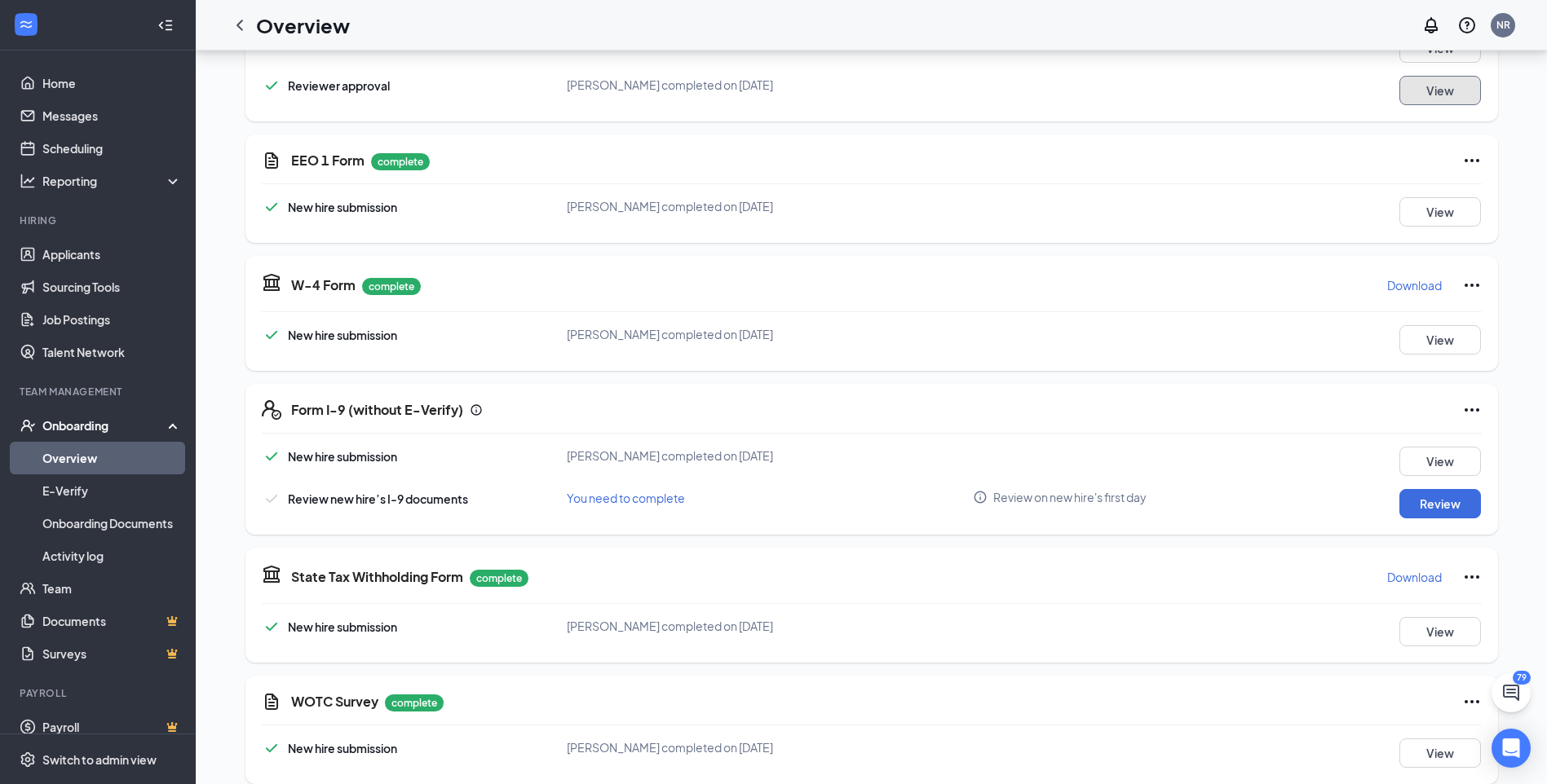
scroll to position [1387, 0]
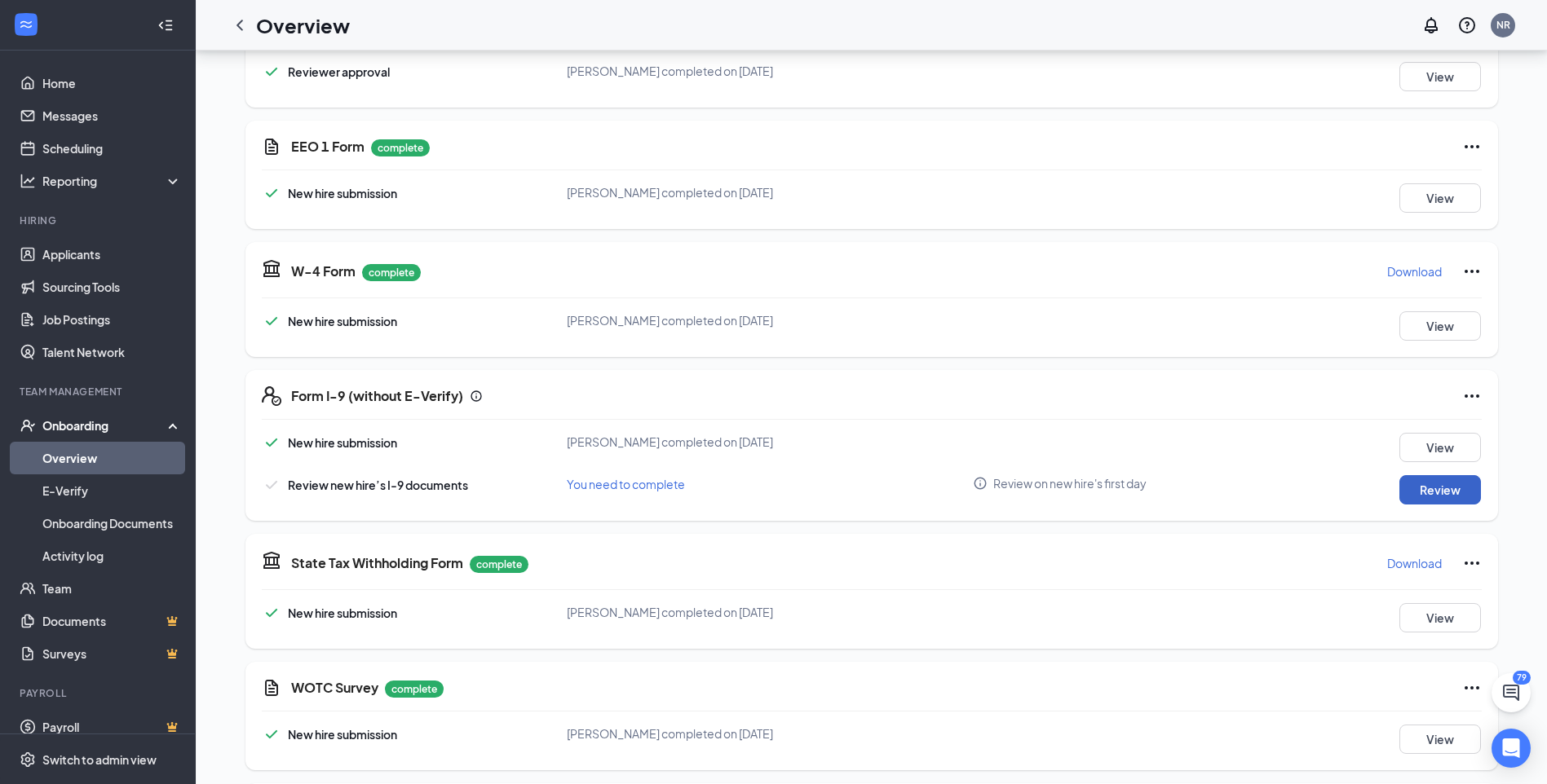
click at [1436, 475] on button "Review" at bounding box center [1440, 489] width 82 height 30
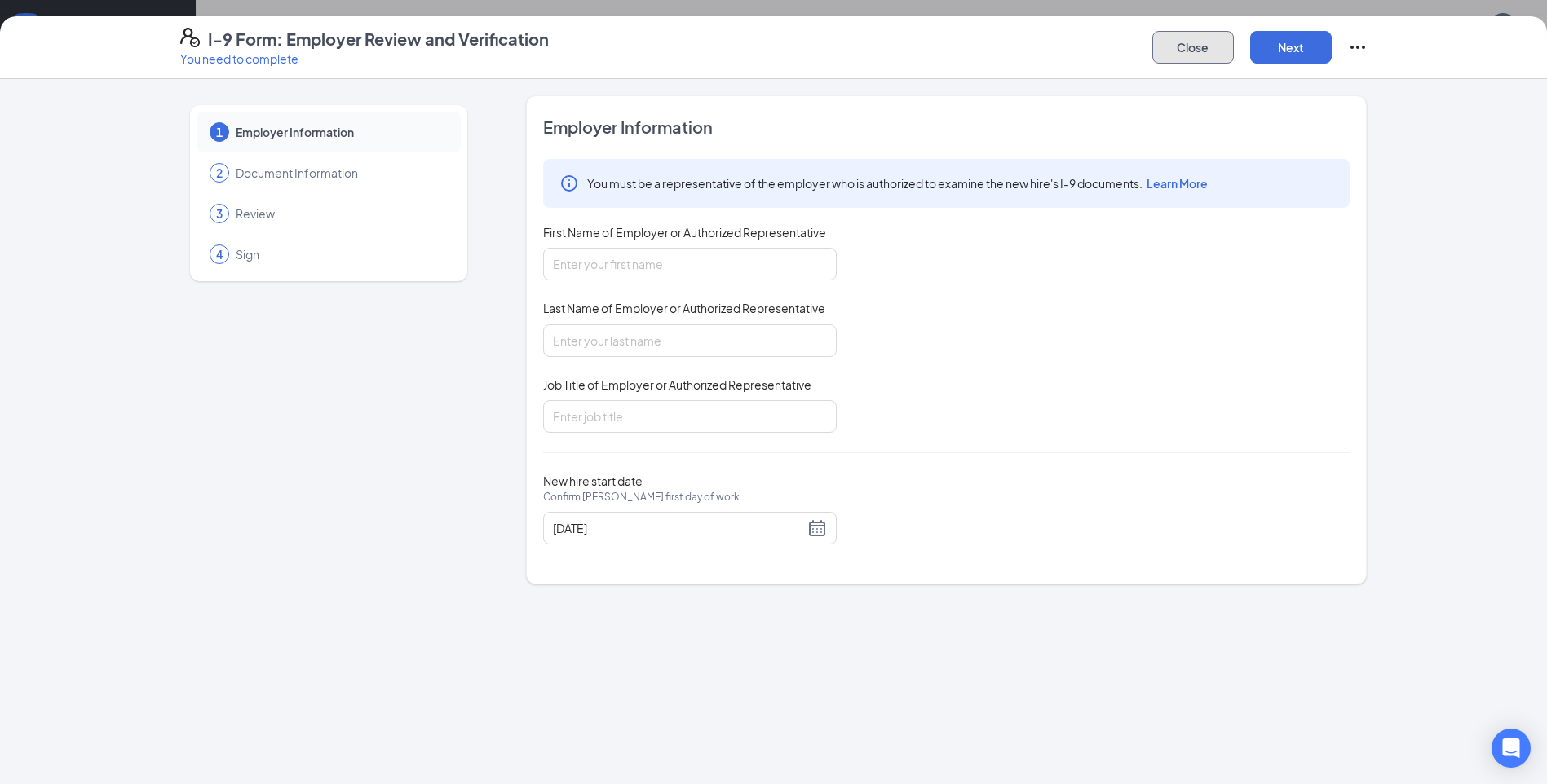
click at [1202, 51] on button "Close" at bounding box center [1193, 47] width 82 height 33
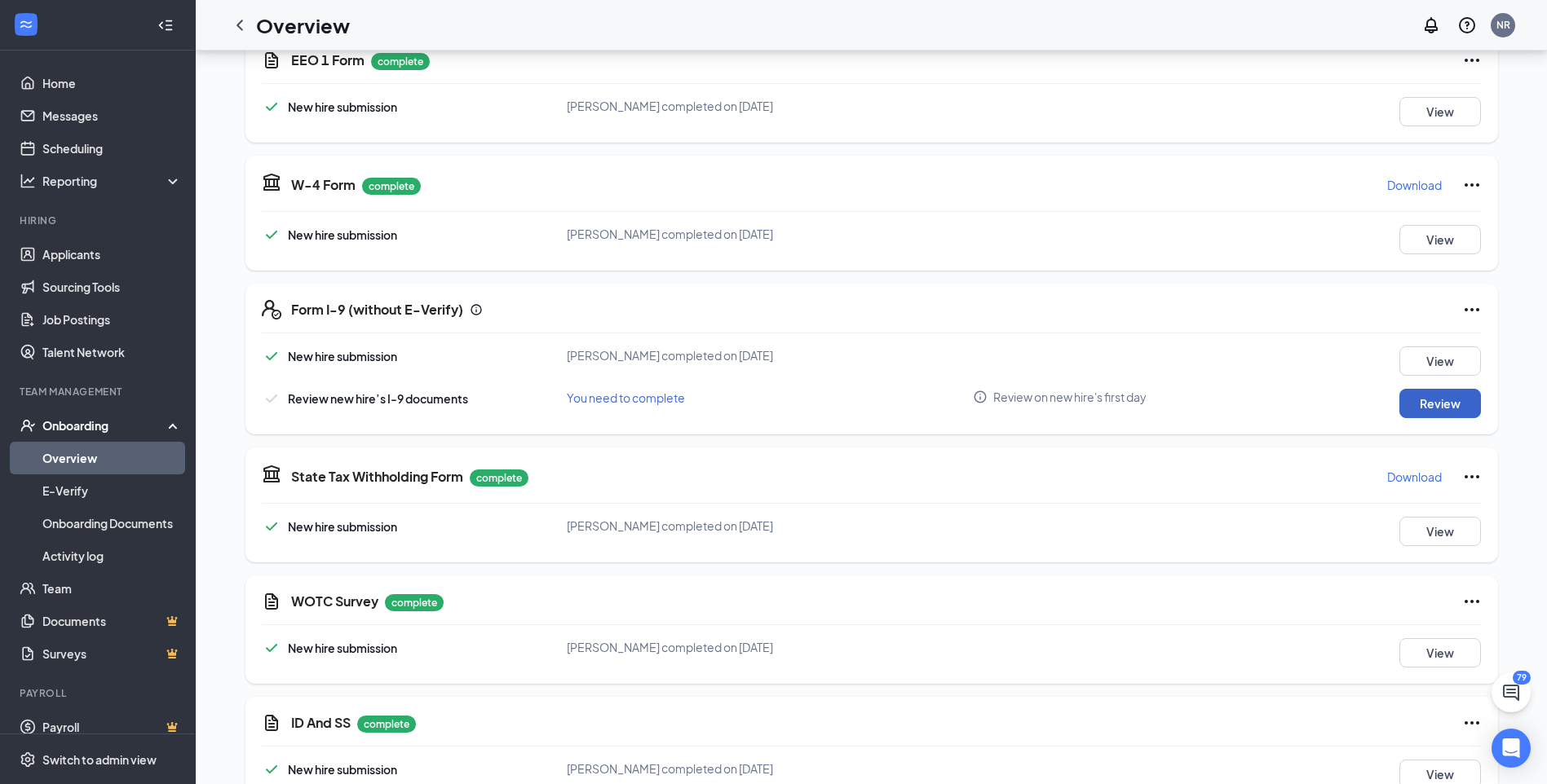
scroll to position [1550, 0]
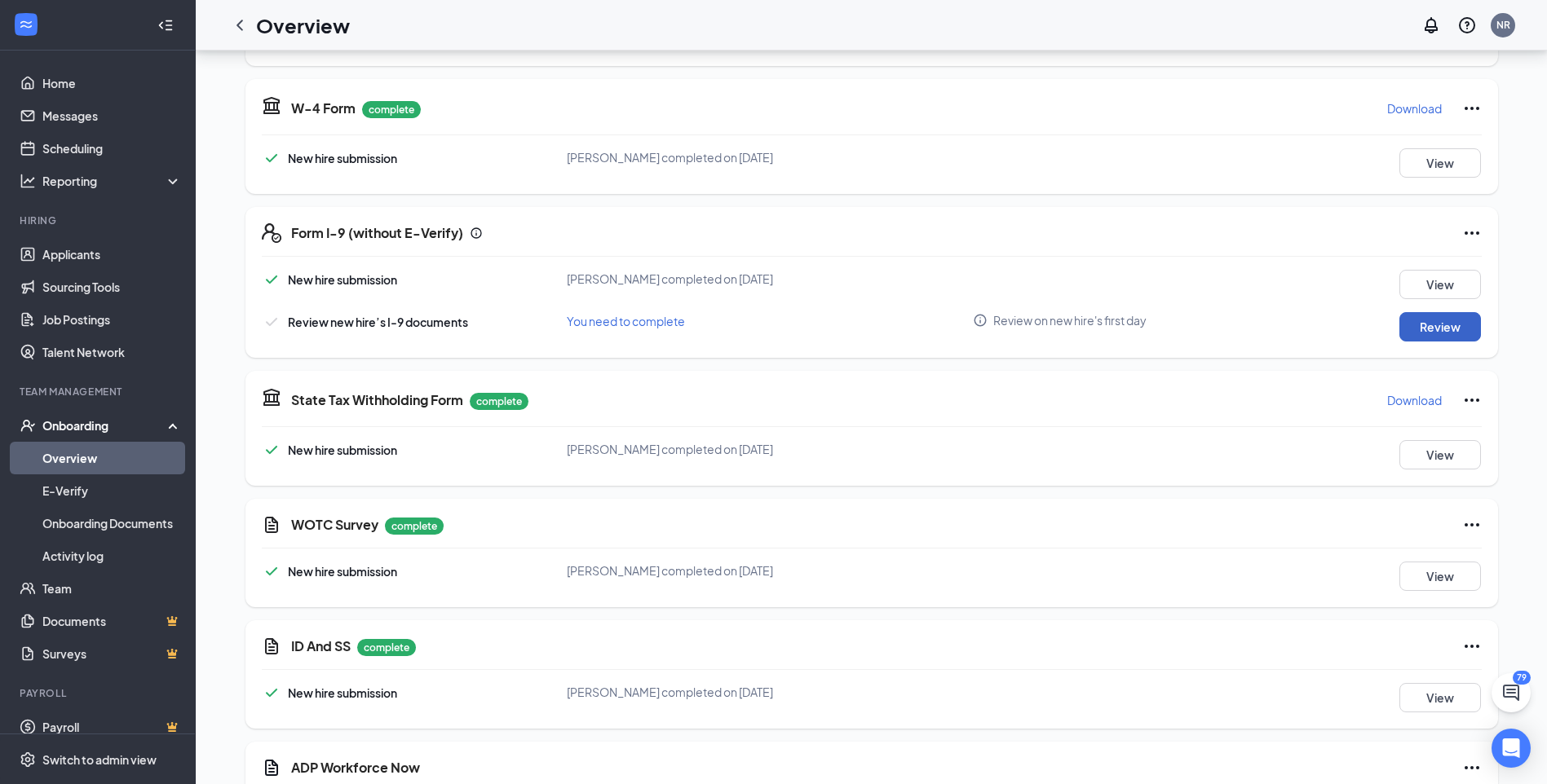
click at [1431, 321] on button "Review" at bounding box center [1440, 326] width 82 height 30
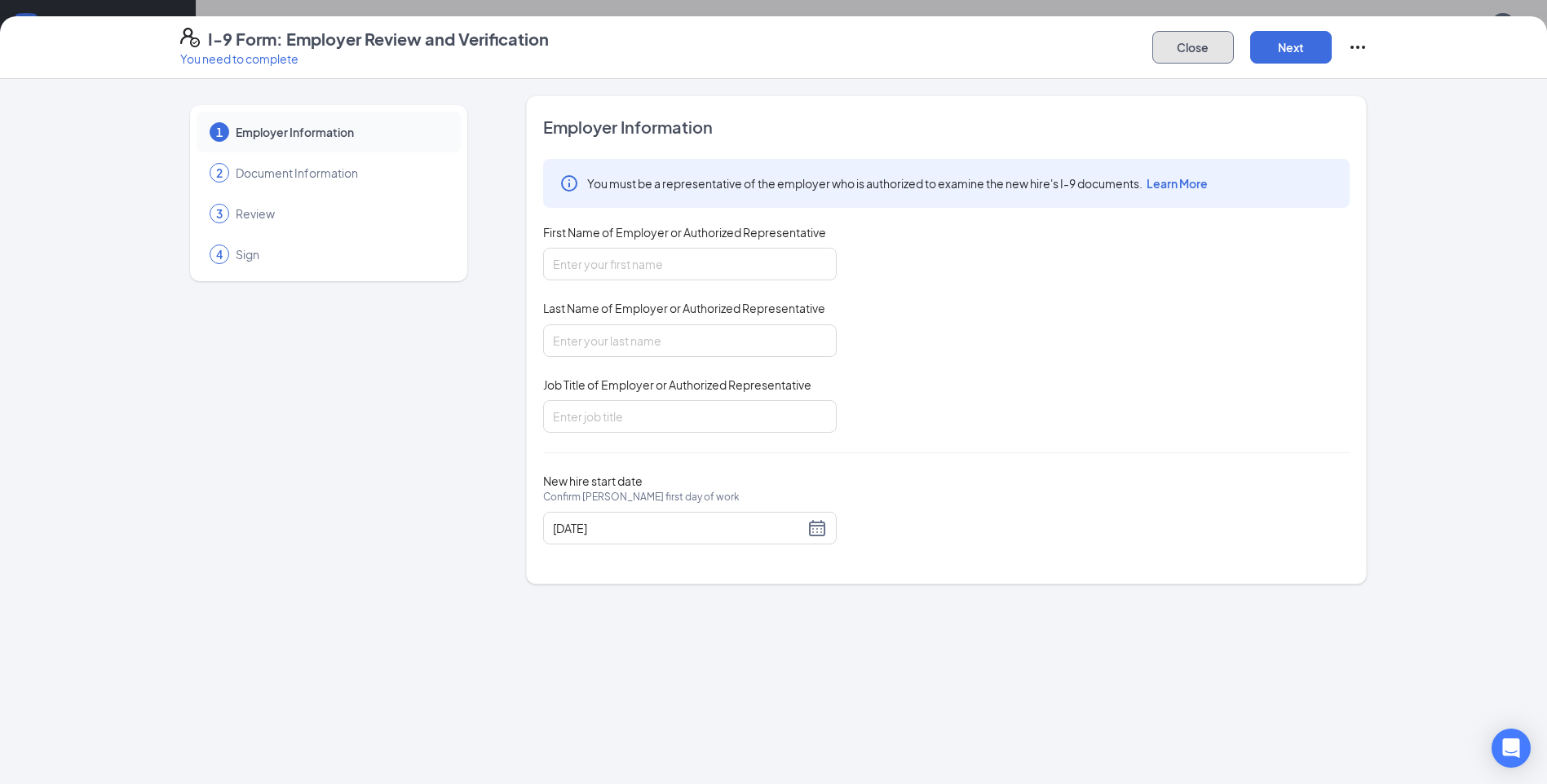
click at [1203, 46] on button "Close" at bounding box center [1193, 47] width 82 height 33
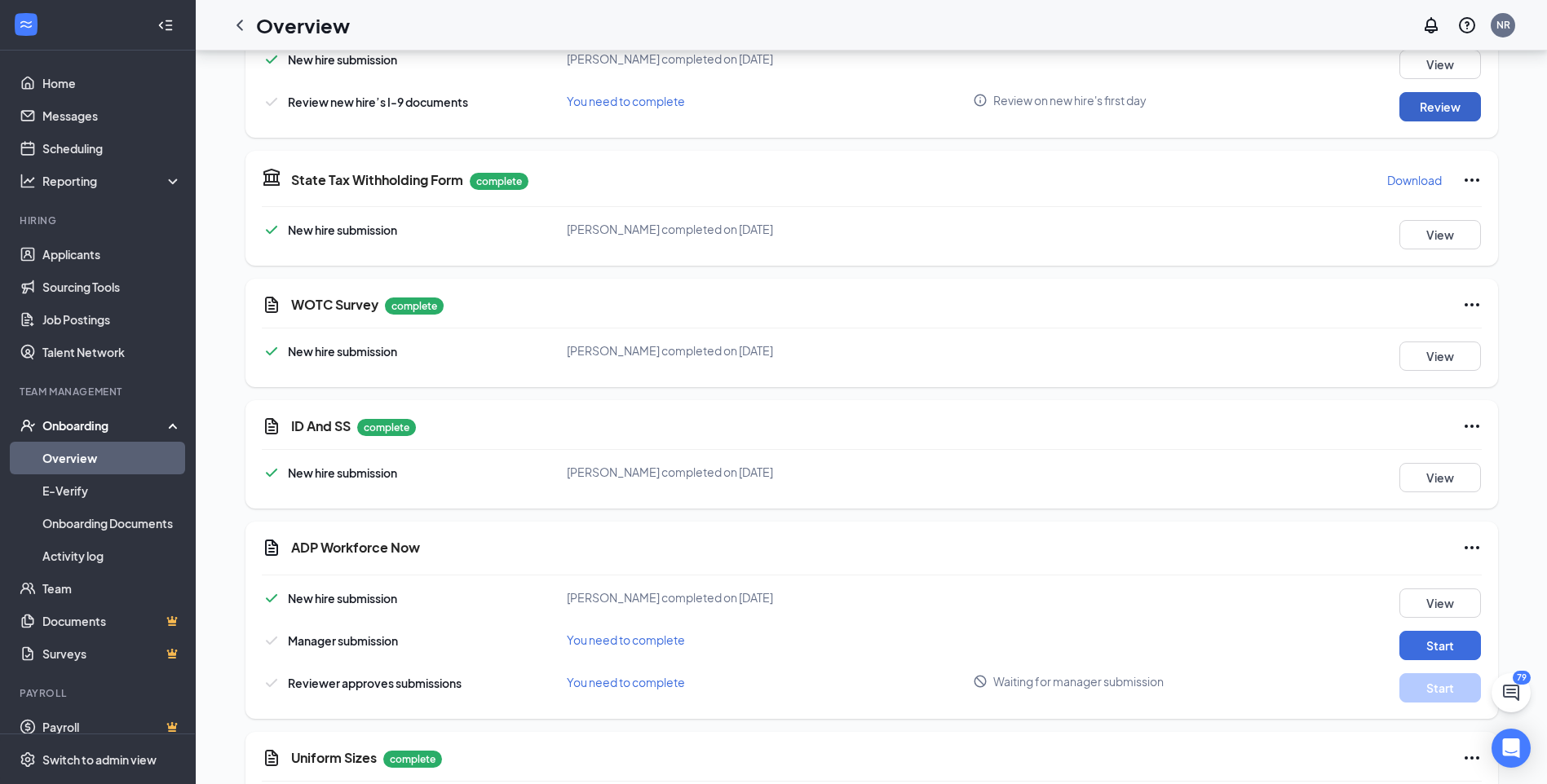
scroll to position [1794, 0]
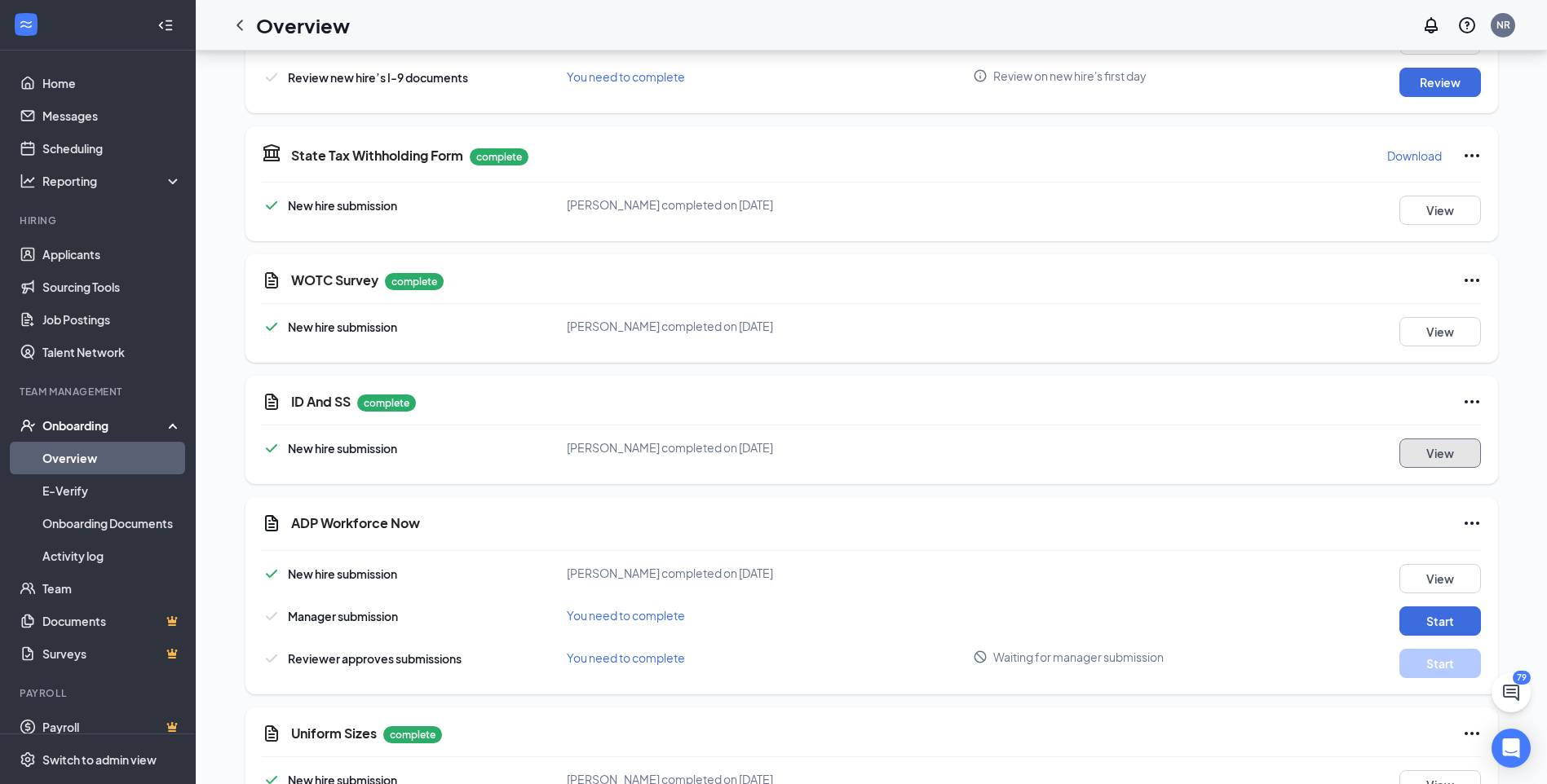
click at [1436, 444] on button "View" at bounding box center [1440, 453] width 82 height 30
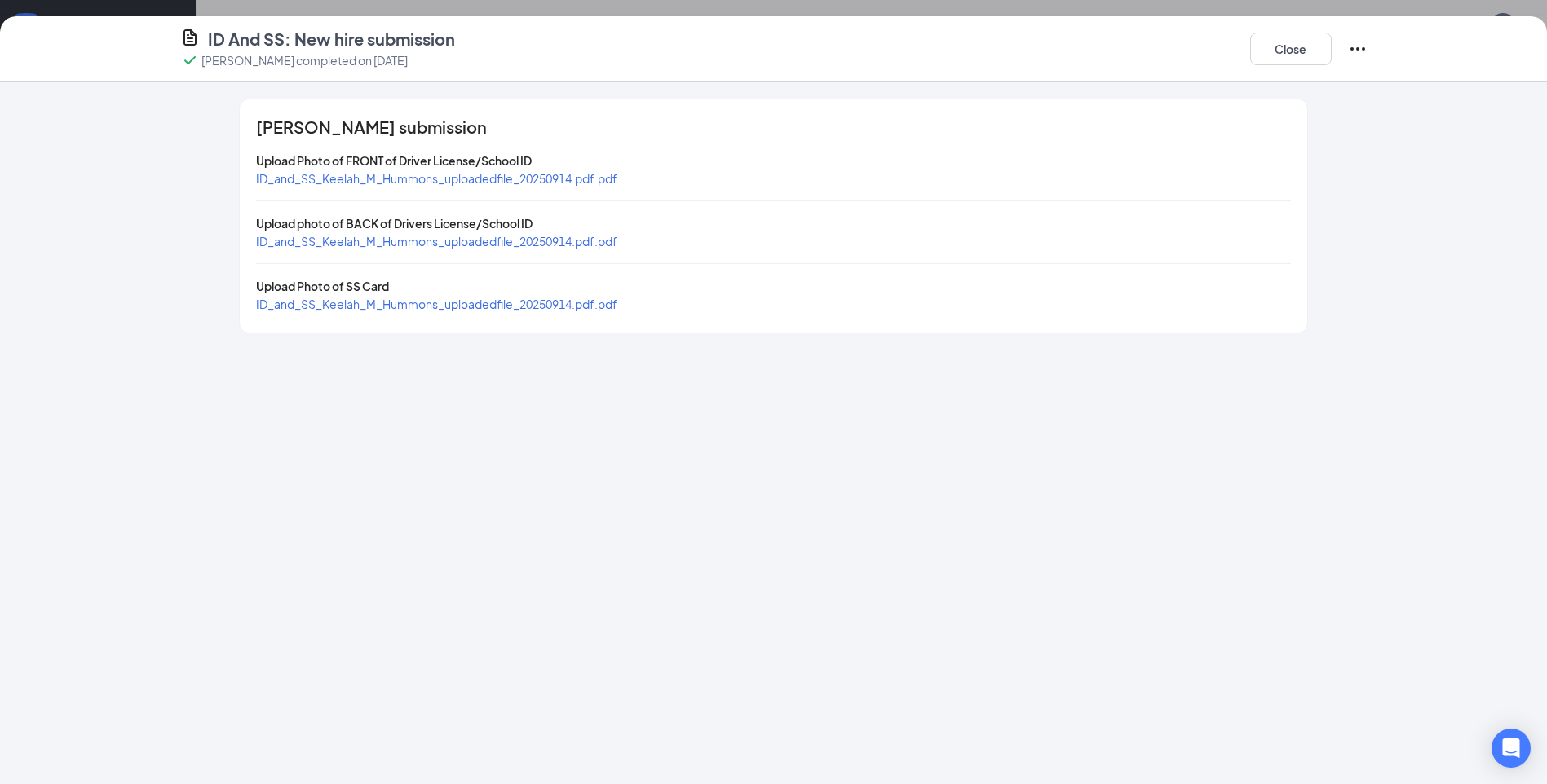
click at [473, 171] on div "ID_and_SS_Keelah_M_Hummons_uploadedfile_20250914.pdf.pdf" at bounding box center [437, 178] width 361 height 18
click at [472, 176] on span "ID_and_SS_Keelah_M_Hummons_uploadedfile_20250914.pdf.pdf" at bounding box center [437, 178] width 361 height 14
click at [364, 240] on span "ID_and_SS_Keelah_M_Hummons_uploadedfile_20250914.pdf.pdf" at bounding box center [437, 241] width 361 height 14
click at [371, 305] on span "ID_and_SS_Keelah_M_Hummons_uploadedfile_20250914.pdf.pdf" at bounding box center [437, 303] width 361 height 14
click at [1304, 47] on button "Close" at bounding box center [1291, 49] width 82 height 33
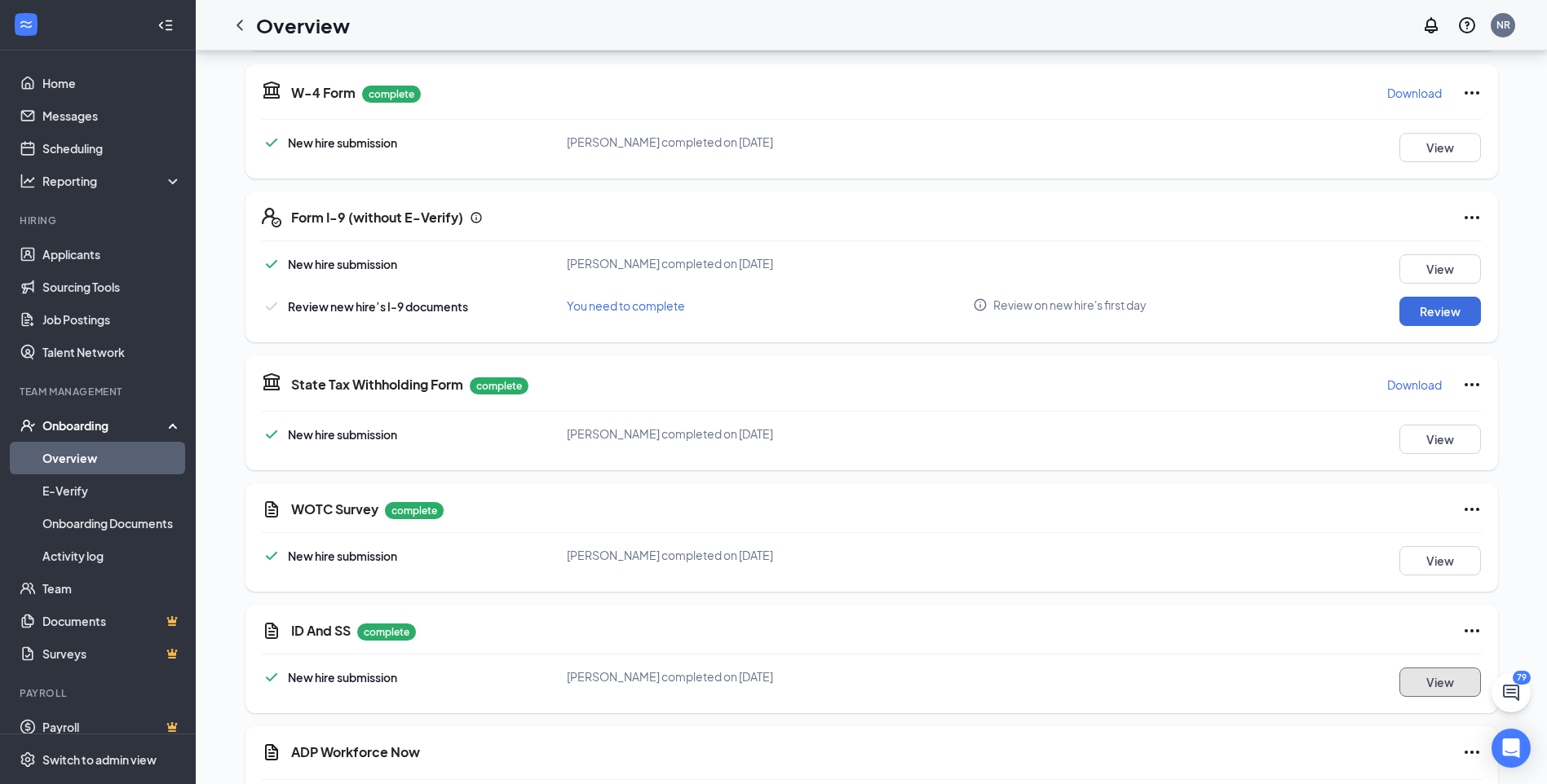
scroll to position [1464, 0]
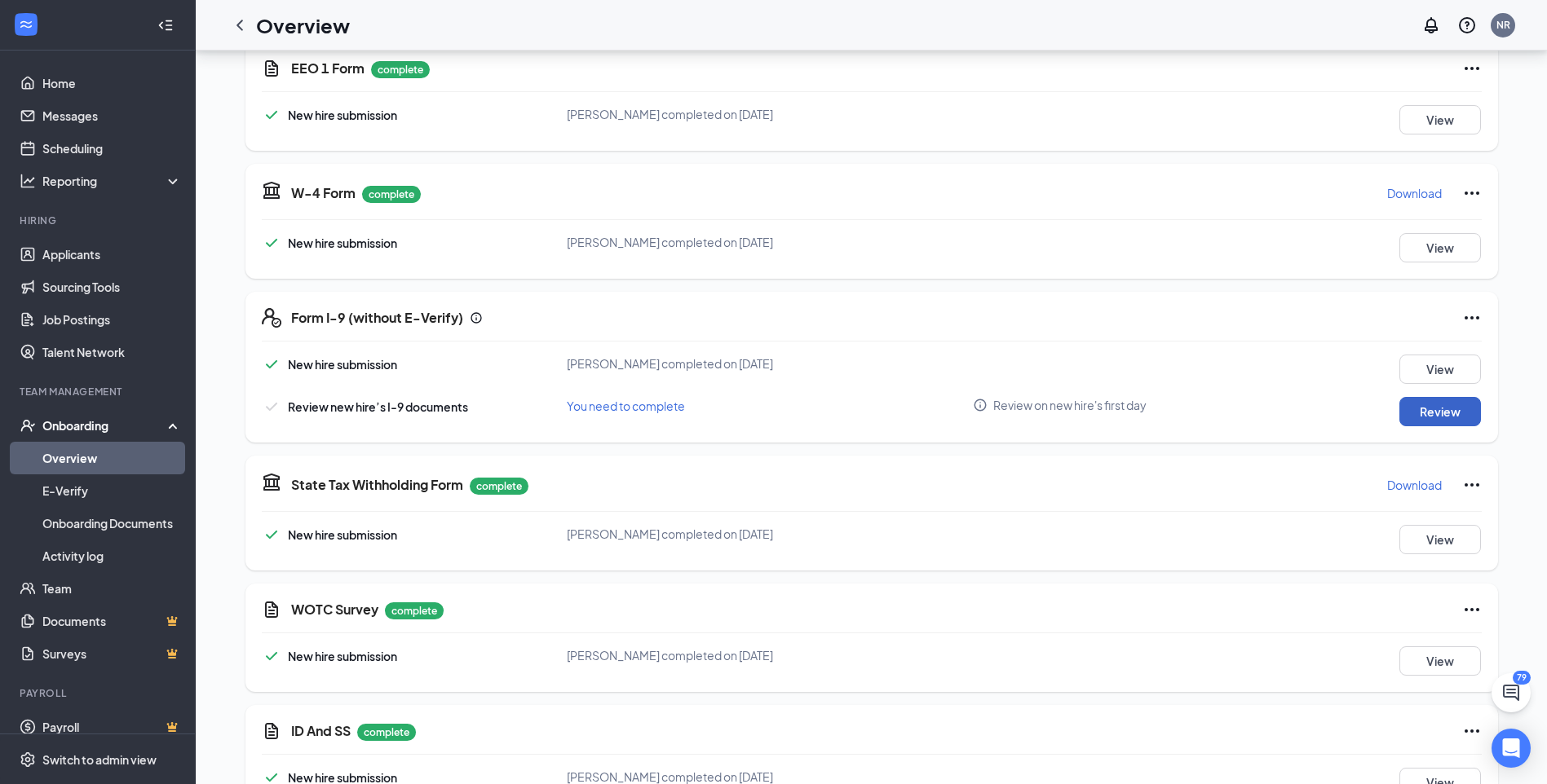
click at [1453, 397] on button "Review" at bounding box center [1440, 412] width 82 height 30
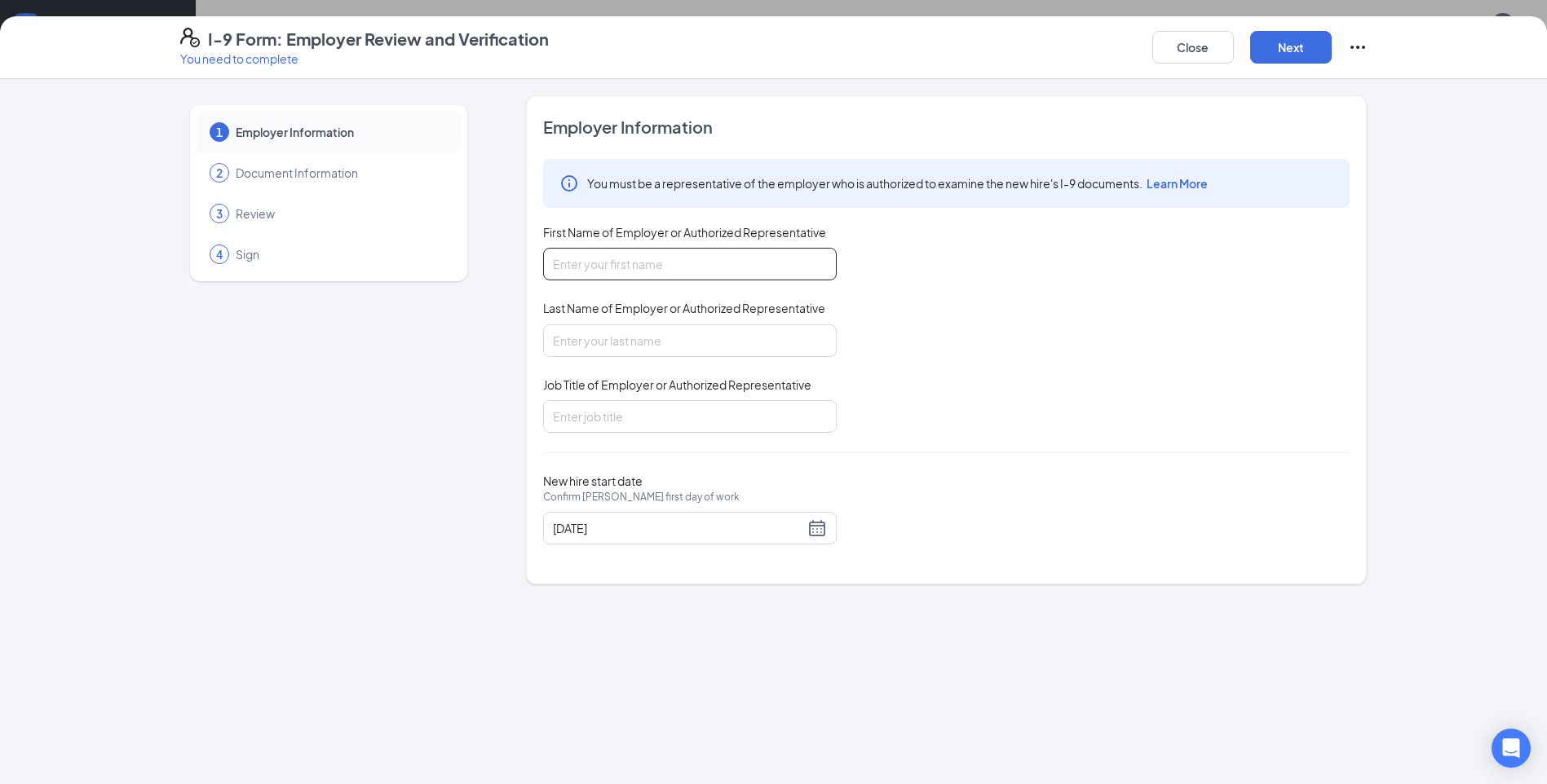
click at [687, 268] on input "First Name of Employer or Authorized Representative" at bounding box center [690, 264] width 294 height 33
type input "Keelah"
click at [650, 343] on input "Last Name of Employer or Authorized Representative" at bounding box center [690, 341] width 294 height 33
type input "Hummons"
click at [667, 402] on input "Job Title of Employer or Authorized Representative" at bounding box center [690, 416] width 294 height 33
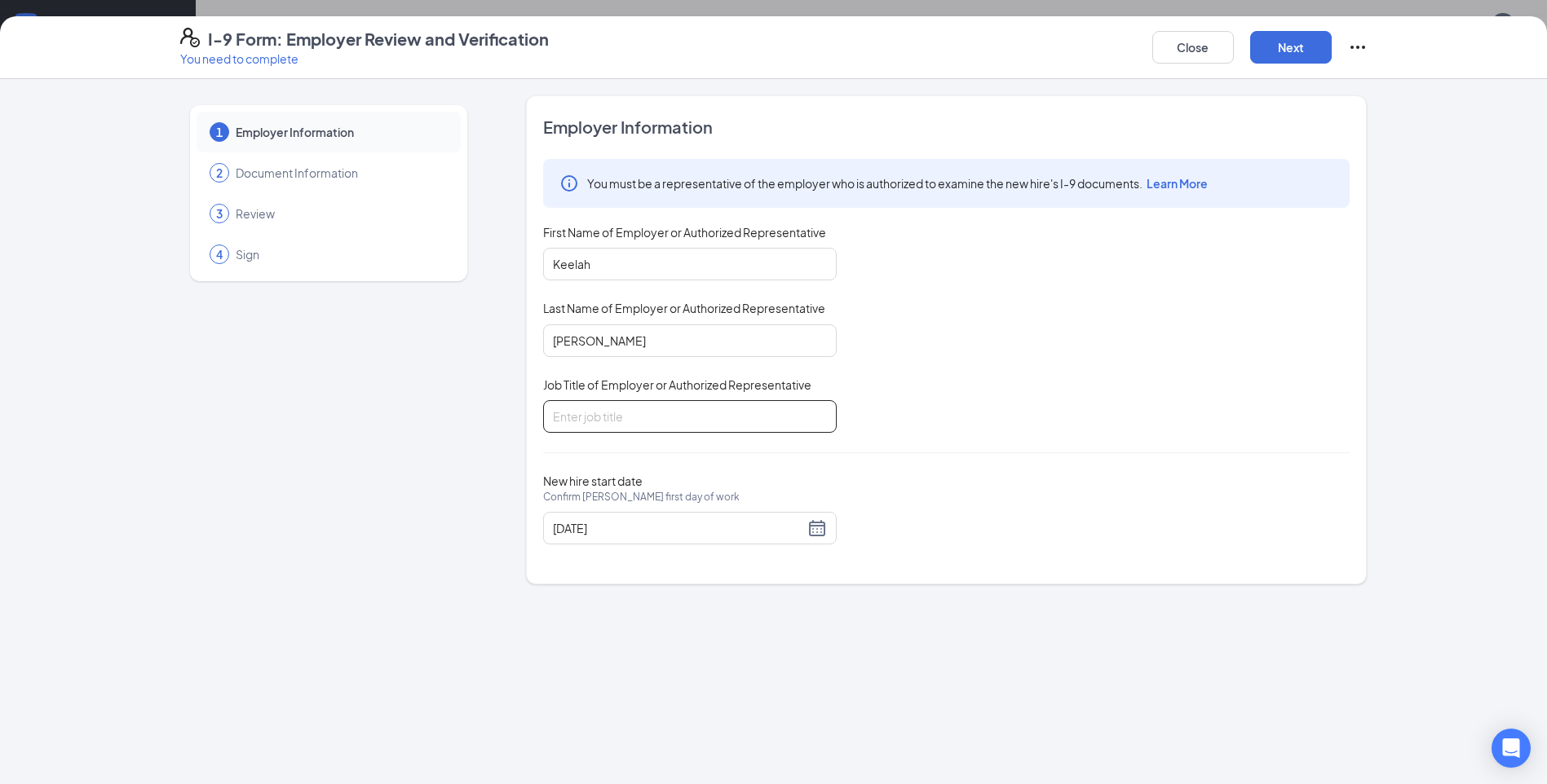
type input "Team member"
click at [1301, 57] on button "Next" at bounding box center [1291, 47] width 82 height 33
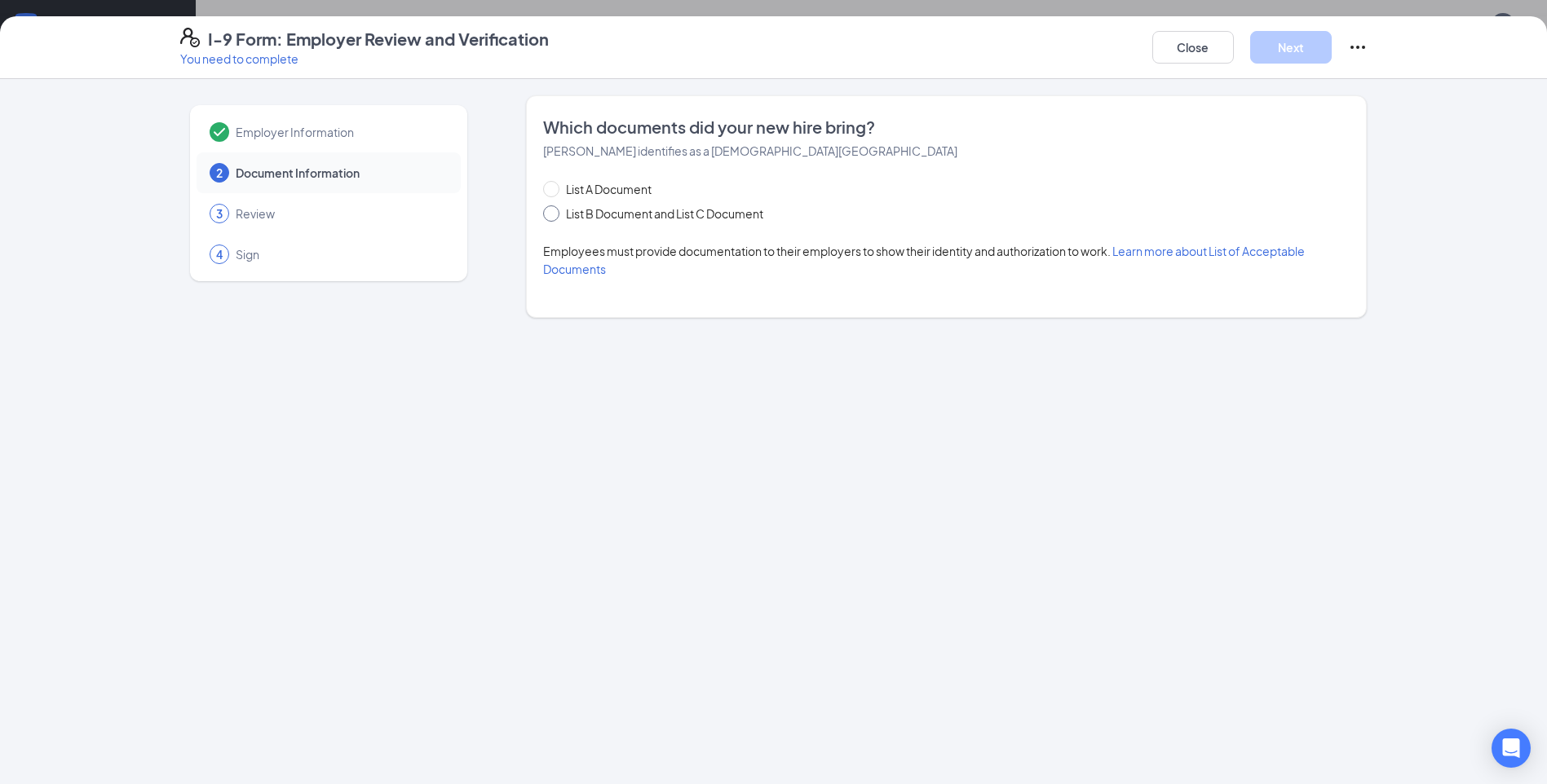
click at [562, 216] on span "List B Document and List C Document" at bounding box center [664, 213] width 210 height 18
click at [555, 216] on input "List B Document and List C Document" at bounding box center [549, 211] width 12 height 12
radio input "true"
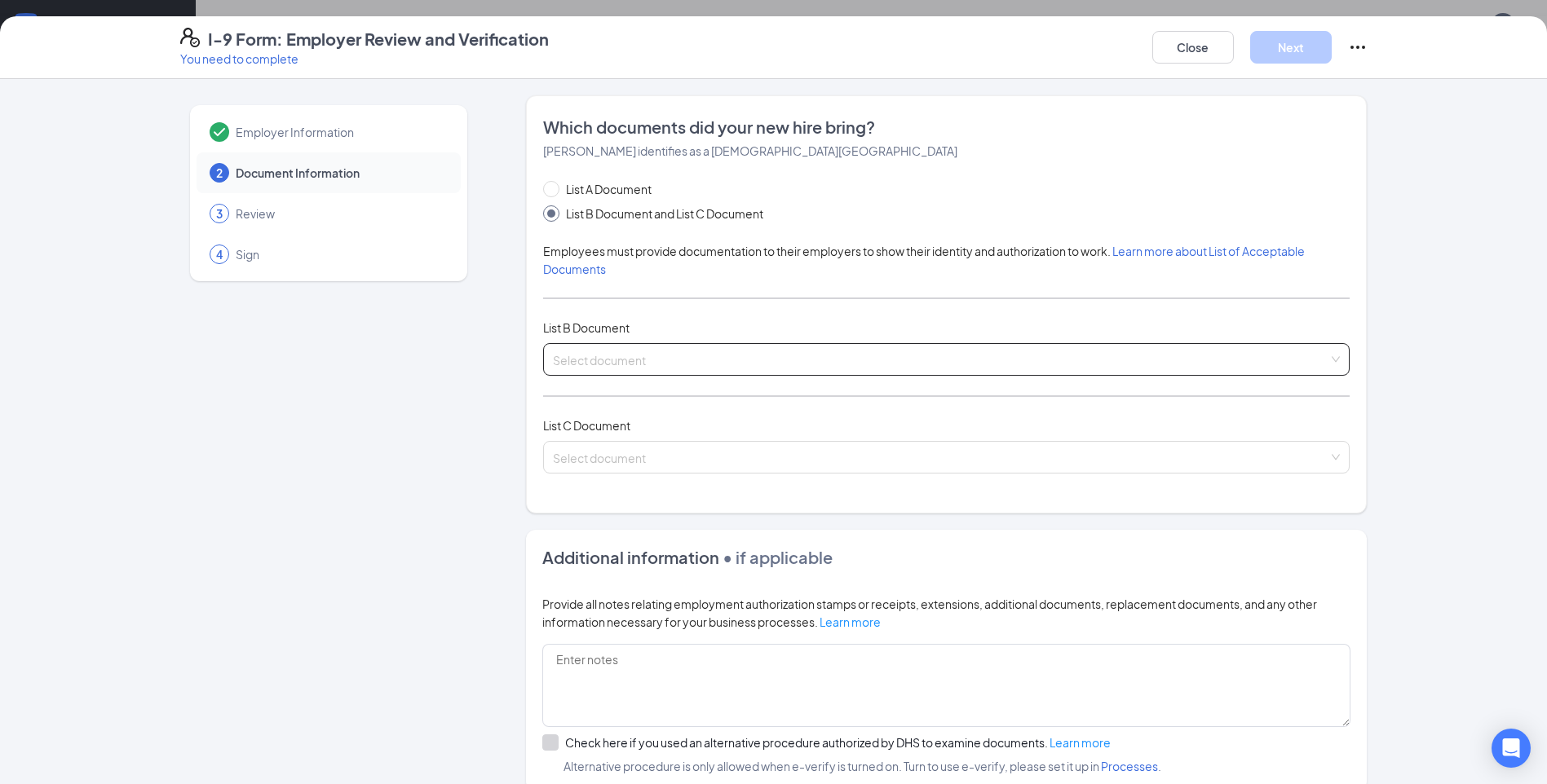
click at [637, 360] on input "search" at bounding box center [940, 356] width 775 height 24
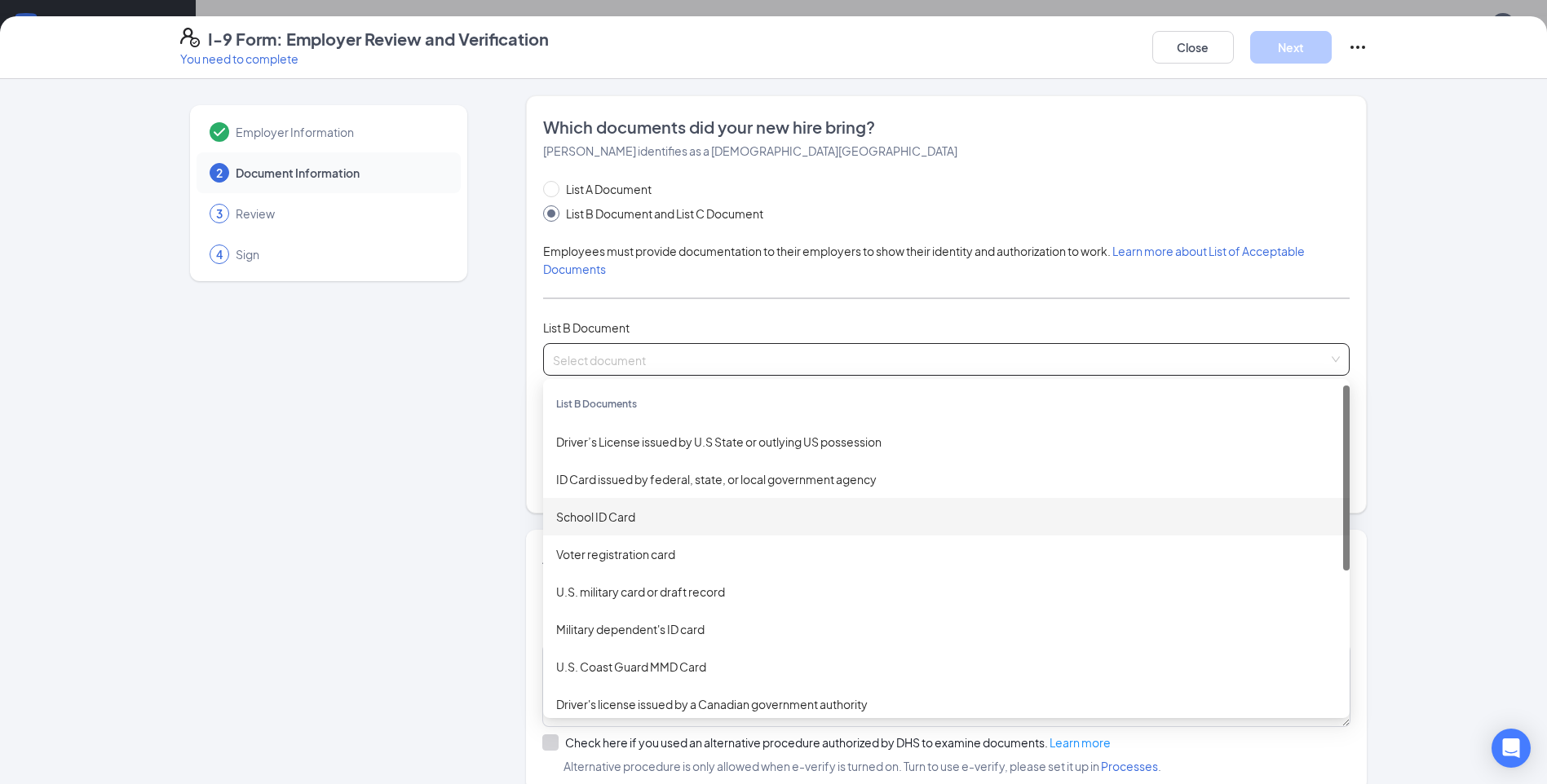
click at [623, 530] on div "School ID Card" at bounding box center [946, 516] width 806 height 37
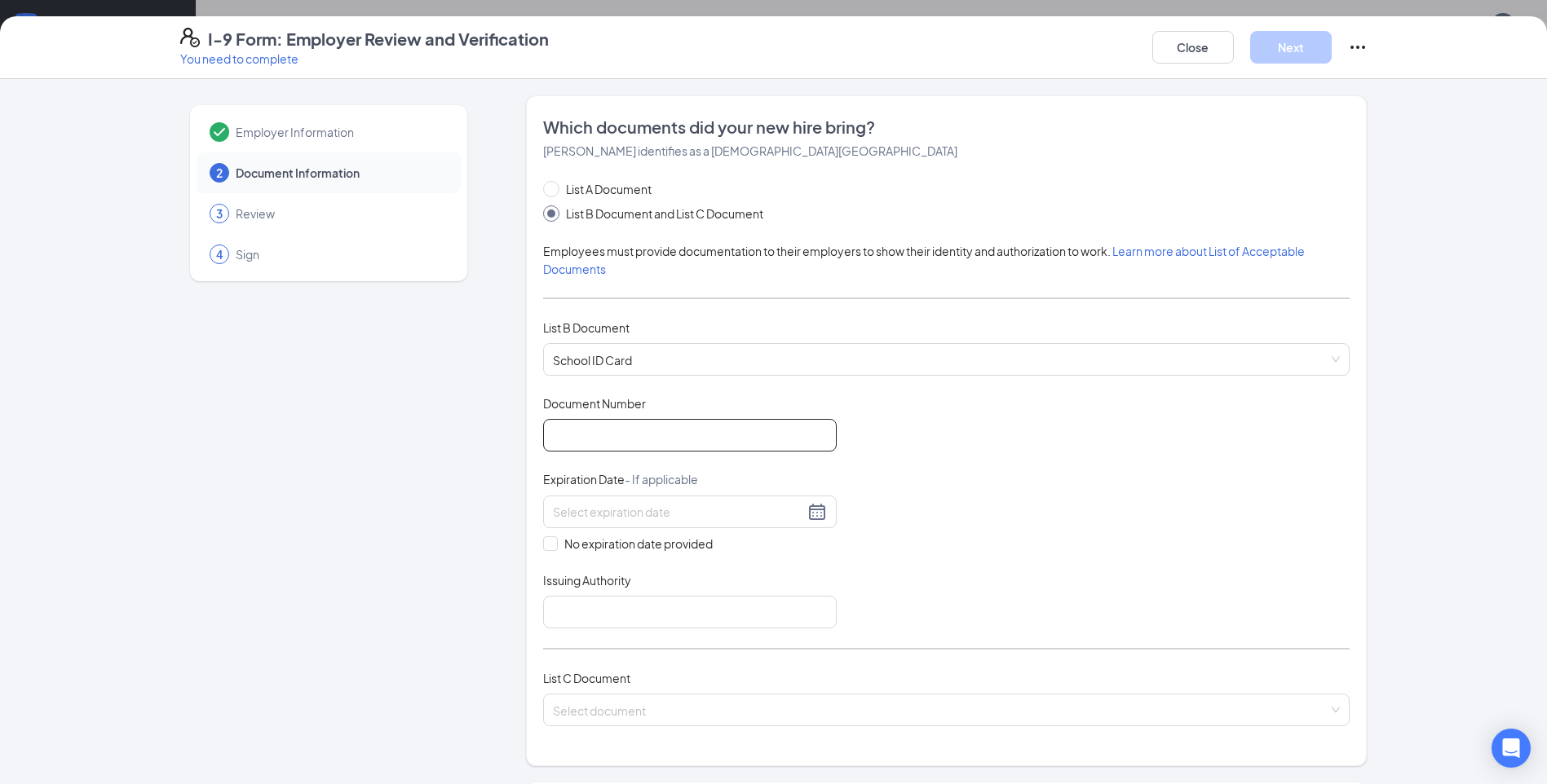
click at [648, 420] on input "Document Number" at bounding box center [690, 436] width 294 height 33
type input "5047822"
click at [547, 547] on input "No expiration date provided" at bounding box center [549, 542] width 12 height 12
checkbox input "true"
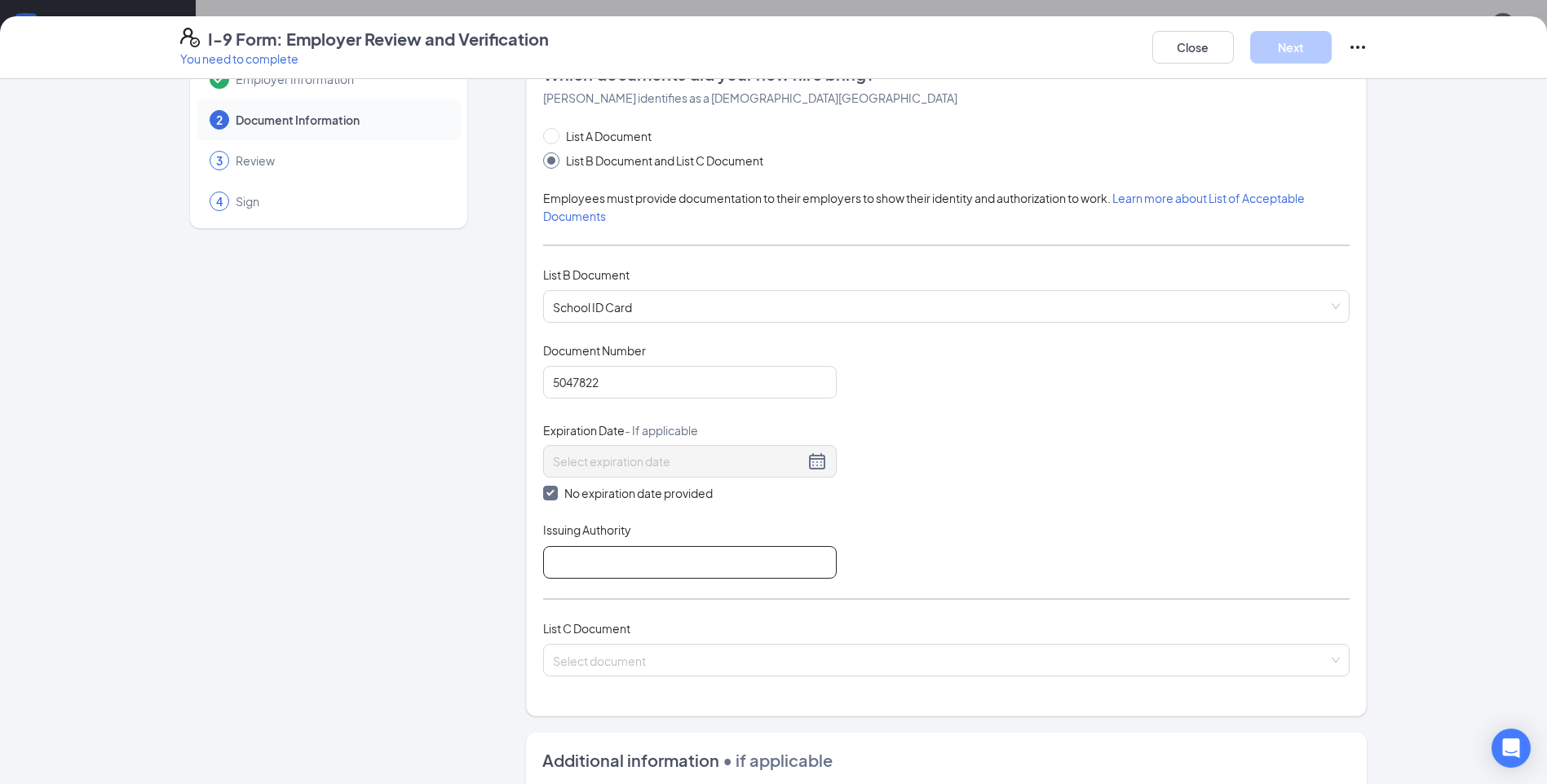
scroll to position [82, 0]
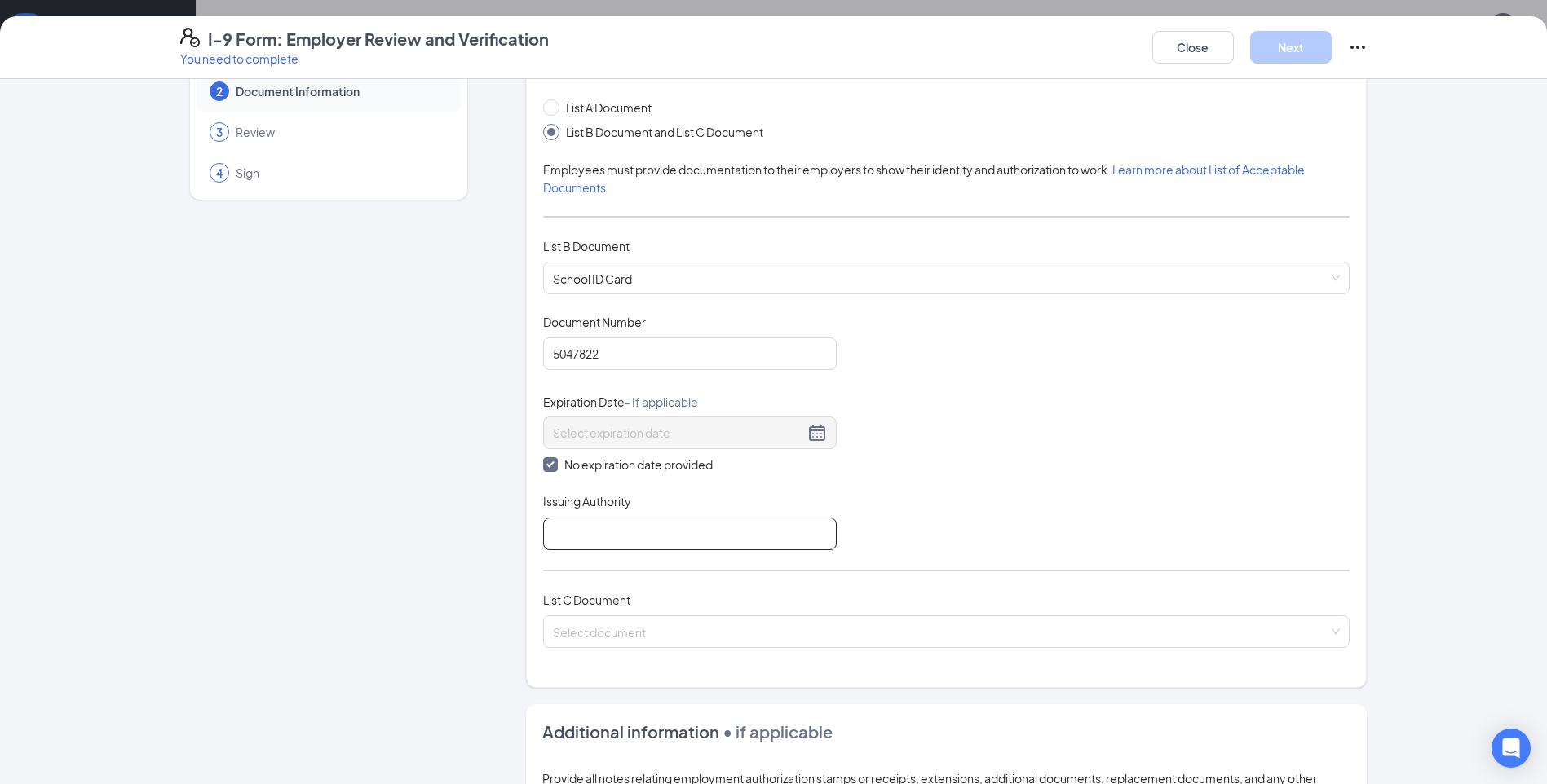
click at [702, 545] on input "Issuing Authority" at bounding box center [690, 535] width 294 height 33
type input "Thornwood High School"
click at [1017, 484] on div "Document Title School ID Card Document Number 5047822 Expiration Date - If appl…" at bounding box center [946, 432] width 806 height 236
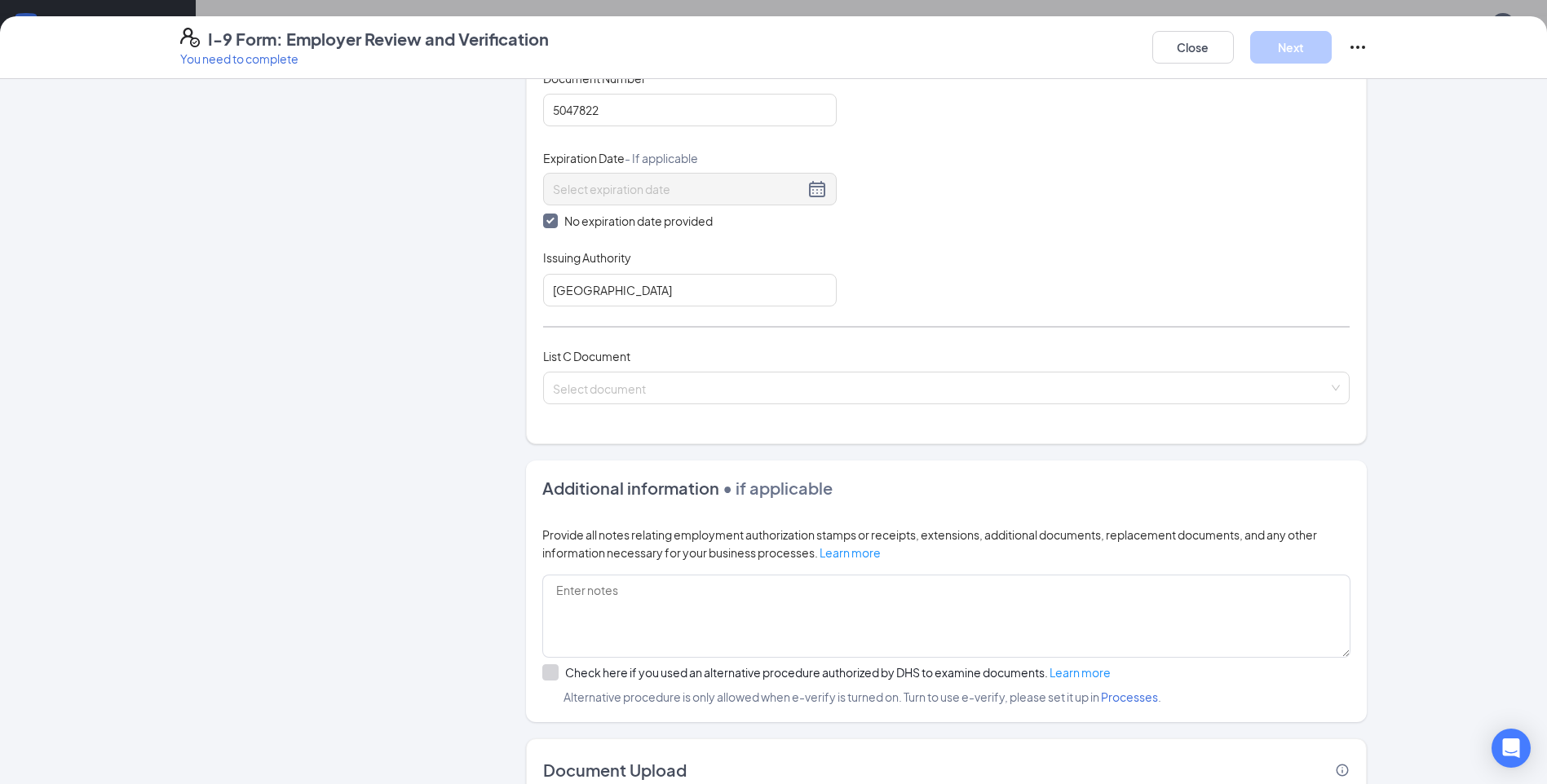
scroll to position [326, 0]
click at [730, 390] on input "search" at bounding box center [940, 383] width 775 height 24
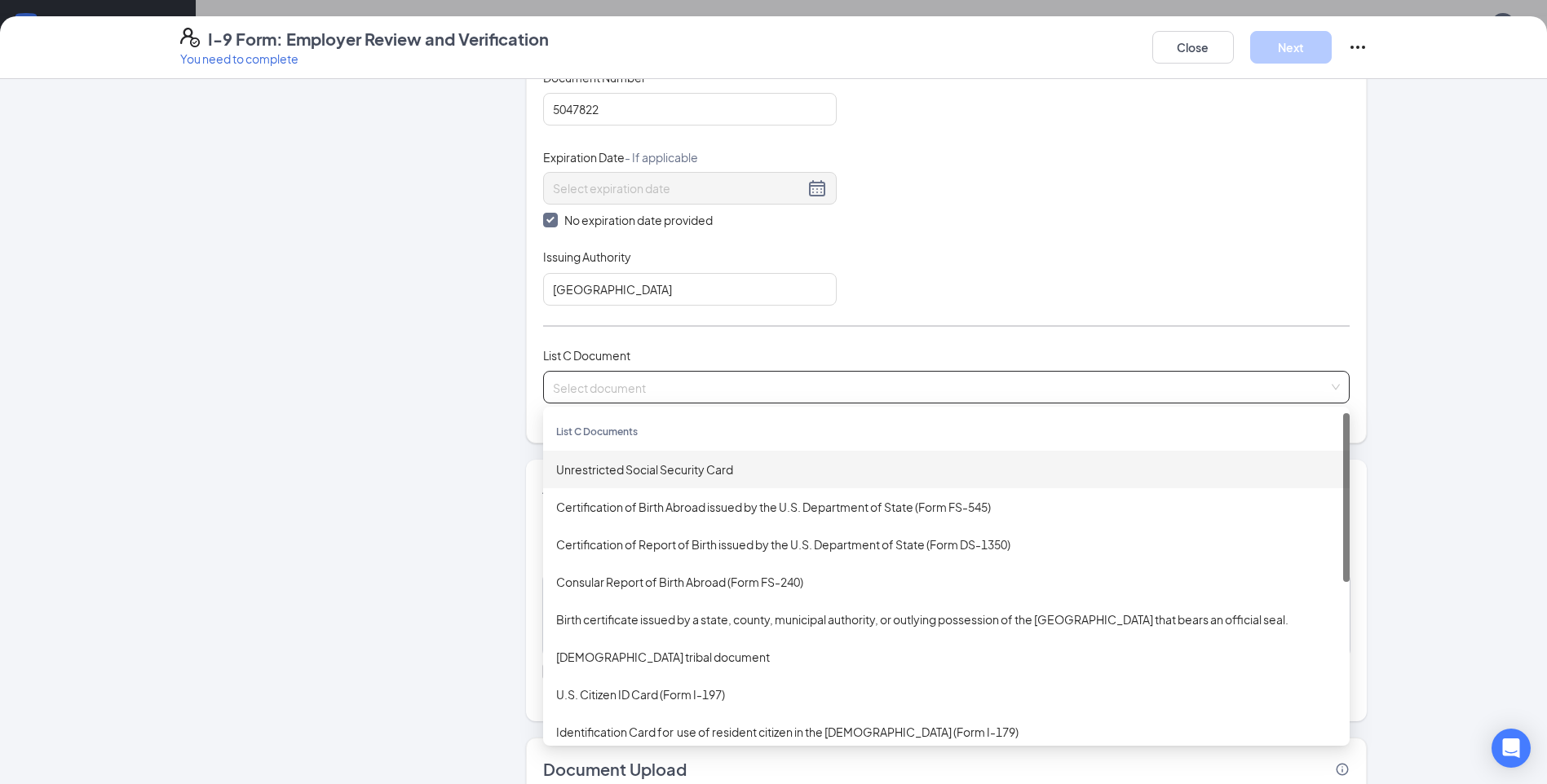
click at [704, 467] on div "Unrestricted Social Security Card" at bounding box center [946, 469] width 780 height 18
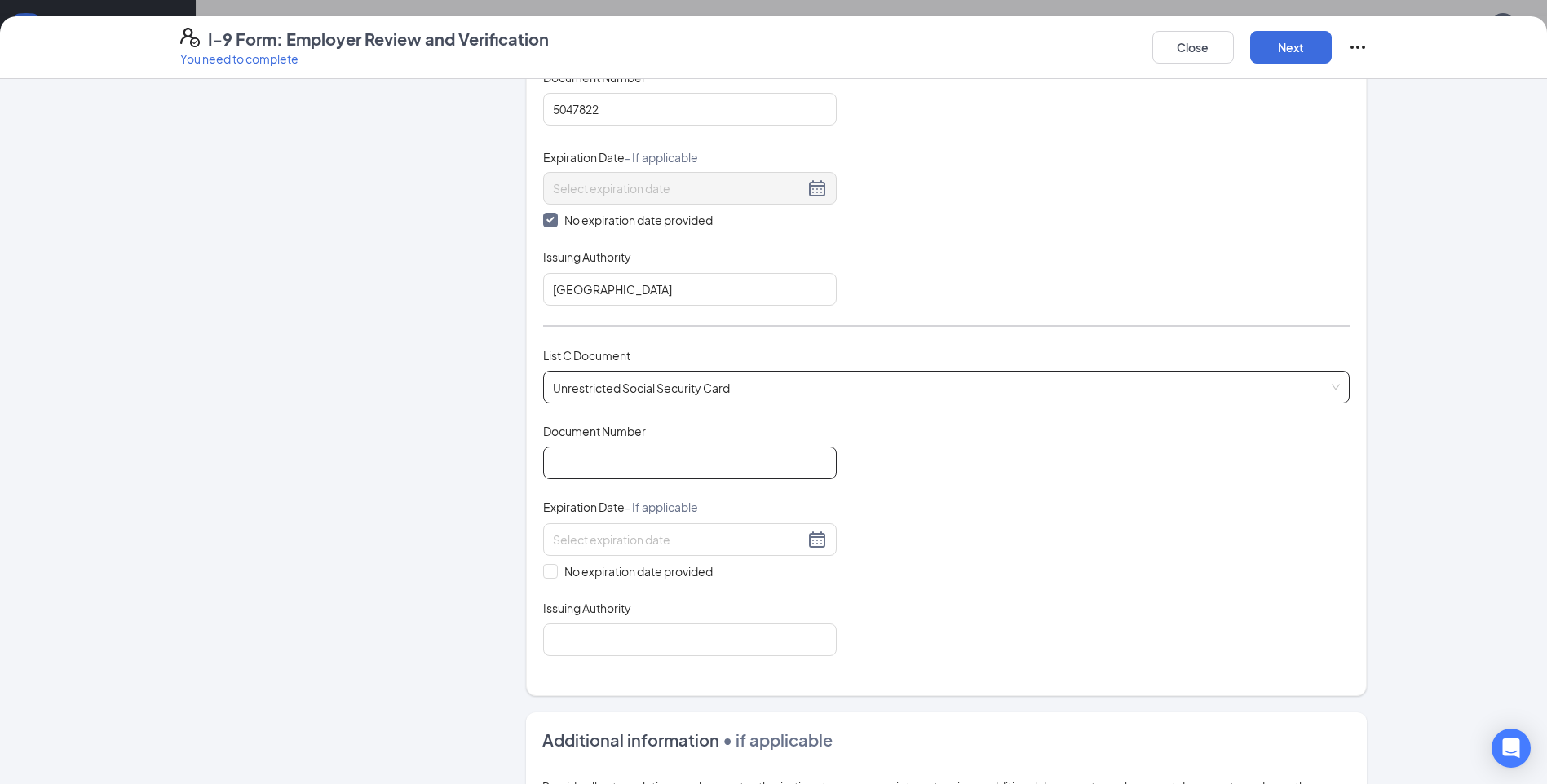
click at [624, 463] on input "Document Number" at bounding box center [690, 463] width 294 height 33
type input "352083122"
click at [1237, 537] on div "Document Title Unrestricted Social Security Card Document Number 352083122 Expi…" at bounding box center [946, 539] width 806 height 233
click at [543, 574] on input "No expiration date provided" at bounding box center [549, 570] width 12 height 12
checkbox input "true"
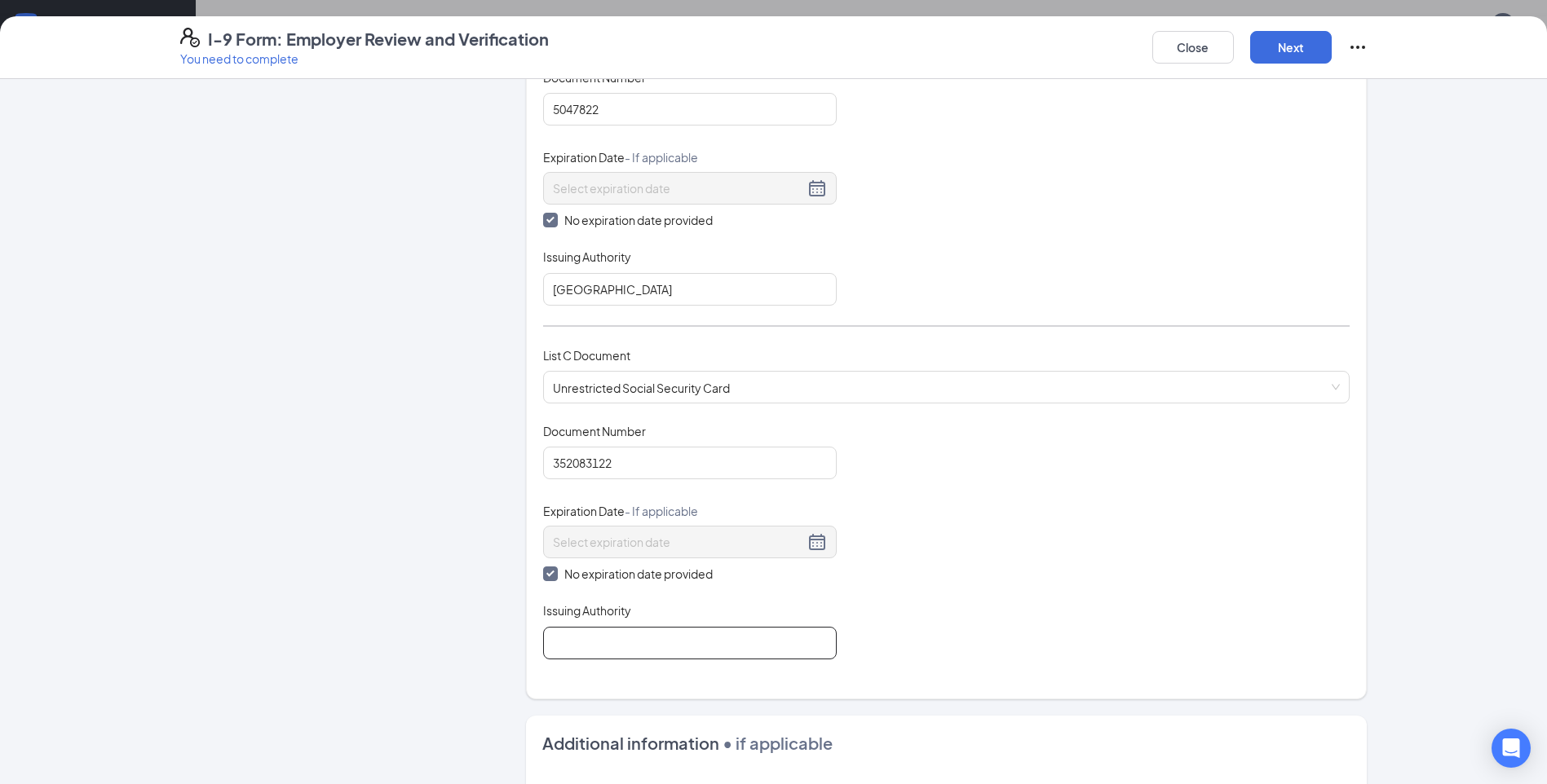
click at [584, 644] on input "Issuing Authority" at bounding box center [690, 643] width 294 height 33
type input "Social Security Administration"
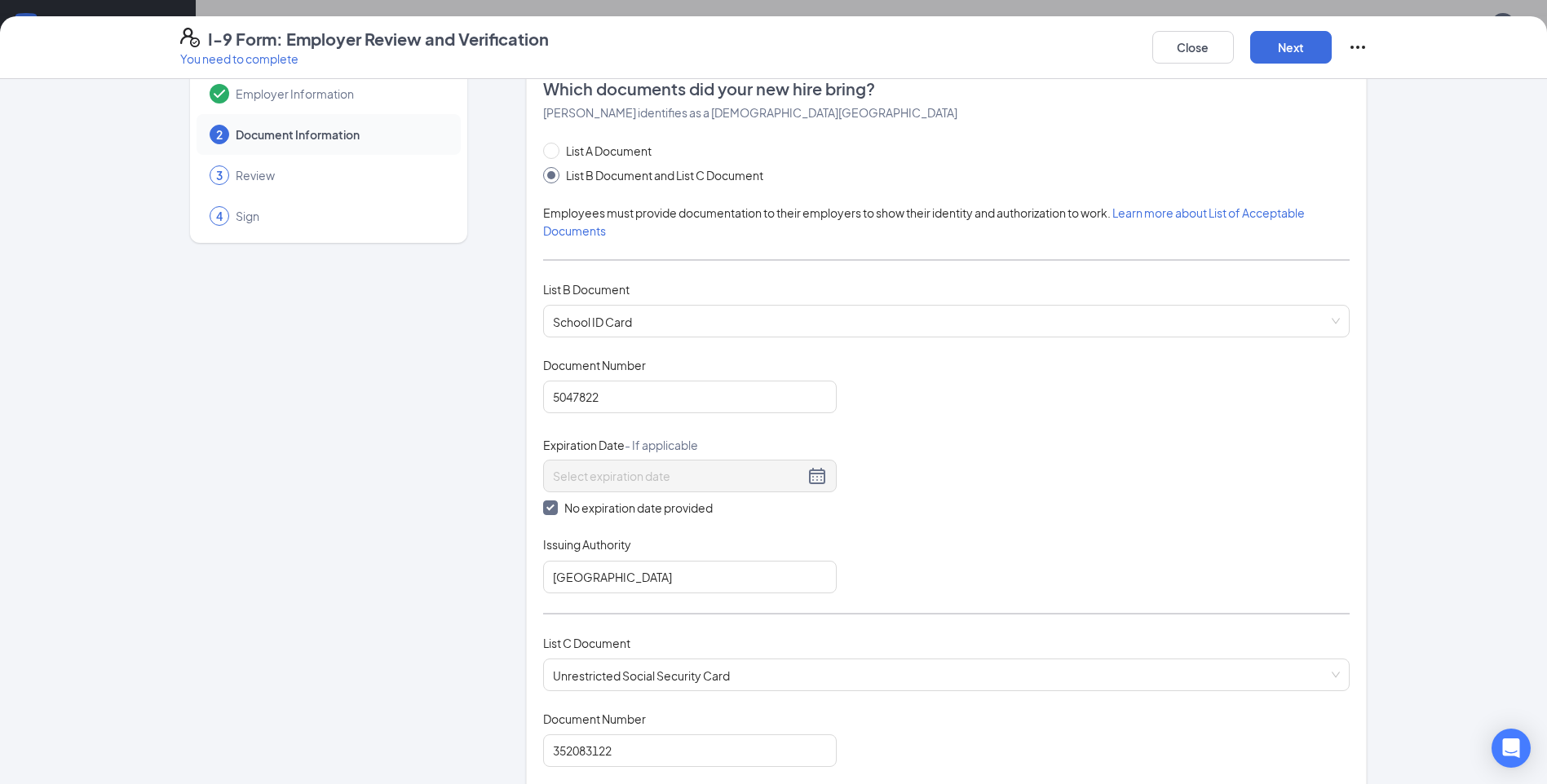
scroll to position [0, 0]
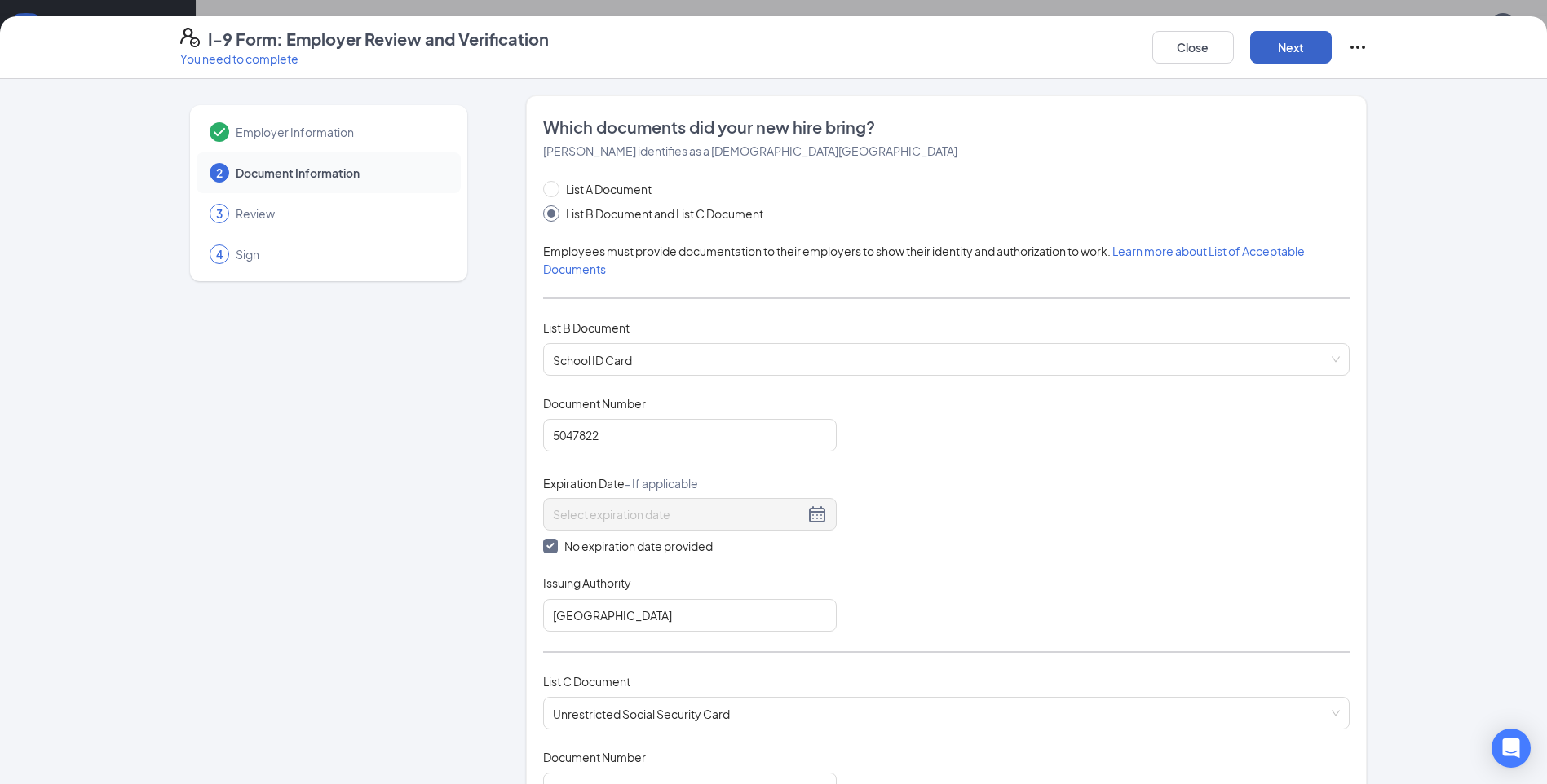
click at [1262, 53] on button "Next" at bounding box center [1291, 47] width 82 height 33
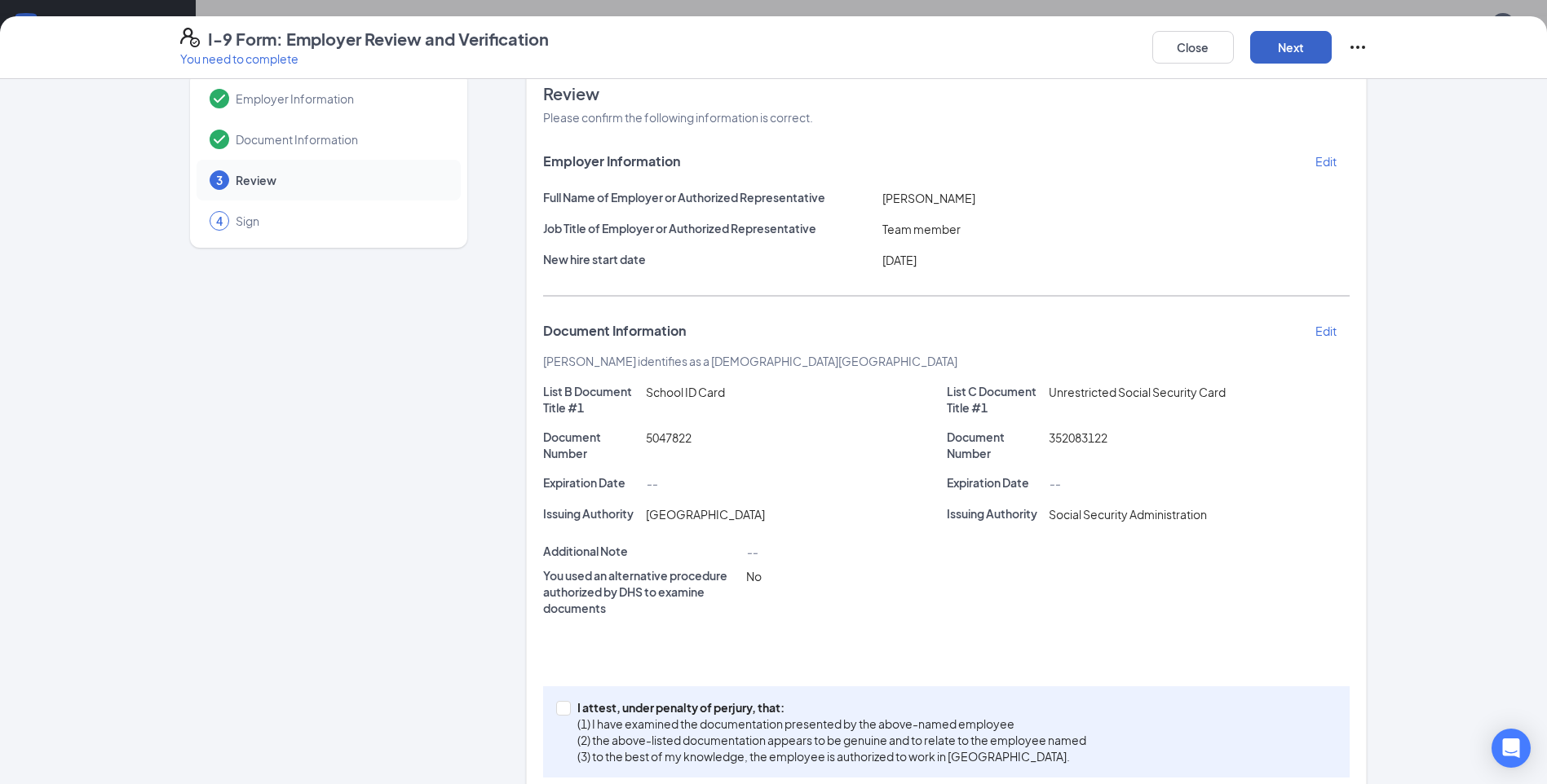
scroll to position [63, 0]
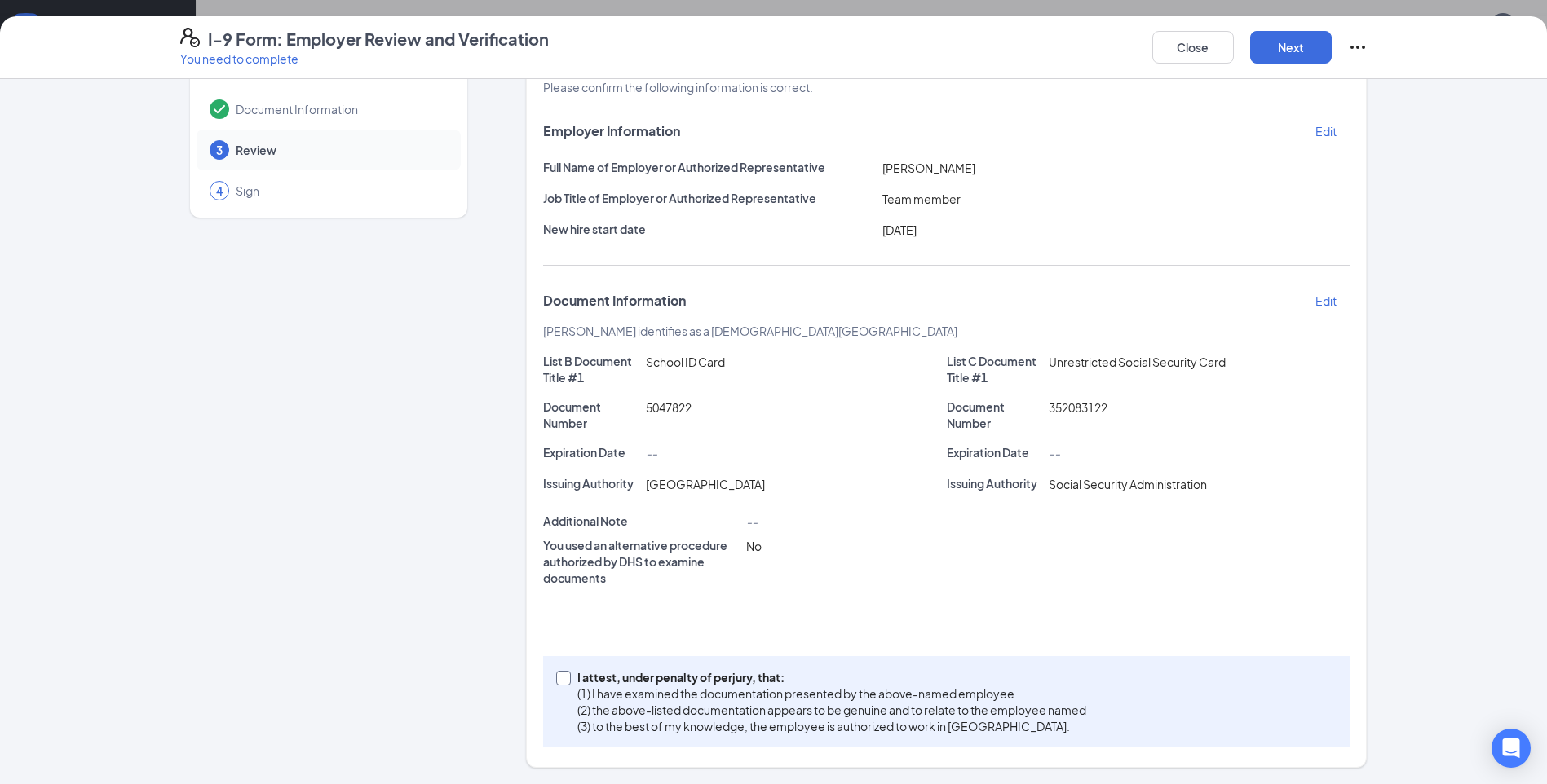
click at [571, 678] on span "I attest, under penalty of perjury, that: (1) I have examined the documentation…" at bounding box center [832, 702] width 522 height 65
click at [567, 678] on input "I attest, under penalty of perjury, that: (1) I have examined the documentation…" at bounding box center [562, 677] width 12 height 12
checkbox input "true"
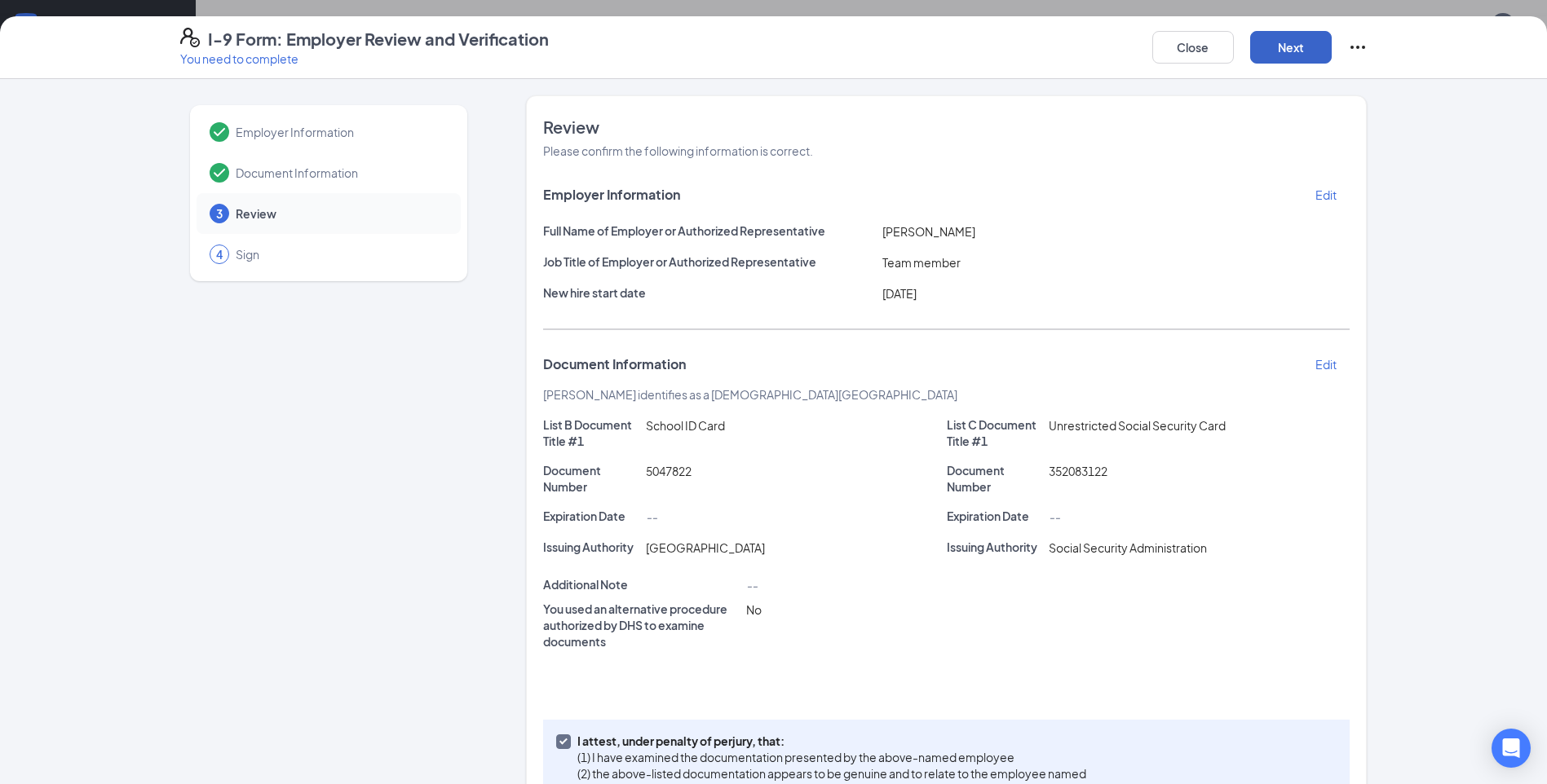
click at [1299, 61] on button "Next" at bounding box center [1291, 47] width 82 height 33
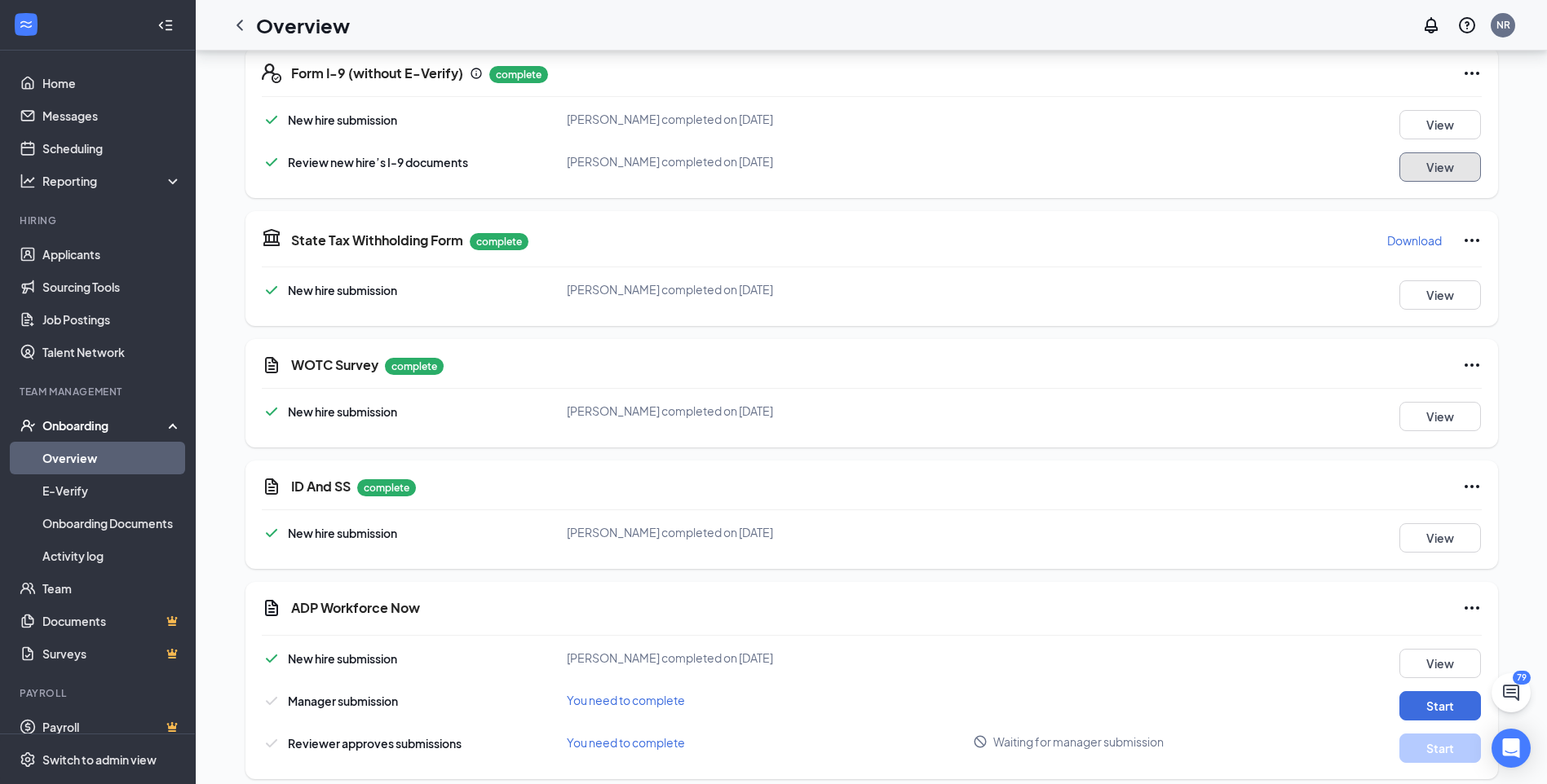
scroll to position [1954, 0]
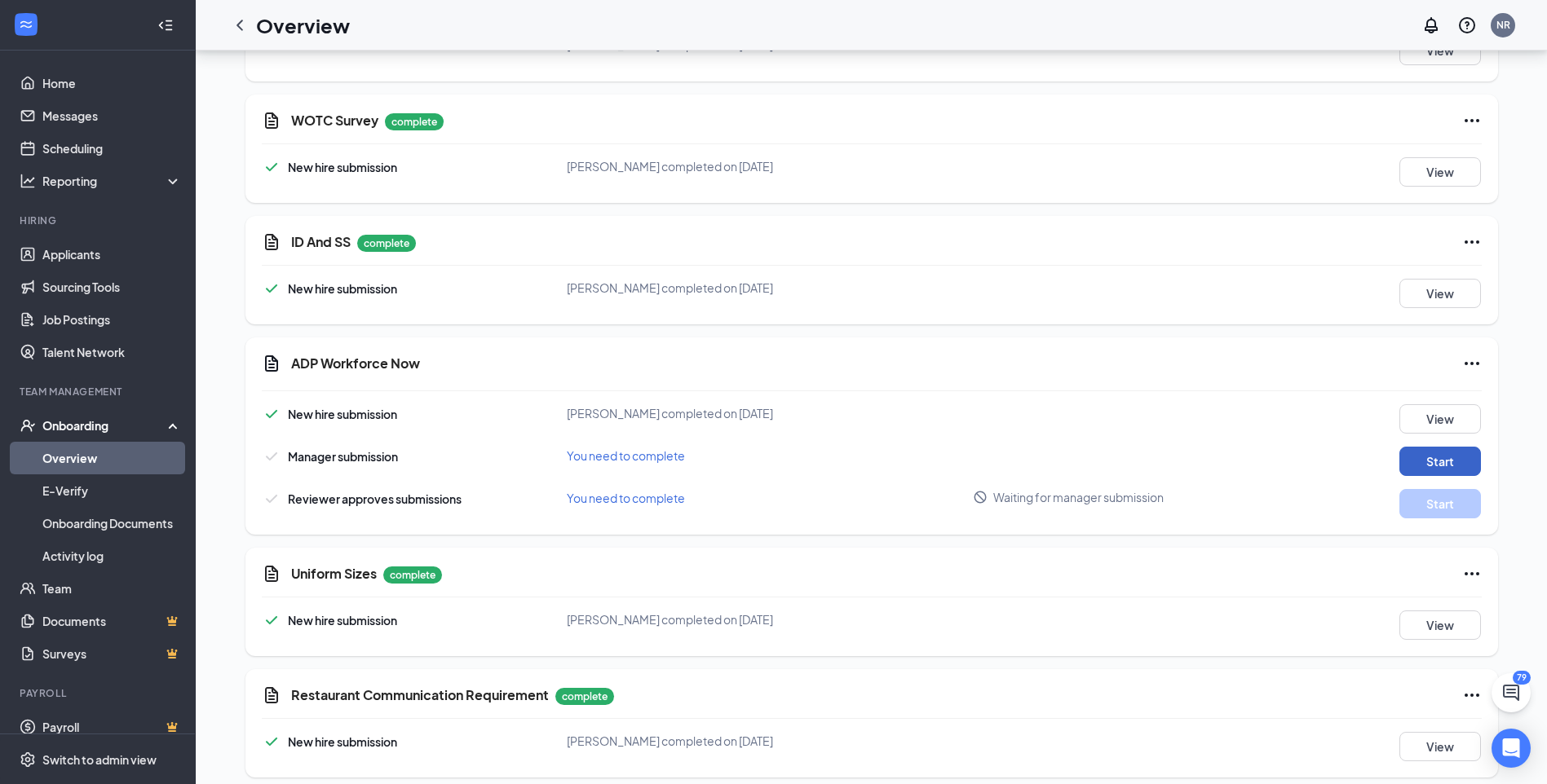
click at [1418, 451] on button "Start" at bounding box center [1440, 462] width 82 height 30
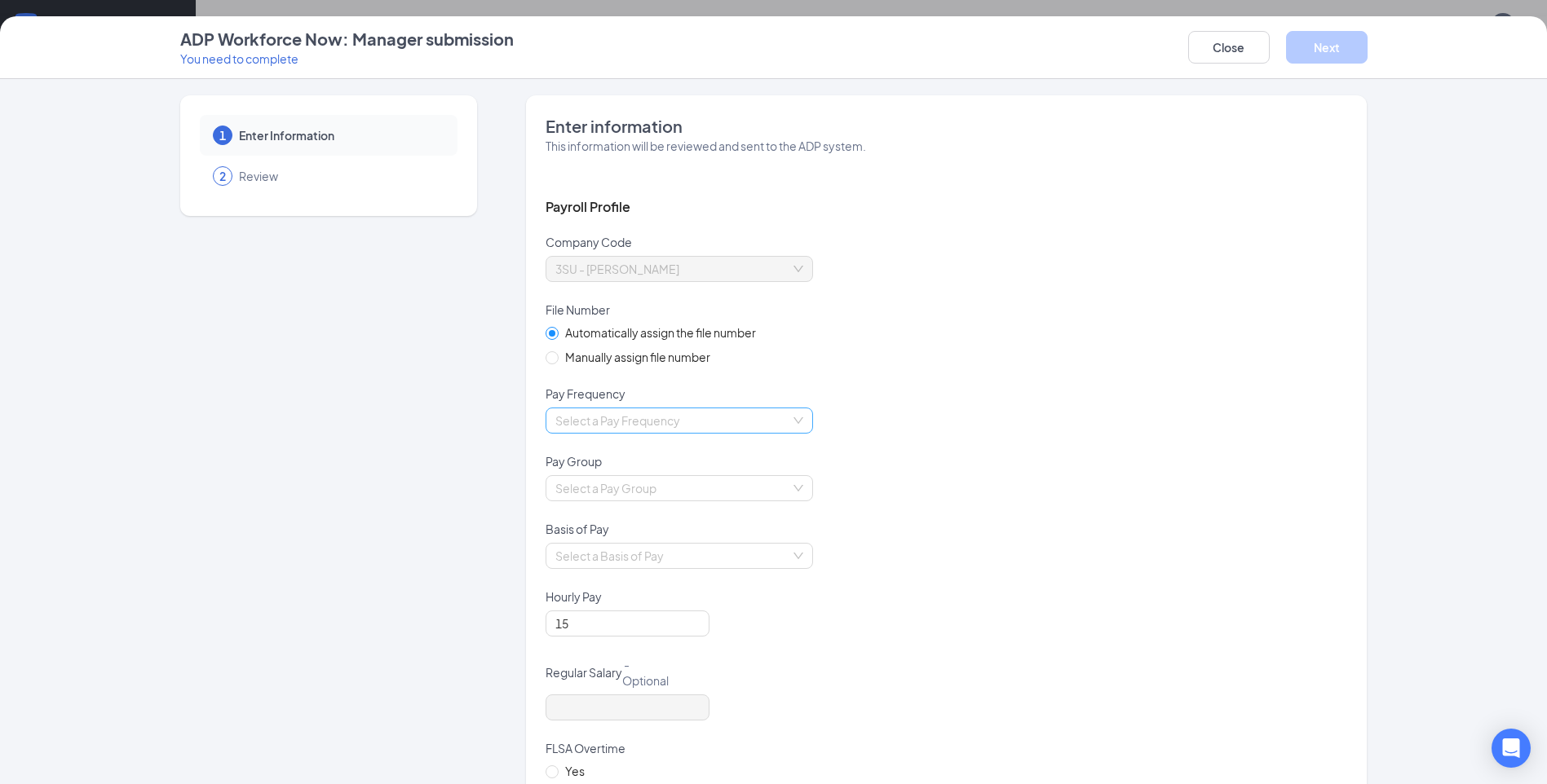
click at [777, 416] on input "search" at bounding box center [674, 420] width 236 height 24
click at [594, 529] on div "Biweekly" at bounding box center [673, 532] width 248 height 18
click at [1017, 416] on div "Biweekly Biweekly" at bounding box center [945, 431] width 801 height 46
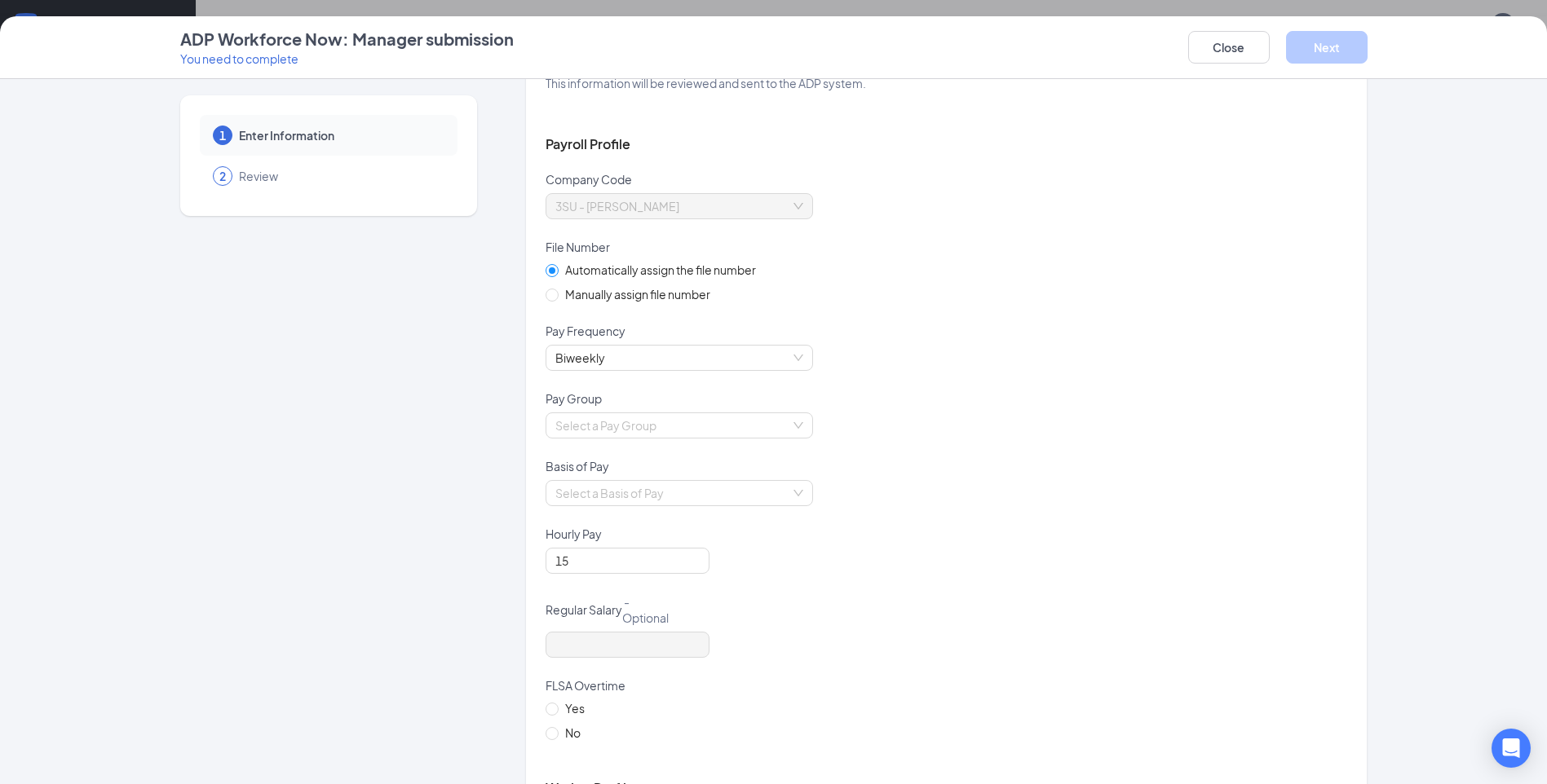
scroll to position [163, 0]
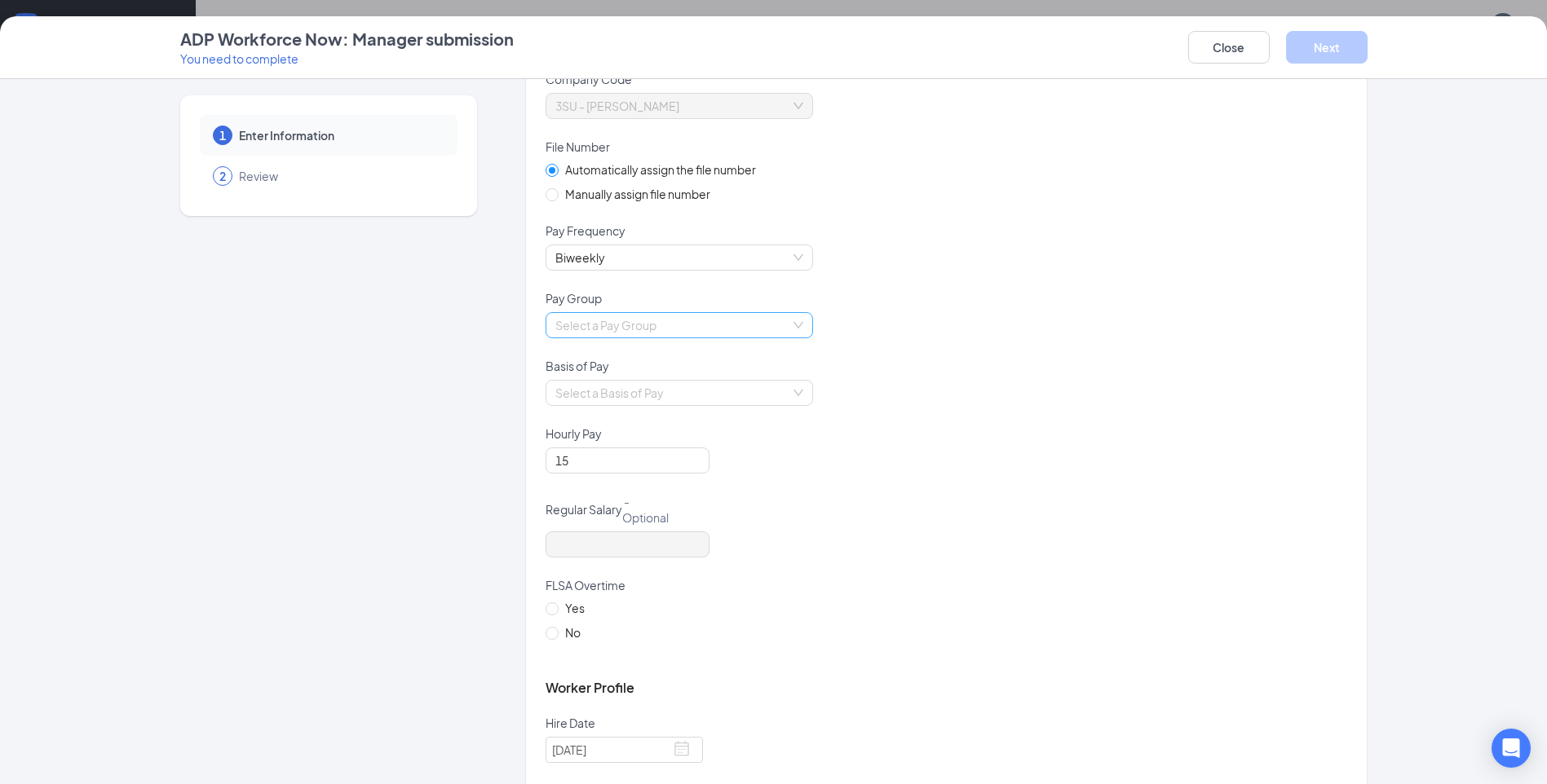
click at [757, 319] on input "search" at bounding box center [674, 324] width 236 height 24
click at [698, 386] on div "Use Period End Date 2 on checks" at bounding box center [673, 384] width 248 height 18
click at [1001, 355] on div "Use Period End Date 2 on checks" at bounding box center [945, 335] width 801 height 46
click at [791, 392] on div "Select a Basis of Pay" at bounding box center [678, 392] width 268 height 26
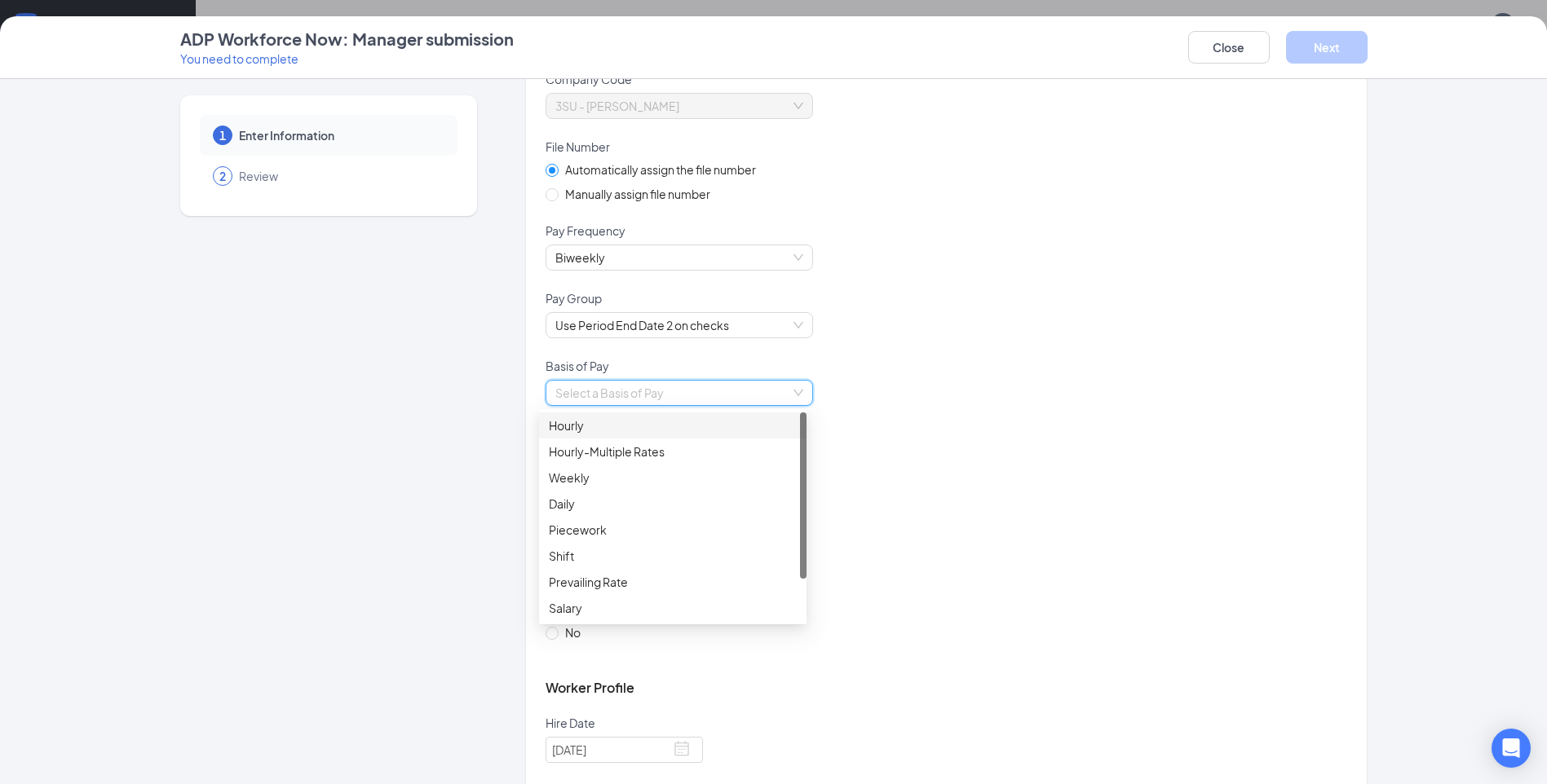
click at [692, 418] on div "Hourly" at bounding box center [673, 425] width 248 height 18
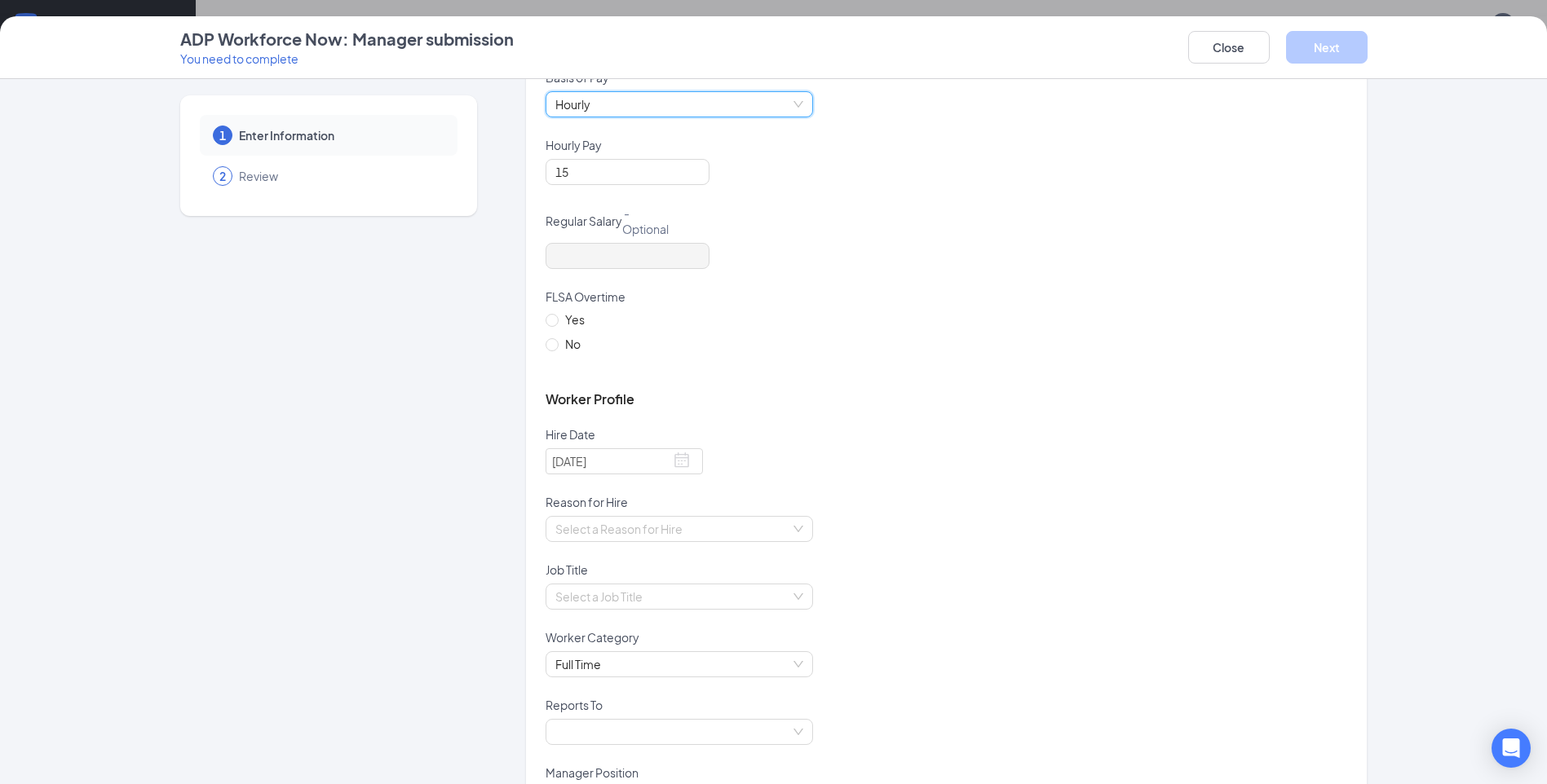
scroll to position [489, 0]
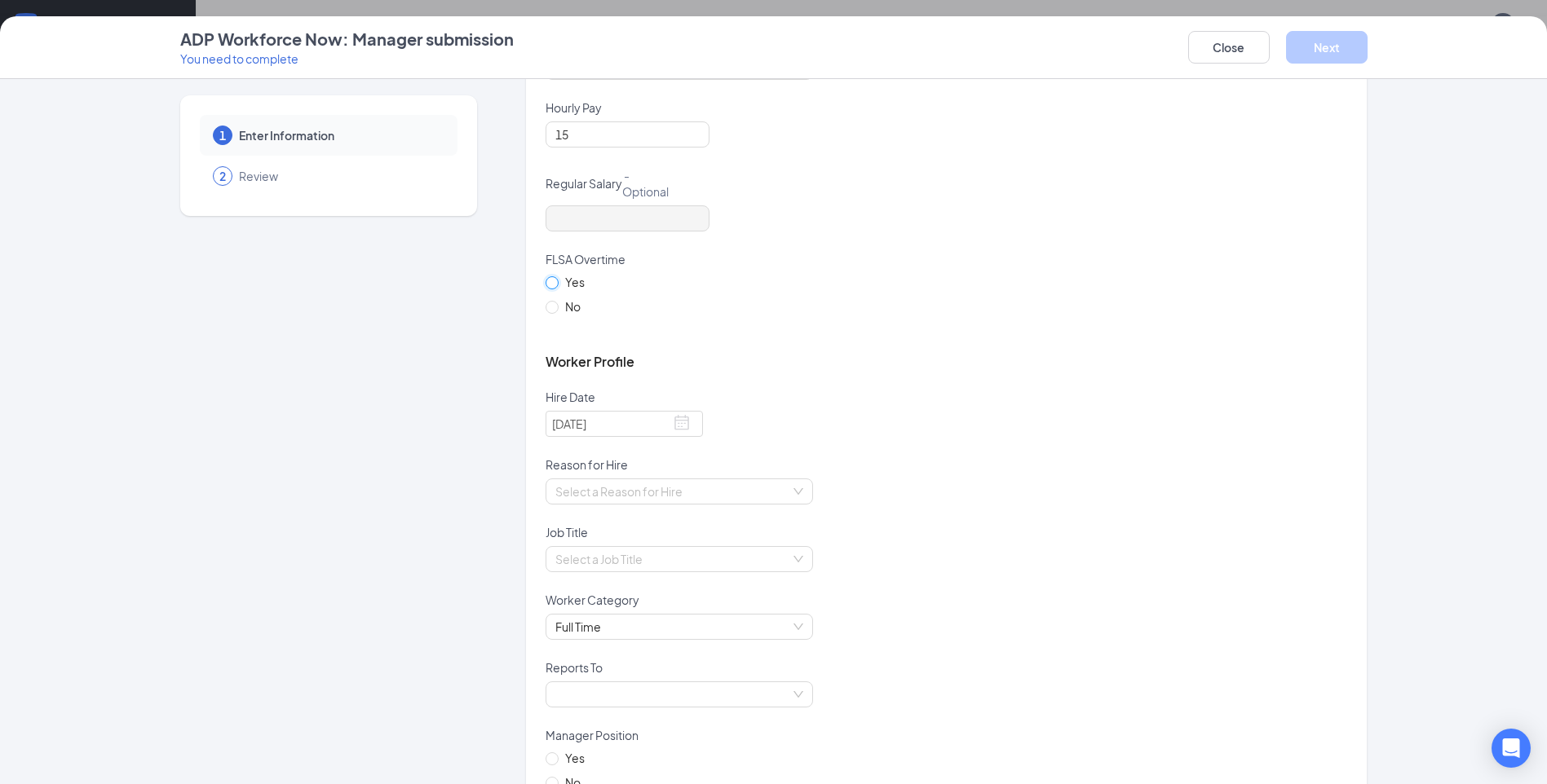
click at [548, 287] on input "Yes" at bounding box center [551, 282] width 12 height 12
radio input "true"
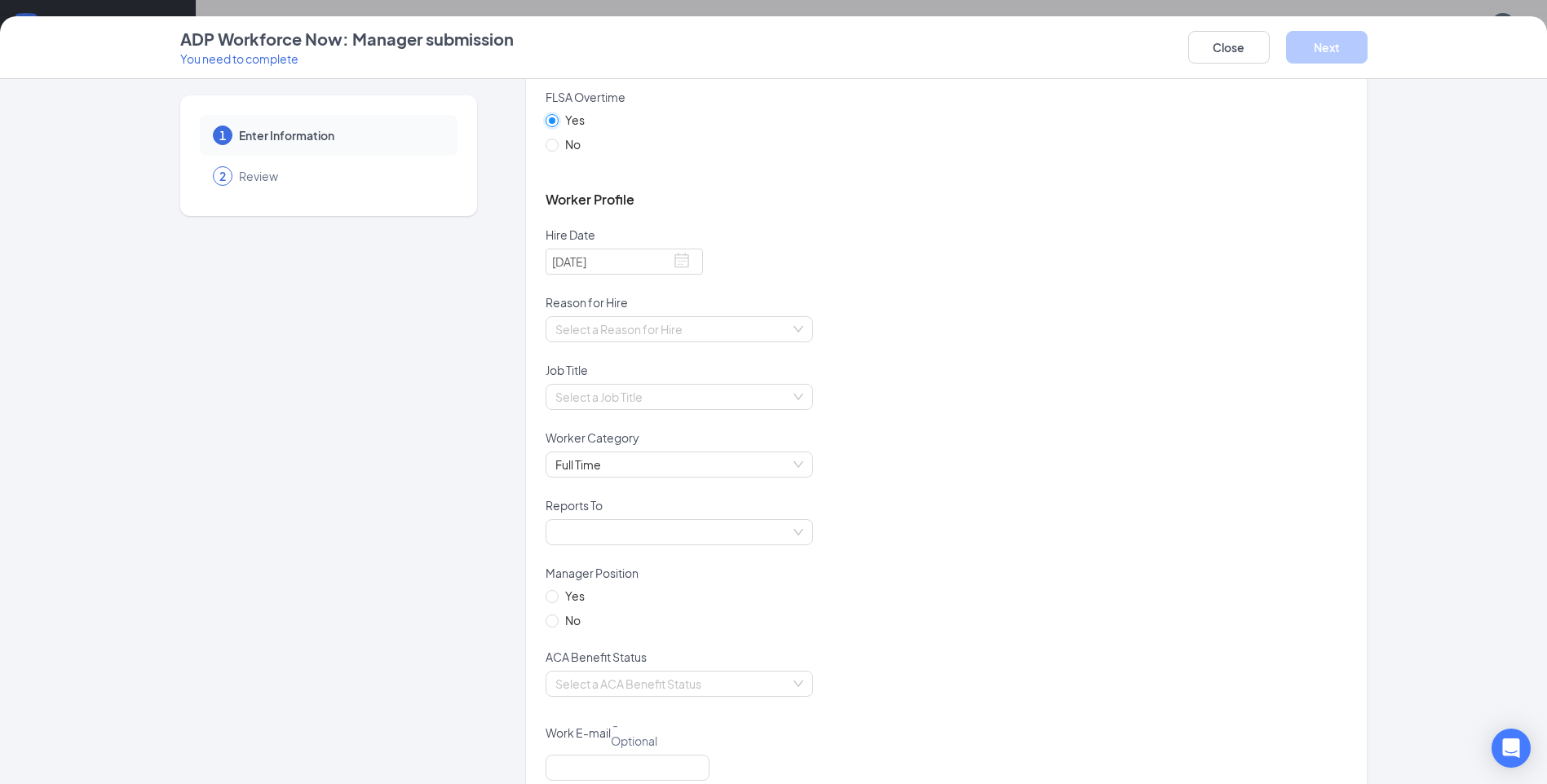
scroll to position [653, 0]
click at [767, 319] on input "search" at bounding box center [674, 328] width 236 height 24
click at [666, 384] on div "New Position" at bounding box center [673, 387] width 248 height 18
click at [1061, 383] on div "Select a Job Title" at bounding box center [945, 406] width 801 height 46
click at [795, 390] on div "Select a Job Title" at bounding box center [678, 395] width 268 height 26
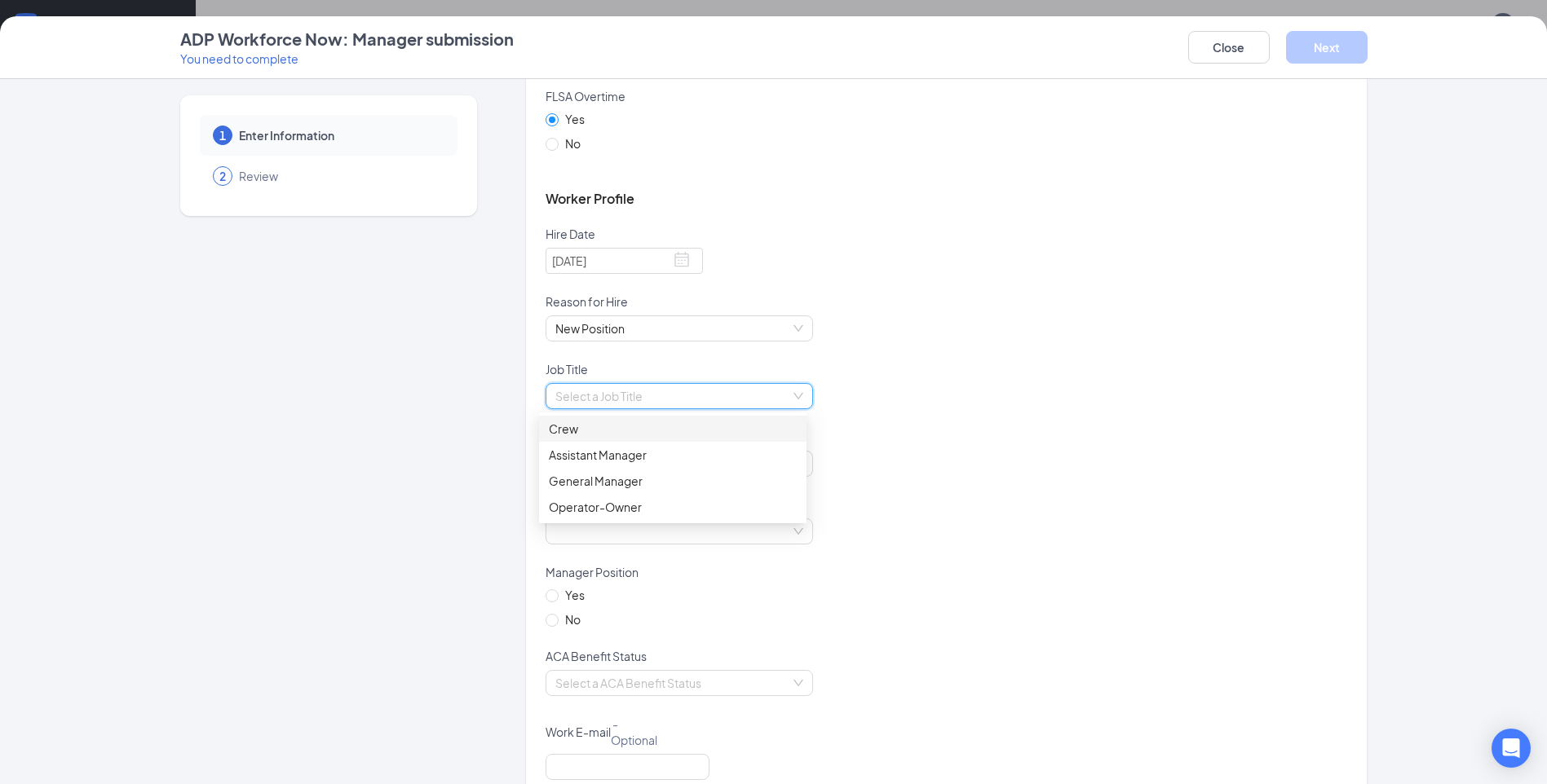
click at [666, 426] on div "Crew" at bounding box center [673, 429] width 248 height 18
click at [961, 405] on div "Crew Crew" at bounding box center [945, 406] width 801 height 46
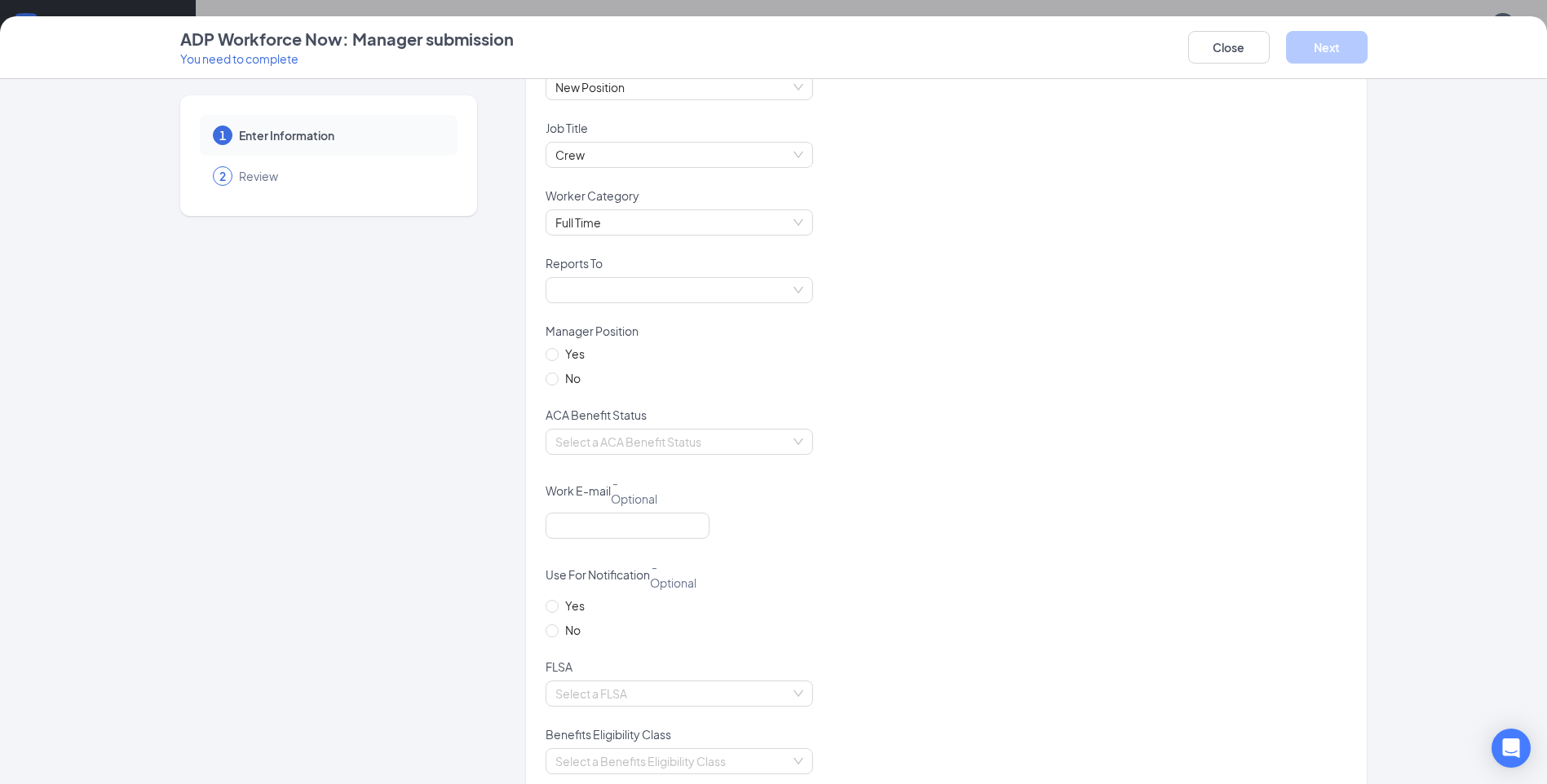
scroll to position [897, 0]
click at [784, 290] on span at bounding box center [679, 286] width 248 height 24
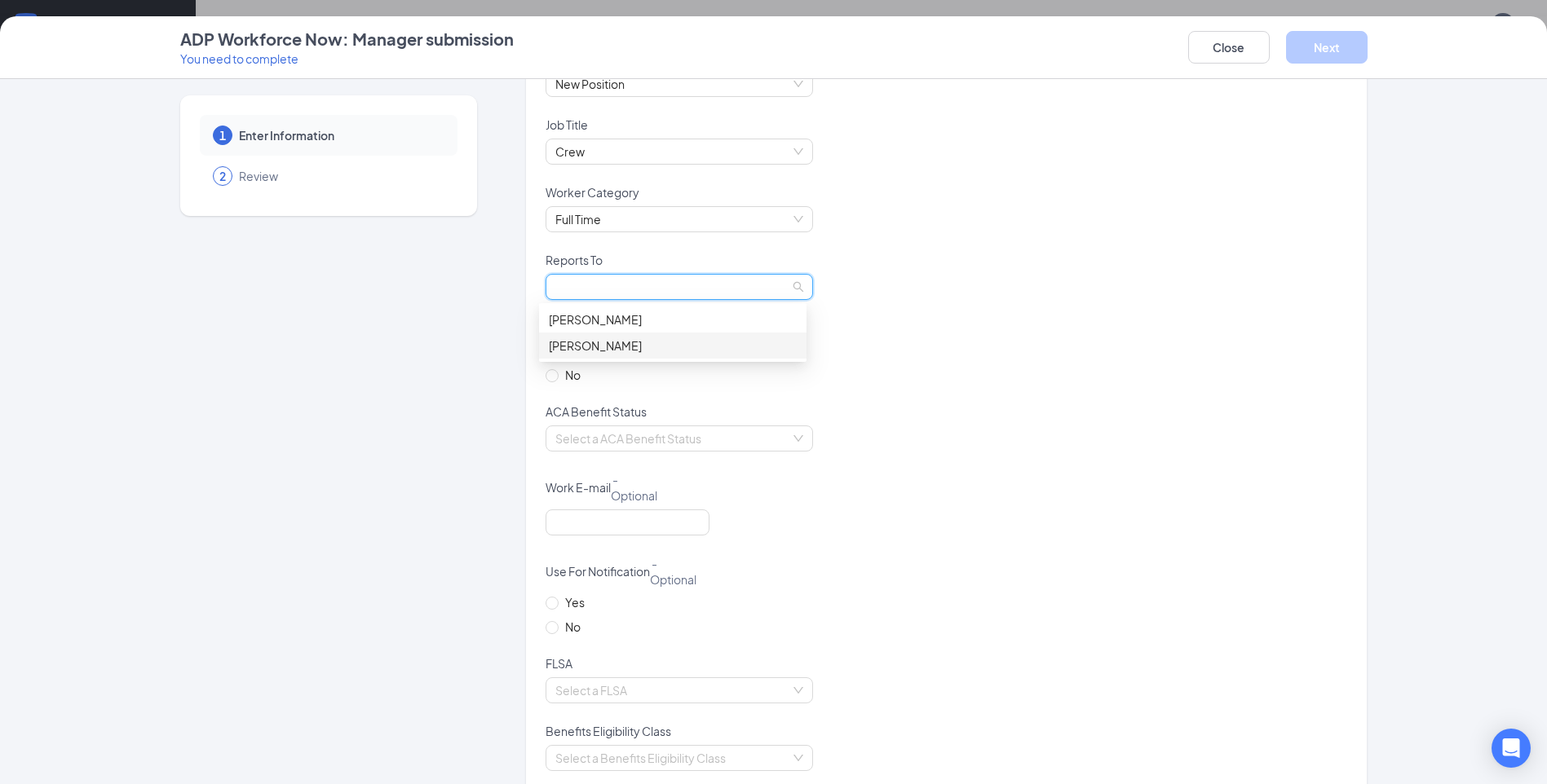
click at [656, 350] on div "Rule, Nicholas" at bounding box center [673, 345] width 248 height 18
click at [1072, 326] on div "Manager Position" at bounding box center [945, 330] width 801 height 22
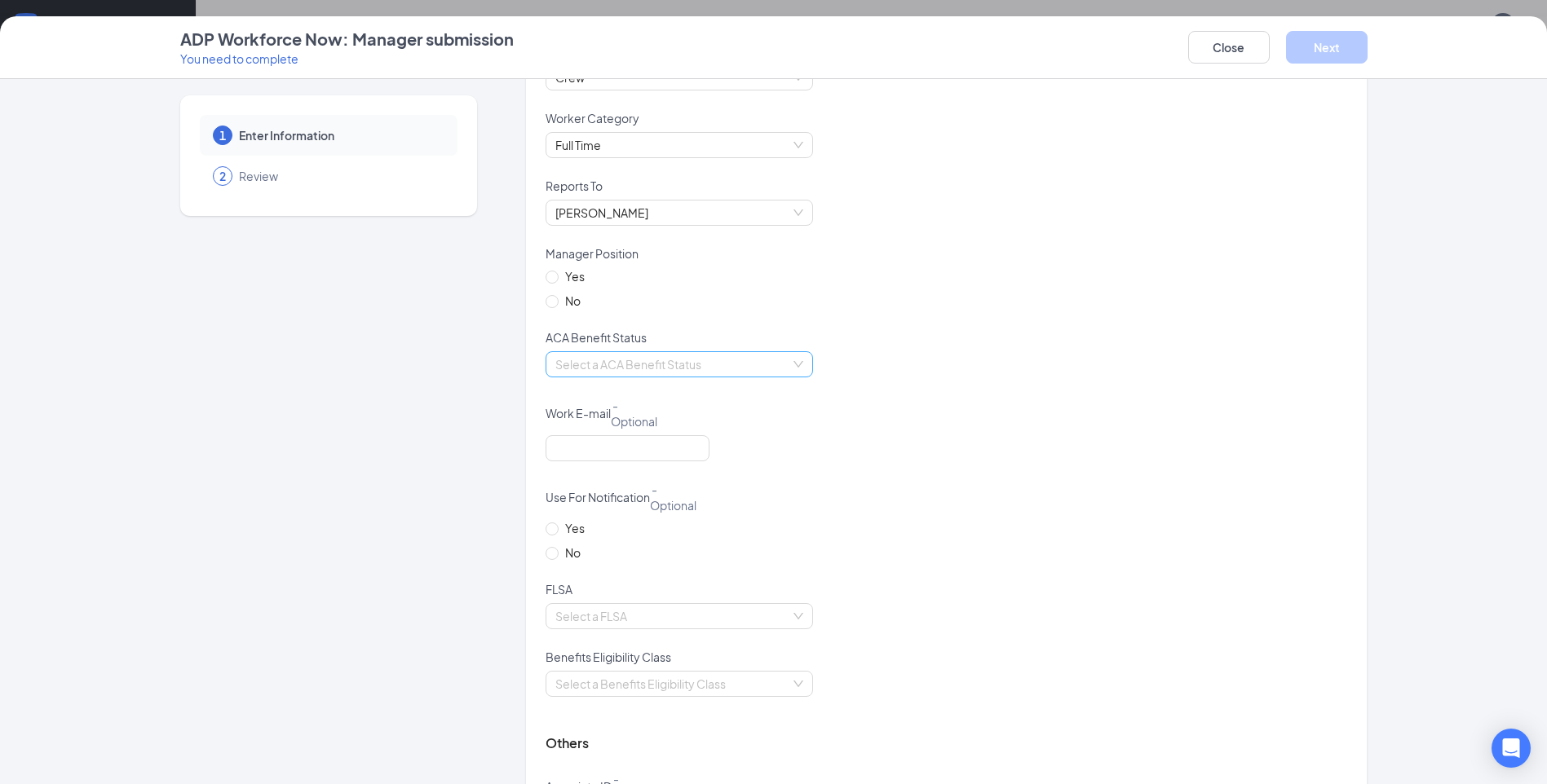
scroll to position [1060, 0]
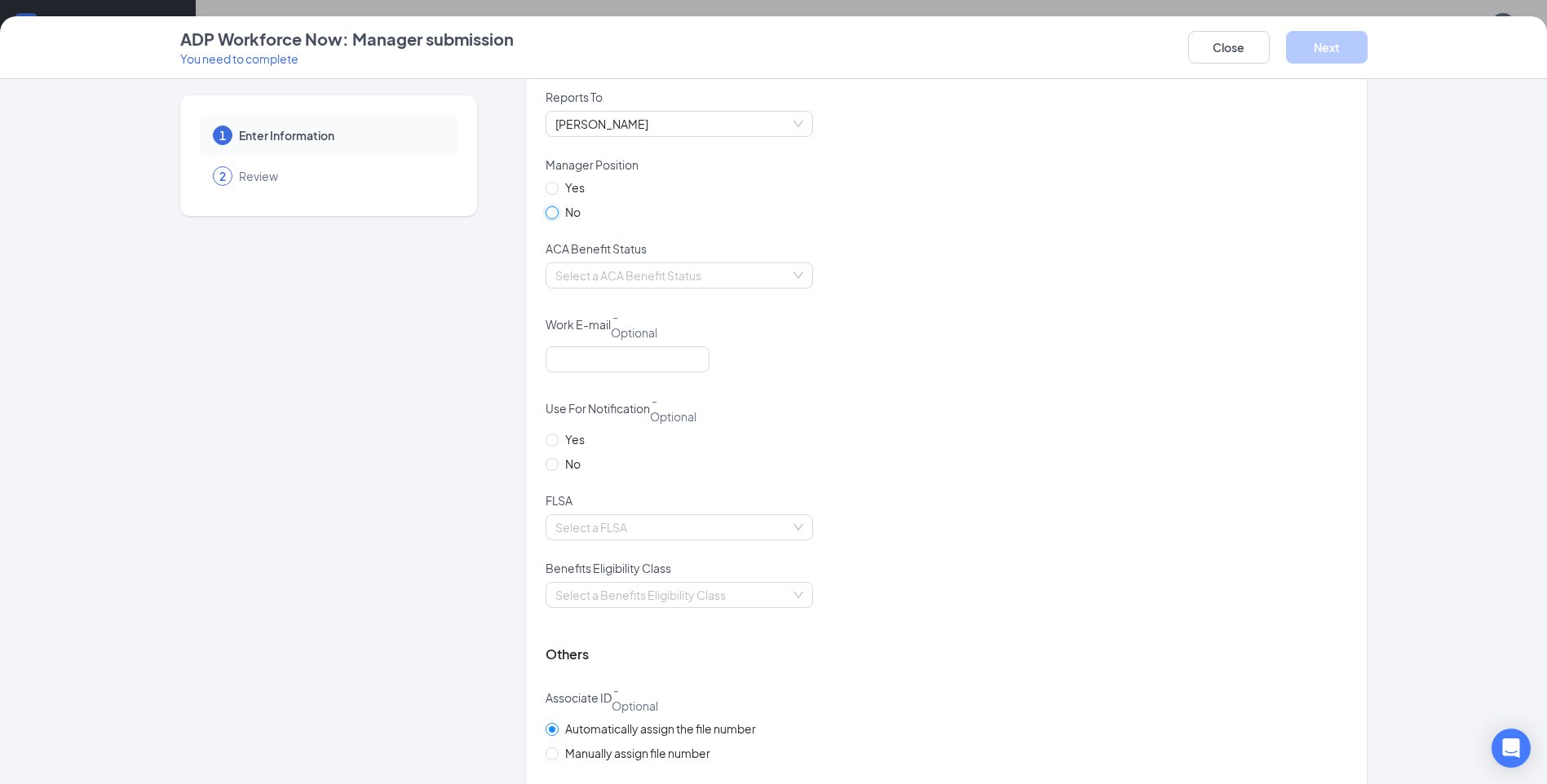
click at [545, 212] on input "No" at bounding box center [551, 212] width 12 height 12
radio input "true"
click at [795, 279] on div "Select a ACA Benefit Status" at bounding box center [678, 275] width 268 height 26
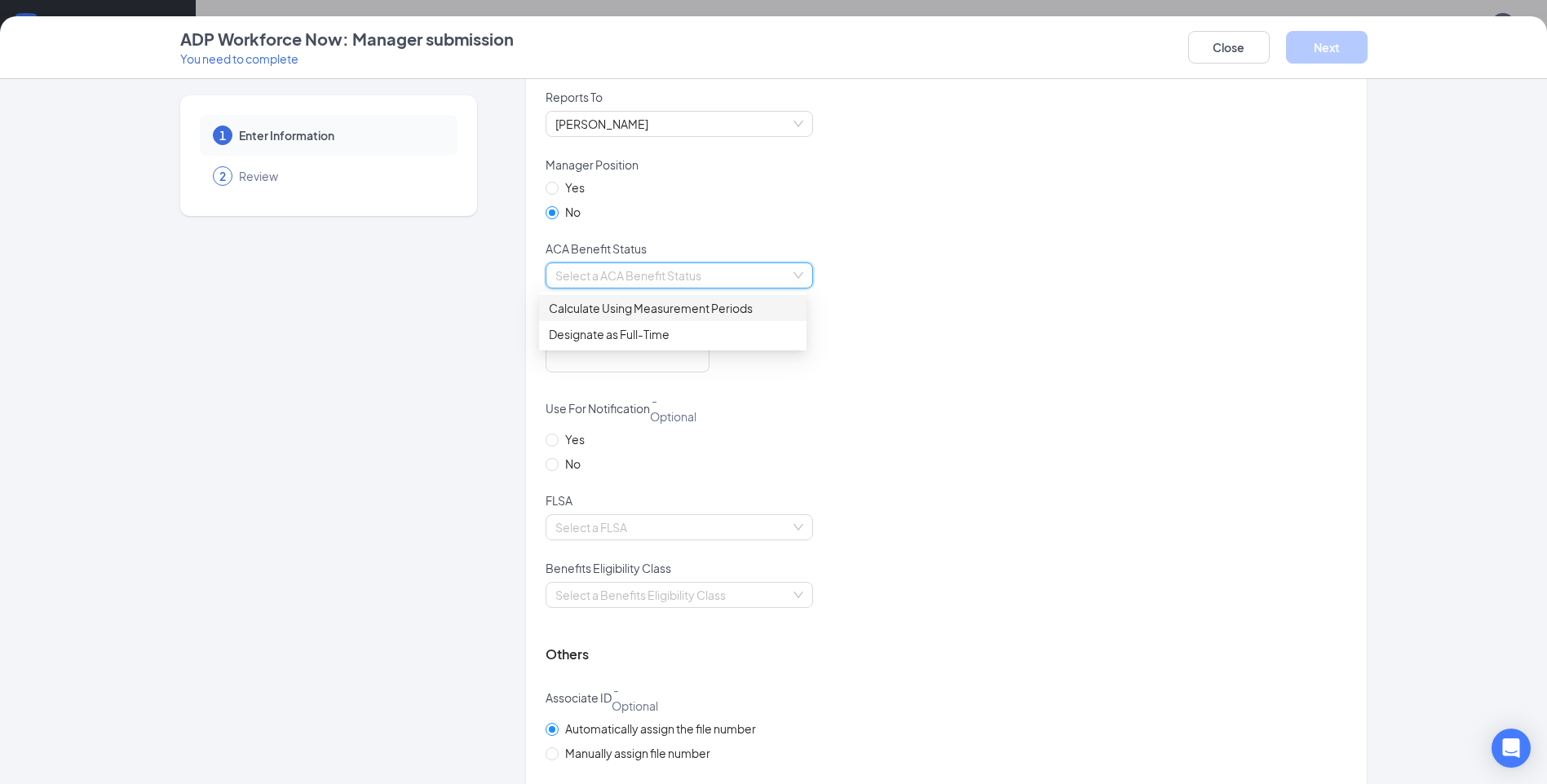
click at [767, 310] on div "Calculate Using Measurement Periods" at bounding box center [673, 308] width 248 height 18
click at [1000, 340] on div "Work E-mail - Optional" at bounding box center [945, 327] width 801 height 38
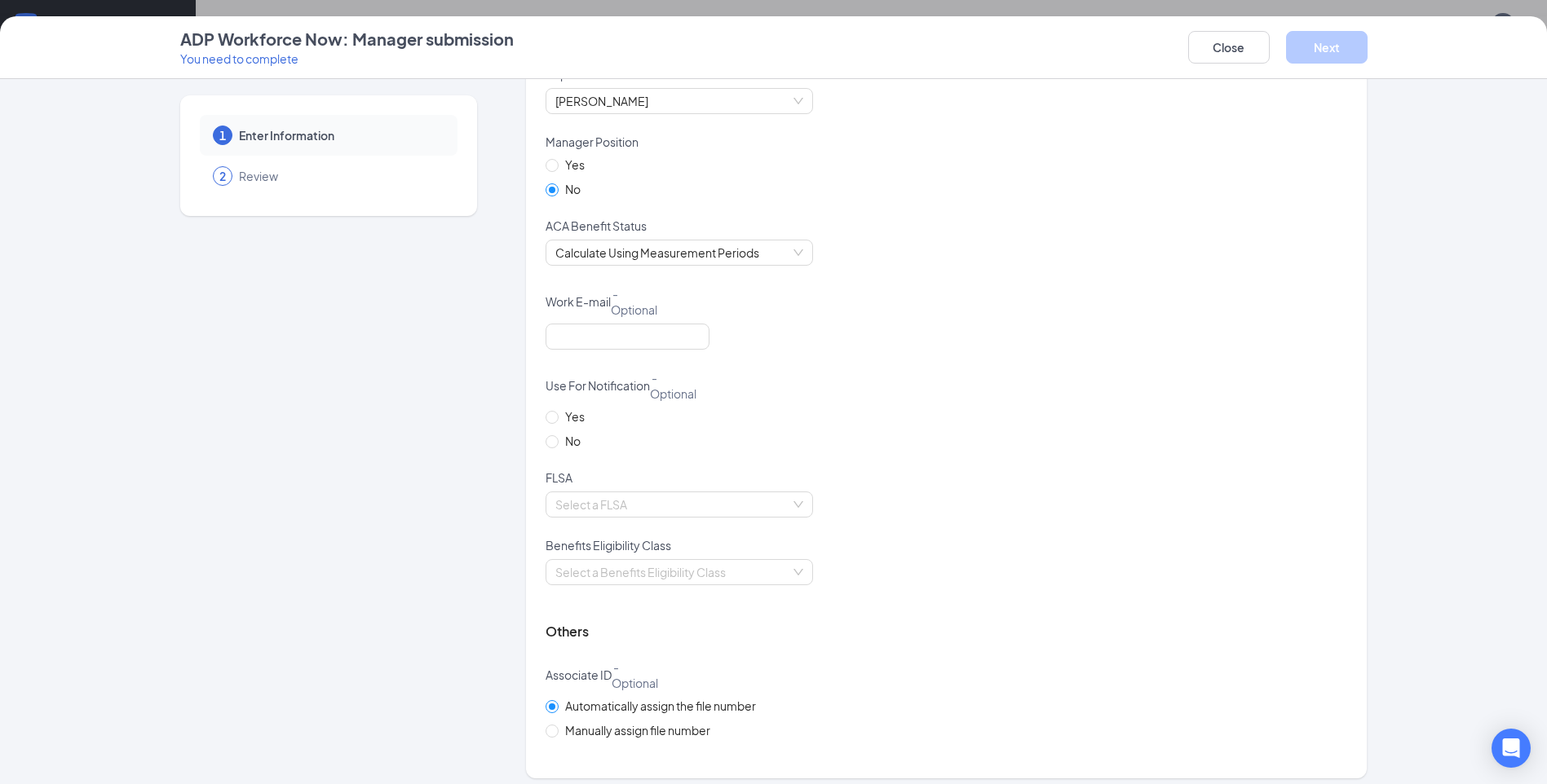
scroll to position [1094, 0]
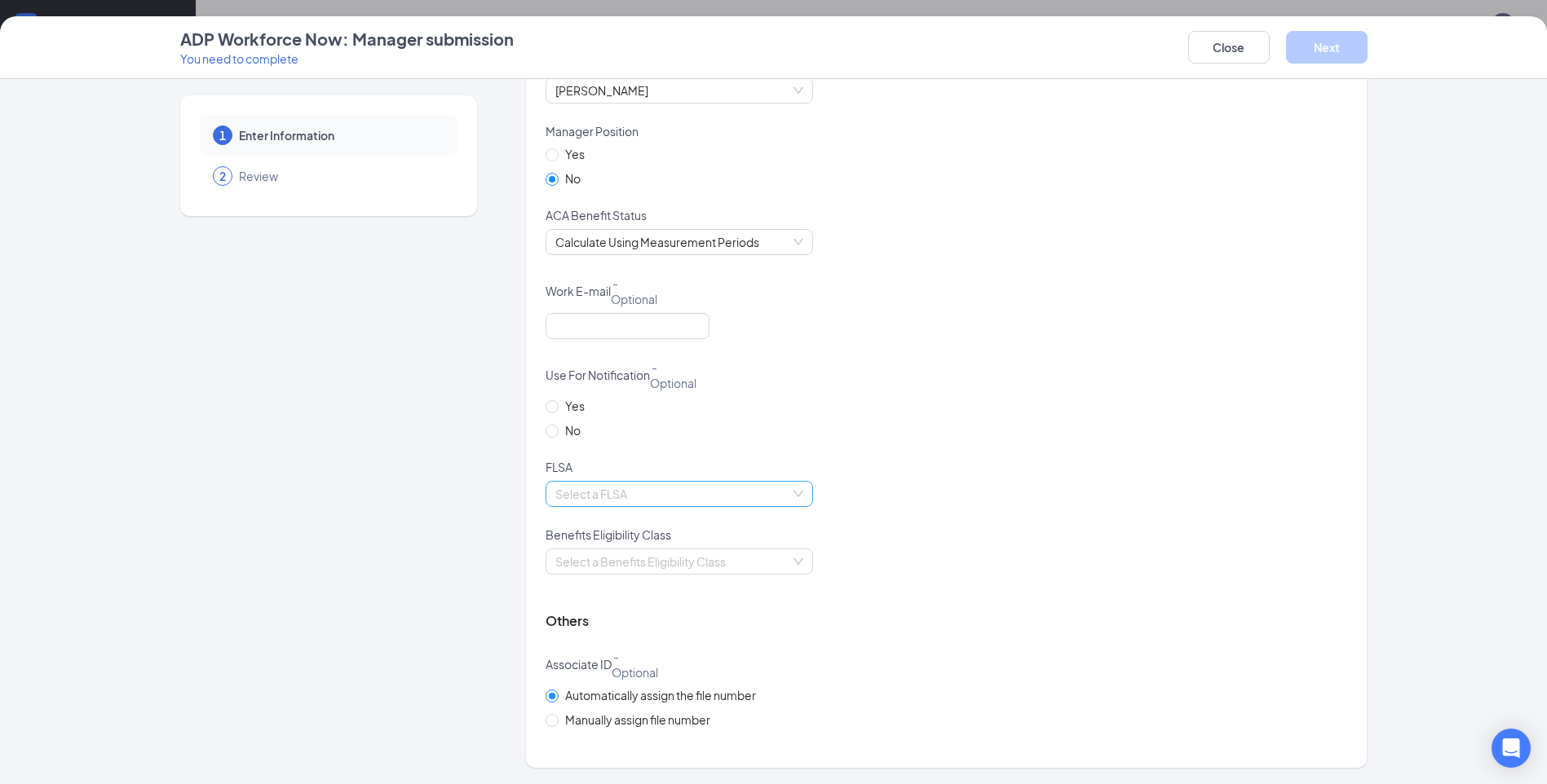
click at [734, 494] on input "search" at bounding box center [674, 493] width 236 height 24
click at [669, 555] on div "Non-exempt" at bounding box center [673, 553] width 248 height 18
click at [804, 562] on div "Select a Benefits Eligibility Class" at bounding box center [678, 561] width 268 height 26
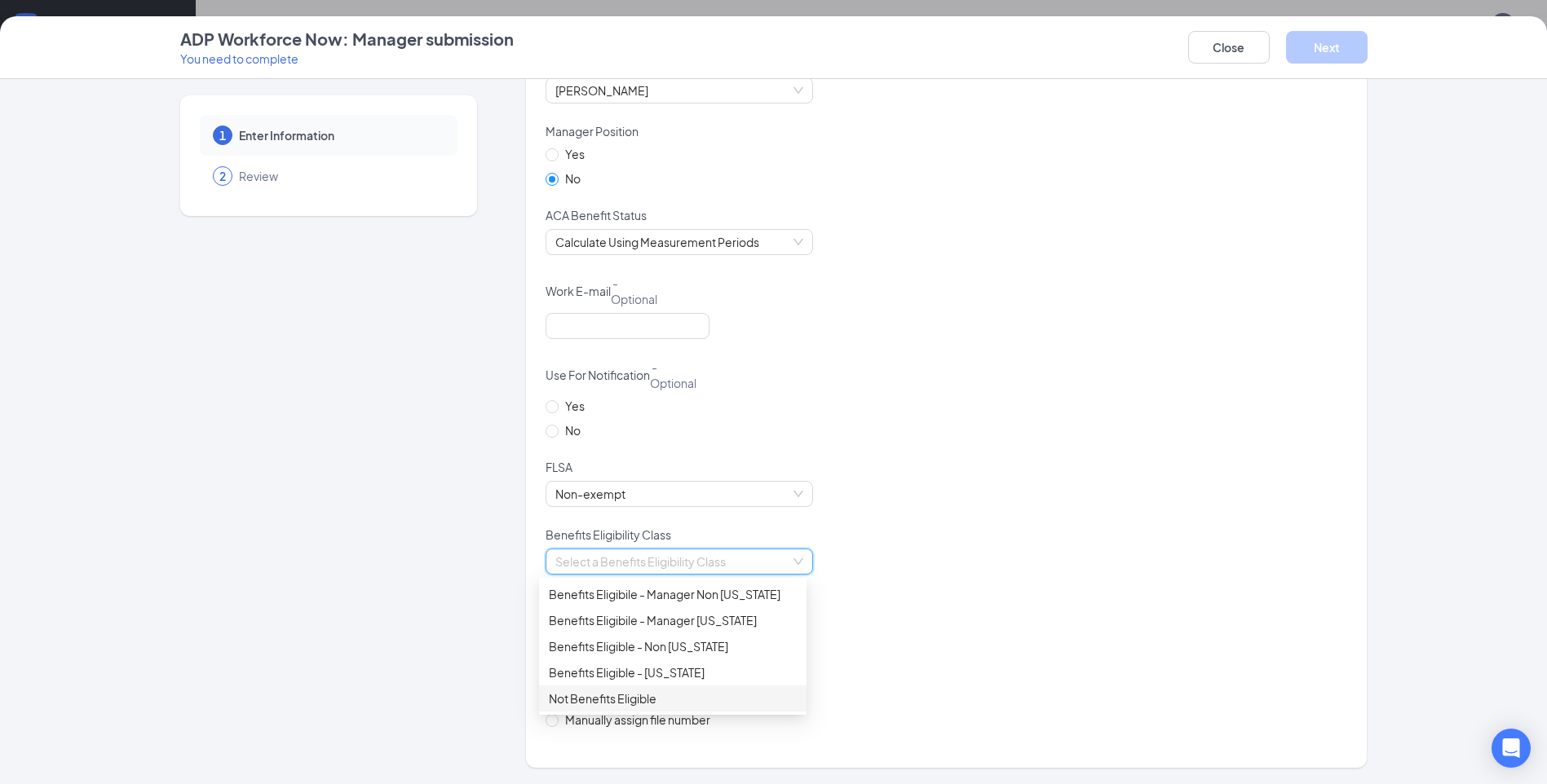
click at [671, 693] on div "Not Benefits Eligible" at bounding box center [673, 699] width 248 height 18
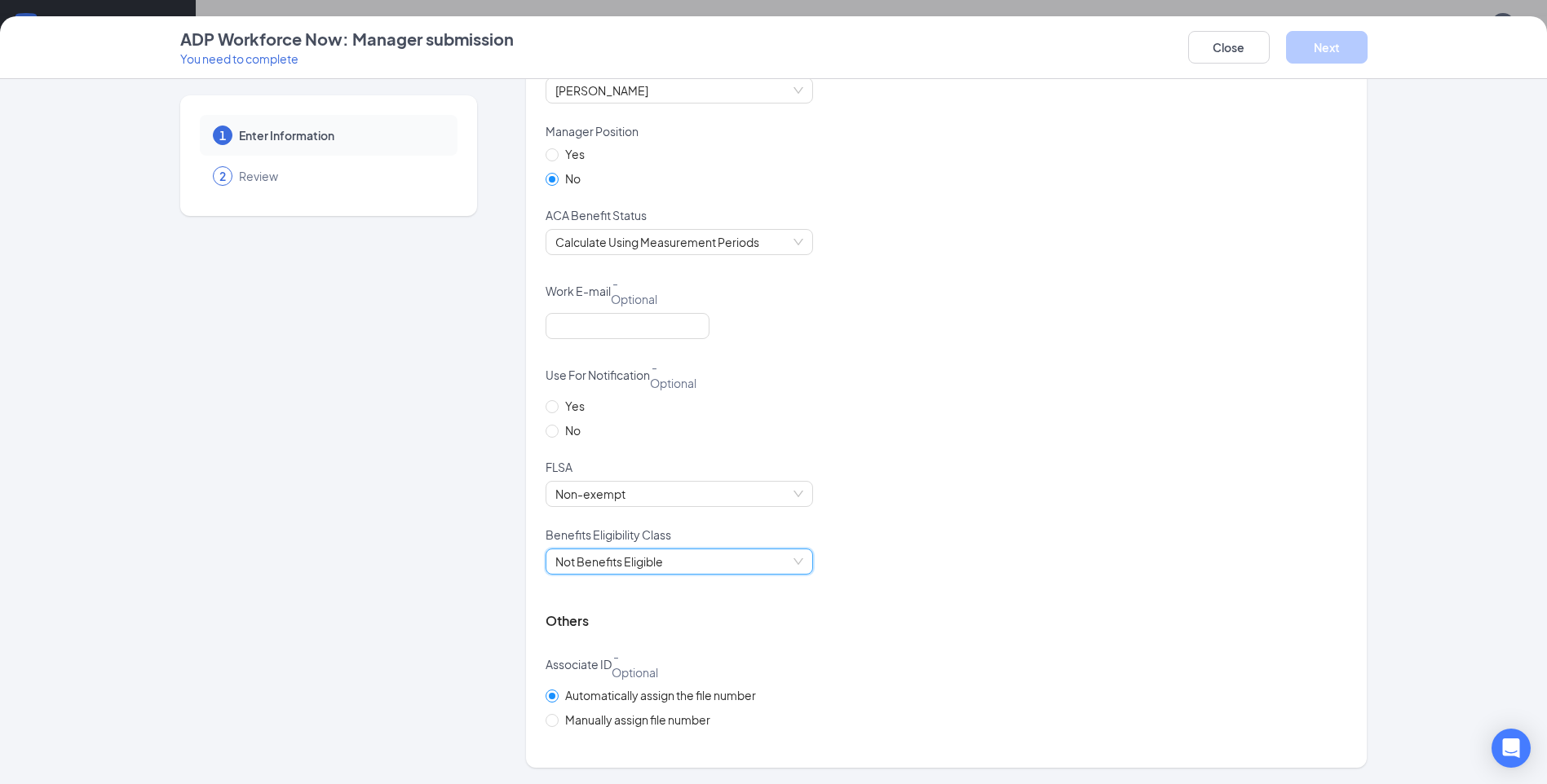
click at [876, 659] on div "Associate ID - Optional" at bounding box center [945, 668] width 801 height 38
click at [545, 713] on label "Manually assign file number" at bounding box center [631, 720] width 171 height 18
click at [545, 714] on input "Manually assign file number" at bounding box center [551, 720] width 12 height 12
radio input "true"
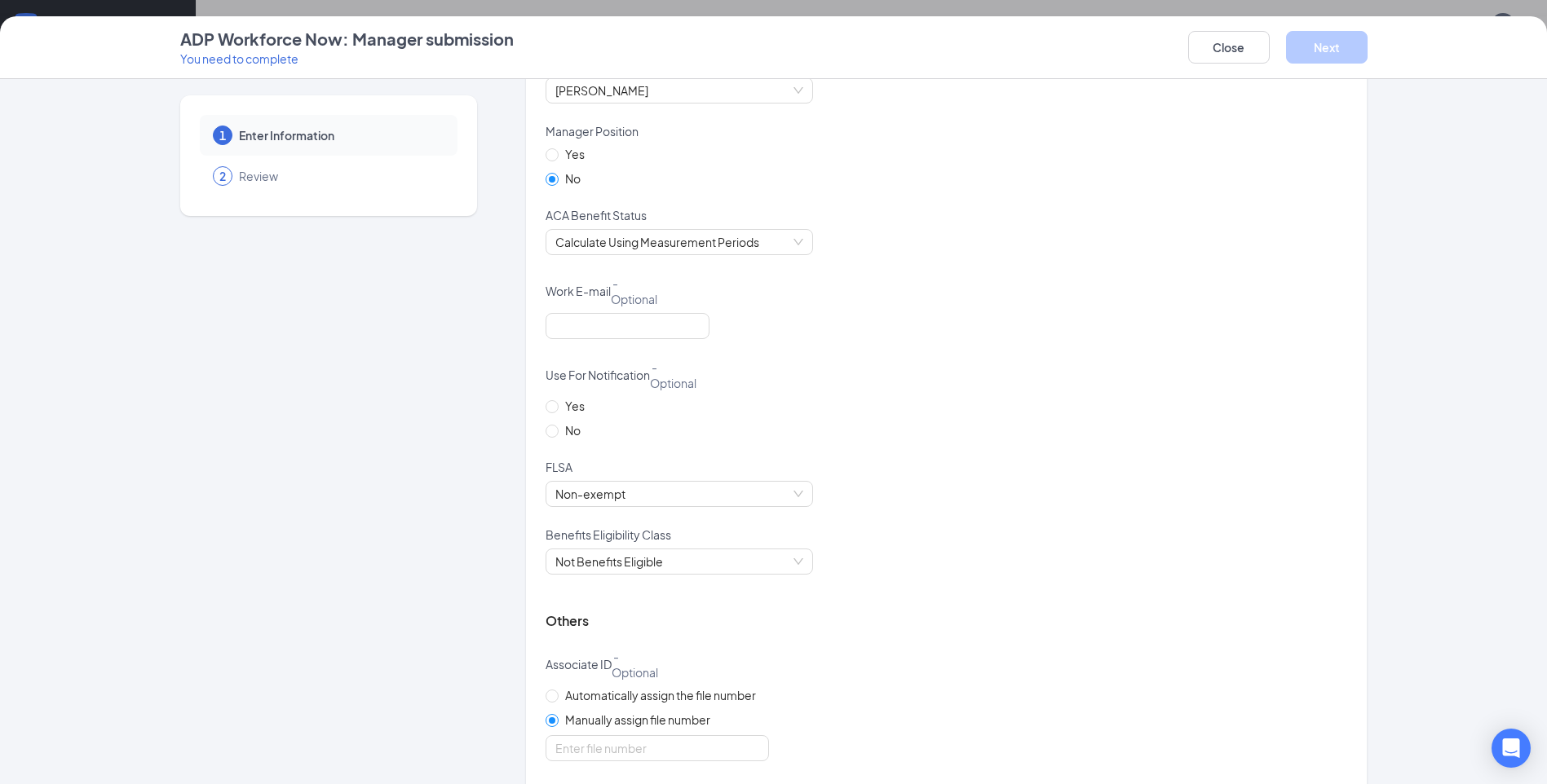
click at [549, 687] on label "Automatically assign the file number" at bounding box center [654, 695] width 217 height 18
click at [549, 690] on input "Automatically assign the file number" at bounding box center [551, 696] width 12 height 12
radio input "true"
radio input "false"
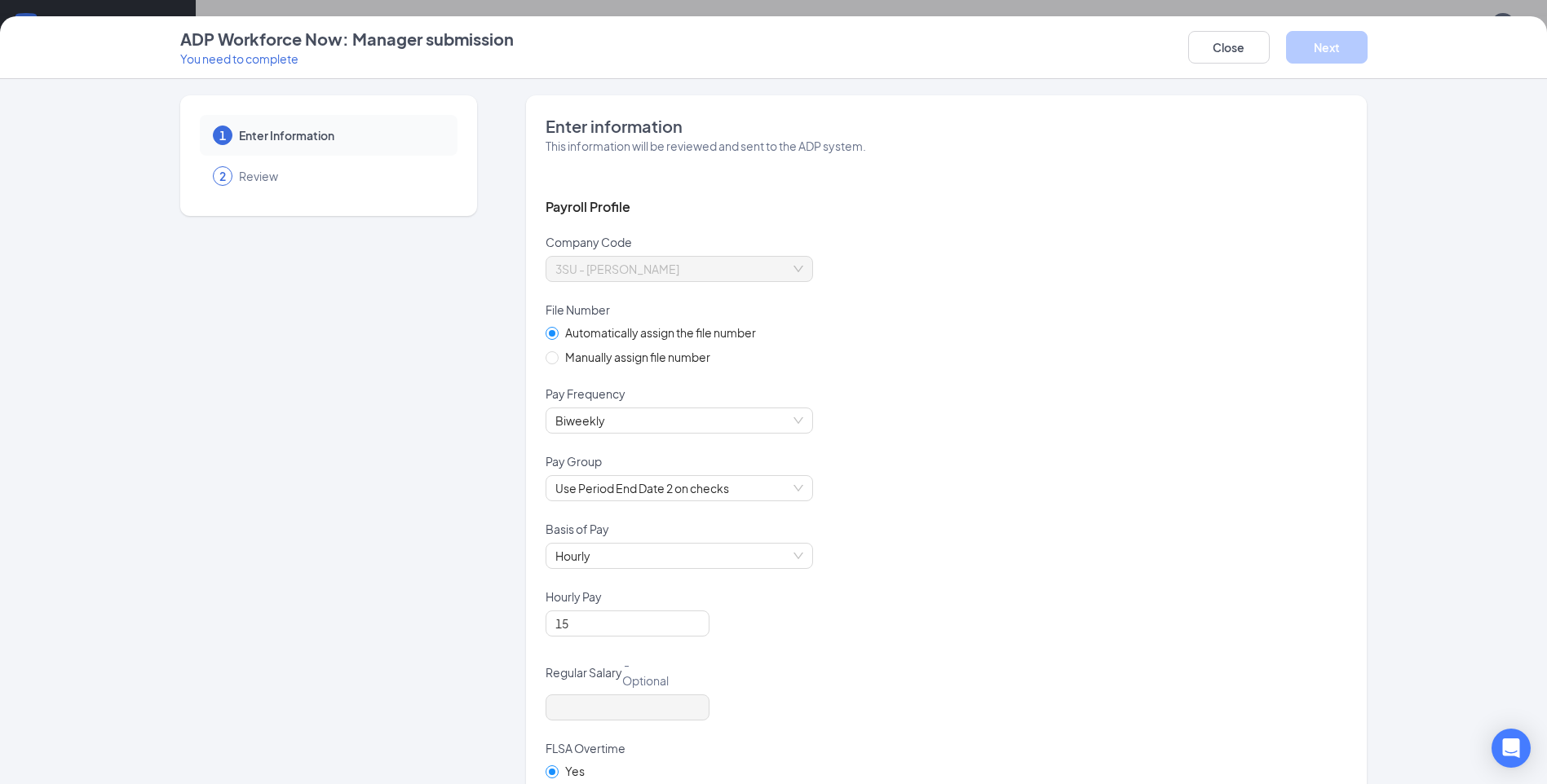
scroll to position [1791, 0]
click at [547, 358] on input "Manually assign file number" at bounding box center [551, 357] width 12 height 12
radio input "true"
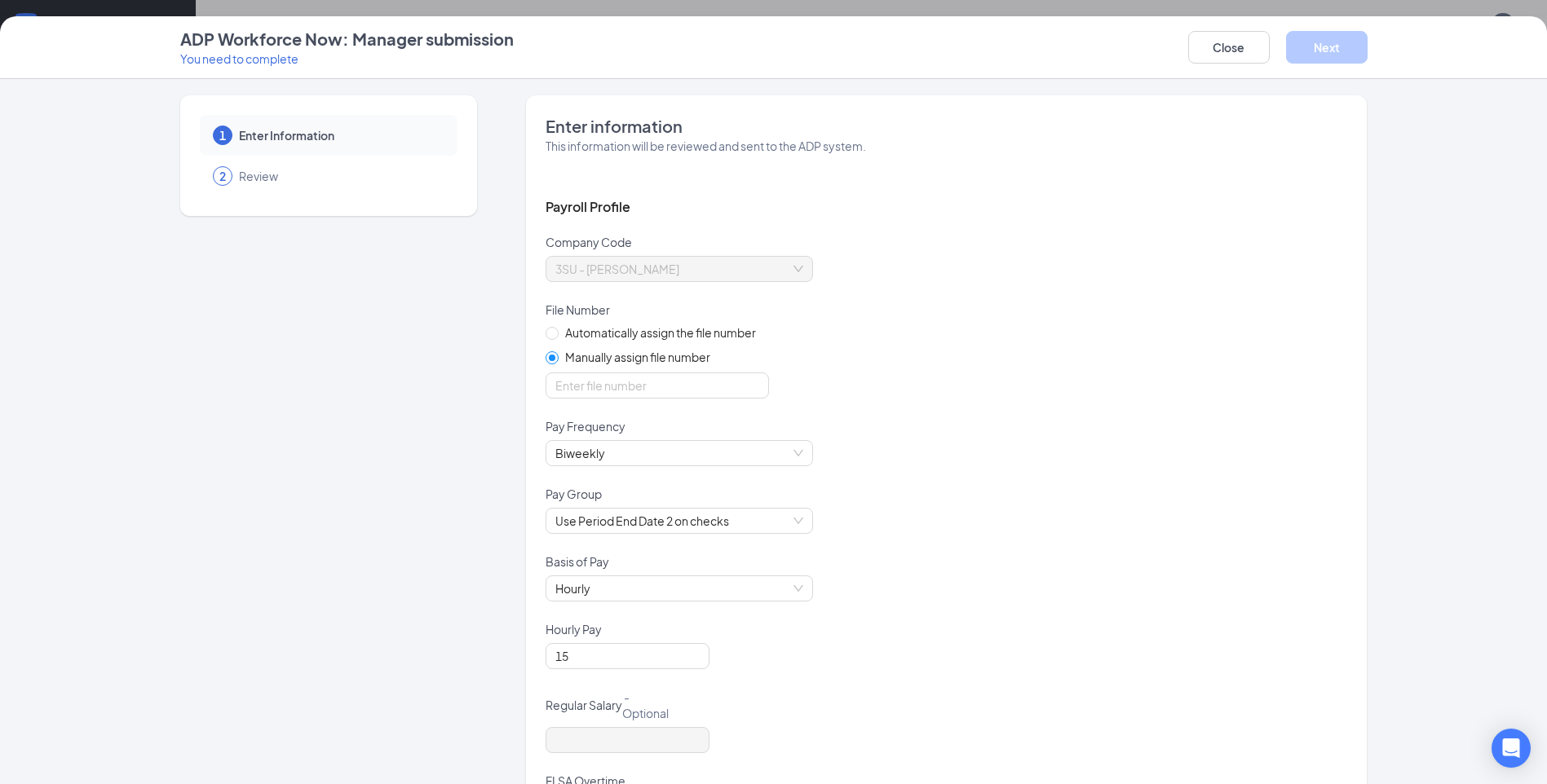
click at [547, 343] on div "Automatically assign the file number Manually assign file number" at bounding box center [656, 344] width 224 height 42
click at [548, 339] on span at bounding box center [552, 334] width 13 height 13
click at [548, 339] on input "Automatically assign the file number" at bounding box center [551, 333] width 12 height 12
radio input "true"
radio input "false"
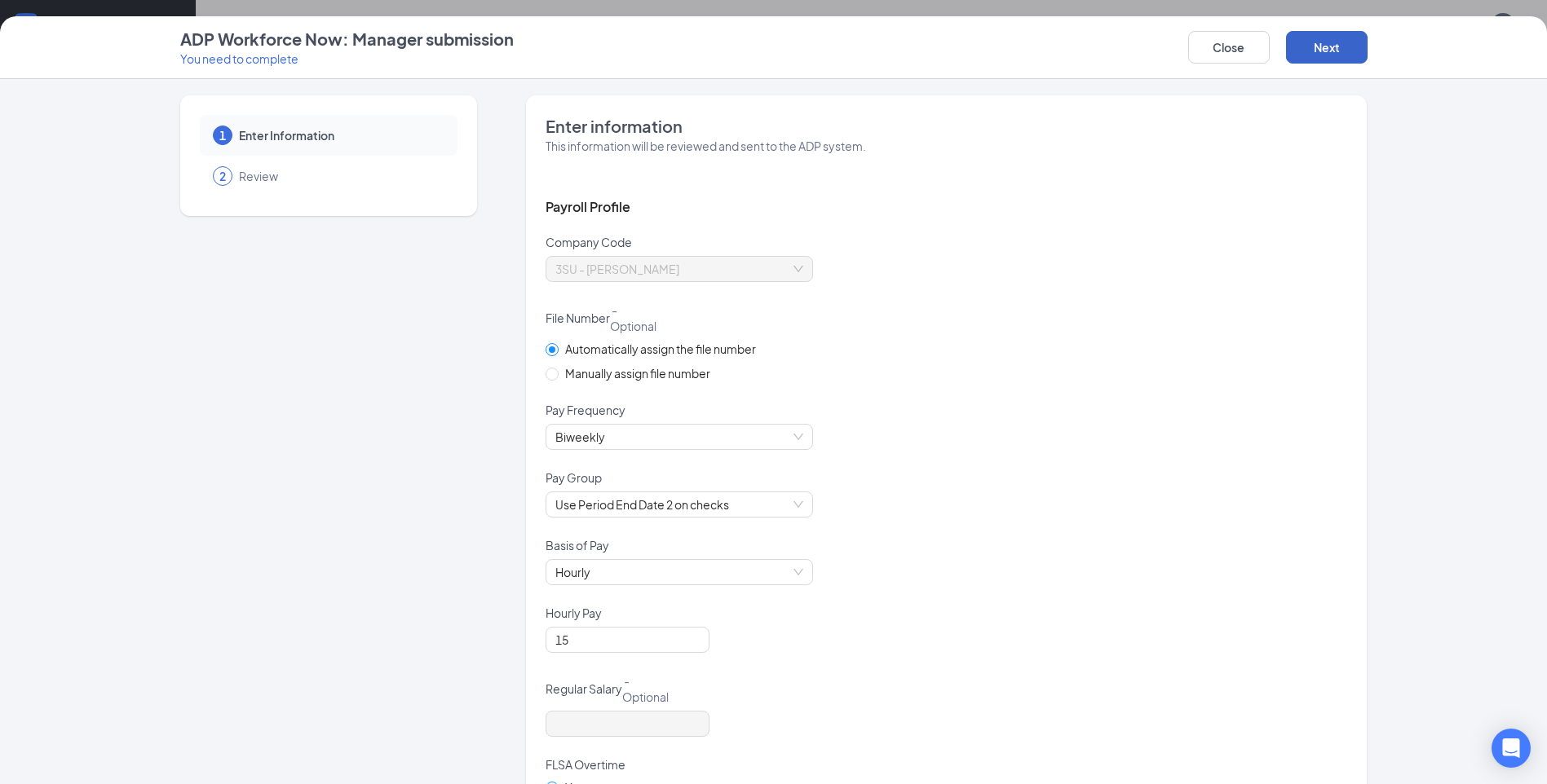
click at [1334, 44] on button "Next" at bounding box center [1326, 47] width 82 height 33
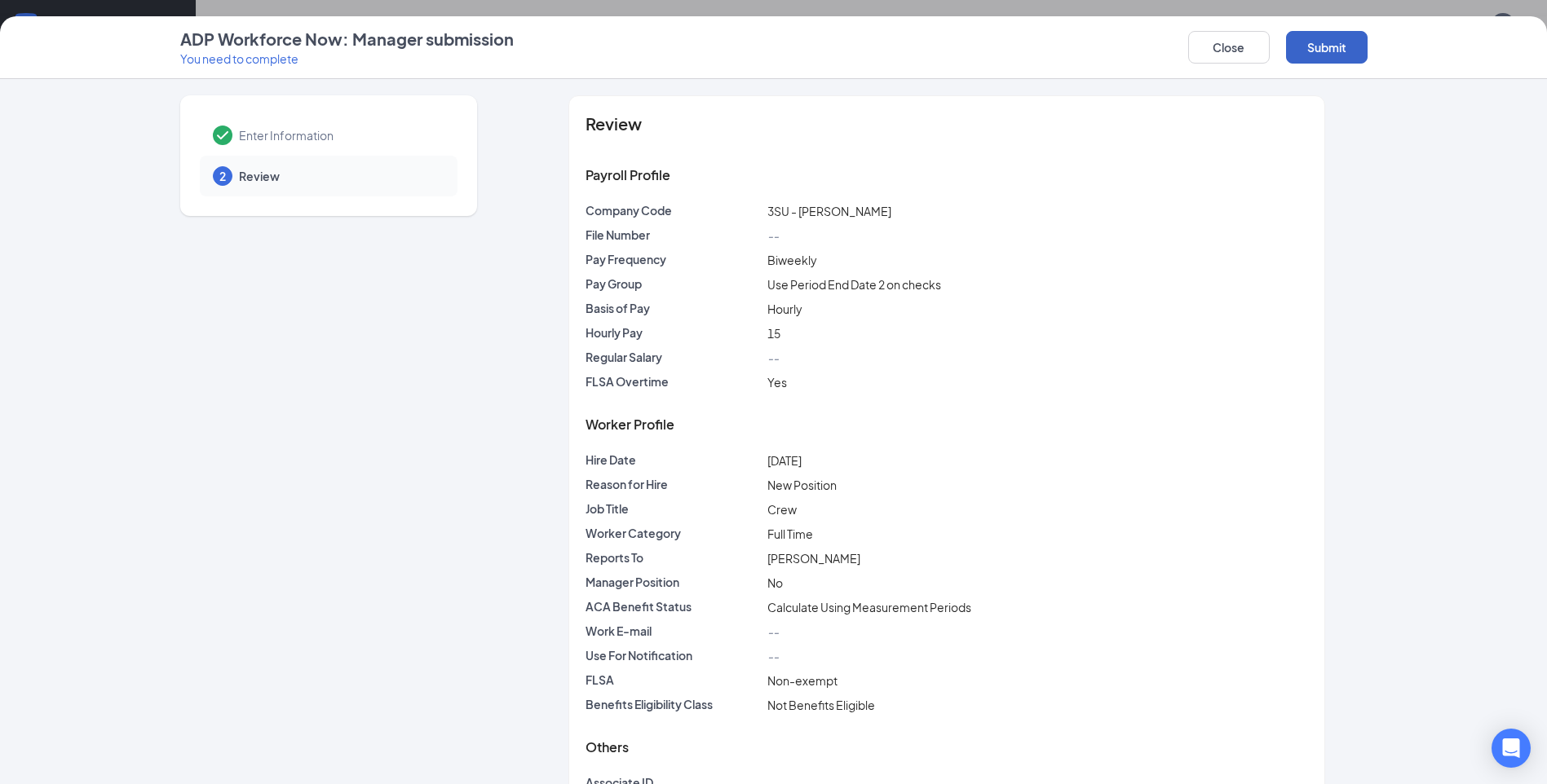
click at [1334, 44] on button "Submit" at bounding box center [1326, 47] width 82 height 33
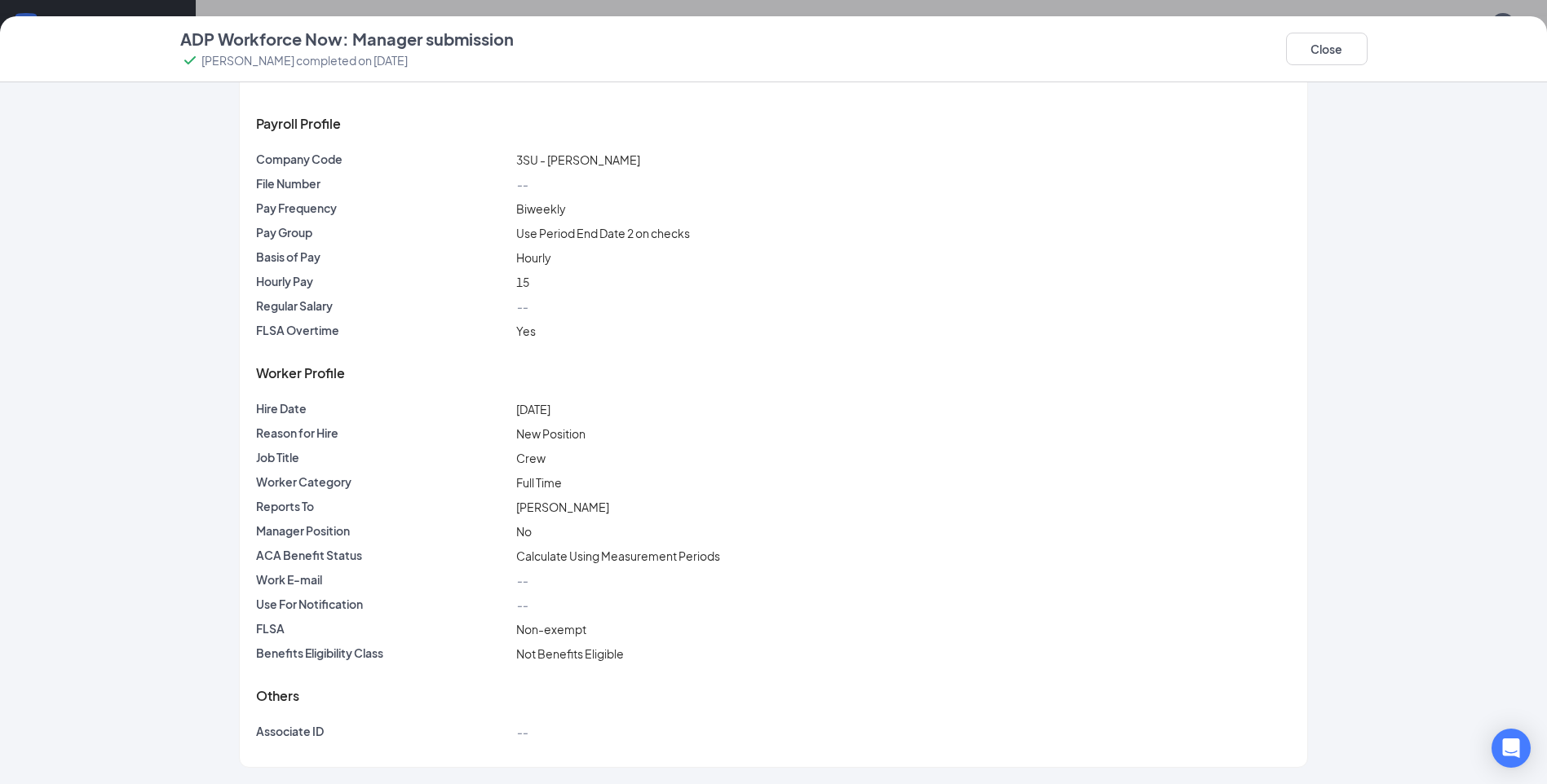
scroll to position [0, 0]
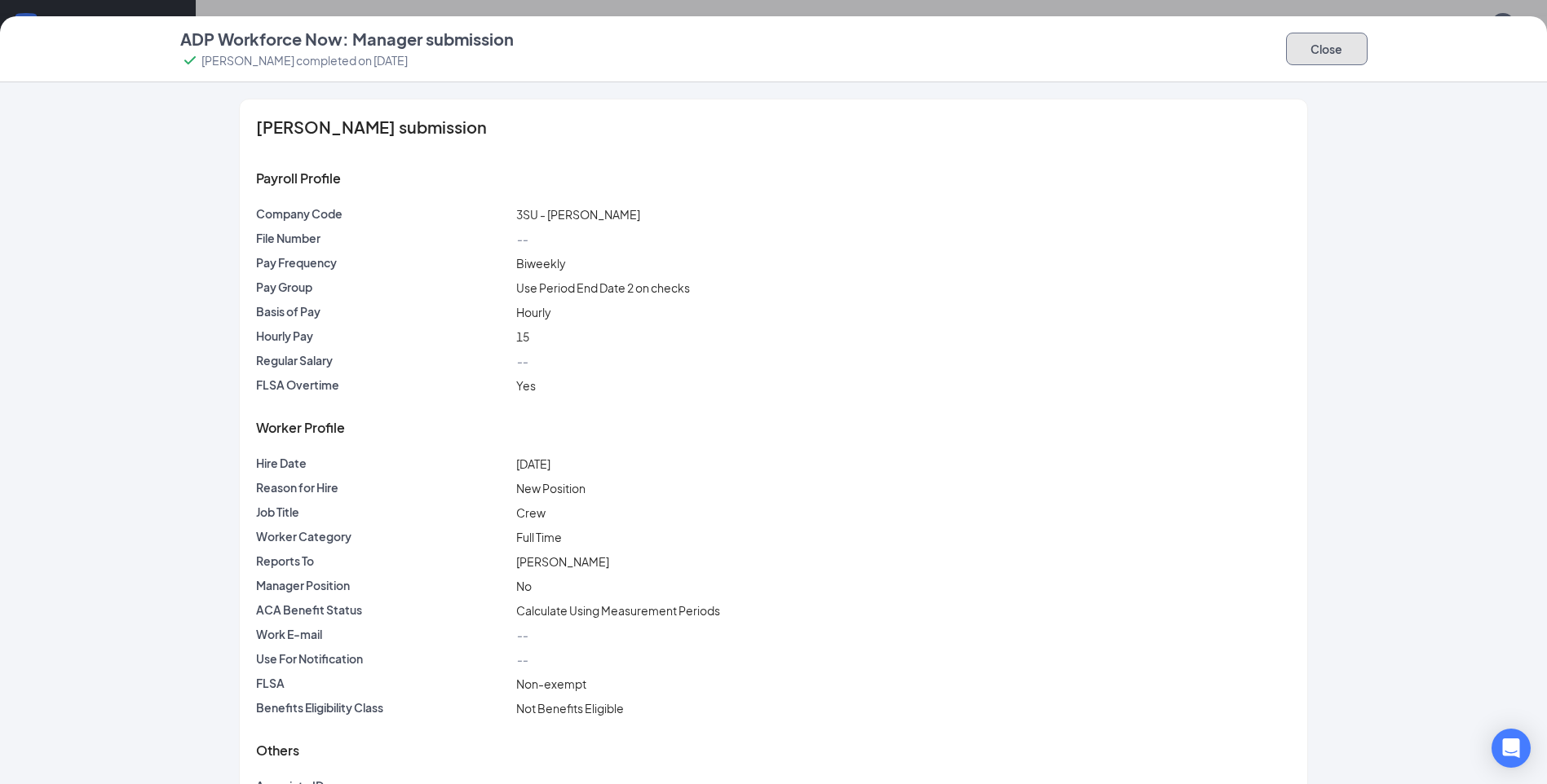
click at [1328, 53] on button "Close" at bounding box center [1326, 49] width 82 height 33
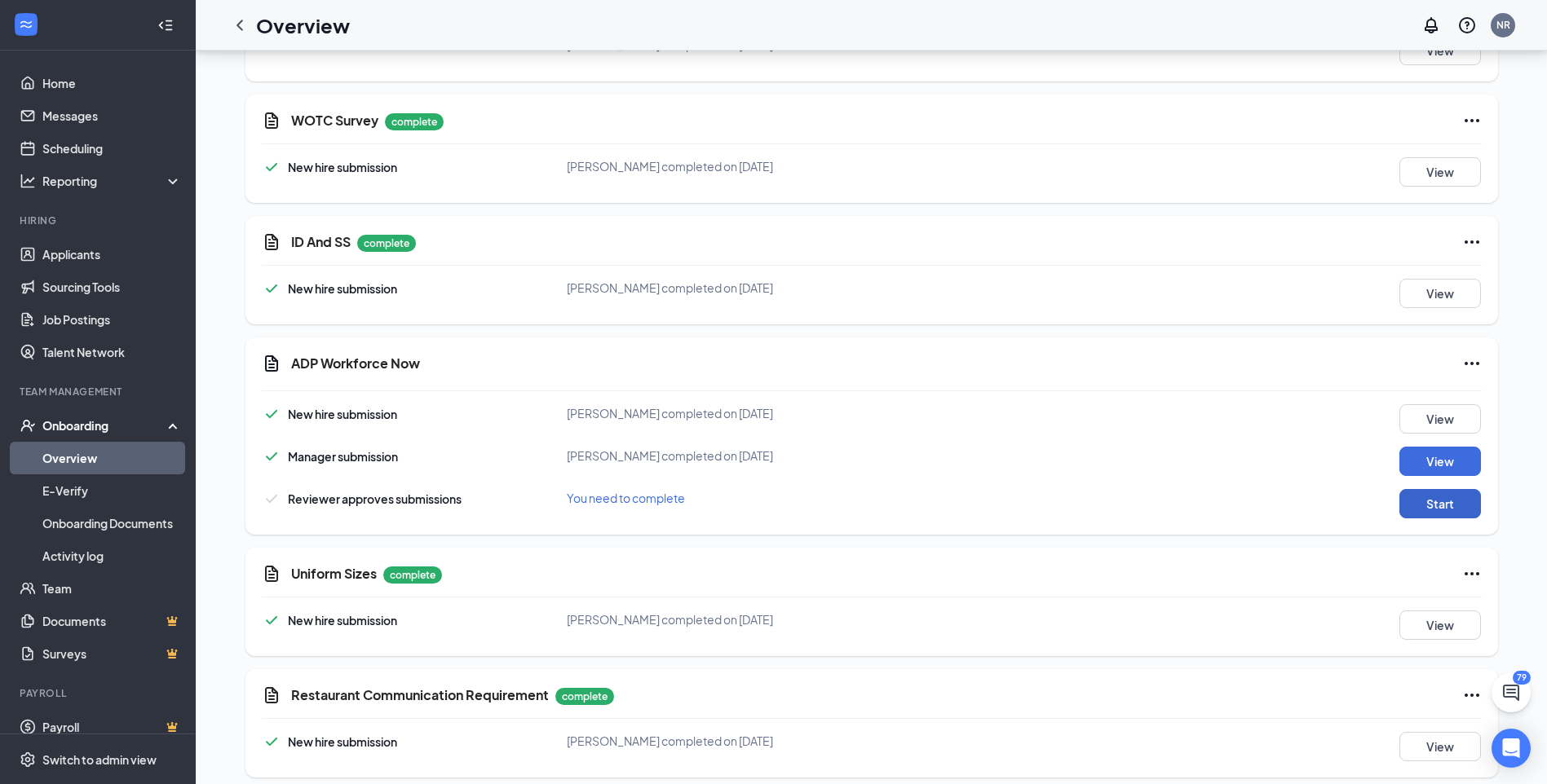
click at [1459, 489] on button "Start" at bounding box center [1440, 504] width 82 height 30
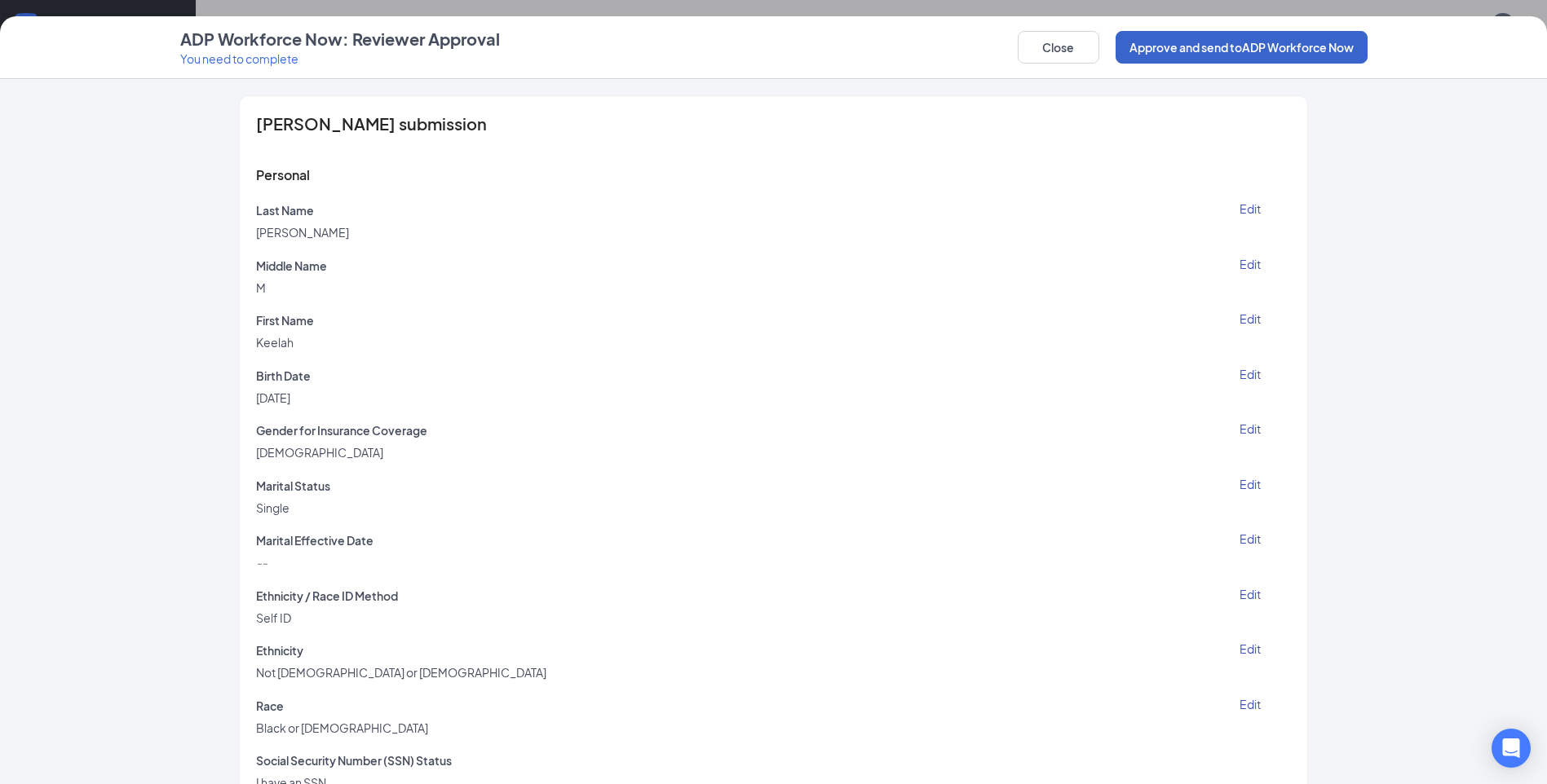
click at [1224, 50] on button "Approve and send to ADP Workforce Now" at bounding box center [1241, 47] width 252 height 33
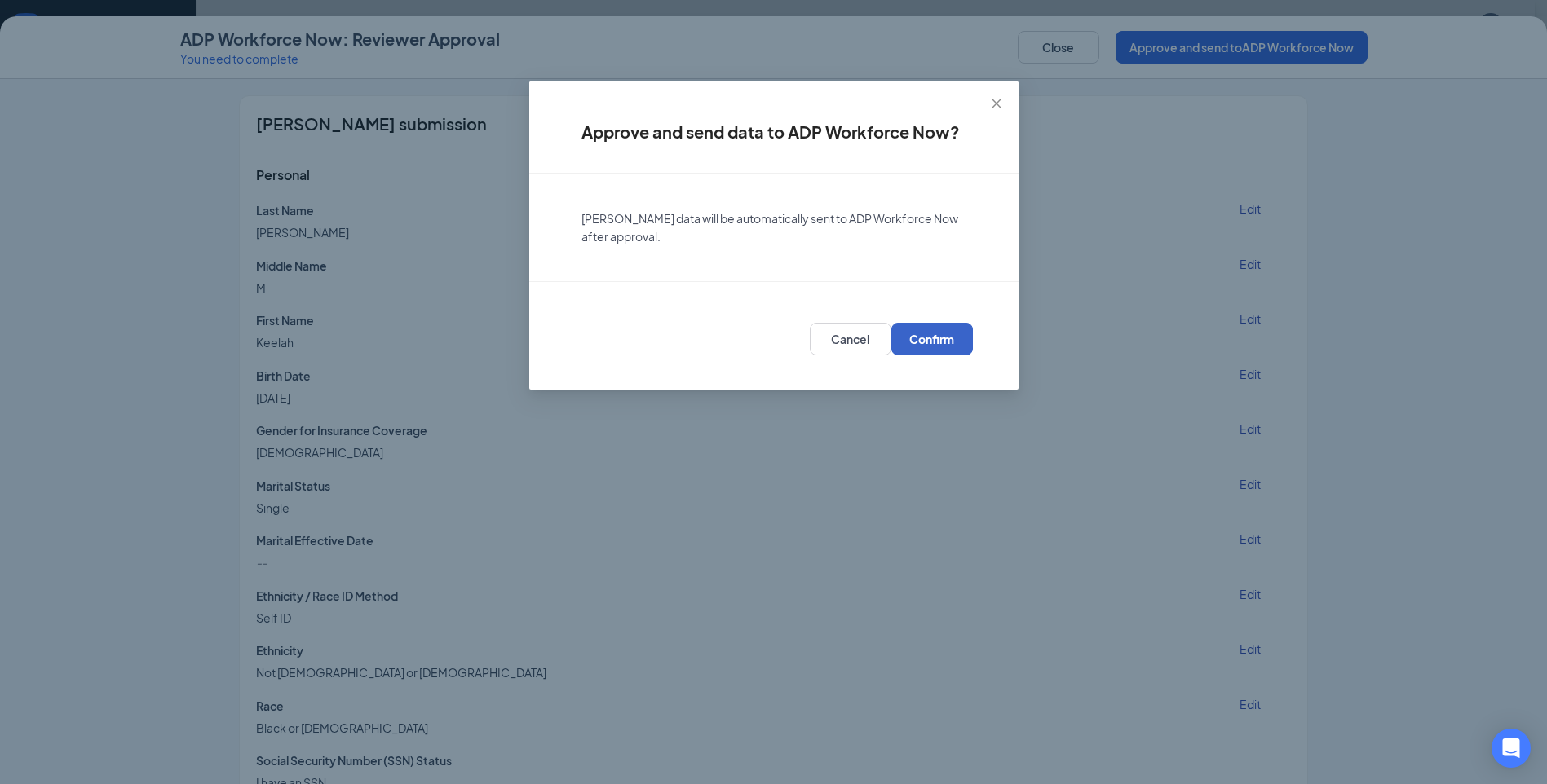
click at [932, 347] on button "Confirm" at bounding box center [932, 339] width 82 height 33
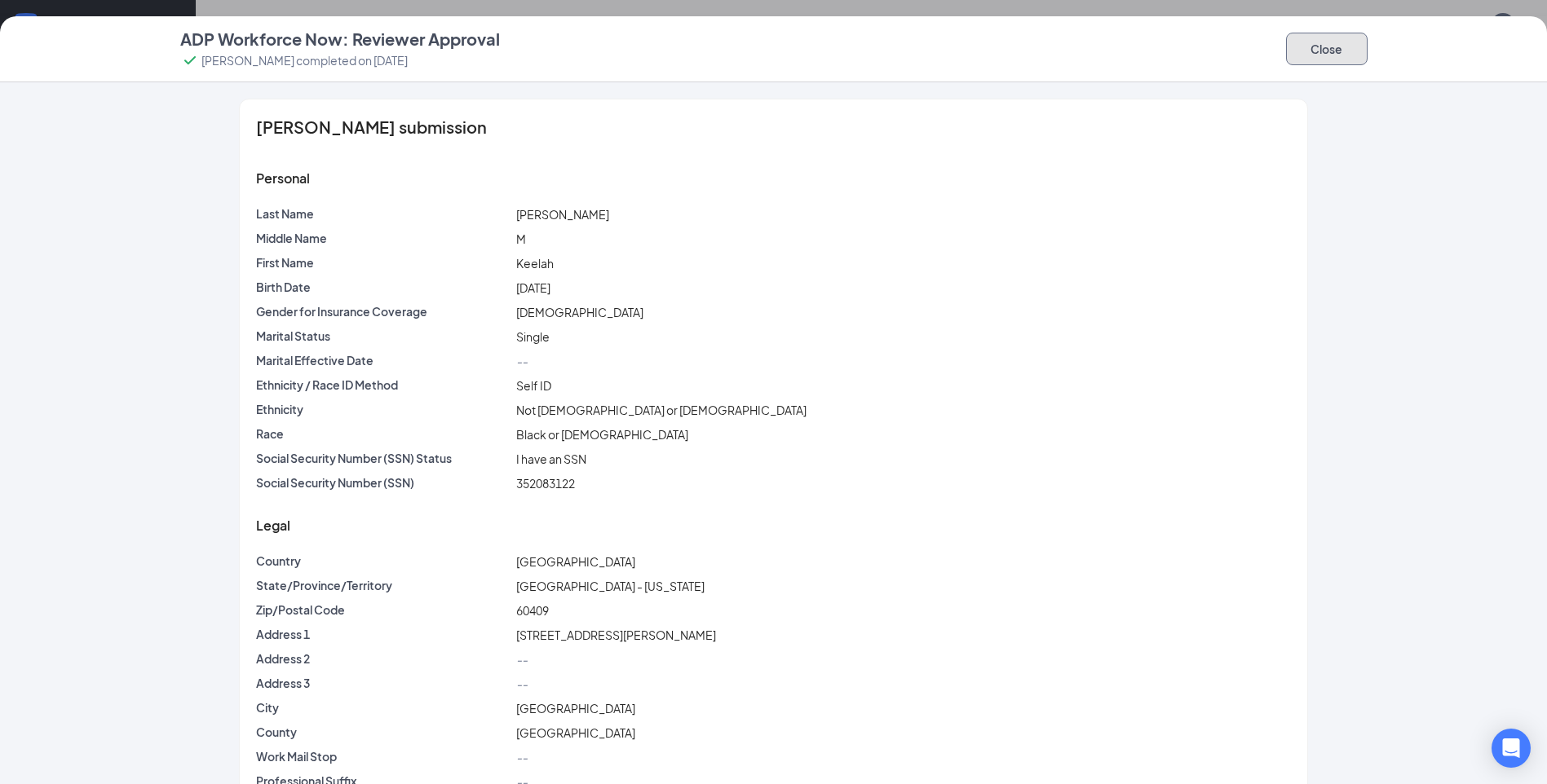
click at [1311, 46] on button "Close" at bounding box center [1326, 49] width 82 height 33
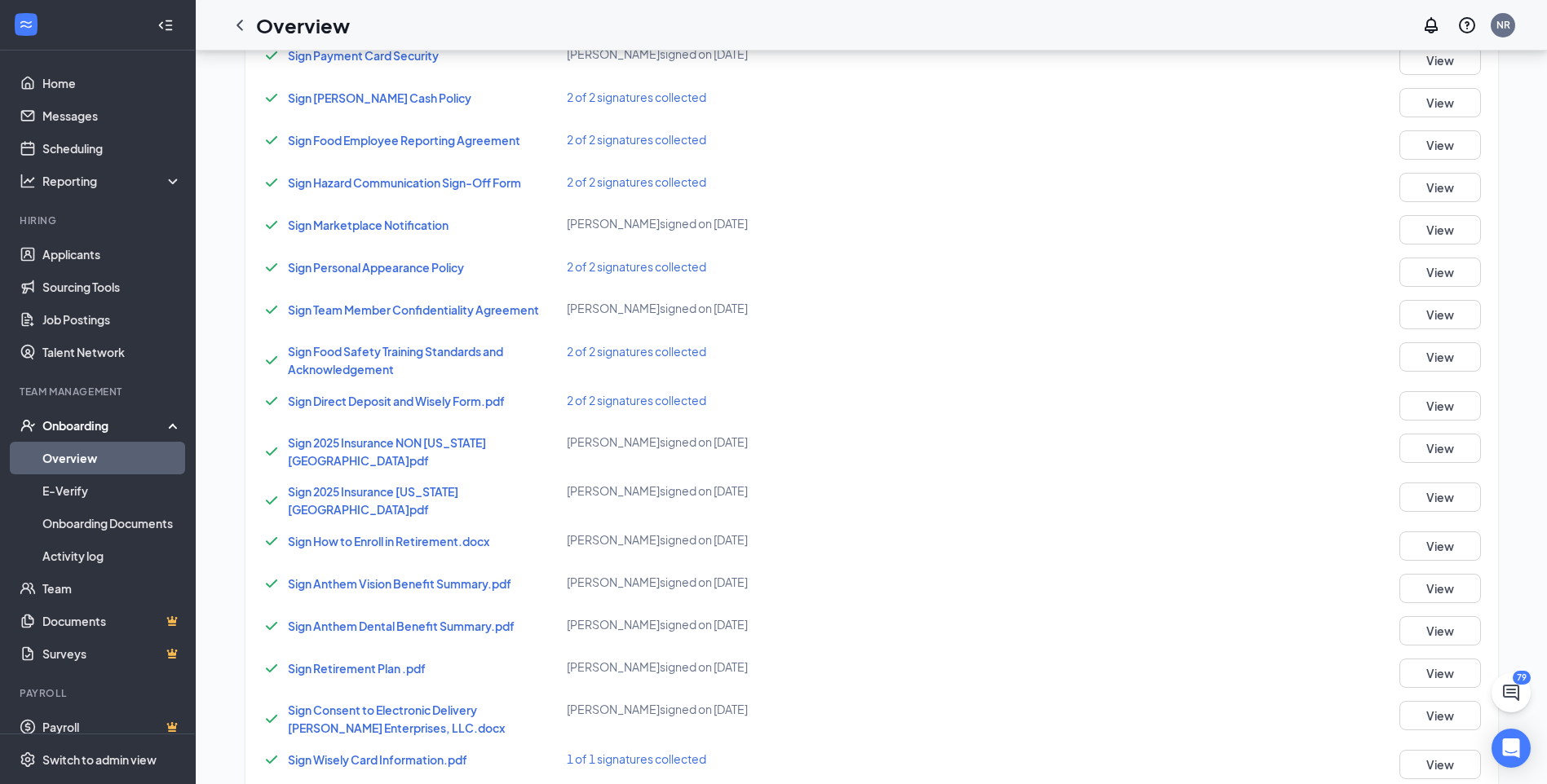
scroll to position [248, 0]
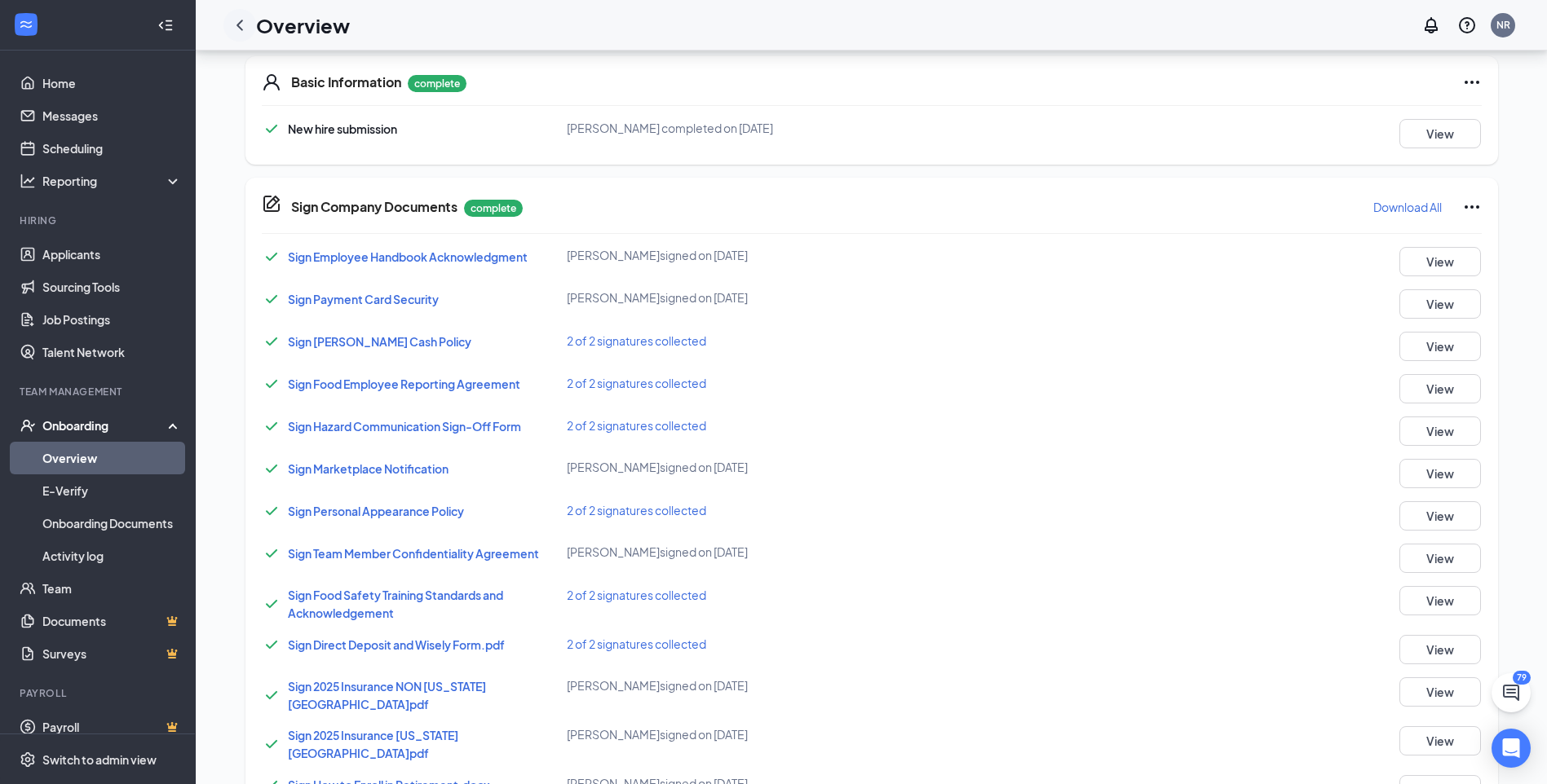
click at [239, 29] on icon "ChevronLeft" at bounding box center [240, 25] width 19 height 19
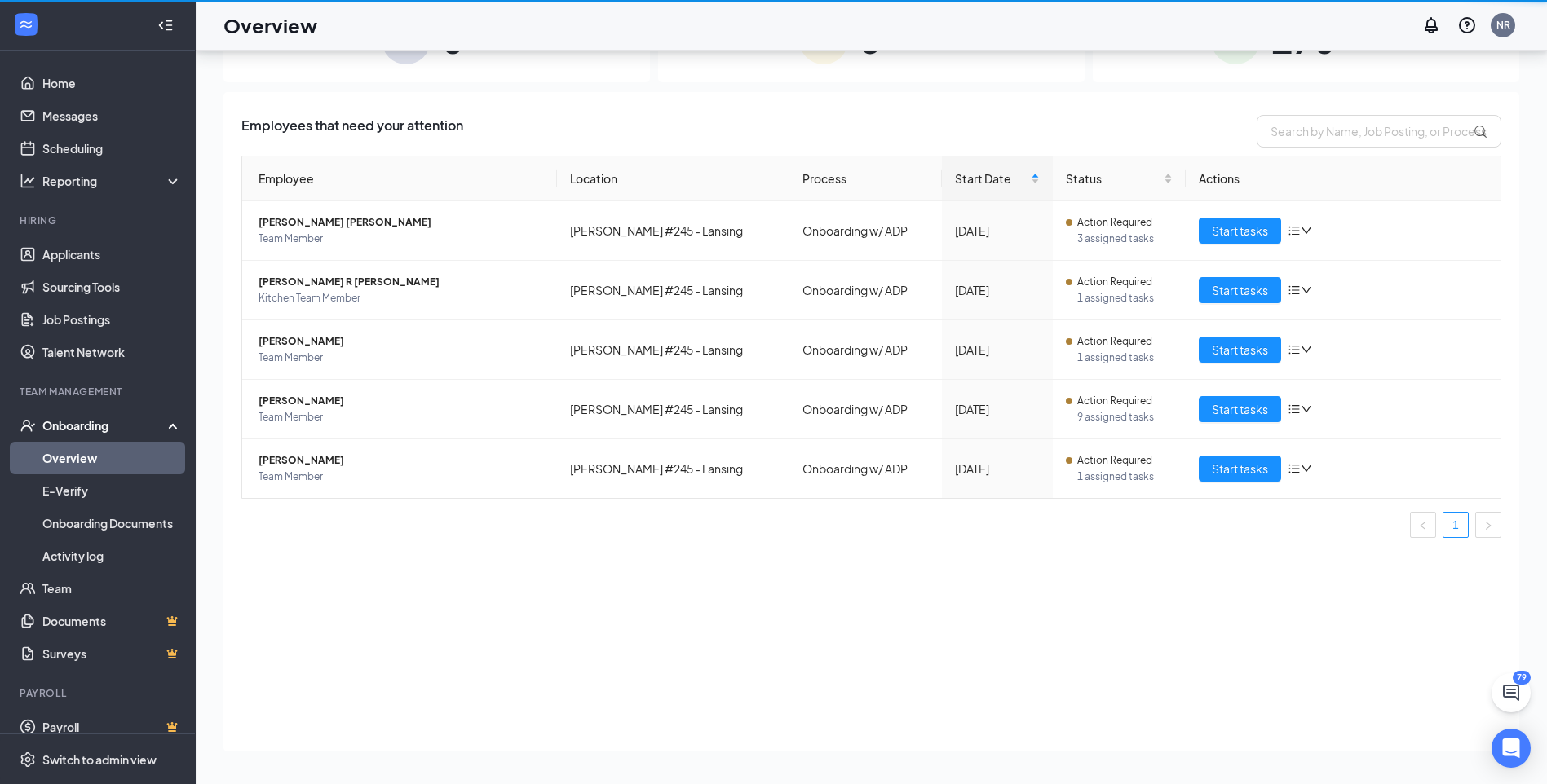
scroll to position [73, 0]
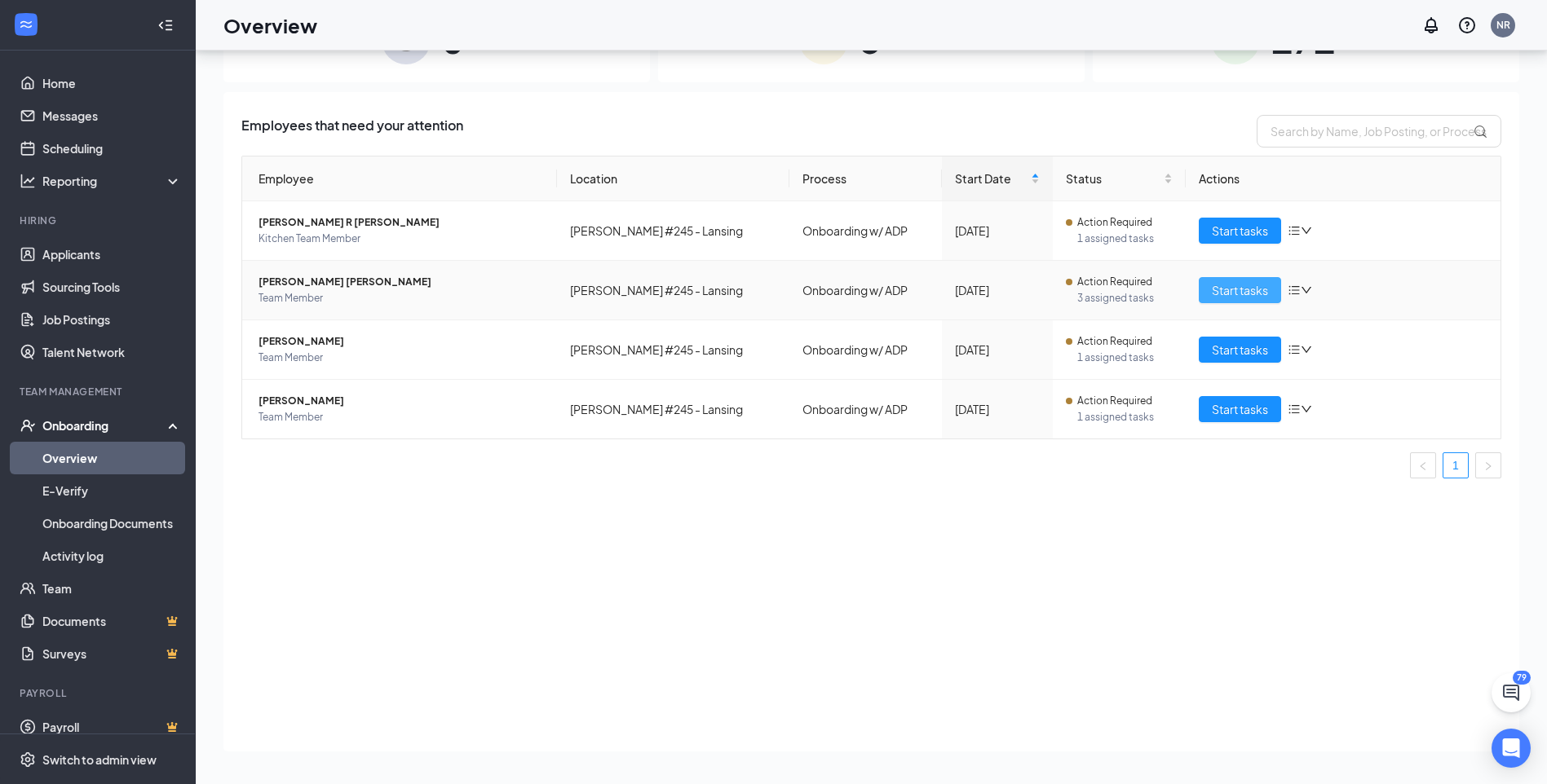
click at [1242, 286] on span "Start tasks" at bounding box center [1240, 290] width 57 height 18
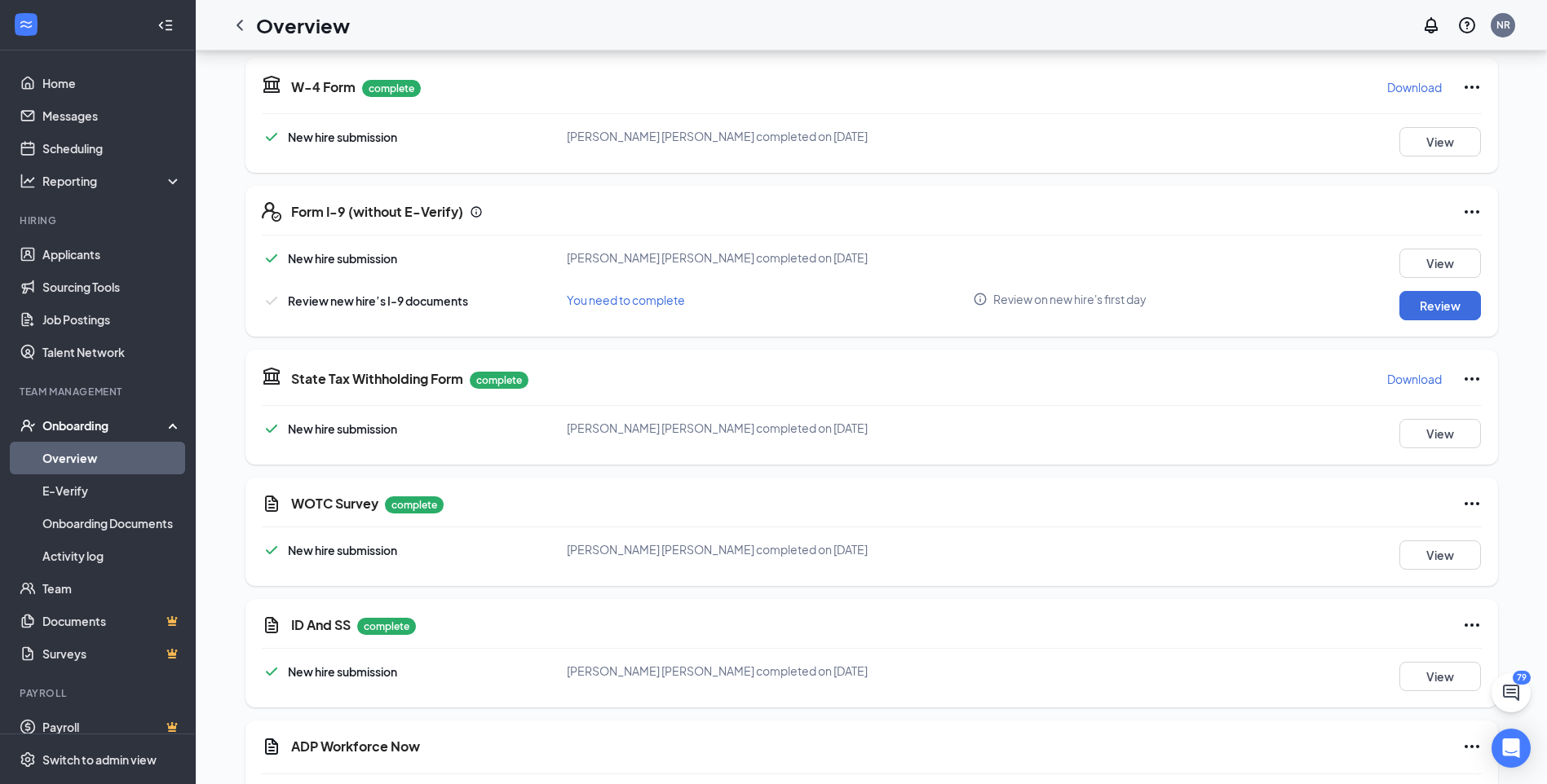
scroll to position [1712, 0]
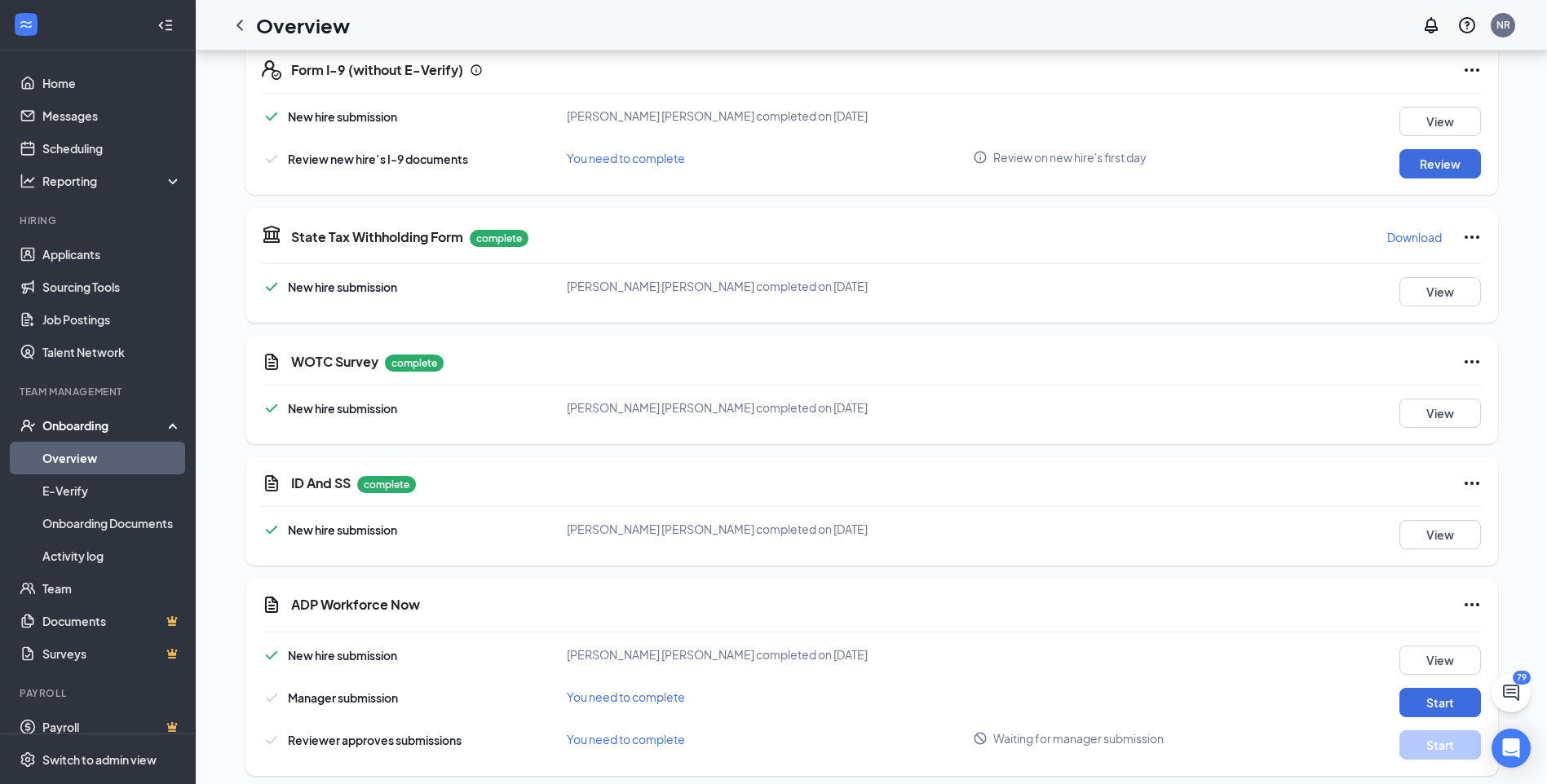
click at [1468, 474] on icon "Ellipses" at bounding box center [1472, 484] width 19 height 19
click at [1497, 506] on span "Restart" at bounding box center [1504, 504] width 39 height 16
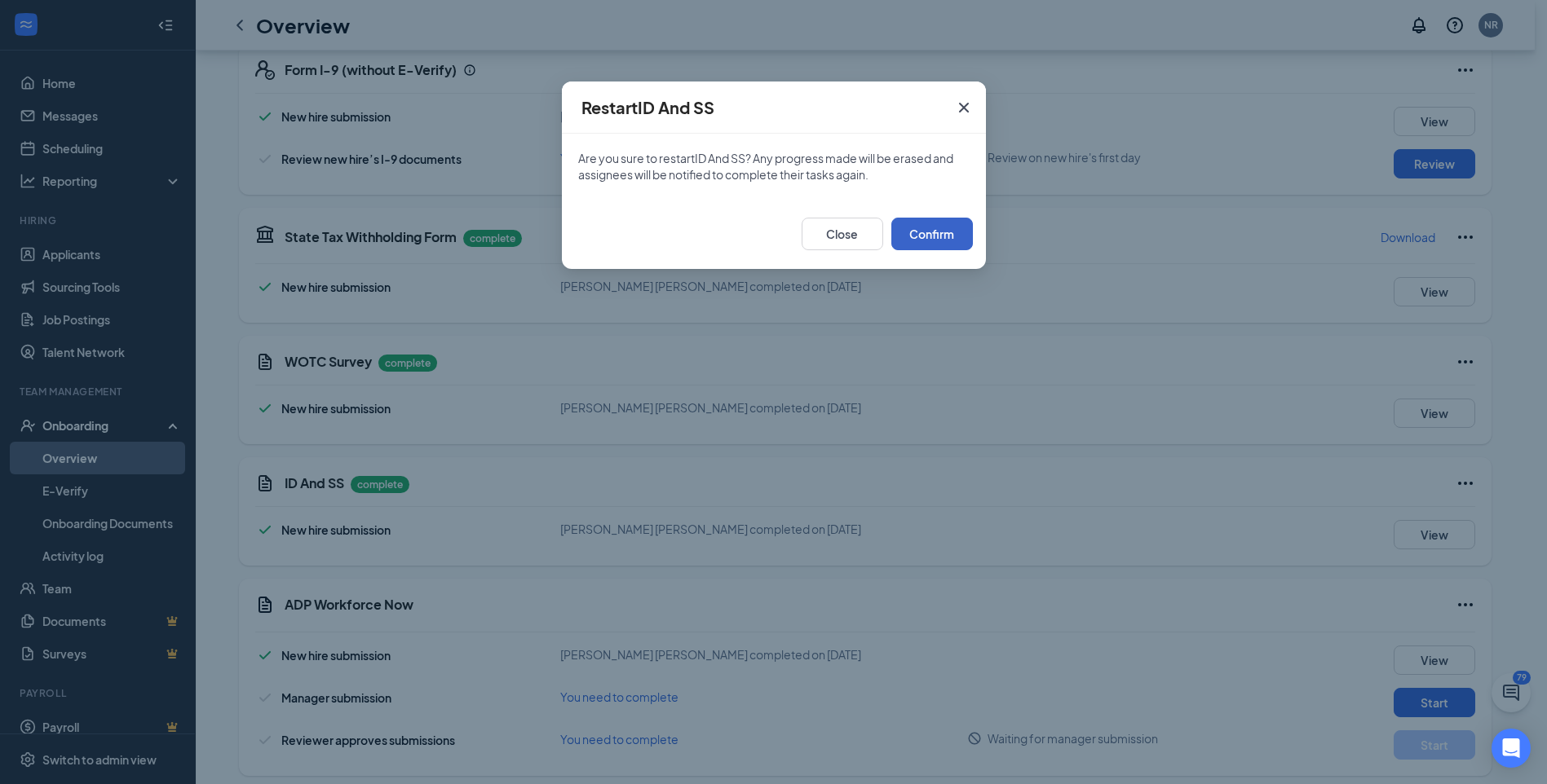
click at [956, 225] on button "Confirm" at bounding box center [932, 234] width 82 height 33
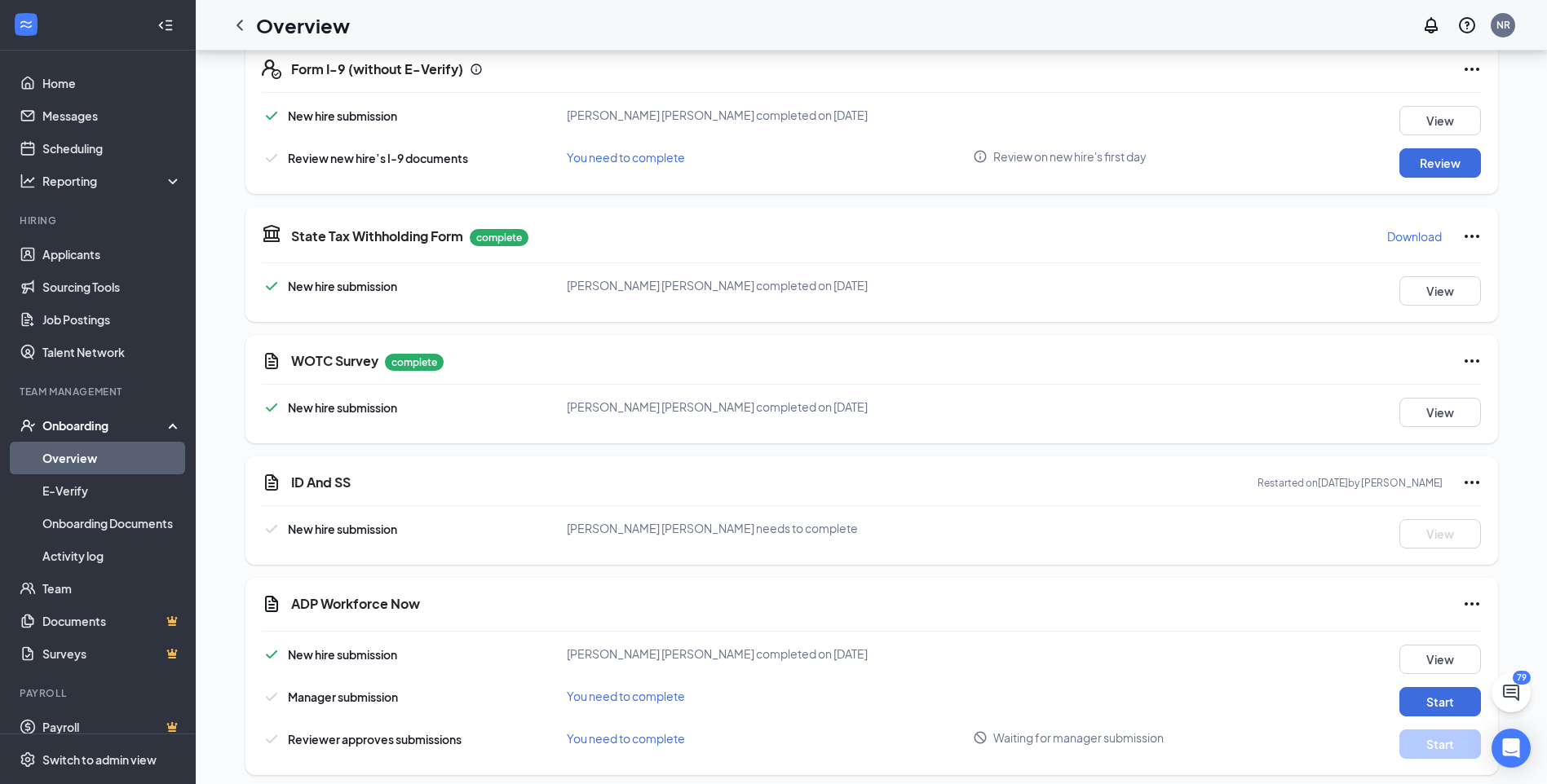
scroll to position [1954, 0]
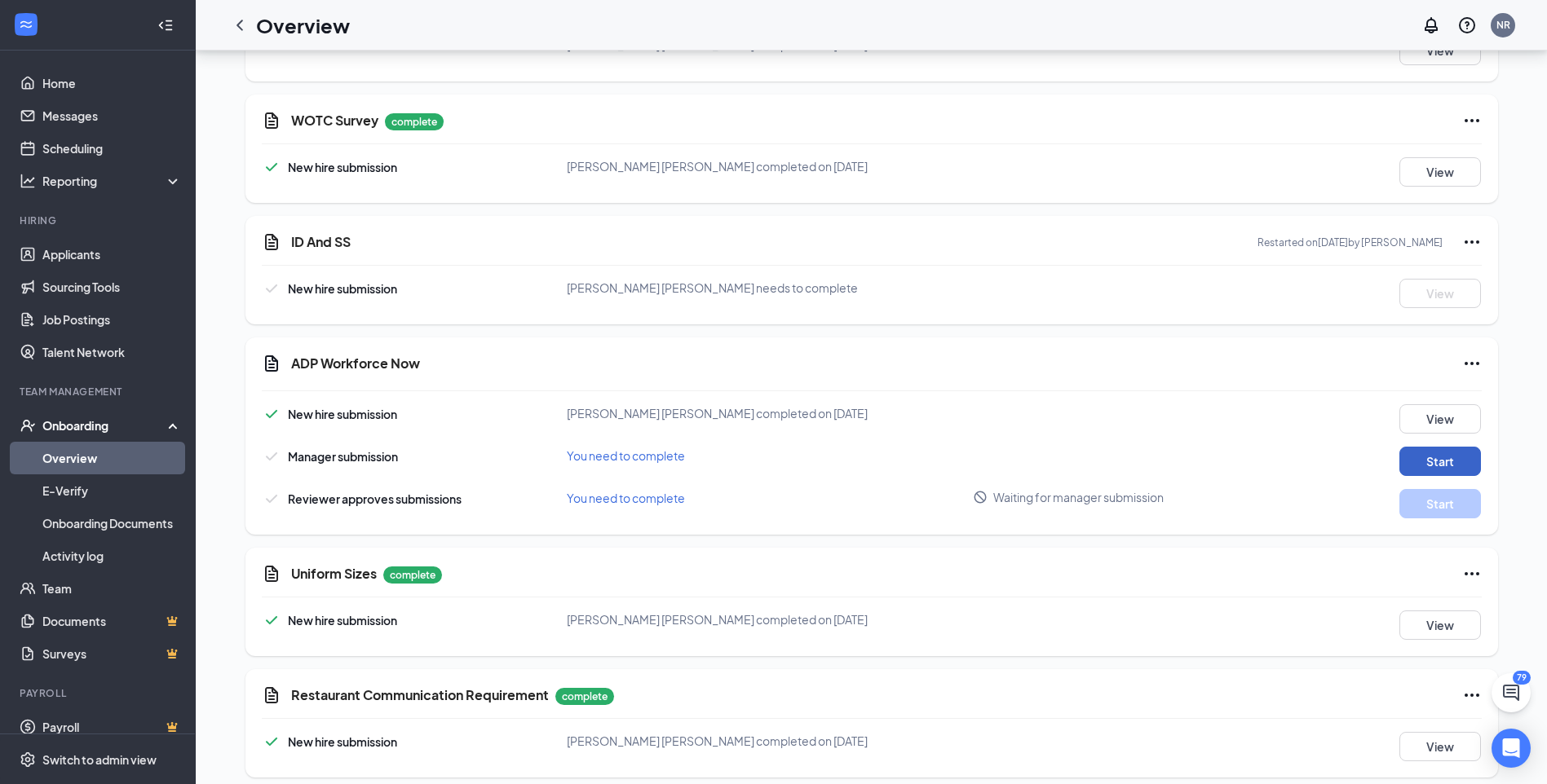
click at [1433, 447] on button "Start" at bounding box center [1440, 462] width 82 height 30
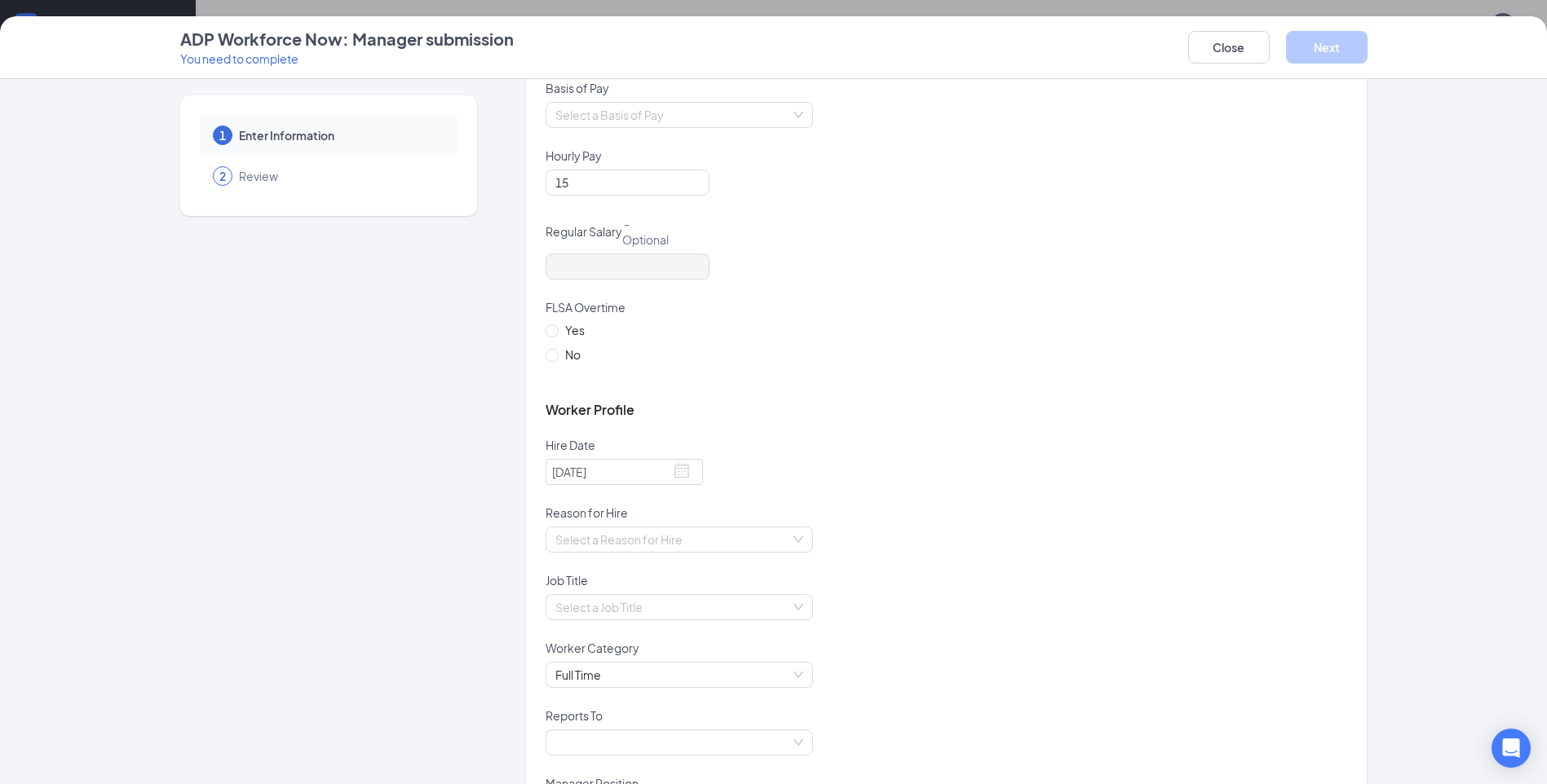
scroll to position [0, 0]
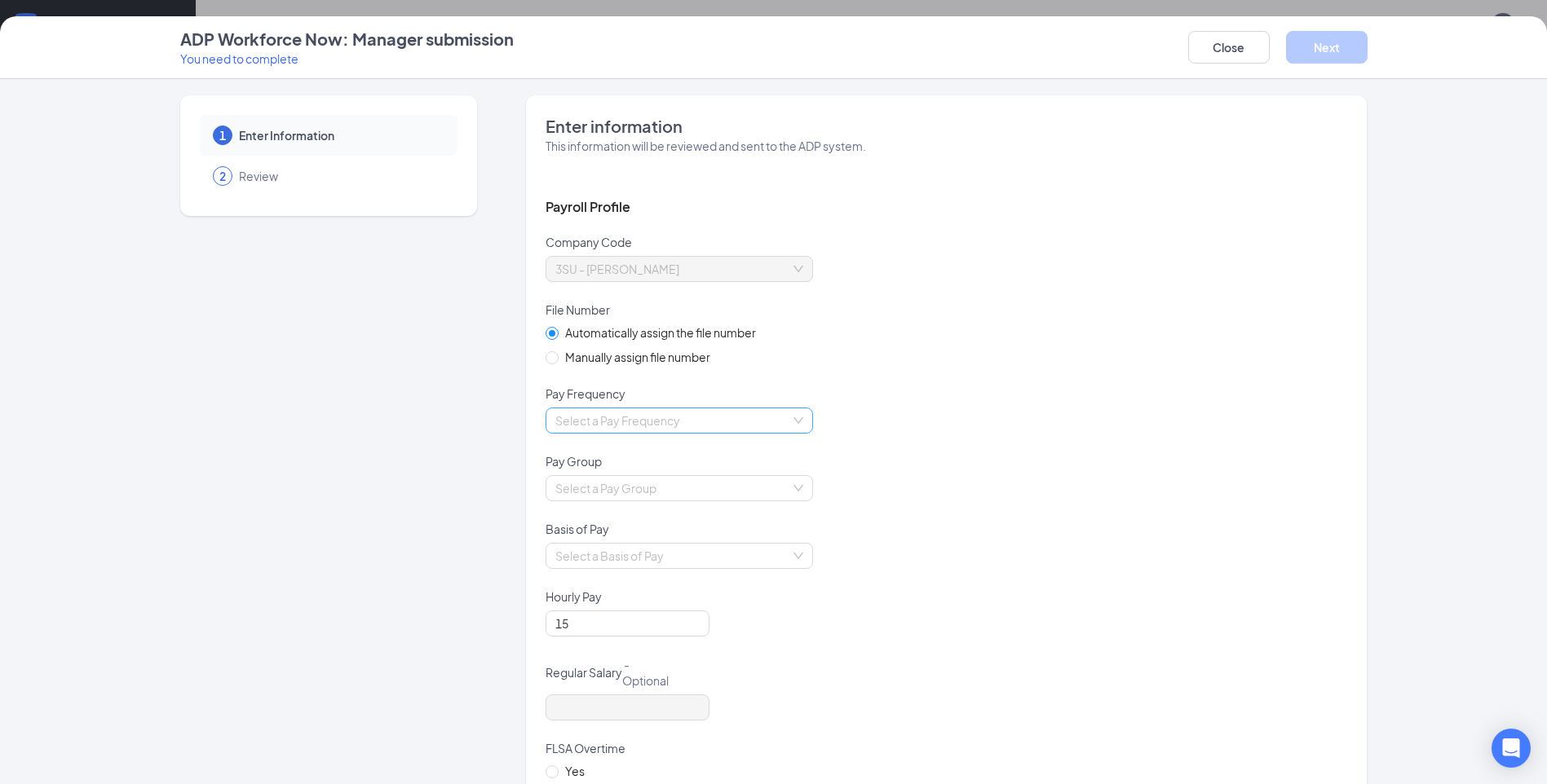
click at [770, 428] on input "search" at bounding box center [674, 420] width 236 height 24
click at [1217, 59] on button "Close" at bounding box center [1228, 47] width 82 height 33
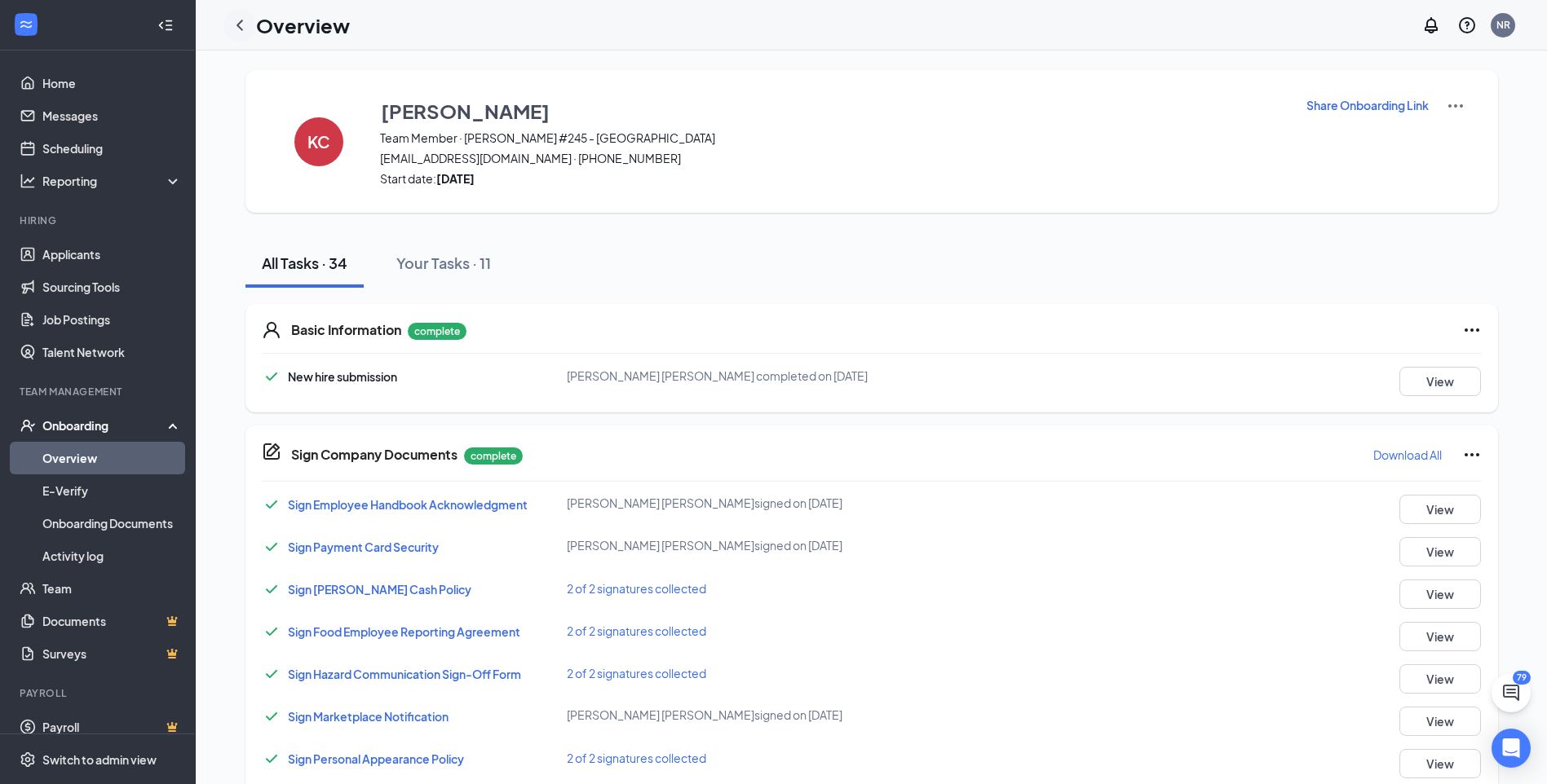
click at [239, 30] on icon "ChevronLeft" at bounding box center [240, 25] width 19 height 19
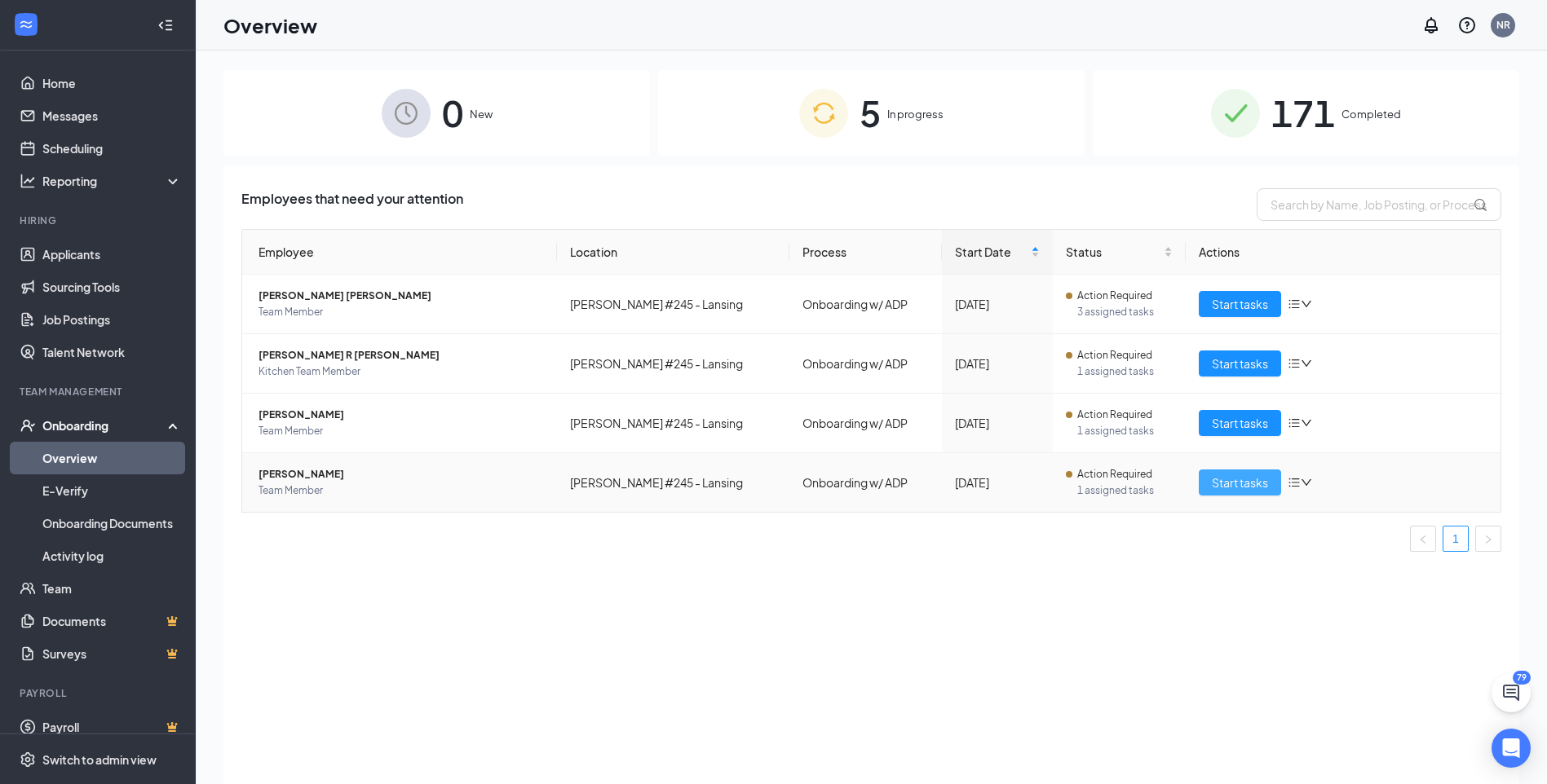
click at [1256, 482] on span "Start tasks" at bounding box center [1240, 483] width 57 height 18
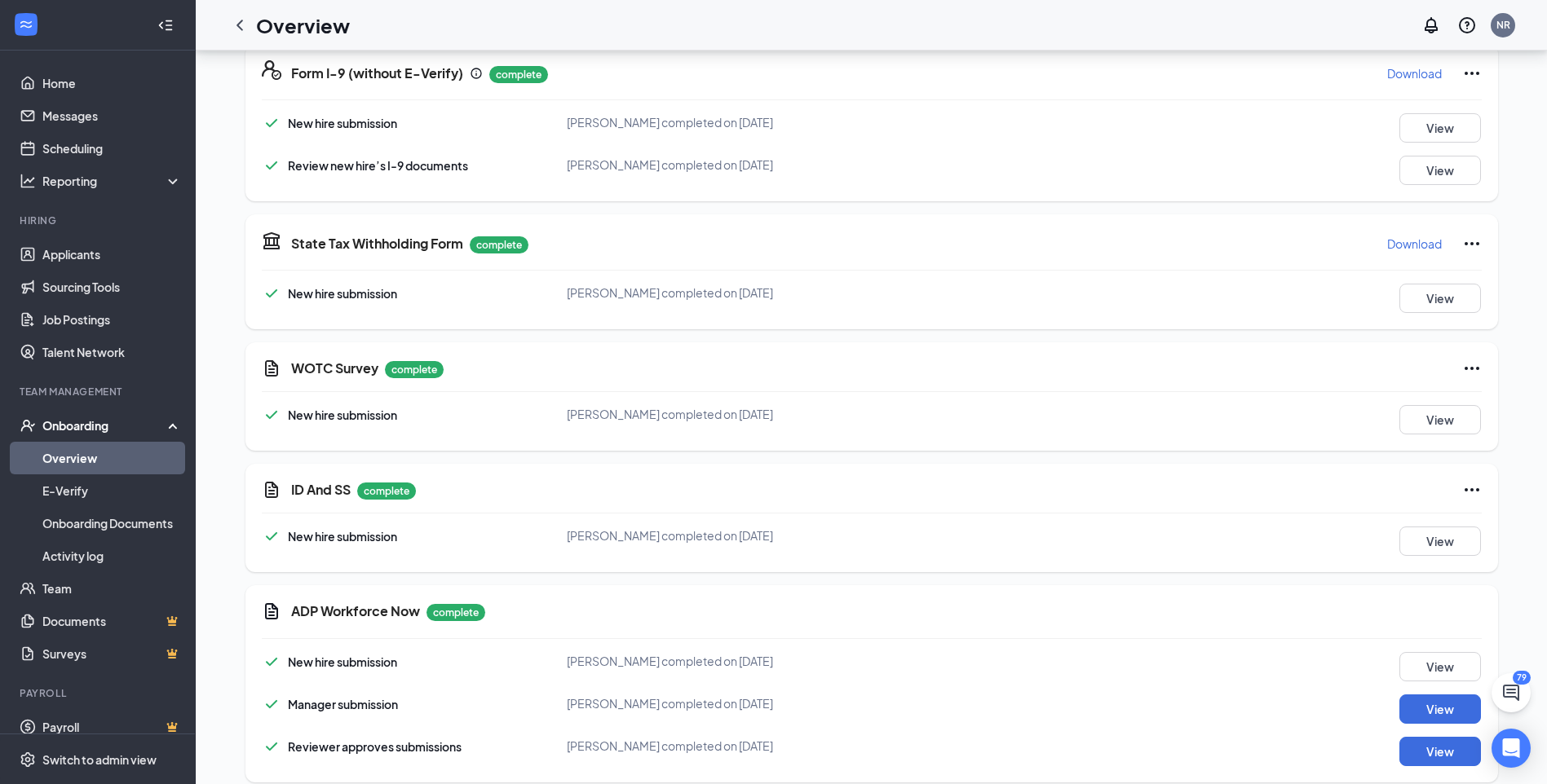
scroll to position [1957, 0]
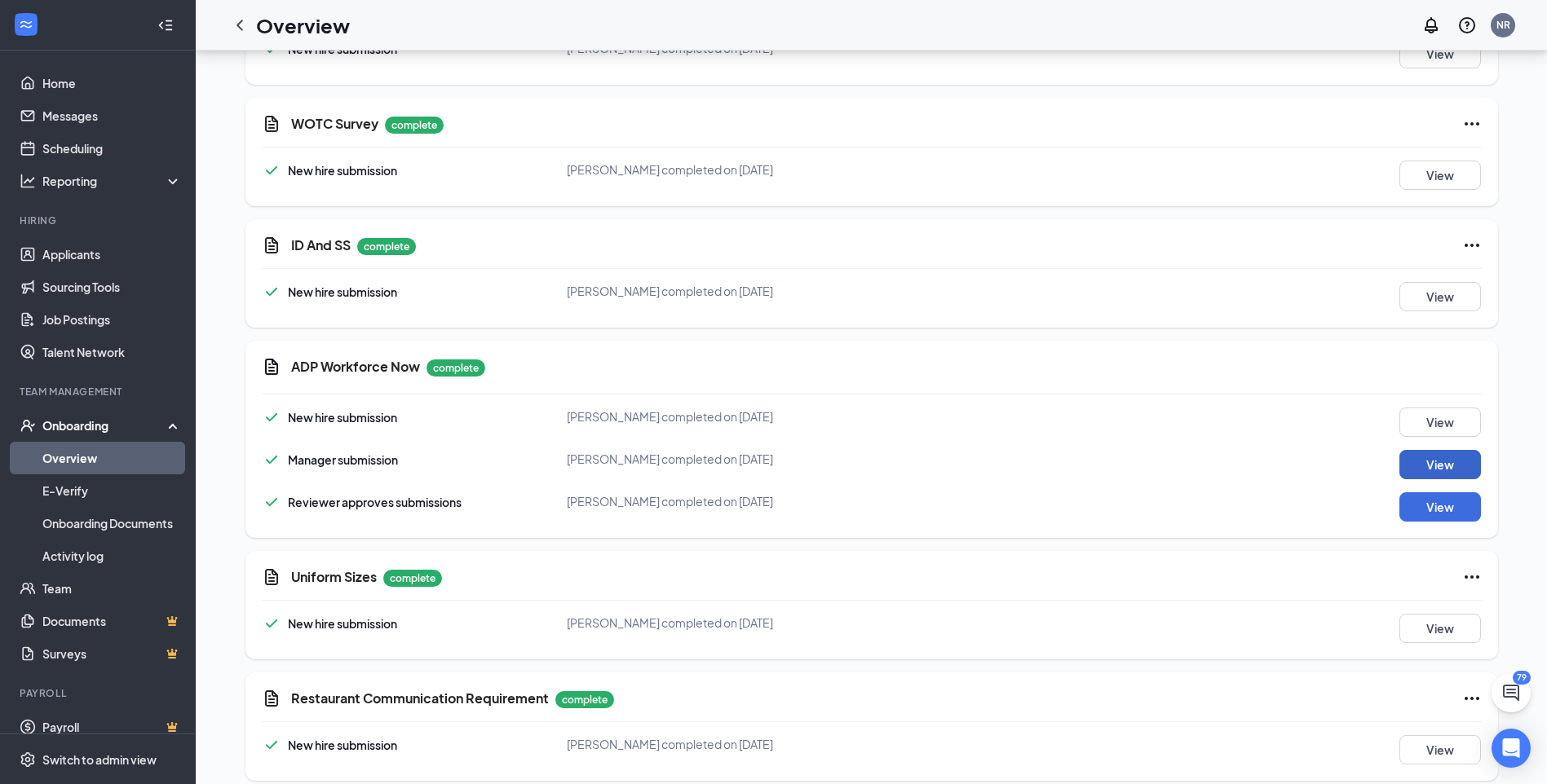
click at [1453, 450] on button "View" at bounding box center [1440, 464] width 82 height 30
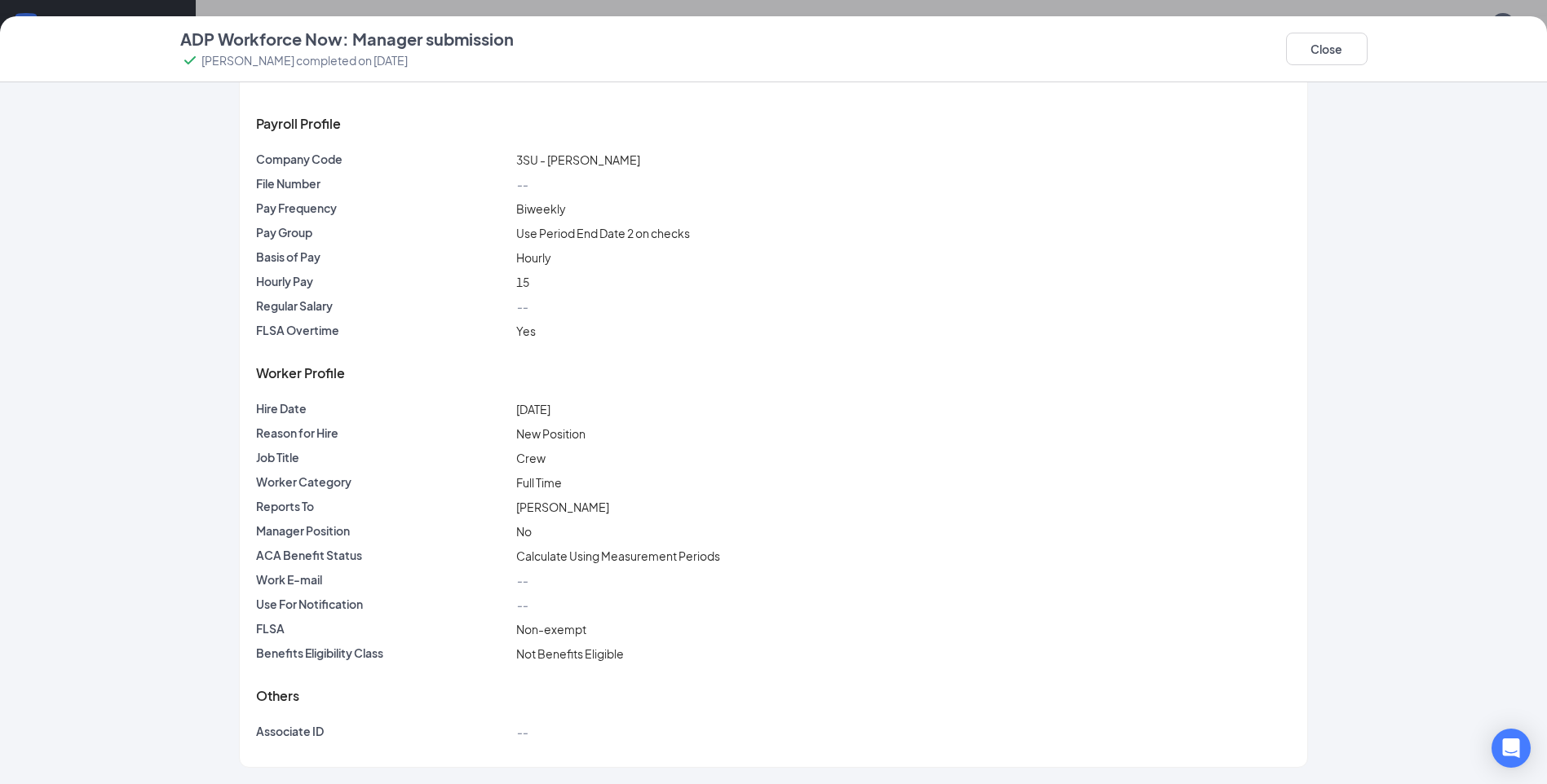
scroll to position [1308, 0]
click at [1334, 46] on button "Close" at bounding box center [1326, 49] width 82 height 33
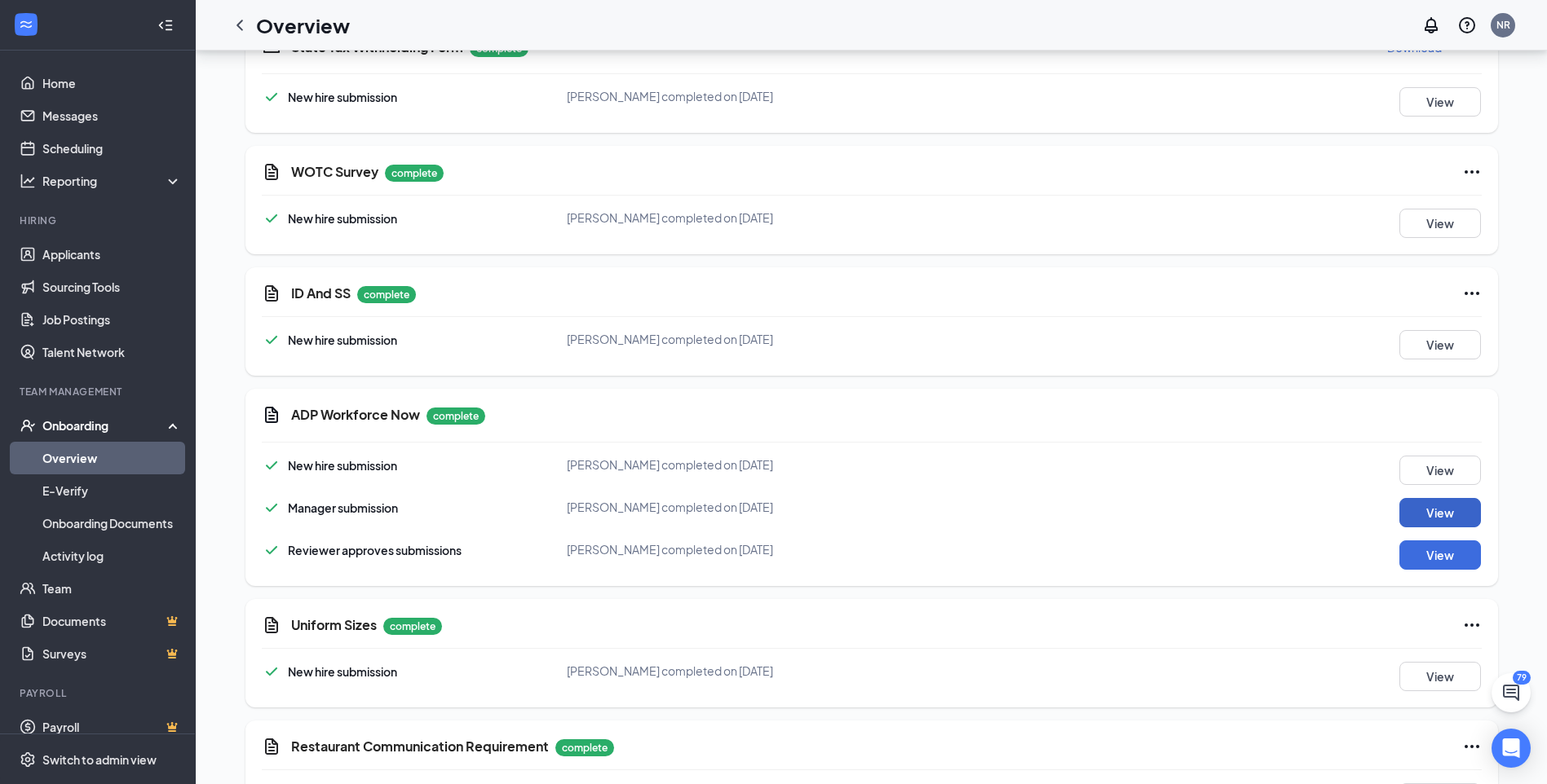
scroll to position [1960, 0]
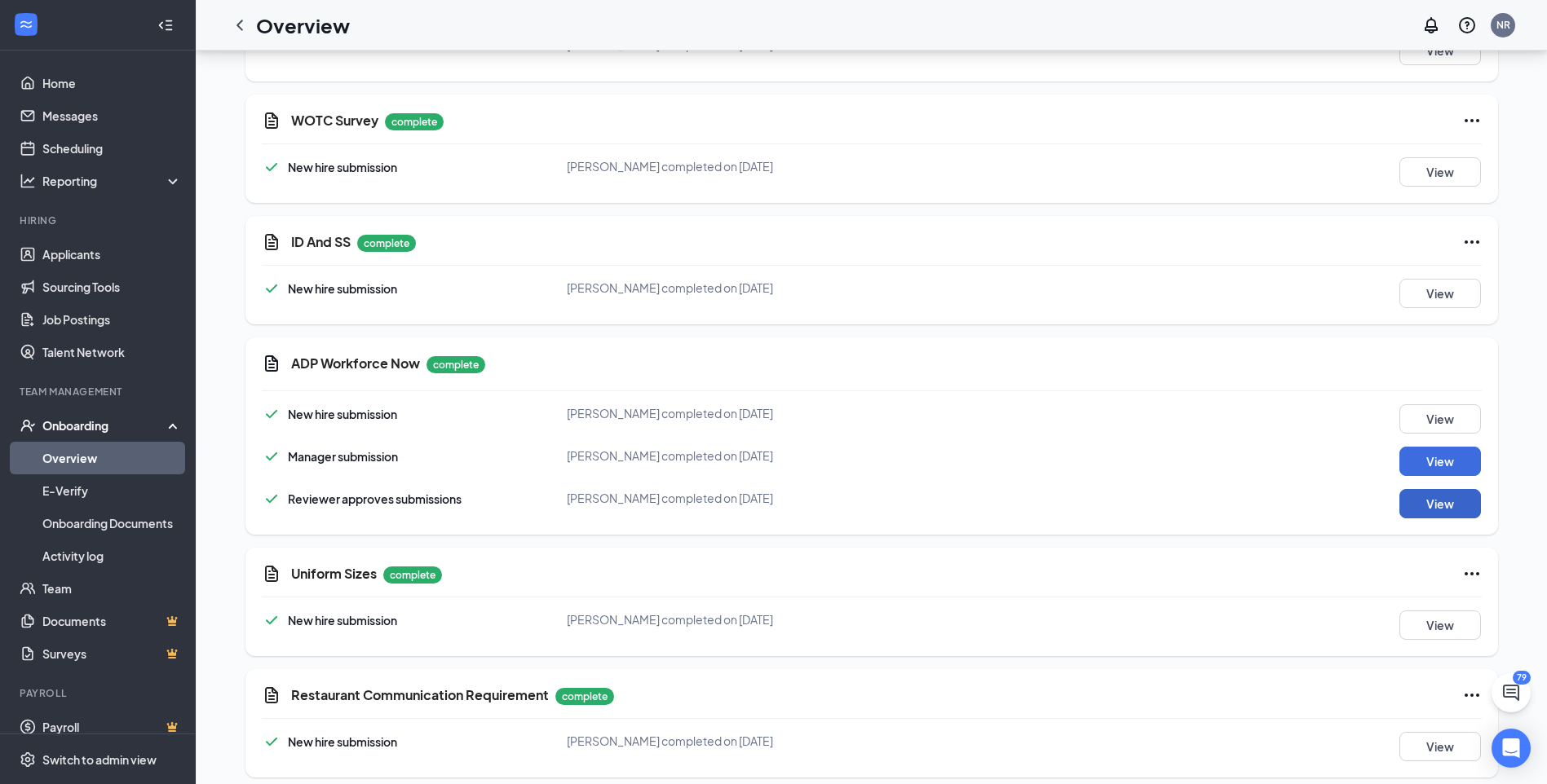
click at [1409, 499] on button "View" at bounding box center [1440, 504] width 82 height 30
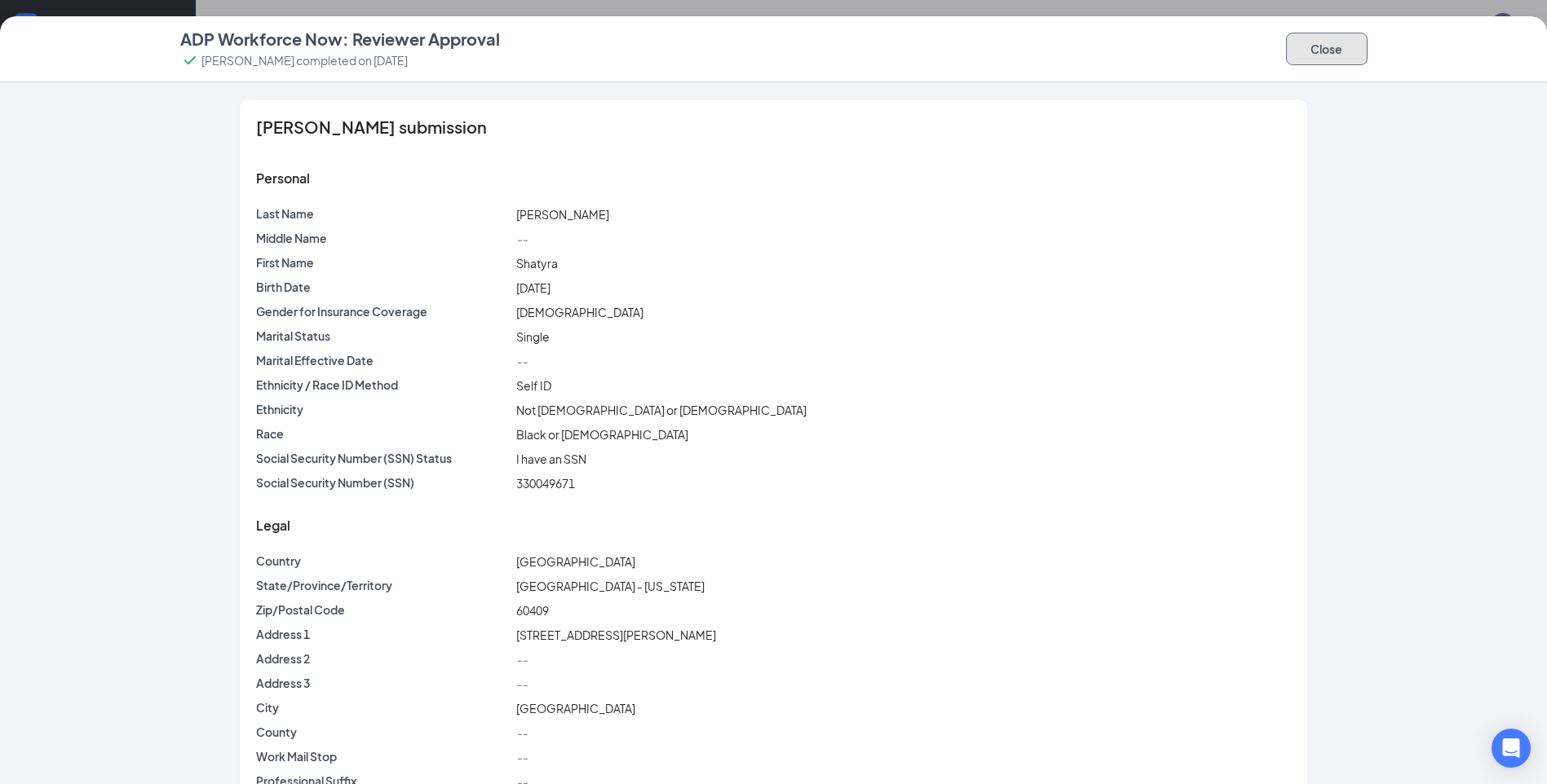
click at [1322, 59] on button "Close" at bounding box center [1326, 49] width 82 height 33
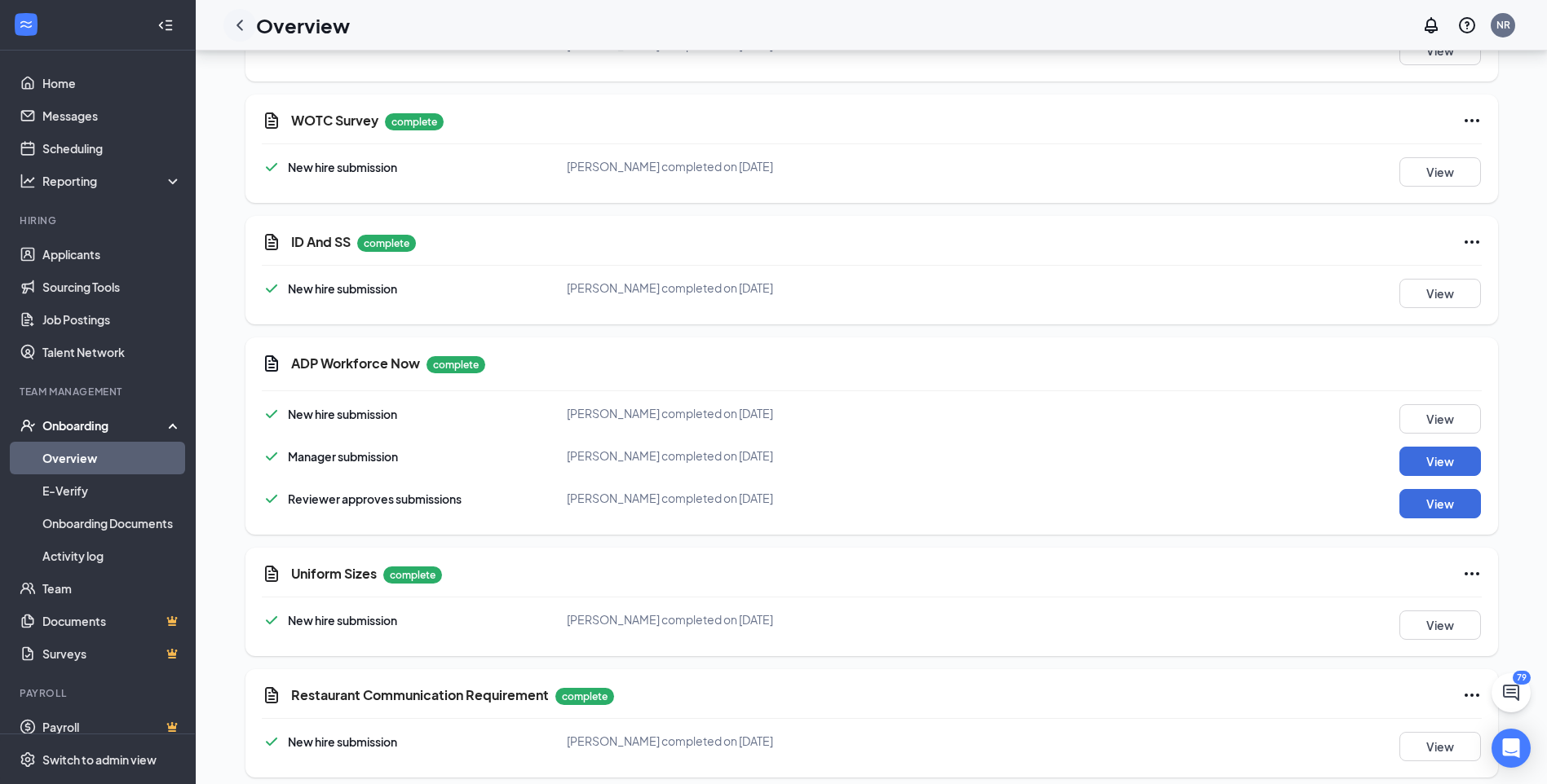
click at [238, 29] on icon "ChevronLeft" at bounding box center [240, 25] width 19 height 19
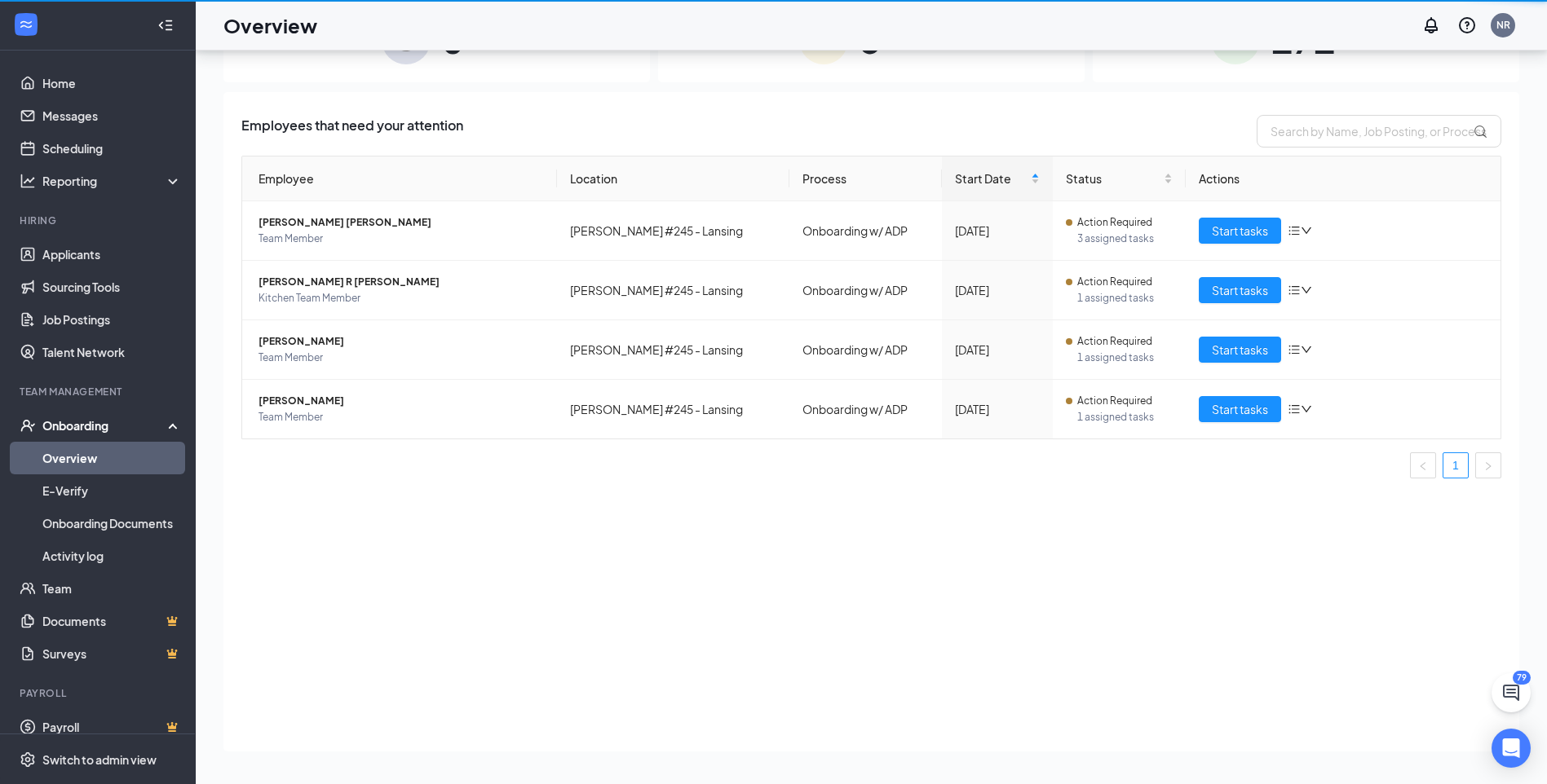
scroll to position [73, 0]
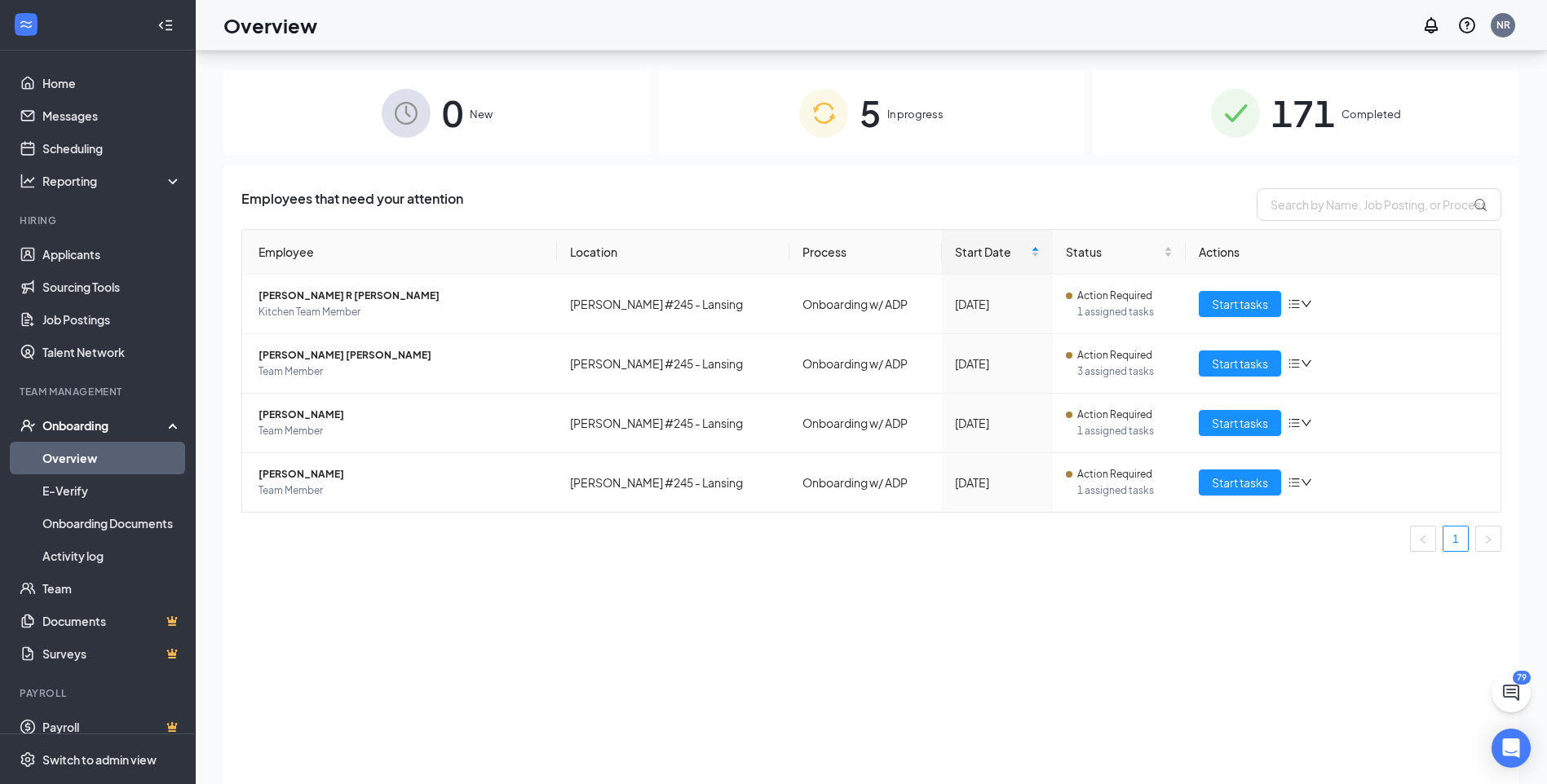
scroll to position [73, 0]
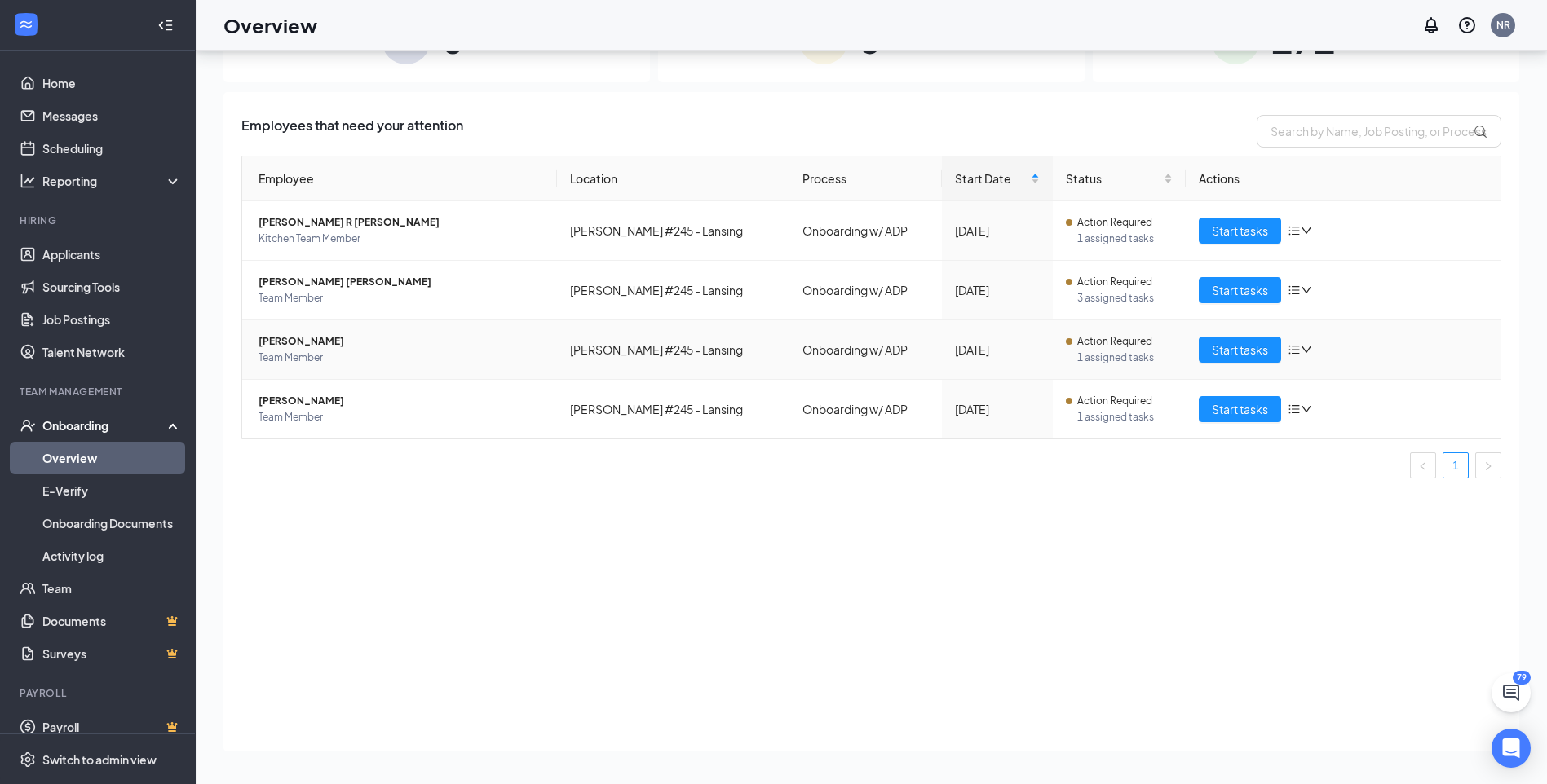
click at [307, 352] on span "Team Member" at bounding box center [400, 358] width 285 height 16
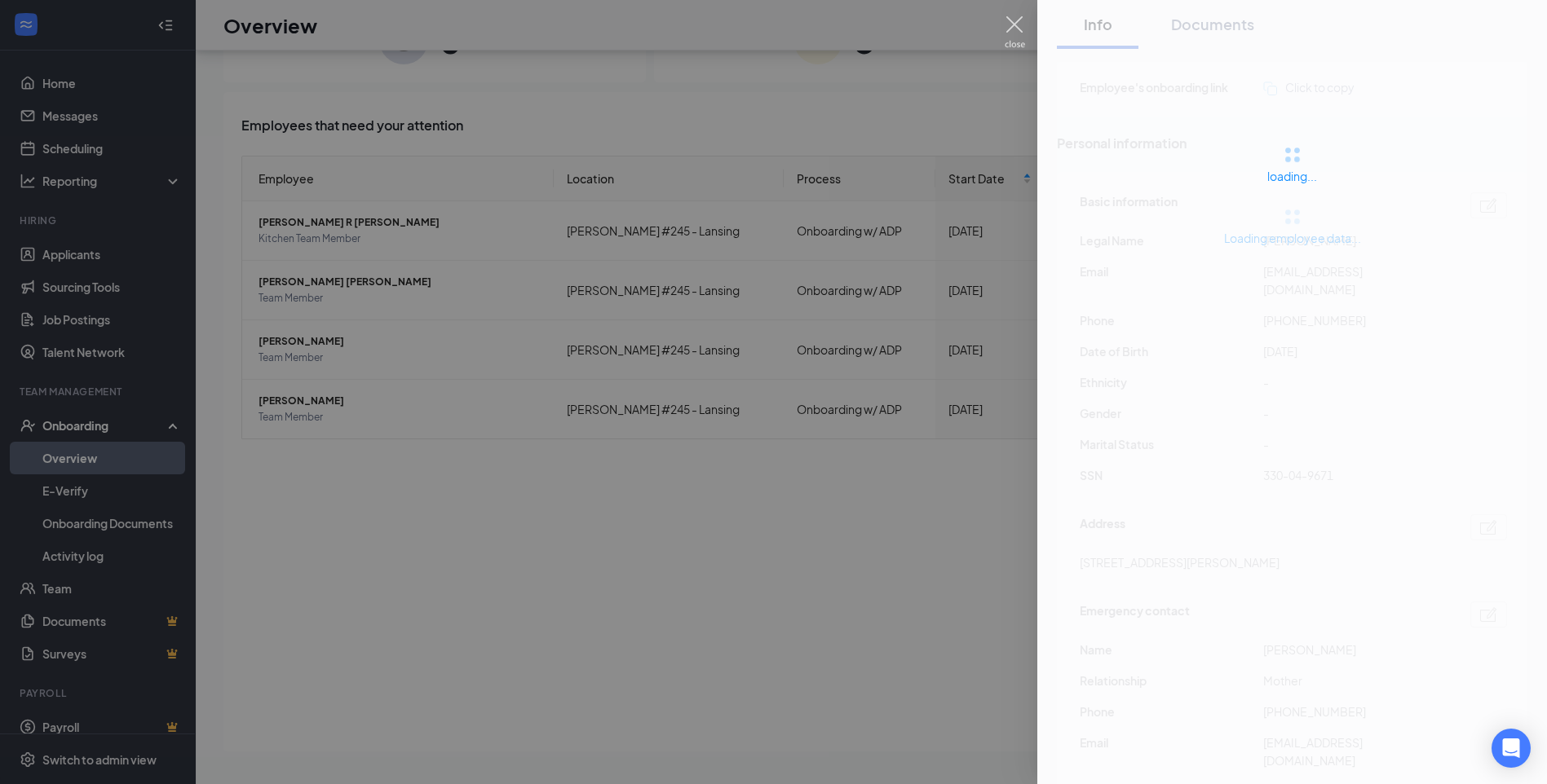
click at [1012, 27] on img at bounding box center [1014, 32] width 20 height 32
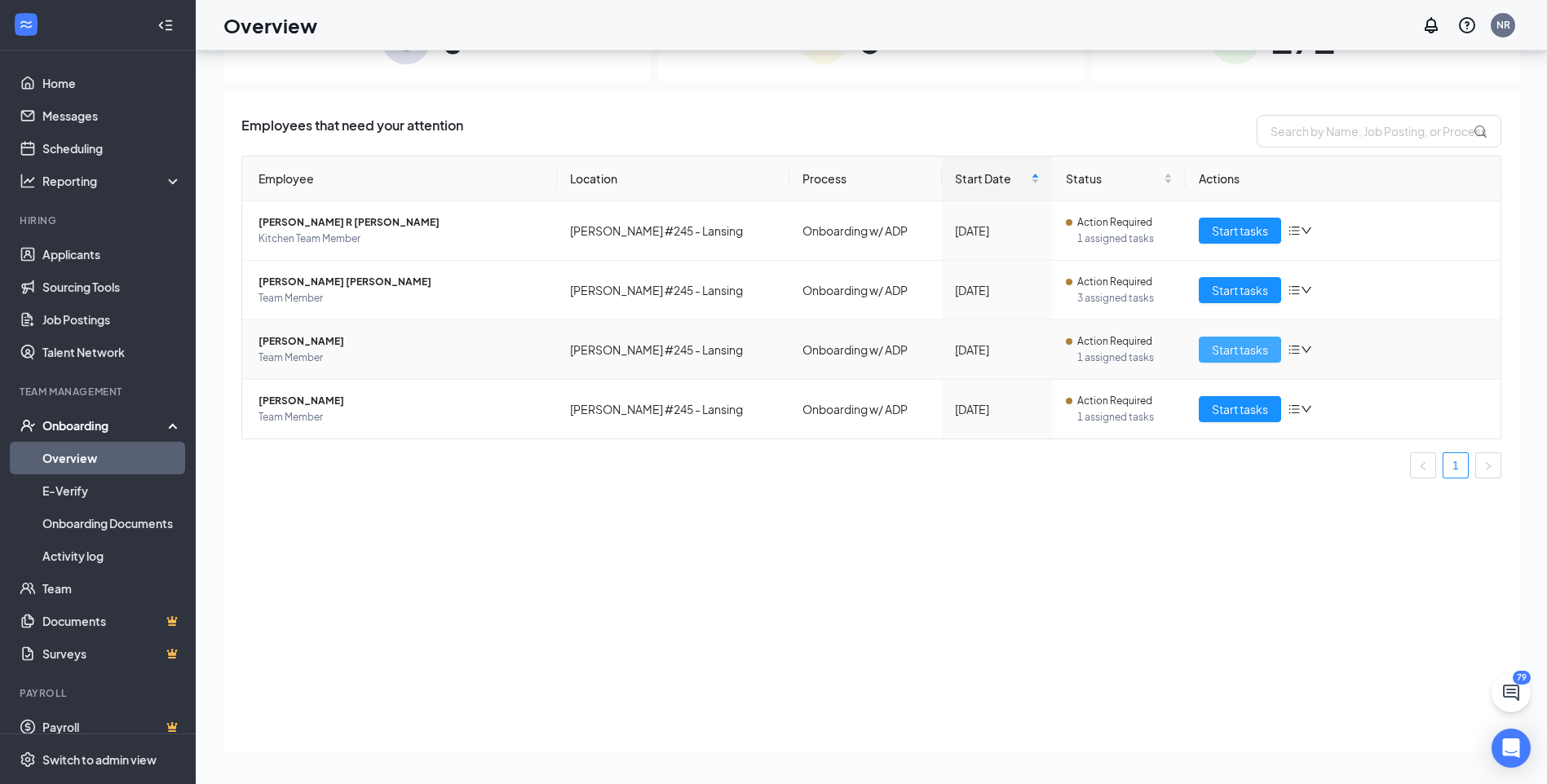
click at [1268, 355] on span "Start tasks" at bounding box center [1240, 349] width 57 height 18
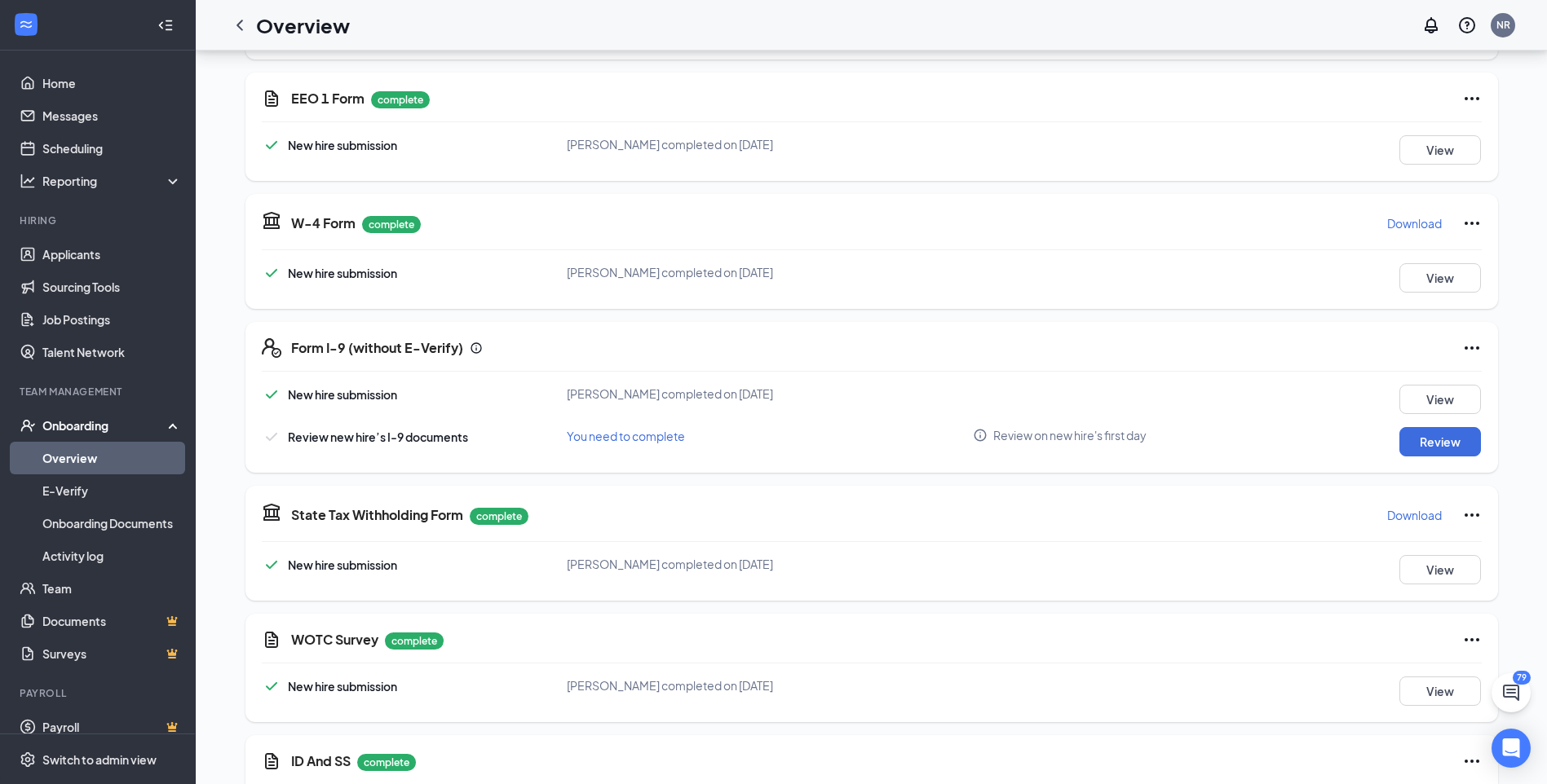
scroll to position [1550, 0]
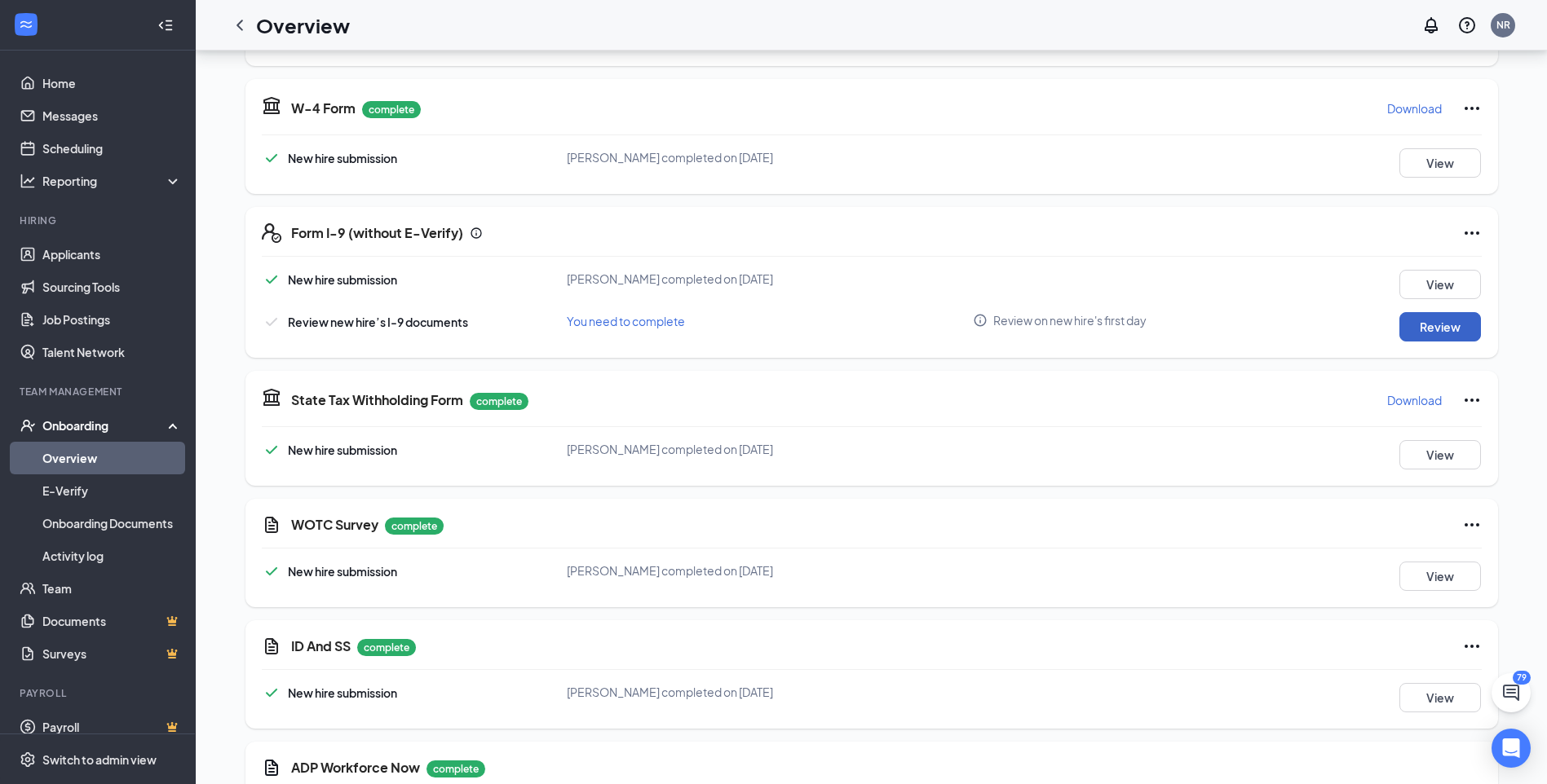
click at [1425, 320] on button "Review" at bounding box center [1440, 326] width 82 height 30
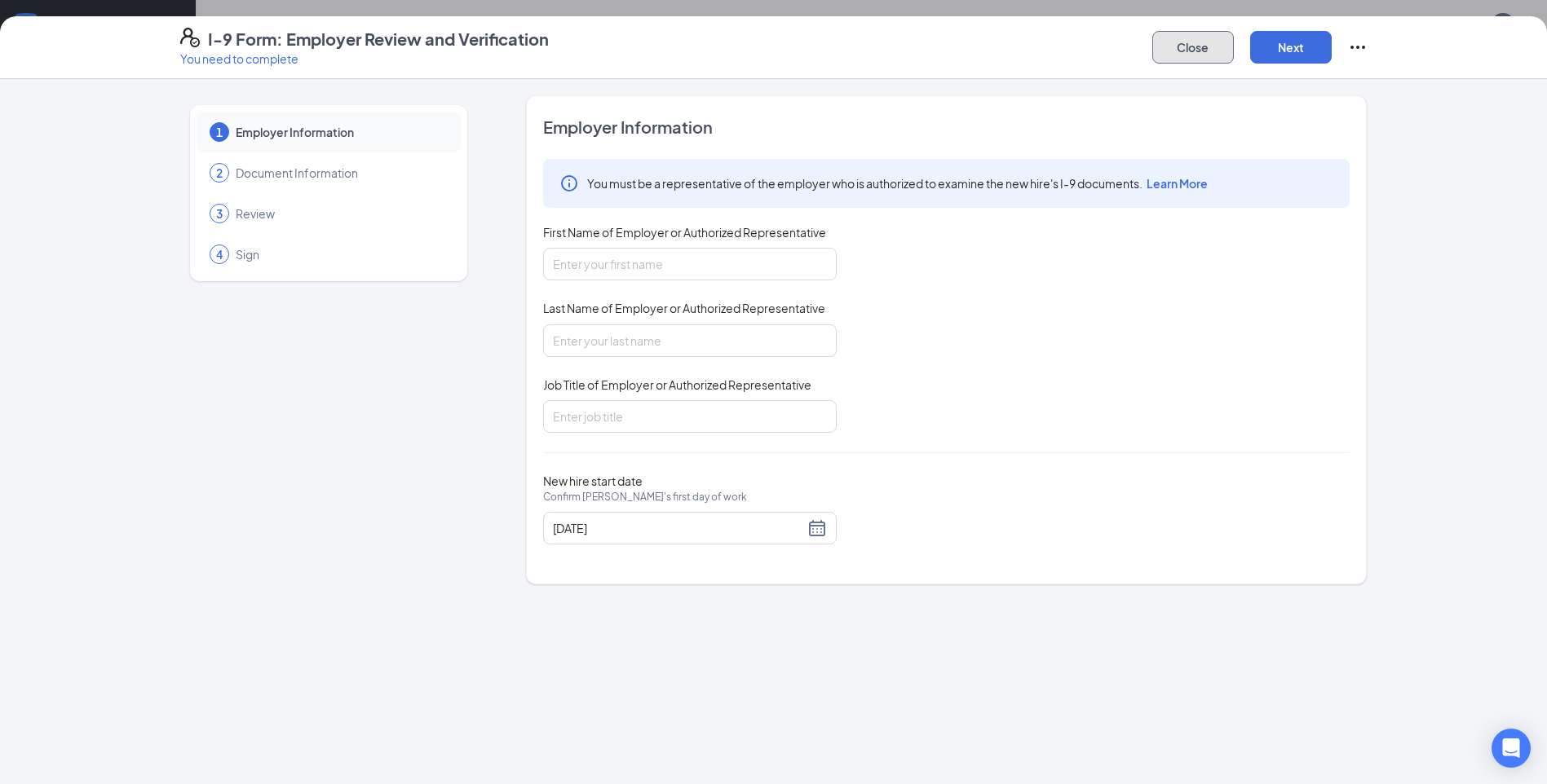
click at [1202, 56] on button "Close" at bounding box center [1193, 47] width 82 height 33
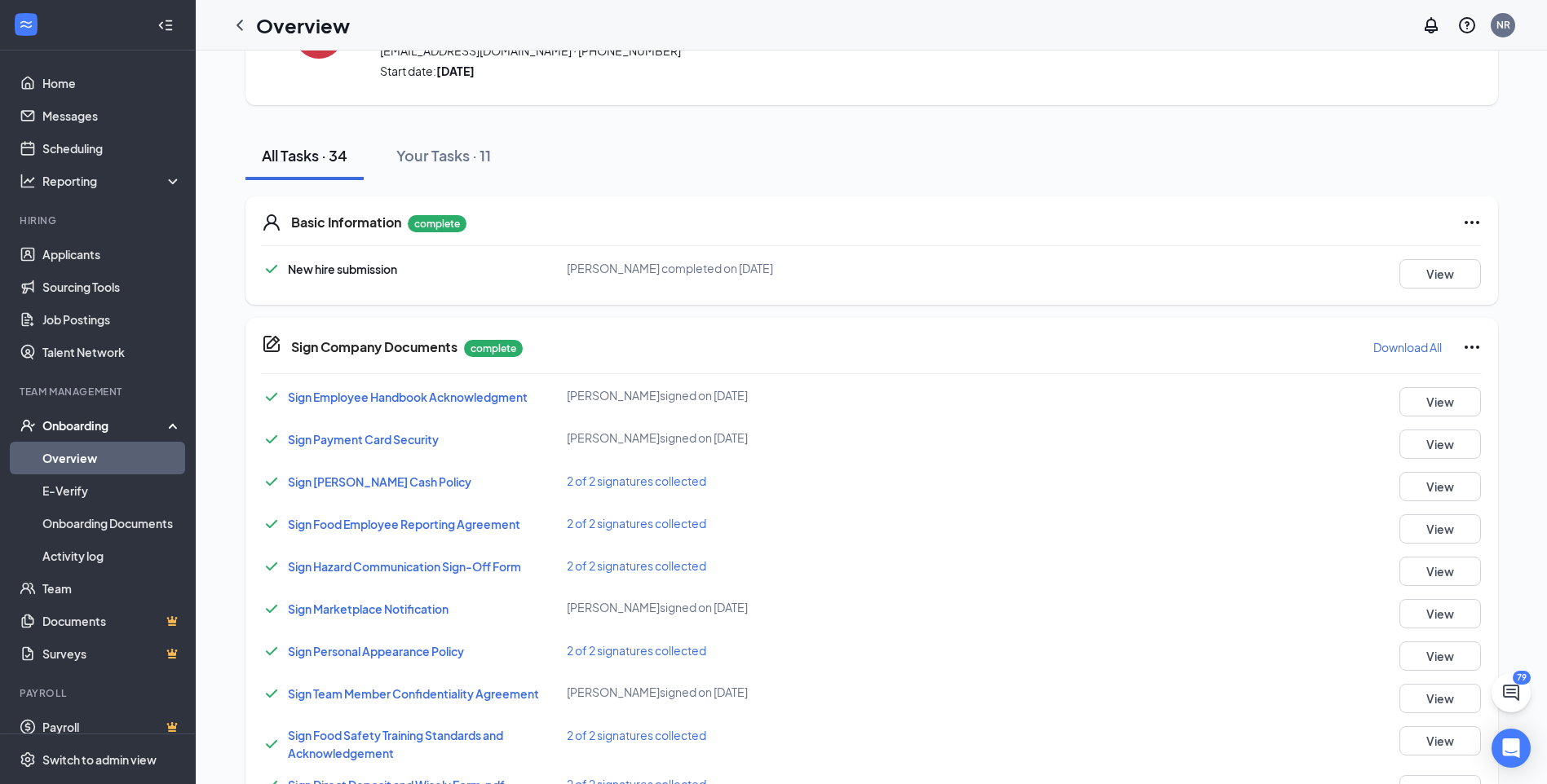
scroll to position [0, 0]
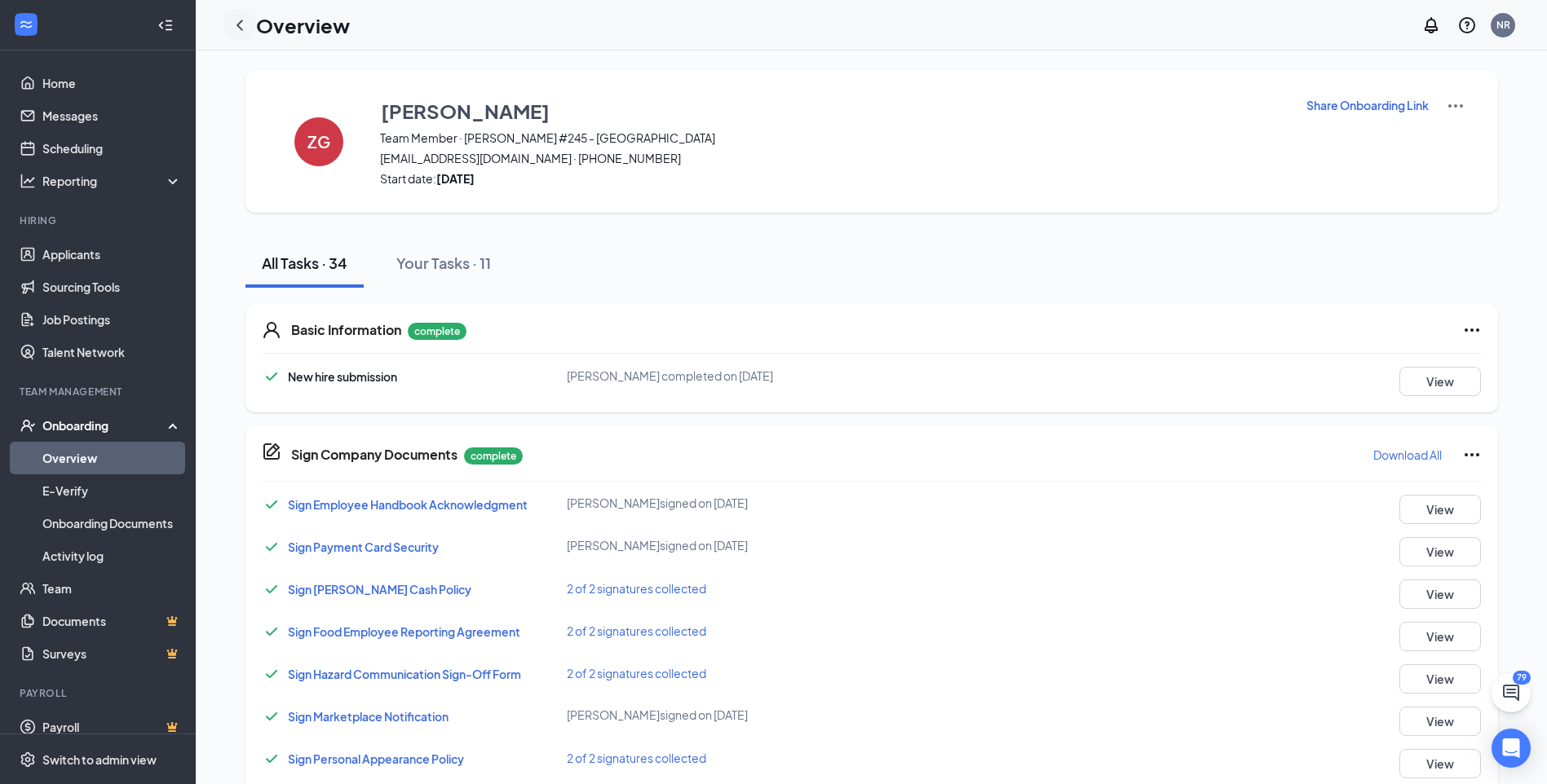
click at [242, 23] on icon "ChevronLeft" at bounding box center [240, 25] width 19 height 19
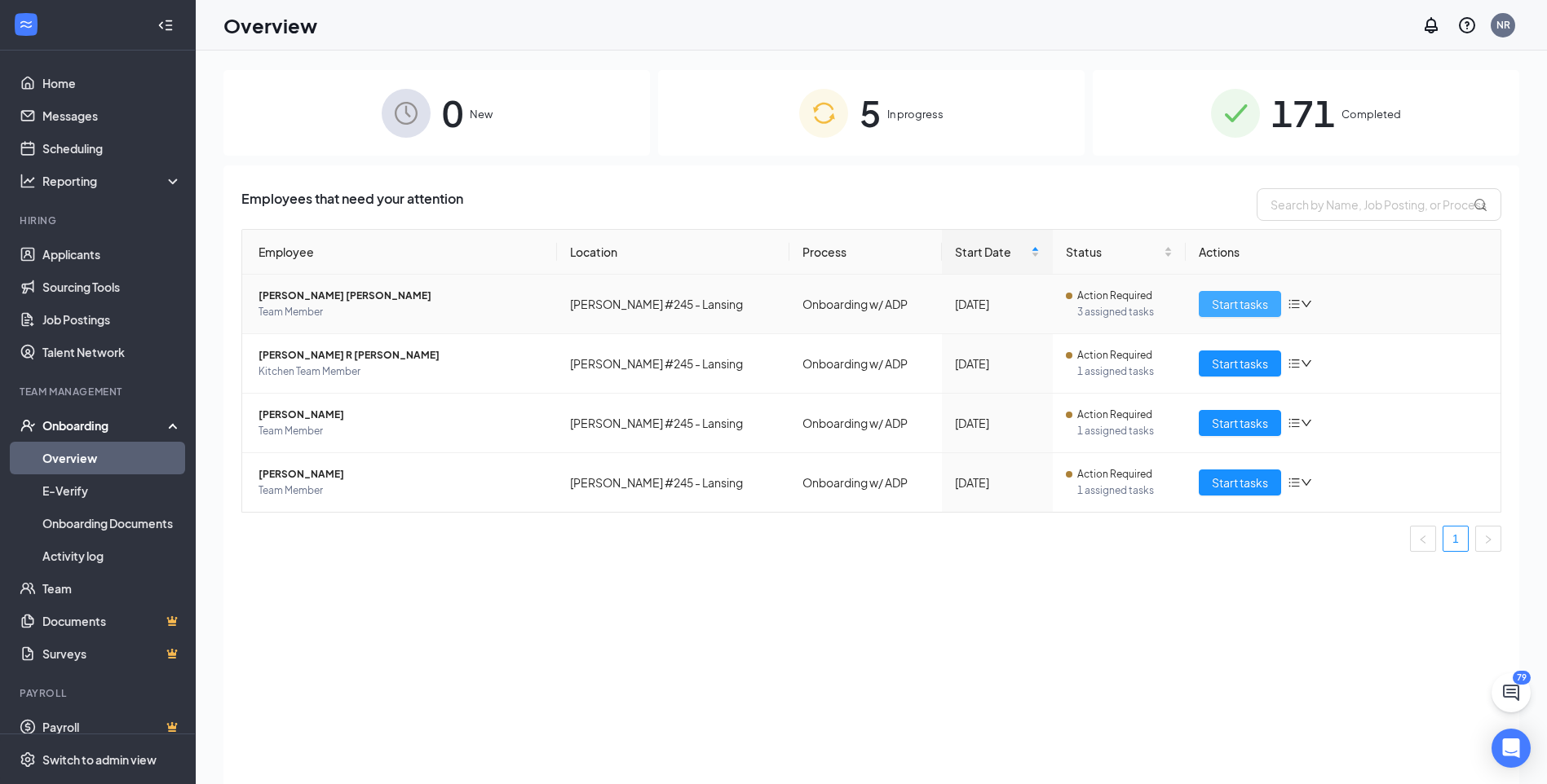
click at [1224, 302] on span "Start tasks" at bounding box center [1240, 304] width 57 height 18
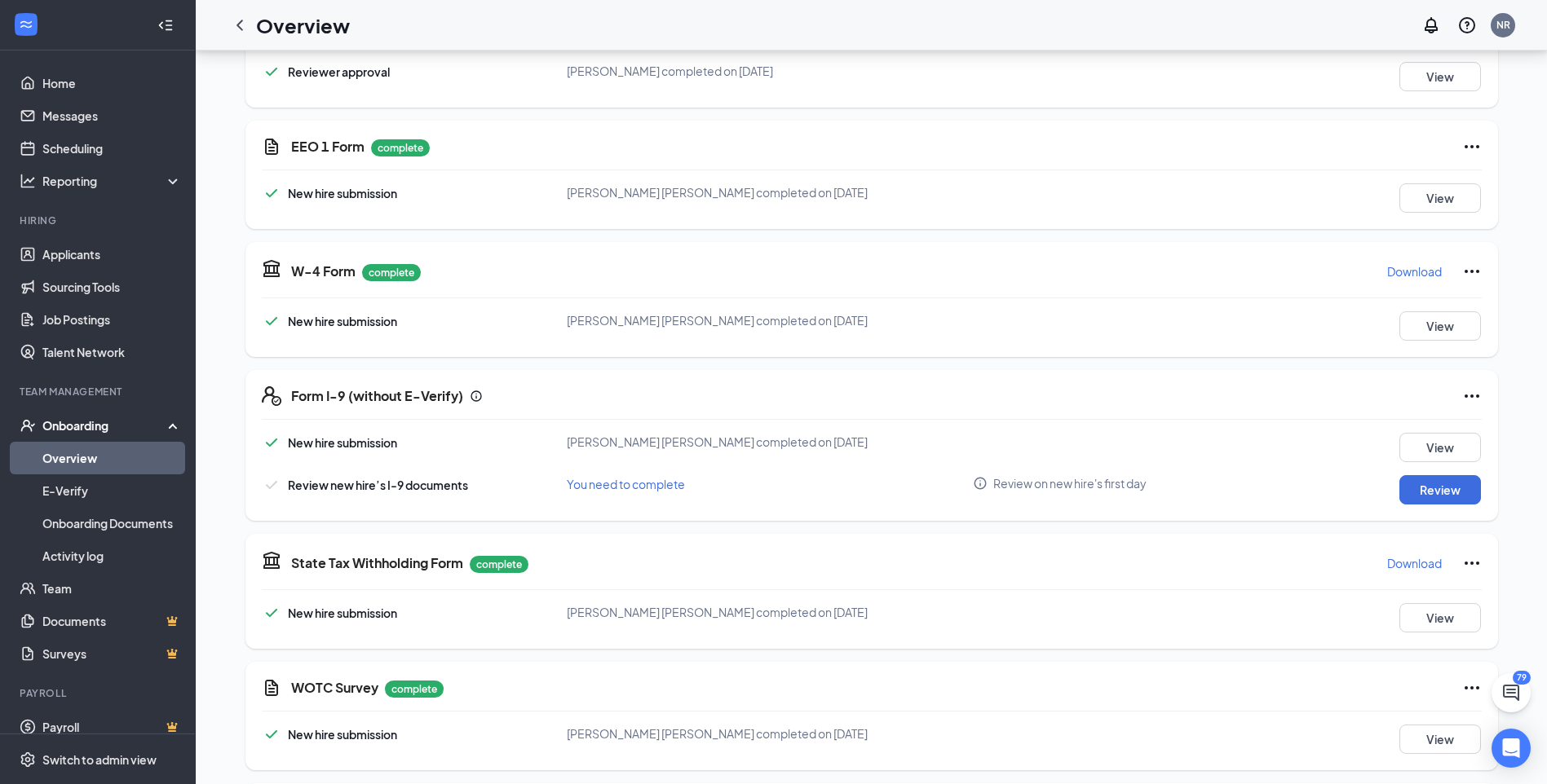
scroll to position [1630, 0]
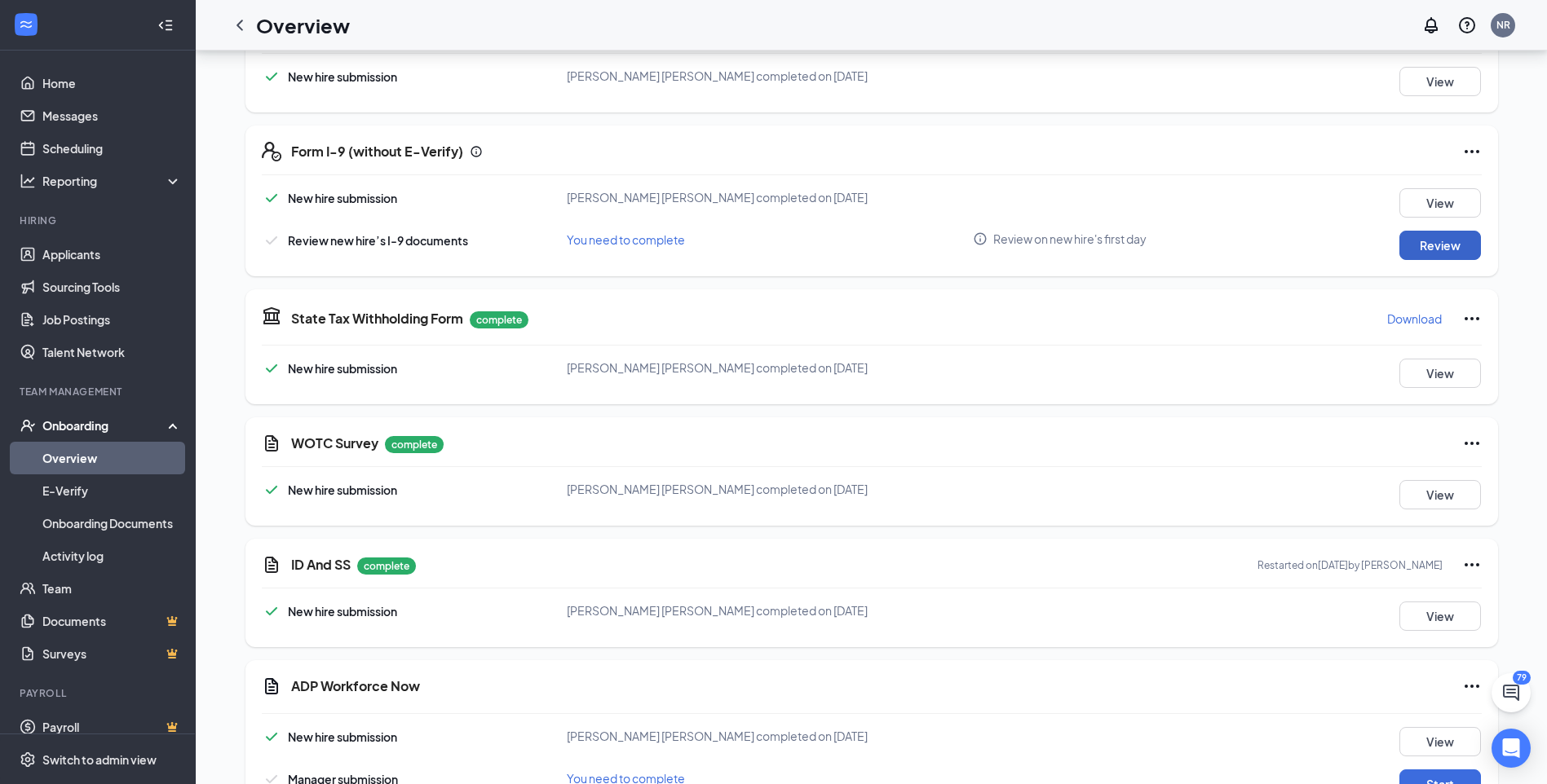
click at [1437, 242] on button "Review" at bounding box center [1440, 245] width 82 height 30
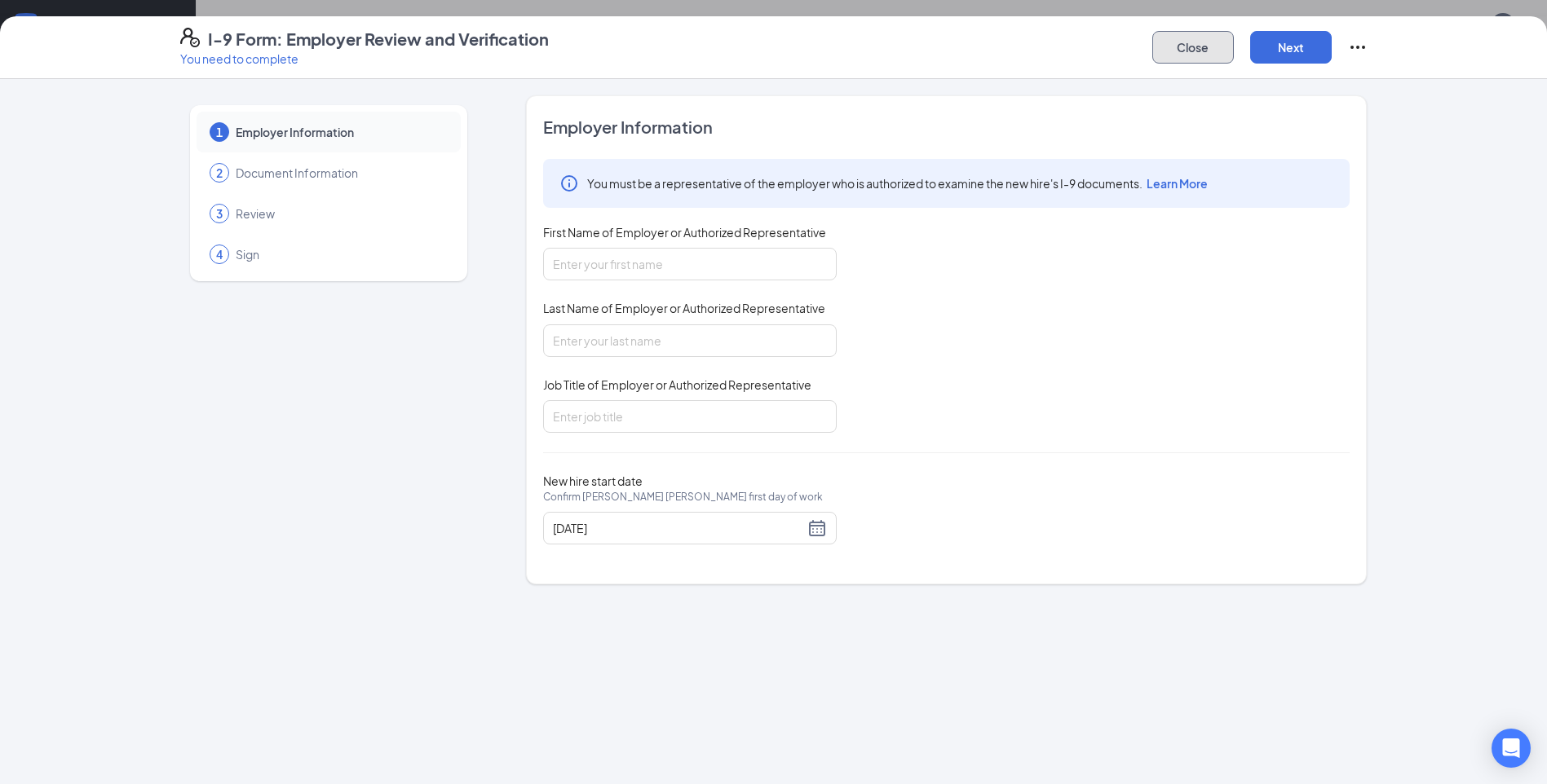
click at [1191, 44] on button "Close" at bounding box center [1193, 47] width 82 height 33
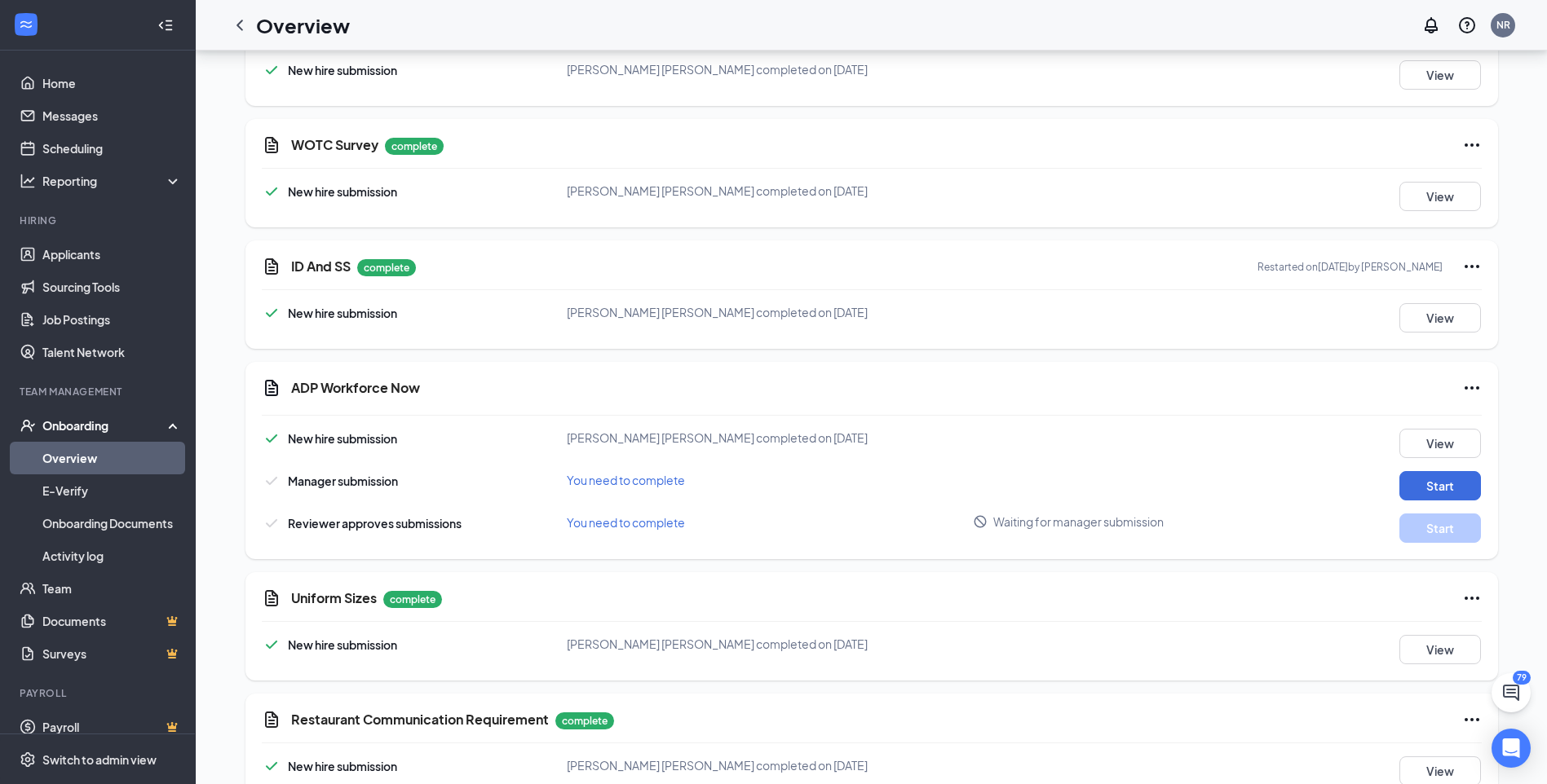
scroll to position [1954, 0]
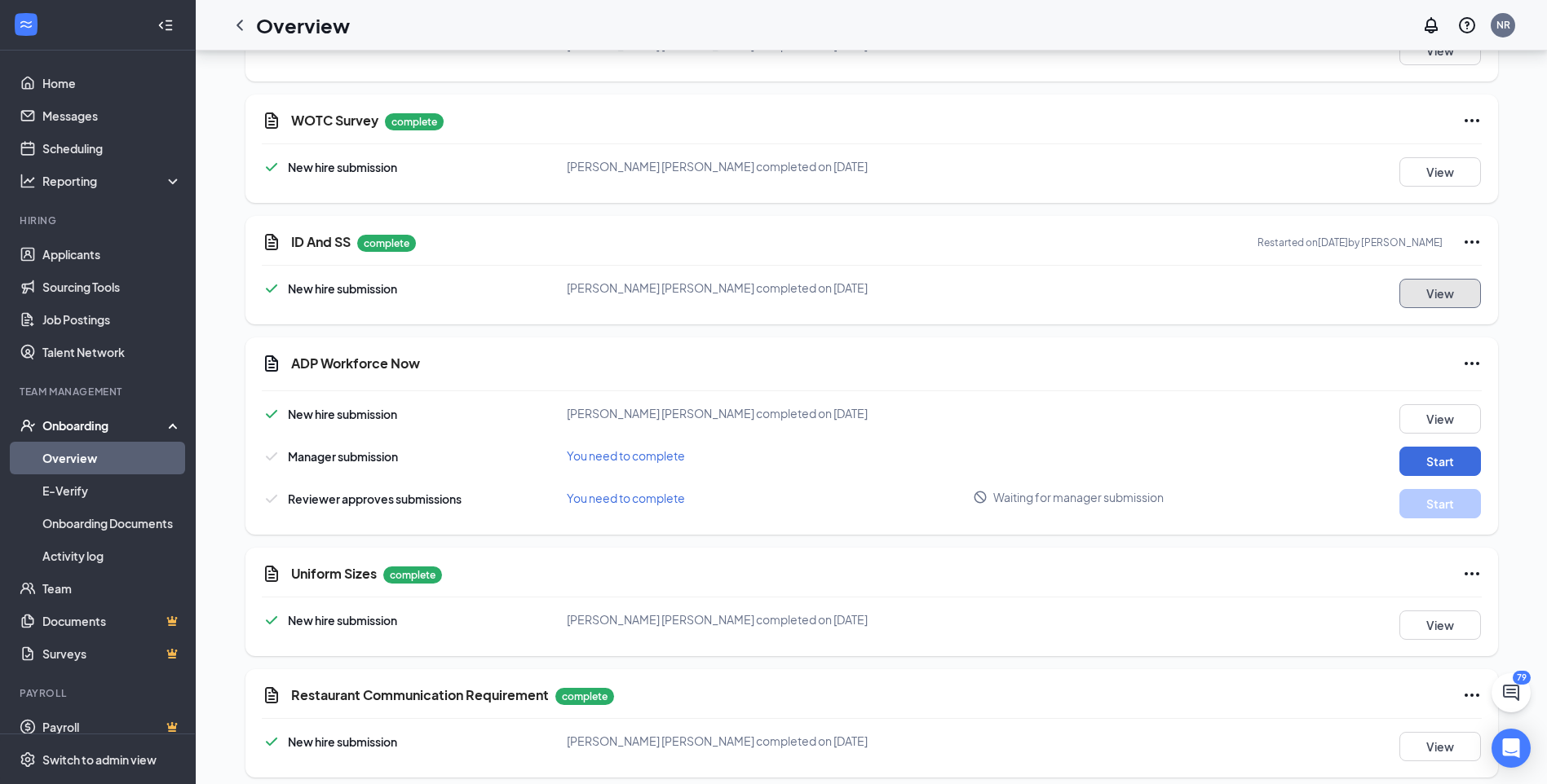
click at [1441, 279] on button "View" at bounding box center [1440, 294] width 82 height 30
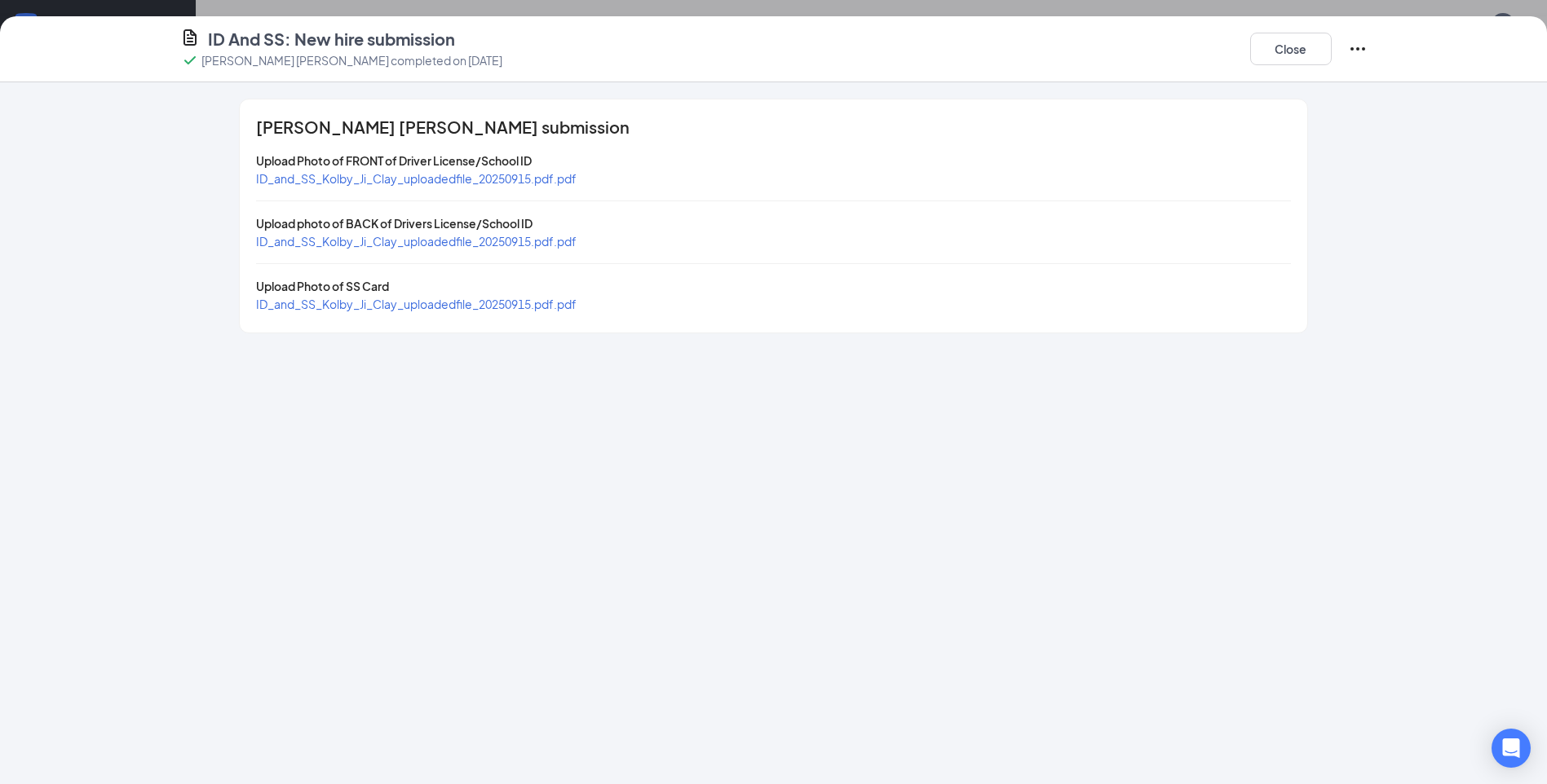
click at [414, 305] on span "ID_and_SS_Kolby_Ji_Clay_uploadedfile_20250915.pdf.pdf" at bounding box center [416, 303] width 321 height 14
click at [423, 242] on span "ID_and_SS_Kolby_Ji_Clay_uploadedfile_20250915.pdf.pdf" at bounding box center [416, 241] width 321 height 14
click at [471, 179] on span "ID_and_SS_Kolby_Ji_Clay_uploadedfile_20250915.pdf.pdf" at bounding box center [416, 178] width 321 height 14
click at [1283, 50] on button "Close" at bounding box center [1291, 49] width 82 height 33
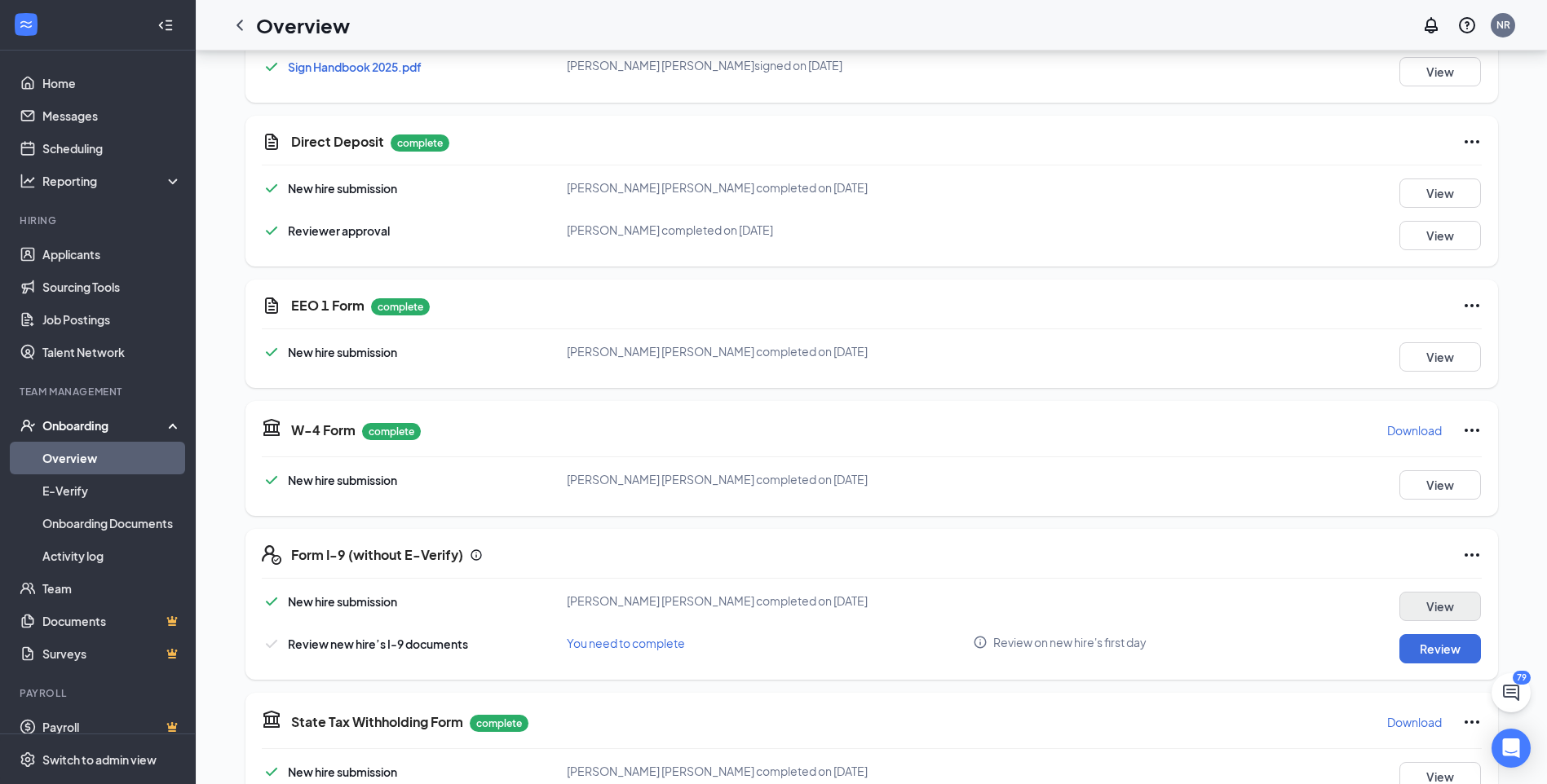
scroll to position [1387, 0]
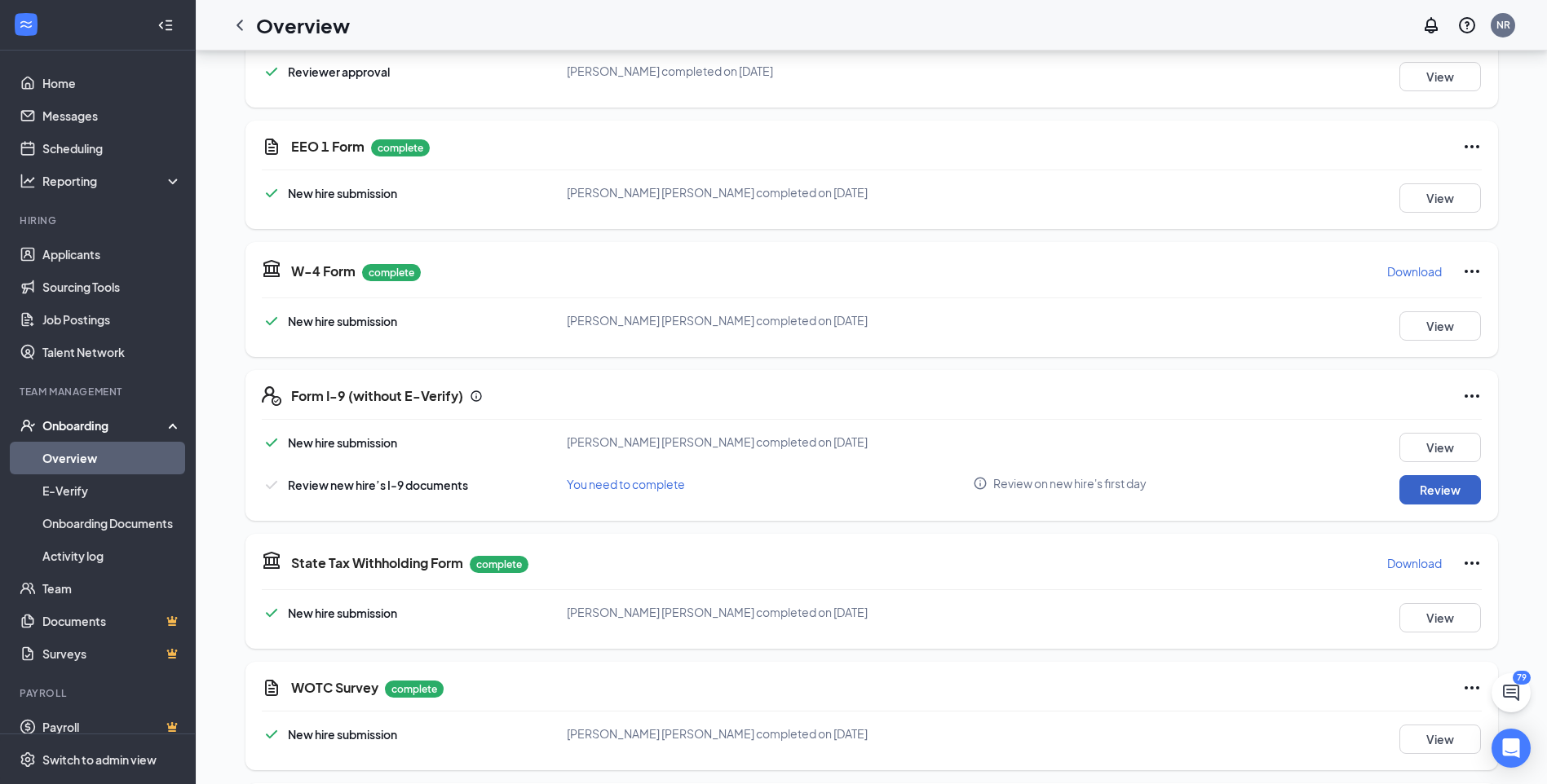
click at [1425, 478] on button "Review" at bounding box center [1440, 489] width 82 height 30
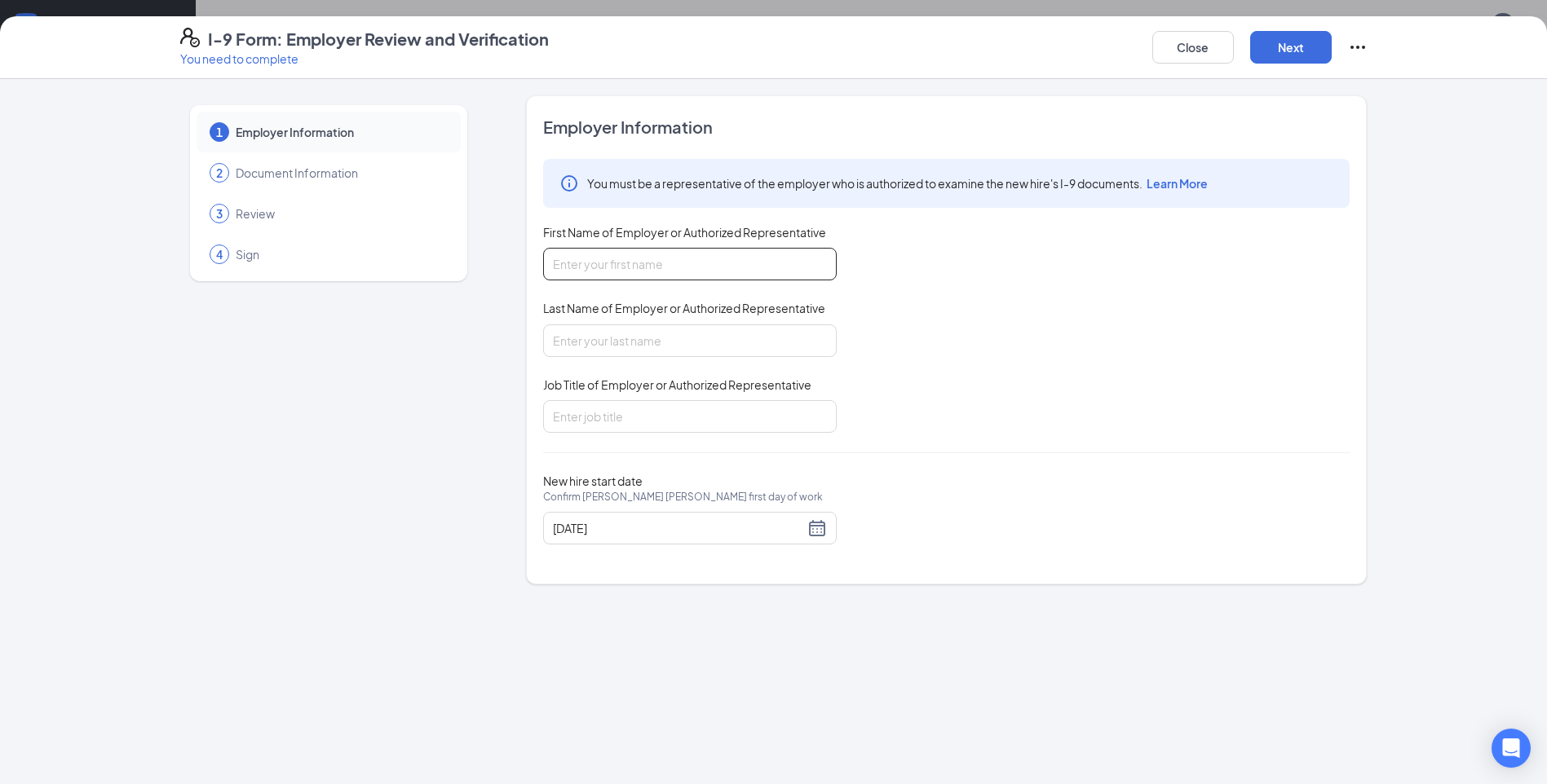
click at [702, 264] on input "First Name of Employer or Authorized Representative" at bounding box center [690, 264] width 294 height 33
type input "Kolby"
type input "Clay"
click at [629, 418] on input "Job Title of Employer or Authorized Representative" at bounding box center [690, 416] width 294 height 33
type input "Team member"
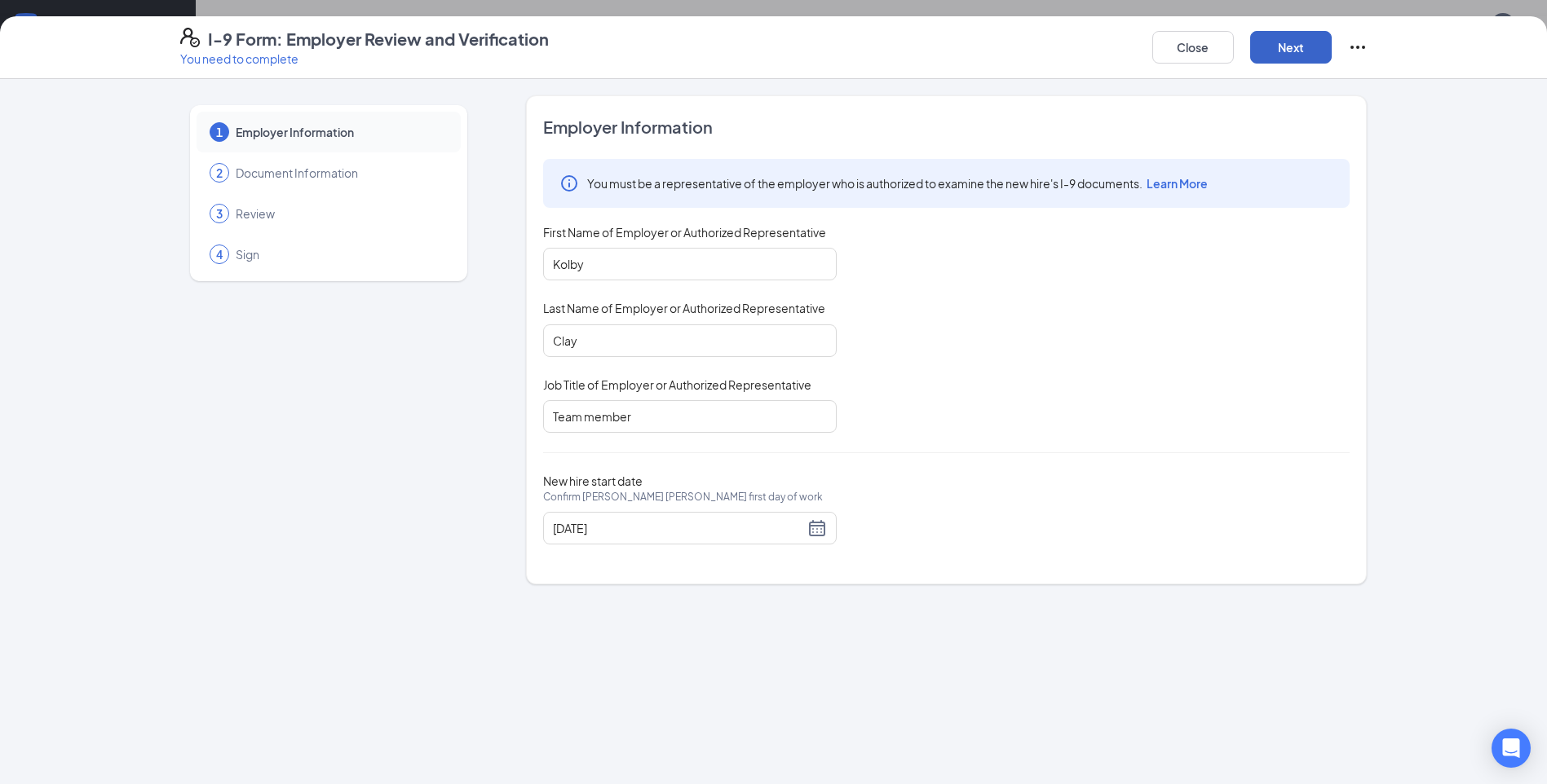
click at [1286, 40] on button "Next" at bounding box center [1291, 47] width 82 height 33
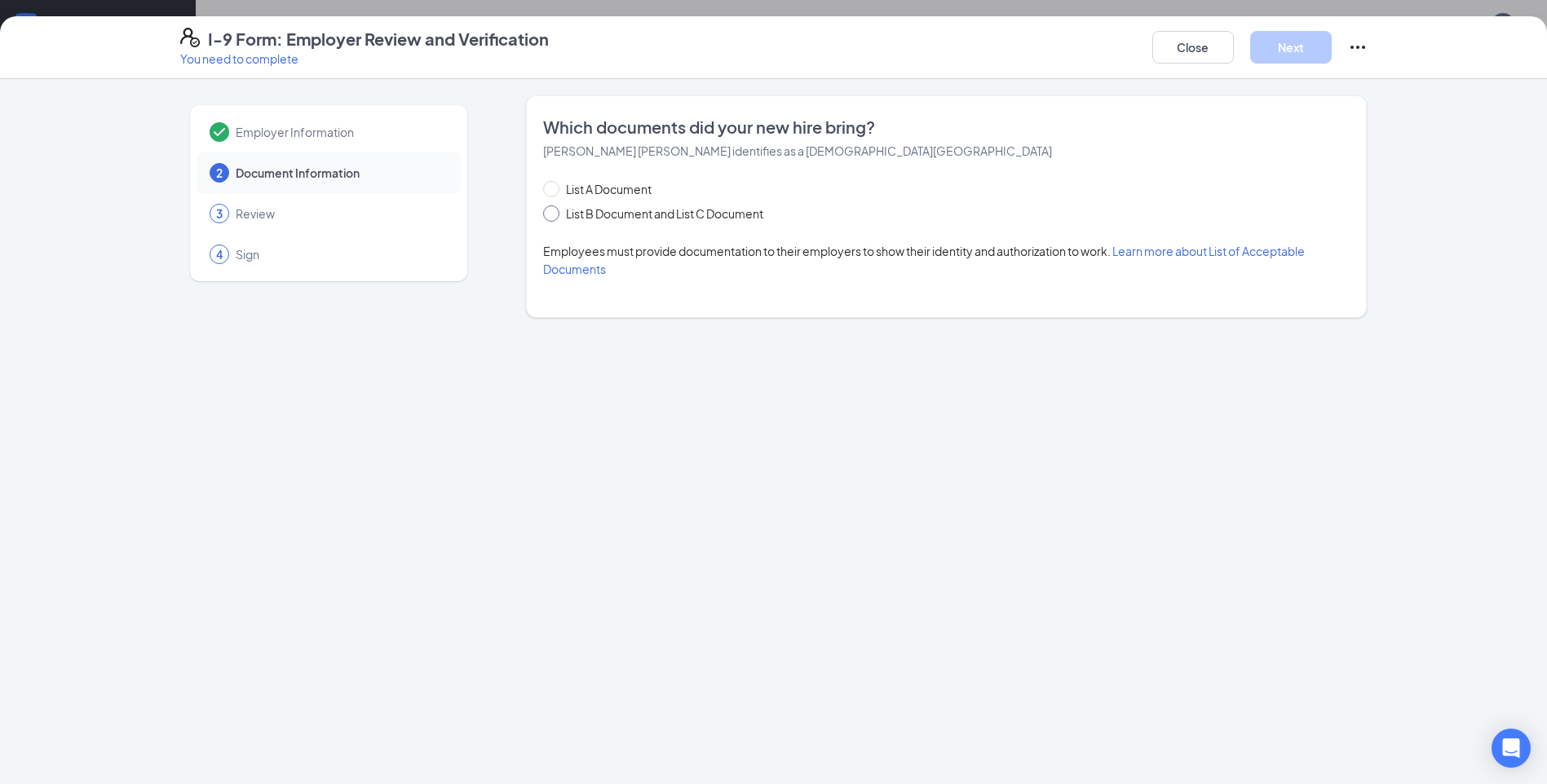
click at [560, 214] on span "List B Document and List C Document" at bounding box center [664, 213] width 210 height 18
click at [555, 214] on input "List B Document and List C Document" at bounding box center [549, 211] width 12 height 12
radio input "true"
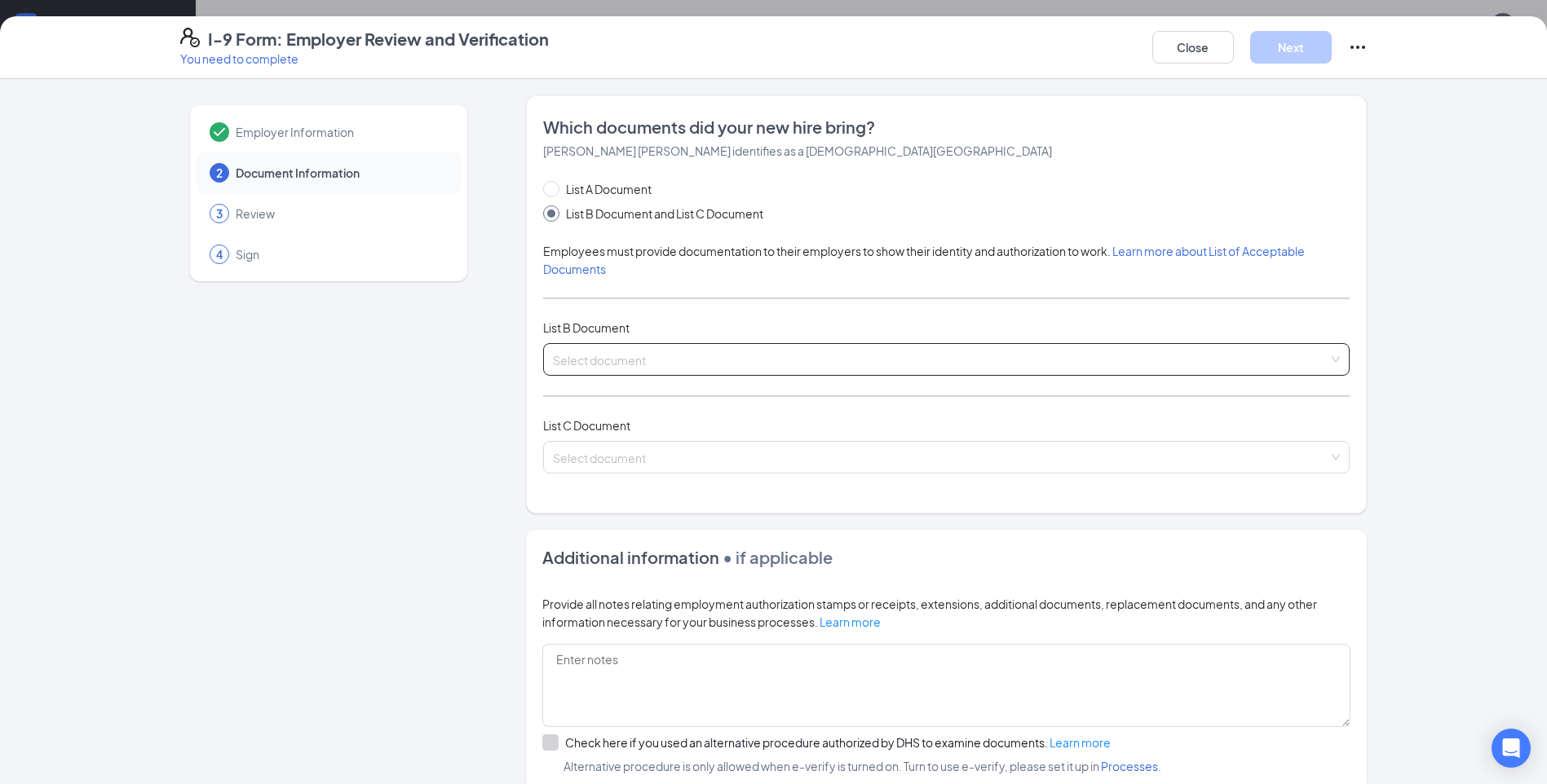
click at [721, 363] on input "search" at bounding box center [940, 356] width 775 height 24
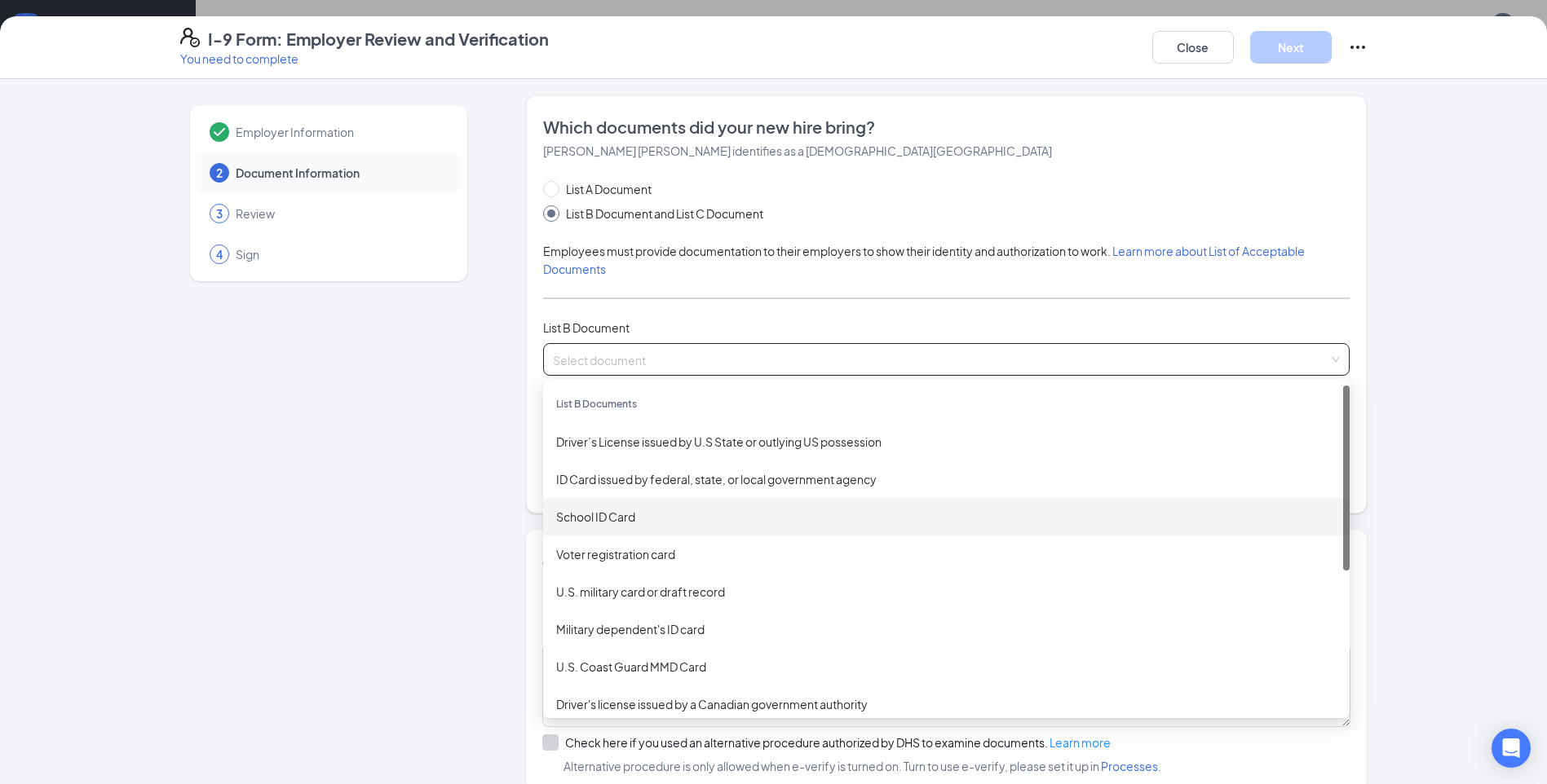
click at [639, 511] on div "School ID Card" at bounding box center [946, 516] width 780 height 18
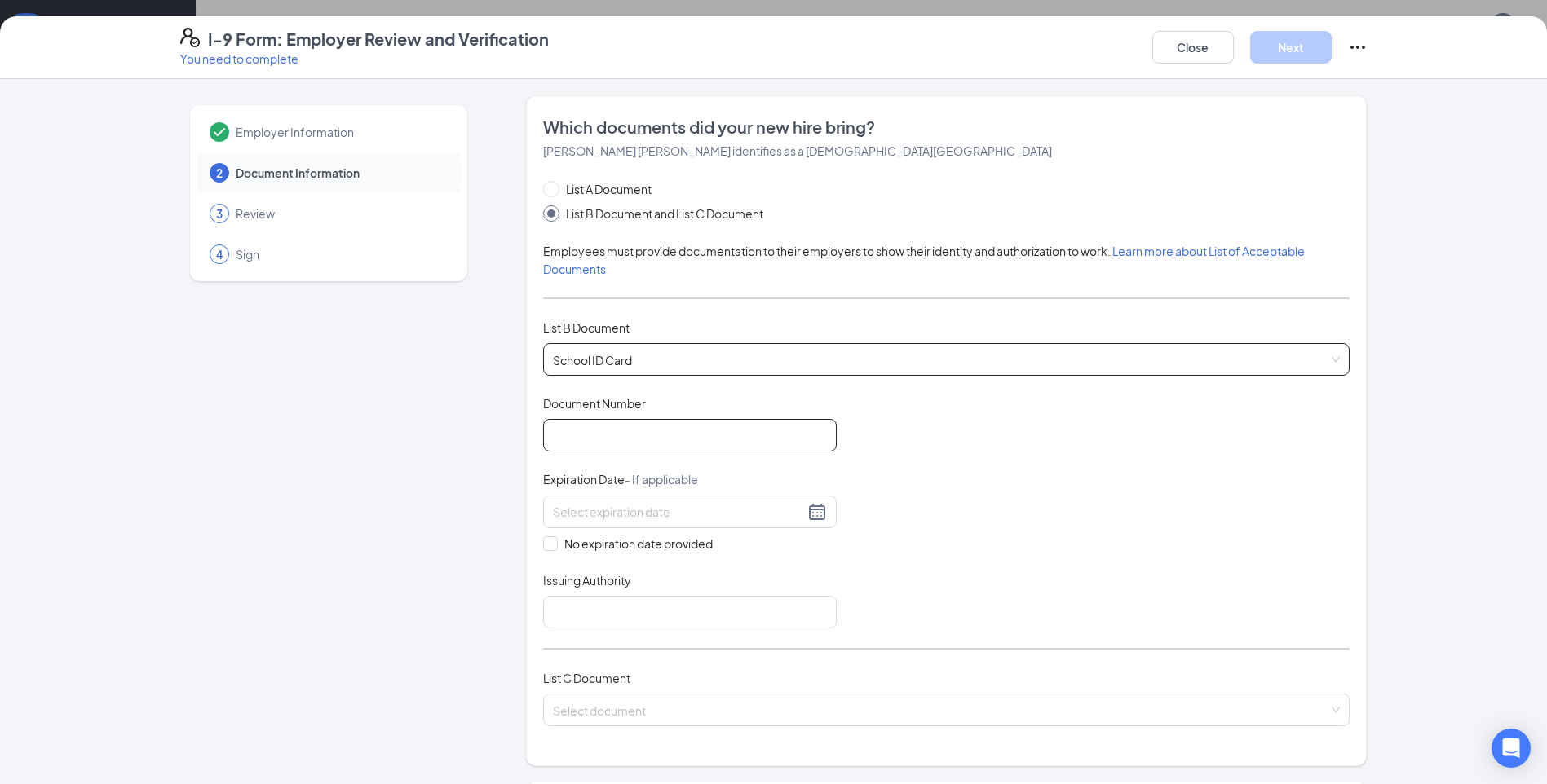
click at [632, 435] on input "Document Number" at bounding box center [690, 436] width 294 height 33
type input "01003152"
click at [551, 545] on span at bounding box center [550, 543] width 14 height 14
click at [551, 545] on input "No expiration date provided" at bounding box center [549, 542] width 12 height 12
checkbox input "true"
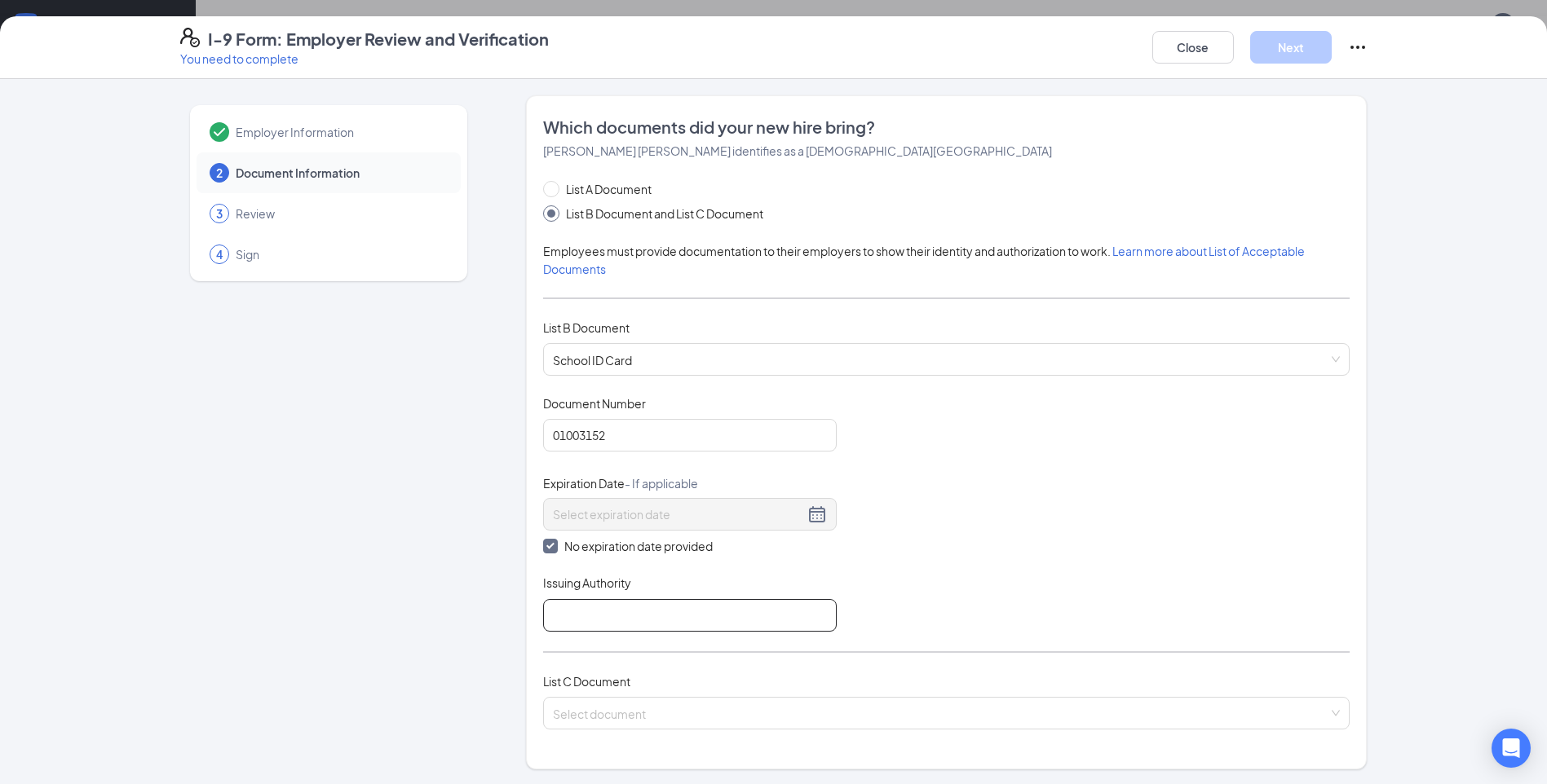
click at [618, 609] on input "Issuing Authority" at bounding box center [690, 616] width 294 height 33
type input "[GEOGRAPHIC_DATA]"
click at [1005, 551] on div "Document Title School ID Card Document Number 01003152 Expiration Date - If app…" at bounding box center [946, 513] width 806 height 236
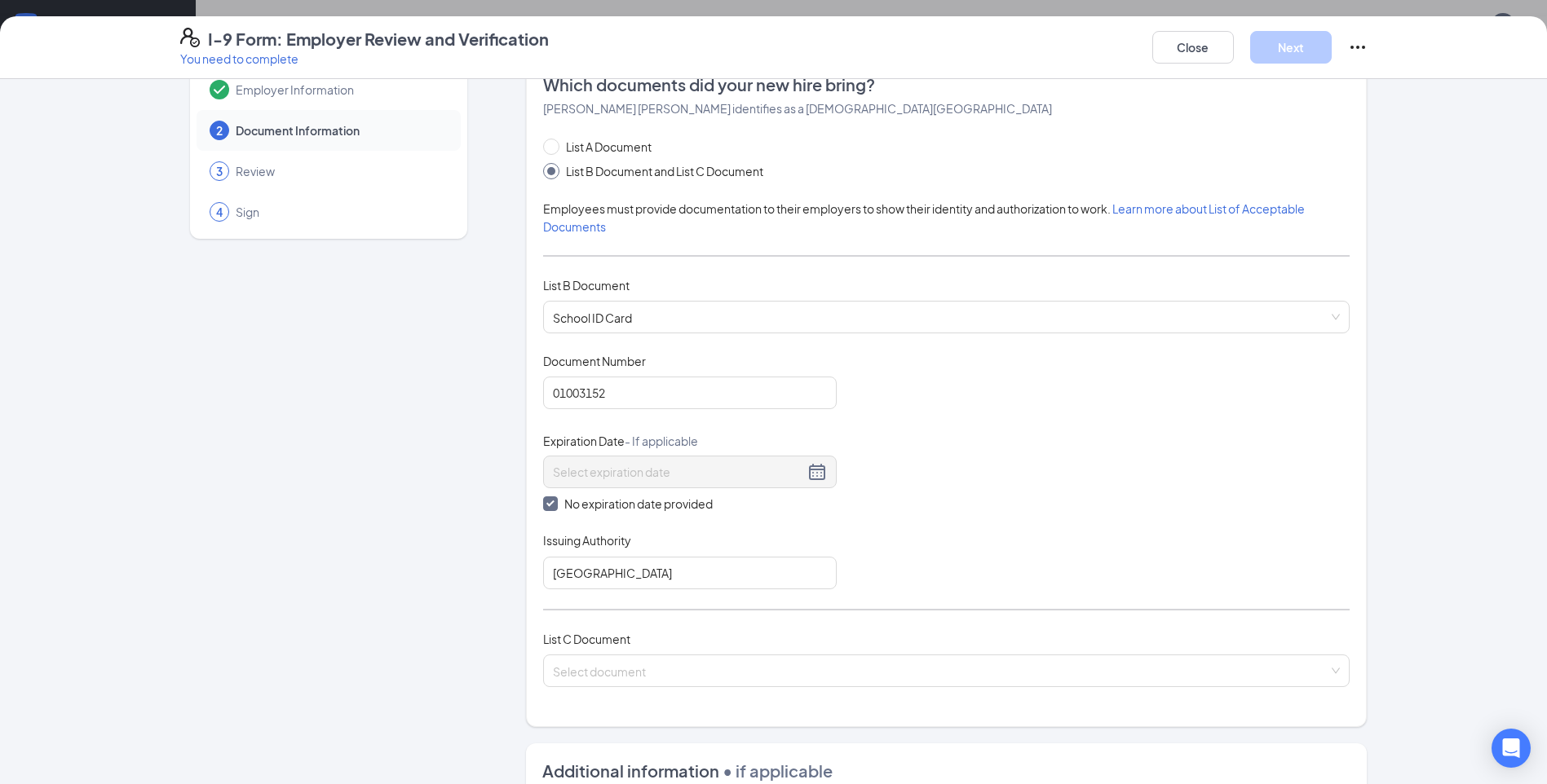
scroll to position [82, 0]
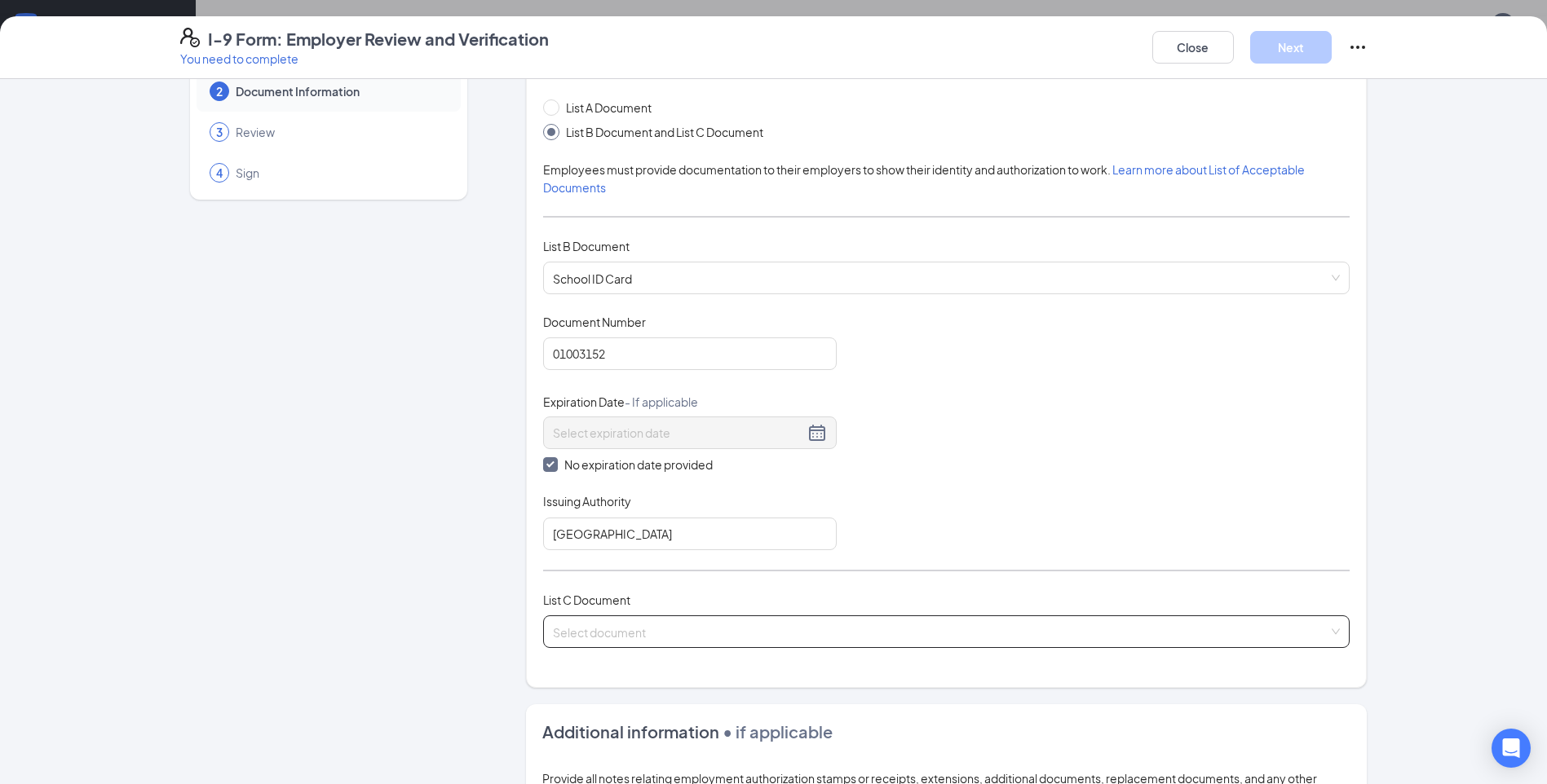
click at [655, 631] on input "search" at bounding box center [940, 628] width 775 height 24
click at [650, 627] on input "search" at bounding box center [940, 628] width 775 height 24
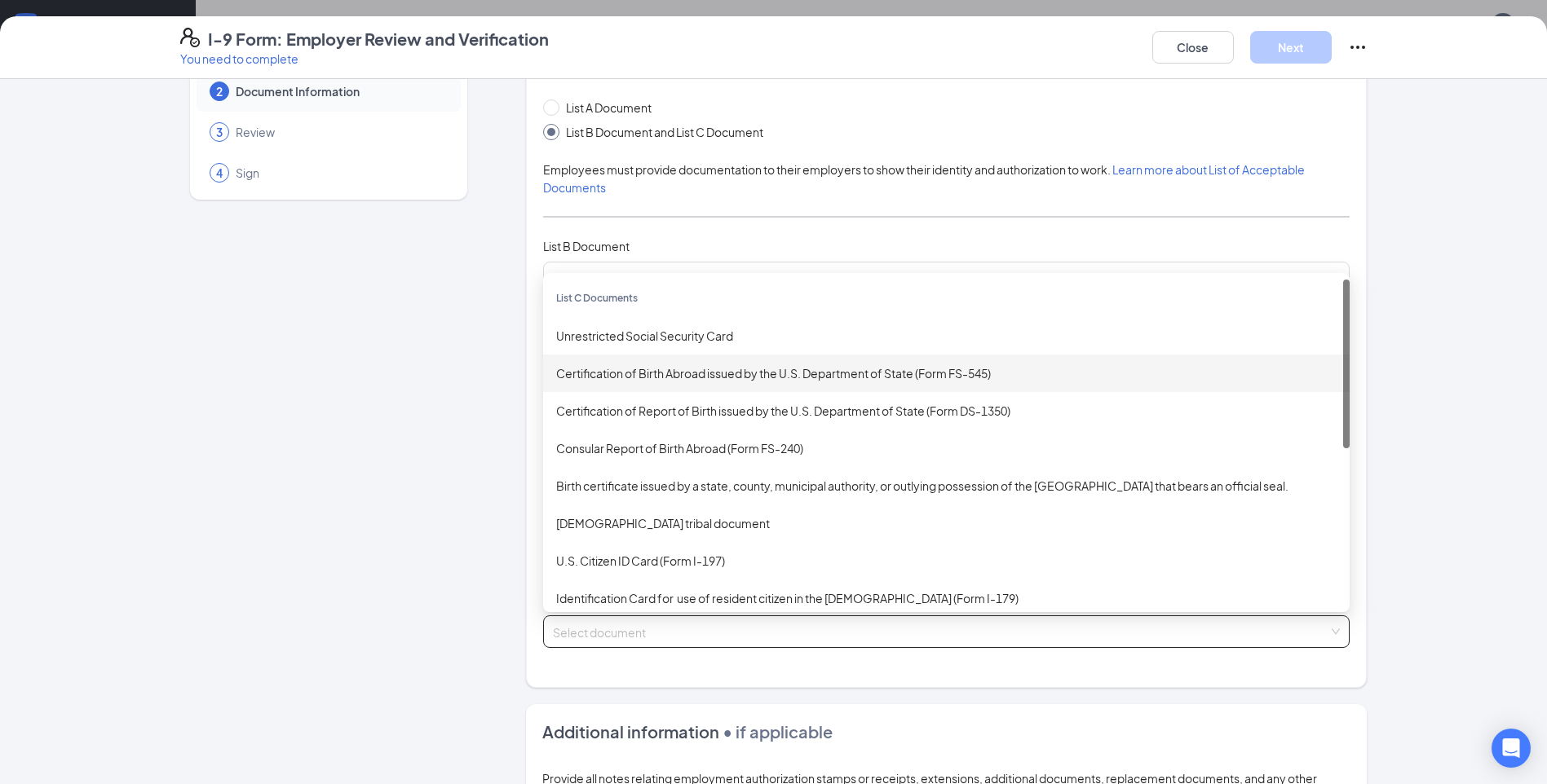
click at [681, 374] on div "Certification of Birth Abroad issued by the U.S. Department of State (Form FS-5…" at bounding box center [946, 373] width 780 height 18
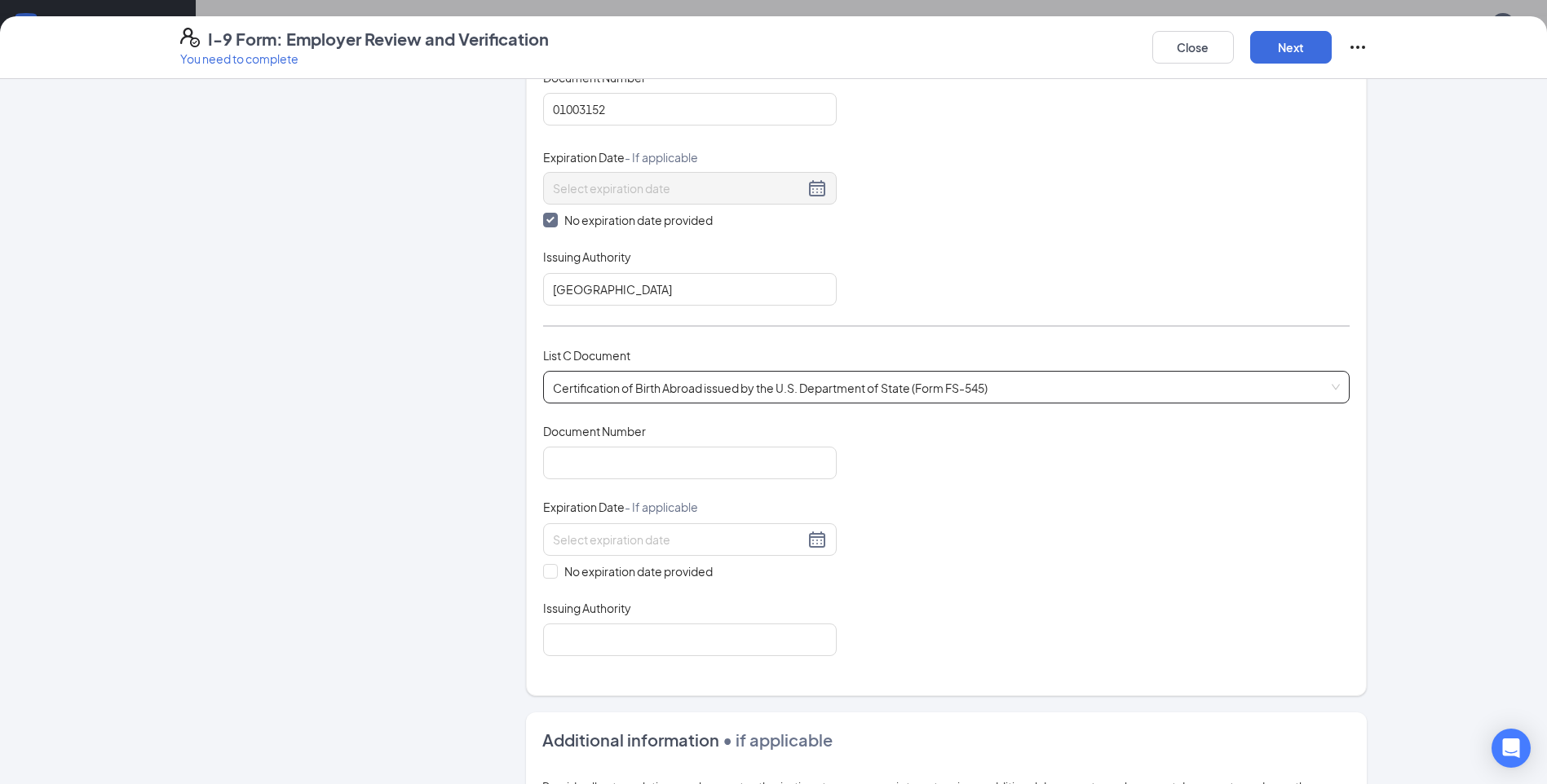
scroll to position [408, 0]
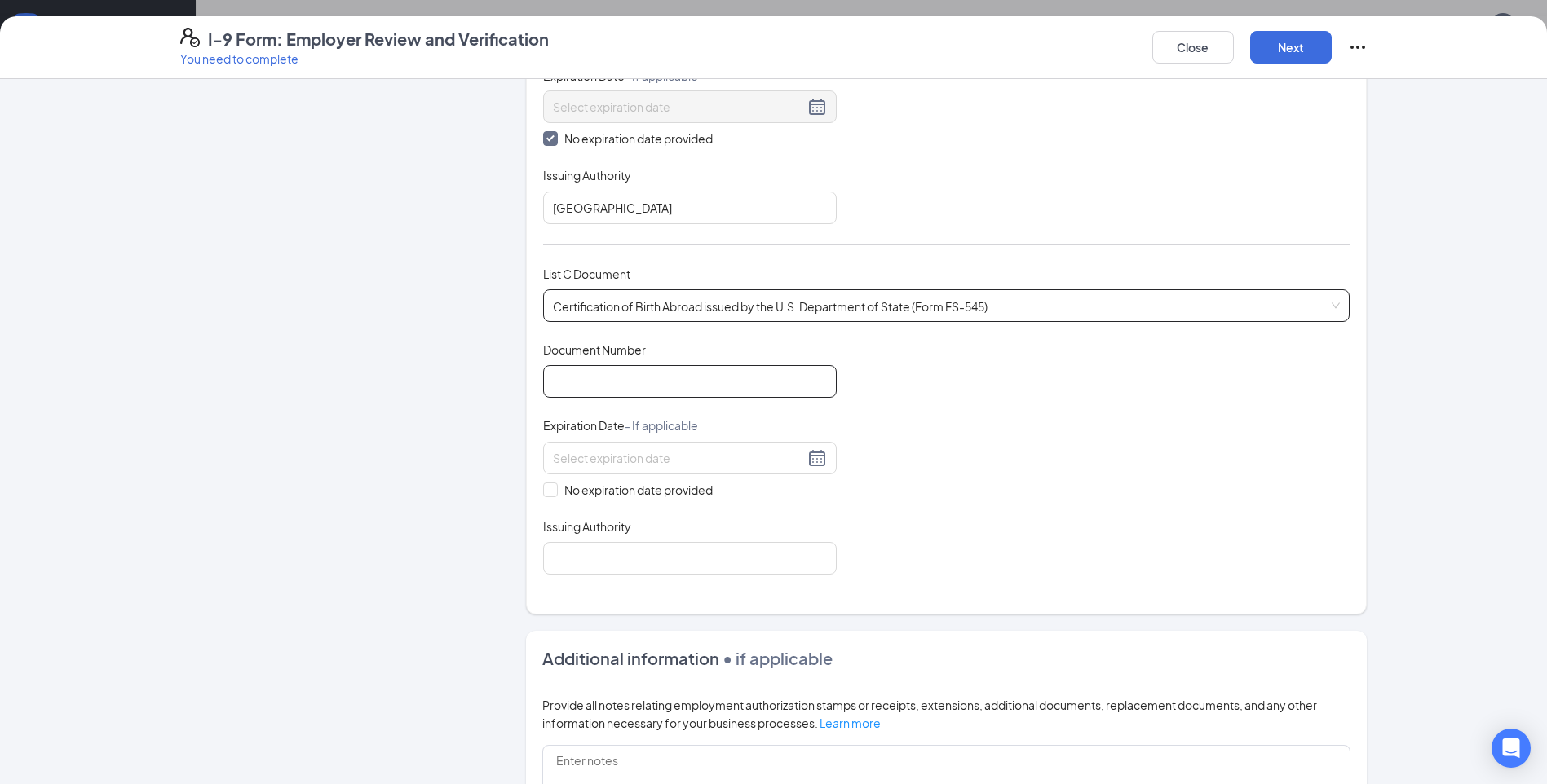
click at [544, 384] on input "Document Number" at bounding box center [690, 382] width 294 height 33
type input "36-45042"
click at [1109, 519] on div "Document Title Certification of Birth Abroad issued by the U.S. Department of S…" at bounding box center [946, 458] width 806 height 233
click at [544, 491] on input "No expiration date provided" at bounding box center [549, 488] width 12 height 12
checkbox input "true"
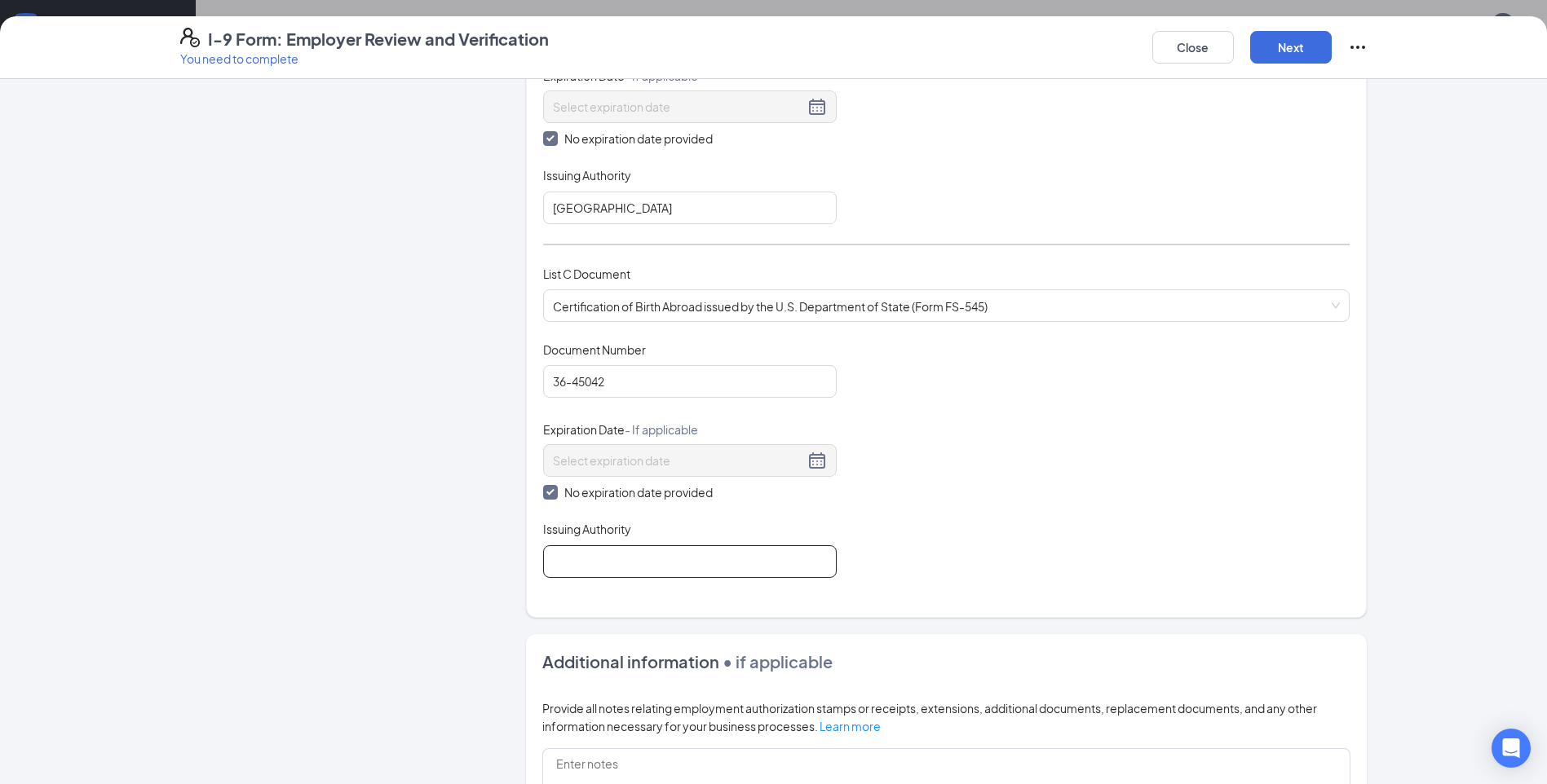
click at [651, 550] on input "Issuing Authority" at bounding box center [690, 561] width 294 height 33
type input "Social Security Administration"
click at [1083, 467] on div "Document Title Certification of Birth Abroad issued by the U.S. Department of S…" at bounding box center [946, 460] width 806 height 236
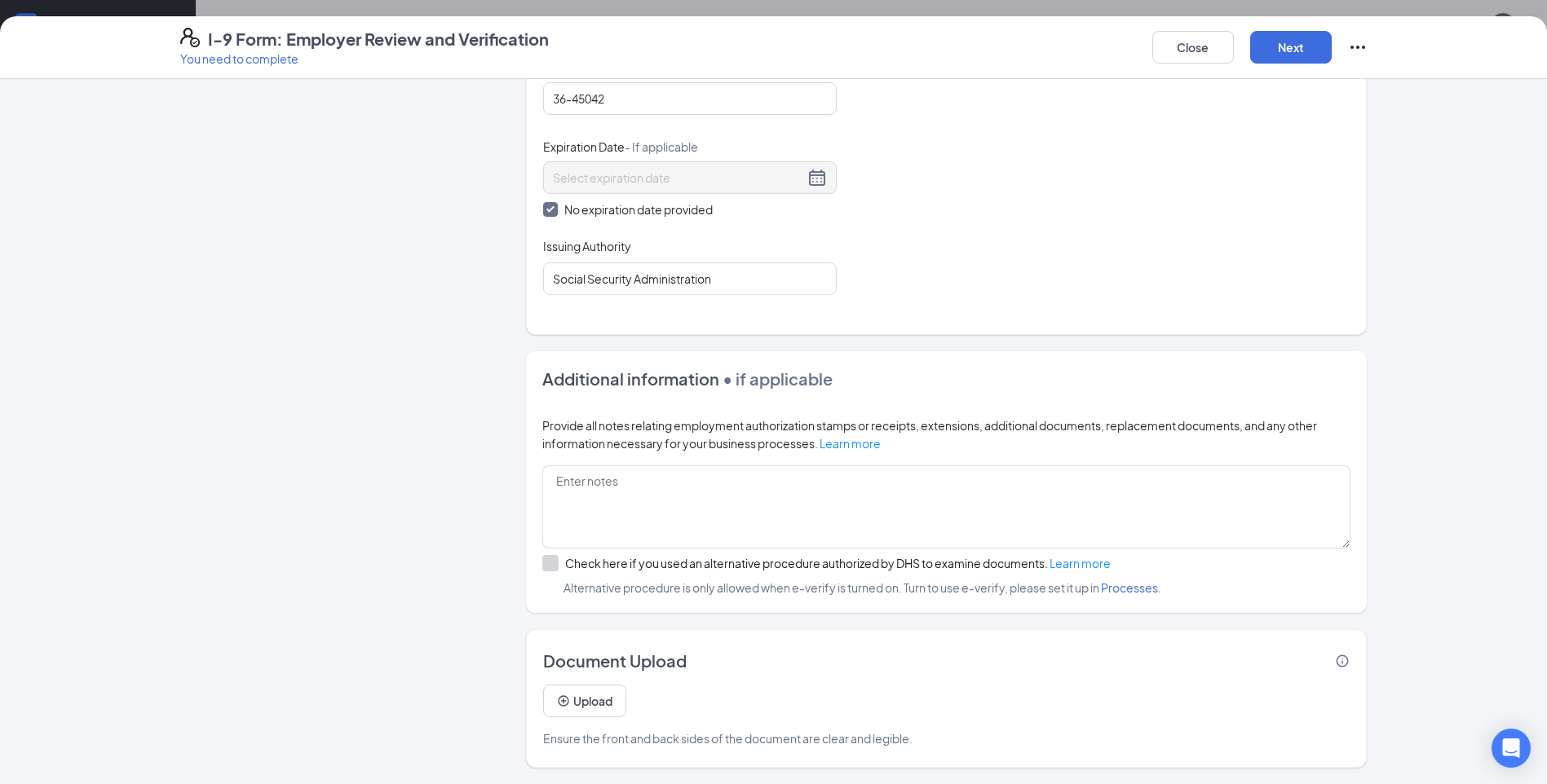
scroll to position [1387, 0]
click at [1296, 52] on button "Next" at bounding box center [1291, 47] width 82 height 33
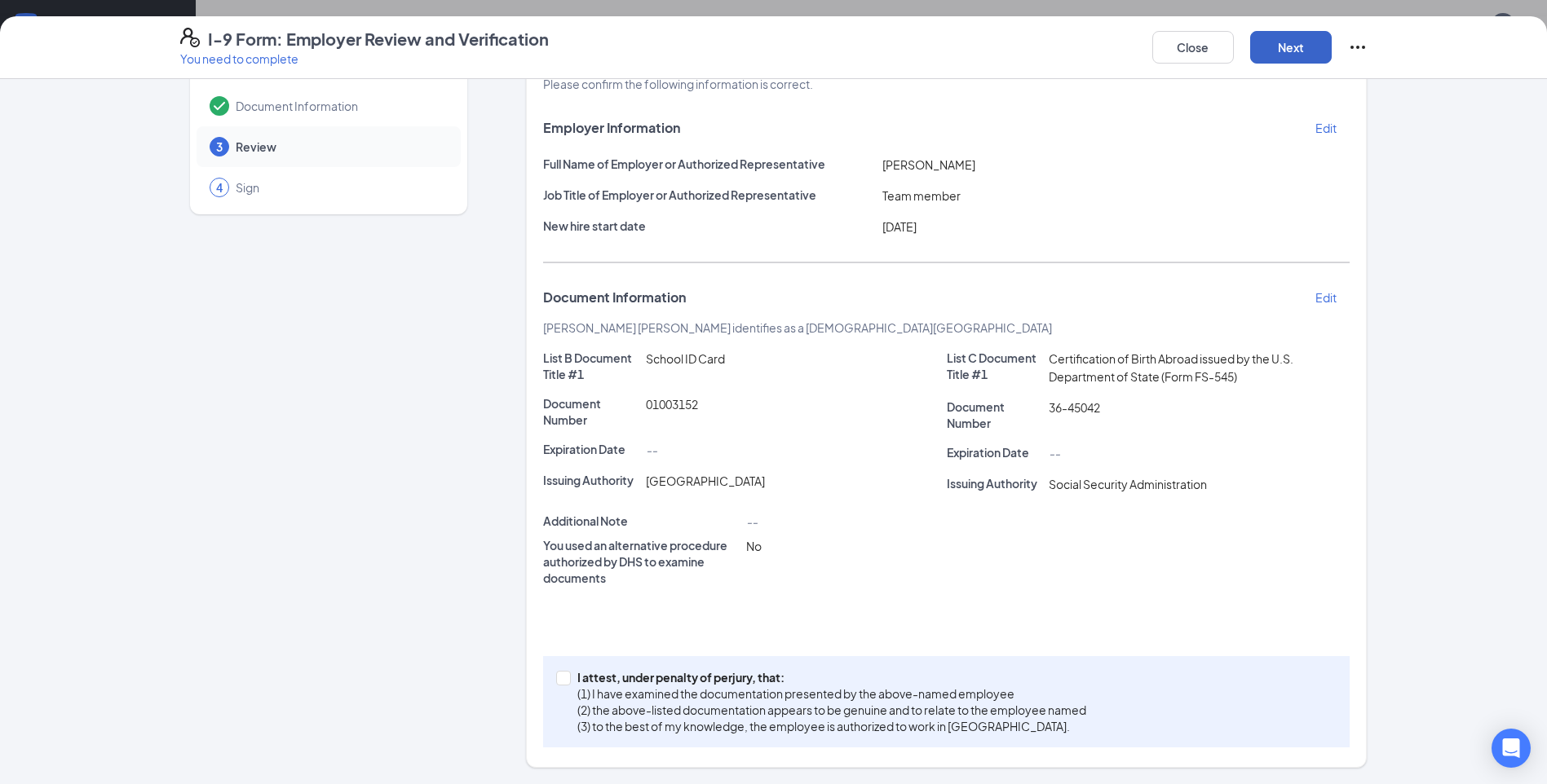
click at [1296, 52] on button "Next" at bounding box center [1291, 47] width 82 height 33
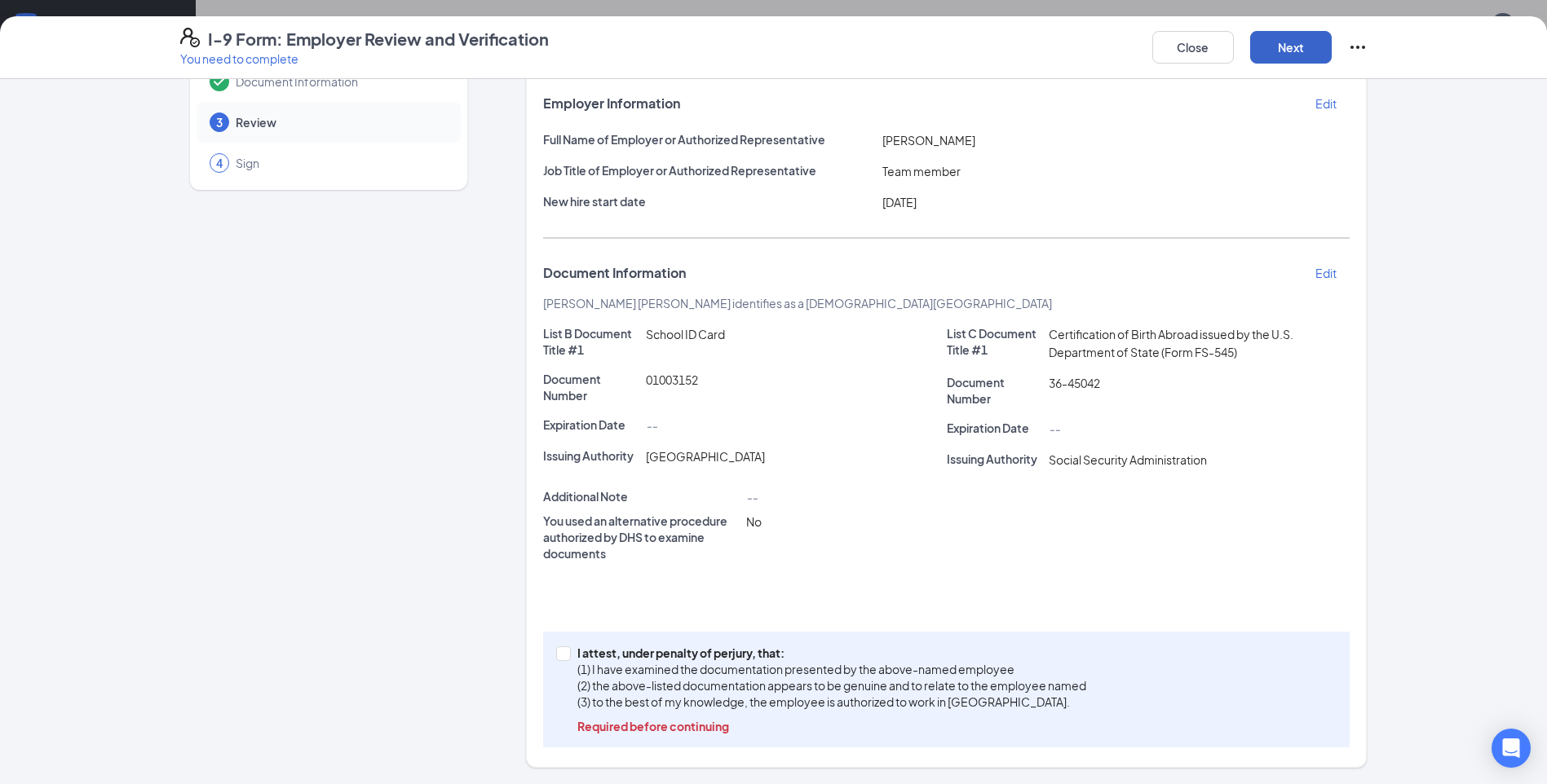
click at [1283, 55] on button "Next" at bounding box center [1291, 47] width 82 height 33
click at [557, 653] on input "I attest, under penalty of [PERSON_NAME], that: (1) I have examined the documen…" at bounding box center [562, 653] width 12 height 12
checkbox input "true"
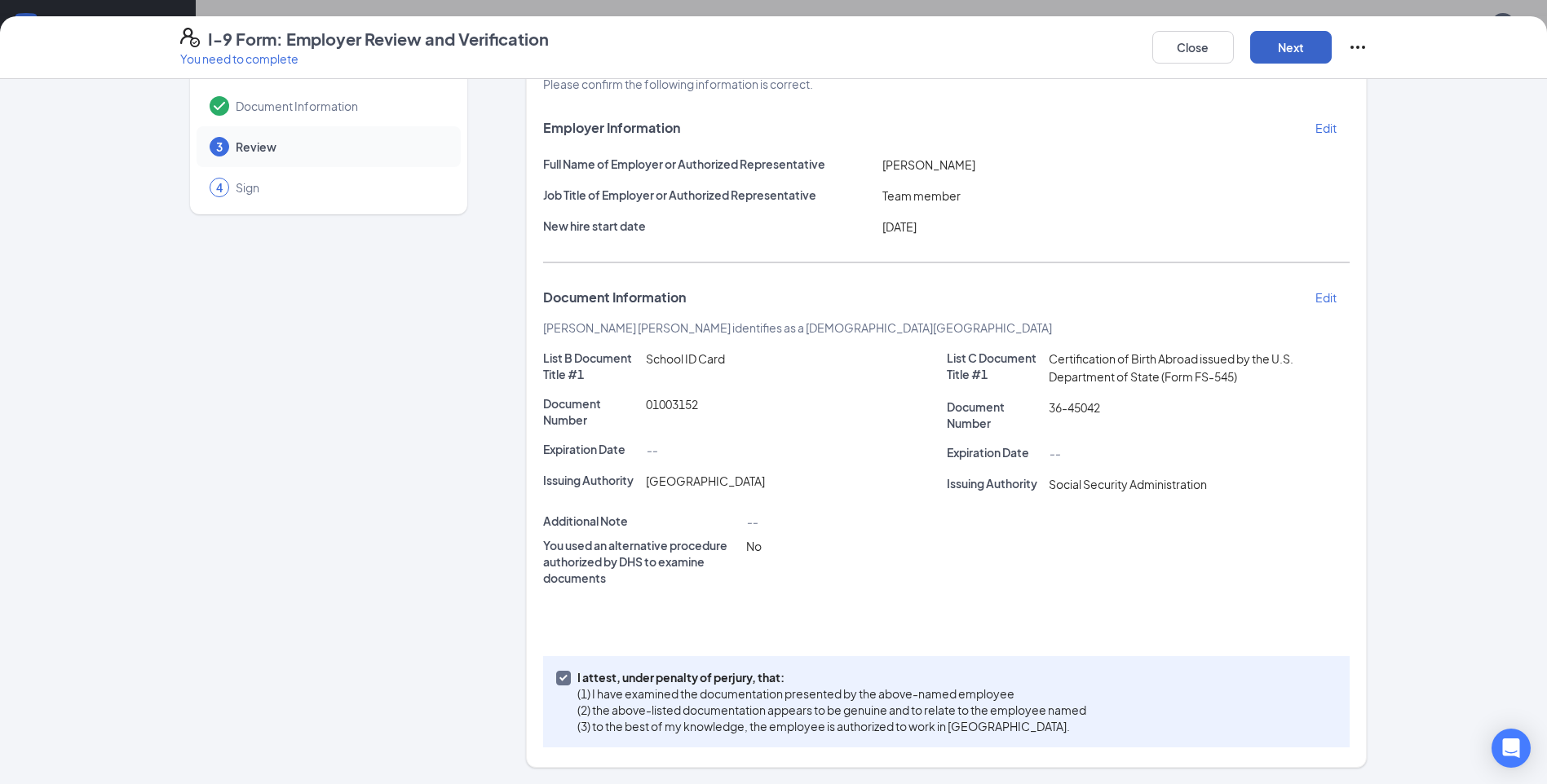
click at [1297, 52] on button "Next" at bounding box center [1291, 47] width 82 height 33
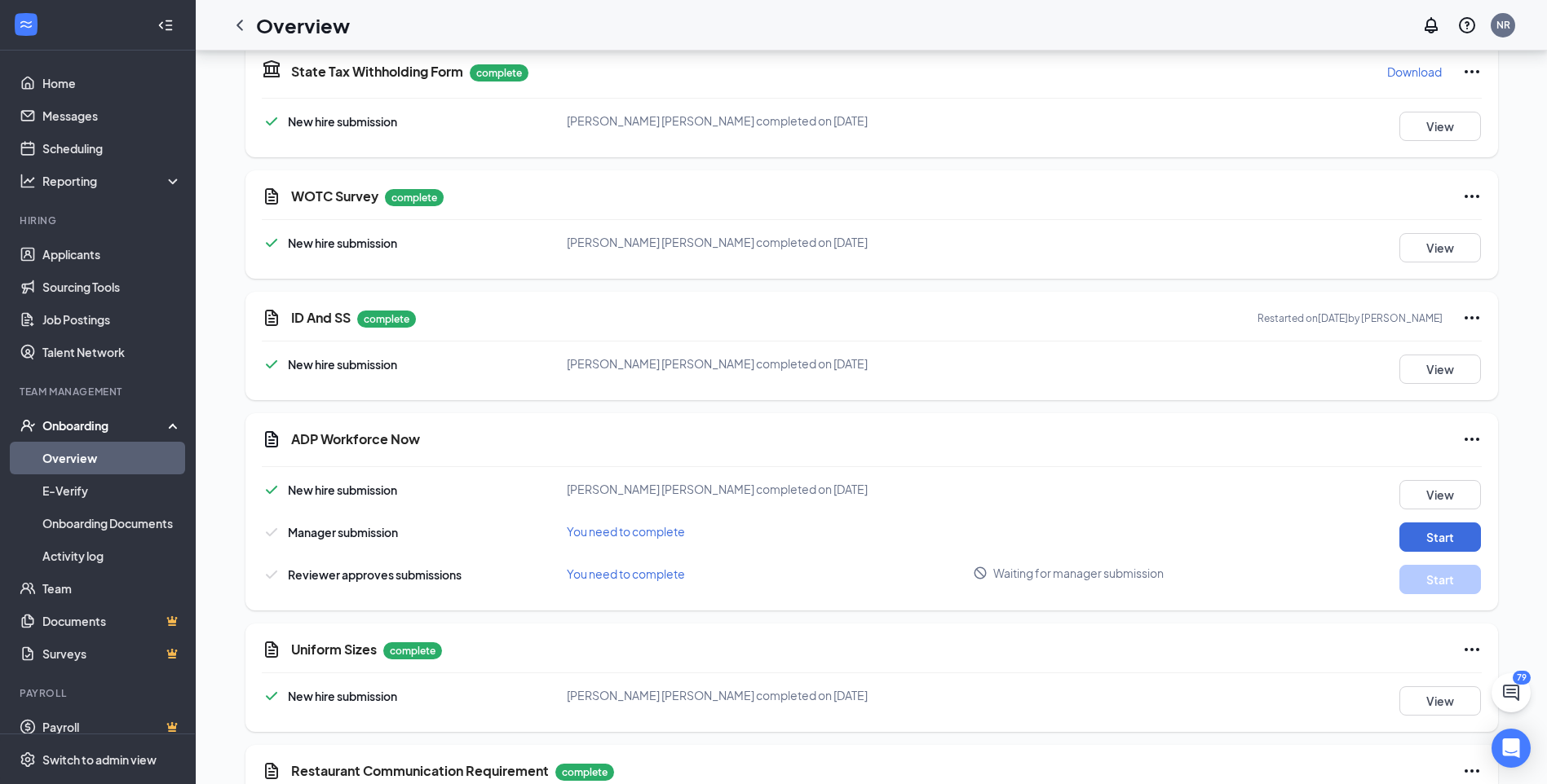
scroll to position [1954, 0]
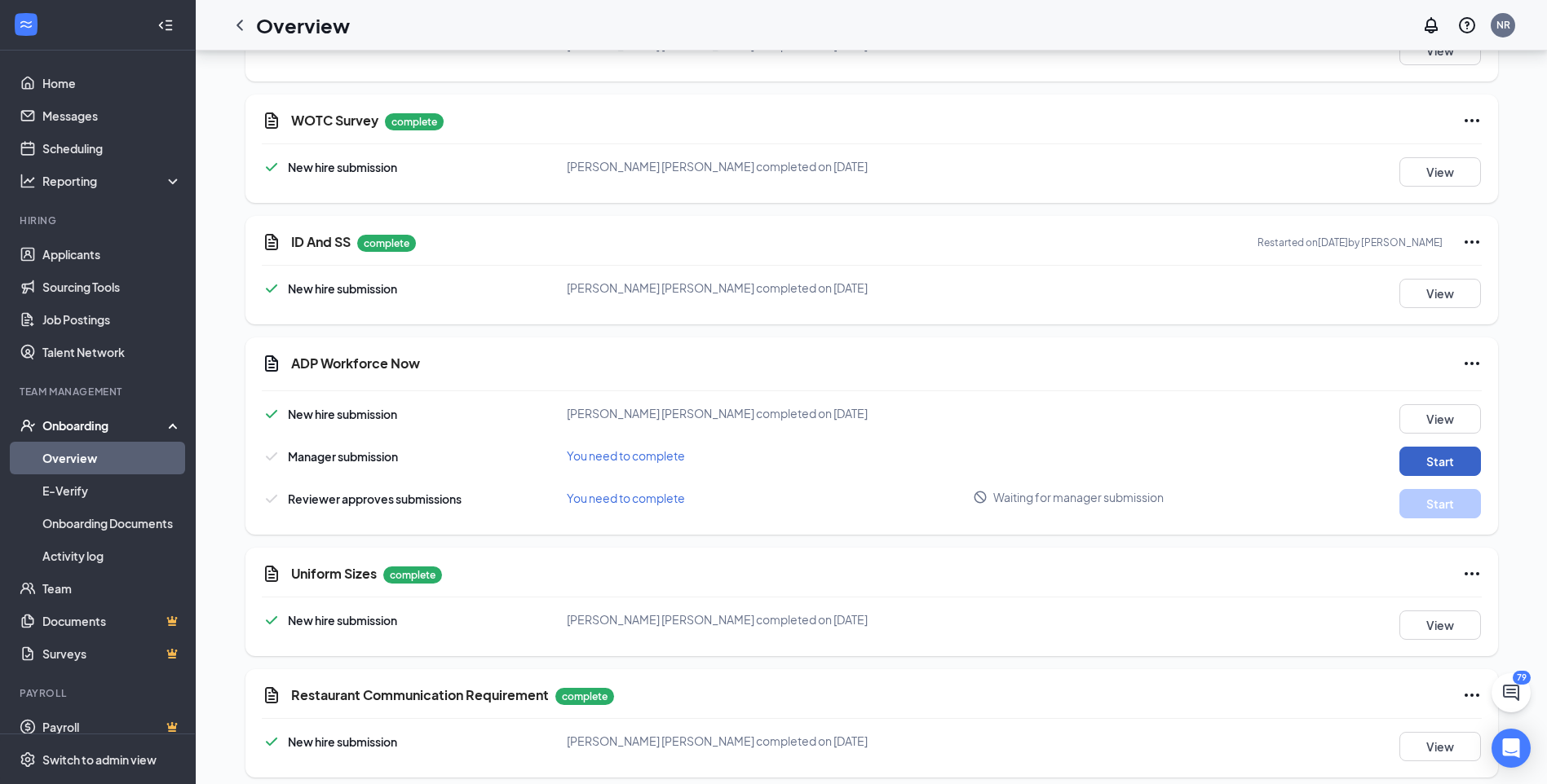
click at [1430, 447] on button "Start" at bounding box center [1440, 462] width 82 height 30
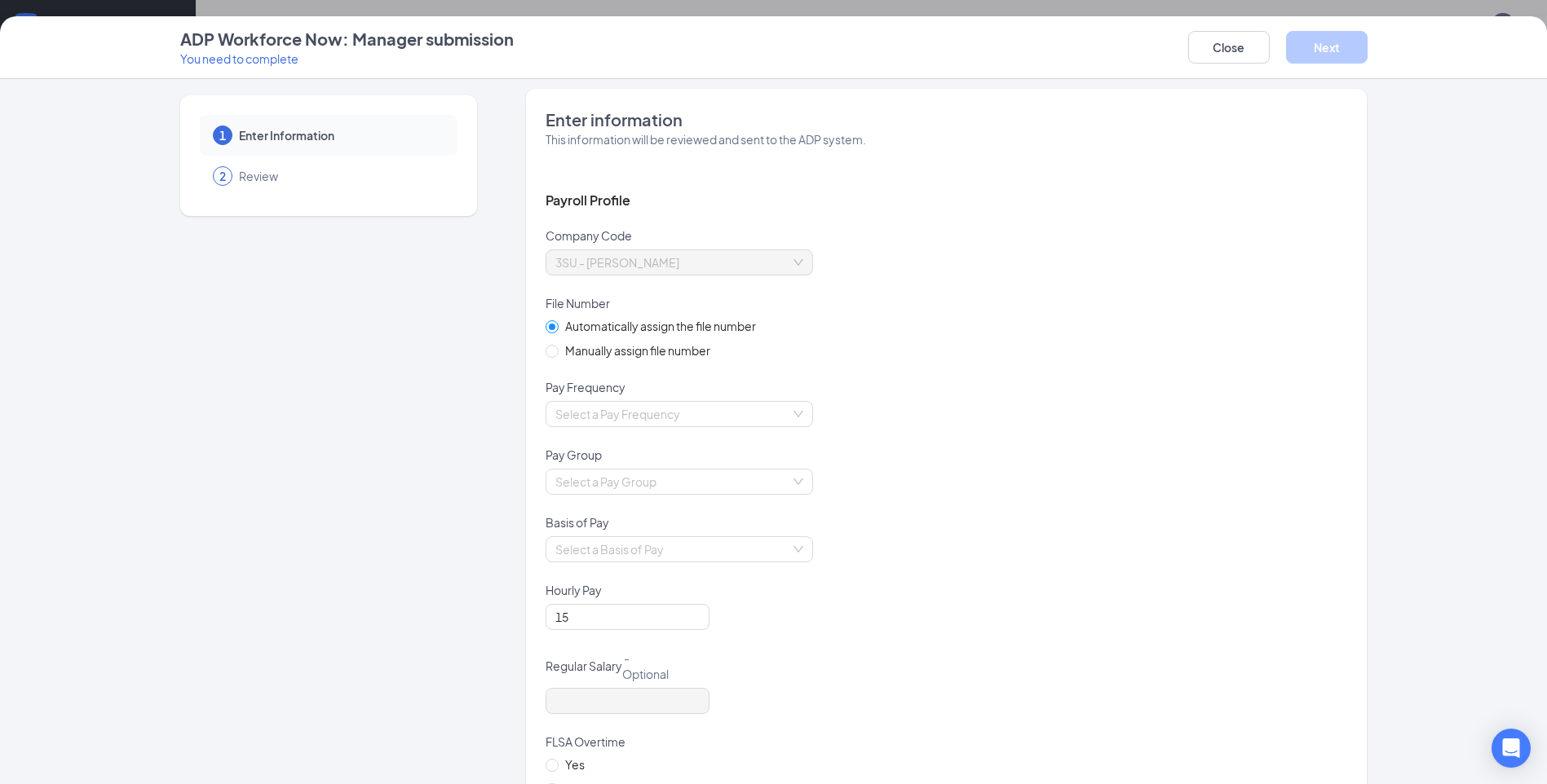
scroll to position [0, 0]
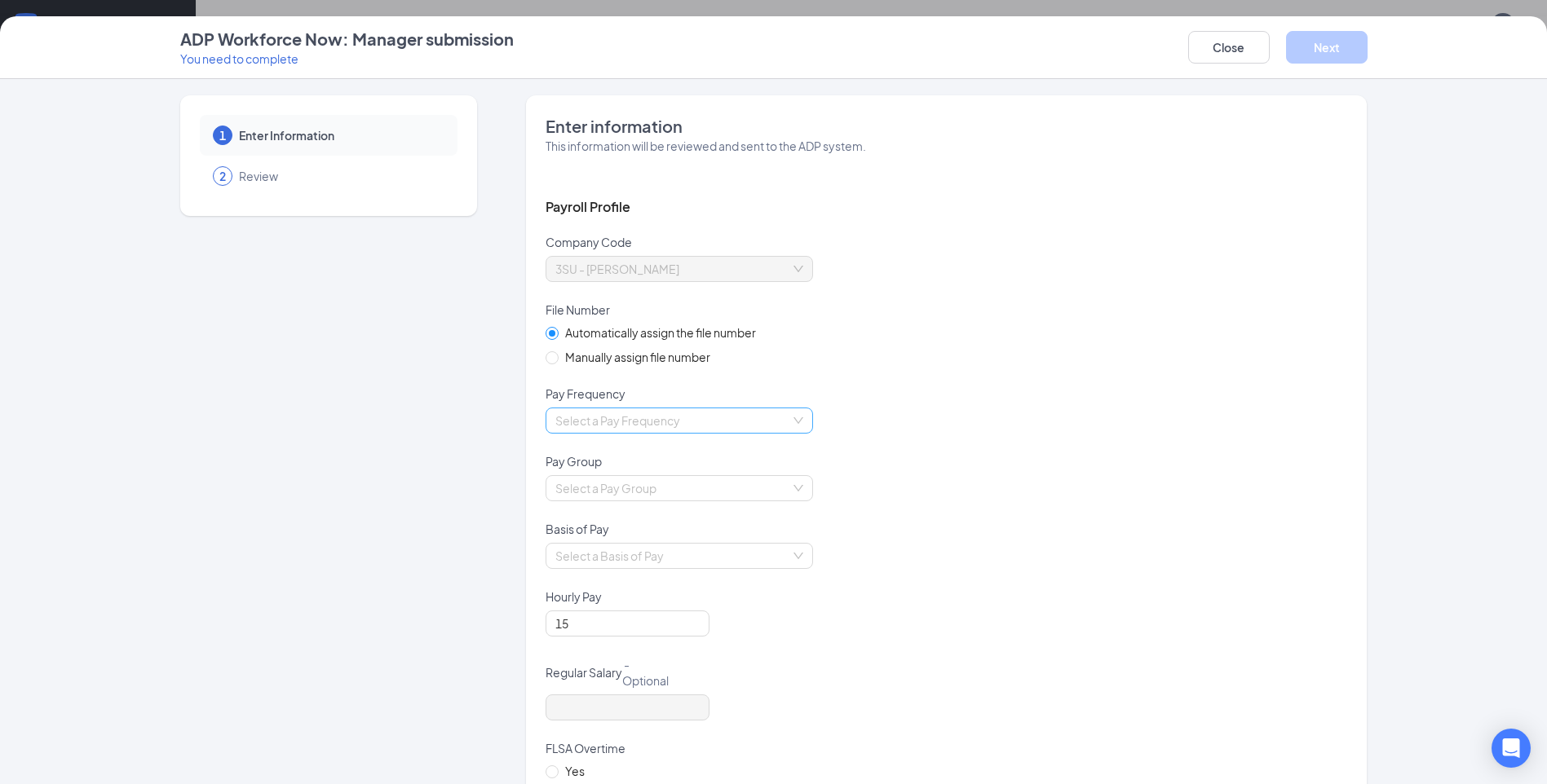
click at [773, 414] on input "search" at bounding box center [674, 420] width 236 height 24
click at [594, 524] on div "Biweekly" at bounding box center [673, 532] width 248 height 18
click at [774, 485] on input "search" at bounding box center [674, 487] width 236 height 24
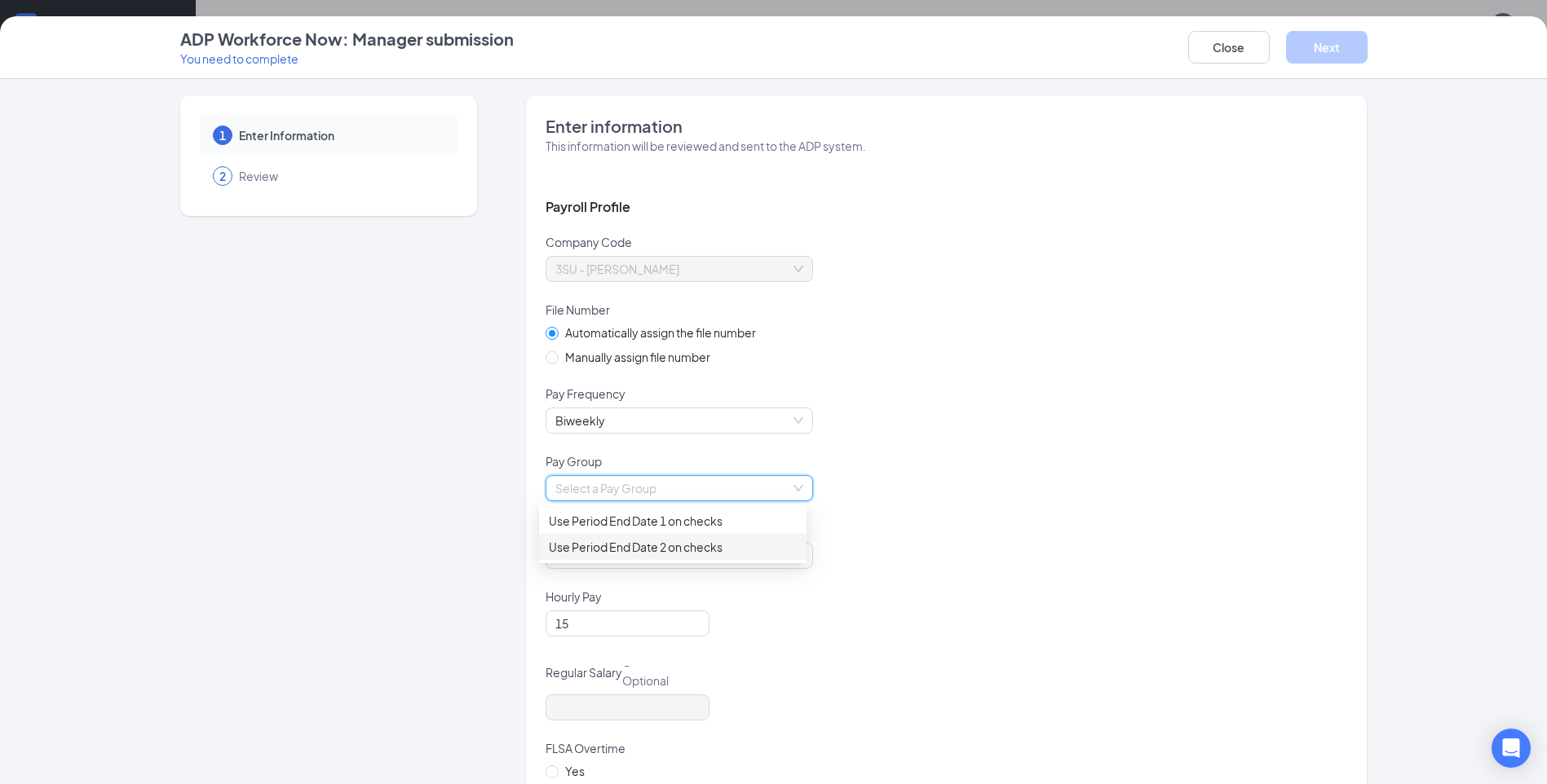
click at [681, 553] on div "Use Period End Date 2 on checks" at bounding box center [673, 547] width 248 height 18
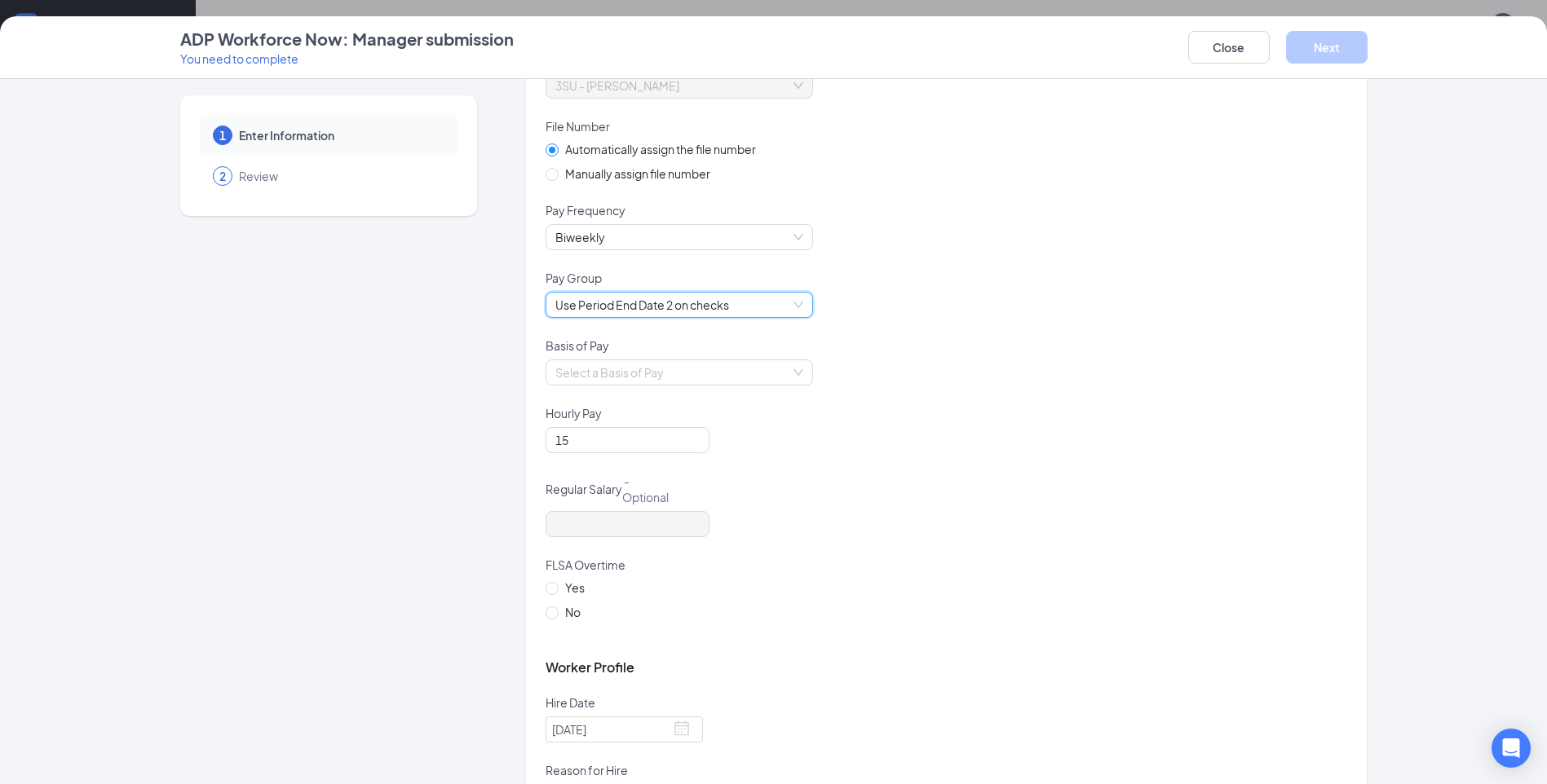
scroll to position [326, 0]
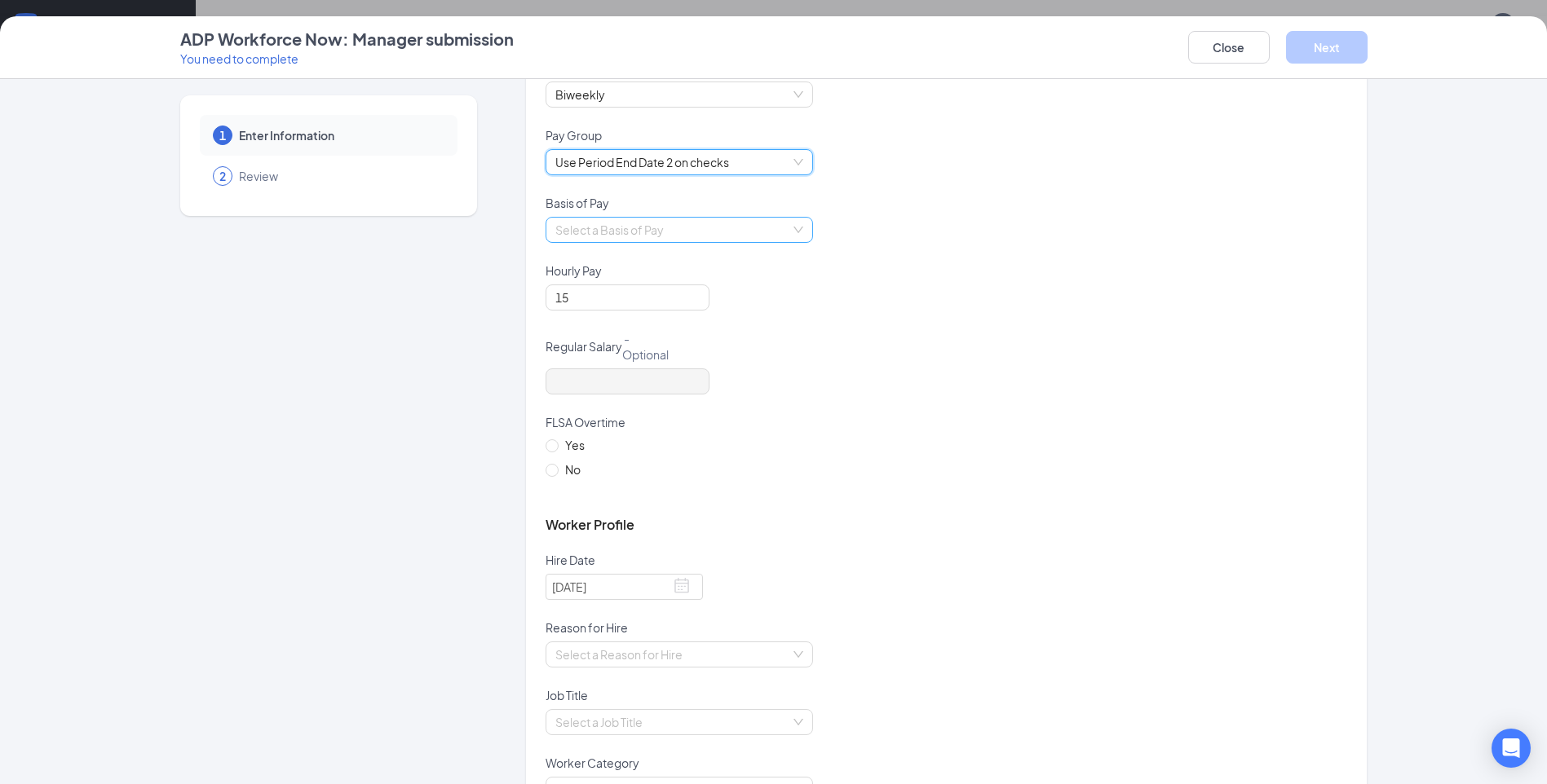
click at [790, 224] on div "Select a Basis of Pay" at bounding box center [678, 229] width 268 height 26
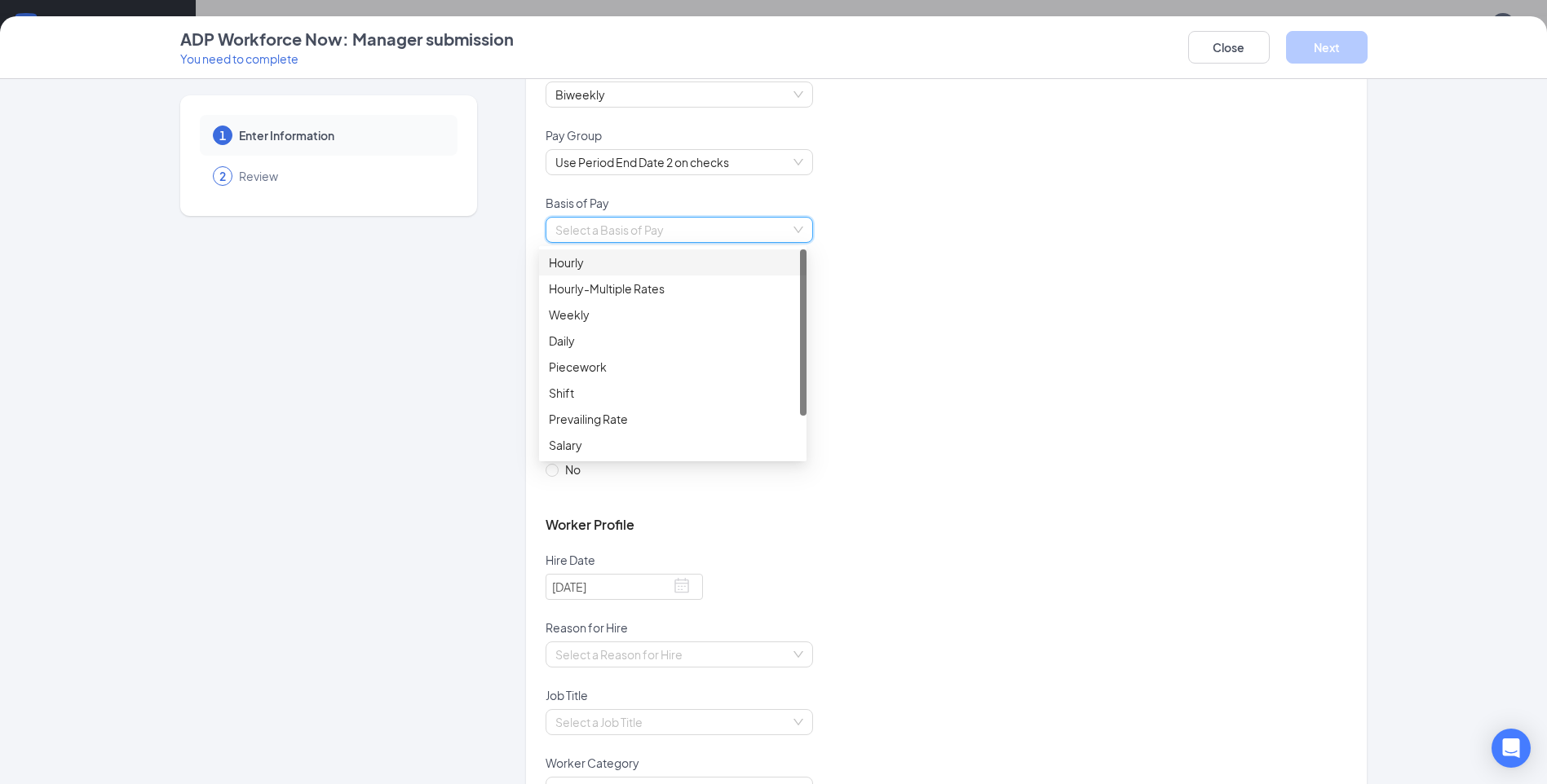
click at [594, 263] on div "Hourly" at bounding box center [673, 262] width 248 height 18
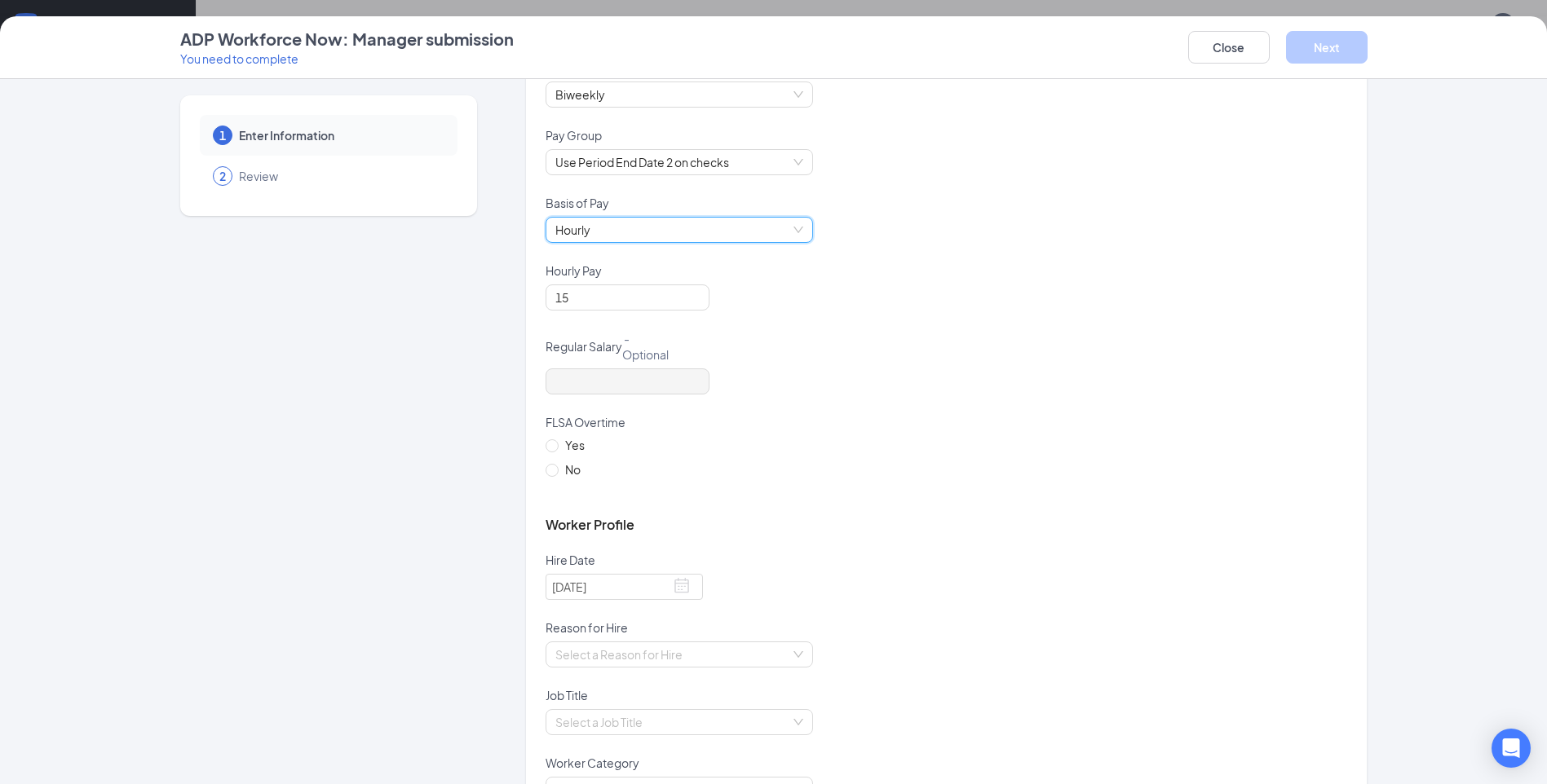
scroll to position [653, 0]
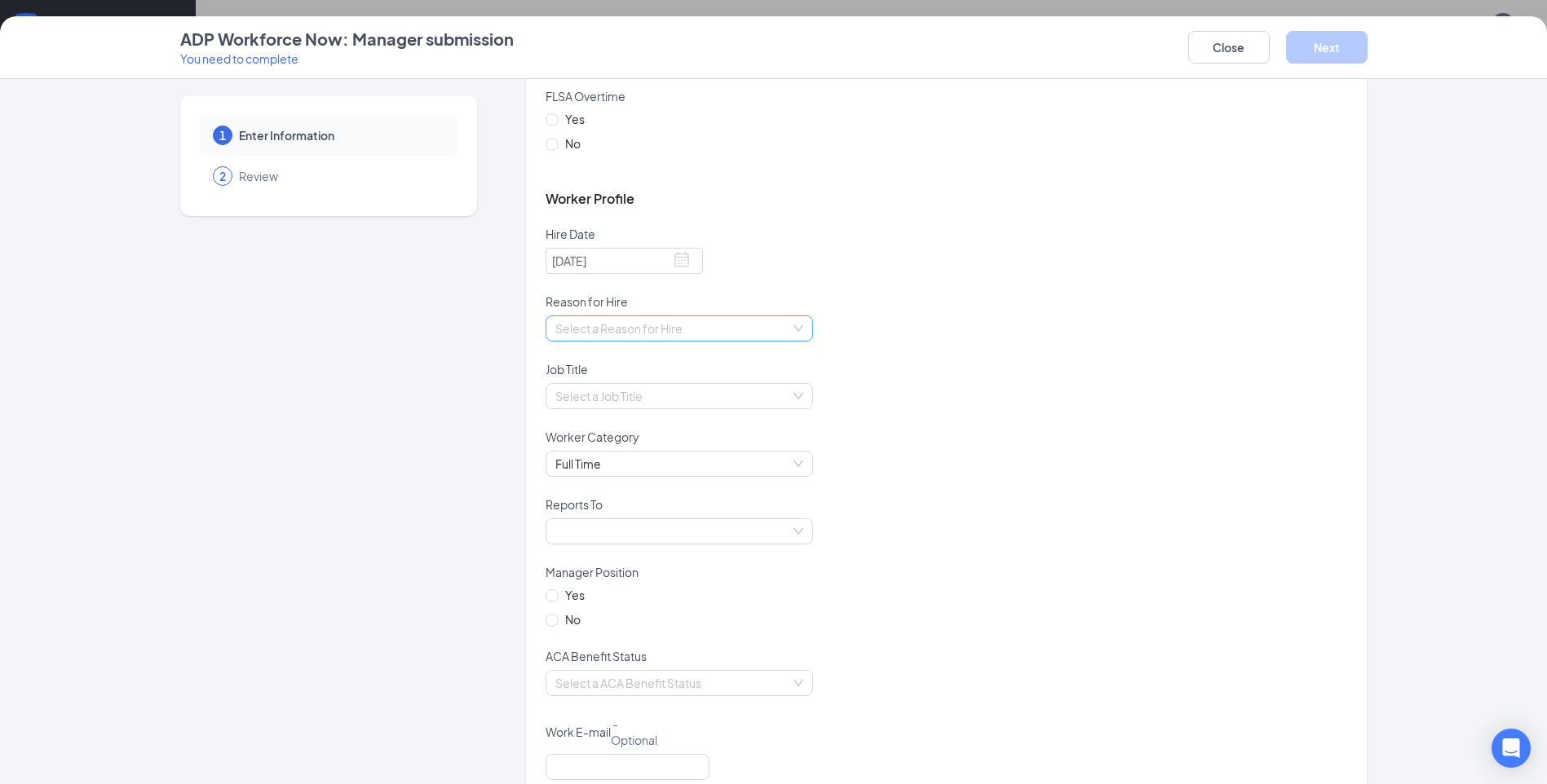
click at [779, 331] on input "search" at bounding box center [674, 328] width 236 height 24
click at [649, 388] on div "New Position" at bounding box center [673, 387] width 248 height 18
click at [931, 390] on div "Select a Job Title" at bounding box center [945, 406] width 801 height 46
click at [777, 392] on input "search" at bounding box center [674, 395] width 236 height 24
click at [639, 430] on div "Crew" at bounding box center [673, 429] width 248 height 18
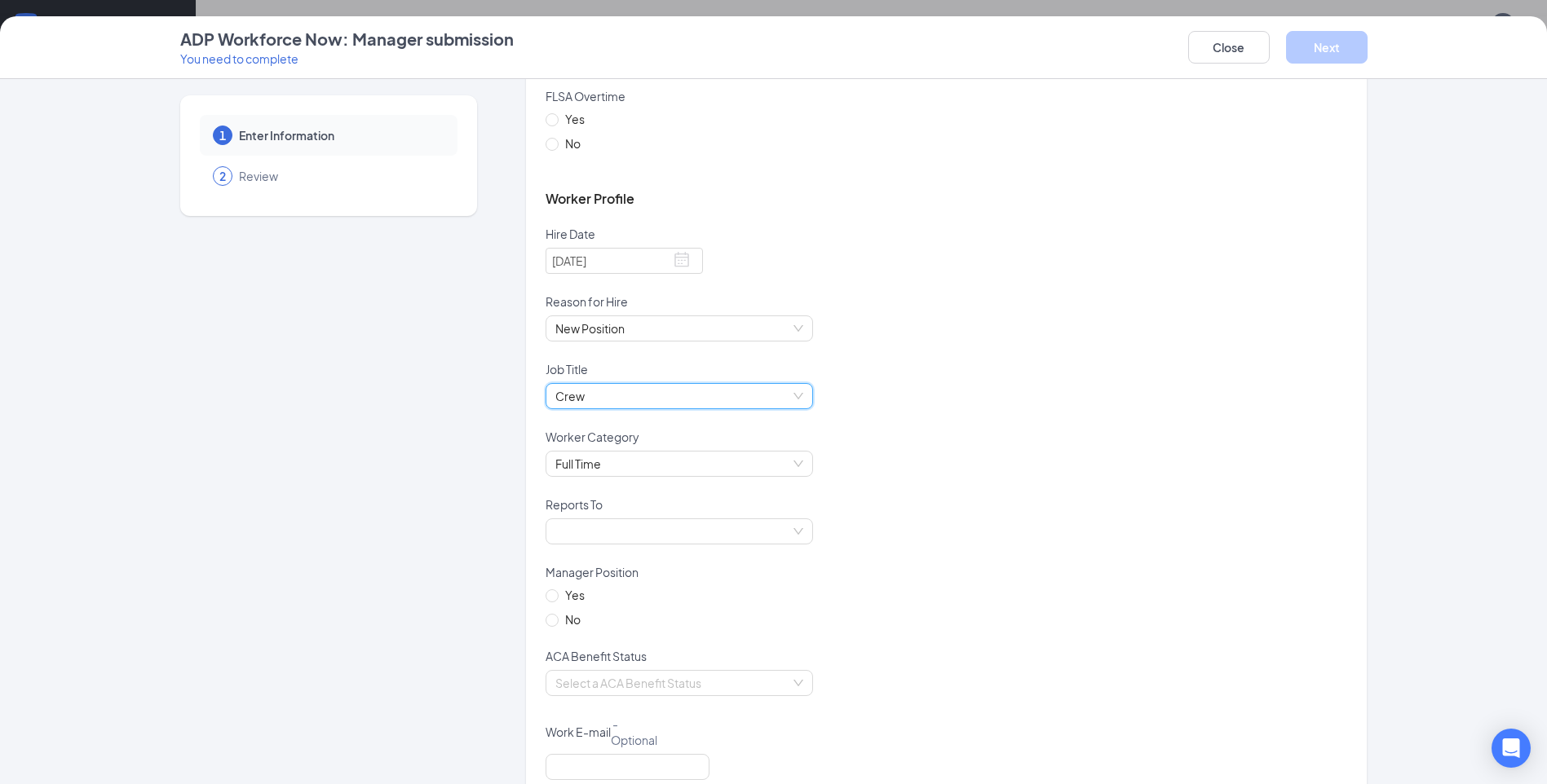
click at [1147, 457] on div "Full Time" at bounding box center [945, 474] width 801 height 46
click at [797, 468] on span "Full Time" at bounding box center [679, 463] width 248 height 24
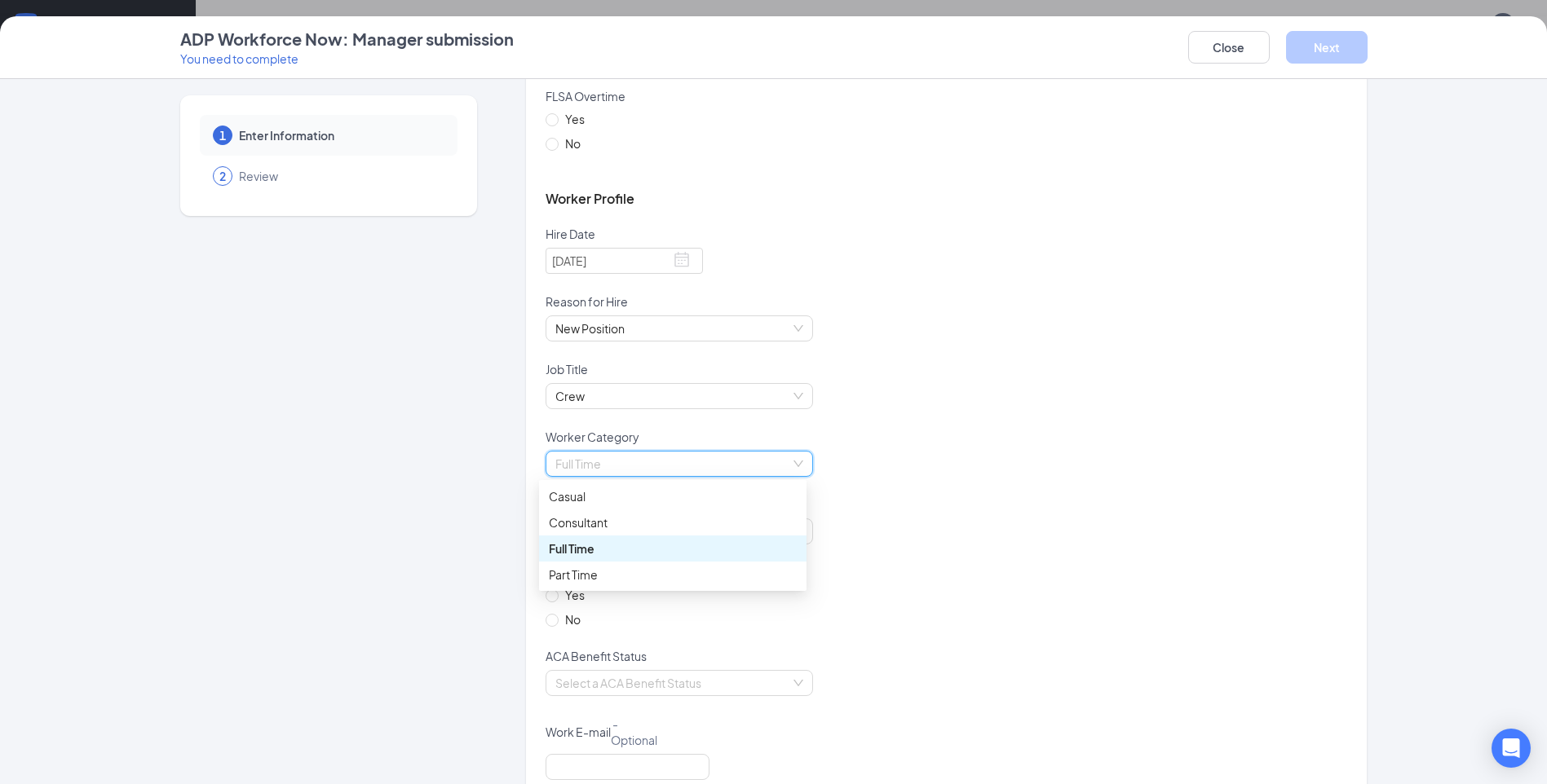
click at [1036, 459] on div "Full Time" at bounding box center [945, 474] width 801 height 46
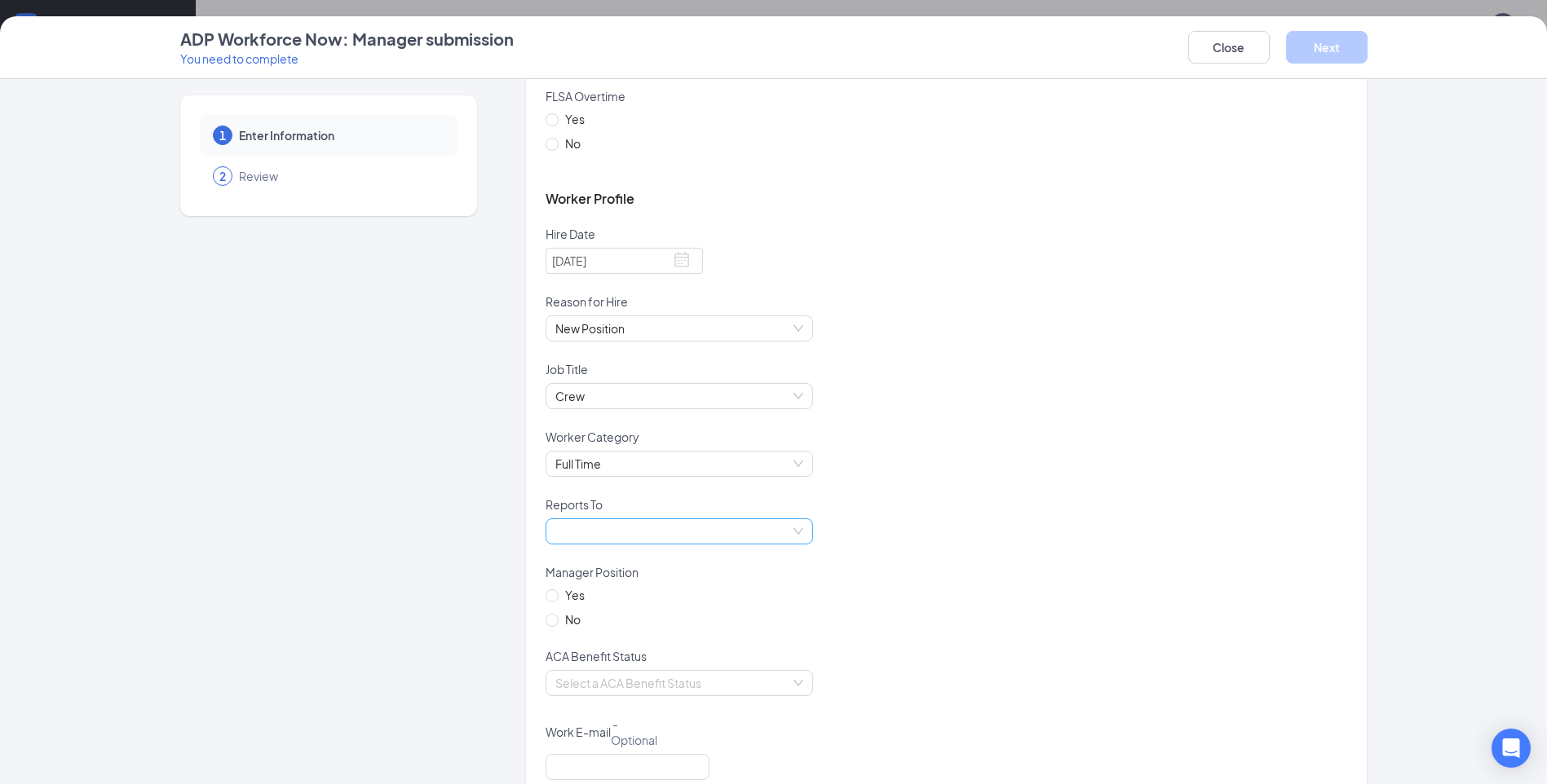
click at [776, 532] on span at bounding box center [679, 531] width 248 height 24
drag, startPoint x: 622, startPoint y: 582, endPoint x: 1035, endPoint y: 573, distance: 413.1
click at [622, 583] on div "[PERSON_NAME]" at bounding box center [673, 590] width 248 height 18
click at [1117, 568] on div "Manager Position" at bounding box center [945, 575] width 801 height 22
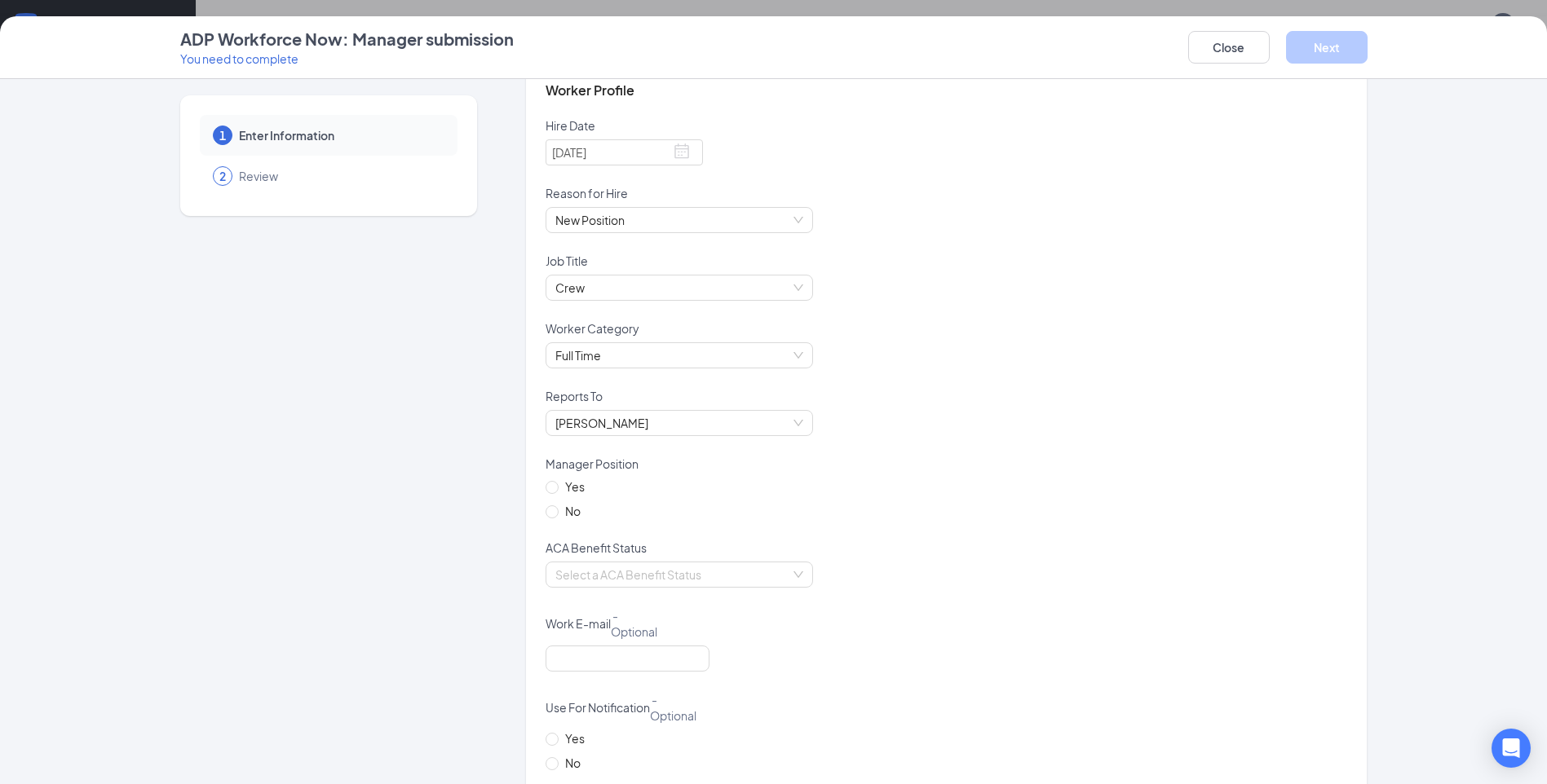
scroll to position [979, 0]
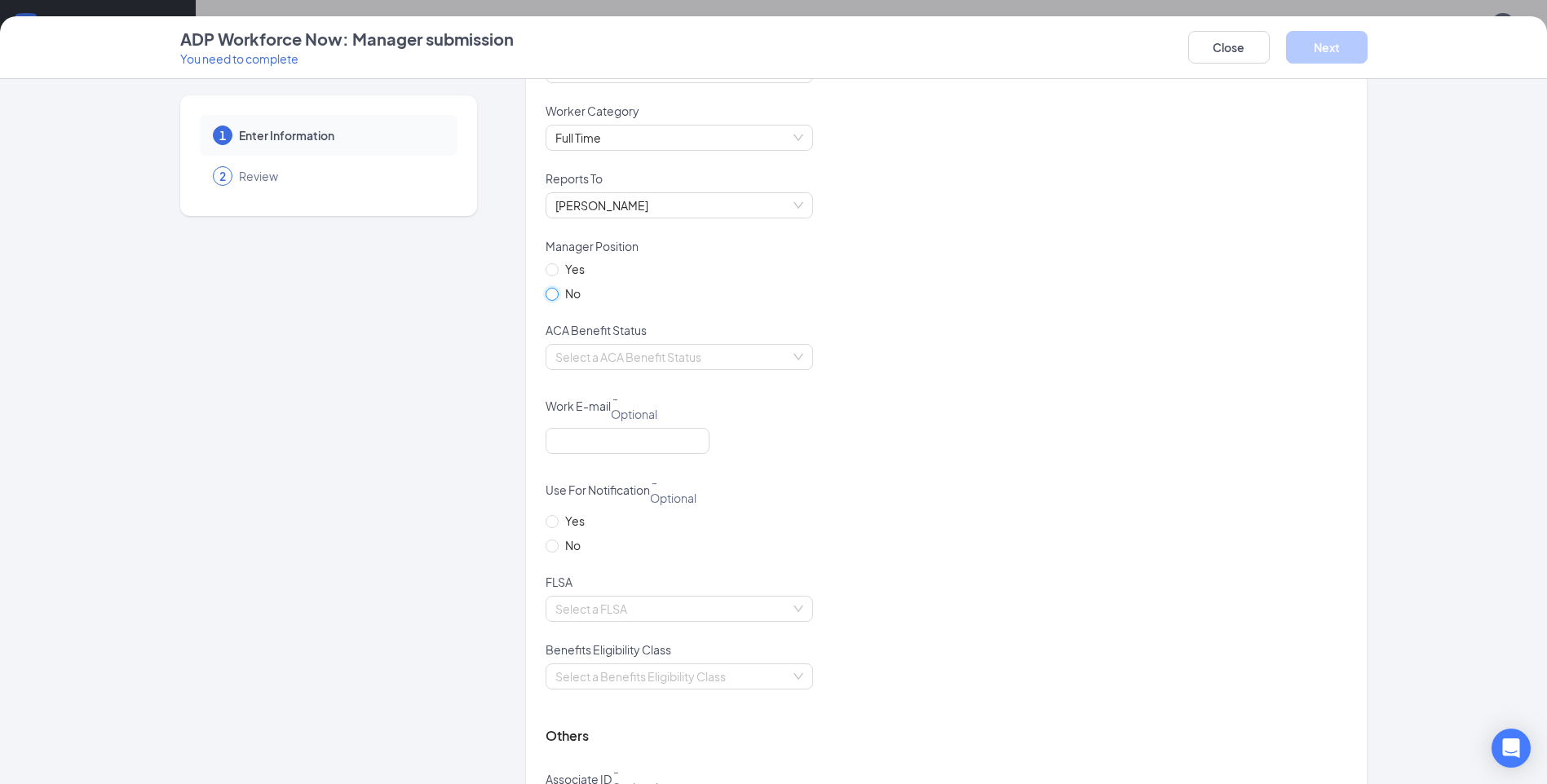
click at [545, 289] on input "No" at bounding box center [551, 294] width 12 height 12
radio input "true"
click at [801, 361] on div "Select a ACA Benefit Status" at bounding box center [678, 357] width 268 height 26
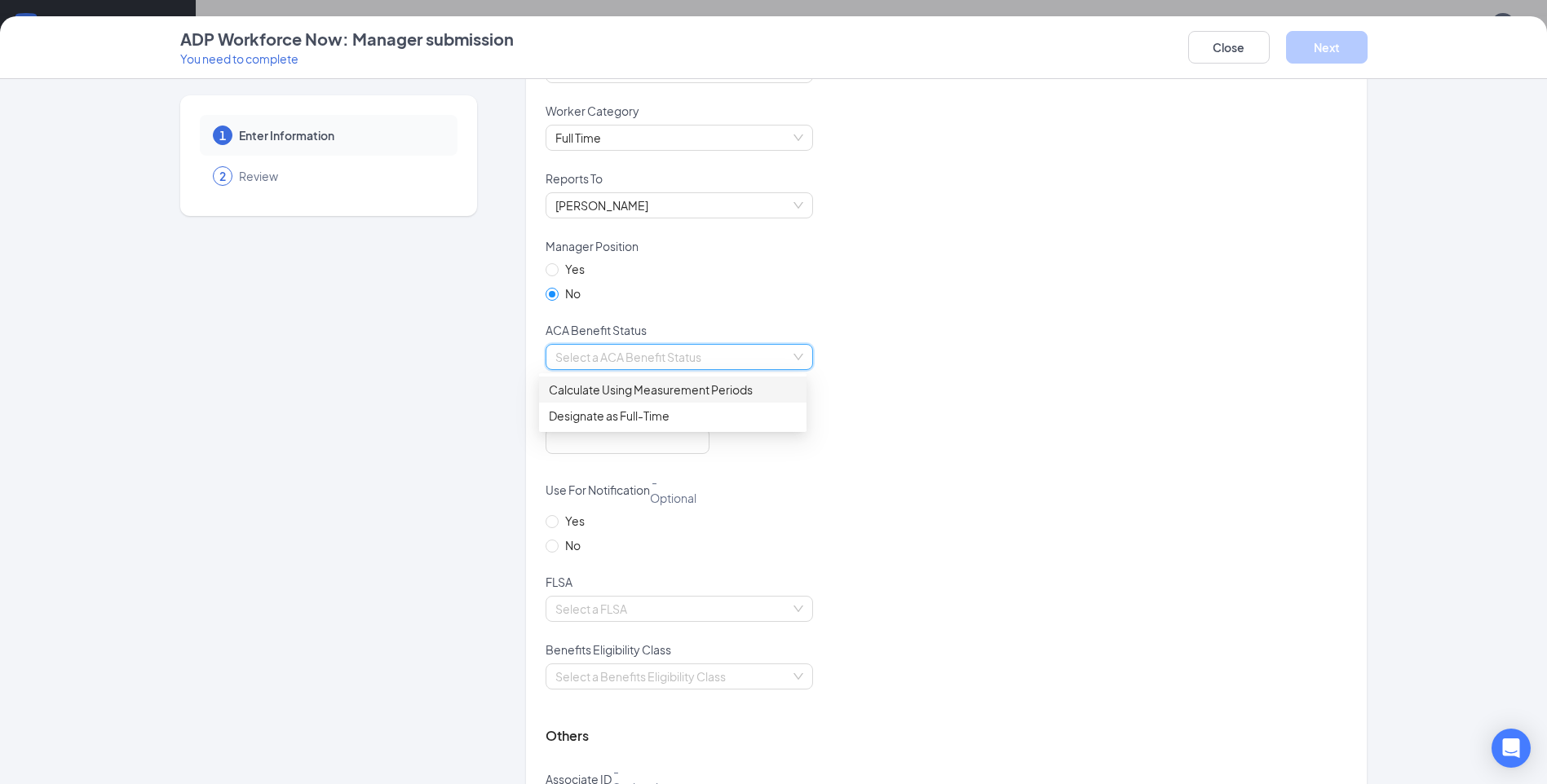
click at [686, 399] on div "Calculate Using Measurement Periods" at bounding box center [673, 390] width 268 height 26
click at [1034, 400] on div "Work E-mail - Optional" at bounding box center [945, 409] width 801 height 38
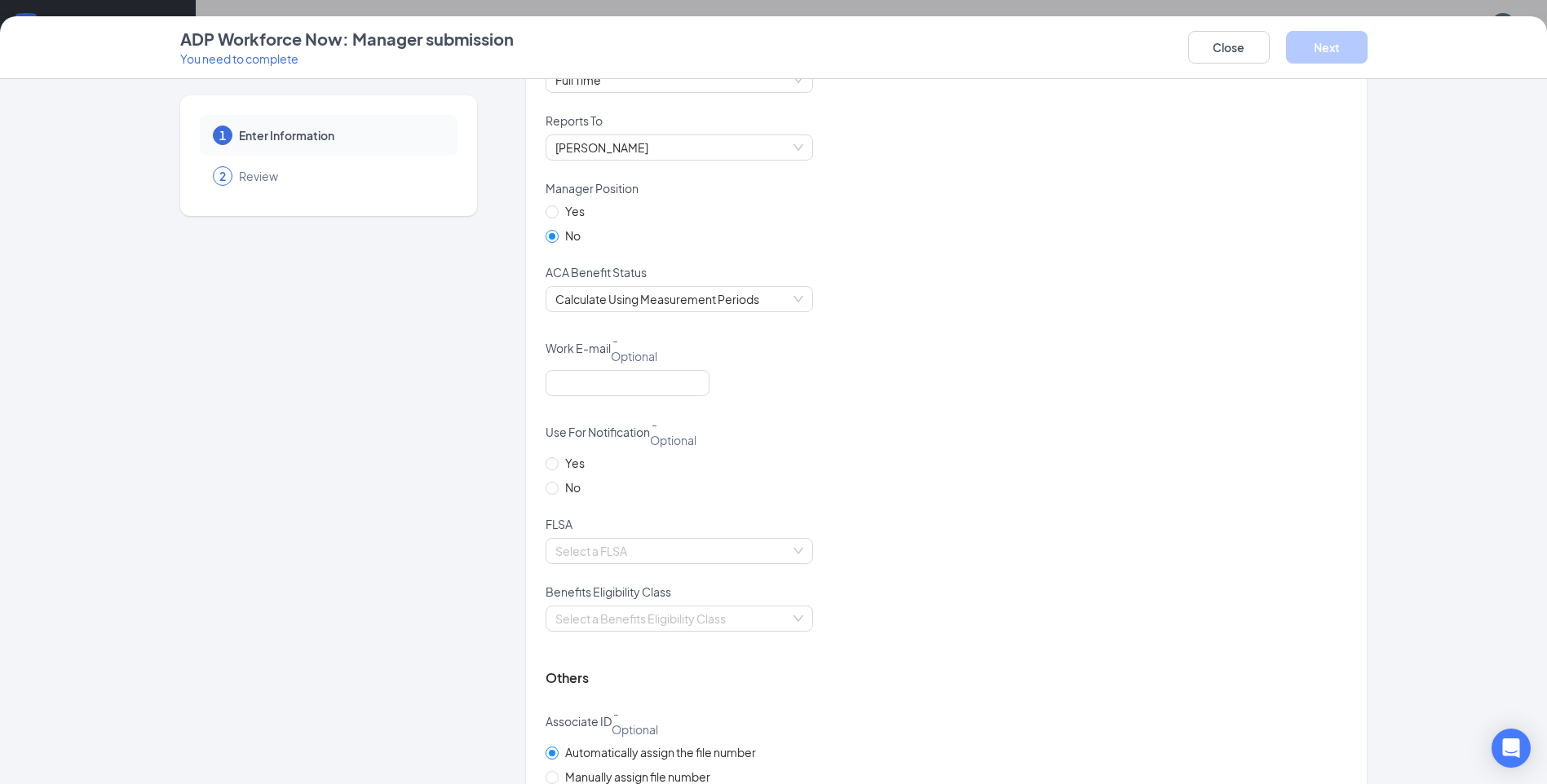
scroll to position [1094, 0]
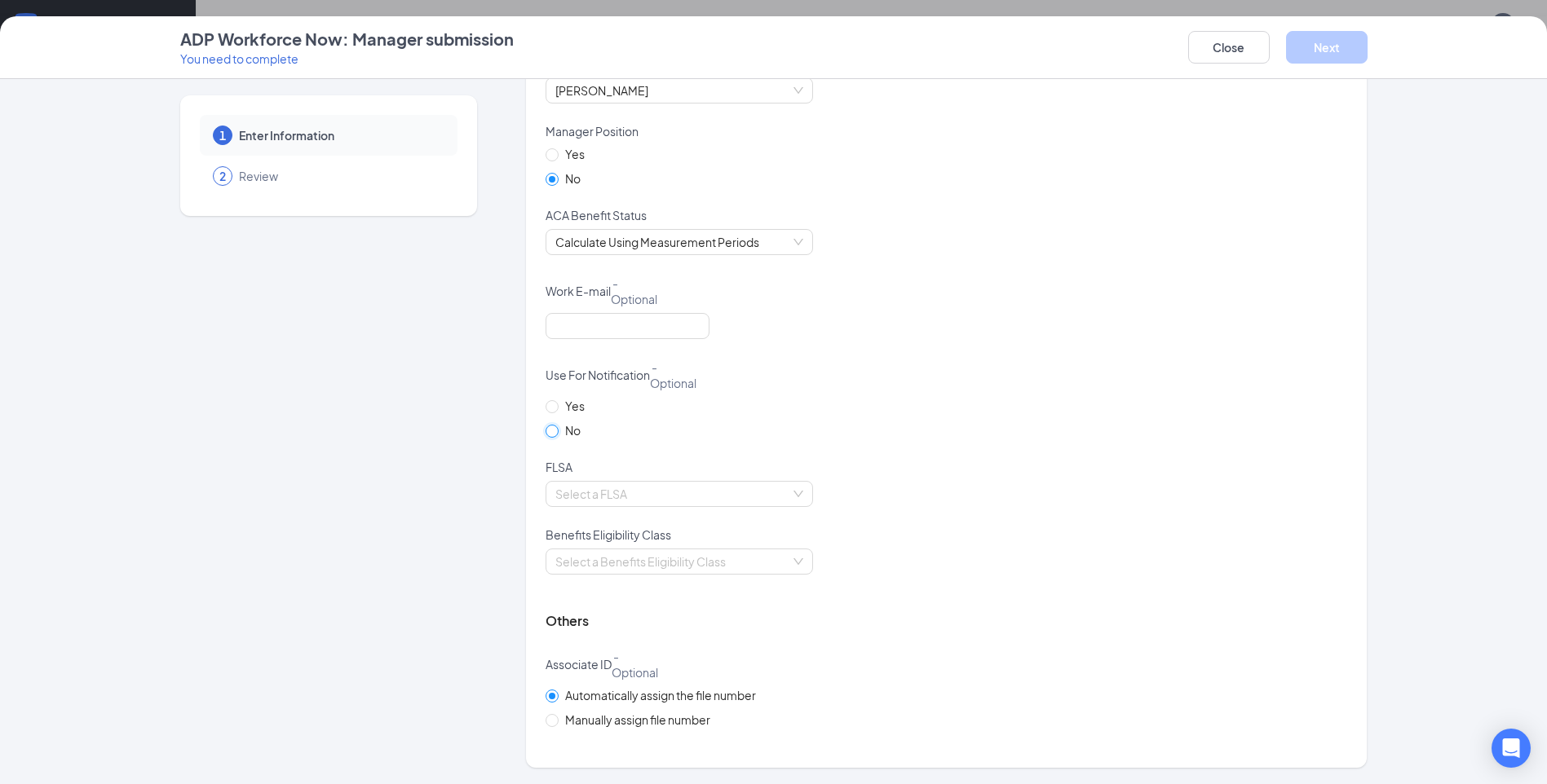
click at [545, 432] on input "No" at bounding box center [551, 431] width 12 height 12
radio input "true"
click at [790, 488] on div "Select a FLSA" at bounding box center [678, 493] width 268 height 26
click at [643, 555] on div "Non-exempt" at bounding box center [673, 553] width 248 height 18
click at [1034, 535] on div "Benefits Eligibility Class" at bounding box center [945, 537] width 801 height 22
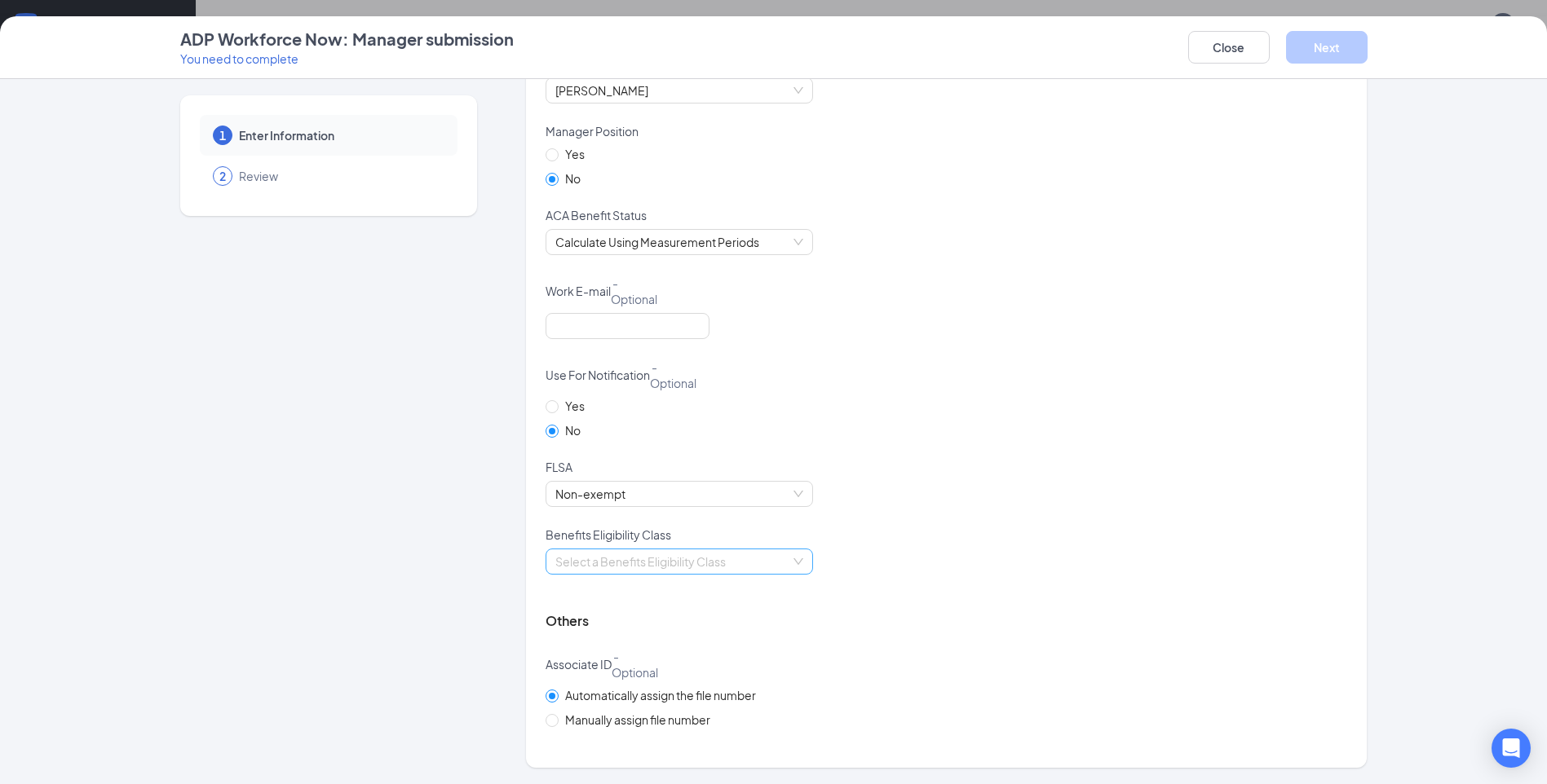
click at [774, 564] on input "search" at bounding box center [674, 561] width 236 height 24
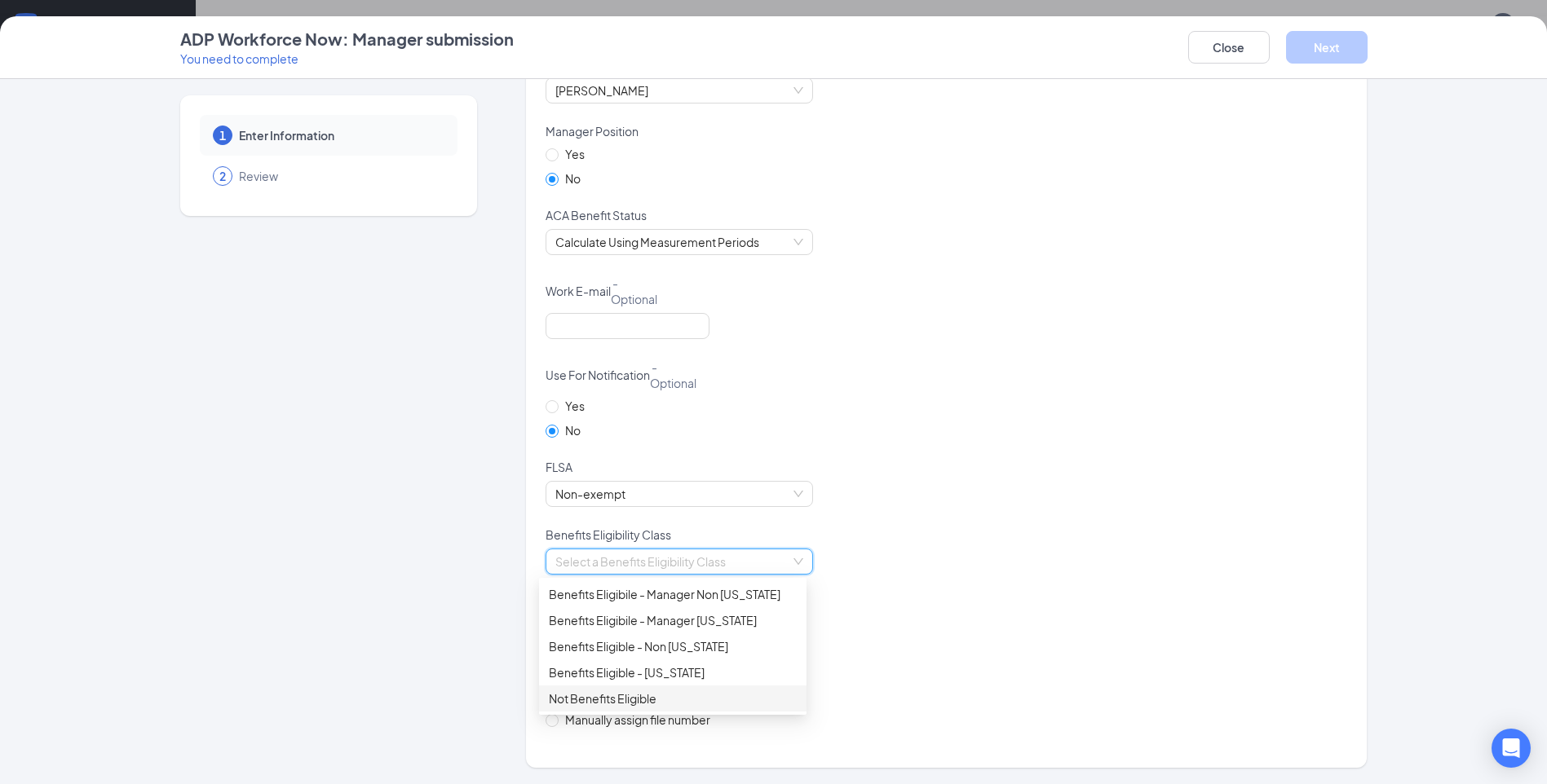
click at [685, 698] on div "Not Benefits Eligible" at bounding box center [673, 699] width 248 height 18
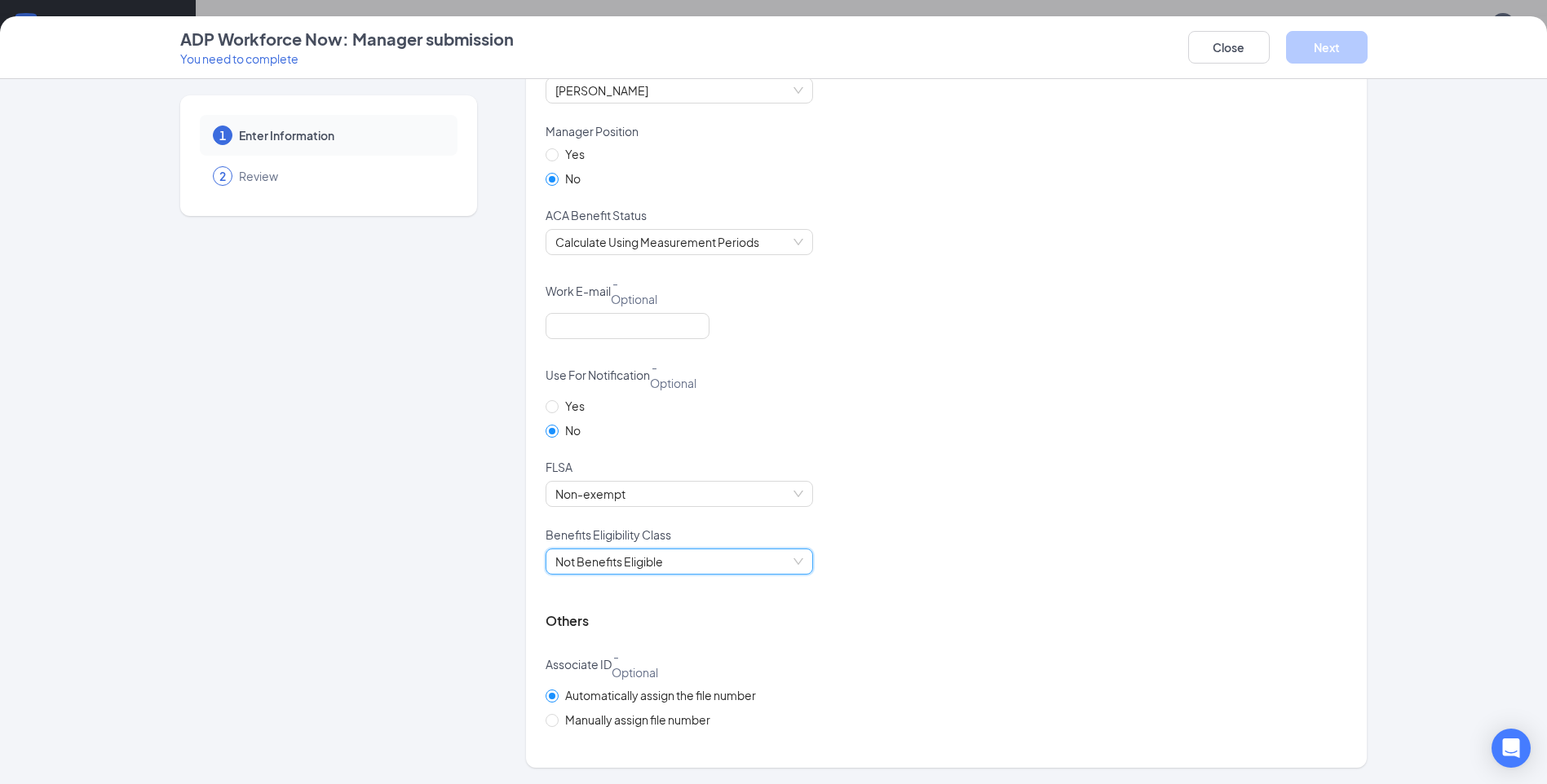
click at [1137, 592] on div "Not Benefits Eligible Not Benefits Eligible" at bounding box center [945, 572] width 801 height 46
click at [559, 719] on span "Manually assign file number" at bounding box center [637, 720] width 158 height 18
click at [554, 719] on input "Manually assign file number" at bounding box center [551, 720] width 12 height 12
radio input "true"
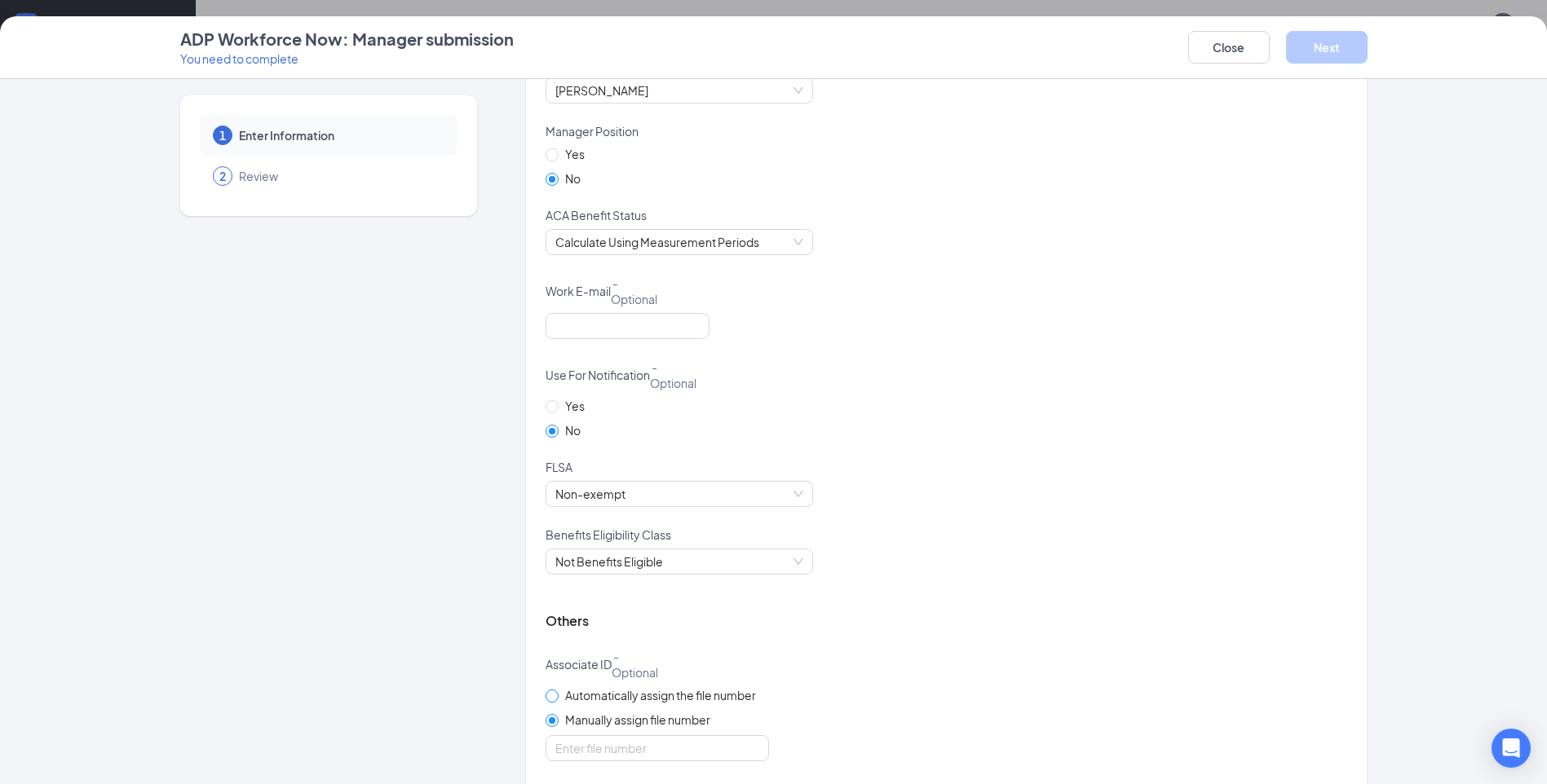
click at [550, 701] on span at bounding box center [552, 697] width 13 height 13
click at [550, 701] on input "Automatically assign the file number" at bounding box center [551, 696] width 12 height 12
radio input "true"
radio input "false"
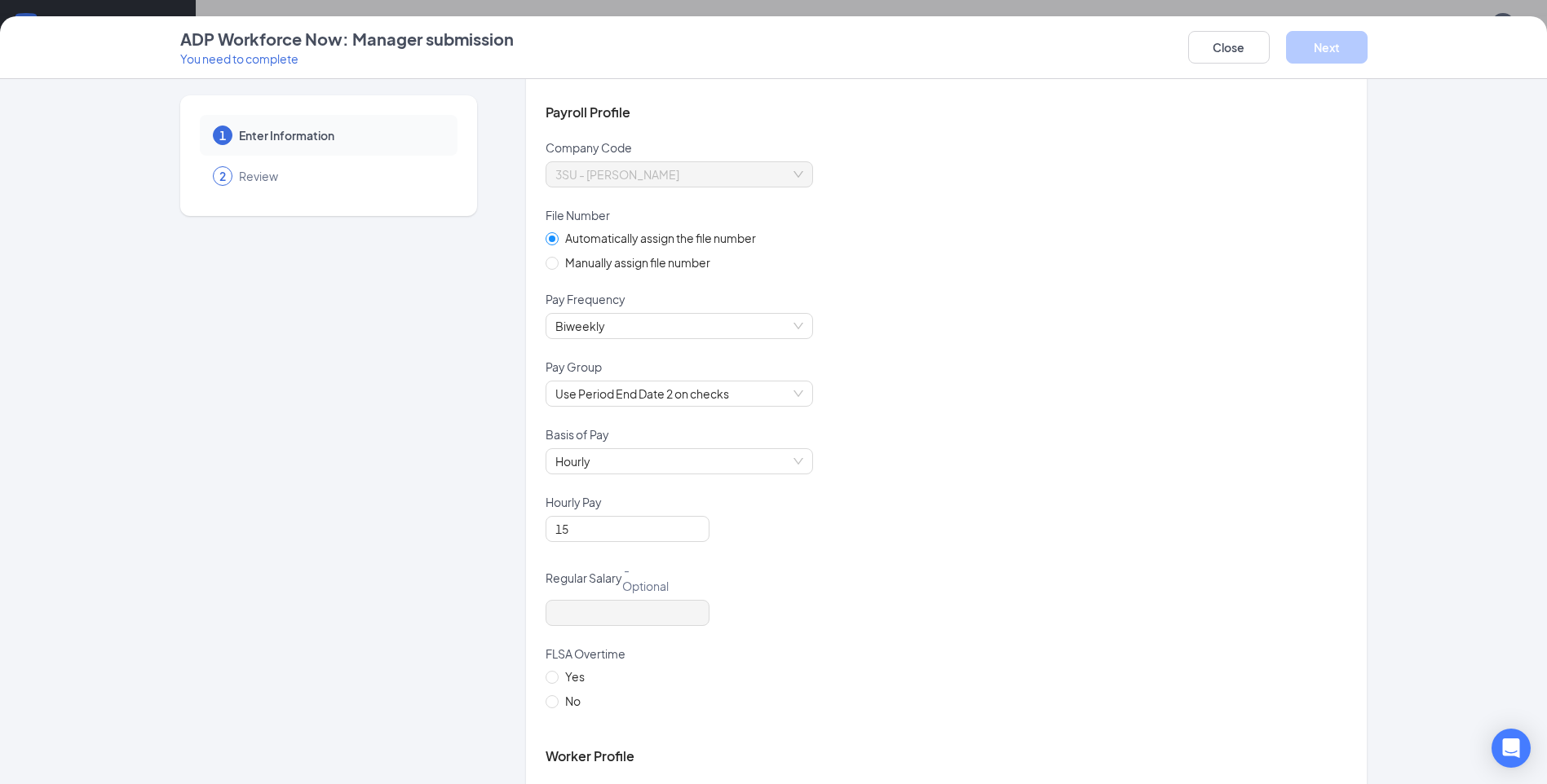
scroll to position [0, 0]
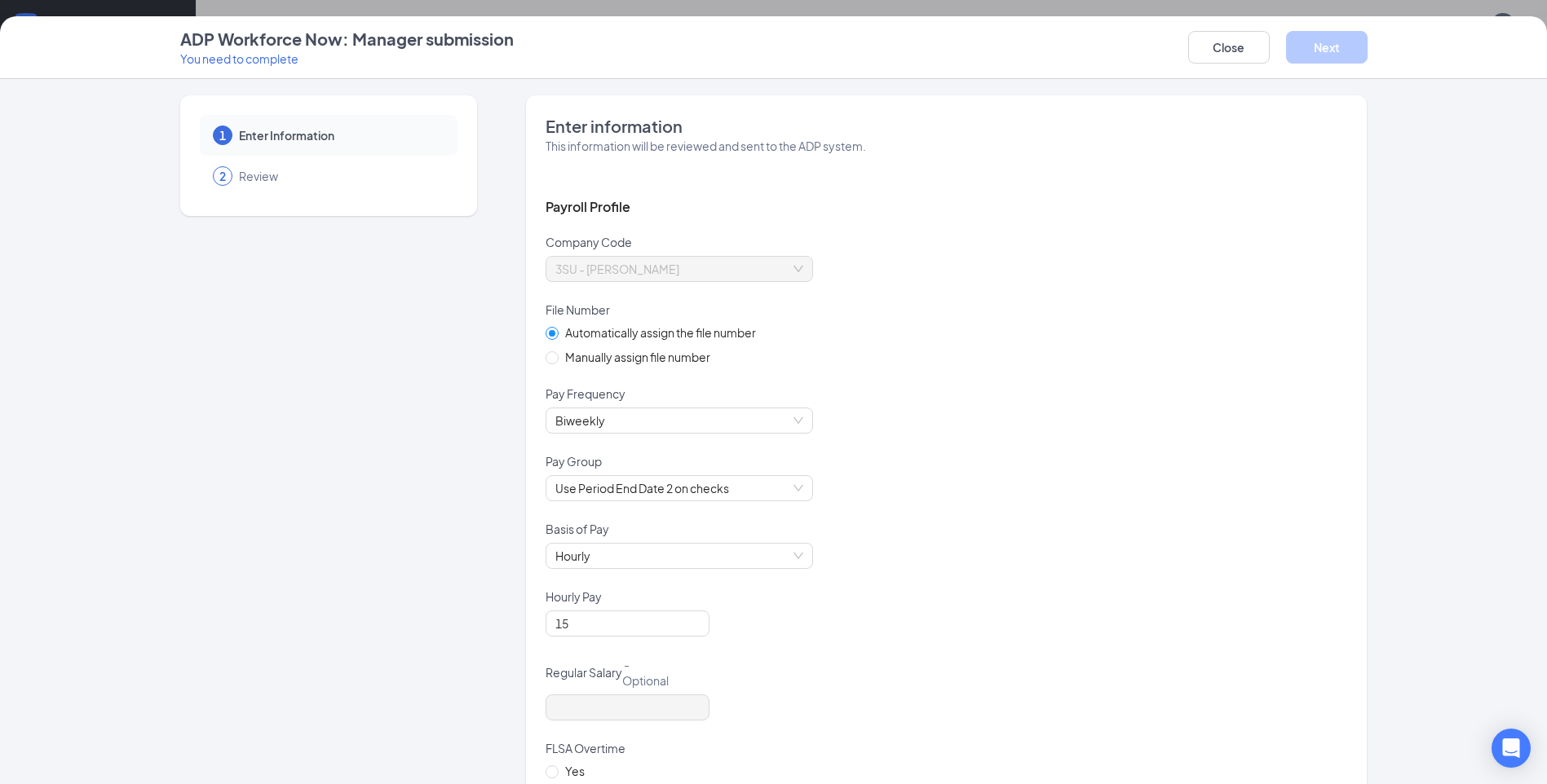
click at [559, 358] on span "Manually assign file number" at bounding box center [637, 357] width 158 height 18
click at [556, 358] on input "Manually assign file number" at bounding box center [551, 357] width 12 height 12
radio input "true"
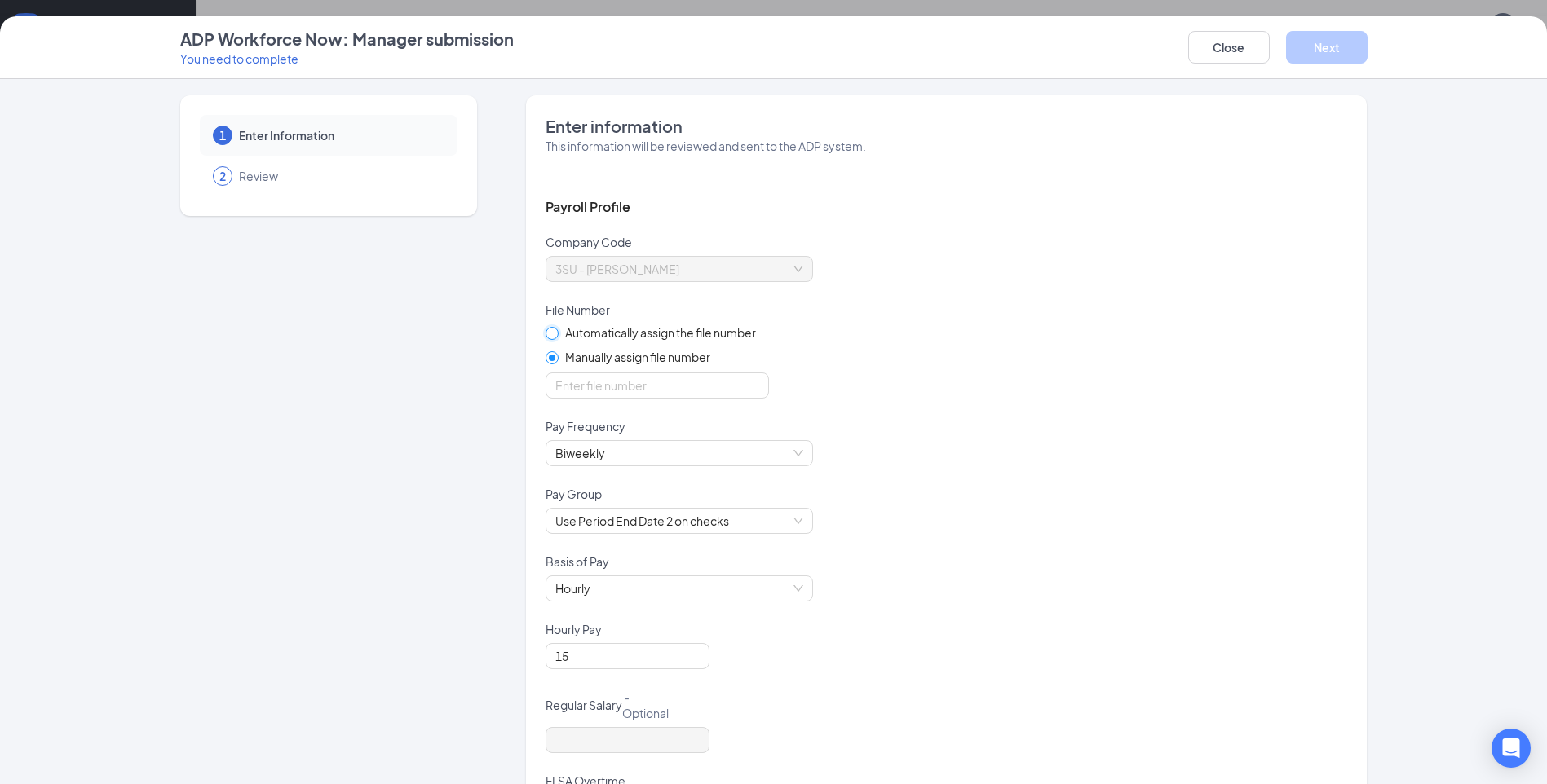
click at [547, 330] on input "Automatically assign the file number" at bounding box center [551, 333] width 12 height 12
radio input "true"
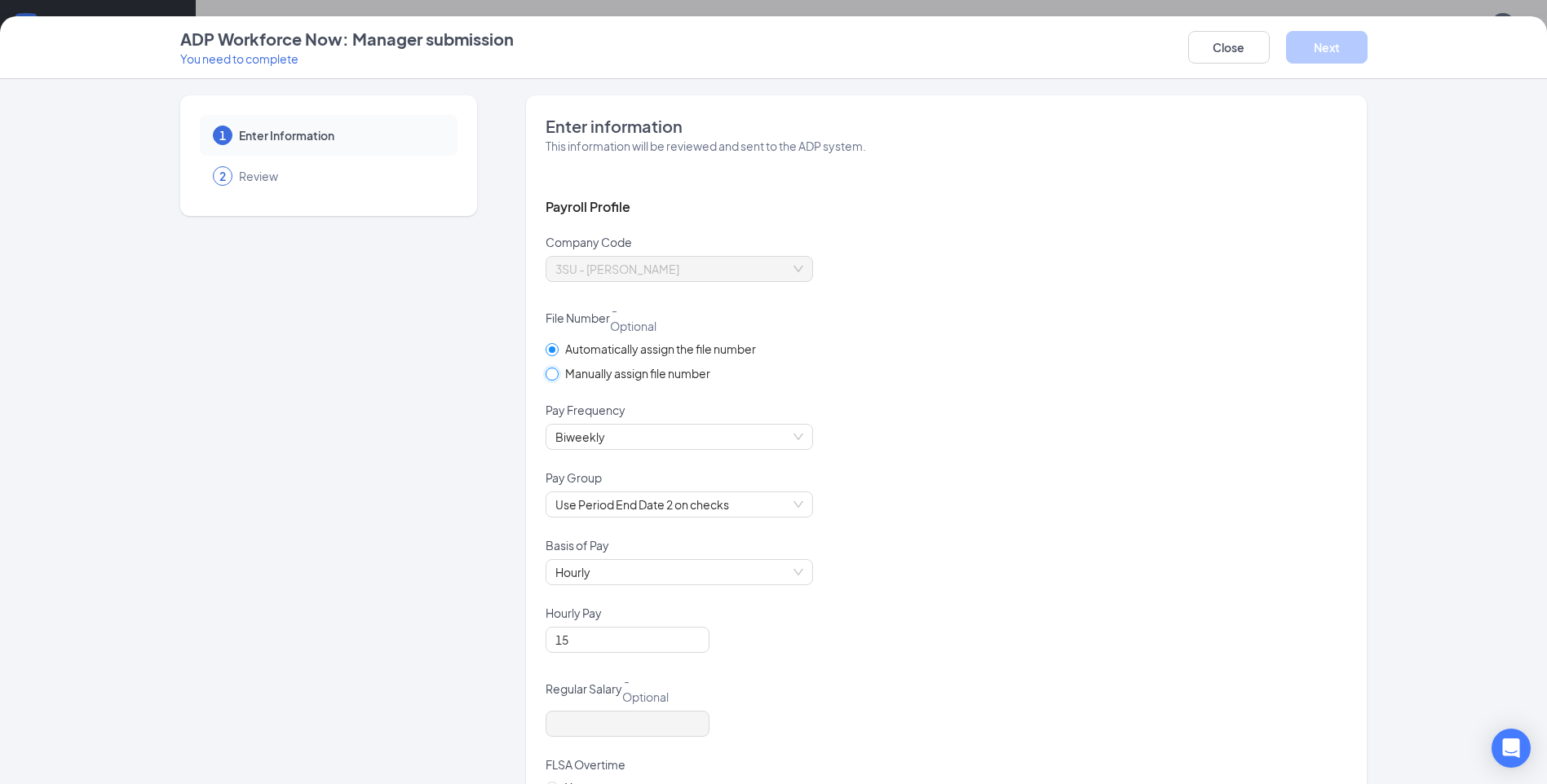
click at [545, 376] on input "Manually assign file number" at bounding box center [551, 373] width 12 height 12
radio input "true"
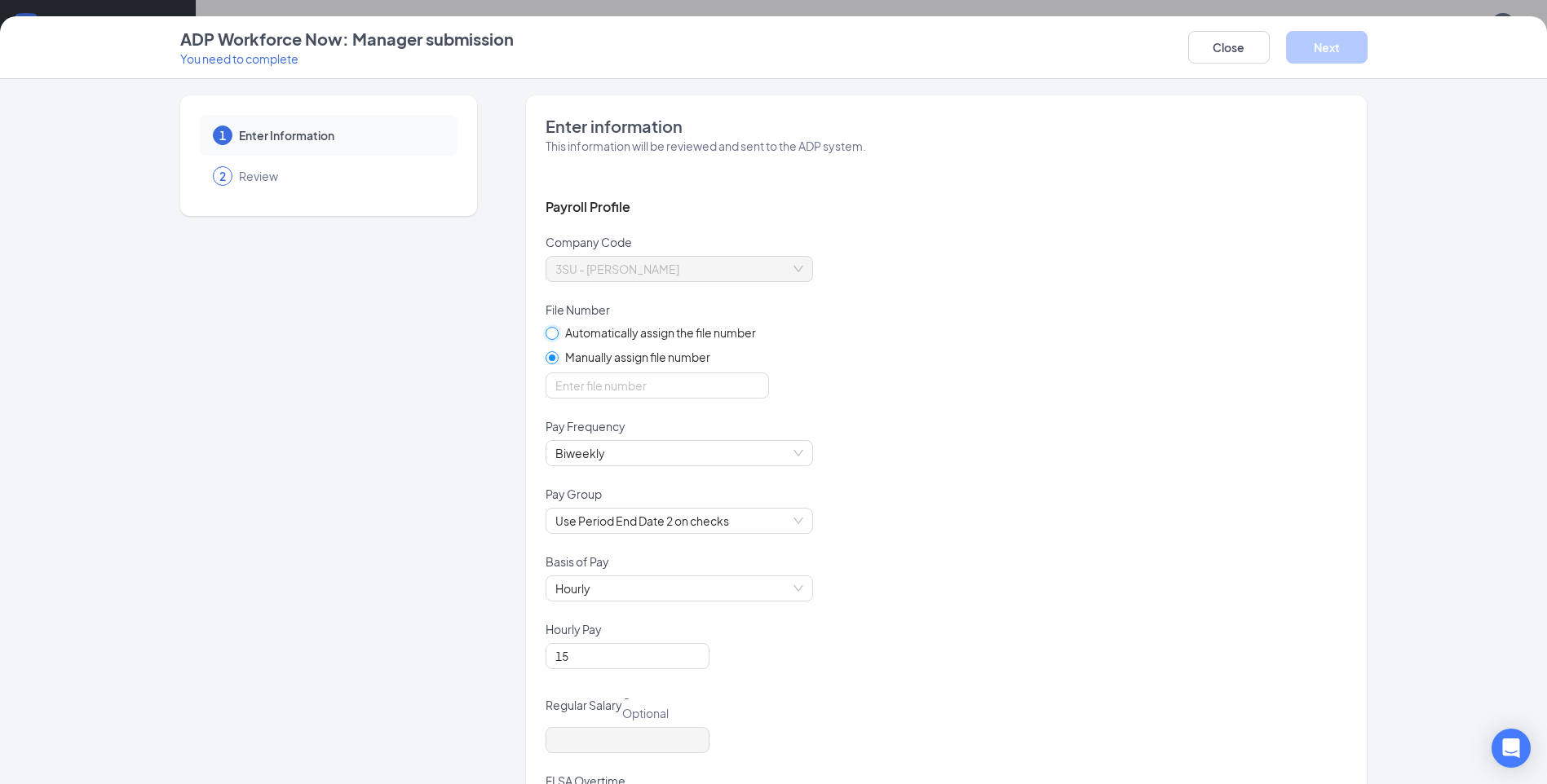
click at [548, 337] on input "Automatically assign the file number" at bounding box center [551, 333] width 12 height 12
radio input "true"
radio input "false"
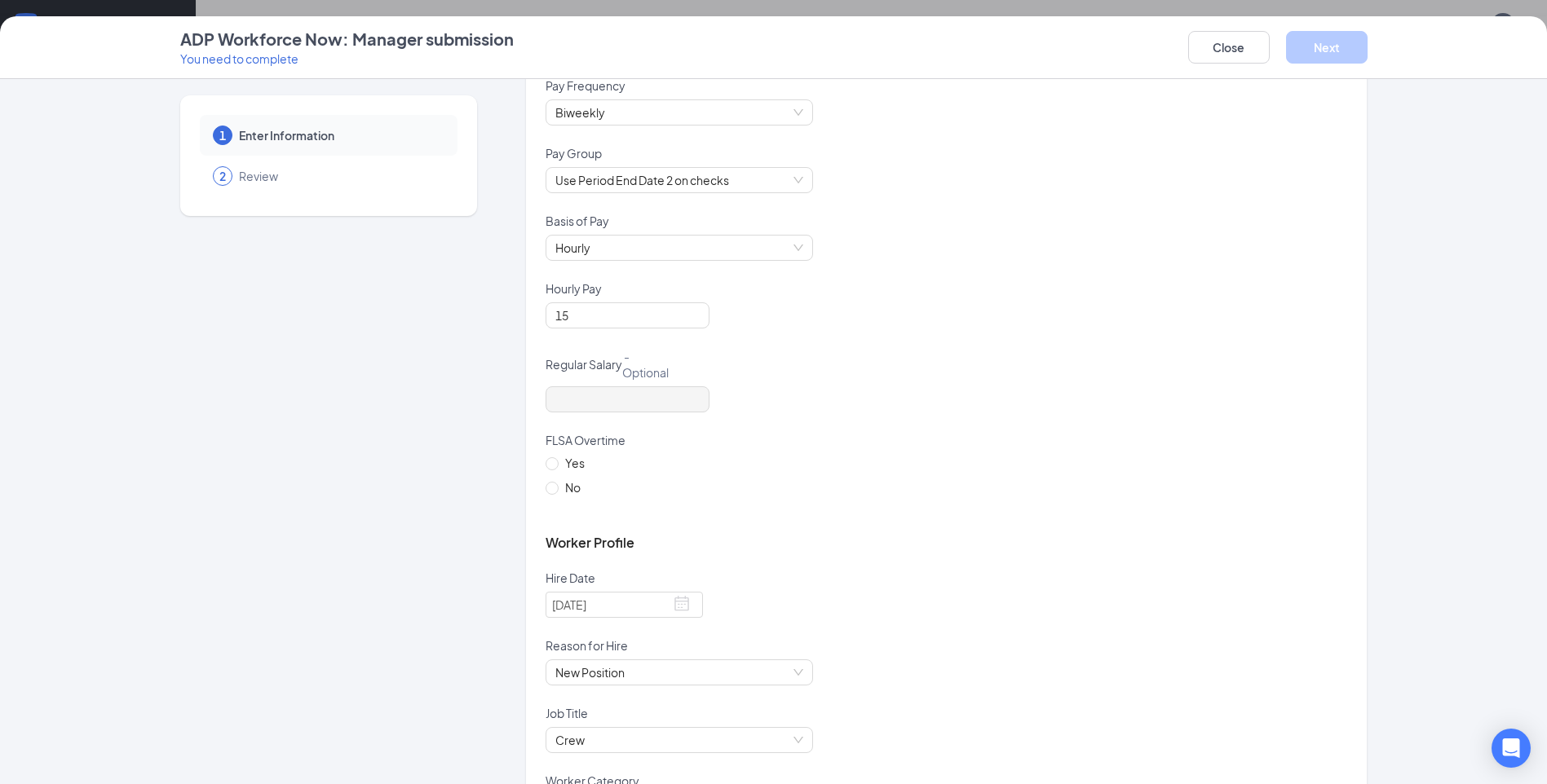
scroll to position [326, 0]
click at [549, 486] on input "No" at bounding box center [551, 487] width 12 height 12
radio input "true"
click at [545, 462] on input "Yes" at bounding box center [551, 462] width 12 height 12
radio input "true"
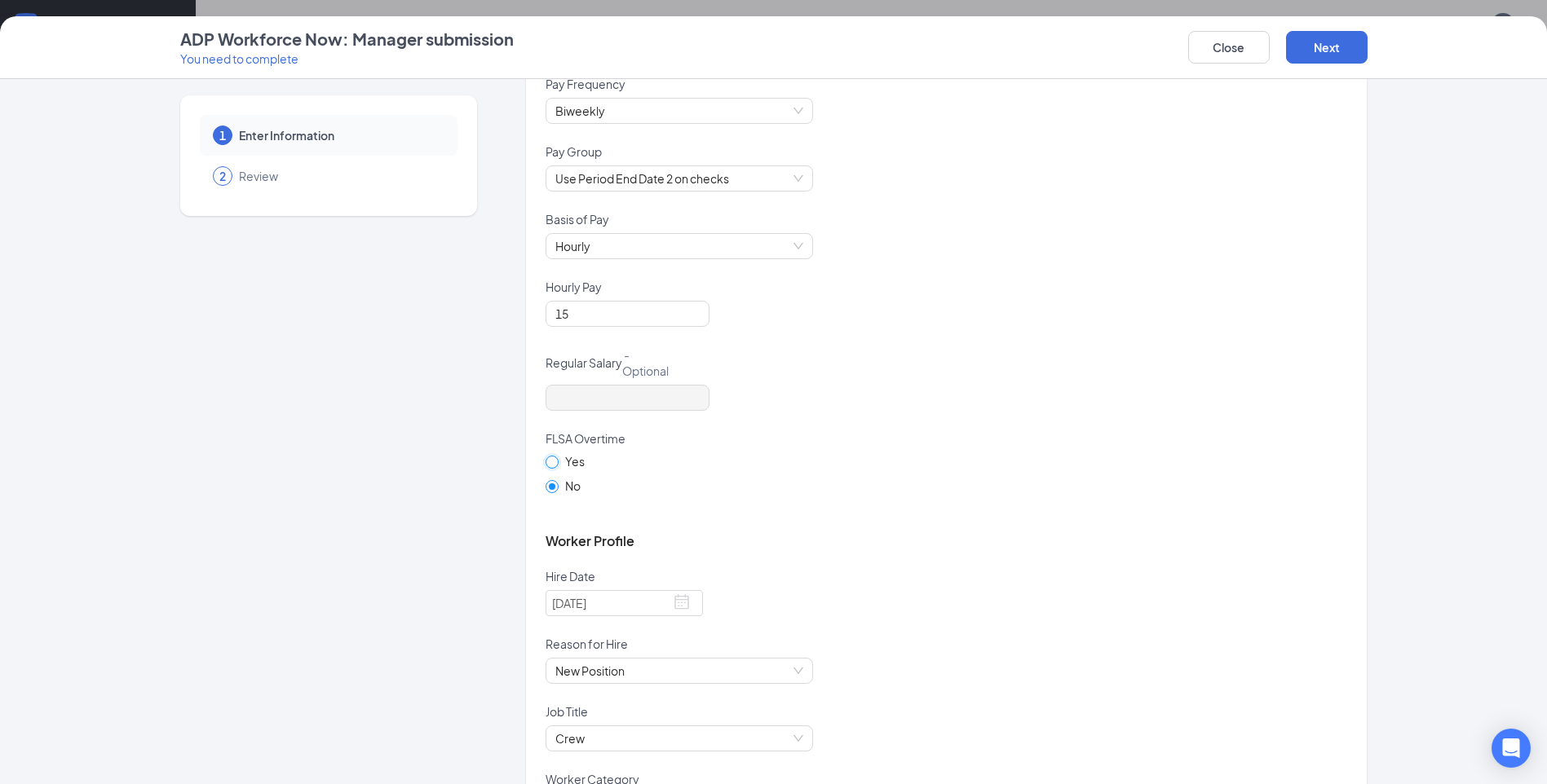
radio input "false"
click at [1327, 59] on button "Next" at bounding box center [1326, 47] width 82 height 33
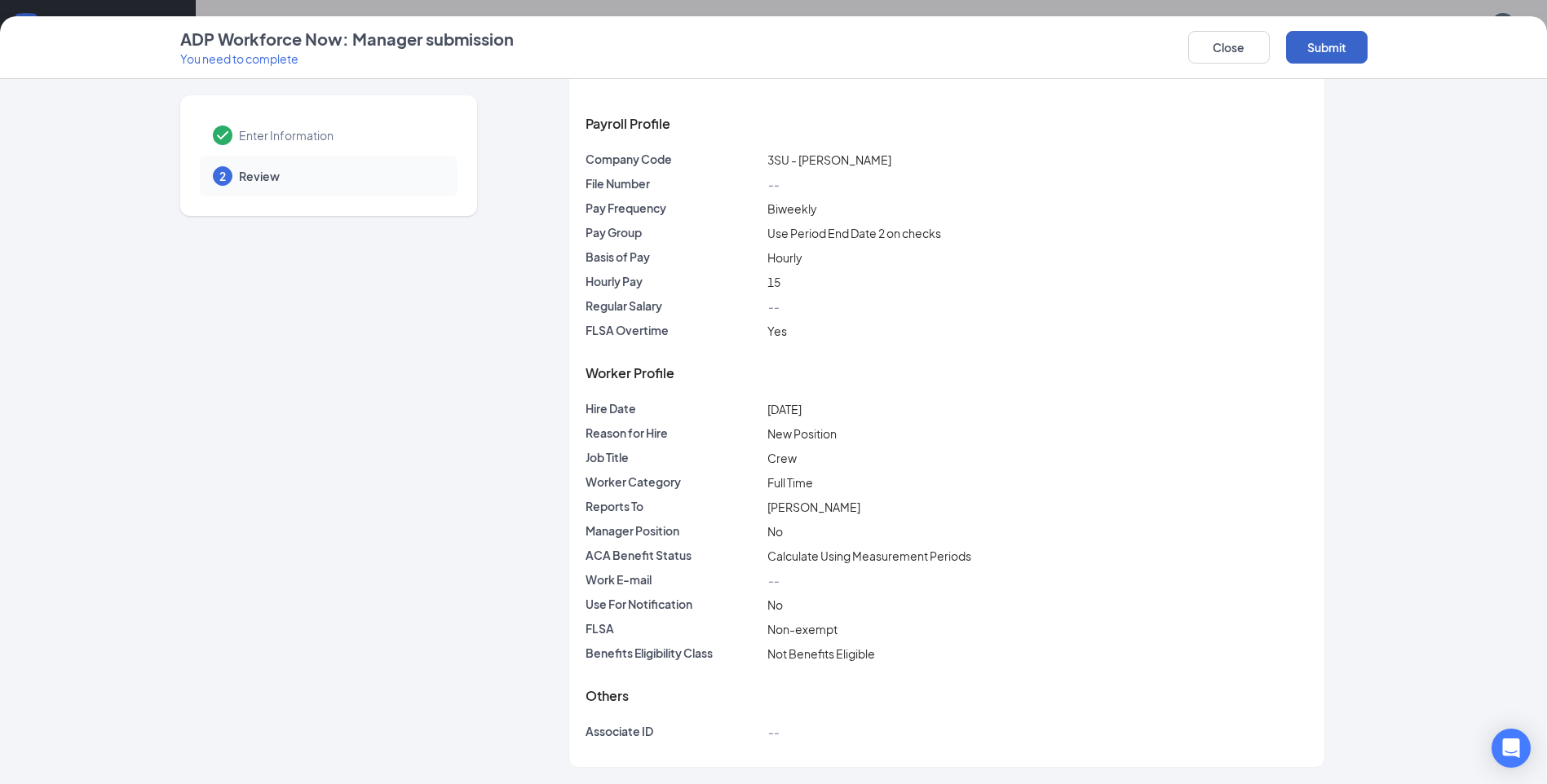
scroll to position [52, 0]
click at [1355, 50] on button "Submit" at bounding box center [1326, 47] width 82 height 33
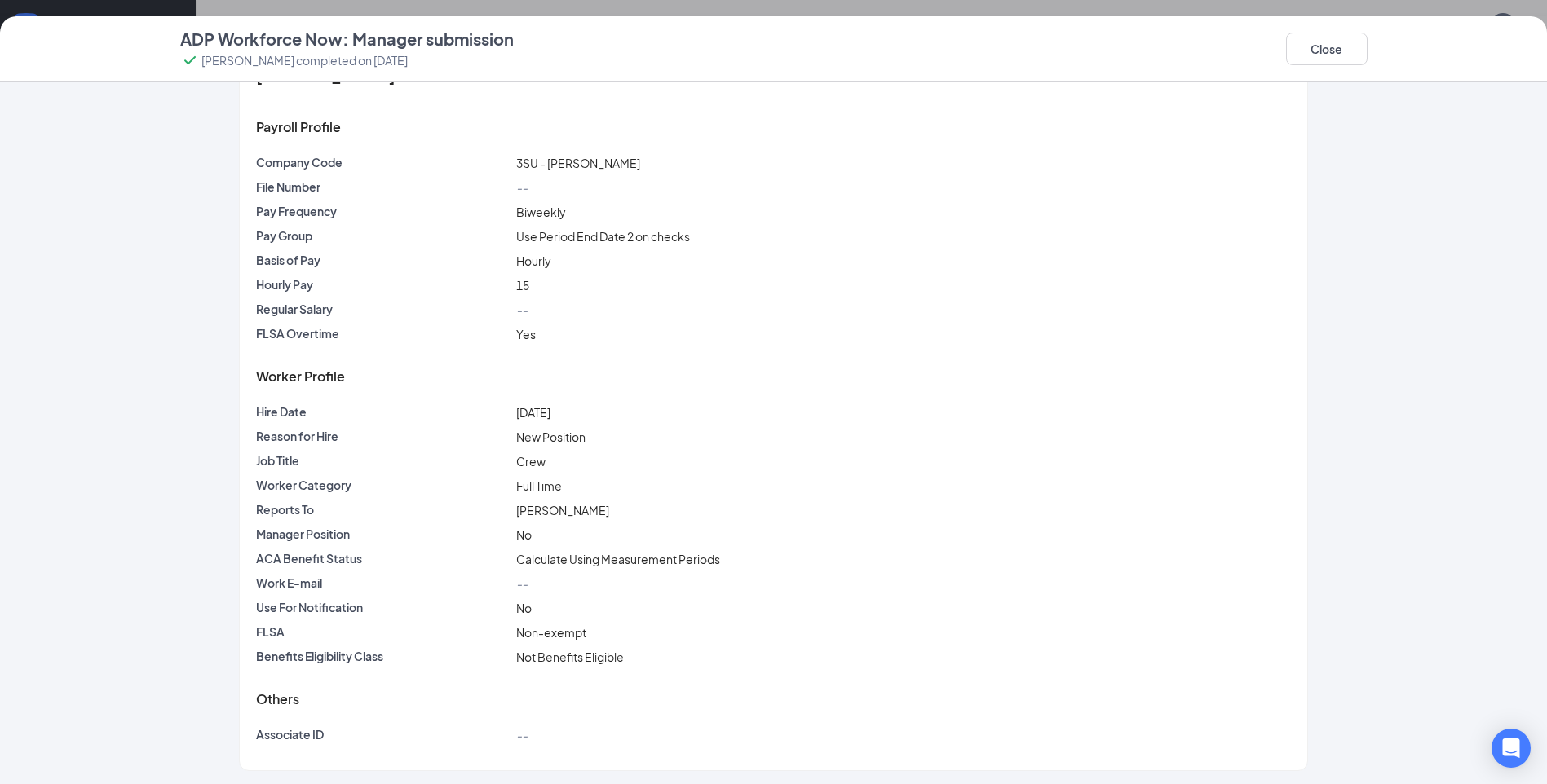
scroll to position [55, 0]
click at [1354, 50] on button "Close" at bounding box center [1326, 49] width 82 height 33
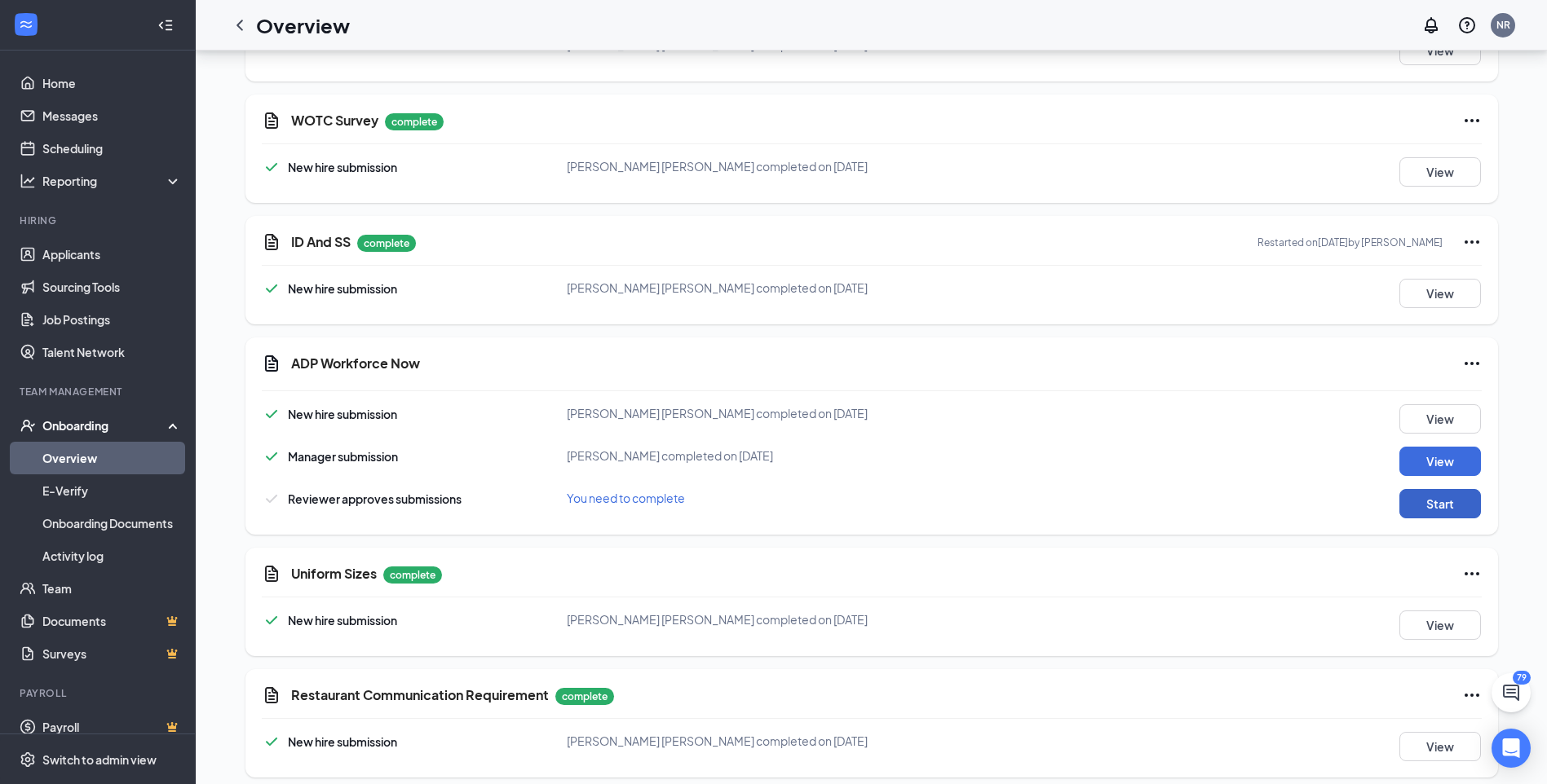
click at [1433, 499] on button "Start" at bounding box center [1440, 504] width 82 height 30
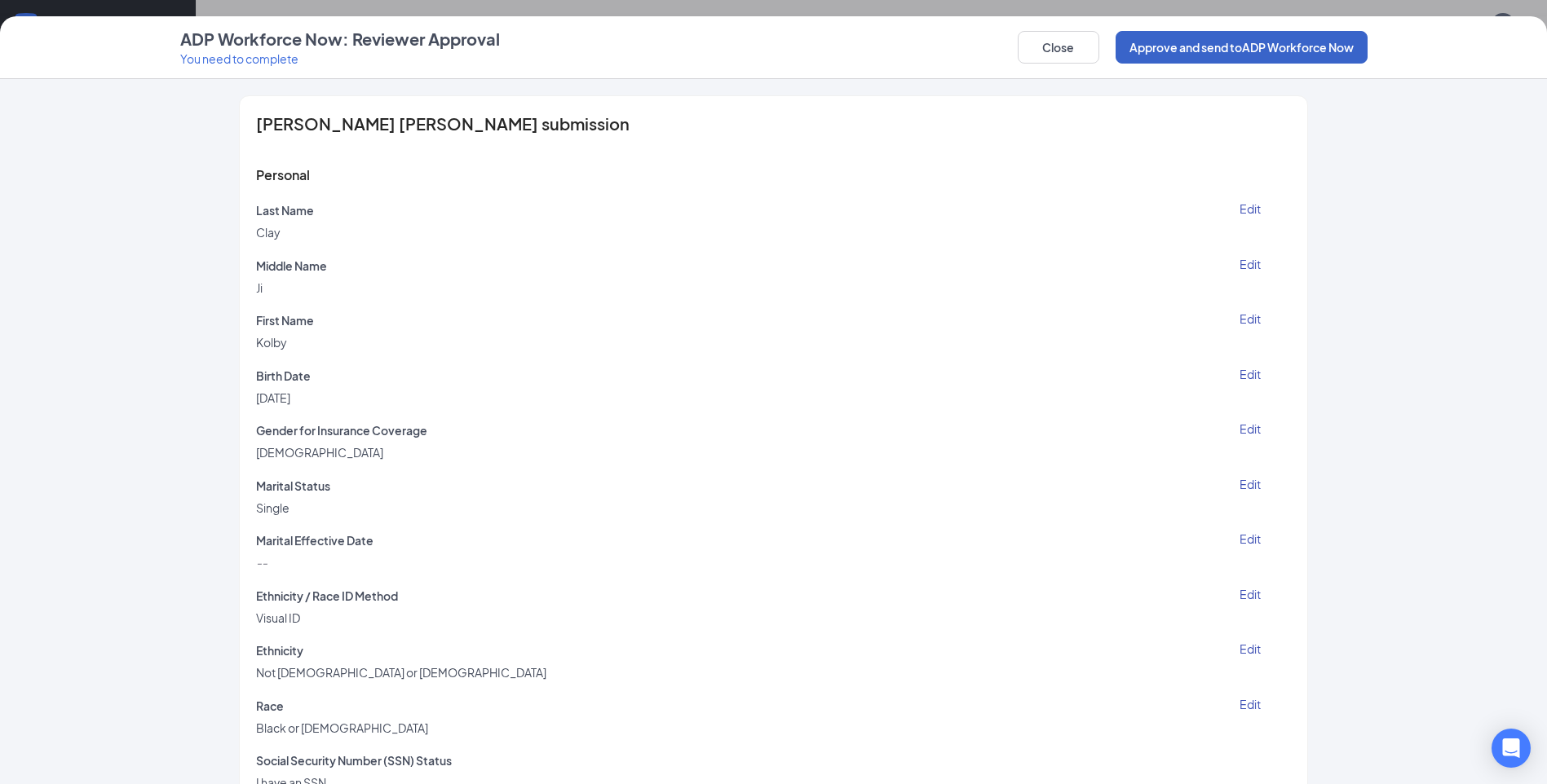
click at [1186, 46] on button "Approve and send to ADP Workforce Now" at bounding box center [1241, 47] width 252 height 33
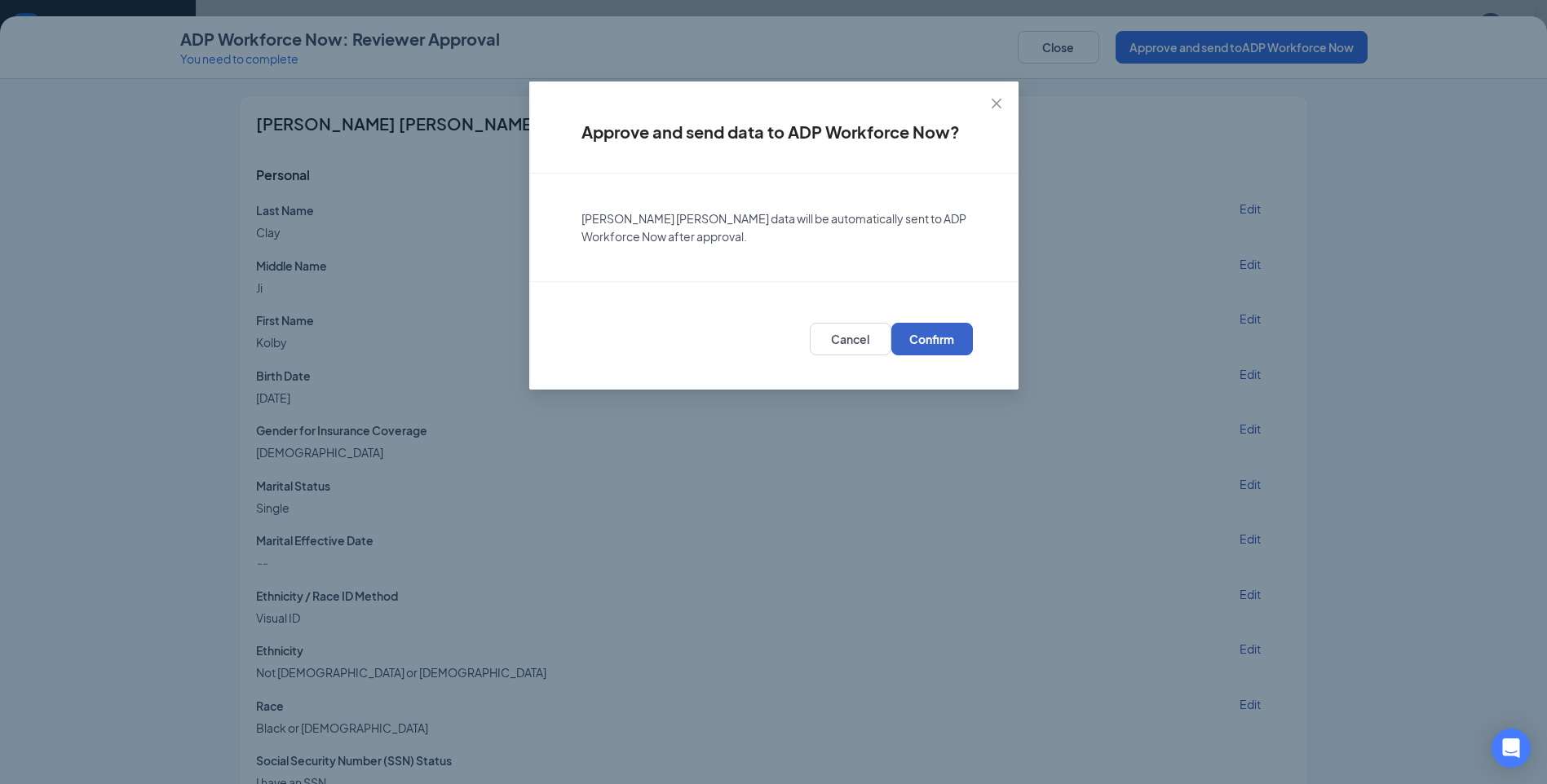
click at [920, 330] on button "Confirm" at bounding box center [932, 339] width 82 height 33
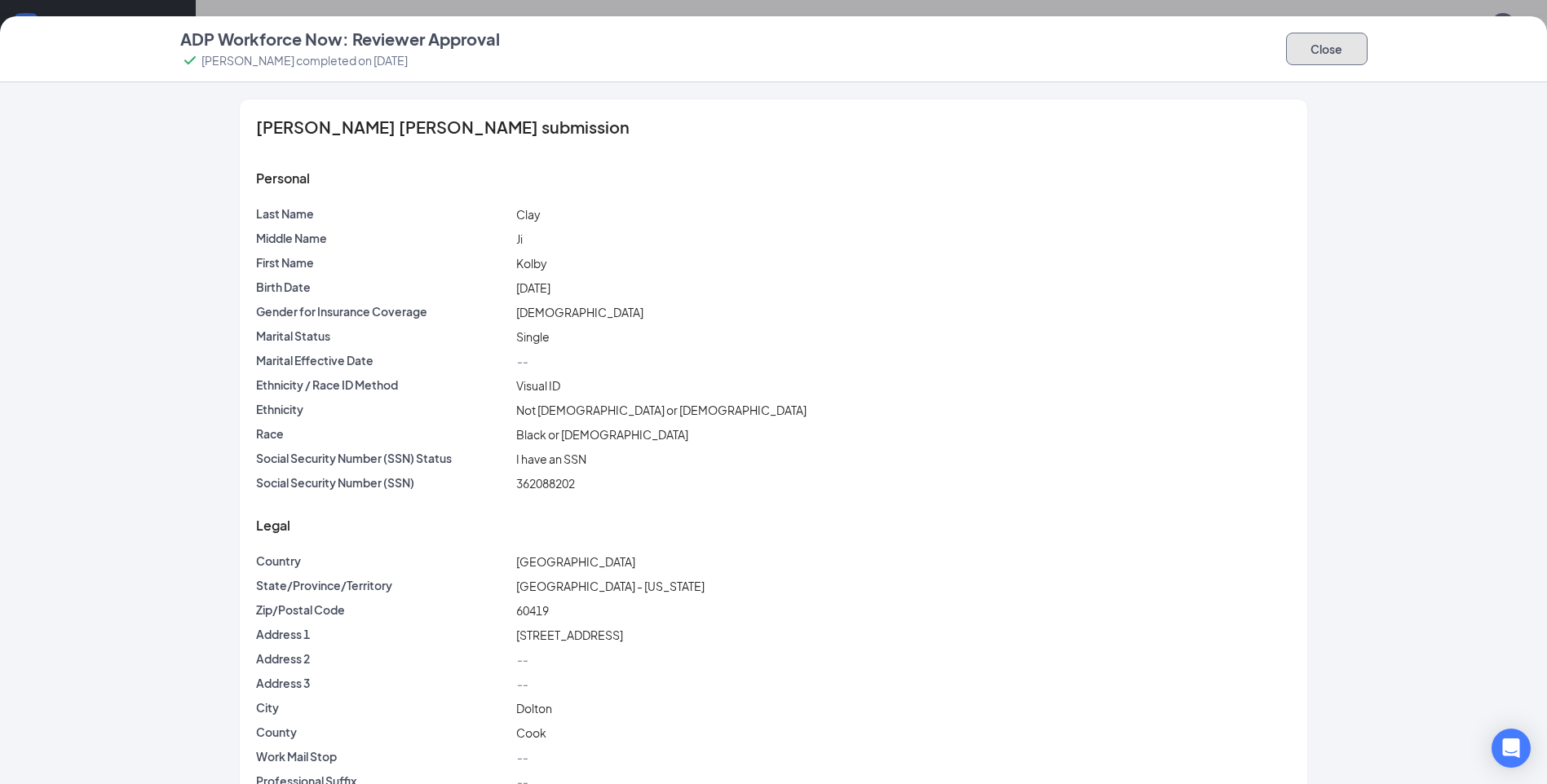
click at [1335, 50] on button "Close" at bounding box center [1326, 49] width 82 height 33
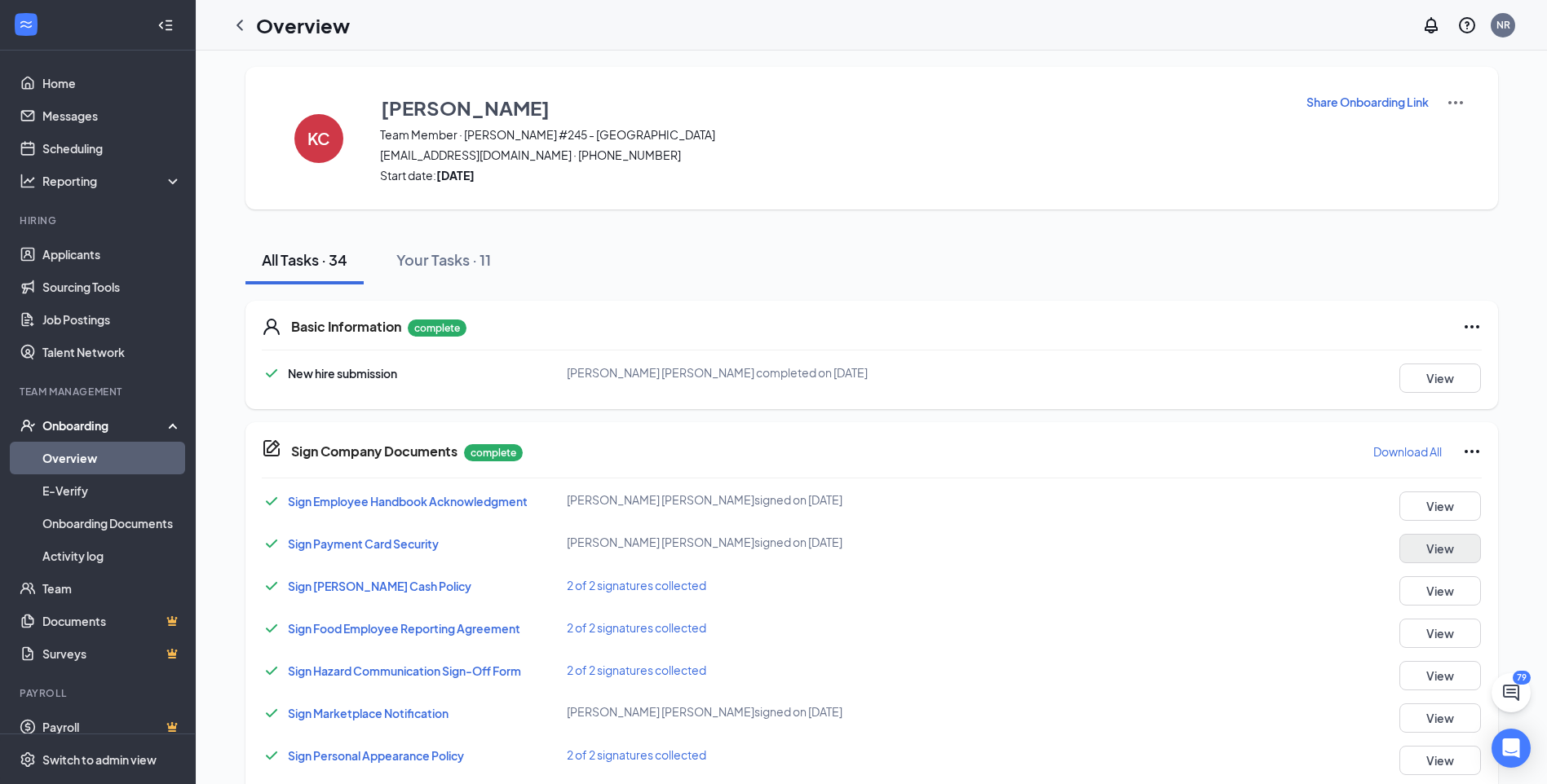
scroll to position [0, 0]
click at [237, 21] on icon "ChevronLeft" at bounding box center [240, 25] width 19 height 19
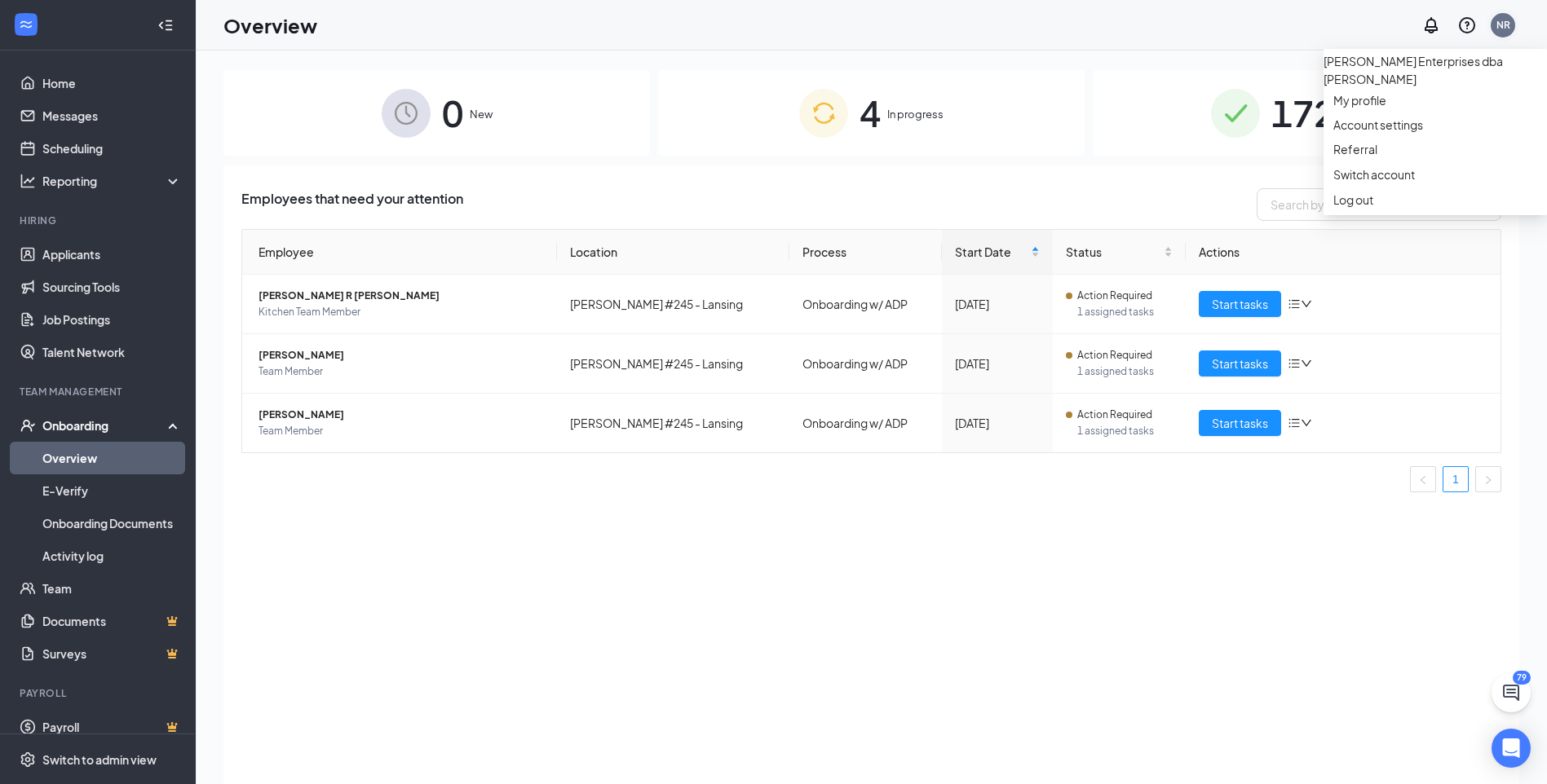
click at [1492, 20] on div "NR" at bounding box center [1502, 25] width 24 height 24
click at [1409, 208] on div "Log out" at bounding box center [1435, 200] width 203 height 16
